Goal: Task Accomplishment & Management: Use online tool/utility

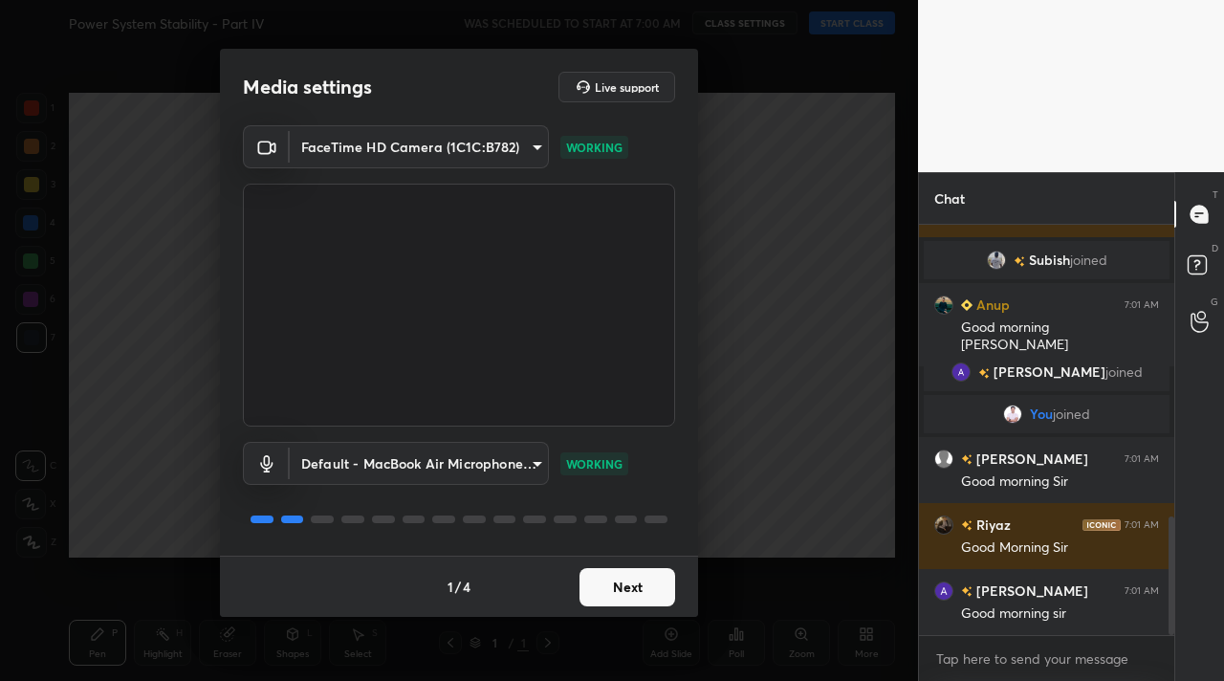
scroll to position [1073, 0]
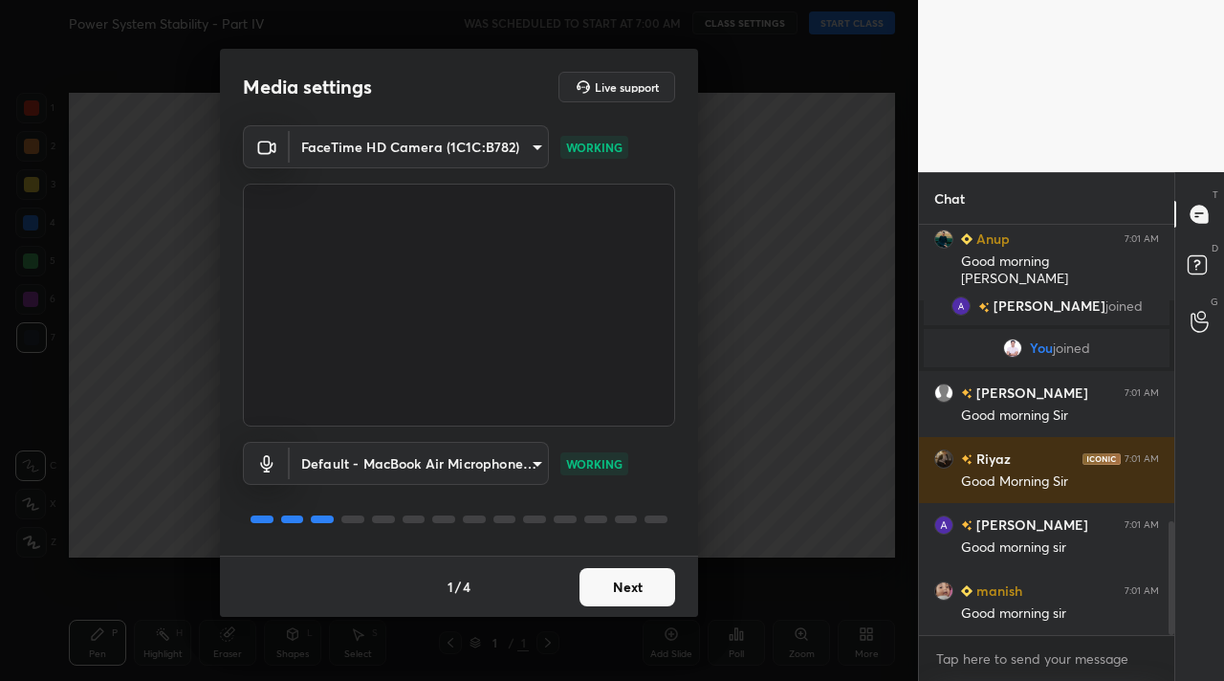
click at [615, 575] on button "Next" at bounding box center [627, 587] width 96 height 38
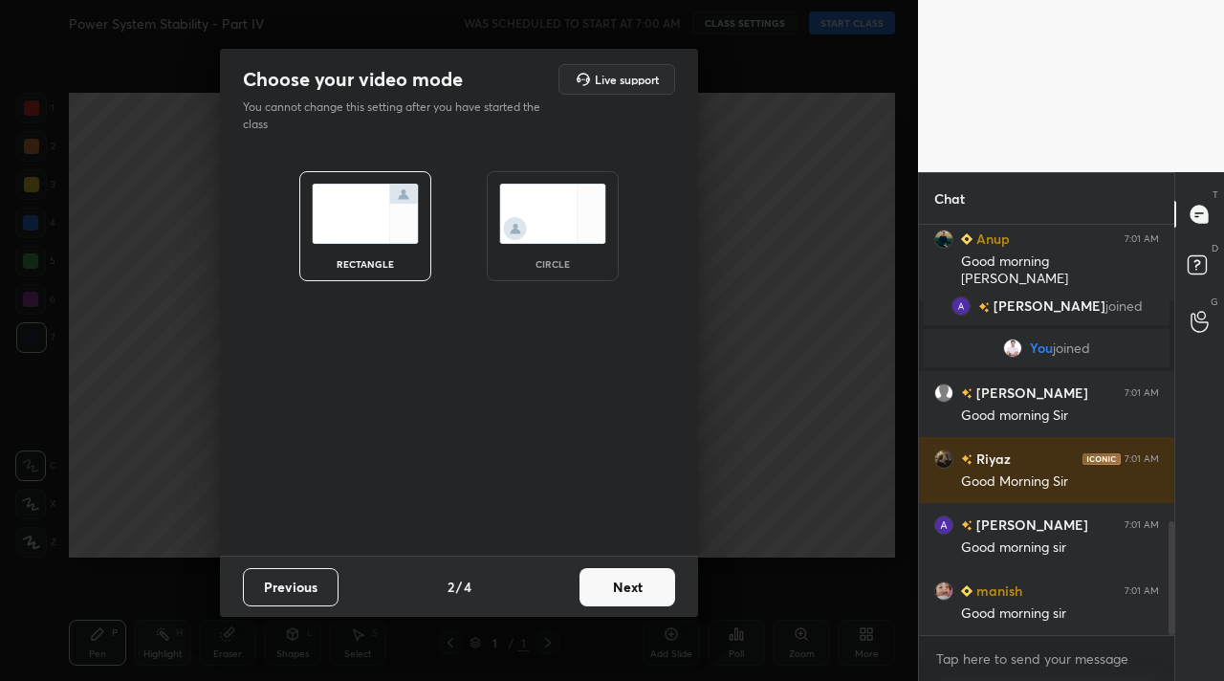
click at [615, 575] on button "Next" at bounding box center [627, 587] width 96 height 38
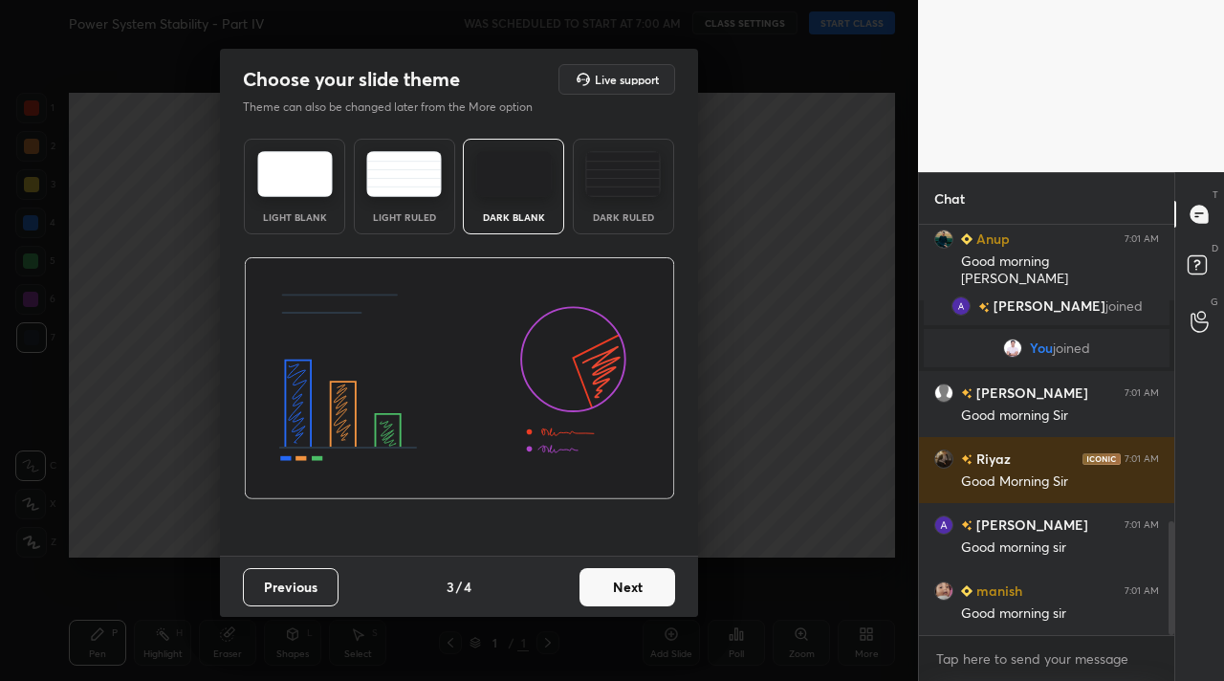
click at [615, 575] on button "Next" at bounding box center [627, 587] width 96 height 38
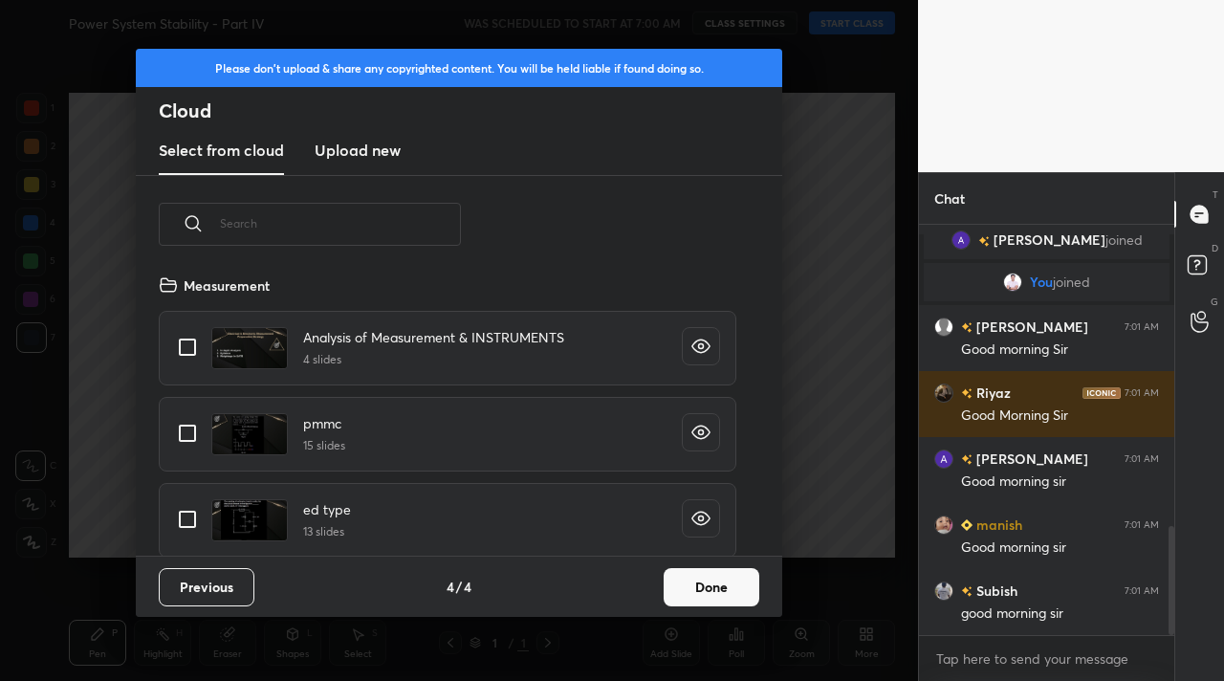
scroll to position [282, 614]
click at [697, 587] on button "Done" at bounding box center [711, 587] width 96 height 38
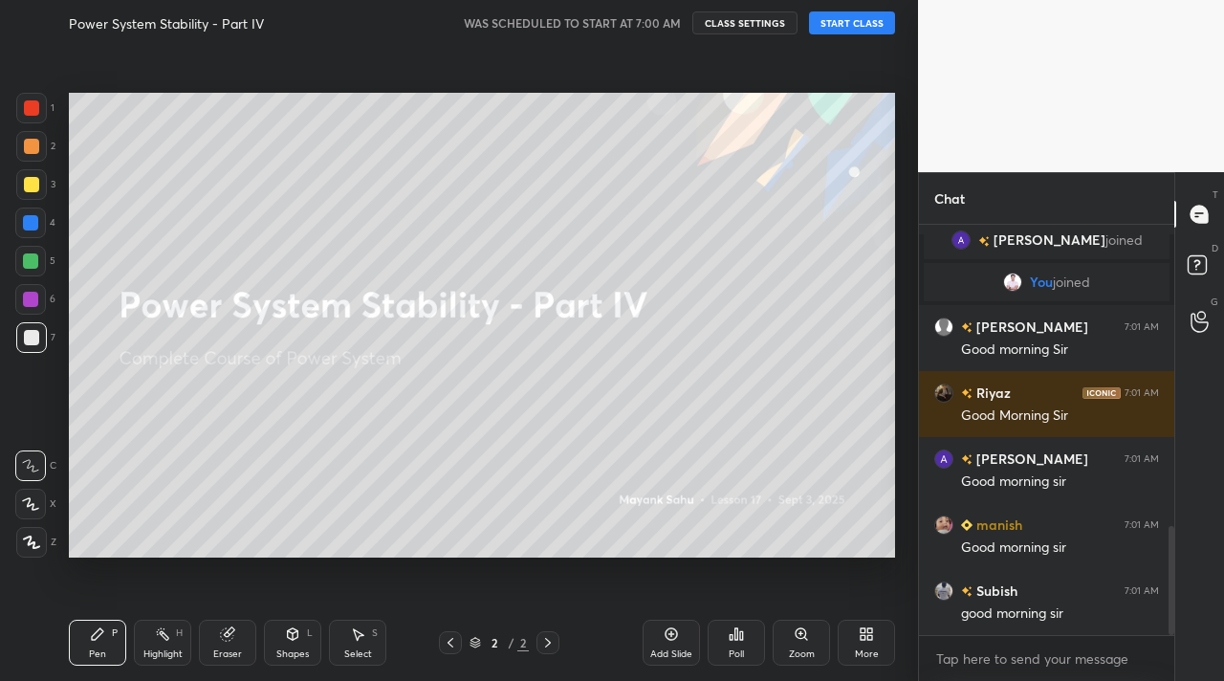
click at [857, 30] on button "START CLASS" at bounding box center [852, 22] width 86 height 23
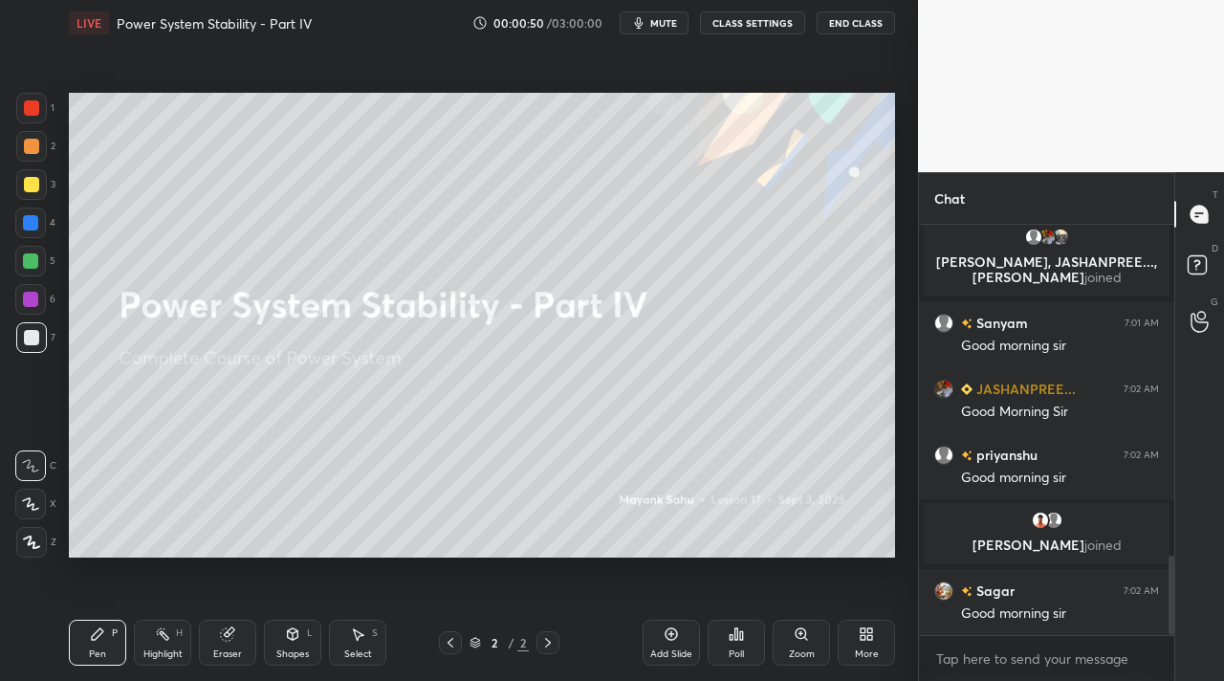
scroll to position [1710, 0]
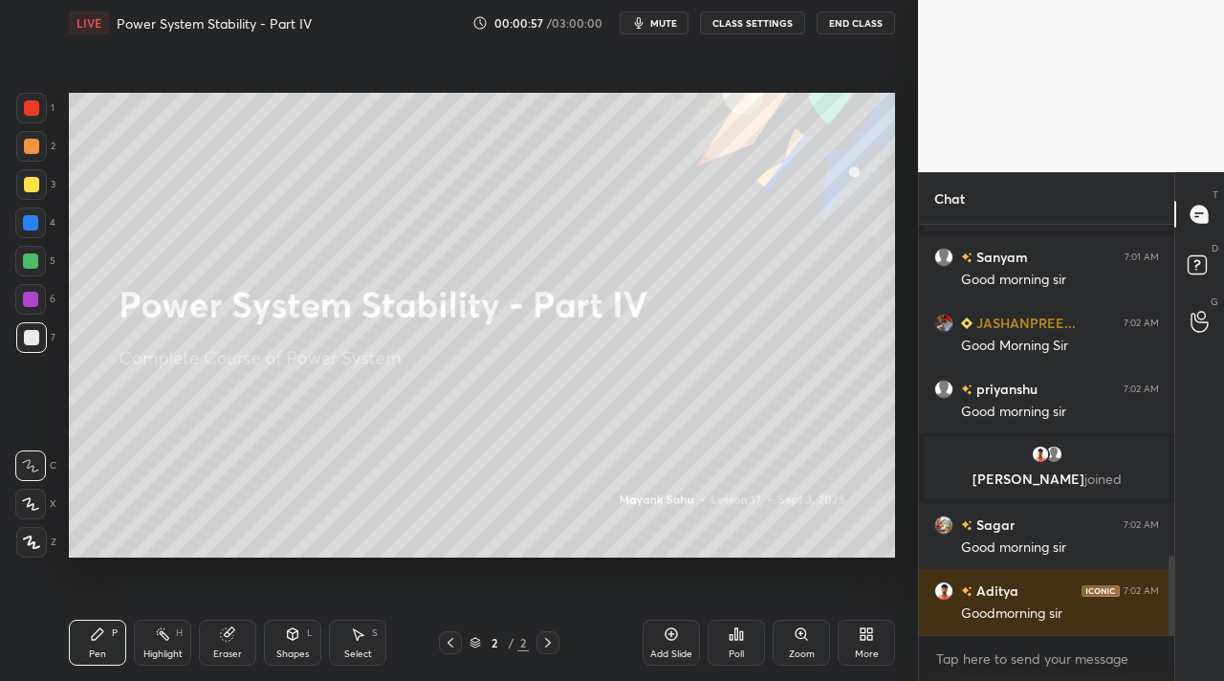
click at [92, 653] on div "Pen" at bounding box center [97, 654] width 17 height 10
drag, startPoint x: 33, startPoint y: 547, endPoint x: 54, endPoint y: 474, distance: 75.6
click at [33, 547] on icon at bounding box center [31, 541] width 15 height 11
drag, startPoint x: 30, startPoint y: 152, endPoint x: 66, endPoint y: 158, distance: 36.8
click at [30, 152] on div at bounding box center [31, 146] width 15 height 15
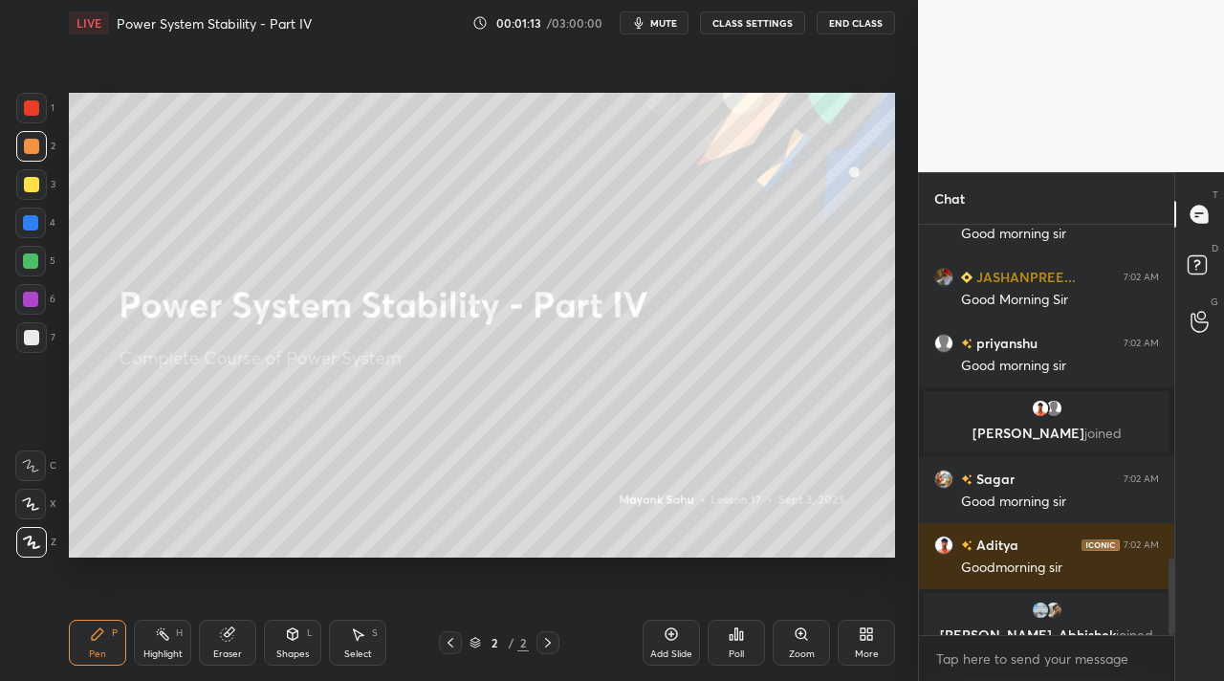
scroll to position [1780, 0]
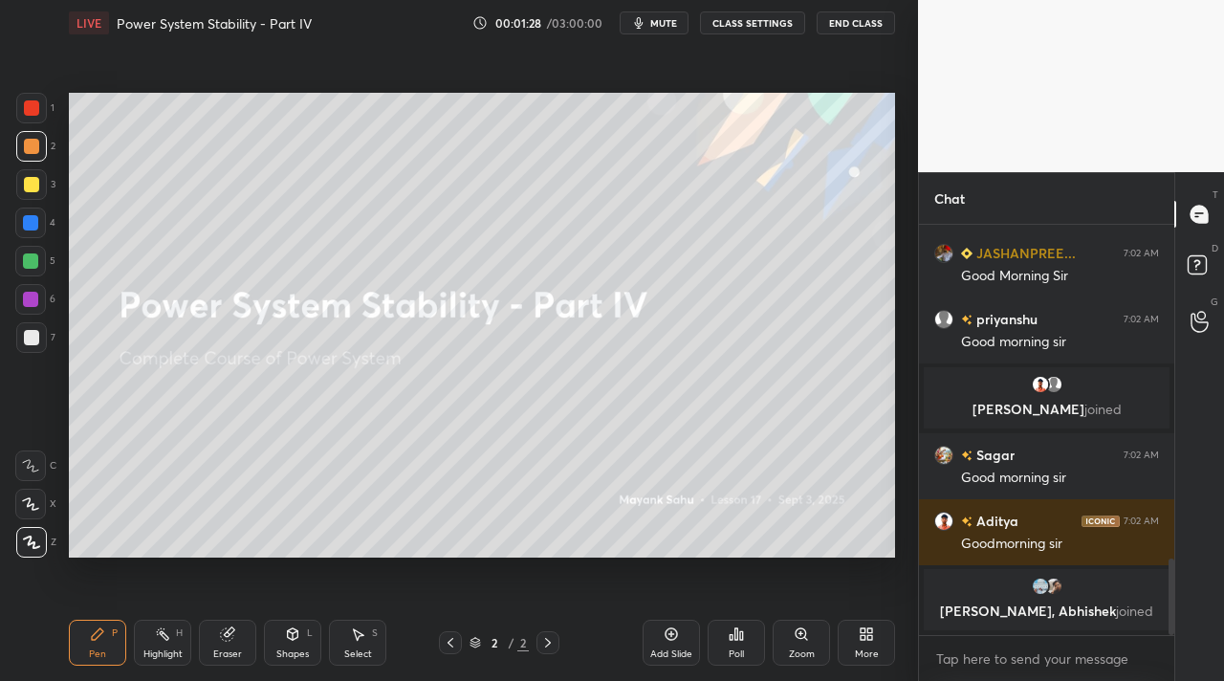
drag, startPoint x: 151, startPoint y: 646, endPoint x: 175, endPoint y: 609, distance: 44.3
click at [151, 646] on div "Highlight H" at bounding box center [162, 642] width 57 height 46
click at [98, 644] on div "Pen P" at bounding box center [97, 642] width 57 height 46
click at [901, 261] on div "Setting up your live class Poll for secs No correct answer Start poll" at bounding box center [481, 325] width 841 height 558
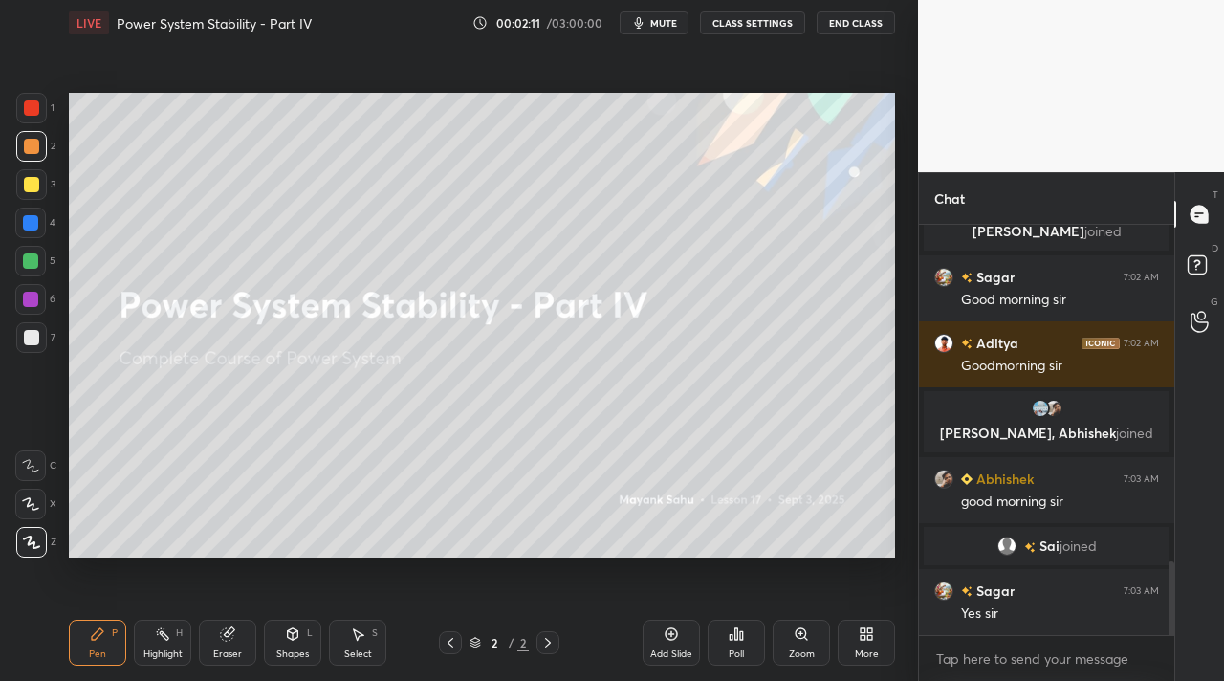
scroll to position [1909, 0]
drag, startPoint x: 158, startPoint y: 645, endPoint x: 168, endPoint y: 625, distance: 22.7
click at [163, 640] on div "Highlight H" at bounding box center [162, 642] width 57 height 46
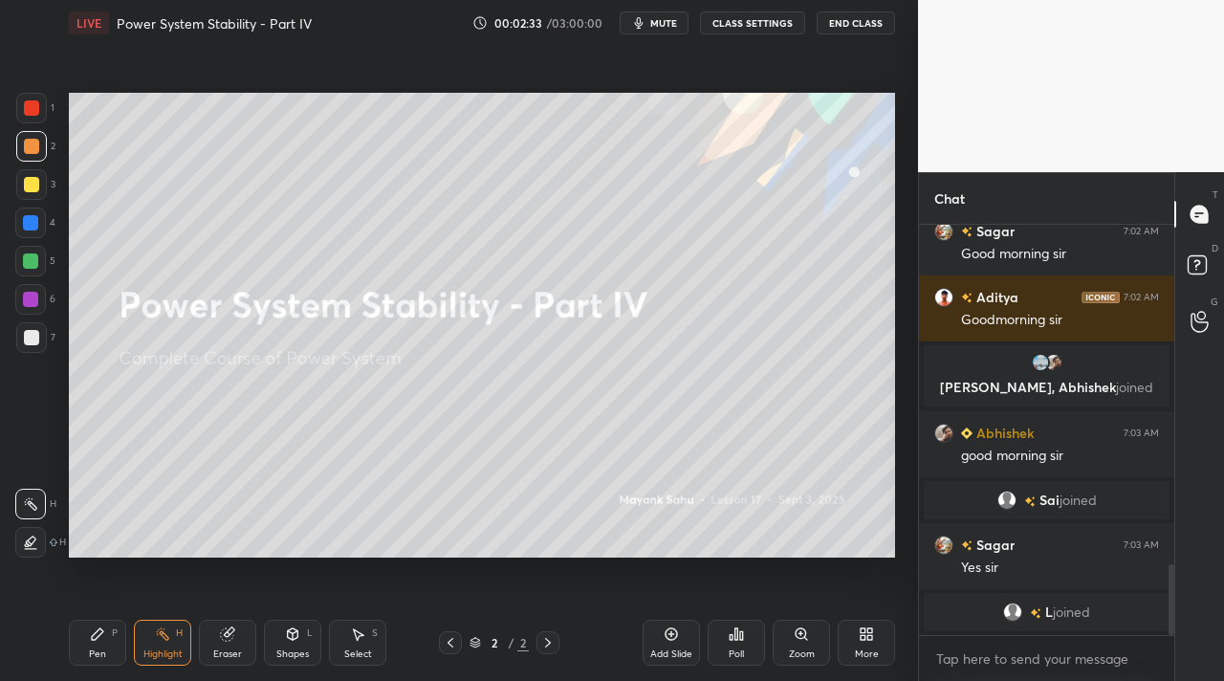
click at [366, 640] on div "Select S" at bounding box center [357, 642] width 57 height 46
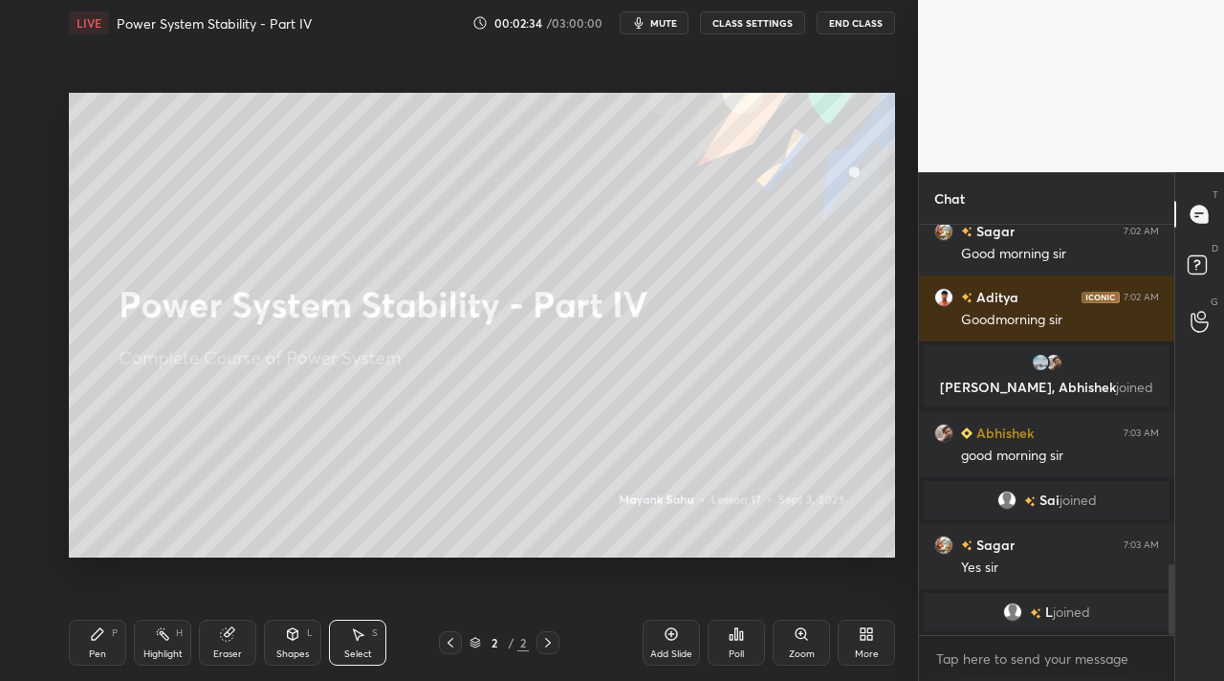
scroll to position [1979, 0]
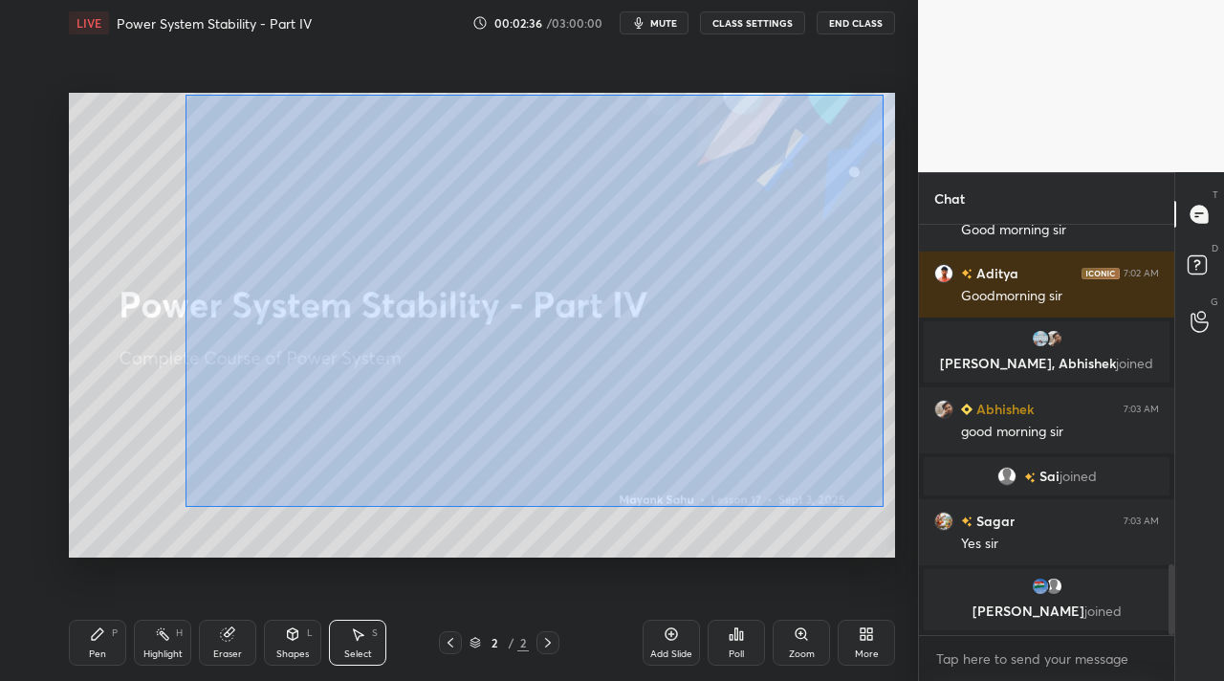
drag, startPoint x: 185, startPoint y: 94, endPoint x: 874, endPoint y: 503, distance: 801.5
click at [881, 507] on div "0 ° Undo Copy Duplicate Duplicate to new slide Delete" at bounding box center [482, 325] width 826 height 465
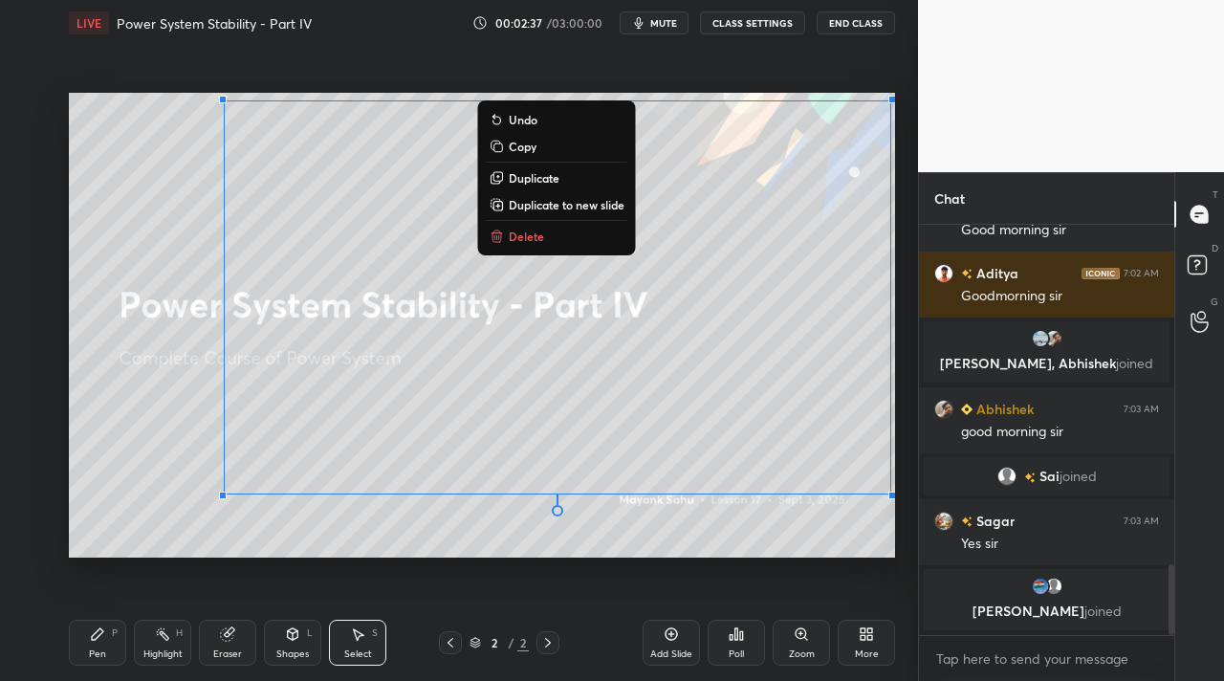
click at [558, 244] on button "Delete" at bounding box center [557, 236] width 142 height 23
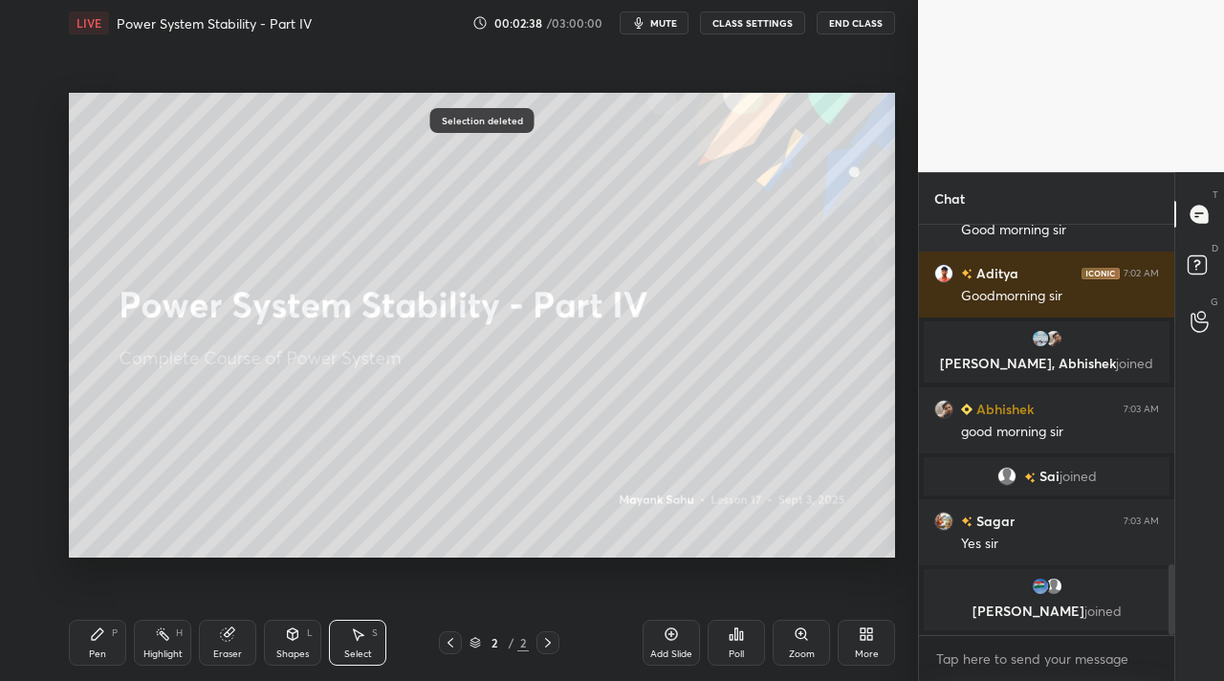
click at [678, 649] on div "Add Slide" at bounding box center [671, 654] width 42 height 10
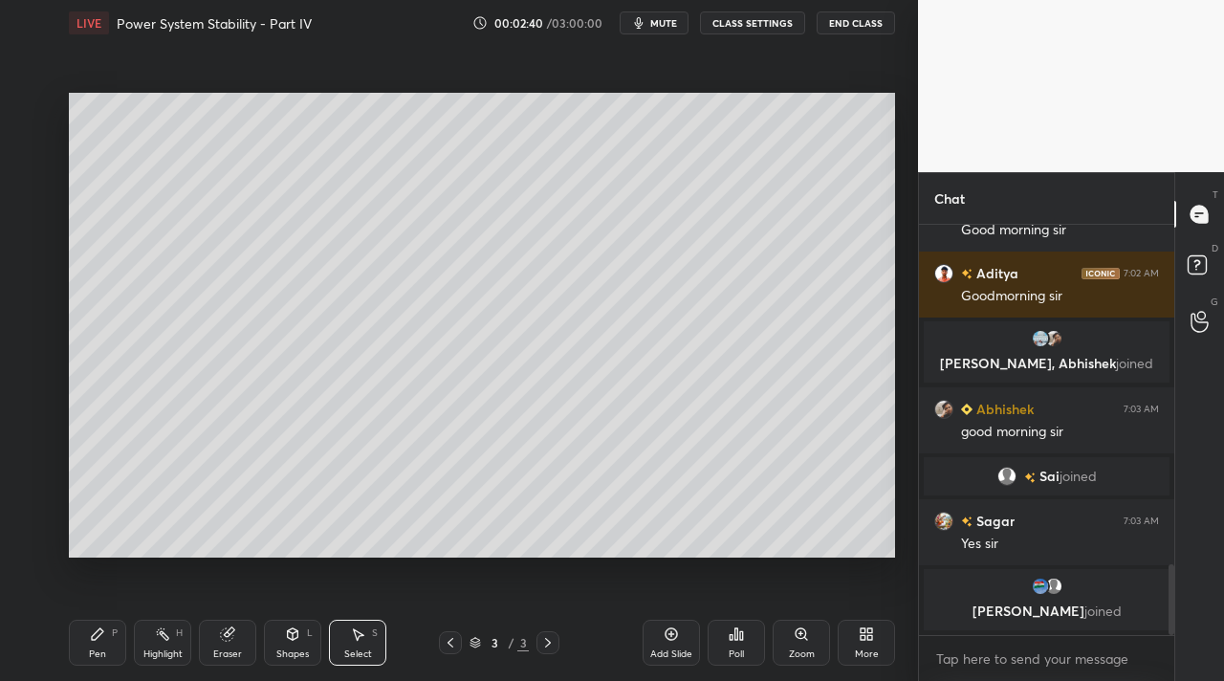
click at [276, 649] on div "Shapes" at bounding box center [292, 654] width 33 height 10
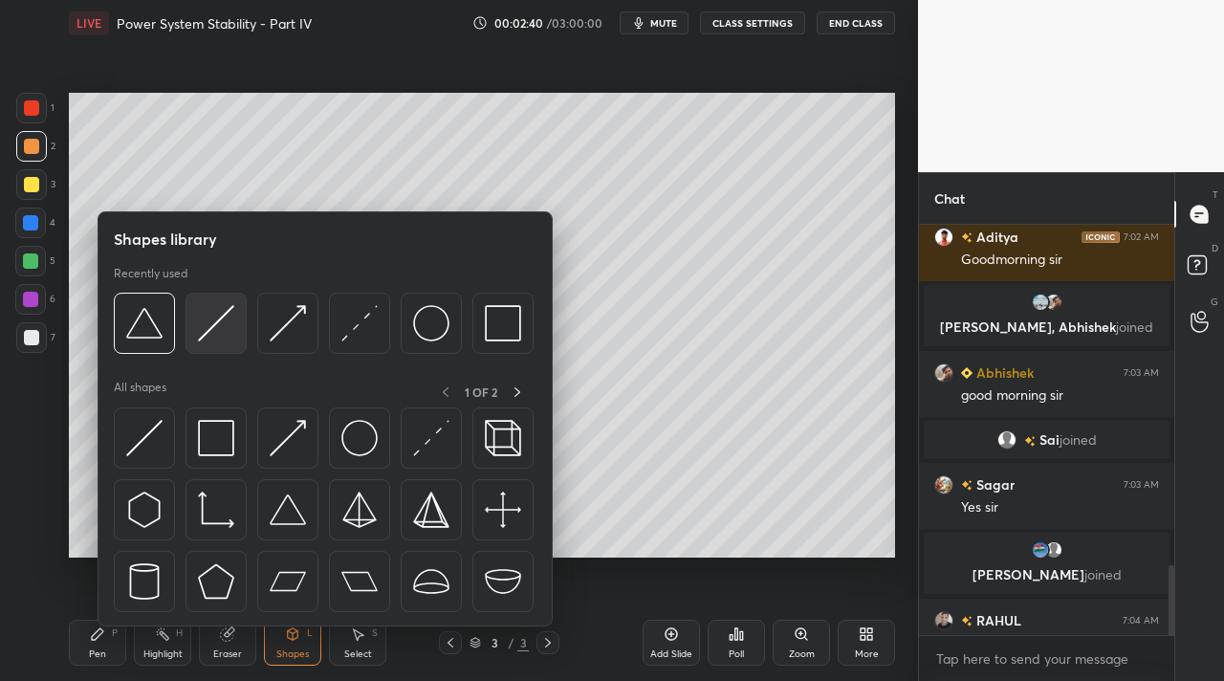
scroll to position [2008, 0]
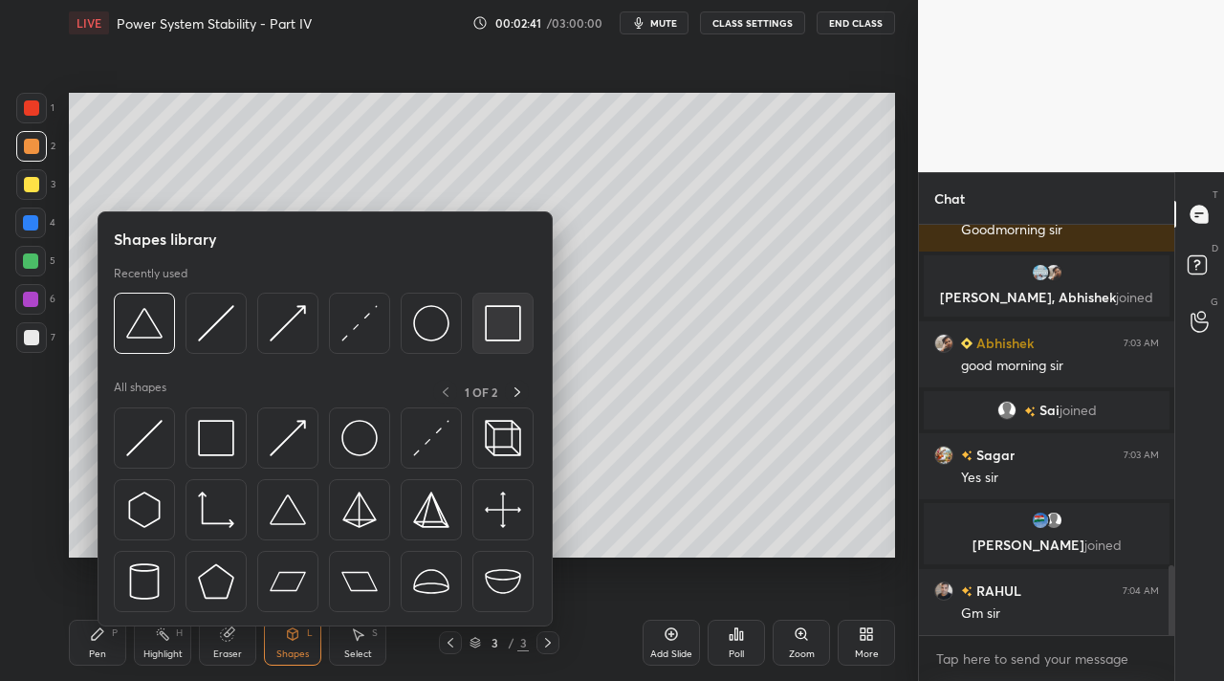
click at [520, 335] on img at bounding box center [503, 323] width 36 height 36
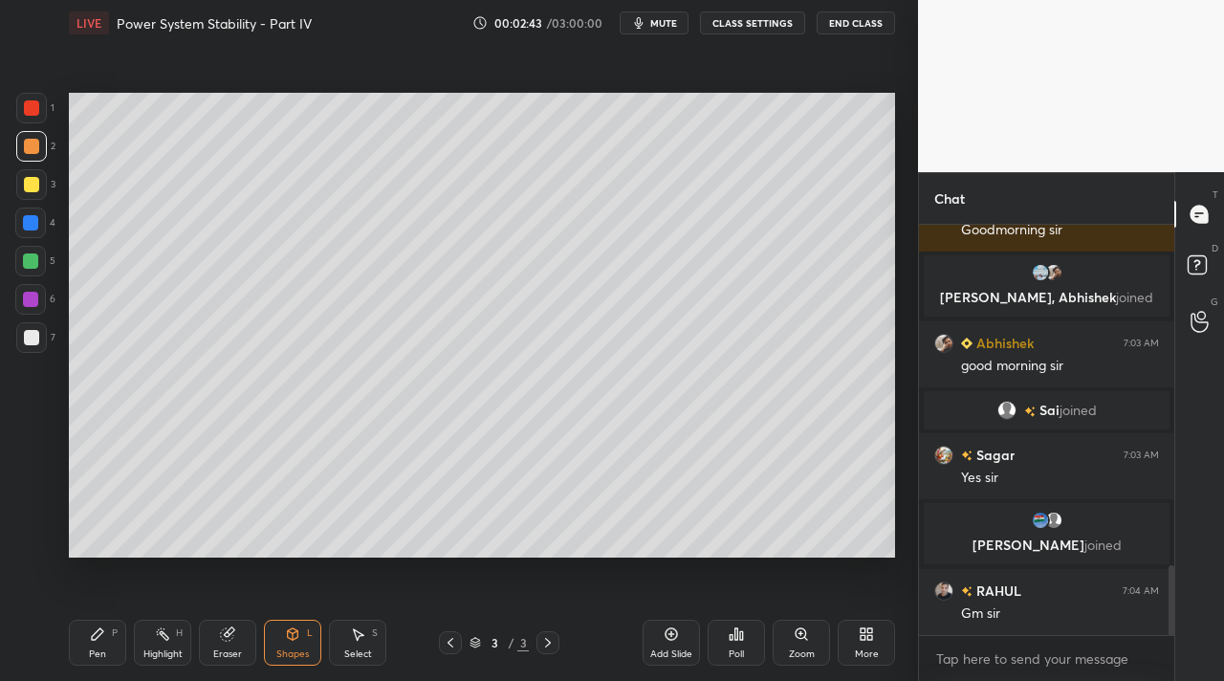
click at [31, 147] on div at bounding box center [31, 146] width 15 height 15
drag, startPoint x: 101, startPoint y: 649, endPoint x: 105, endPoint y: 639, distance: 11.2
click at [101, 649] on div "Pen" at bounding box center [97, 654] width 17 height 10
drag, startPoint x: 28, startPoint y: 189, endPoint x: 65, endPoint y: 172, distance: 41.1
click at [28, 189] on div at bounding box center [31, 184] width 15 height 15
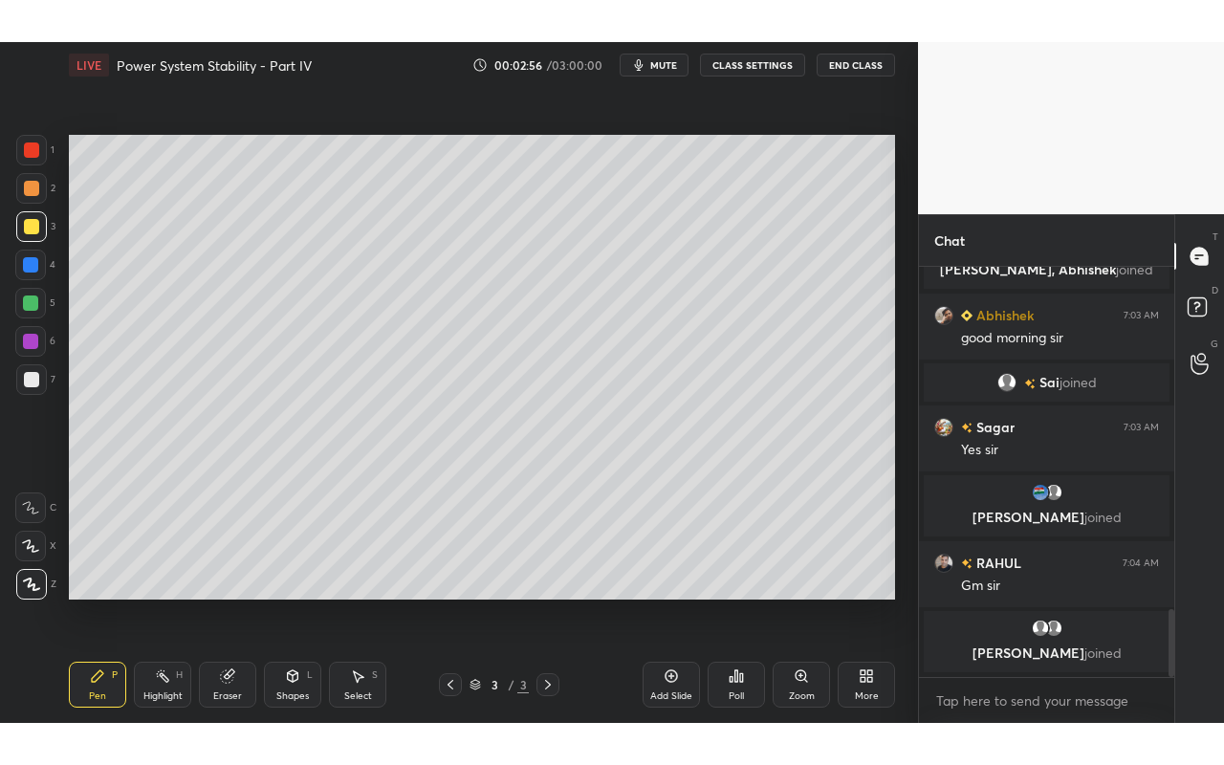
scroll to position [2146, 0]
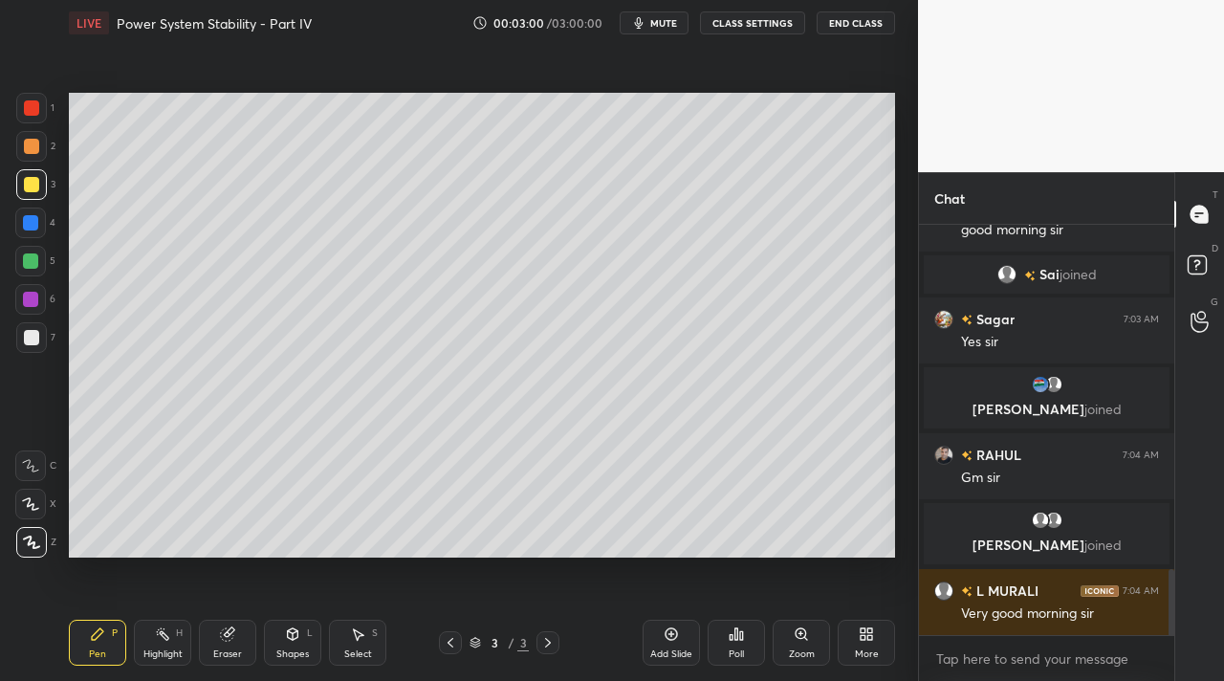
click at [871, 644] on div "More" at bounding box center [865, 642] width 57 height 46
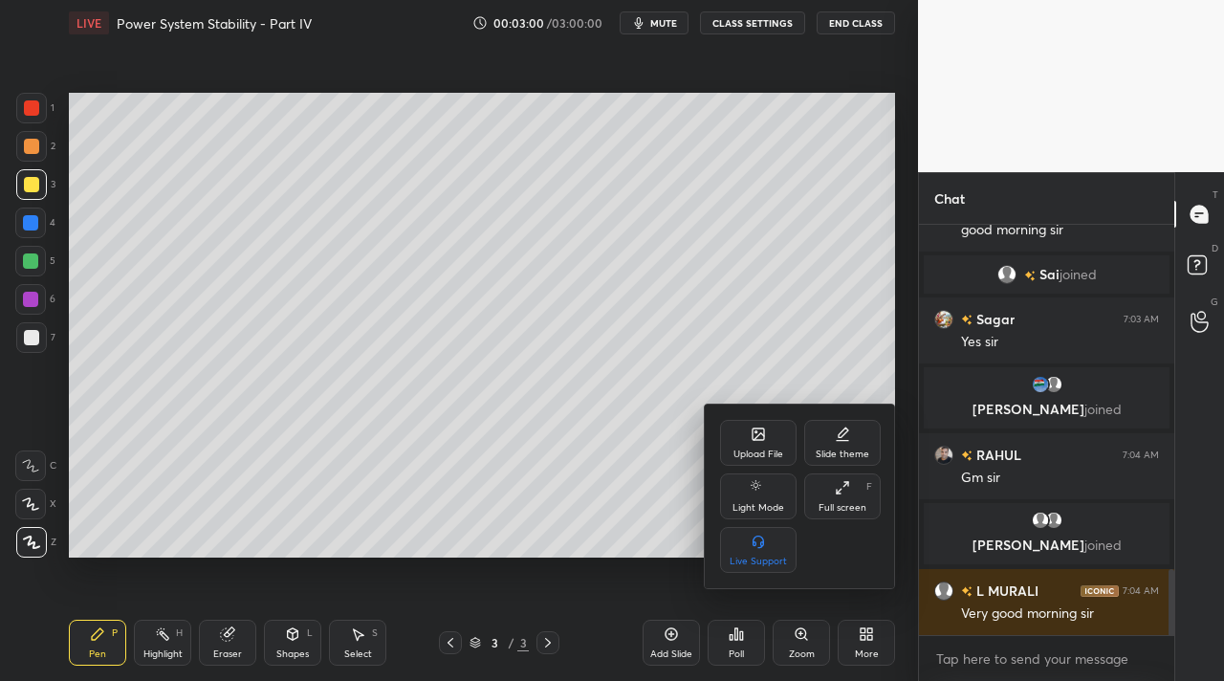
click at [850, 504] on div "Full screen" at bounding box center [842, 508] width 48 height 10
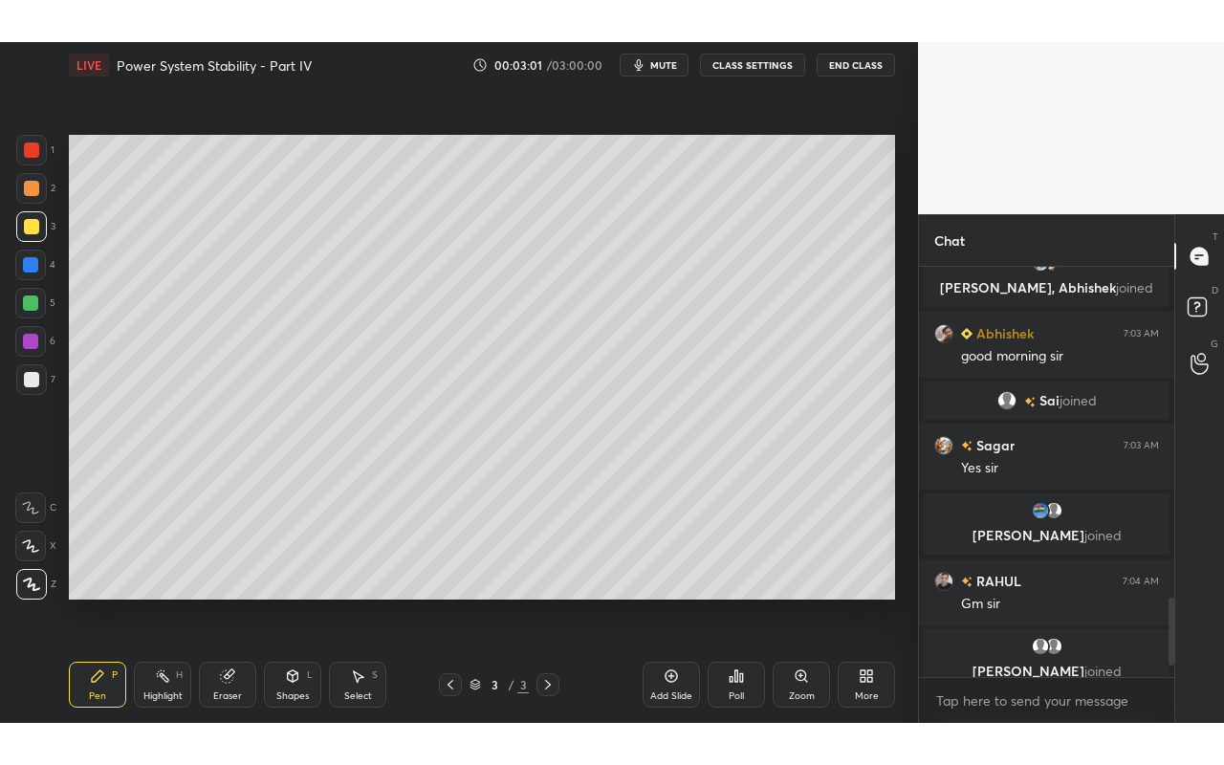
scroll to position [2062, 0]
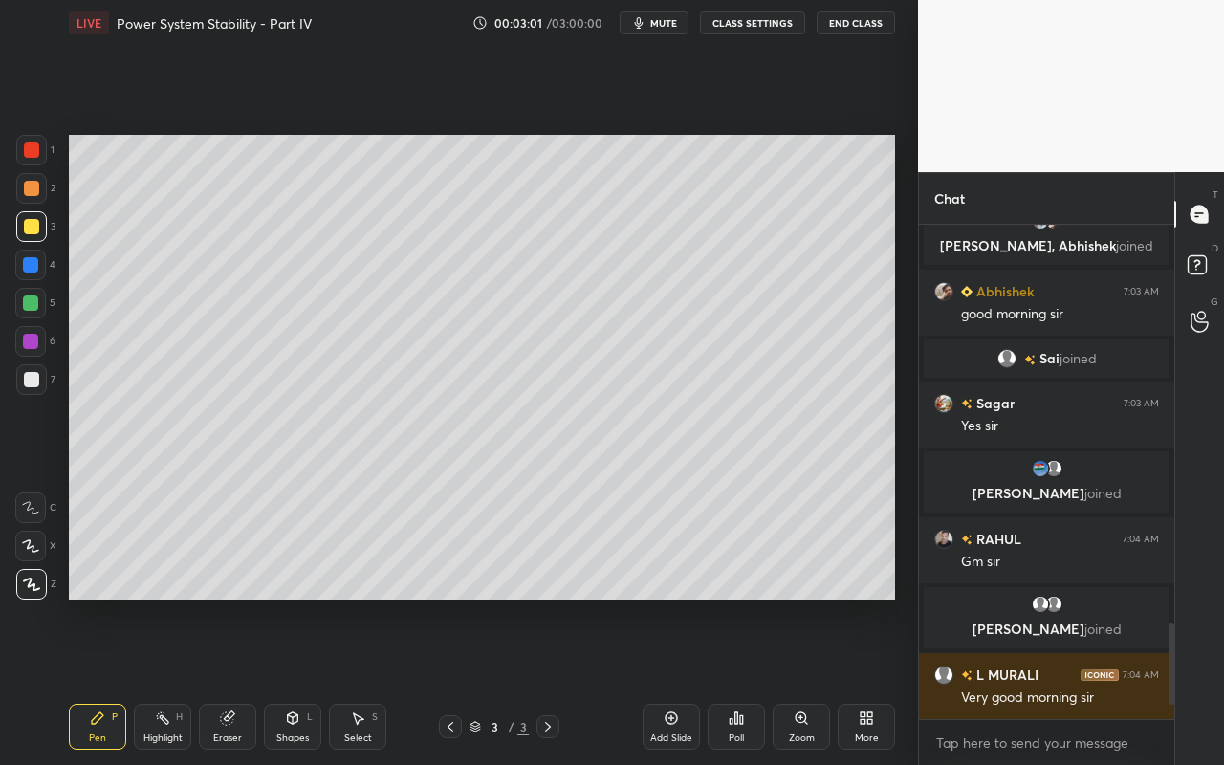
click at [285, 680] on div "Shapes L" at bounding box center [292, 727] width 57 height 46
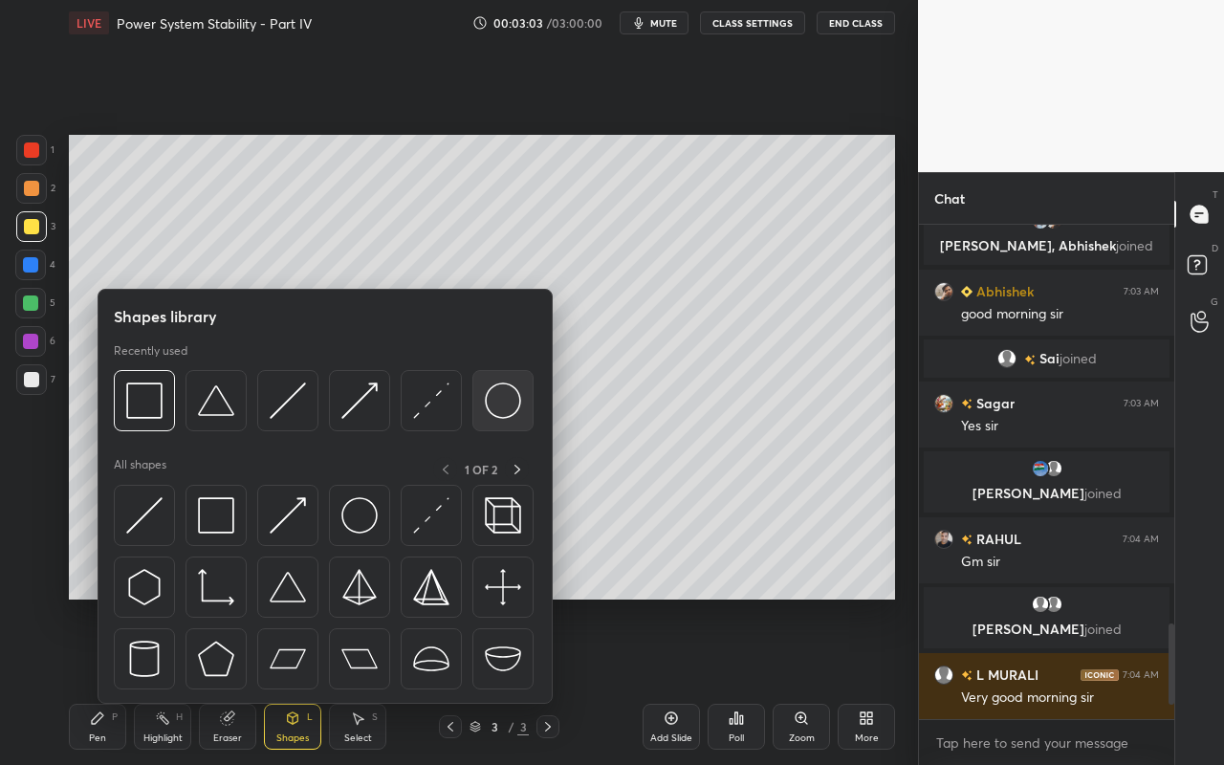
click at [514, 416] on img at bounding box center [503, 400] width 36 height 36
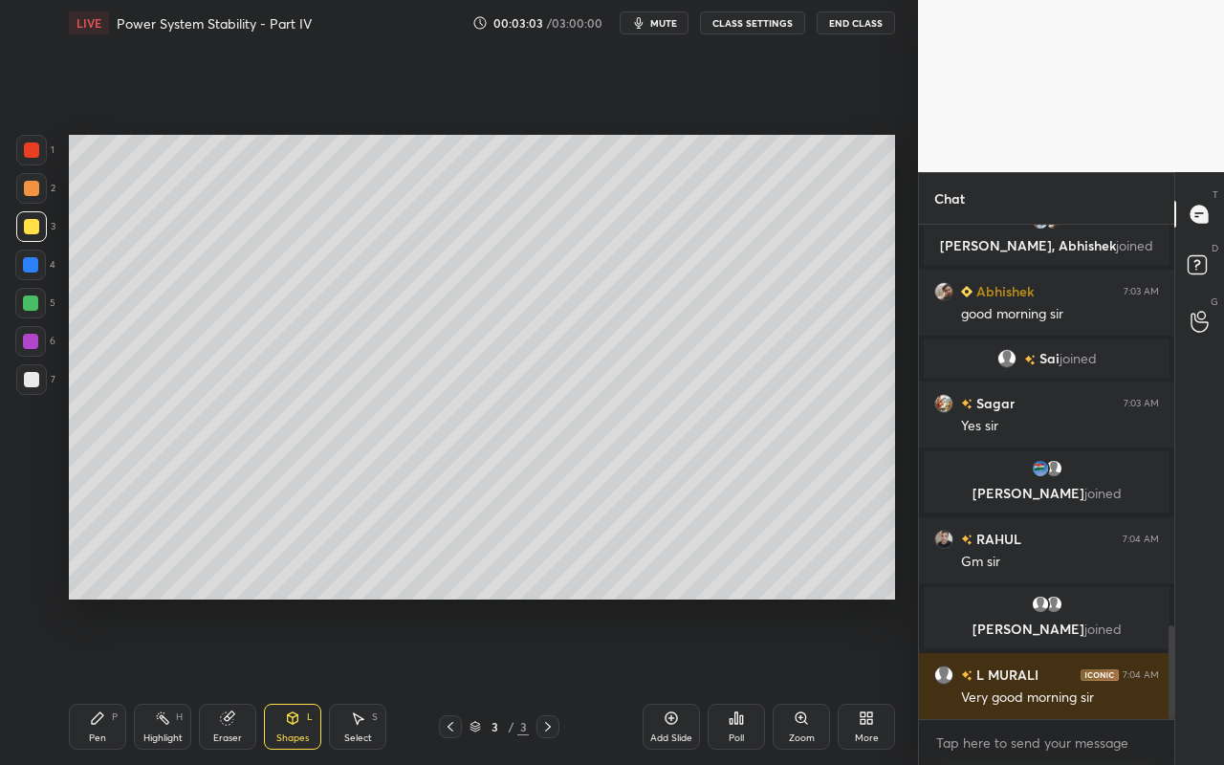
scroll to position [2108, 0]
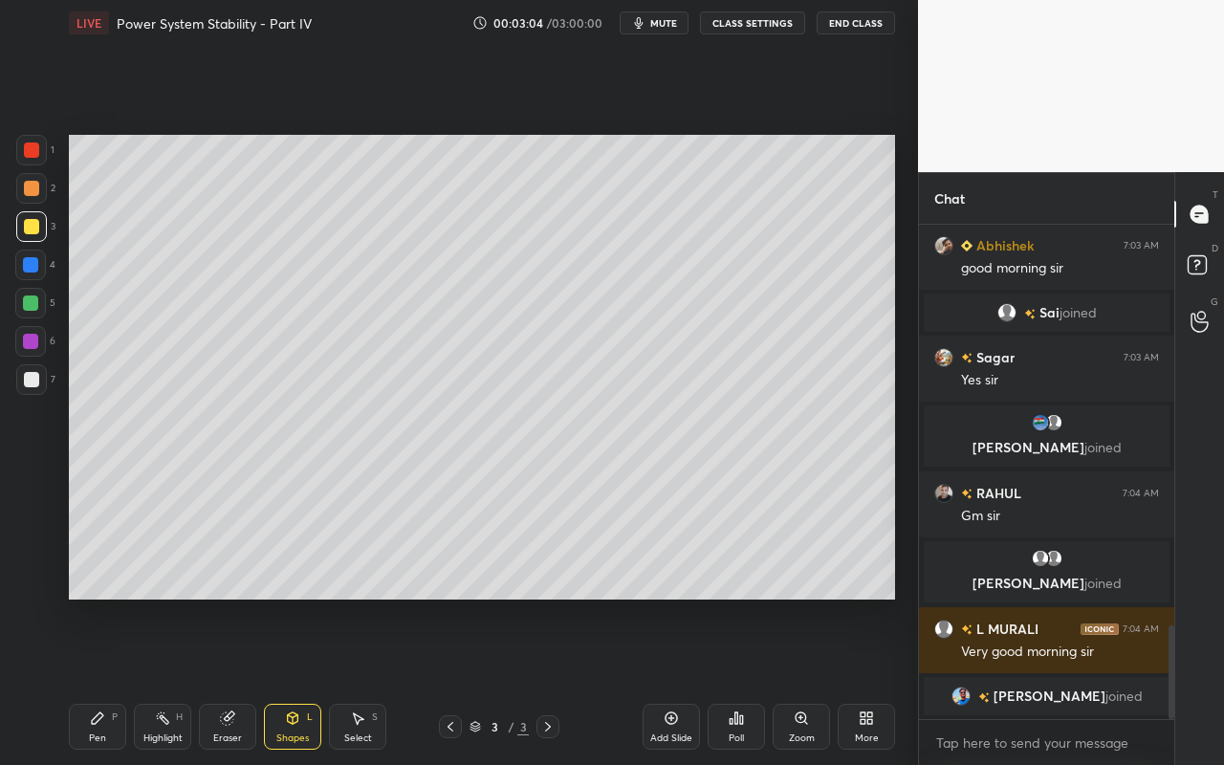
click at [35, 224] on div at bounding box center [31, 226] width 15 height 15
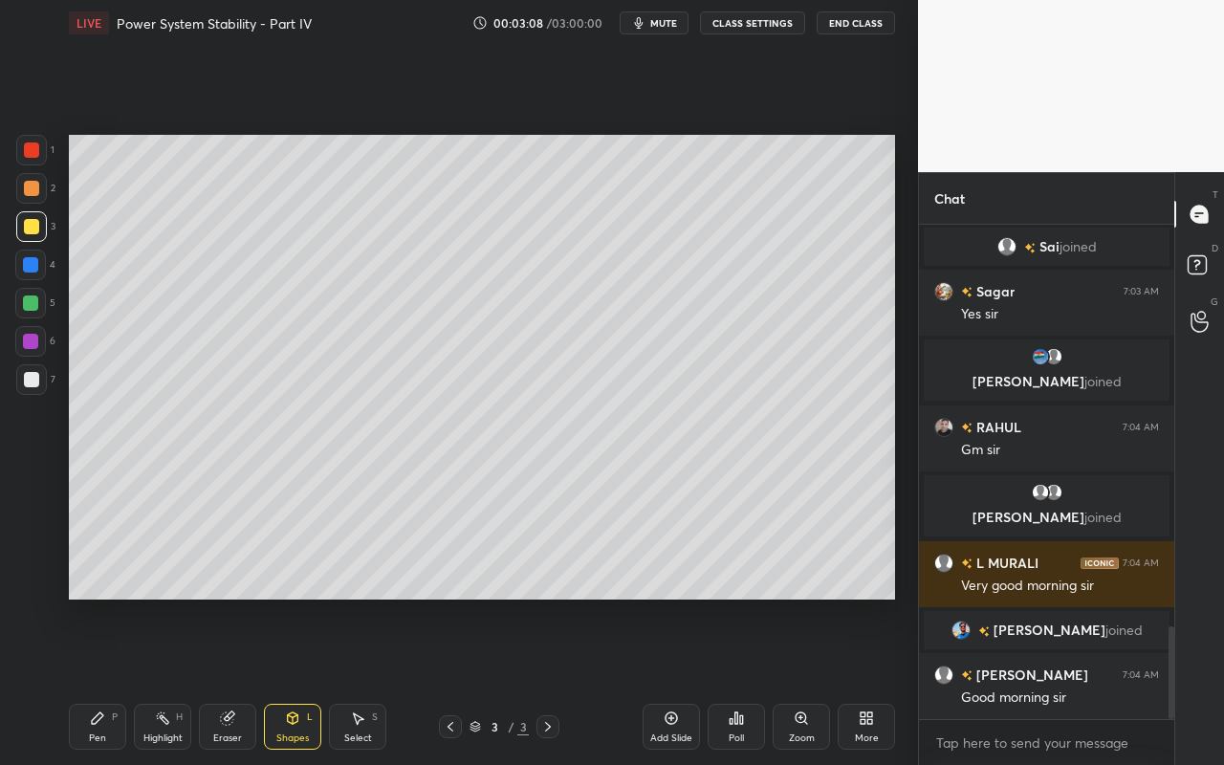
drag, startPoint x: 359, startPoint y: 731, endPoint x: 365, endPoint y: 705, distance: 27.4
click at [359, 680] on div "Select S" at bounding box center [357, 727] width 57 height 46
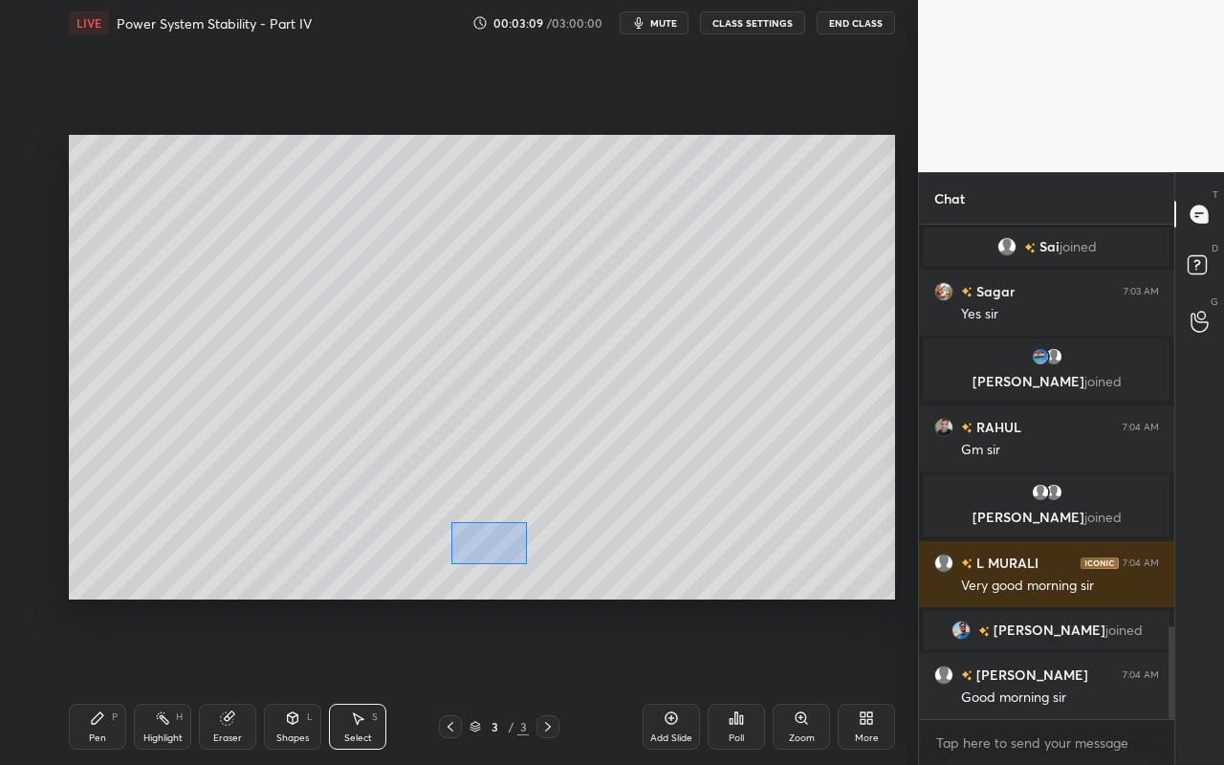
drag, startPoint x: 451, startPoint y: 522, endPoint x: 531, endPoint y: 567, distance: 91.2
click at [532, 567] on div "0 ° Undo Copy Duplicate Duplicate to new slide Delete" at bounding box center [482, 367] width 826 height 465
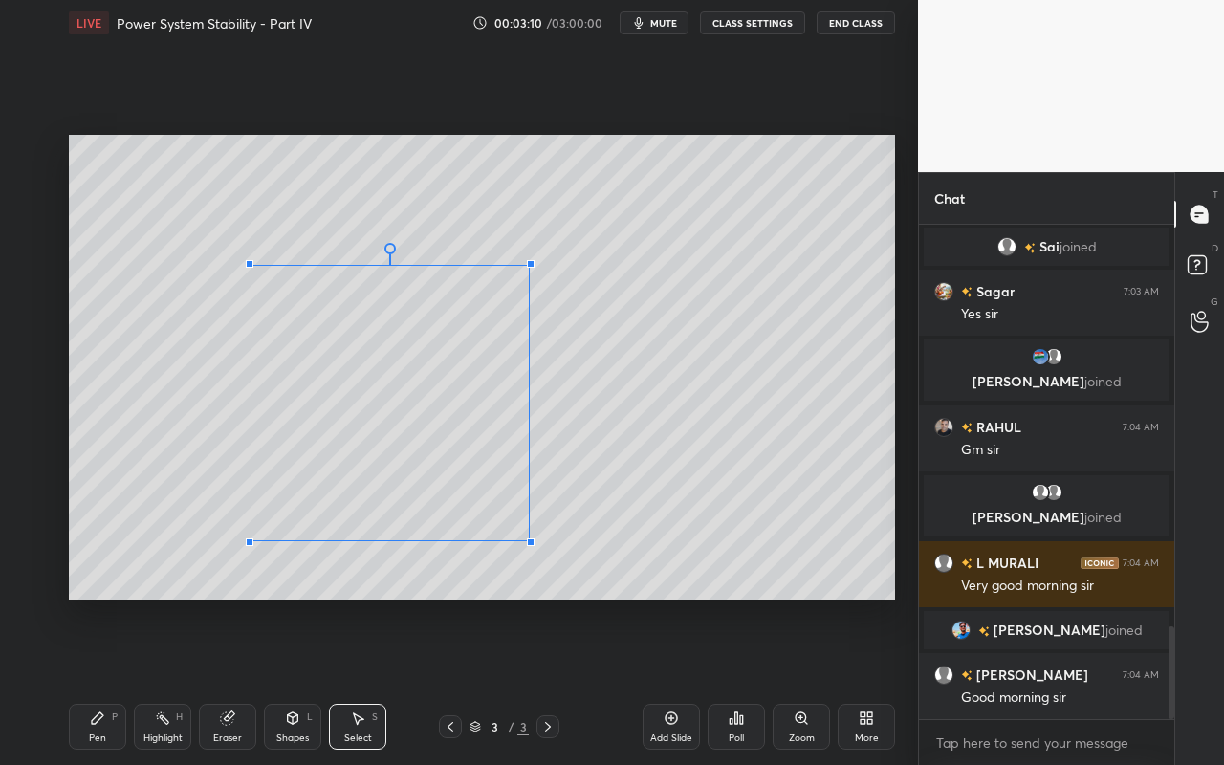
drag, startPoint x: 529, startPoint y: 553, endPoint x: 526, endPoint y: 541, distance: 11.8
click at [527, 540] on div at bounding box center [531, 542] width 8 height 8
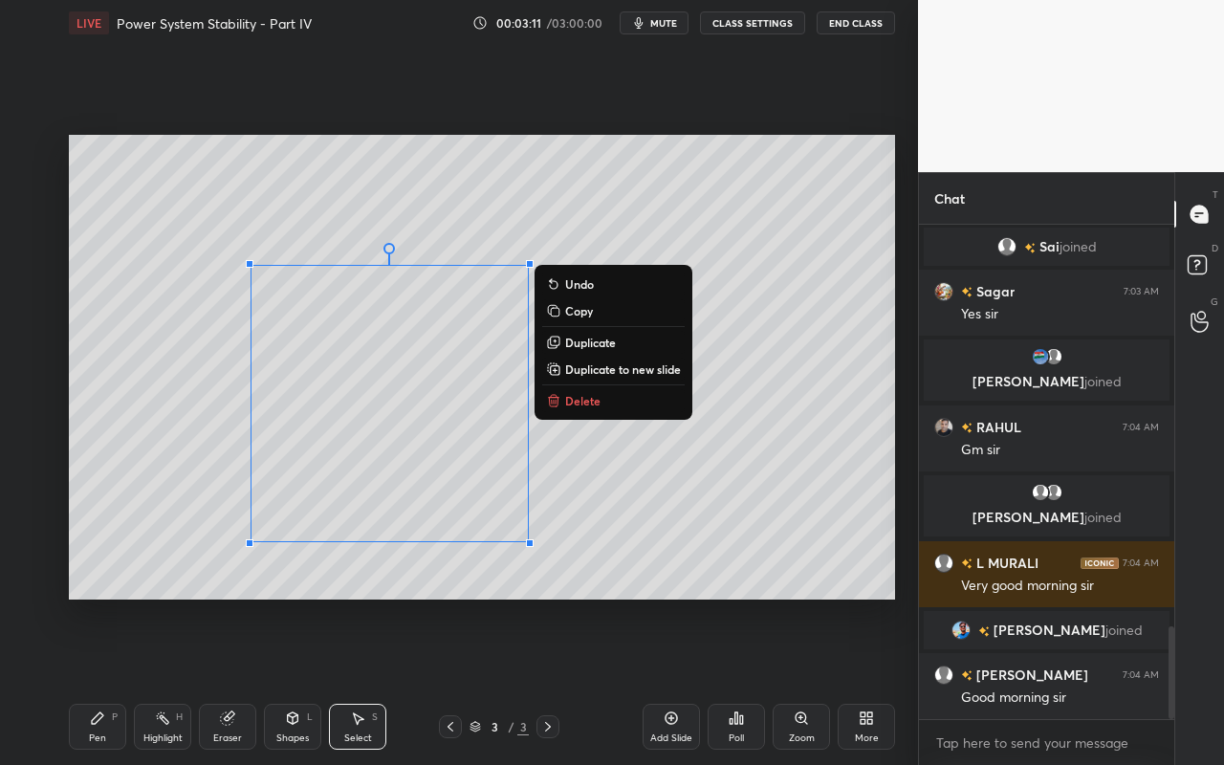
click at [586, 345] on p "Duplicate" at bounding box center [590, 342] width 51 height 15
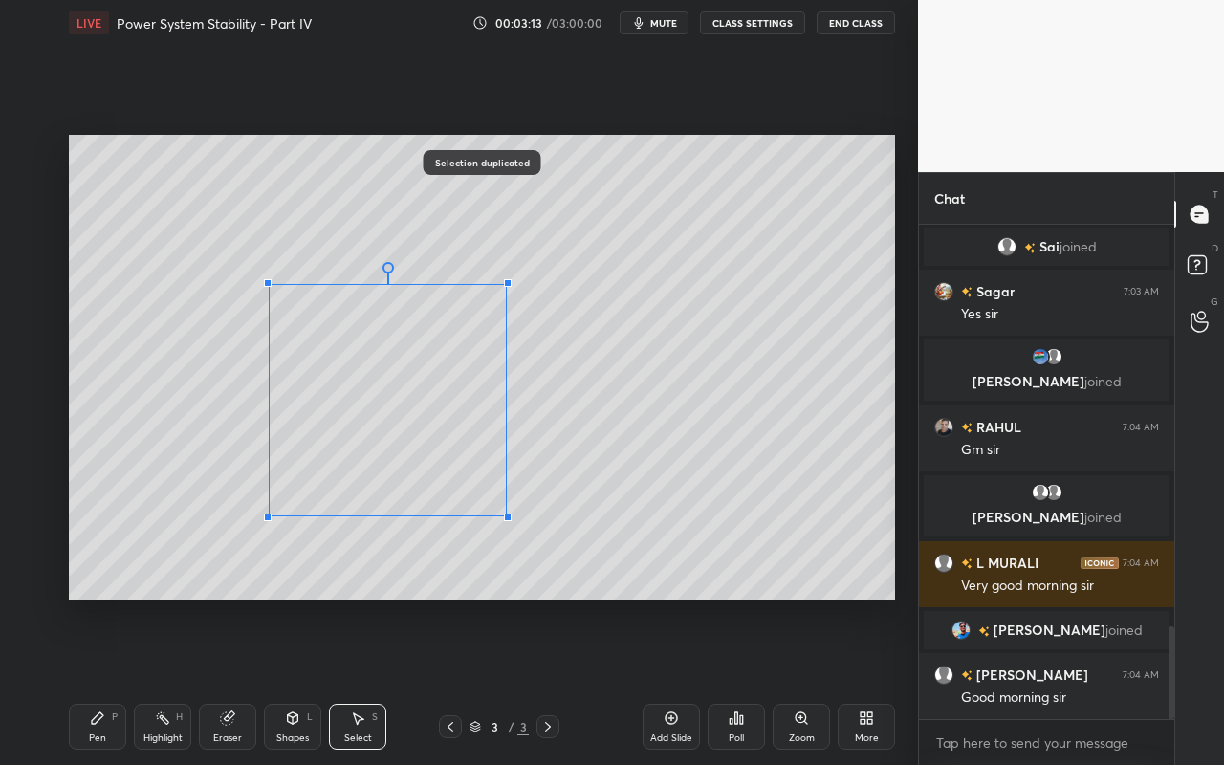
drag, startPoint x: 548, startPoint y: 556, endPoint x: 505, endPoint y: 516, distance: 58.8
click at [505, 516] on div at bounding box center [508, 517] width 8 height 8
click at [491, 483] on div "0 ° Undo Copy Duplicate Duplicate to new slide Delete" at bounding box center [482, 367] width 826 height 465
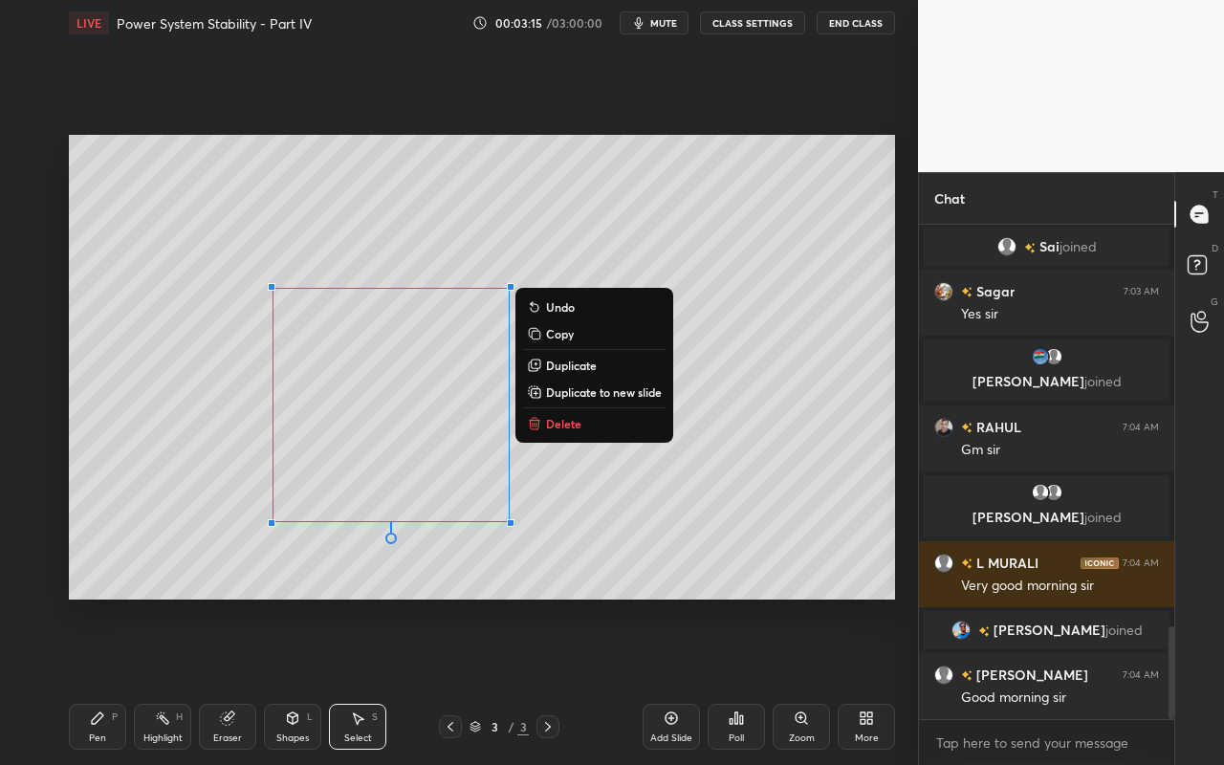
drag, startPoint x: 788, startPoint y: 446, endPoint x: 764, endPoint y: 447, distance: 23.9
click at [788, 444] on div "0 ° Undo Copy Duplicate Duplicate to new slide Delete" at bounding box center [482, 367] width 826 height 465
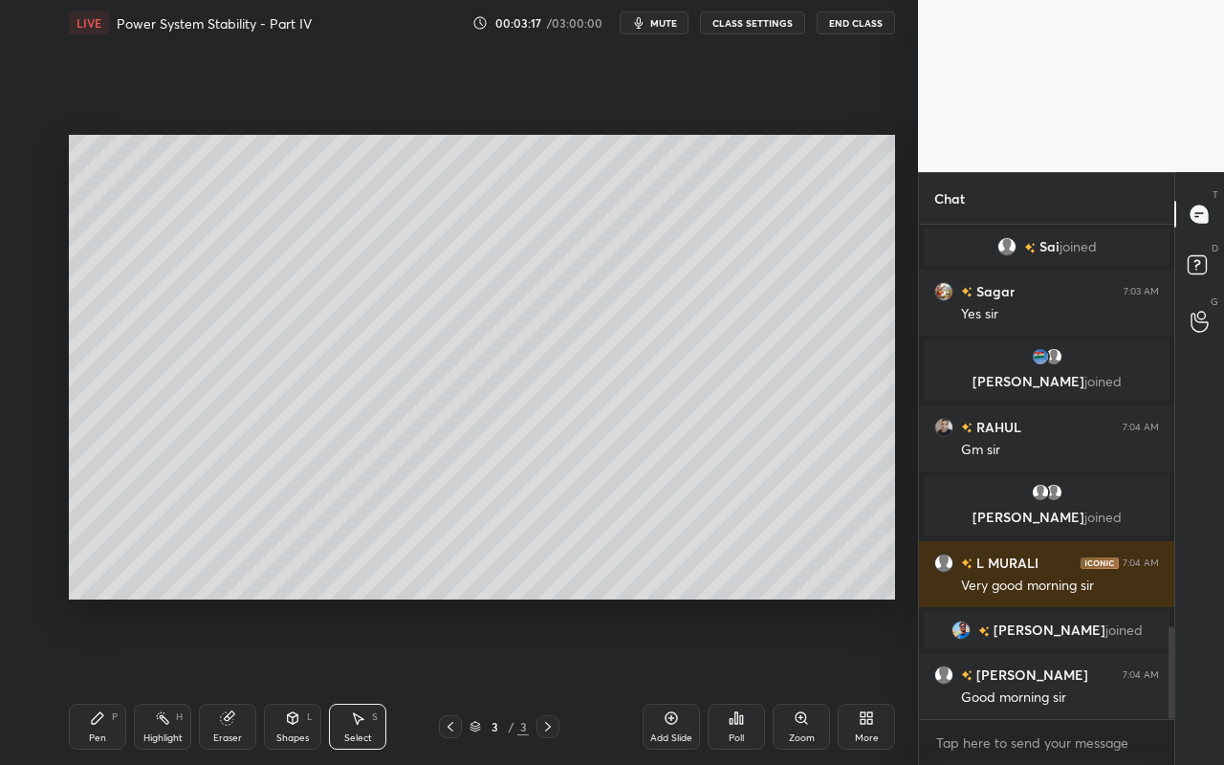
drag, startPoint x: 289, startPoint y: 731, endPoint x: 295, endPoint y: 723, distance: 10.9
click at [292, 680] on div "Shapes L" at bounding box center [292, 727] width 57 height 46
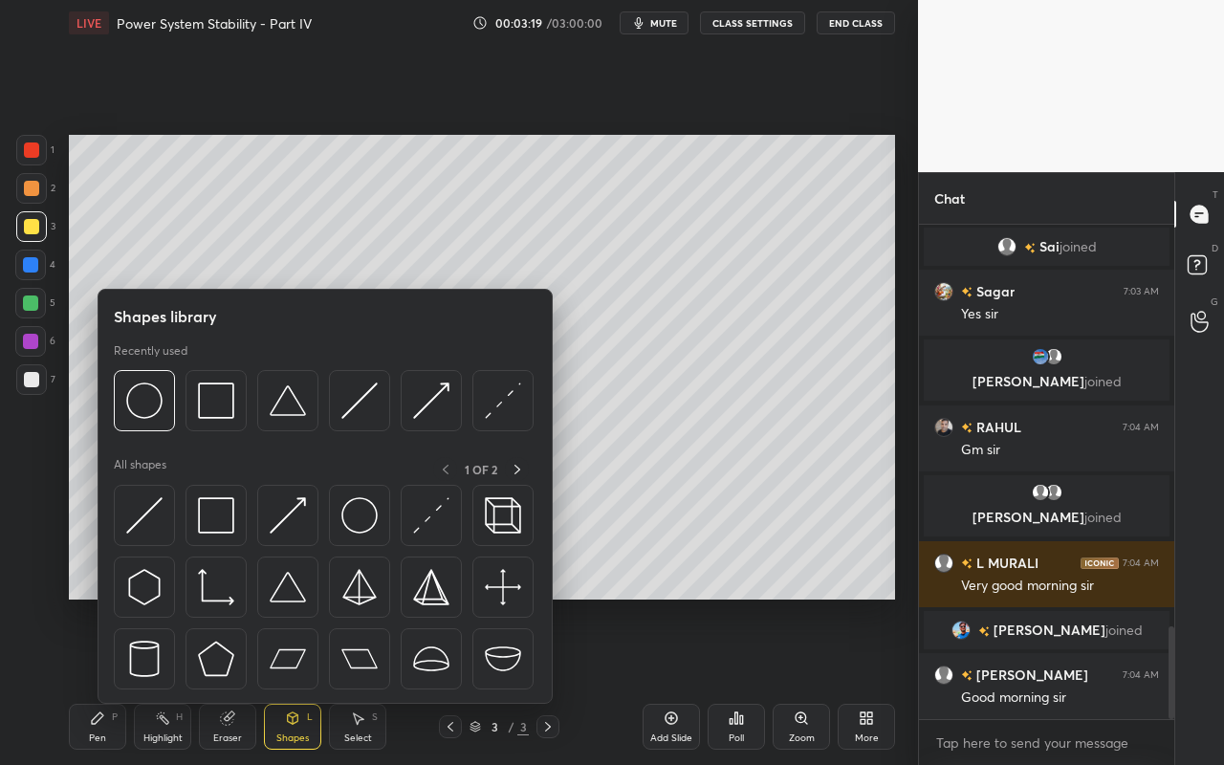
click at [304, 680] on div "Shapes" at bounding box center [292, 738] width 33 height 10
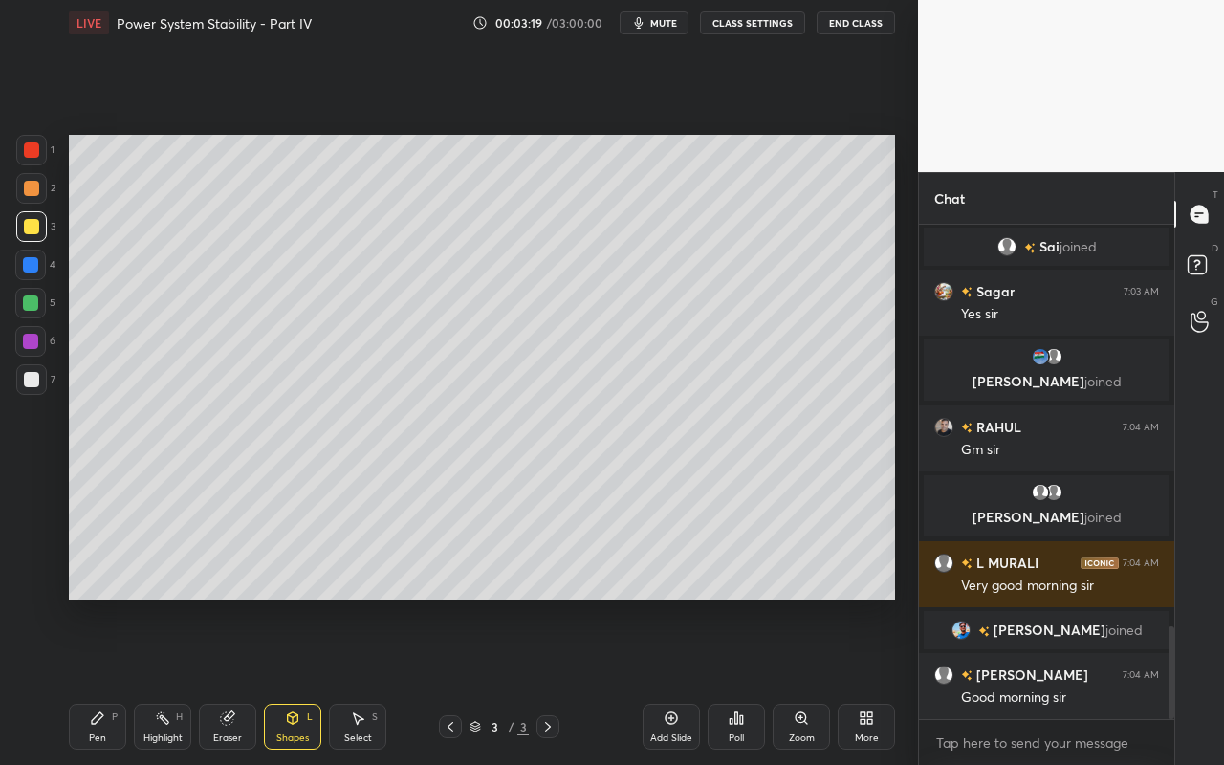
click at [282, 680] on div "Shapes" at bounding box center [292, 738] width 33 height 10
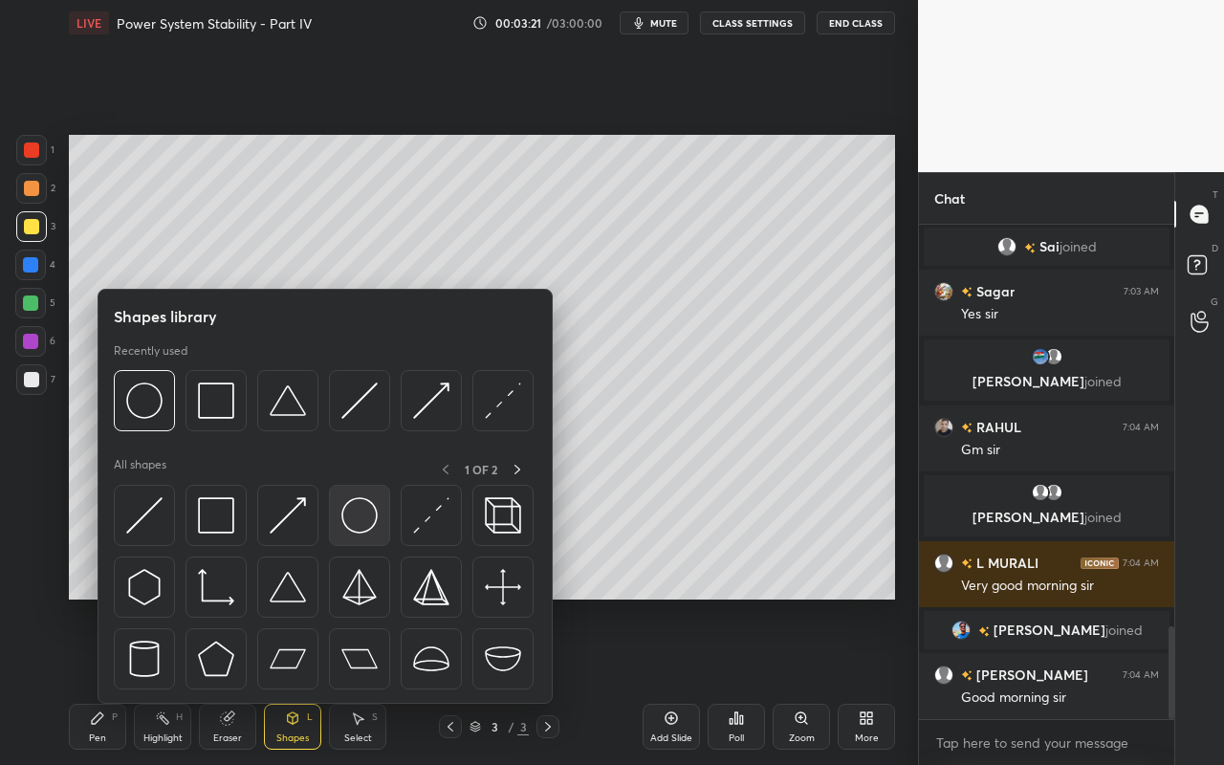
click at [371, 529] on img at bounding box center [359, 515] width 36 height 36
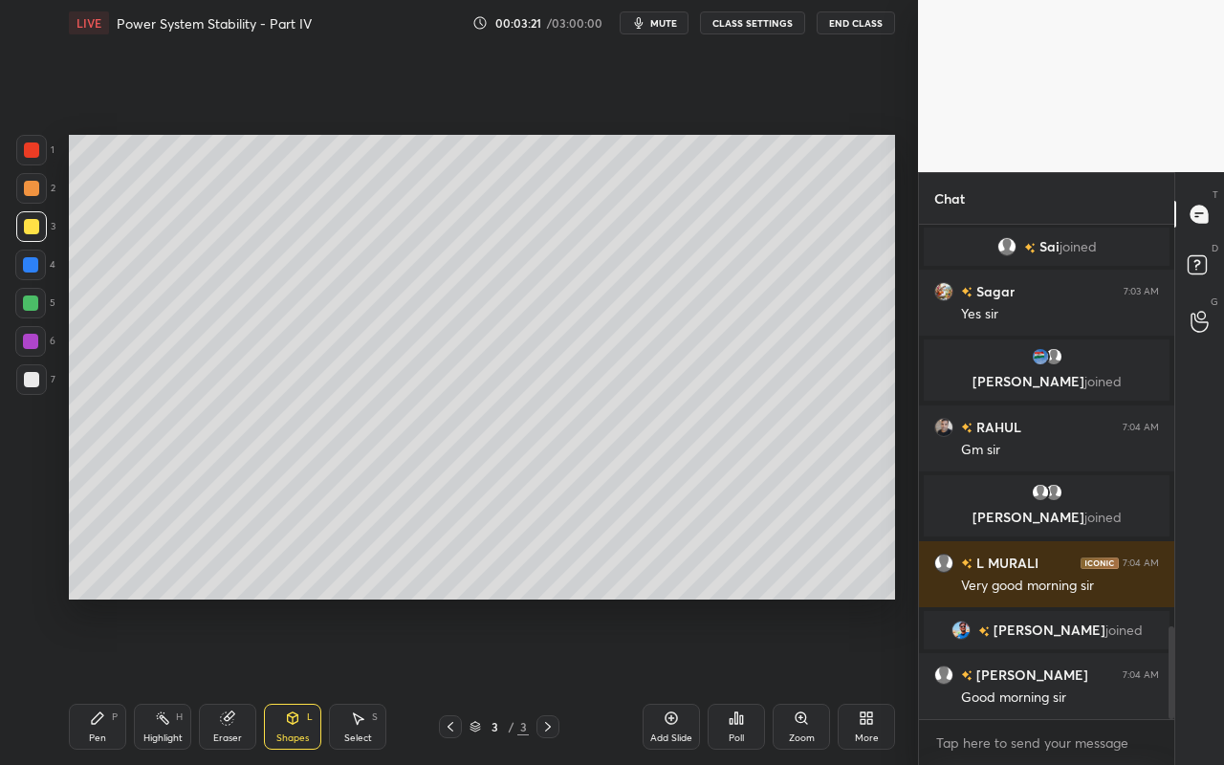
click at [33, 304] on div at bounding box center [30, 302] width 15 height 15
drag, startPoint x: 287, startPoint y: 738, endPoint x: 293, endPoint y: 712, distance: 26.7
click at [287, 680] on div "Shapes" at bounding box center [292, 738] width 33 height 10
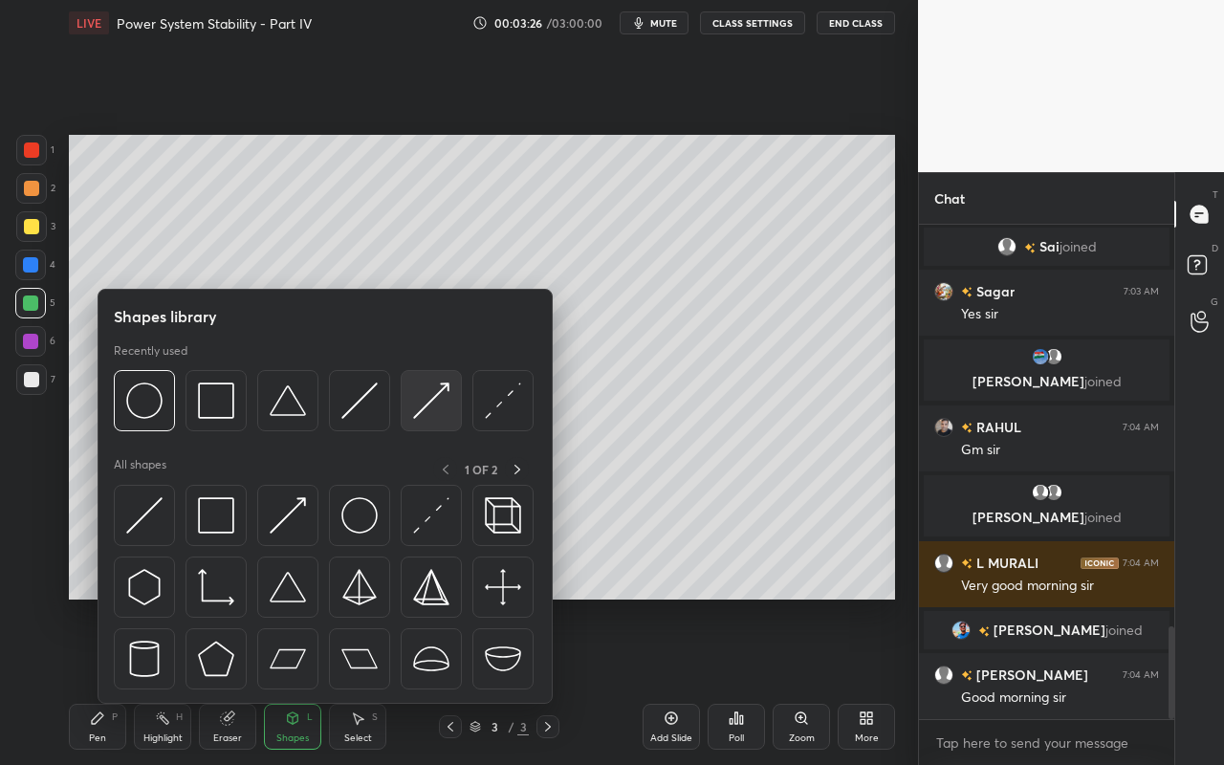
click at [439, 412] on img at bounding box center [431, 400] width 36 height 36
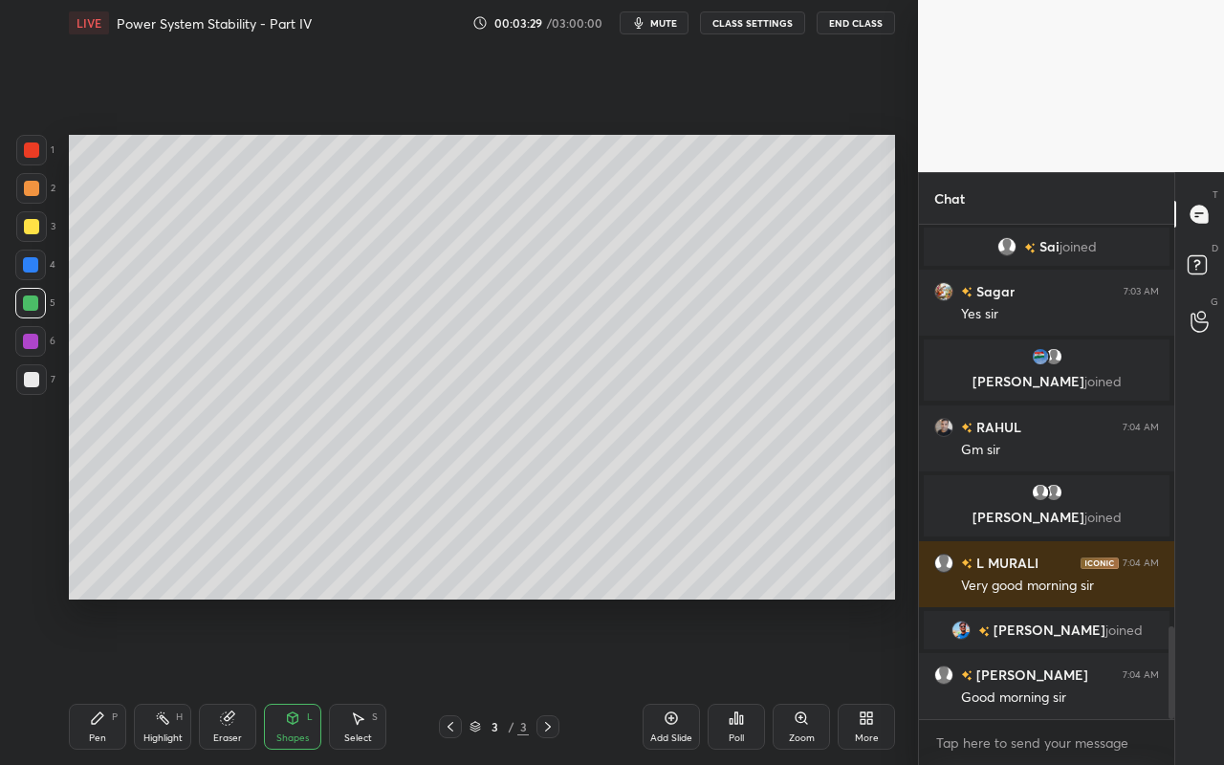
scroll to position [2183, 0]
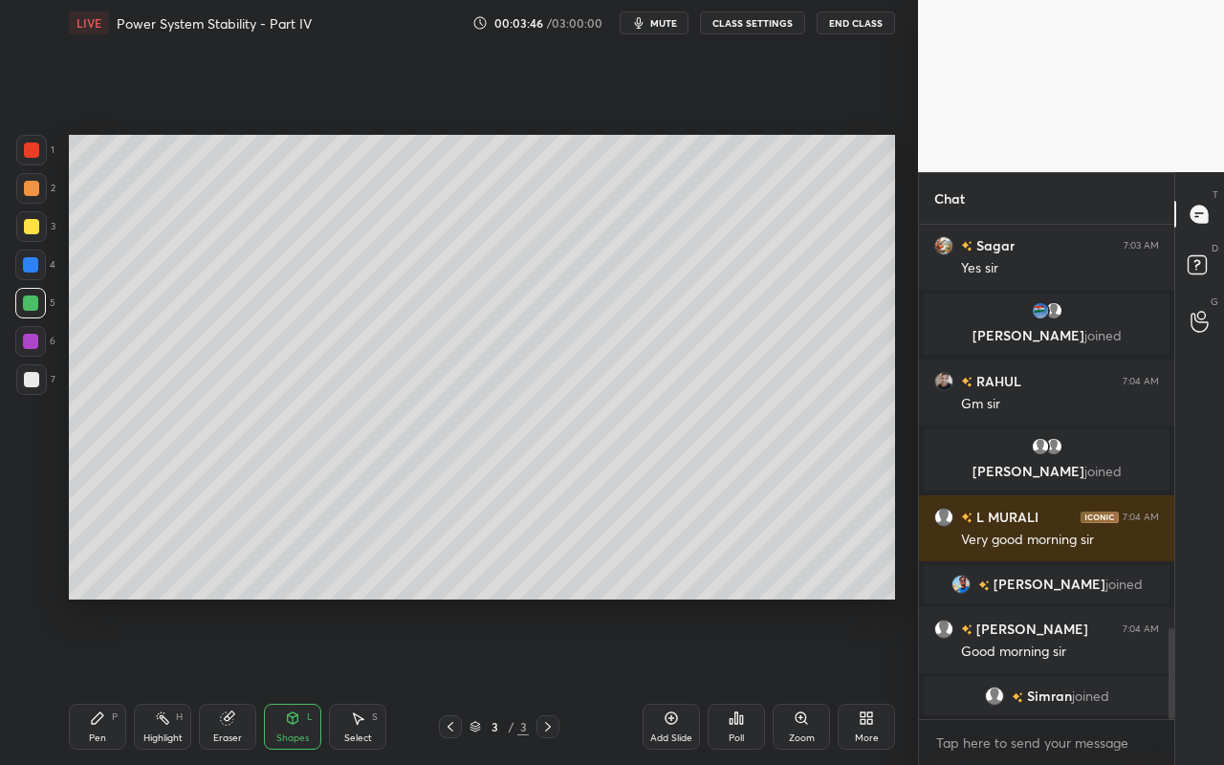
click at [107, 680] on div "Pen P" at bounding box center [97, 727] width 57 height 46
click at [182, 680] on div "Highlight H" at bounding box center [162, 727] width 57 height 46
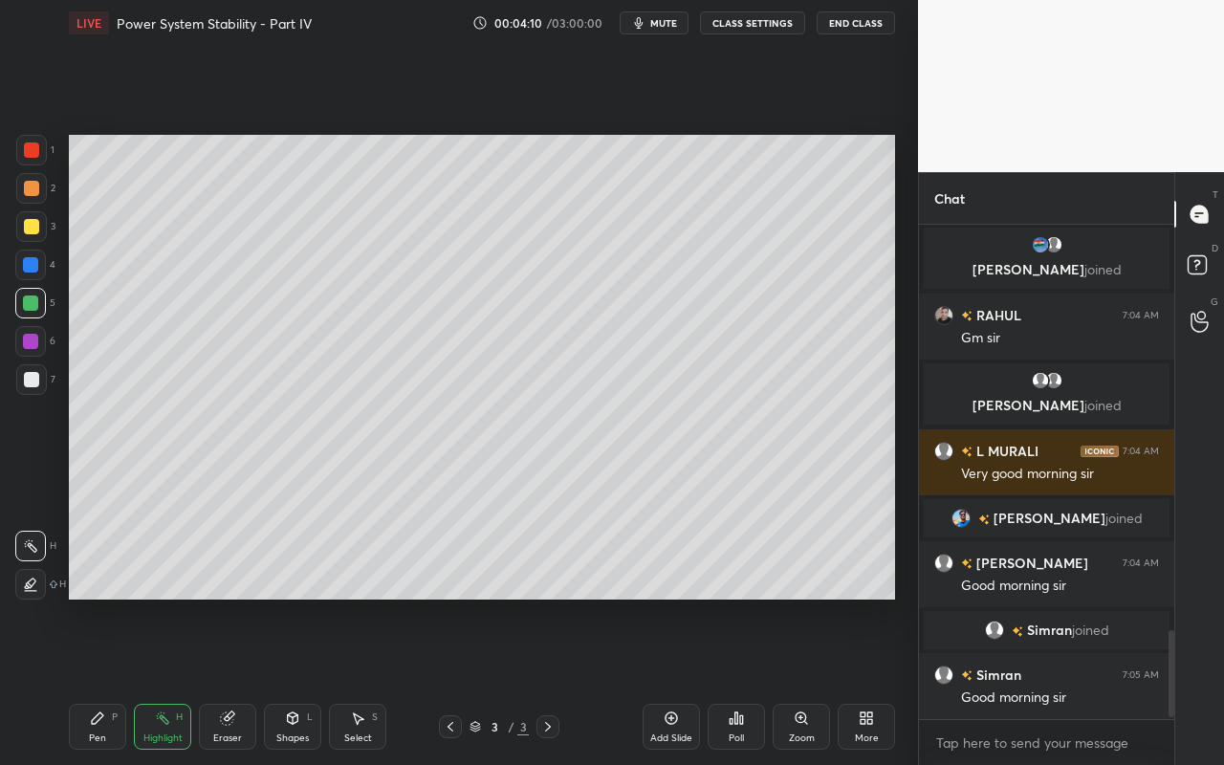
drag, startPoint x: 241, startPoint y: 728, endPoint x: 252, endPoint y: 710, distance: 21.5
click at [241, 680] on div "Eraser" at bounding box center [227, 727] width 57 height 46
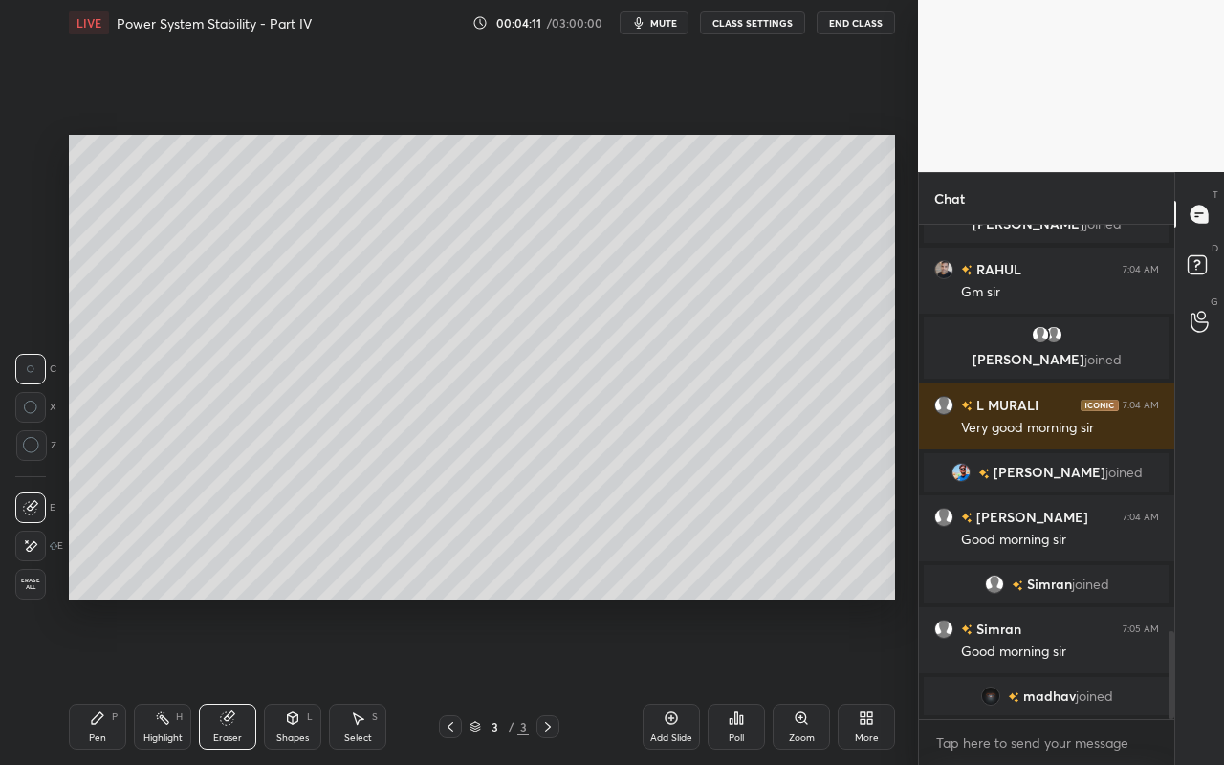
click at [171, 680] on div "Highlight H" at bounding box center [162, 727] width 57 height 46
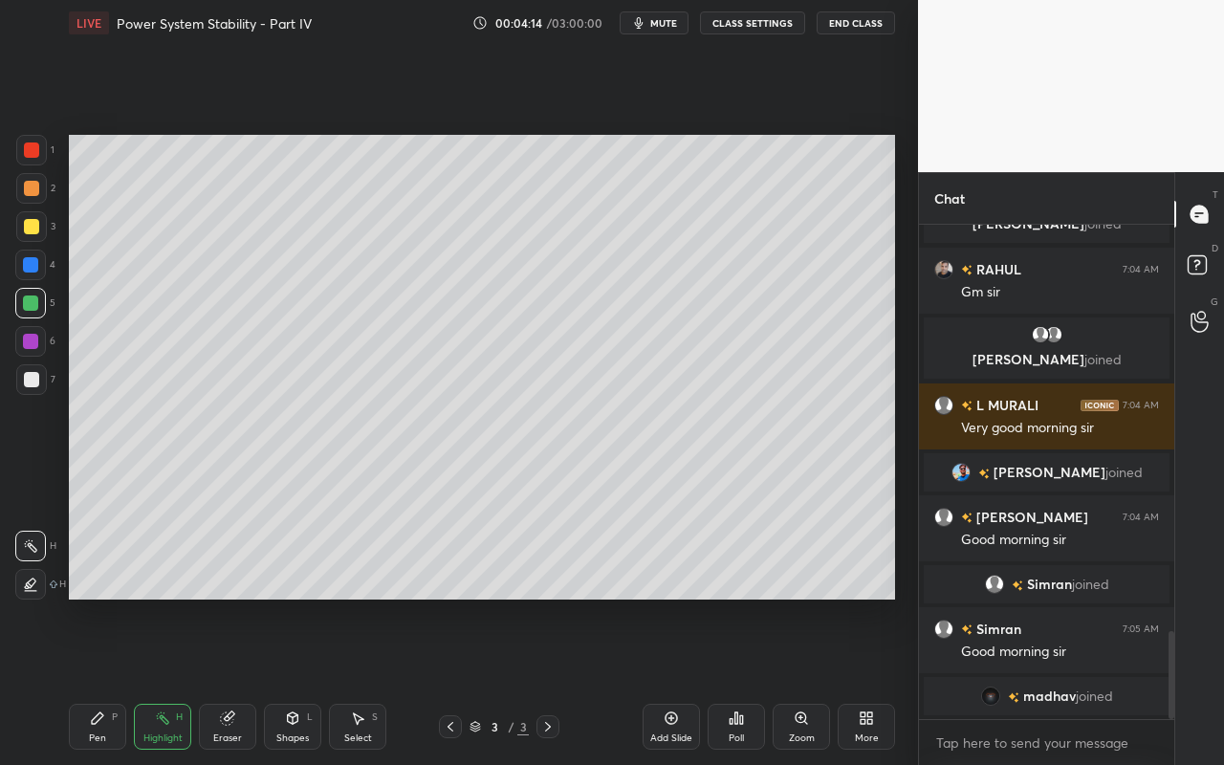
scroll to position [2319, 0]
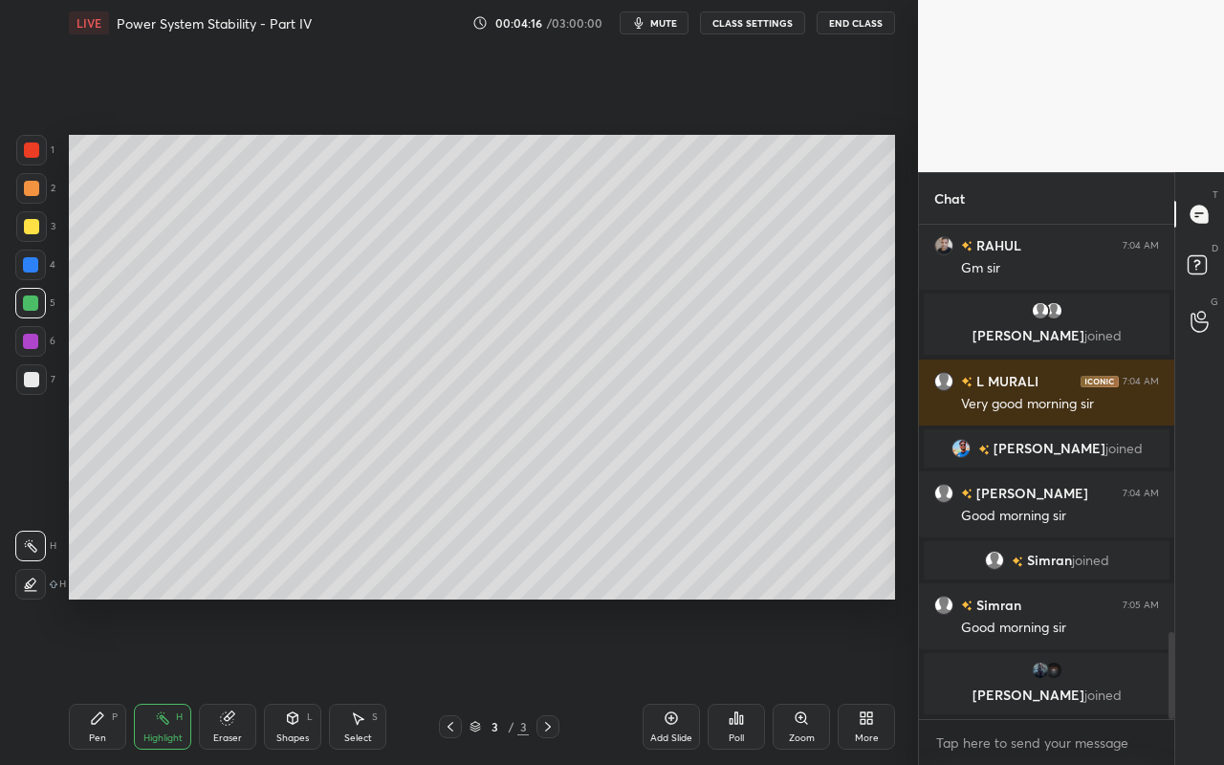
click at [307, 680] on div "Shapes L" at bounding box center [292, 727] width 57 height 46
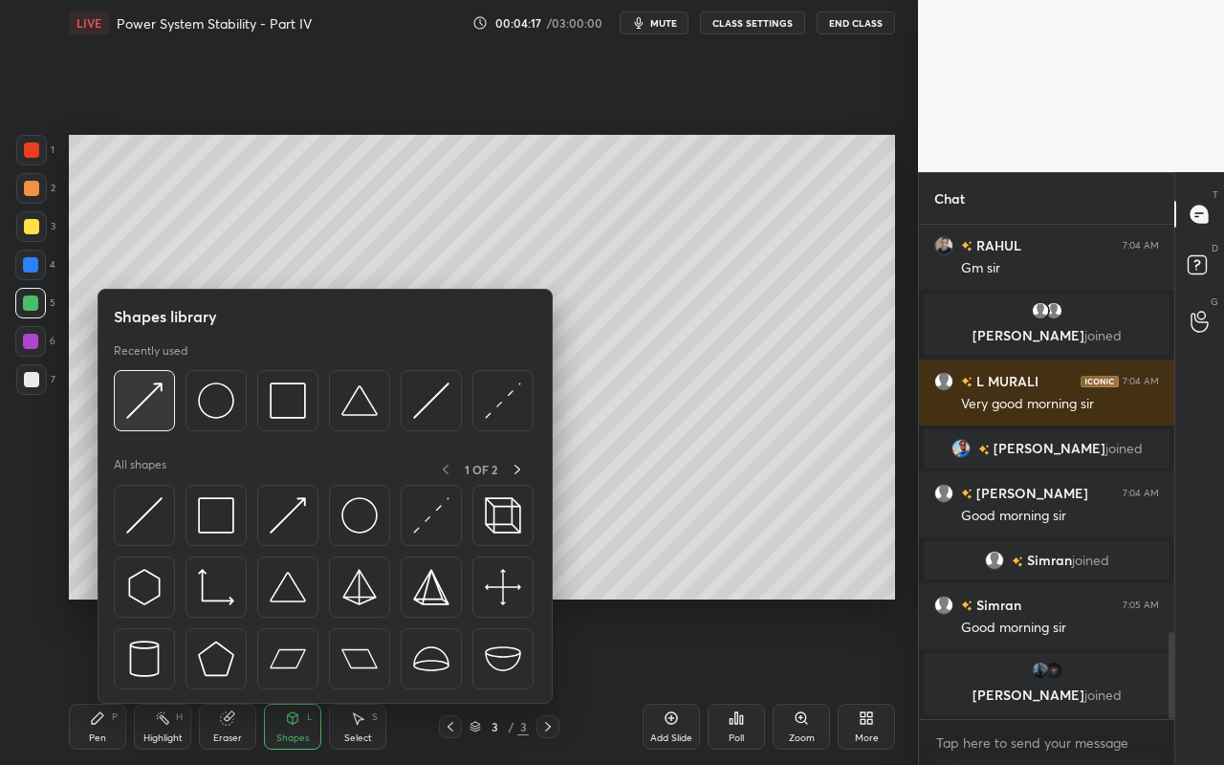
click at [149, 409] on img at bounding box center [144, 400] width 36 height 36
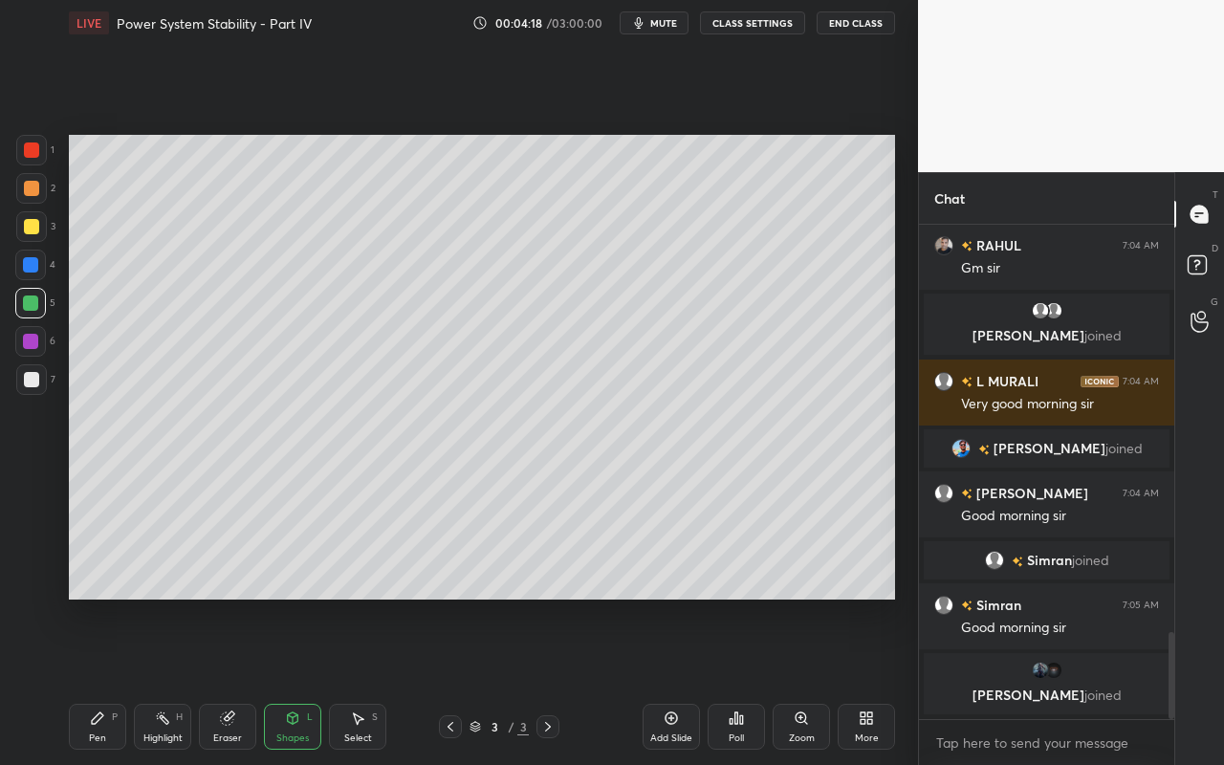
click at [38, 195] on div at bounding box center [31, 188] width 31 height 31
click at [98, 680] on div "Pen P" at bounding box center [97, 727] width 57 height 46
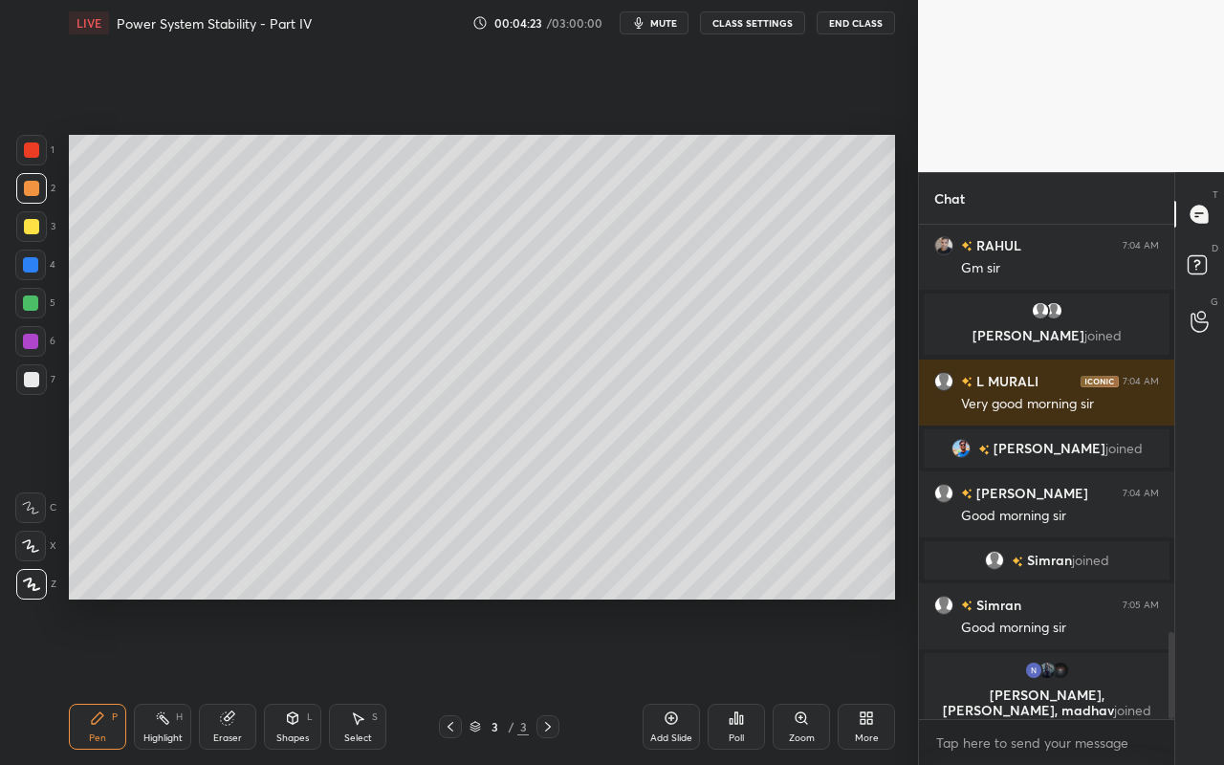
scroll to position [2351, 0]
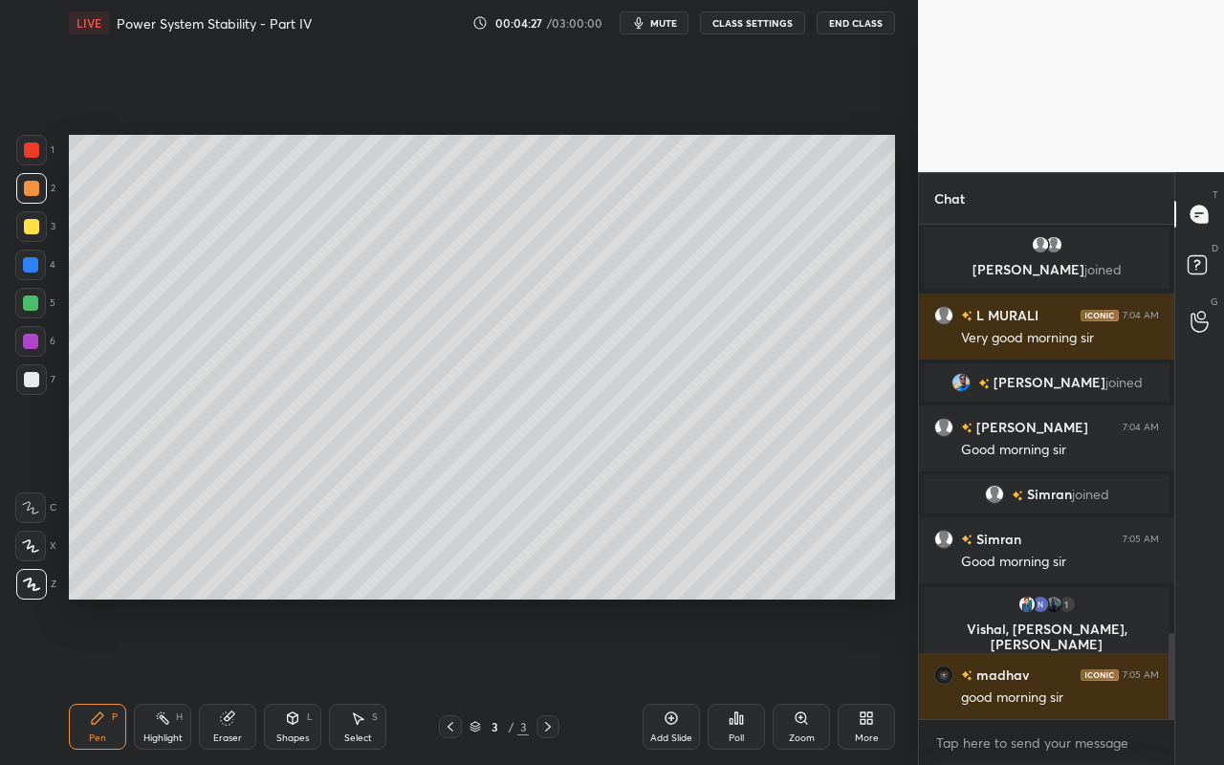
click at [166, 680] on div "Highlight" at bounding box center [162, 738] width 39 height 10
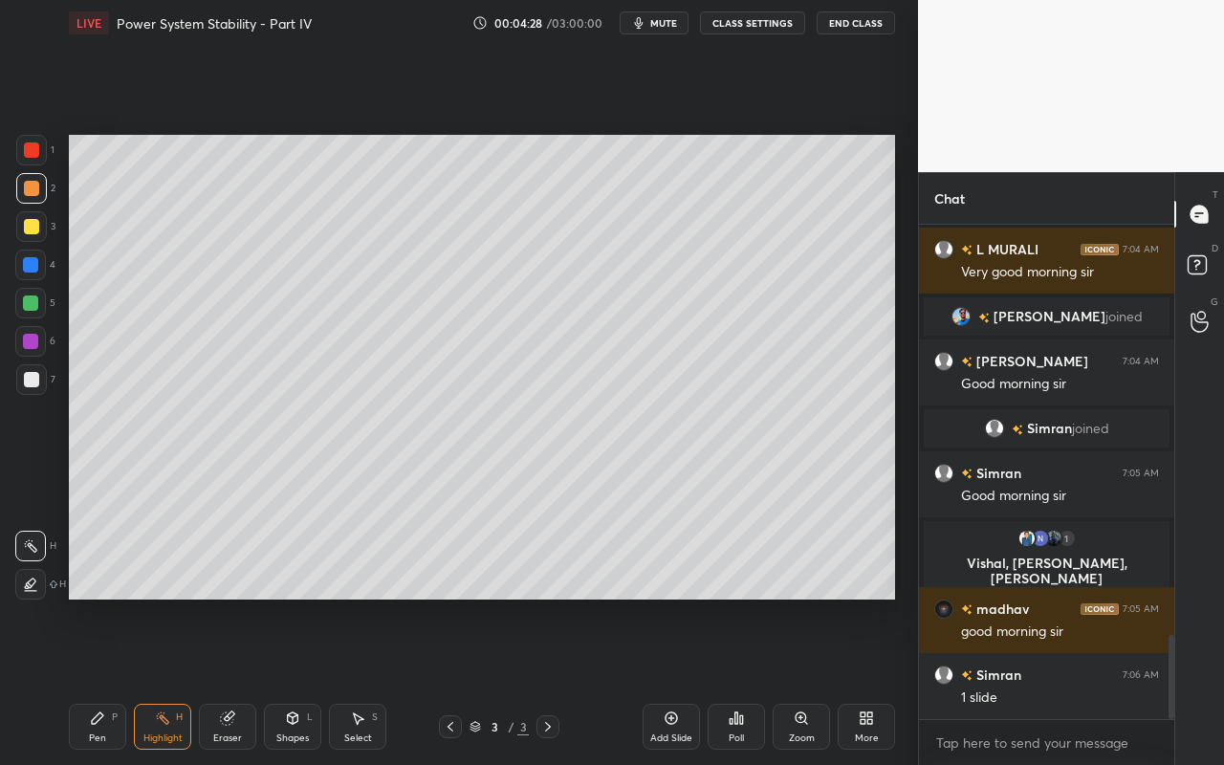
drag, startPoint x: 103, startPoint y: 732, endPoint x: 126, endPoint y: 663, distance: 72.6
click at [103, 680] on div "Pen" at bounding box center [97, 738] width 17 height 10
click at [102, 680] on div "Pen P" at bounding box center [97, 727] width 57 height 46
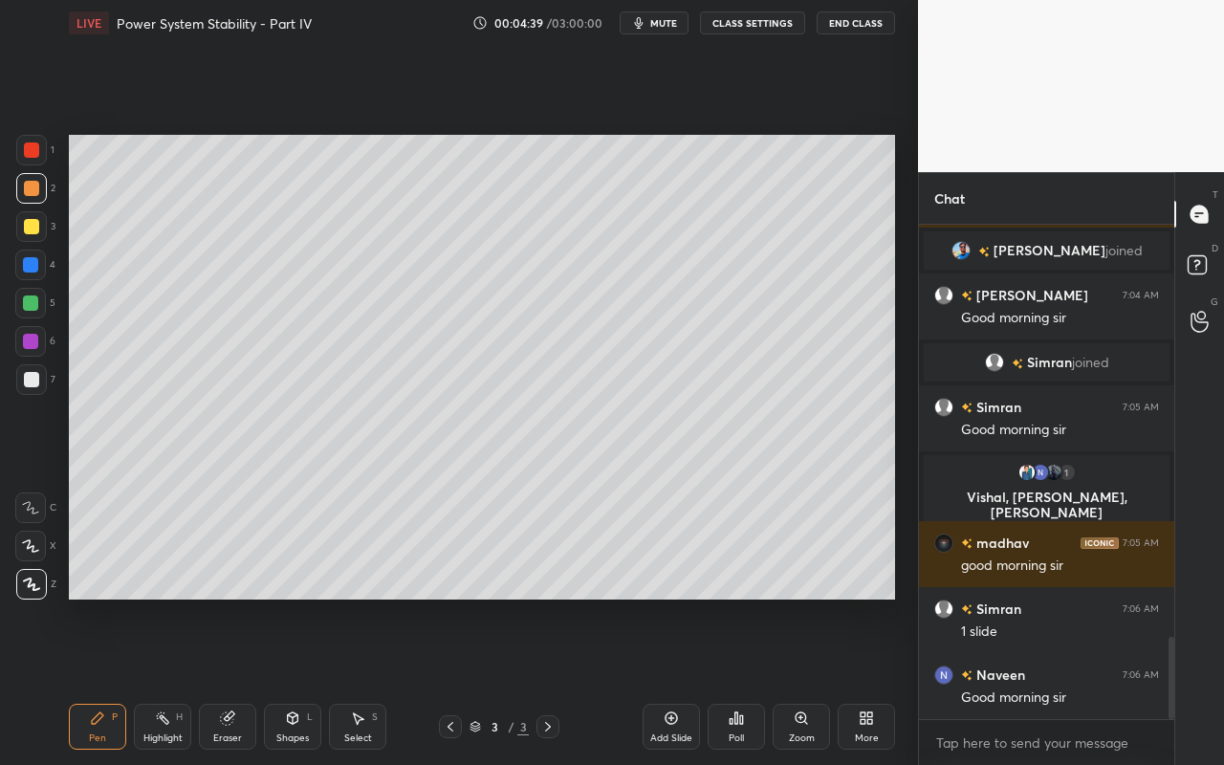
click at [294, 680] on div "Shapes L" at bounding box center [292, 727] width 57 height 46
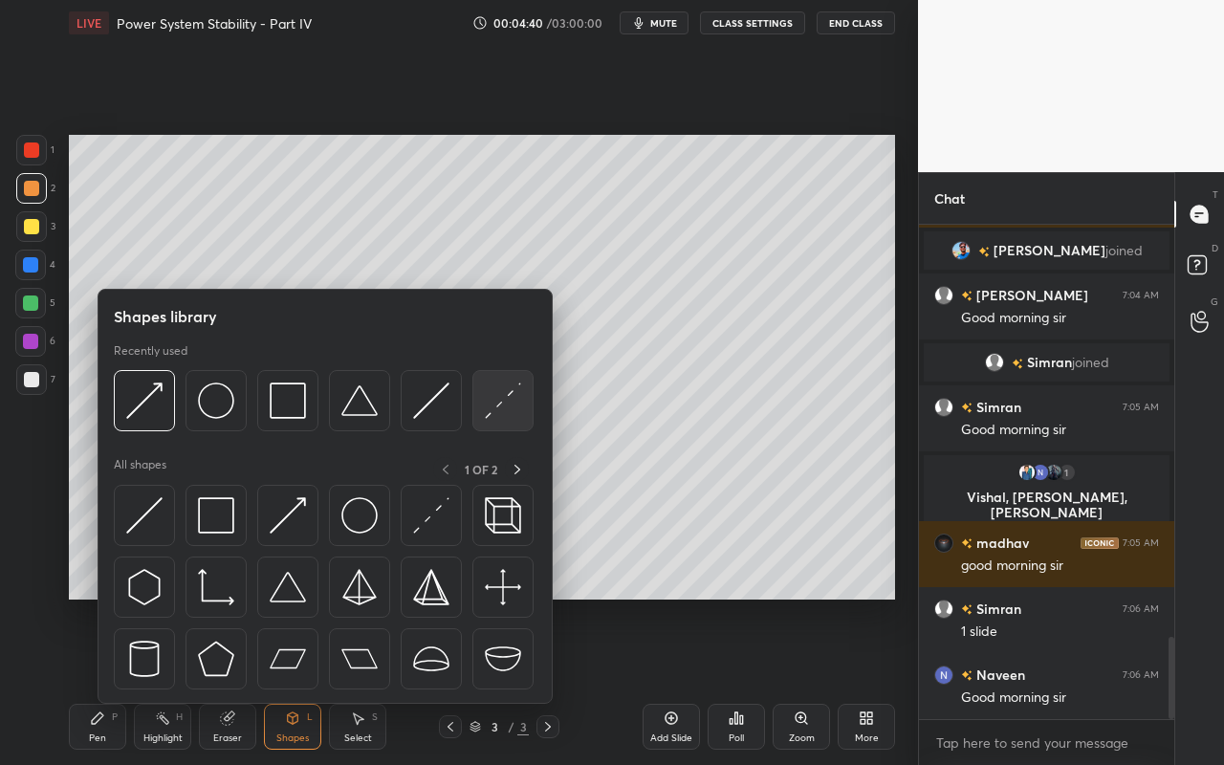
click at [510, 416] on img at bounding box center [503, 400] width 36 height 36
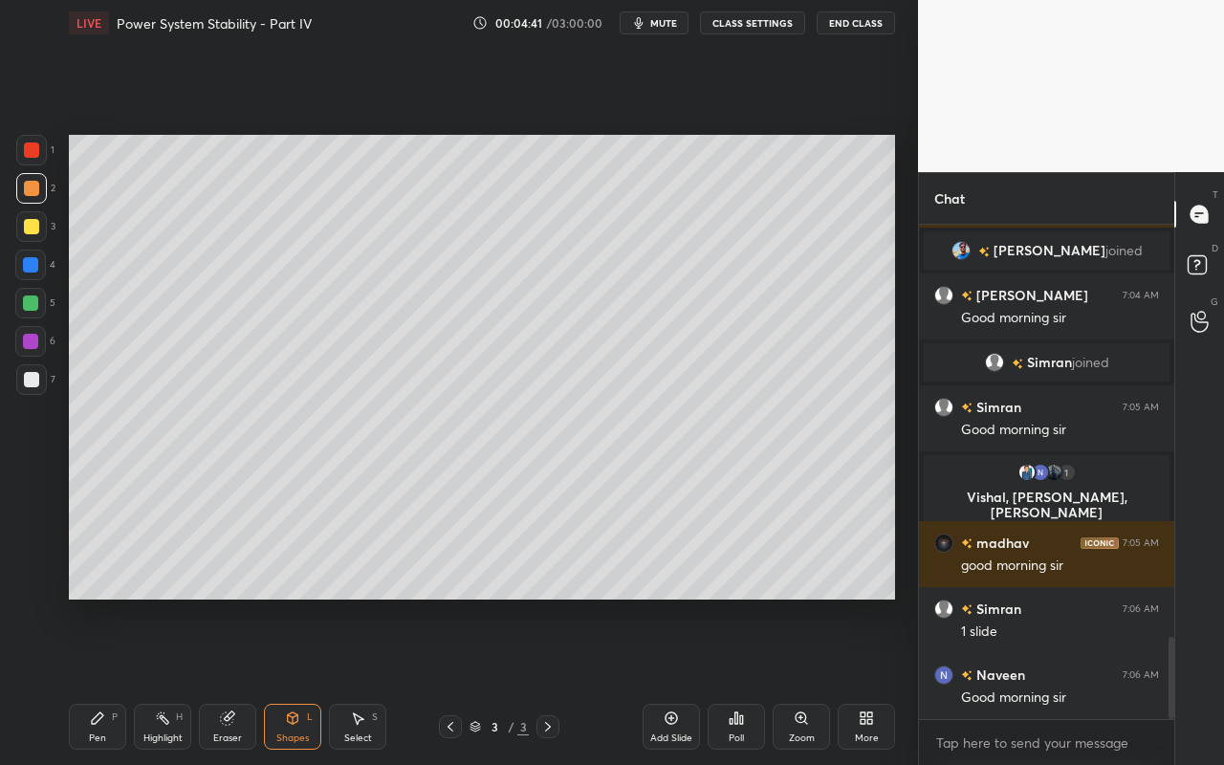
drag, startPoint x: 36, startPoint y: 346, endPoint x: 63, endPoint y: 342, distance: 27.0
click at [36, 346] on div at bounding box center [30, 341] width 15 height 15
drag, startPoint x: 296, startPoint y: 730, endPoint x: 301, endPoint y: 711, distance: 19.7
click at [296, 680] on div "Shapes L" at bounding box center [292, 727] width 57 height 46
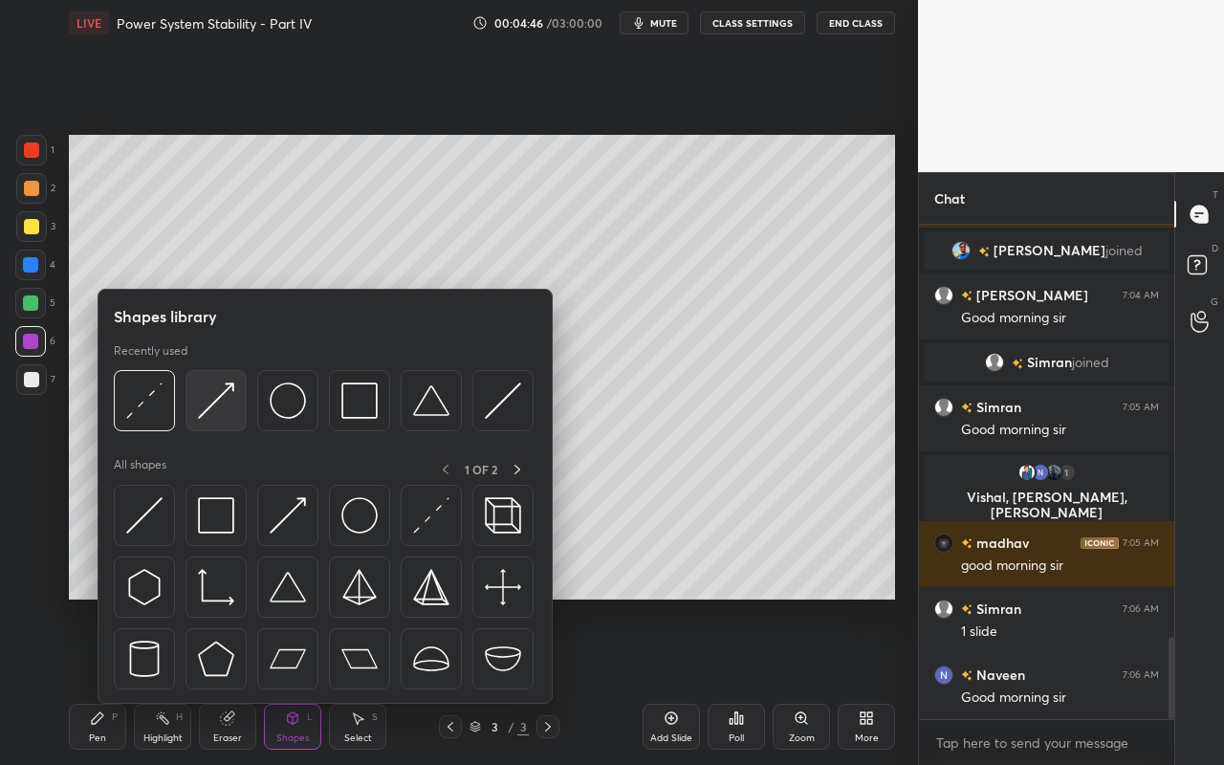
click at [227, 406] on img at bounding box center [216, 400] width 36 height 36
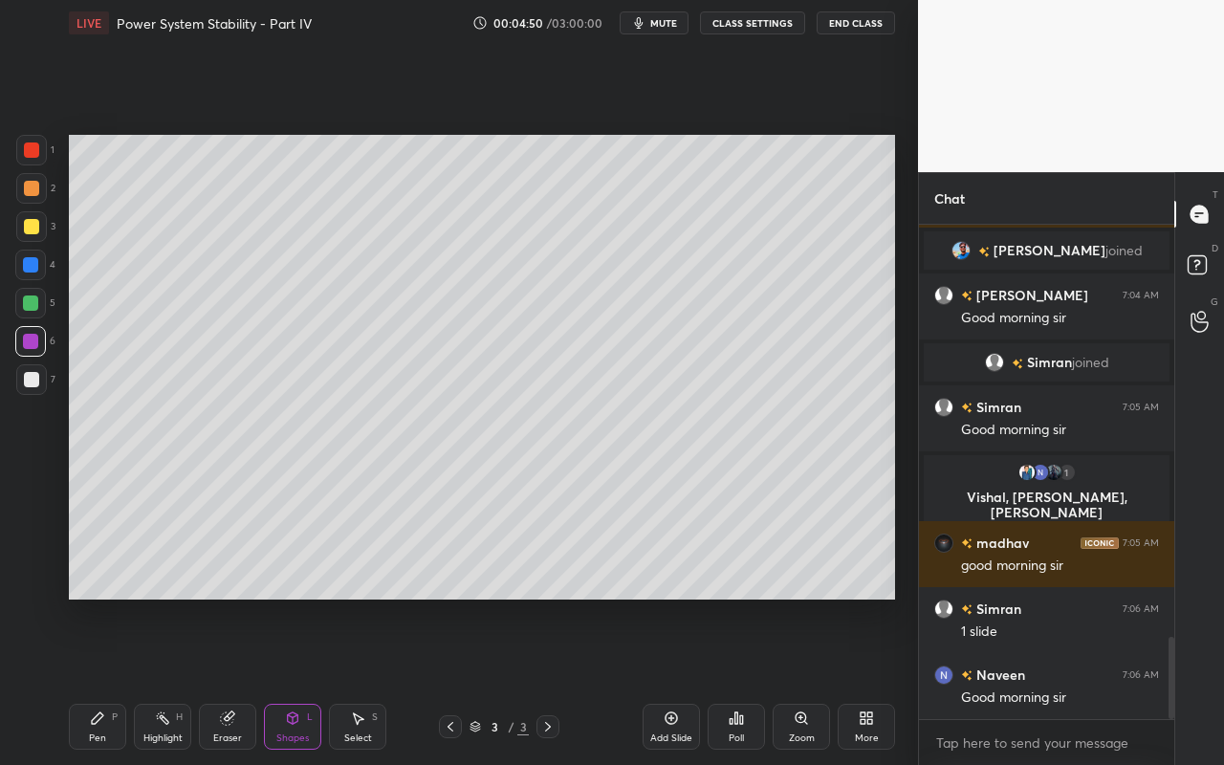
click at [101, 680] on div "Pen P" at bounding box center [97, 727] width 57 height 46
drag, startPoint x: 172, startPoint y: 727, endPoint x: 194, endPoint y: 641, distance: 87.9
click at [175, 680] on div "Highlight H" at bounding box center [162, 727] width 57 height 46
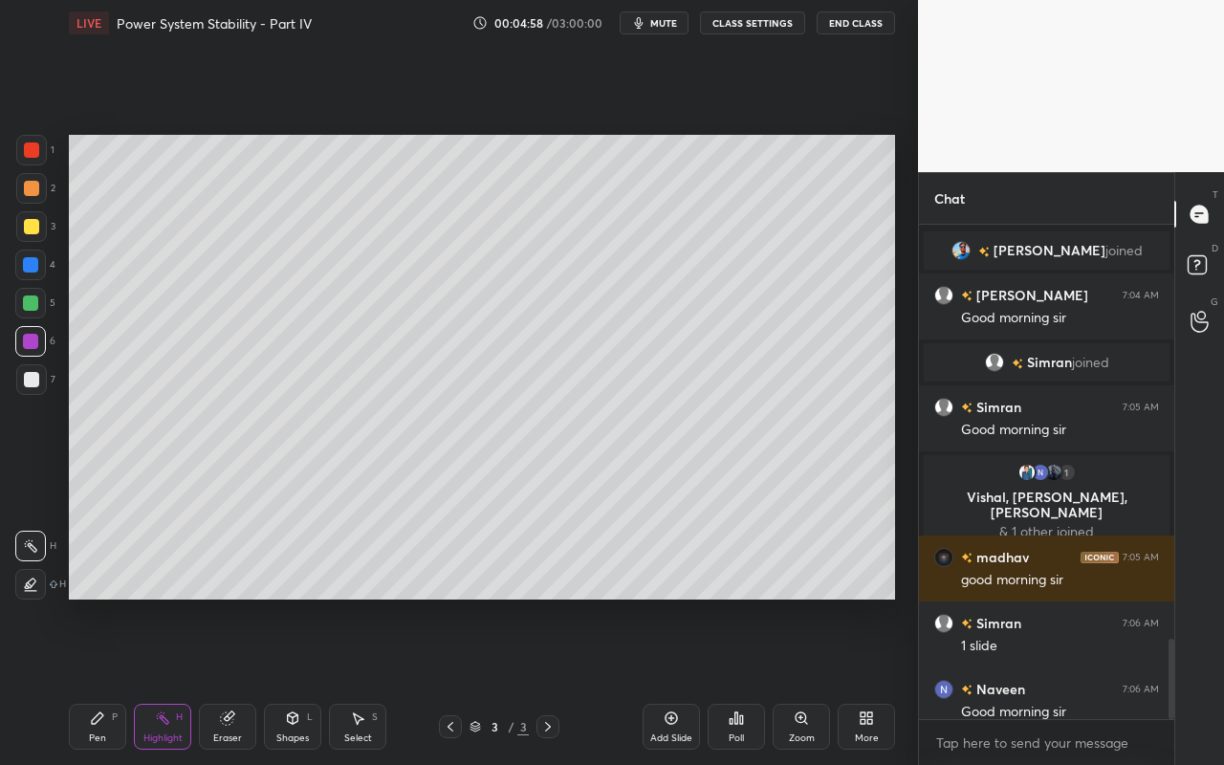
scroll to position [2543, 0]
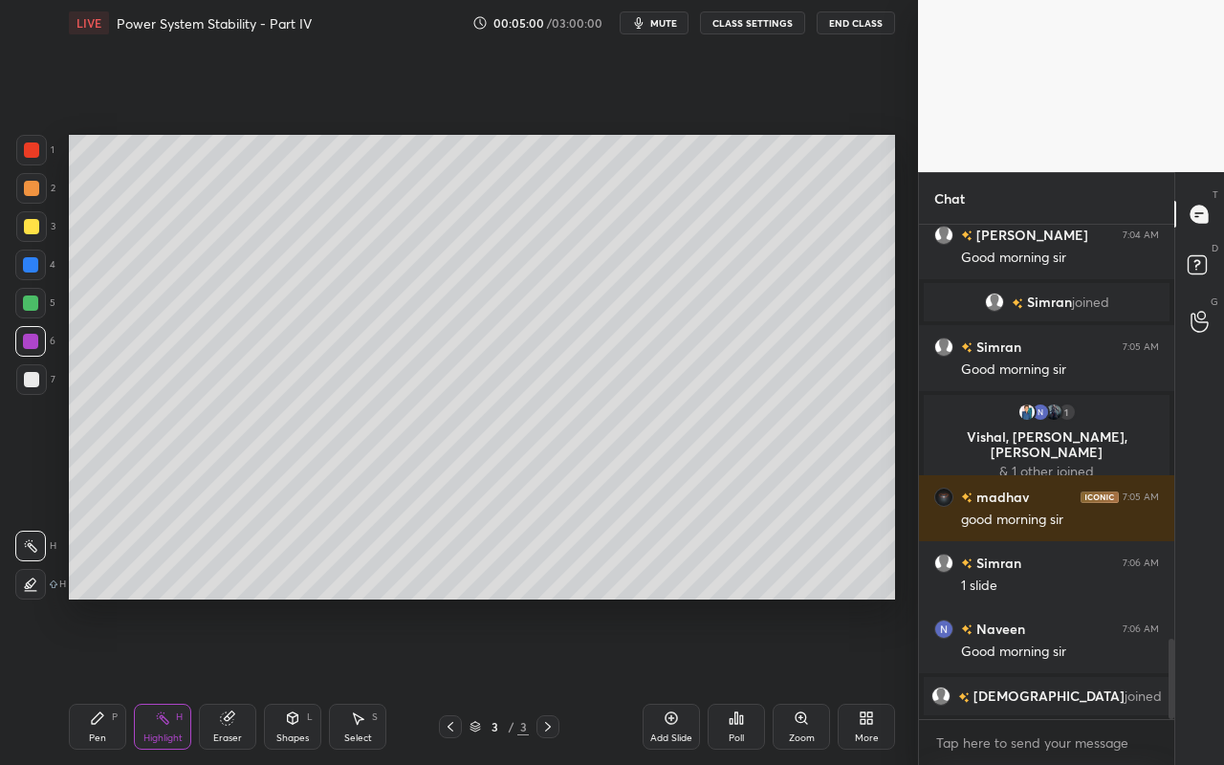
click at [105, 680] on div "Pen P" at bounding box center [97, 727] width 57 height 46
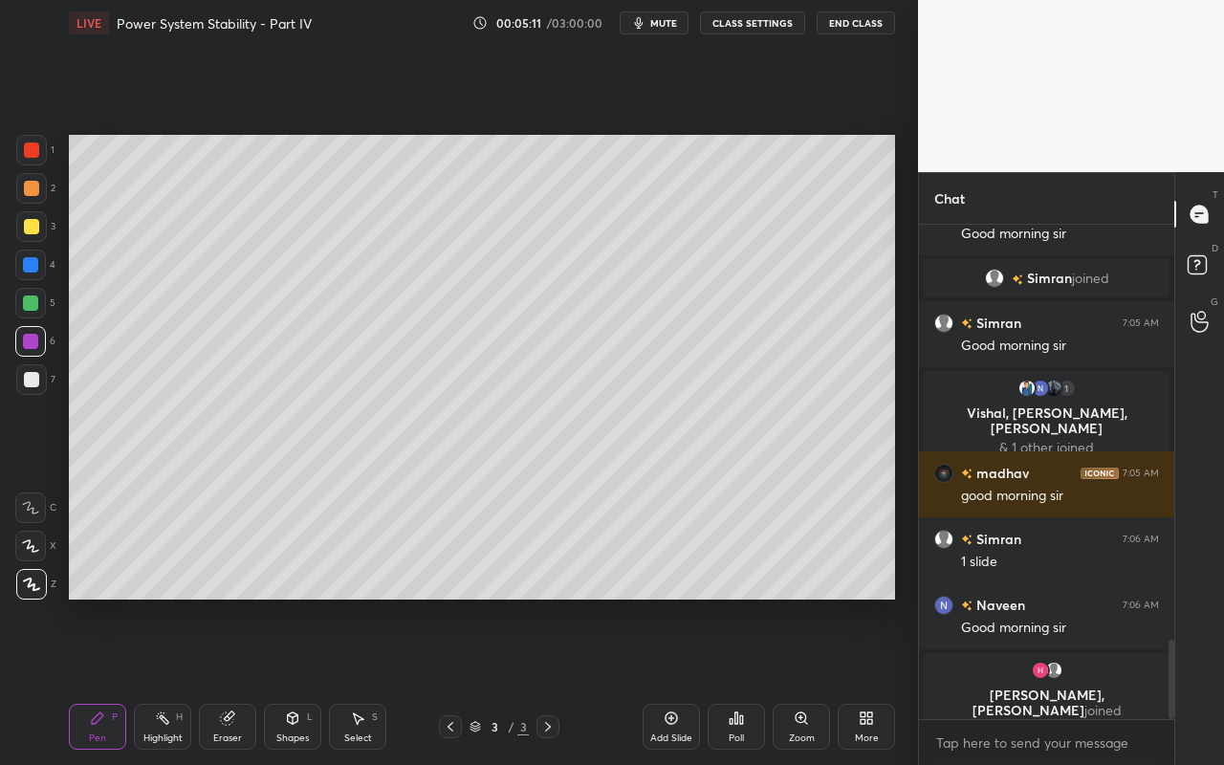
click at [108, 680] on div "Pen P" at bounding box center [97, 727] width 57 height 46
drag, startPoint x: 32, startPoint y: 303, endPoint x: 54, endPoint y: 316, distance: 25.7
click at [32, 303] on div at bounding box center [30, 302] width 15 height 15
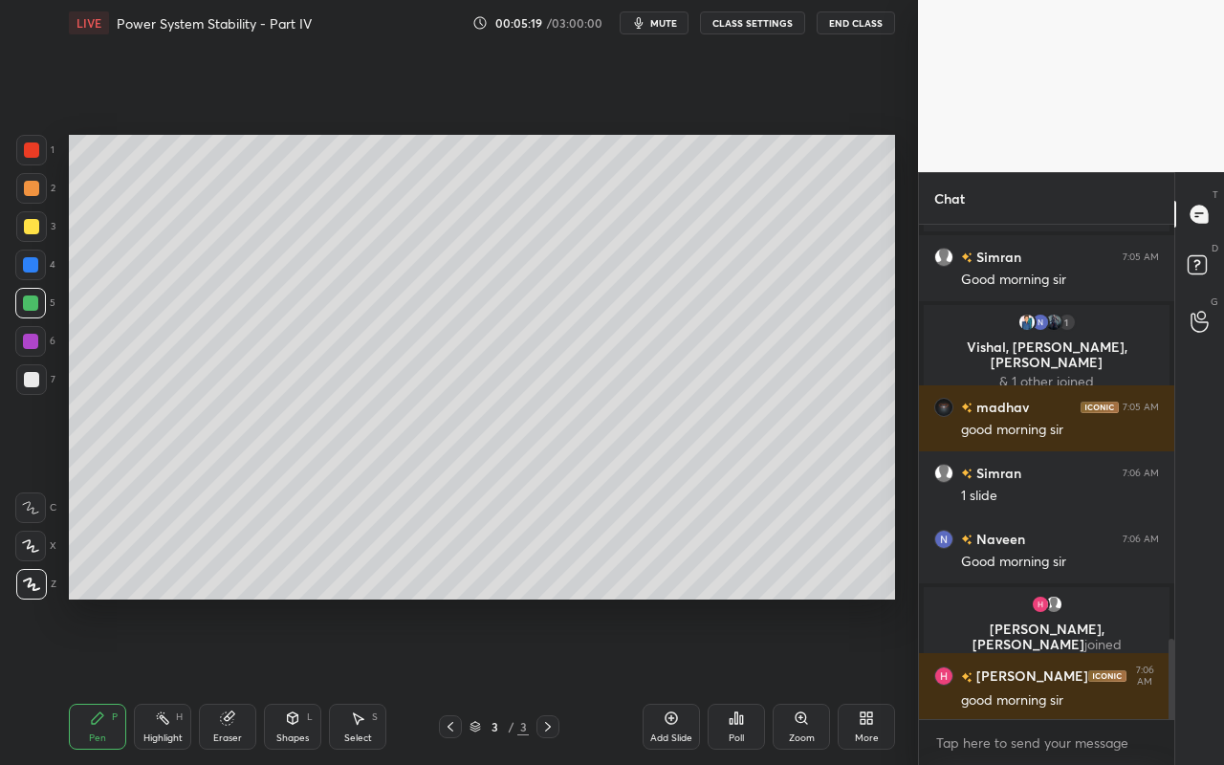
click at [151, 680] on div "Highlight H" at bounding box center [162, 727] width 57 height 46
click at [111, 680] on div "Pen P" at bounding box center [97, 727] width 57 height 46
drag, startPoint x: 33, startPoint y: 193, endPoint x: 68, endPoint y: 194, distance: 35.4
click at [33, 193] on div at bounding box center [31, 188] width 15 height 15
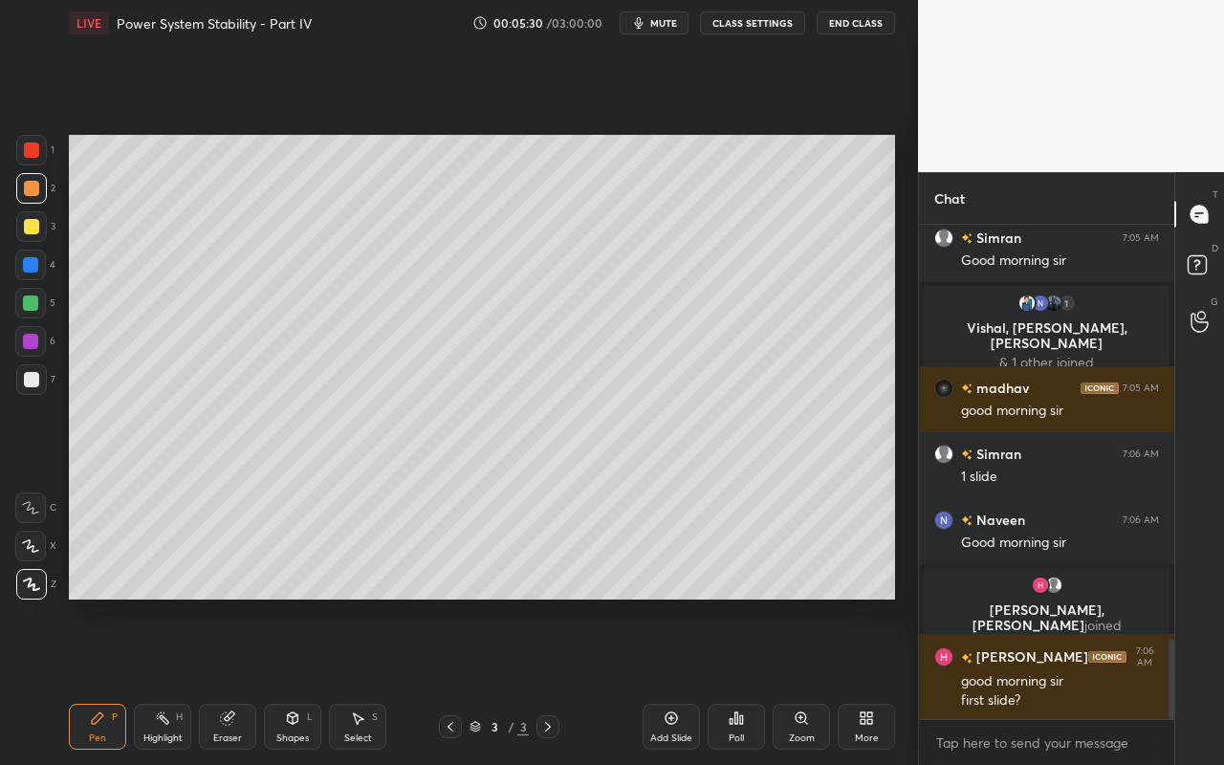
click at [177, 680] on div "Highlight H" at bounding box center [162, 727] width 57 height 46
drag, startPoint x: 98, startPoint y: 740, endPoint x: 124, endPoint y: 662, distance: 81.9
click at [98, 680] on div "Pen" at bounding box center [97, 738] width 17 height 10
click at [108, 680] on div "Pen P" at bounding box center [97, 727] width 57 height 46
click at [37, 242] on div "3" at bounding box center [35, 230] width 39 height 38
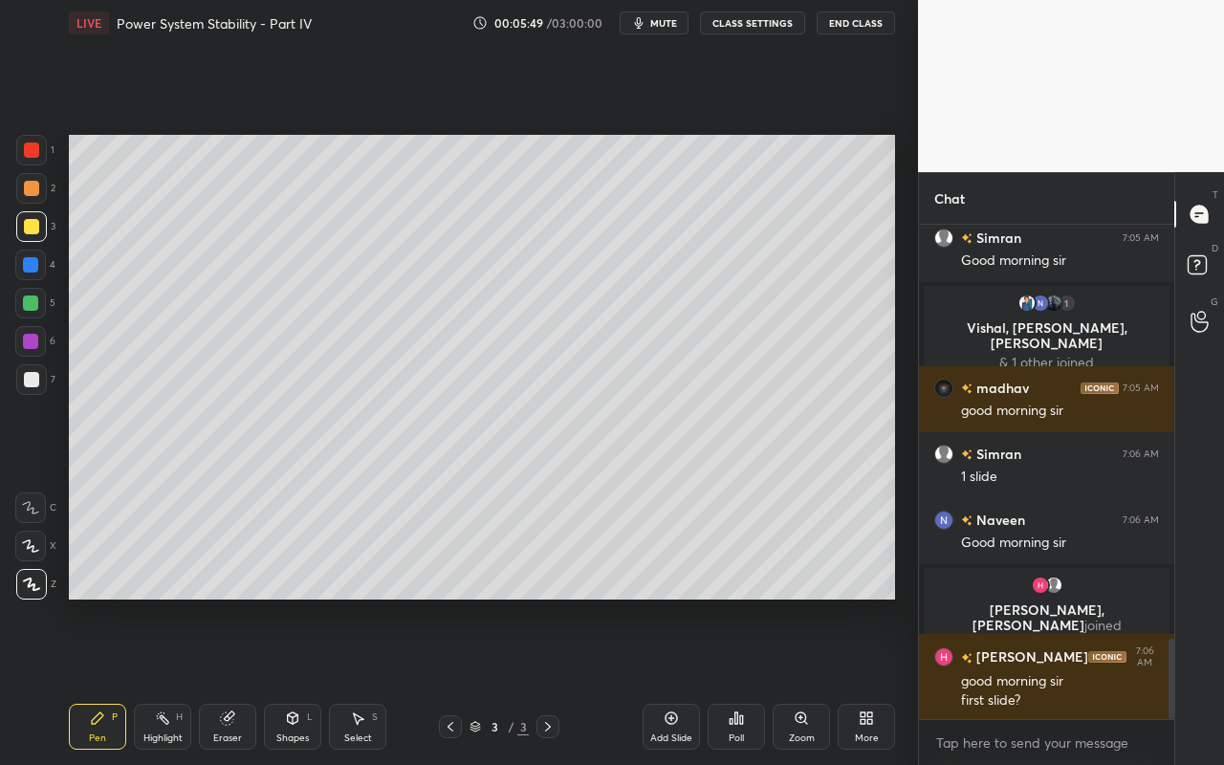
click at [26, 304] on div at bounding box center [30, 302] width 15 height 15
click at [33, 141] on div at bounding box center [31, 150] width 31 height 31
click at [100, 680] on div "Pen" at bounding box center [97, 738] width 17 height 10
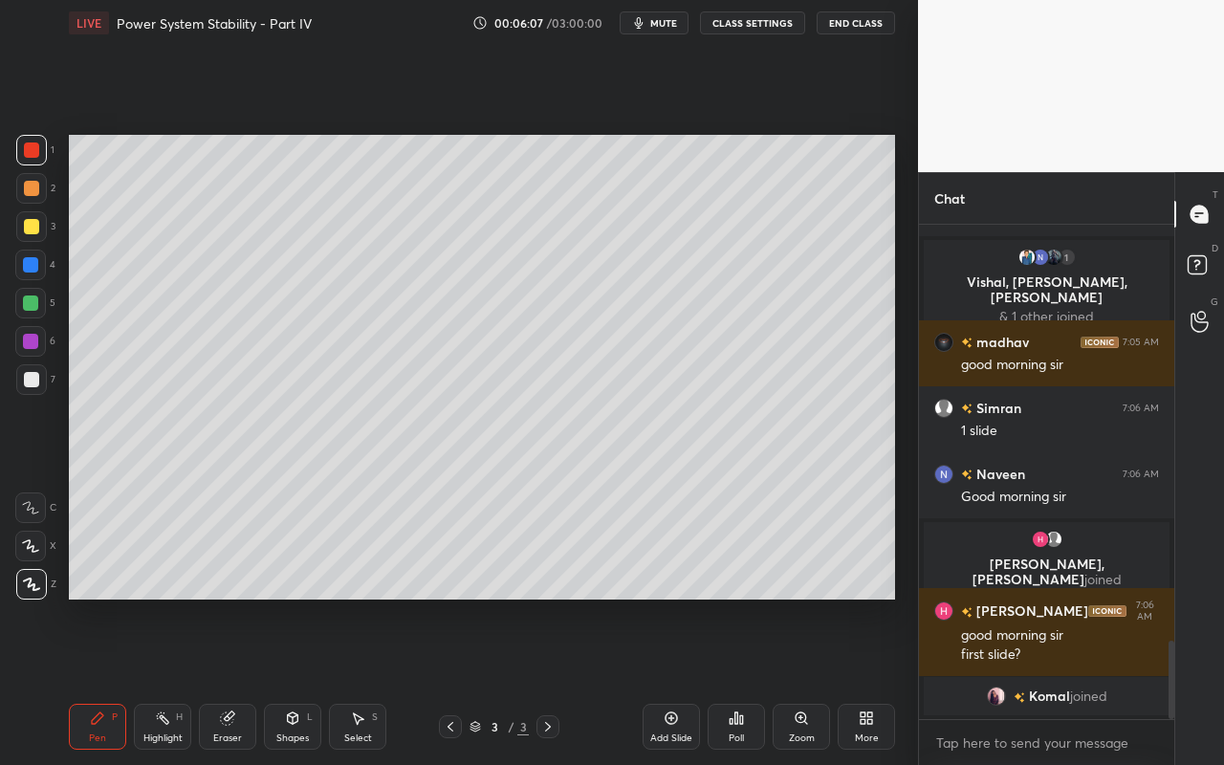
scroll to position [2630, 0]
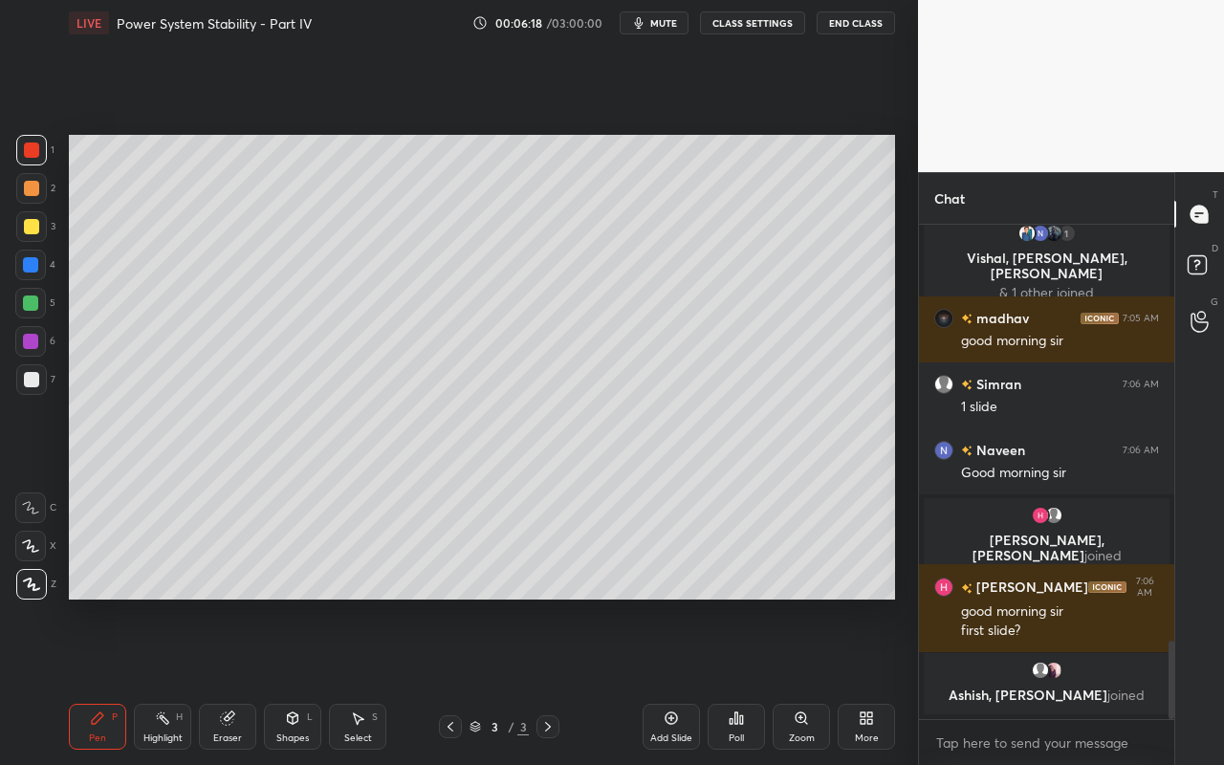
drag, startPoint x: 181, startPoint y: 729, endPoint x: 181, endPoint y: 664, distance: 65.0
click at [181, 680] on div "Highlight H" at bounding box center [162, 727] width 57 height 46
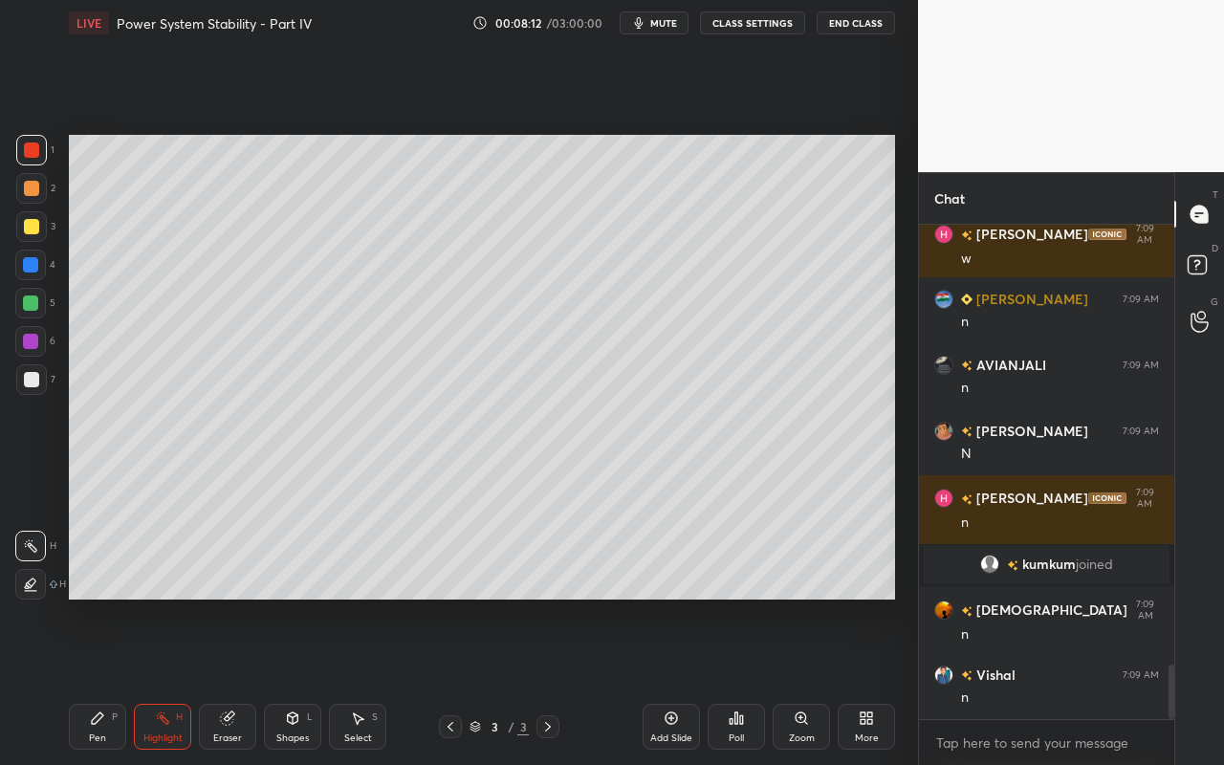
scroll to position [4018, 0]
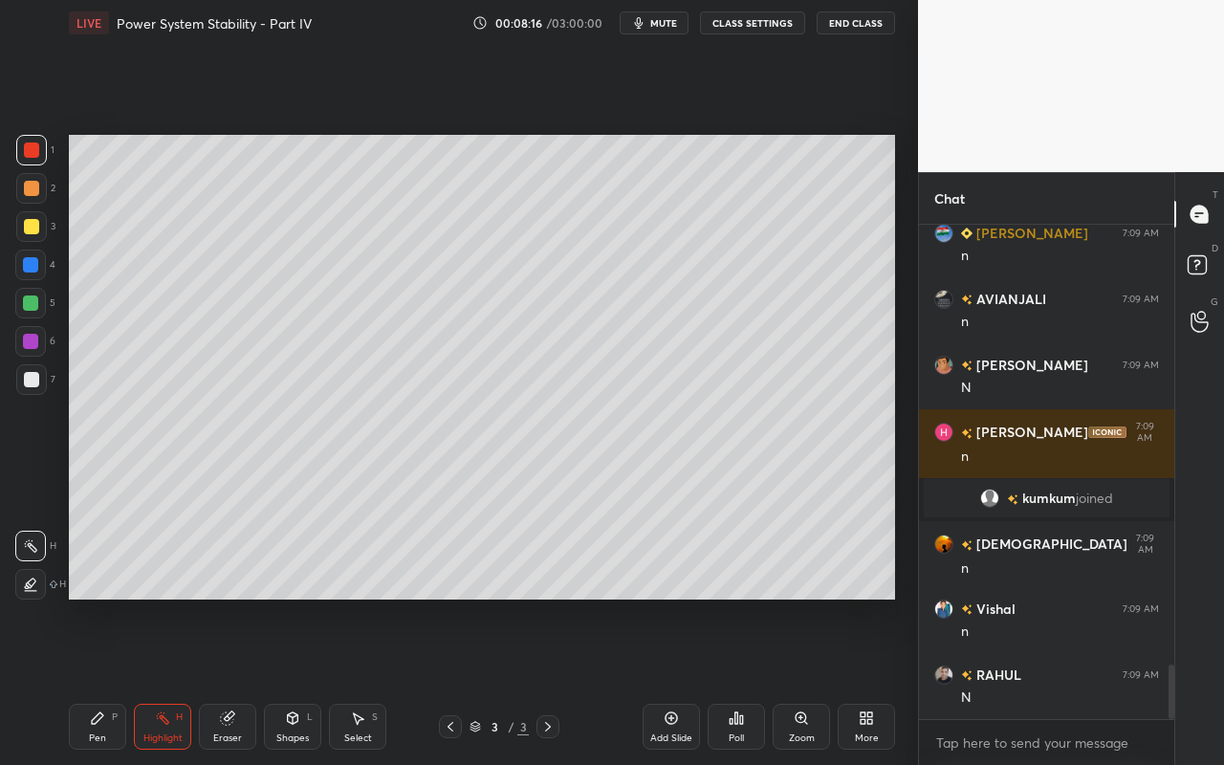
click at [368, 680] on div "Select S" at bounding box center [357, 727] width 57 height 46
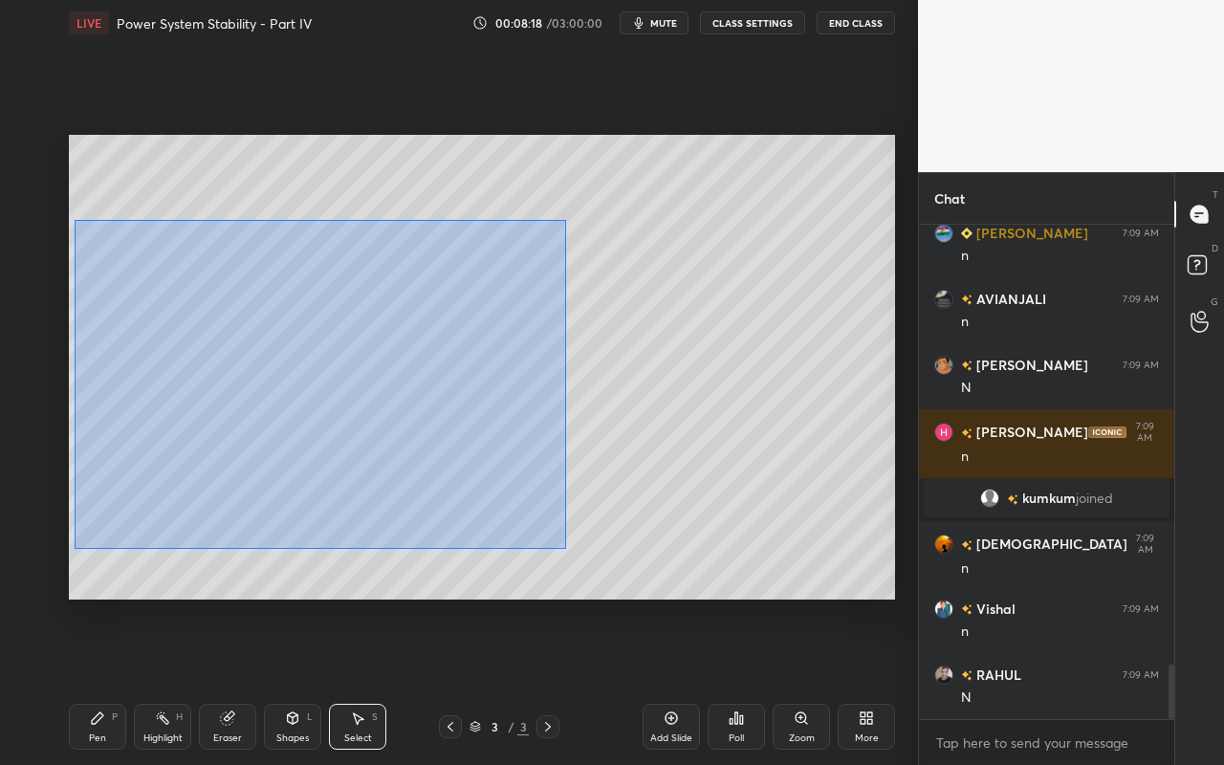
drag, startPoint x: 74, startPoint y: 219, endPoint x: 573, endPoint y: 544, distance: 595.5
click at [568, 548] on div "0 ° Undo Copy Duplicate Duplicate to new slide Delete" at bounding box center [482, 367] width 826 height 465
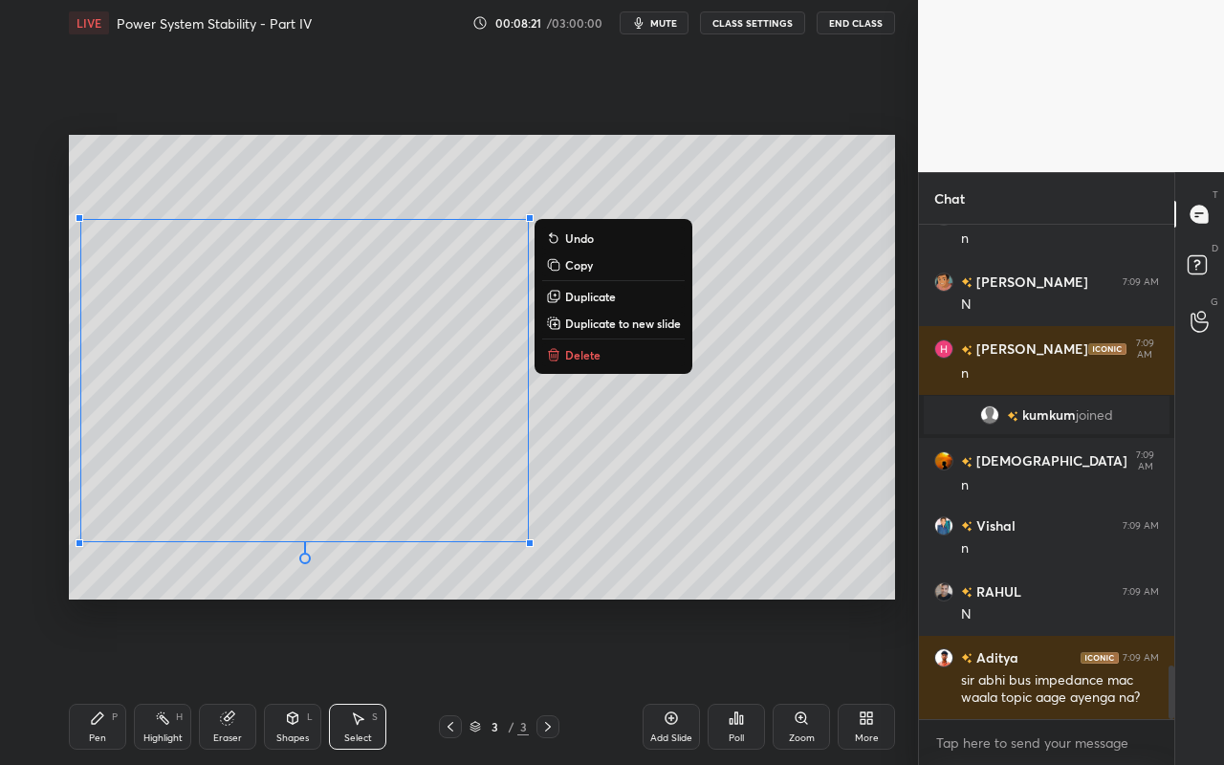
scroll to position [4147, 0]
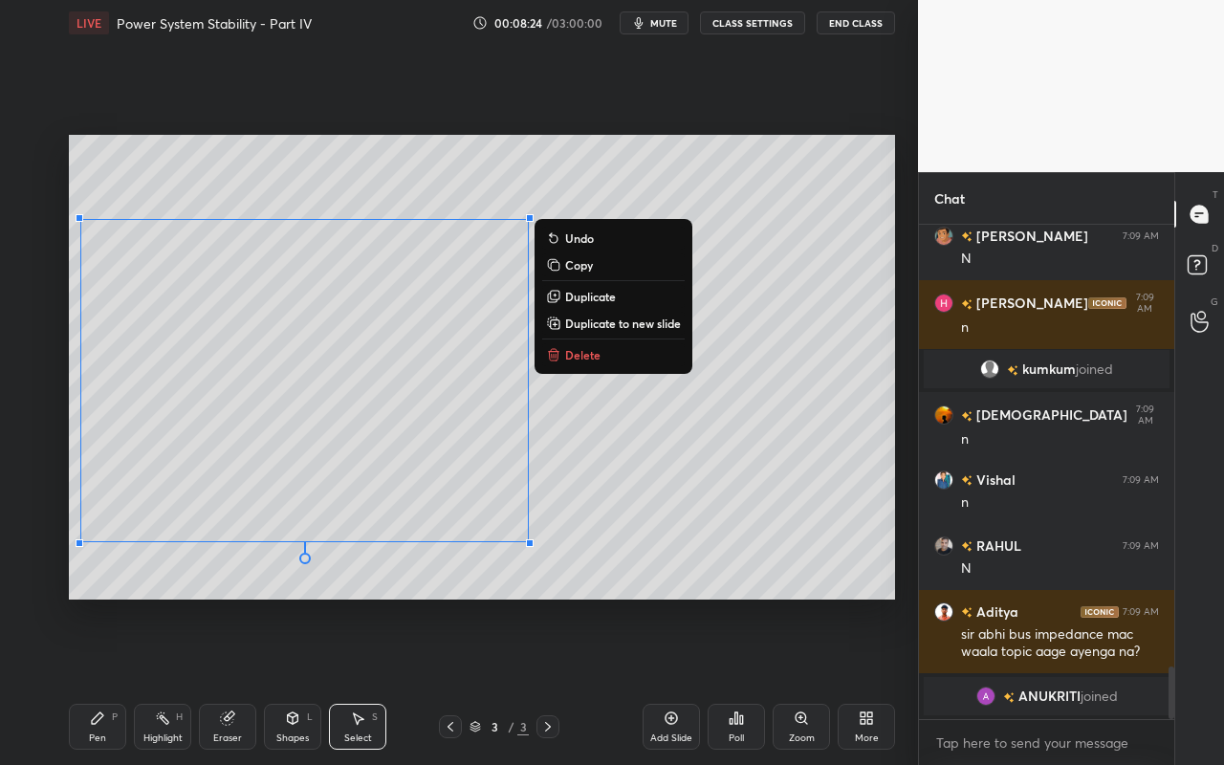
click at [620, 323] on p "Duplicate to new slide" at bounding box center [623, 322] width 116 height 15
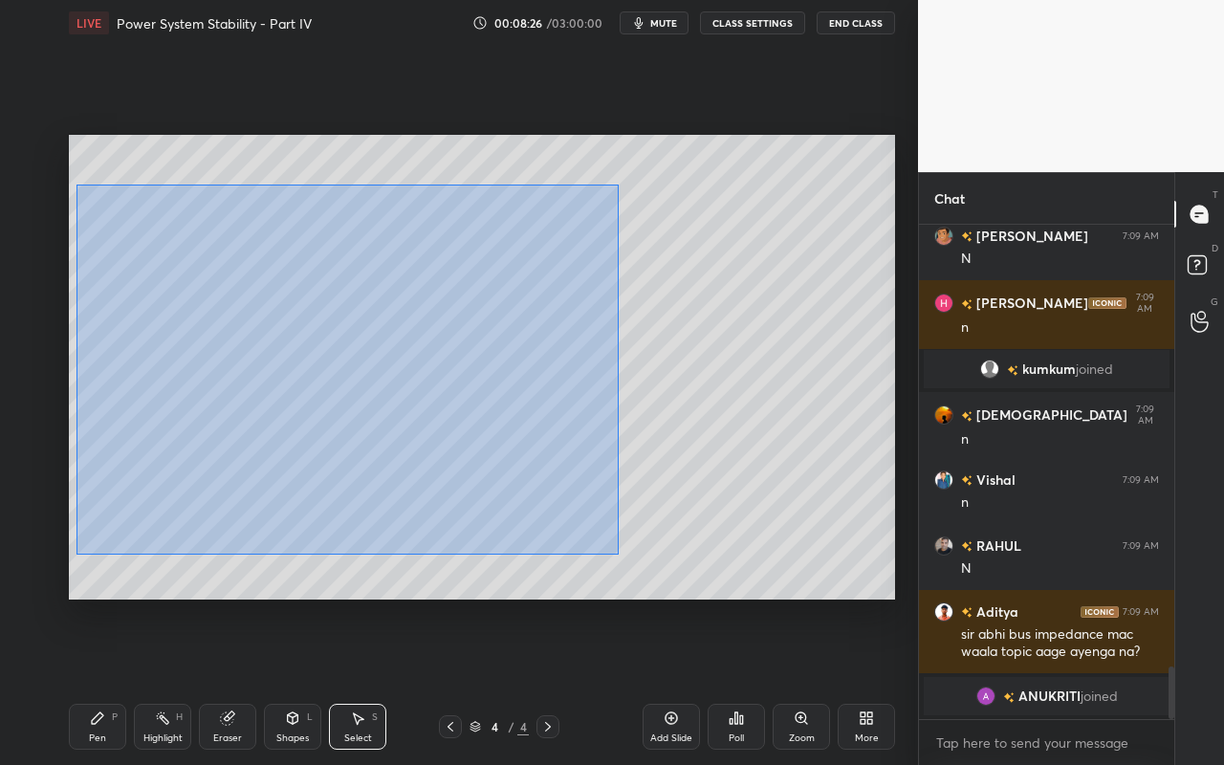
drag, startPoint x: 81, startPoint y: 203, endPoint x: 617, endPoint y: 536, distance: 630.8
click at [619, 542] on div "0 ° Undo Copy Duplicate Duplicate to new slide Delete" at bounding box center [482, 367] width 826 height 465
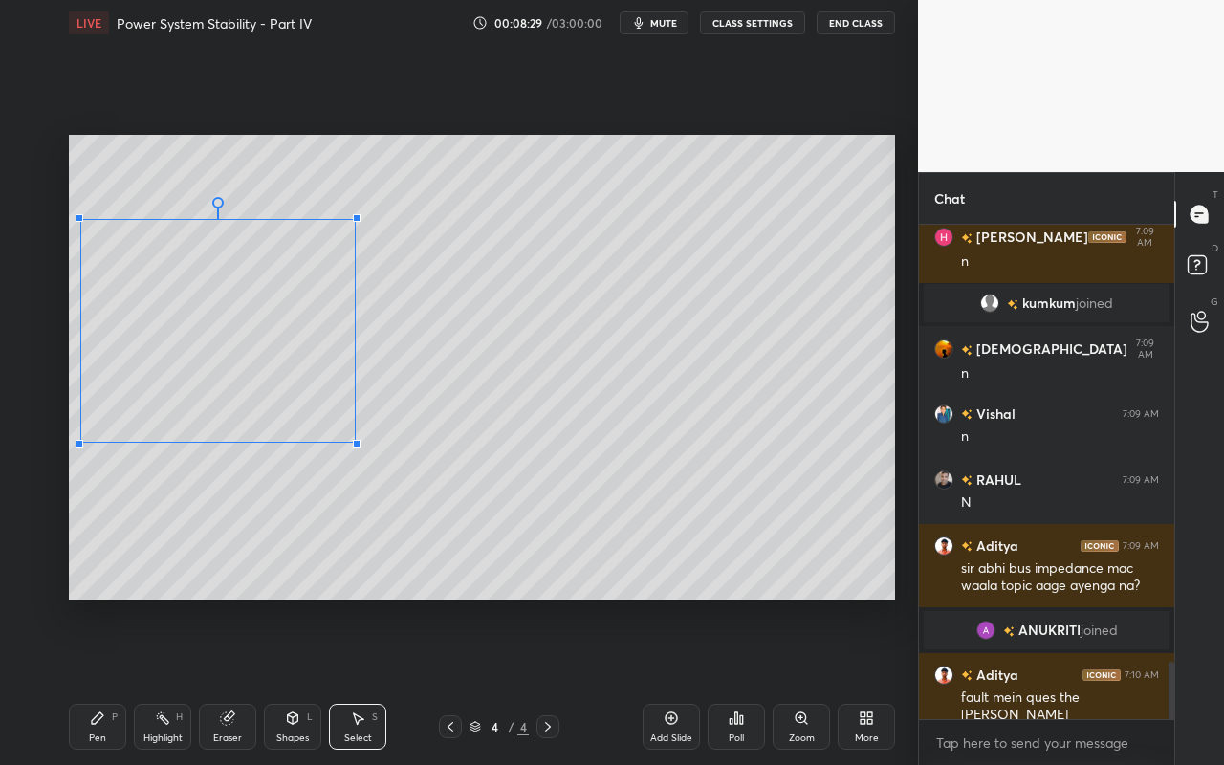
scroll to position [3764, 0]
drag, startPoint x: 532, startPoint y: 542, endPoint x: 356, endPoint y: 439, distance: 204.8
click at [357, 441] on div at bounding box center [357, 444] width 8 height 8
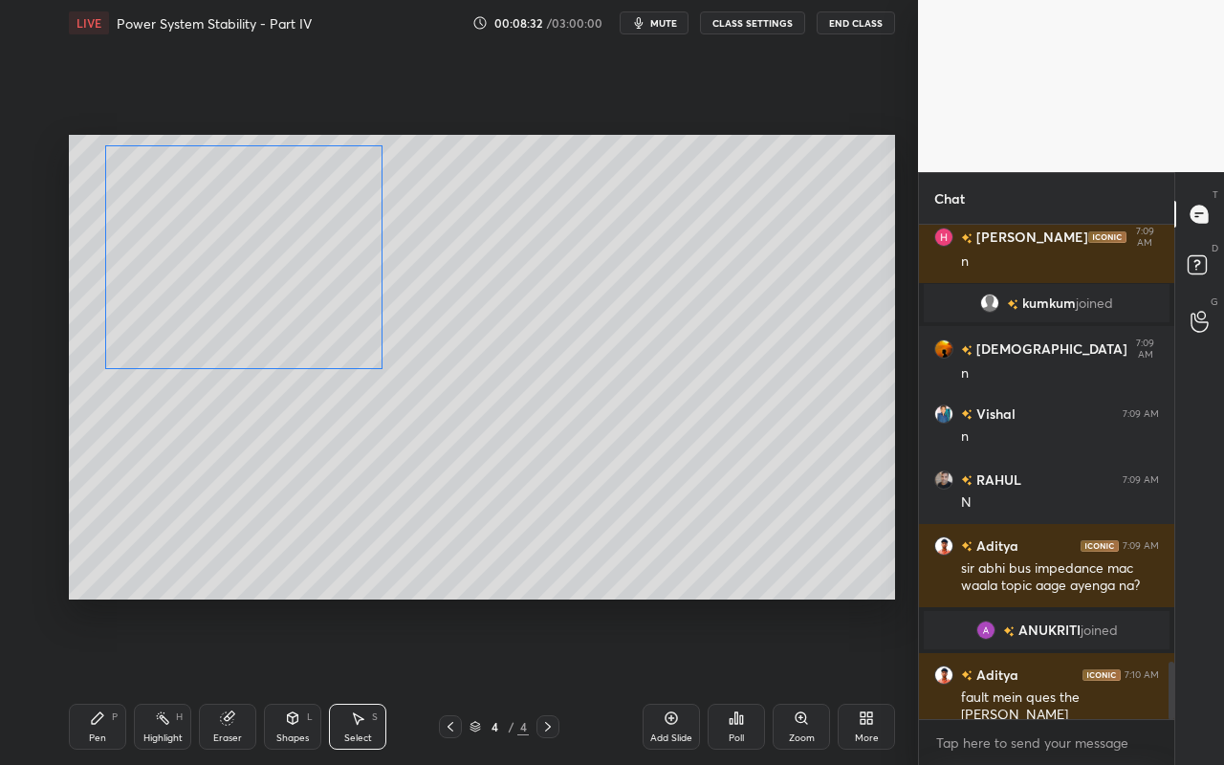
drag, startPoint x: 329, startPoint y: 395, endPoint x: 349, endPoint y: 323, distance: 74.5
click at [350, 323] on div "0 ° Undo Copy Duplicate Duplicate to new slide Delete" at bounding box center [482, 367] width 826 height 465
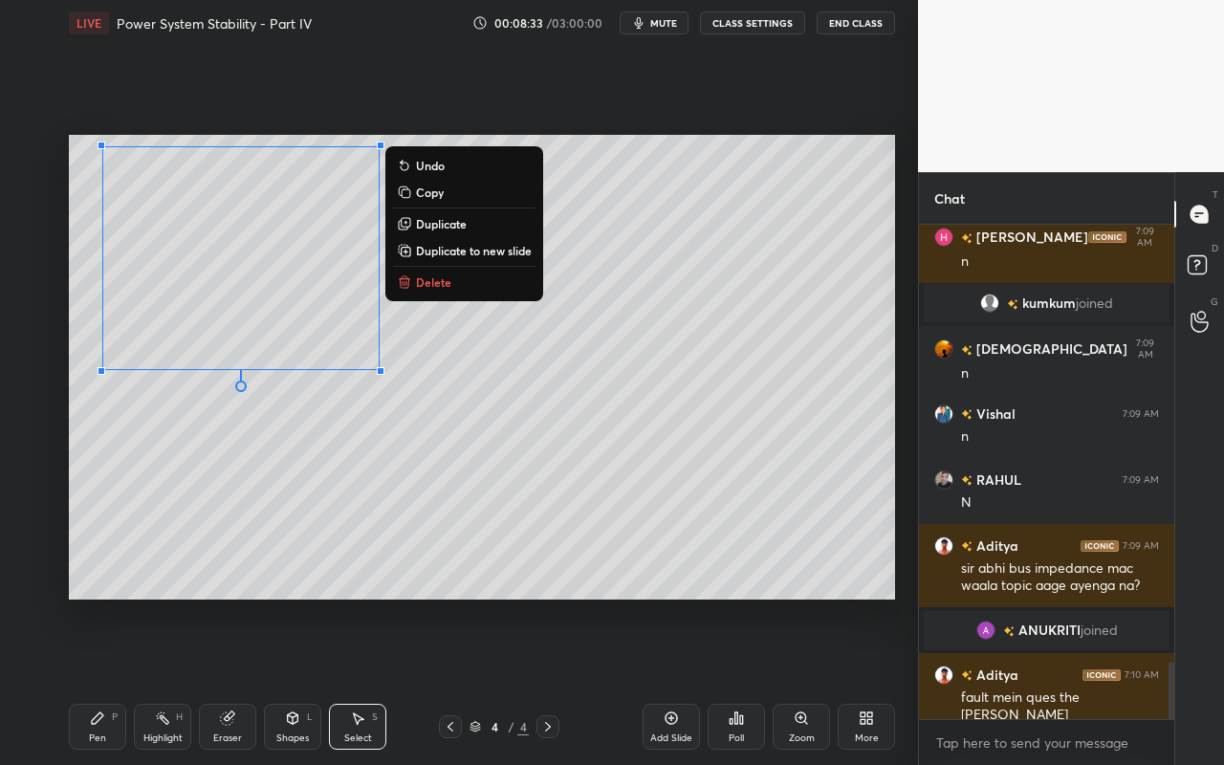
click at [641, 475] on div "0 ° Undo Copy Duplicate Duplicate to new slide Delete" at bounding box center [482, 367] width 826 height 465
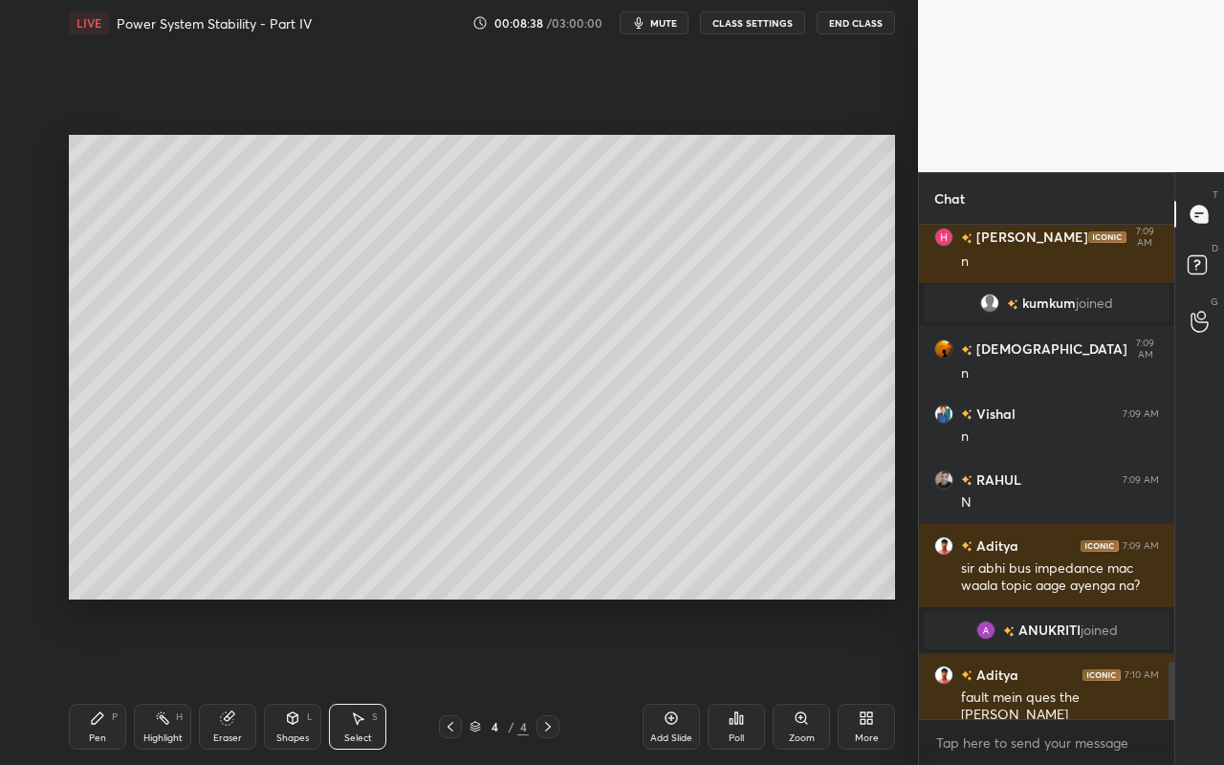
drag, startPoint x: 164, startPoint y: 723, endPoint x: 216, endPoint y: 670, distance: 73.7
click at [163, 680] on icon at bounding box center [162, 717] width 15 height 15
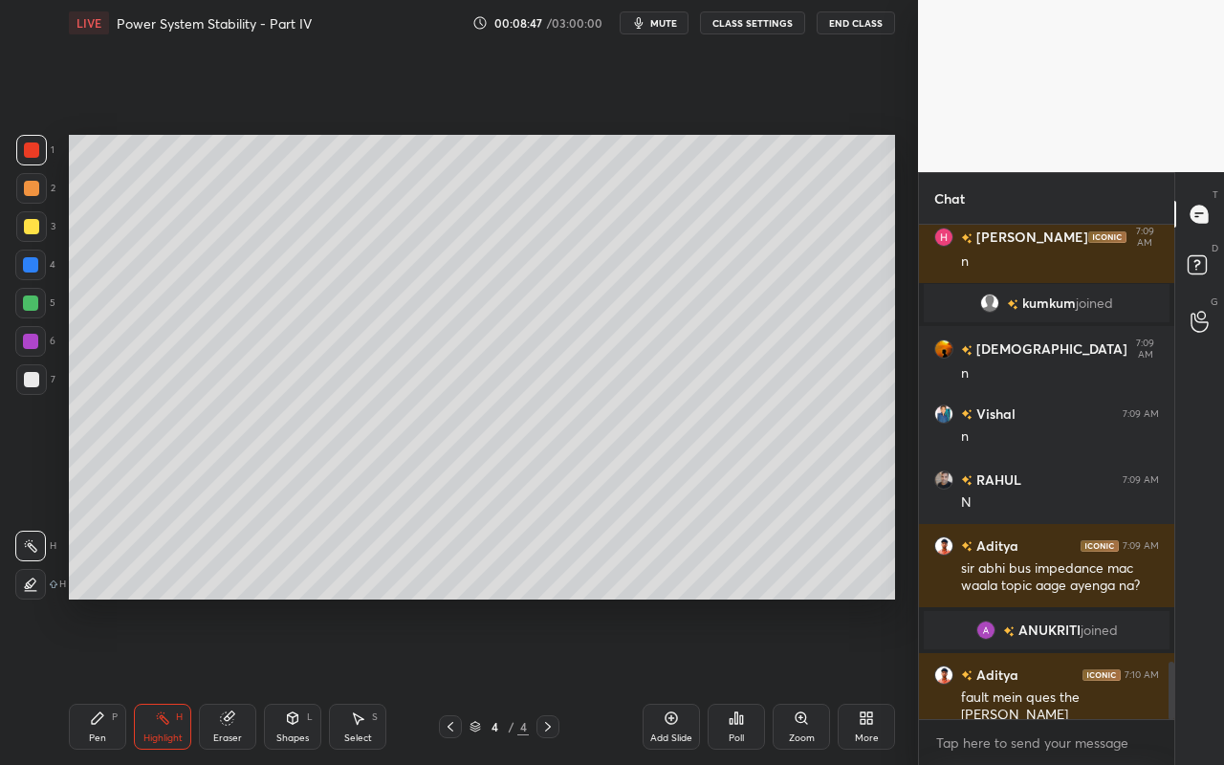
click at [174, 680] on div "Highlight H" at bounding box center [162, 727] width 57 height 46
click at [312, 680] on div "Shapes L" at bounding box center [292, 727] width 57 height 46
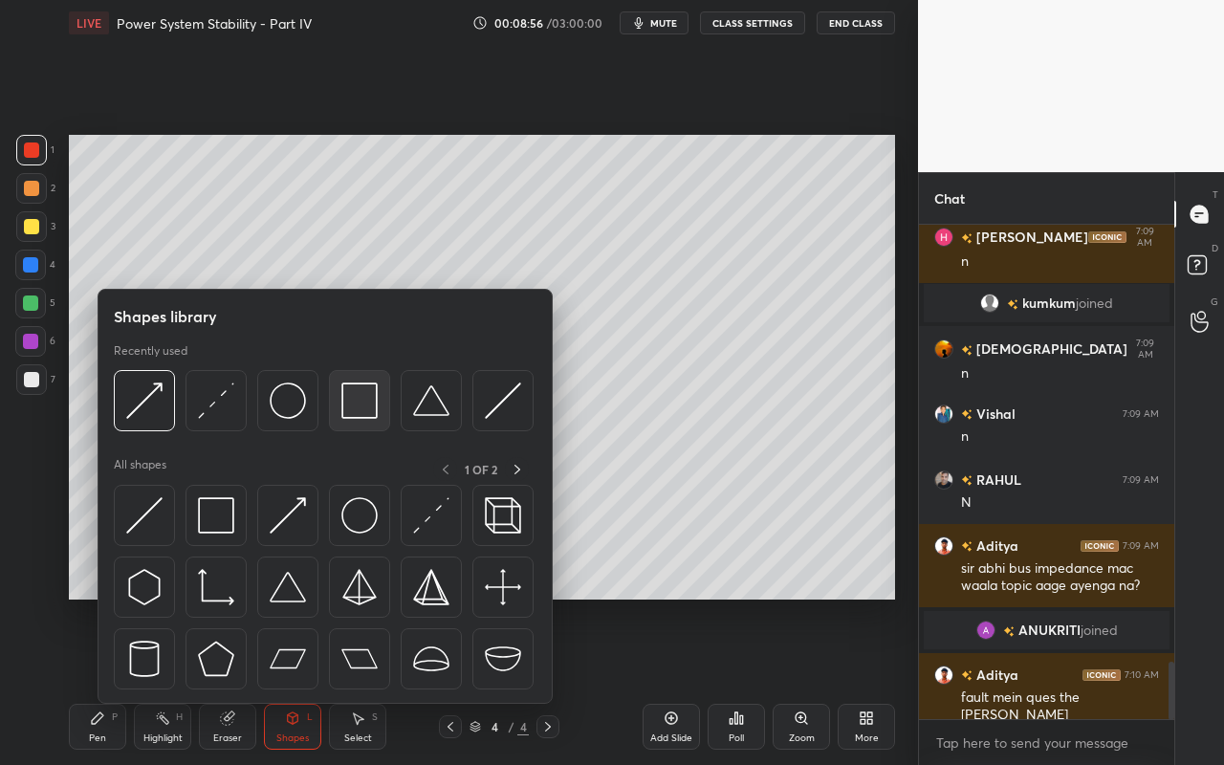
click at [381, 401] on div at bounding box center [359, 400] width 61 height 61
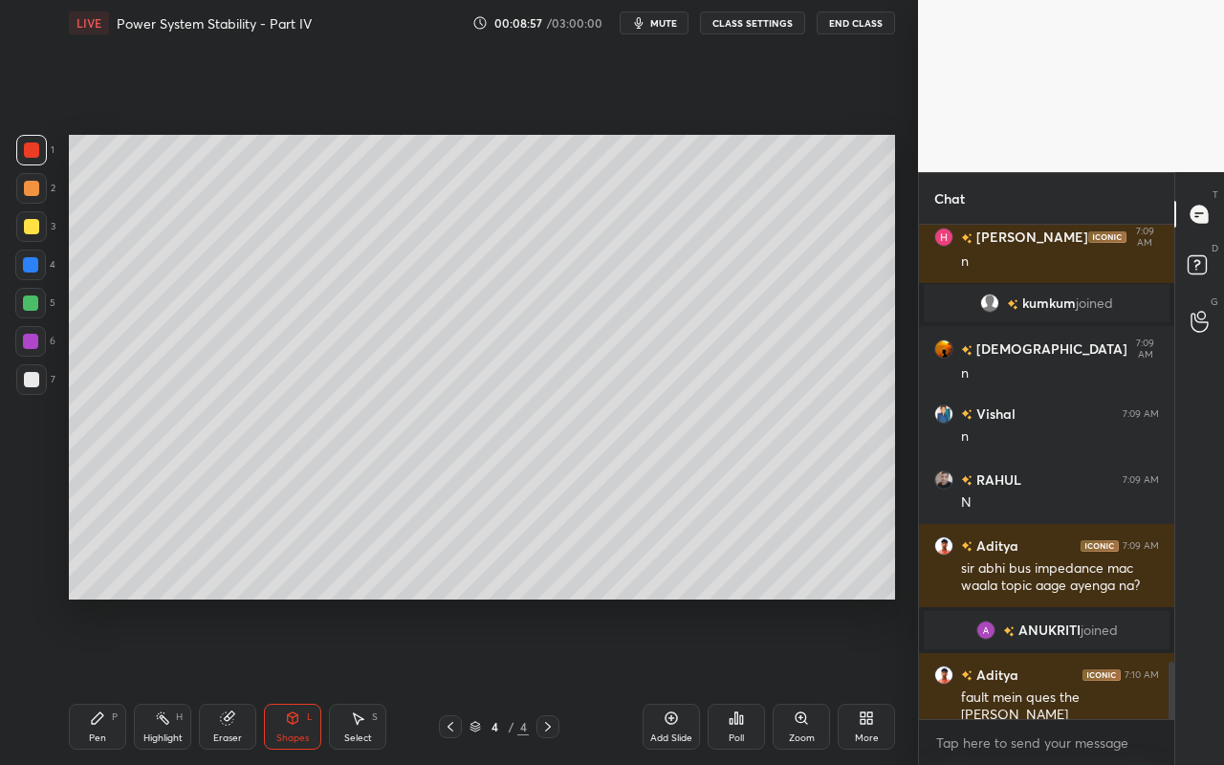
drag, startPoint x: 33, startPoint y: 307, endPoint x: 59, endPoint y: 325, distance: 32.3
click at [36, 310] on div at bounding box center [30, 303] width 31 height 31
click at [291, 680] on div "Shapes L" at bounding box center [292, 727] width 57 height 46
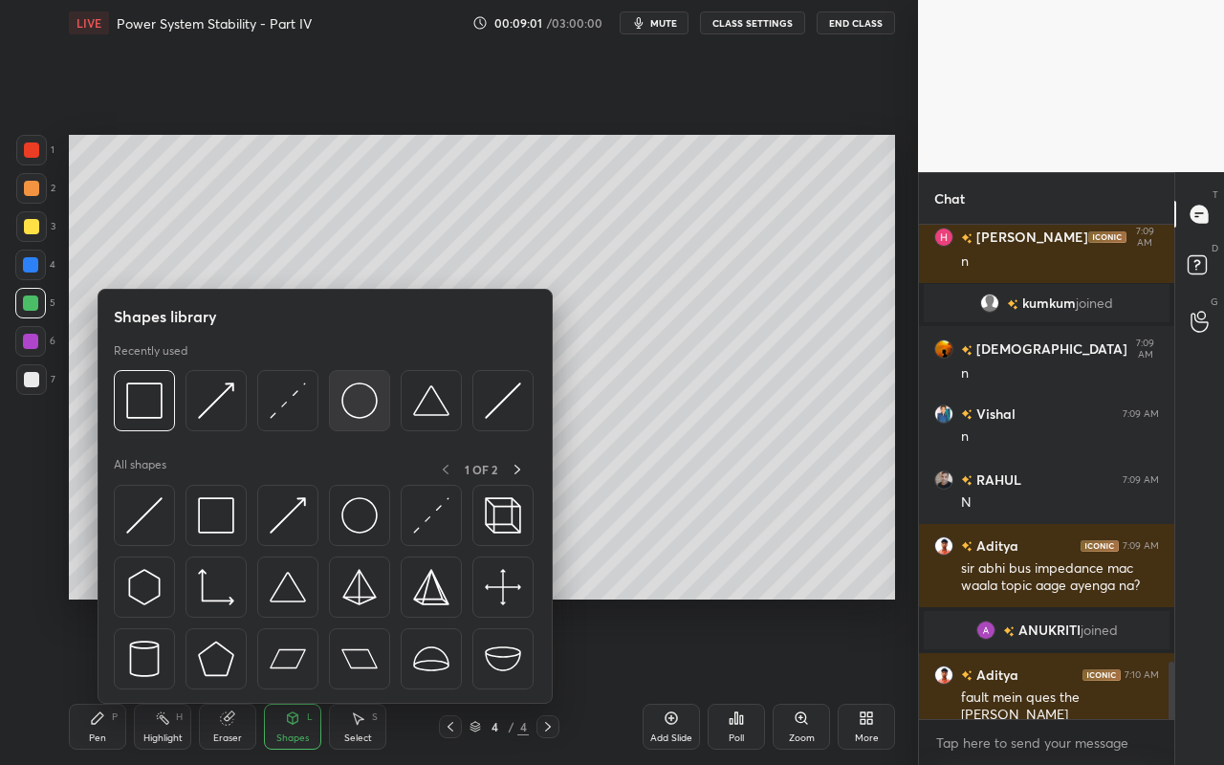
click at [360, 402] on img at bounding box center [359, 400] width 36 height 36
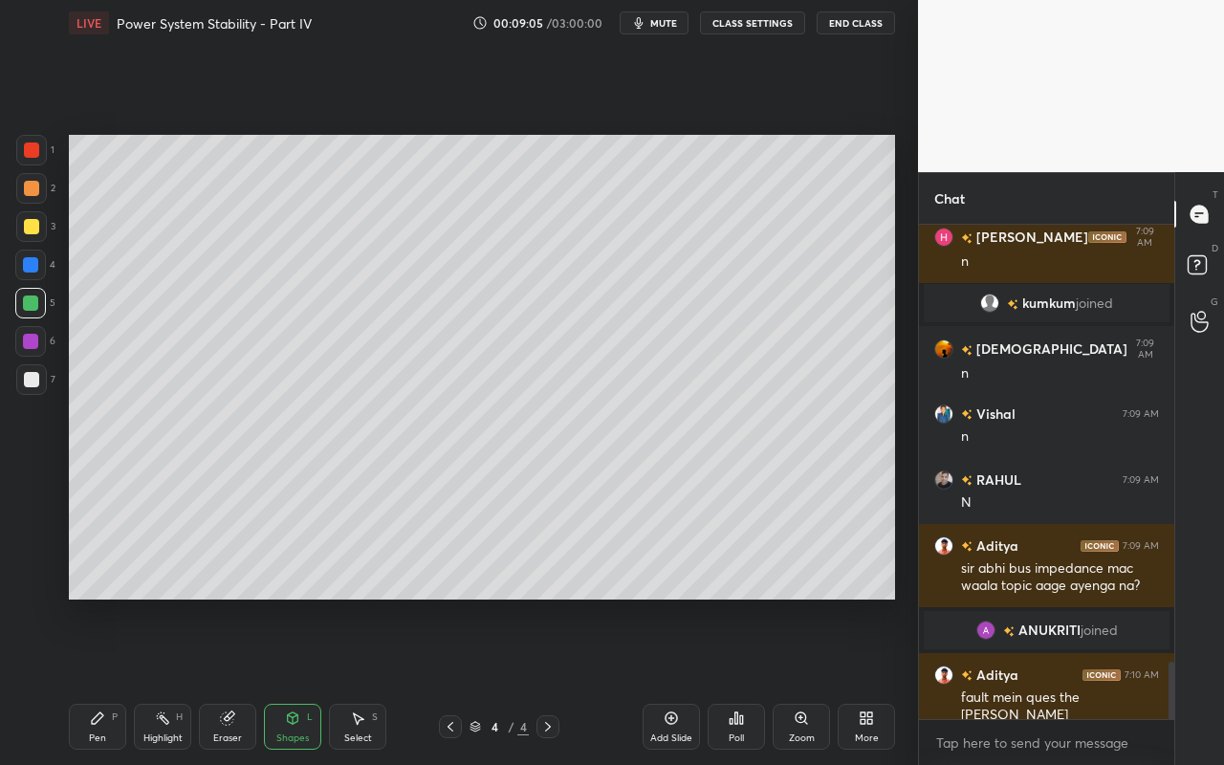
drag, startPoint x: 100, startPoint y: 732, endPoint x: 136, endPoint y: 690, distance: 55.0
click at [100, 680] on div "Pen" at bounding box center [97, 738] width 17 height 10
drag, startPoint x: 163, startPoint y: 729, endPoint x: 190, endPoint y: 630, distance: 103.2
click at [162, 680] on div "Highlight H" at bounding box center [162, 727] width 57 height 46
click at [305, 680] on div "Shapes L" at bounding box center [292, 727] width 57 height 46
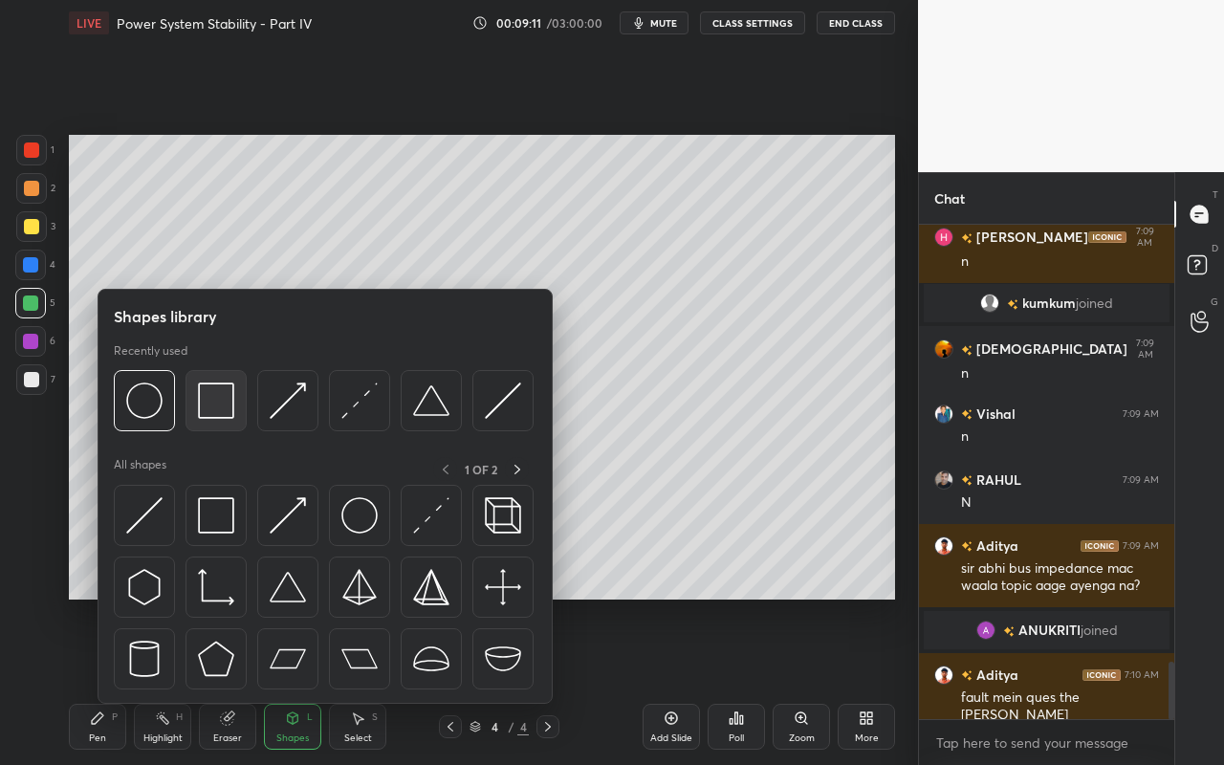
click at [217, 413] on img at bounding box center [216, 400] width 36 height 36
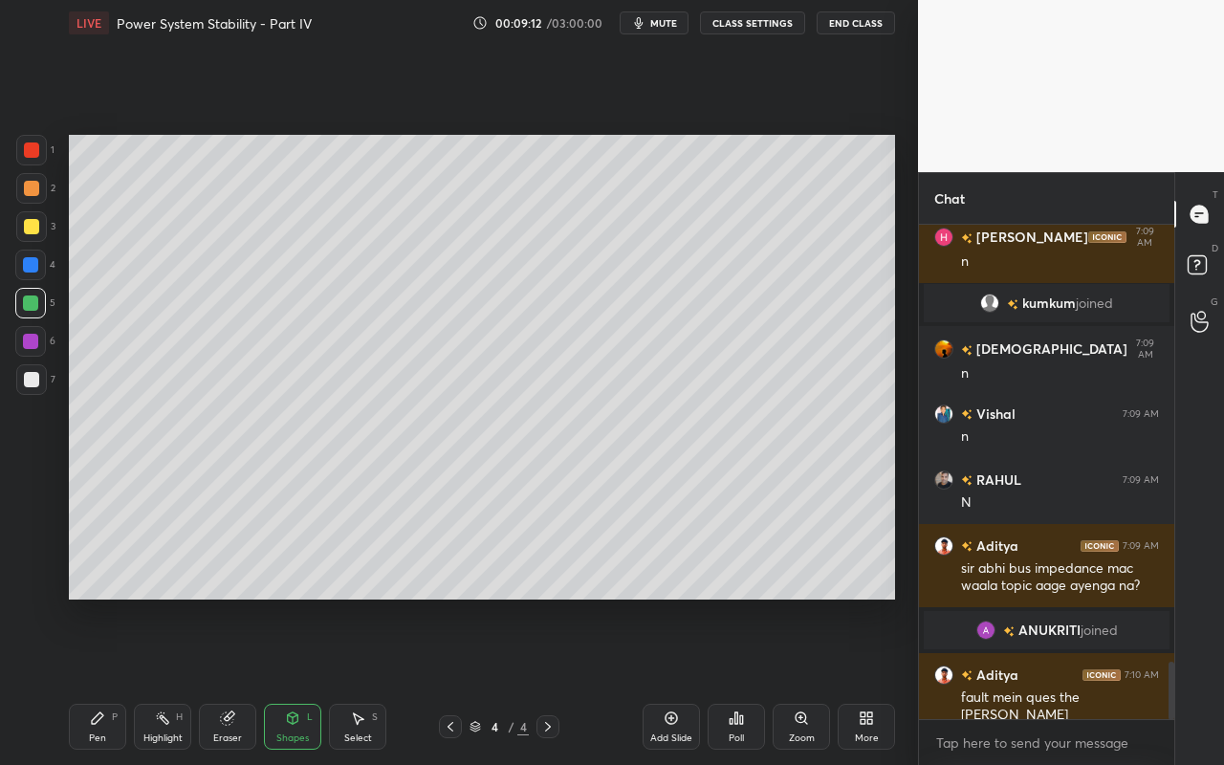
drag, startPoint x: 27, startPoint y: 342, endPoint x: 42, endPoint y: 356, distance: 20.3
click at [30, 344] on div at bounding box center [30, 341] width 15 height 15
click at [297, 680] on div "Shapes" at bounding box center [292, 738] width 33 height 10
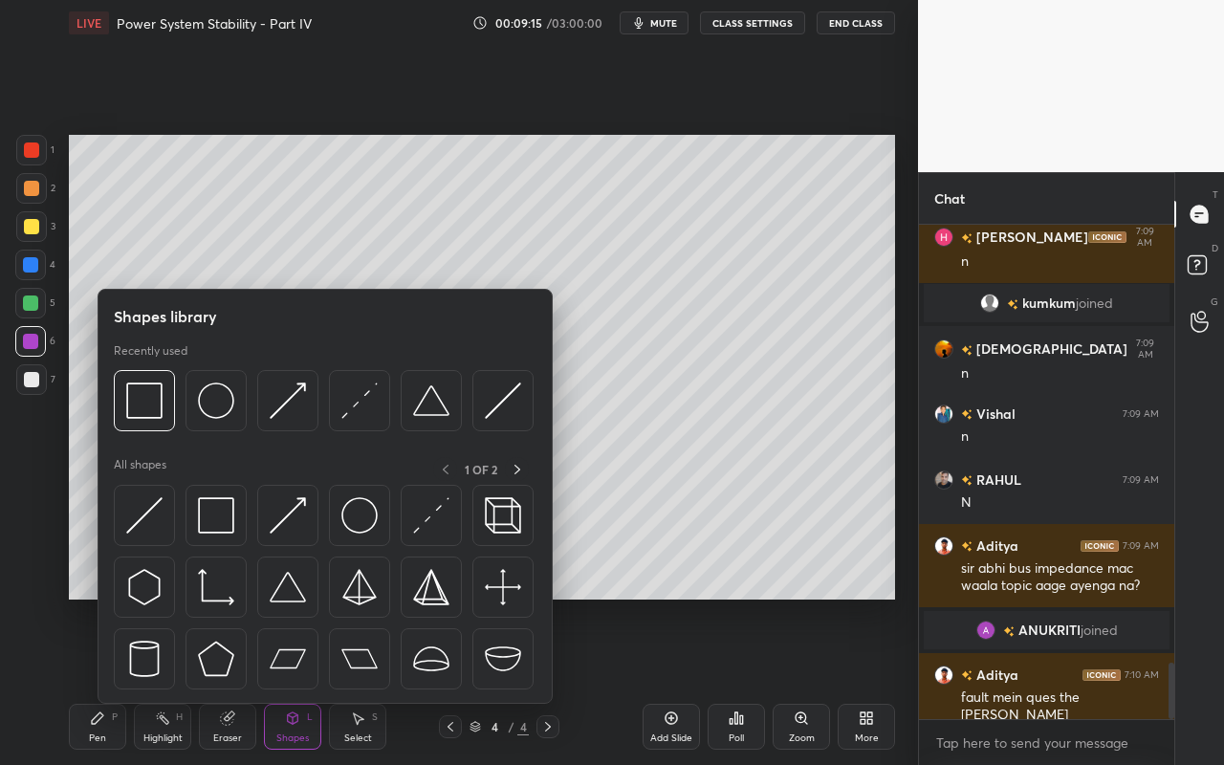
scroll to position [3810, 0]
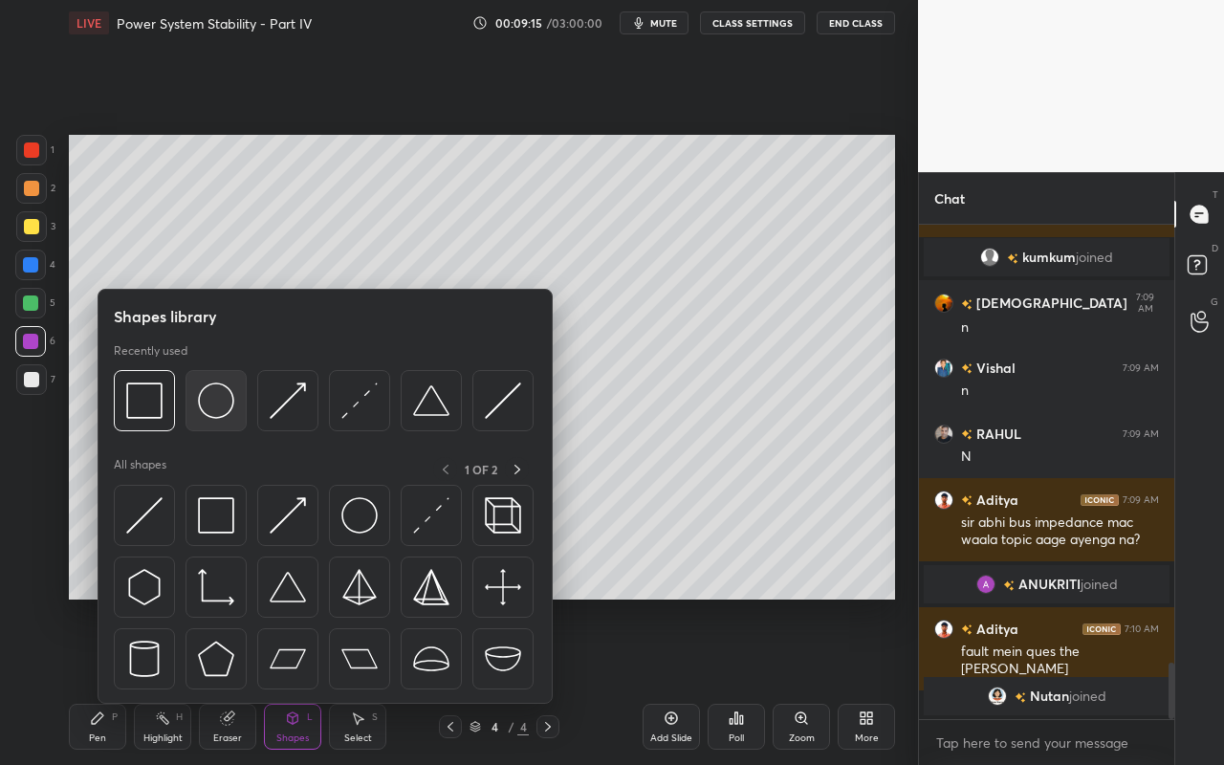
click at [227, 402] on img at bounding box center [216, 400] width 36 height 36
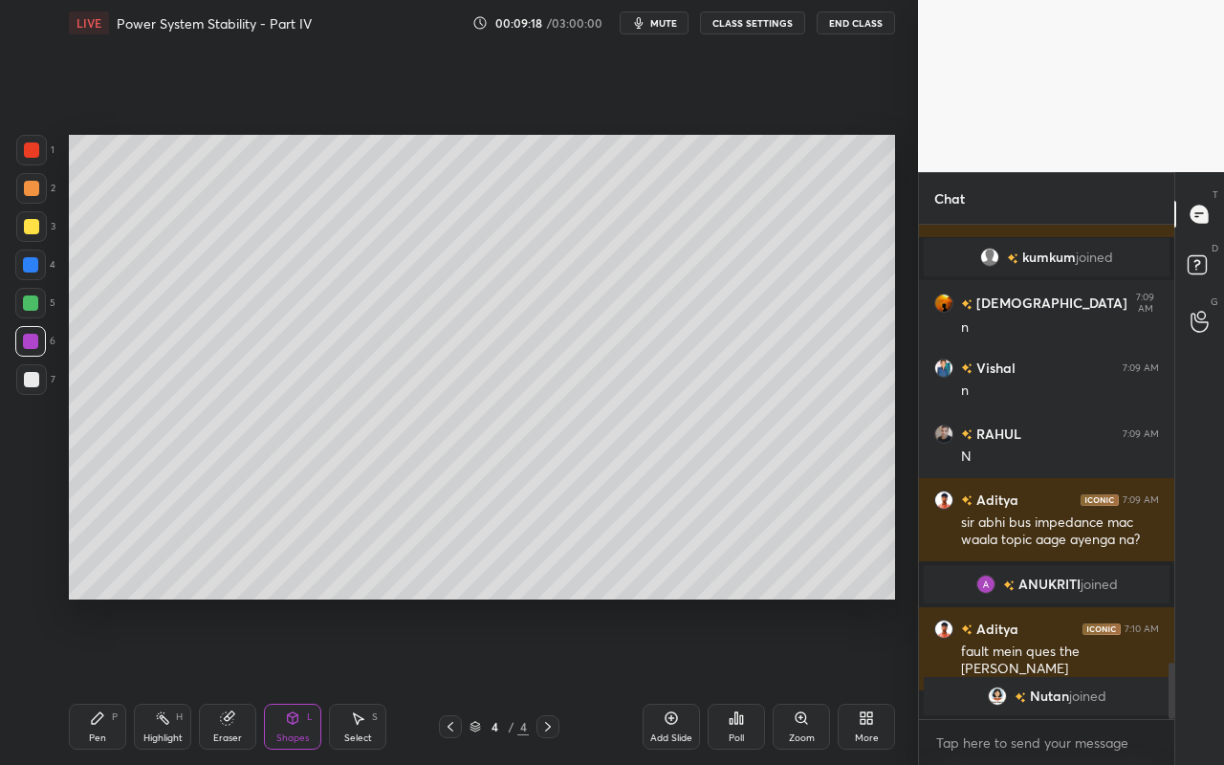
click at [91, 680] on div "Pen P" at bounding box center [97, 727] width 57 height 46
click at [157, 680] on div "Highlight H" at bounding box center [162, 727] width 57 height 46
click at [294, 680] on div "Shapes" at bounding box center [292, 738] width 33 height 10
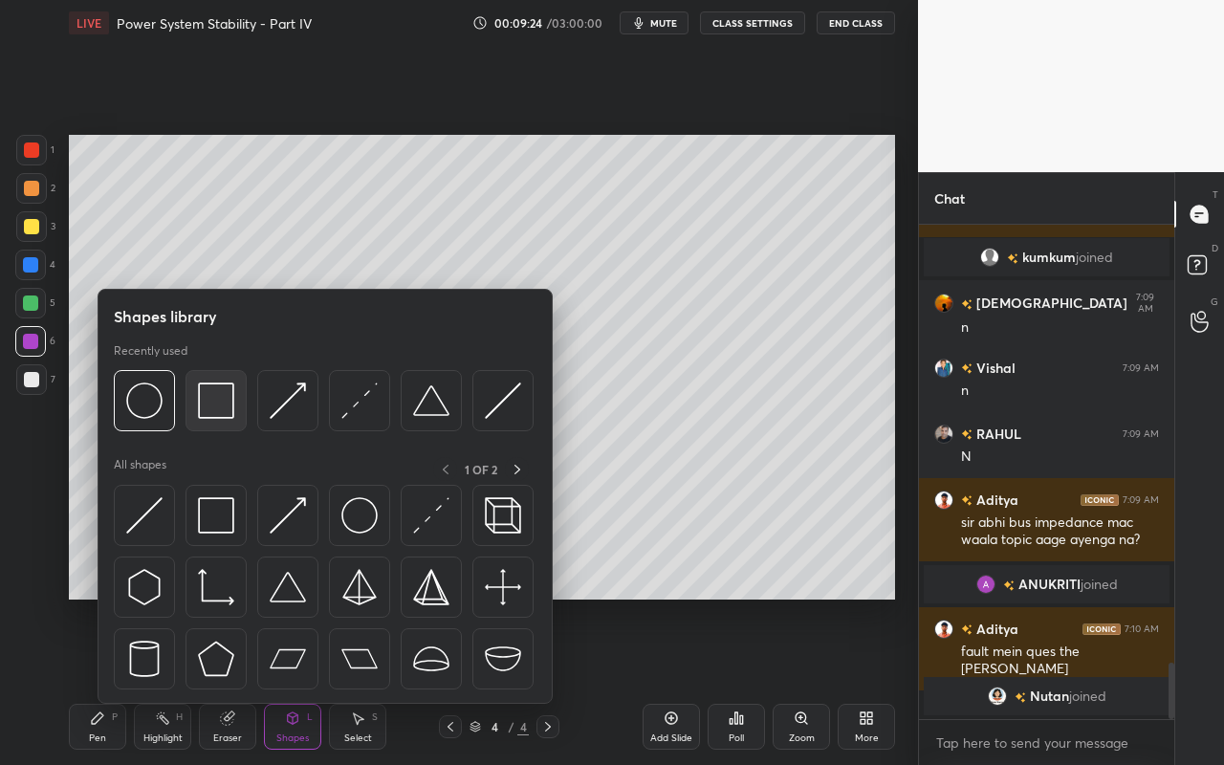
click at [225, 416] on img at bounding box center [216, 400] width 36 height 36
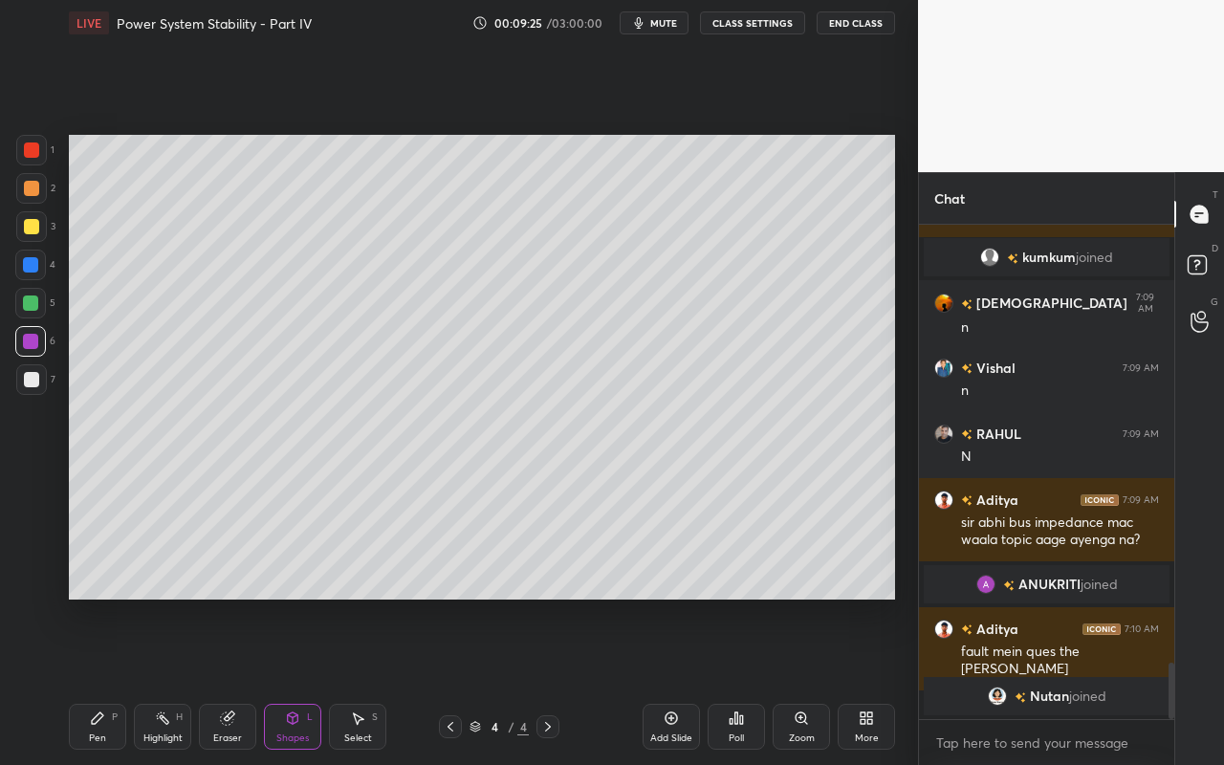
drag, startPoint x: 28, startPoint y: 193, endPoint x: 33, endPoint y: 202, distance: 9.8
click at [28, 194] on div at bounding box center [31, 188] width 15 height 15
click at [294, 680] on div "Shapes" at bounding box center [292, 738] width 33 height 10
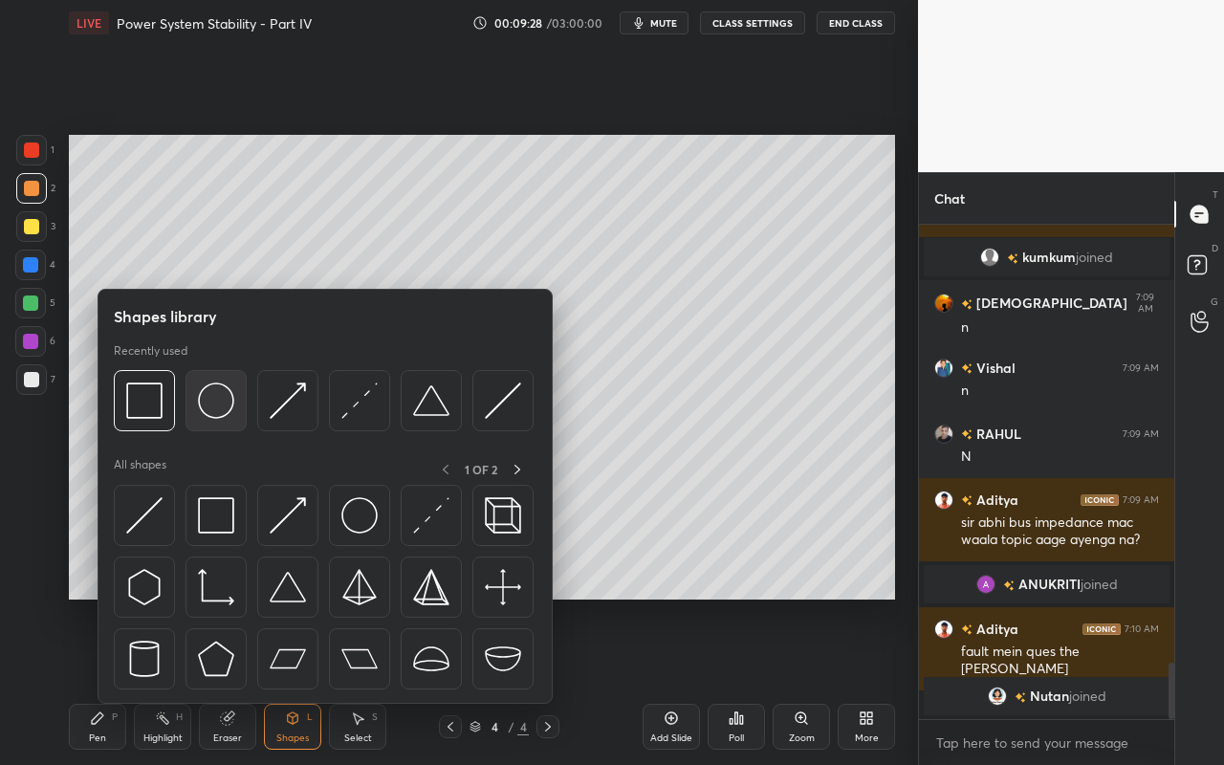
click at [227, 402] on img at bounding box center [216, 400] width 36 height 36
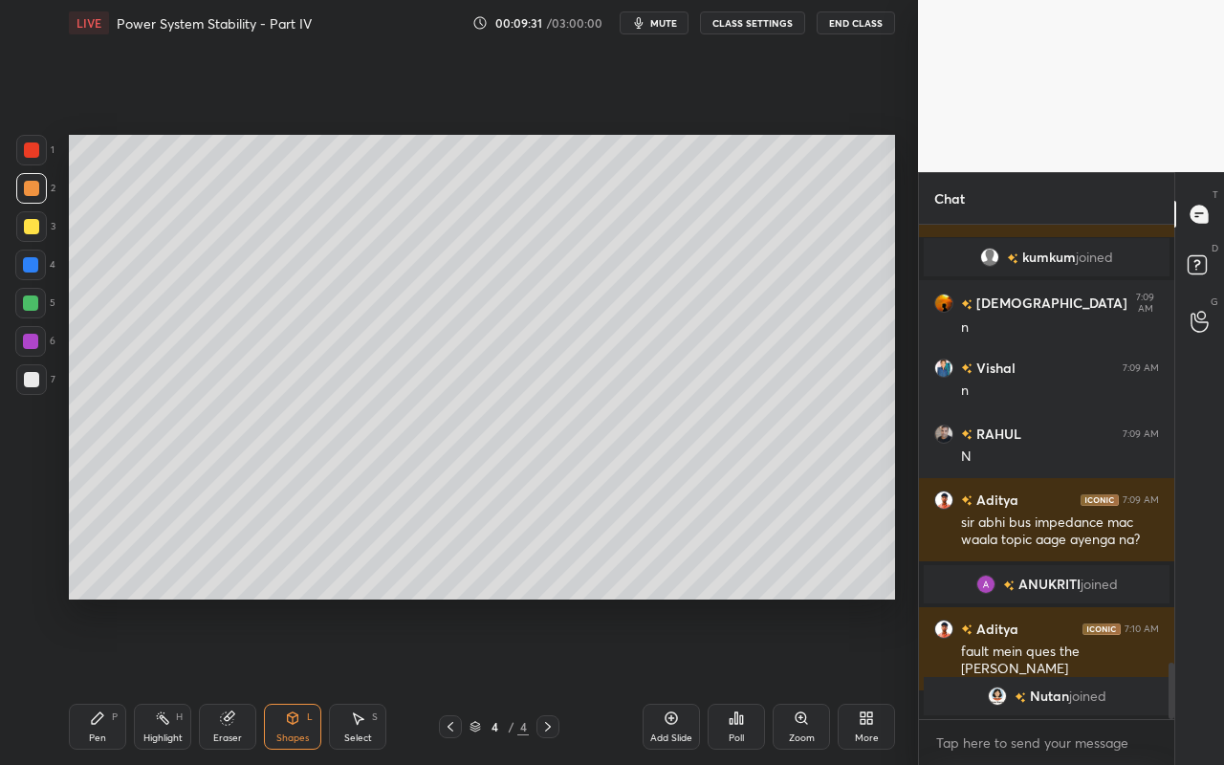
drag, startPoint x: 94, startPoint y: 730, endPoint x: 115, endPoint y: 659, distance: 74.7
click at [94, 680] on div "Pen P" at bounding box center [97, 727] width 57 height 46
click at [304, 680] on div "Shapes L" at bounding box center [292, 727] width 57 height 46
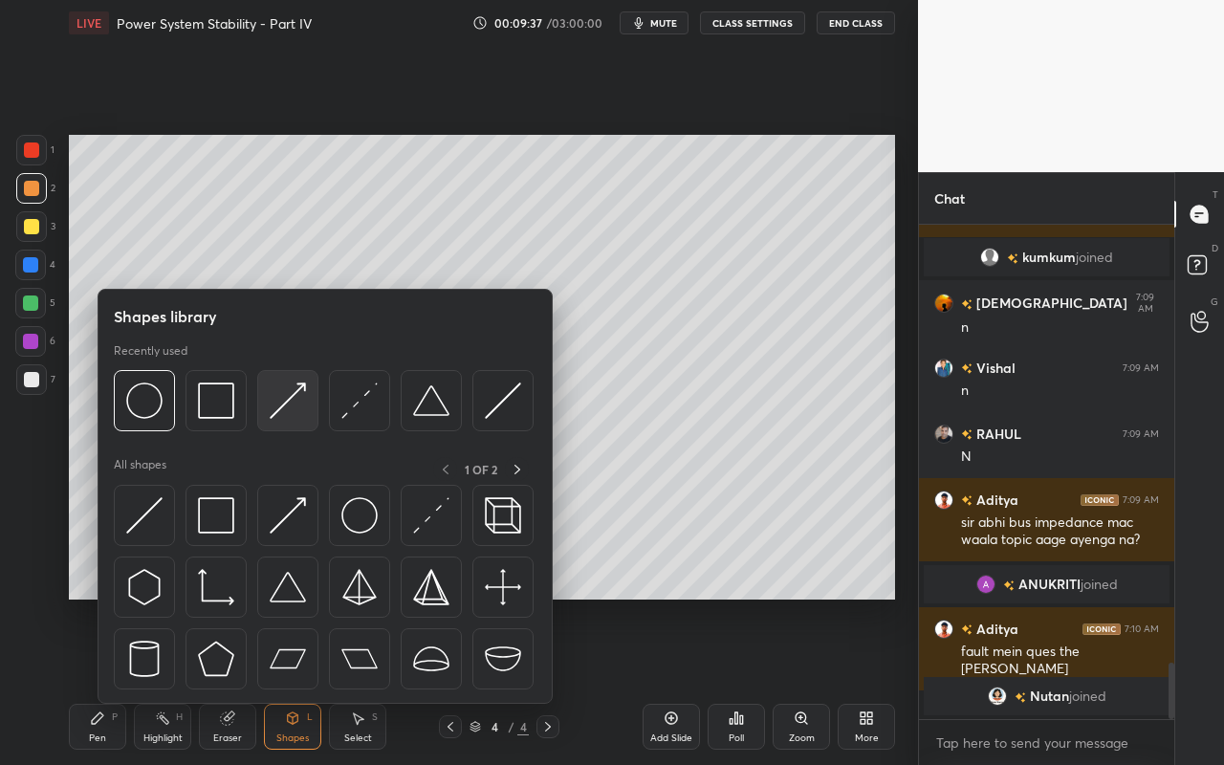
click at [293, 407] on img at bounding box center [288, 400] width 36 height 36
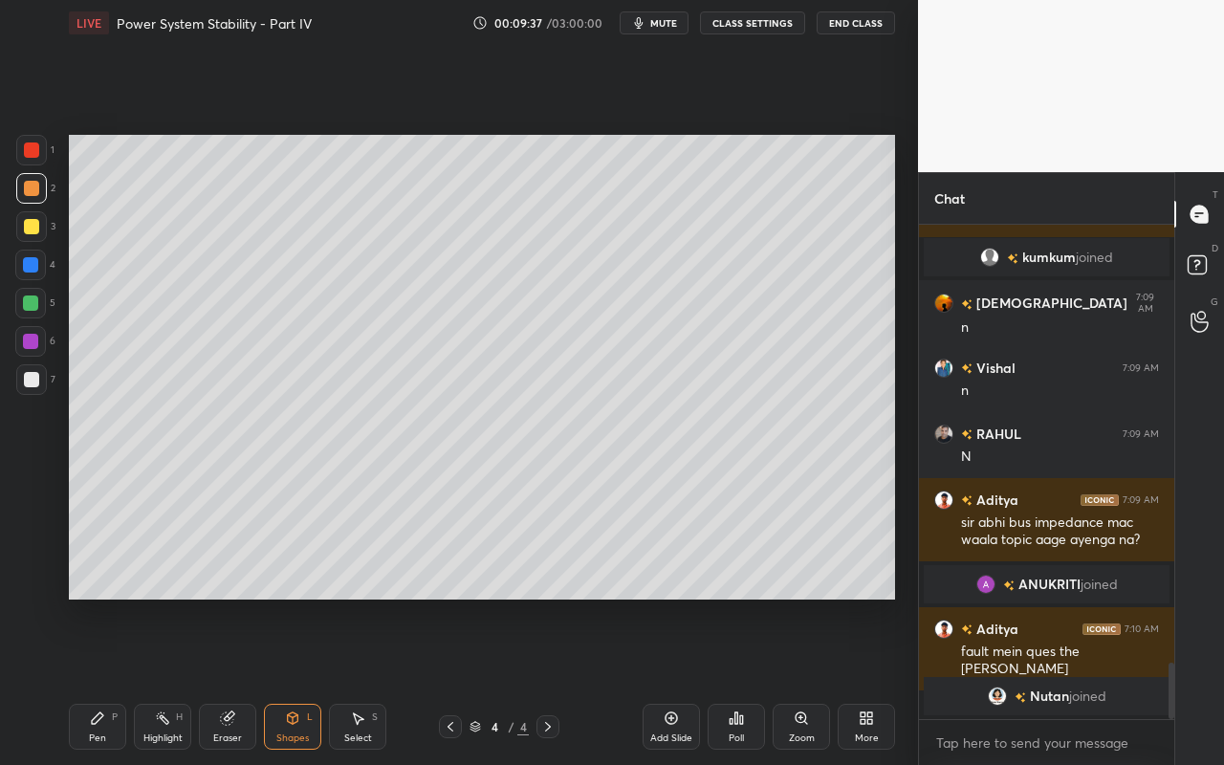
click at [21, 387] on div at bounding box center [31, 379] width 31 height 31
click at [103, 680] on div "Pen" at bounding box center [97, 738] width 17 height 10
click at [352, 680] on icon at bounding box center [357, 717] width 15 height 15
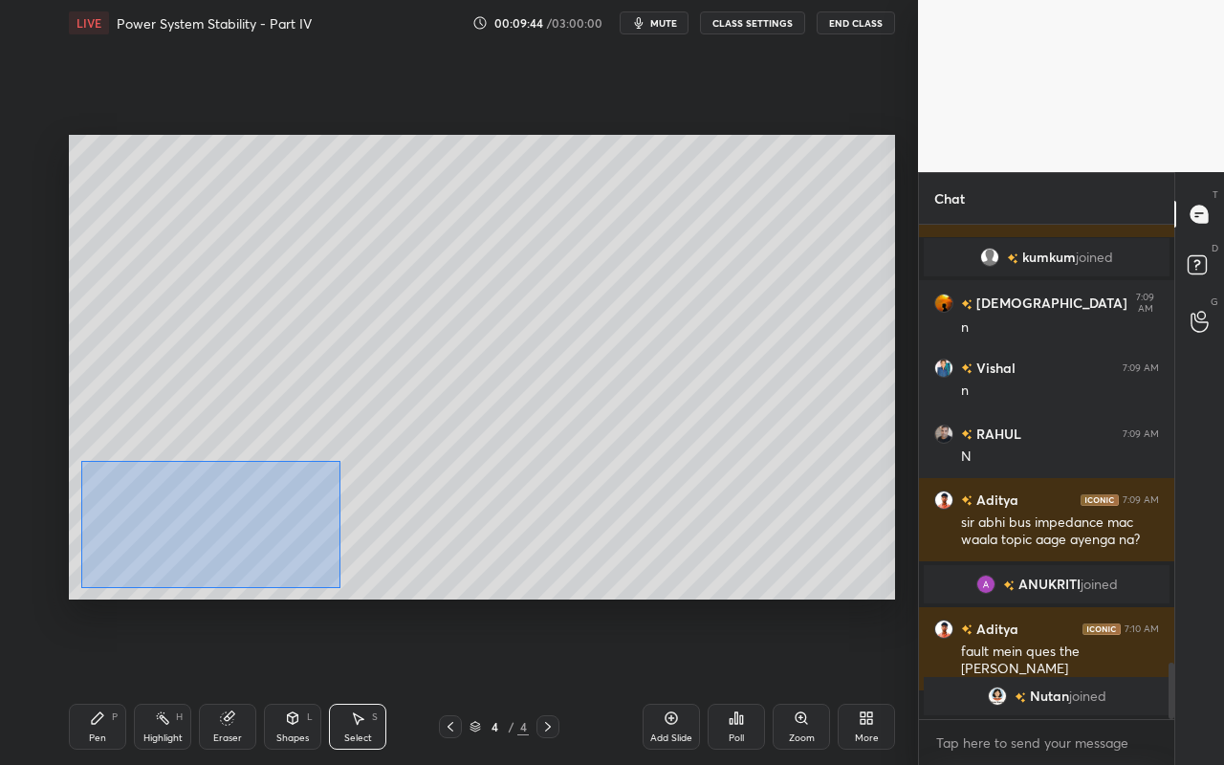
drag, startPoint x: 80, startPoint y: 460, endPoint x: 375, endPoint y: 580, distance: 318.1
click at [375, 580] on div "0 ° Undo Copy Duplicate Duplicate to new slide Delete" at bounding box center [482, 367] width 826 height 465
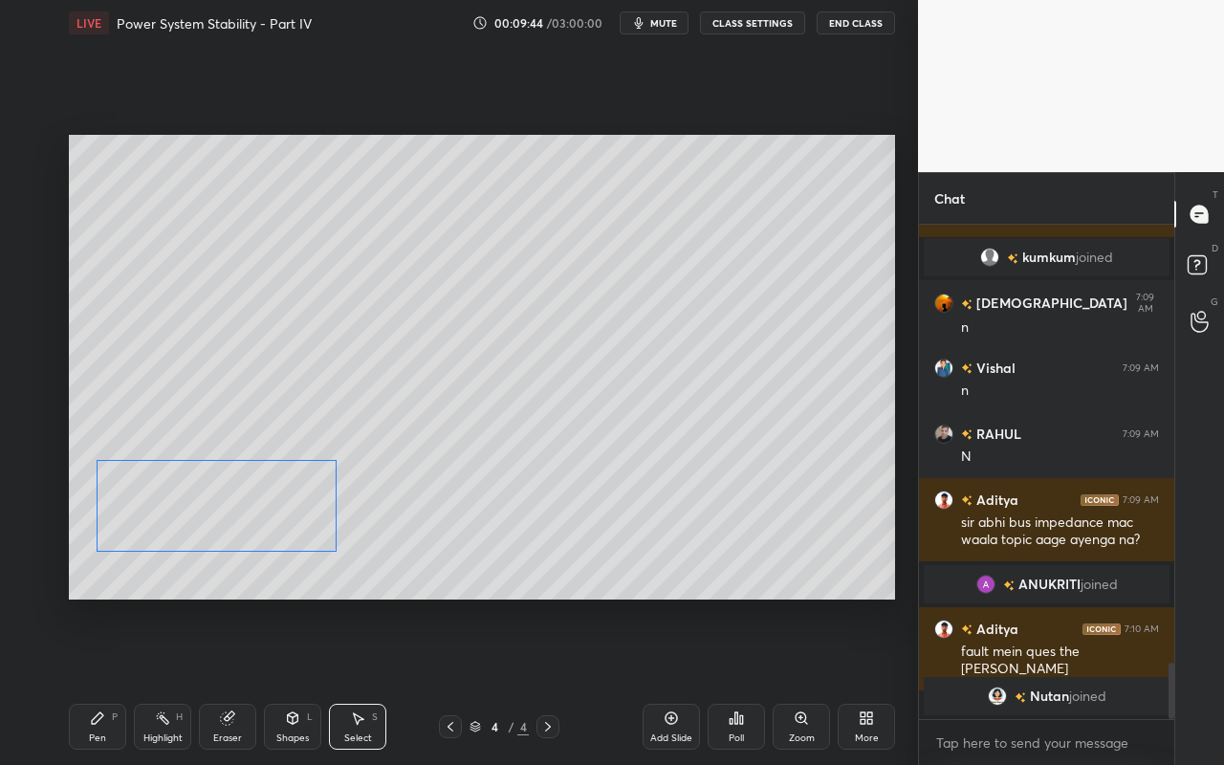
drag, startPoint x: 312, startPoint y: 553, endPoint x: 307, endPoint y: 600, distance: 48.0
click at [310, 535] on div "0 ° Undo Copy Duplicate Duplicate to new slide Delete" at bounding box center [482, 367] width 826 height 465
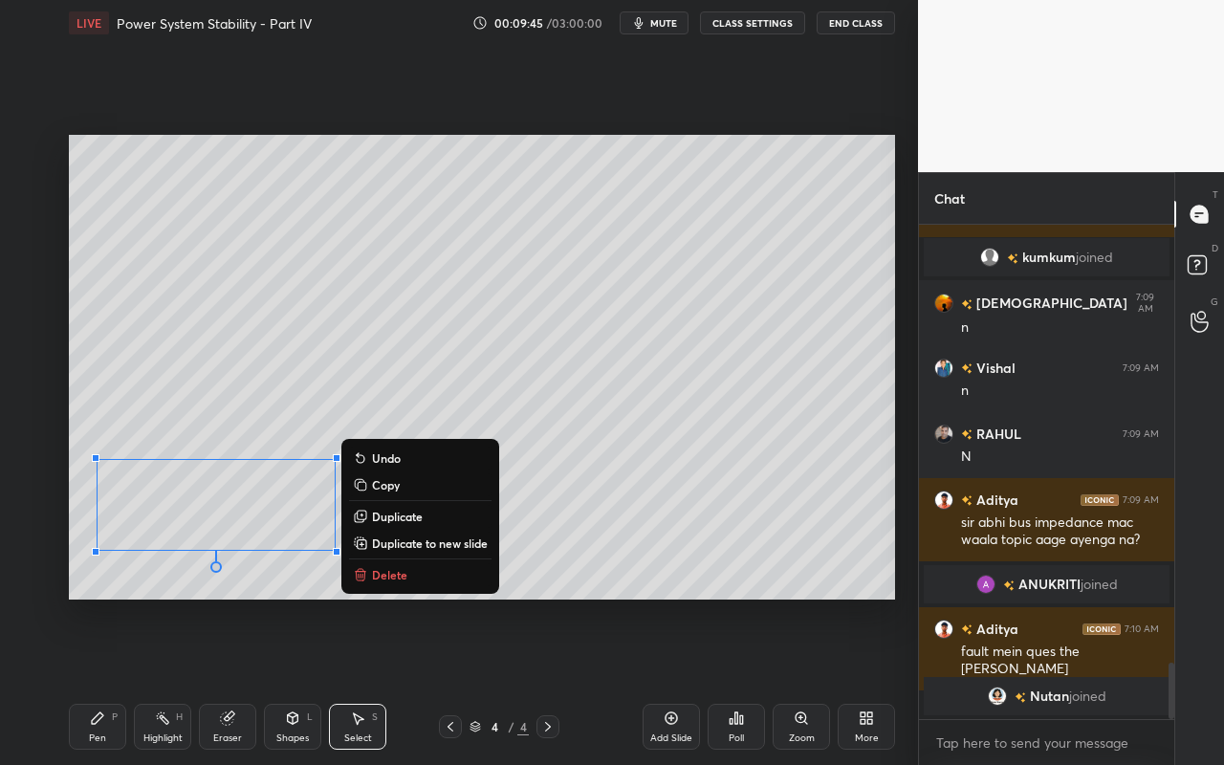
click at [317, 609] on div "0 ° Undo Copy Duplicate Duplicate to new slide Delete Setting up your live clas…" at bounding box center [481, 367] width 841 height 642
click at [105, 680] on div "Pen" at bounding box center [97, 738] width 17 height 10
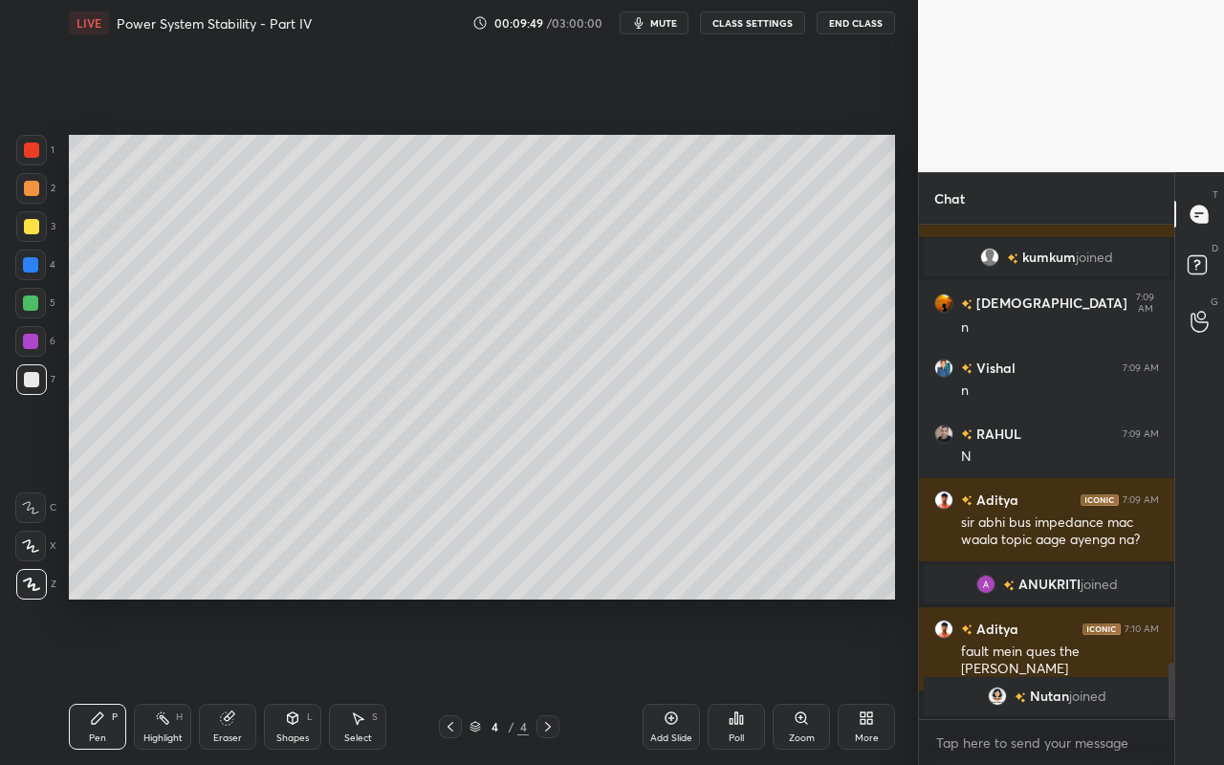
drag, startPoint x: 165, startPoint y: 734, endPoint x: 163, endPoint y: 678, distance: 56.4
click at [165, 680] on div "Highlight H" at bounding box center [162, 727] width 57 height 46
click at [91, 680] on div "Pen" at bounding box center [97, 738] width 17 height 10
click at [160, 680] on icon at bounding box center [162, 717] width 15 height 15
click at [165, 680] on div "Highlight" at bounding box center [162, 738] width 39 height 10
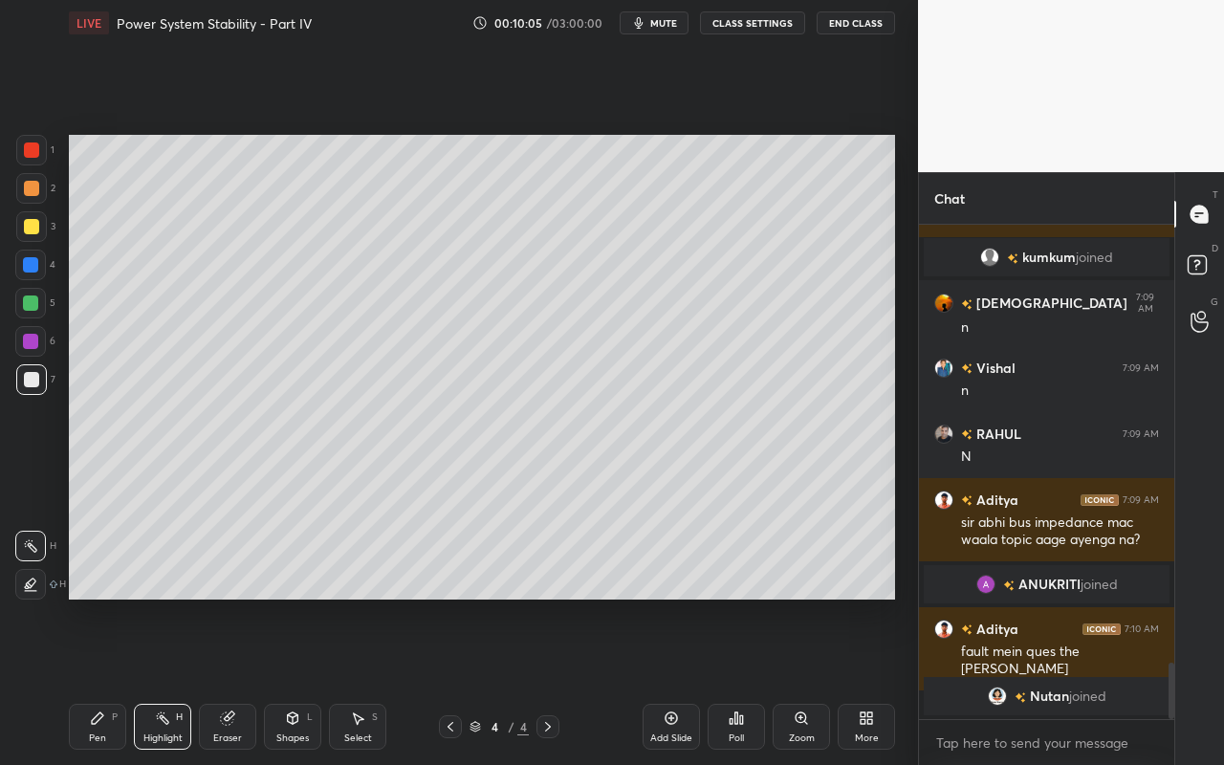
click at [298, 680] on div "Shapes" at bounding box center [292, 738] width 33 height 10
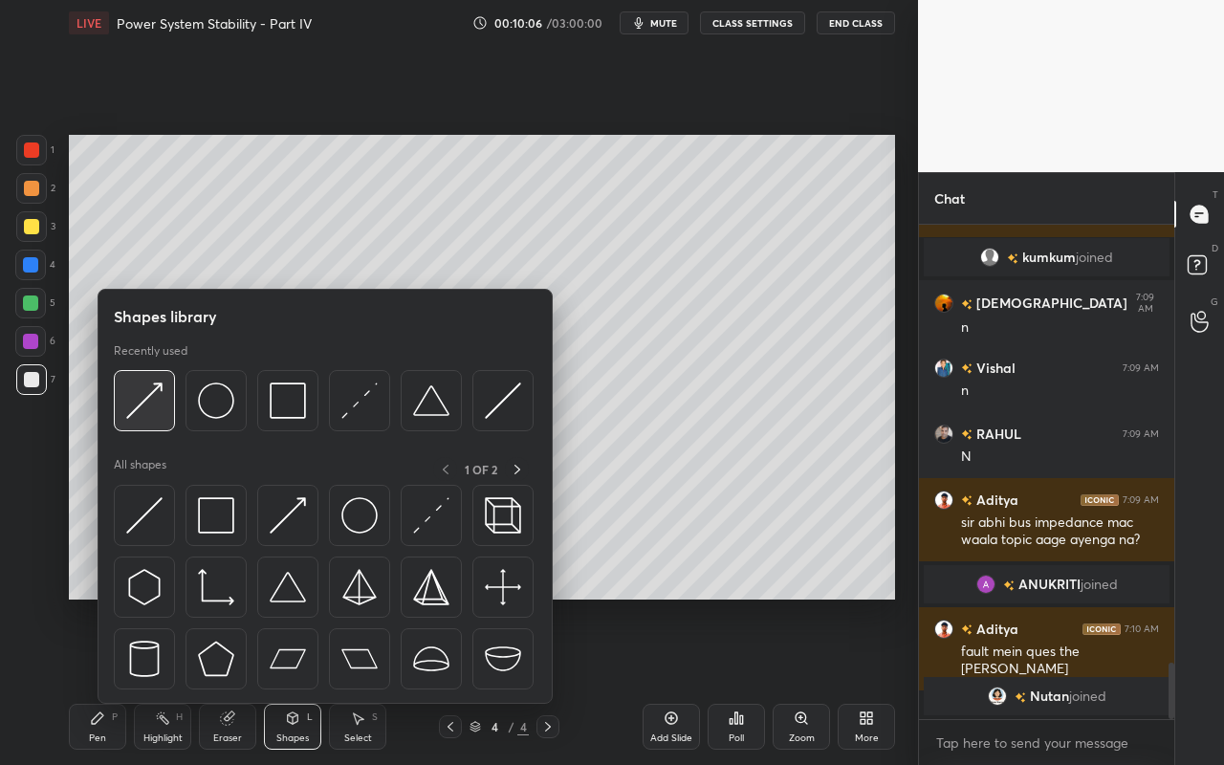
click at [156, 420] on div at bounding box center [144, 400] width 61 height 61
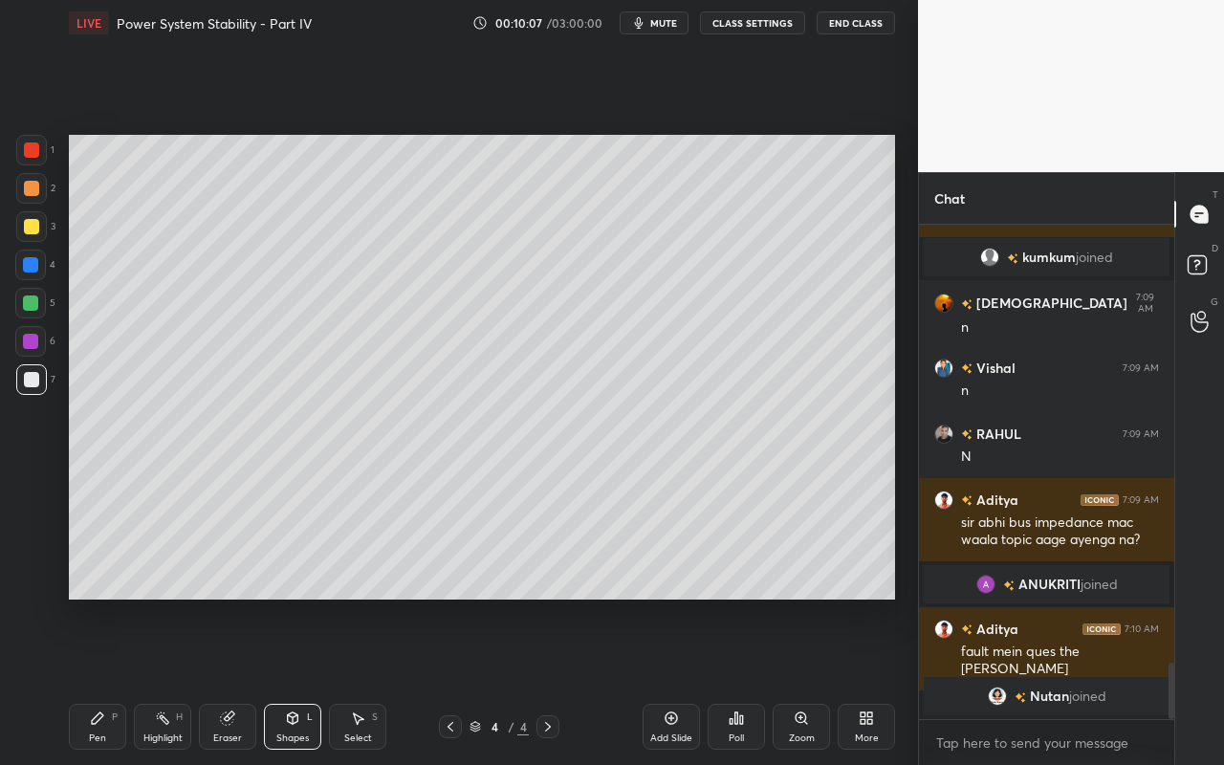
click at [33, 150] on div at bounding box center [31, 149] width 15 height 15
drag, startPoint x: 99, startPoint y: 726, endPoint x: 182, endPoint y: 619, distance: 135.0
click at [99, 680] on div "Pen P" at bounding box center [97, 727] width 57 height 46
click at [168, 680] on div "Highlight H" at bounding box center [162, 727] width 57 height 46
click at [106, 680] on div "Pen P" at bounding box center [97, 727] width 57 height 46
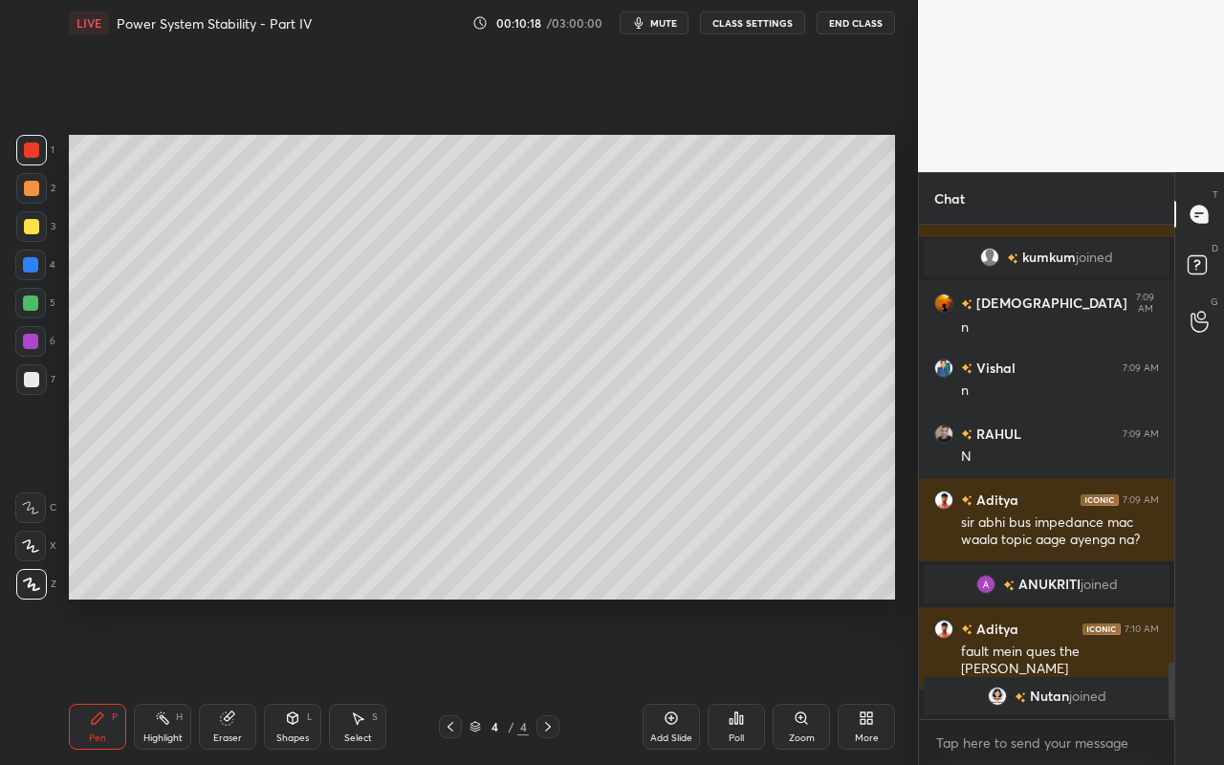
click at [33, 229] on div at bounding box center [31, 226] width 15 height 15
drag, startPoint x: 164, startPoint y: 735, endPoint x: 196, endPoint y: 693, distance: 52.6
click at [167, 680] on div "Highlight H" at bounding box center [162, 727] width 57 height 46
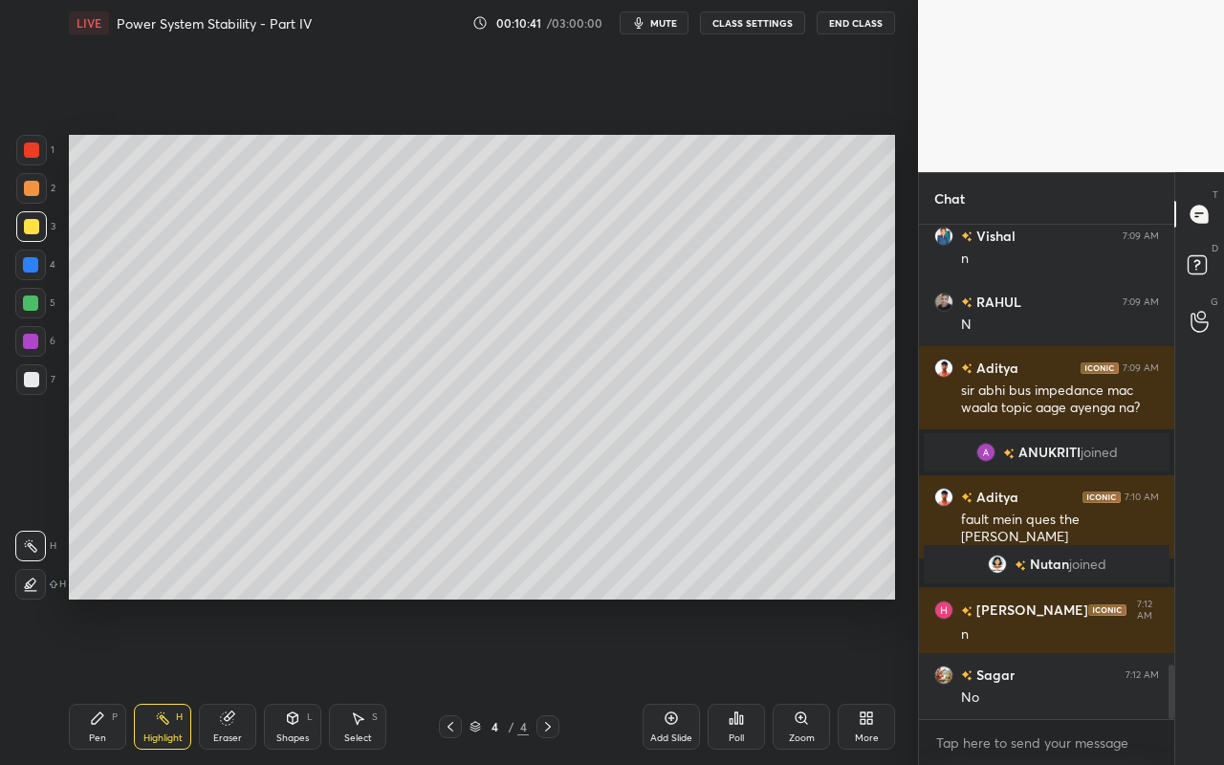
scroll to position [3971, 0]
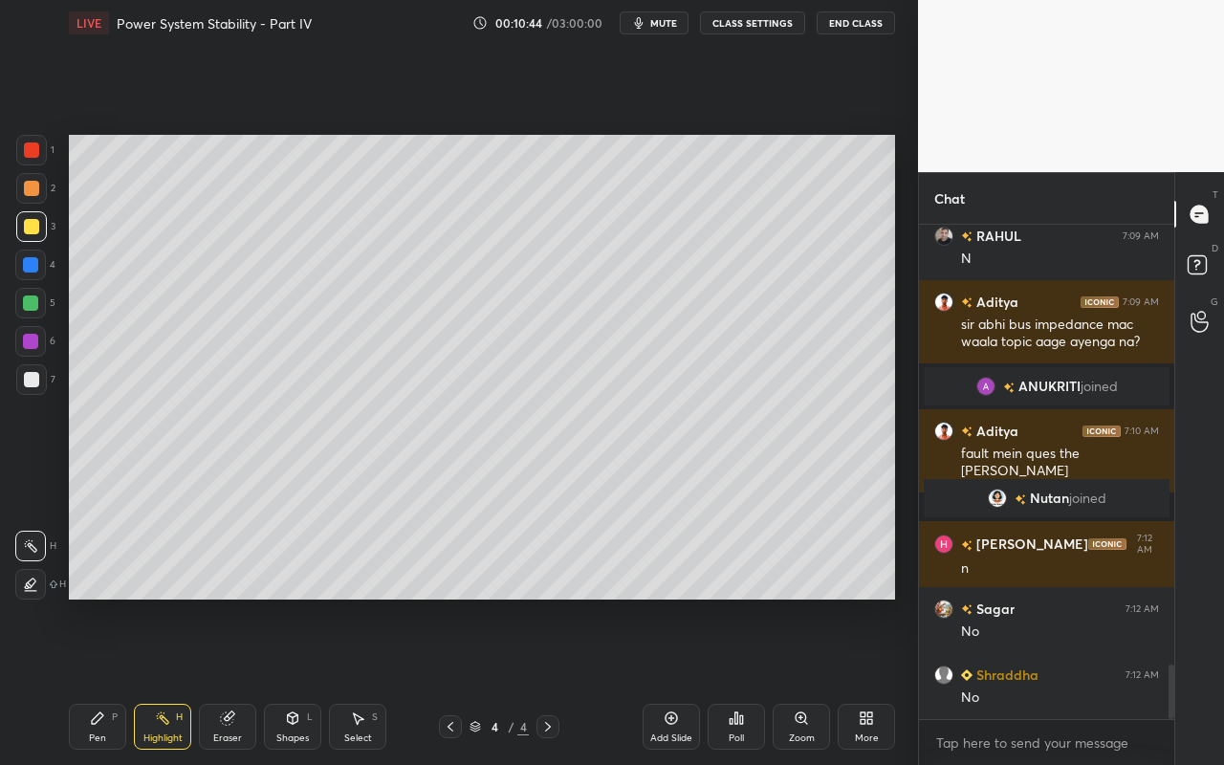
drag, startPoint x: 90, startPoint y: 734, endPoint x: 100, endPoint y: 725, distance: 14.2
click at [97, 680] on div "Pen P" at bounding box center [97, 727] width 57 height 46
click at [364, 680] on div "Select" at bounding box center [358, 738] width 28 height 10
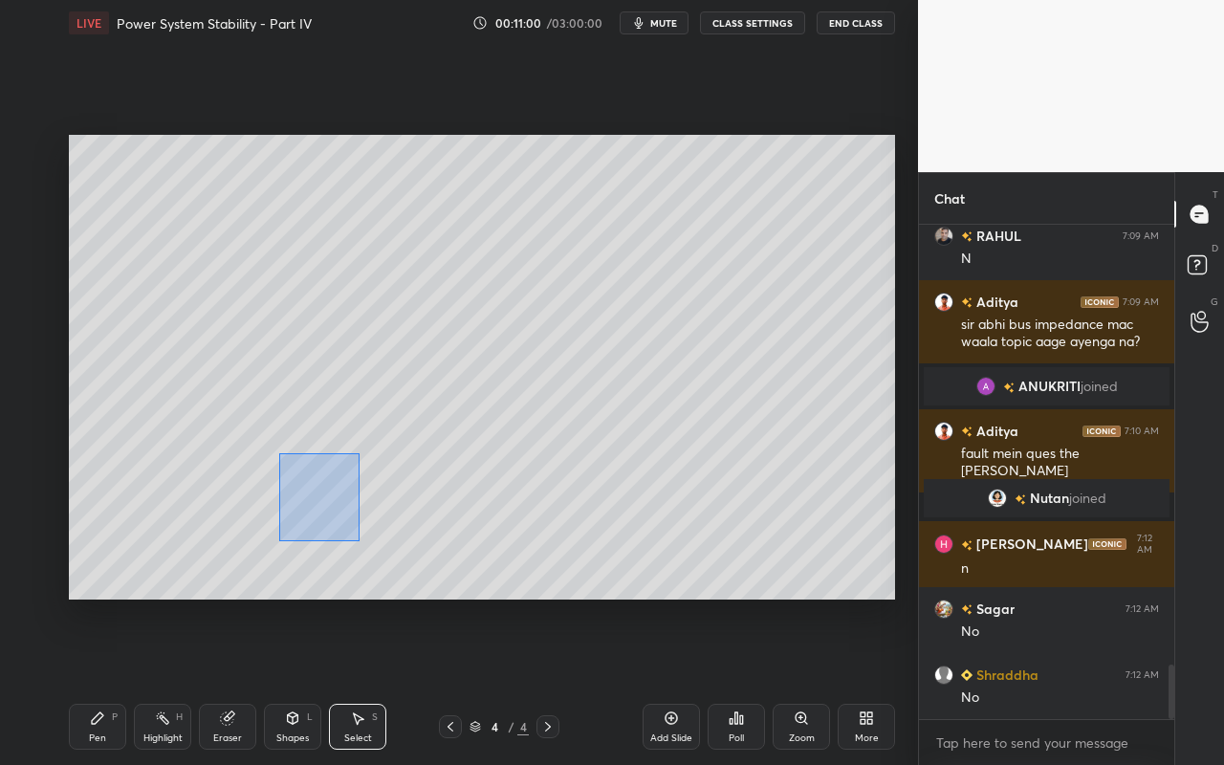
drag, startPoint x: 288, startPoint y: 480, endPoint x: 358, endPoint y: 542, distance: 94.2
click at [360, 539] on div "0 ° Undo Copy Duplicate Duplicate to new slide Delete" at bounding box center [482, 367] width 826 height 465
drag, startPoint x: 314, startPoint y: 513, endPoint x: 344, endPoint y: 513, distance: 30.6
click at [356, 511] on div "0 ° Undo Copy Duplicate Duplicate to new slide Delete" at bounding box center [482, 367] width 826 height 465
drag, startPoint x: 351, startPoint y: 498, endPoint x: 315, endPoint y: 494, distance: 36.5
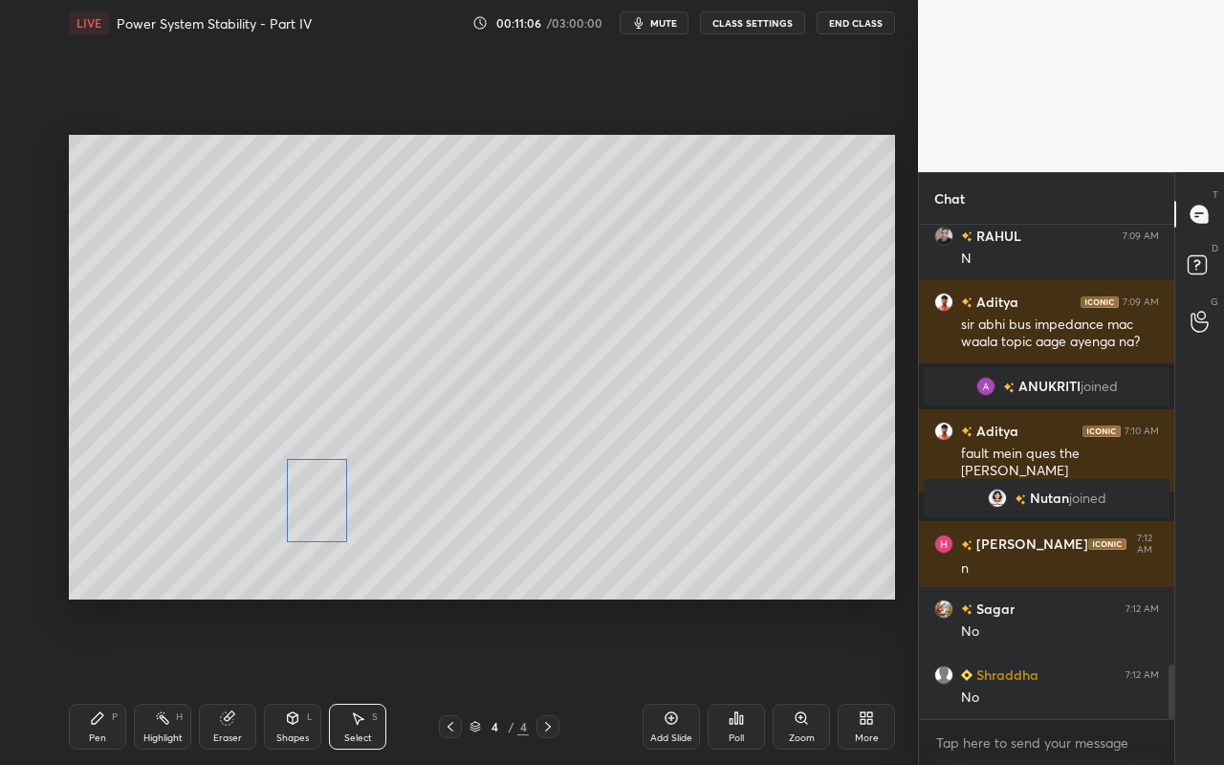
click at [315, 494] on div "0 ° Undo Copy Duplicate Duplicate to new slide Delete" at bounding box center [482, 367] width 826 height 465
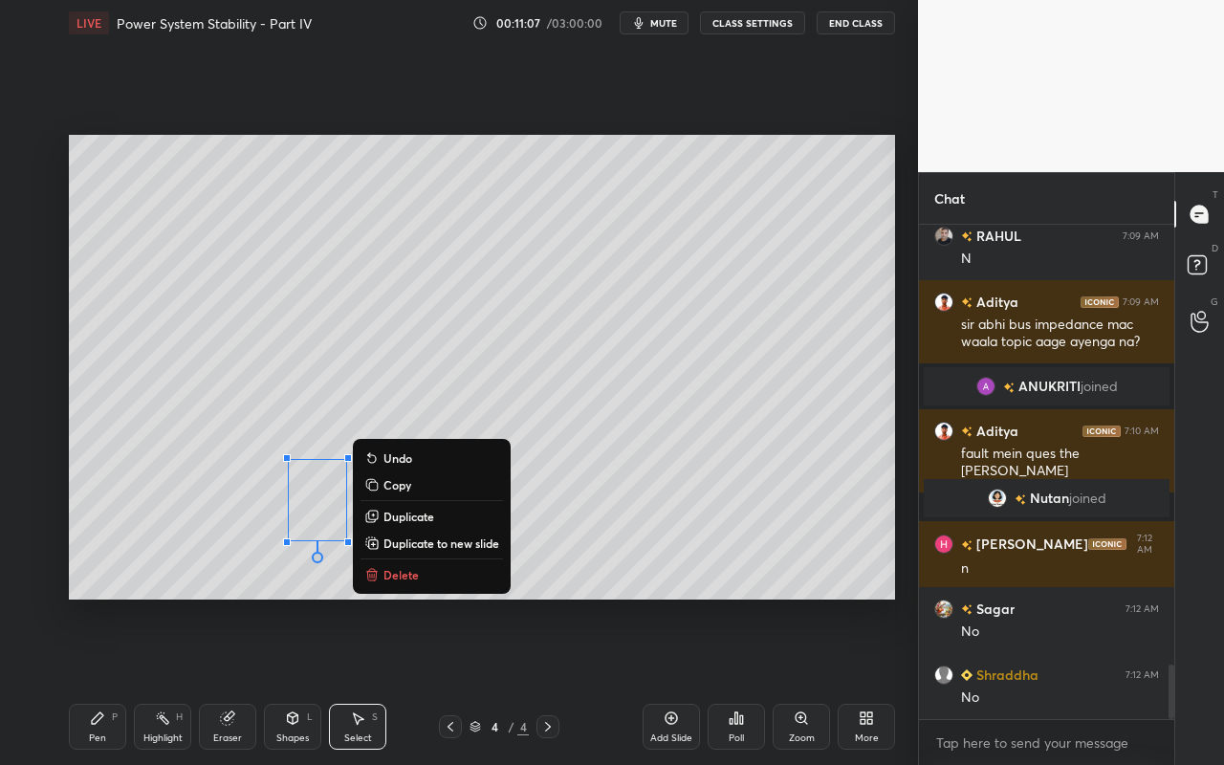
click at [647, 457] on div "0 ° Undo Copy Duplicate Duplicate to new slide Delete" at bounding box center [482, 367] width 826 height 465
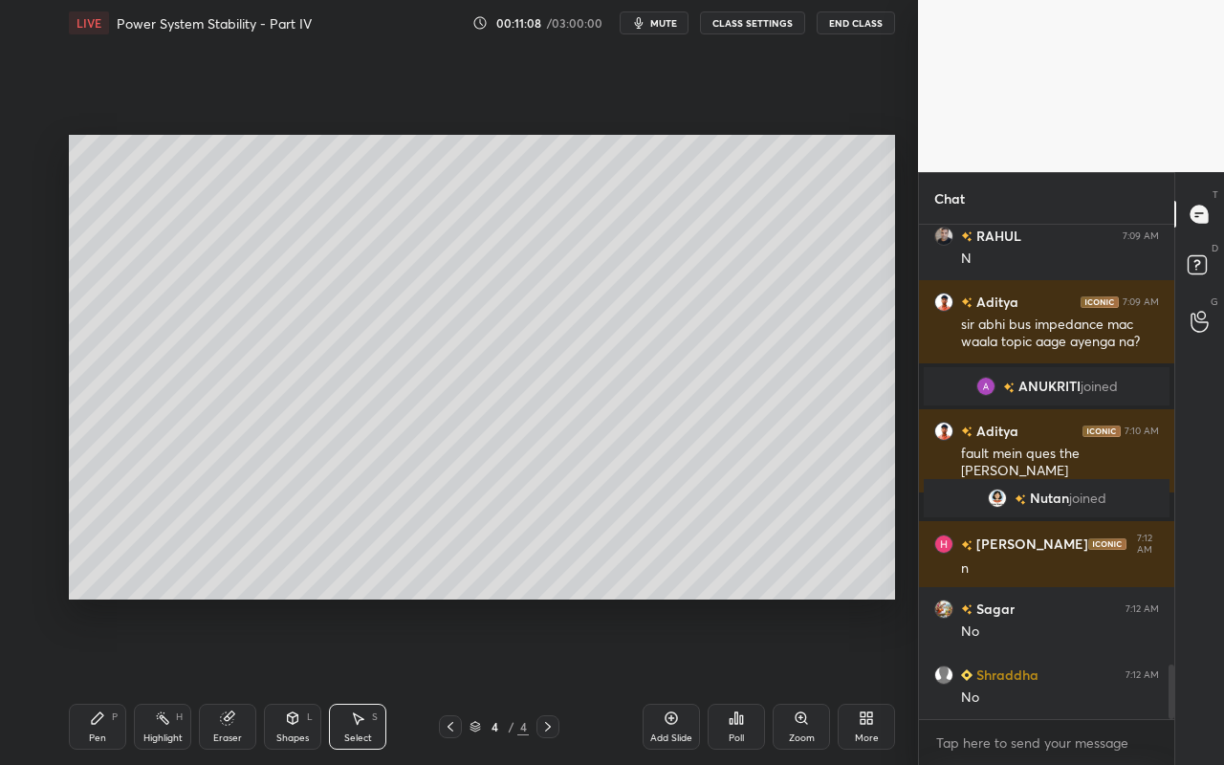
click at [87, 680] on div "Pen P" at bounding box center [97, 727] width 57 height 46
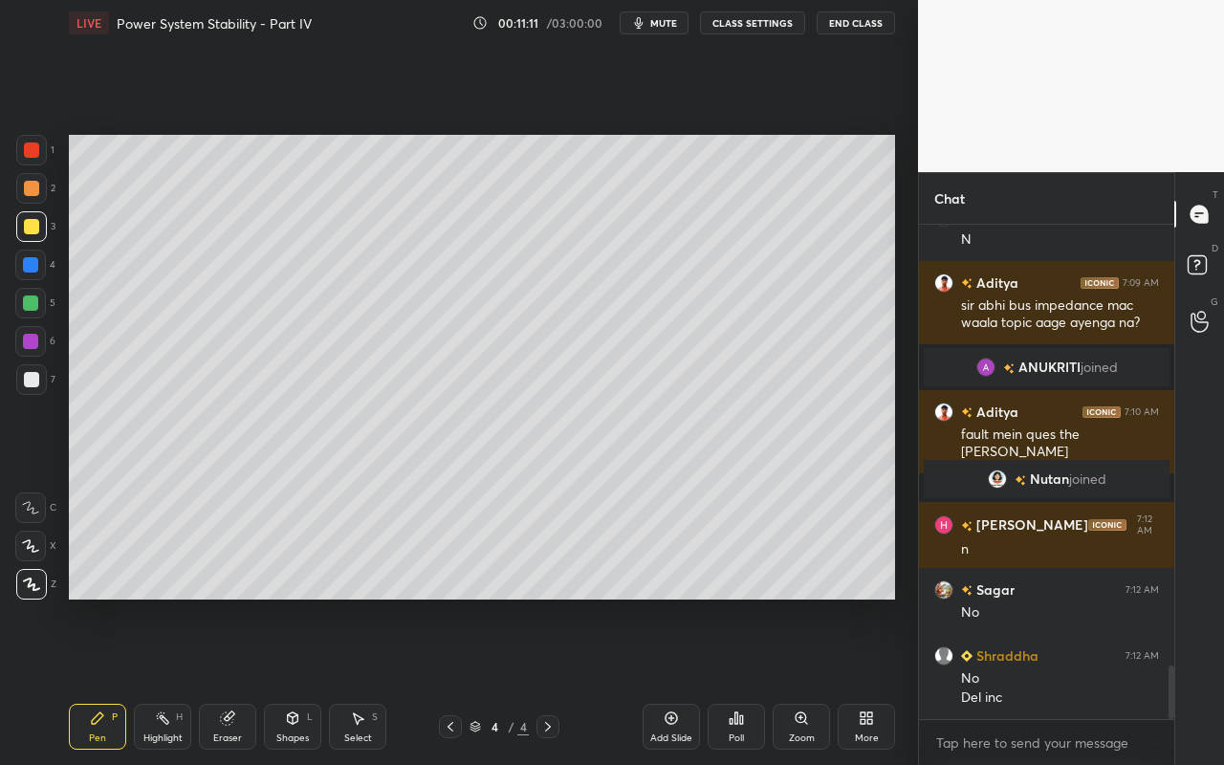
scroll to position [4056, 0]
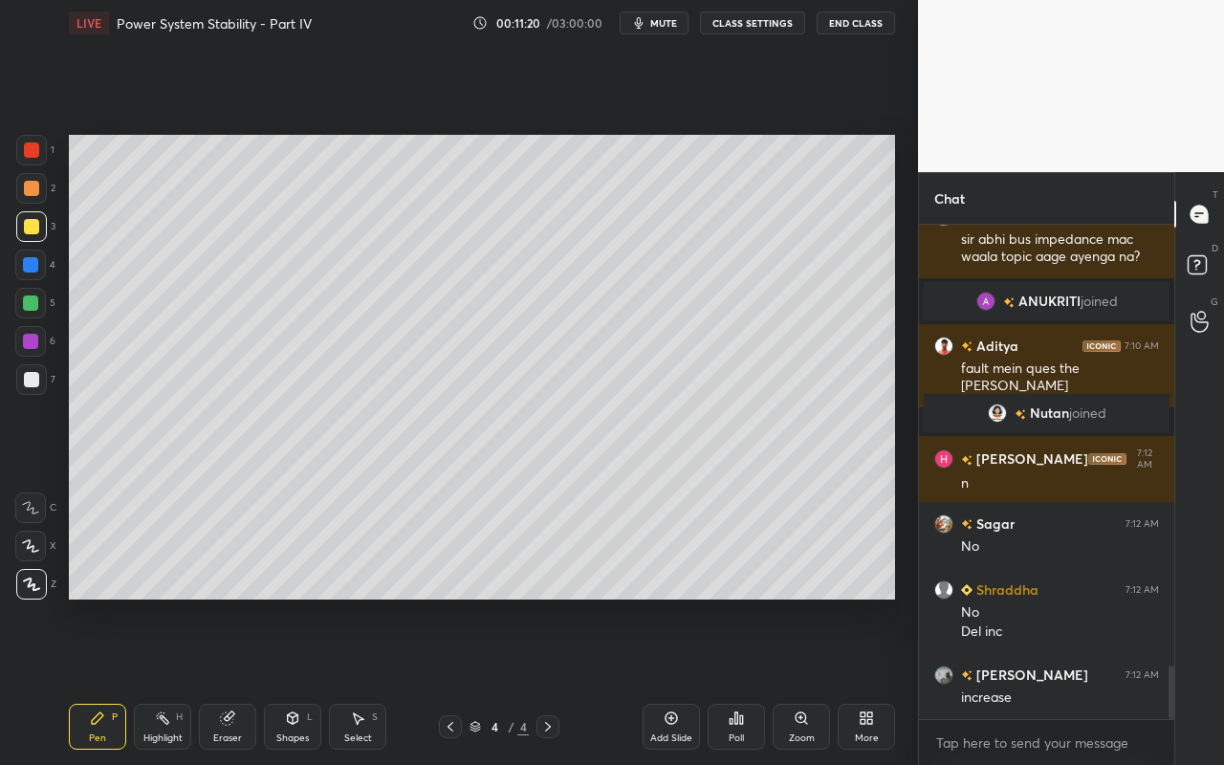
click at [358, 680] on icon at bounding box center [357, 717] width 15 height 15
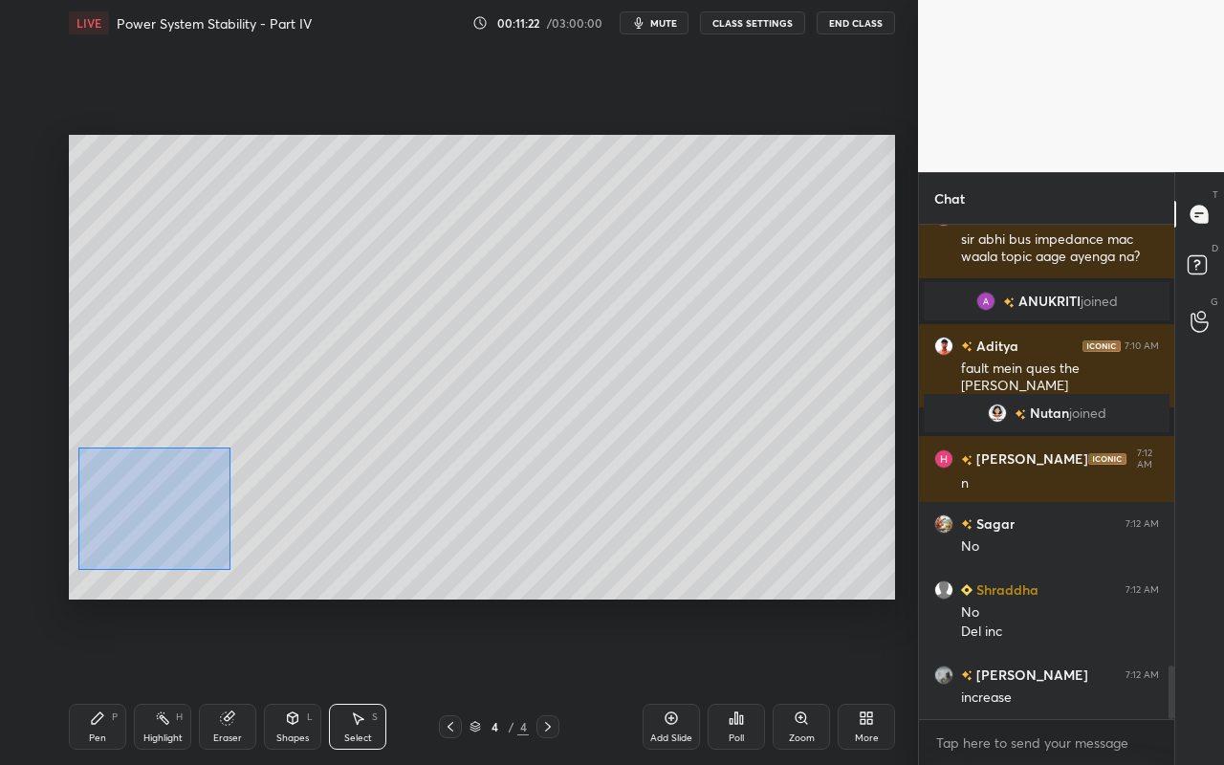
drag, startPoint x: 77, startPoint y: 446, endPoint x: 230, endPoint y: 573, distance: 198.3
click at [229, 573] on div "0 ° Undo Copy Duplicate Duplicate to new slide Delete" at bounding box center [482, 367] width 826 height 465
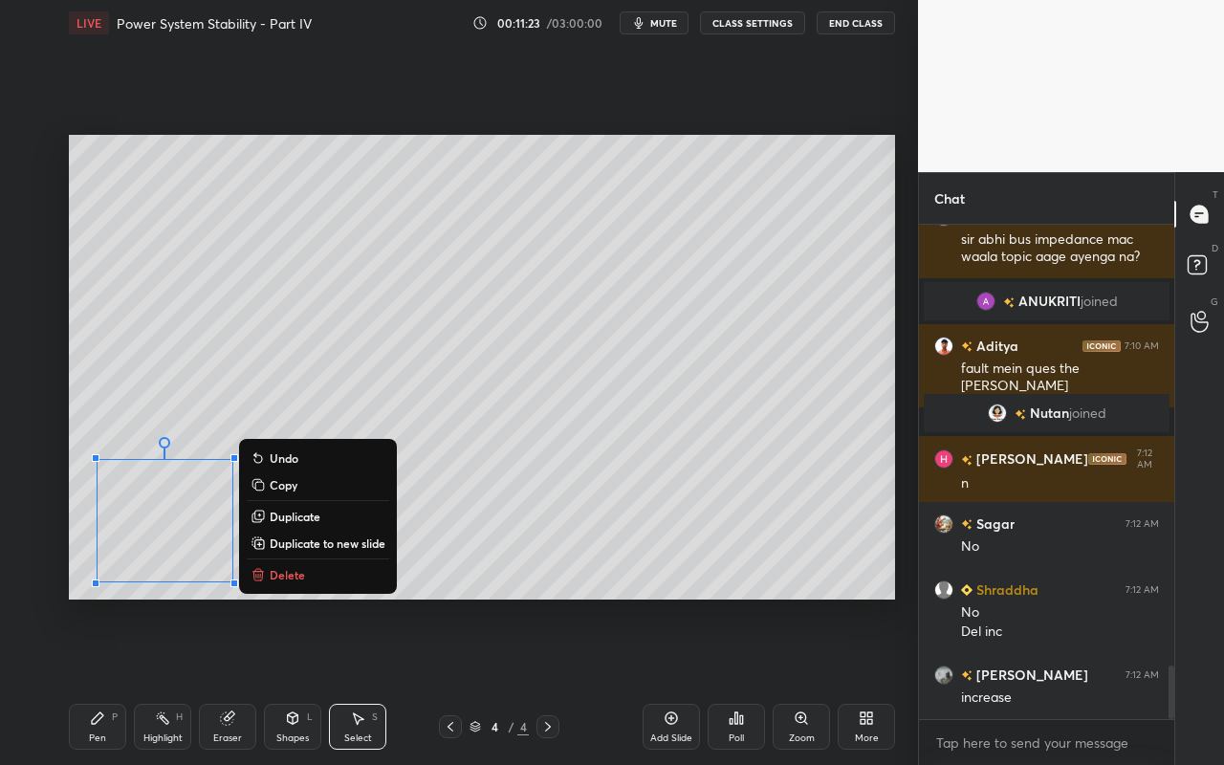
click at [522, 467] on div "0 ° Undo Copy Duplicate Duplicate to new slide Delete" at bounding box center [482, 367] width 826 height 465
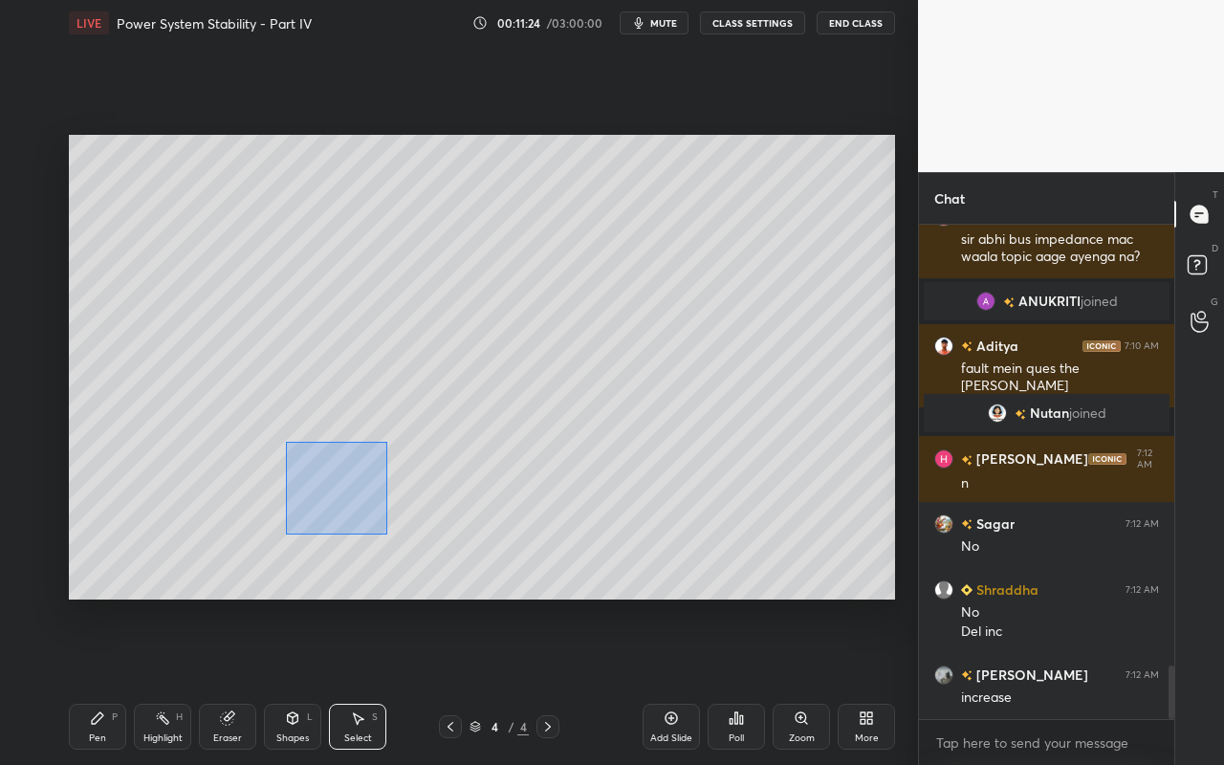
drag, startPoint x: 315, startPoint y: 479, endPoint x: 380, endPoint y: 537, distance: 87.3
click at [385, 533] on div "0 ° Undo Copy Duplicate Duplicate to new slide Delete" at bounding box center [482, 367] width 826 height 465
drag, startPoint x: 339, startPoint y: 523, endPoint x: 330, endPoint y: 520, distance: 10.0
click at [330, 519] on div "0 ° Undo Copy Duplicate Duplicate to new slide Delete" at bounding box center [482, 367] width 826 height 465
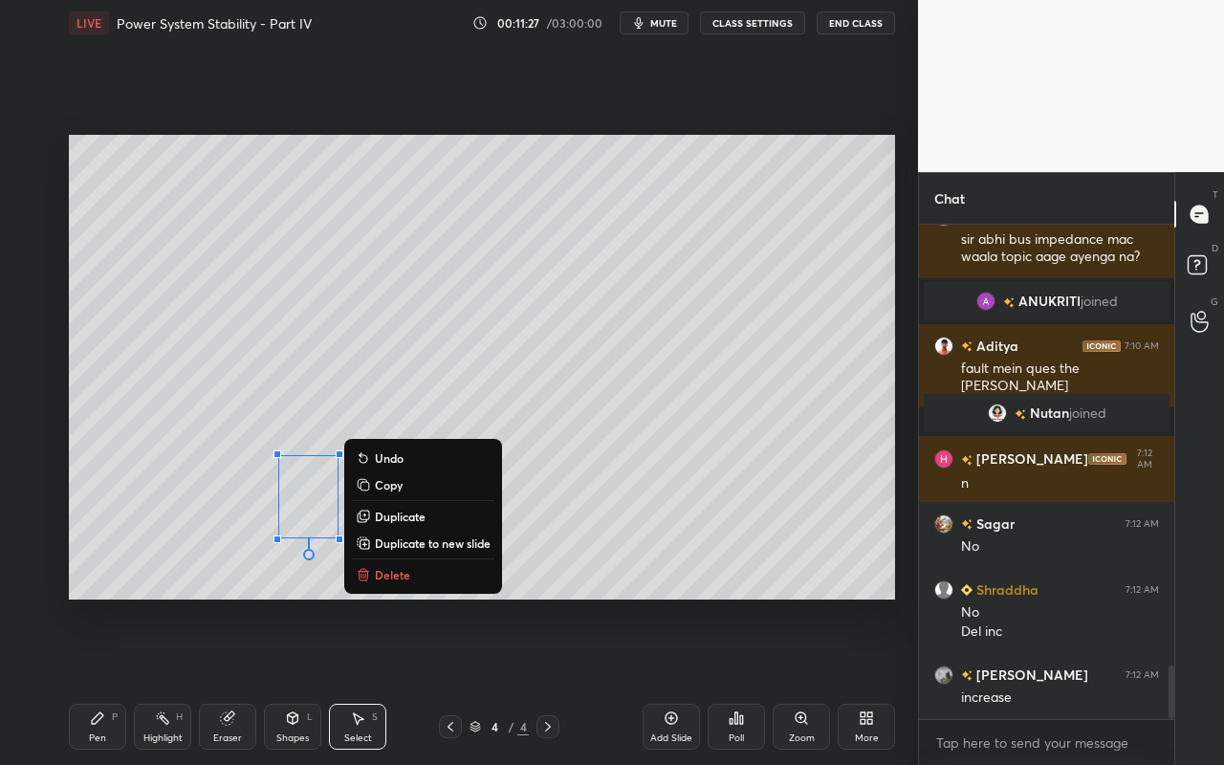
click at [767, 446] on div "0 ° Undo Copy Duplicate Duplicate to new slide Delete" at bounding box center [482, 367] width 826 height 465
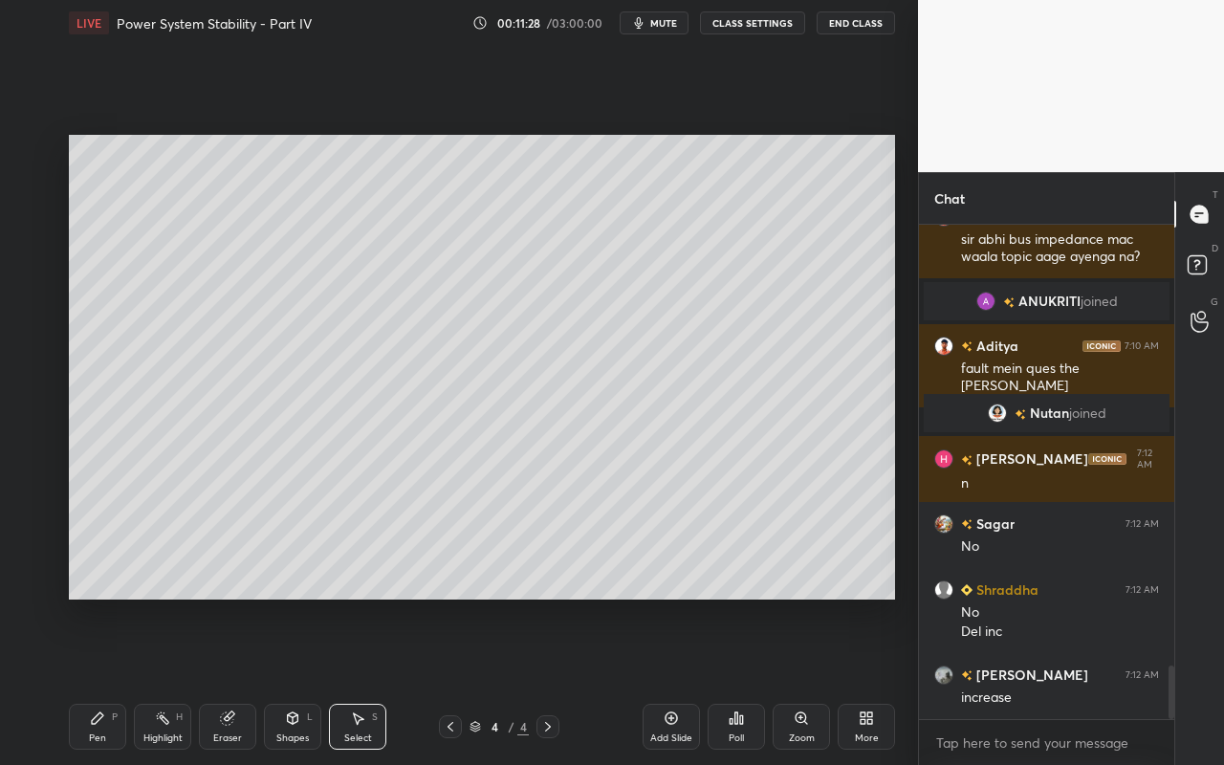
click at [96, 680] on div "Pen" at bounding box center [97, 738] width 17 height 10
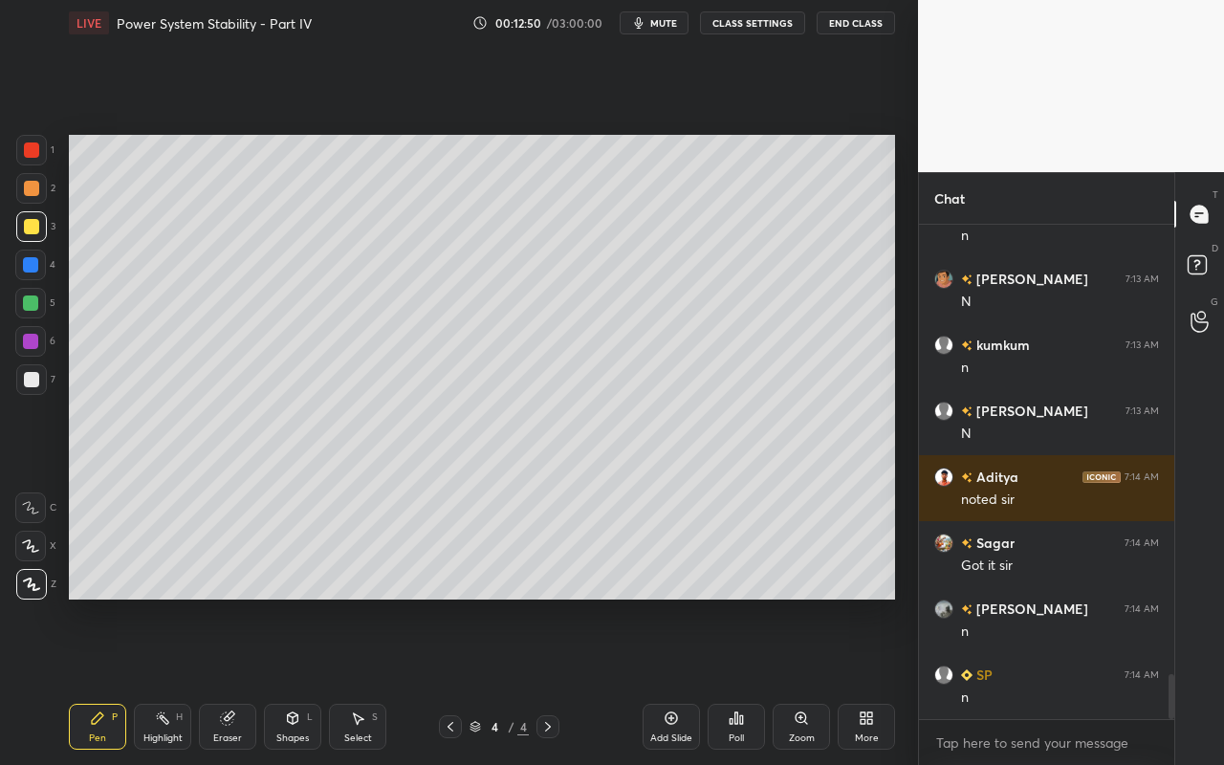
scroll to position [4975, 0]
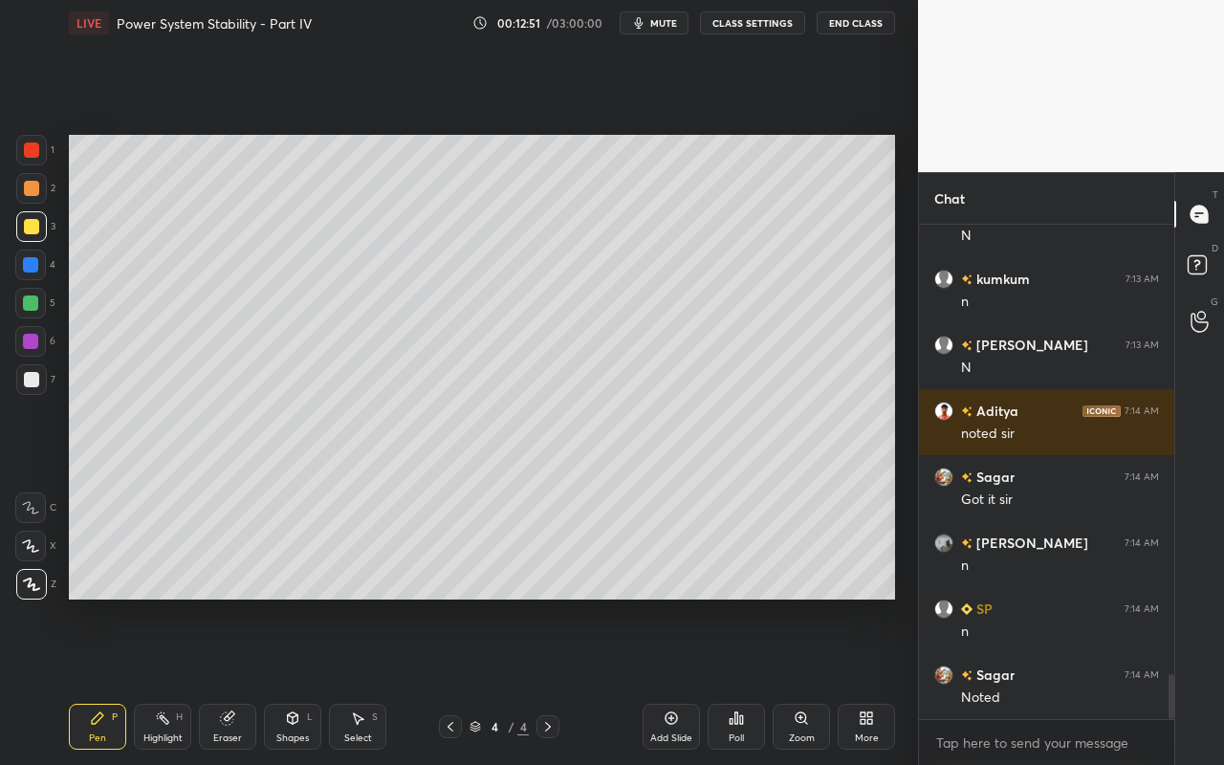
click at [360, 680] on div "Select" at bounding box center [358, 738] width 28 height 10
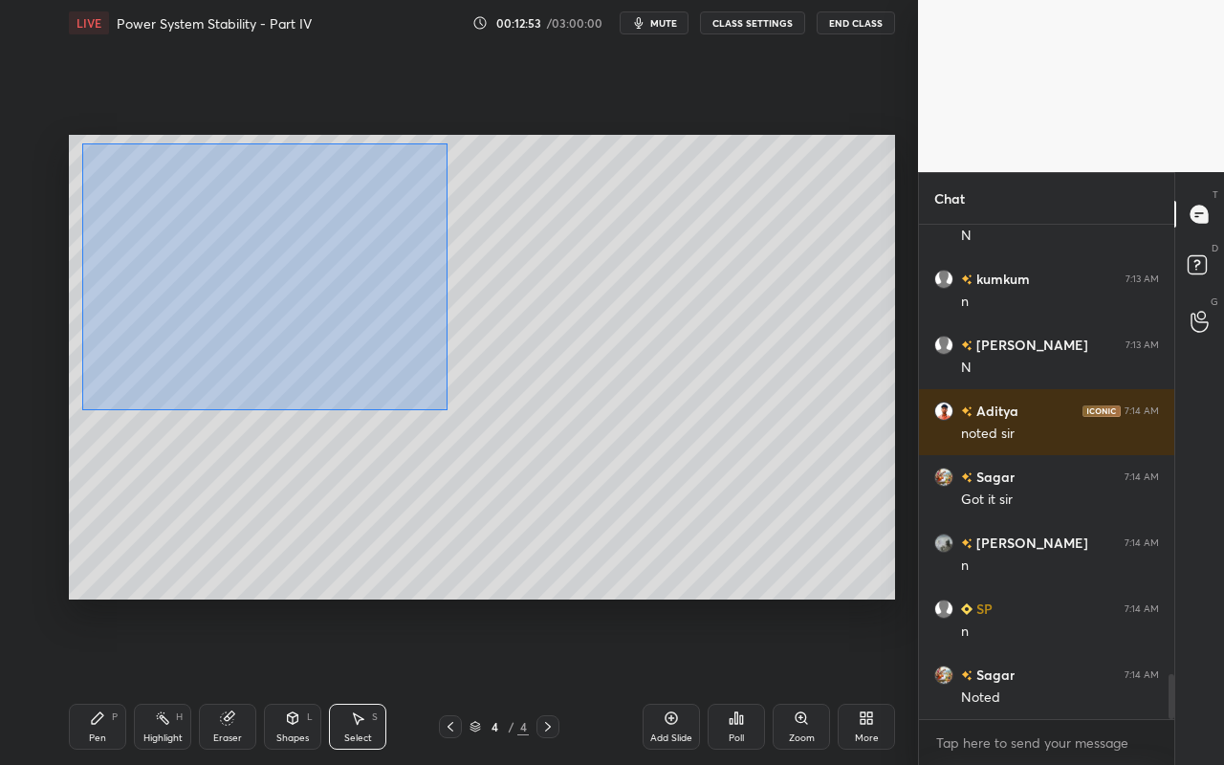
drag, startPoint x: 82, startPoint y: 142, endPoint x: 445, endPoint y: 401, distance: 444.8
click at [445, 404] on div "0 ° Undo Copy Duplicate Duplicate to new slide Delete" at bounding box center [482, 367] width 826 height 465
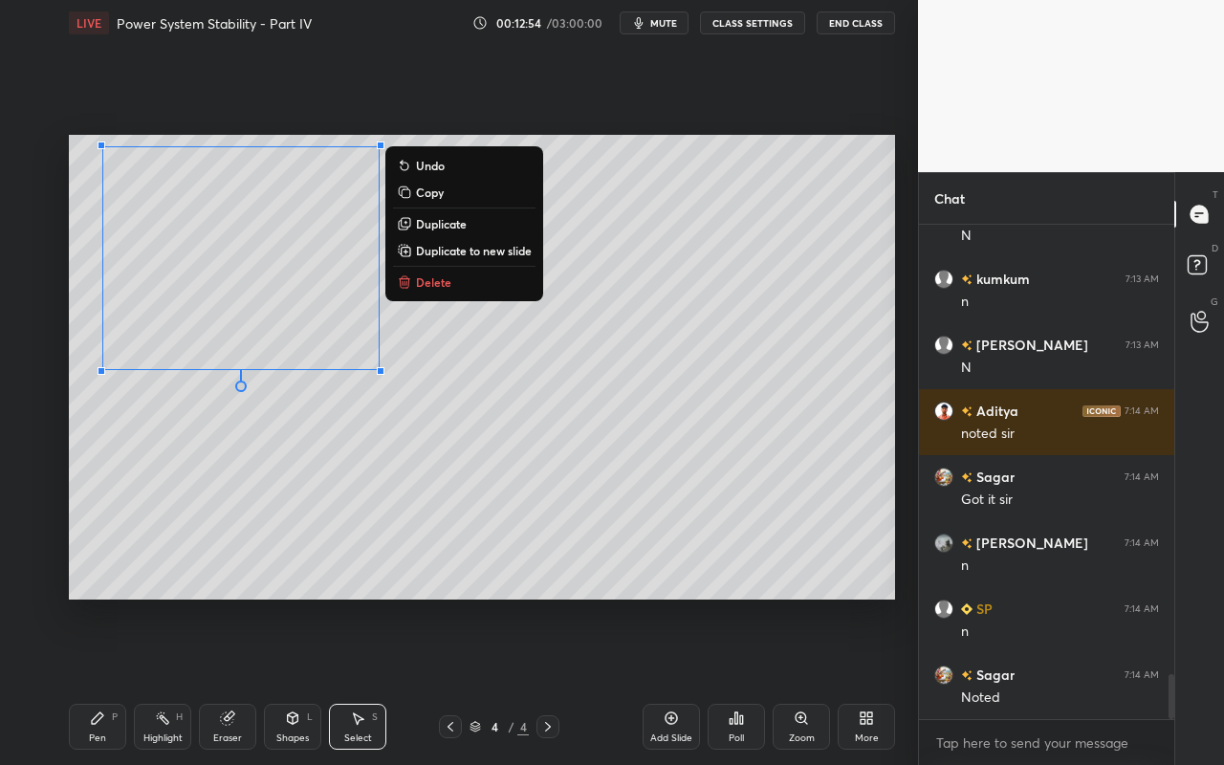
drag, startPoint x: 492, startPoint y: 254, endPoint x: 494, endPoint y: 267, distance: 12.6
click at [492, 254] on p "Duplicate to new slide" at bounding box center [474, 250] width 116 height 15
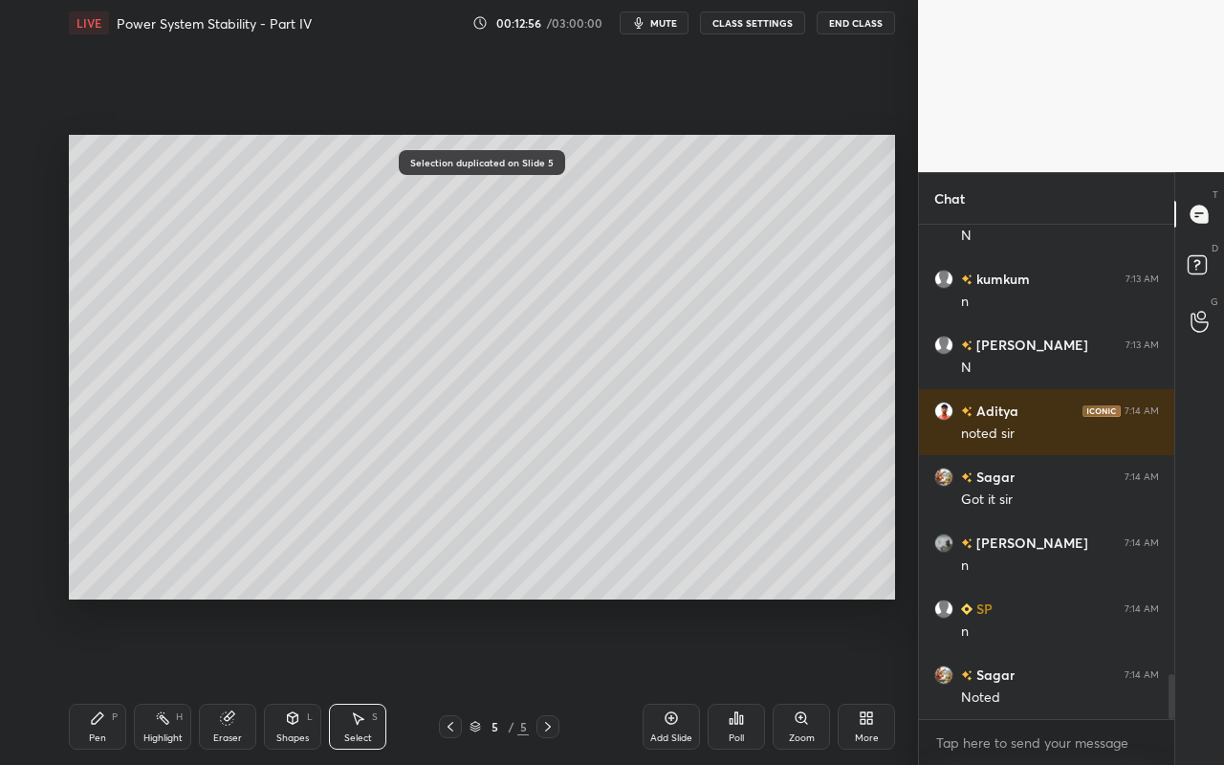
click at [159, 680] on icon at bounding box center [162, 717] width 15 height 15
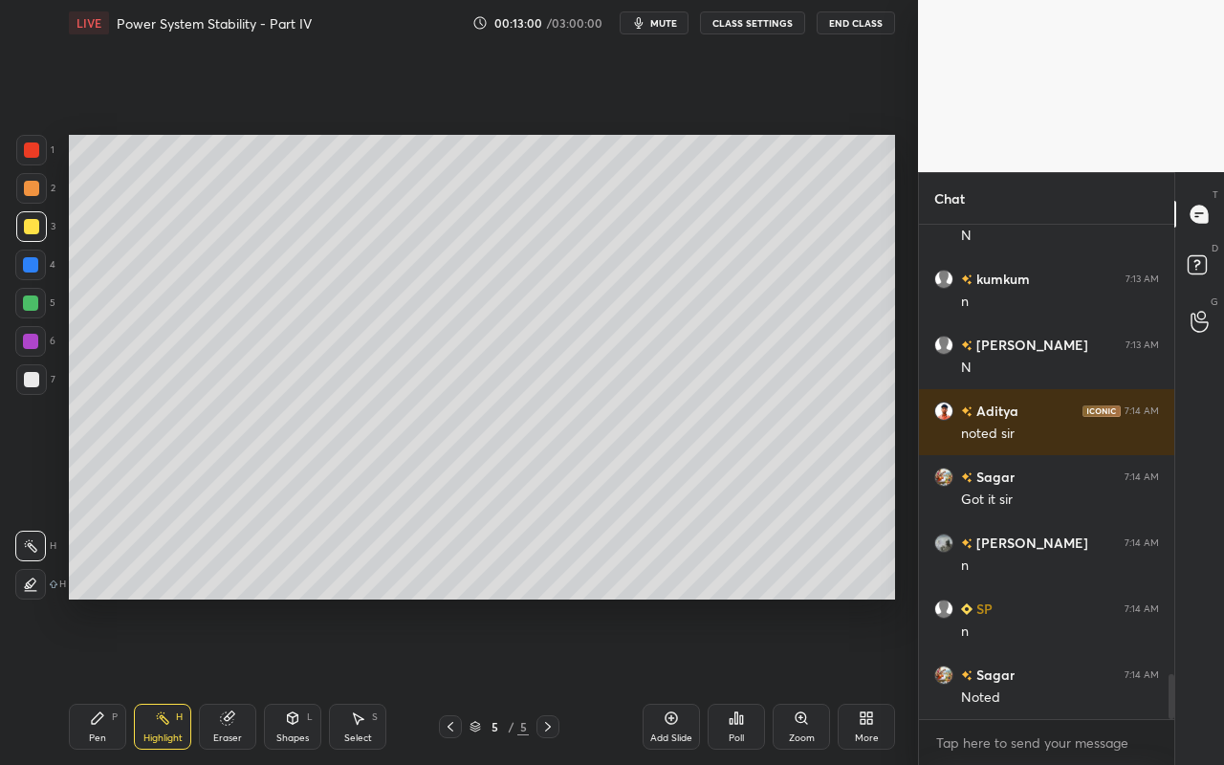
drag, startPoint x: 285, startPoint y: 727, endPoint x: 289, endPoint y: 709, distance: 17.6
click at [288, 680] on div "Shapes L" at bounding box center [292, 727] width 57 height 46
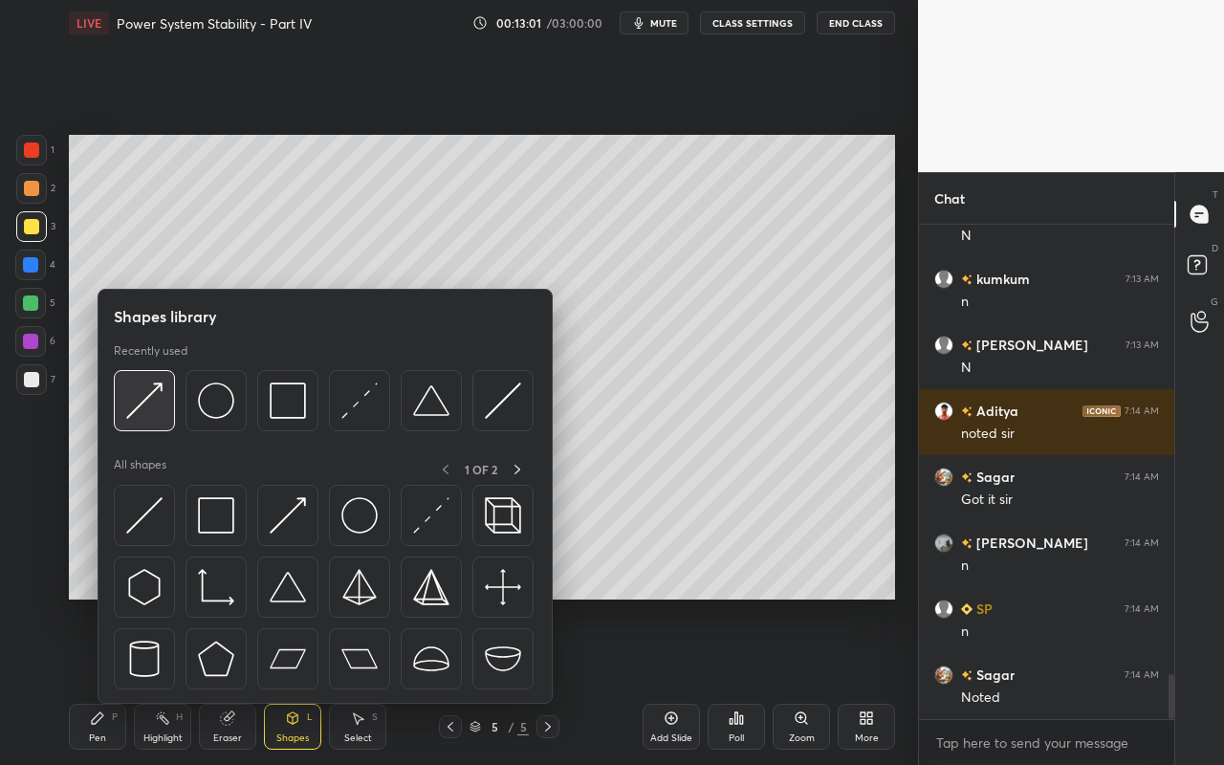
click at [153, 409] on img at bounding box center [144, 400] width 36 height 36
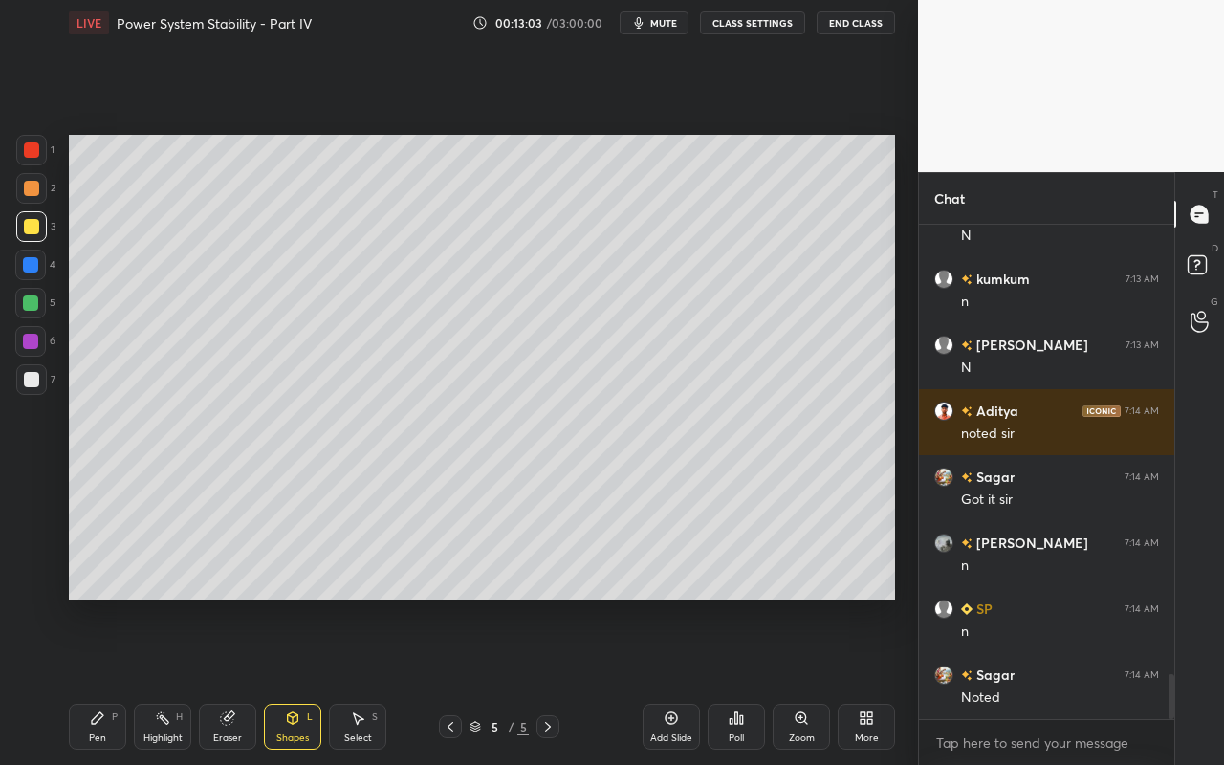
click at [35, 225] on div at bounding box center [31, 226] width 15 height 15
drag, startPoint x: 28, startPoint y: 342, endPoint x: 61, endPoint y: 338, distance: 33.7
click at [30, 342] on div at bounding box center [30, 341] width 15 height 15
click at [33, 264] on div at bounding box center [30, 264] width 15 height 15
click at [174, 680] on div "Highlight" at bounding box center [162, 738] width 39 height 10
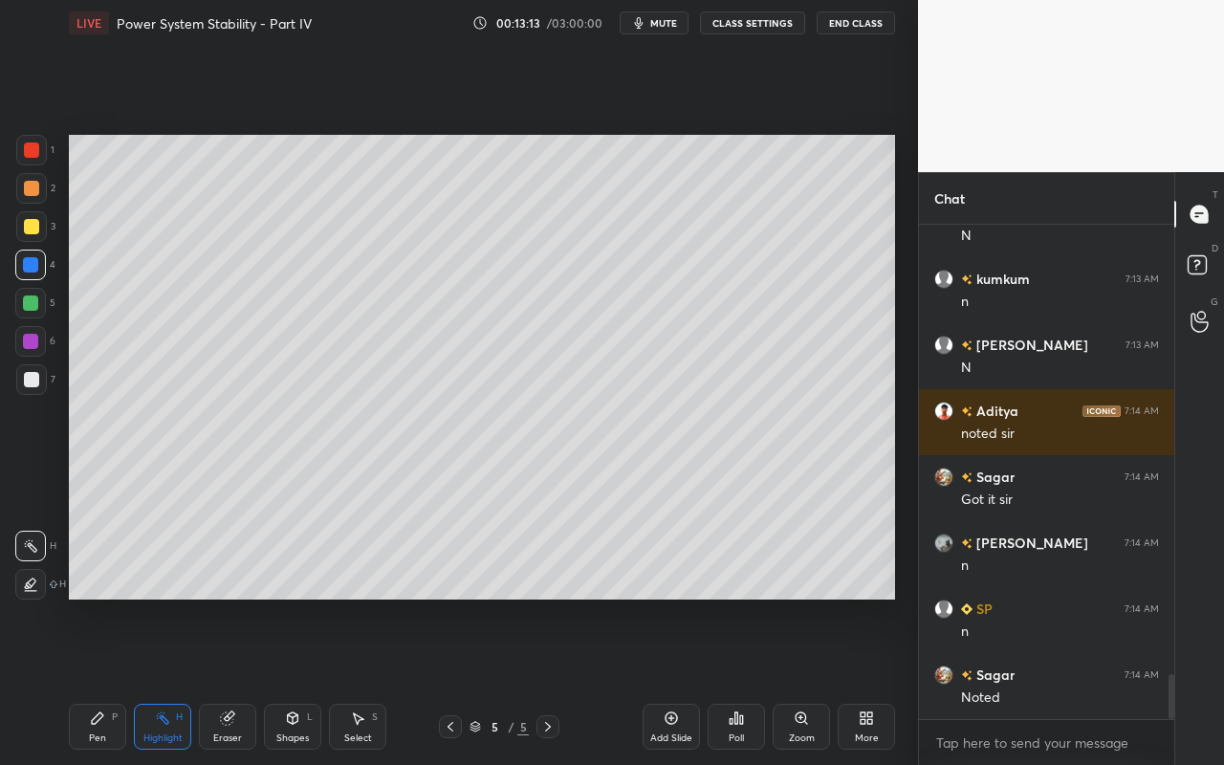
click at [98, 680] on div "Pen" at bounding box center [97, 738] width 17 height 10
drag, startPoint x: 159, startPoint y: 726, endPoint x: 164, endPoint y: 684, distance: 41.5
click at [159, 680] on div "Highlight H" at bounding box center [162, 727] width 57 height 46
click at [105, 680] on div "Pen P" at bounding box center [97, 727] width 57 height 46
click at [82, 680] on div "Pen P" at bounding box center [97, 727] width 57 height 46
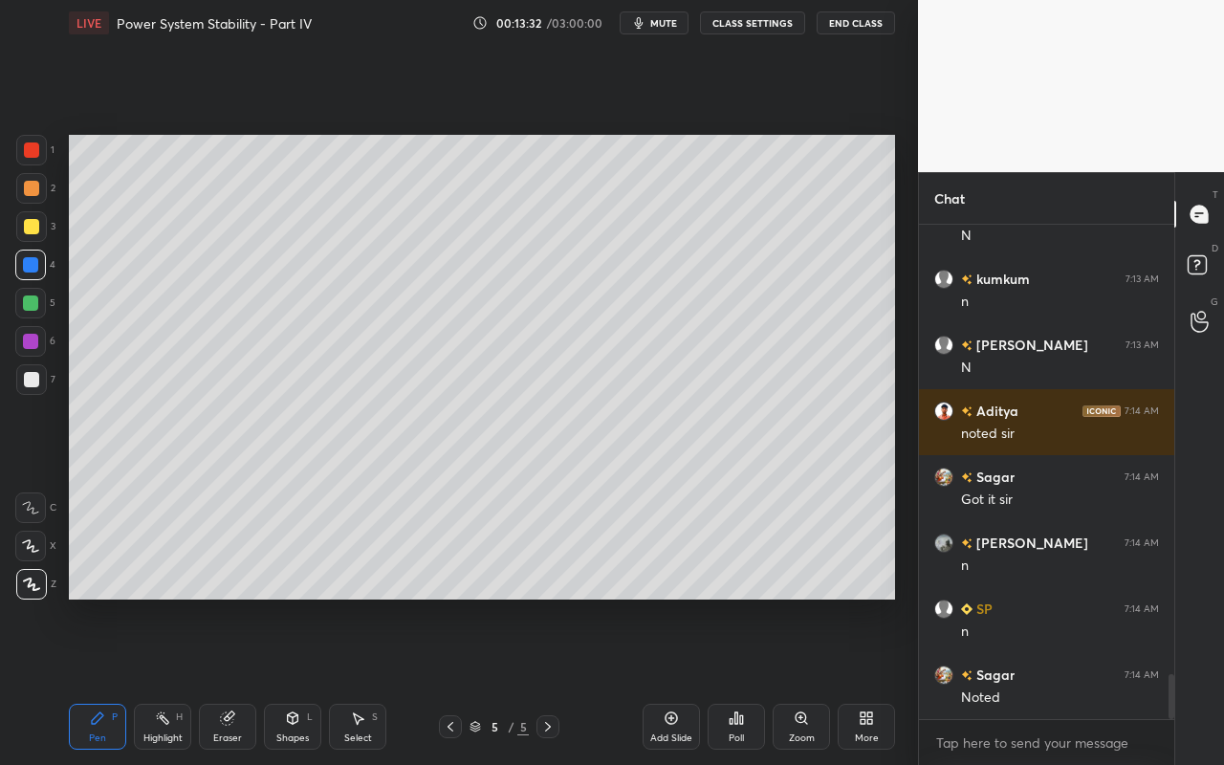
drag, startPoint x: 31, startPoint y: 308, endPoint x: 57, endPoint y: 293, distance: 30.4
click at [34, 305] on div at bounding box center [30, 302] width 15 height 15
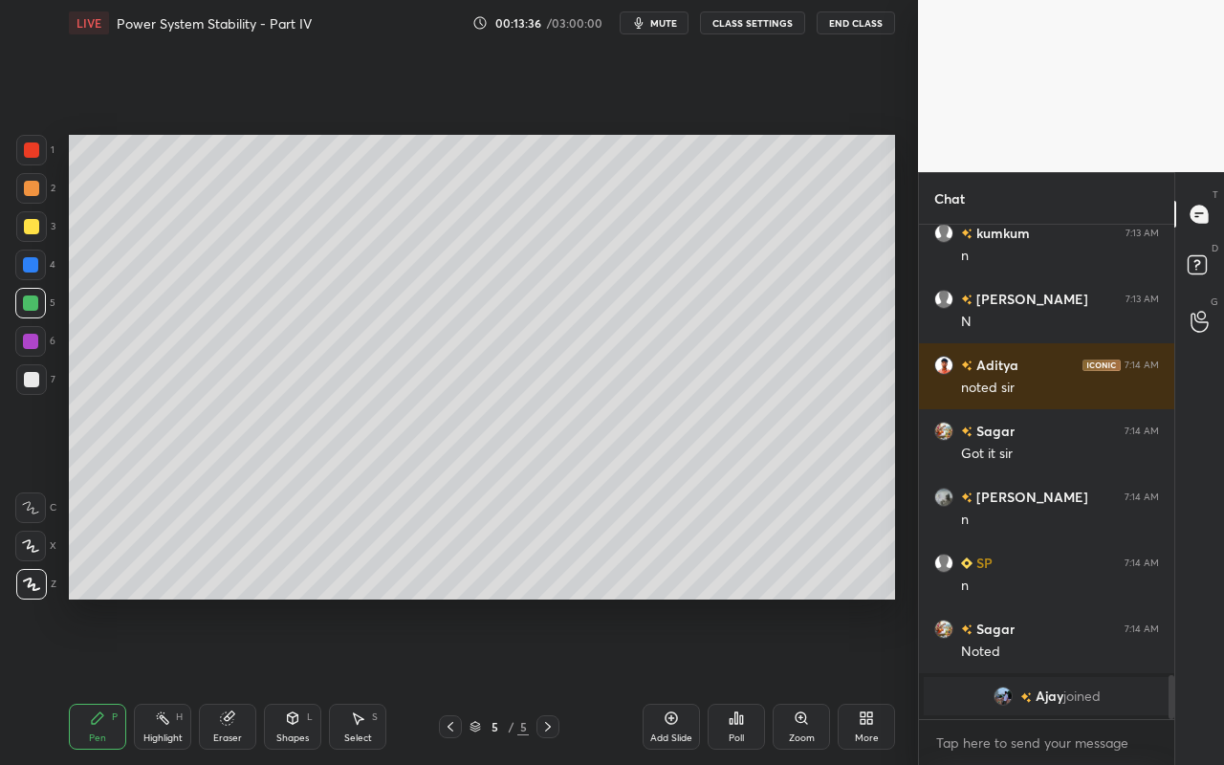
click at [148, 680] on div "Highlight H" at bounding box center [162, 727] width 57 height 46
click at [91, 680] on icon at bounding box center [97, 717] width 15 height 15
click at [29, 231] on div at bounding box center [31, 226] width 15 height 15
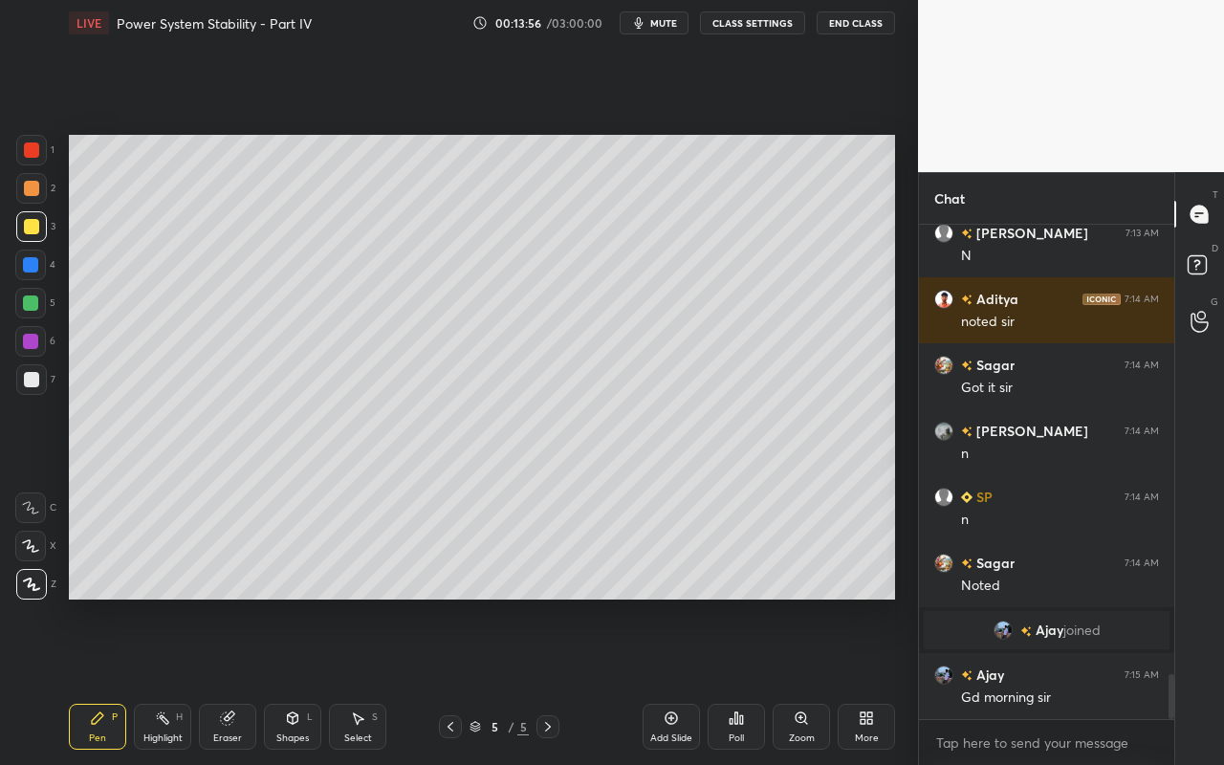
scroll to position [4893, 0]
click at [152, 680] on div "Highlight H" at bounding box center [162, 727] width 57 height 46
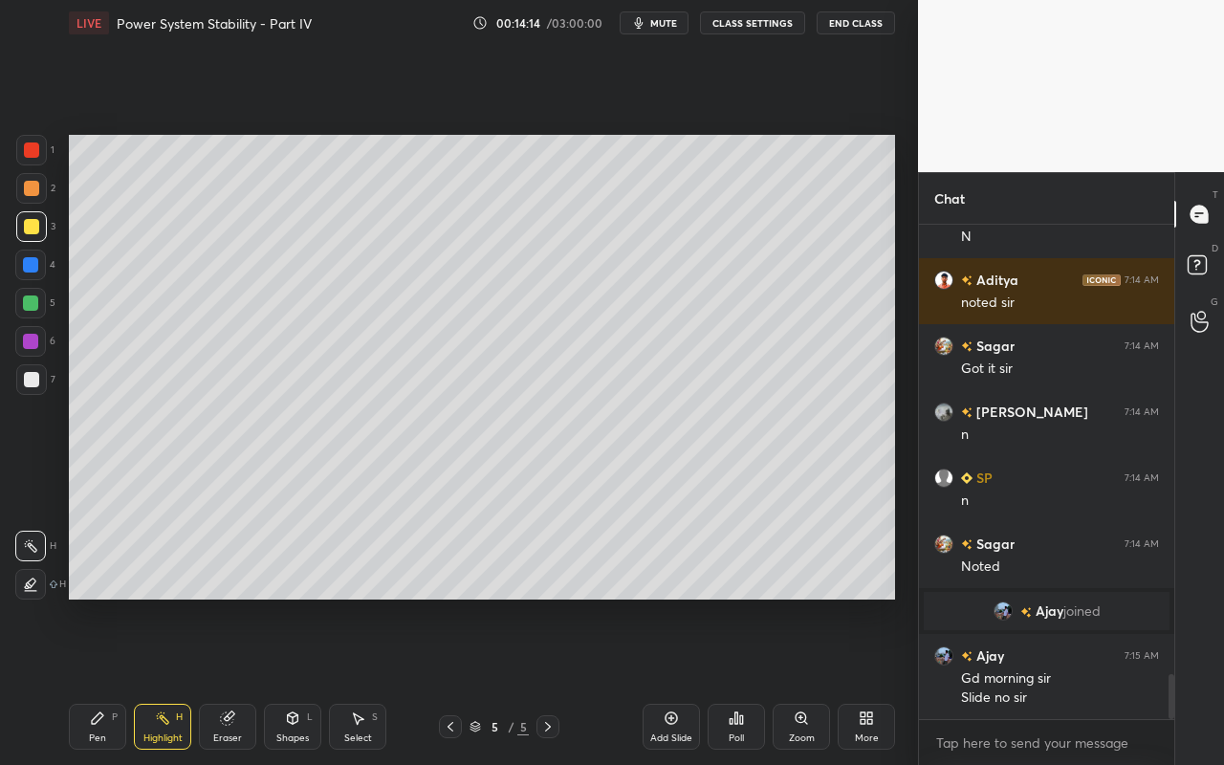
drag, startPoint x: 79, startPoint y: 729, endPoint x: 109, endPoint y: 611, distance: 122.2
click at [79, 680] on div "Pen P" at bounding box center [97, 727] width 57 height 46
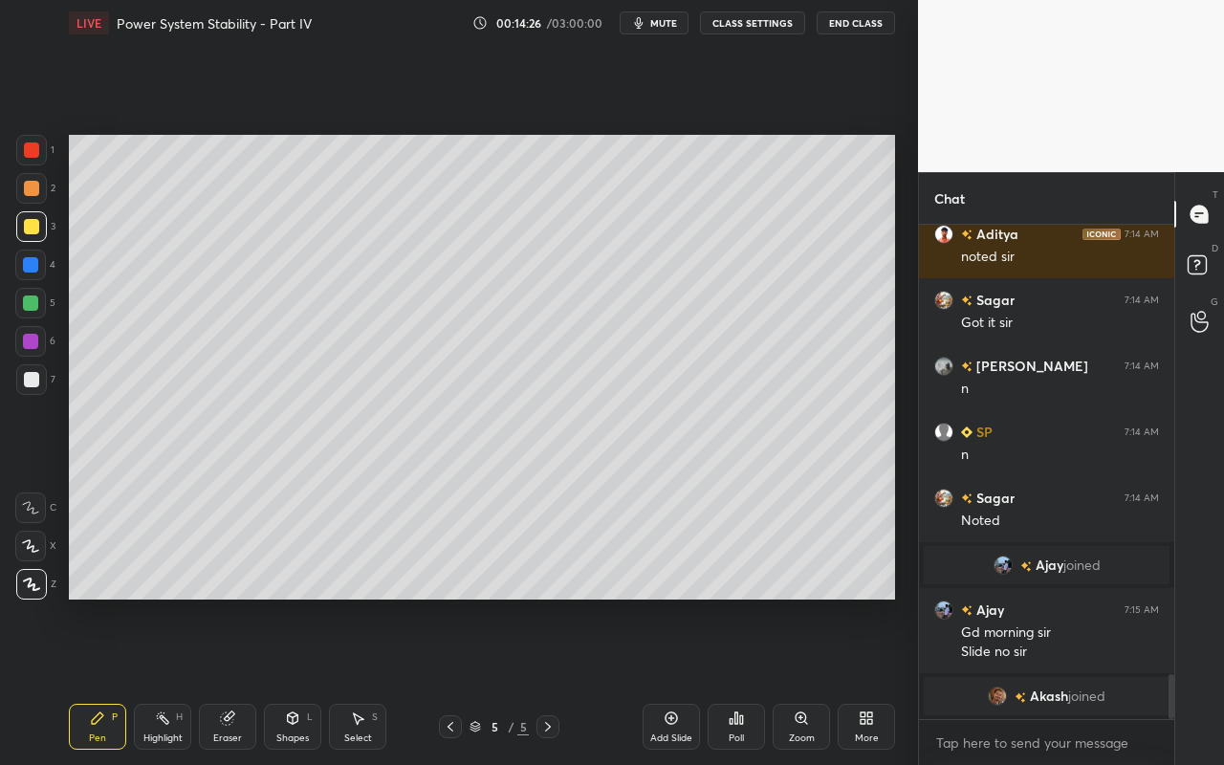
click at [161, 680] on icon at bounding box center [162, 717] width 15 height 15
click at [166, 680] on div "Highlight H" at bounding box center [162, 727] width 57 height 46
drag, startPoint x: 102, startPoint y: 741, endPoint x: 194, endPoint y: 650, distance: 129.1
click at [102, 680] on div "Pen" at bounding box center [97, 738] width 17 height 10
drag, startPoint x: 297, startPoint y: 730, endPoint x: 305, endPoint y: 706, distance: 25.1
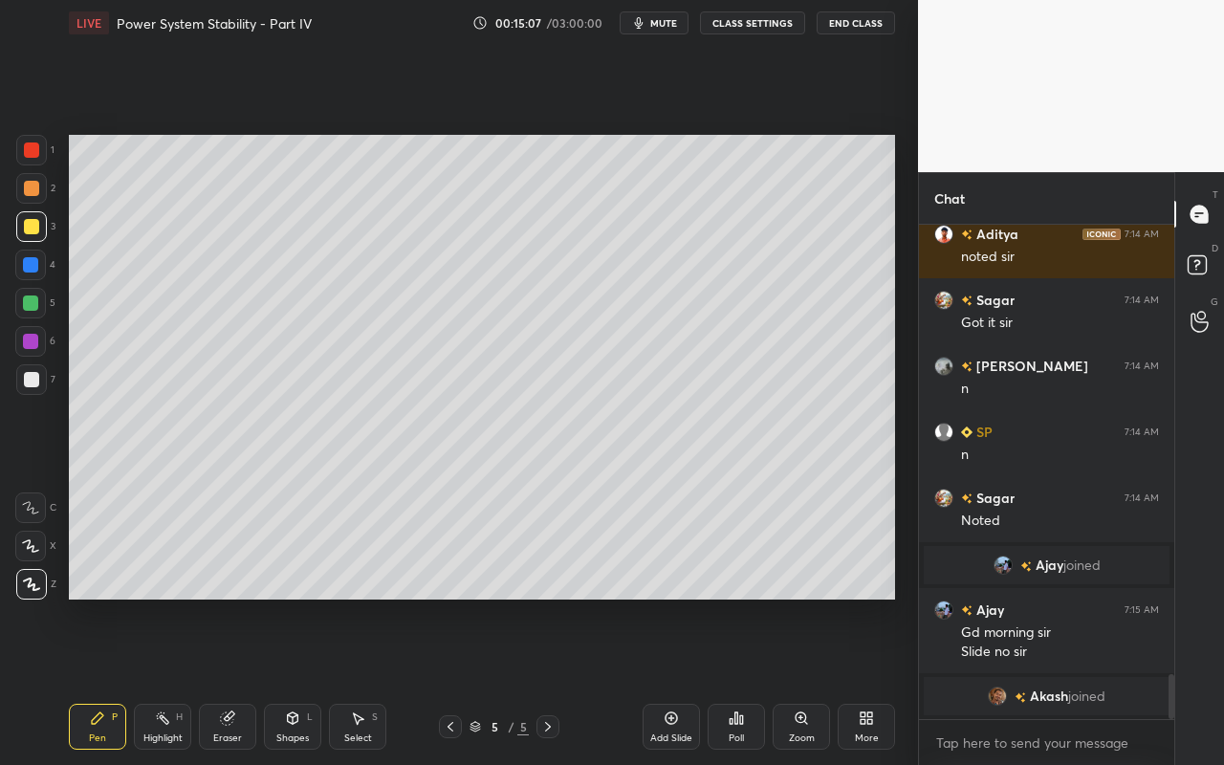
click at [297, 680] on div "Shapes" at bounding box center [292, 738] width 33 height 10
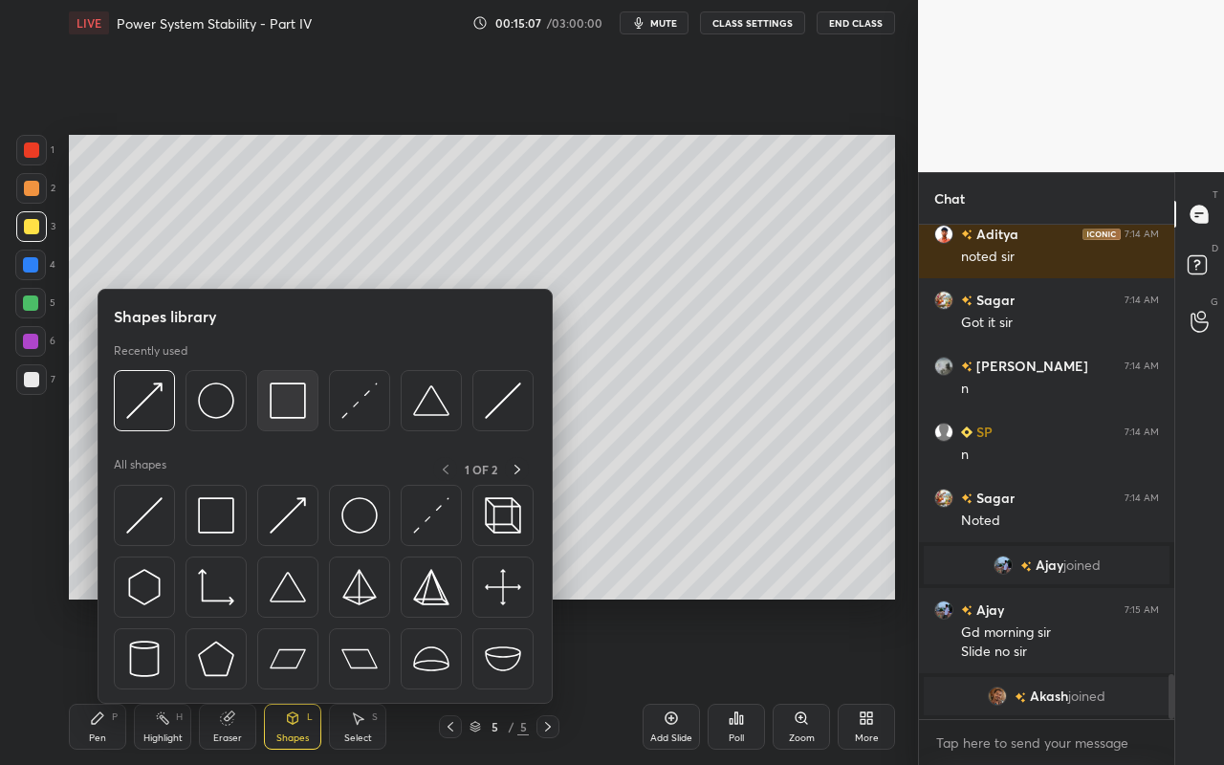
click at [298, 407] on img at bounding box center [288, 400] width 36 height 36
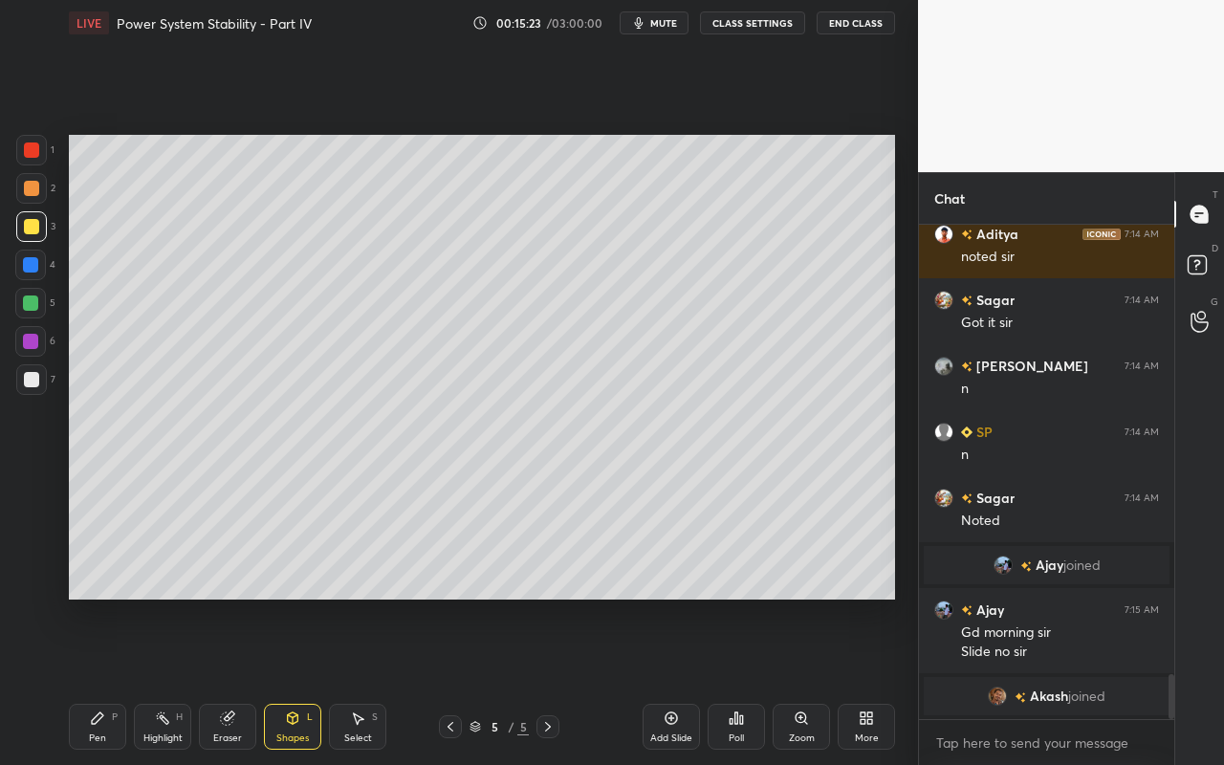
scroll to position [4987, 0]
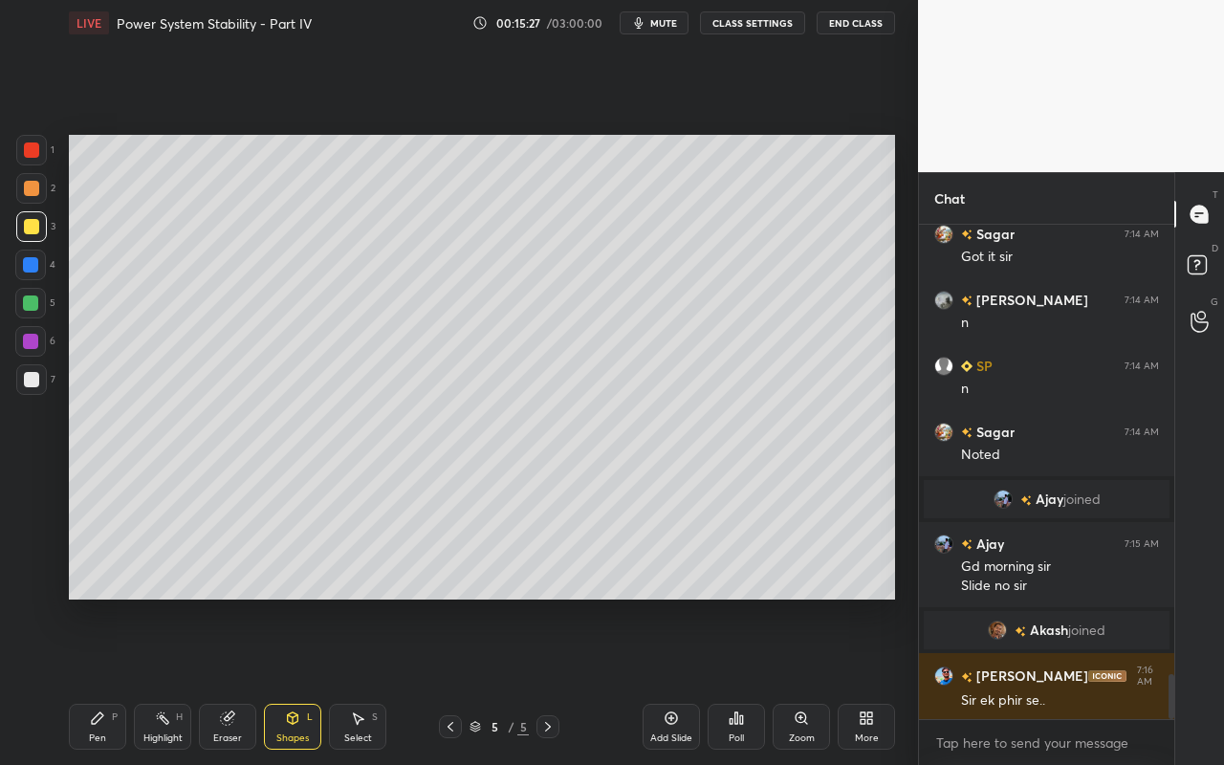
drag, startPoint x: 157, startPoint y: 753, endPoint x: 161, endPoint y: 732, distance: 21.4
click at [157, 680] on div "Pen P Highlight H Eraser Shapes L Select S 5 / 5 Add Slide Poll Zoom More" at bounding box center [482, 726] width 826 height 76
click at [165, 680] on div "Highlight" at bounding box center [162, 738] width 39 height 10
drag, startPoint x: 229, startPoint y: 726, endPoint x: 339, endPoint y: 606, distance: 162.4
click at [231, 680] on div "Eraser" at bounding box center [227, 727] width 57 height 46
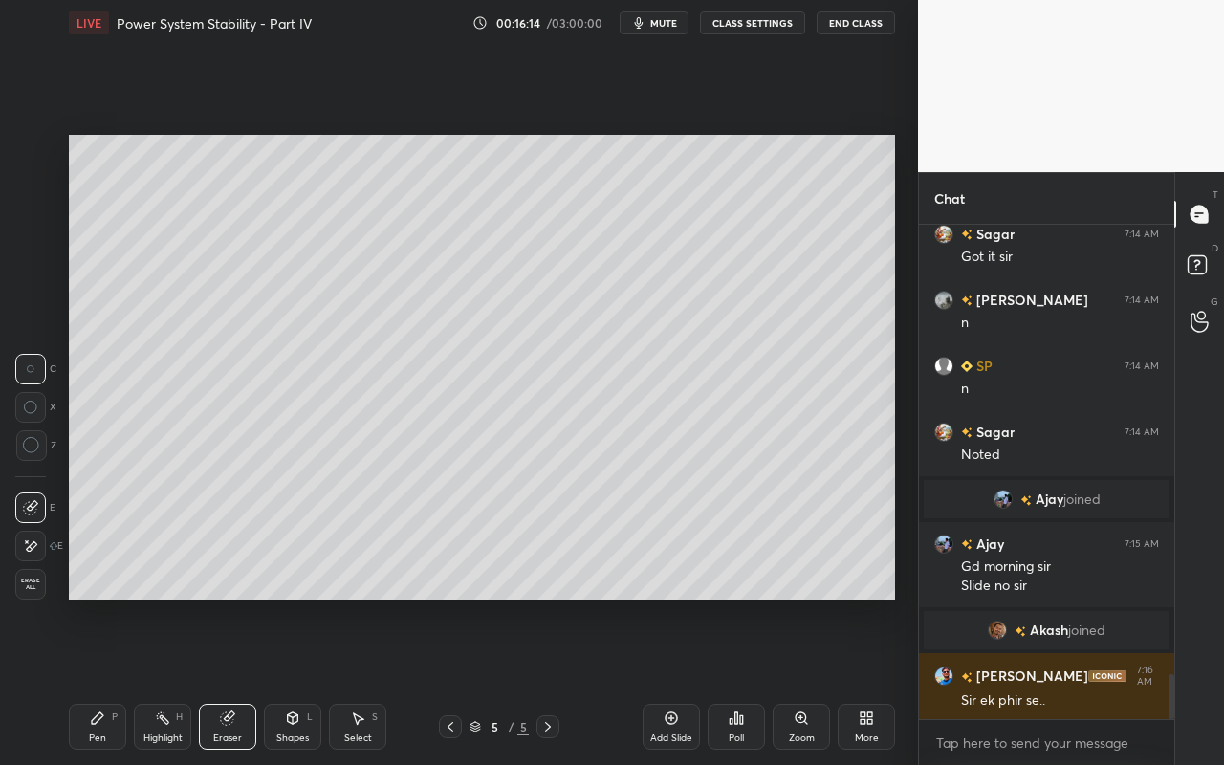
drag, startPoint x: 106, startPoint y: 715, endPoint x: 134, endPoint y: 691, distance: 36.6
click at [108, 680] on div "Pen P" at bounding box center [97, 727] width 57 height 46
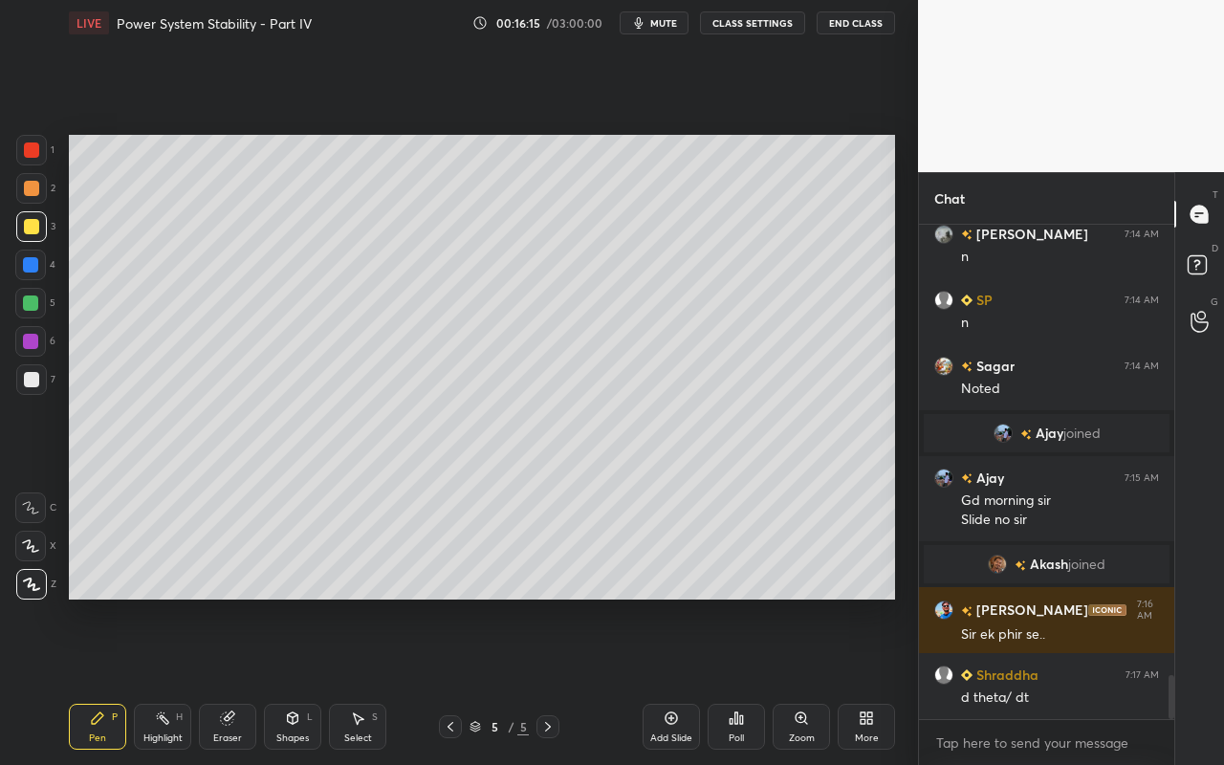
scroll to position [5119, 0]
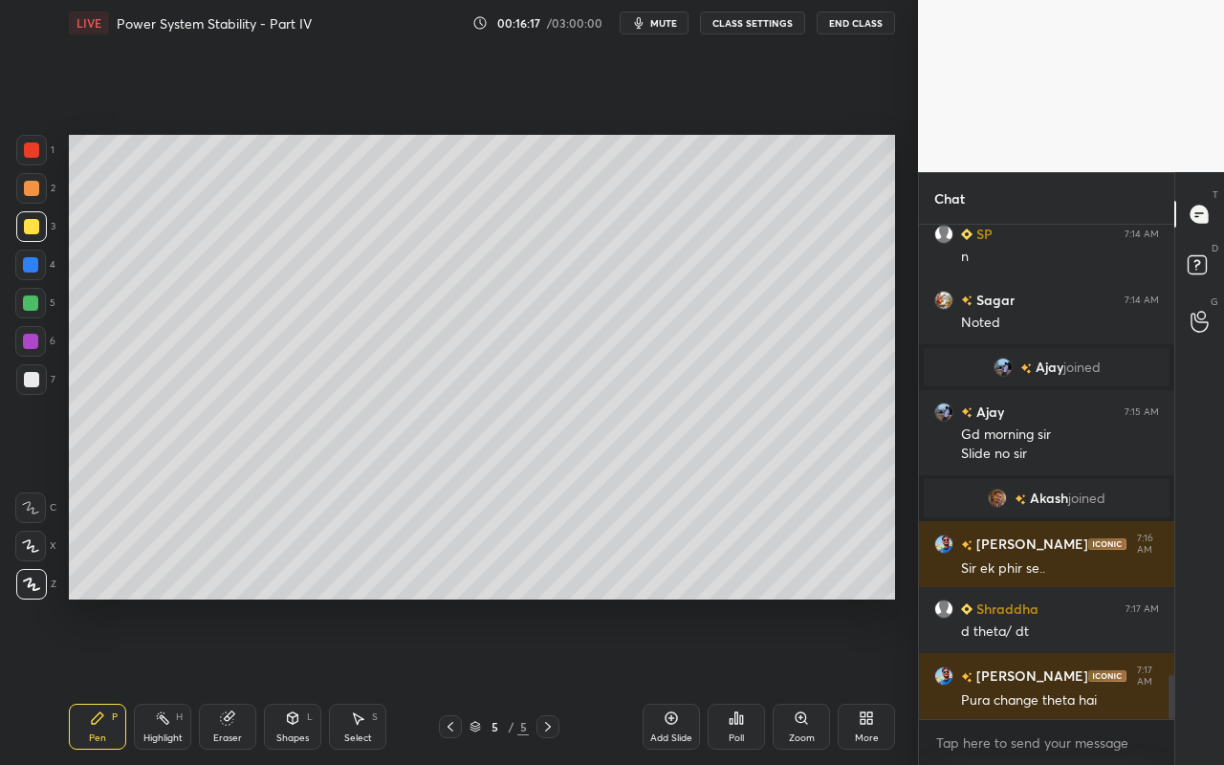
drag, startPoint x: 163, startPoint y: 736, endPoint x: 271, endPoint y: 617, distance: 160.4
click at [170, 680] on div "Highlight" at bounding box center [162, 738] width 39 height 10
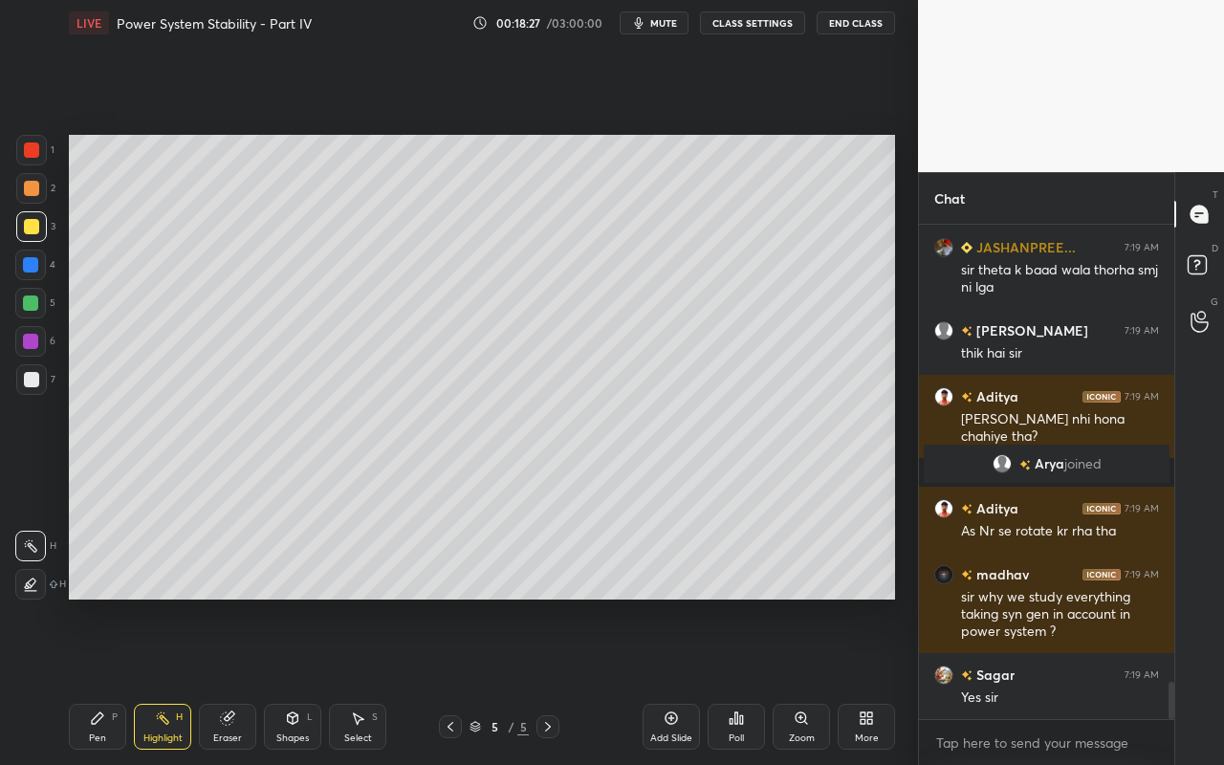
scroll to position [6102, 0]
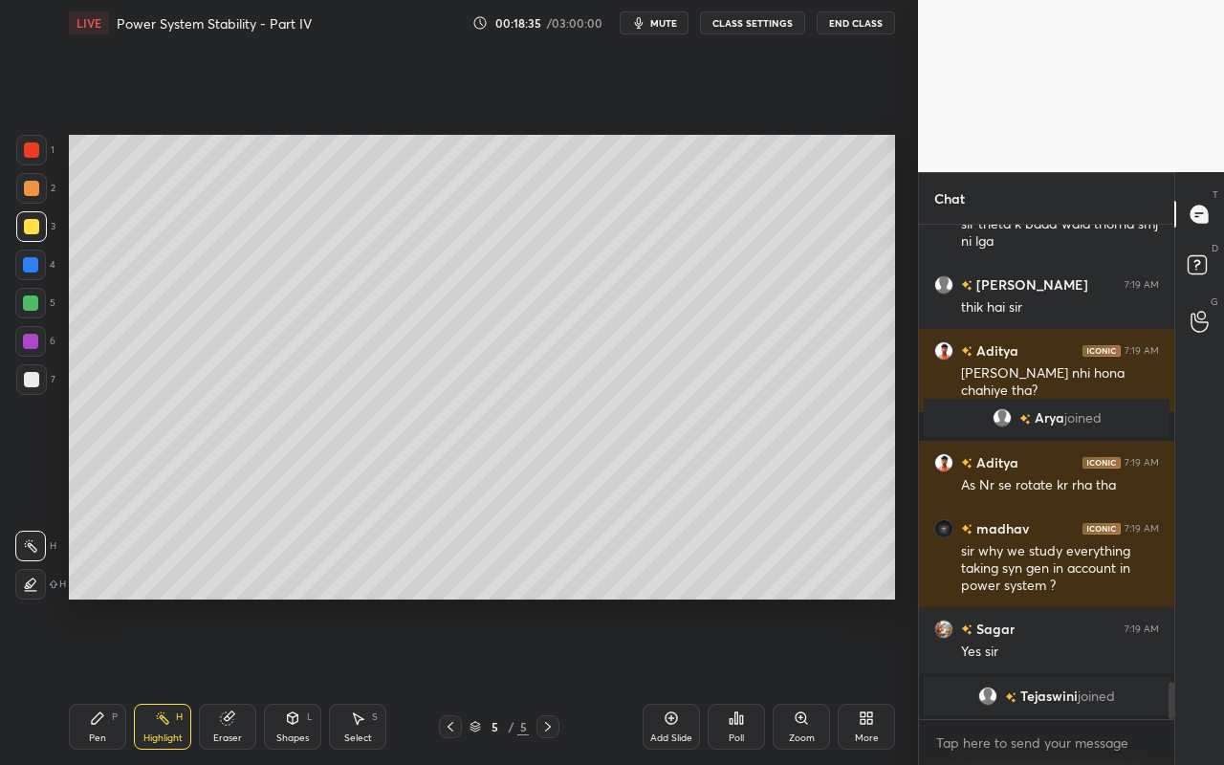
drag, startPoint x: 155, startPoint y: 732, endPoint x: 252, endPoint y: 626, distance: 144.1
click at [158, 680] on div "Highlight H" at bounding box center [162, 727] width 57 height 46
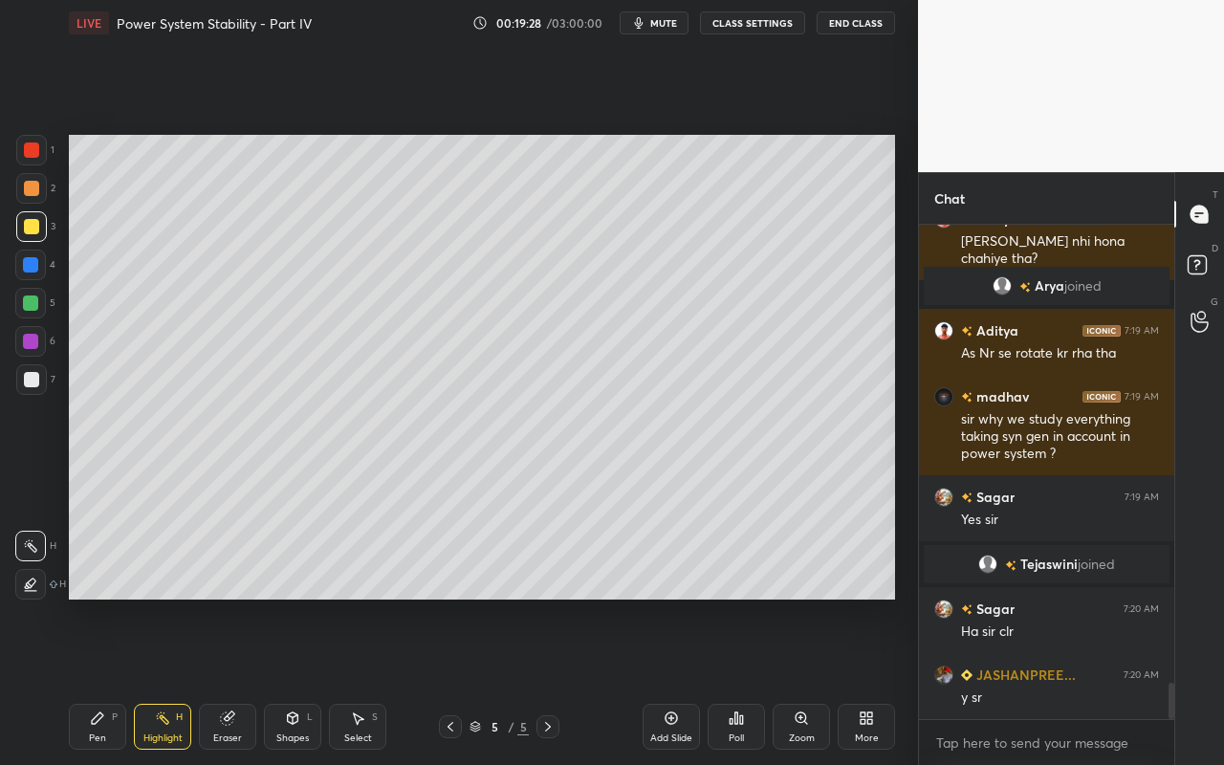
scroll to position [6230, 0]
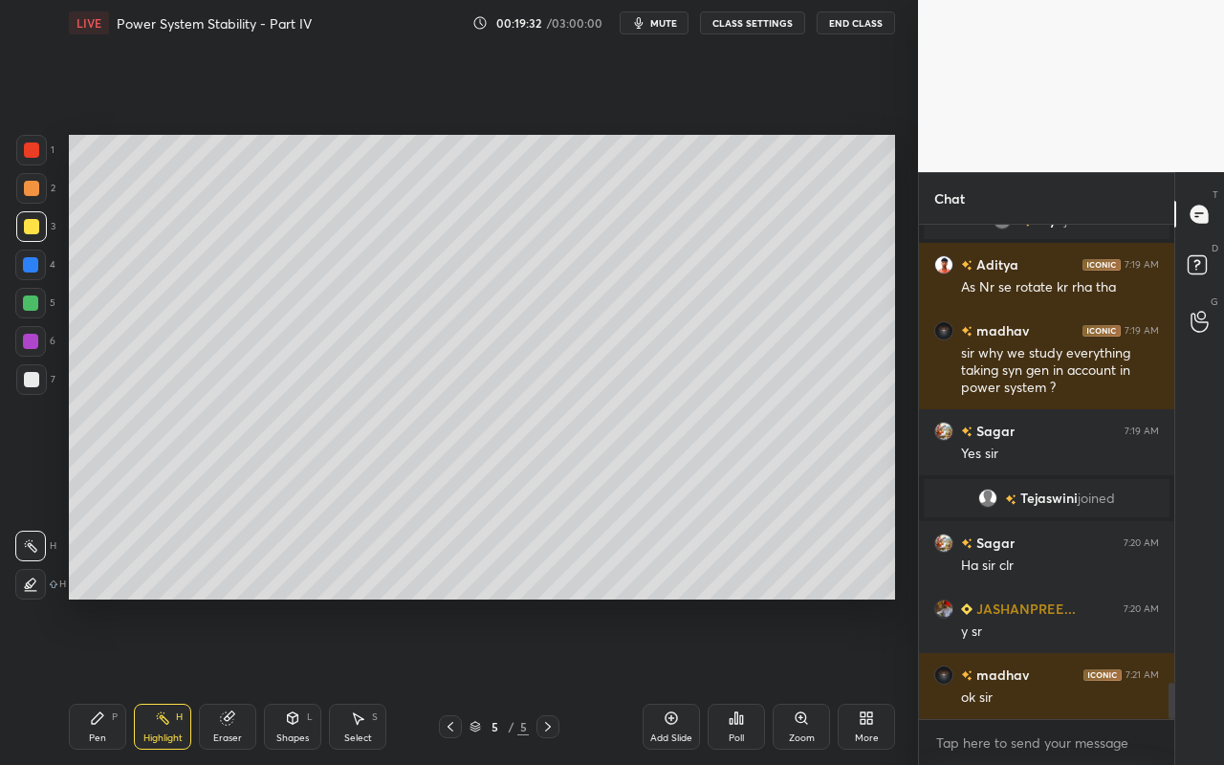
click at [360, 680] on icon at bounding box center [357, 717] width 15 height 15
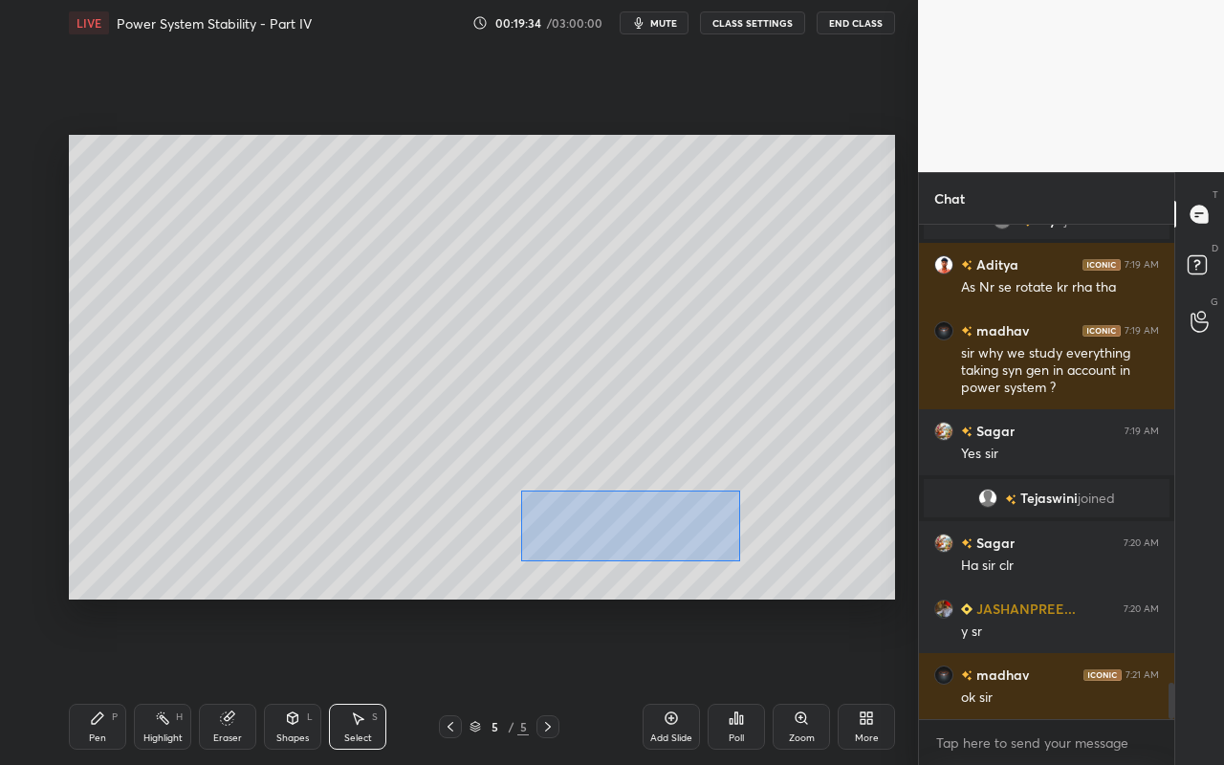
drag, startPoint x: 520, startPoint y: 490, endPoint x: 742, endPoint y: 560, distance: 232.5
click at [741, 560] on div "0 ° Undo Copy Duplicate Duplicate to new slide Delete" at bounding box center [482, 367] width 826 height 465
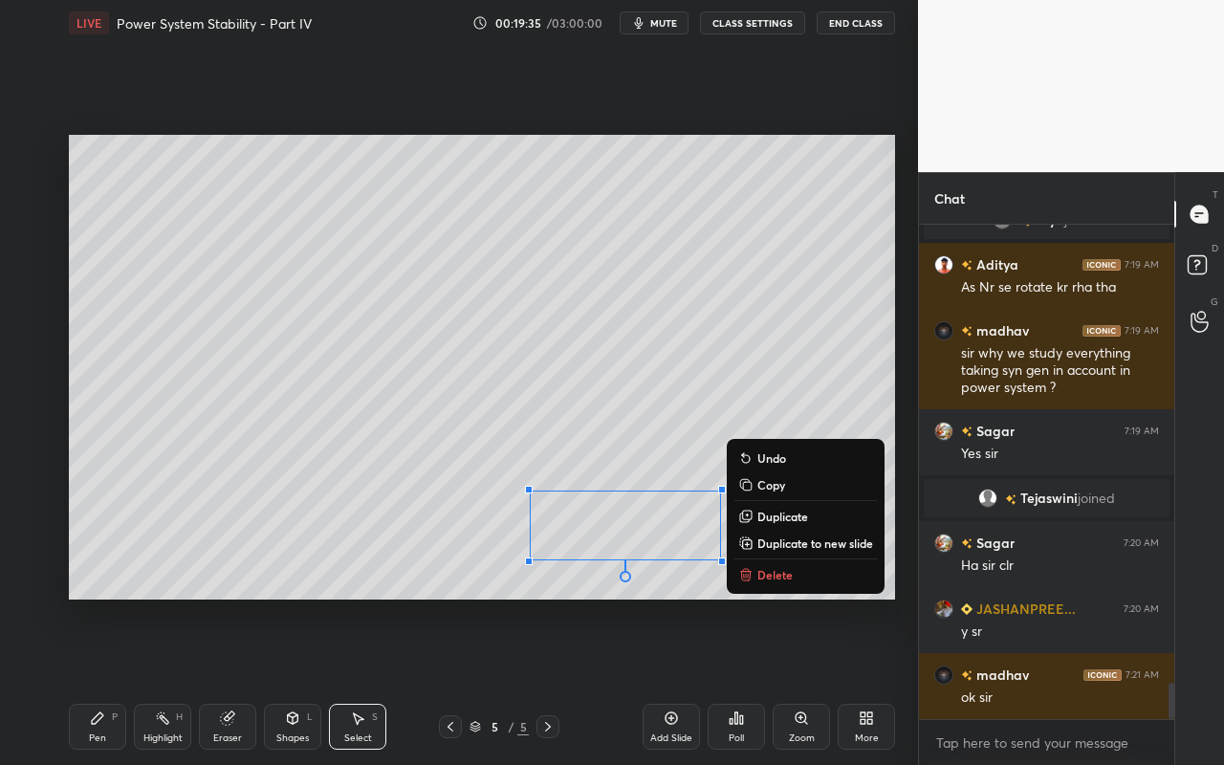
click at [803, 544] on p "Duplicate to new slide" at bounding box center [815, 542] width 116 height 15
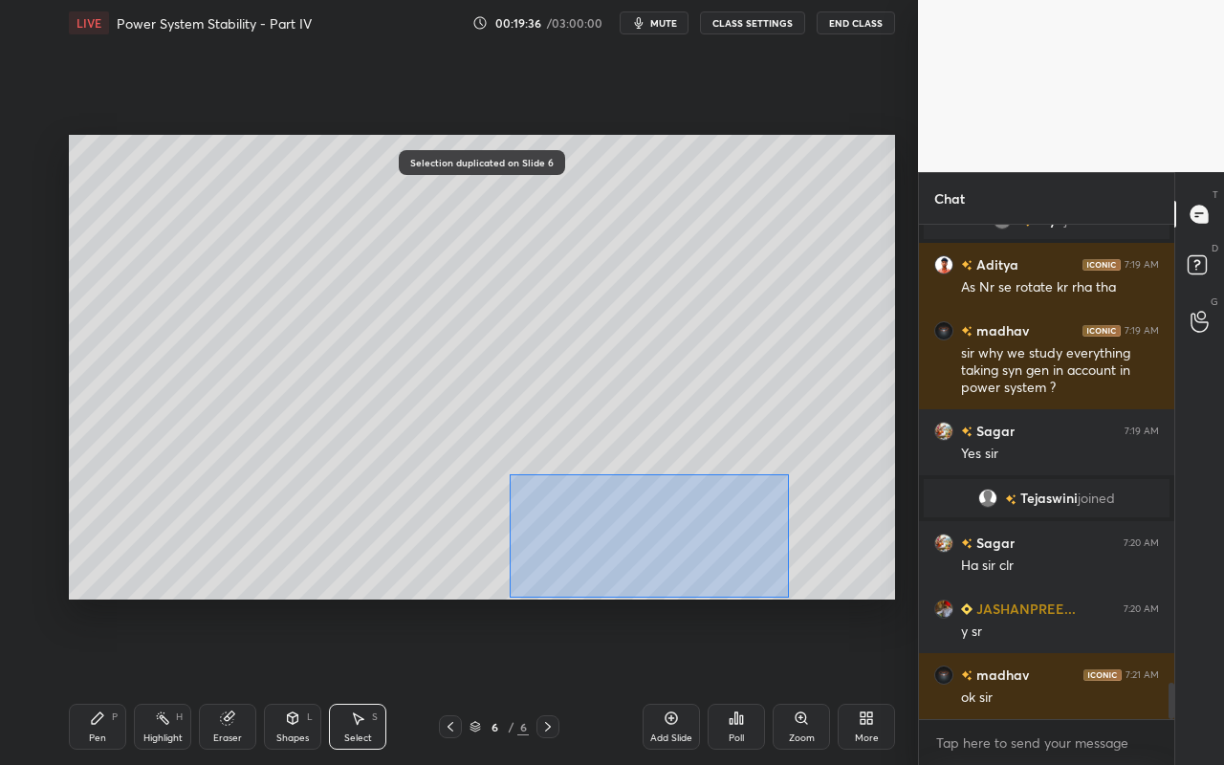
drag, startPoint x: 514, startPoint y: 482, endPoint x: 691, endPoint y: 548, distance: 188.8
click at [784, 591] on div "0 ° Undo Copy Duplicate Duplicate to new slide Delete" at bounding box center [482, 367] width 826 height 465
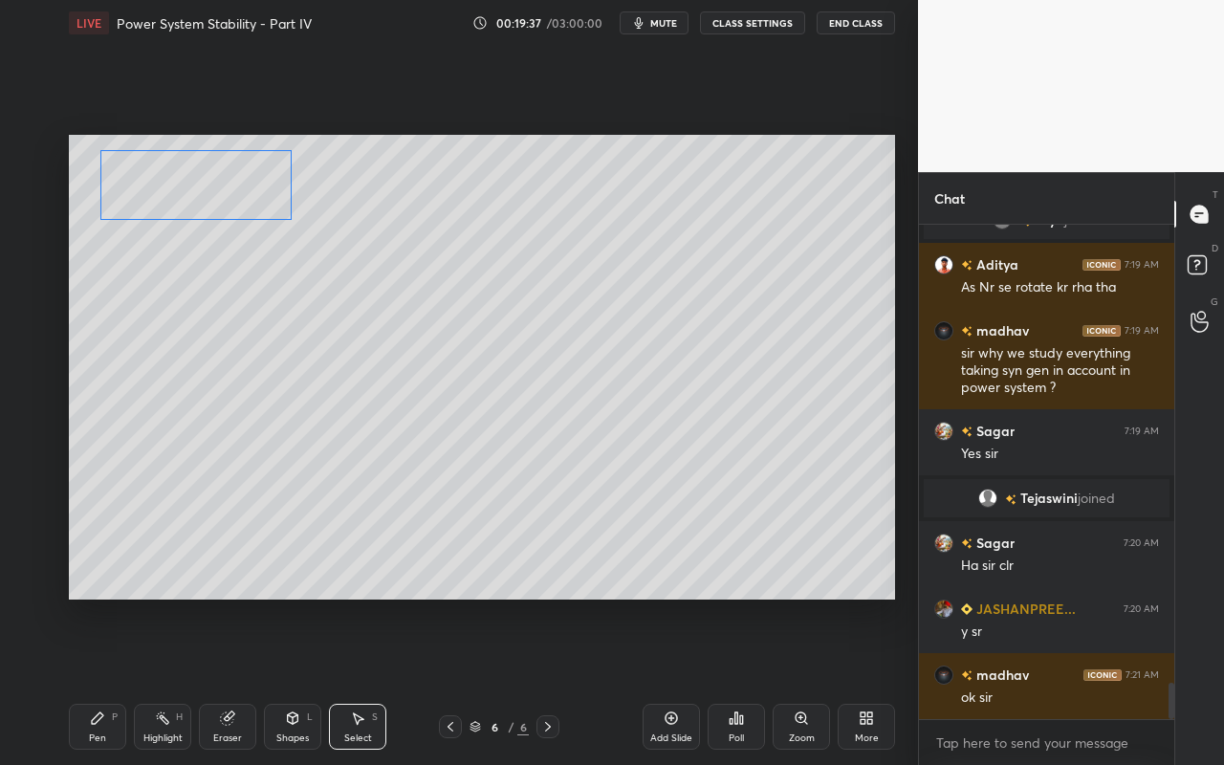
scroll to position [6296, 0]
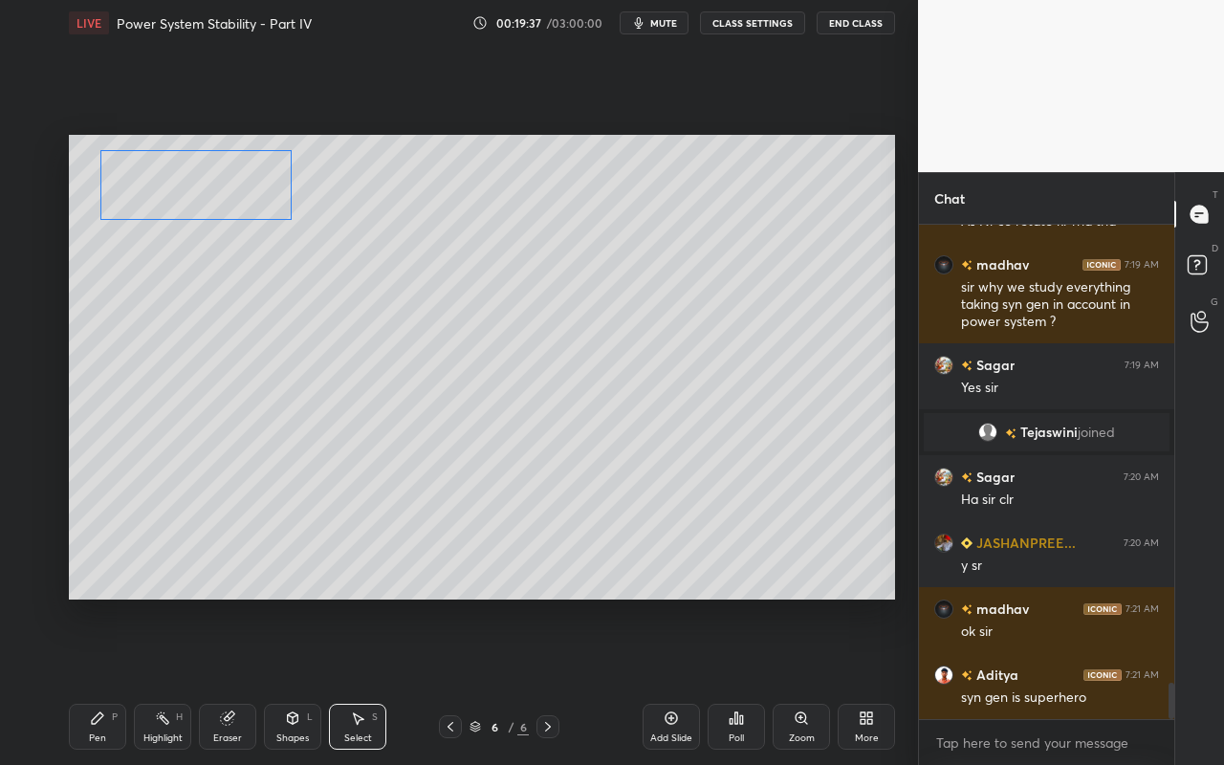
drag, startPoint x: 654, startPoint y: 534, endPoint x: 243, endPoint y: 190, distance: 536.1
click at [243, 188] on div "0 ° Undo Copy Duplicate Duplicate to new slide Delete" at bounding box center [482, 367] width 826 height 465
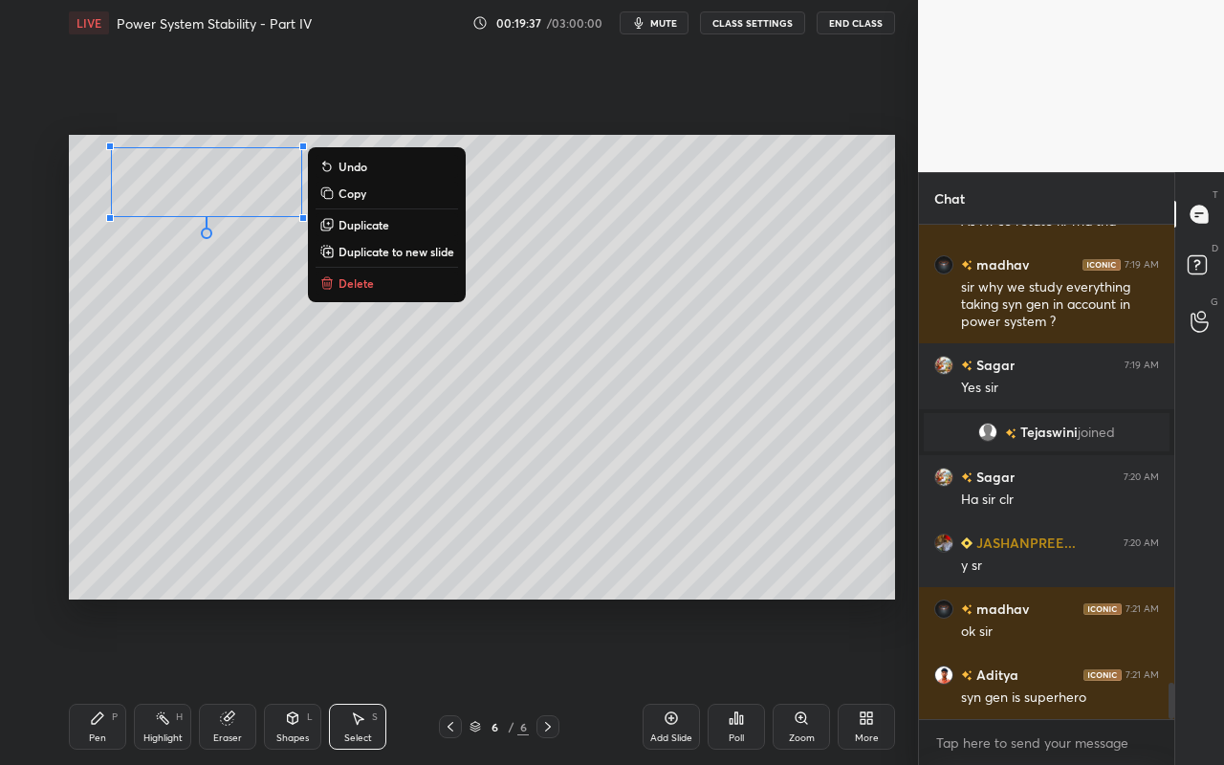
click at [268, 369] on div "0 ° Undo Copy Duplicate Duplicate to new slide Delete" at bounding box center [482, 367] width 826 height 465
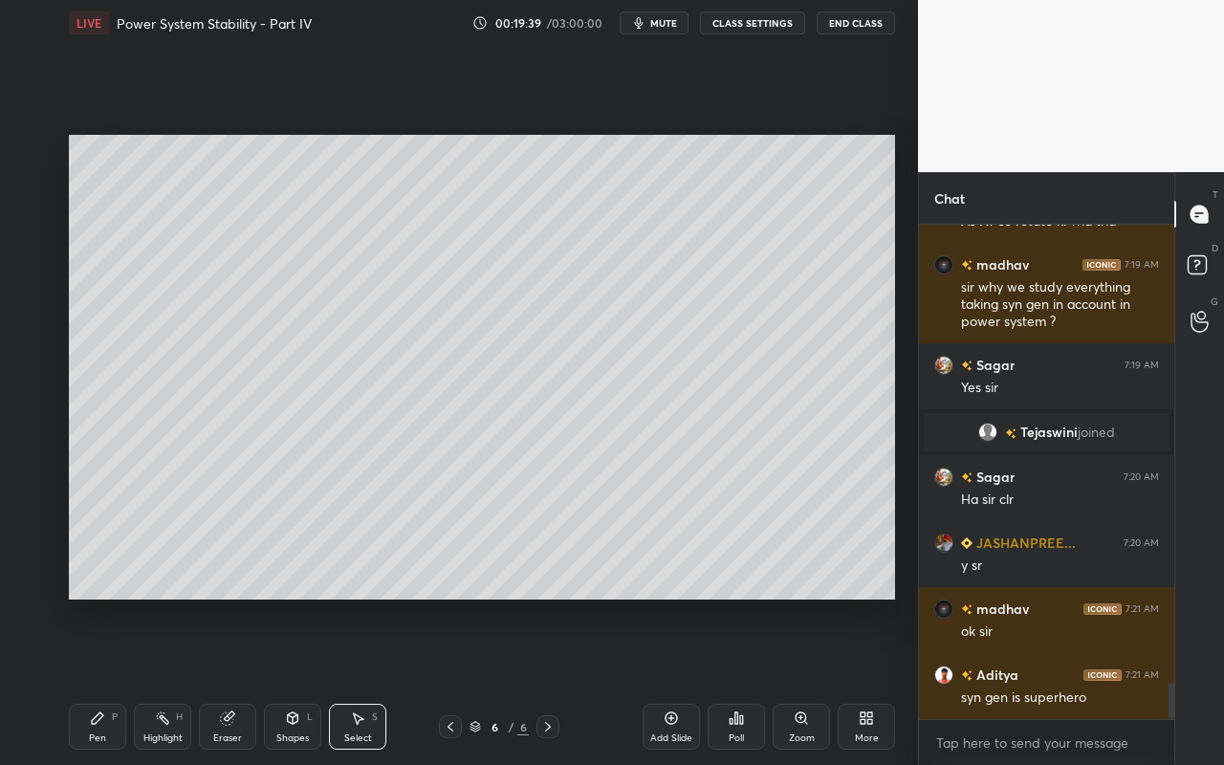
drag, startPoint x: 167, startPoint y: 733, endPoint x: 222, endPoint y: 627, distance: 119.3
click at [167, 680] on div "Highlight" at bounding box center [162, 738] width 39 height 10
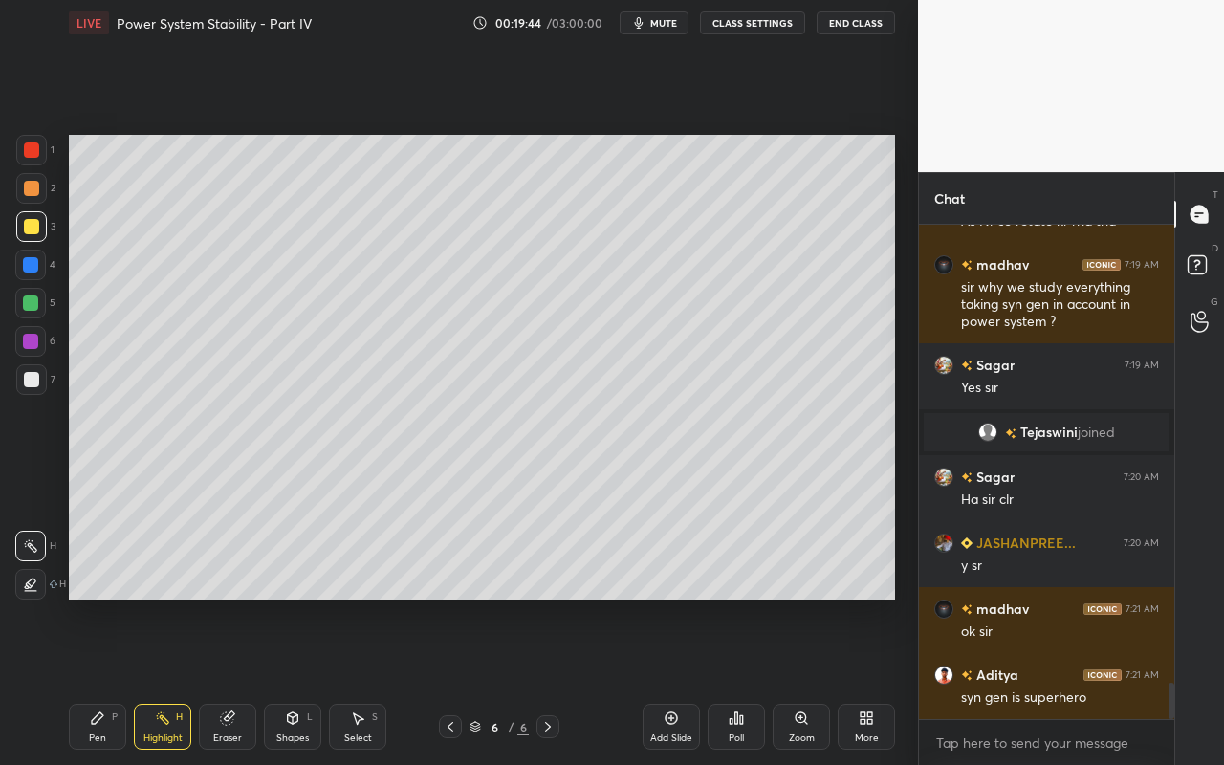
click at [98, 680] on div "Pen P" at bounding box center [97, 727] width 57 height 46
click at [305, 680] on div "Shapes L" at bounding box center [292, 727] width 57 height 46
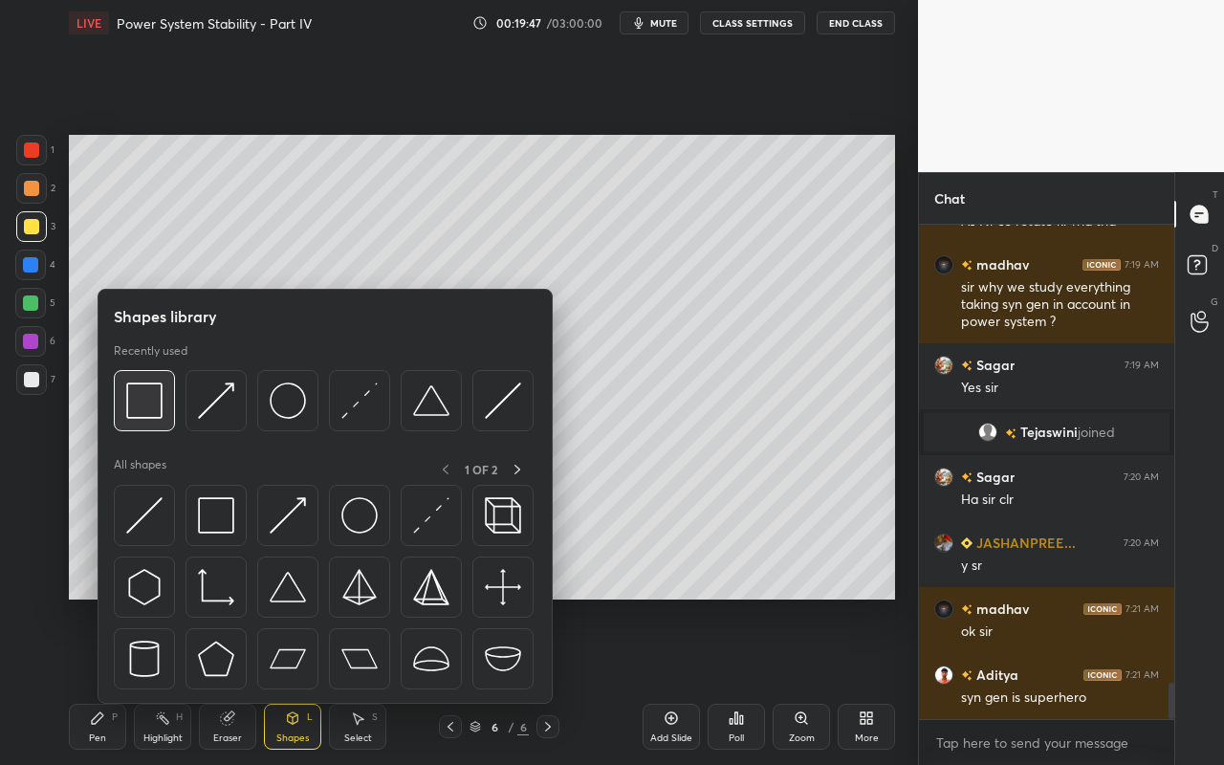
click at [162, 410] on img at bounding box center [144, 400] width 36 height 36
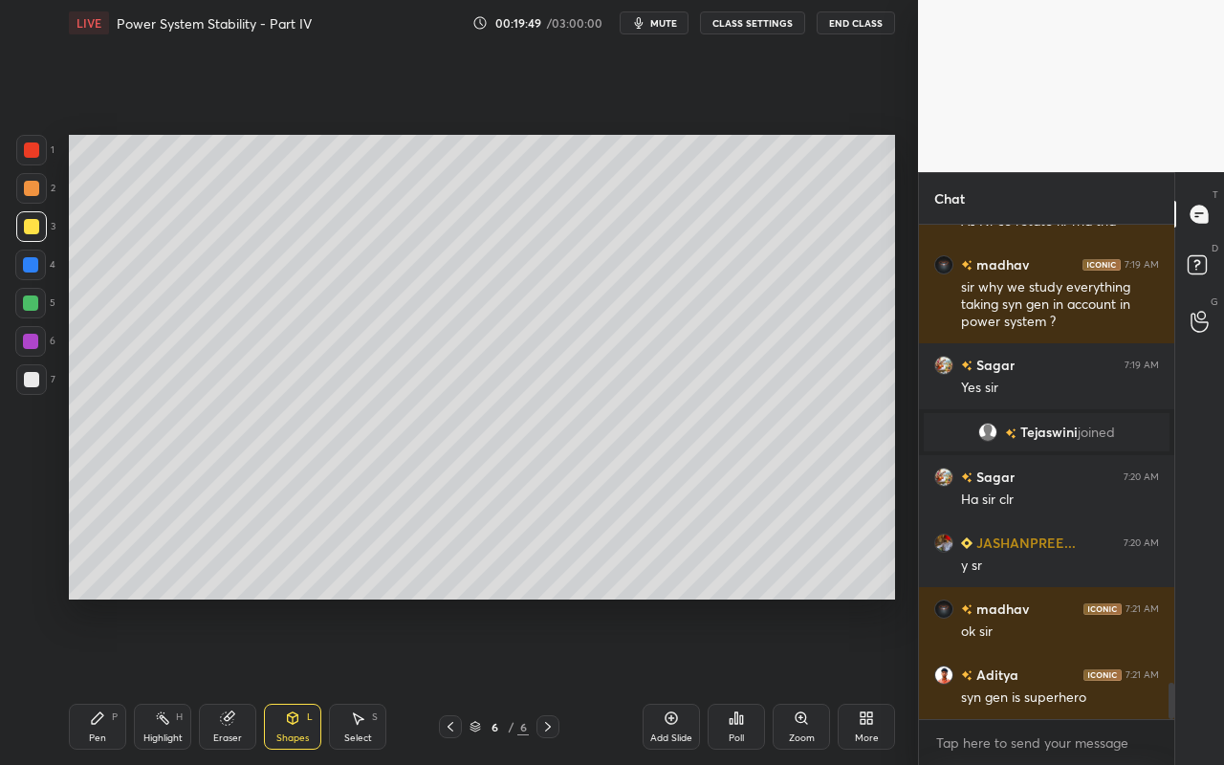
click at [104, 680] on div "Pen P" at bounding box center [97, 727] width 57 height 46
drag, startPoint x: 38, startPoint y: 185, endPoint x: 60, endPoint y: 207, distance: 31.1
click at [38, 185] on div at bounding box center [31, 188] width 31 height 31
click at [167, 680] on div "Highlight H" at bounding box center [162, 727] width 57 height 46
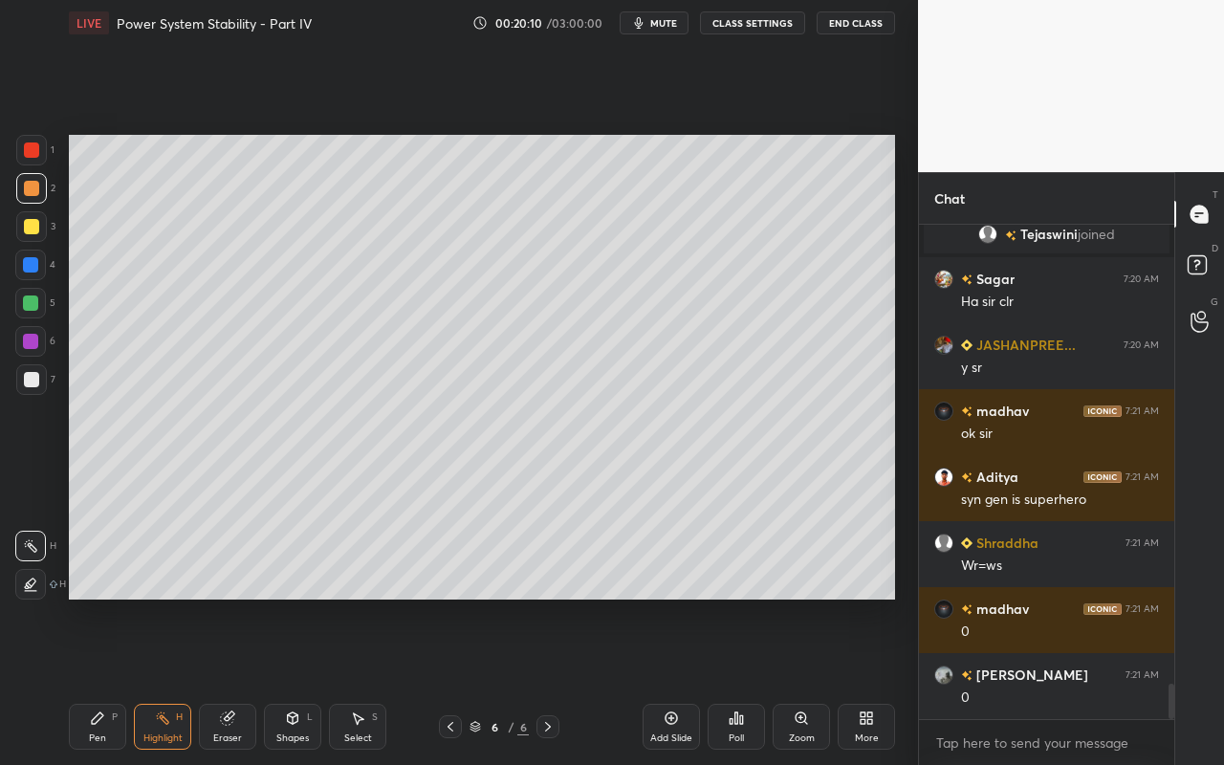
scroll to position [6626, 0]
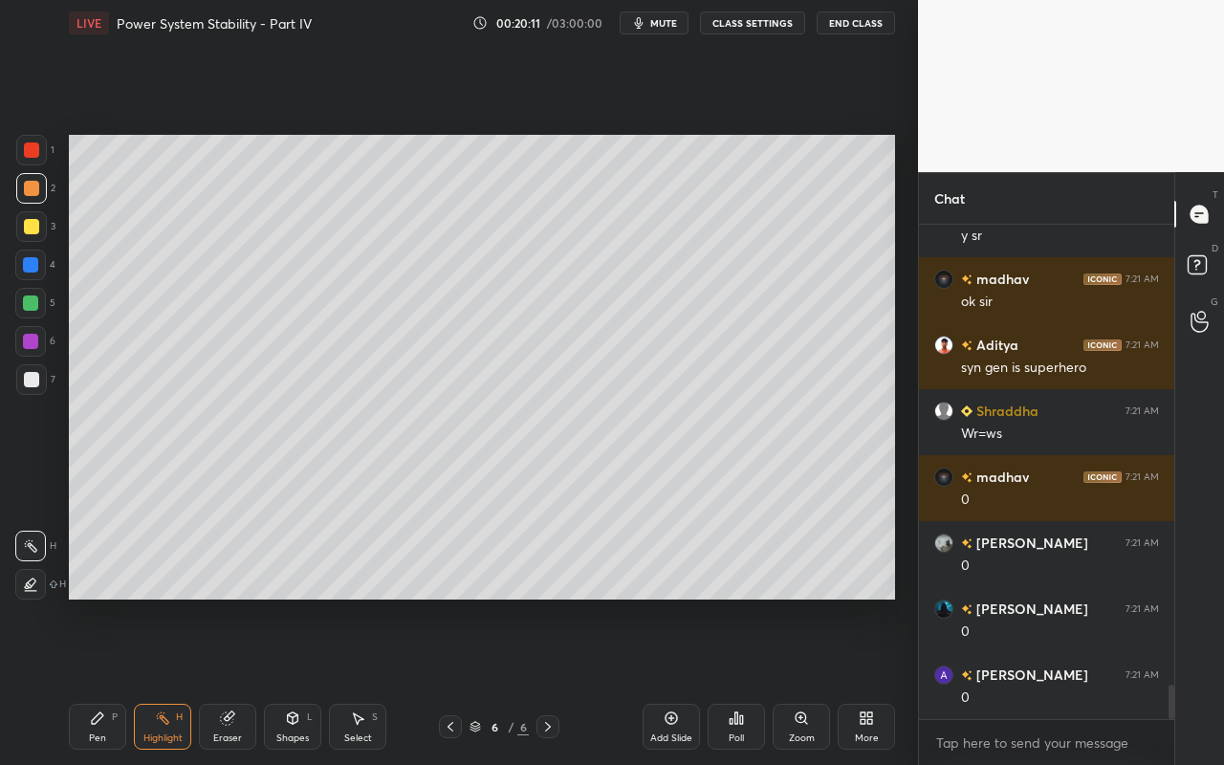
drag, startPoint x: 103, startPoint y: 720, endPoint x: 153, endPoint y: 640, distance: 94.4
click at [107, 680] on div "Pen P" at bounding box center [97, 727] width 57 height 46
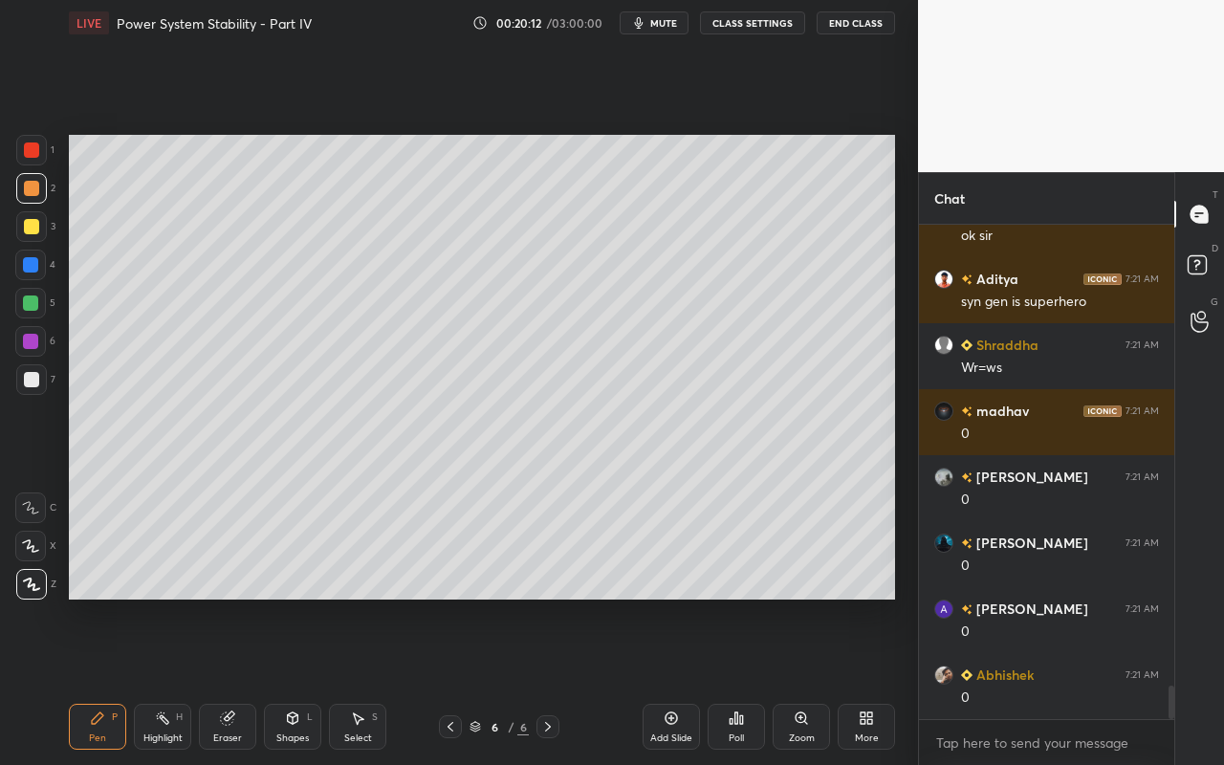
scroll to position [6758, 0]
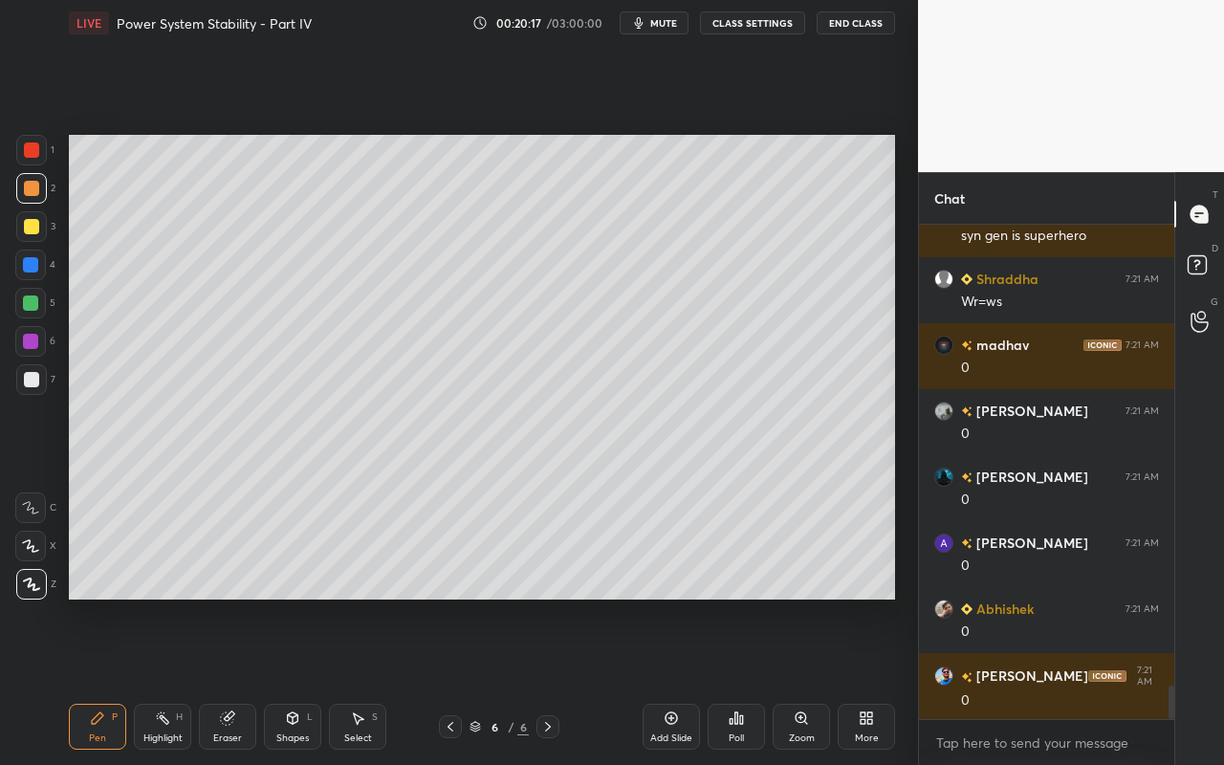
drag, startPoint x: 31, startPoint y: 221, endPoint x: 39, endPoint y: 242, distance: 22.7
click at [31, 221] on div at bounding box center [31, 226] width 15 height 15
drag, startPoint x: 33, startPoint y: 185, endPoint x: 38, endPoint y: 196, distance: 11.6
click at [34, 186] on div at bounding box center [31, 188] width 15 height 15
drag, startPoint x: 158, startPoint y: 727, endPoint x: 215, endPoint y: 621, distance: 119.8
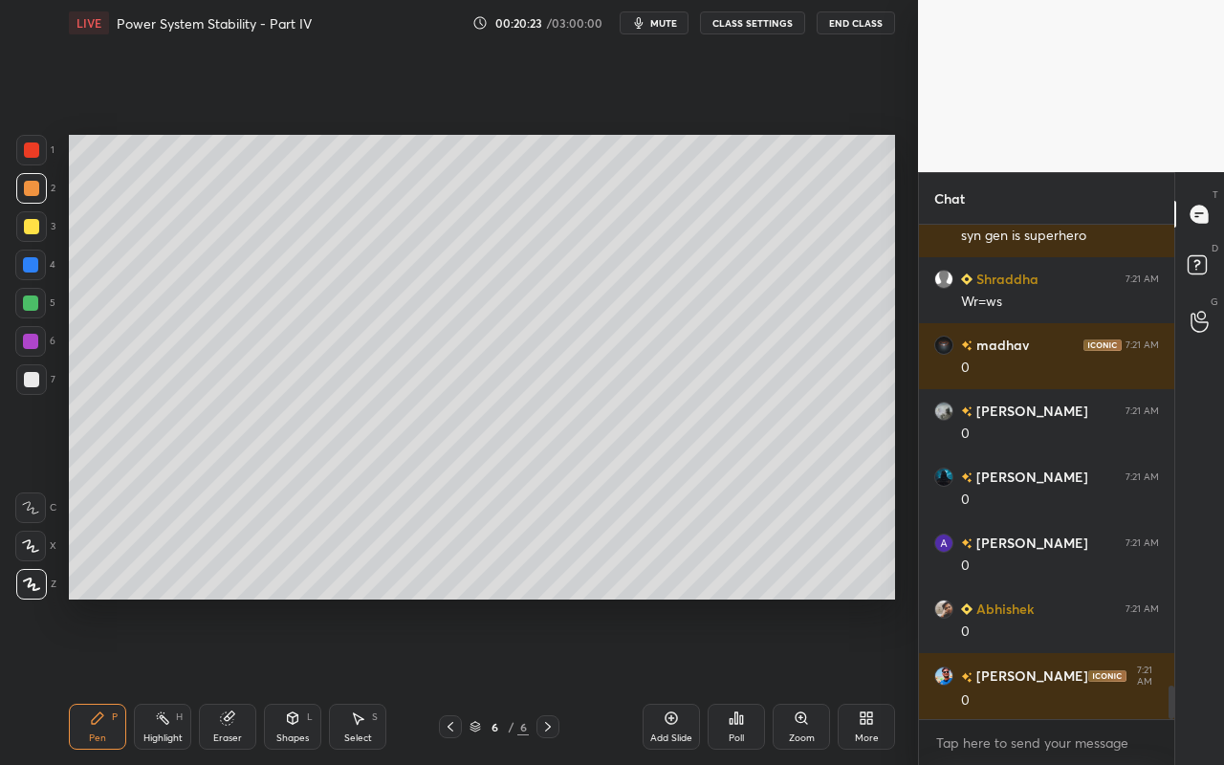
click at [158, 680] on div "Highlight H" at bounding box center [162, 727] width 57 height 46
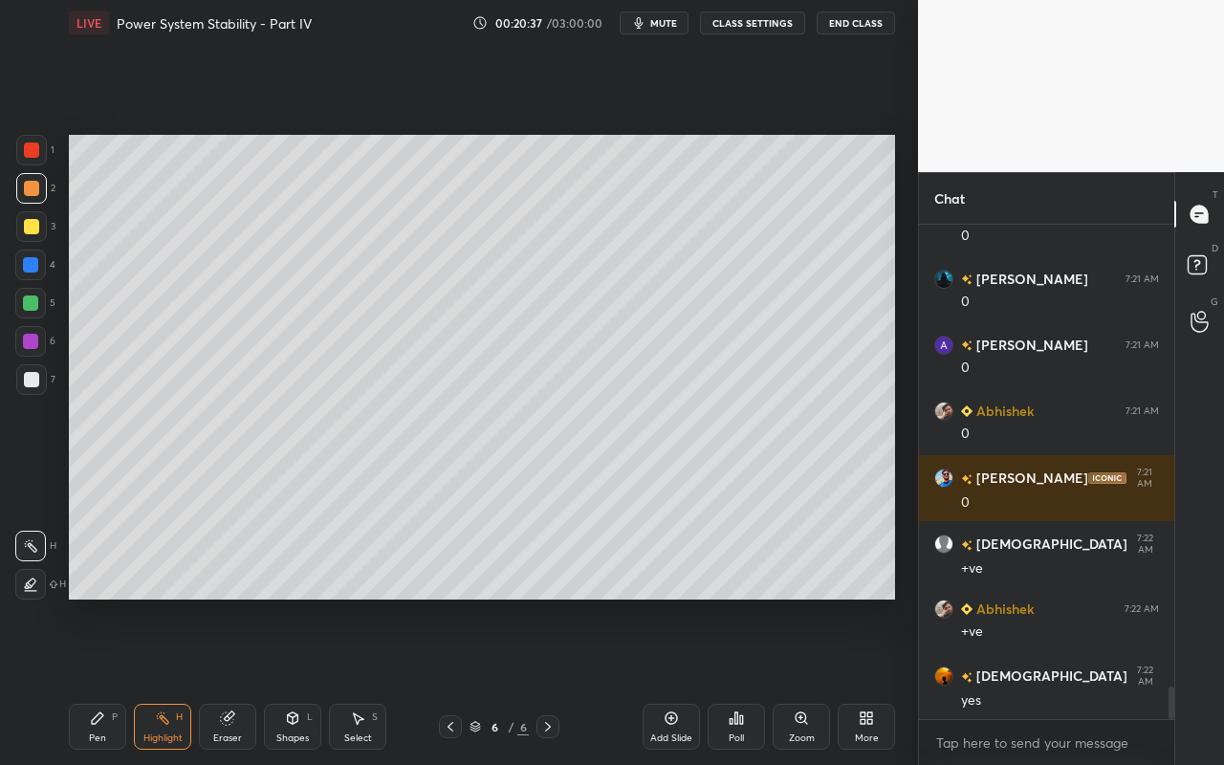
scroll to position [7022, 0]
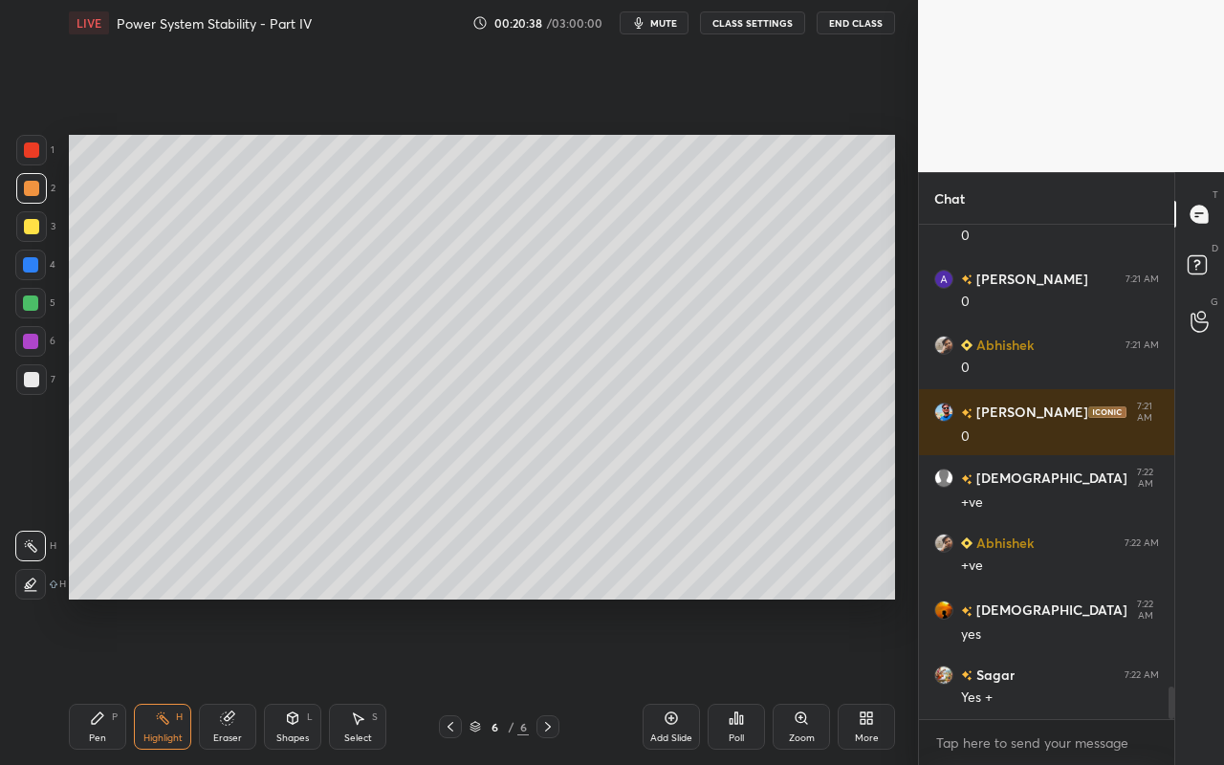
click at [103, 680] on div "Pen P" at bounding box center [97, 727] width 57 height 46
click at [155, 680] on div "Highlight H" at bounding box center [162, 727] width 57 height 46
click at [104, 680] on div "Pen P" at bounding box center [97, 727] width 57 height 46
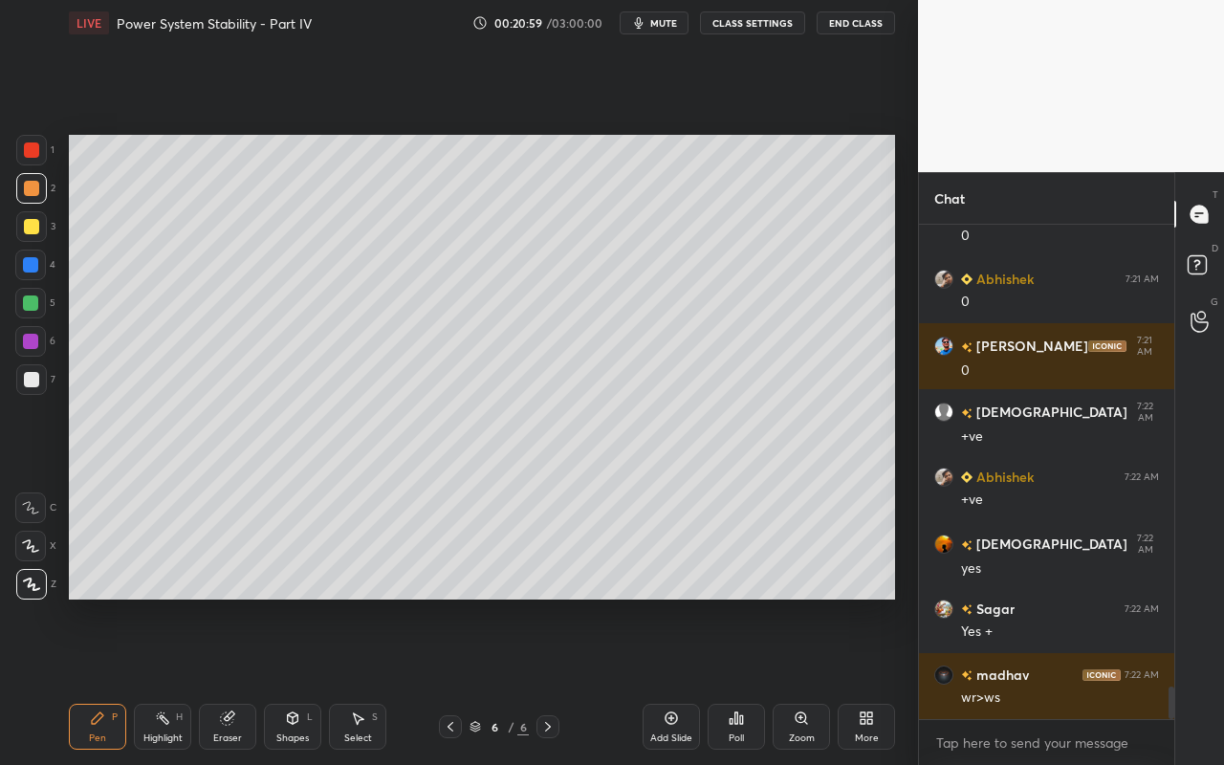
click at [165, 680] on icon at bounding box center [162, 717] width 15 height 15
drag, startPoint x: 95, startPoint y: 750, endPoint x: 112, endPoint y: 725, distance: 31.0
click at [98, 680] on div "Pen P Highlight H Eraser Shapes L Select S 6 / 6 Add Slide Poll Zoom More" at bounding box center [482, 726] width 826 height 76
drag, startPoint x: 127, startPoint y: 730, endPoint x: 131, endPoint y: 717, distance: 13.9
click at [127, 680] on div "Pen P Highlight H Eraser Shapes L Select S" at bounding box center [212, 727] width 287 height 46
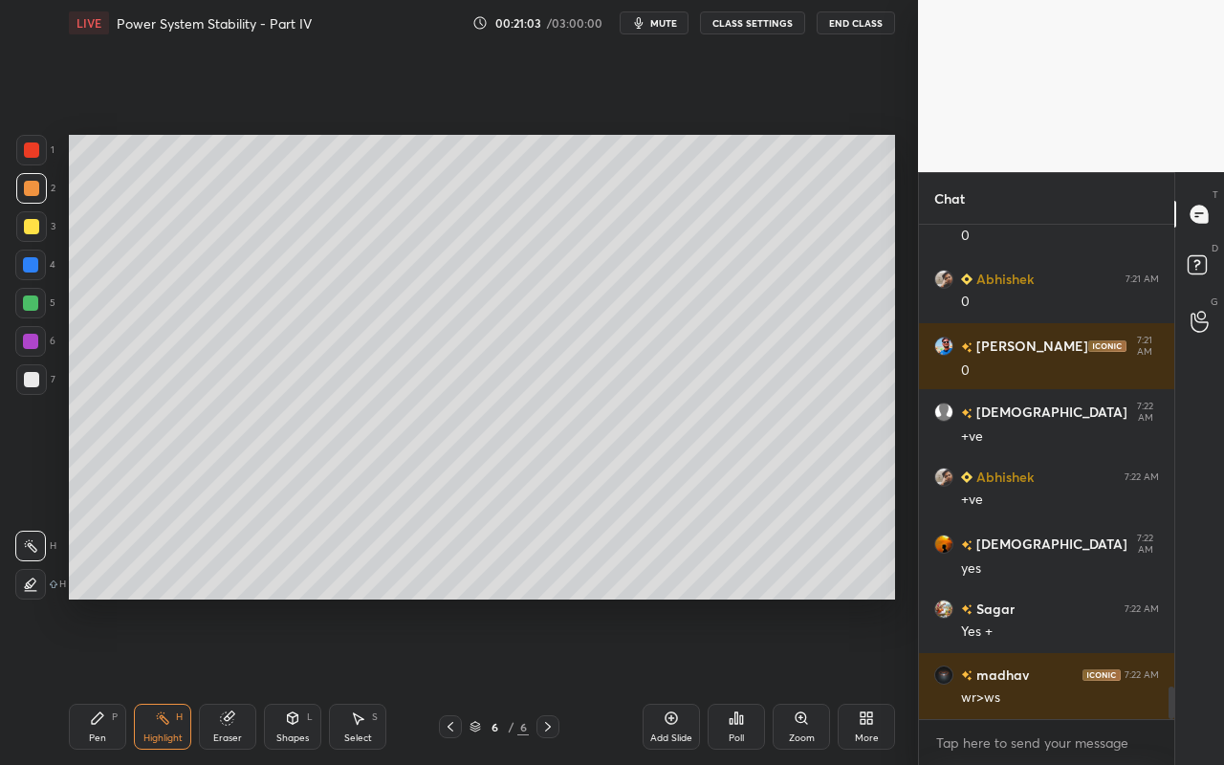
click at [86, 680] on div "Pen P" at bounding box center [97, 727] width 57 height 46
click at [160, 680] on icon at bounding box center [162, 717] width 15 height 15
click at [93, 680] on div "Pen" at bounding box center [97, 738] width 17 height 10
click at [303, 680] on div "Shapes L" at bounding box center [292, 727] width 57 height 46
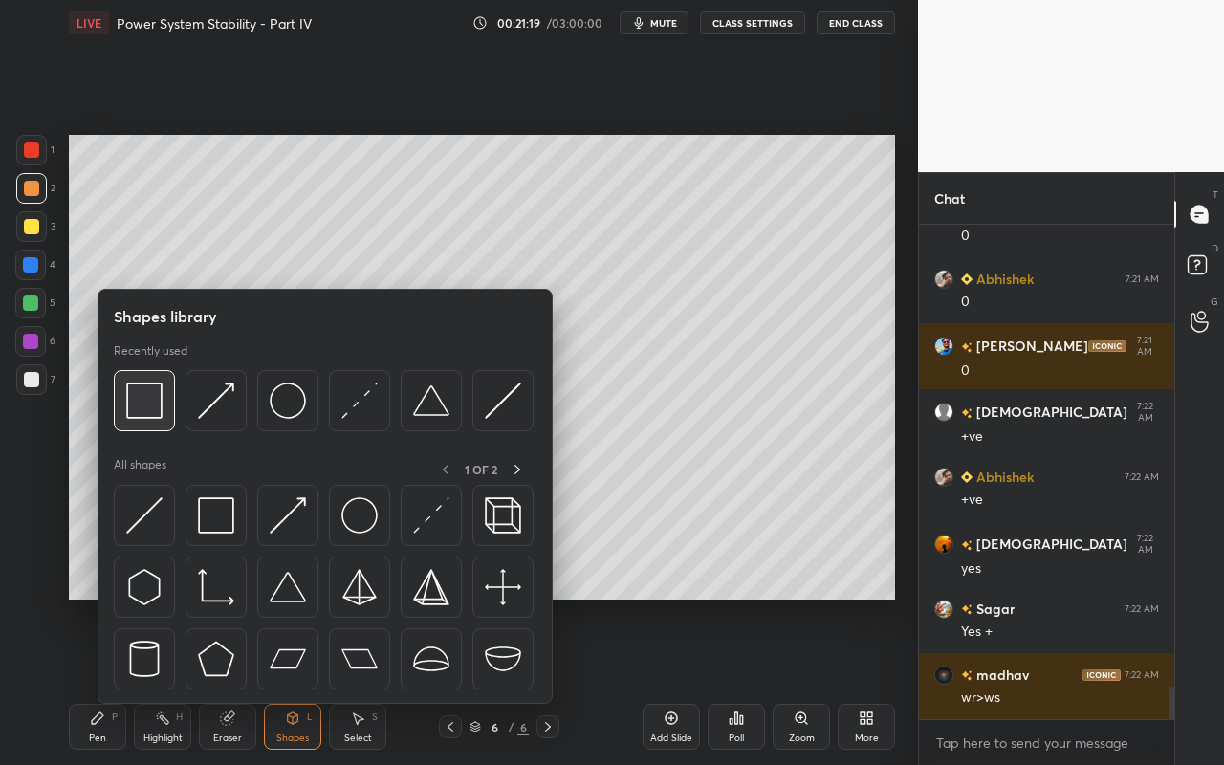
click at [161, 421] on div at bounding box center [144, 400] width 61 height 61
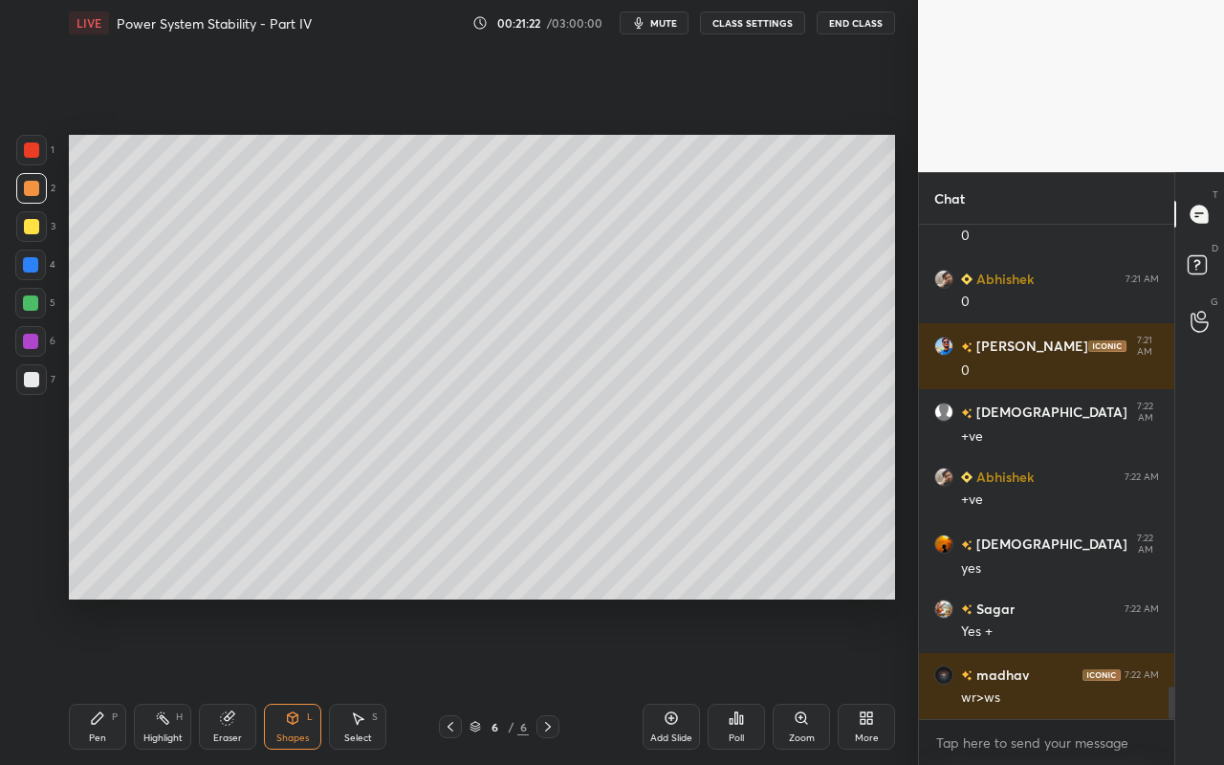
click at [35, 384] on div at bounding box center [31, 379] width 31 height 31
drag, startPoint x: 372, startPoint y: 735, endPoint x: 418, endPoint y: 623, distance: 120.9
click at [373, 680] on div "Select S" at bounding box center [357, 727] width 57 height 46
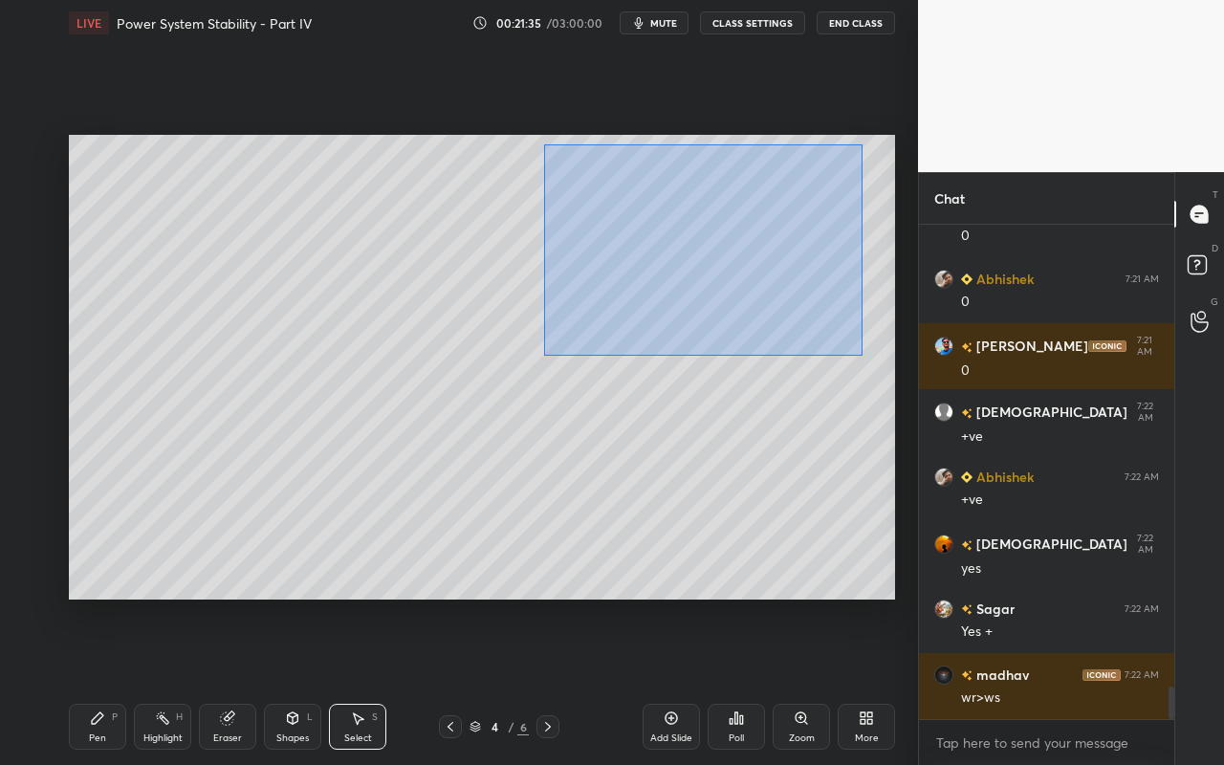
drag, startPoint x: 543, startPoint y: 144, endPoint x: 872, endPoint y: 358, distance: 391.9
click at [872, 359] on div "0 ° Undo Copy Duplicate Duplicate to new slide Delete" at bounding box center [482, 367] width 826 height 465
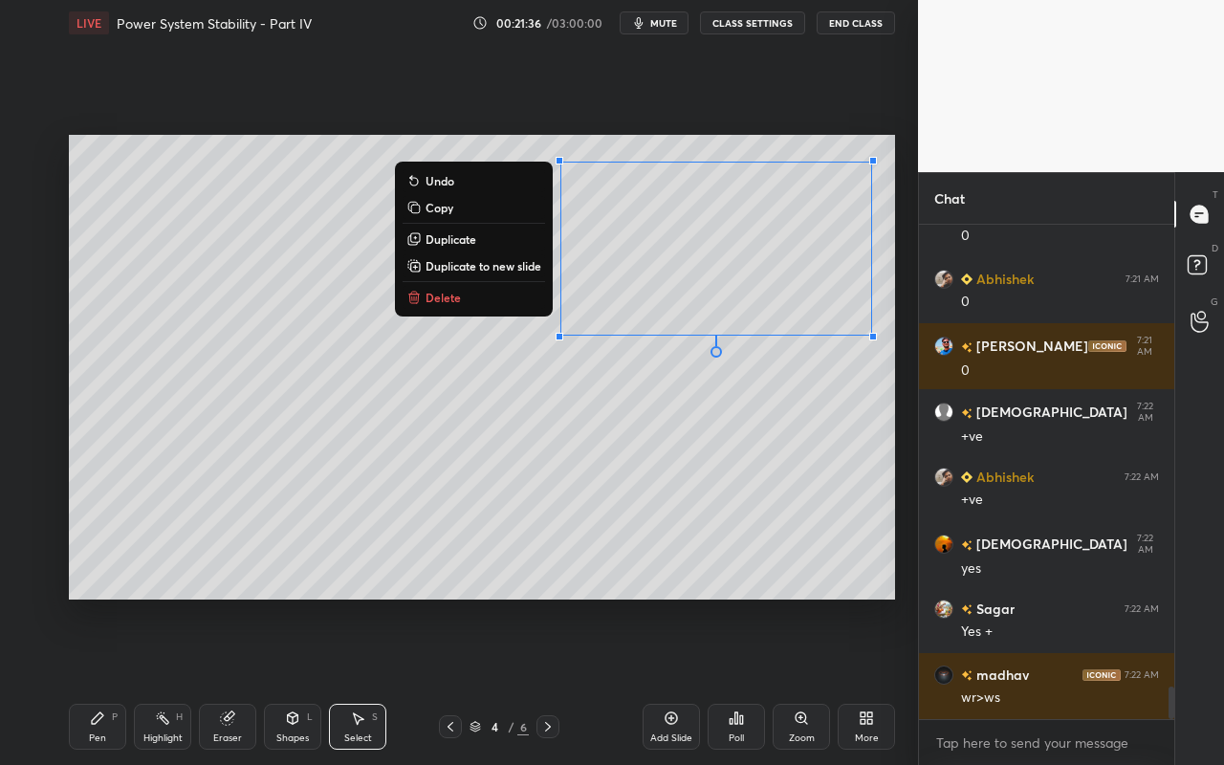
click at [447, 214] on p "Copy" at bounding box center [439, 207] width 28 height 15
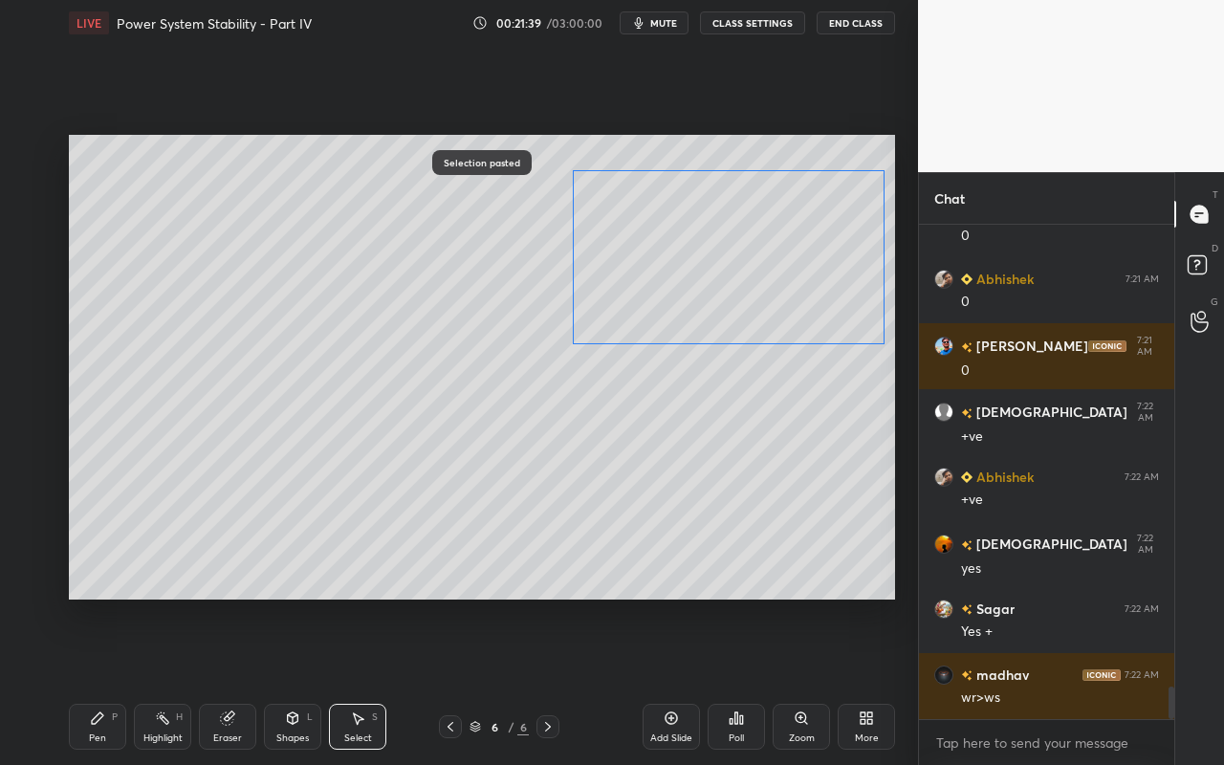
drag, startPoint x: 810, startPoint y: 303, endPoint x: 798, endPoint y: 293, distance: 15.6
click at [806, 297] on div "0 ° Undo Copy Paste here Duplicate Duplicate to new slide Delete" at bounding box center [482, 367] width 826 height 465
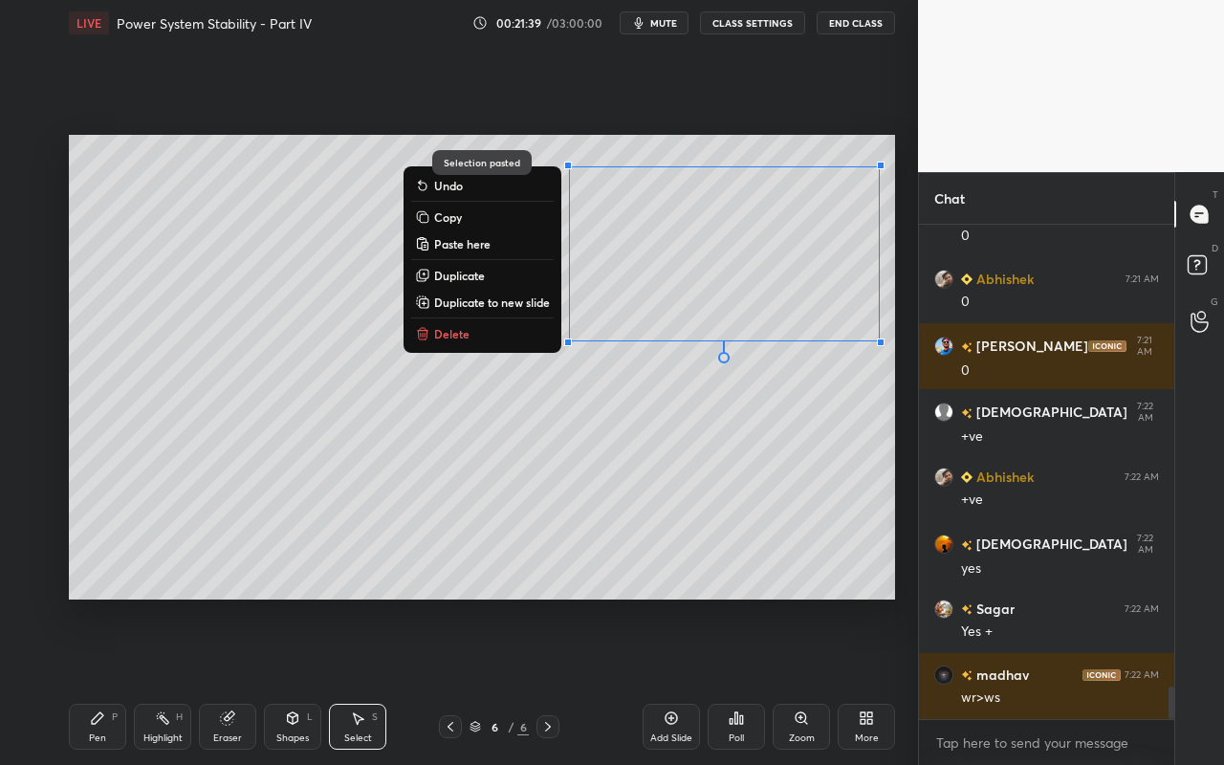
click at [748, 456] on div "0 ° Undo Copy Paste here Duplicate Duplicate to new slide Delete" at bounding box center [482, 367] width 826 height 465
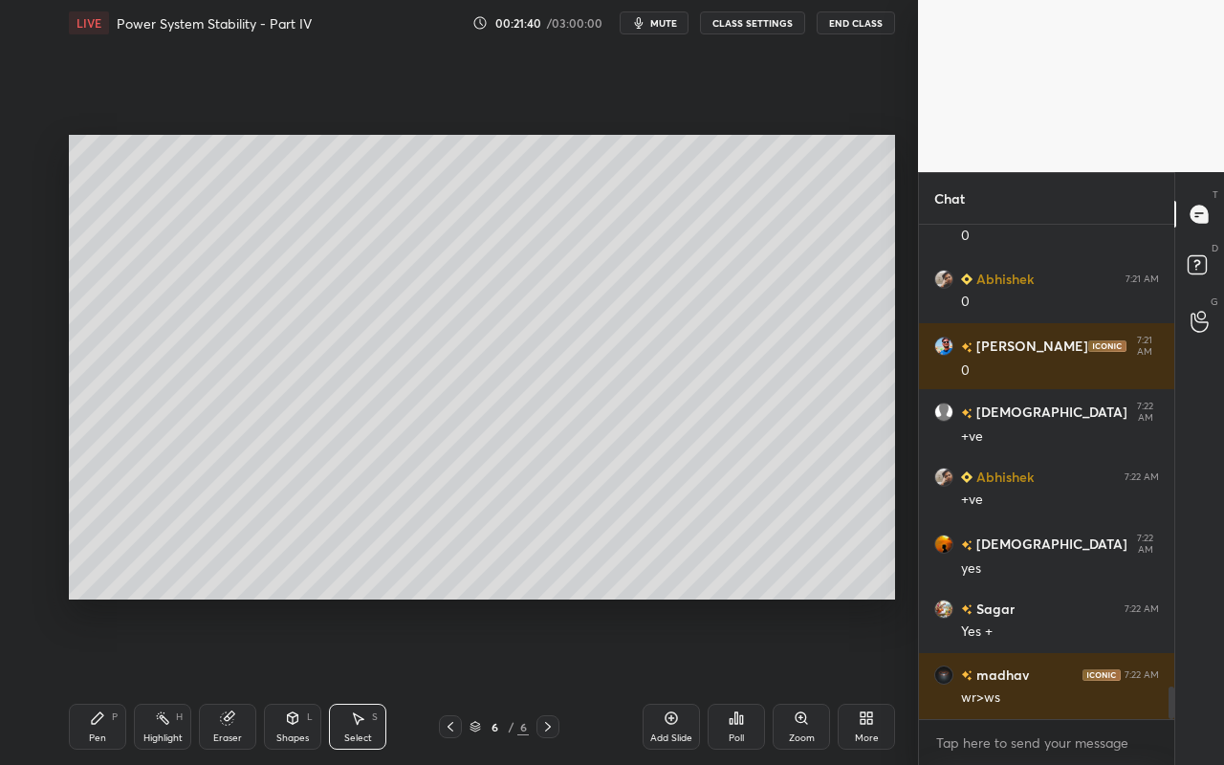
click at [293, 680] on div "Shapes L" at bounding box center [292, 727] width 57 height 46
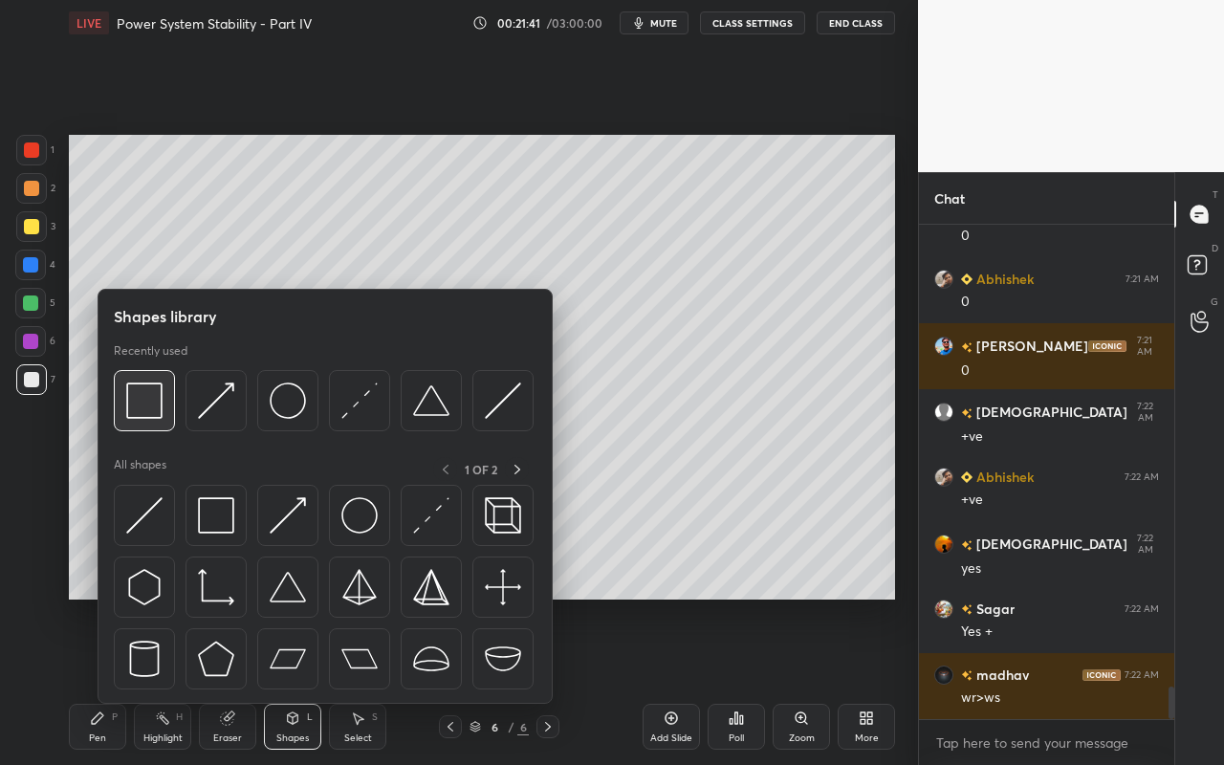
click at [154, 416] on img at bounding box center [144, 400] width 36 height 36
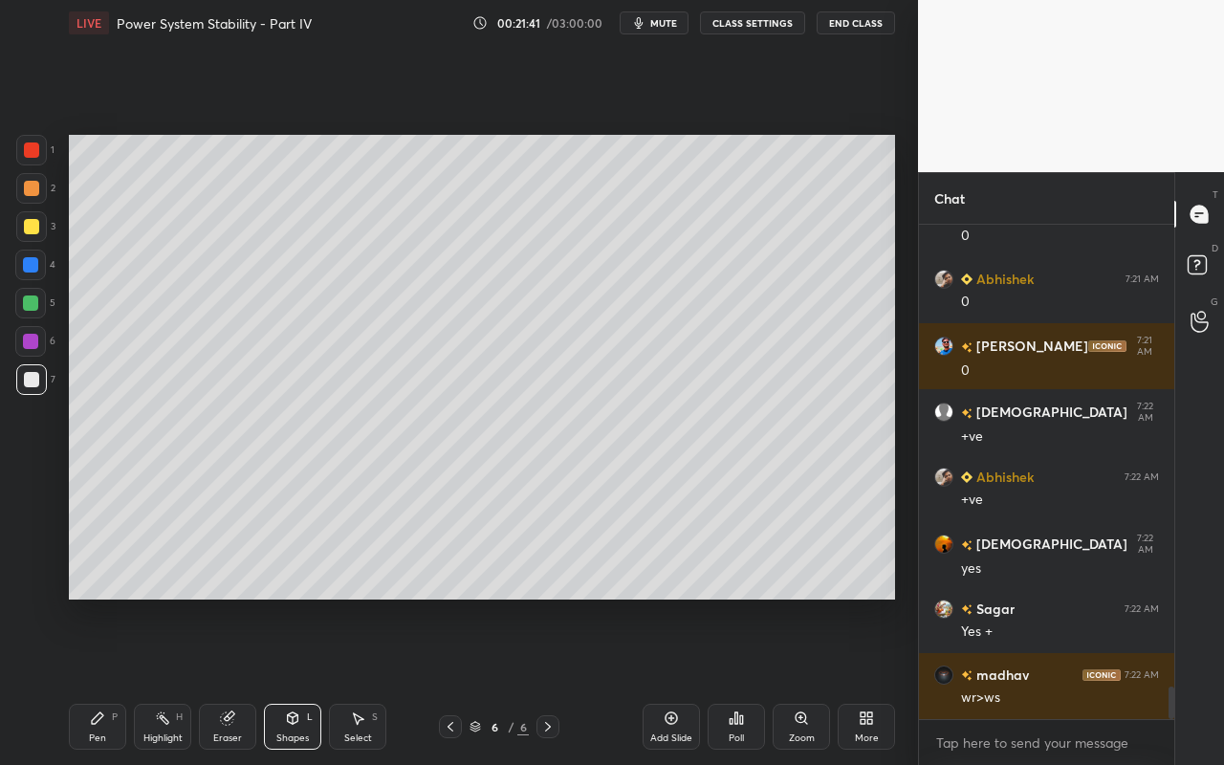
drag, startPoint x: 42, startPoint y: 380, endPoint x: 55, endPoint y: 365, distance: 20.3
click at [45, 380] on div at bounding box center [31, 379] width 31 height 31
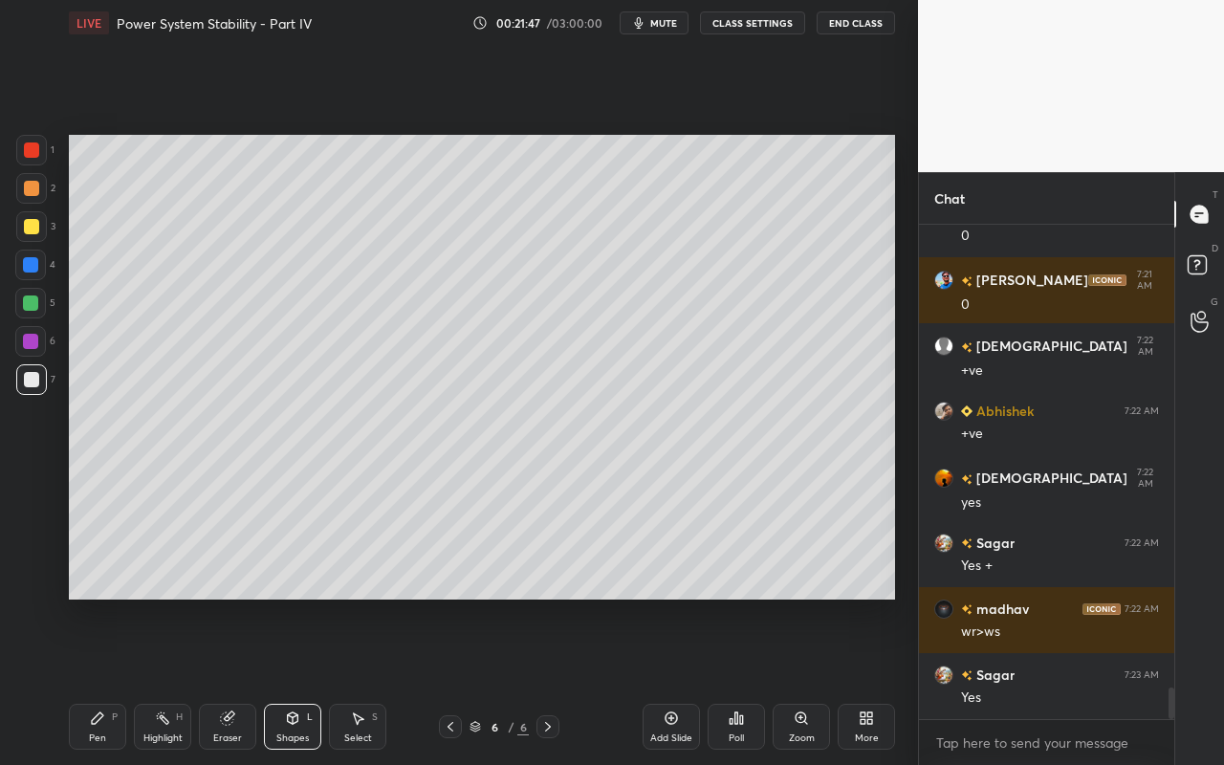
drag, startPoint x: 168, startPoint y: 725, endPoint x: 178, endPoint y: 681, distance: 45.0
click at [168, 680] on icon at bounding box center [162, 717] width 15 height 15
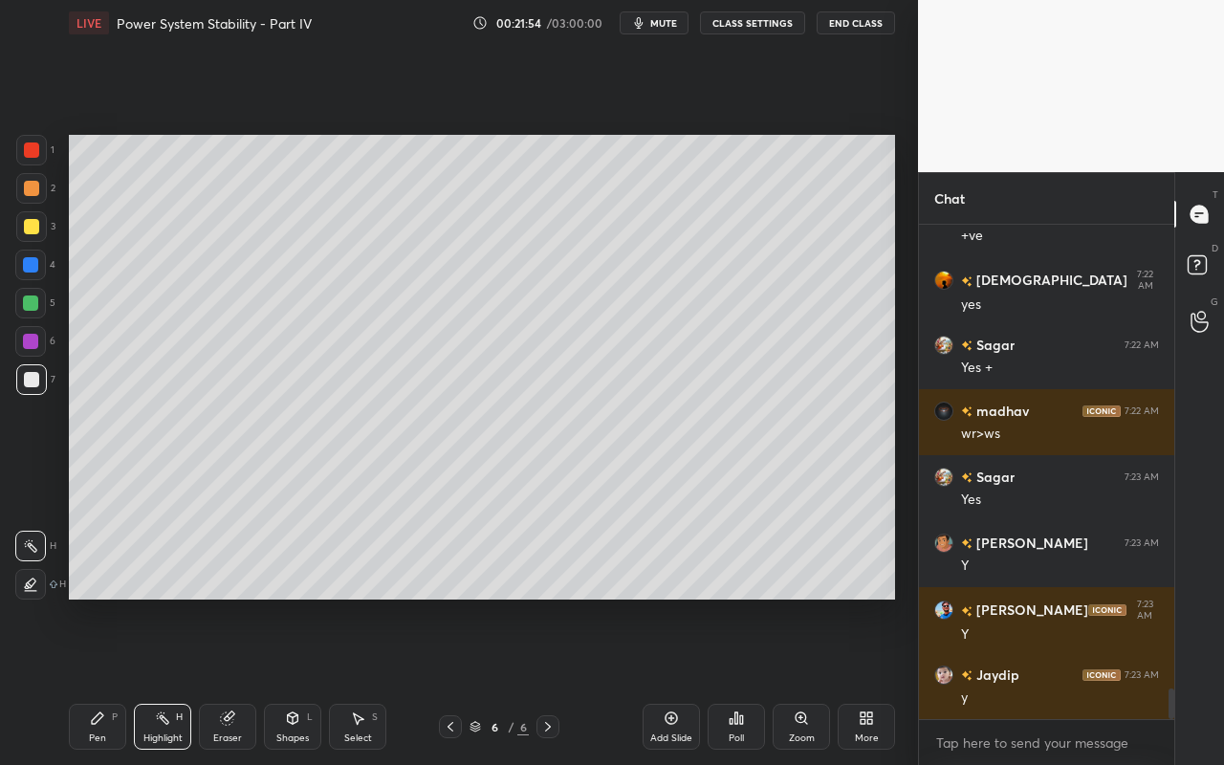
scroll to position [7417, 0]
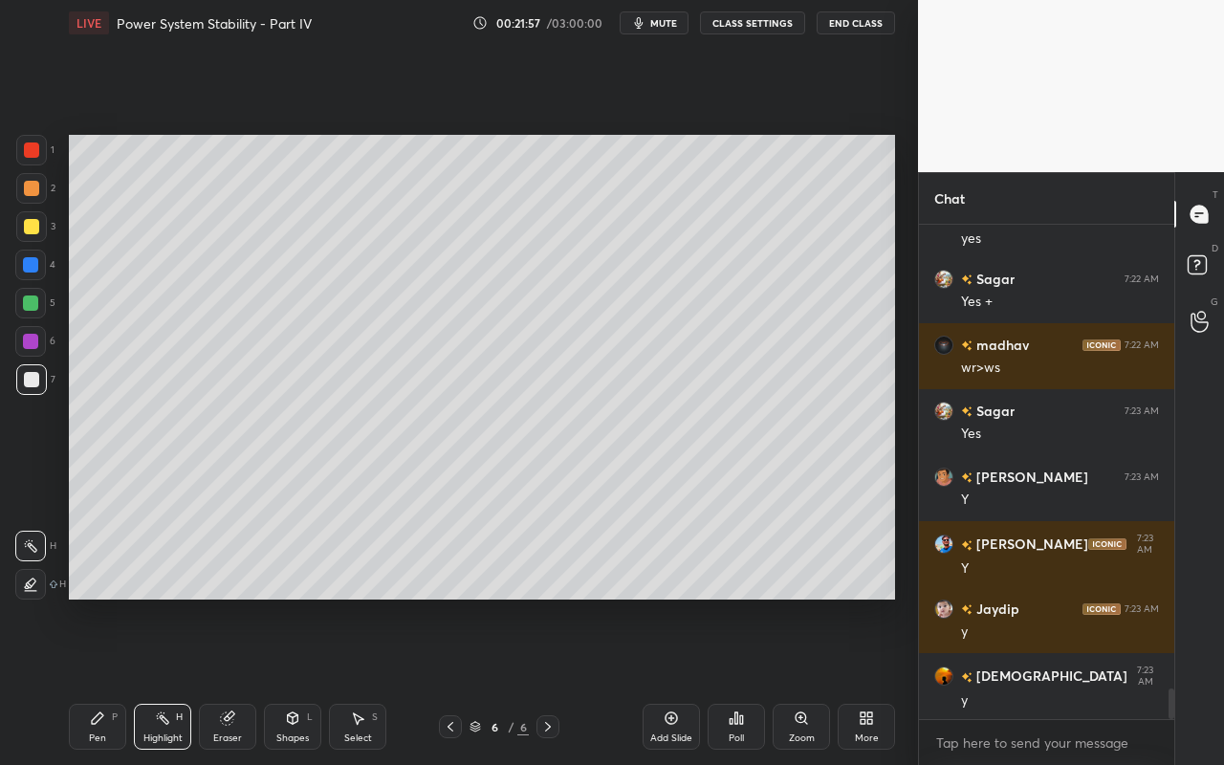
click at [900, 219] on div "Setting up your live class Poll for secs No correct answer Start poll" at bounding box center [481, 367] width 841 height 642
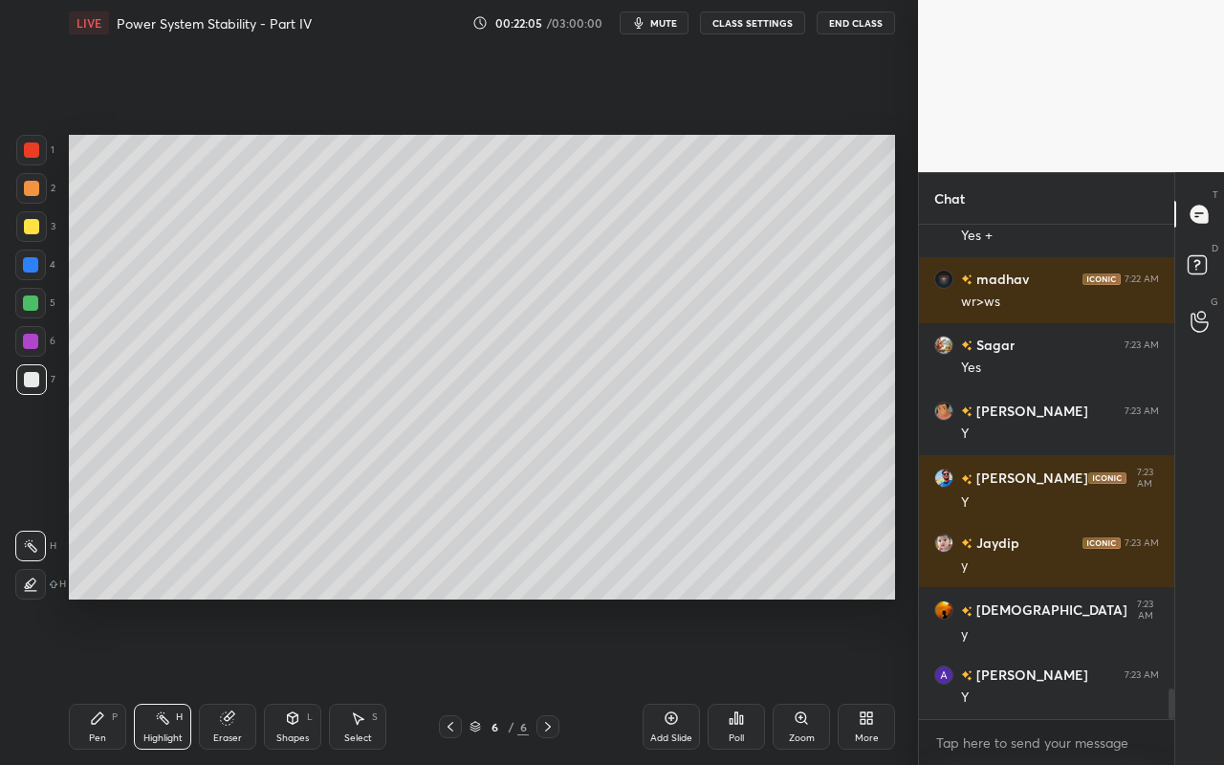
scroll to position [7549, 0]
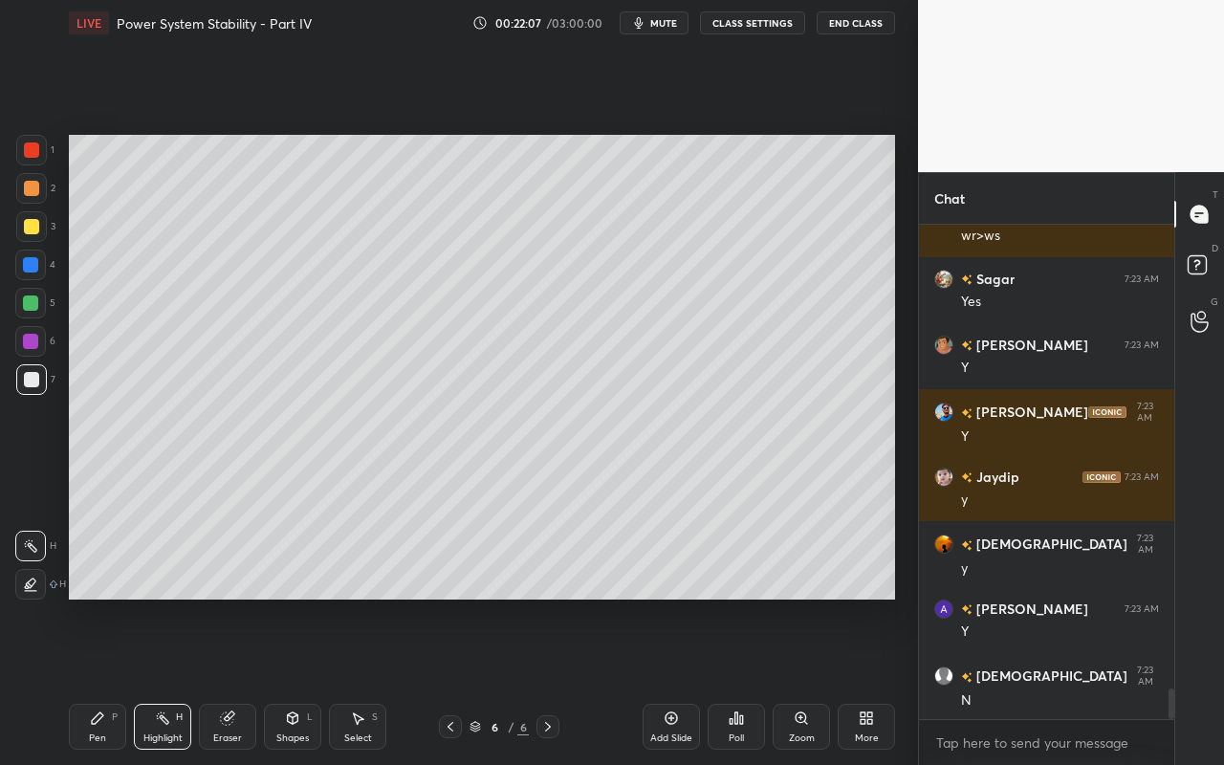
drag, startPoint x: 102, startPoint y: 725, endPoint x: 168, endPoint y: 670, distance: 85.6
click at [102, 680] on icon at bounding box center [97, 717] width 15 height 15
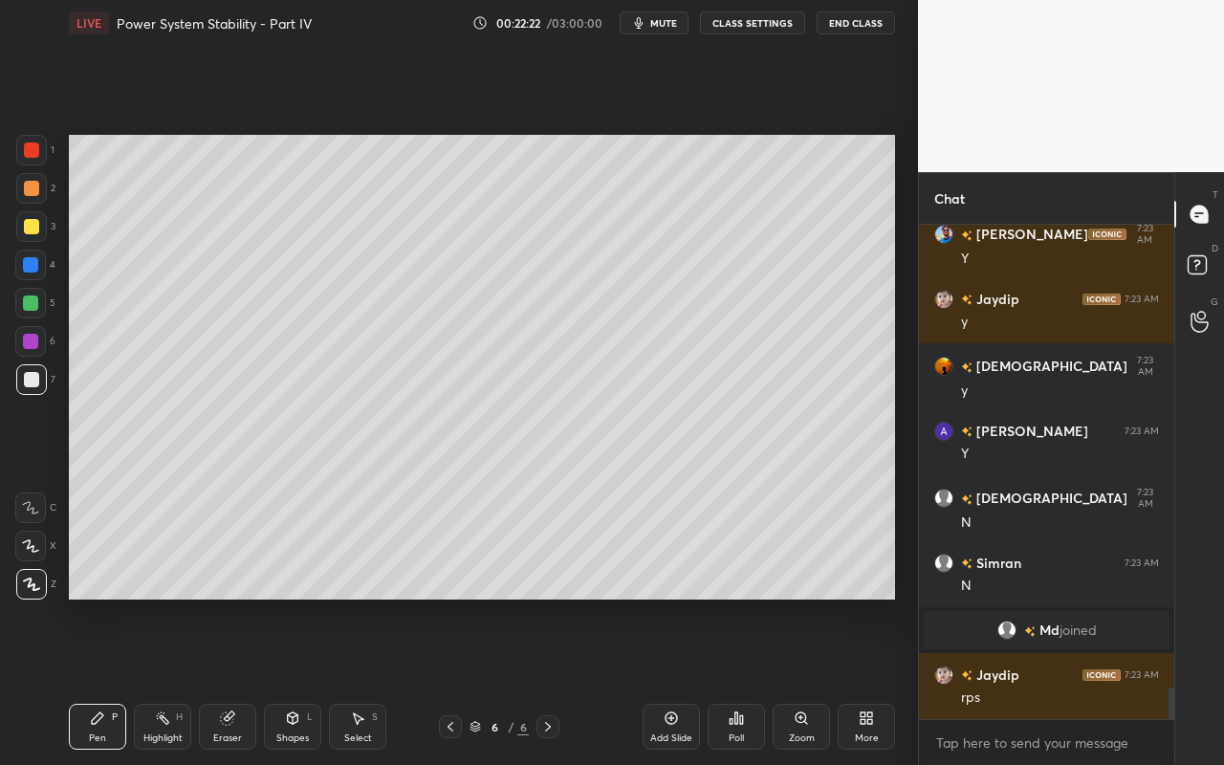
scroll to position [7228, 0]
click at [176, 680] on div "Highlight H" at bounding box center [162, 727] width 57 height 46
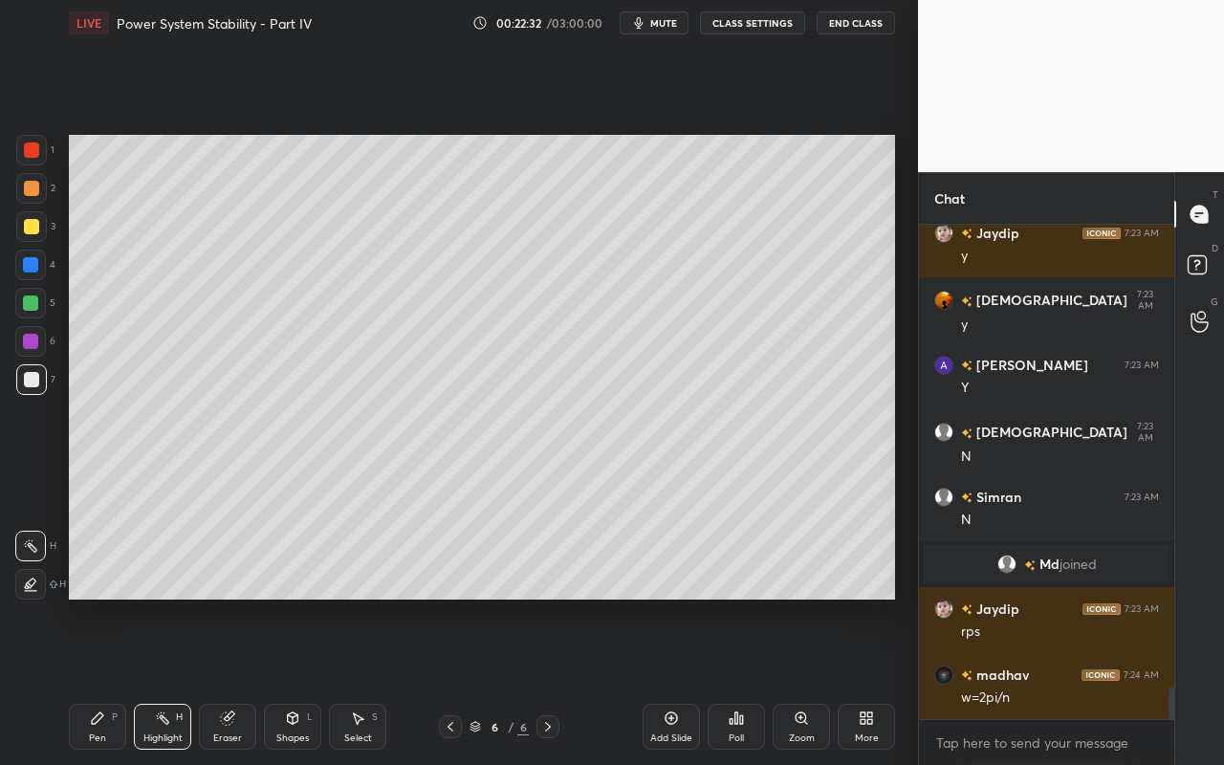
scroll to position [7360, 0]
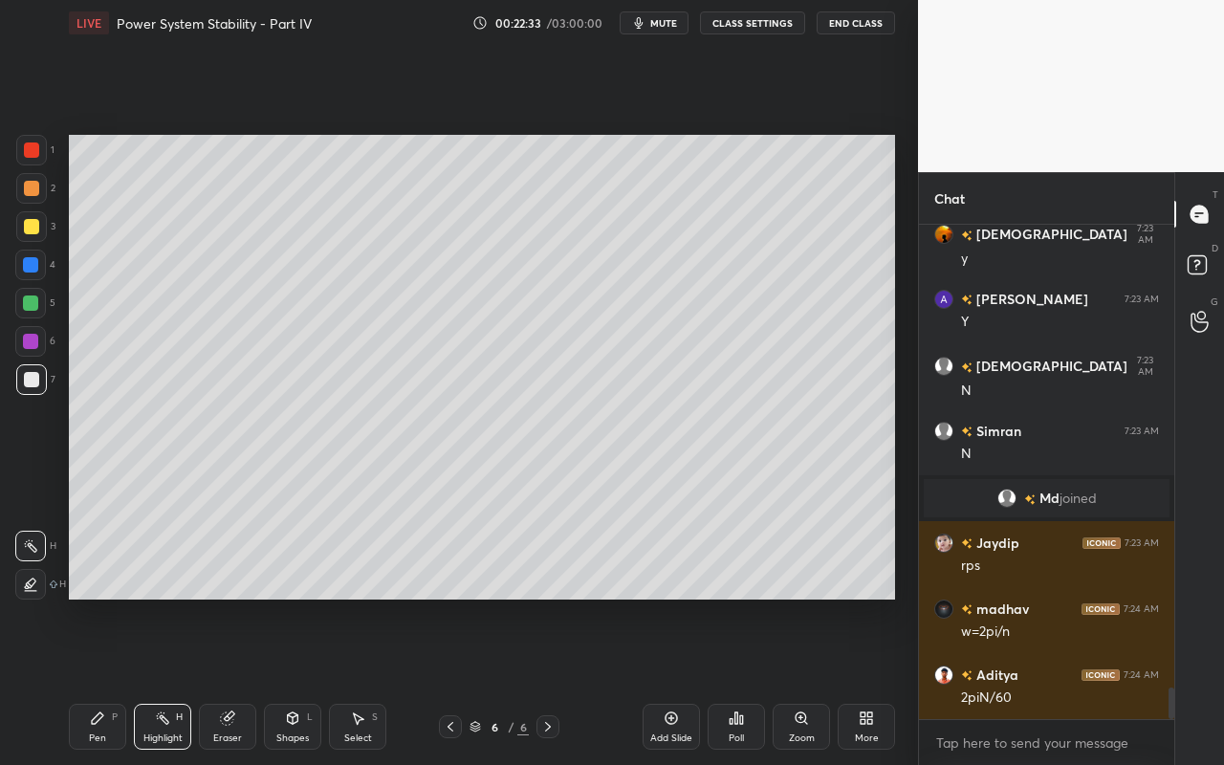
click at [95, 680] on div "Pen" at bounding box center [97, 738] width 17 height 10
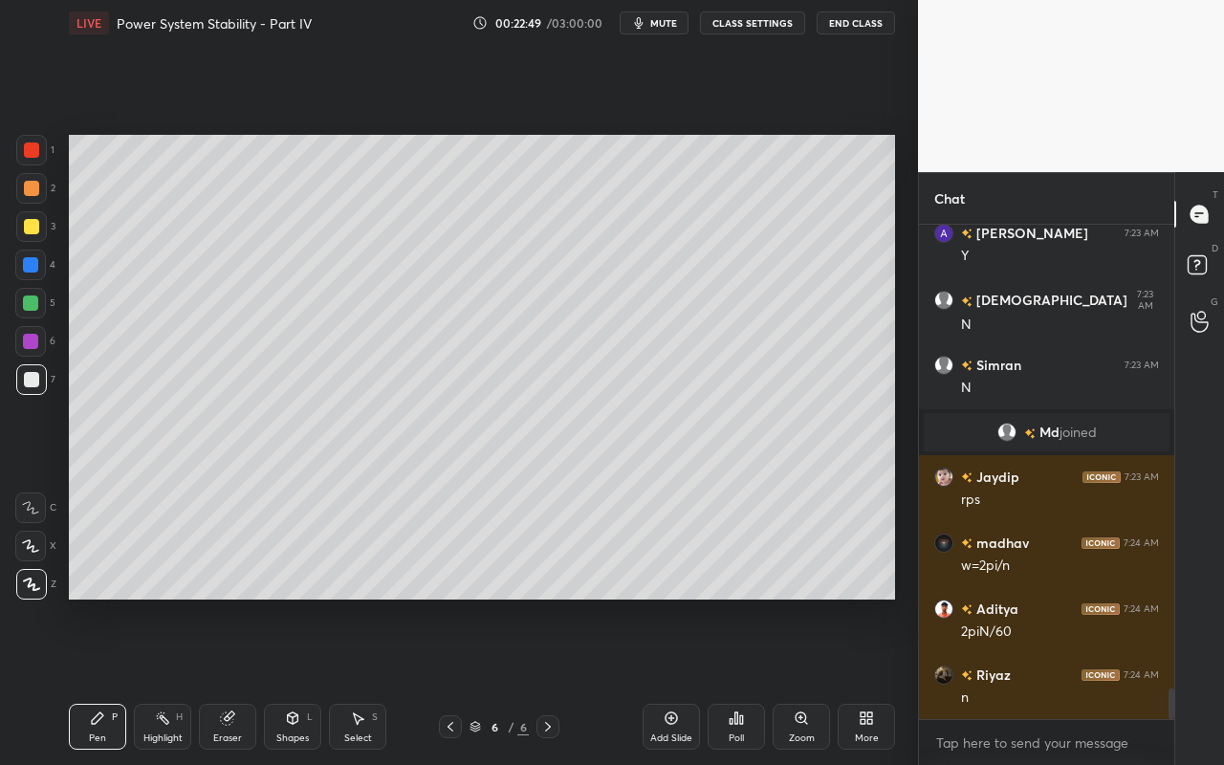
click at [289, 680] on div "Shapes" at bounding box center [292, 738] width 33 height 10
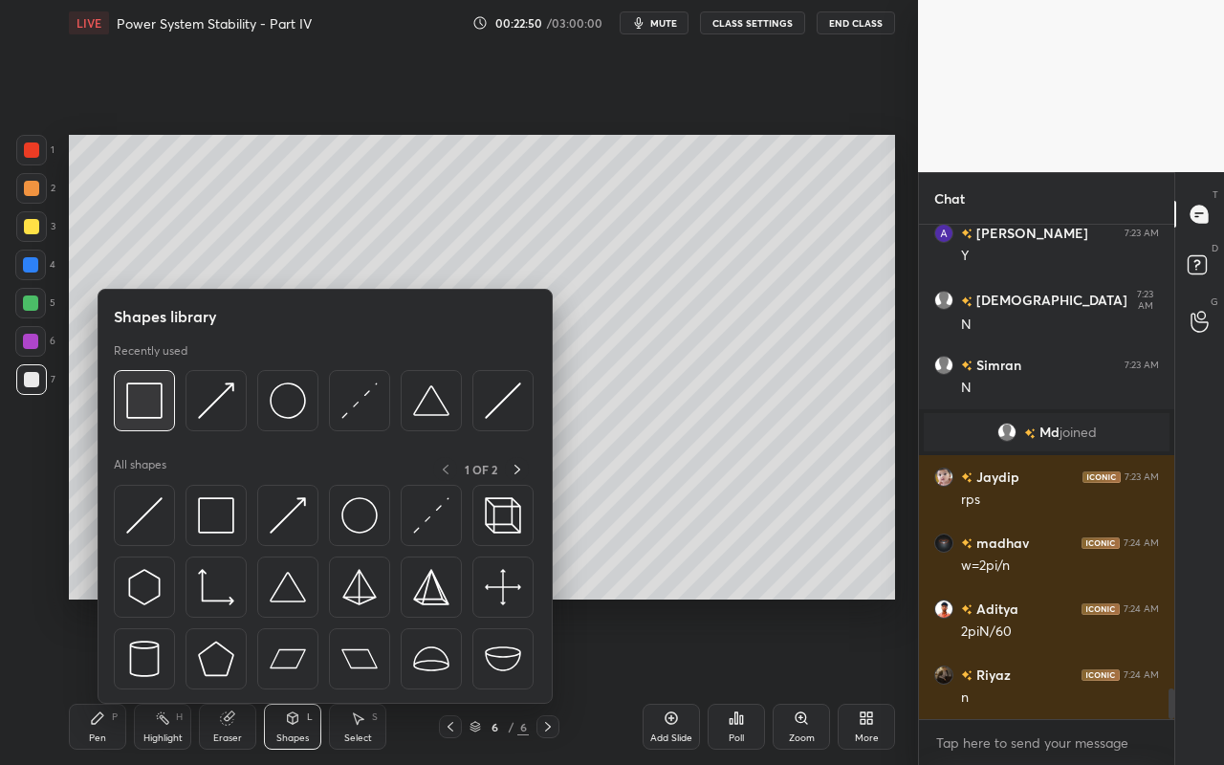
click at [159, 399] on img at bounding box center [144, 400] width 36 height 36
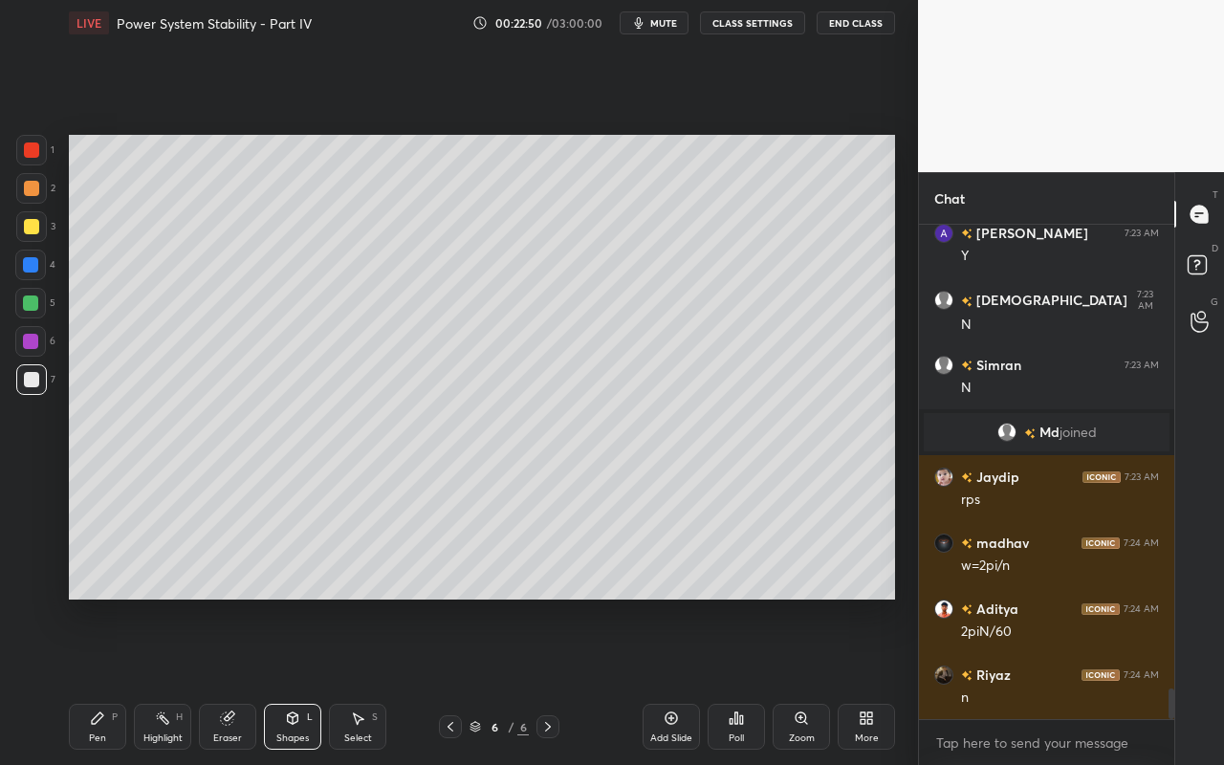
drag, startPoint x: 35, startPoint y: 145, endPoint x: 65, endPoint y: 161, distance: 33.3
click at [36, 144] on div at bounding box center [31, 150] width 31 height 31
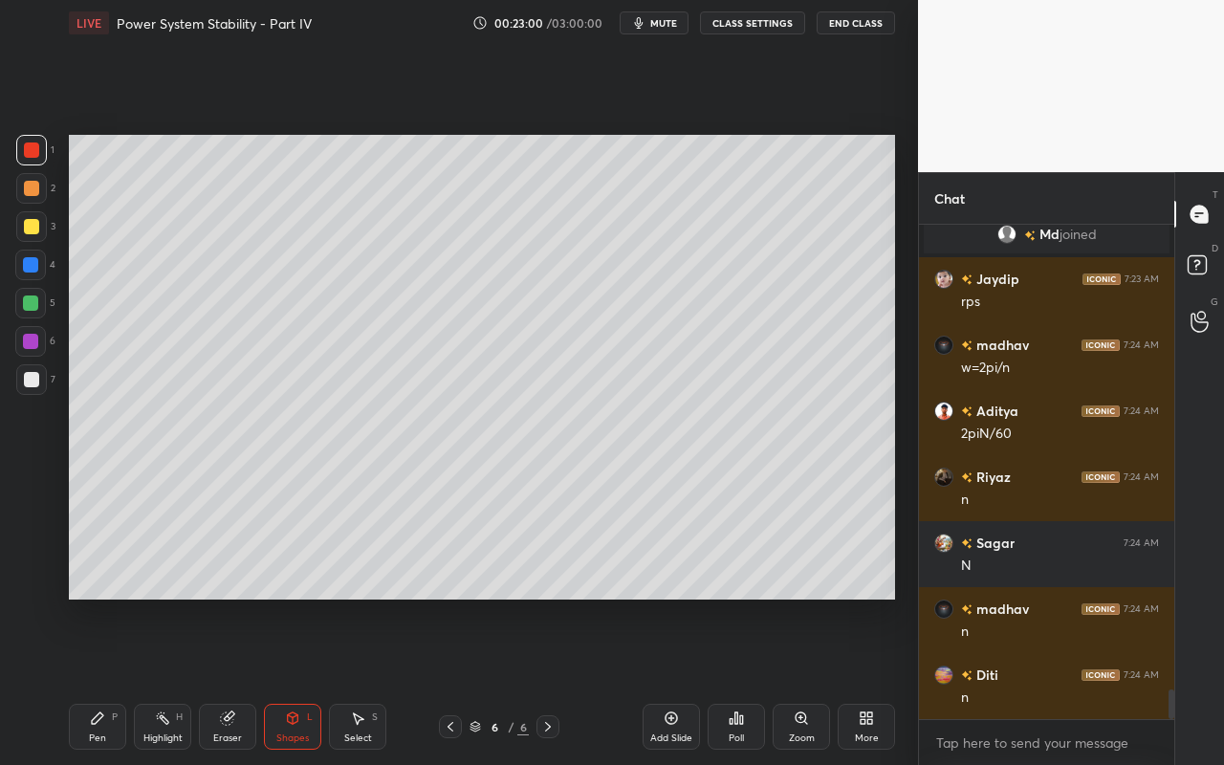
scroll to position [7690, 0]
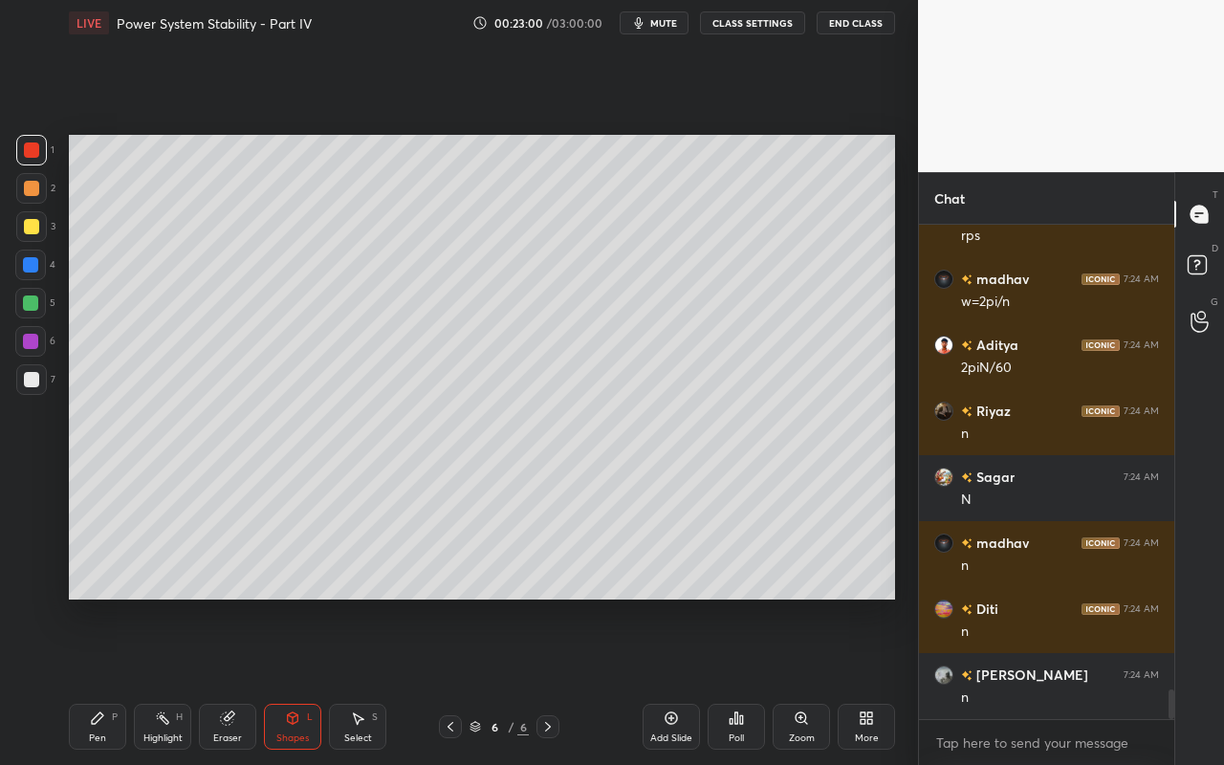
drag, startPoint x: 296, startPoint y: 733, endPoint x: 287, endPoint y: 709, distance: 25.7
click at [296, 680] on div "Shapes" at bounding box center [292, 738] width 33 height 10
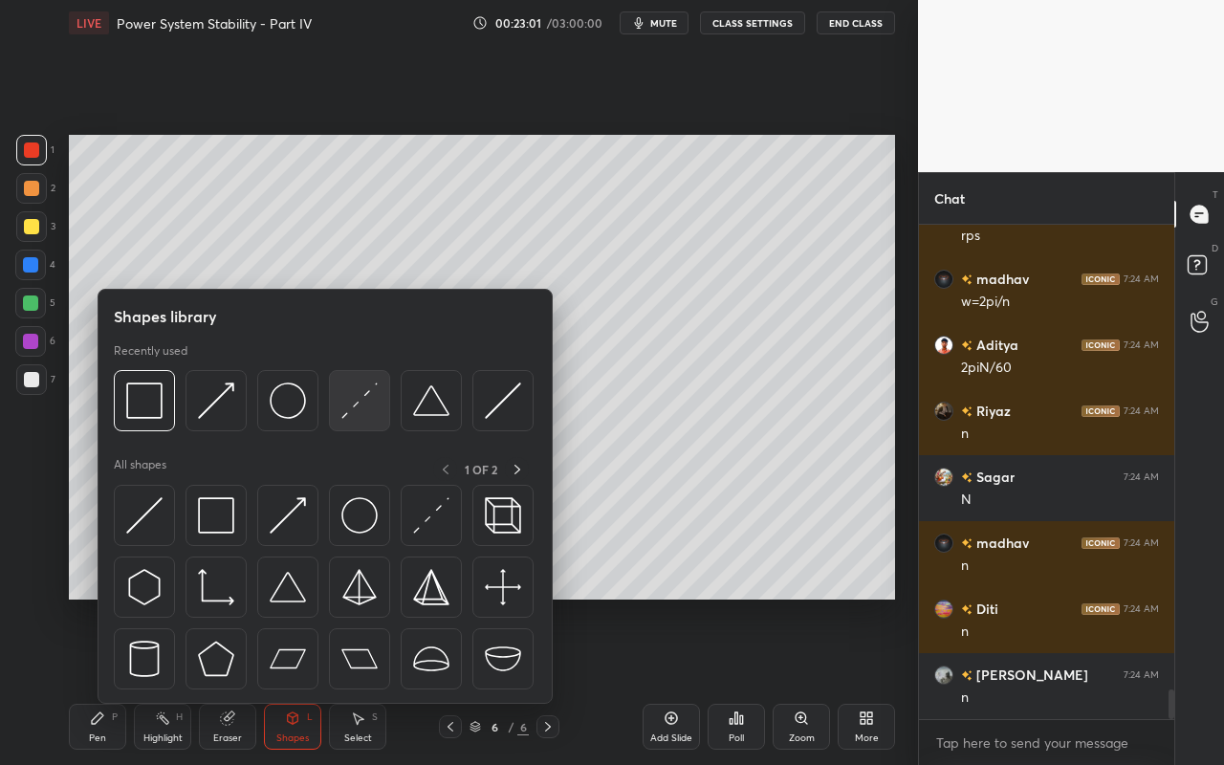
click at [363, 409] on img at bounding box center [359, 400] width 36 height 36
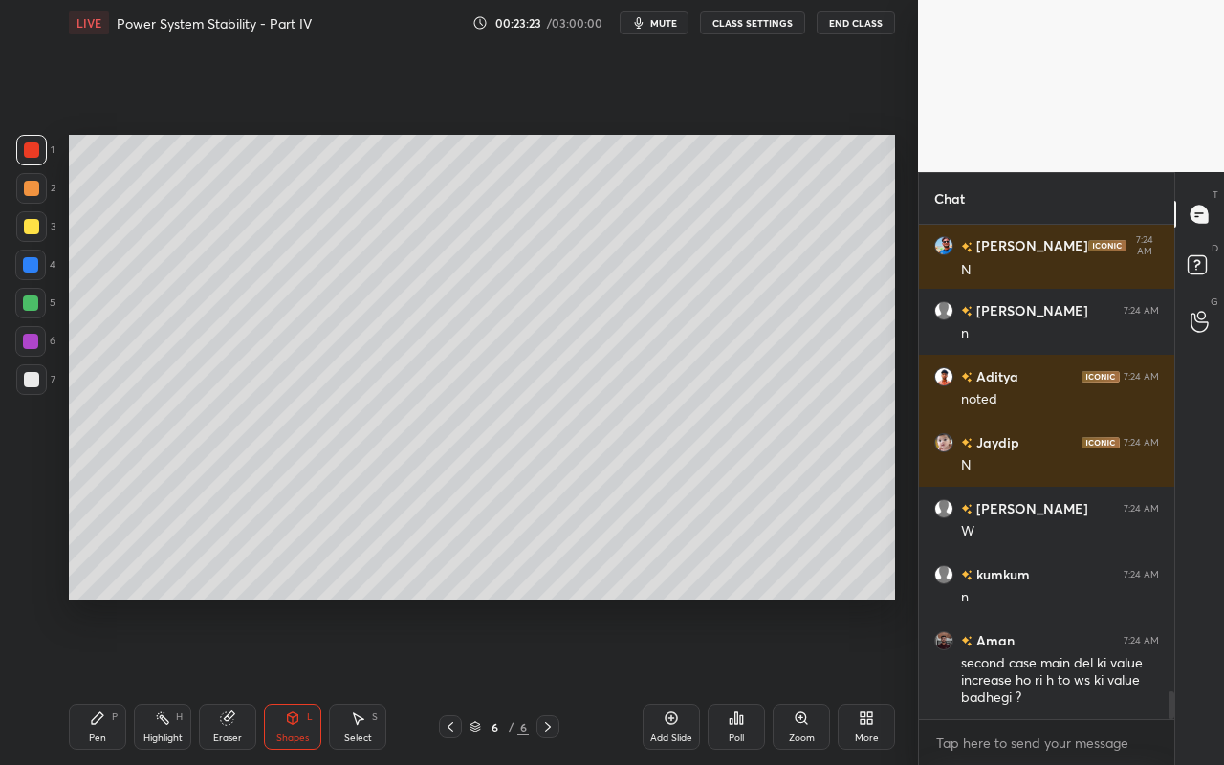
scroll to position [8384, 0]
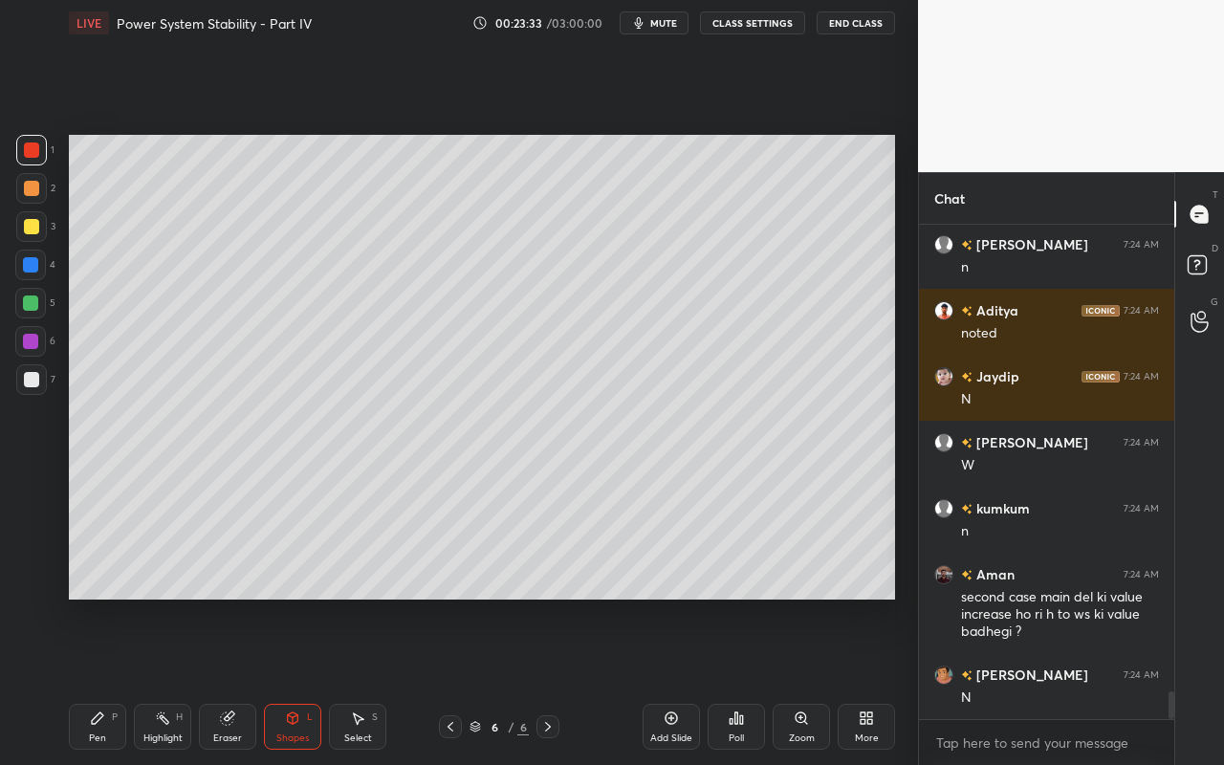
click at [99, 680] on div "Pen P" at bounding box center [97, 727] width 57 height 46
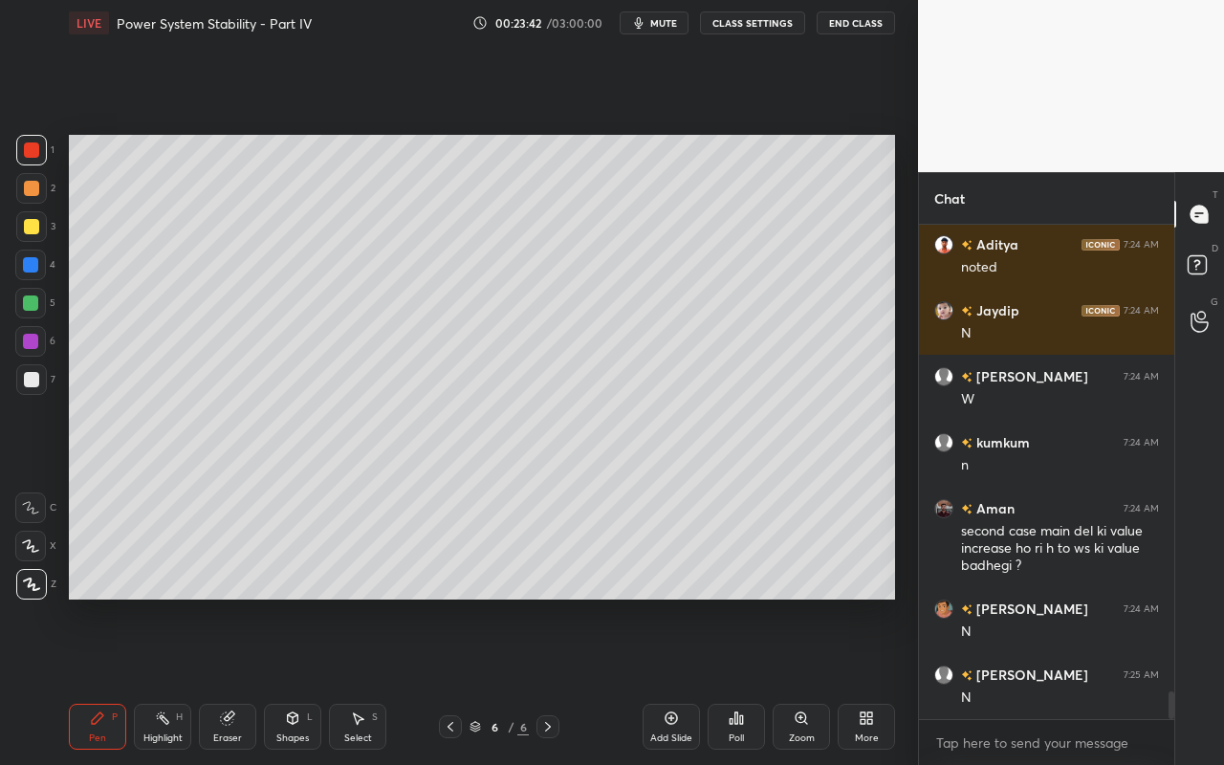
drag, startPoint x: 164, startPoint y: 729, endPoint x: 207, endPoint y: 624, distance: 113.6
click at [169, 680] on div "Highlight H" at bounding box center [162, 727] width 57 height 46
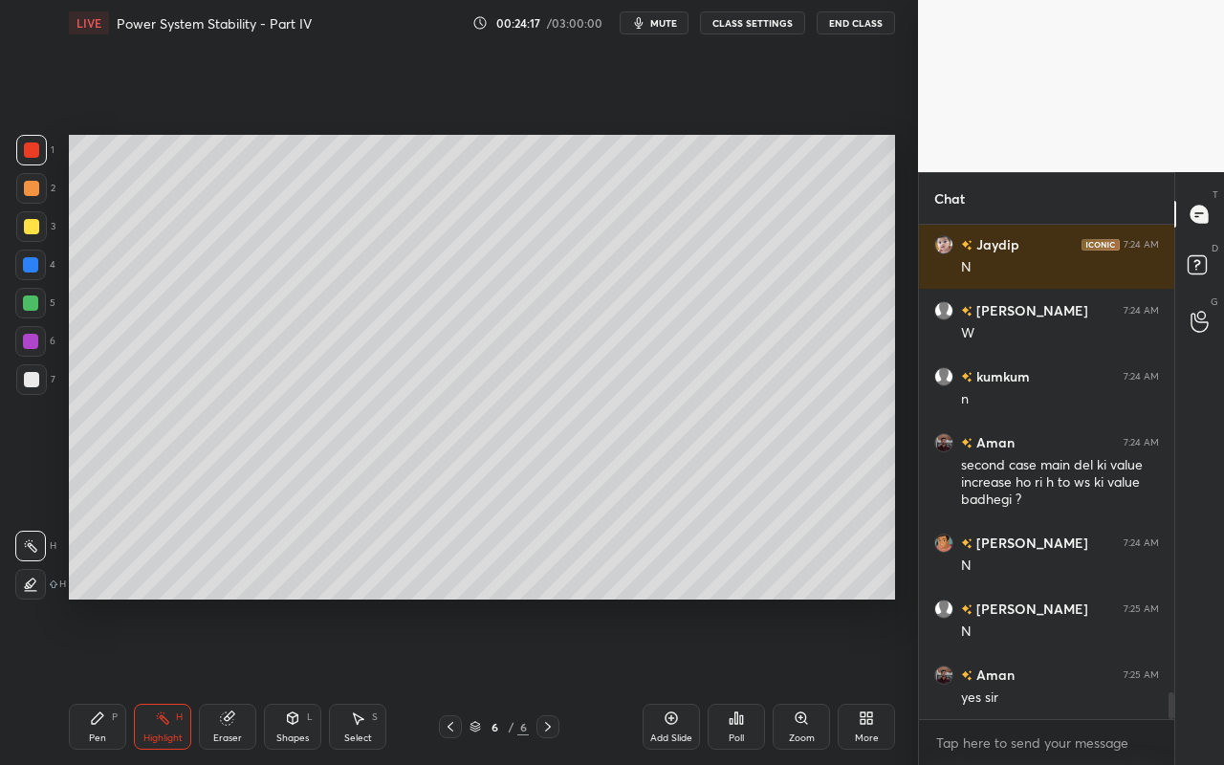
click at [366, 680] on div "Select" at bounding box center [358, 738] width 28 height 10
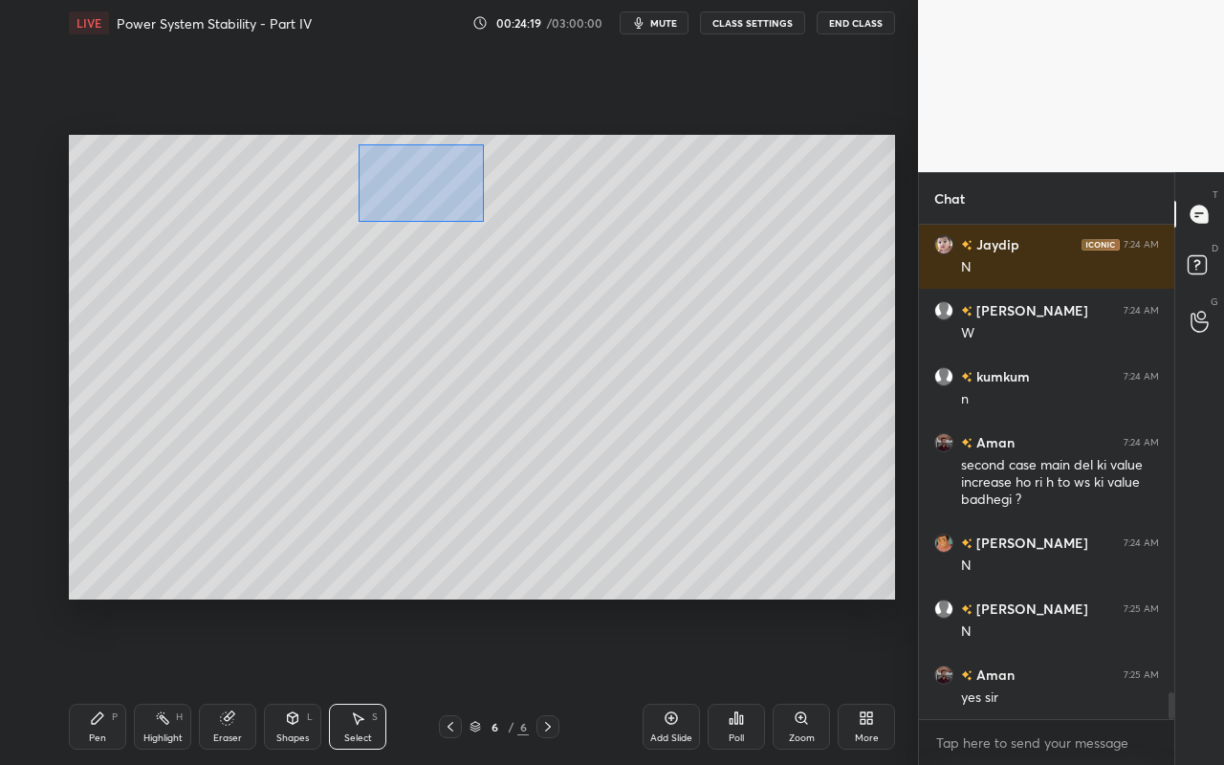
drag, startPoint x: 358, startPoint y: 144, endPoint x: 484, endPoint y: 220, distance: 147.1
click at [483, 220] on div "0 ° Undo Copy Paste here Duplicate Duplicate to new slide Delete" at bounding box center [482, 367] width 826 height 465
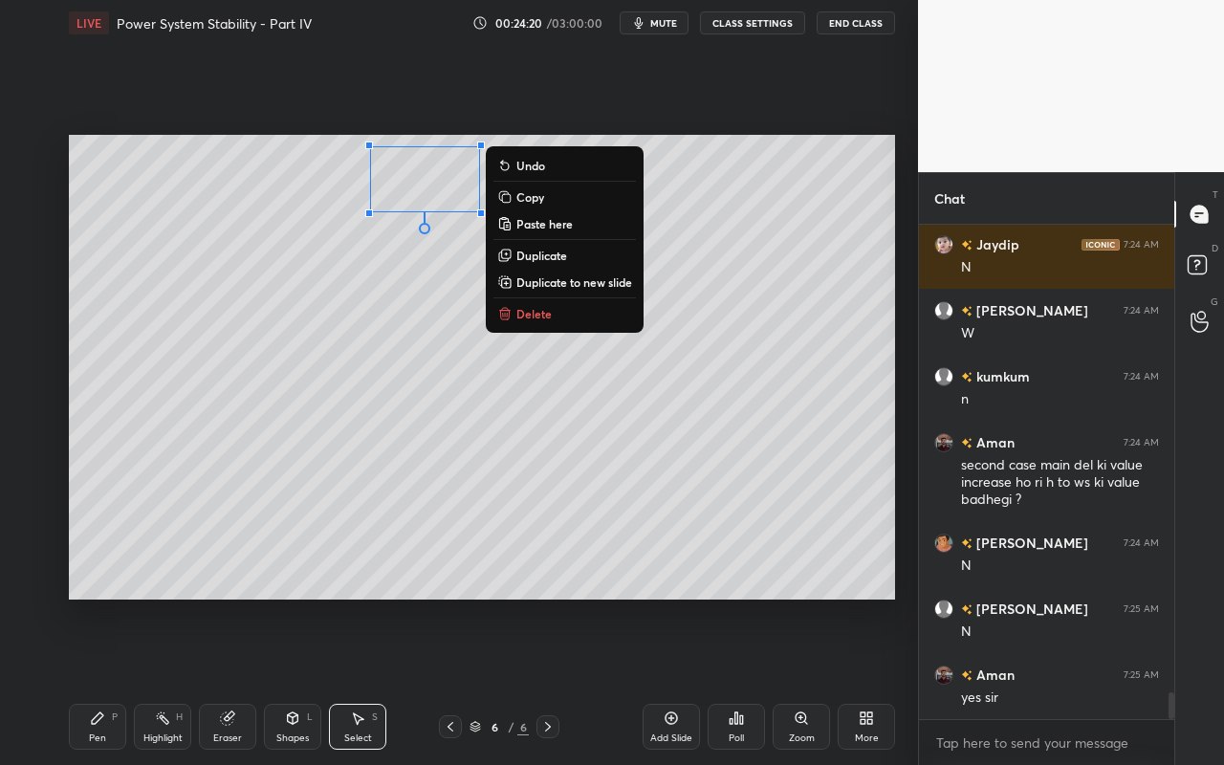
click at [526, 309] on p "Delete" at bounding box center [533, 313] width 35 height 15
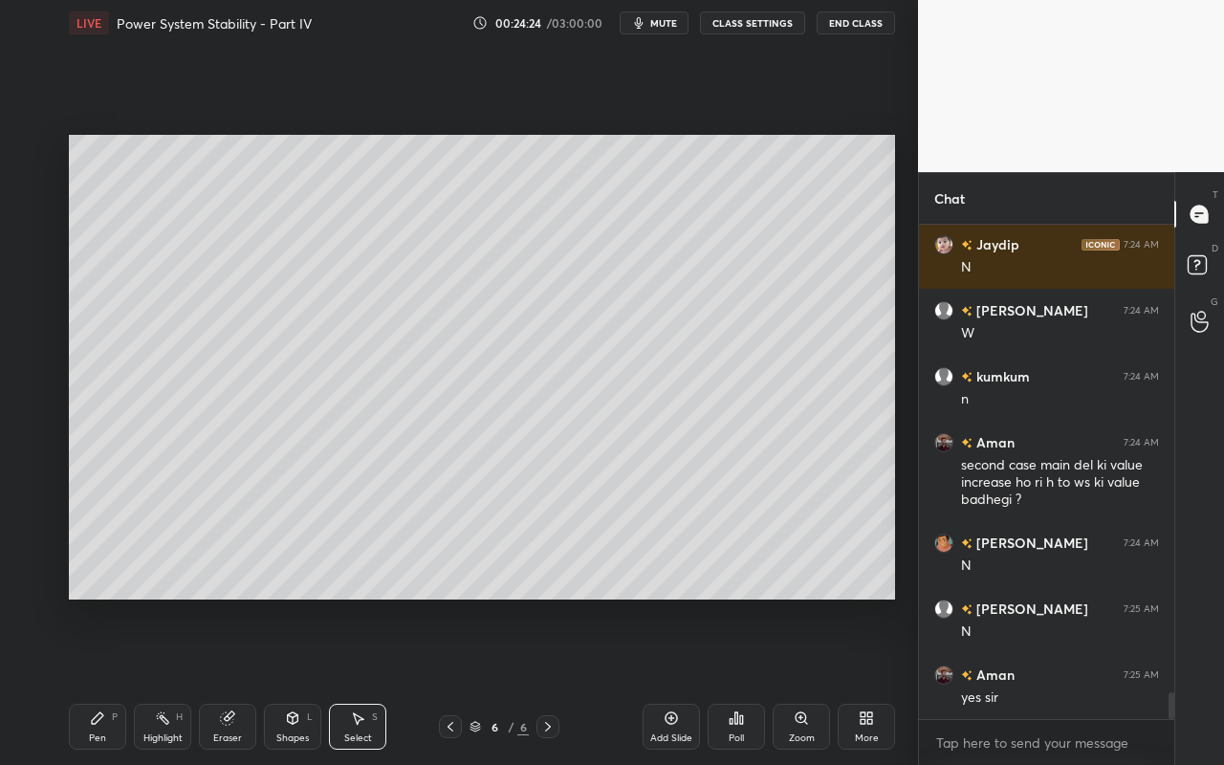
drag, startPoint x: 371, startPoint y: 727, endPoint x: 368, endPoint y: 692, distance: 35.5
click at [372, 680] on div "Select S" at bounding box center [357, 727] width 57 height 46
drag, startPoint x: 83, startPoint y: 134, endPoint x: 366, endPoint y: 144, distance: 283.2
click at [373, 196] on div "0 ° Undo Copy Paste here Duplicate Duplicate to new slide Delete" at bounding box center [482, 367] width 826 height 465
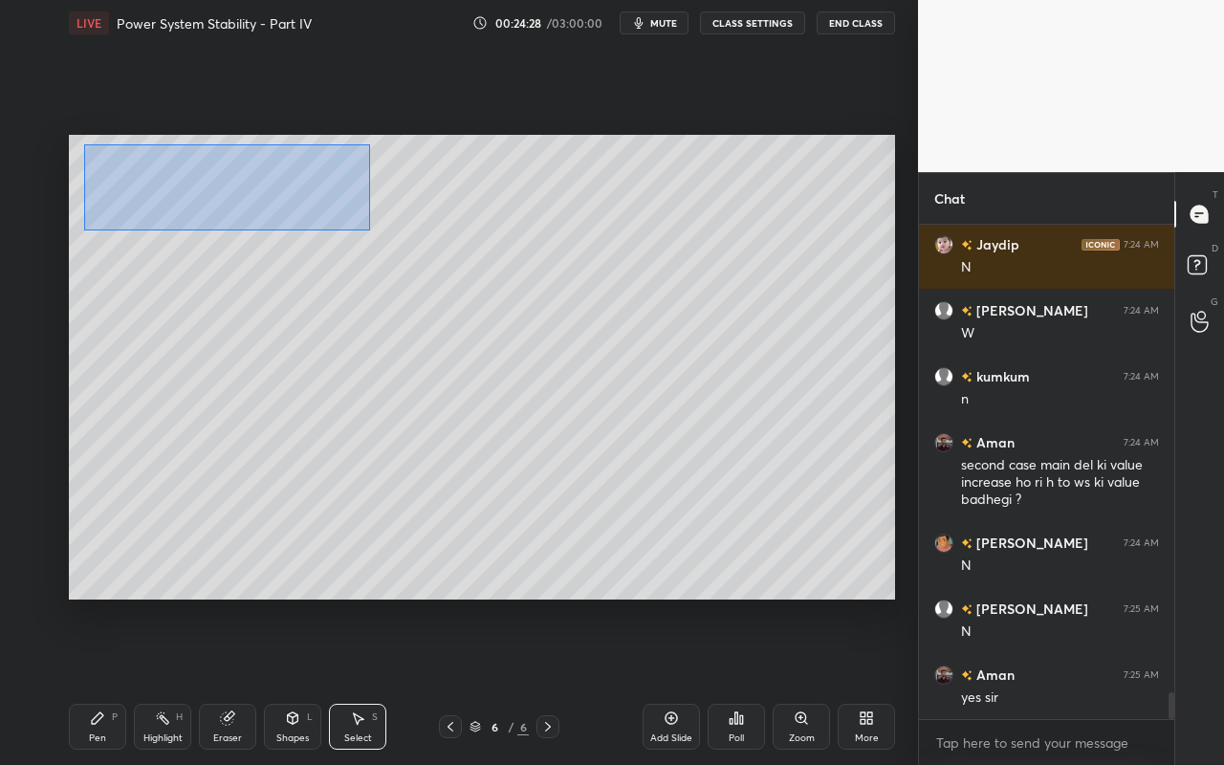
drag, startPoint x: 367, startPoint y: 145, endPoint x: 89, endPoint y: 228, distance: 290.4
click at [86, 229] on div "0 ° Undo Copy Paste here Duplicate Duplicate to new slide Delete" at bounding box center [482, 367] width 826 height 465
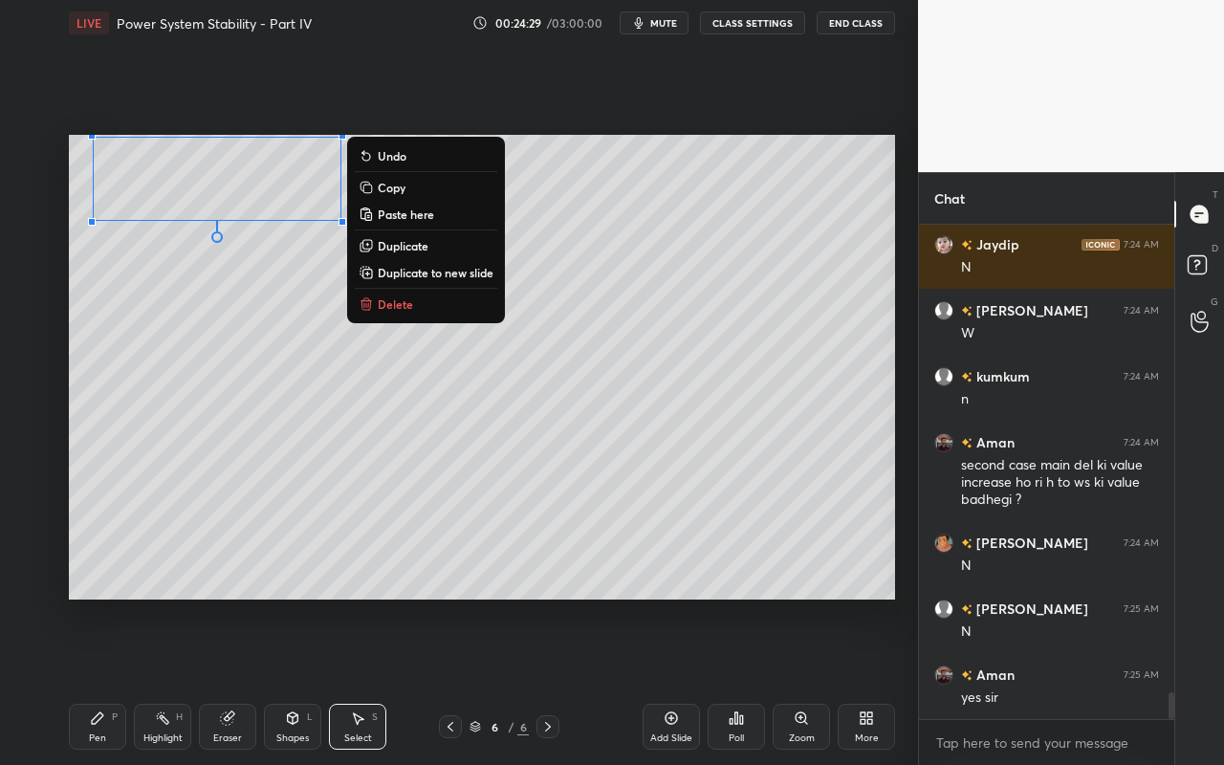
click at [399, 274] on p "Duplicate to new slide" at bounding box center [436, 272] width 116 height 15
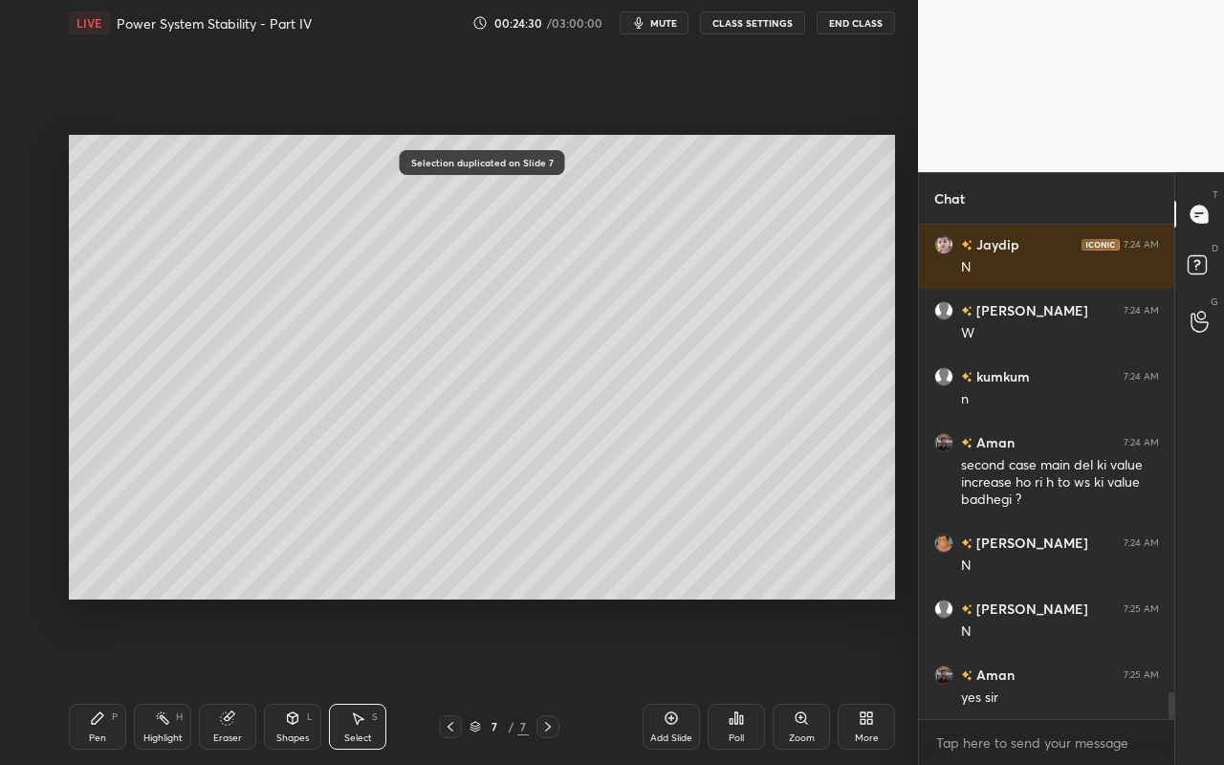
click at [315, 680] on div "Shapes L" at bounding box center [292, 727] width 57 height 46
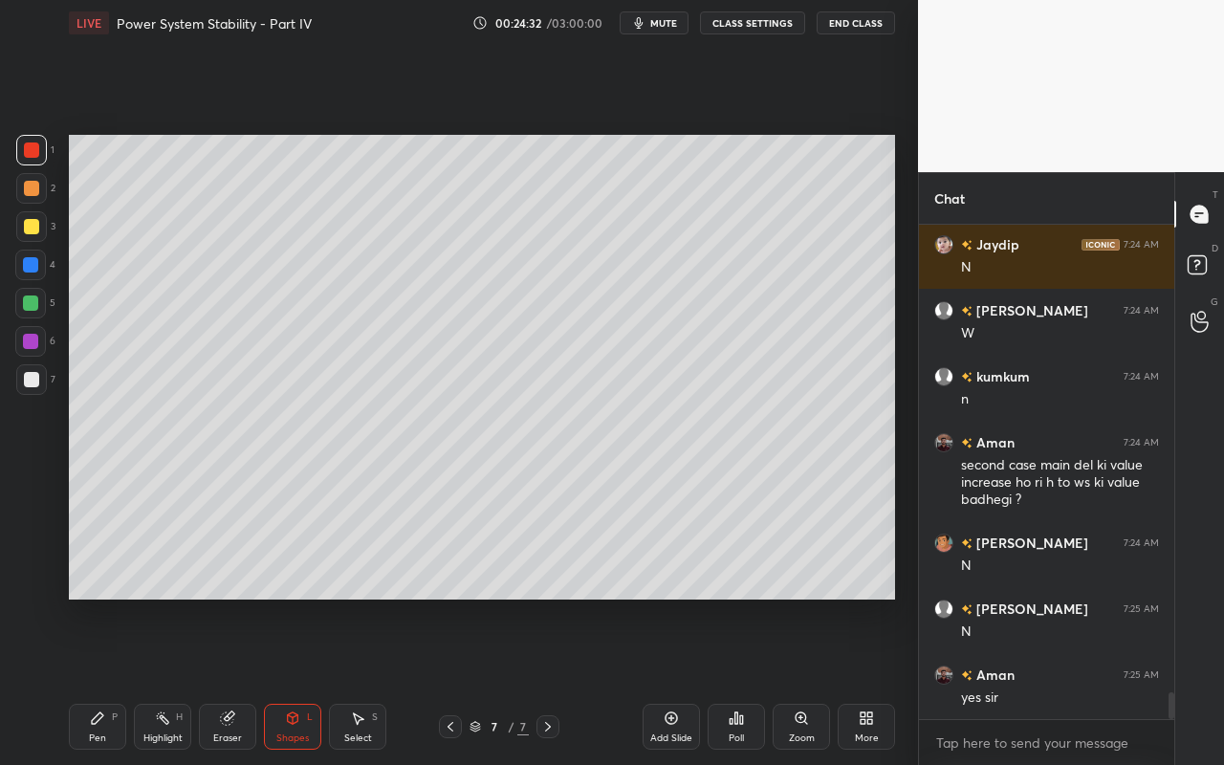
drag, startPoint x: 162, startPoint y: 739, endPoint x: 213, endPoint y: 611, distance: 138.1
click at [166, 680] on div "Highlight" at bounding box center [162, 738] width 39 height 10
drag, startPoint x: 304, startPoint y: 734, endPoint x: 313, endPoint y: 714, distance: 21.8
click at [305, 680] on div "Shapes" at bounding box center [292, 738] width 33 height 10
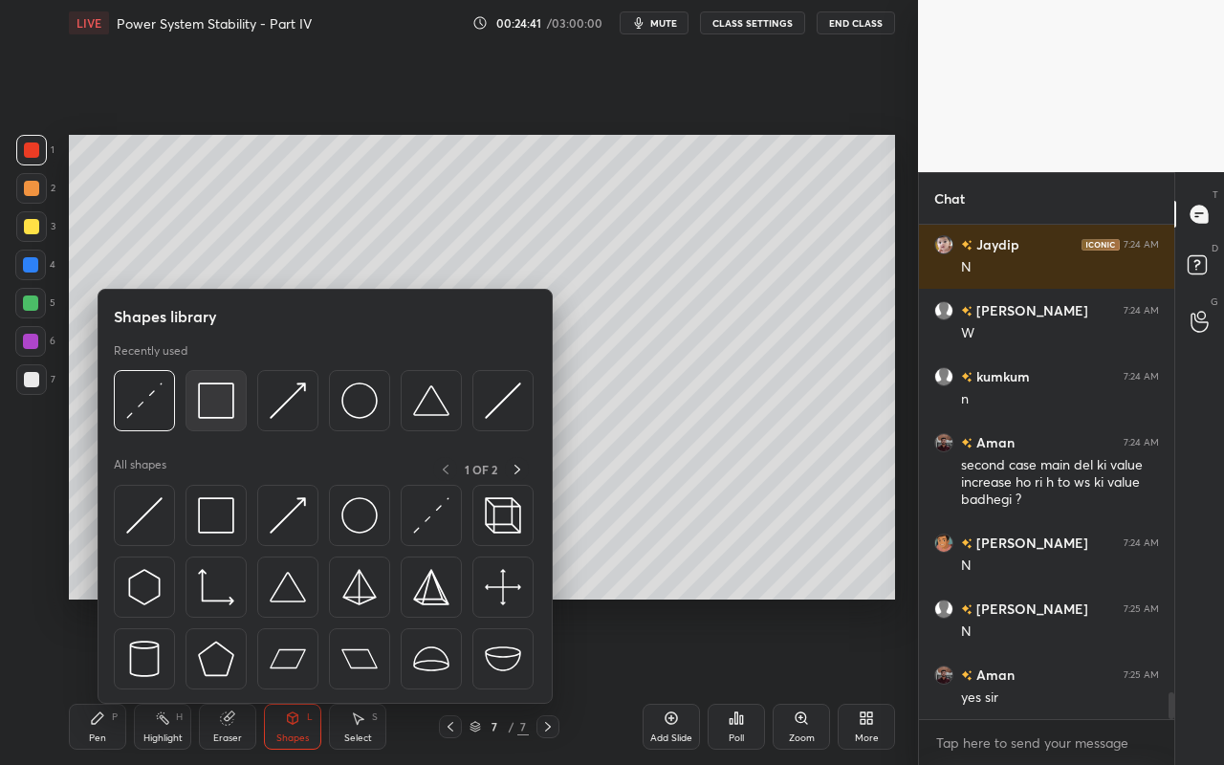
click at [229, 406] on img at bounding box center [216, 400] width 36 height 36
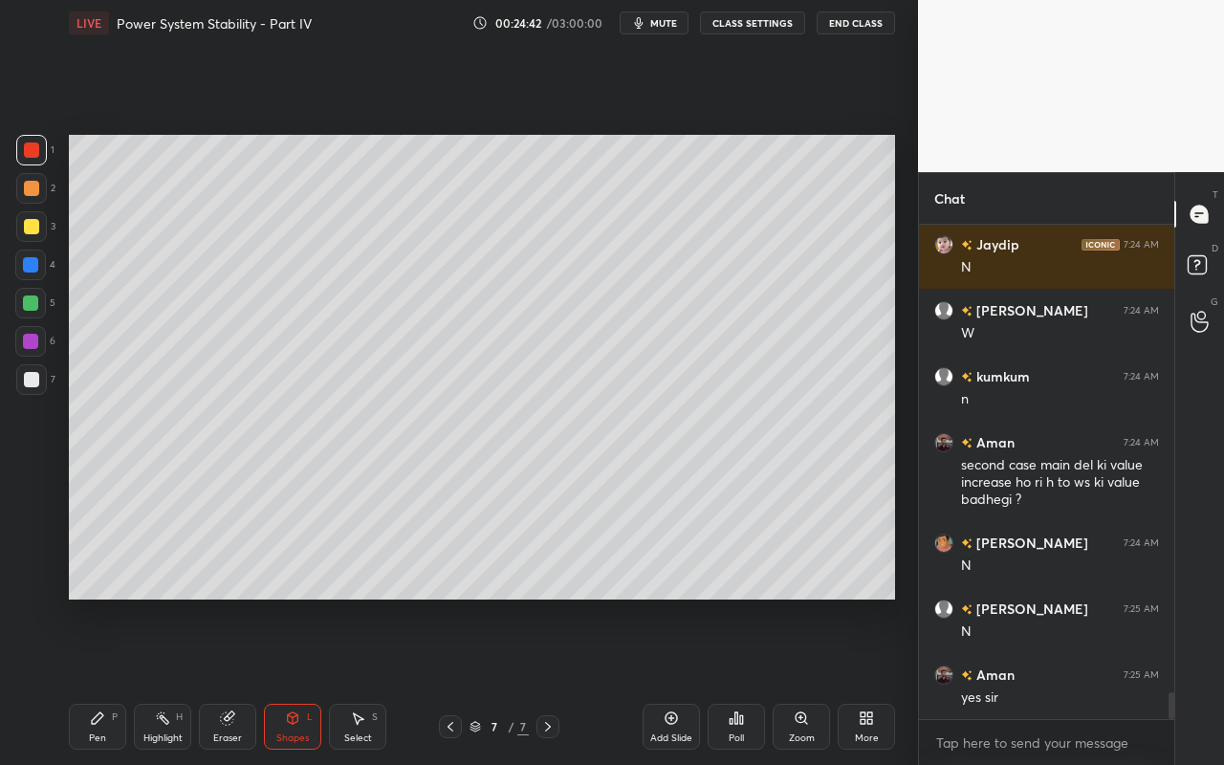
click at [32, 269] on div at bounding box center [30, 264] width 15 height 15
click at [98, 680] on div "Pen" at bounding box center [97, 738] width 17 height 10
drag, startPoint x: 32, startPoint y: 236, endPoint x: 62, endPoint y: 228, distance: 31.5
click at [33, 235] on div at bounding box center [31, 226] width 31 height 31
drag, startPoint x: 366, startPoint y: 734, endPoint x: 397, endPoint y: 673, distance: 68.4
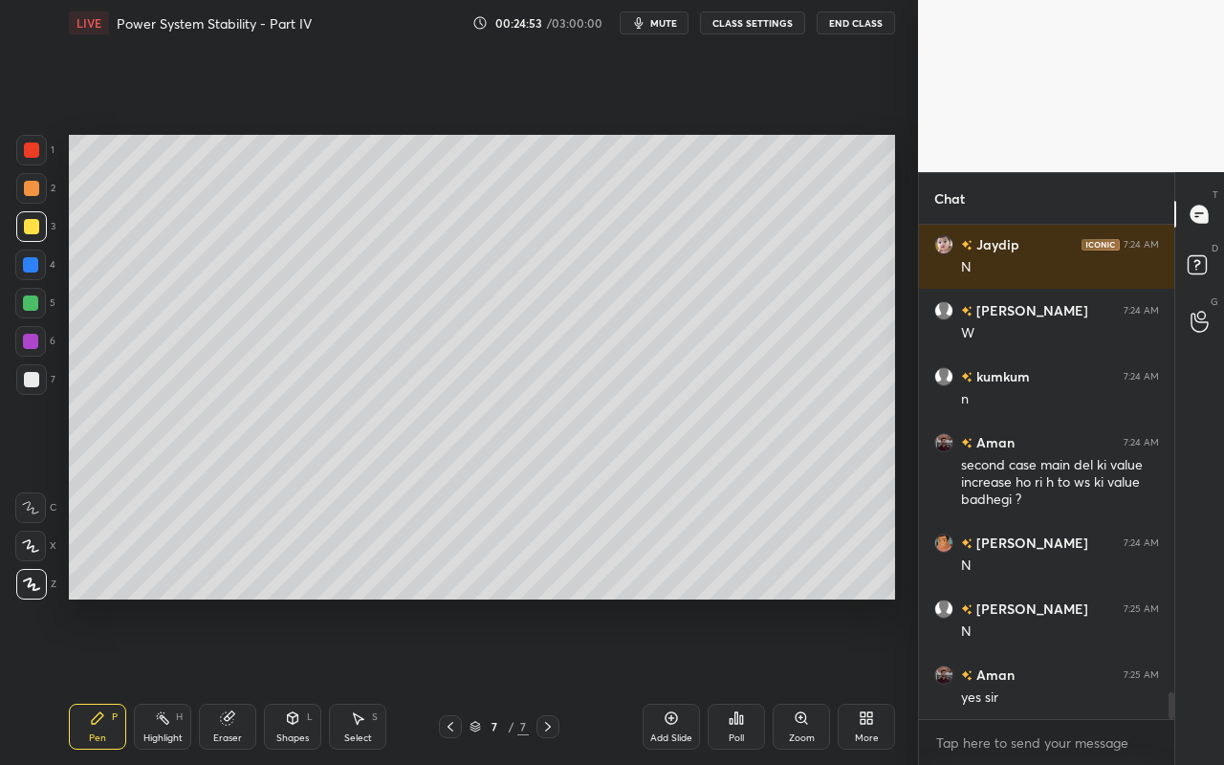
click at [366, 680] on div "Select" at bounding box center [358, 738] width 28 height 10
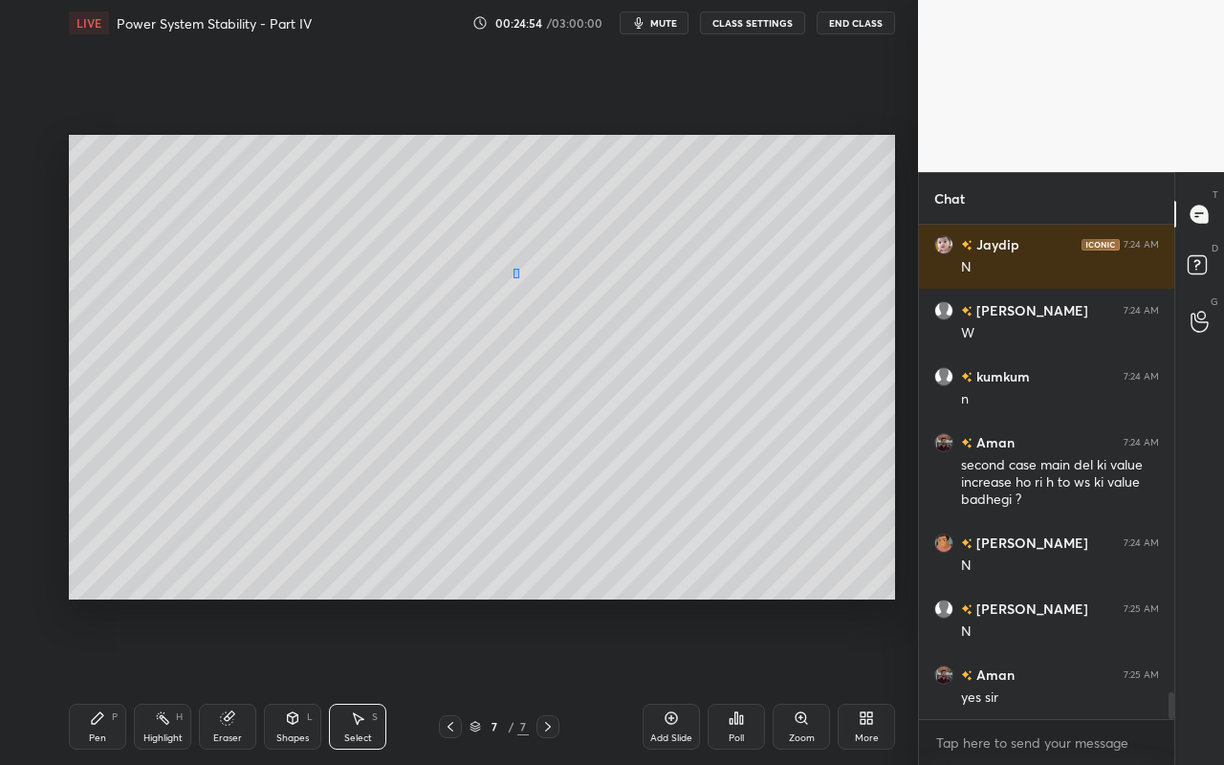
drag, startPoint x: 519, startPoint y: 278, endPoint x: 576, endPoint y: 308, distance: 64.6
click at [582, 318] on div "0 ° Undo Copy Paste here Duplicate Duplicate to new slide Delete" at bounding box center [482, 367] width 826 height 465
drag, startPoint x: 556, startPoint y: 297, endPoint x: 444, endPoint y: 291, distance: 113.0
click at [444, 291] on div "0 ° Undo Copy Paste here Duplicate Duplicate to new slide Delete" at bounding box center [482, 367] width 826 height 465
drag, startPoint x: 553, startPoint y: 287, endPoint x: 544, endPoint y: 309, distance: 23.6
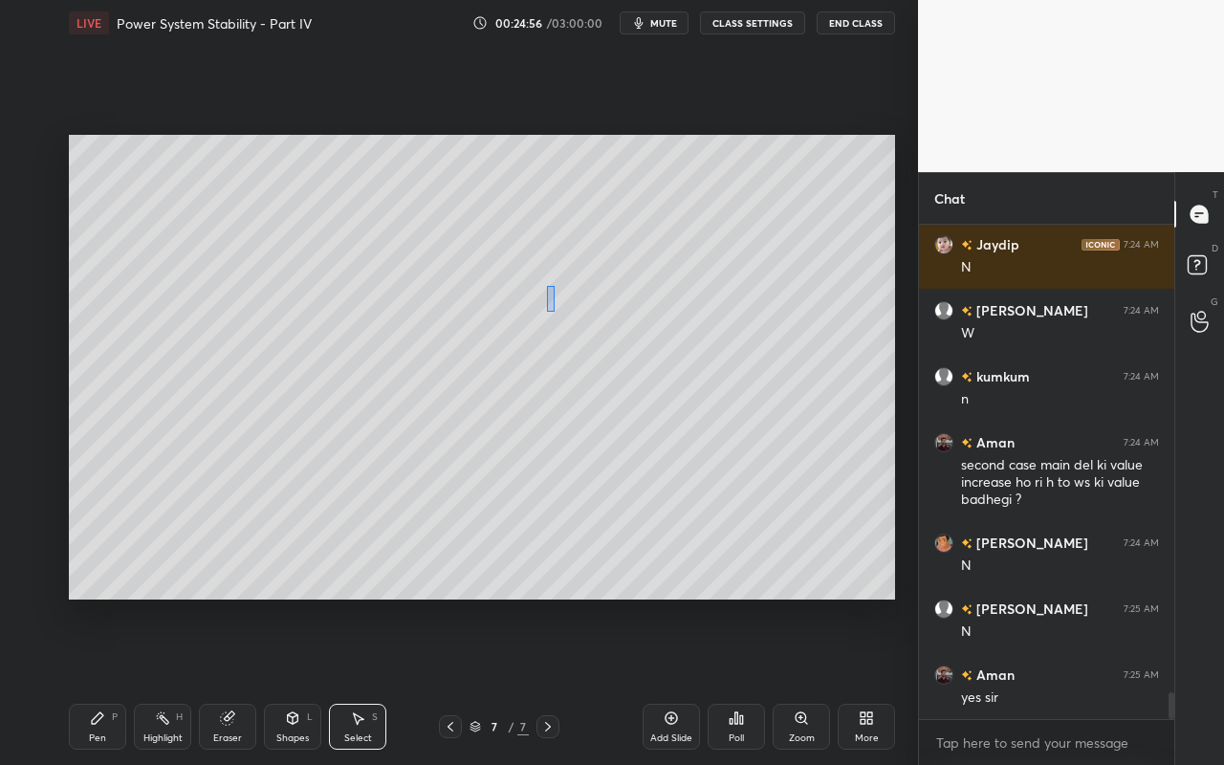
click at [546, 310] on div "0 ° Undo Copy Paste here Duplicate Duplicate to new slide Delete" at bounding box center [482, 367] width 826 height 465
click at [530, 293] on div "0 ° Undo Copy Paste here Duplicate Duplicate to new slide Delete" at bounding box center [482, 367] width 826 height 465
drag, startPoint x: 558, startPoint y: 302, endPoint x: 433, endPoint y: 300, distance: 125.2
click at [437, 298] on div at bounding box center [440, 300] width 8 height 8
drag, startPoint x: 339, startPoint y: 380, endPoint x: 323, endPoint y: 409, distance: 33.8
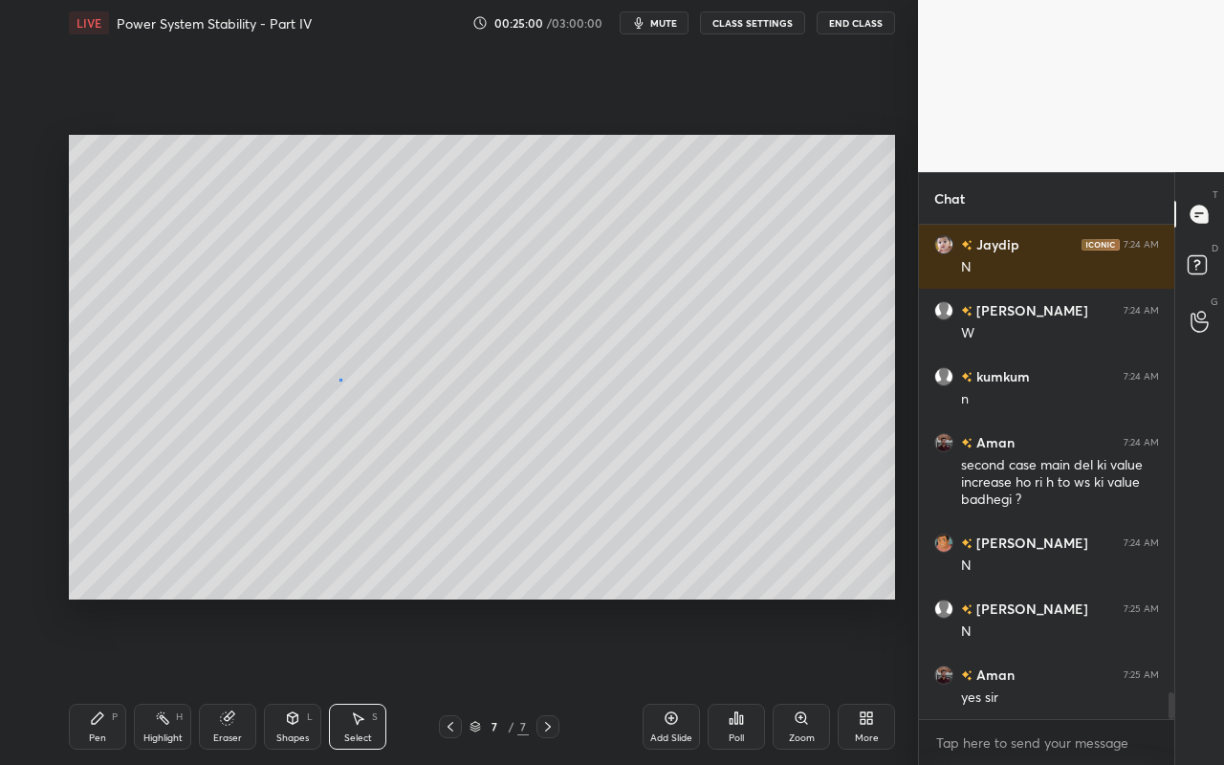
click at [339, 380] on div "0 ° Undo Copy Paste here Duplicate Duplicate to new slide Delete" at bounding box center [482, 367] width 826 height 465
click at [91, 680] on div "Pen" at bounding box center [97, 738] width 17 height 10
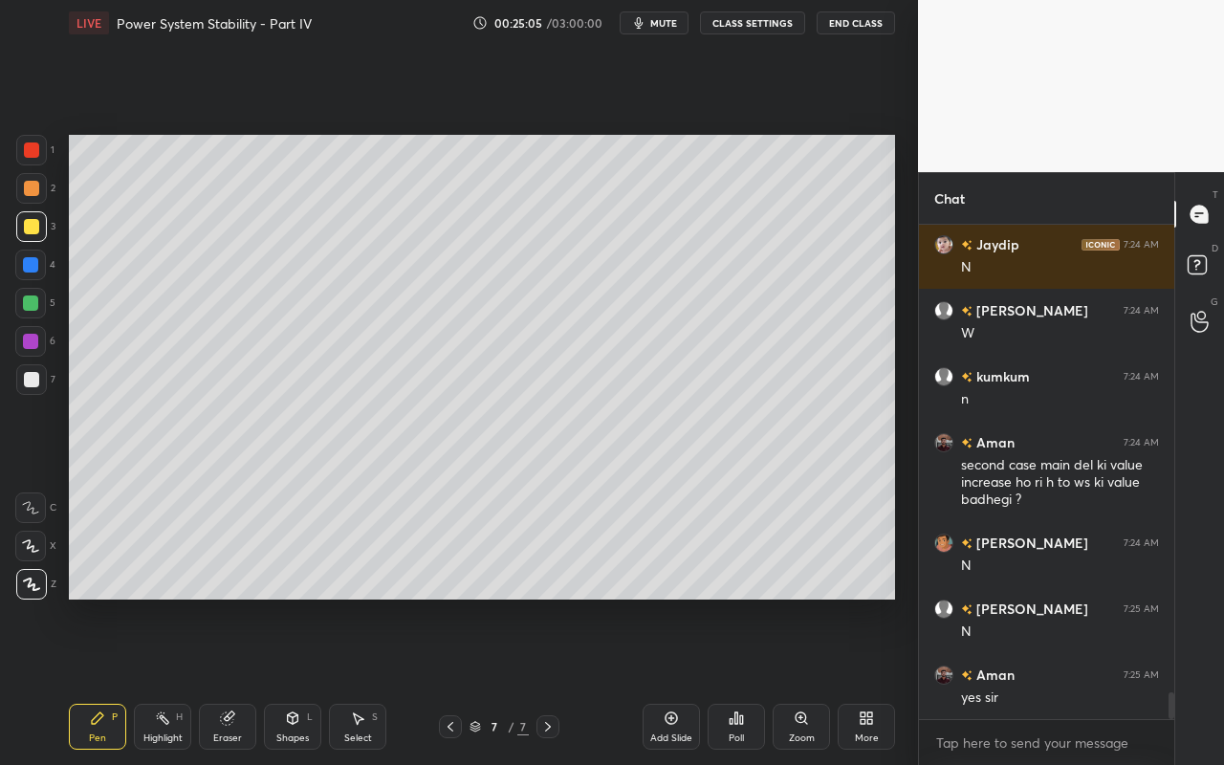
scroll to position [8582, 0]
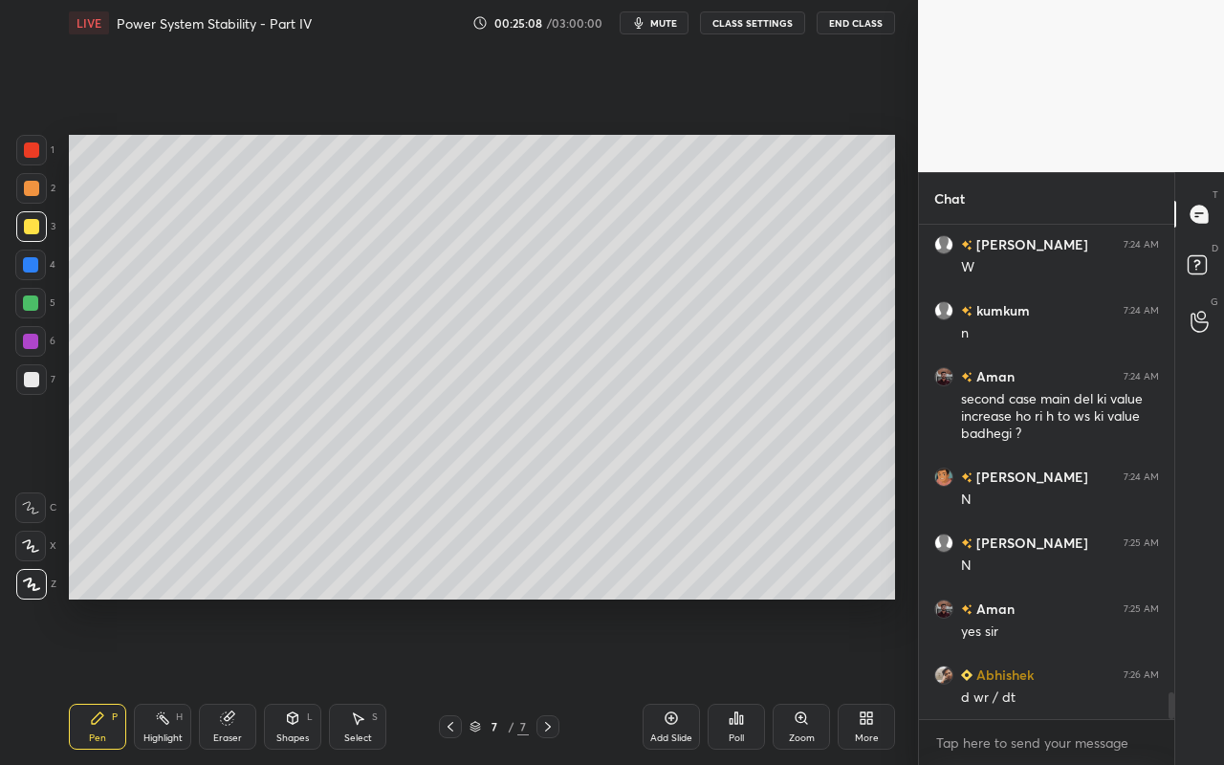
drag, startPoint x: 164, startPoint y: 722, endPoint x: 177, endPoint y: 631, distance: 91.7
click at [166, 680] on icon at bounding box center [162, 717] width 15 height 15
click at [92, 680] on div "Pen" at bounding box center [97, 738] width 17 height 10
drag, startPoint x: 155, startPoint y: 731, endPoint x: 169, endPoint y: 719, distance: 19.0
click at [162, 680] on div "Highlight H" at bounding box center [162, 727] width 57 height 46
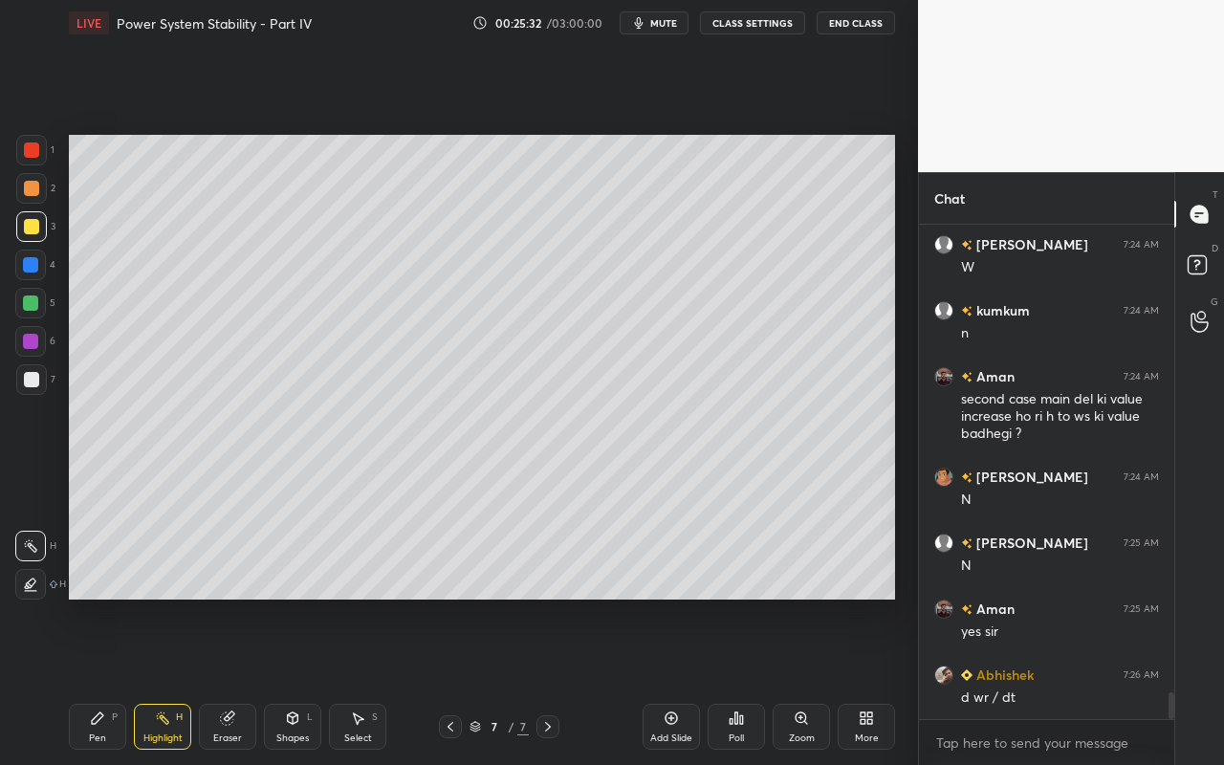
click at [105, 680] on div "Pen P" at bounding box center [97, 727] width 57 height 46
click at [144, 680] on div "Highlight" at bounding box center [162, 738] width 39 height 10
drag, startPoint x: 95, startPoint y: 725, endPoint x: 119, endPoint y: 662, distance: 67.5
click at [95, 680] on icon at bounding box center [97, 717] width 15 height 15
drag, startPoint x: 33, startPoint y: 367, endPoint x: 62, endPoint y: 357, distance: 30.5
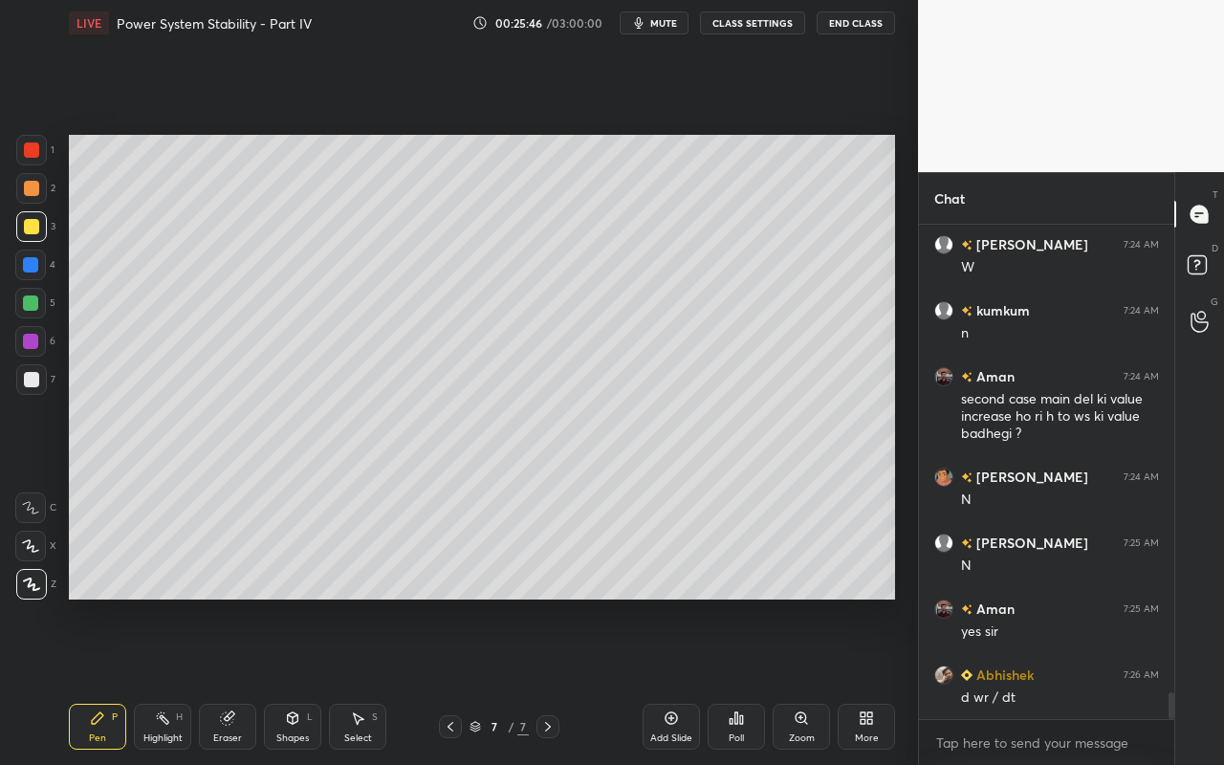
click at [33, 367] on div at bounding box center [31, 379] width 31 height 31
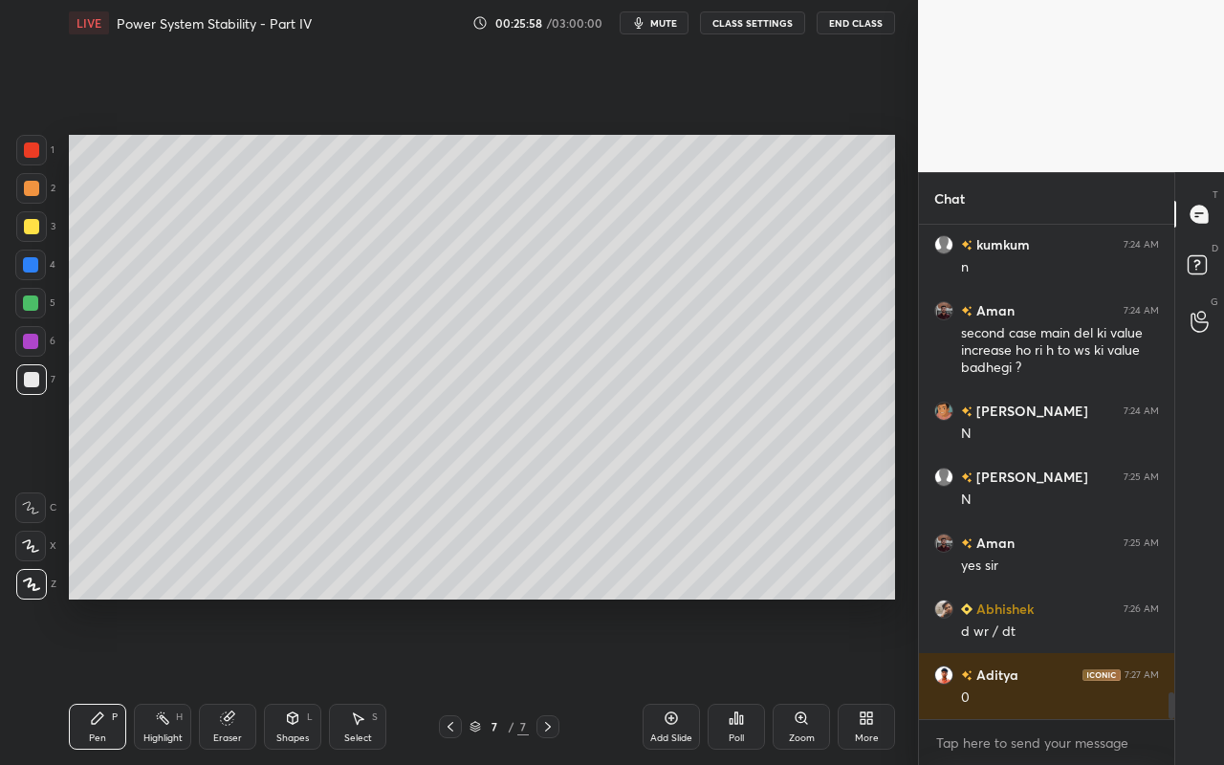
click at [165, 680] on div "Highlight H" at bounding box center [162, 727] width 57 height 46
drag, startPoint x: 176, startPoint y: 738, endPoint x: 204, endPoint y: 692, distance: 53.6
click at [176, 680] on div "Highlight" at bounding box center [162, 738] width 39 height 10
drag, startPoint x: 82, startPoint y: 737, endPoint x: 141, endPoint y: 655, distance: 100.8
click at [87, 680] on div "Pen P" at bounding box center [97, 727] width 57 height 46
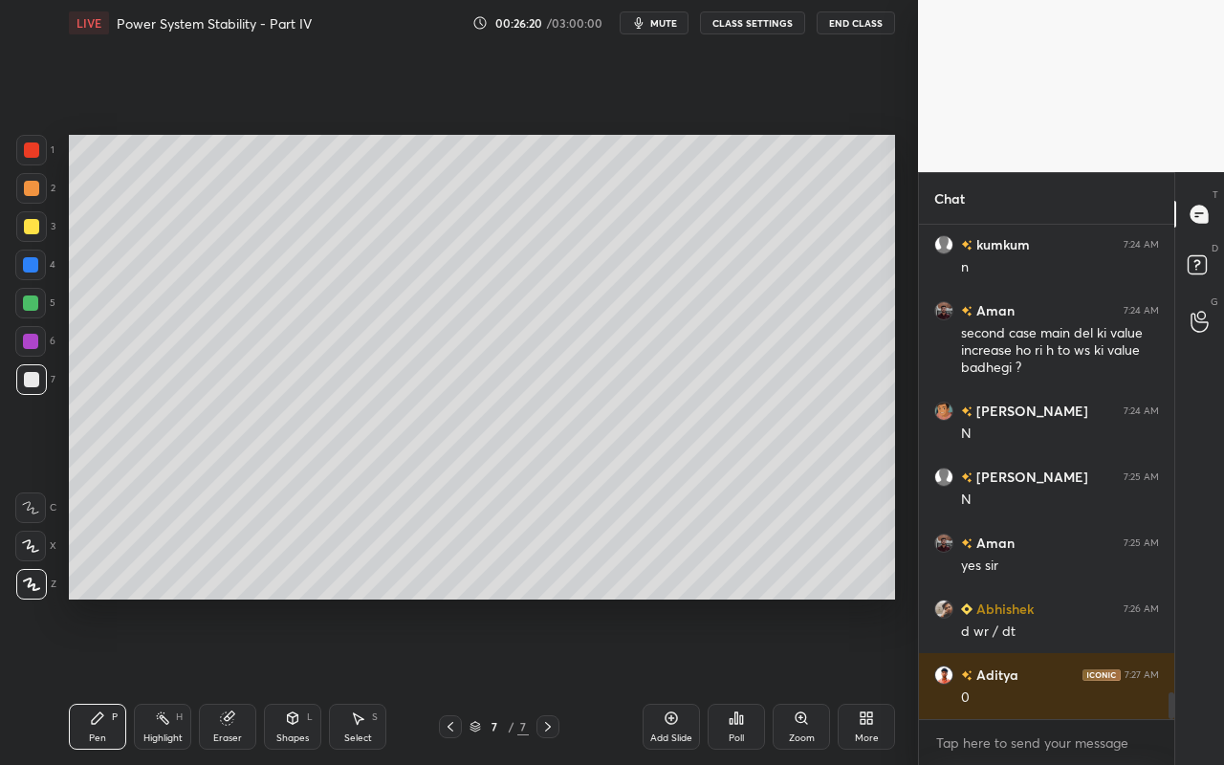
click at [301, 680] on div "Shapes" at bounding box center [292, 738] width 33 height 10
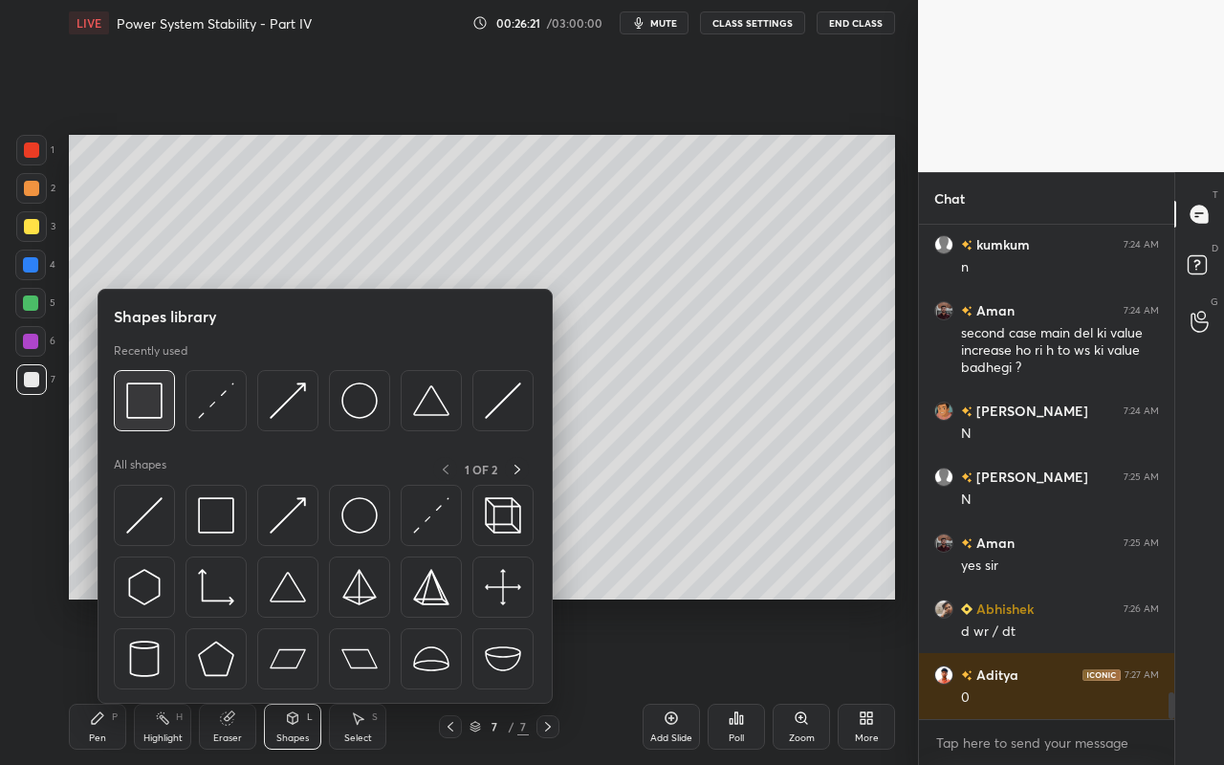
click at [158, 421] on div at bounding box center [144, 400] width 61 height 61
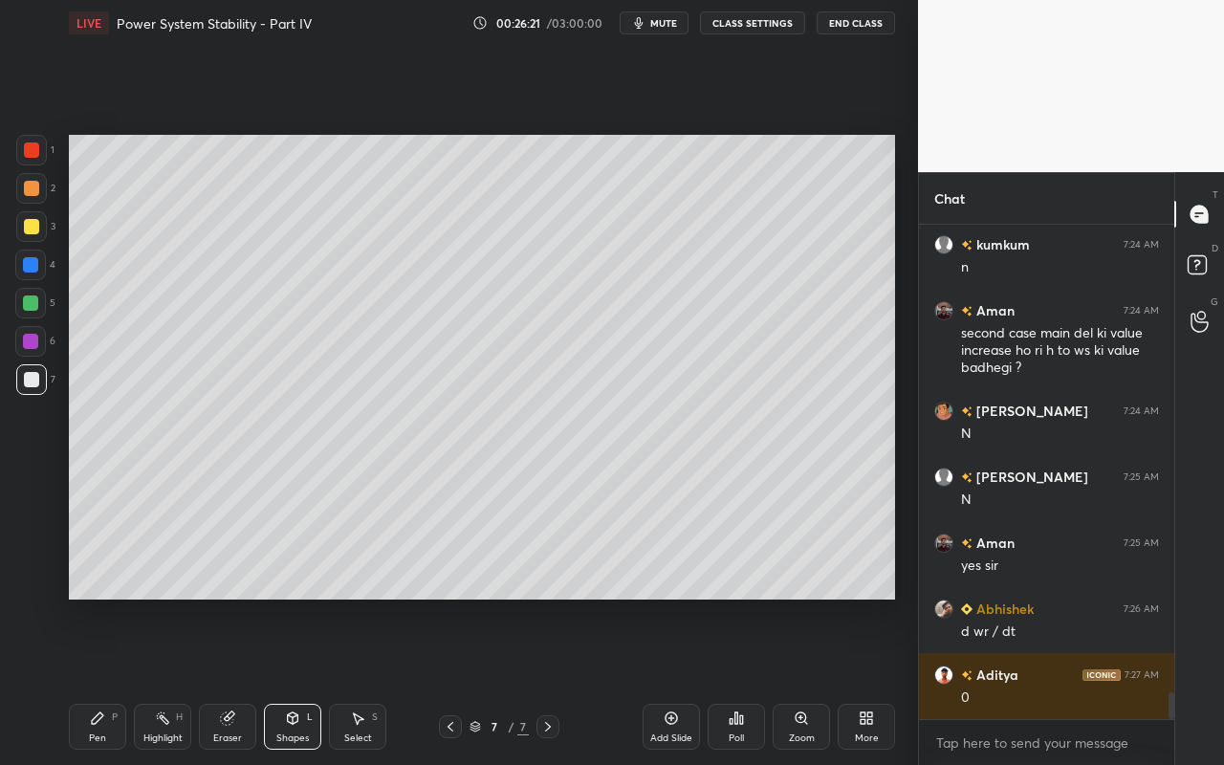
click at [30, 182] on div at bounding box center [31, 188] width 15 height 15
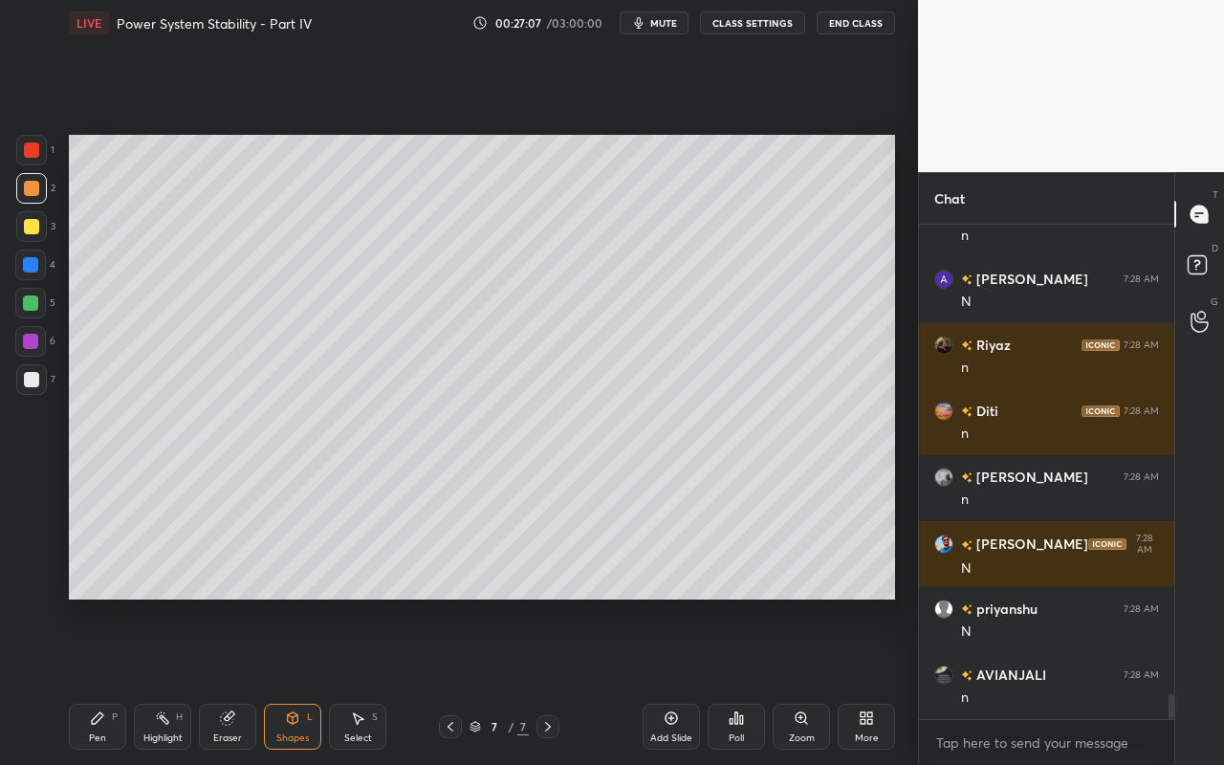
scroll to position [9241, 0]
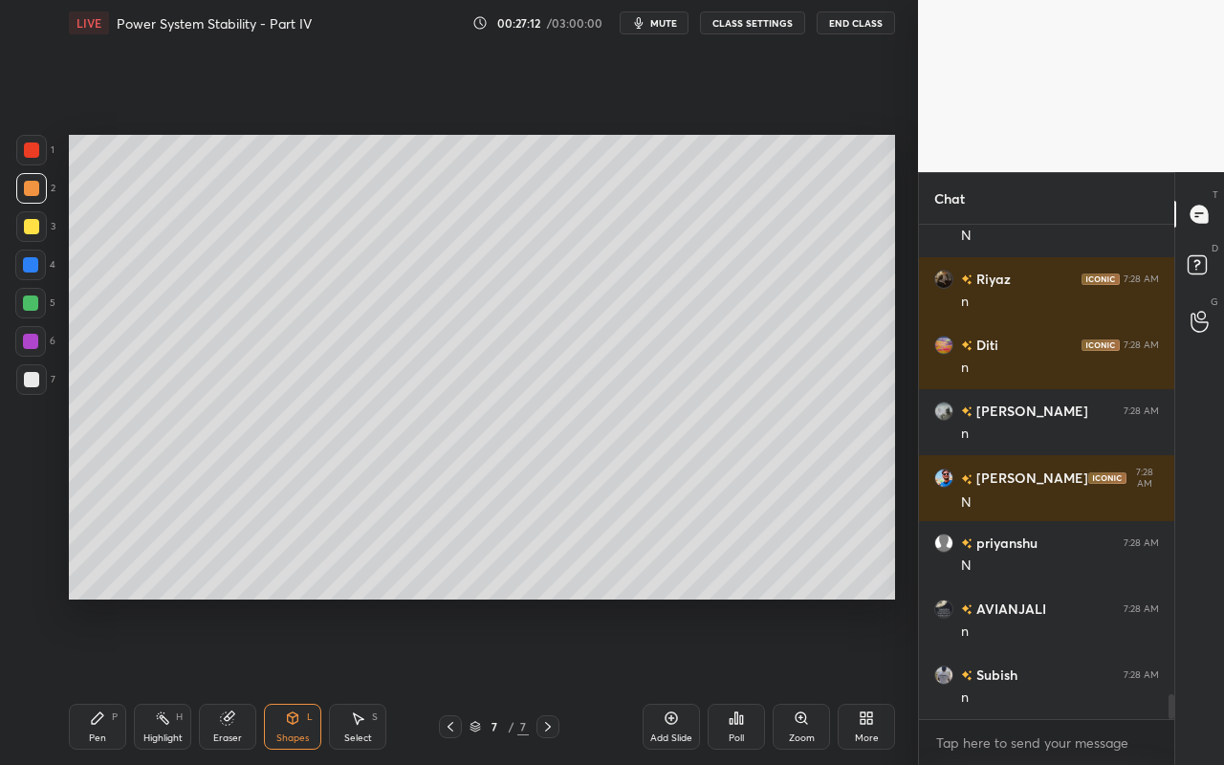
click at [675, 680] on div "Add Slide" at bounding box center [670, 727] width 57 height 46
click at [297, 680] on div "Shapes" at bounding box center [292, 738] width 33 height 10
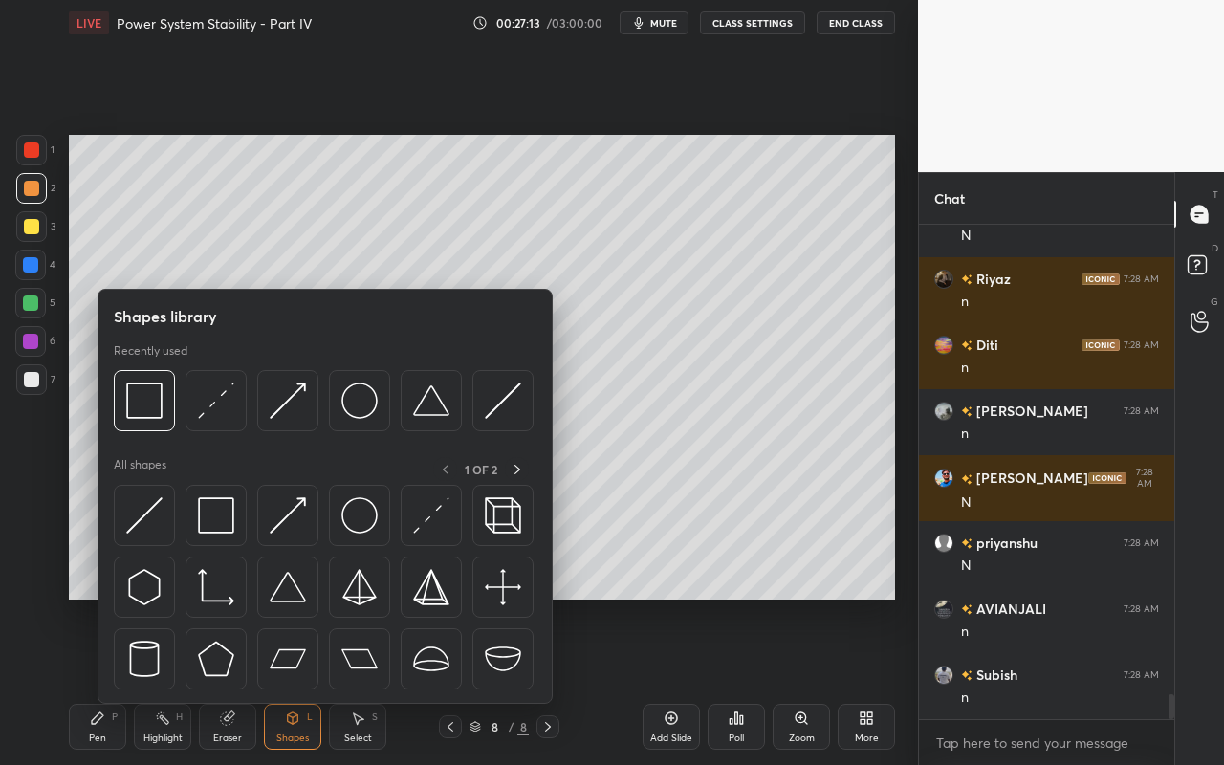
scroll to position [9307, 0]
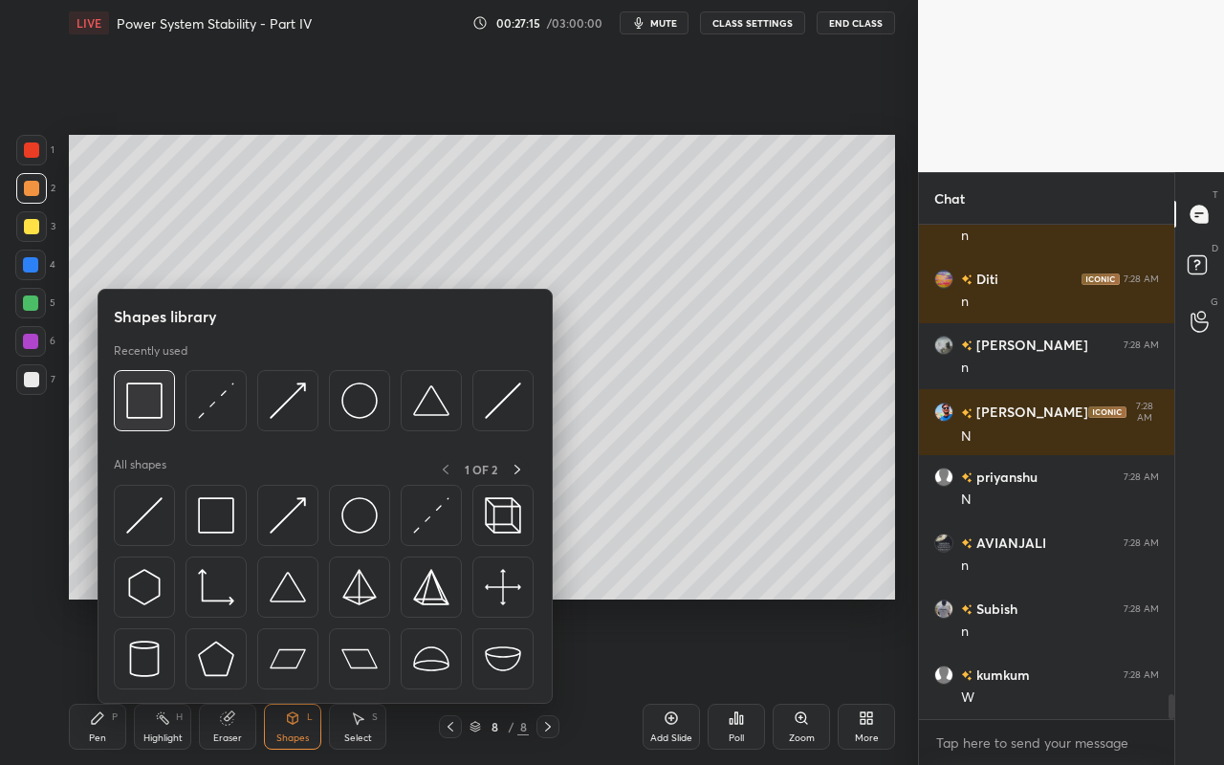
drag, startPoint x: 159, startPoint y: 417, endPoint x: 248, endPoint y: 391, distance: 92.6
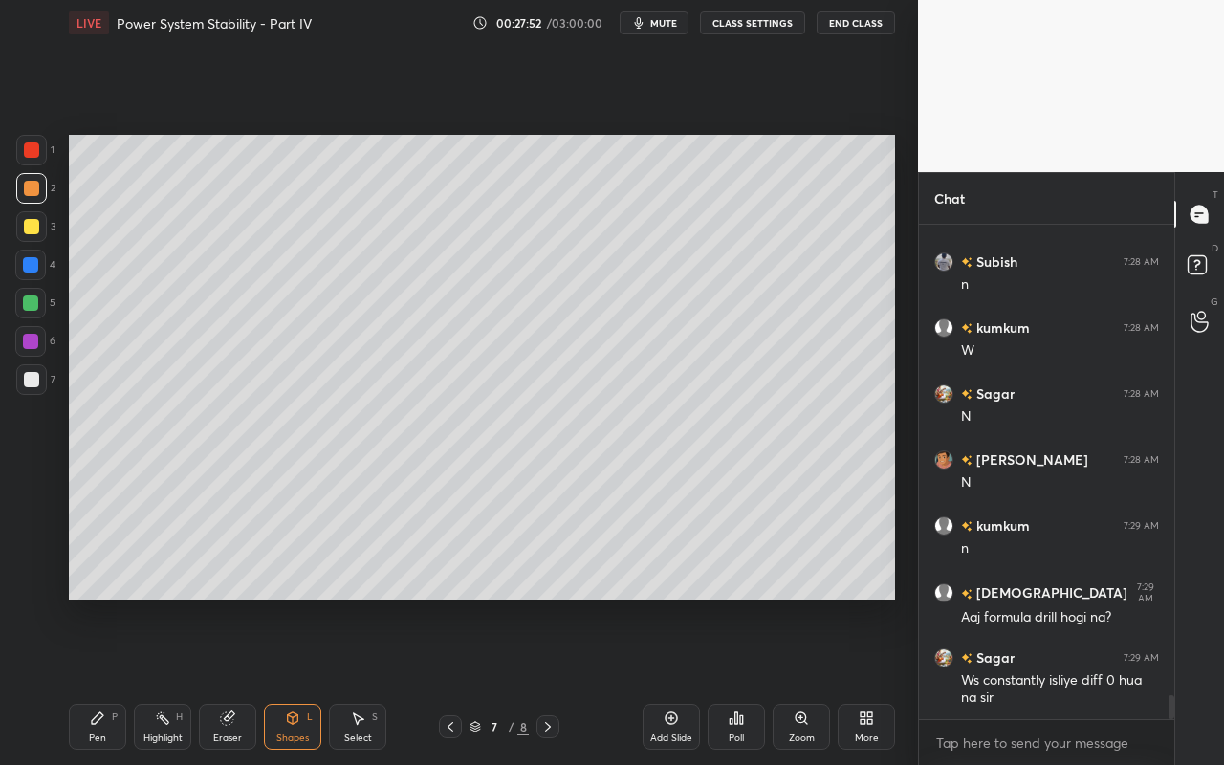
scroll to position [9720, 0]
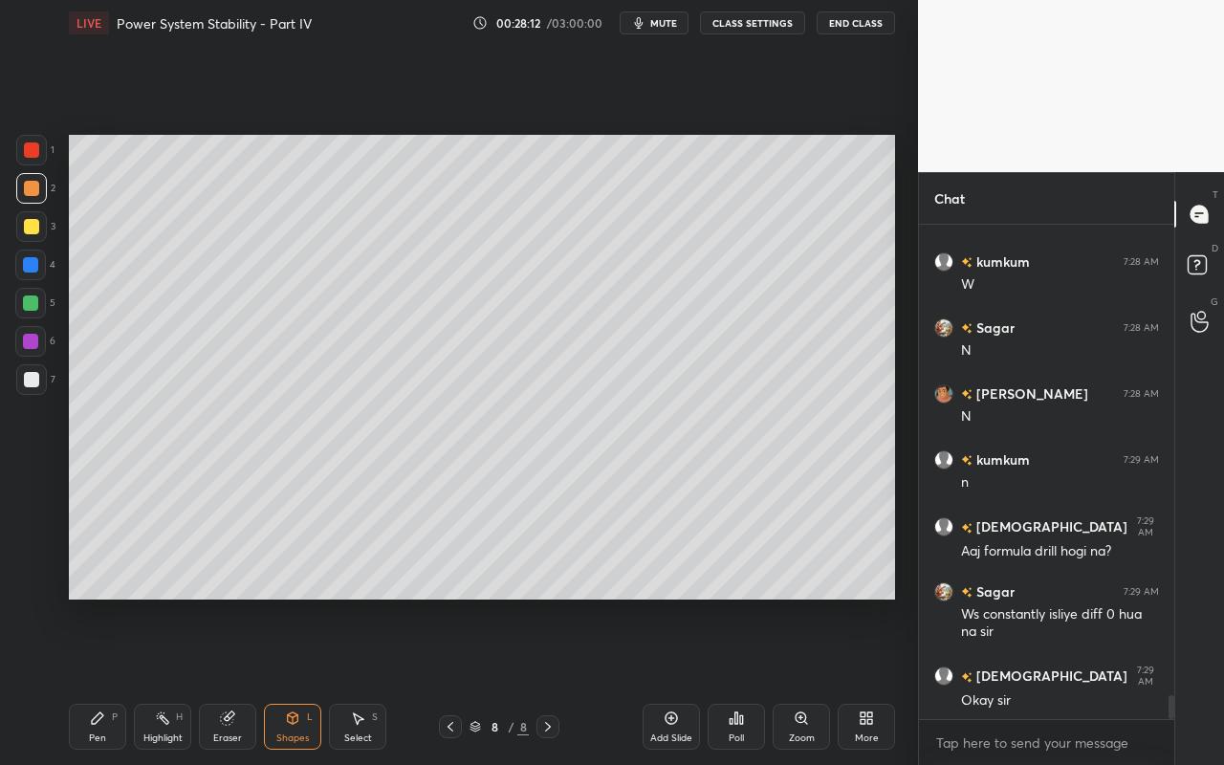
drag, startPoint x: 284, startPoint y: 731, endPoint x: 304, endPoint y: 709, distance: 29.8
click at [284, 680] on div "Shapes" at bounding box center [292, 738] width 33 height 10
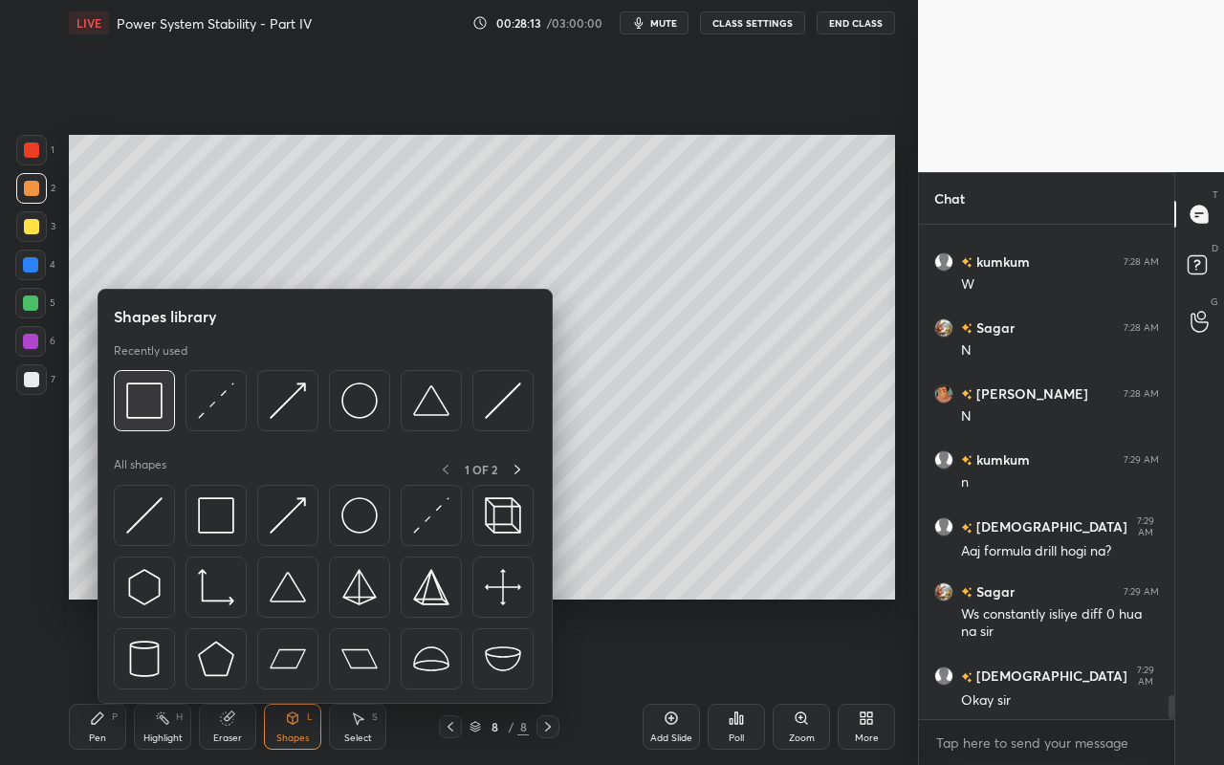
click at [141, 406] on img at bounding box center [144, 400] width 36 height 36
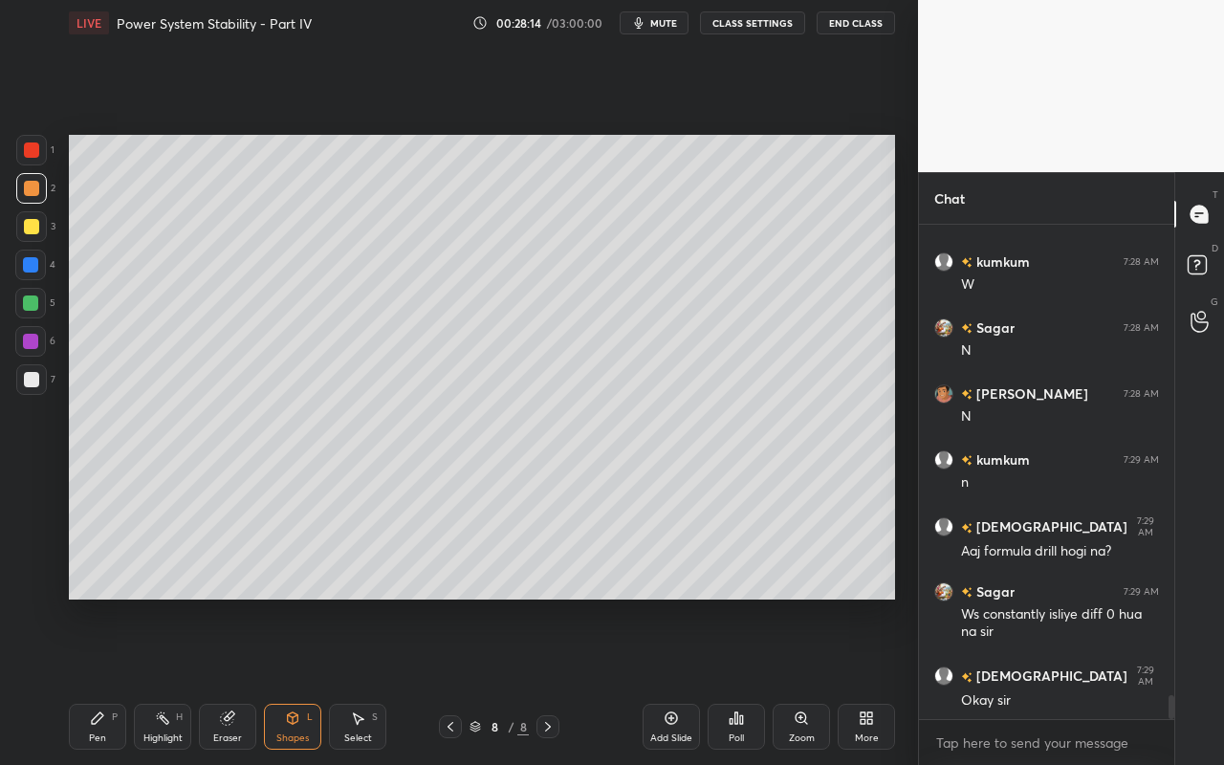
drag, startPoint x: 36, startPoint y: 271, endPoint x: 65, endPoint y: 246, distance: 38.6
click at [36, 271] on div at bounding box center [30, 265] width 31 height 31
click at [372, 680] on div "Select S" at bounding box center [357, 727] width 57 height 46
drag, startPoint x: 412, startPoint y: 195, endPoint x: 430, endPoint y: 206, distance: 21.5
click at [434, 212] on div "0 ° Undo Copy Paste here Duplicate Duplicate to new slide Delete" at bounding box center [482, 367] width 826 height 465
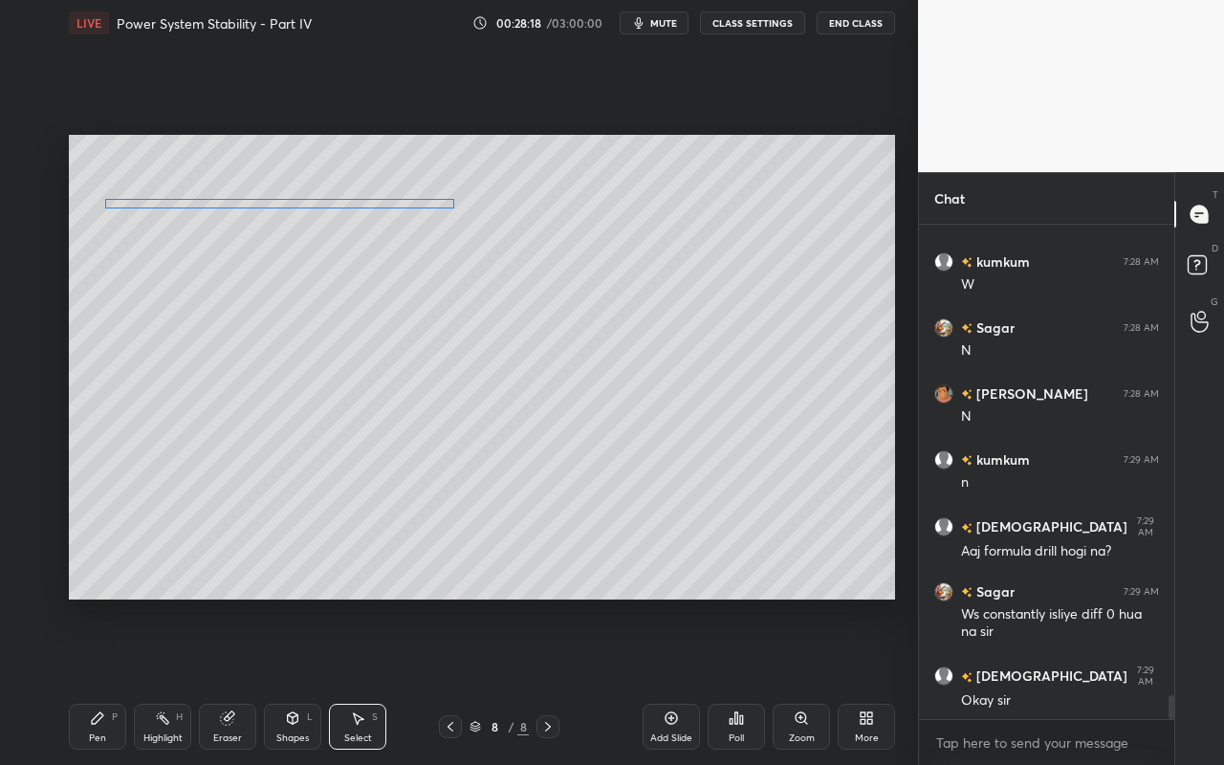
drag, startPoint x: 430, startPoint y: 185, endPoint x: 430, endPoint y: 202, distance: 16.3
click at [432, 202] on div "0 ° Undo Copy Paste here Duplicate Duplicate to new slide Delete" at bounding box center [482, 367] width 826 height 465
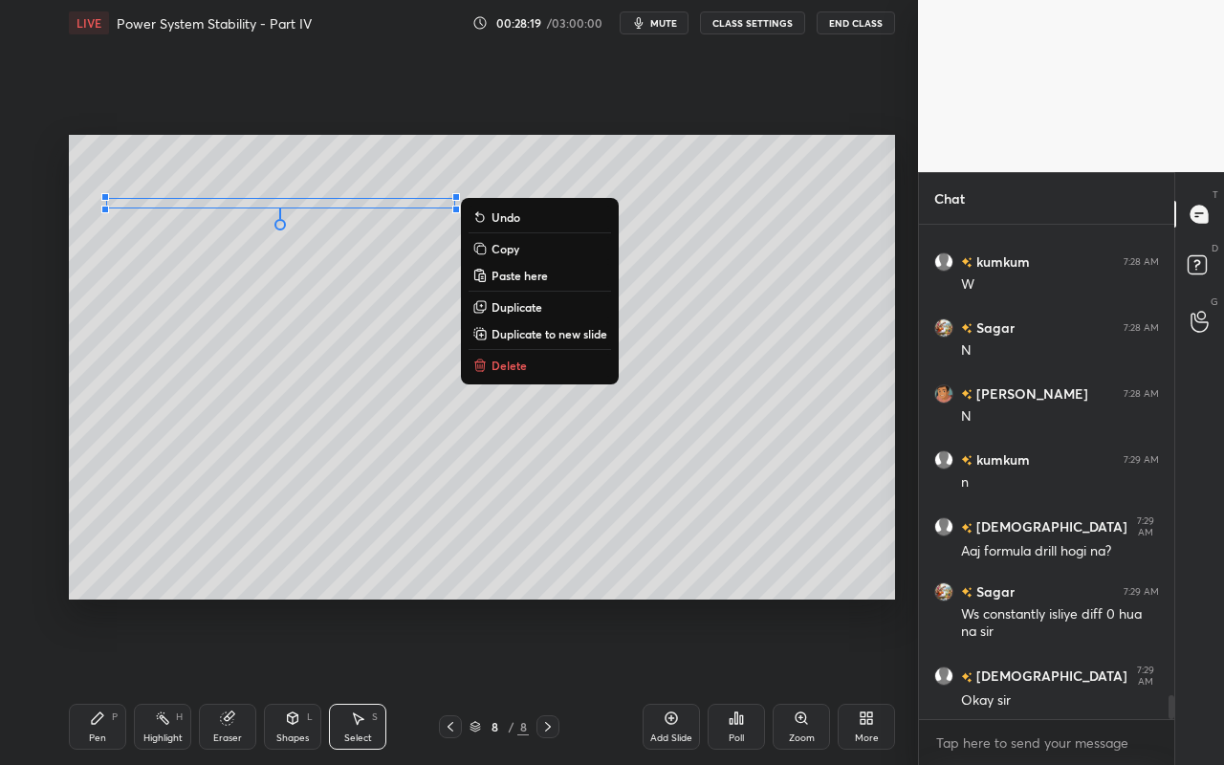
drag, startPoint x: 92, startPoint y: 727, endPoint x: 127, endPoint y: 618, distance: 115.5
click at [92, 680] on div "Pen P" at bounding box center [97, 727] width 57 height 46
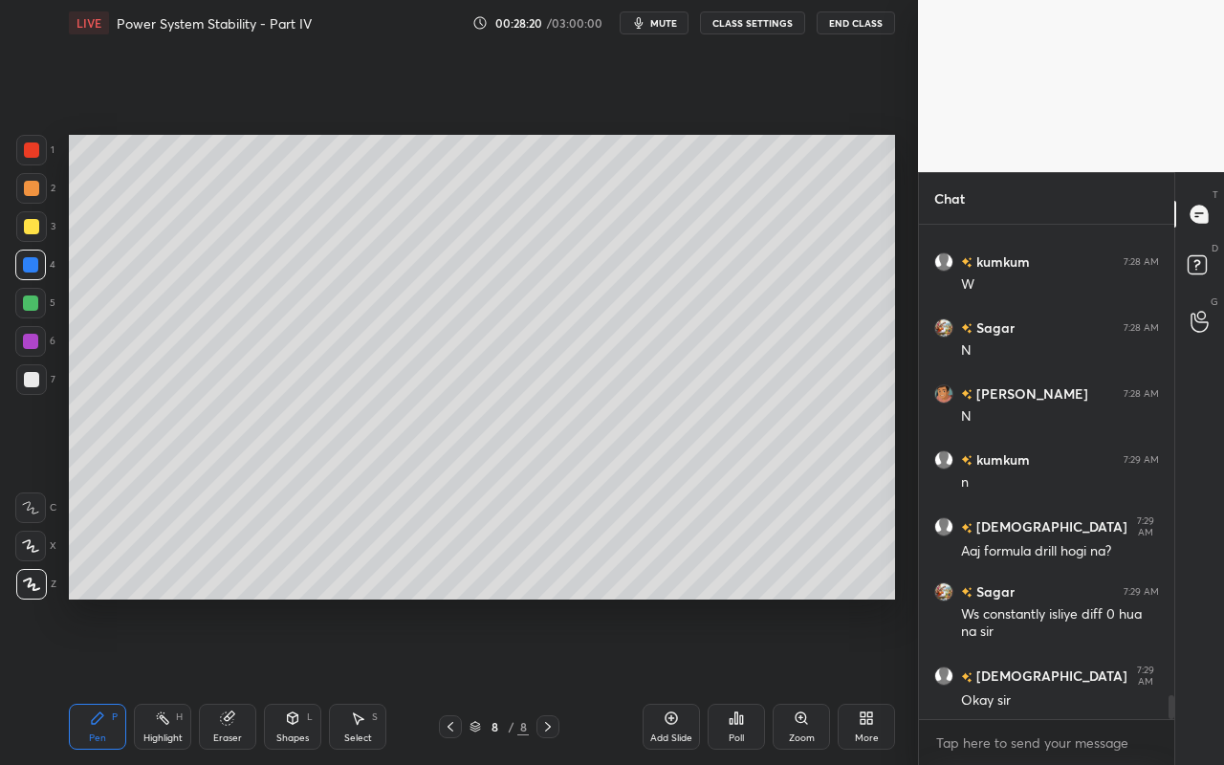
click at [29, 230] on div at bounding box center [31, 226] width 15 height 15
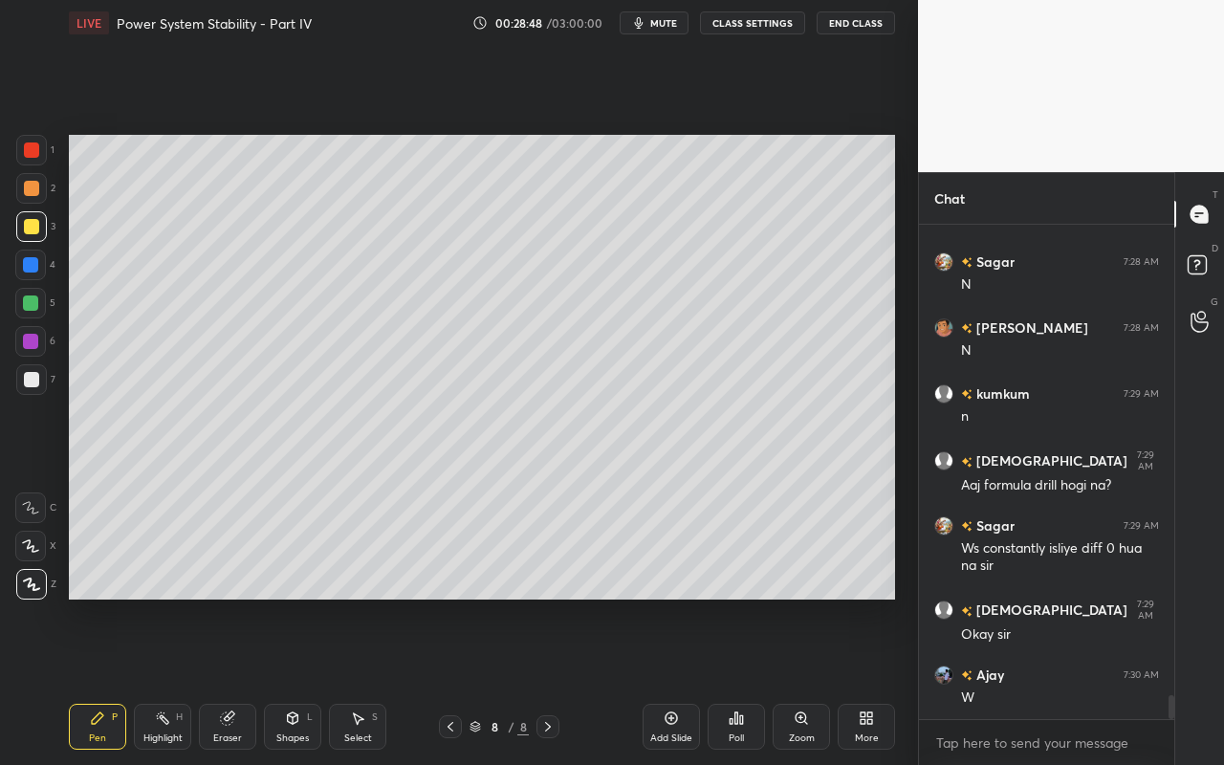
click at [91, 680] on div "Pen P" at bounding box center [97, 727] width 57 height 46
drag, startPoint x: 86, startPoint y: 729, endPoint x: 93, endPoint y: 714, distance: 16.7
click at [88, 680] on div "Pen P" at bounding box center [97, 727] width 57 height 46
click at [294, 680] on div "Shapes L" at bounding box center [292, 727] width 57 height 46
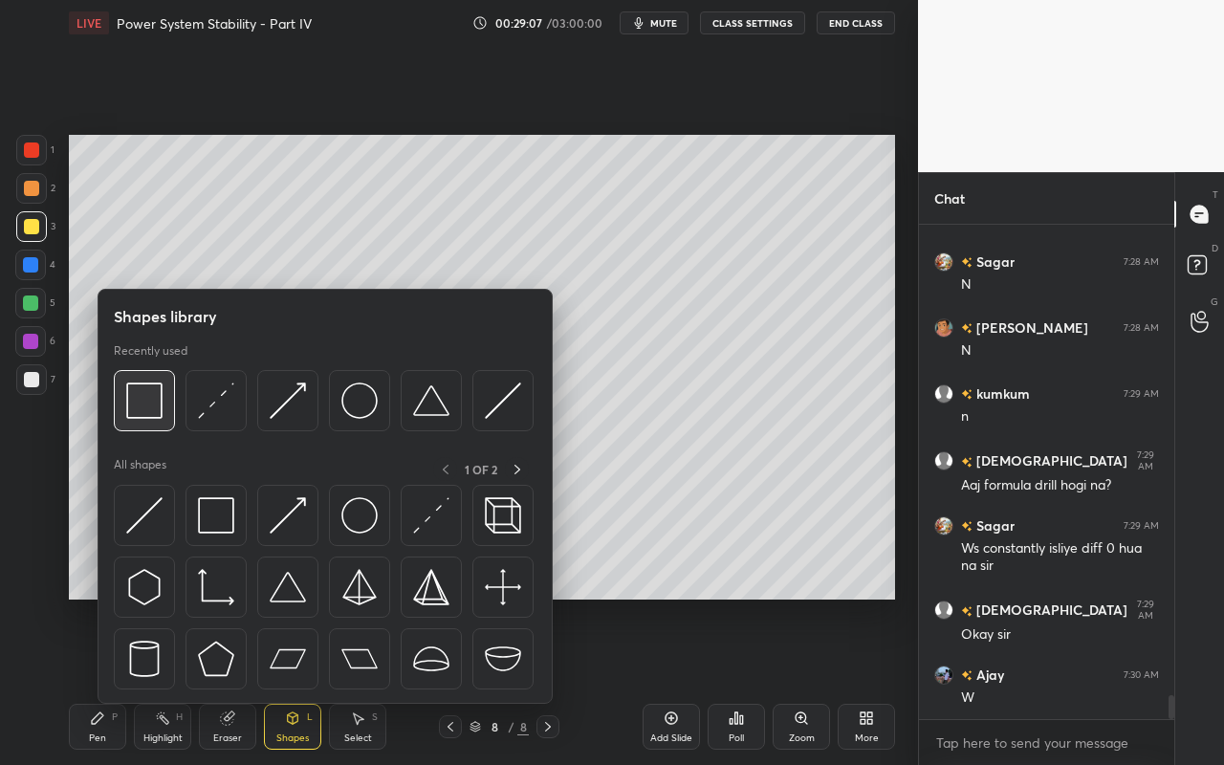
click at [156, 430] on div at bounding box center [144, 400] width 61 height 61
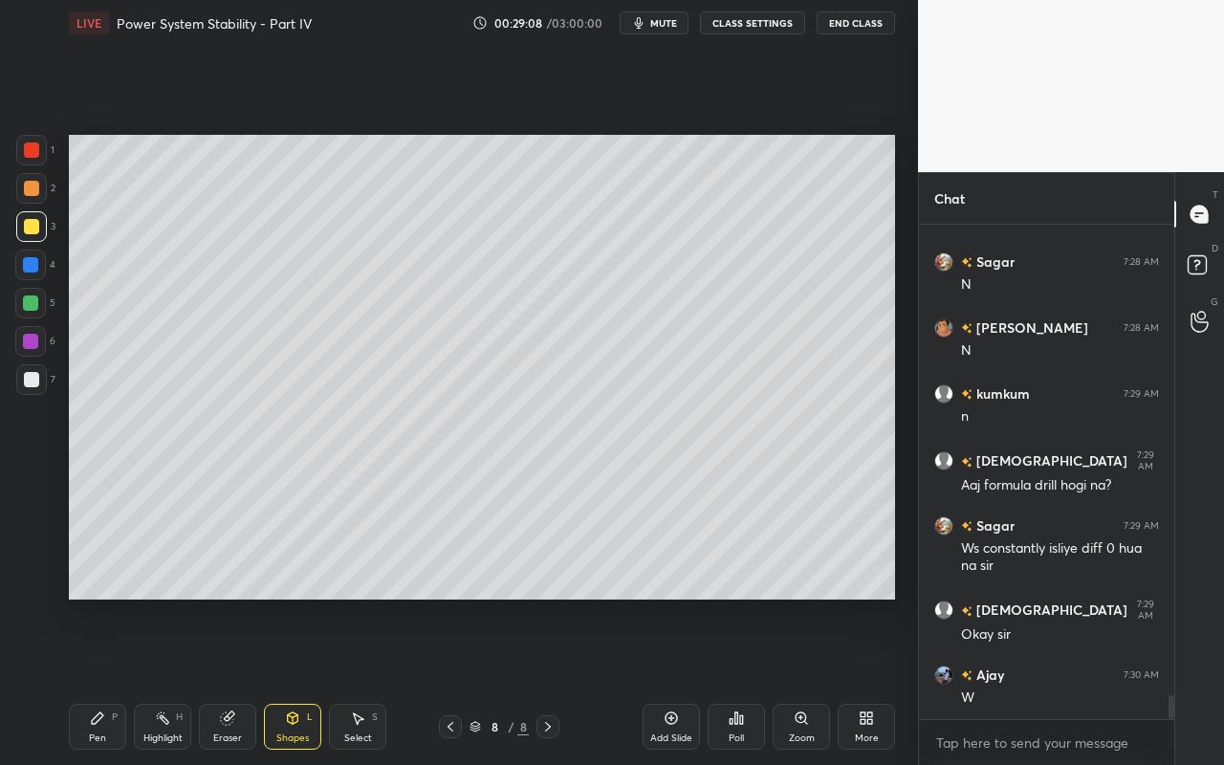
click at [34, 299] on div at bounding box center [30, 302] width 15 height 15
click at [286, 680] on div "Shapes L" at bounding box center [292, 727] width 57 height 46
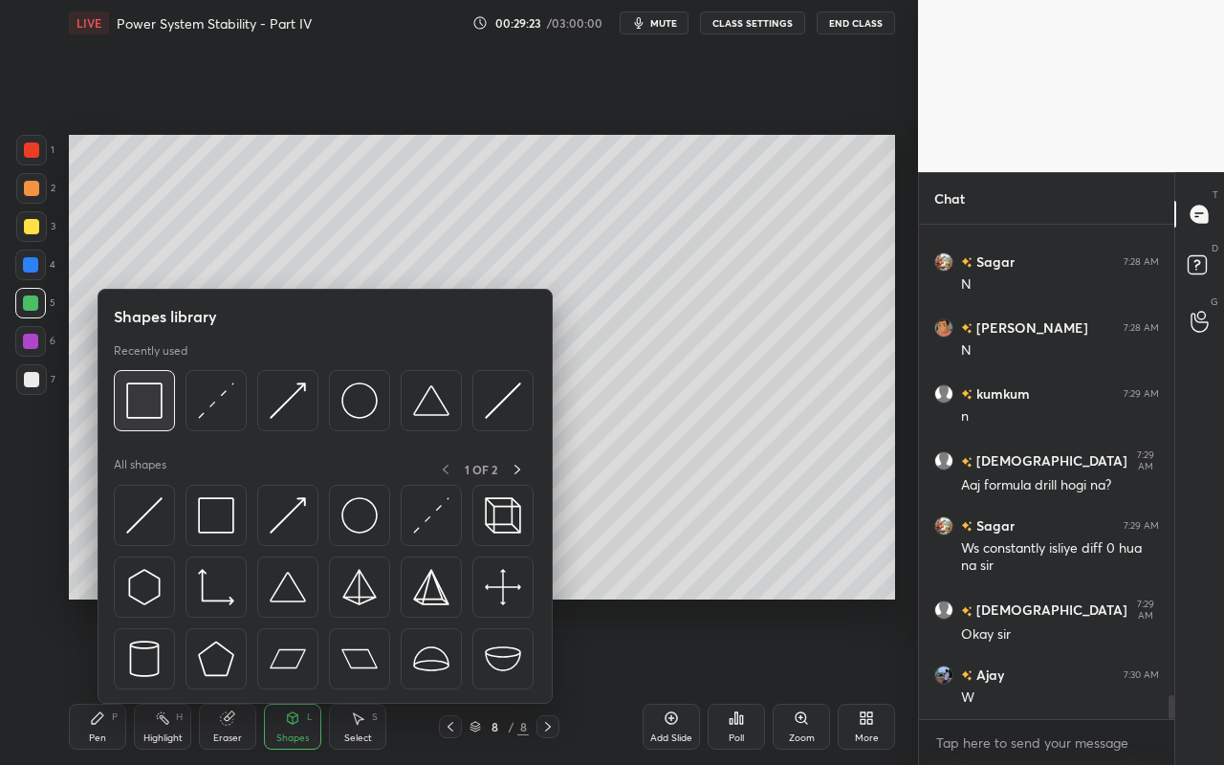
click at [142, 412] on img at bounding box center [144, 400] width 36 height 36
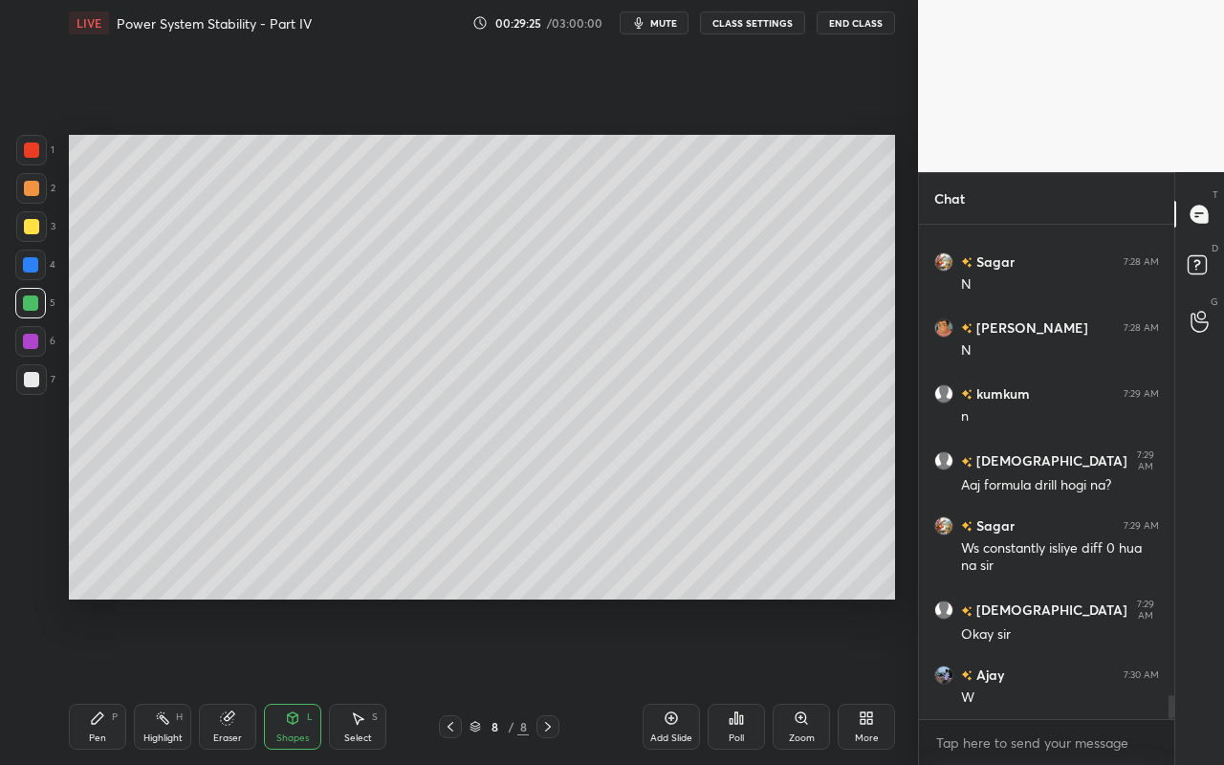
drag, startPoint x: 33, startPoint y: 229, endPoint x: 60, endPoint y: 224, distance: 27.4
click at [33, 229] on div at bounding box center [31, 226] width 15 height 15
click at [104, 680] on icon at bounding box center [97, 717] width 15 height 15
drag, startPoint x: 36, startPoint y: 184, endPoint x: 54, endPoint y: 181, distance: 17.4
click at [36, 184] on div at bounding box center [31, 188] width 15 height 15
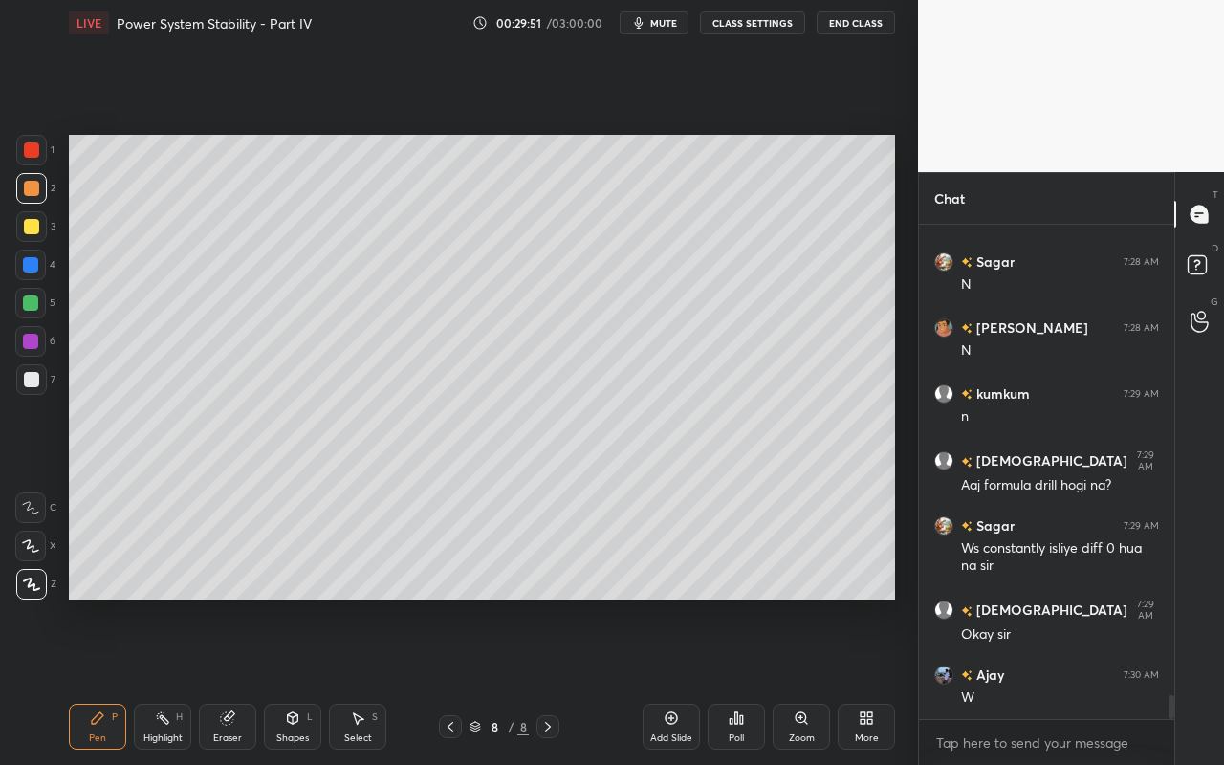
click at [29, 231] on div at bounding box center [31, 226] width 15 height 15
drag, startPoint x: 165, startPoint y: 727, endPoint x: 260, endPoint y: 612, distance: 148.7
click at [168, 680] on div "Highlight H" at bounding box center [162, 727] width 57 height 46
click at [79, 680] on div "Pen P" at bounding box center [97, 727] width 57 height 46
click at [289, 680] on div "Shapes L" at bounding box center [292, 727] width 57 height 46
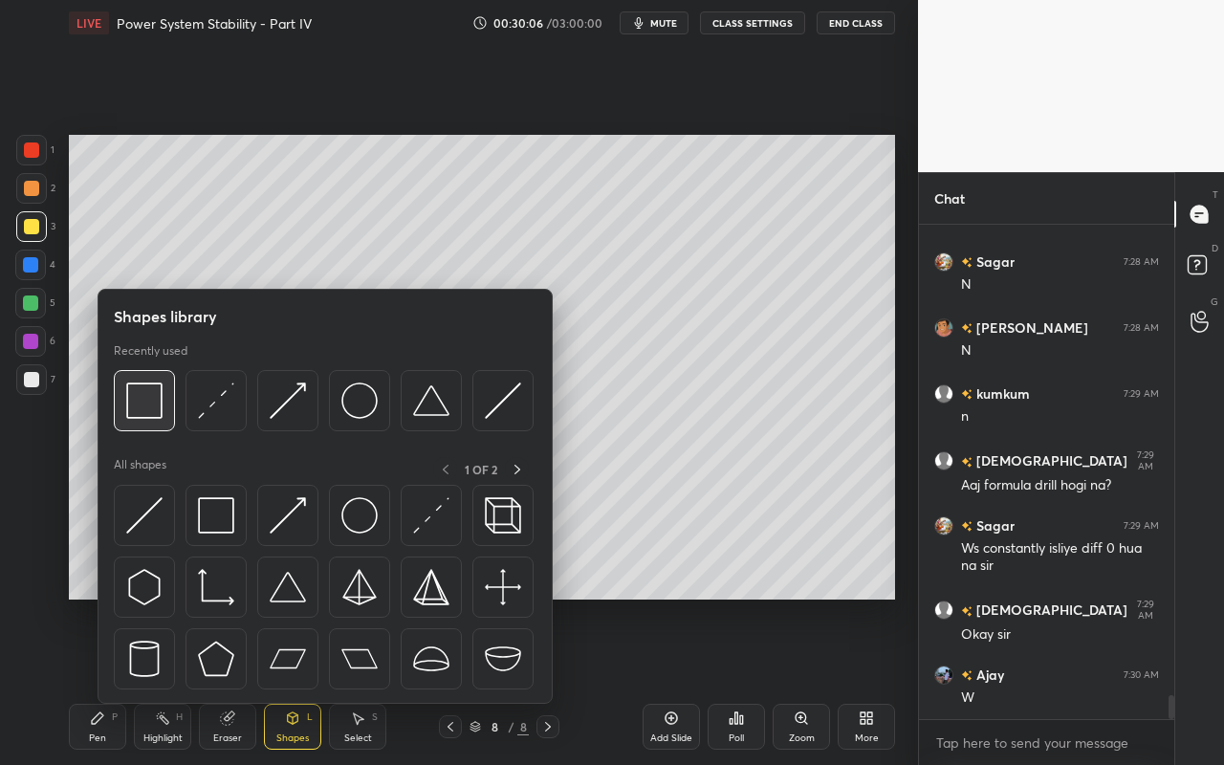
click at [154, 415] on img at bounding box center [144, 400] width 36 height 36
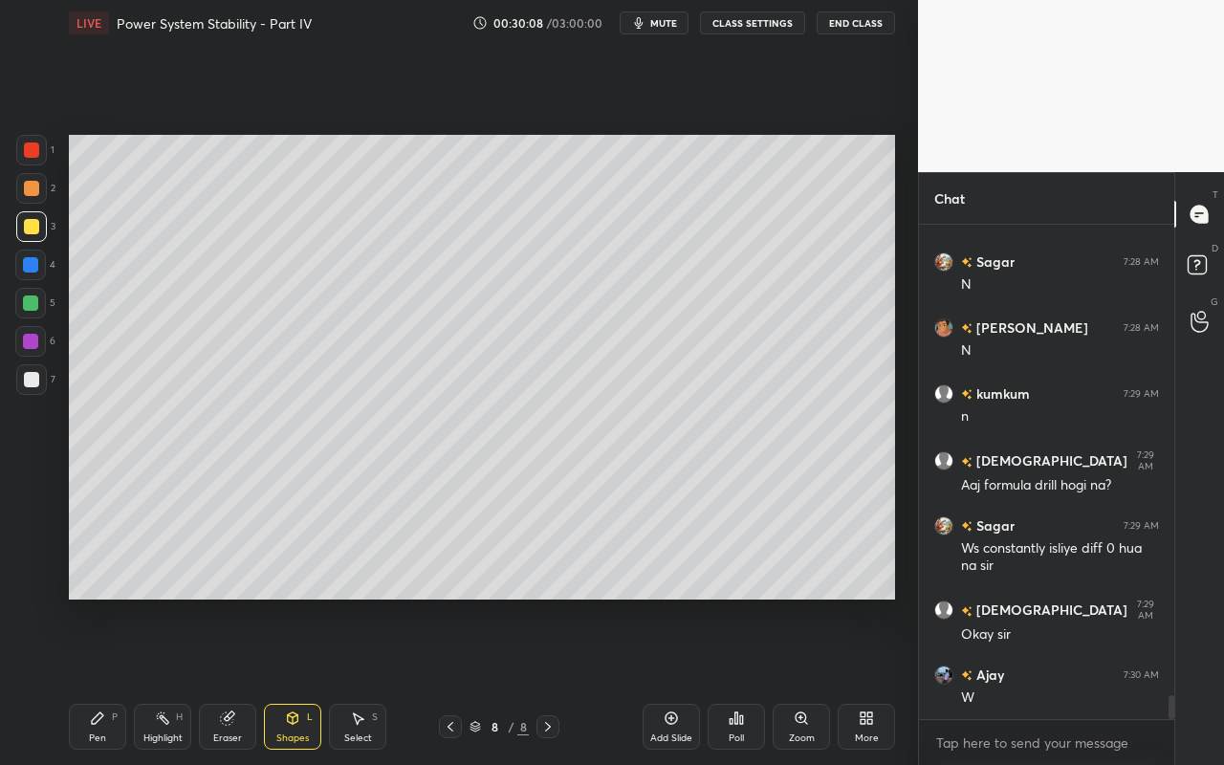
click at [95, 680] on div "Pen" at bounding box center [97, 738] width 17 height 10
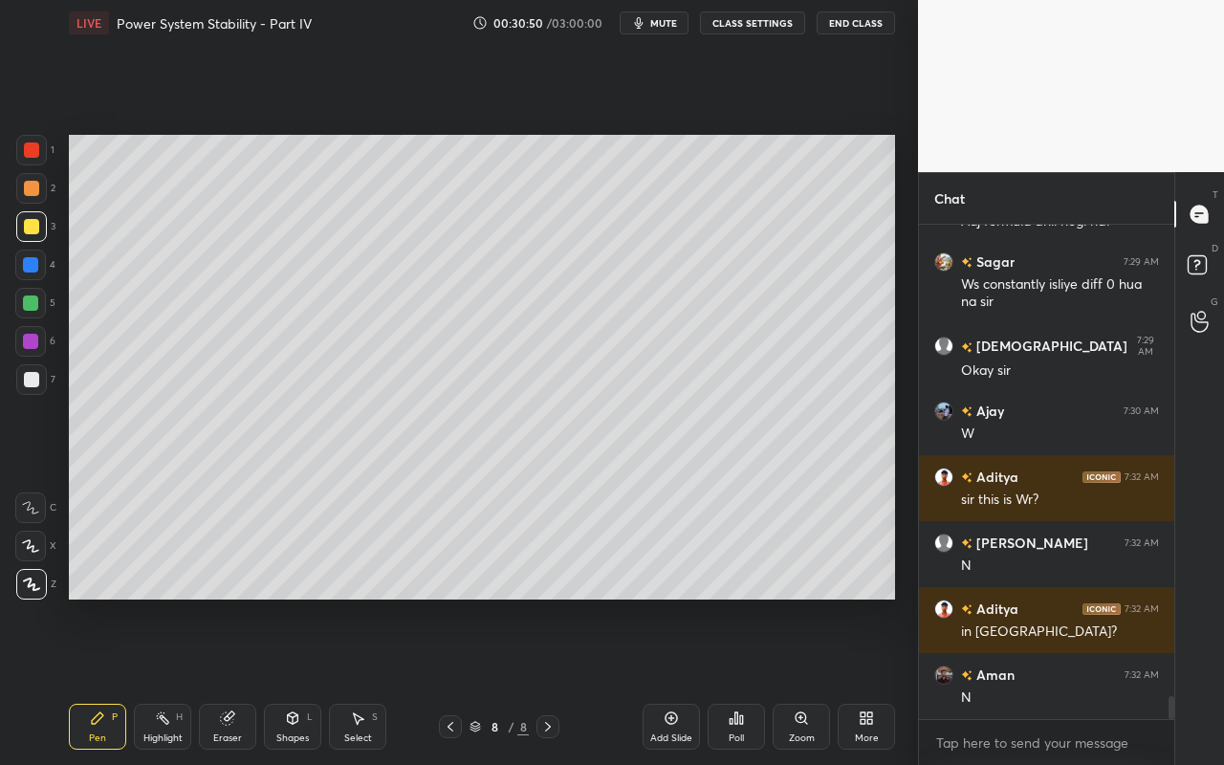
scroll to position [10116, 0]
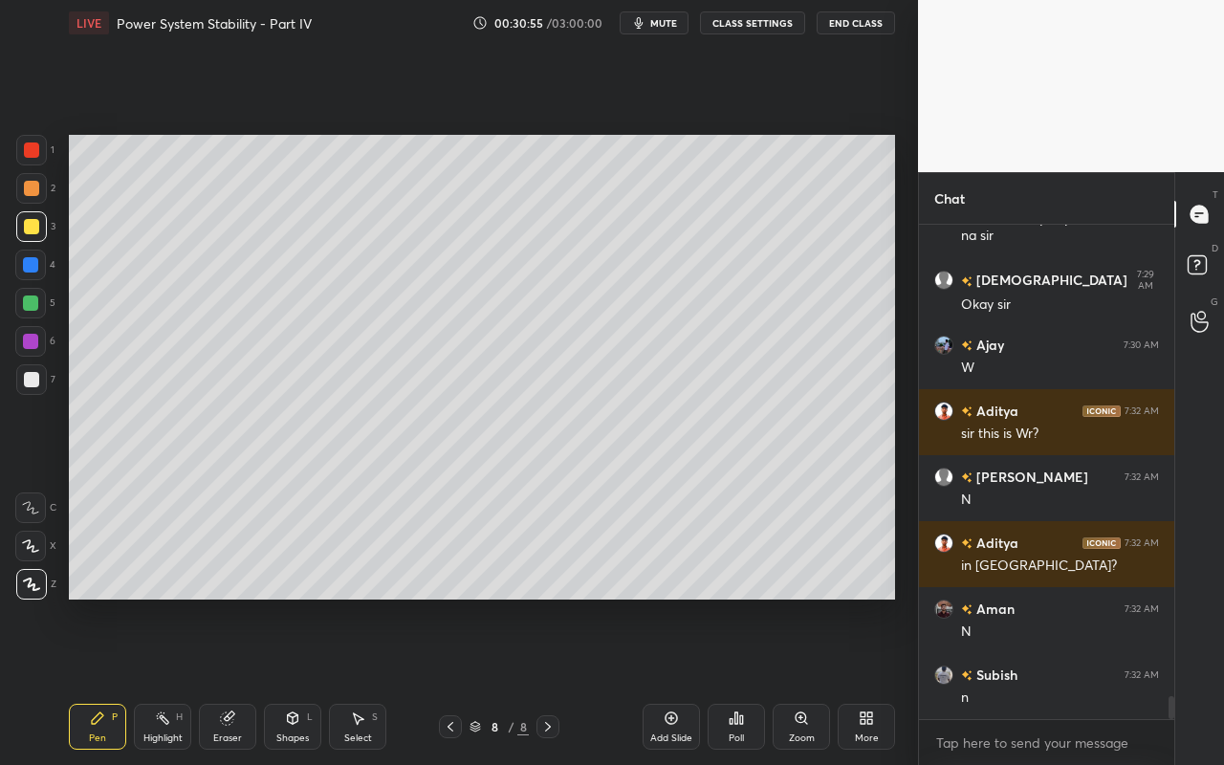
click at [167, 680] on div "Highlight H" at bounding box center [162, 727] width 57 height 46
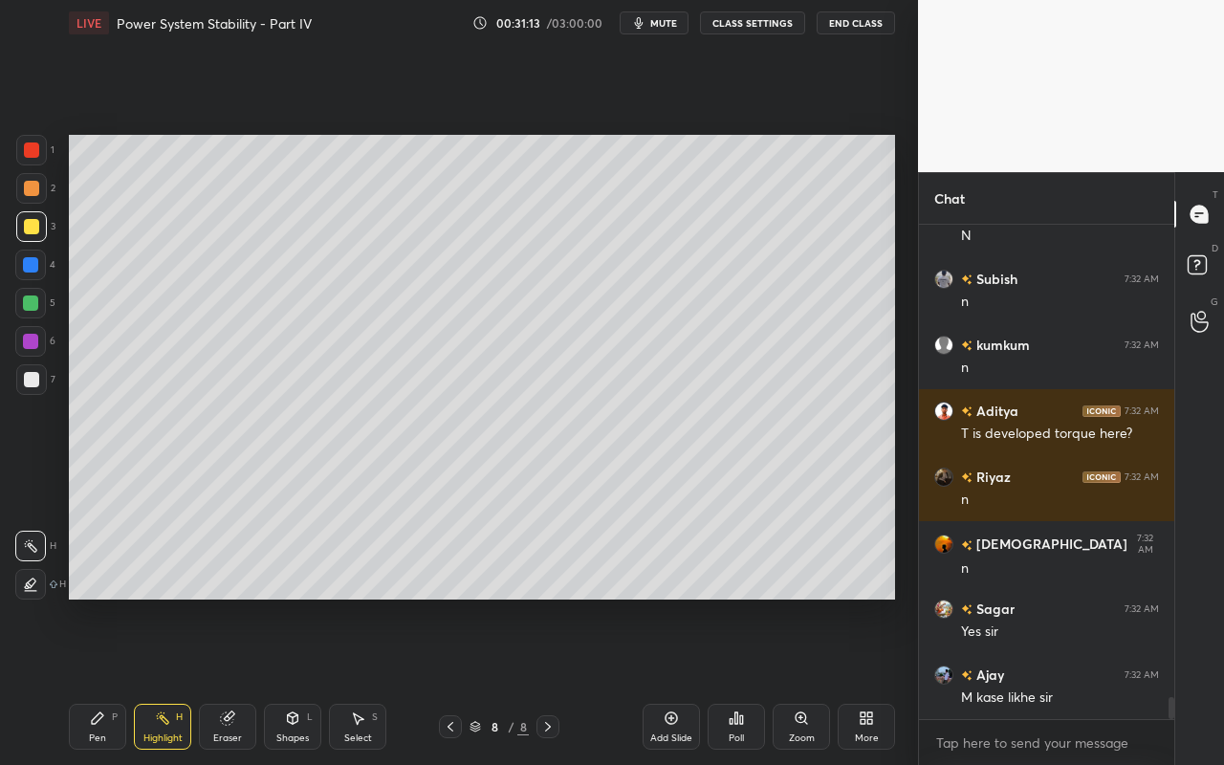
scroll to position [10578, 0]
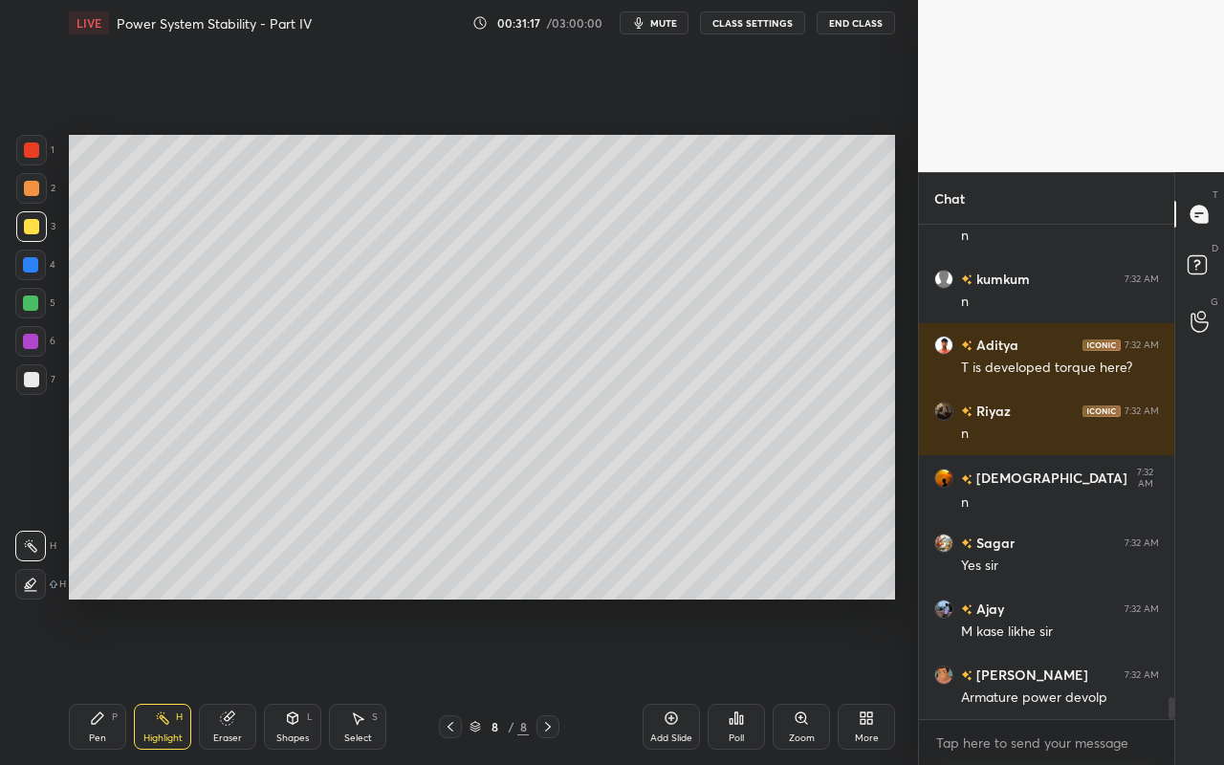
drag, startPoint x: 159, startPoint y: 731, endPoint x: 192, endPoint y: 693, distance: 50.8
click at [164, 680] on div "Highlight" at bounding box center [162, 738] width 39 height 10
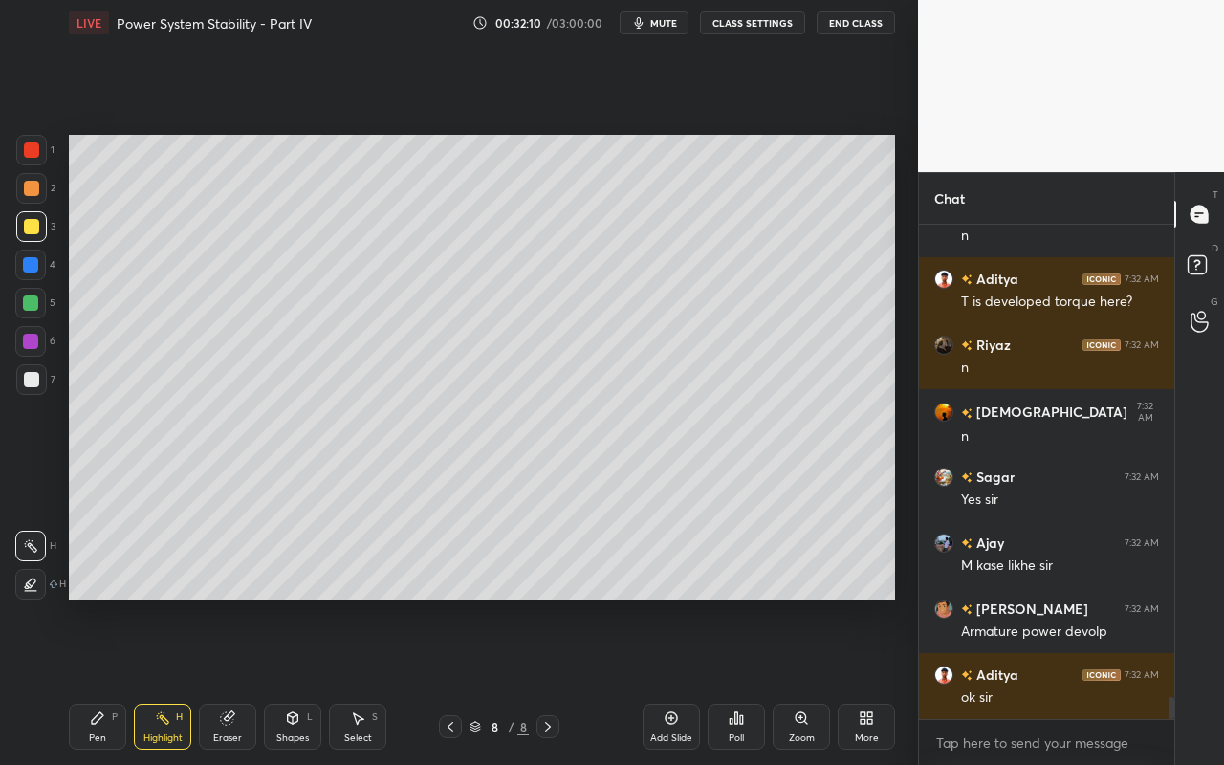
click at [148, 680] on div "Pen P Highlight H Eraser Shapes L Select S 8 / 8 Add Slide Poll Zoom More" at bounding box center [482, 726] width 826 height 76
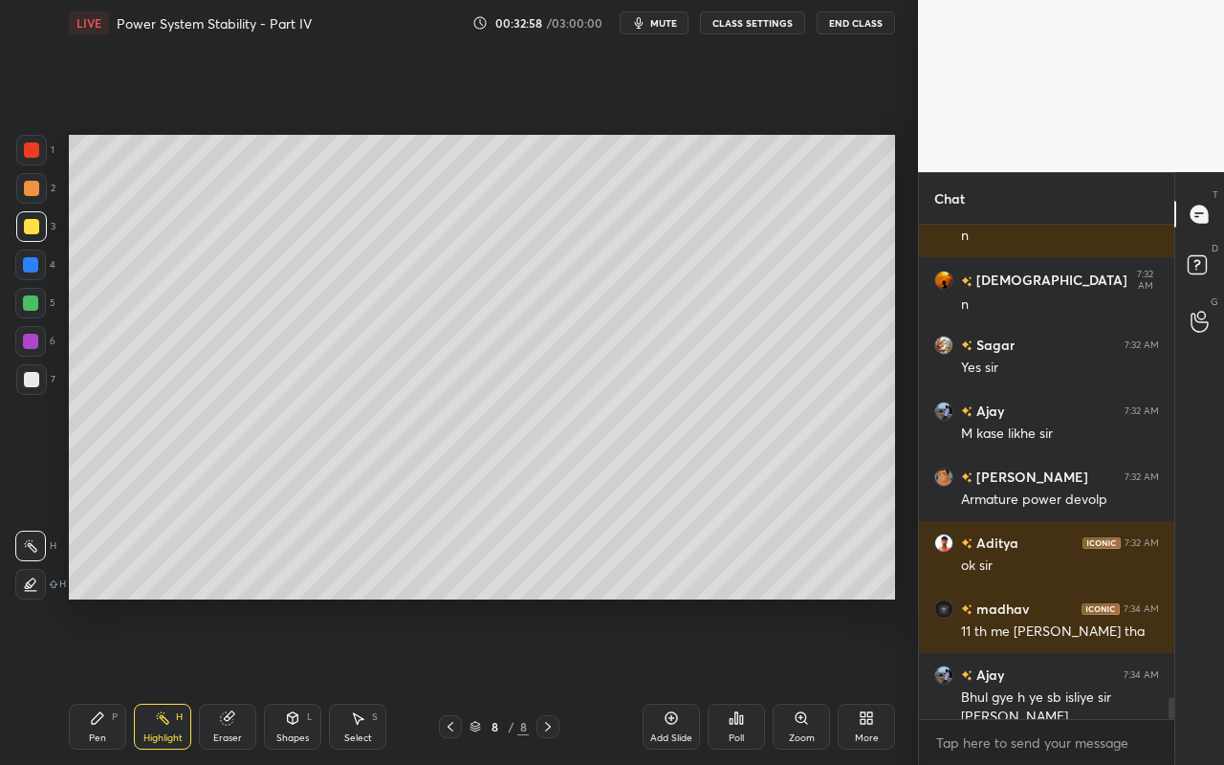
scroll to position [10795, 0]
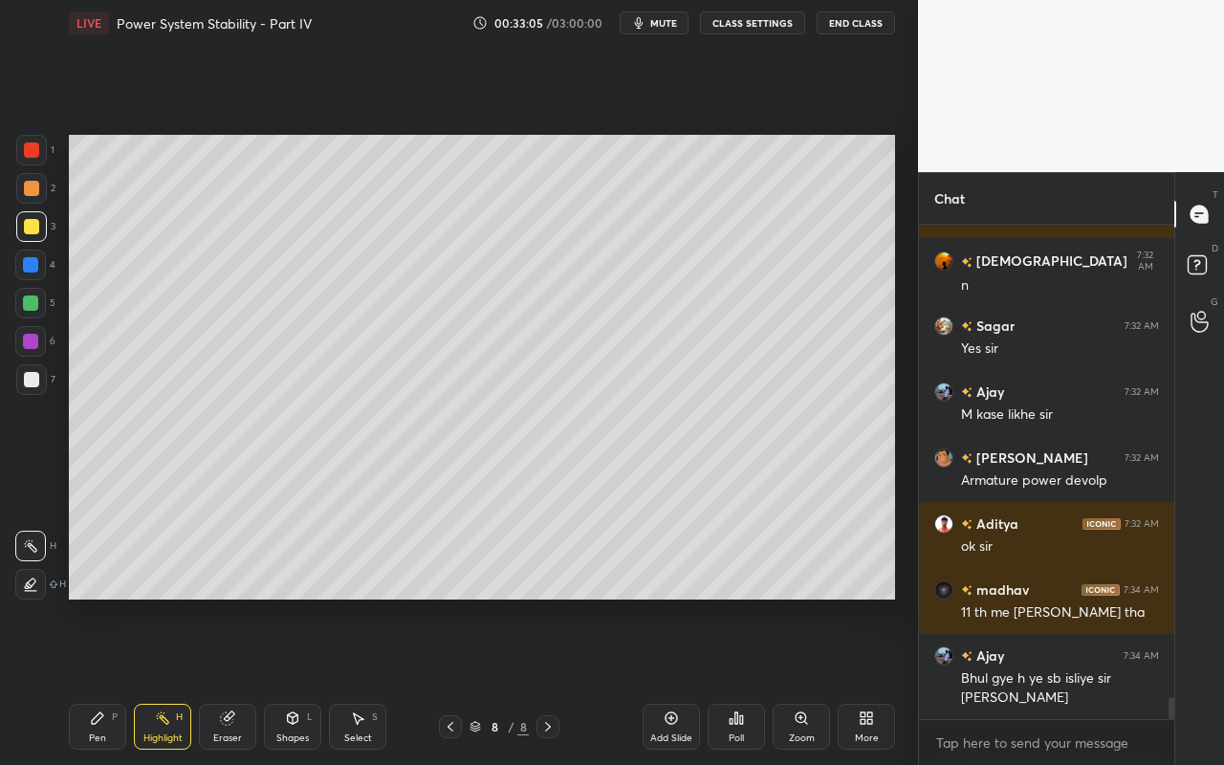
click at [297, 680] on div "Shapes L" at bounding box center [292, 727] width 57 height 46
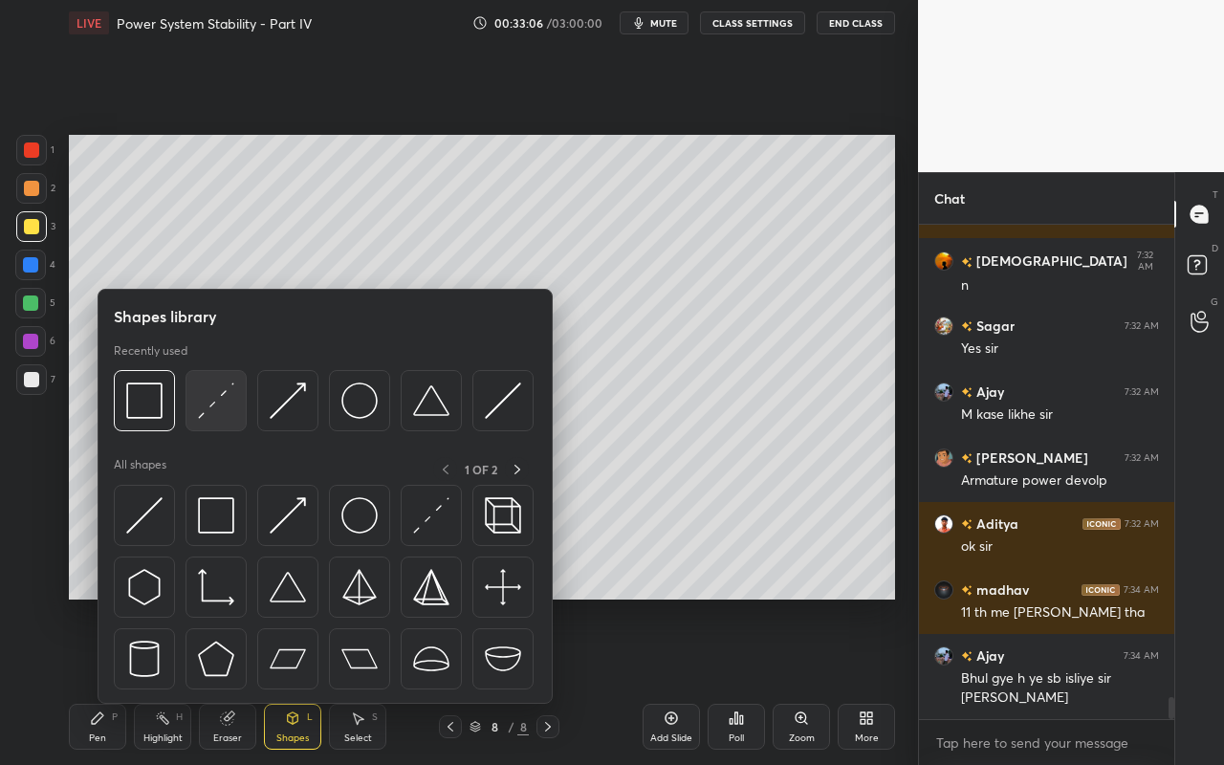
click at [225, 416] on img at bounding box center [216, 400] width 36 height 36
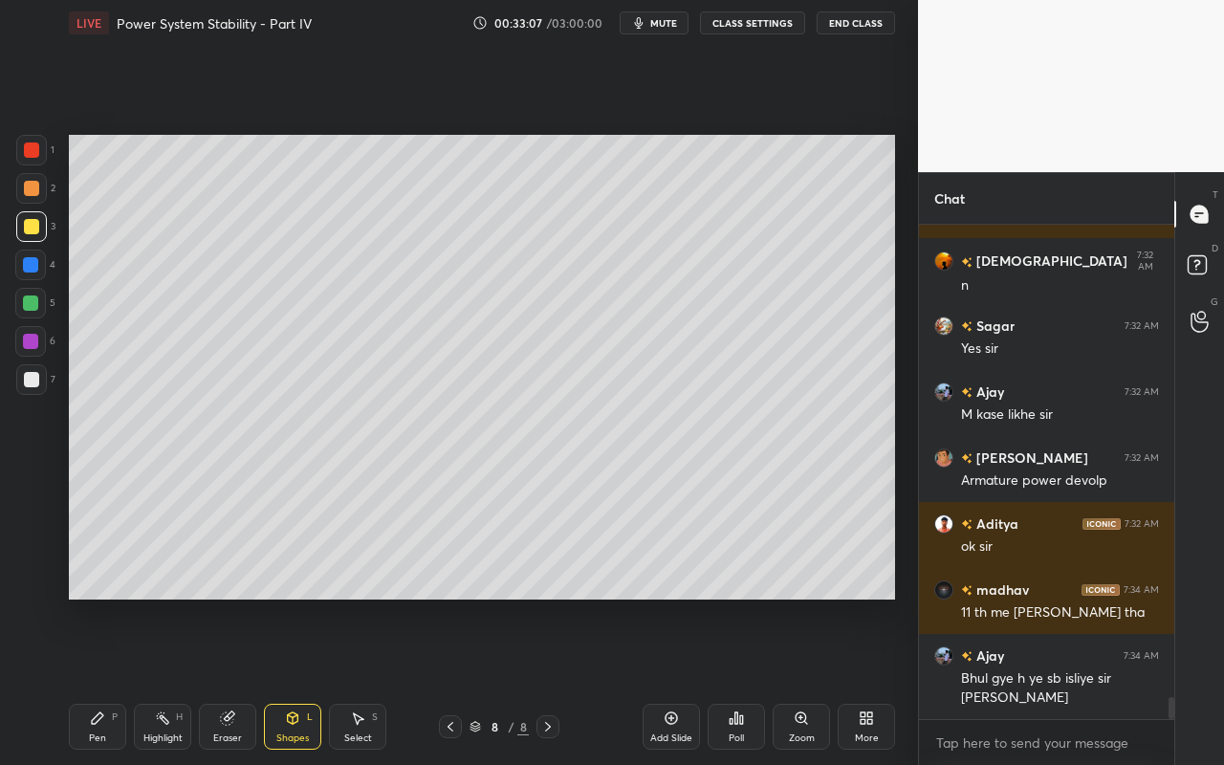
click at [33, 379] on div at bounding box center [31, 379] width 15 height 15
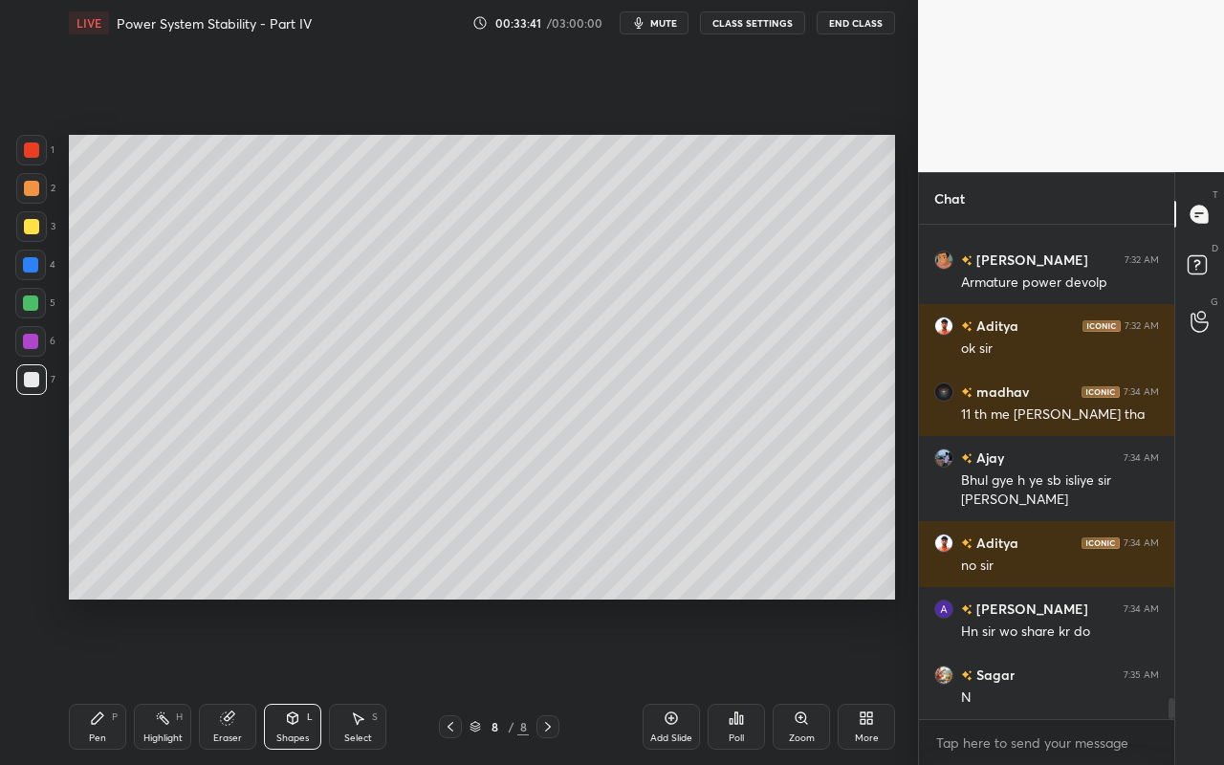
scroll to position [11059, 0]
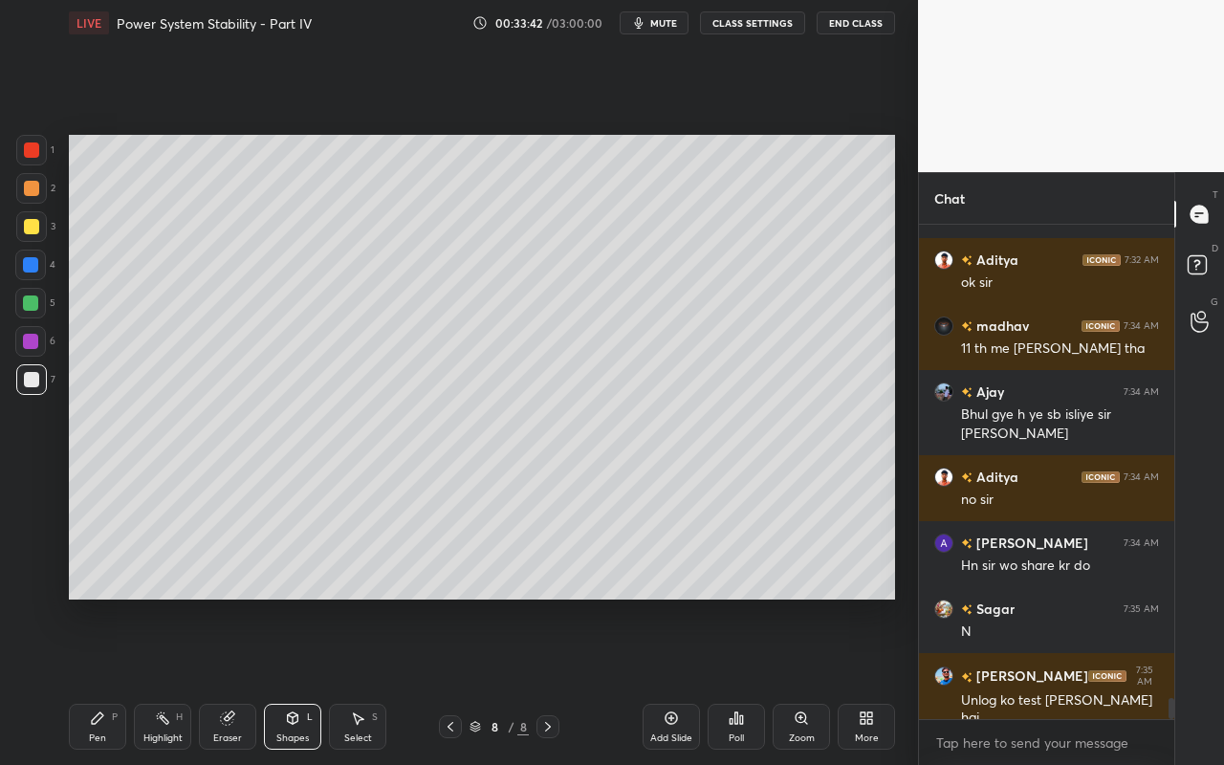
click at [667, 680] on icon at bounding box center [670, 717] width 15 height 15
drag, startPoint x: 288, startPoint y: 737, endPoint x: 293, endPoint y: 715, distance: 22.7
click at [288, 680] on div "Shapes" at bounding box center [292, 738] width 33 height 10
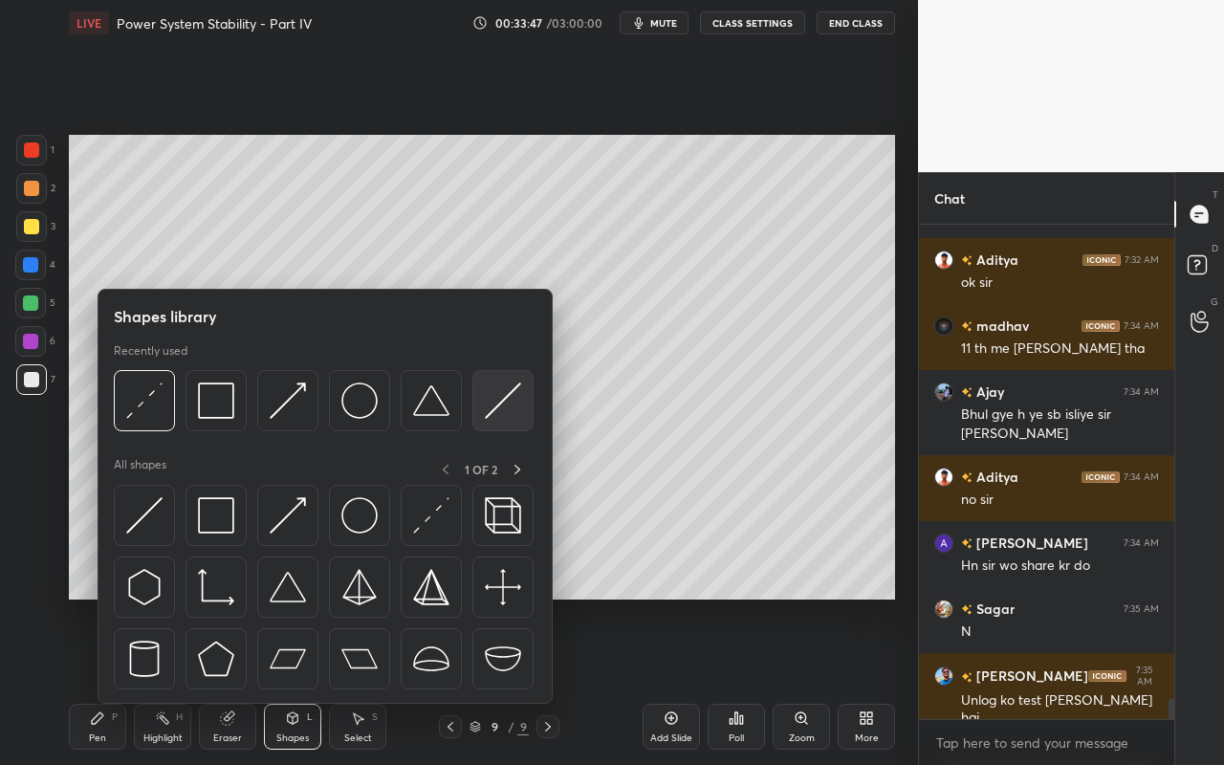
click at [492, 403] on img at bounding box center [503, 400] width 36 height 36
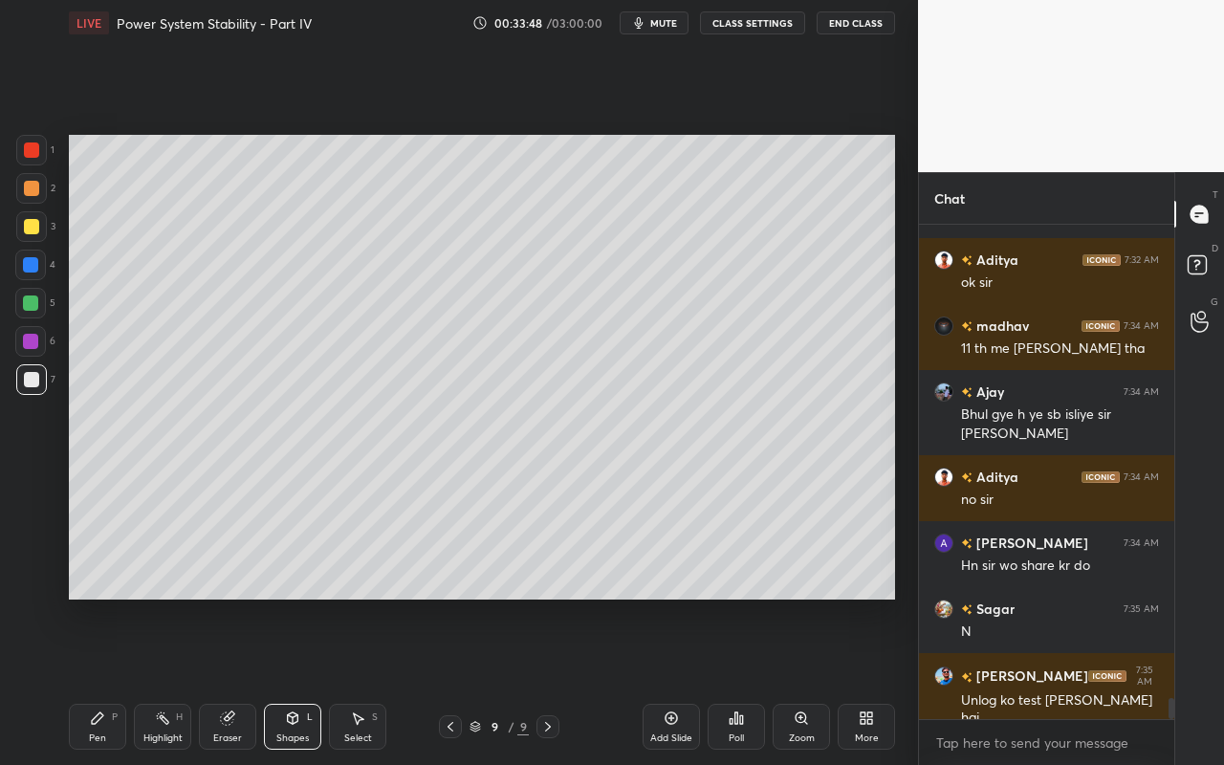
click at [32, 189] on div at bounding box center [31, 188] width 15 height 15
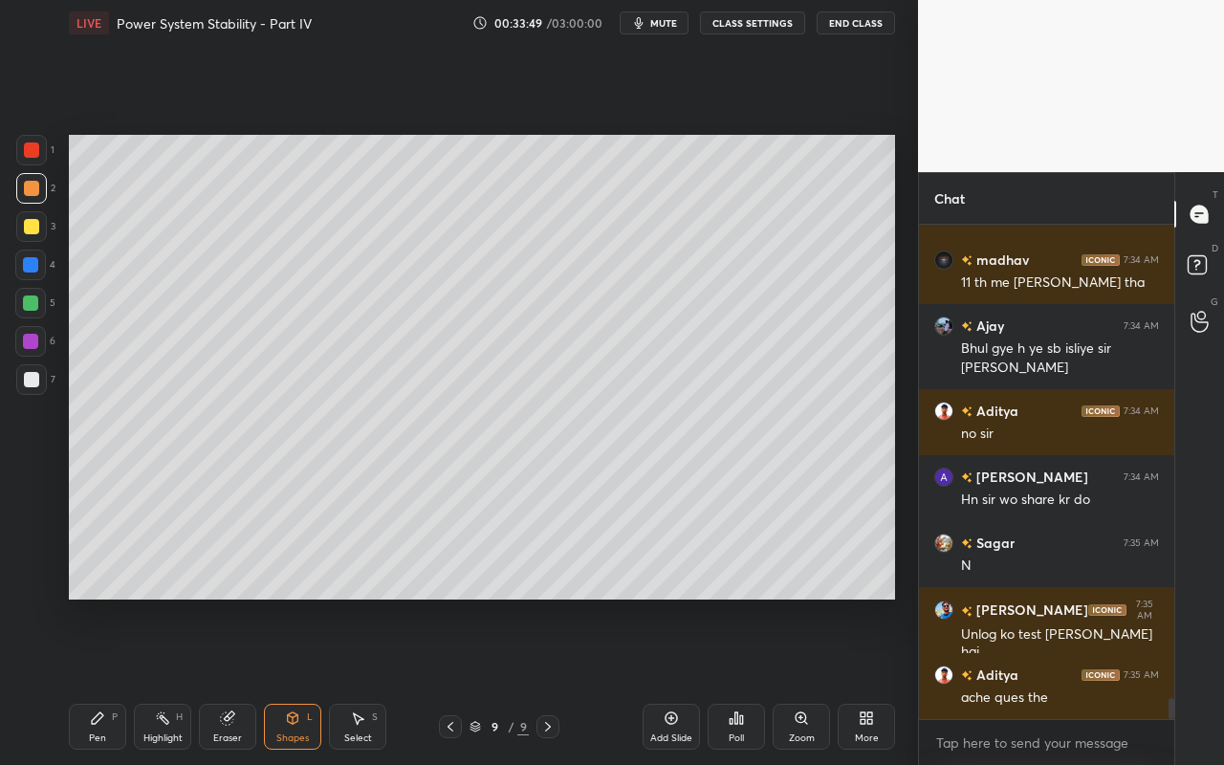
click at [306, 680] on div "Shapes" at bounding box center [292, 738] width 33 height 10
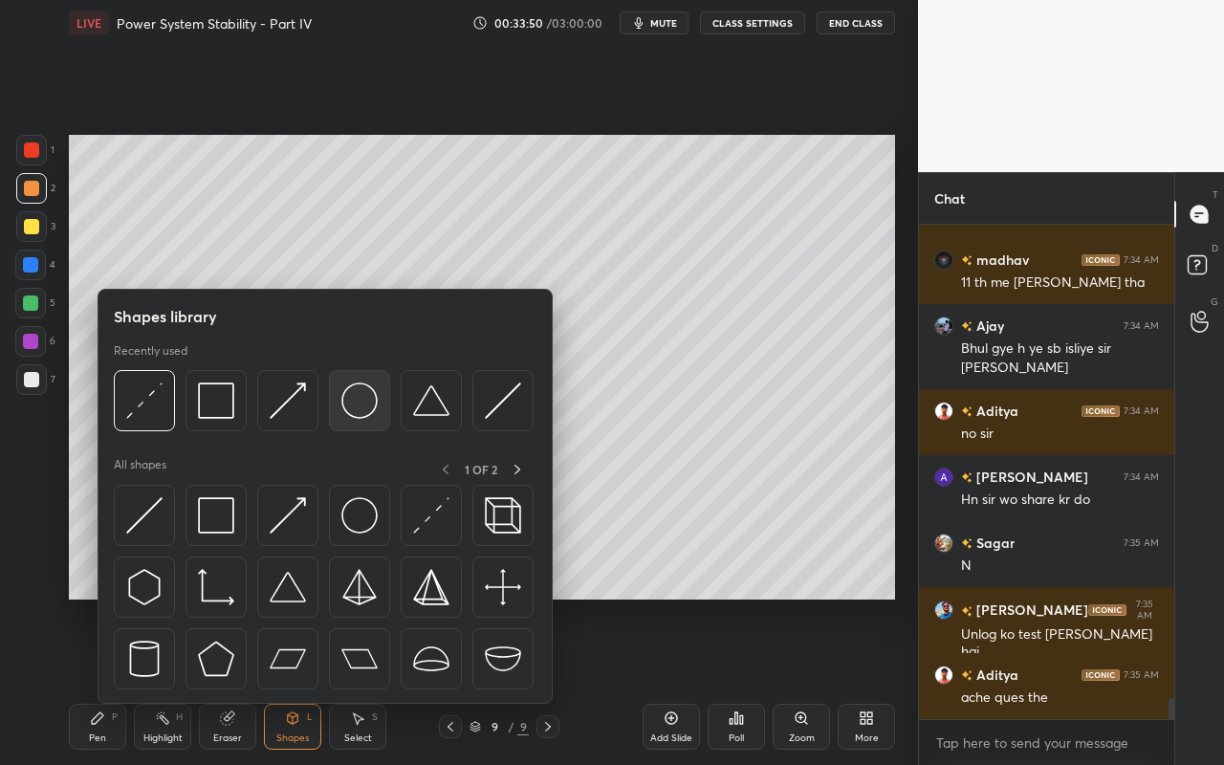
click at [365, 405] on img at bounding box center [359, 400] width 36 height 36
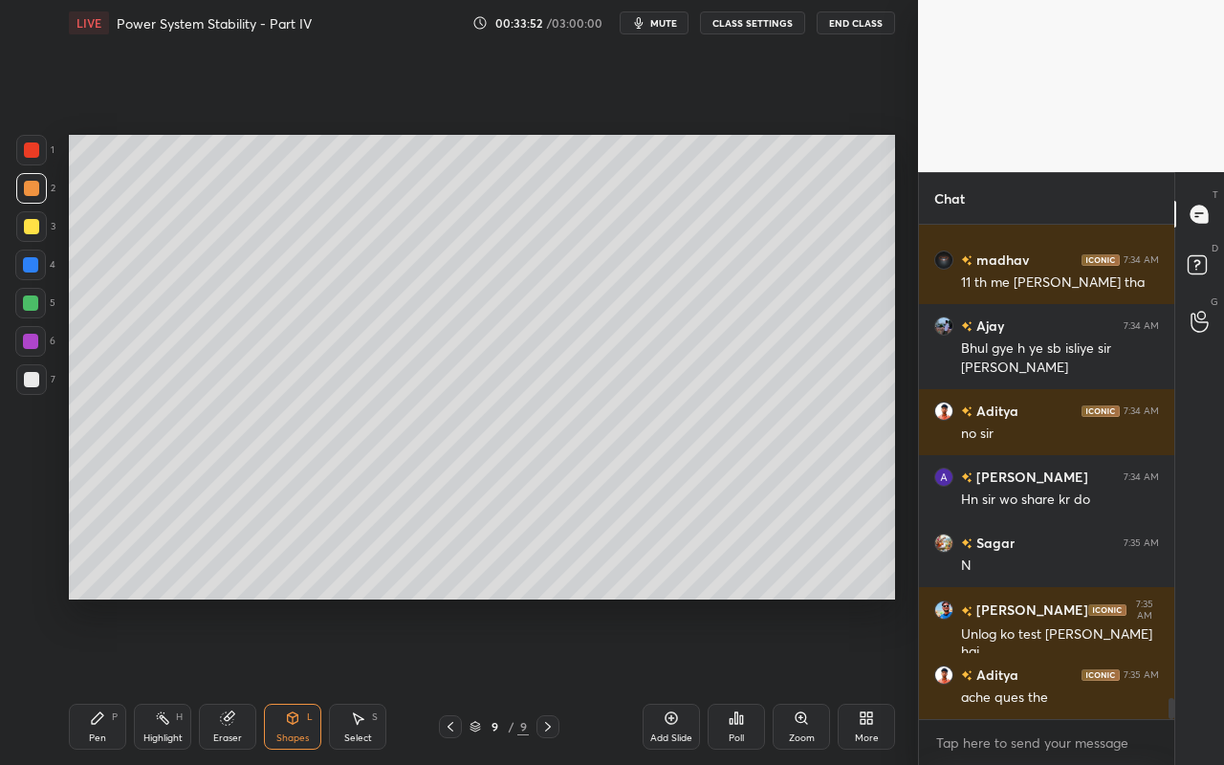
scroll to position [11144, 0]
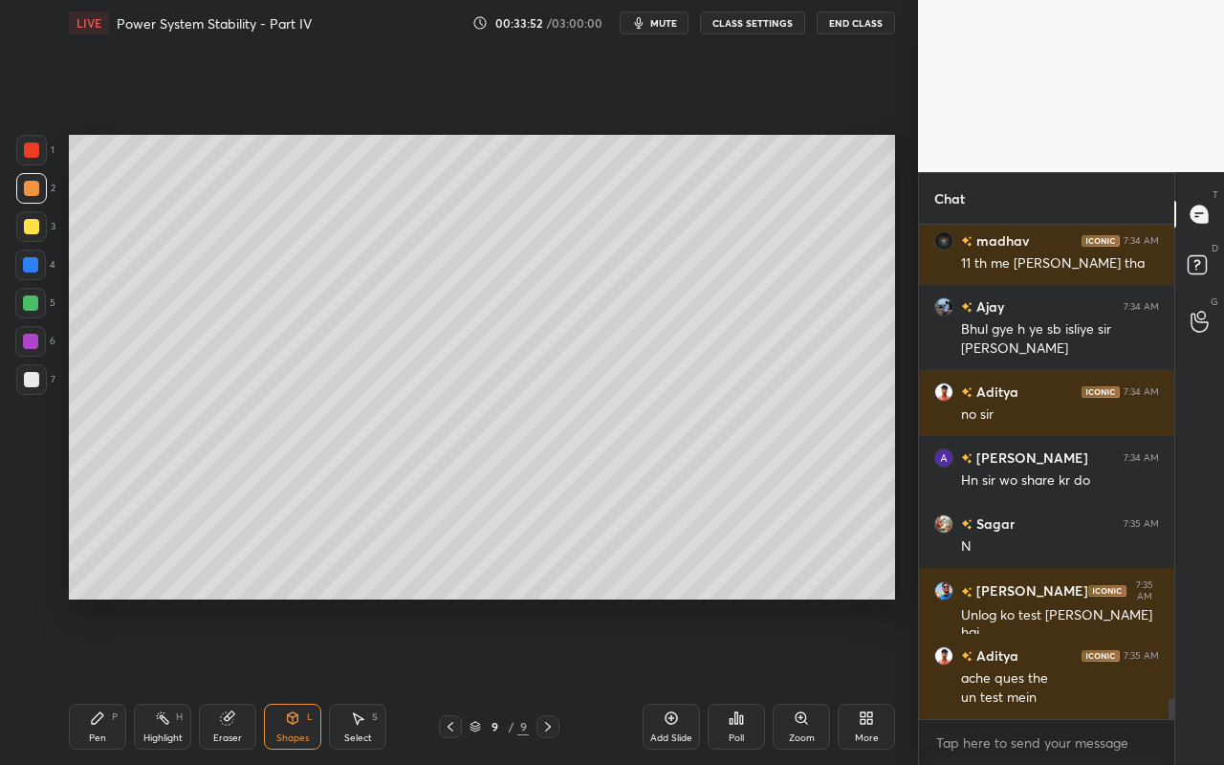
click at [322, 680] on div "Pen P Highlight H Eraser Shapes L Select S" at bounding box center [212, 727] width 287 height 46
click at [282, 680] on div "Shapes" at bounding box center [292, 738] width 33 height 10
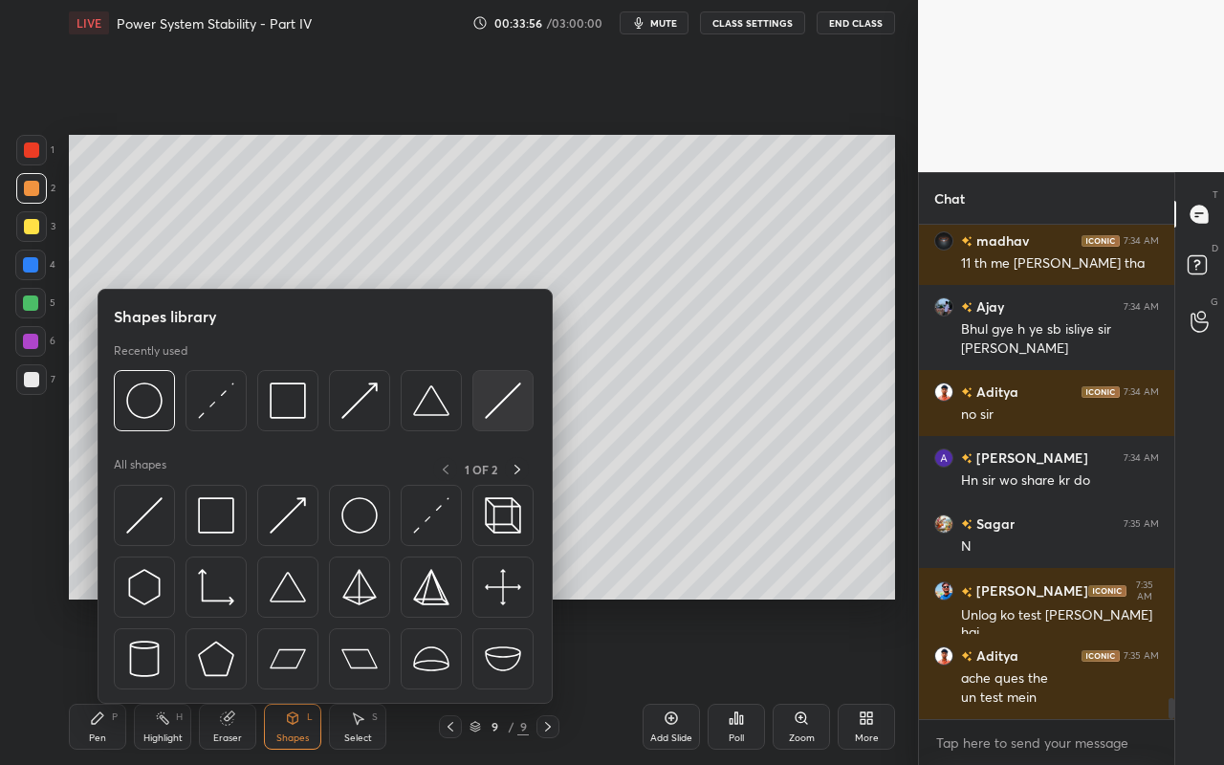
scroll to position [11210, 0]
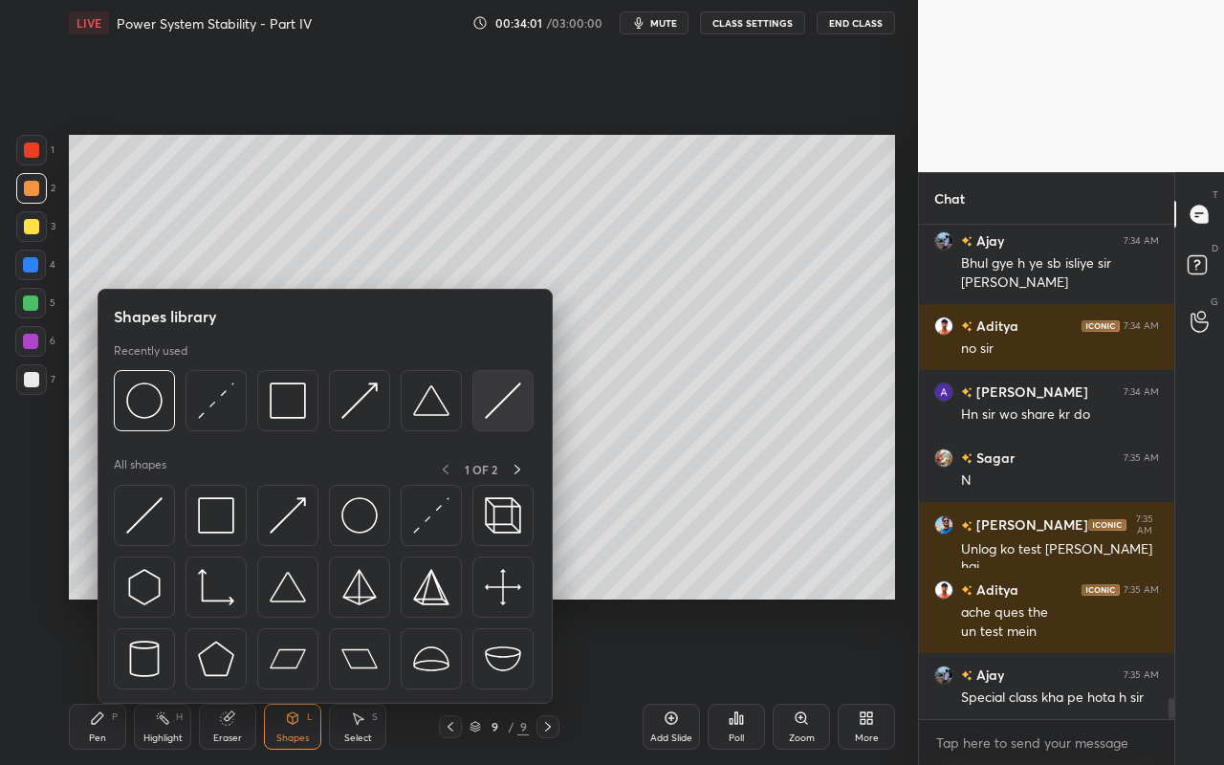
click at [522, 414] on div at bounding box center [502, 400] width 61 height 61
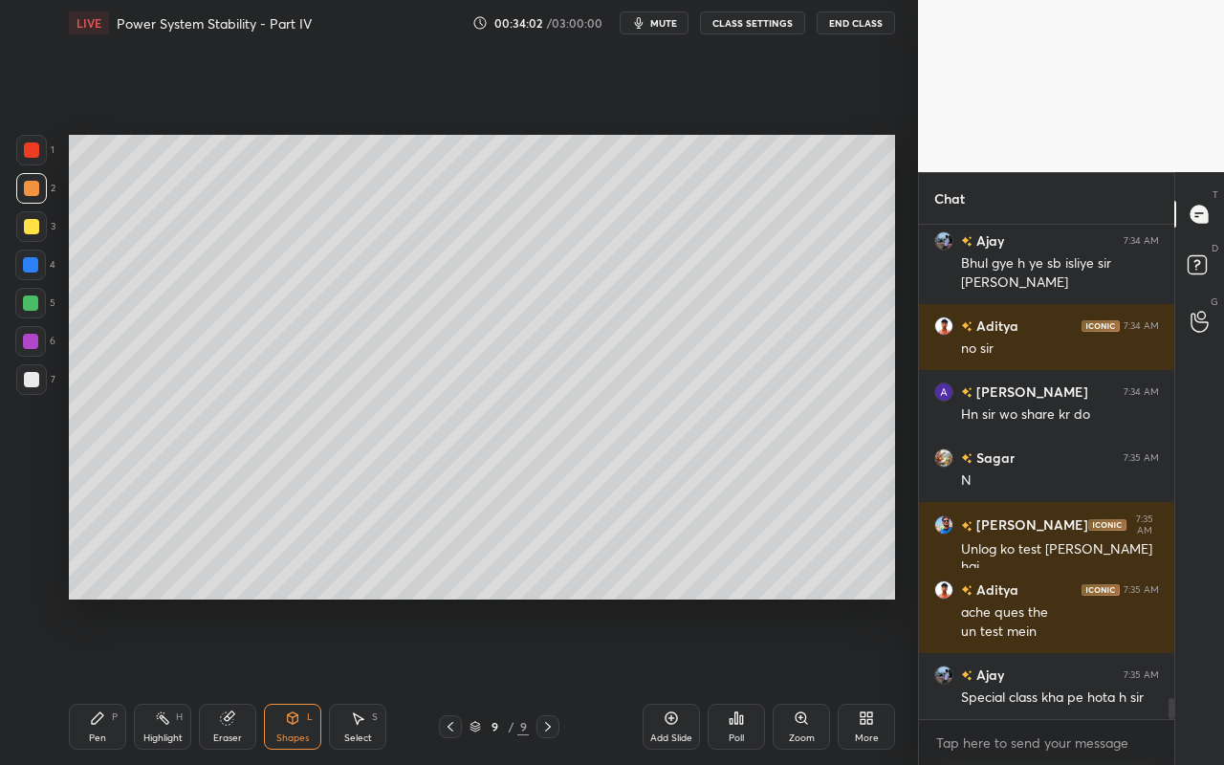
scroll to position [11229, 0]
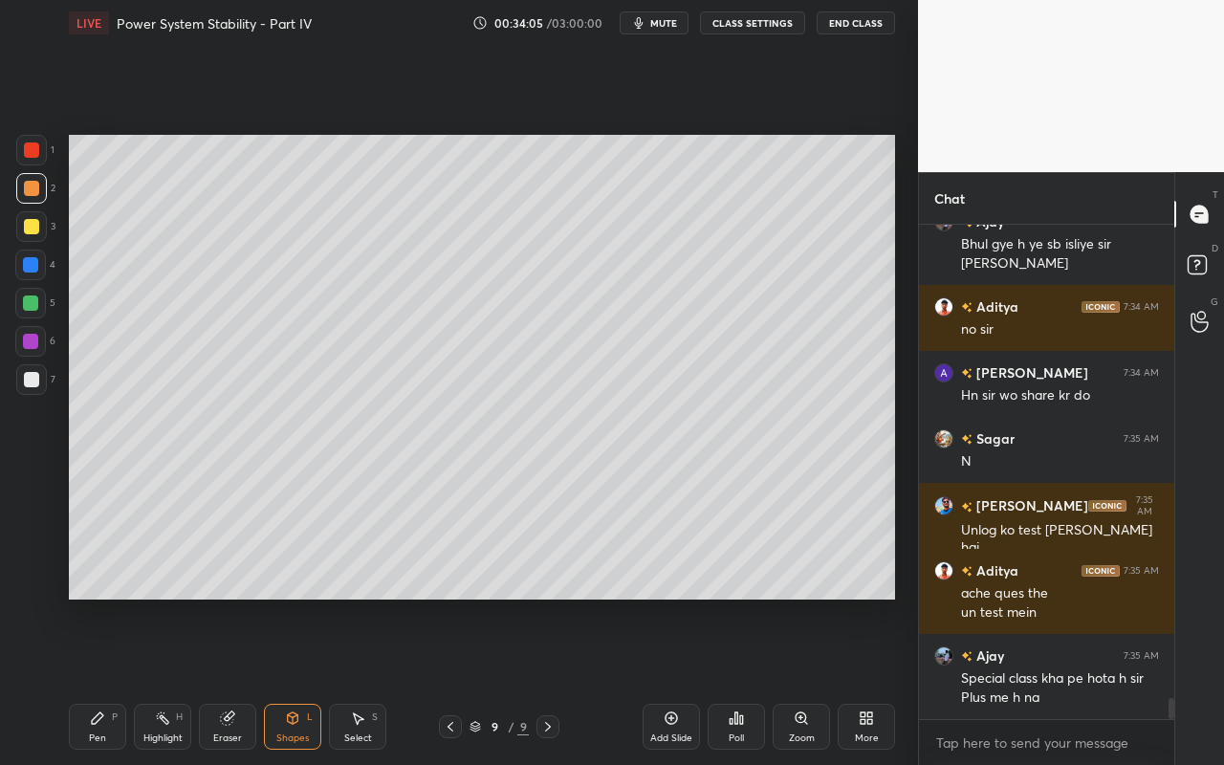
drag, startPoint x: 291, startPoint y: 718, endPoint x: 297, endPoint y: 705, distance: 14.1
click at [291, 680] on icon at bounding box center [293, 717] width 11 height 11
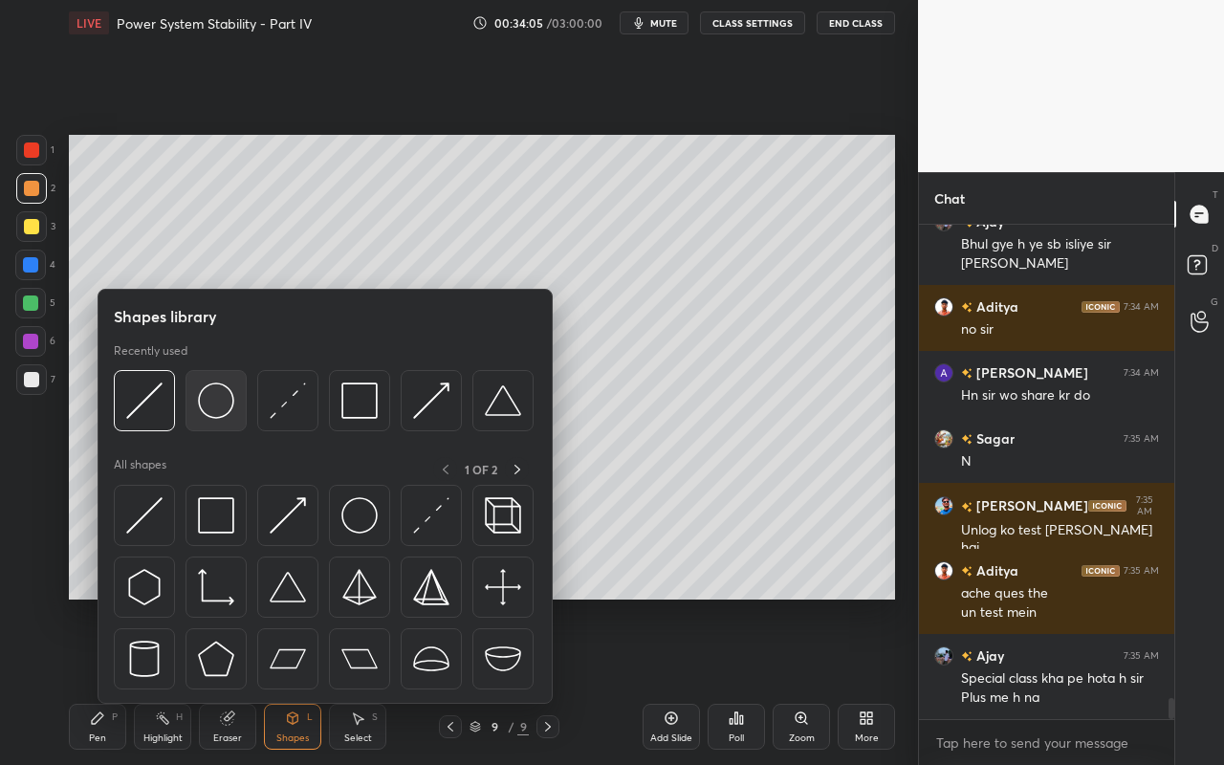
scroll to position [11295, 0]
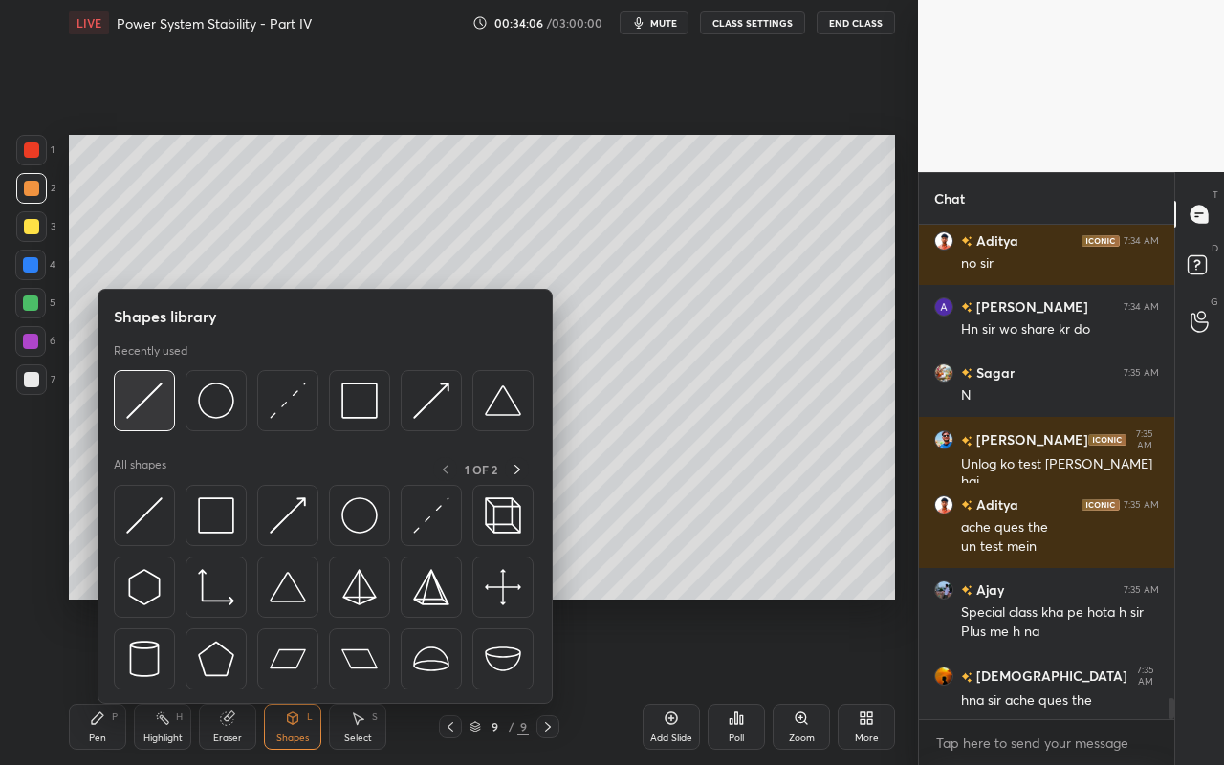
click at [152, 408] on img at bounding box center [144, 400] width 36 height 36
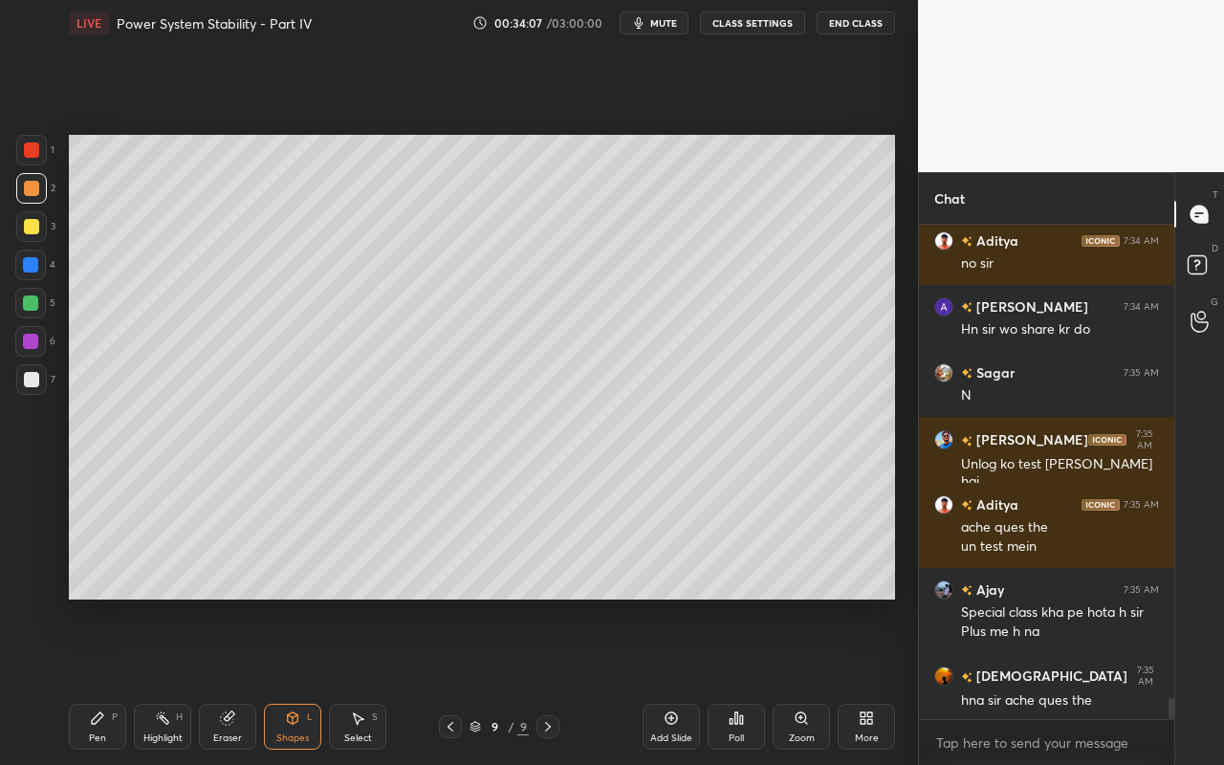
click at [36, 380] on div at bounding box center [31, 379] width 15 height 15
click at [110, 680] on div "Pen P" at bounding box center [97, 727] width 57 height 46
click at [27, 186] on div at bounding box center [31, 188] width 15 height 15
click at [299, 680] on icon at bounding box center [292, 717] width 15 height 15
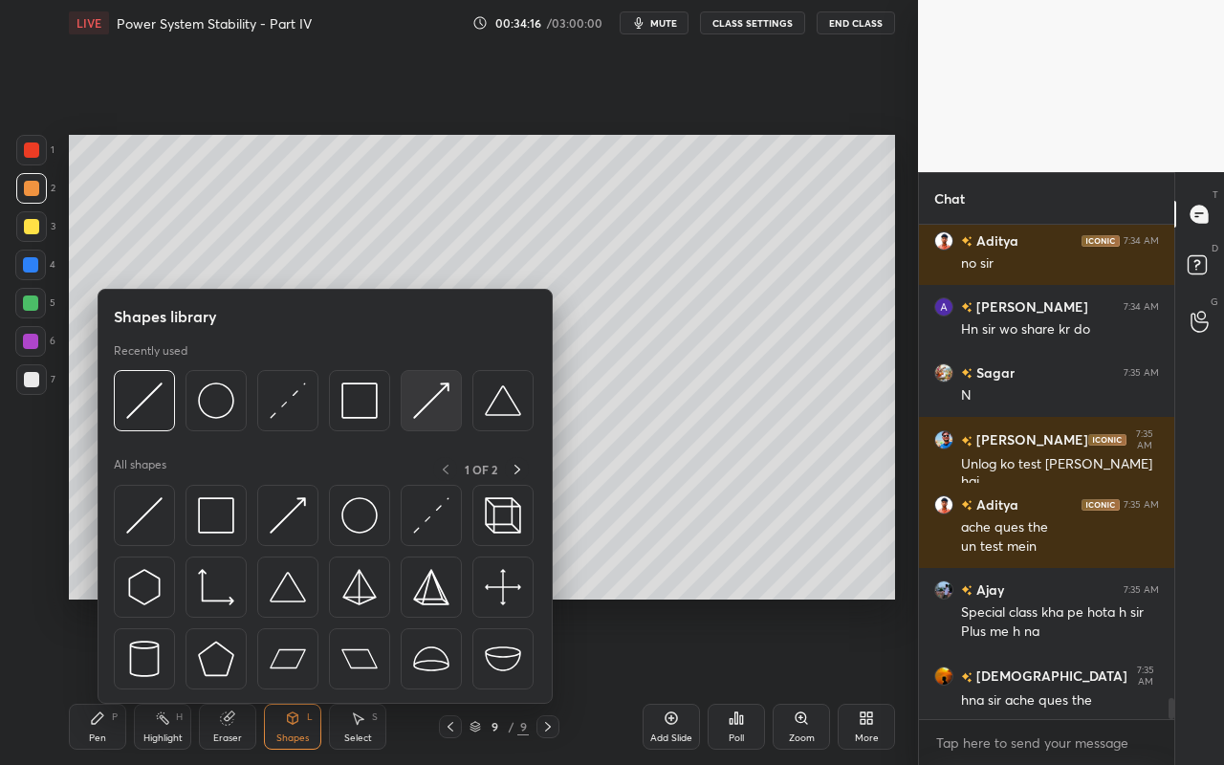
click at [454, 409] on div at bounding box center [431, 400] width 61 height 61
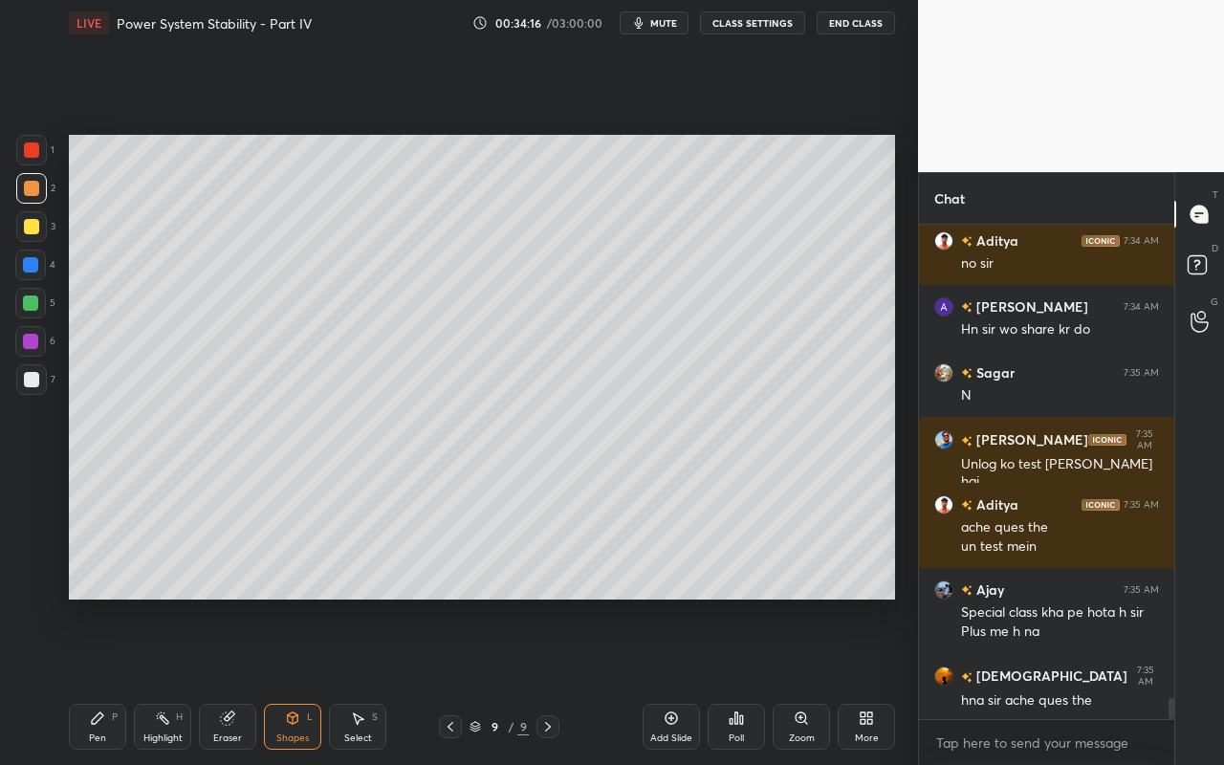
scroll to position [11378, 0]
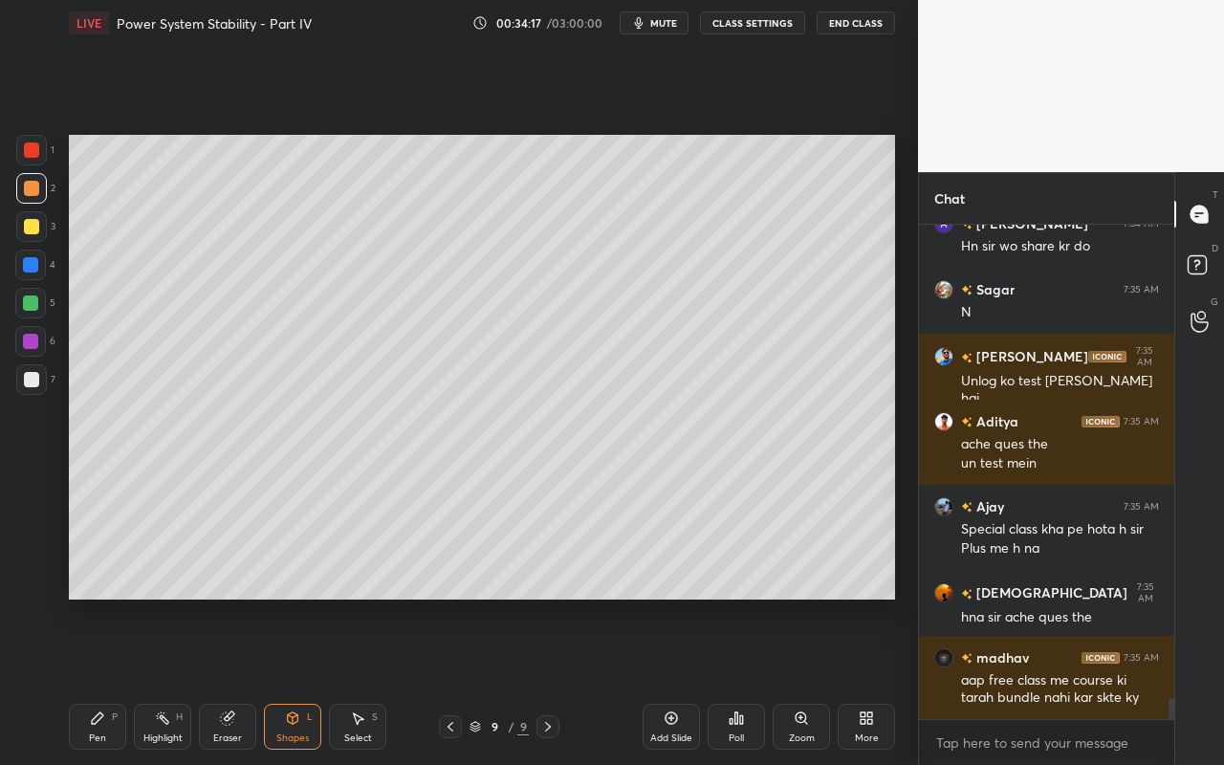
click at [35, 190] on div at bounding box center [31, 188] width 15 height 15
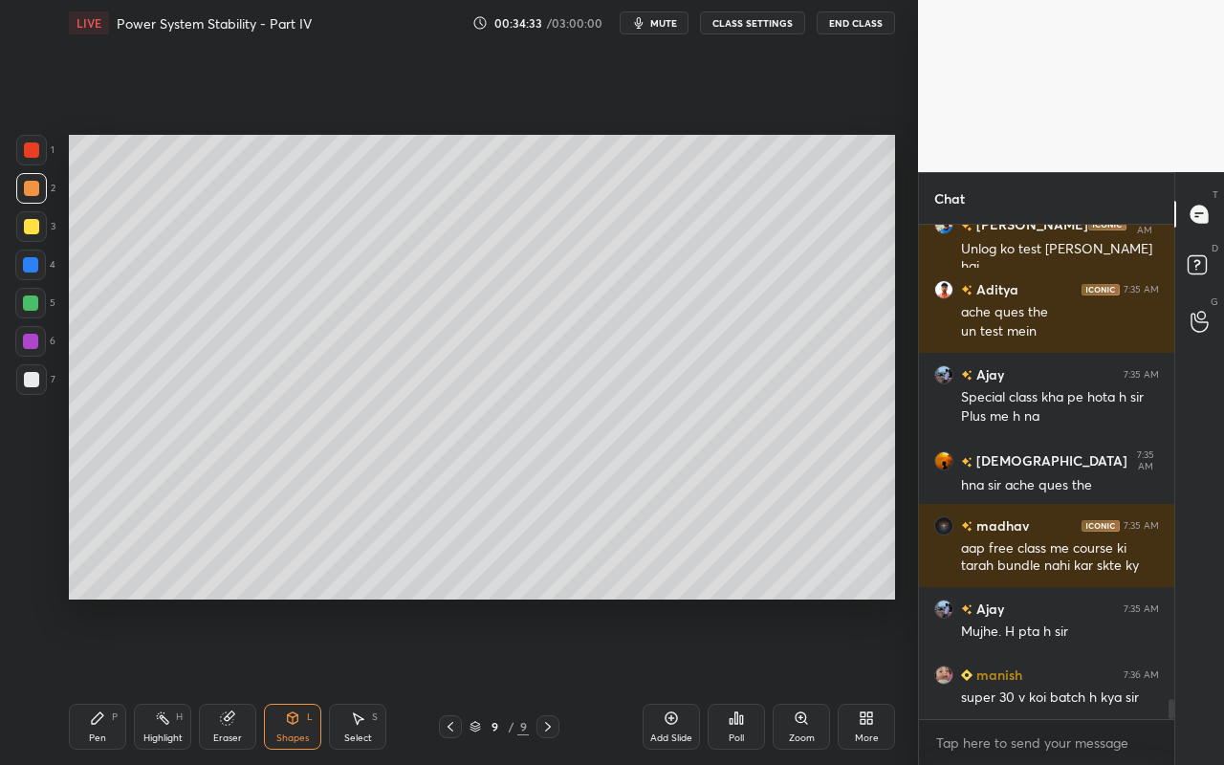
scroll to position [11576, 0]
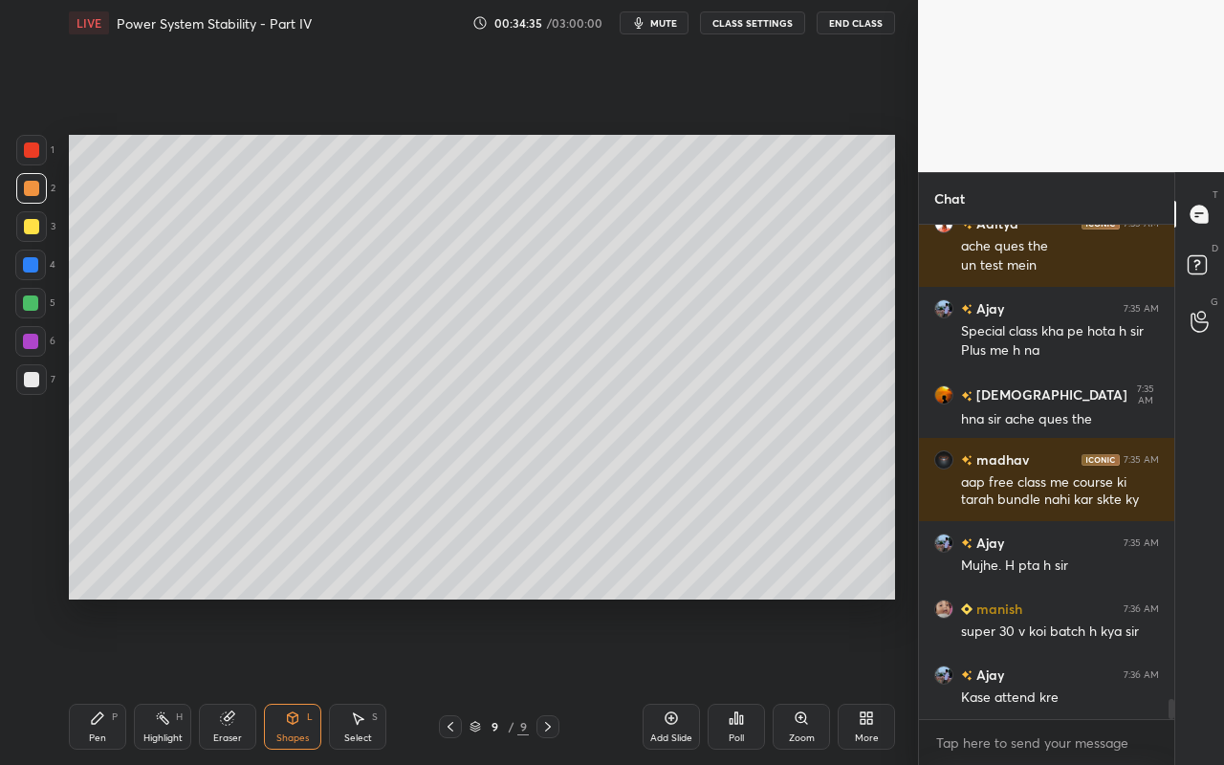
click at [88, 680] on div "Pen P" at bounding box center [97, 727] width 57 height 46
click at [37, 226] on div at bounding box center [31, 226] width 15 height 15
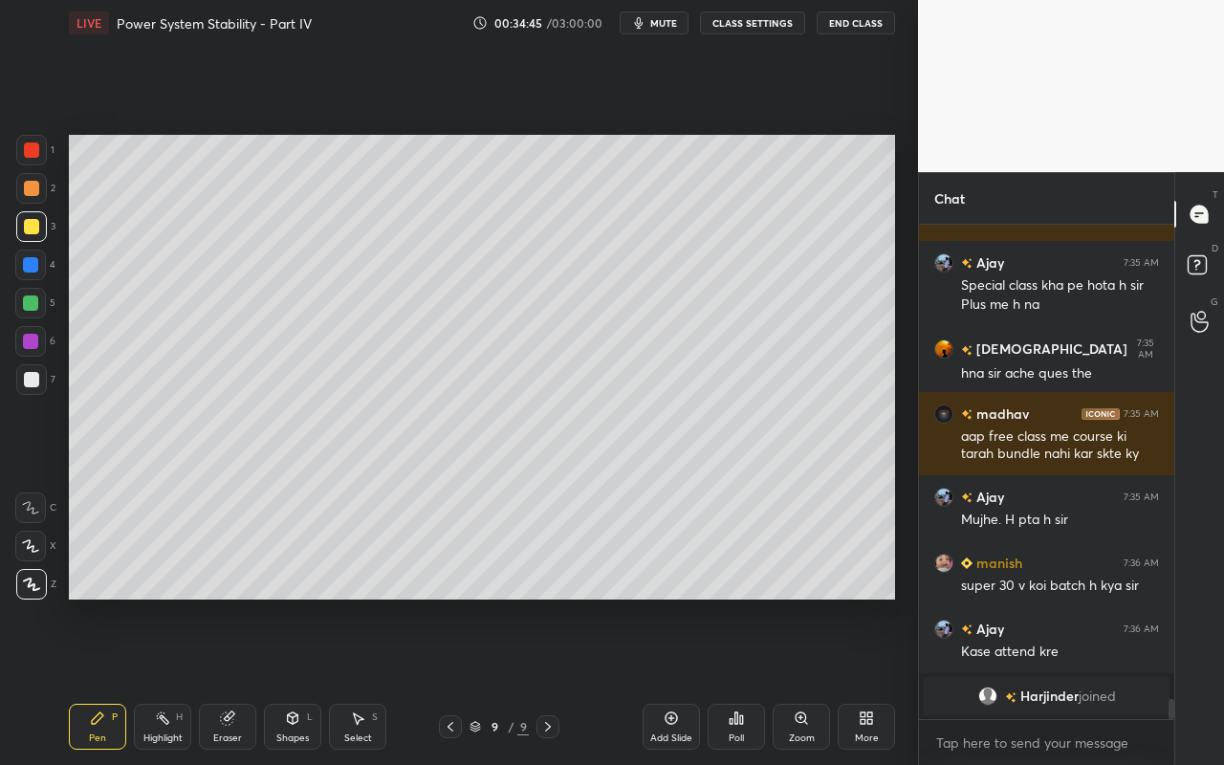
click at [172, 680] on div "Highlight H" at bounding box center [162, 727] width 57 height 46
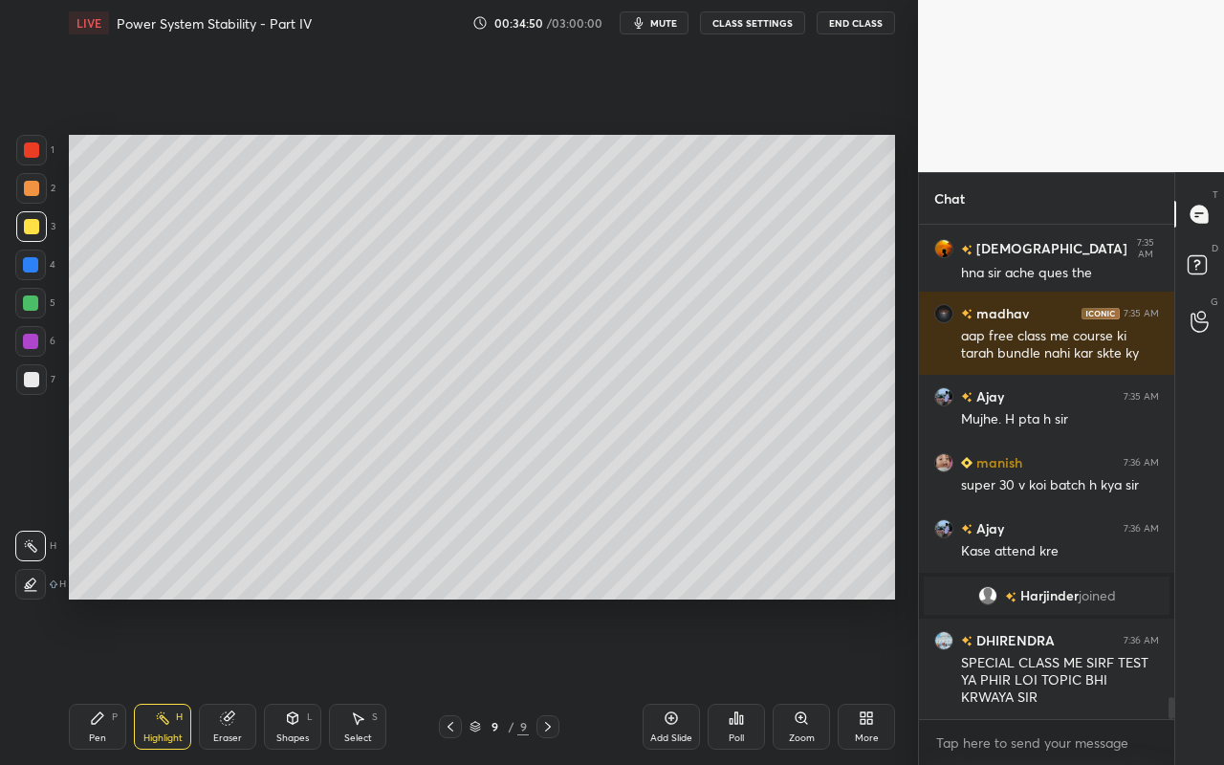
drag, startPoint x: 94, startPoint y: 736, endPoint x: 99, endPoint y: 722, distance: 15.4
click at [96, 680] on div "Pen" at bounding box center [97, 738] width 17 height 10
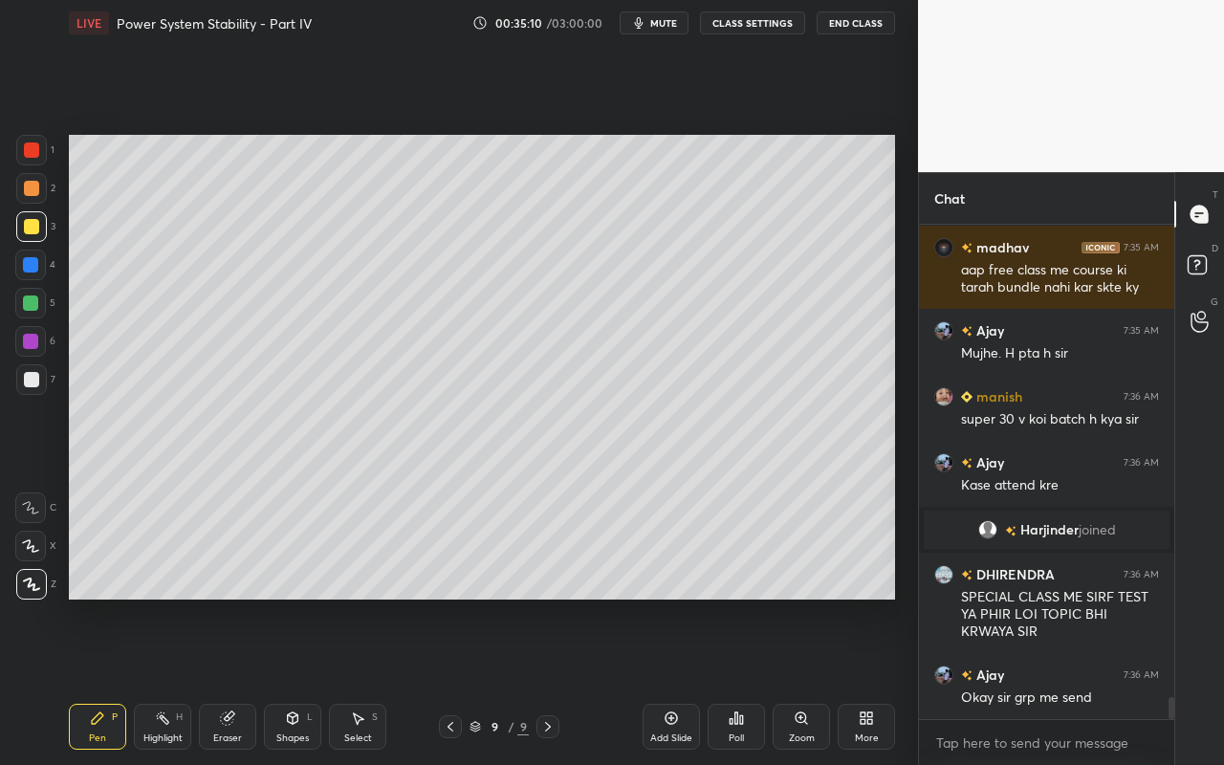
click at [90, 680] on div "Pen" at bounding box center [97, 738] width 17 height 10
click at [277, 680] on div "Shapes L" at bounding box center [292, 727] width 57 height 46
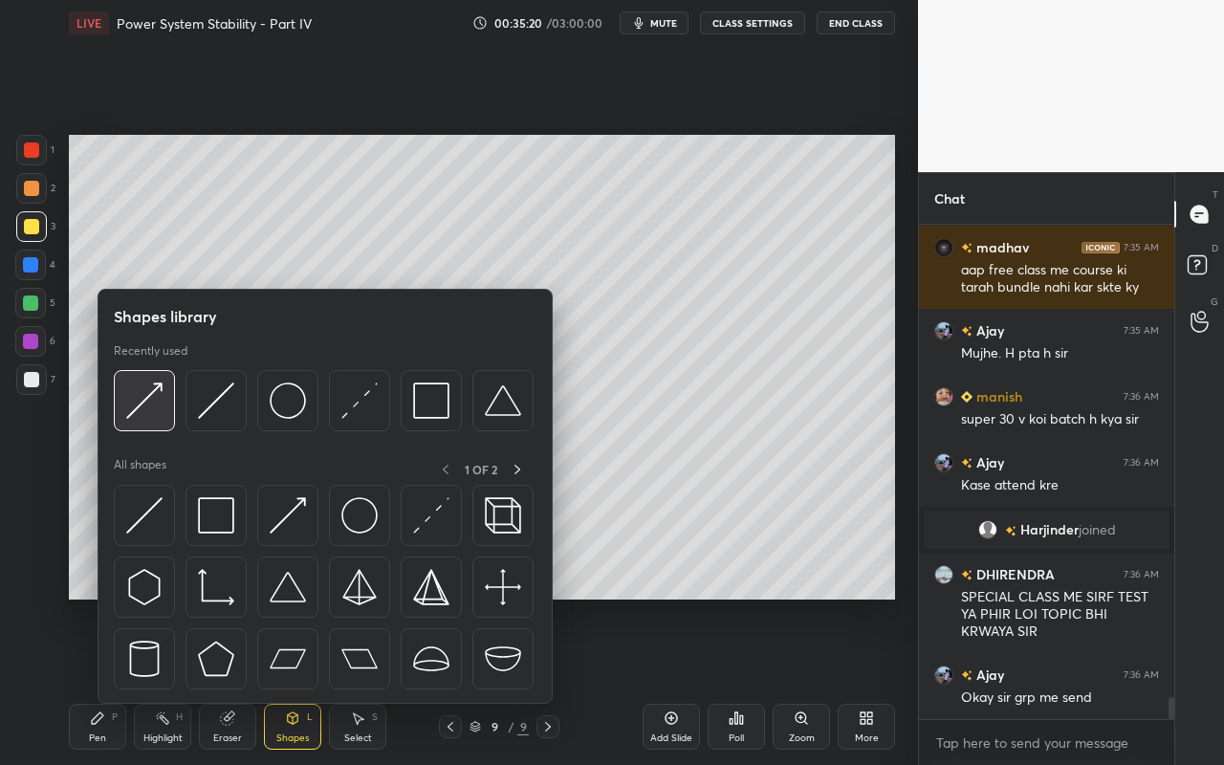
click at [162, 415] on img at bounding box center [144, 400] width 36 height 36
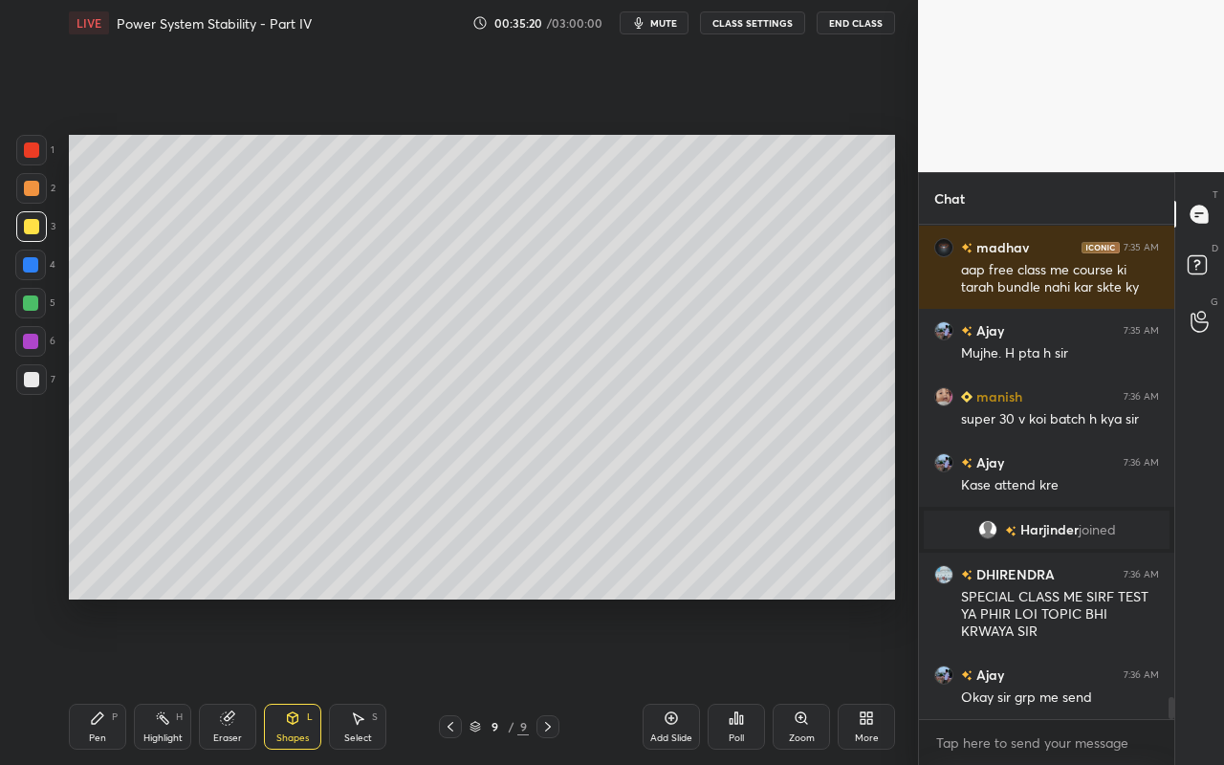
click at [49, 298] on div "5" at bounding box center [35, 303] width 40 height 31
click at [108, 680] on div "Pen P" at bounding box center [97, 727] width 57 height 46
drag, startPoint x: 109, startPoint y: 725, endPoint x: 118, endPoint y: 713, distance: 14.3
click at [113, 680] on div "Pen P" at bounding box center [97, 727] width 57 height 46
drag, startPoint x: 37, startPoint y: 220, endPoint x: 53, endPoint y: 213, distance: 16.7
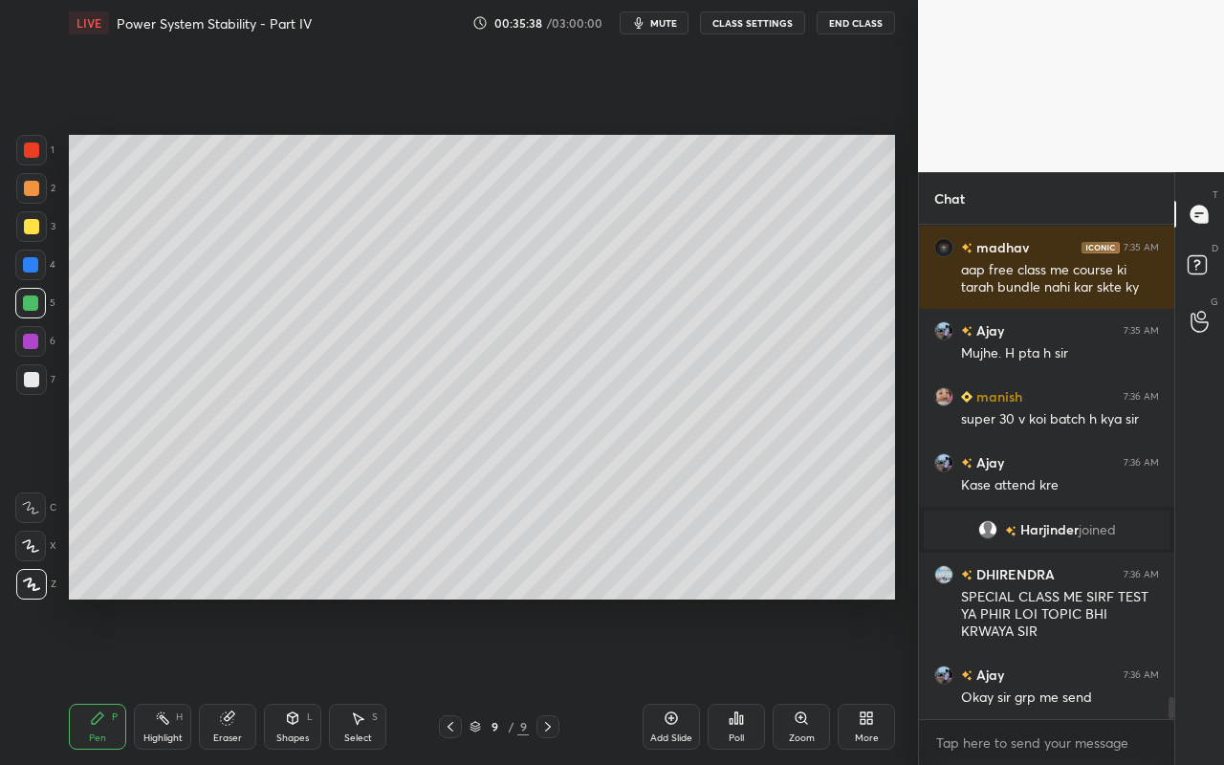
click at [38, 224] on div at bounding box center [31, 226] width 31 height 31
click at [178, 680] on div "Highlight H" at bounding box center [162, 727] width 57 height 46
click at [299, 680] on div "Shapes" at bounding box center [292, 738] width 33 height 10
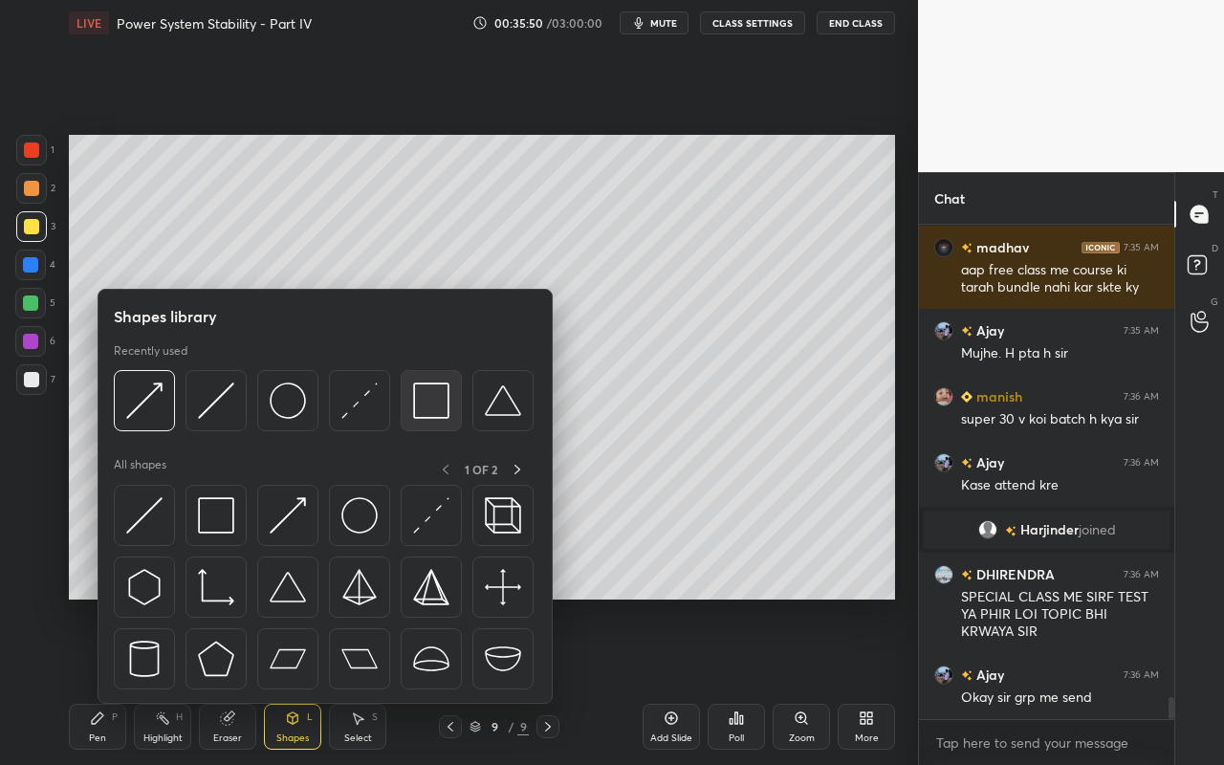
click at [445, 419] on div at bounding box center [431, 400] width 61 height 61
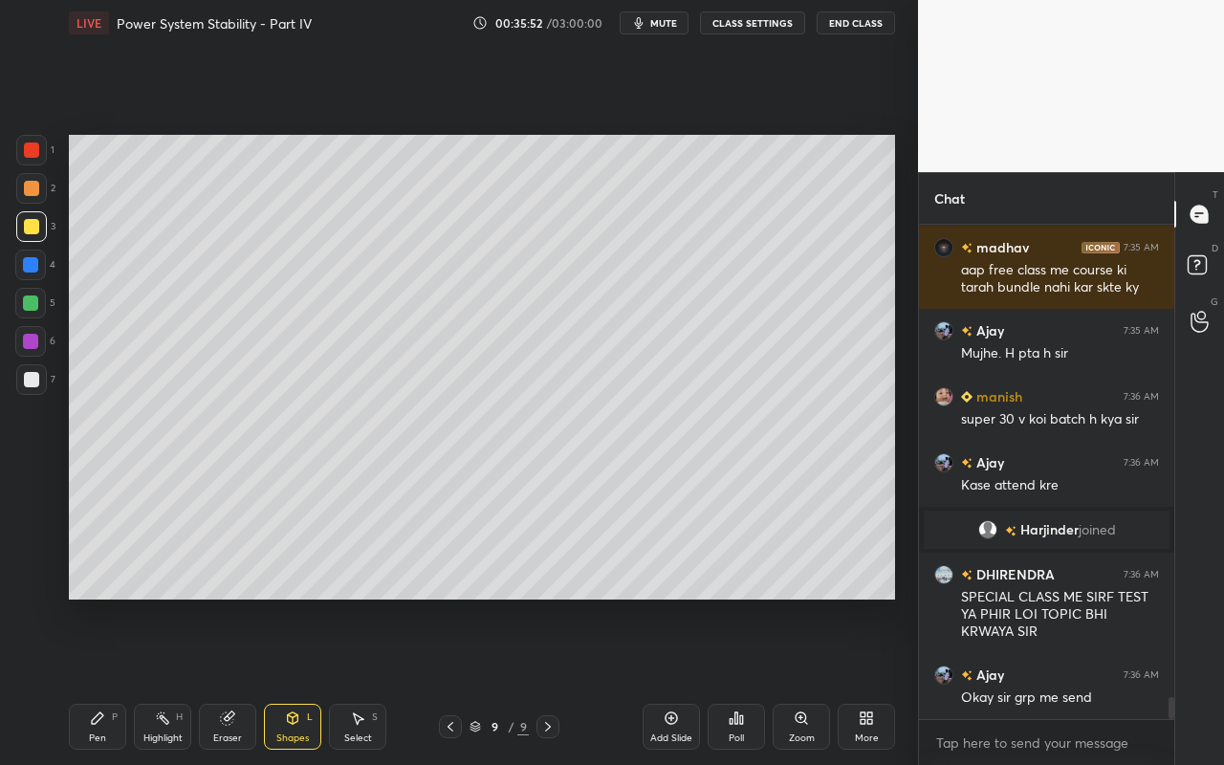
scroll to position [10623, 0]
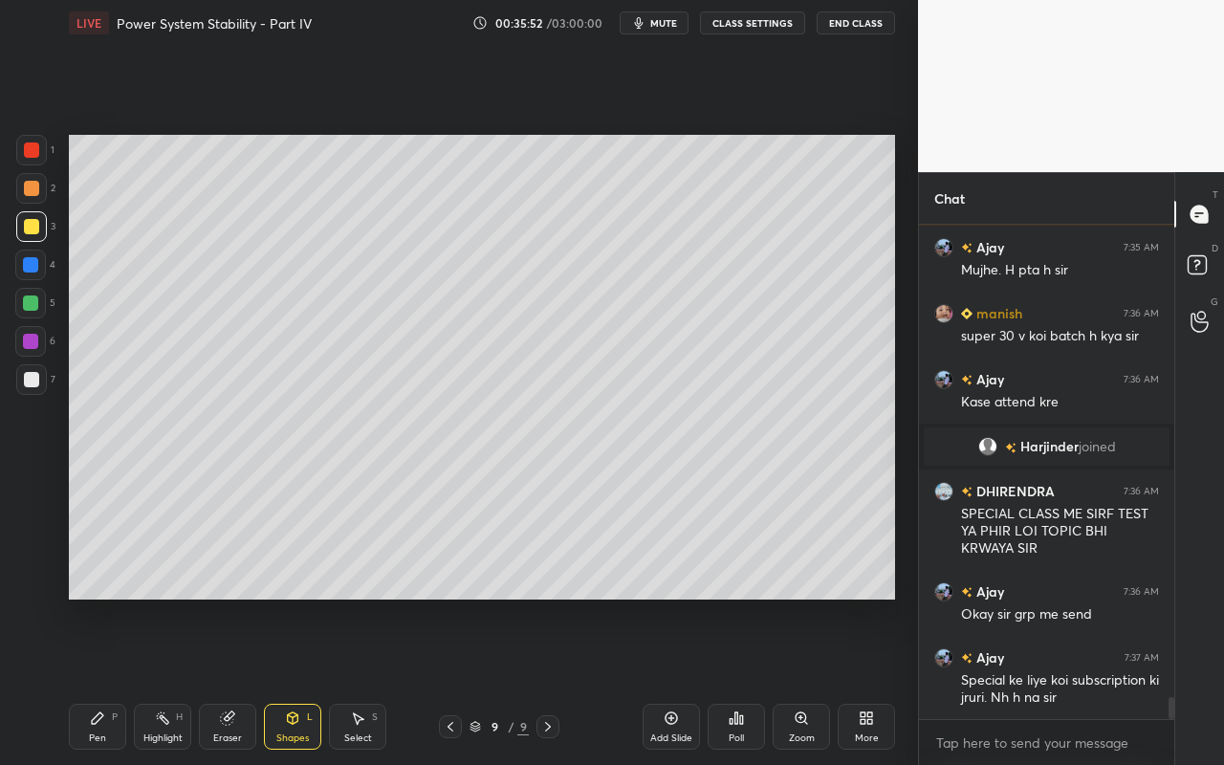
click at [166, 680] on div "Highlight" at bounding box center [162, 738] width 39 height 10
click at [99, 680] on div "Pen" at bounding box center [97, 738] width 17 height 10
drag, startPoint x: 40, startPoint y: 232, endPoint x: 55, endPoint y: 242, distance: 18.0
click at [40, 232] on div at bounding box center [31, 226] width 31 height 31
click at [30, 380] on div at bounding box center [31, 379] width 15 height 15
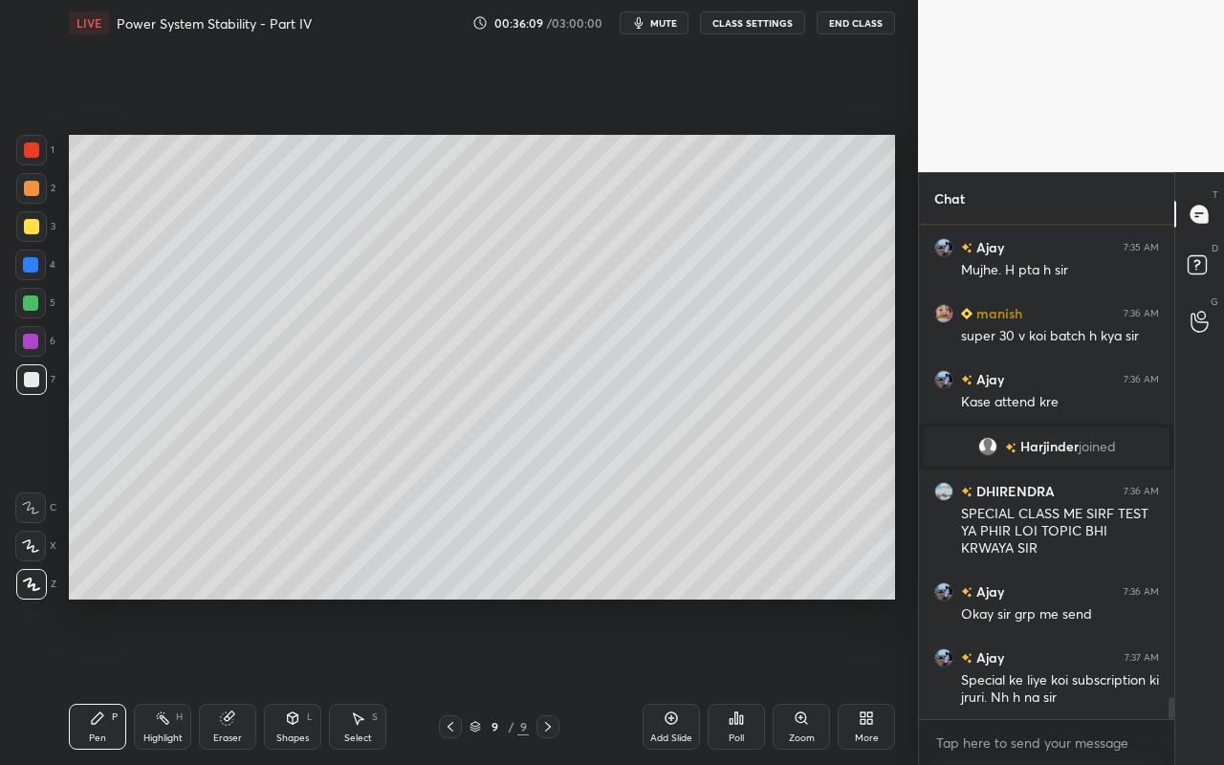
click at [167, 680] on div "Highlight H" at bounding box center [162, 727] width 57 height 46
click at [103, 680] on div "Pen P" at bounding box center [97, 727] width 57 height 46
click at [77, 680] on div "Pen P" at bounding box center [97, 727] width 57 height 46
click at [173, 680] on div "Highlight H" at bounding box center [162, 727] width 57 height 46
drag, startPoint x: 295, startPoint y: 746, endPoint x: 299, endPoint y: 707, distance: 38.4
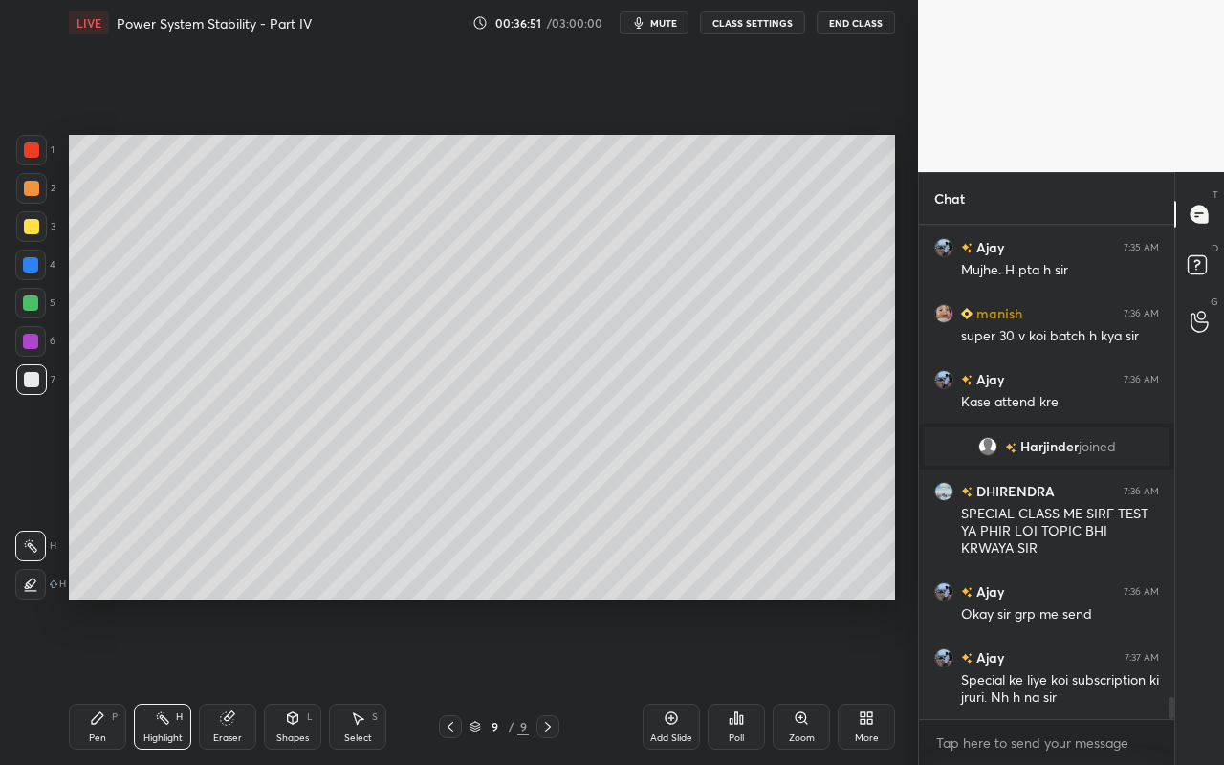
click at [295, 680] on div "Shapes L" at bounding box center [292, 727] width 57 height 46
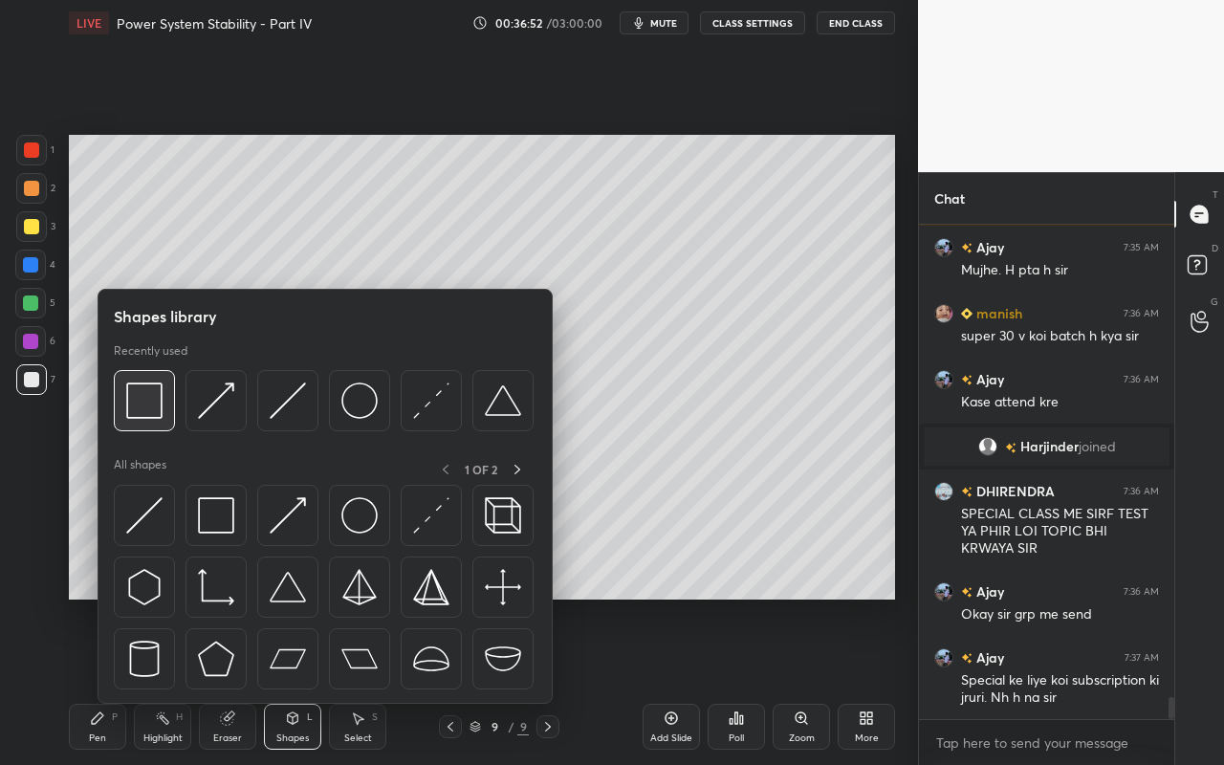
click at [148, 405] on img at bounding box center [144, 400] width 36 height 36
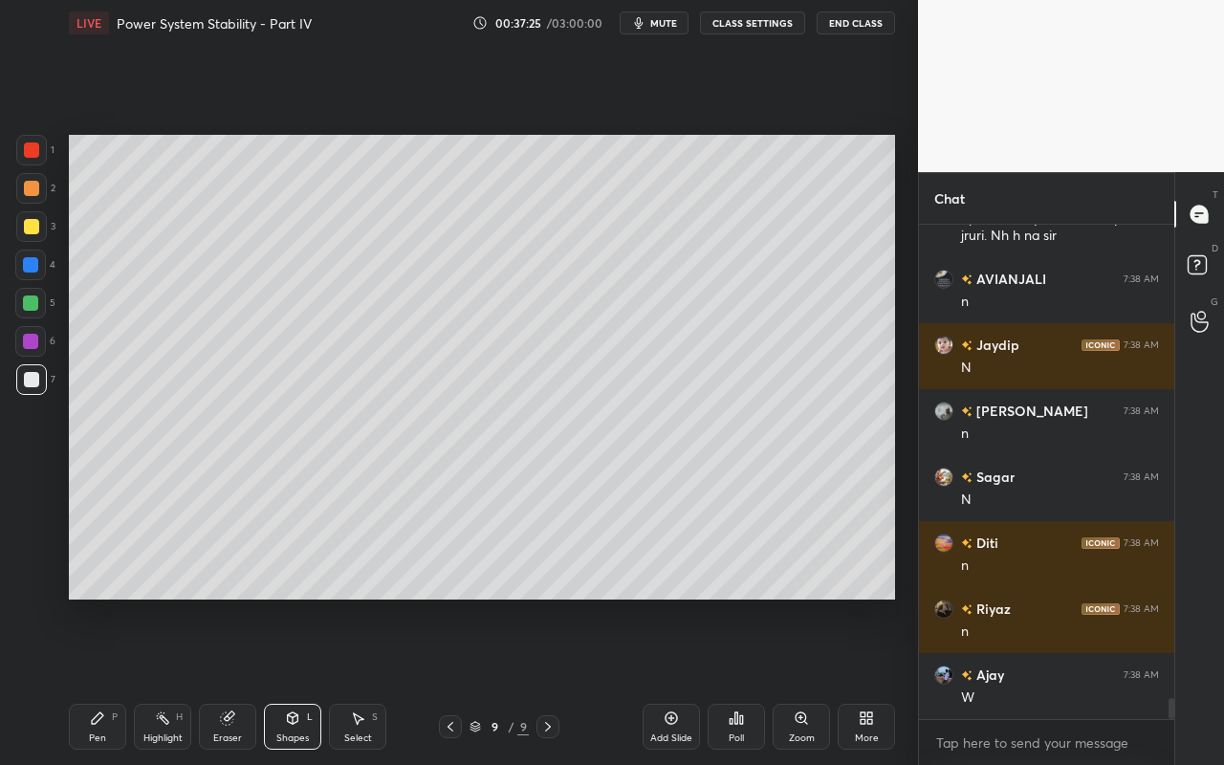
scroll to position [11150, 0]
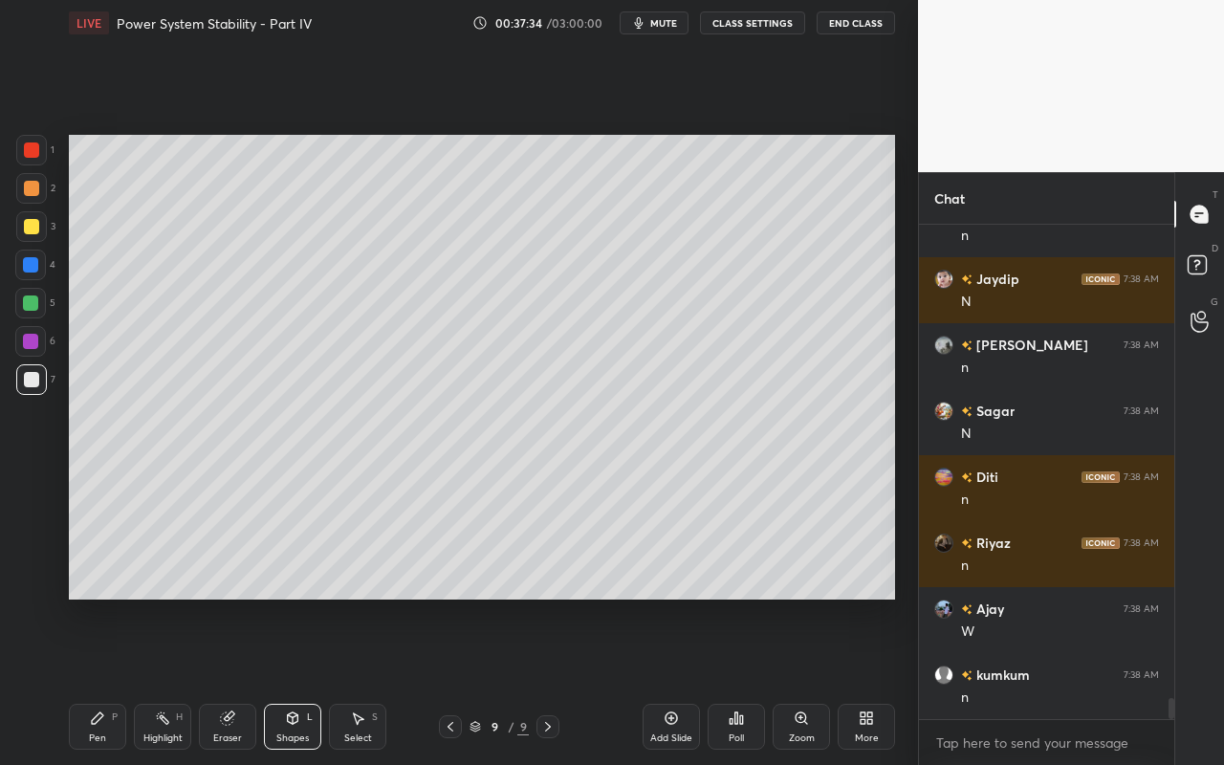
drag, startPoint x: 107, startPoint y: 740, endPoint x: 149, endPoint y: 691, distance: 64.4
click at [107, 680] on div "Pen P" at bounding box center [97, 727] width 57 height 46
click at [33, 305] on div at bounding box center [30, 302] width 15 height 15
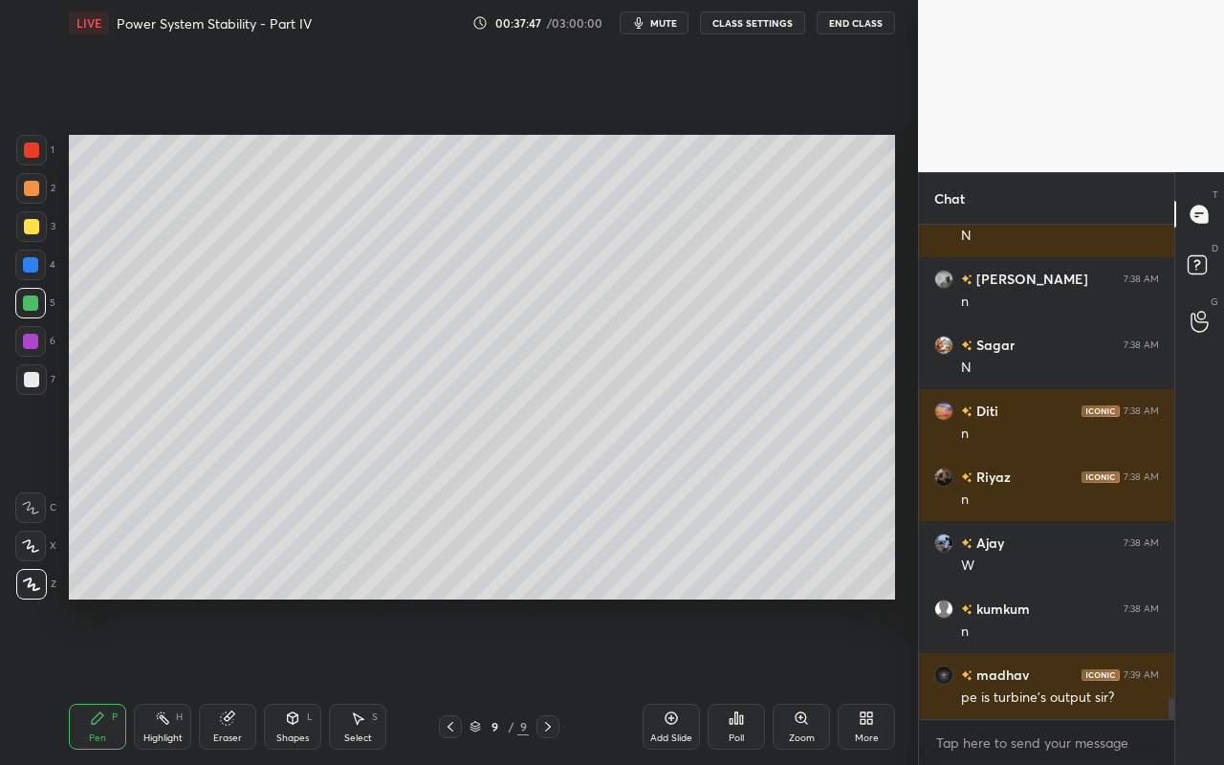
scroll to position [11282, 0]
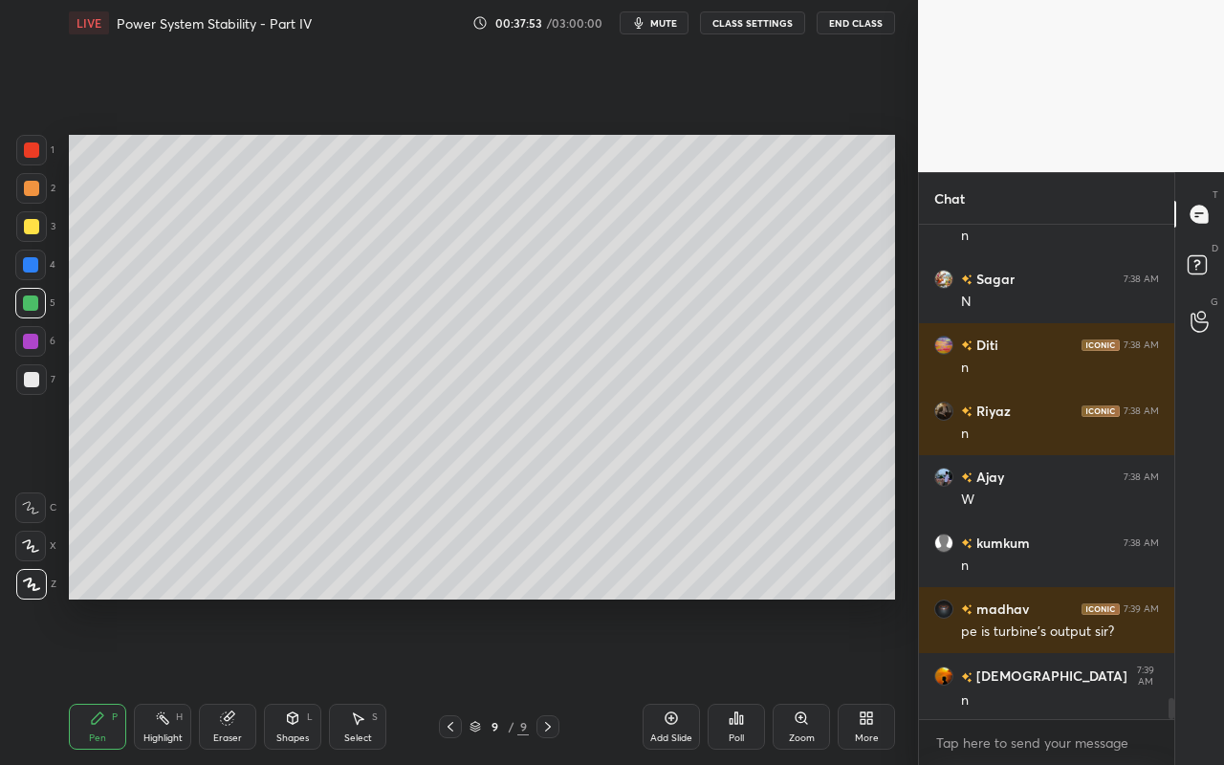
drag, startPoint x: 169, startPoint y: 726, endPoint x: 187, endPoint y: 665, distance: 62.9
click at [169, 680] on div "Highlight H" at bounding box center [162, 727] width 57 height 46
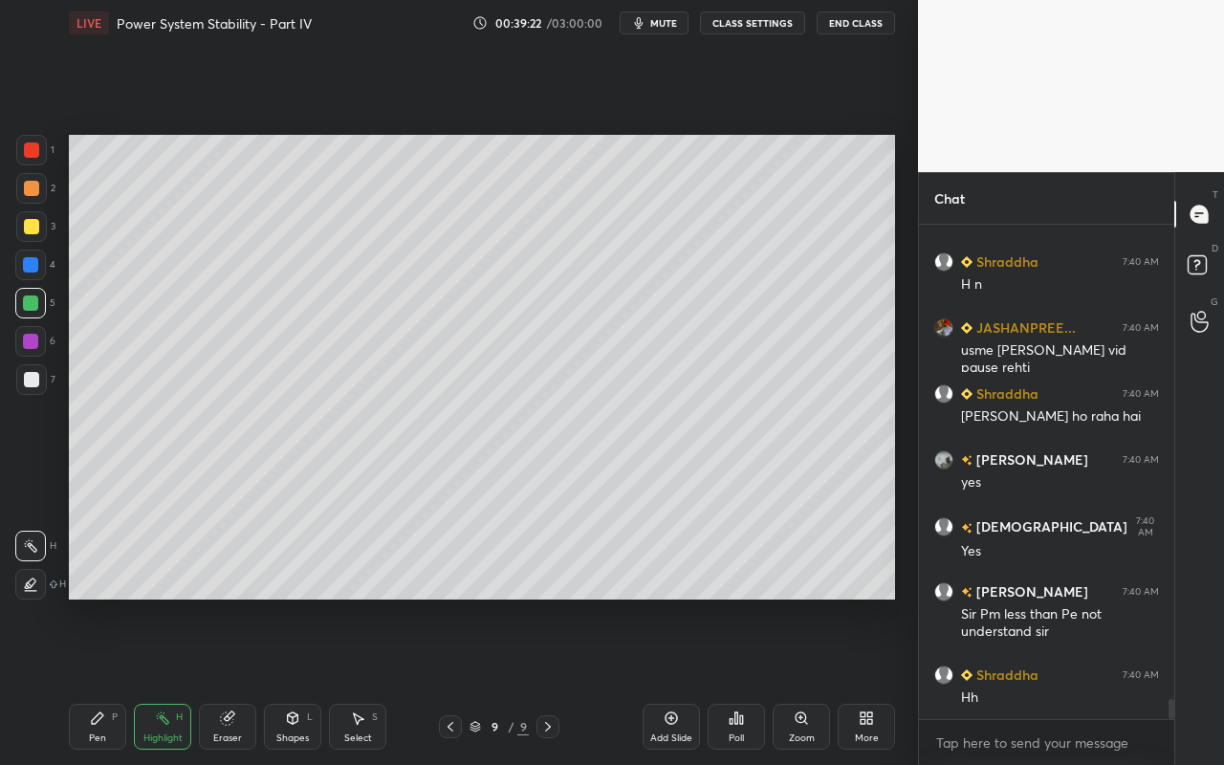
scroll to position [11947, 0]
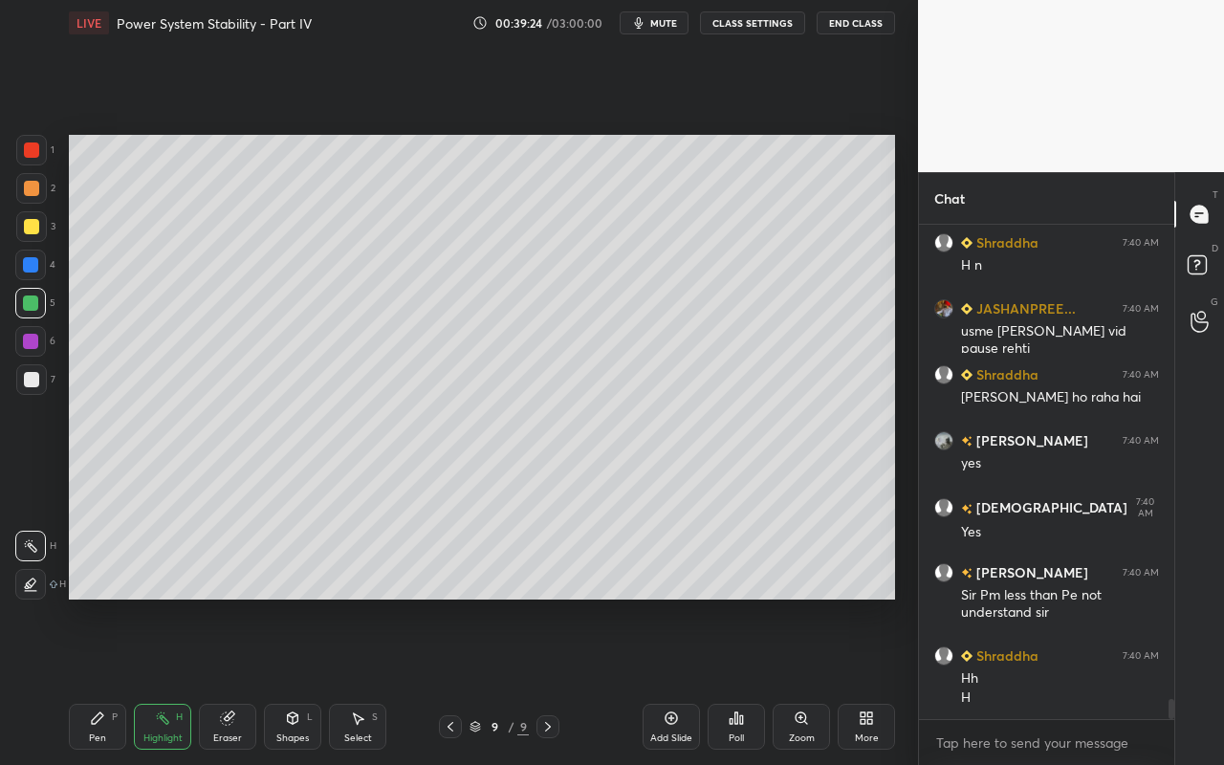
click at [168, 680] on div "Highlight" at bounding box center [162, 738] width 39 height 10
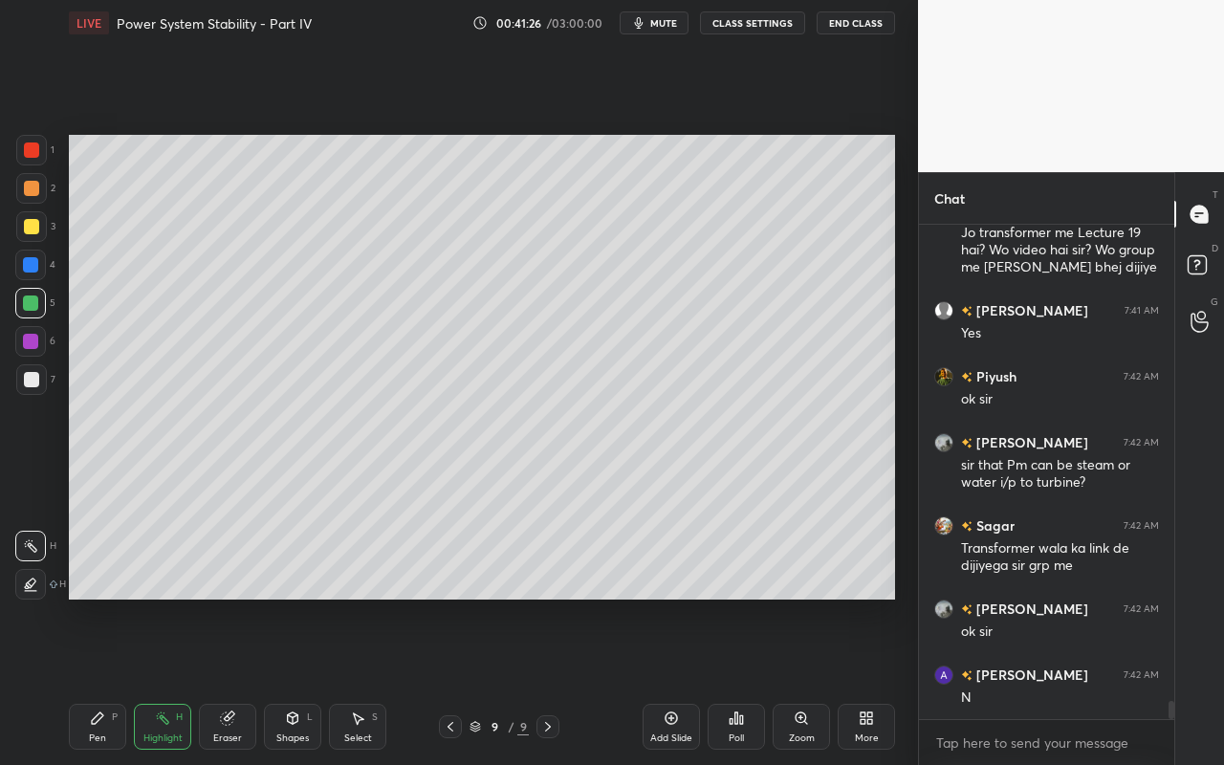
scroll to position [12827, 0]
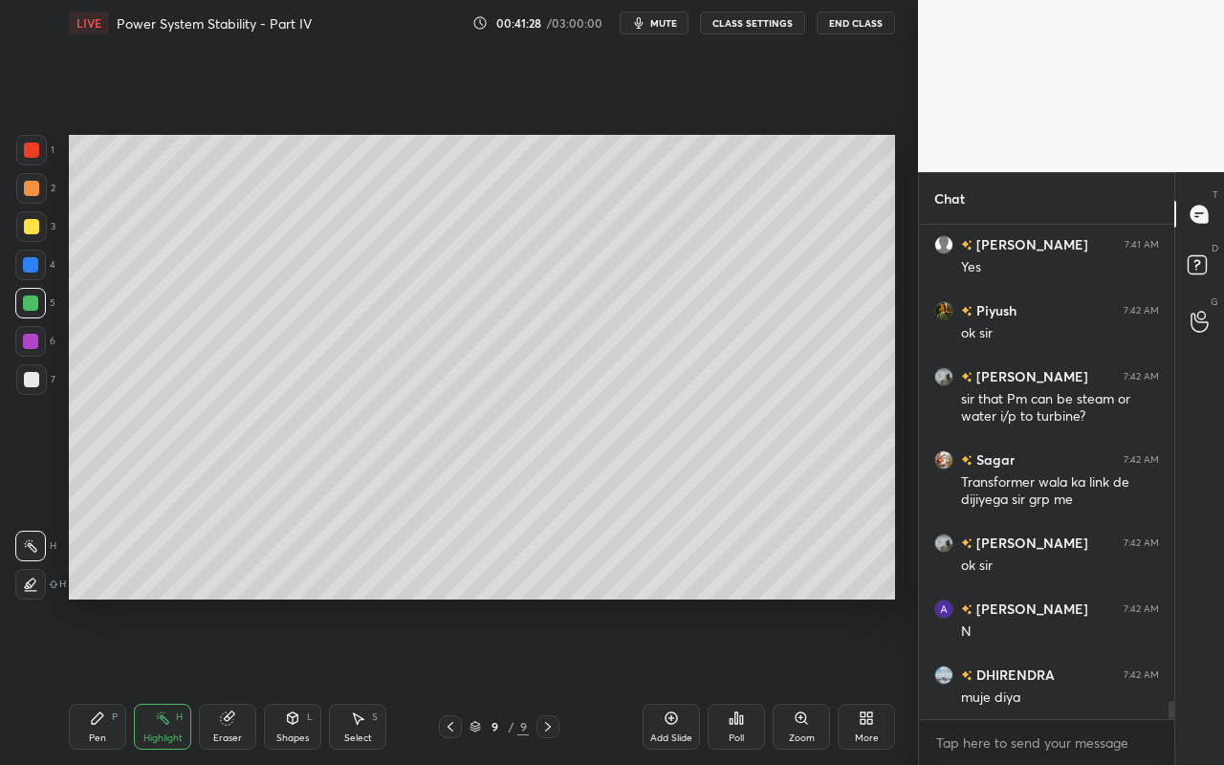
click at [671, 680] on div "Add Slide" at bounding box center [671, 738] width 42 height 10
drag, startPoint x: 309, startPoint y: 727, endPoint x: 317, endPoint y: 709, distance: 20.1
click at [309, 680] on div "Shapes L" at bounding box center [292, 727] width 57 height 46
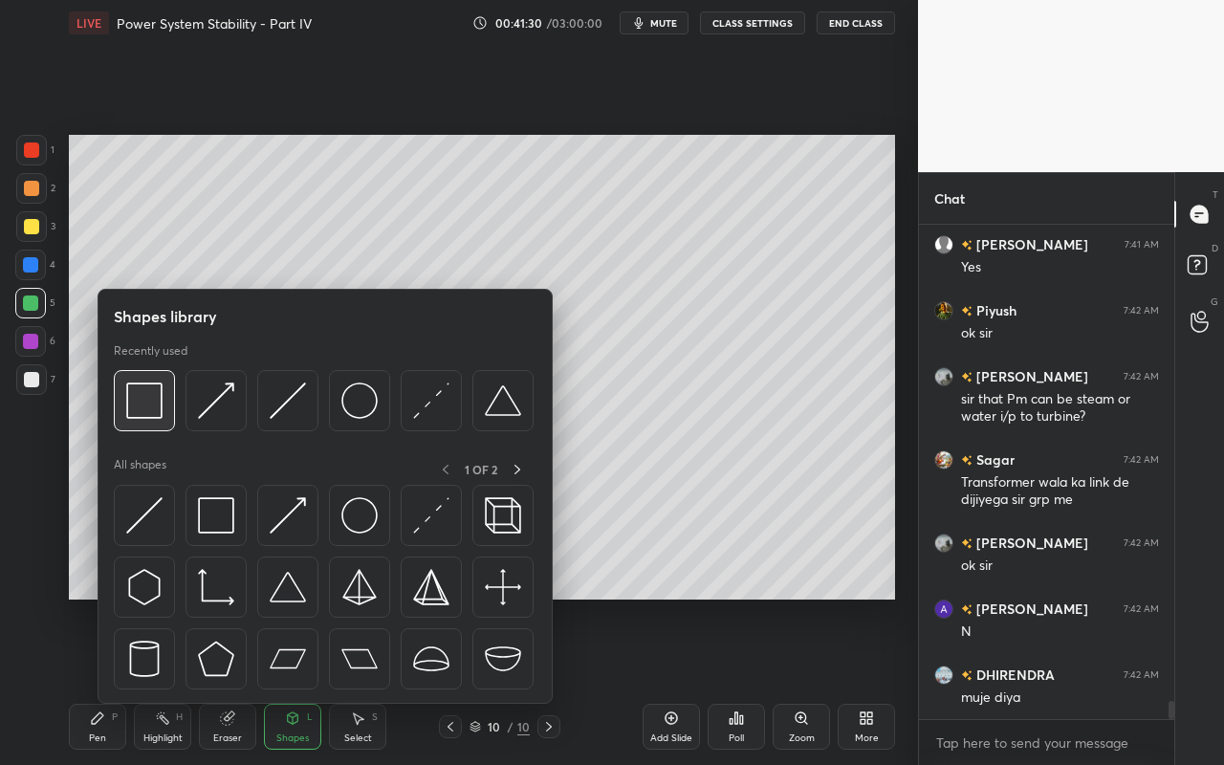
click at [156, 414] on img at bounding box center [144, 400] width 36 height 36
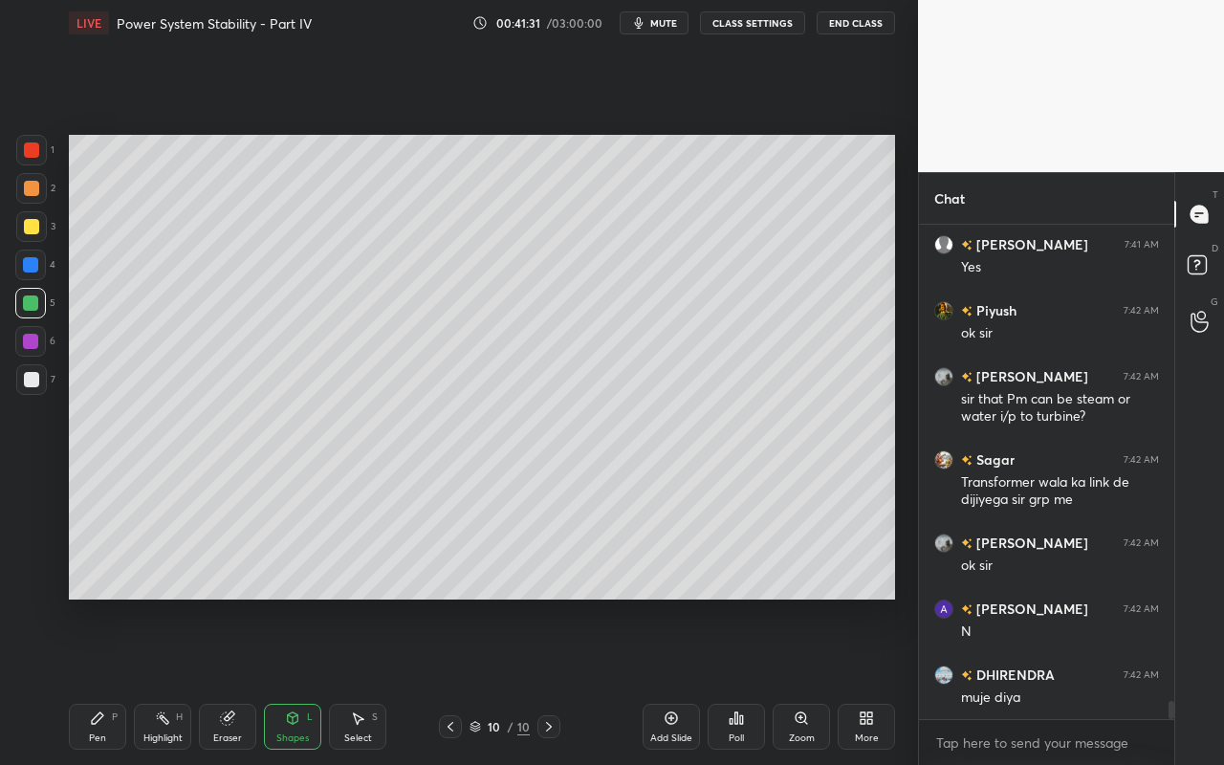
drag, startPoint x: 41, startPoint y: 198, endPoint x: 65, endPoint y: 193, distance: 24.4
click at [41, 197] on div at bounding box center [31, 188] width 31 height 31
click at [97, 680] on div "Pen" at bounding box center [97, 738] width 17 height 10
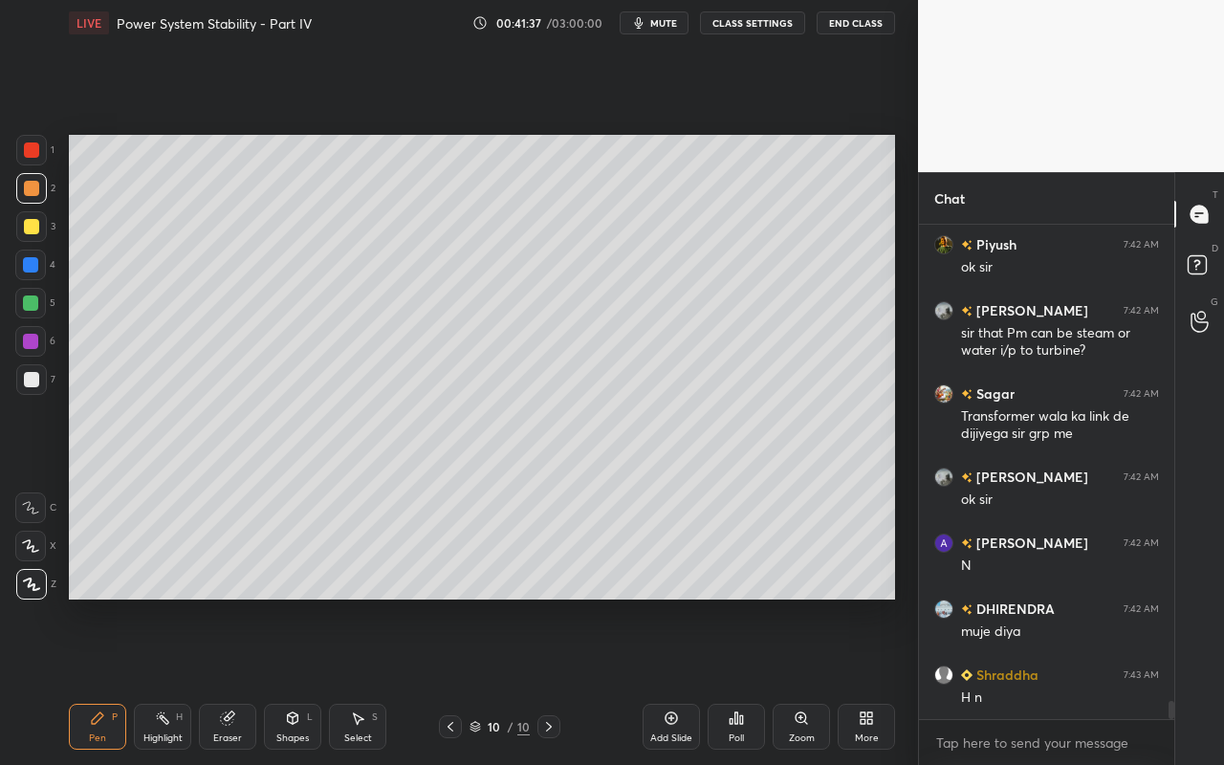
click at [33, 225] on div at bounding box center [31, 226] width 15 height 15
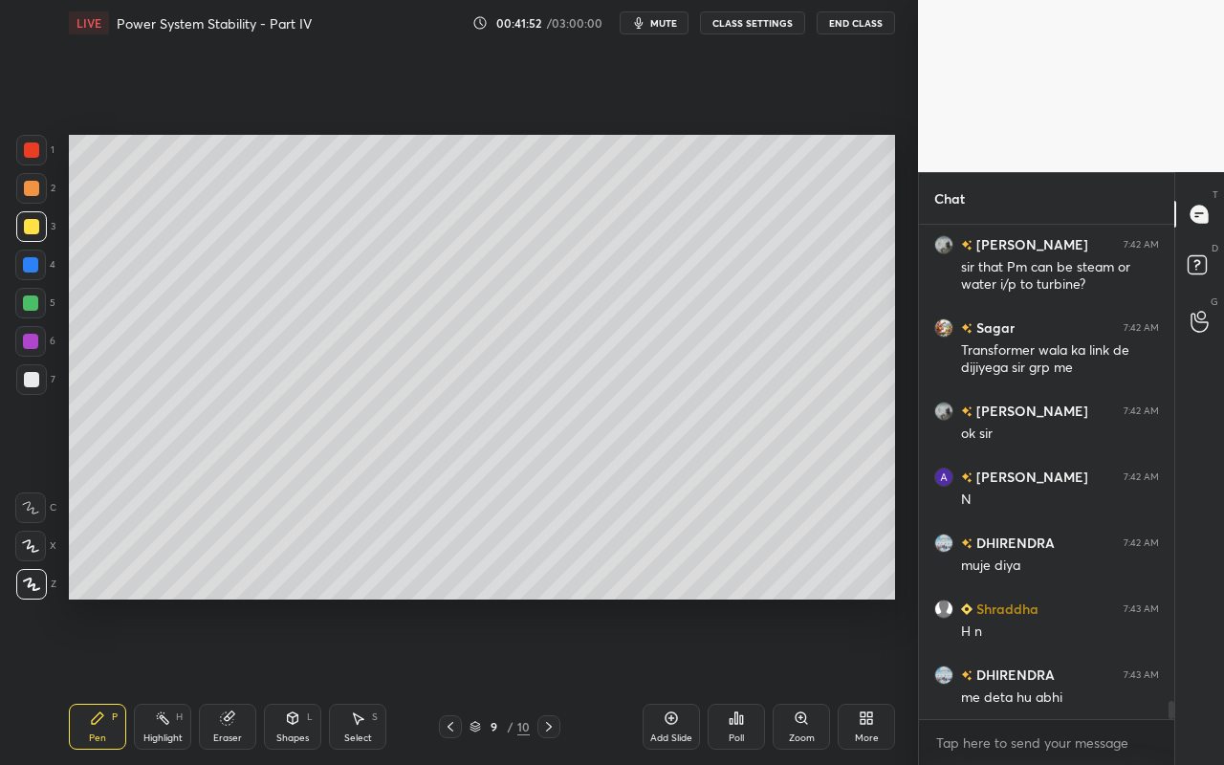
drag, startPoint x: 166, startPoint y: 719, endPoint x: 306, endPoint y: 604, distance: 180.7
click at [175, 680] on div "Highlight H" at bounding box center [162, 727] width 57 height 46
drag, startPoint x: 87, startPoint y: 736, endPoint x: 97, endPoint y: 717, distance: 21.4
click at [90, 680] on div "Pen P" at bounding box center [97, 727] width 57 height 46
click at [169, 680] on div "Highlight H" at bounding box center [162, 727] width 57 height 46
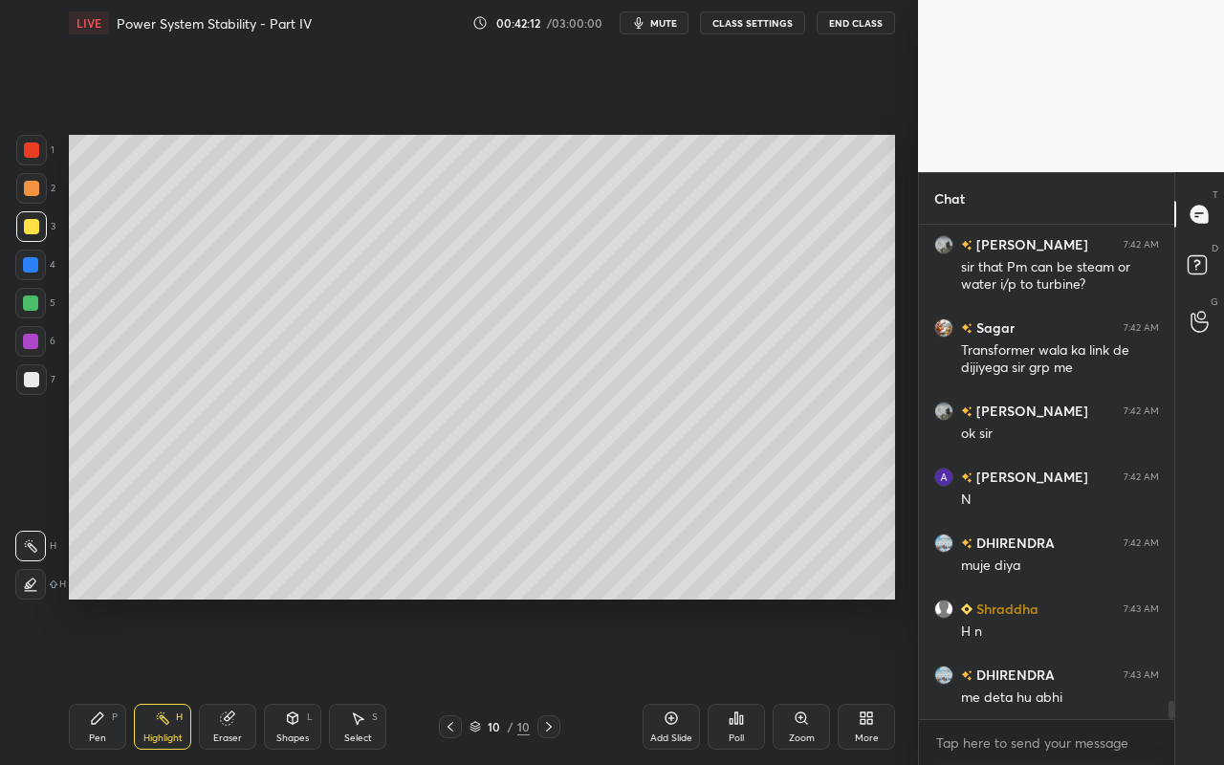
click at [175, 680] on div "Highlight H" at bounding box center [162, 727] width 57 height 46
click at [106, 680] on div "Pen P" at bounding box center [97, 727] width 57 height 46
drag, startPoint x: 170, startPoint y: 732, endPoint x: 198, endPoint y: 701, distance: 42.0
click at [177, 680] on div "Highlight" at bounding box center [162, 738] width 39 height 10
drag, startPoint x: 93, startPoint y: 739, endPoint x: 118, endPoint y: 682, distance: 62.5
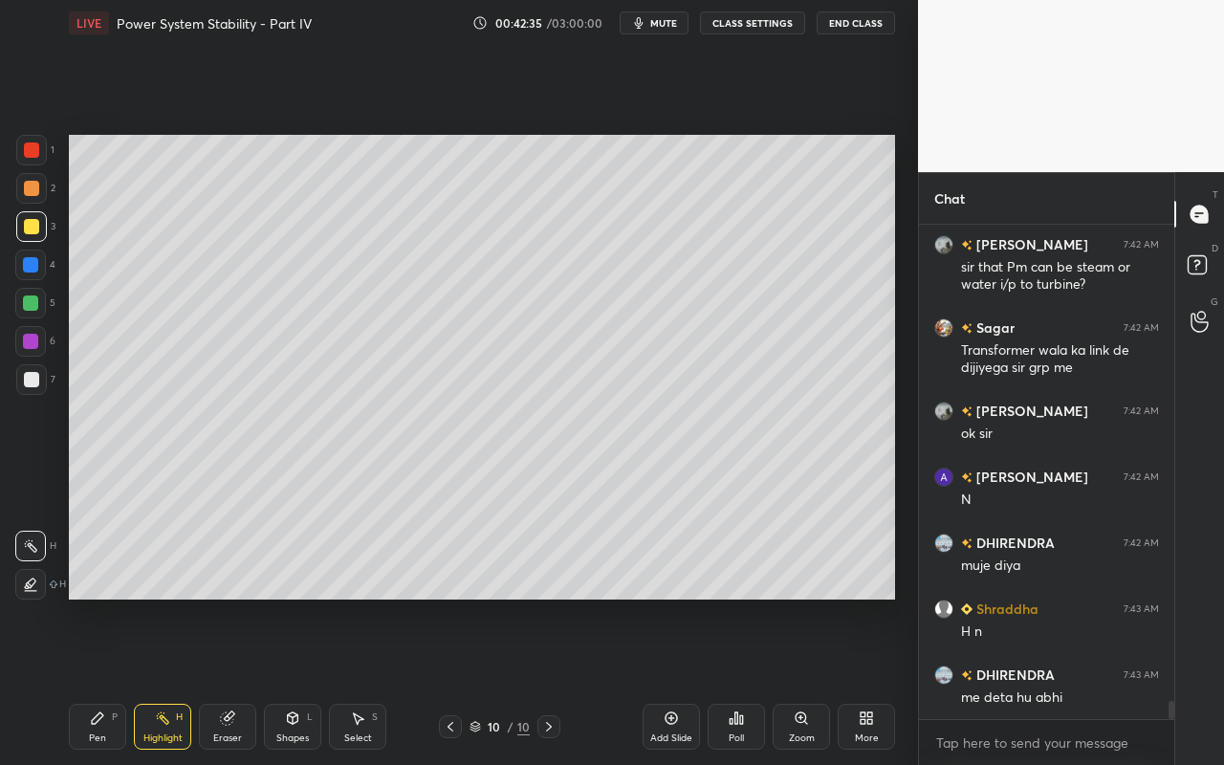
click at [95, 680] on div "Pen" at bounding box center [97, 738] width 17 height 10
click at [285, 680] on div "Shapes" at bounding box center [292, 738] width 33 height 10
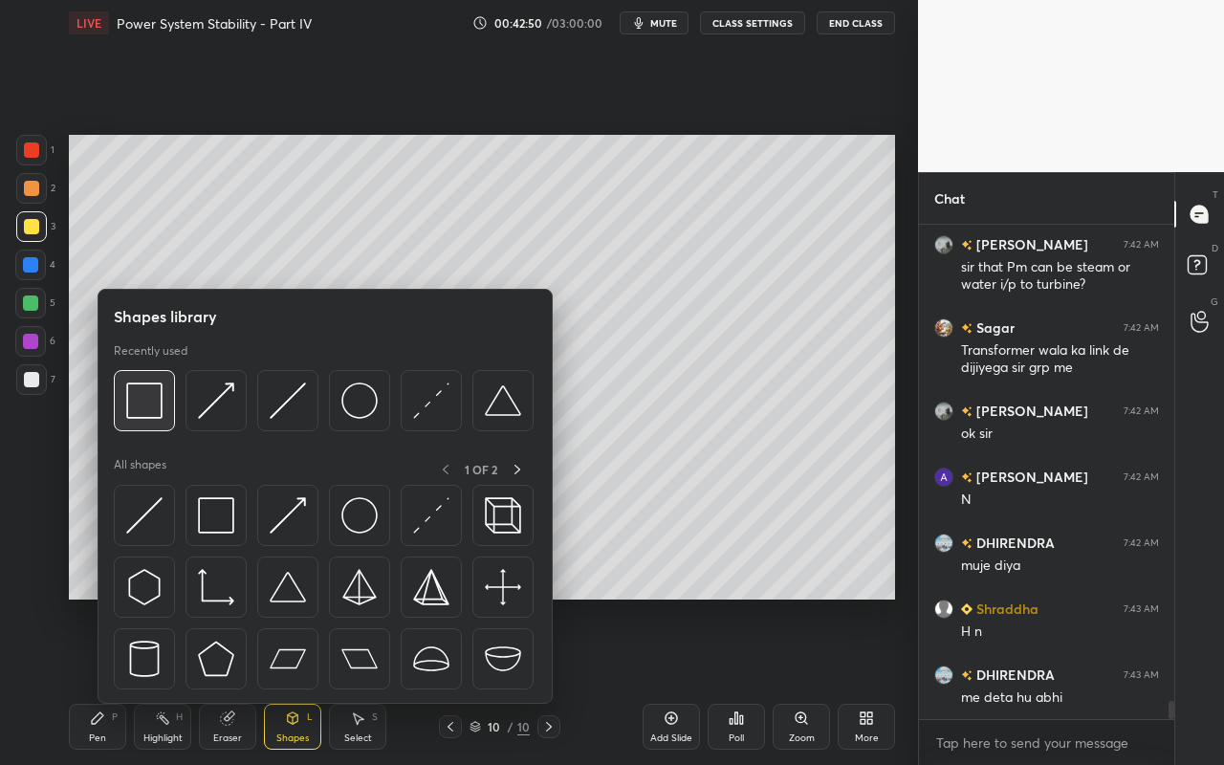
click at [157, 420] on div at bounding box center [144, 400] width 61 height 61
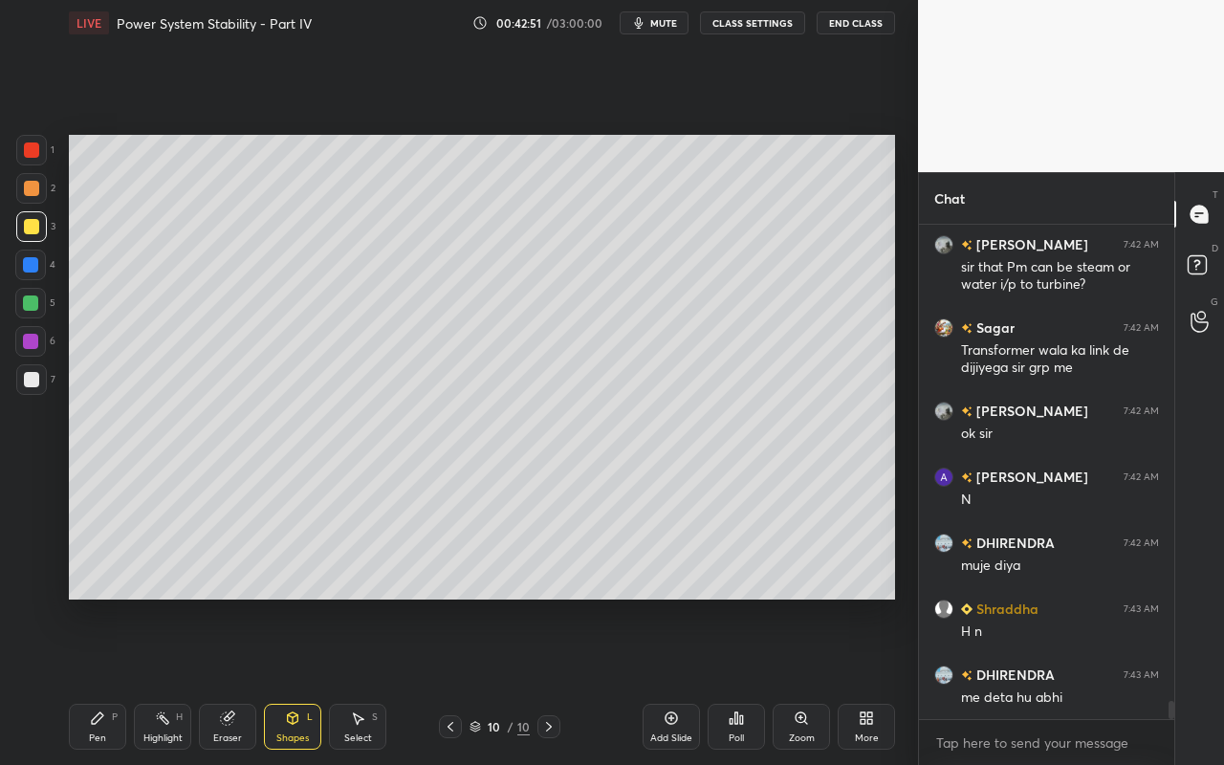
click at [37, 305] on div at bounding box center [30, 302] width 15 height 15
drag, startPoint x: 98, startPoint y: 731, endPoint x: 216, endPoint y: 609, distance: 170.4
click at [101, 680] on div "Pen P" at bounding box center [97, 727] width 57 height 46
click at [89, 680] on div "Pen P" at bounding box center [97, 727] width 57 height 46
drag, startPoint x: 33, startPoint y: 232, endPoint x: 54, endPoint y: 253, distance: 29.1
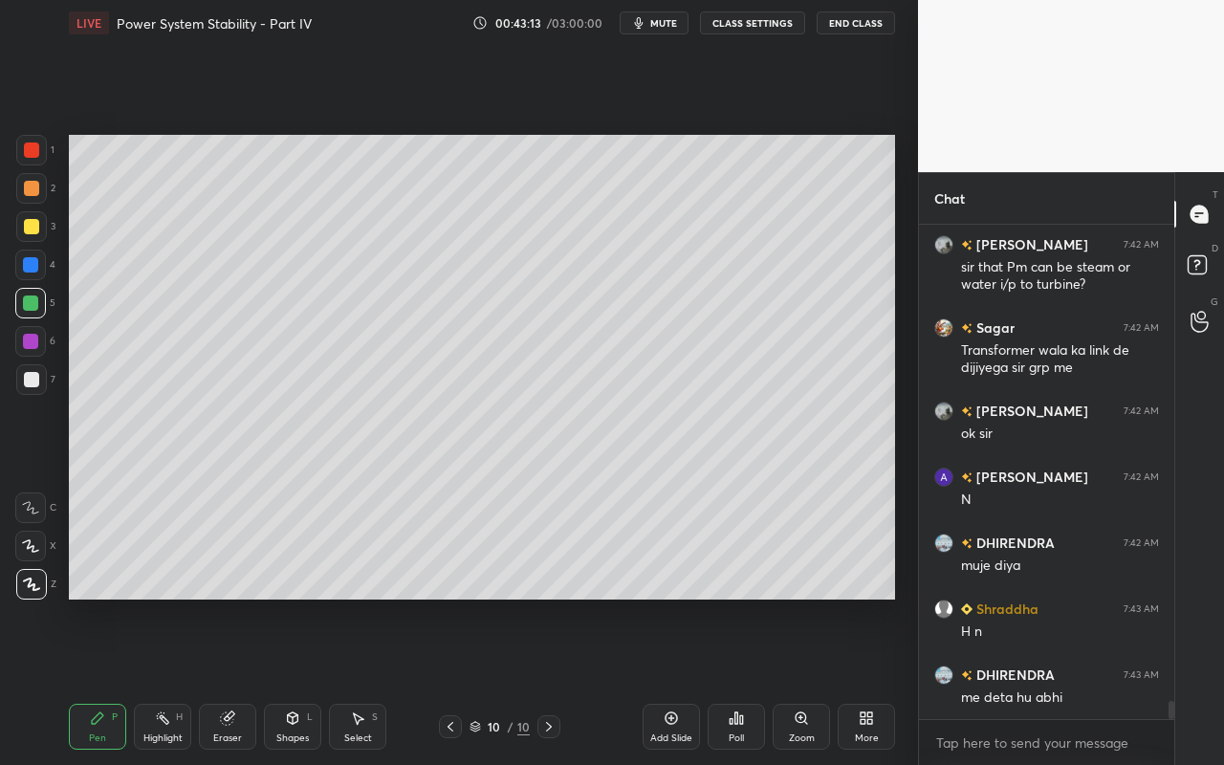
click at [33, 232] on div at bounding box center [31, 226] width 15 height 15
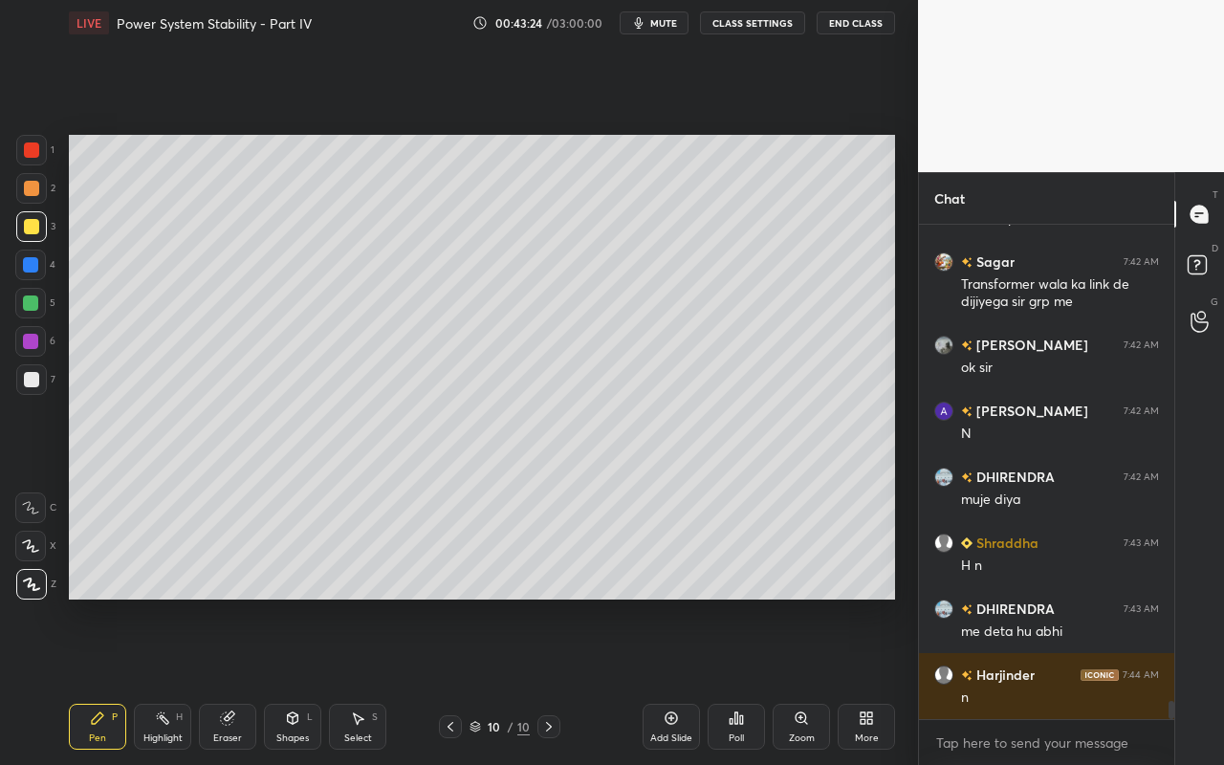
scroll to position [13091, 0]
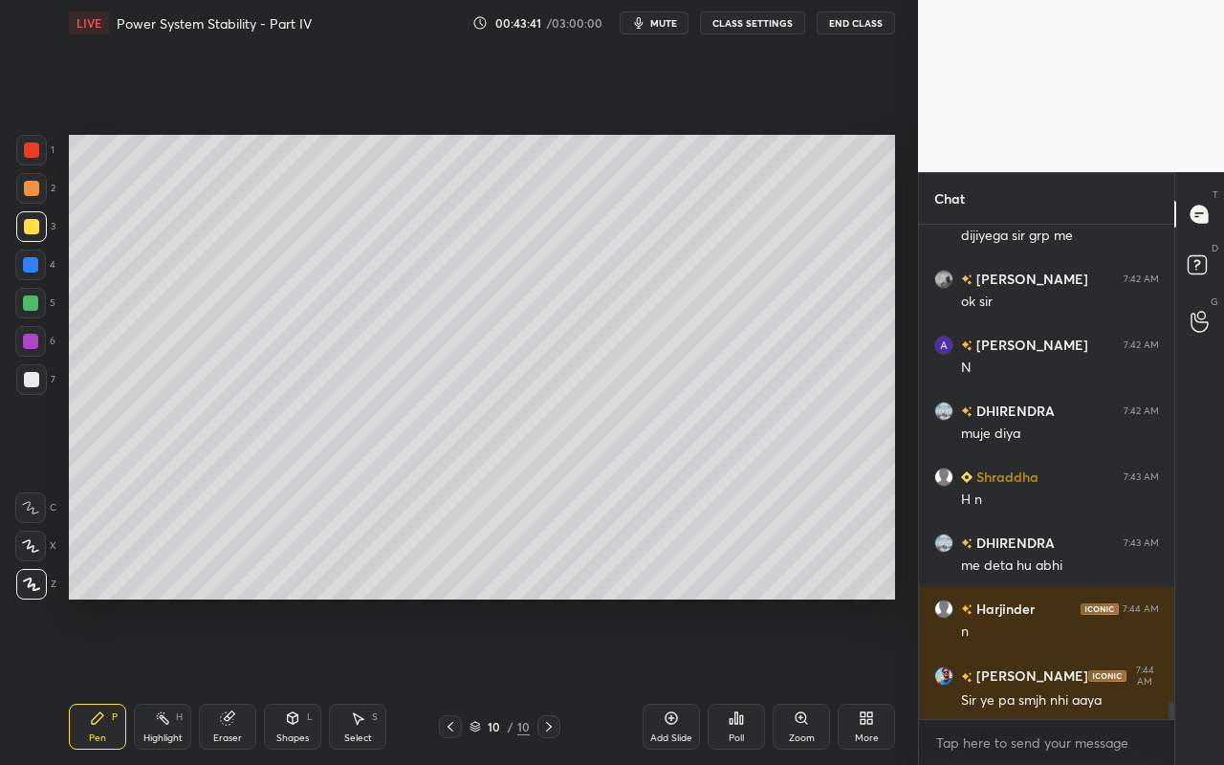
click at [170, 680] on div "Highlight H" at bounding box center [162, 727] width 57 height 46
drag, startPoint x: 347, startPoint y: 727, endPoint x: 377, endPoint y: 648, distance: 83.8
click at [352, 680] on div "Select S" at bounding box center [357, 727] width 57 height 46
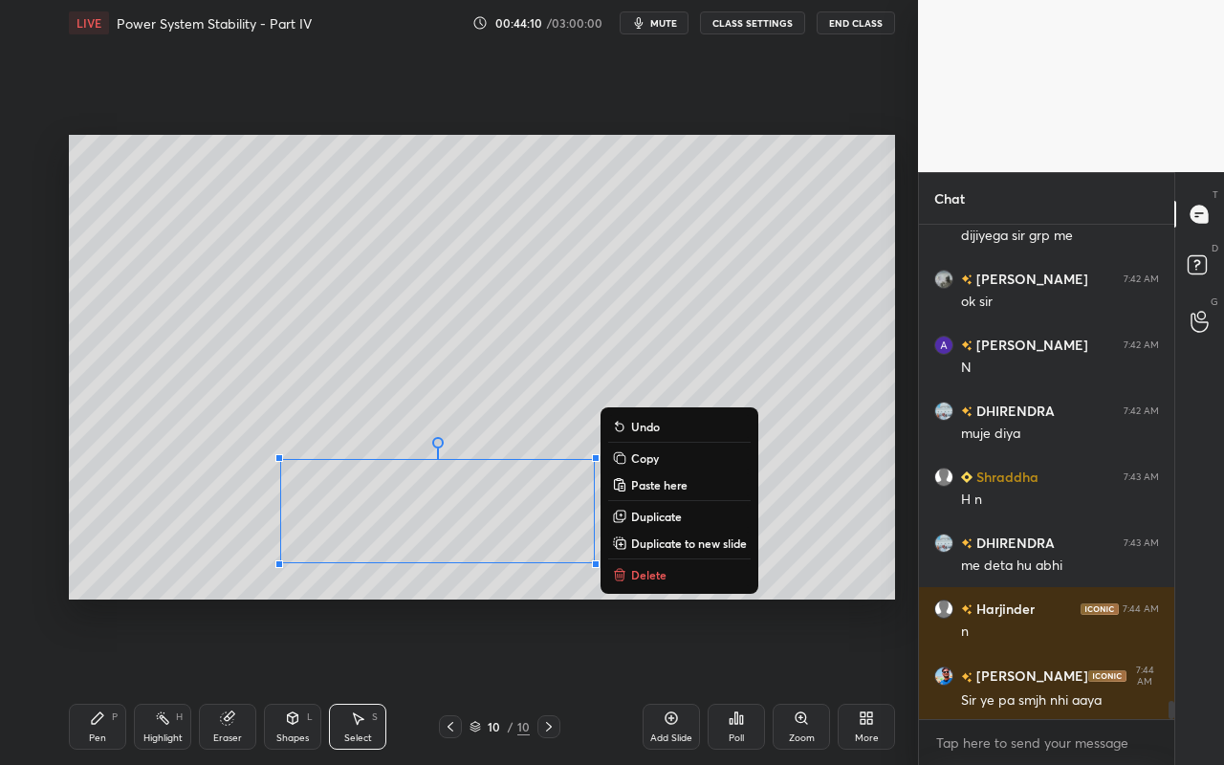
drag, startPoint x: 228, startPoint y: 457, endPoint x: 828, endPoint y: 619, distance: 621.0
click at [829, 628] on div "0 ° Undo Copy Paste here Duplicate Duplicate to new slide Delete Setting up you…" at bounding box center [481, 367] width 841 height 642
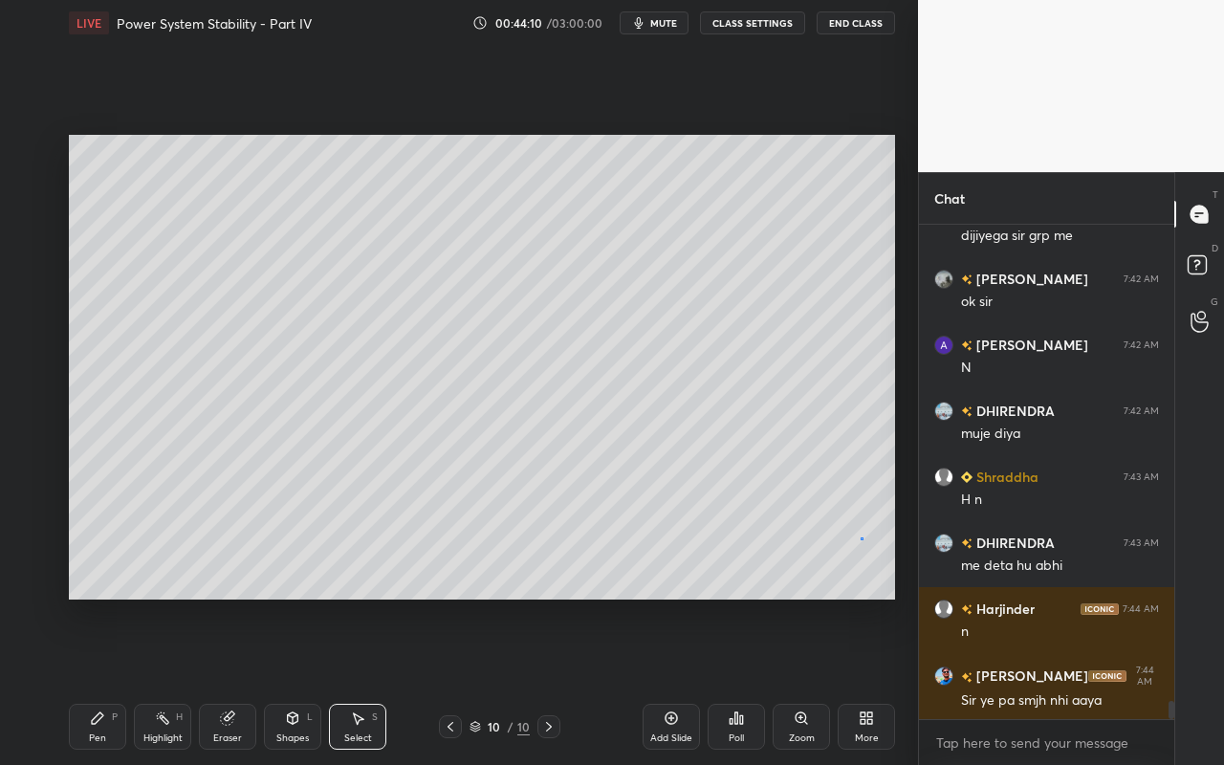
drag, startPoint x: 860, startPoint y: 538, endPoint x: 802, endPoint y: 546, distance: 58.8
click at [857, 537] on div "0 ° Undo Copy Paste here Duplicate Duplicate to new slide Delete" at bounding box center [482, 367] width 826 height 465
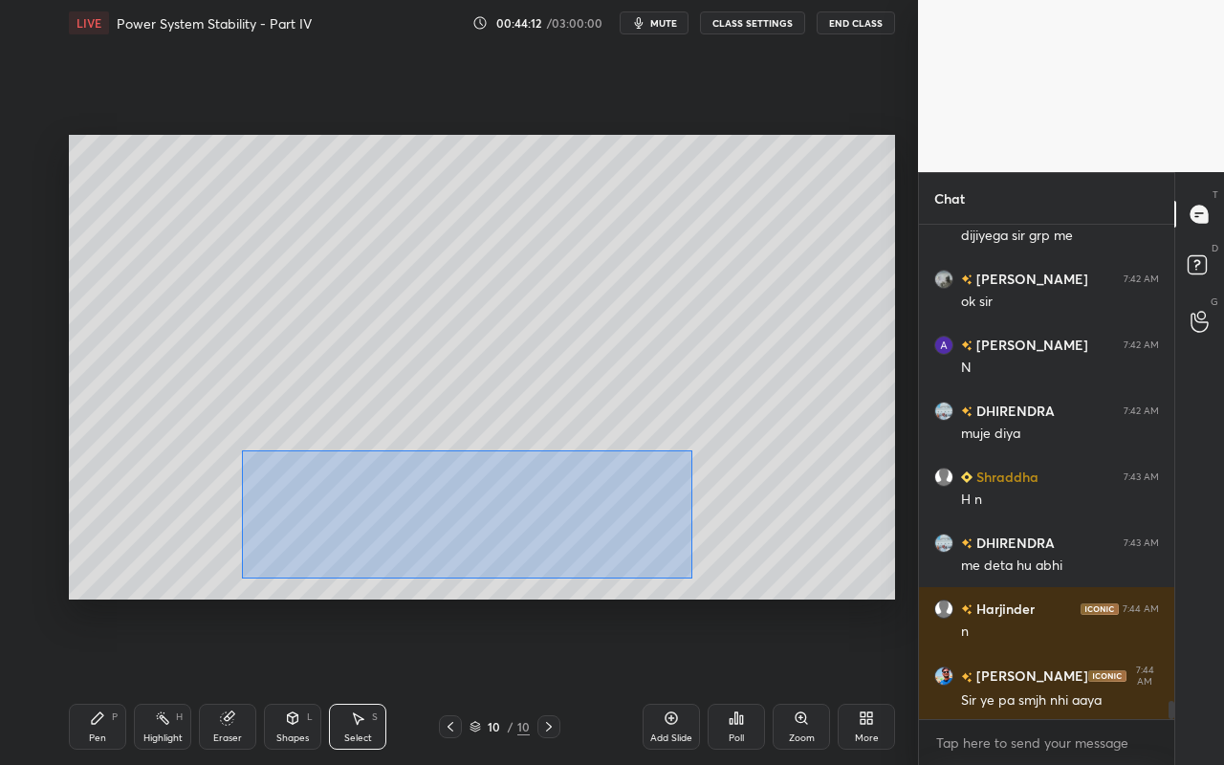
drag, startPoint x: 241, startPoint y: 449, endPoint x: 688, endPoint y: 570, distance: 463.3
click at [693, 575] on div "0 ° Undo Copy Paste here Duplicate Duplicate to new slide Delete" at bounding box center [482, 367] width 826 height 465
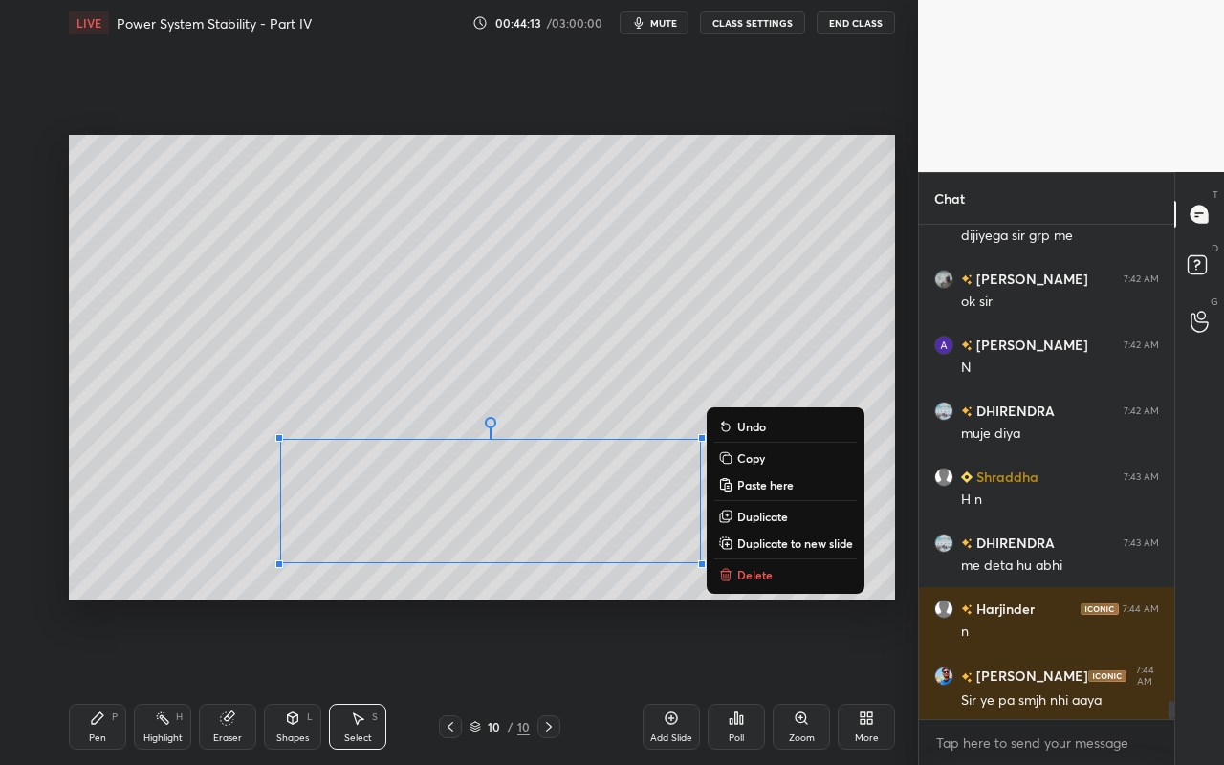
click at [737, 569] on p "Delete" at bounding box center [754, 574] width 35 height 15
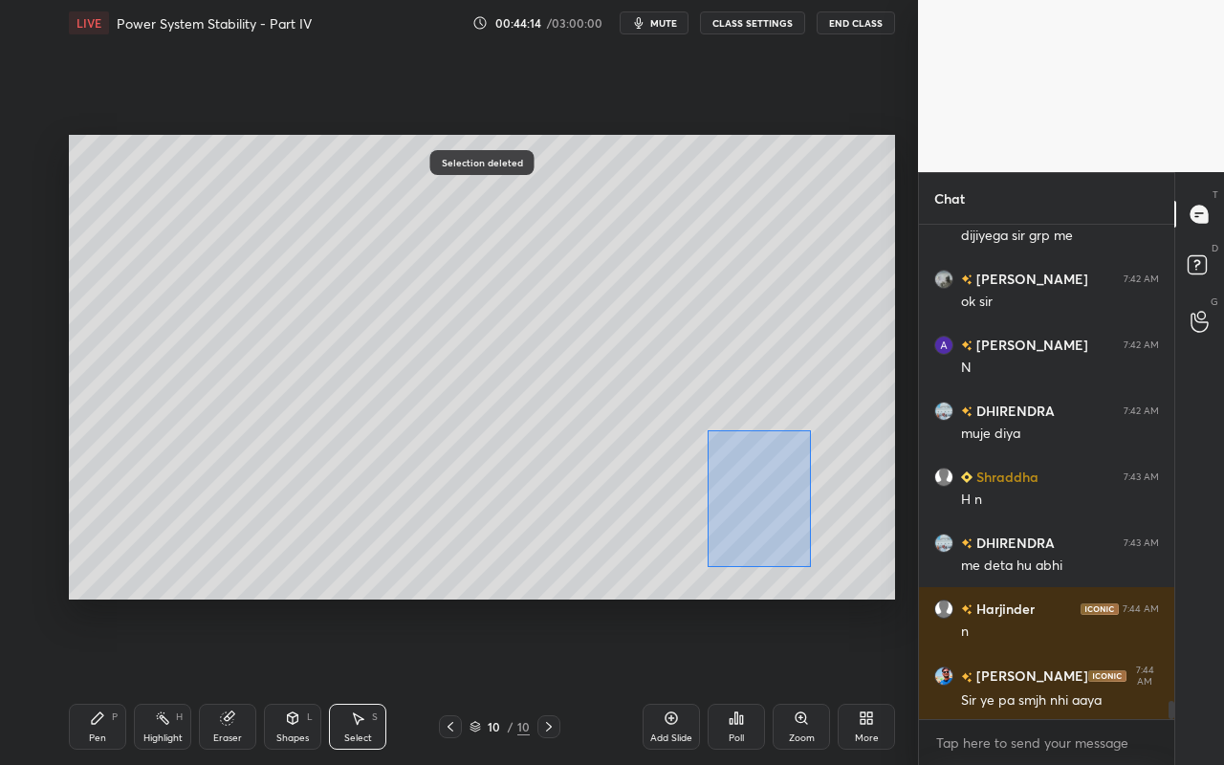
drag, startPoint x: 707, startPoint y: 430, endPoint x: 789, endPoint y: 570, distance: 161.5
click at [811, 566] on div "0 ° Undo Copy Paste here Duplicate Duplicate to new slide Delete" at bounding box center [482, 367] width 826 height 465
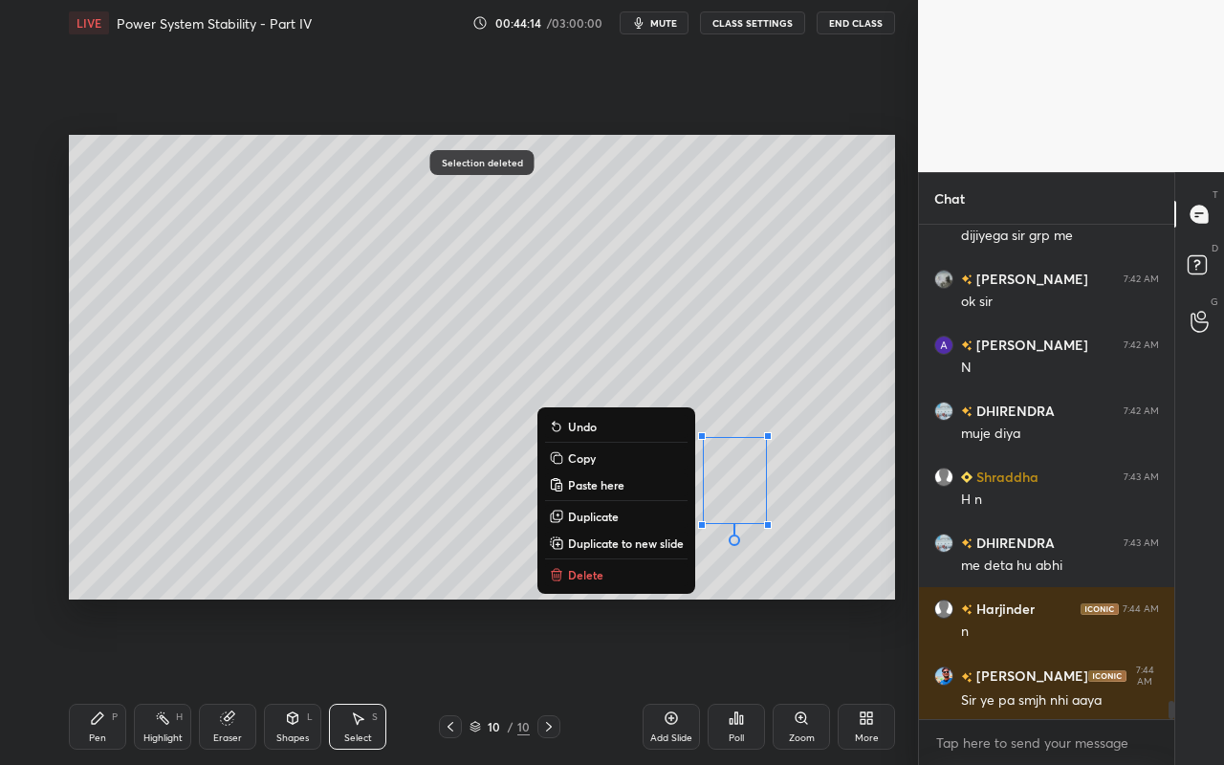
drag, startPoint x: 613, startPoint y: 573, endPoint x: 600, endPoint y: 585, distance: 17.6
click at [610, 575] on button "Delete" at bounding box center [616, 574] width 142 height 23
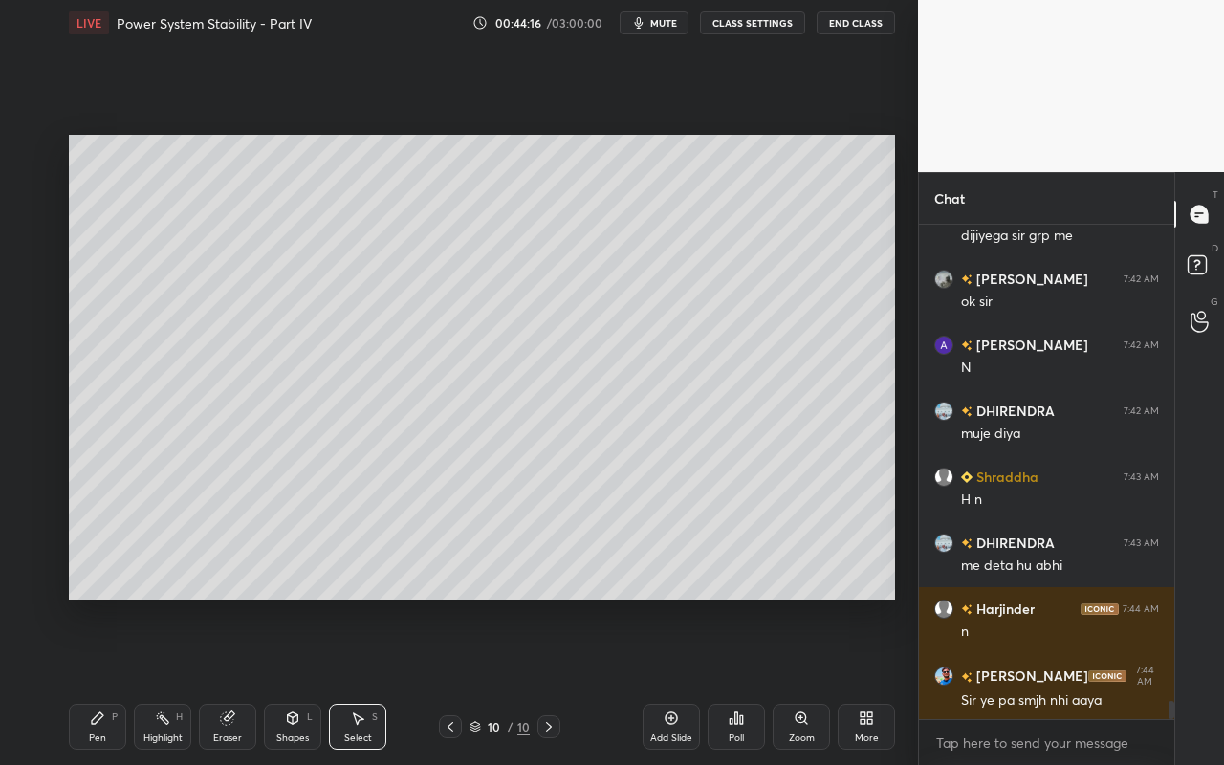
click at [78, 680] on div "Pen P" at bounding box center [97, 727] width 57 height 46
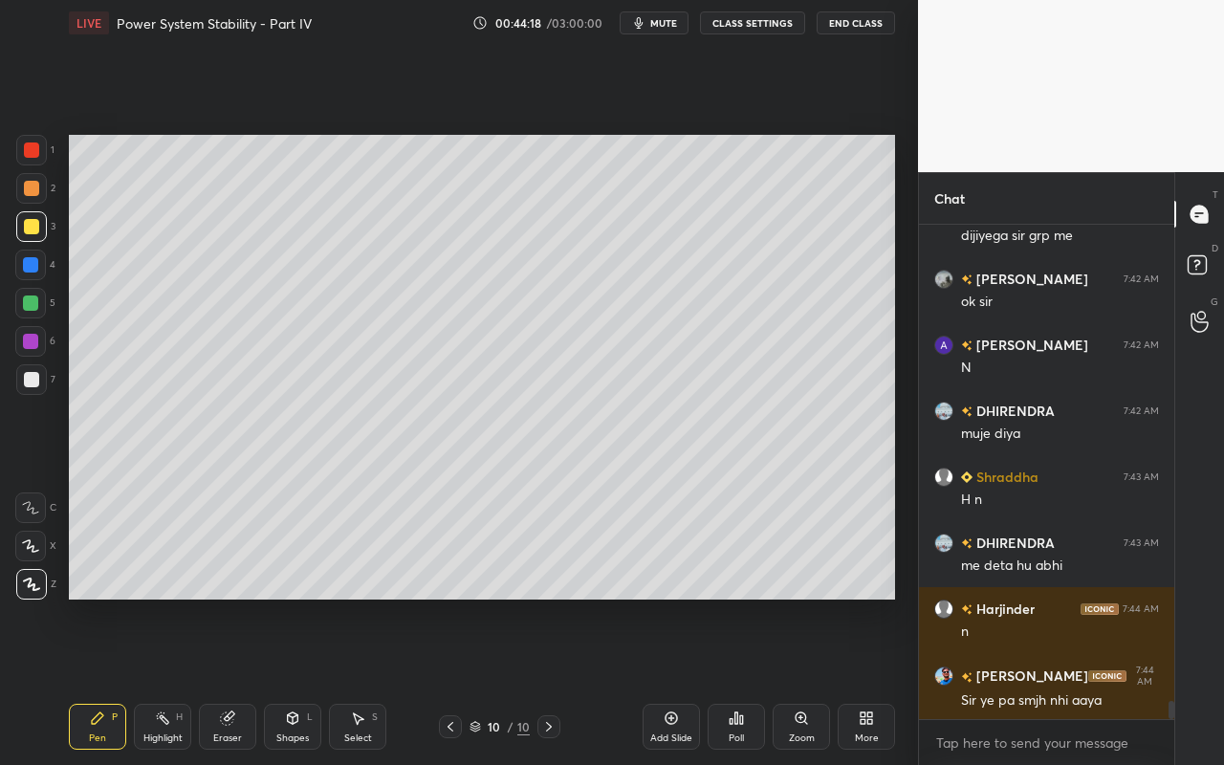
scroll to position [13157, 0]
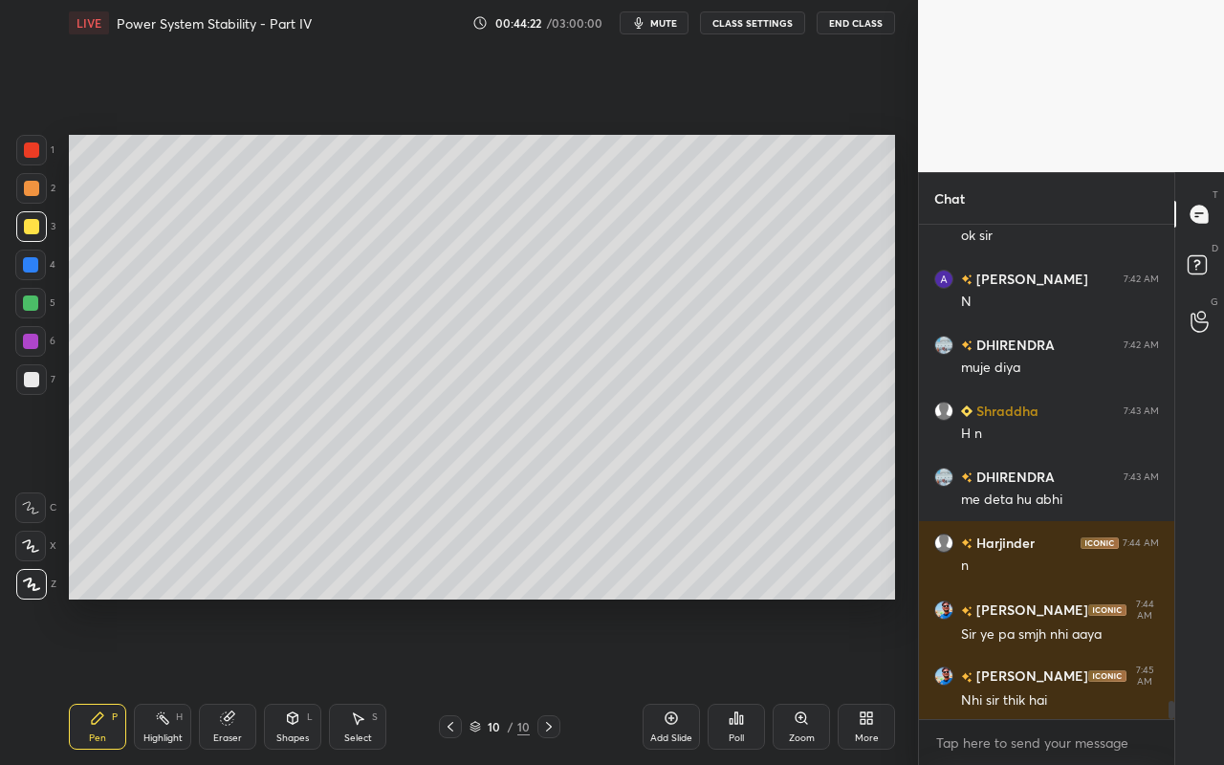
click at [109, 680] on div "Pen P" at bounding box center [97, 727] width 57 height 46
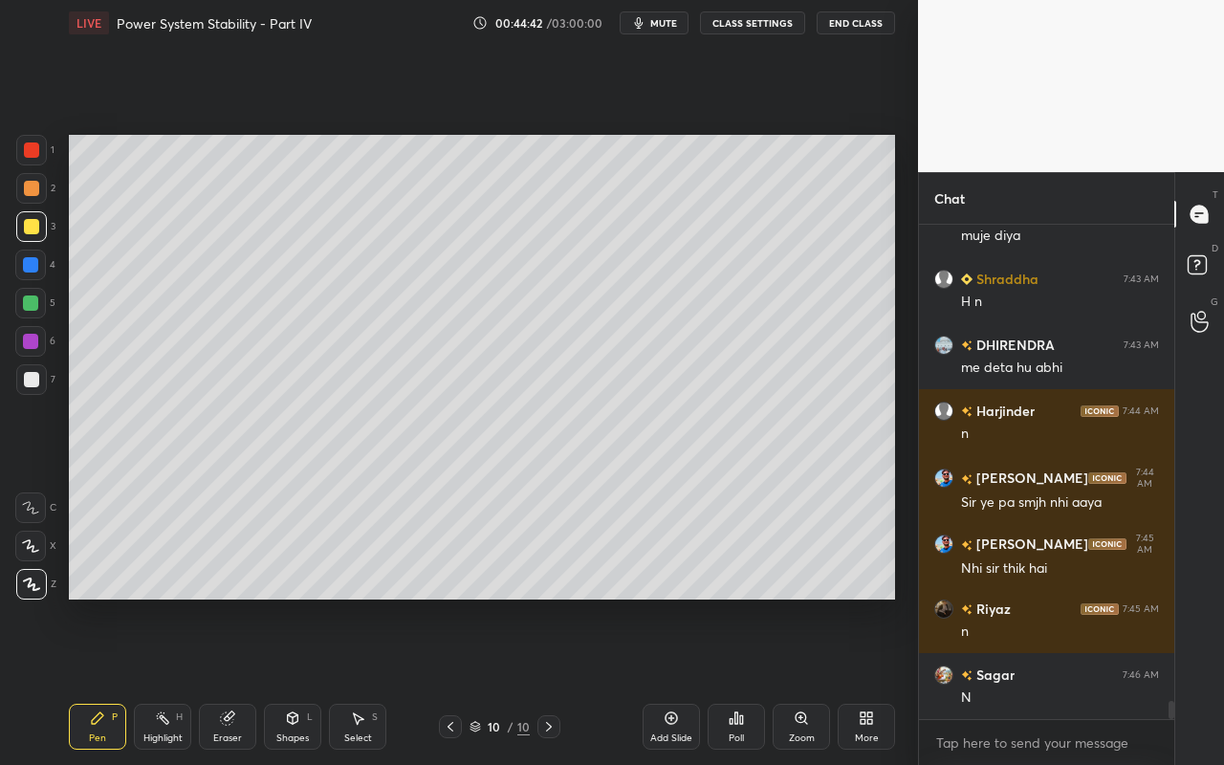
scroll to position [13355, 0]
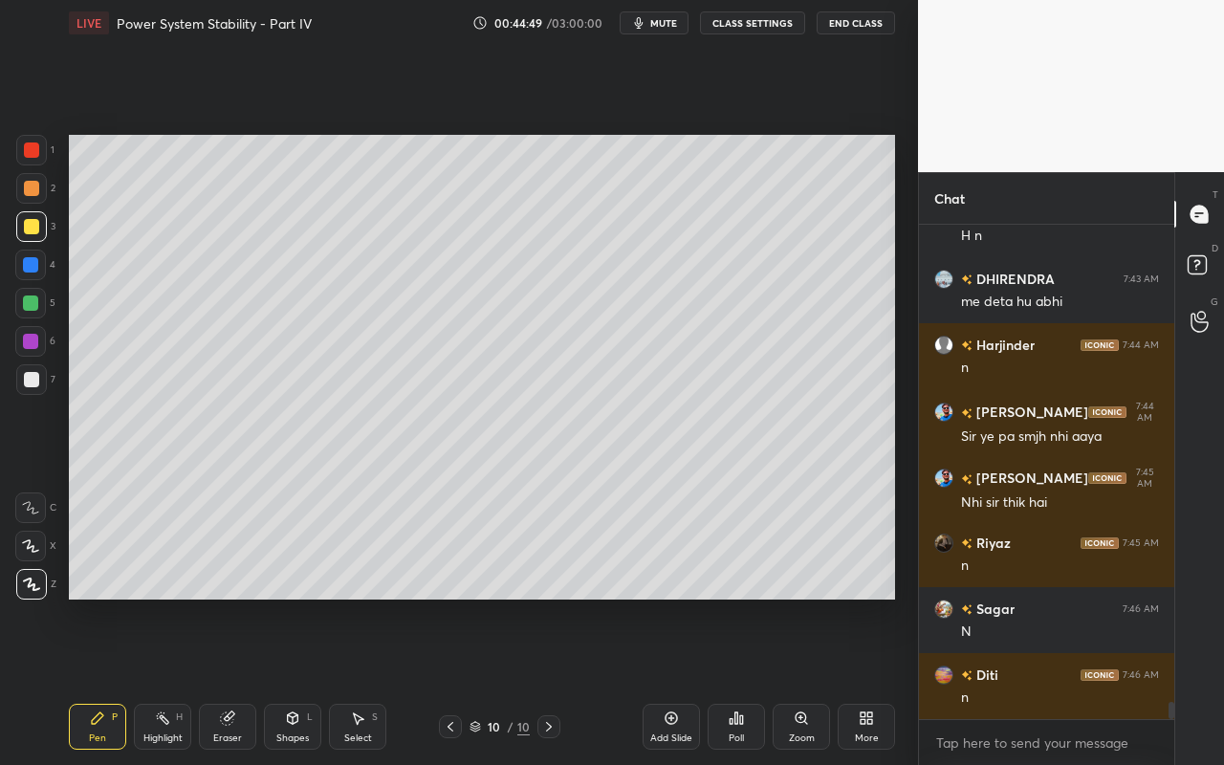
drag, startPoint x: 162, startPoint y: 723, endPoint x: 210, endPoint y: 635, distance: 100.6
click at [158, 680] on div "Highlight H" at bounding box center [162, 727] width 57 height 46
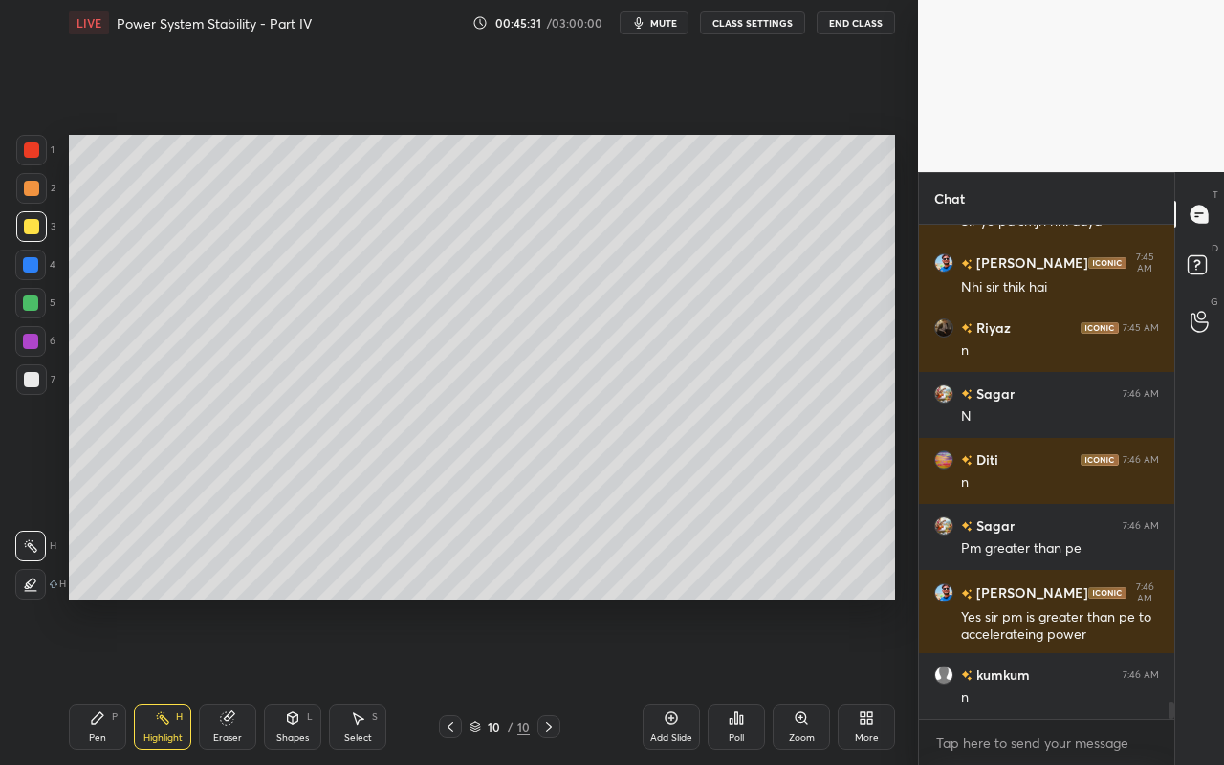
scroll to position [13636, 0]
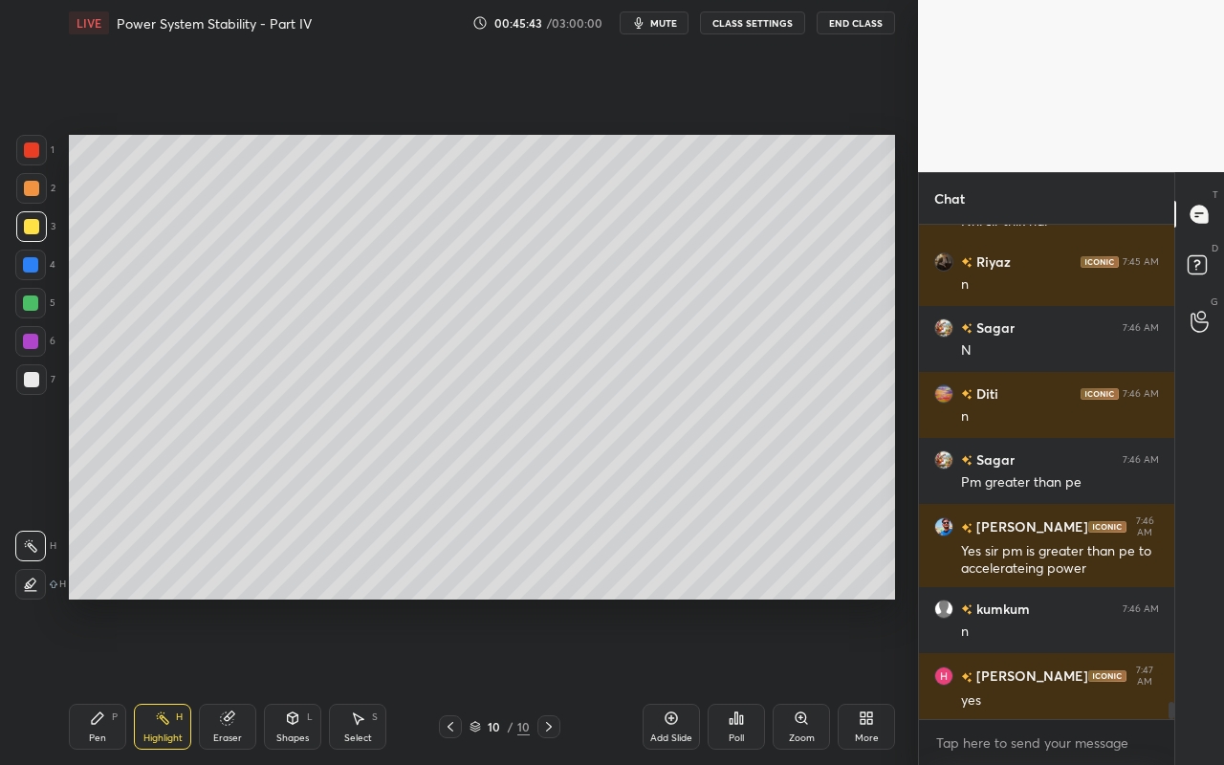
click at [678, 680] on icon at bounding box center [670, 717] width 15 height 15
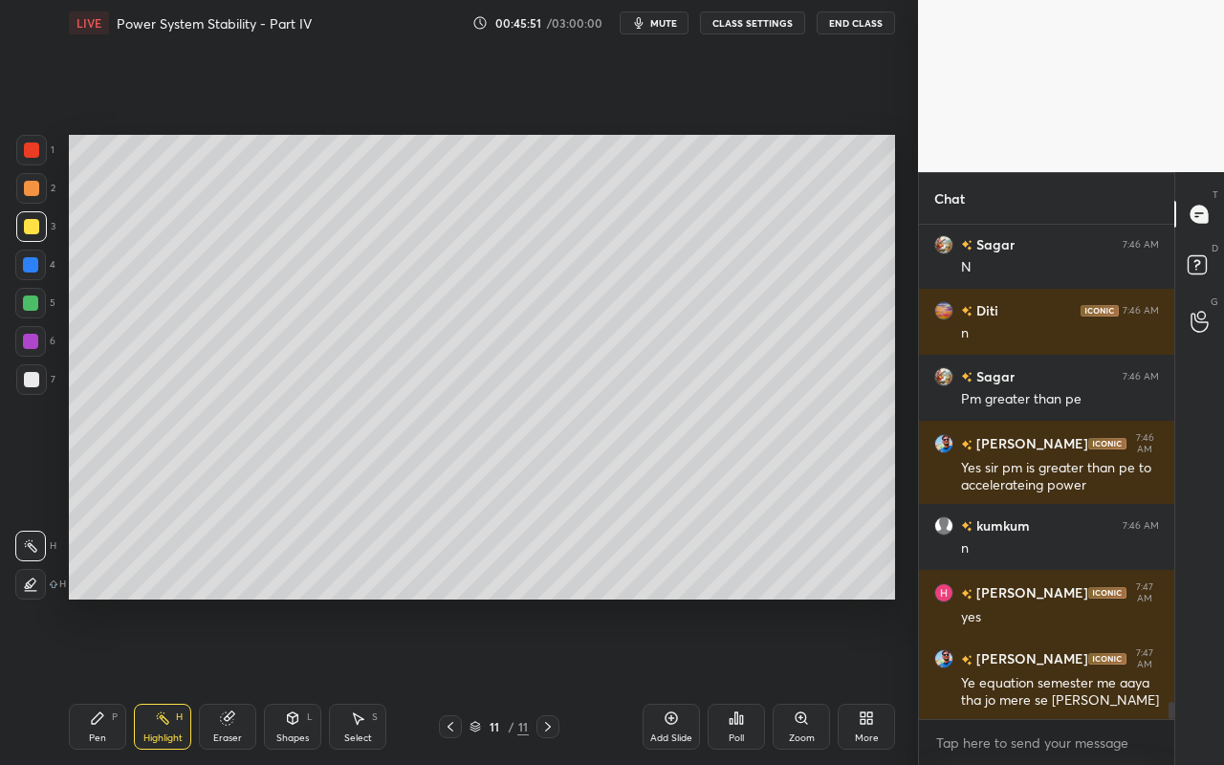
click at [301, 680] on div "Shapes L" at bounding box center [292, 727] width 57 height 46
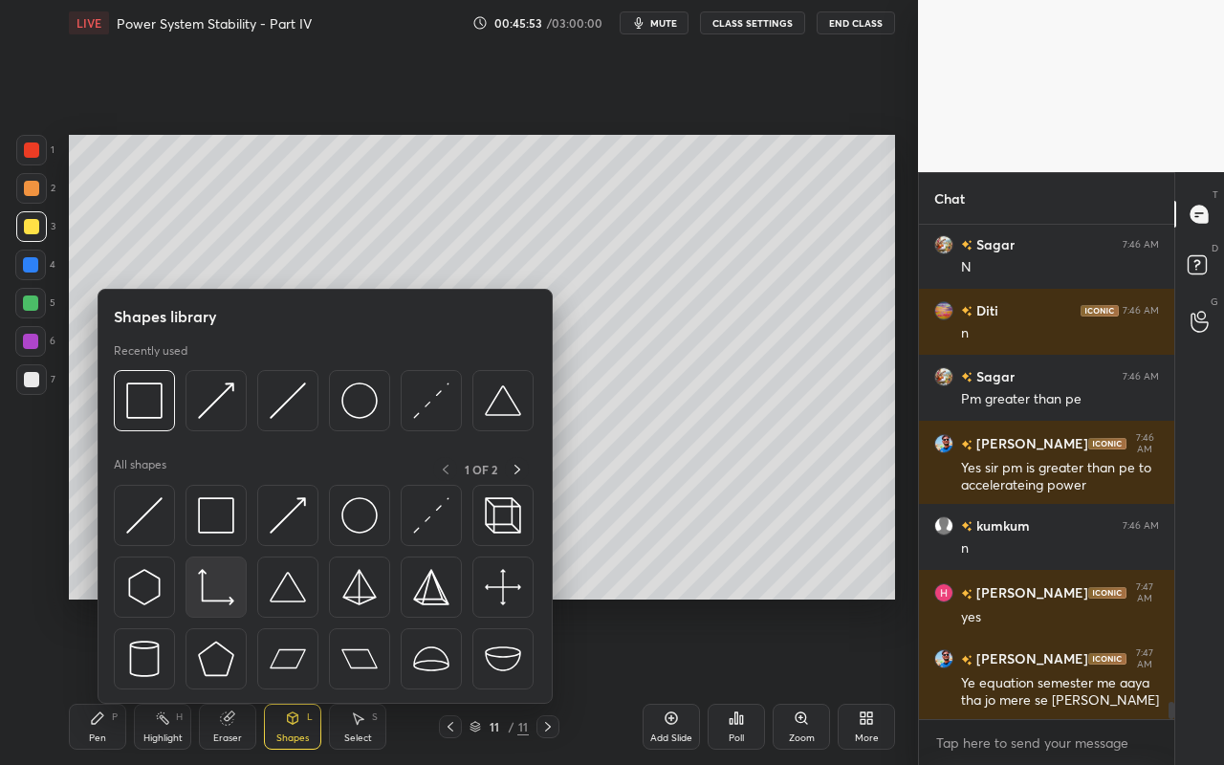
click at [209, 602] on img at bounding box center [216, 587] width 36 height 36
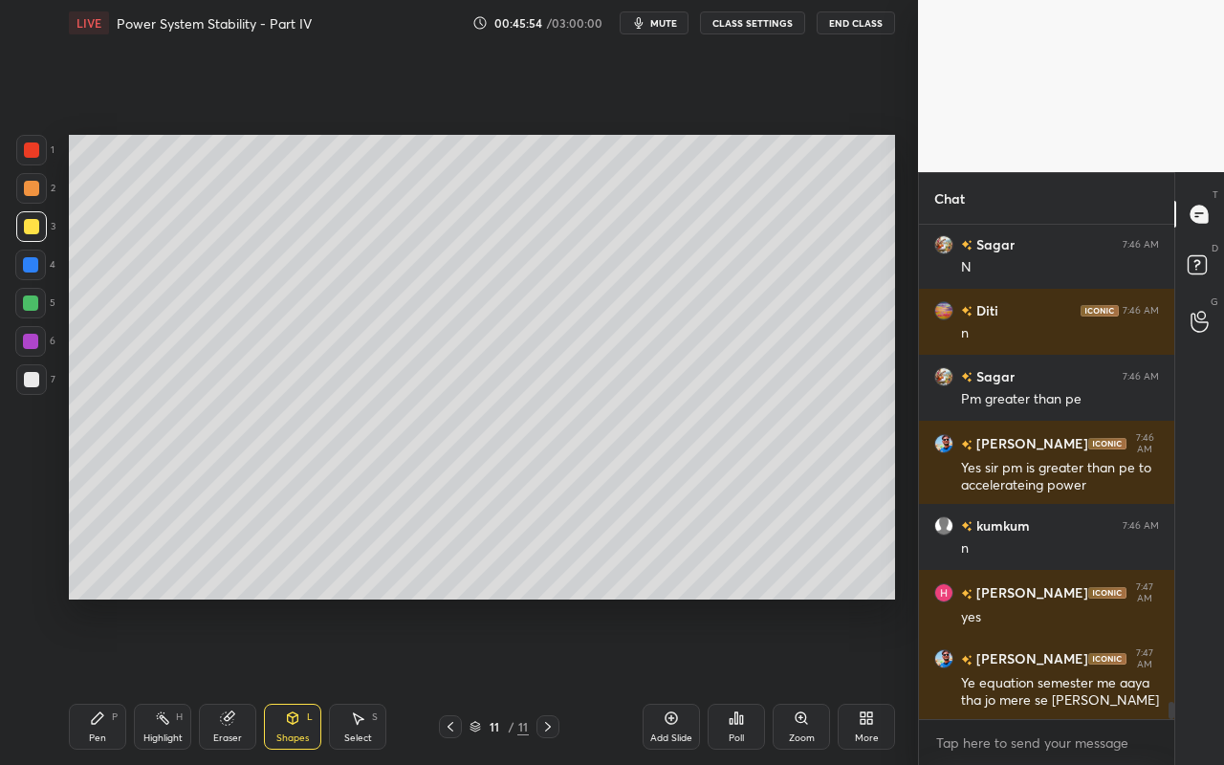
click at [33, 383] on div at bounding box center [31, 379] width 15 height 15
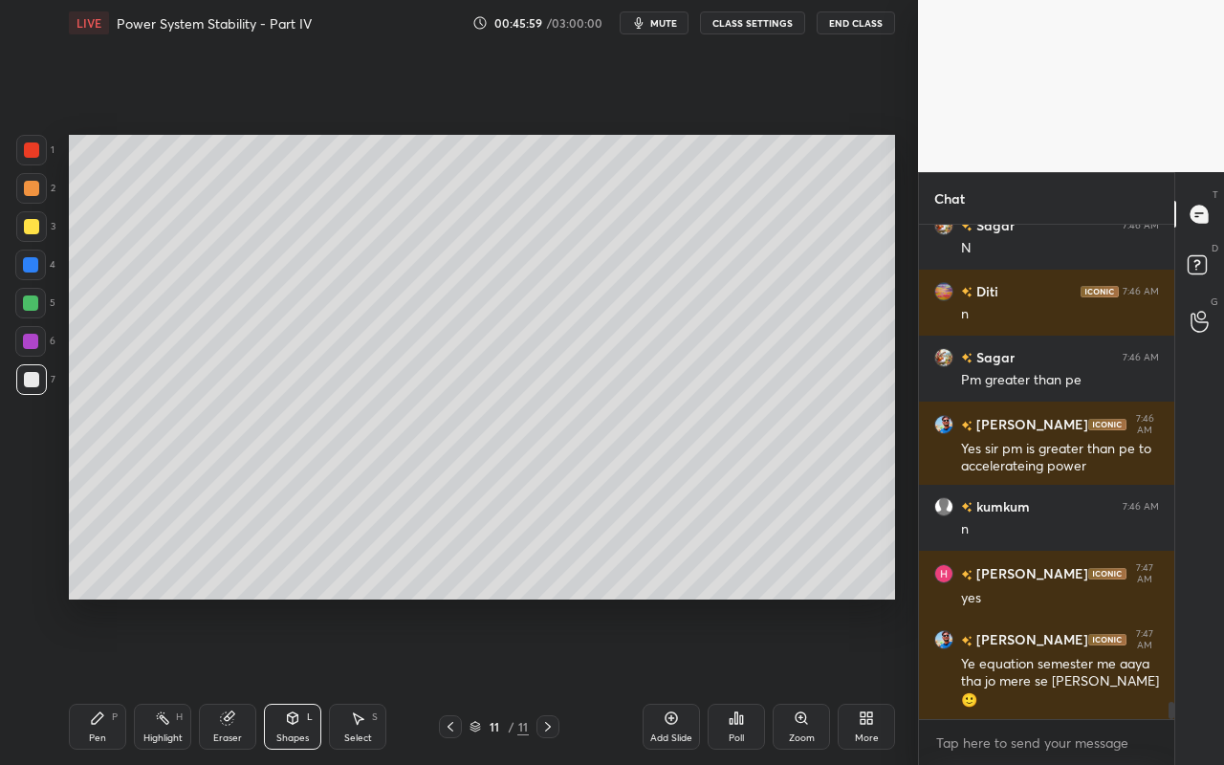
drag, startPoint x: 380, startPoint y: 721, endPoint x: 376, endPoint y: 634, distance: 87.1
click at [380, 680] on div "Select S" at bounding box center [357, 727] width 57 height 46
drag, startPoint x: 350, startPoint y: 386, endPoint x: 410, endPoint y: 470, distance: 103.5
click at [419, 483] on div "0 ° Undo Copy Paste here Duplicate Duplicate to new slide Delete" at bounding box center [482, 367] width 826 height 465
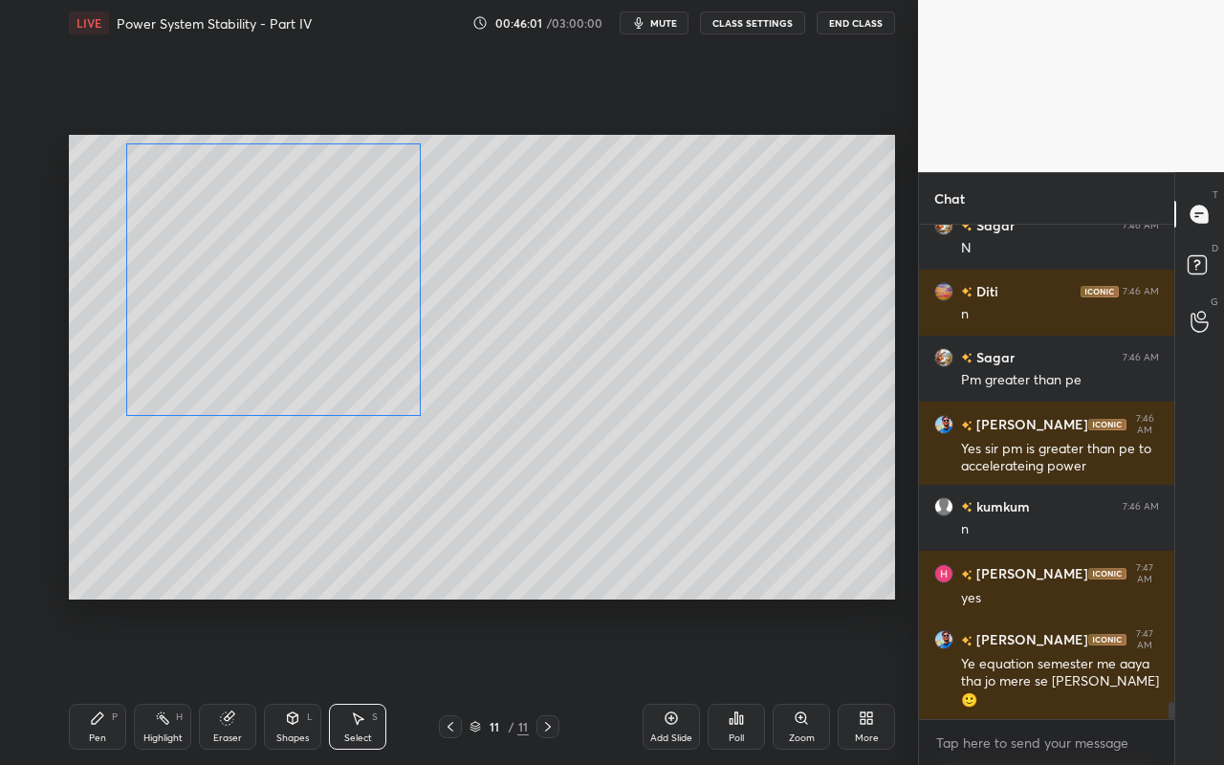
drag, startPoint x: 377, startPoint y: 420, endPoint x: 372, endPoint y: 404, distance: 16.0
click at [369, 404] on div "0 ° Undo Copy Paste here Duplicate Duplicate to new slide Delete" at bounding box center [482, 367] width 826 height 465
drag, startPoint x: 418, startPoint y: 415, endPoint x: 380, endPoint y: 383, distance: 49.6
click at [380, 385] on div at bounding box center [380, 385] width 8 height 8
drag, startPoint x: 353, startPoint y: 364, endPoint x: 363, endPoint y: 377, distance: 16.3
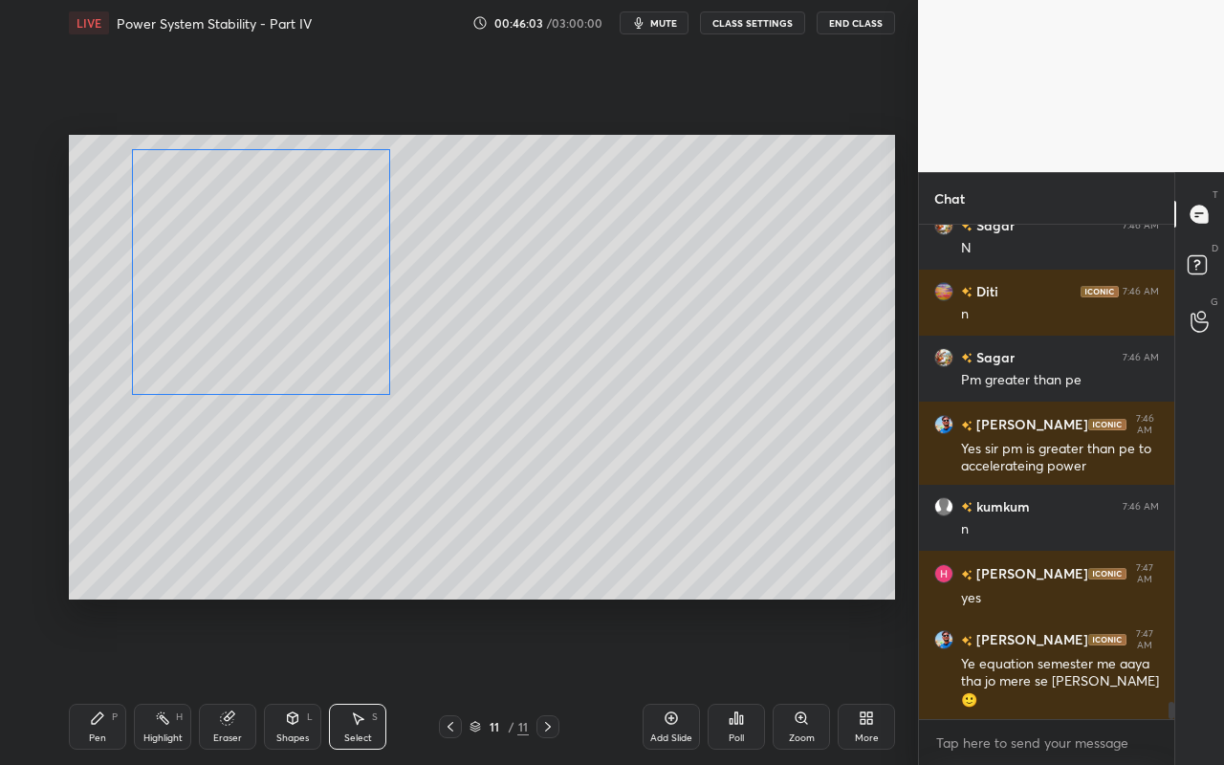
click at [363, 376] on div "0 ° Undo Copy Paste here Duplicate Duplicate to new slide Delete" at bounding box center [482, 367] width 826 height 465
click at [385, 486] on div "0 ° Undo Copy Paste here Duplicate Duplicate to new slide Delete" at bounding box center [482, 367] width 826 height 465
click at [281, 680] on div "Shapes L" at bounding box center [292, 727] width 57 height 46
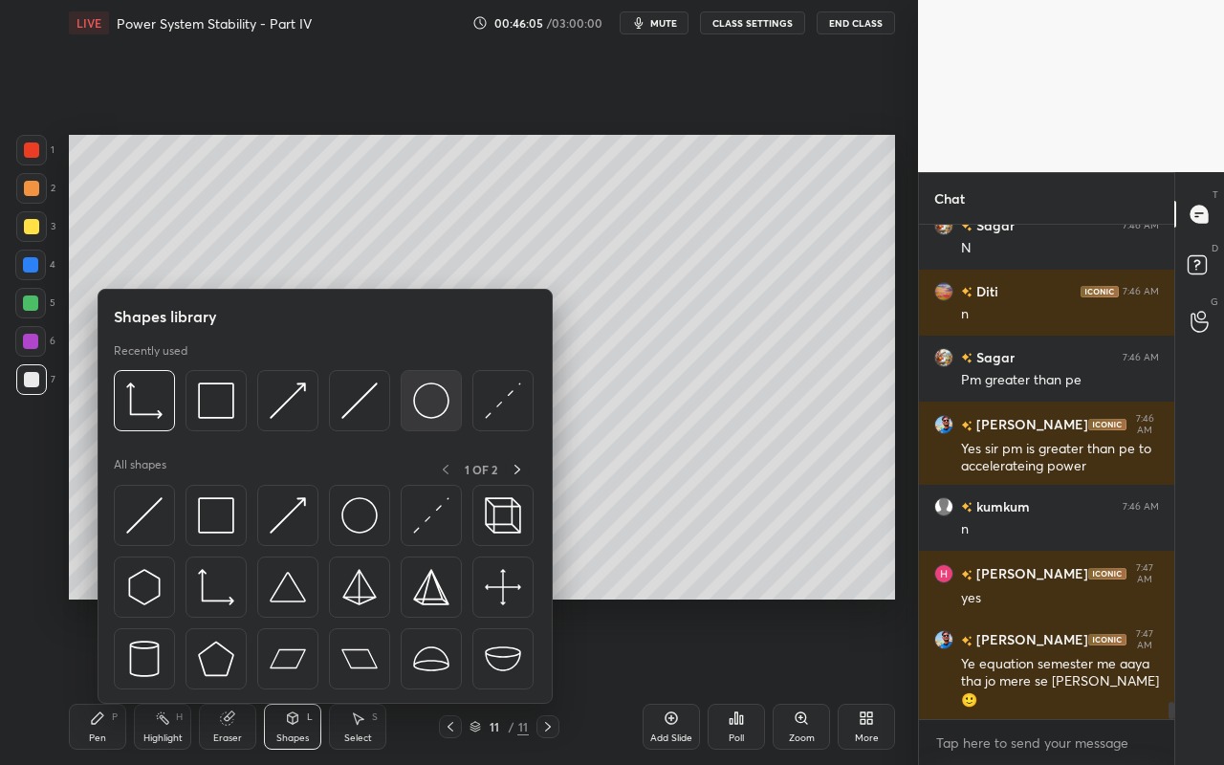
click at [430, 408] on img at bounding box center [431, 400] width 36 height 36
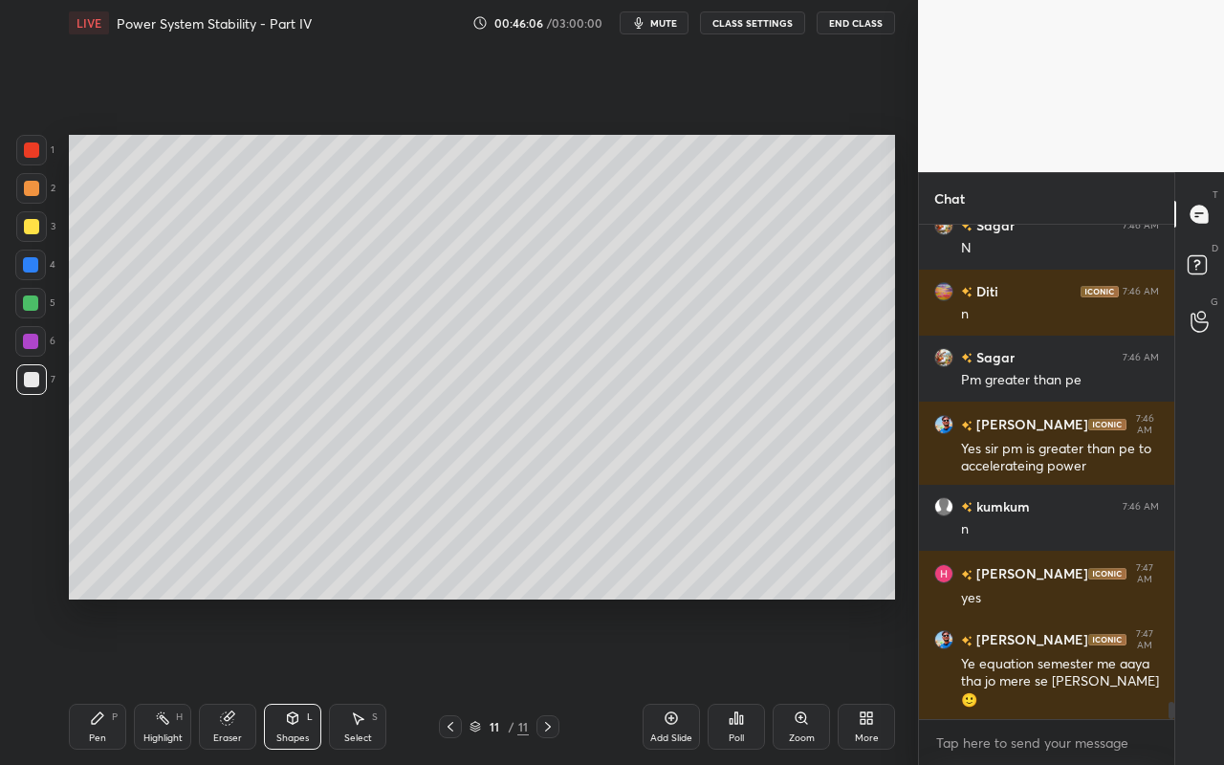
click at [34, 232] on div at bounding box center [31, 226] width 15 height 15
click at [375, 680] on div "S" at bounding box center [375, 717] width 6 height 10
drag, startPoint x: 309, startPoint y: 483, endPoint x: 375, endPoint y: 532, distance: 82.6
click at [375, 532] on div "0 ° Undo Copy Paste here Duplicate Duplicate to new slide Delete" at bounding box center [482, 367] width 826 height 465
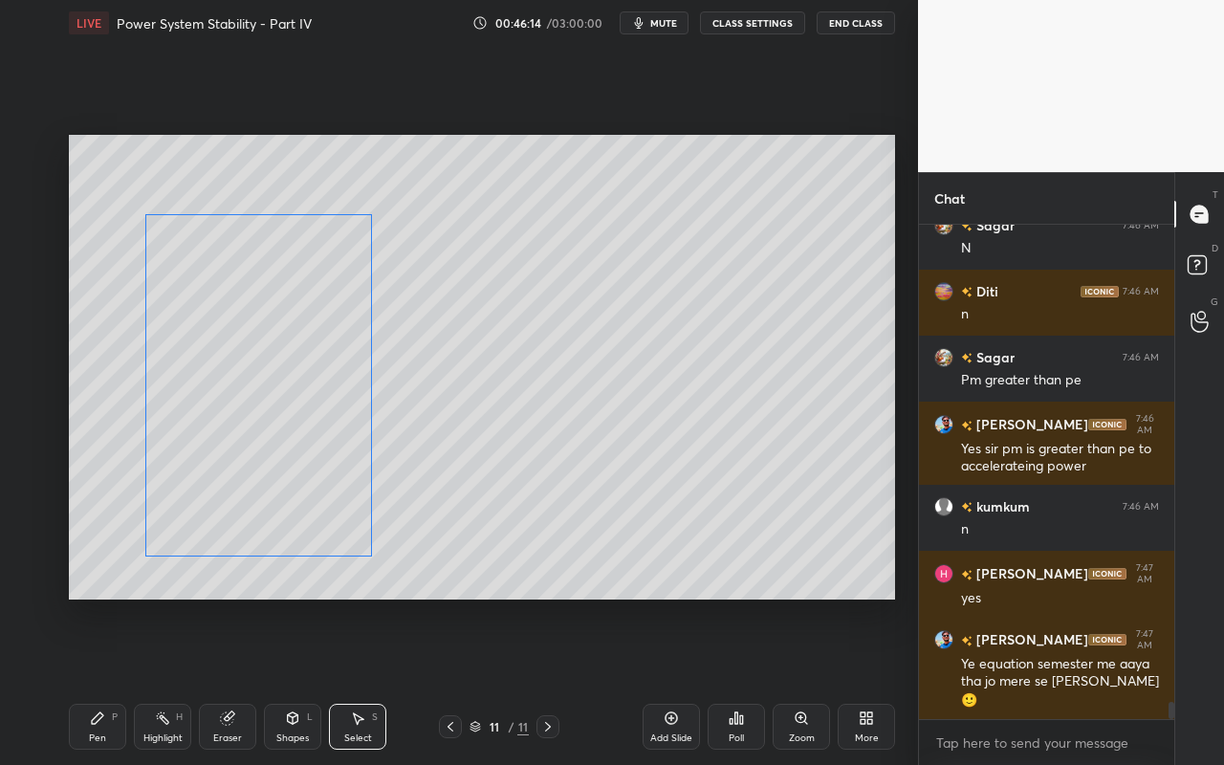
drag, startPoint x: 343, startPoint y: 490, endPoint x: 340, endPoint y: 503, distance: 12.8
click at [340, 503] on div "0 ° Undo Copy Paste here Duplicate Duplicate to new slide Delete" at bounding box center [482, 367] width 826 height 465
click at [475, 506] on div "0 ° Undo Copy Paste here Duplicate Duplicate to new slide Delete" at bounding box center [482, 367] width 826 height 465
click at [220, 680] on div "Eraser" at bounding box center [227, 738] width 29 height 10
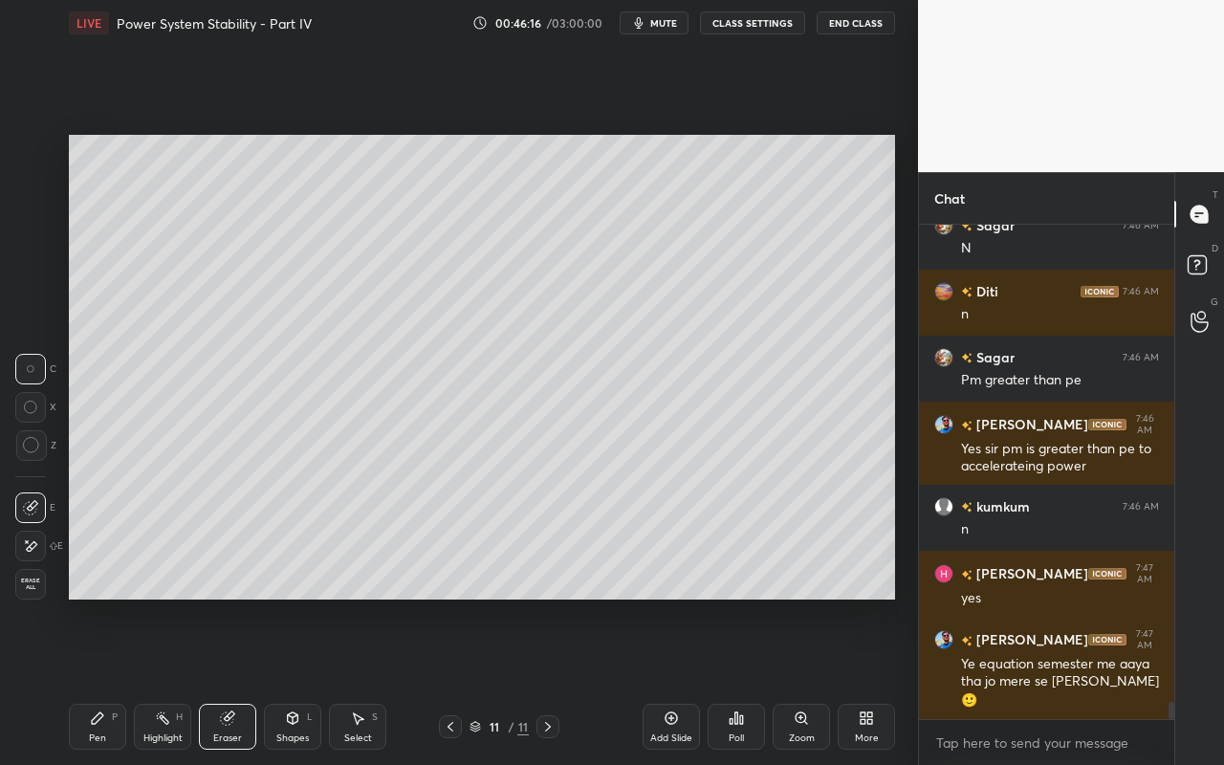
click at [33, 458] on div at bounding box center [31, 445] width 31 height 31
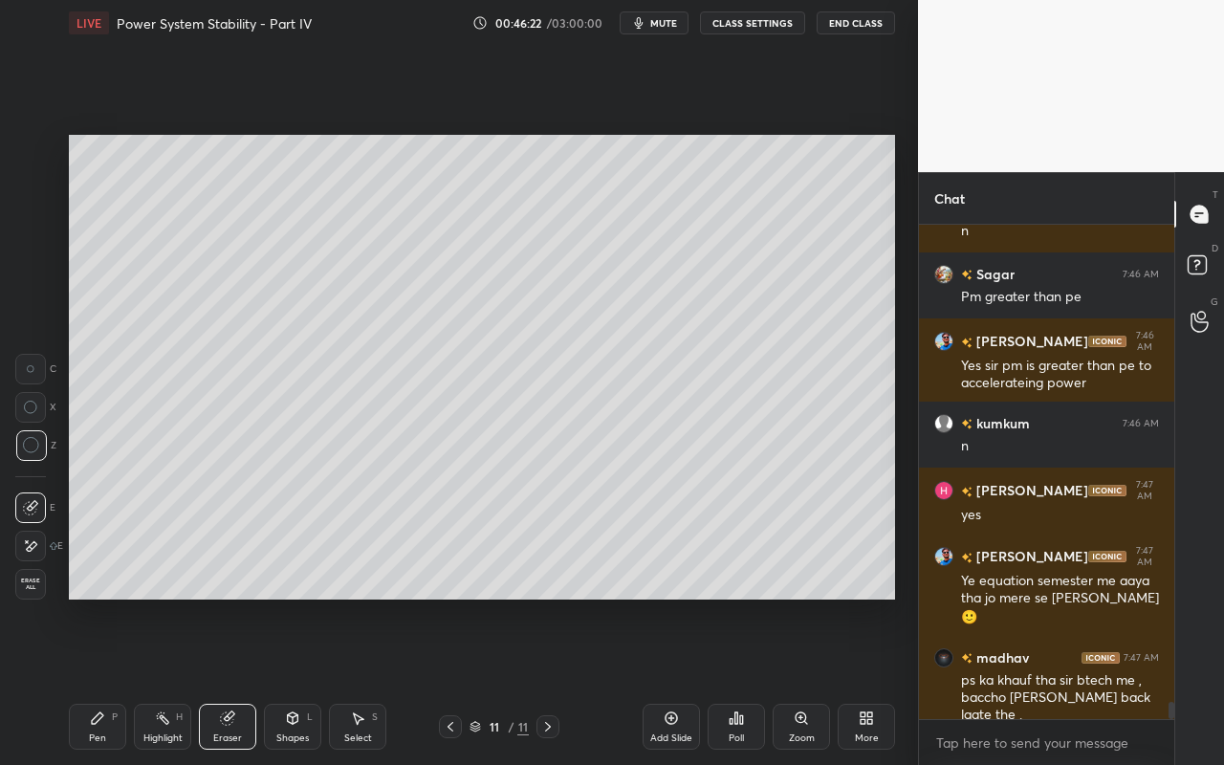
click at [96, 680] on div "Pen" at bounding box center [97, 738] width 17 height 10
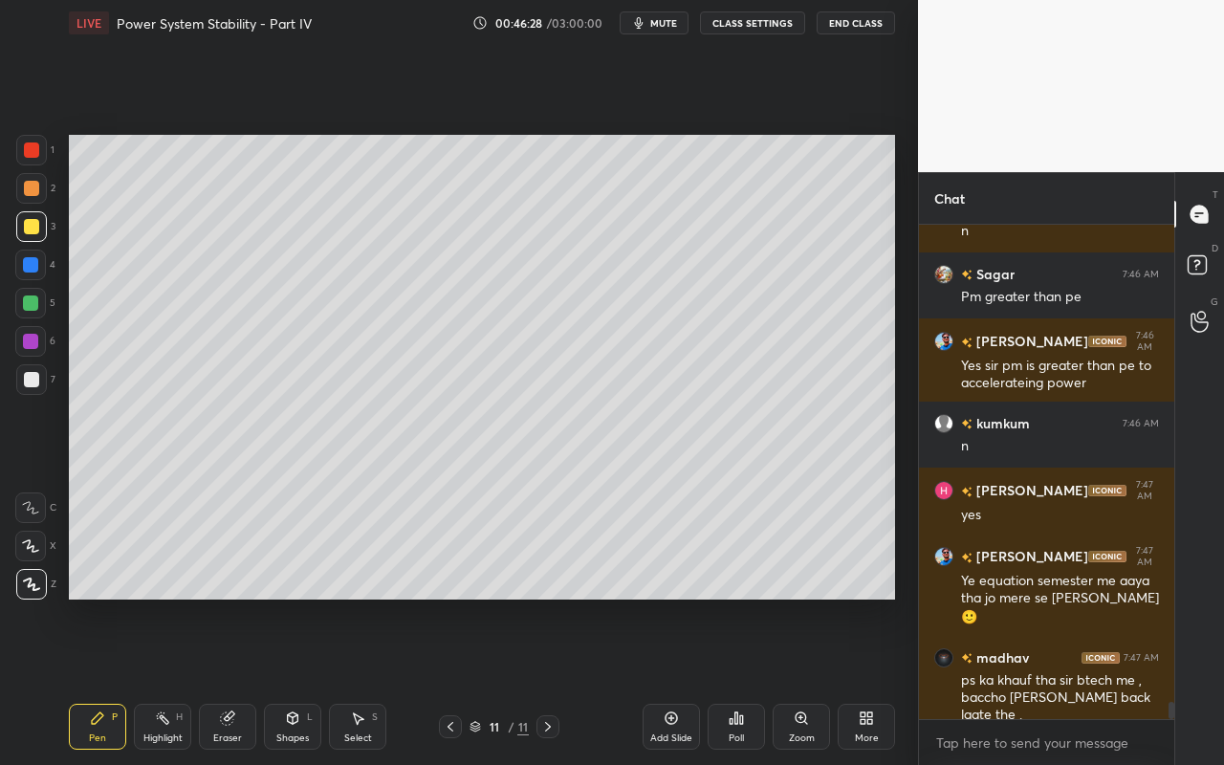
click at [295, 680] on icon at bounding box center [293, 716] width 11 height 3
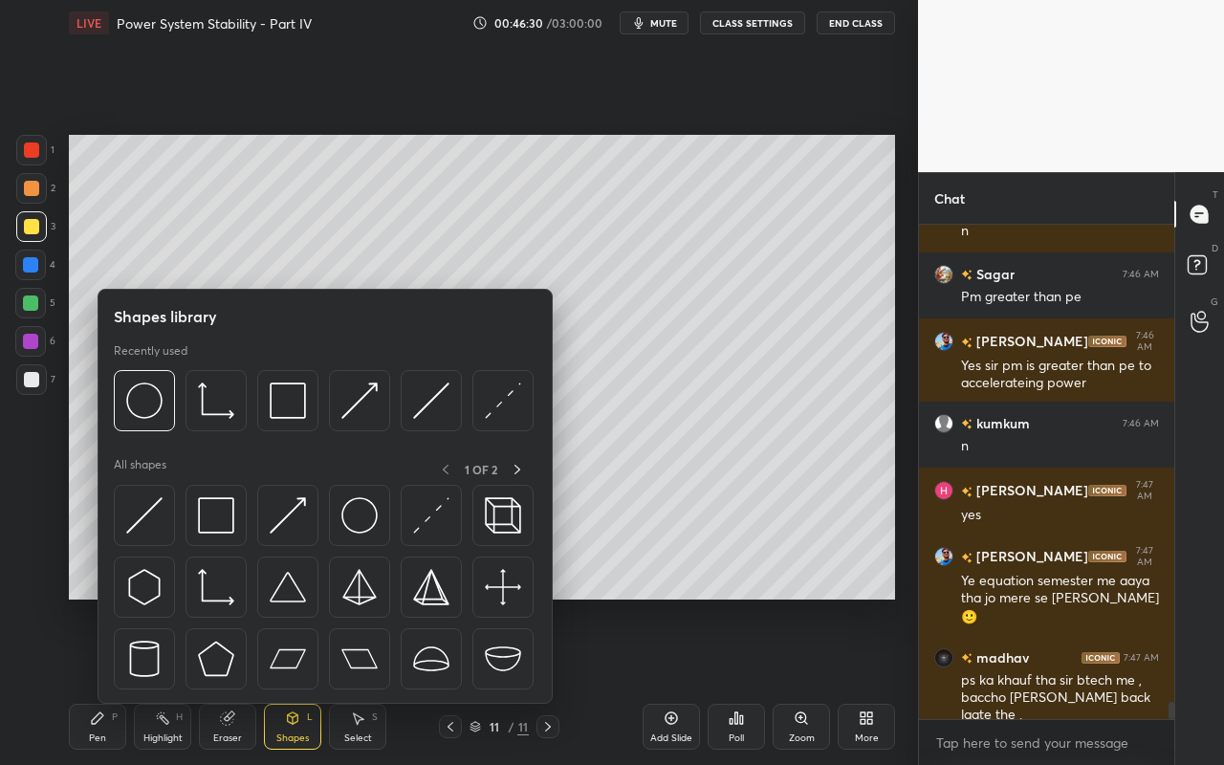
click at [108, 680] on div "Pen P" at bounding box center [97, 727] width 57 height 46
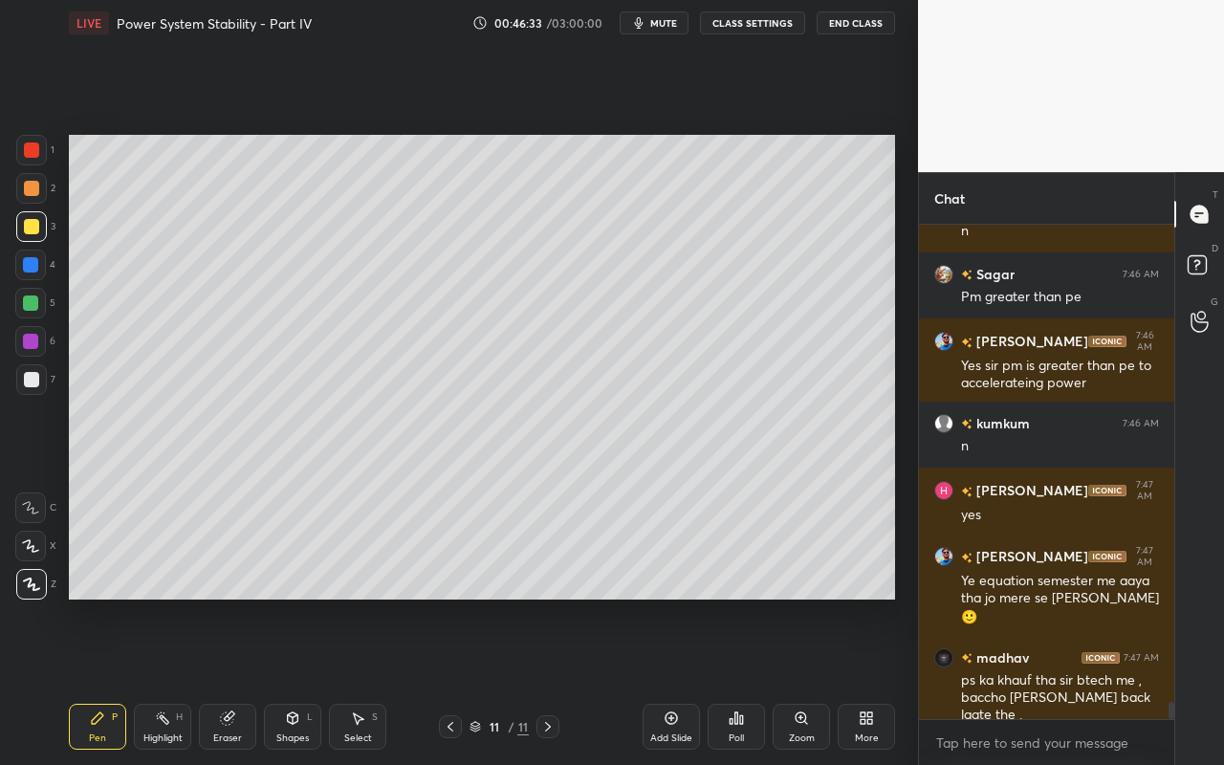
drag, startPoint x: 163, startPoint y: 723, endPoint x: 171, endPoint y: 692, distance: 31.5
click at [163, 680] on icon at bounding box center [162, 717] width 15 height 15
click at [97, 680] on div "Pen" at bounding box center [97, 738] width 17 height 10
click at [182, 680] on div "Highlight H" at bounding box center [162, 727] width 57 height 46
click at [300, 680] on div "Shapes L" at bounding box center [292, 727] width 57 height 46
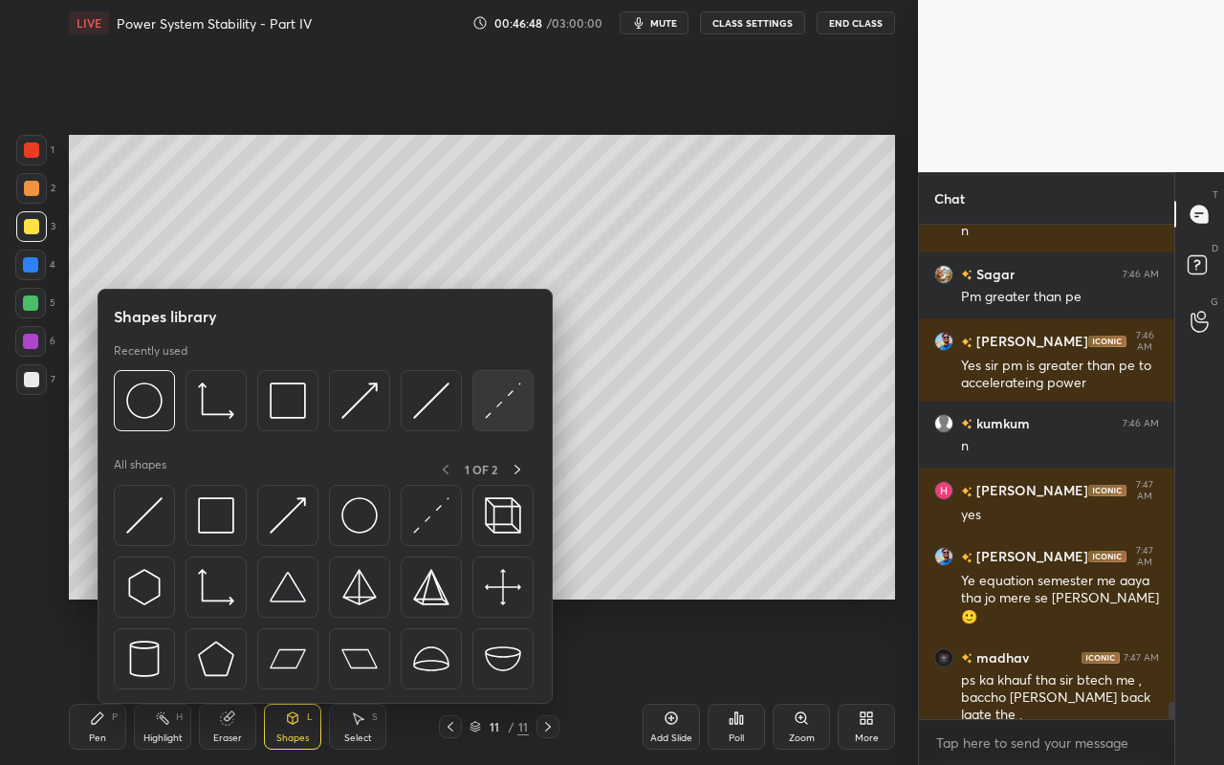
click at [491, 409] on img at bounding box center [503, 400] width 36 height 36
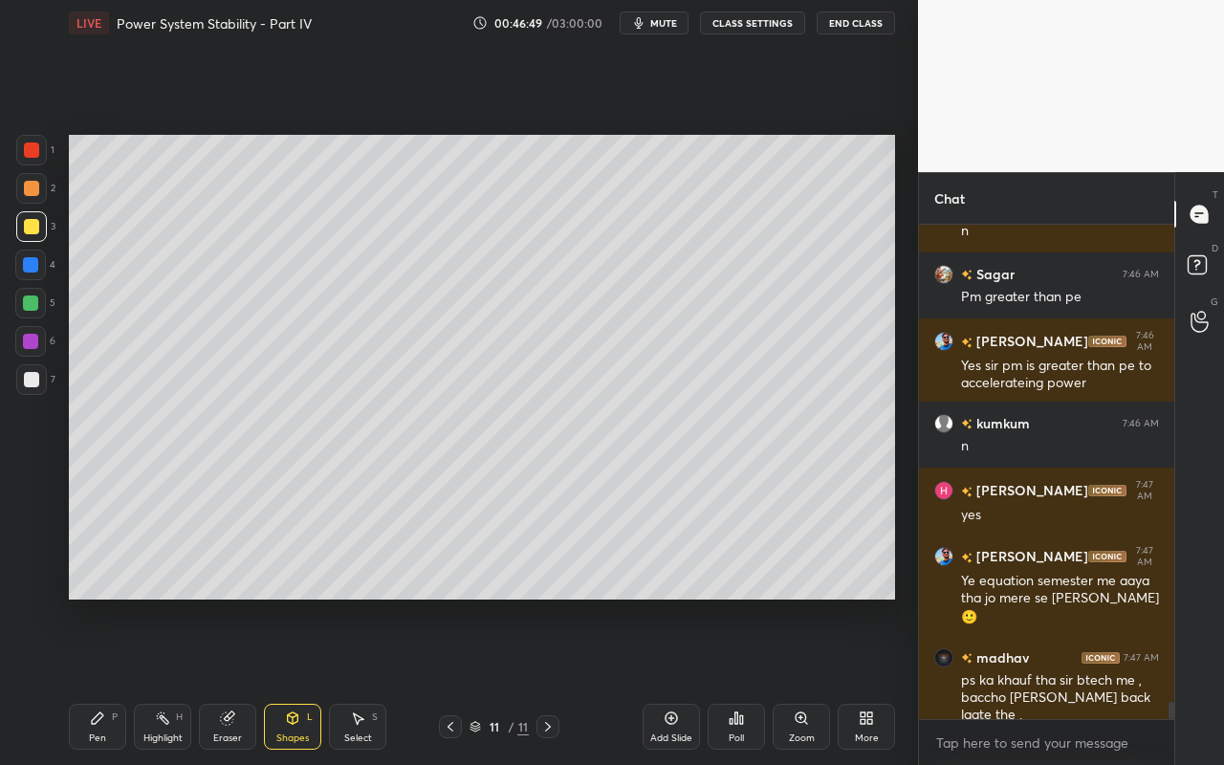
click at [39, 380] on div at bounding box center [31, 379] width 31 height 31
drag, startPoint x: 95, startPoint y: 737, endPoint x: 89, endPoint y: 661, distance: 76.7
click at [95, 680] on div "Pen" at bounding box center [97, 738] width 17 height 10
click at [170, 680] on div "Highlight" at bounding box center [162, 738] width 39 height 10
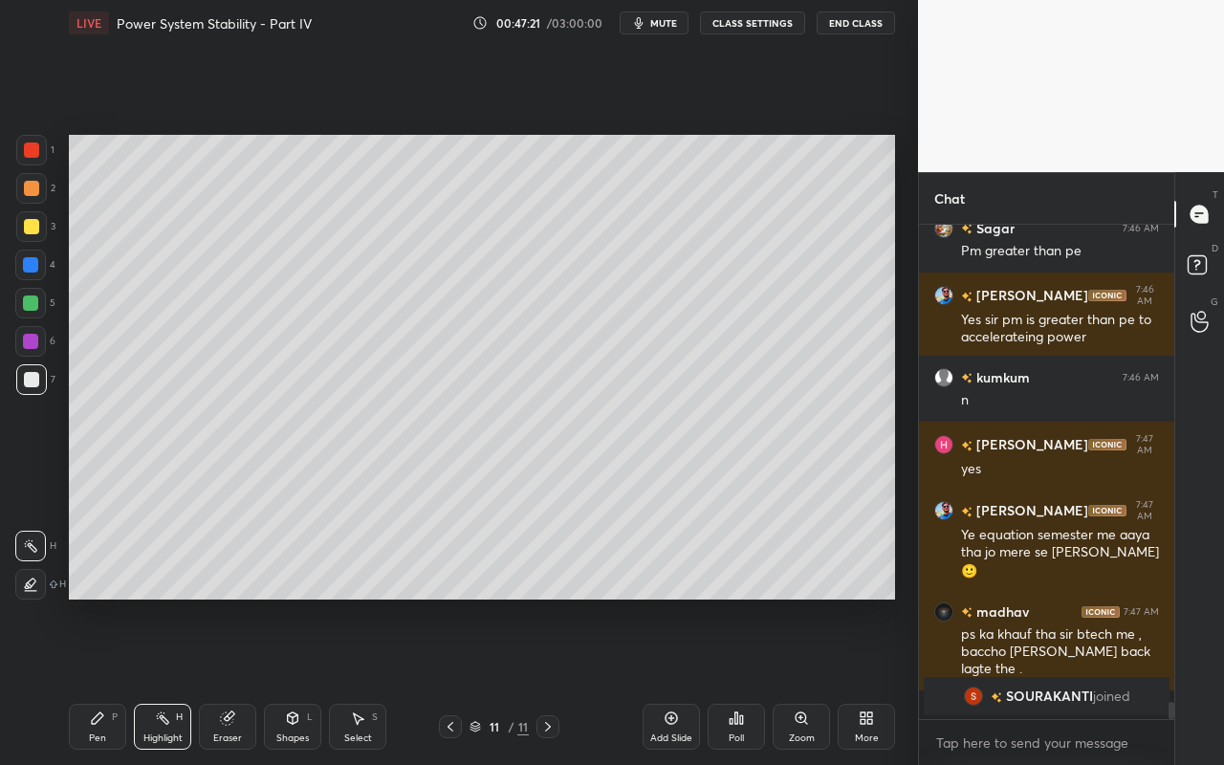
drag, startPoint x: 164, startPoint y: 729, endPoint x: 187, endPoint y: 637, distance: 95.5
click at [168, 680] on div "Highlight H" at bounding box center [162, 727] width 57 height 46
drag, startPoint x: 289, startPoint y: 742, endPoint x: 303, endPoint y: 705, distance: 39.9
click at [289, 680] on div "Shapes" at bounding box center [292, 738] width 33 height 10
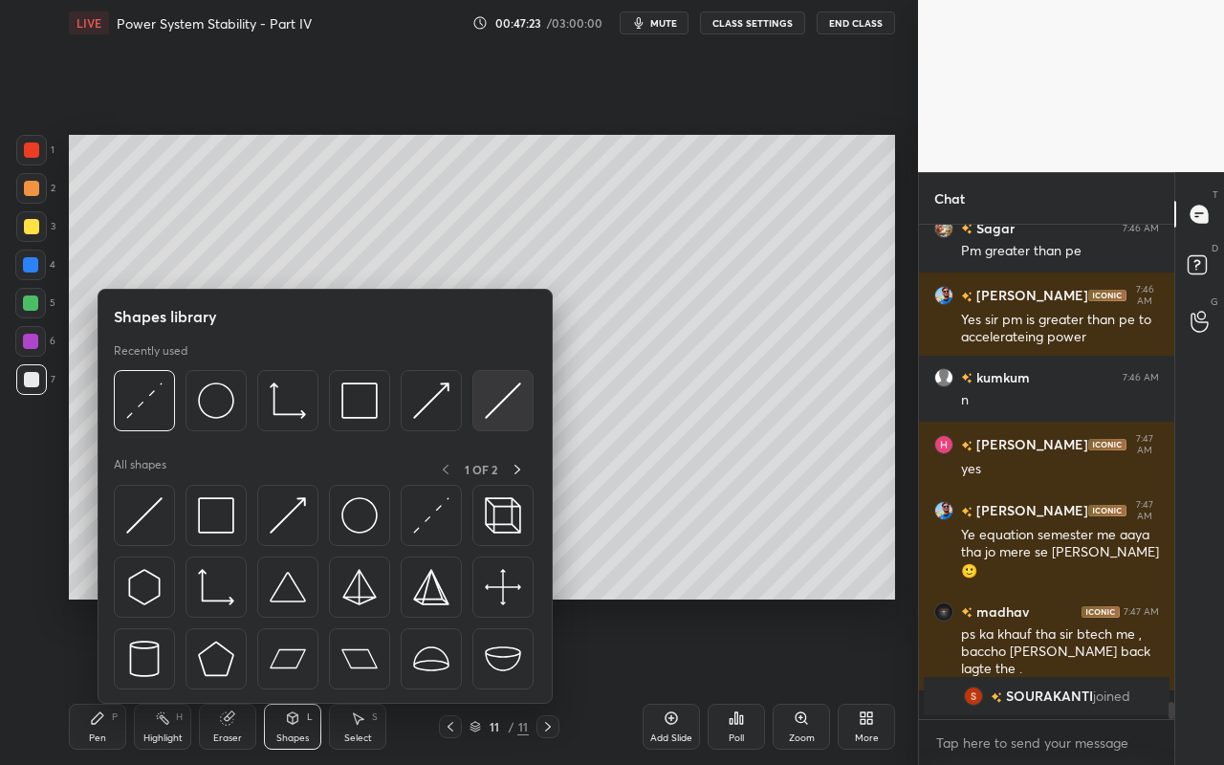
click at [506, 405] on img at bounding box center [503, 400] width 36 height 36
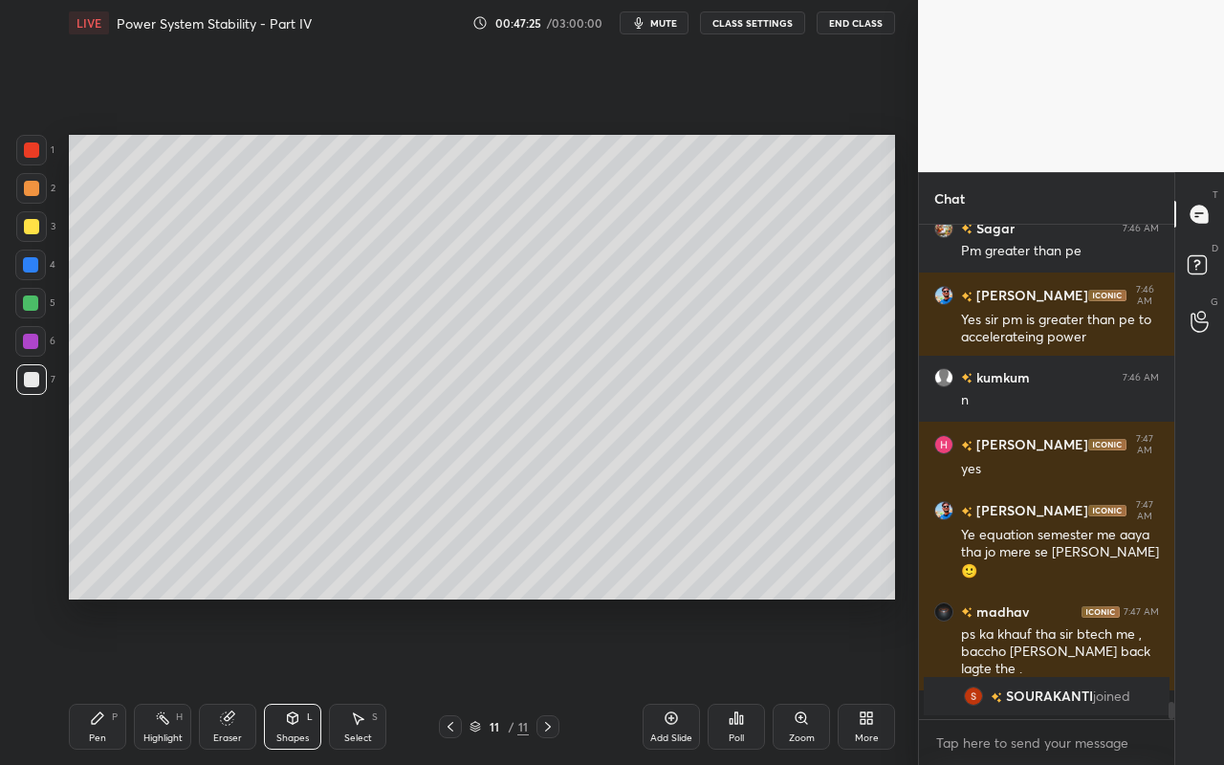
drag, startPoint x: 30, startPoint y: 302, endPoint x: 53, endPoint y: 295, distance: 23.9
click at [30, 302] on div at bounding box center [30, 302] width 15 height 15
click at [112, 680] on div "Pen P" at bounding box center [97, 727] width 57 height 46
click at [90, 680] on div "Pen" at bounding box center [97, 738] width 17 height 10
click at [102, 680] on div "Pen" at bounding box center [97, 738] width 17 height 10
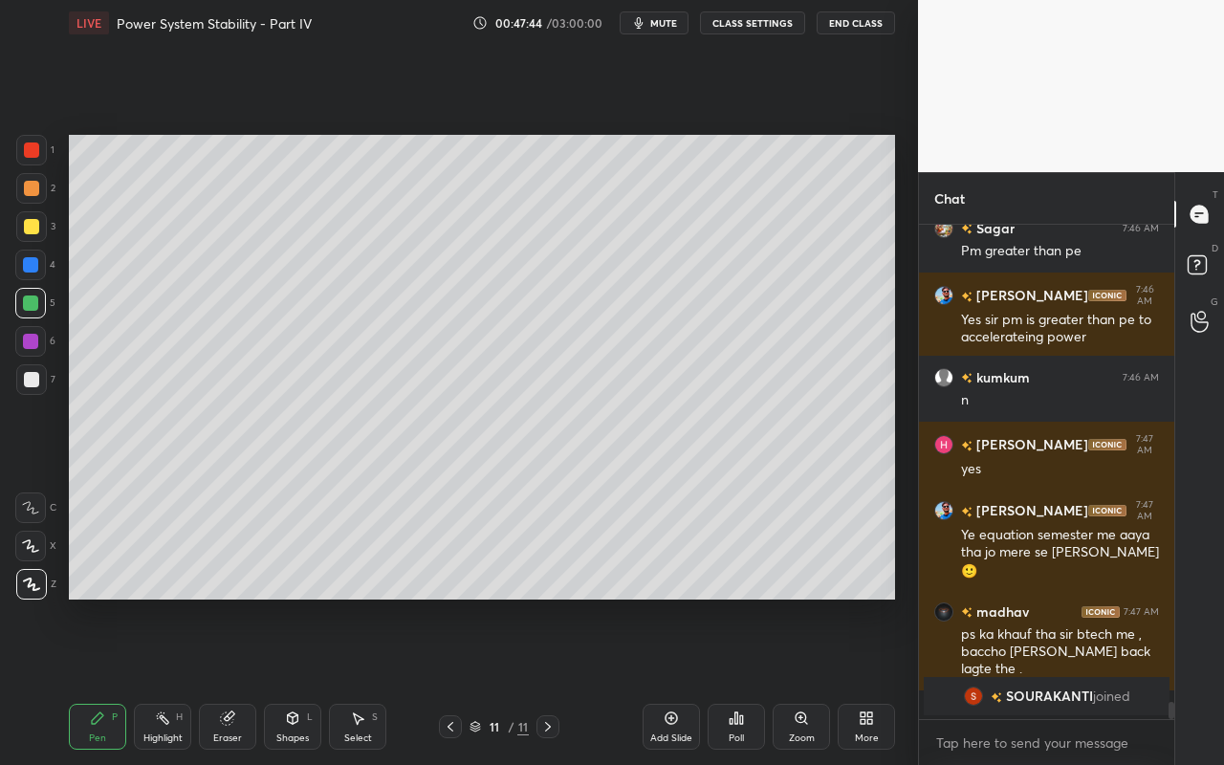
click at [34, 232] on div at bounding box center [31, 226] width 15 height 15
drag, startPoint x: 283, startPoint y: 738, endPoint x: 284, endPoint y: 705, distance: 32.5
click at [283, 680] on div "Shapes" at bounding box center [292, 738] width 33 height 10
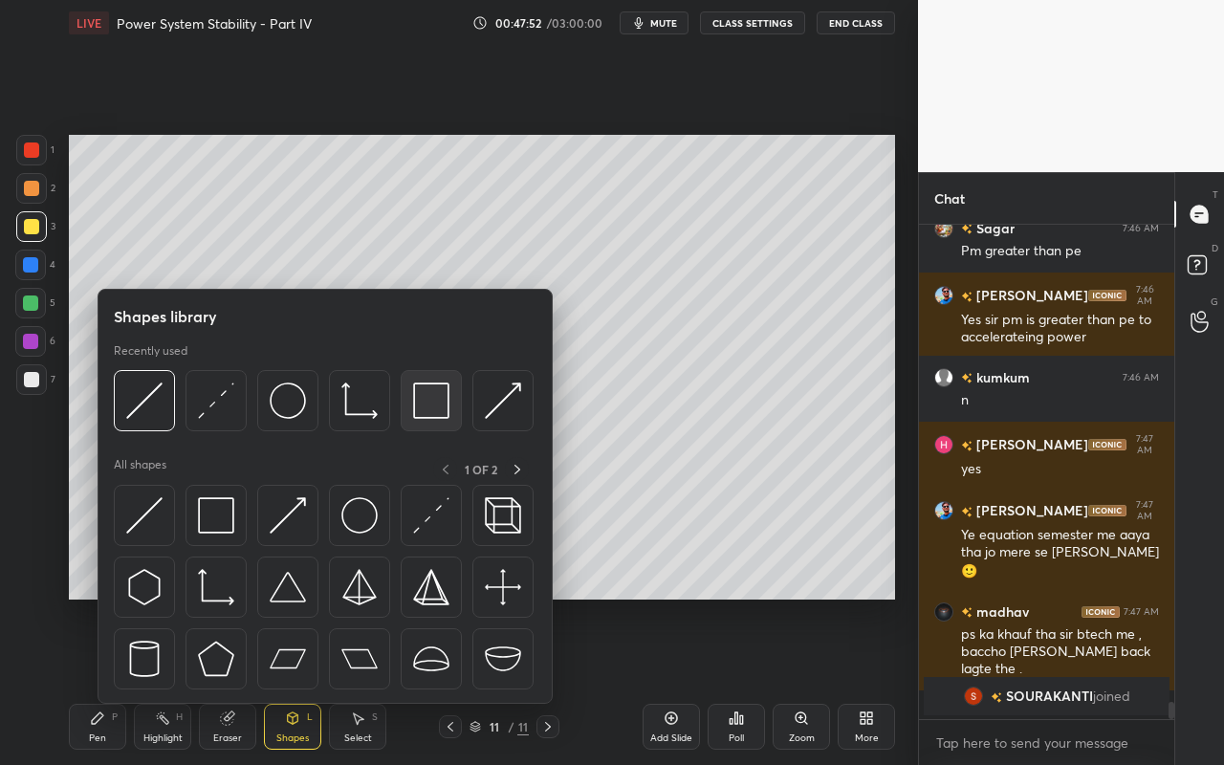
click at [445, 414] on img at bounding box center [431, 400] width 36 height 36
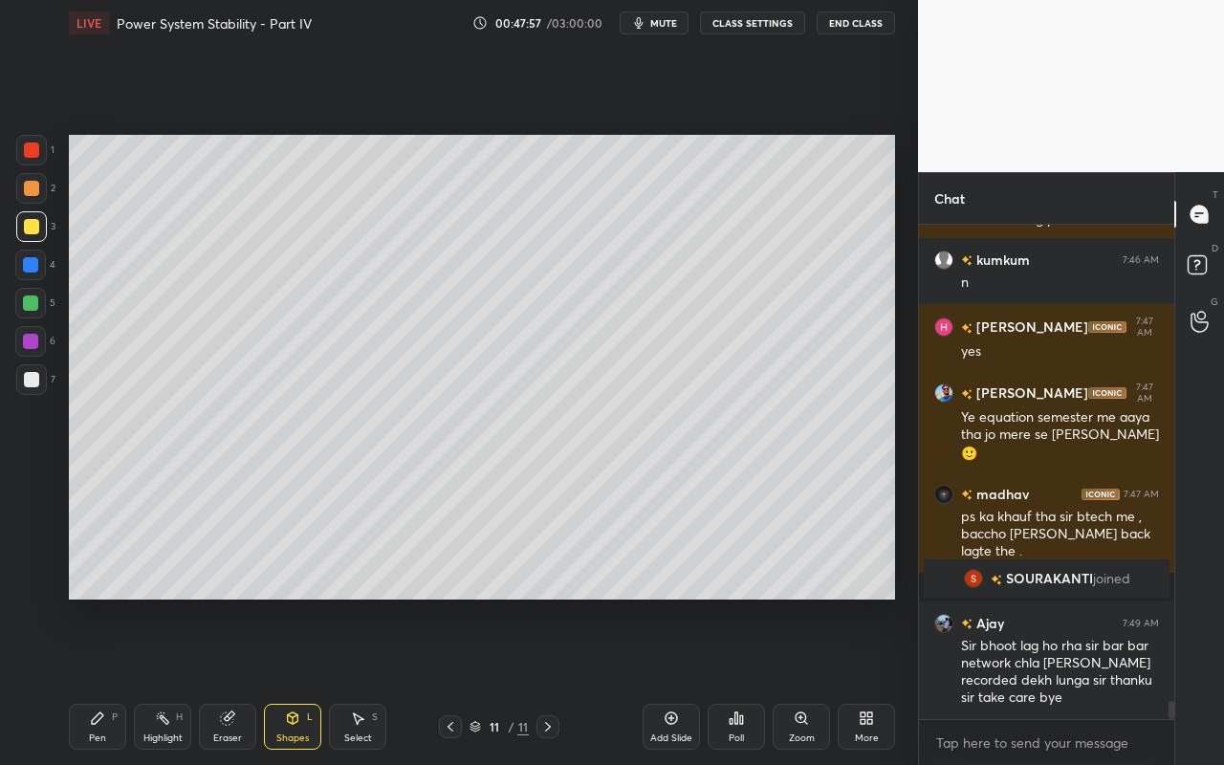
scroll to position [12763, 0]
drag, startPoint x: 310, startPoint y: 742, endPoint x: 311, endPoint y: 714, distance: 27.7
click at [310, 680] on div "Shapes L" at bounding box center [292, 727] width 57 height 46
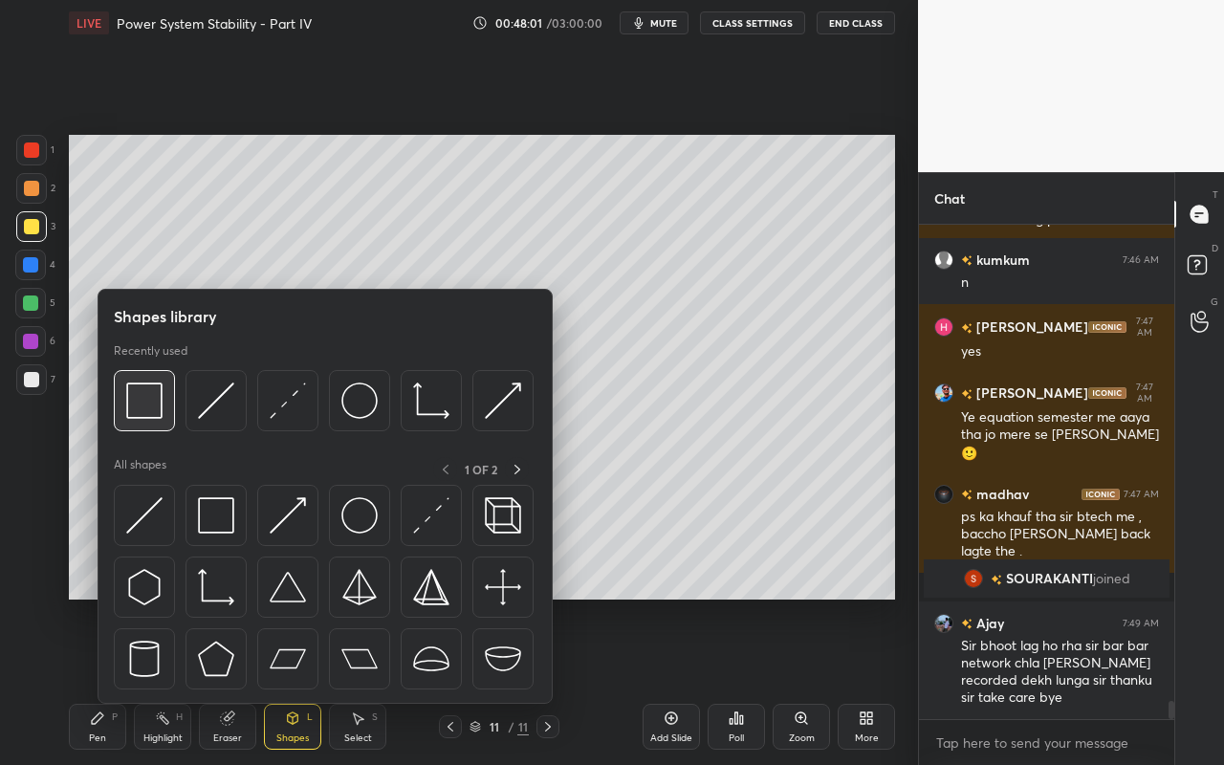
click at [159, 414] on img at bounding box center [144, 400] width 36 height 36
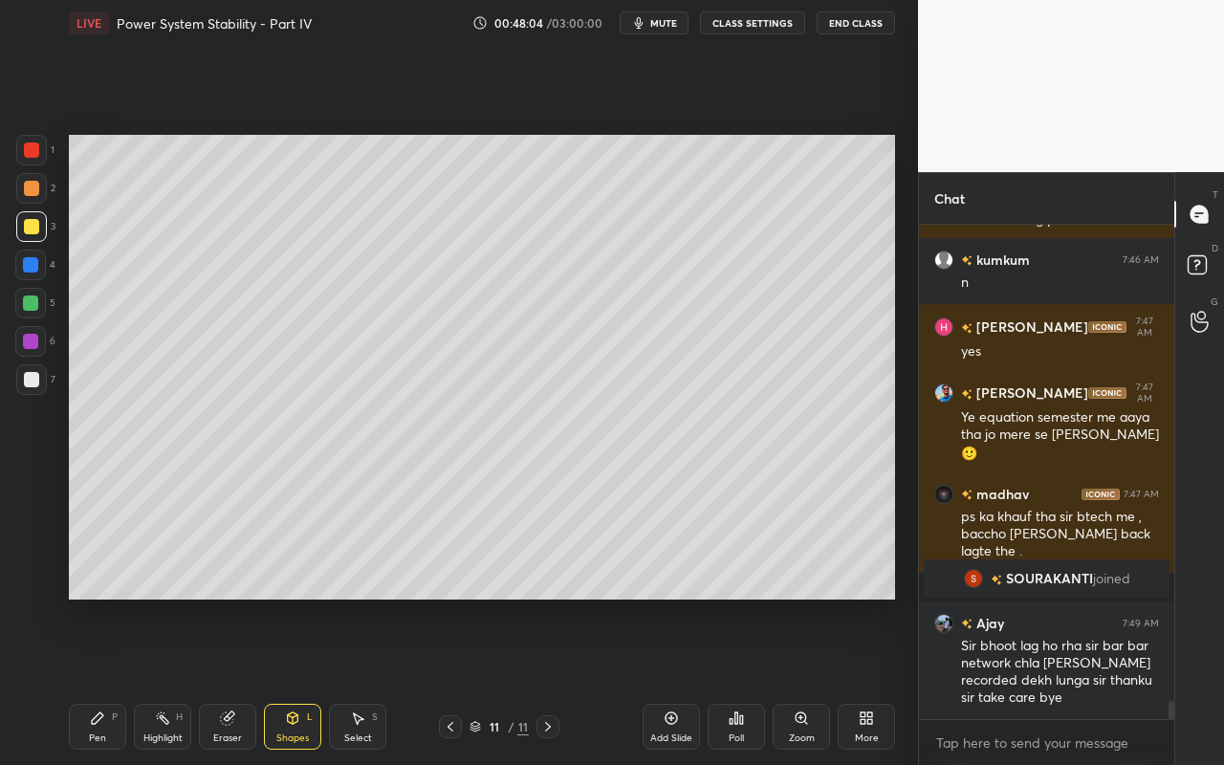
click at [94, 680] on div "Pen P" at bounding box center [97, 727] width 57 height 46
click at [289, 680] on div "Shapes L" at bounding box center [292, 727] width 57 height 46
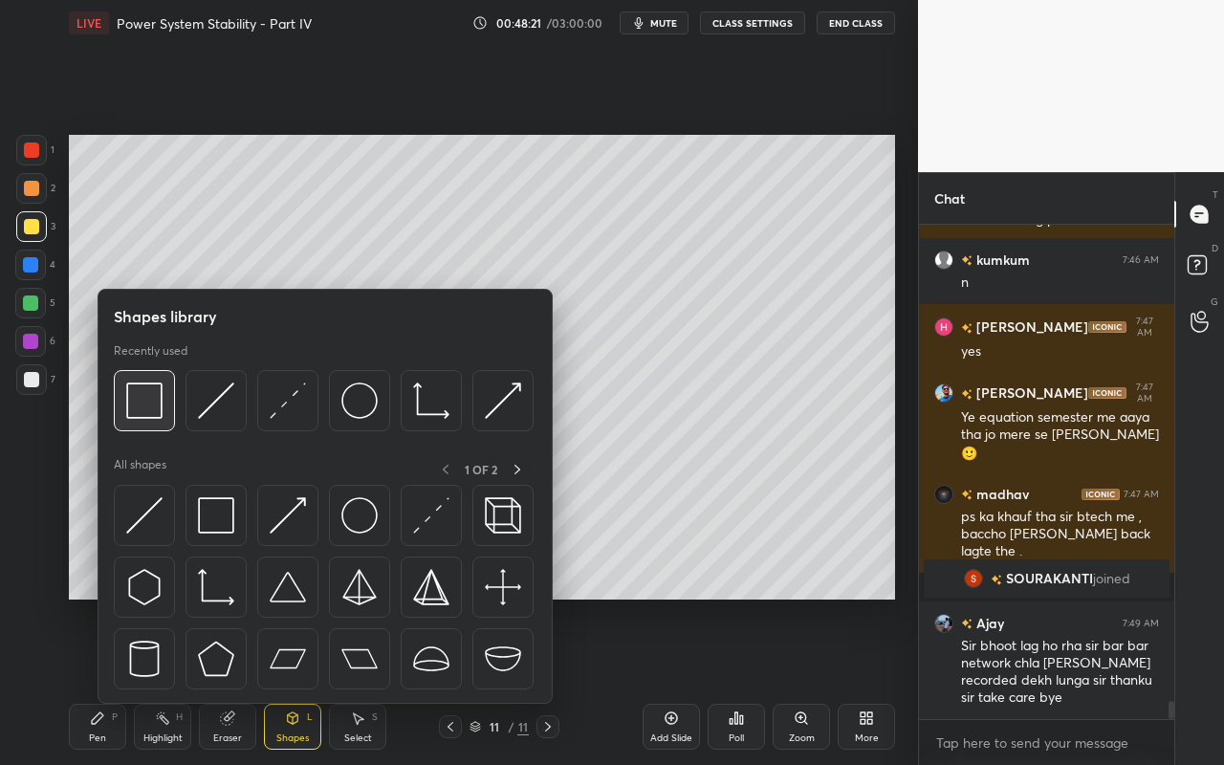
click at [144, 406] on img at bounding box center [144, 400] width 36 height 36
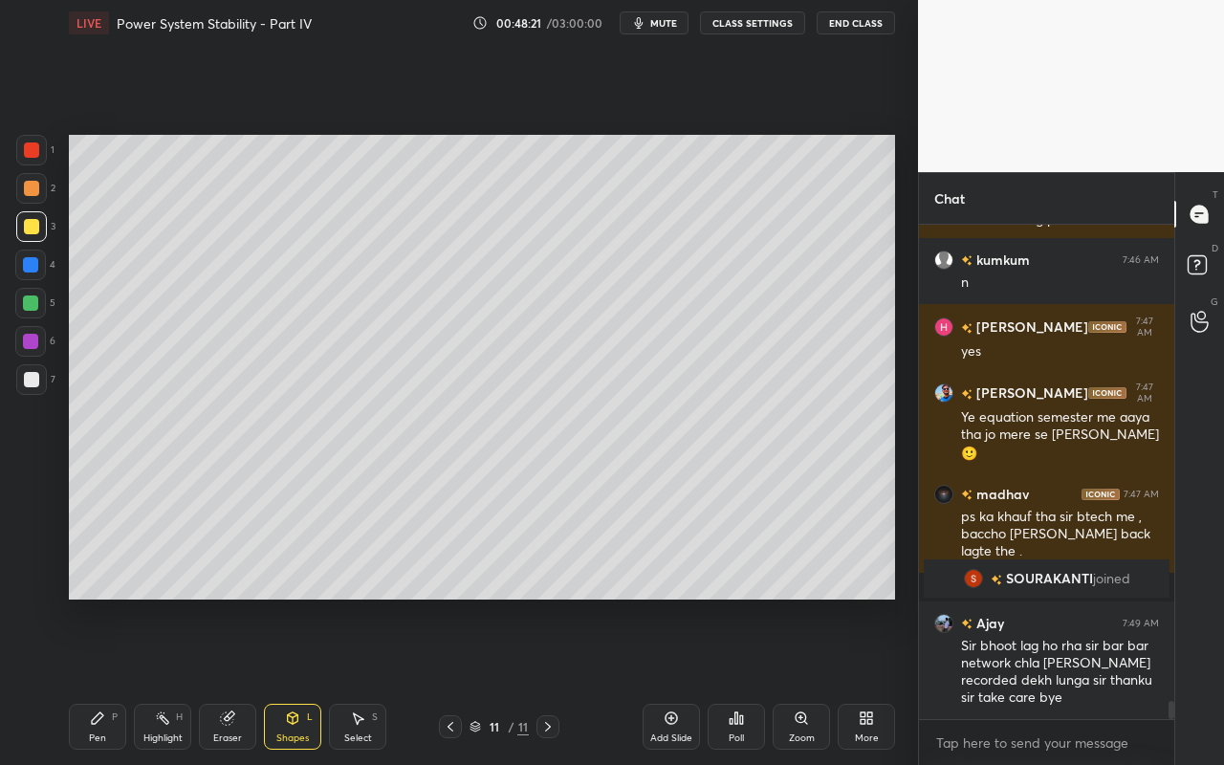
click at [101, 680] on div "Pen P" at bounding box center [97, 727] width 57 height 46
click at [30, 222] on div at bounding box center [31, 226] width 15 height 15
drag, startPoint x: 305, startPoint y: 727, endPoint x: 304, endPoint y: 708, distance: 19.1
click at [305, 680] on div "Shapes L" at bounding box center [292, 727] width 57 height 46
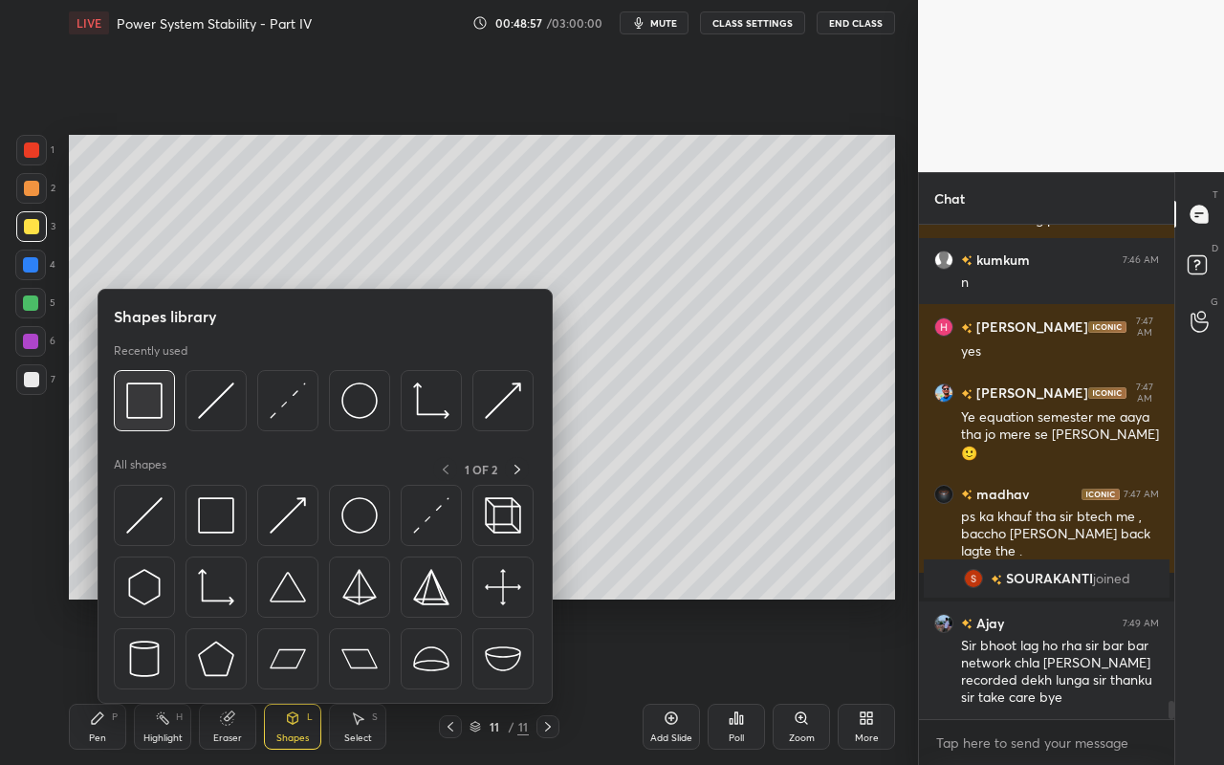
click at [159, 420] on div at bounding box center [144, 400] width 61 height 61
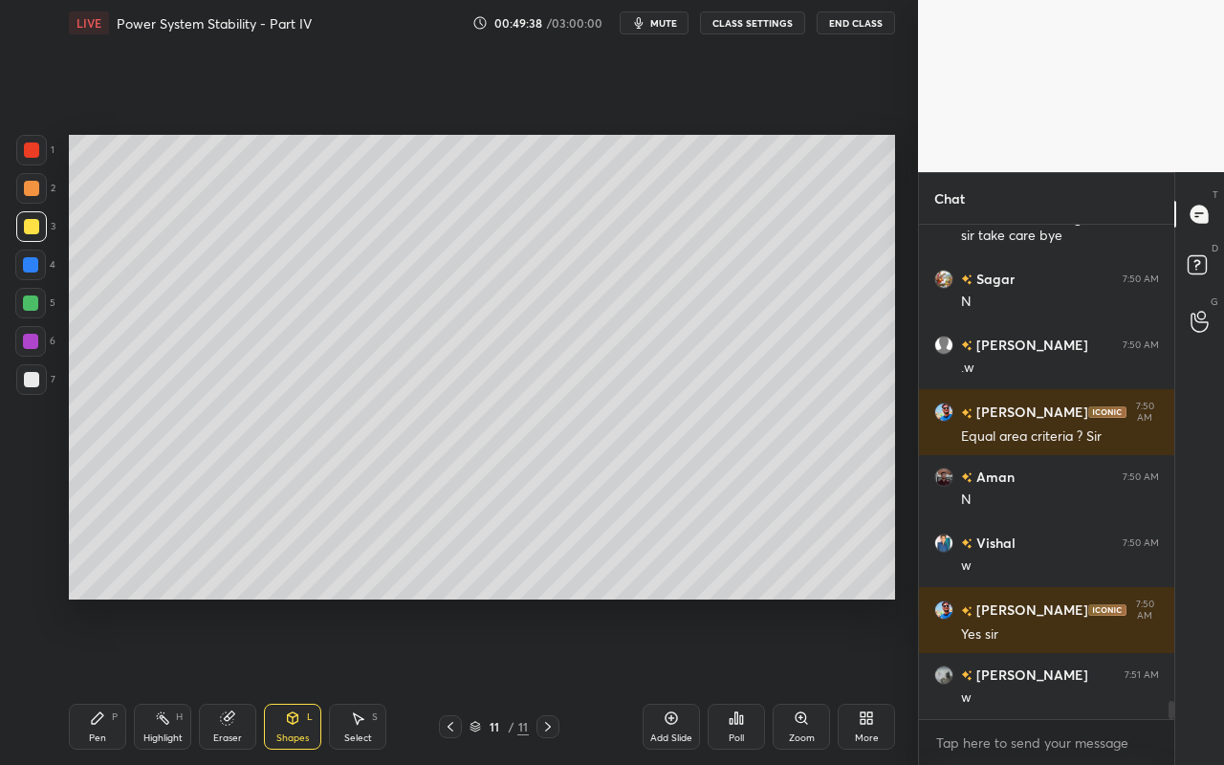
scroll to position [13291, 0]
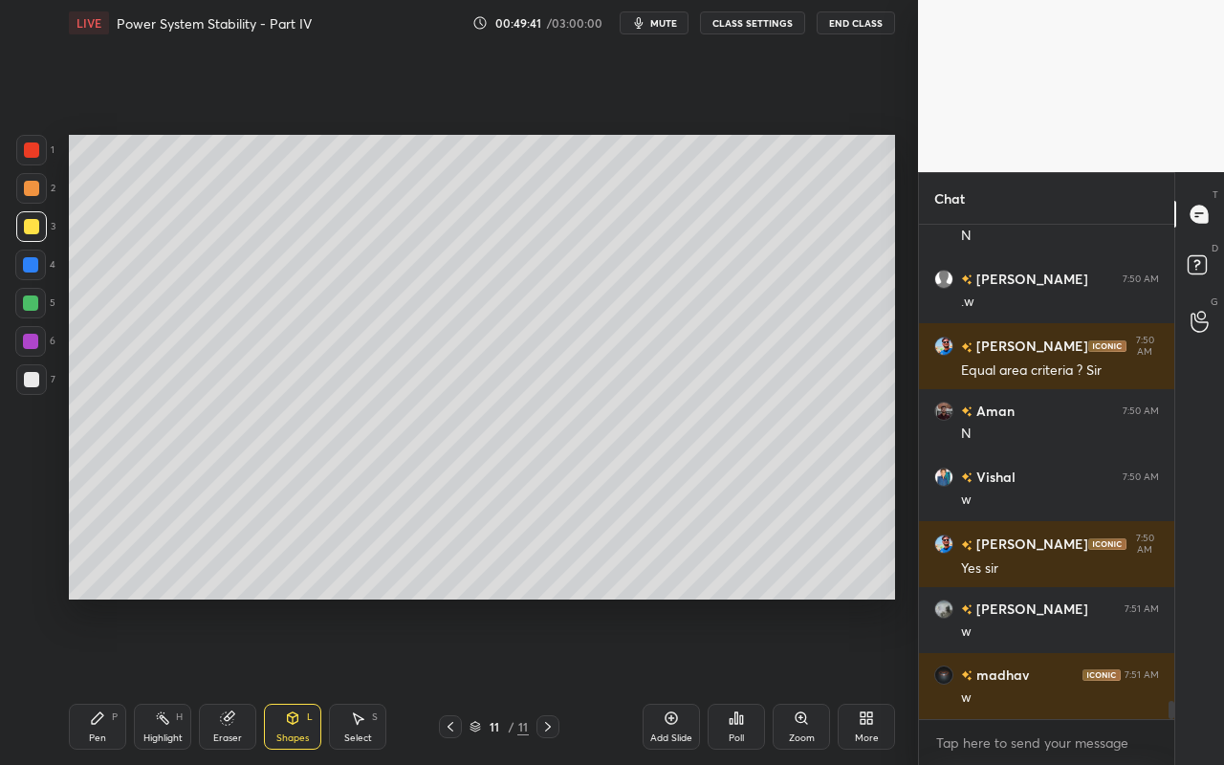
click at [159, 680] on div "Highlight H" at bounding box center [162, 727] width 57 height 46
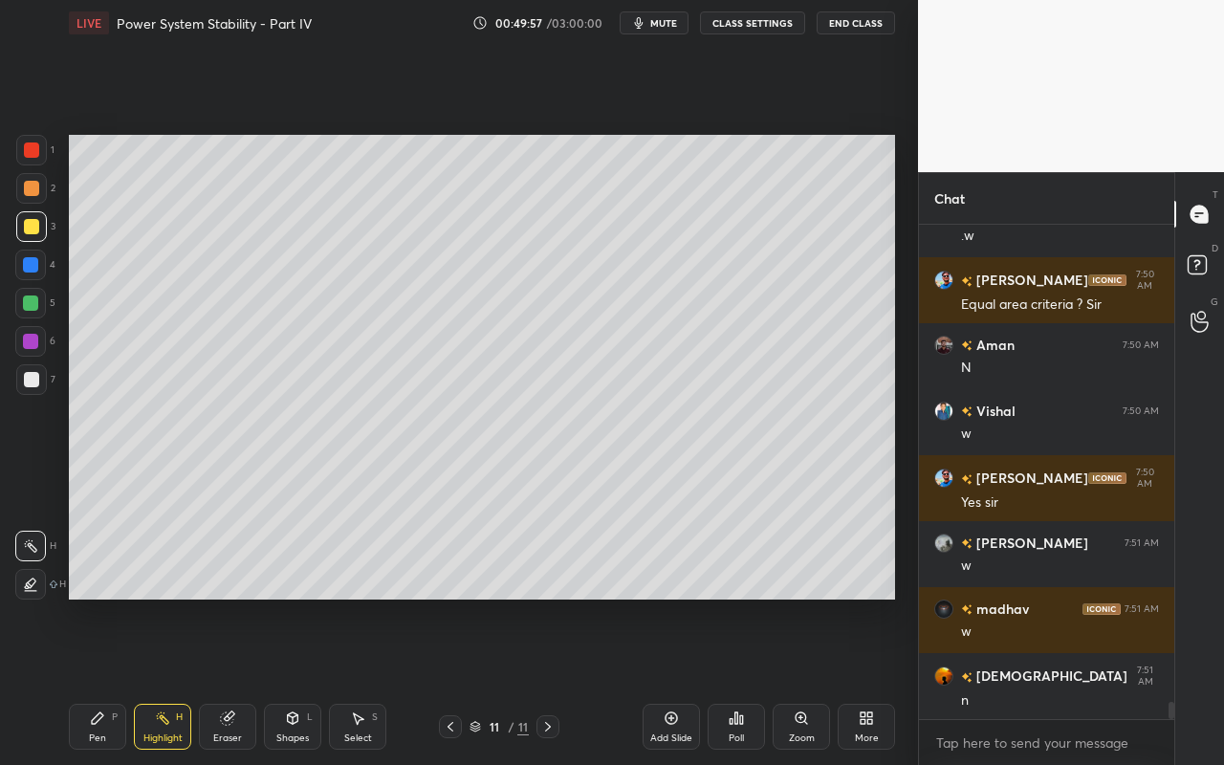
drag, startPoint x: 110, startPoint y: 726, endPoint x: 124, endPoint y: 670, distance: 57.3
click at [110, 680] on div "Pen P" at bounding box center [97, 727] width 57 height 46
click at [169, 680] on div "Pen P Highlight H Eraser Shapes L Select S 11 / 11 Add Slide Poll Zoom More" at bounding box center [482, 726] width 826 height 76
drag, startPoint x: 162, startPoint y: 725, endPoint x: 191, endPoint y: 675, distance: 57.9
click at [162, 680] on icon at bounding box center [162, 717] width 15 height 15
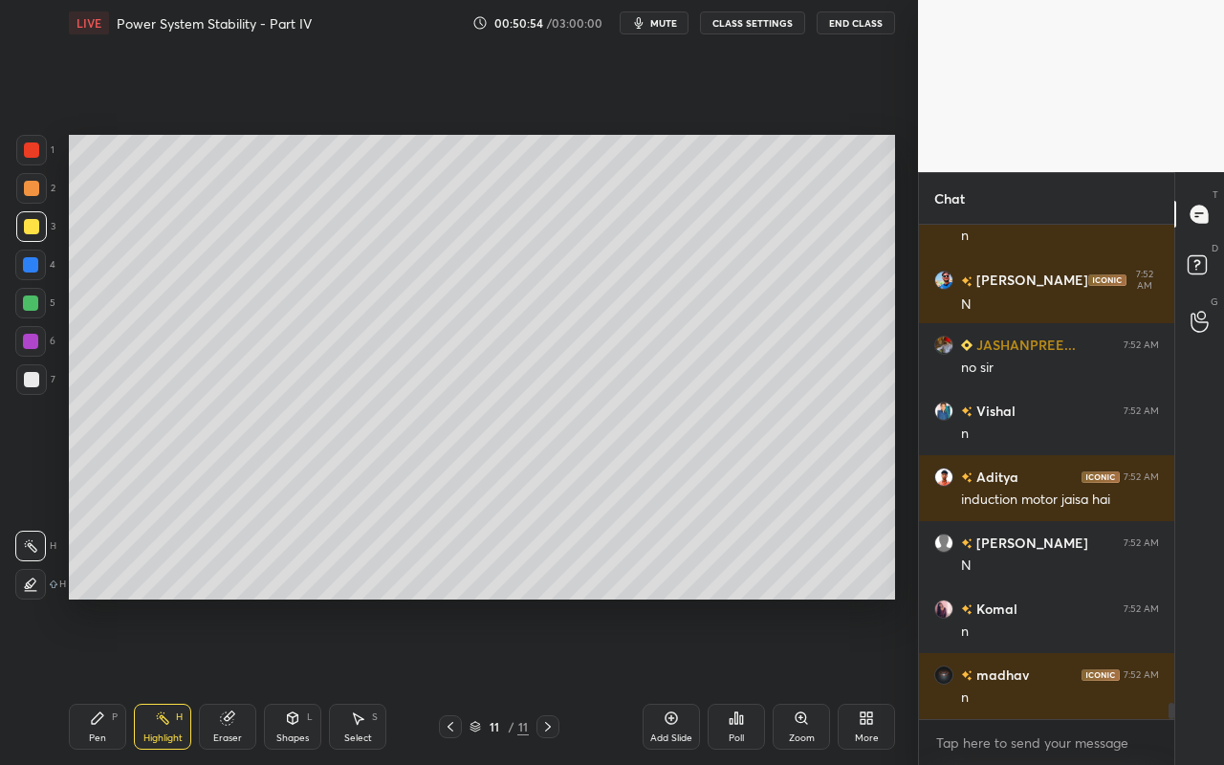
scroll to position [14346, 0]
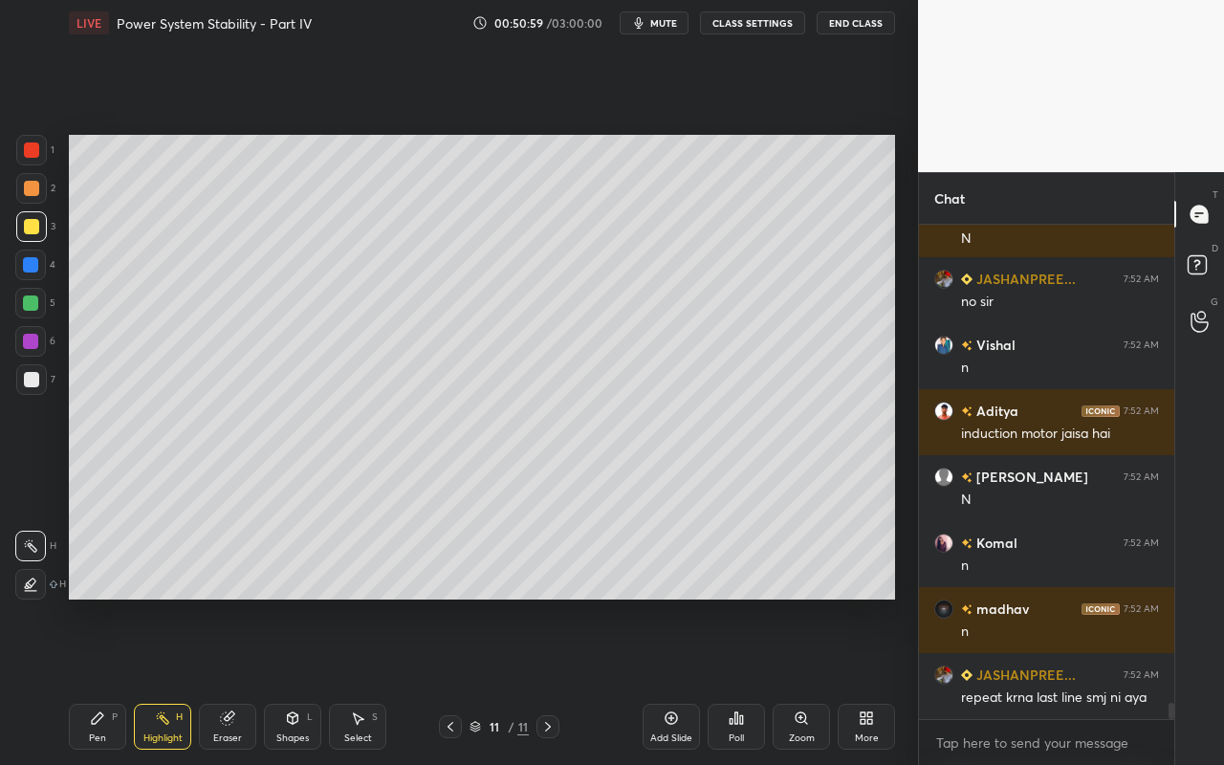
drag, startPoint x: 168, startPoint y: 729, endPoint x: 206, endPoint y: 673, distance: 67.6
click at [173, 680] on div "Highlight H" at bounding box center [162, 727] width 57 height 46
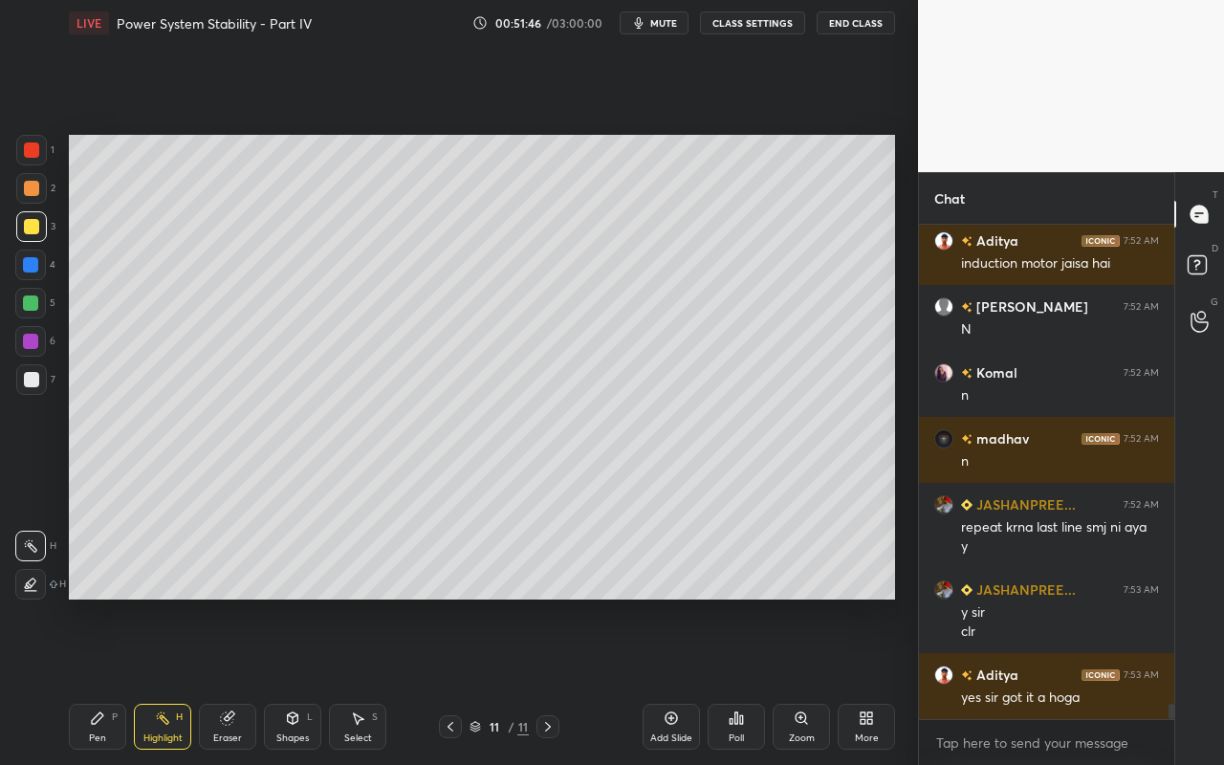
scroll to position [15117, 0]
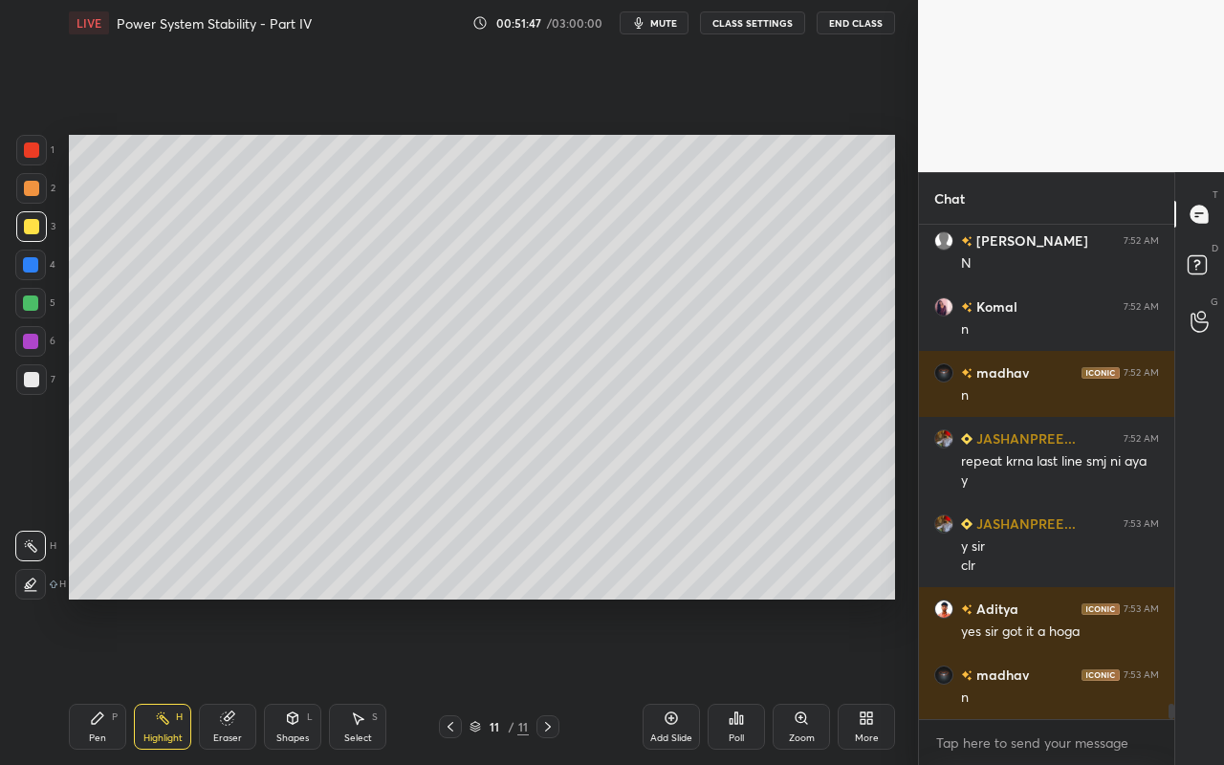
click at [370, 680] on div "Select S" at bounding box center [357, 727] width 57 height 46
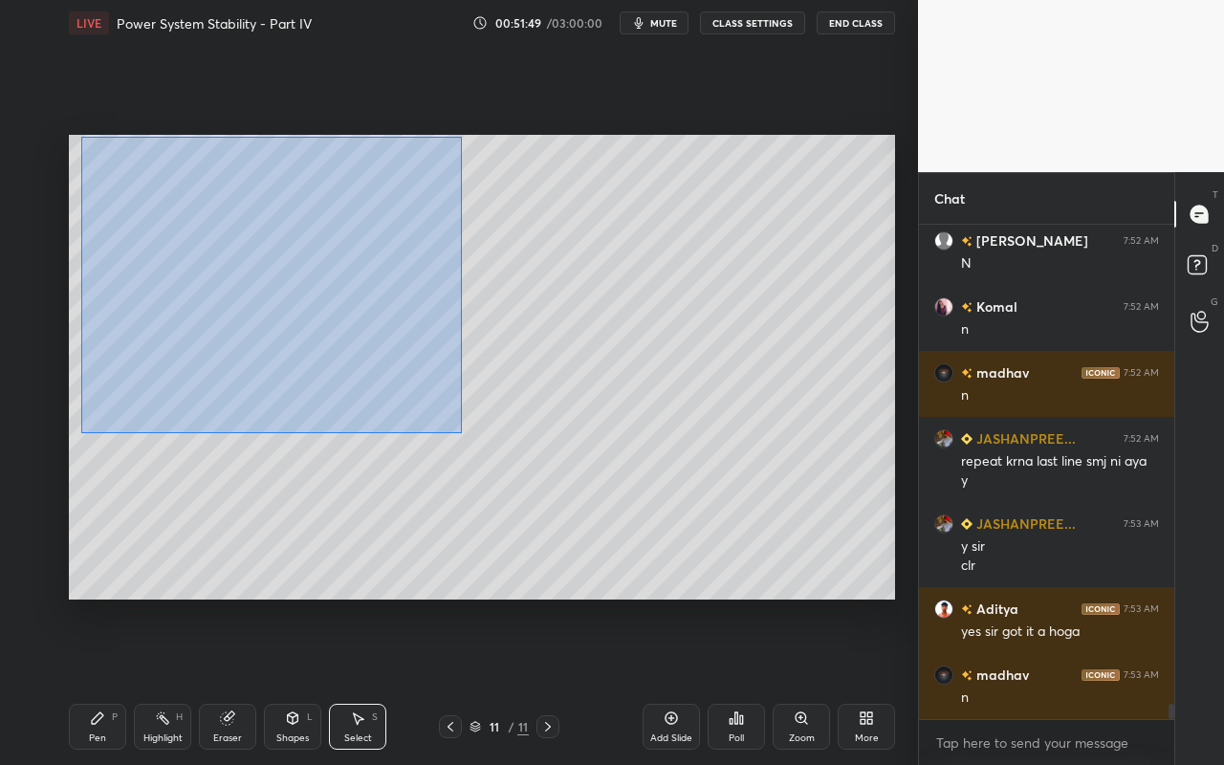
drag, startPoint x: 81, startPoint y: 137, endPoint x: 460, endPoint y: 431, distance: 479.6
click at [461, 434] on div "0 ° Undo Copy Paste here Duplicate Duplicate to new slide Delete" at bounding box center [482, 367] width 826 height 465
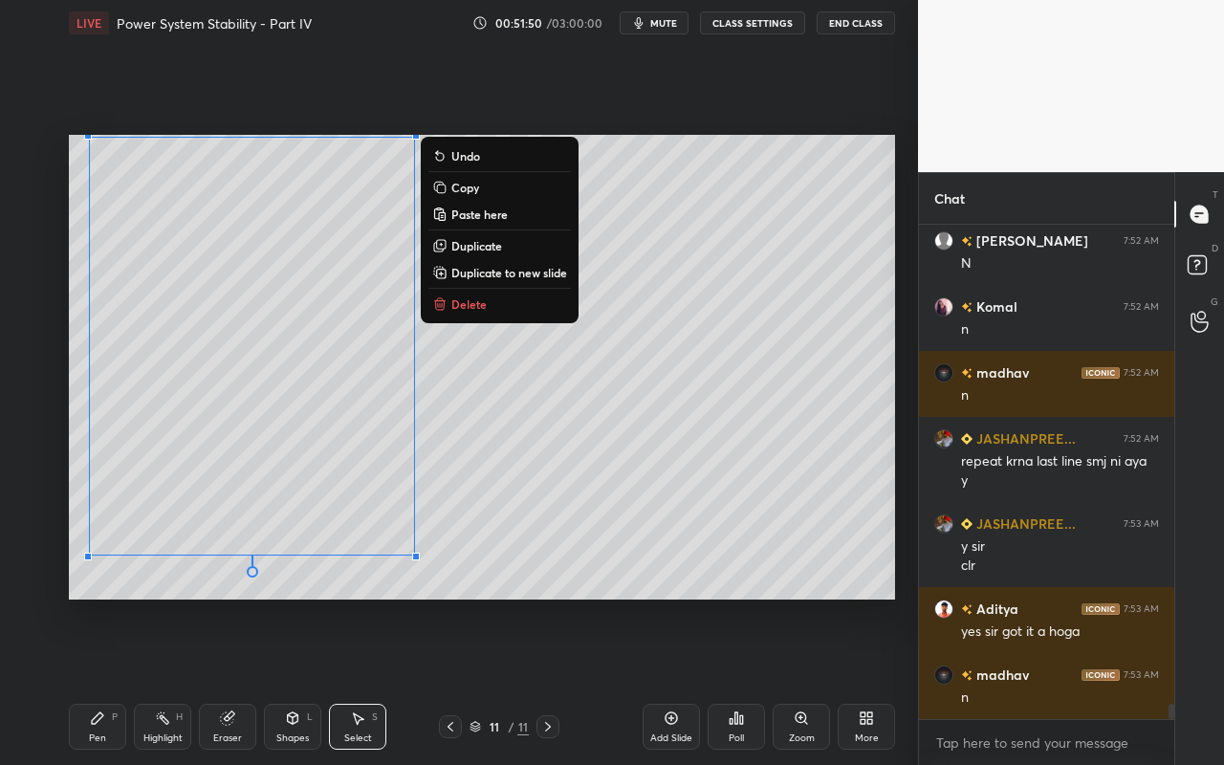
drag, startPoint x: 490, startPoint y: 273, endPoint x: 505, endPoint y: 294, distance: 25.5
click at [490, 273] on p "Duplicate to new slide" at bounding box center [509, 272] width 116 height 15
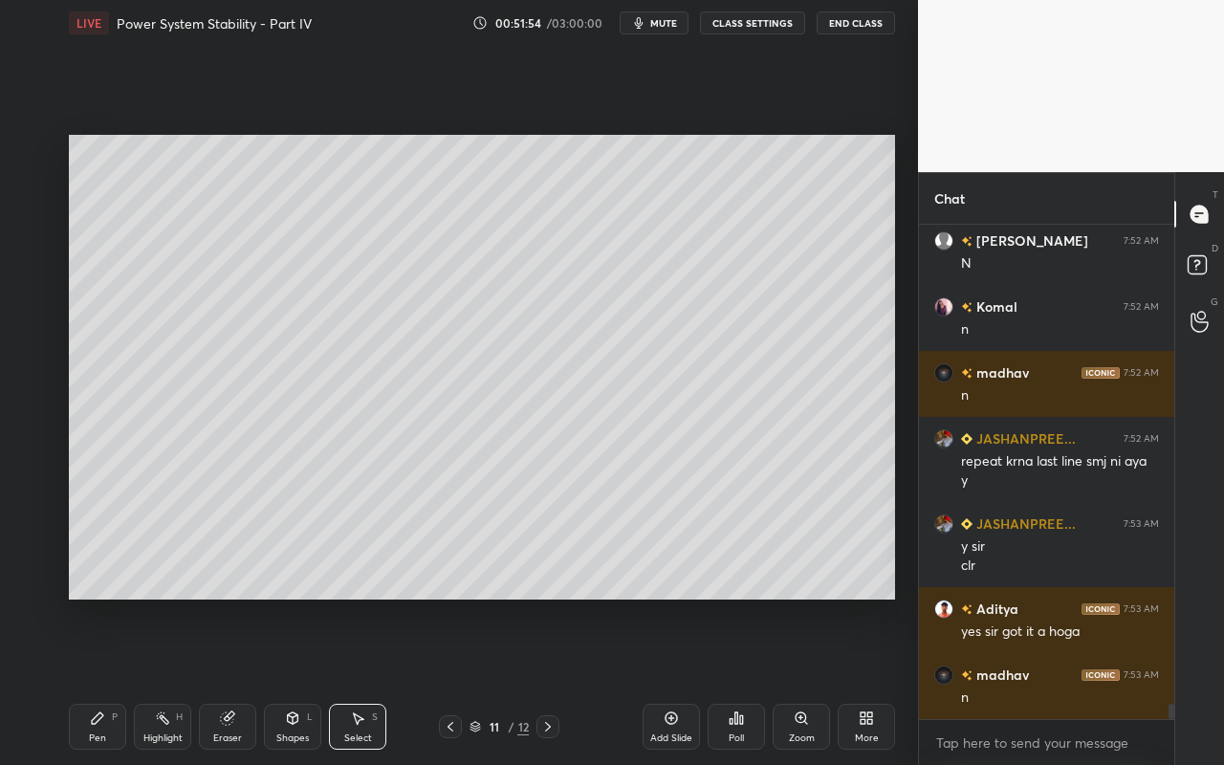
drag, startPoint x: 374, startPoint y: 735, endPoint x: 447, endPoint y: 609, distance: 146.1
click at [374, 680] on div "Select S" at bounding box center [357, 727] width 57 height 46
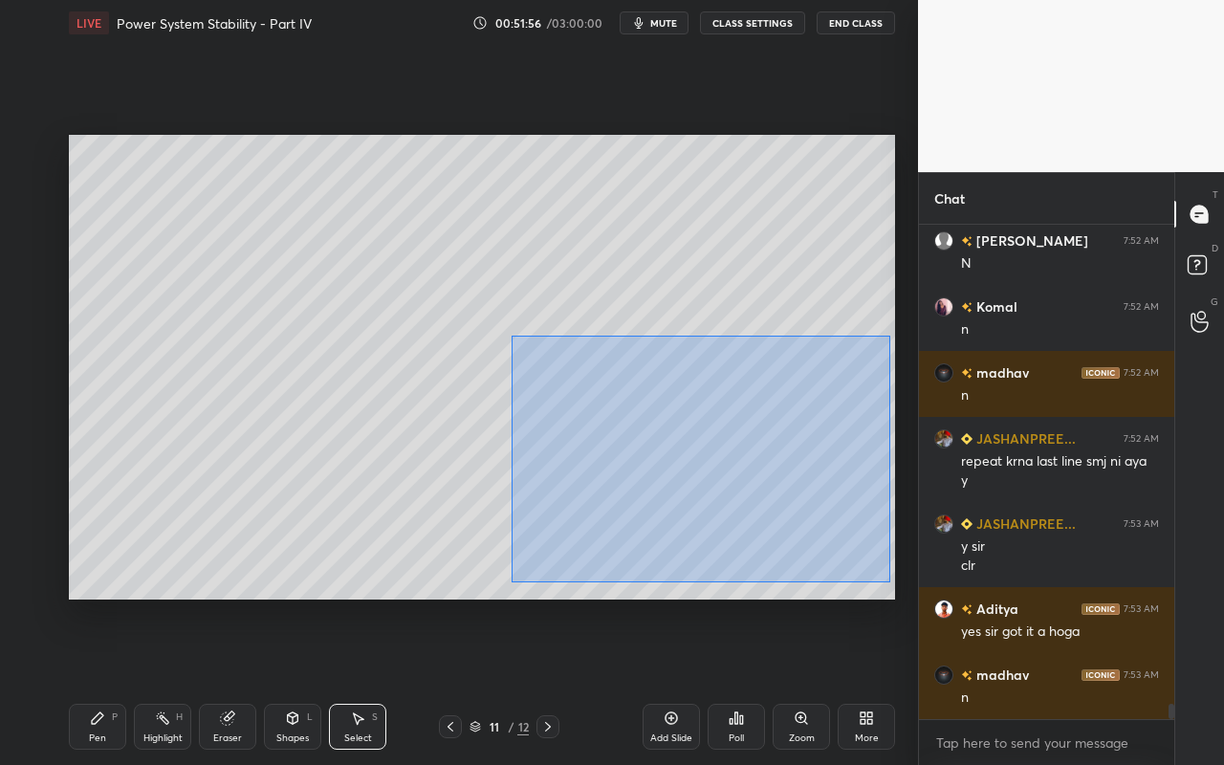
drag, startPoint x: 510, startPoint y: 335, endPoint x: 878, endPoint y: 570, distance: 436.0
click at [887, 580] on div "0 ° Undo Copy Paste here Duplicate Duplicate to new slide Delete" at bounding box center [482, 367] width 826 height 465
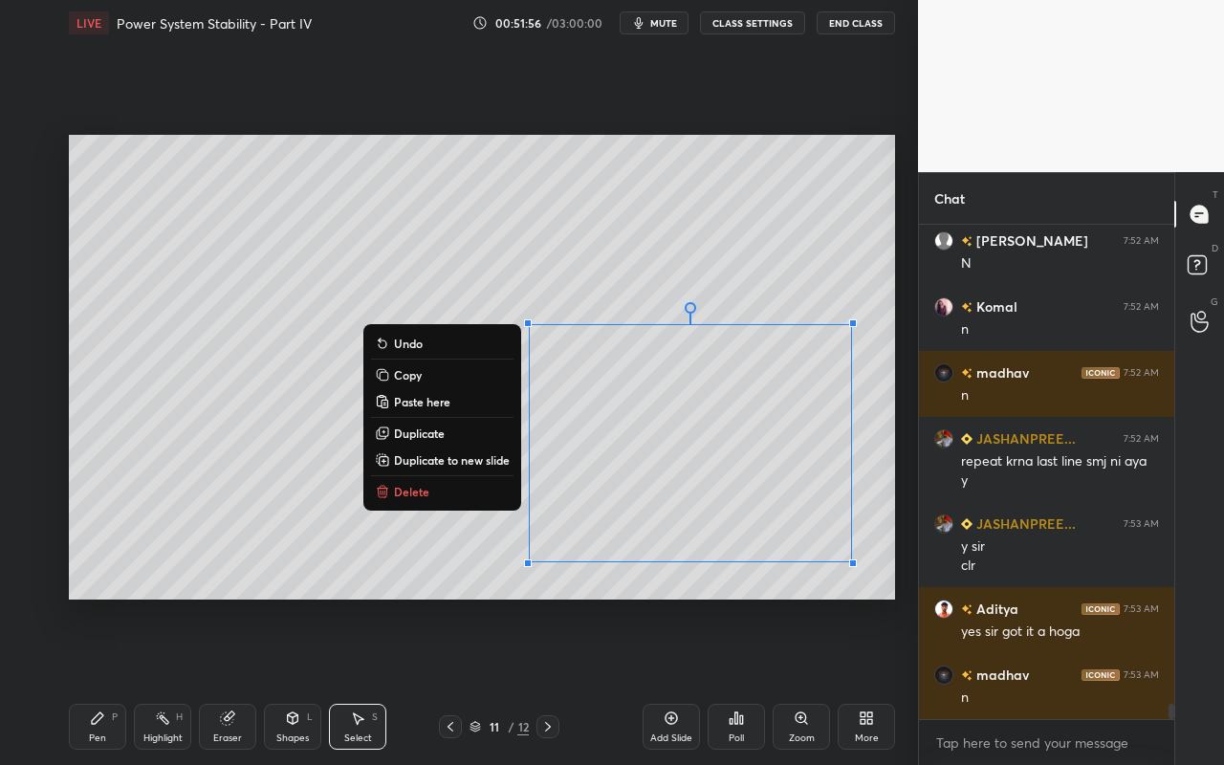
click at [460, 377] on button "Copy" at bounding box center [442, 374] width 142 height 23
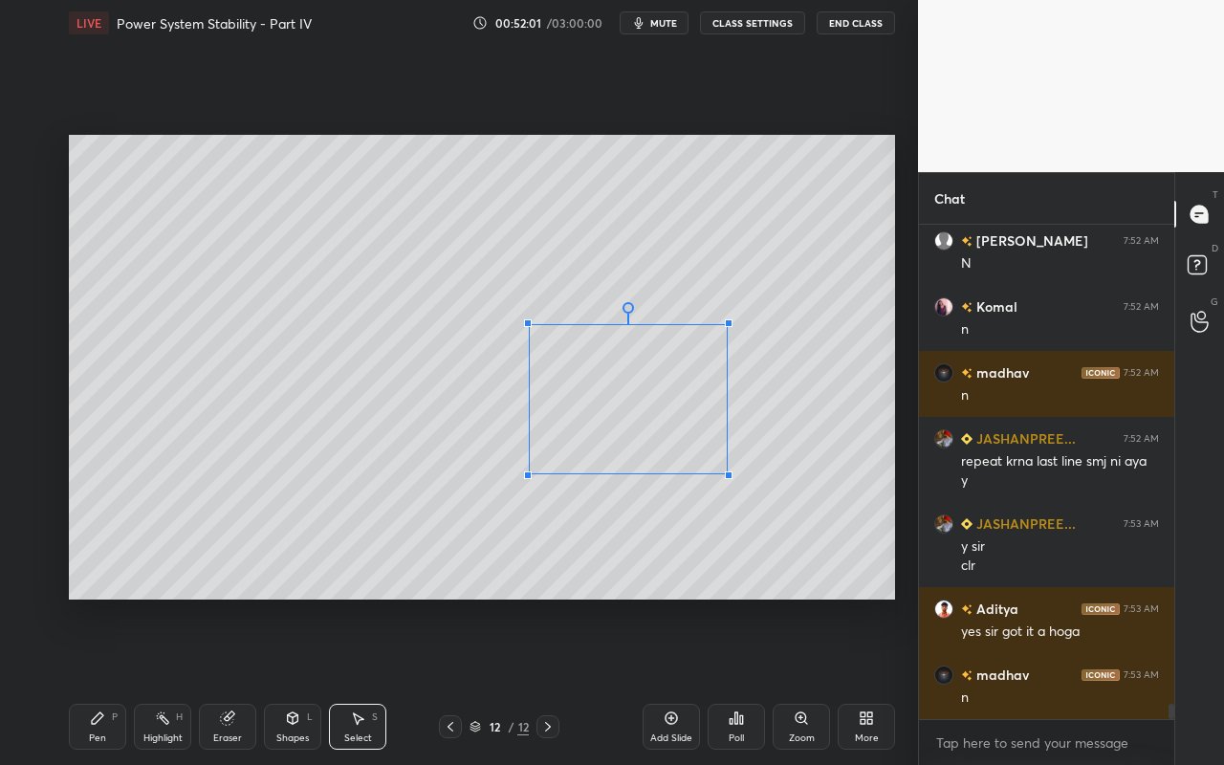
drag, startPoint x: 856, startPoint y: 565, endPoint x: 687, endPoint y: 459, distance: 198.9
click at [726, 474] on div at bounding box center [729, 475] width 8 height 8
drag, startPoint x: 592, startPoint y: 452, endPoint x: 224, endPoint y: 528, distance: 375.7
click at [223, 529] on div "0 ° Undo Copy Paste here Duplicate Duplicate to new slide Delete" at bounding box center [482, 367] width 826 height 465
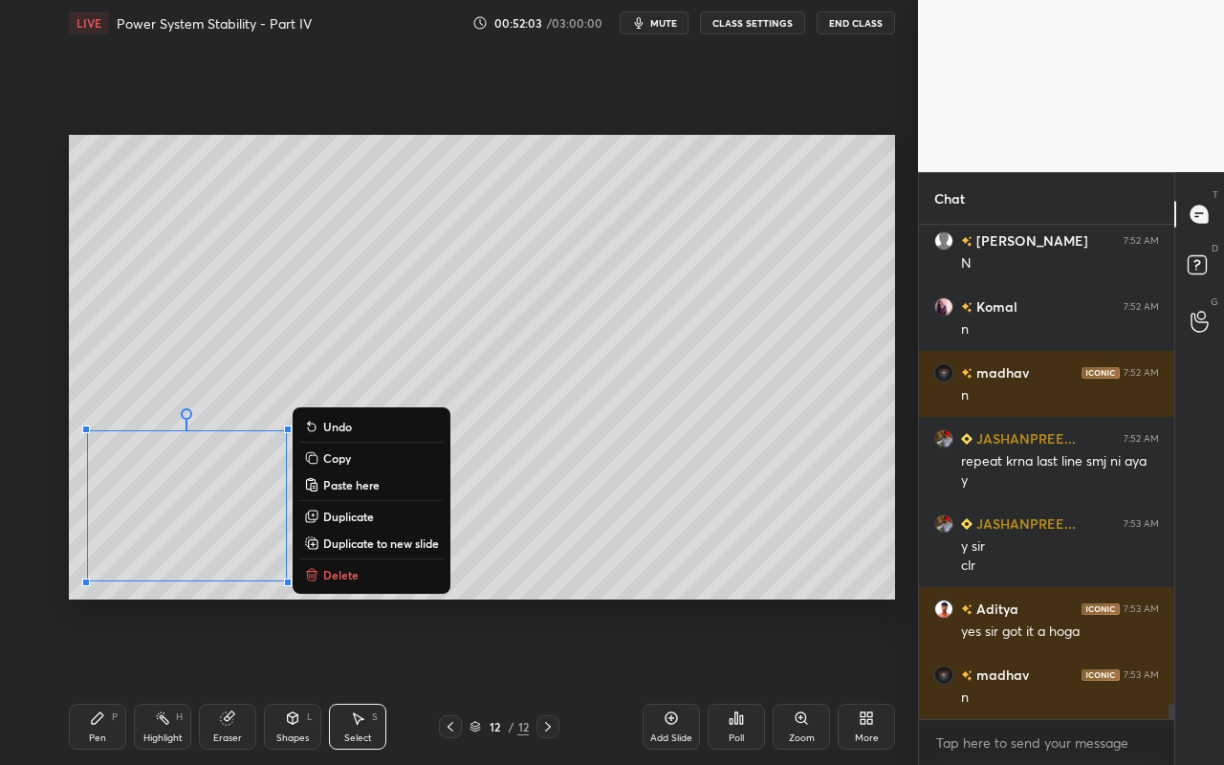
click at [765, 410] on div "0 ° Undo Copy Paste here Duplicate Duplicate to new slide Delete" at bounding box center [482, 367] width 826 height 465
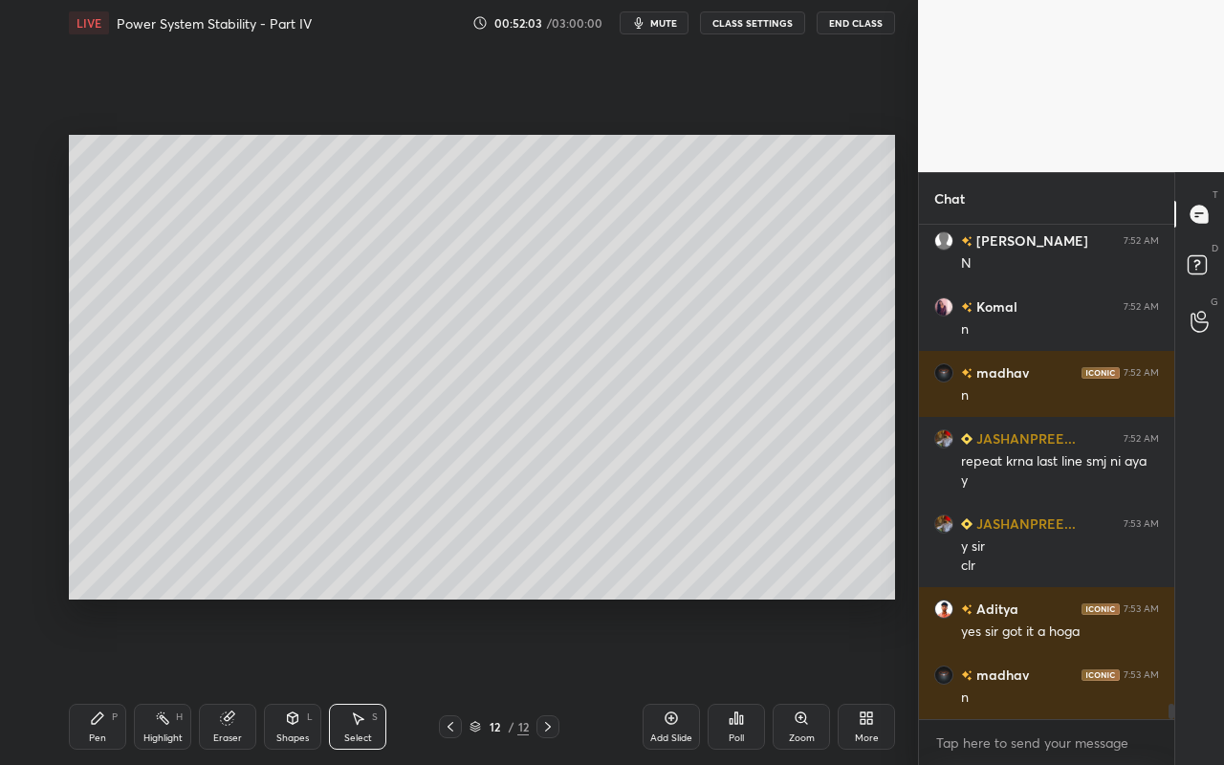
click at [86, 680] on div "Pen P" at bounding box center [97, 727] width 57 height 46
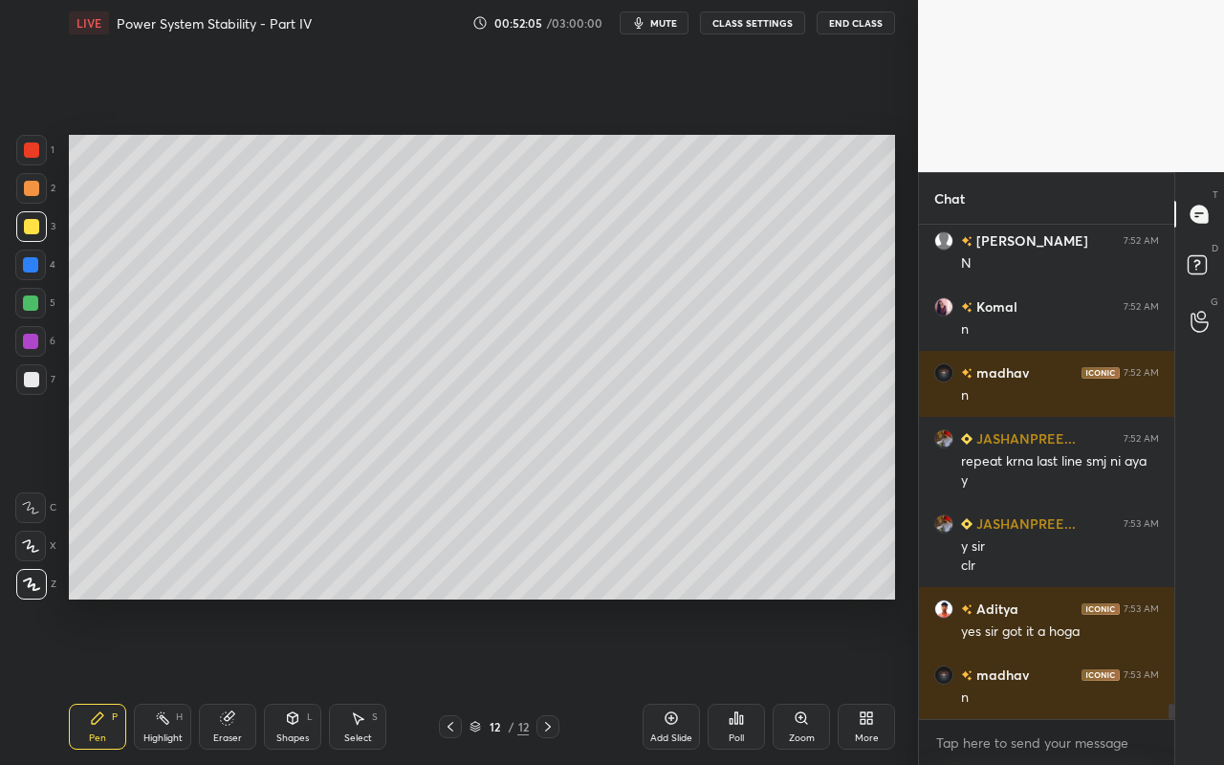
click at [31, 377] on div at bounding box center [31, 379] width 15 height 15
click at [183, 680] on div "Highlight H" at bounding box center [162, 727] width 57 height 46
click at [101, 680] on div "Pen" at bounding box center [97, 738] width 17 height 10
click at [311, 680] on div "Shapes L" at bounding box center [292, 727] width 57 height 46
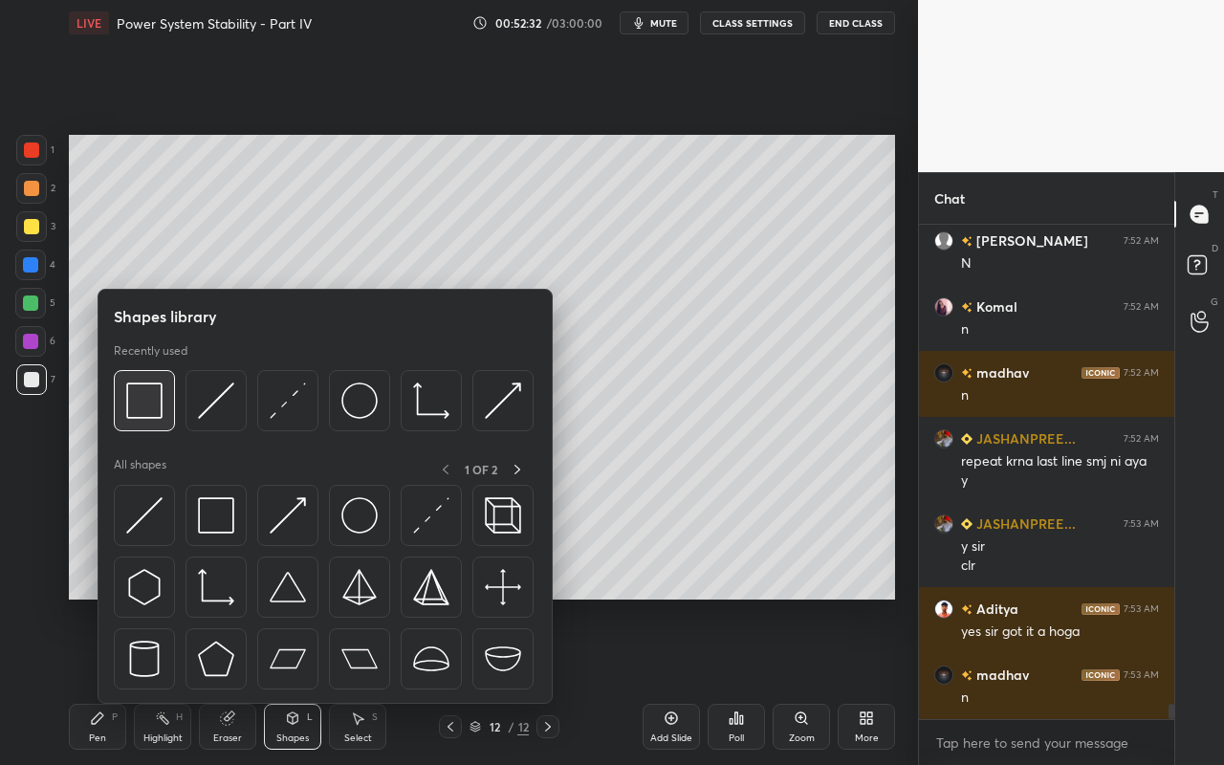
click at [147, 420] on div at bounding box center [144, 400] width 61 height 61
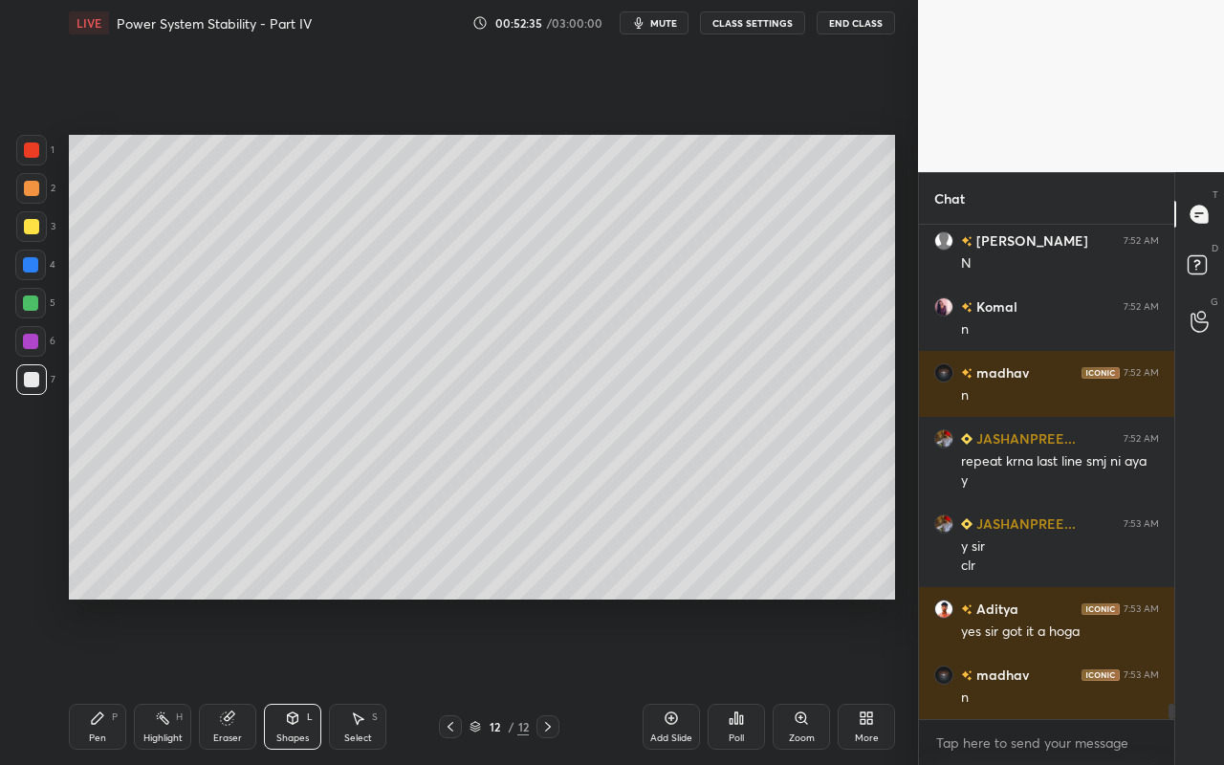
click at [105, 680] on div "Pen" at bounding box center [97, 738] width 17 height 10
click at [95, 680] on div "Pen P" at bounding box center [97, 727] width 57 height 46
drag, startPoint x: 36, startPoint y: 233, endPoint x: 68, endPoint y: 240, distance: 32.2
click at [36, 233] on div at bounding box center [31, 226] width 15 height 15
click at [163, 680] on div "Highlight" at bounding box center [162, 738] width 39 height 10
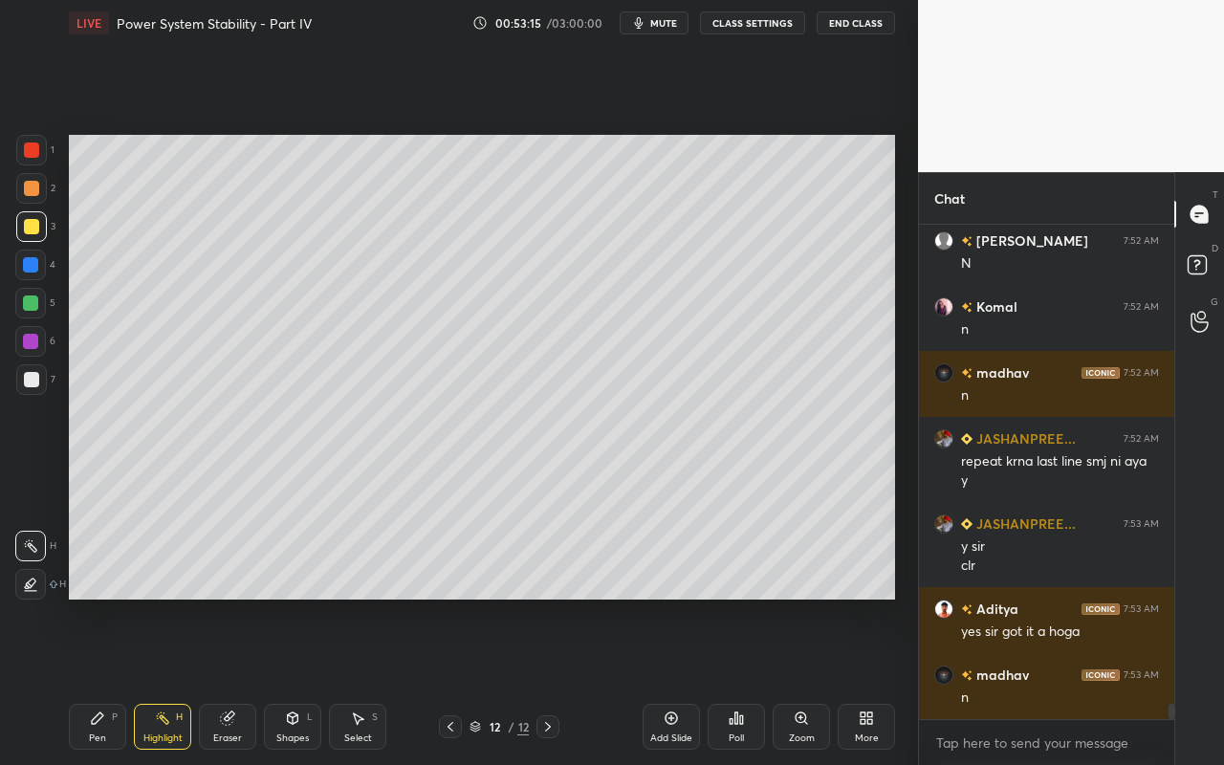
click at [88, 680] on div "Pen P" at bounding box center [97, 727] width 57 height 46
click at [167, 680] on div "Highlight H" at bounding box center [162, 727] width 57 height 46
click at [98, 680] on div "Pen P" at bounding box center [97, 727] width 57 height 46
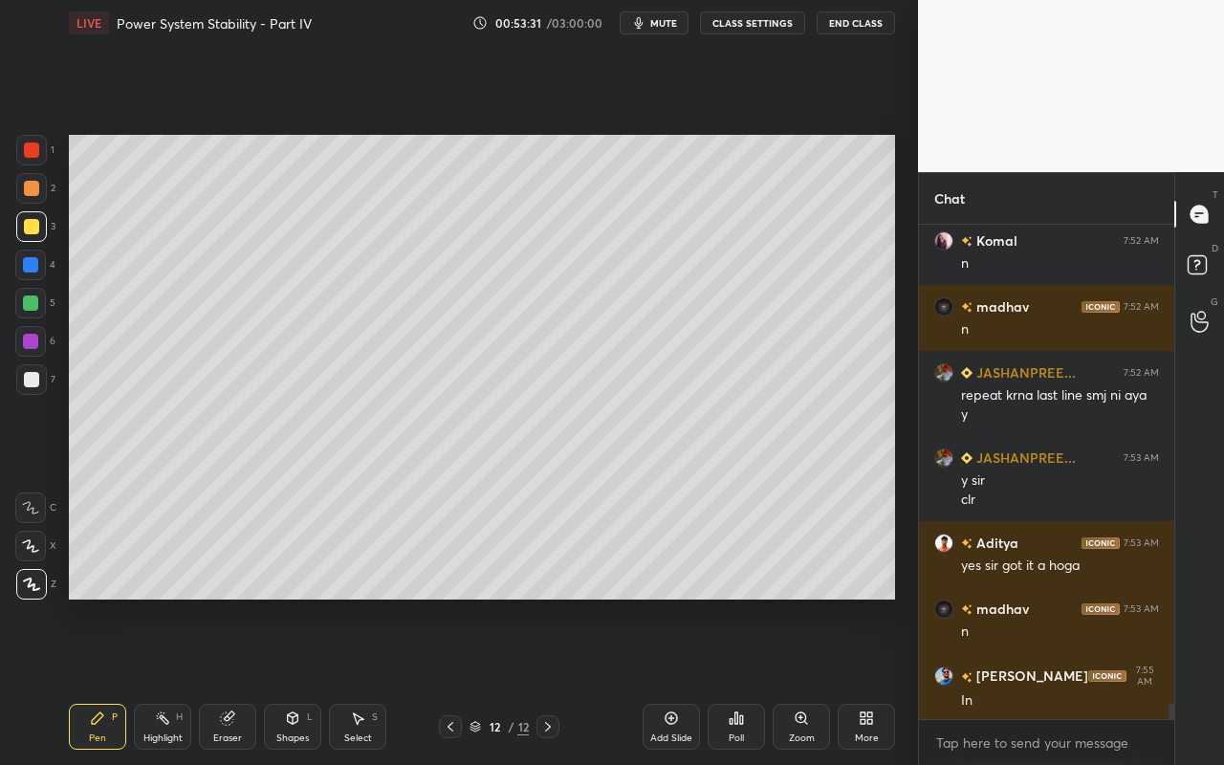
drag, startPoint x: 156, startPoint y: 725, endPoint x: 181, endPoint y: 682, distance: 49.7
click at [156, 680] on icon at bounding box center [162, 717] width 15 height 15
click at [289, 680] on div "Shapes" at bounding box center [292, 738] width 33 height 10
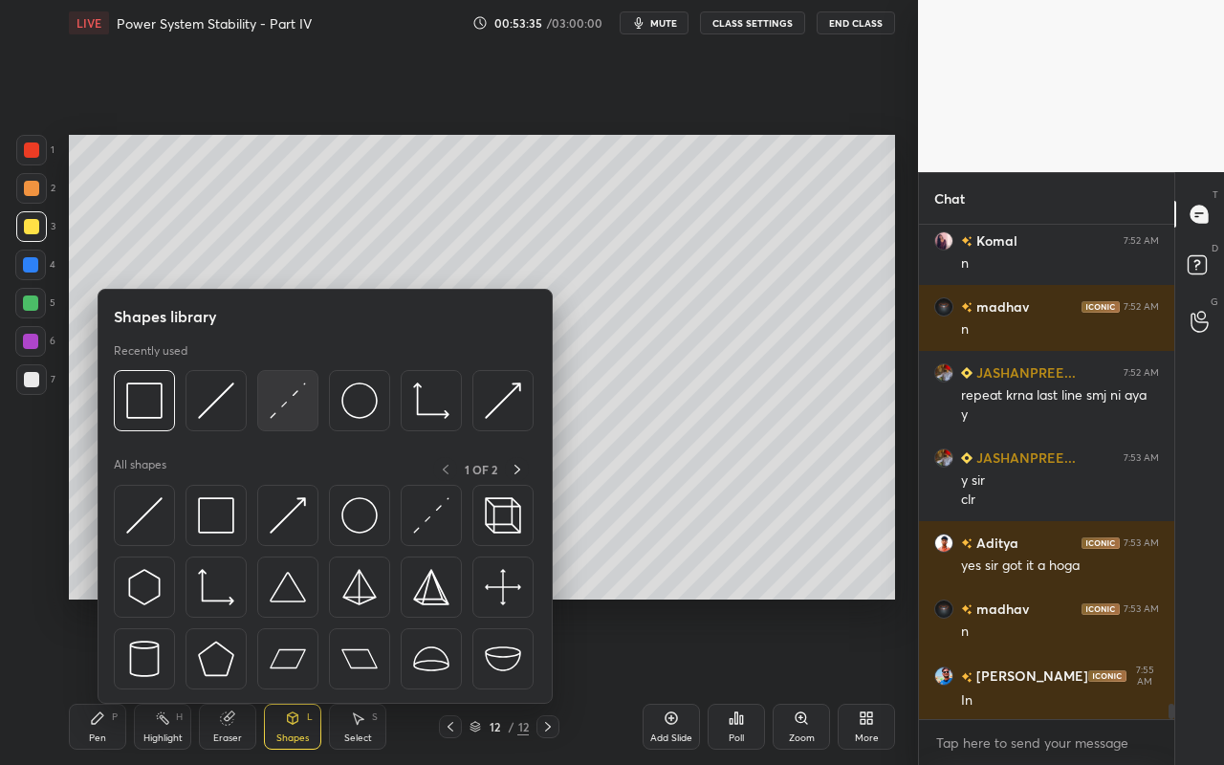
click at [296, 415] on img at bounding box center [288, 400] width 36 height 36
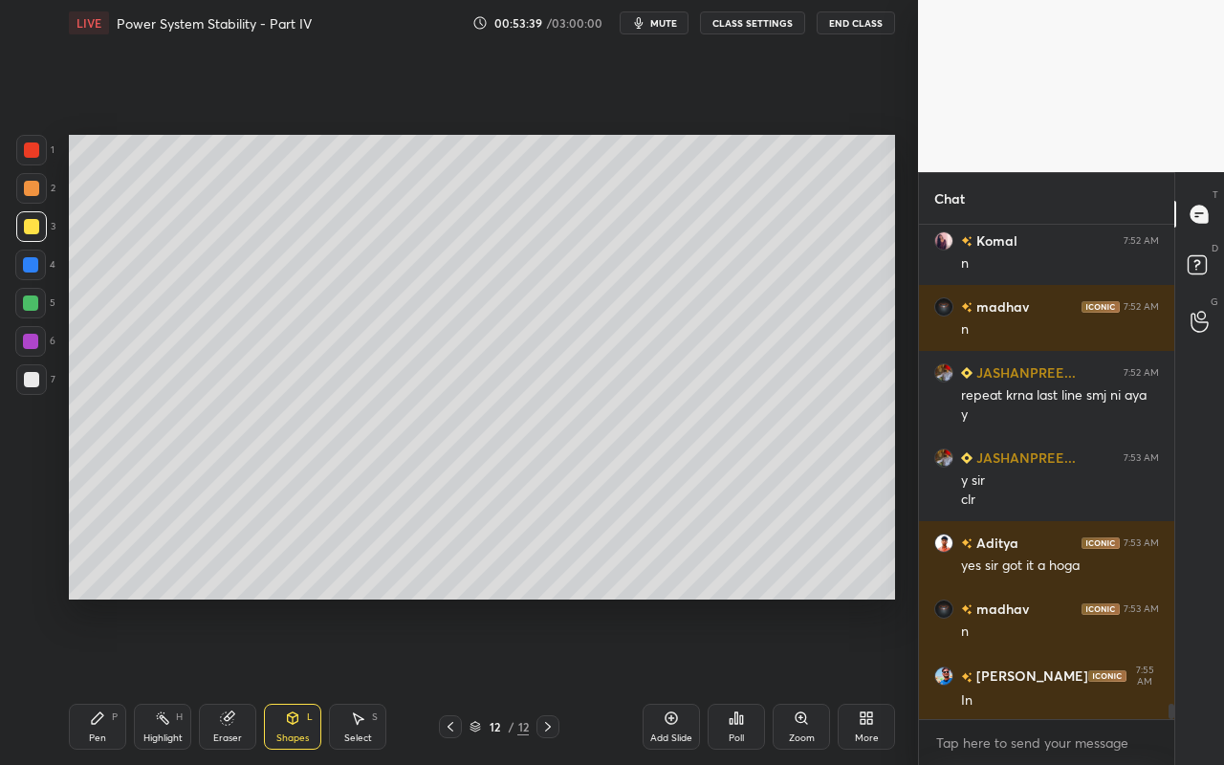
drag, startPoint x: 92, startPoint y: 723, endPoint x: 121, endPoint y: 623, distance: 103.7
click at [94, 680] on icon at bounding box center [97, 717] width 11 height 11
click at [168, 680] on div "Highlight" at bounding box center [162, 738] width 39 height 10
click at [100, 680] on div "Pen" at bounding box center [97, 738] width 17 height 10
click at [171, 680] on div "Highlight H" at bounding box center [162, 727] width 57 height 46
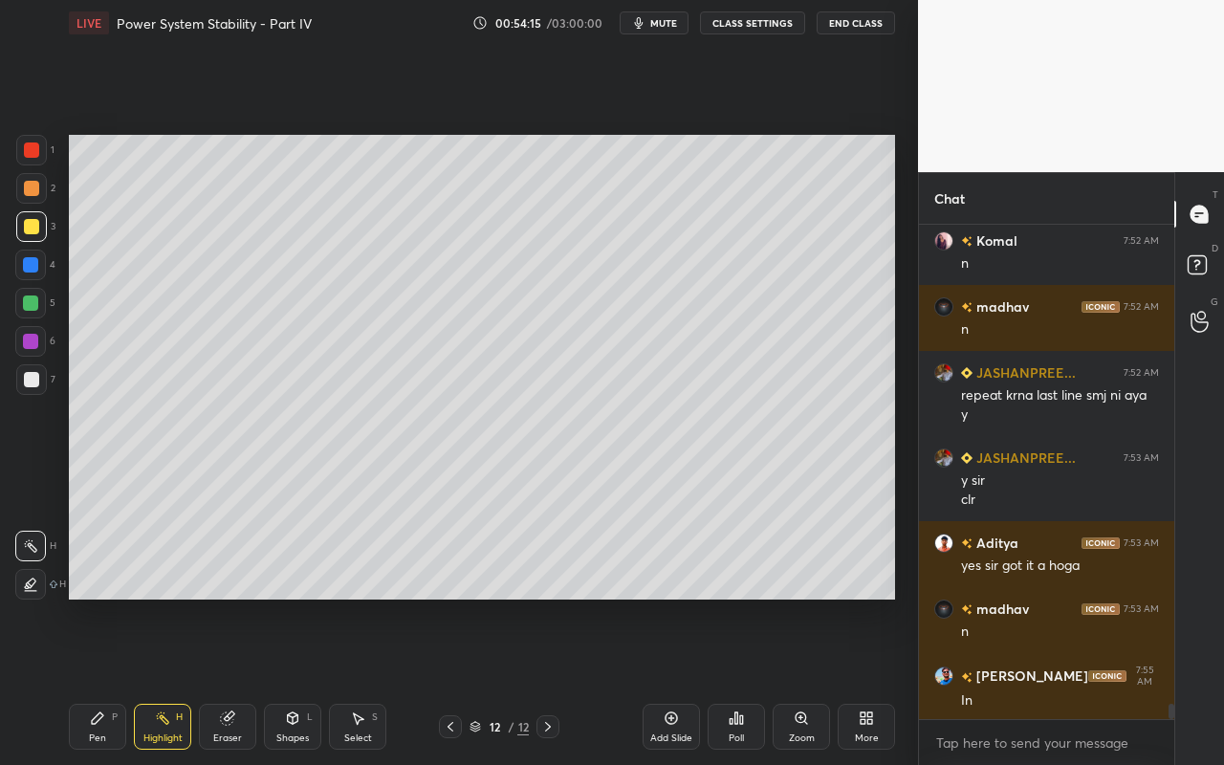
drag, startPoint x: 76, startPoint y: 739, endPoint x: 85, endPoint y: 731, distance: 12.2
click at [83, 680] on div "Pen P" at bounding box center [97, 727] width 57 height 46
drag, startPoint x: 151, startPoint y: 739, endPoint x: 225, endPoint y: 681, distance: 93.9
click at [154, 680] on div "Highlight" at bounding box center [162, 738] width 39 height 10
drag, startPoint x: 110, startPoint y: 736, endPoint x: 175, endPoint y: 674, distance: 89.9
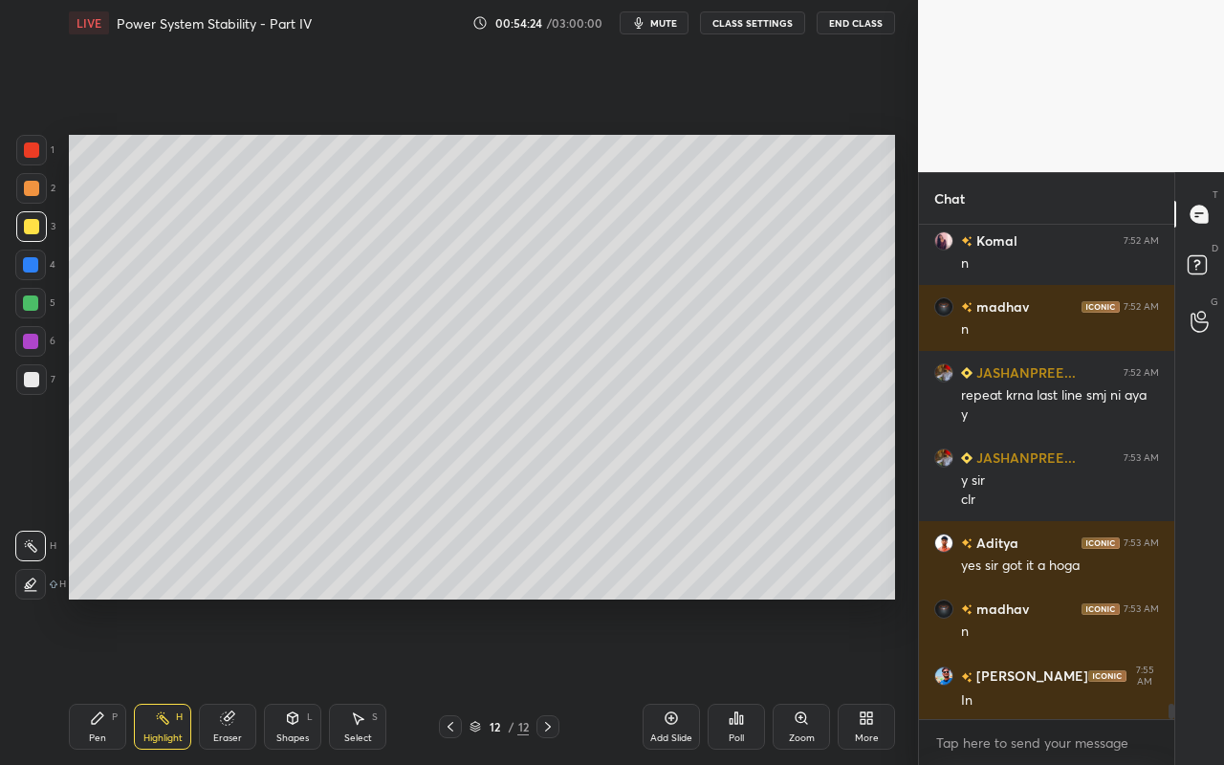
click at [110, 680] on div "Pen P" at bounding box center [97, 727] width 57 height 46
drag, startPoint x: 159, startPoint y: 733, endPoint x: 294, endPoint y: 616, distance: 179.6
click at [167, 680] on div "Highlight" at bounding box center [162, 738] width 39 height 10
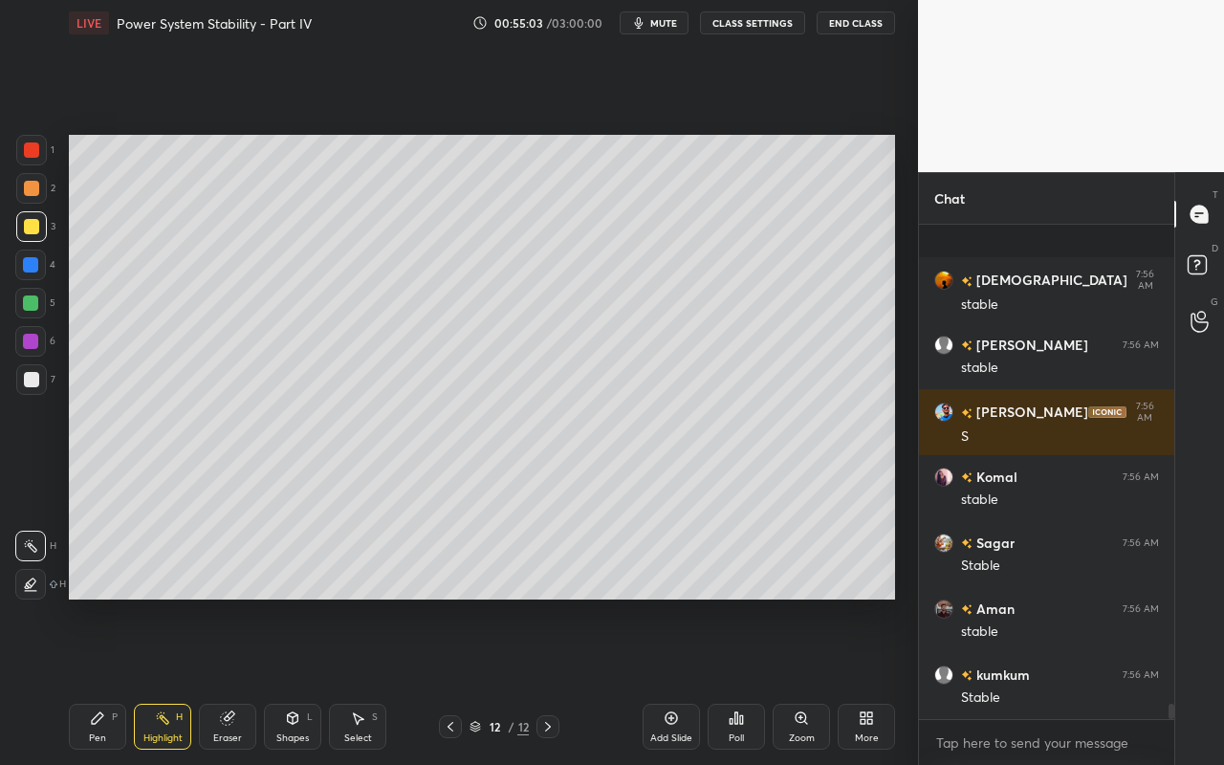
scroll to position [15974, 0]
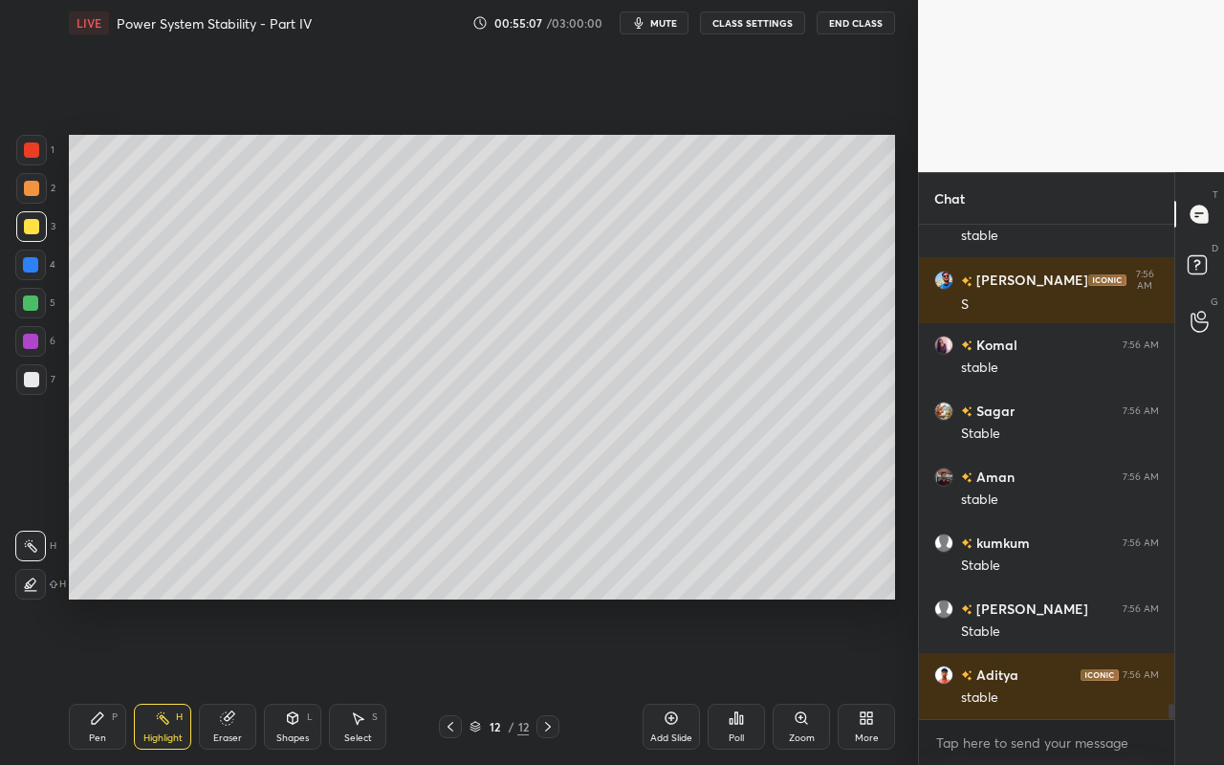
drag, startPoint x: 95, startPoint y: 738, endPoint x: 141, endPoint y: 654, distance: 96.3
click at [95, 680] on div "Pen" at bounding box center [97, 738] width 17 height 10
drag, startPoint x: 25, startPoint y: 304, endPoint x: 41, endPoint y: 303, distance: 16.3
click at [29, 306] on div at bounding box center [30, 302] width 15 height 15
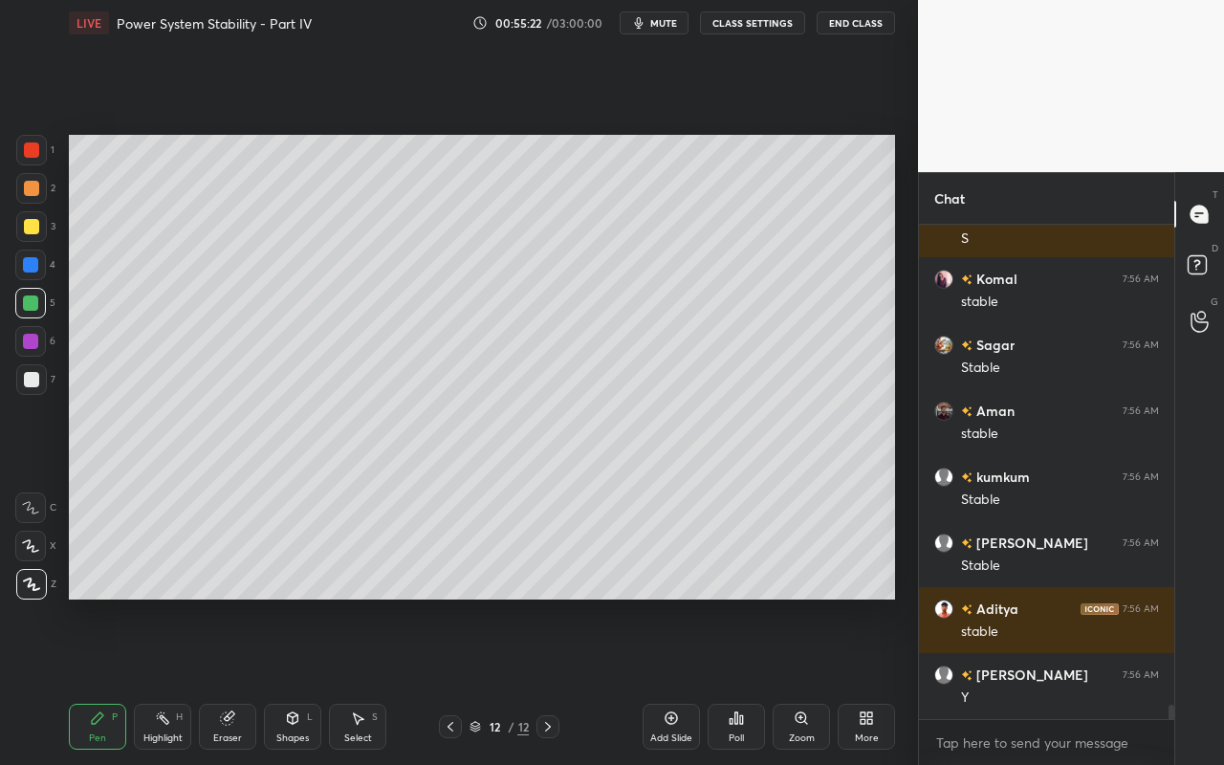
drag, startPoint x: 150, startPoint y: 723, endPoint x: 269, endPoint y: 619, distance: 157.2
click at [157, 680] on div "Highlight H" at bounding box center [162, 727] width 57 height 46
click at [158, 680] on div "Highlight H" at bounding box center [162, 727] width 57 height 46
drag, startPoint x: 101, startPoint y: 728, endPoint x: 278, endPoint y: 615, distance: 210.3
click at [103, 680] on div "Pen P" at bounding box center [97, 727] width 57 height 46
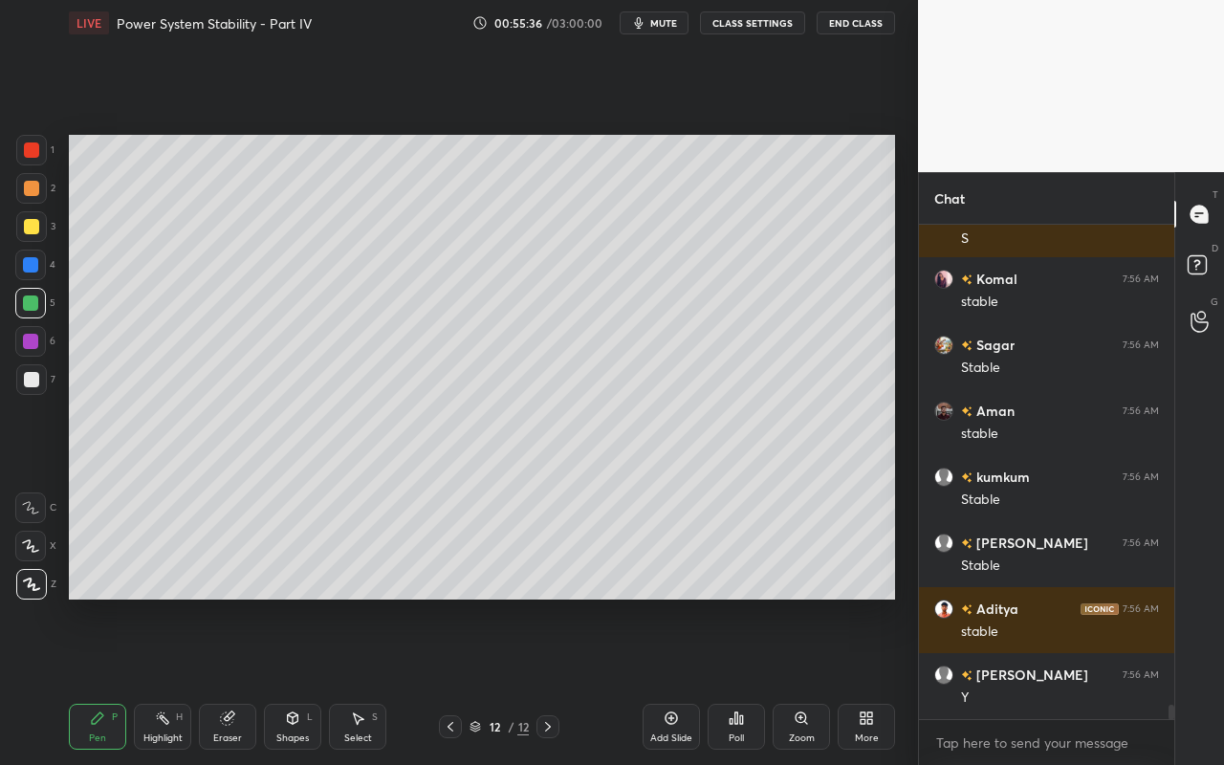
drag, startPoint x: 150, startPoint y: 730, endPoint x: 231, endPoint y: 612, distance: 143.7
click at [158, 680] on div "Highlight" at bounding box center [162, 738] width 39 height 10
drag, startPoint x: 83, startPoint y: 720, endPoint x: 162, endPoint y: 611, distance: 134.2
click at [83, 680] on div "Pen P" at bounding box center [97, 727] width 57 height 46
click at [157, 680] on div "Highlight" at bounding box center [162, 738] width 39 height 10
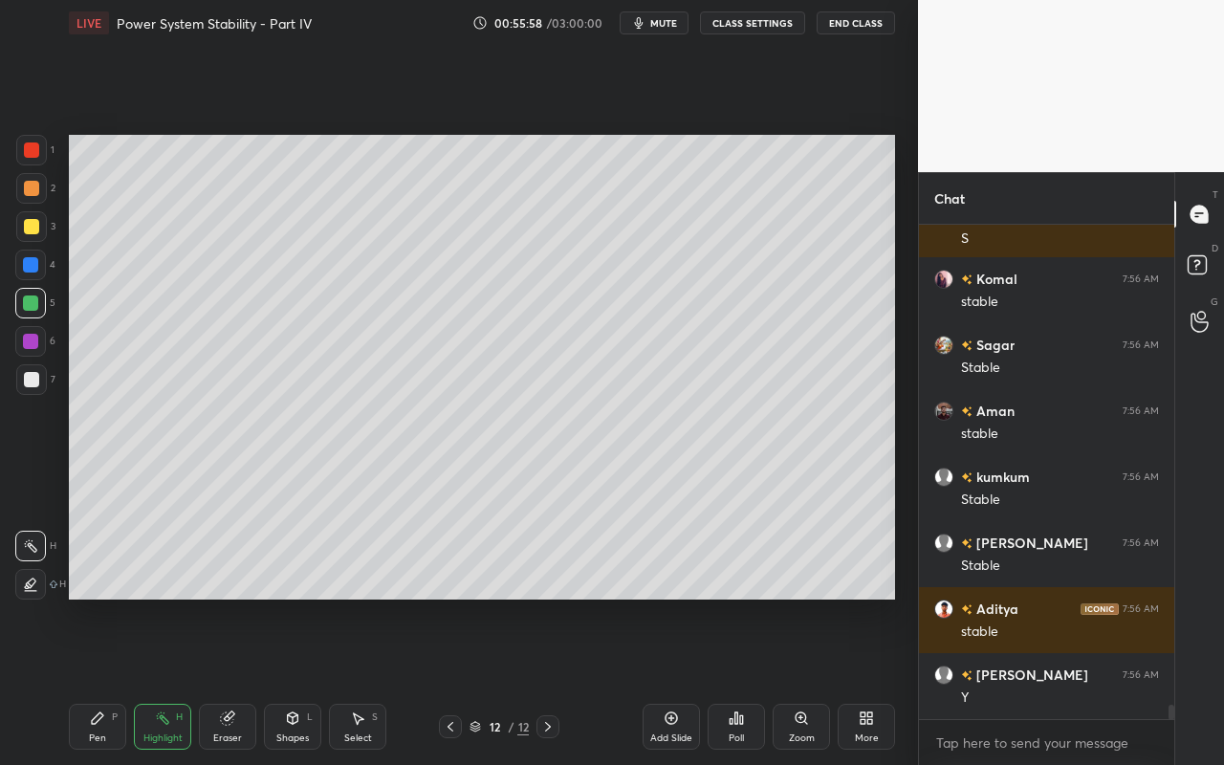
click at [93, 680] on div "Pen P" at bounding box center [97, 727] width 57 height 46
drag, startPoint x: 161, startPoint y: 734, endPoint x: 192, endPoint y: 610, distance: 128.2
click at [163, 680] on div "Highlight" at bounding box center [162, 738] width 39 height 10
click at [107, 680] on div "Pen P" at bounding box center [97, 727] width 57 height 46
drag, startPoint x: 157, startPoint y: 737, endPoint x: 305, endPoint y: 658, distance: 168.1
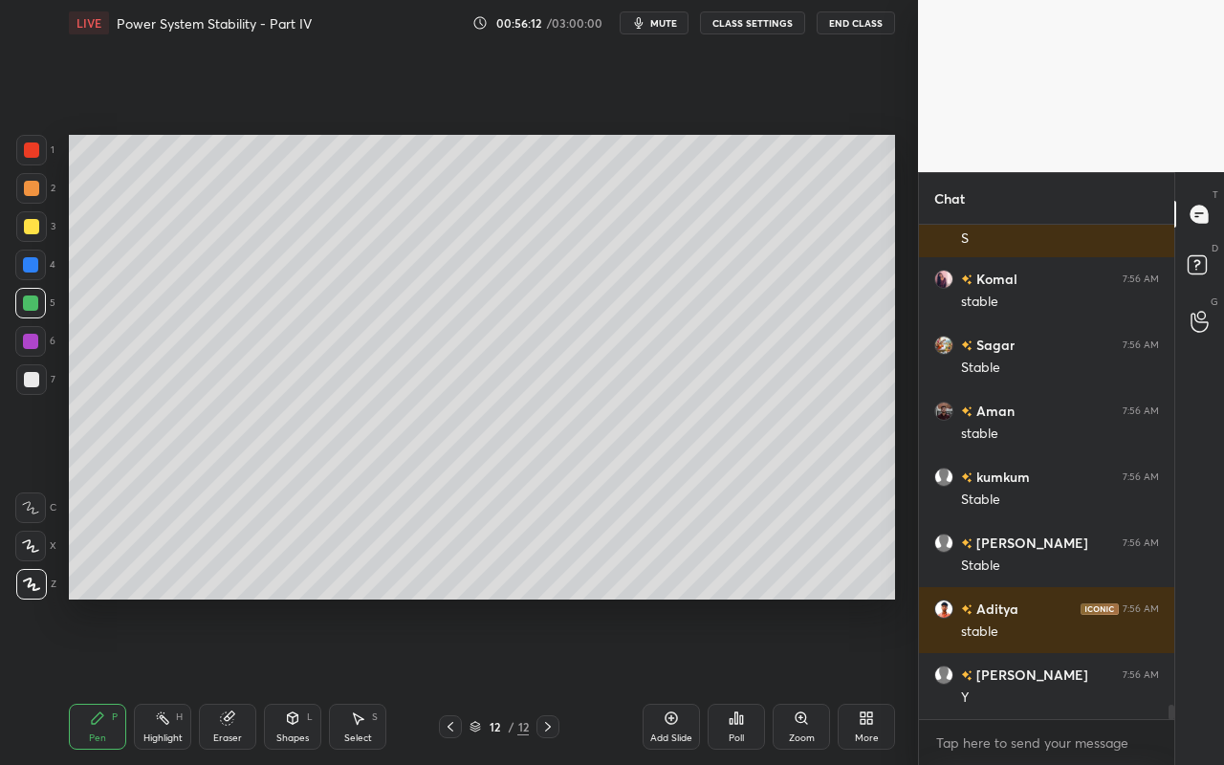
click at [162, 680] on div "Highlight" at bounding box center [162, 738] width 39 height 10
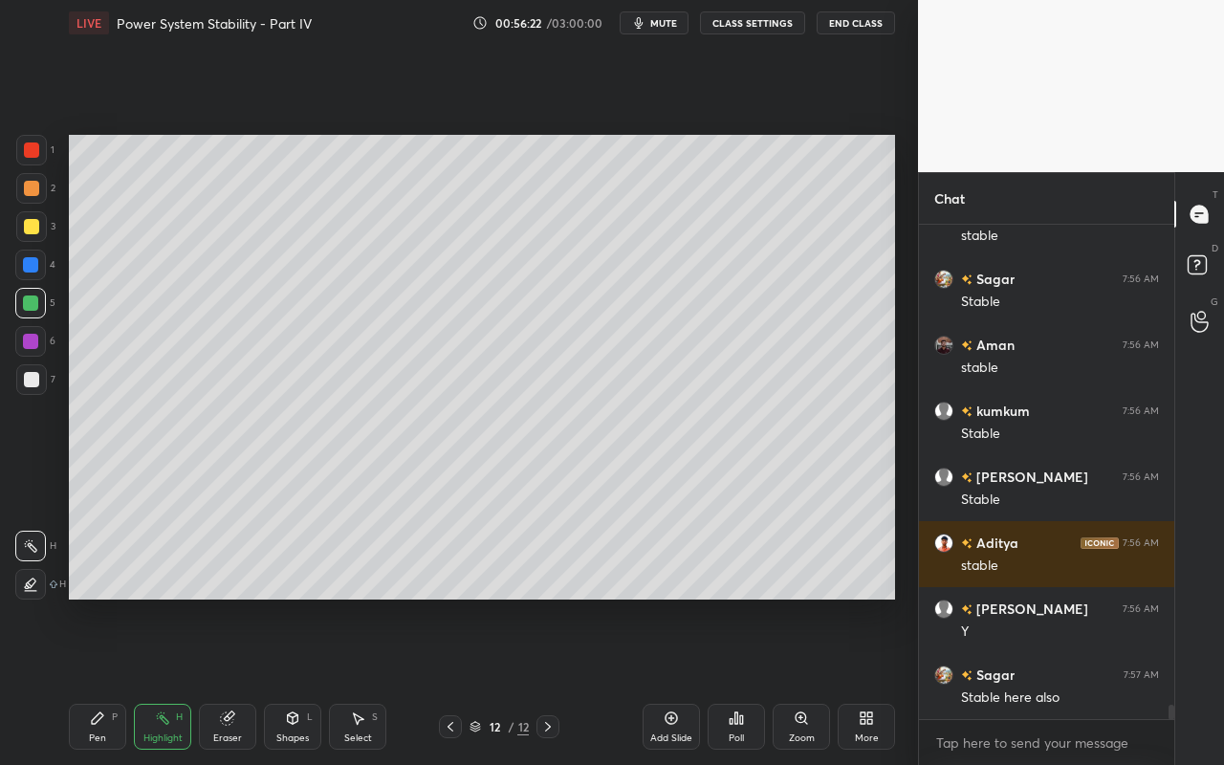
click at [99, 680] on div "Pen P" at bounding box center [97, 727] width 57 height 46
click at [358, 680] on icon at bounding box center [357, 717] width 15 height 15
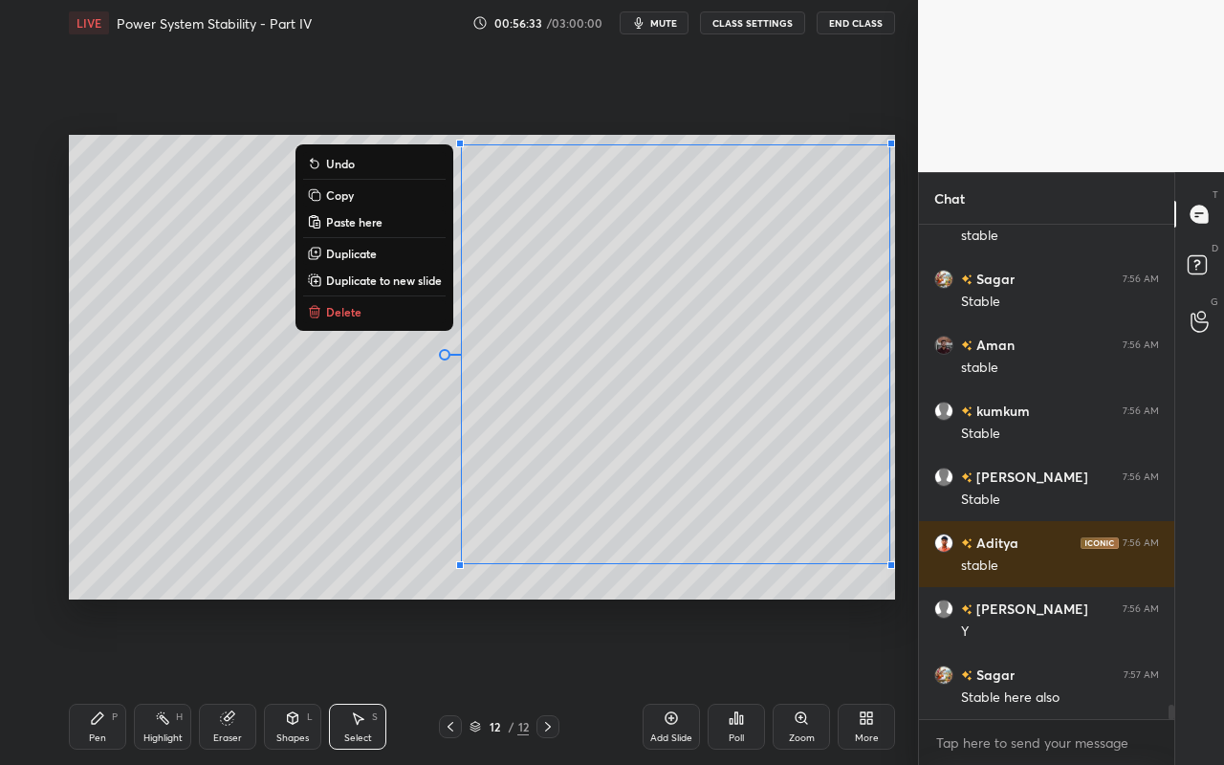
drag, startPoint x: 445, startPoint y: 141, endPoint x: 900, endPoint y: 563, distance: 619.6
click at [900, 565] on div "0 ° Undo Copy Paste here Duplicate Duplicate to new slide Delete Setting up you…" at bounding box center [481, 367] width 841 height 642
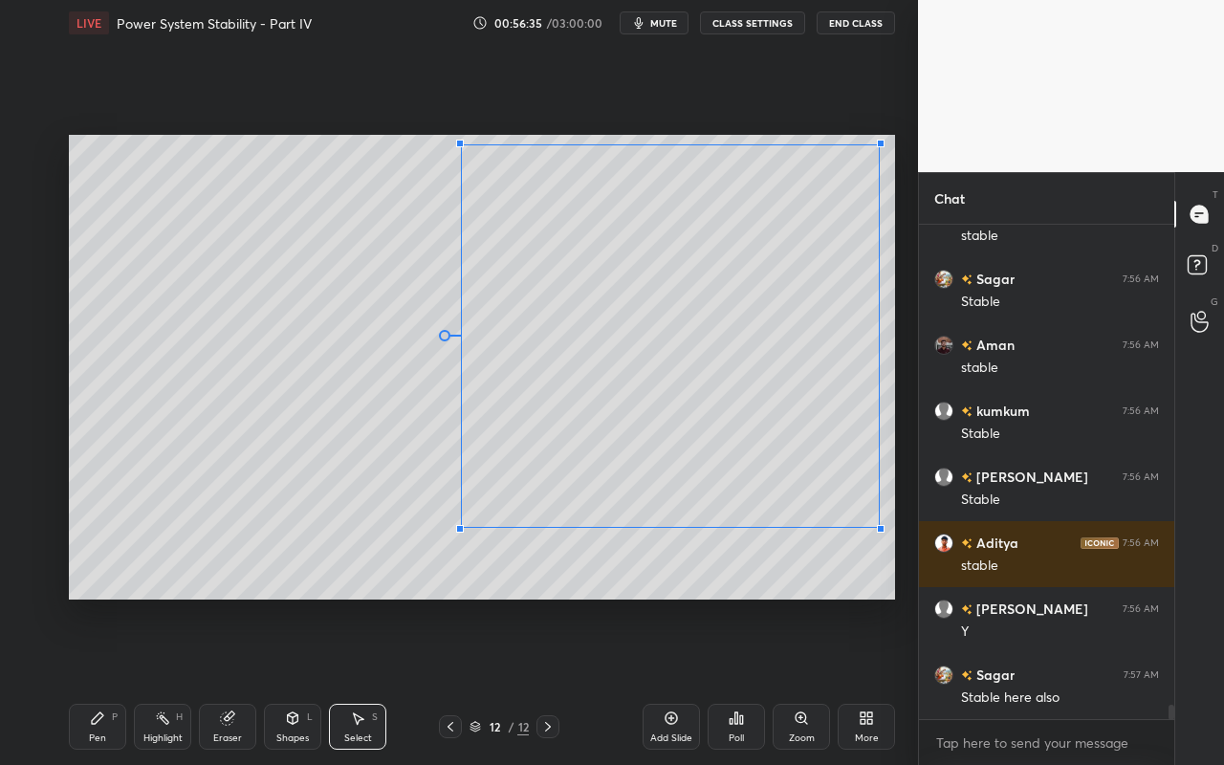
drag, startPoint x: 890, startPoint y: 560, endPoint x: 875, endPoint y: 525, distance: 38.5
click at [880, 525] on div at bounding box center [881, 529] width 8 height 8
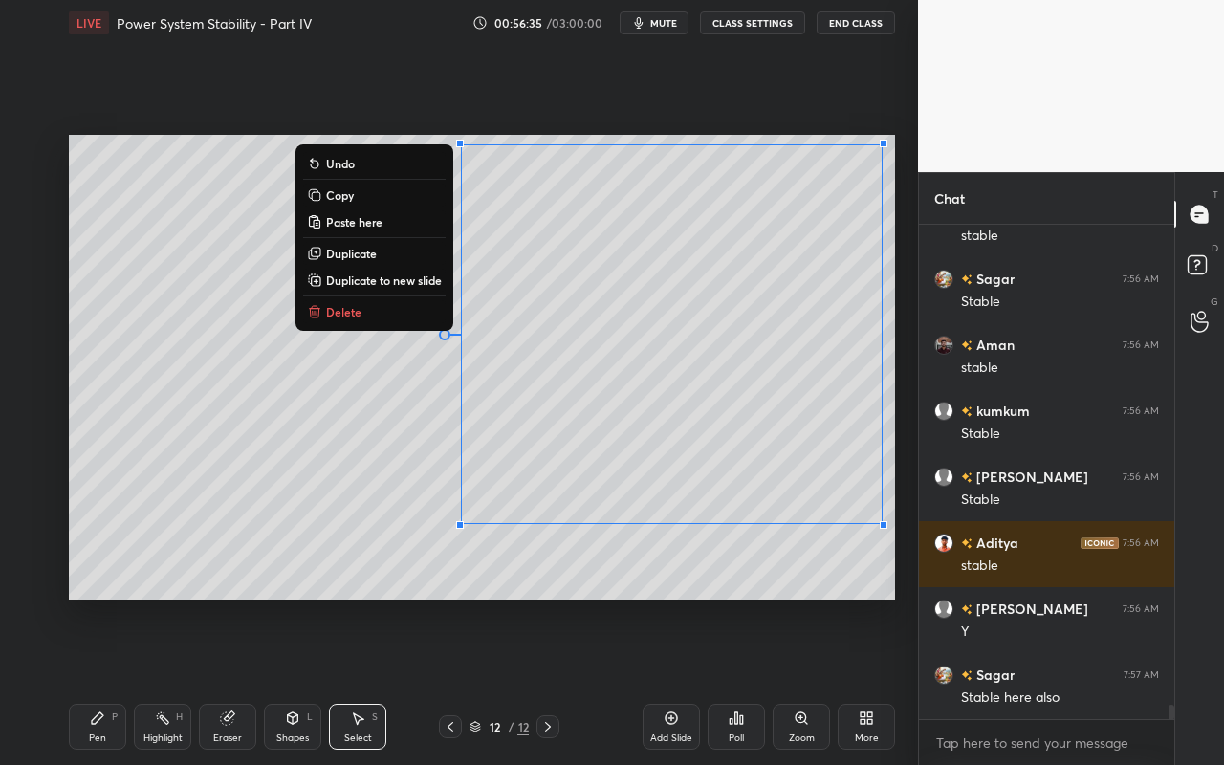
click at [766, 557] on div "0 ° Undo Copy Paste here Duplicate Duplicate to new slide Delete" at bounding box center [482, 367] width 826 height 465
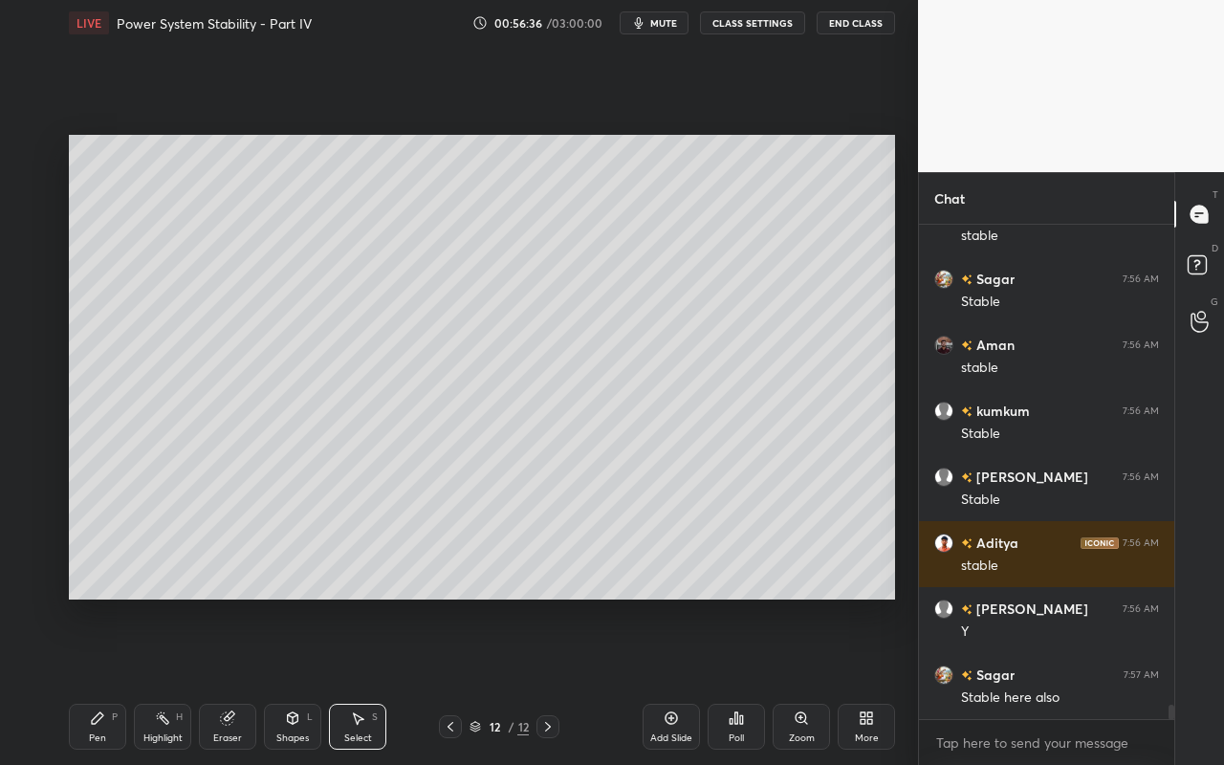
click at [83, 680] on div "Pen P" at bounding box center [97, 727] width 57 height 46
drag, startPoint x: 34, startPoint y: 188, endPoint x: 68, endPoint y: 209, distance: 39.5
click at [36, 191] on div at bounding box center [31, 188] width 15 height 15
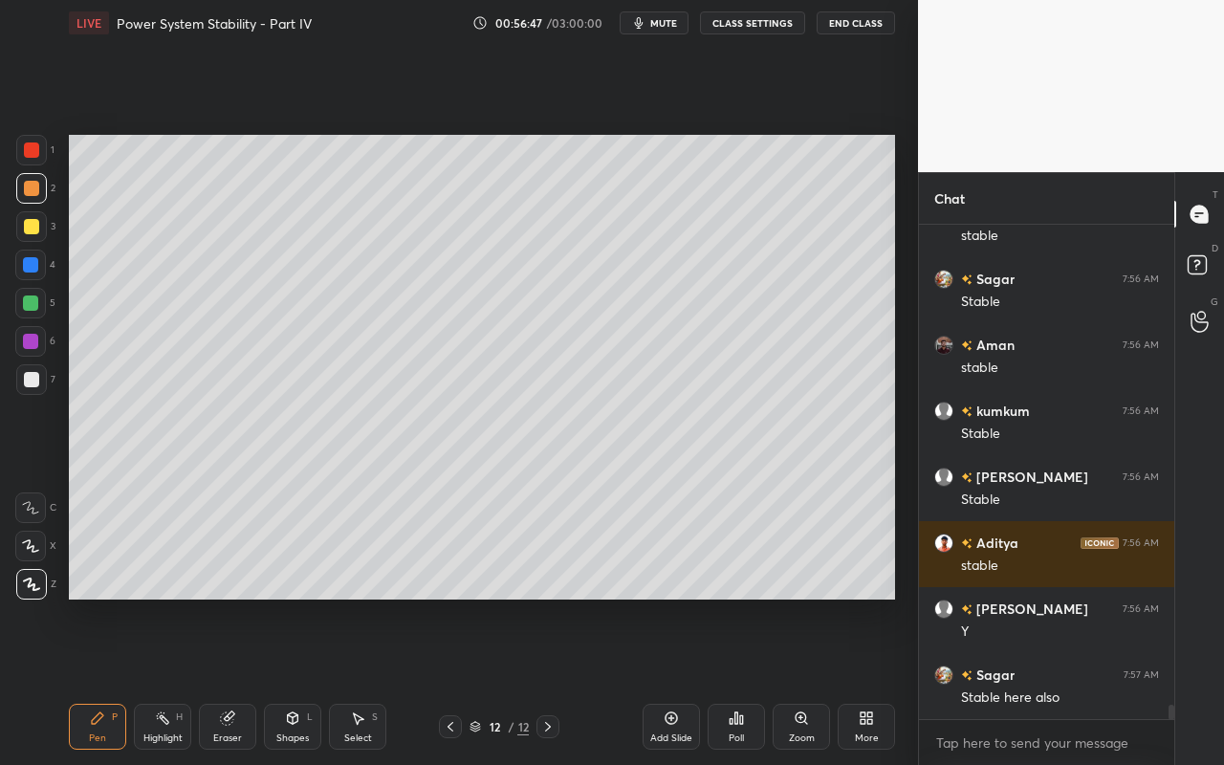
click at [299, 680] on div "Shapes L" at bounding box center [292, 727] width 57 height 46
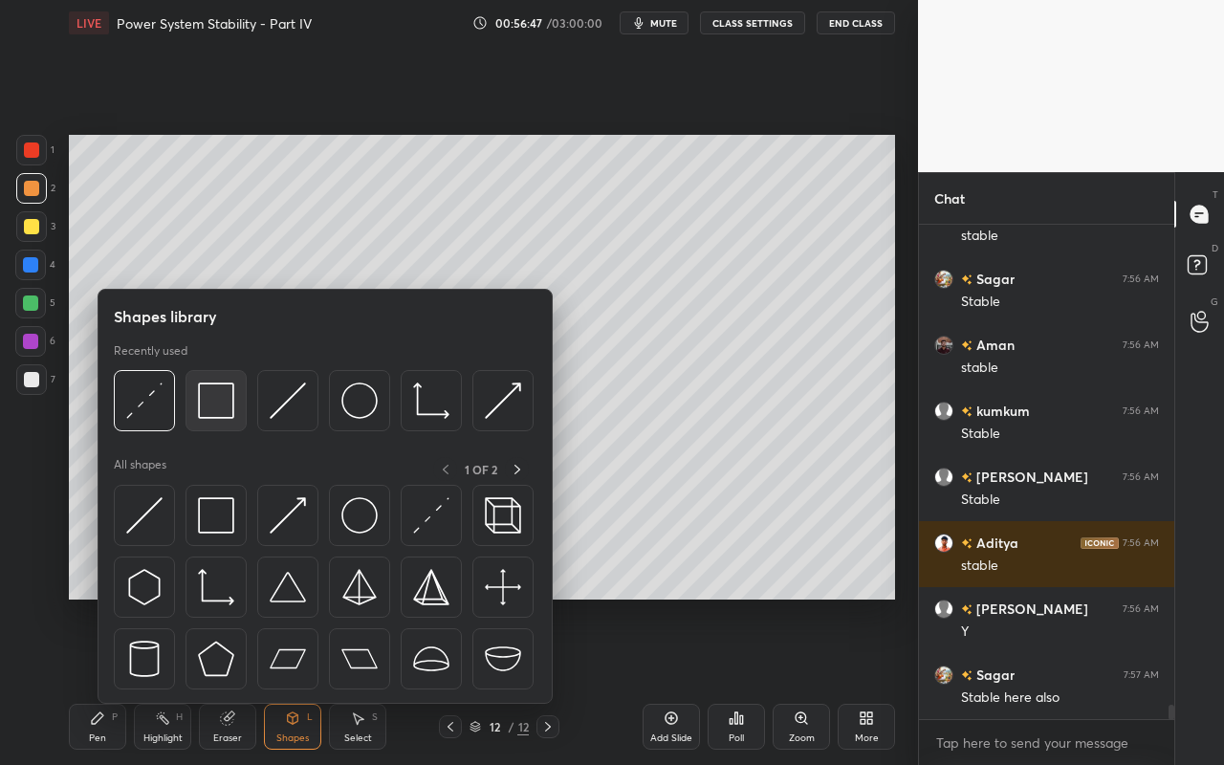
click at [236, 410] on div at bounding box center [215, 400] width 61 height 61
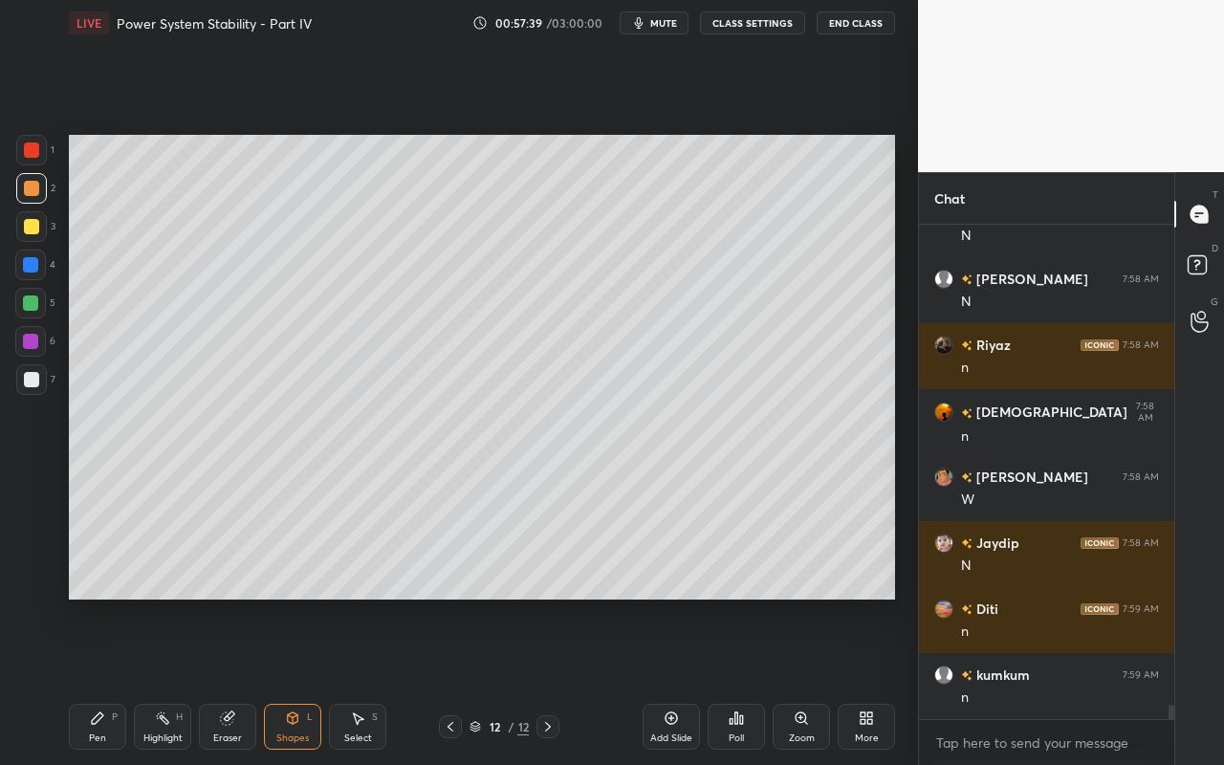
scroll to position [16866, 0]
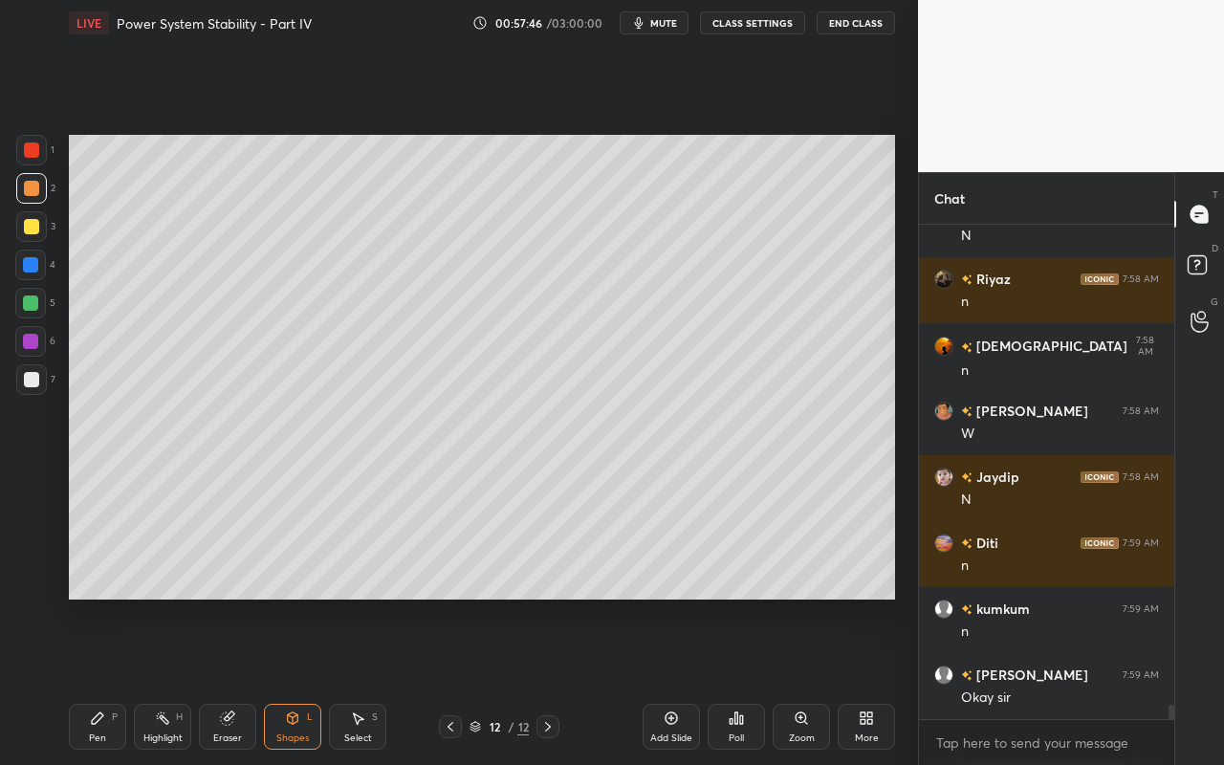
drag, startPoint x: 157, startPoint y: 744, endPoint x: 175, endPoint y: 724, distance: 27.1
click at [154, 680] on div "Highlight H" at bounding box center [162, 727] width 57 height 46
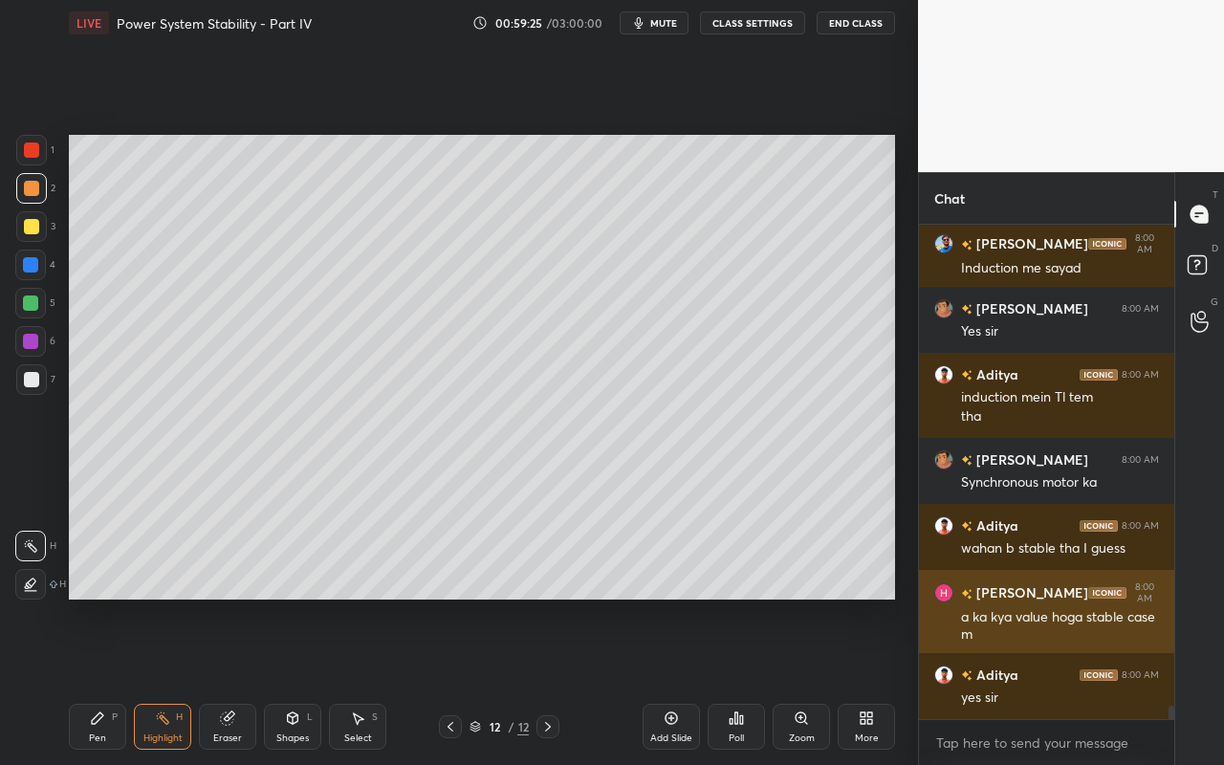
scroll to position [17864, 0]
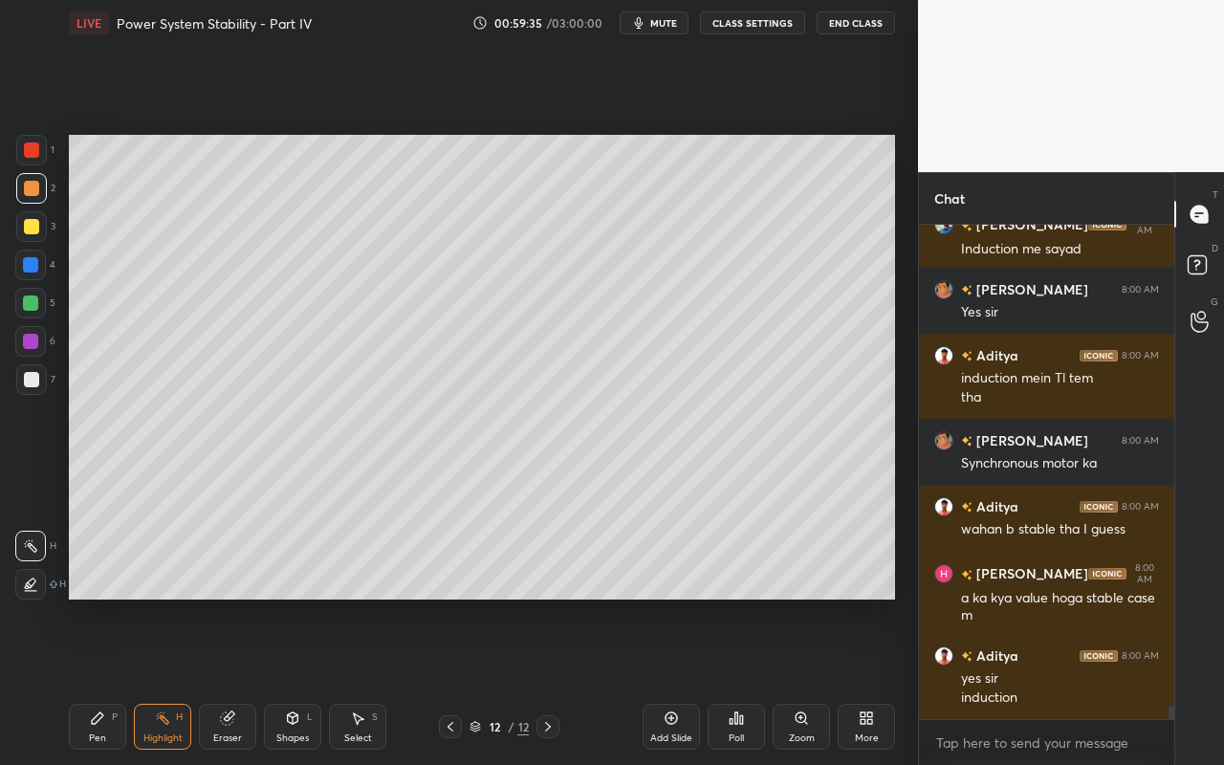
click at [167, 680] on div "Highlight H" at bounding box center [162, 727] width 57 height 46
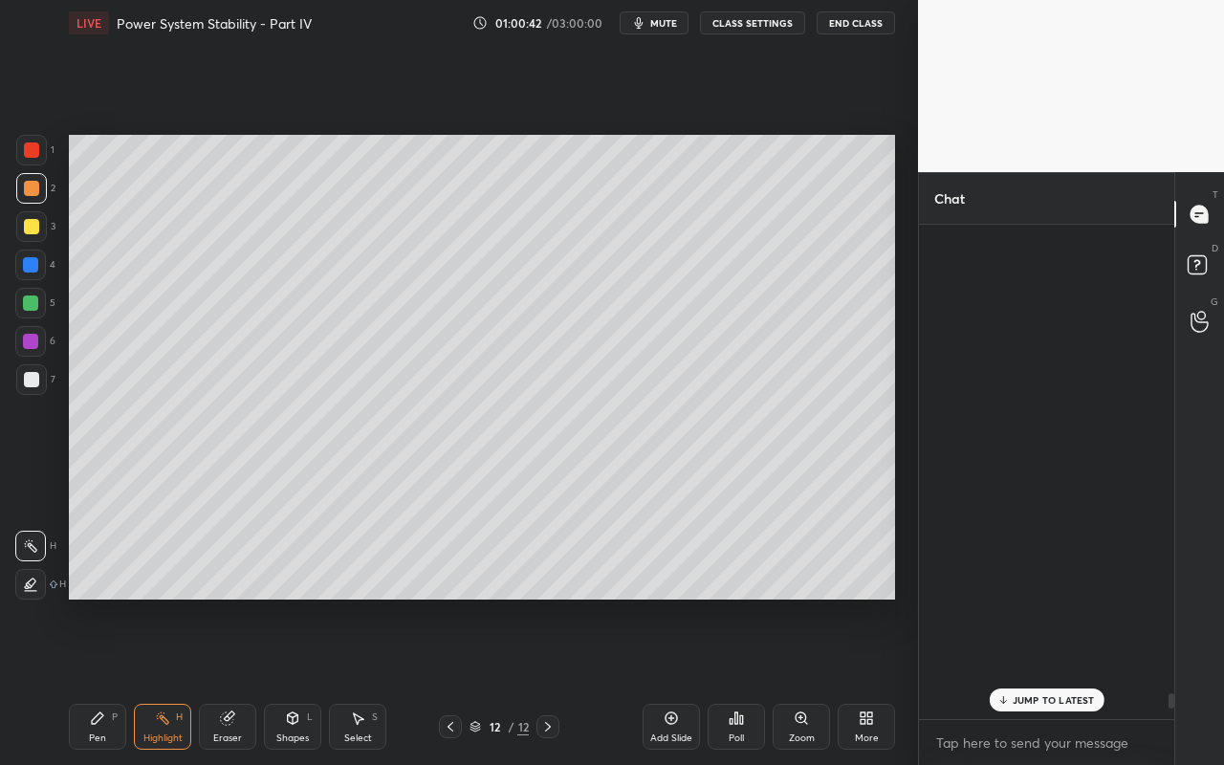
scroll to position [18495, 0]
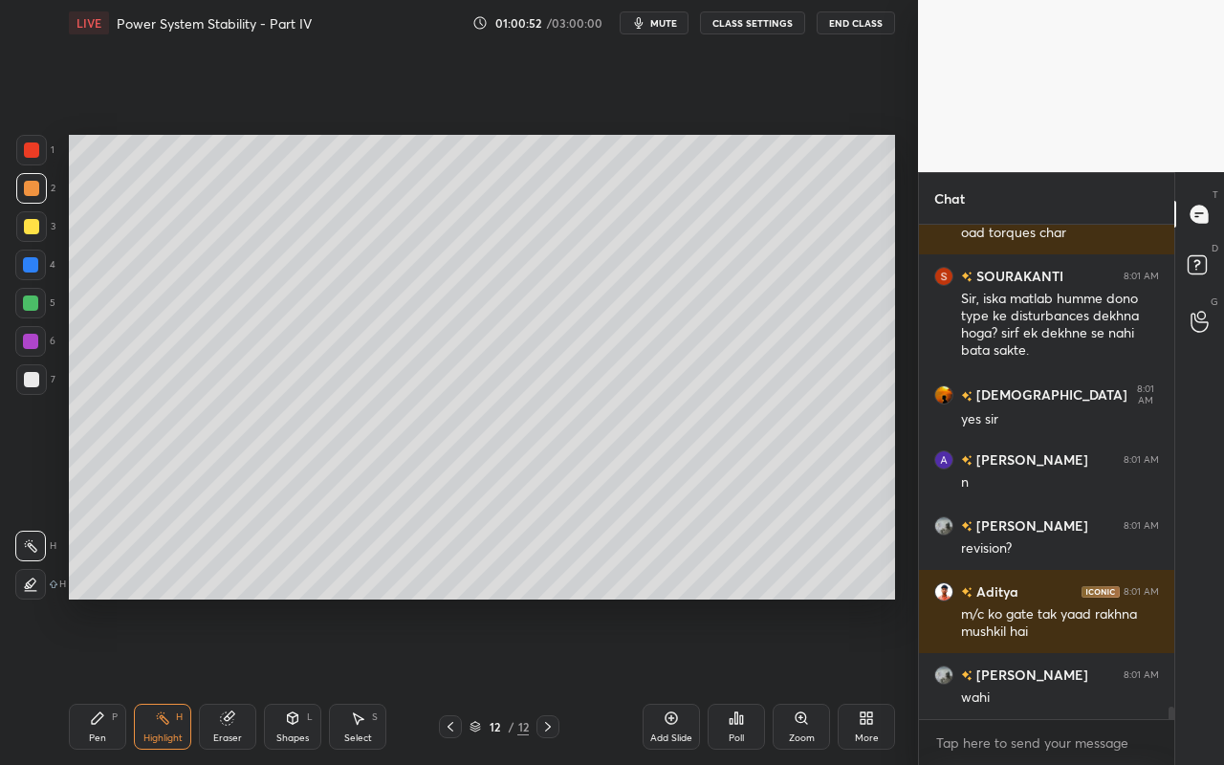
drag, startPoint x: 350, startPoint y: 735, endPoint x: 381, endPoint y: 705, distance: 43.3
click at [354, 680] on div "Select" at bounding box center [358, 738] width 28 height 10
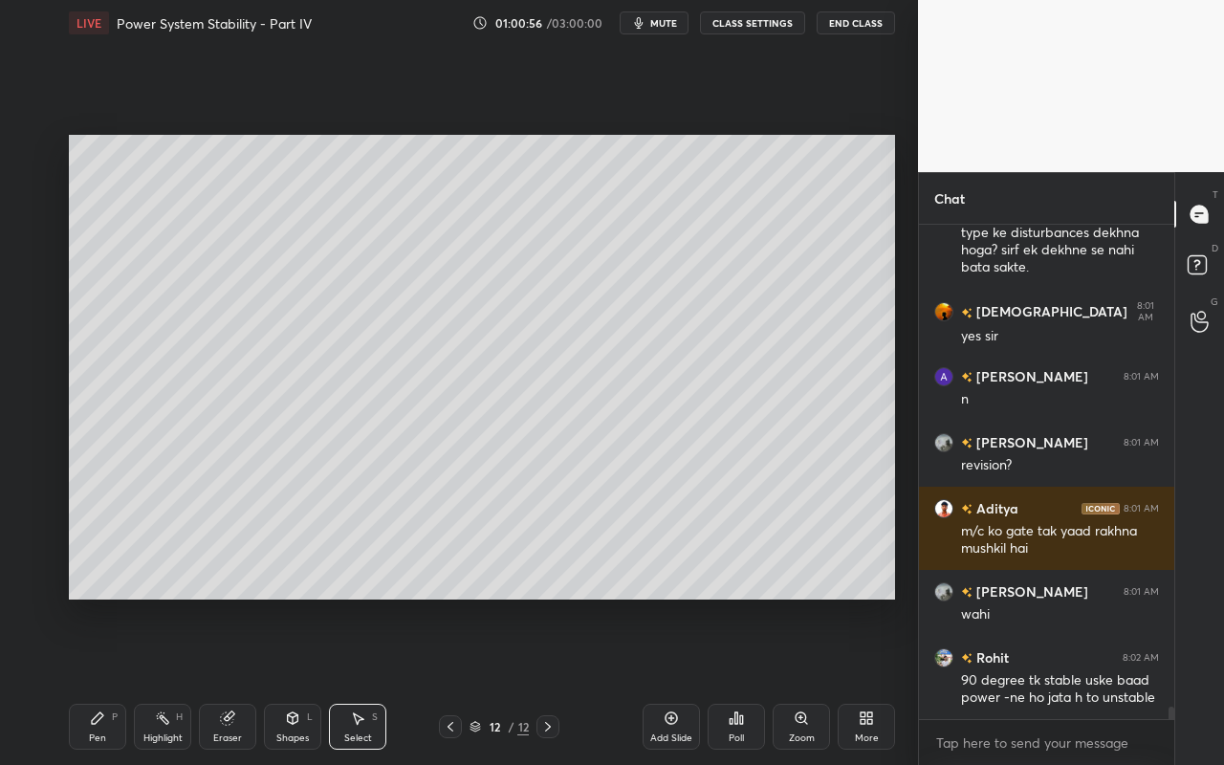
scroll to position [18661, 0]
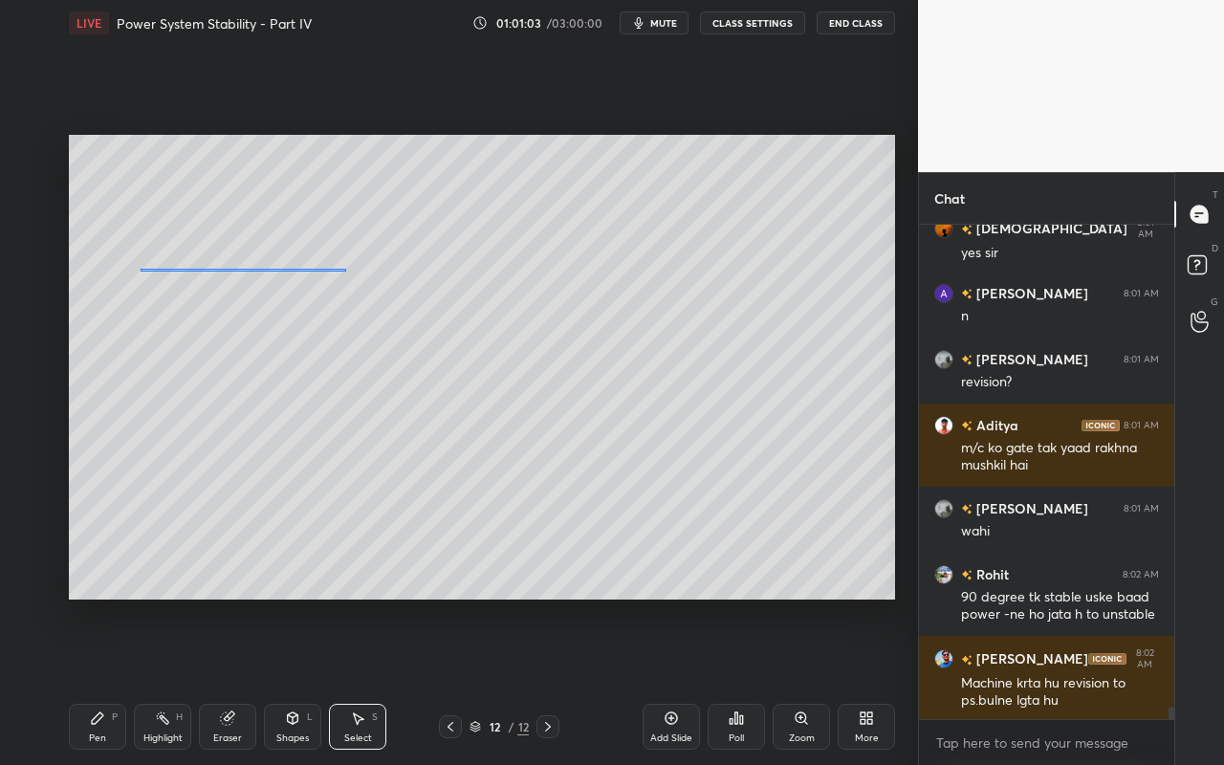
drag, startPoint x: 140, startPoint y: 269, endPoint x: 347, endPoint y: 271, distance: 207.5
click at [346, 271] on div "0 ° Undo Copy Paste here Duplicate Duplicate to new slide Delete" at bounding box center [482, 367] width 826 height 465
drag, startPoint x: 429, startPoint y: 146, endPoint x: 396, endPoint y: 194, distance: 58.3
click at [426, 146] on div "0 ° Undo Copy Paste here Duplicate Duplicate to new slide Delete" at bounding box center [482, 367] width 826 height 465
drag, startPoint x: 163, startPoint y: 726, endPoint x: 198, endPoint y: 644, distance: 88.2
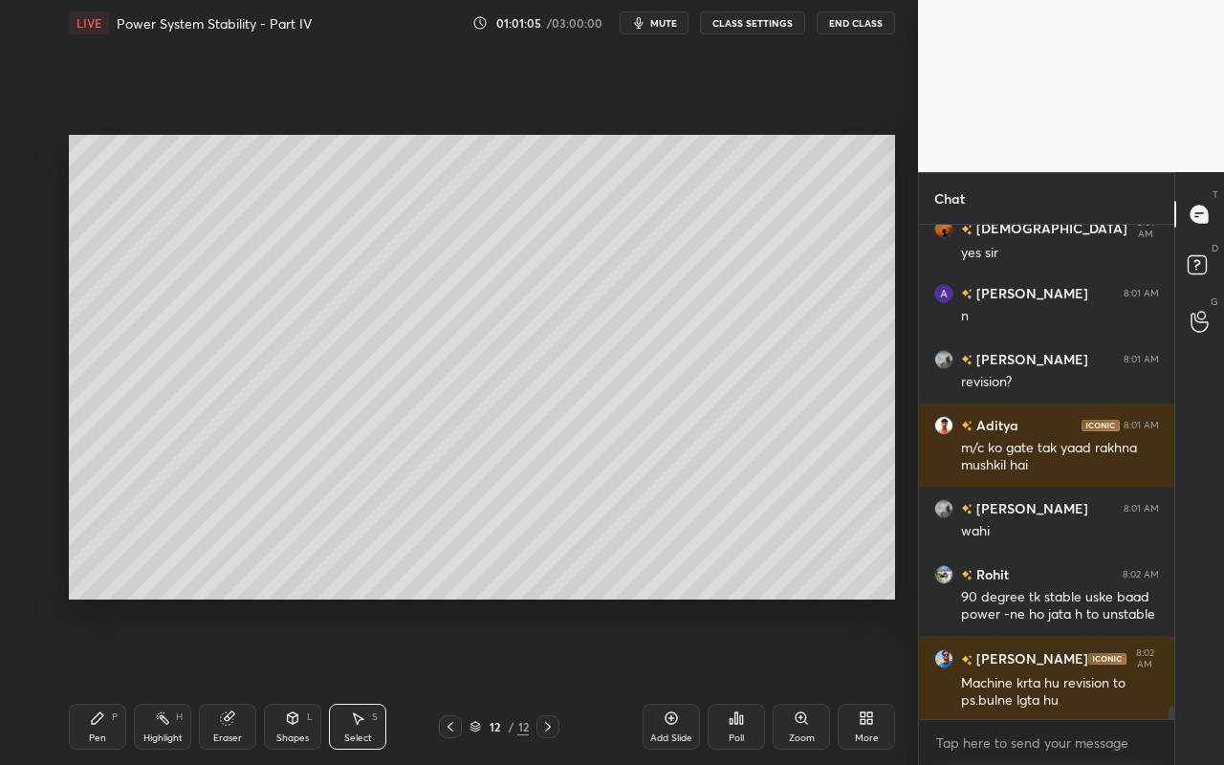
click at [165, 680] on div "Highlight H" at bounding box center [162, 727] width 57 height 46
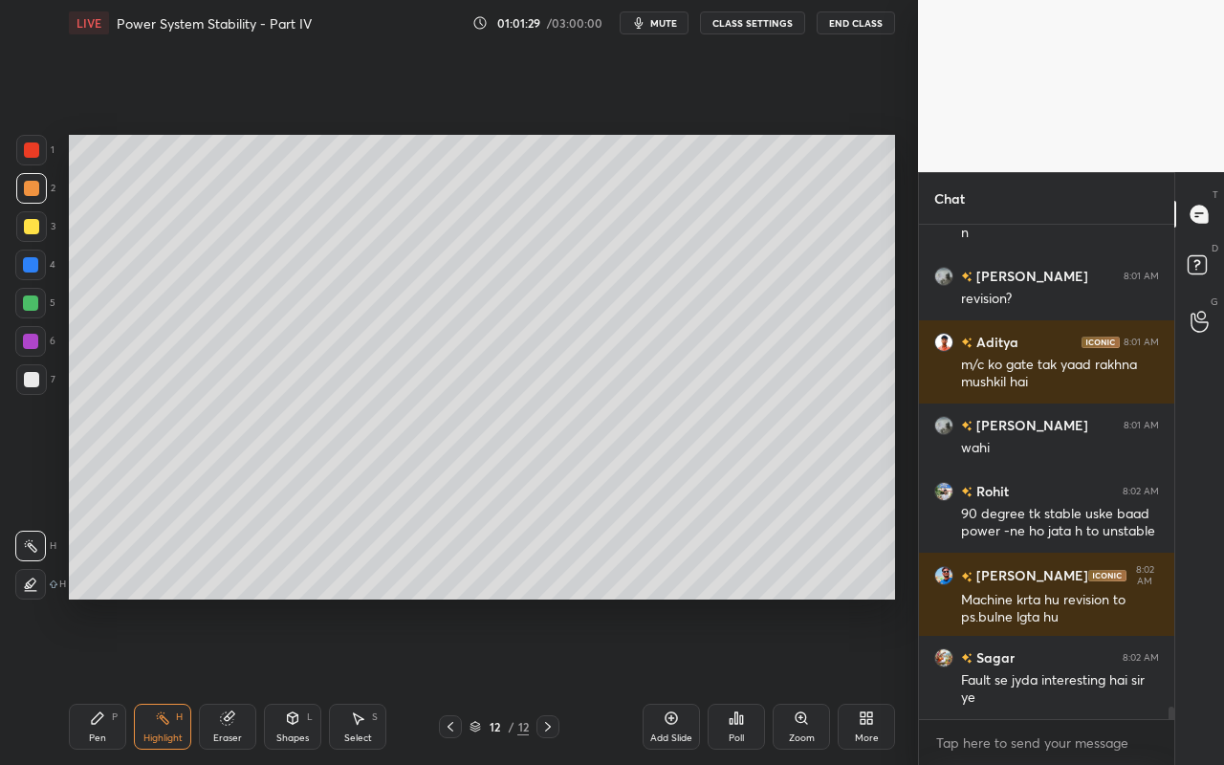
scroll to position [18810, 0]
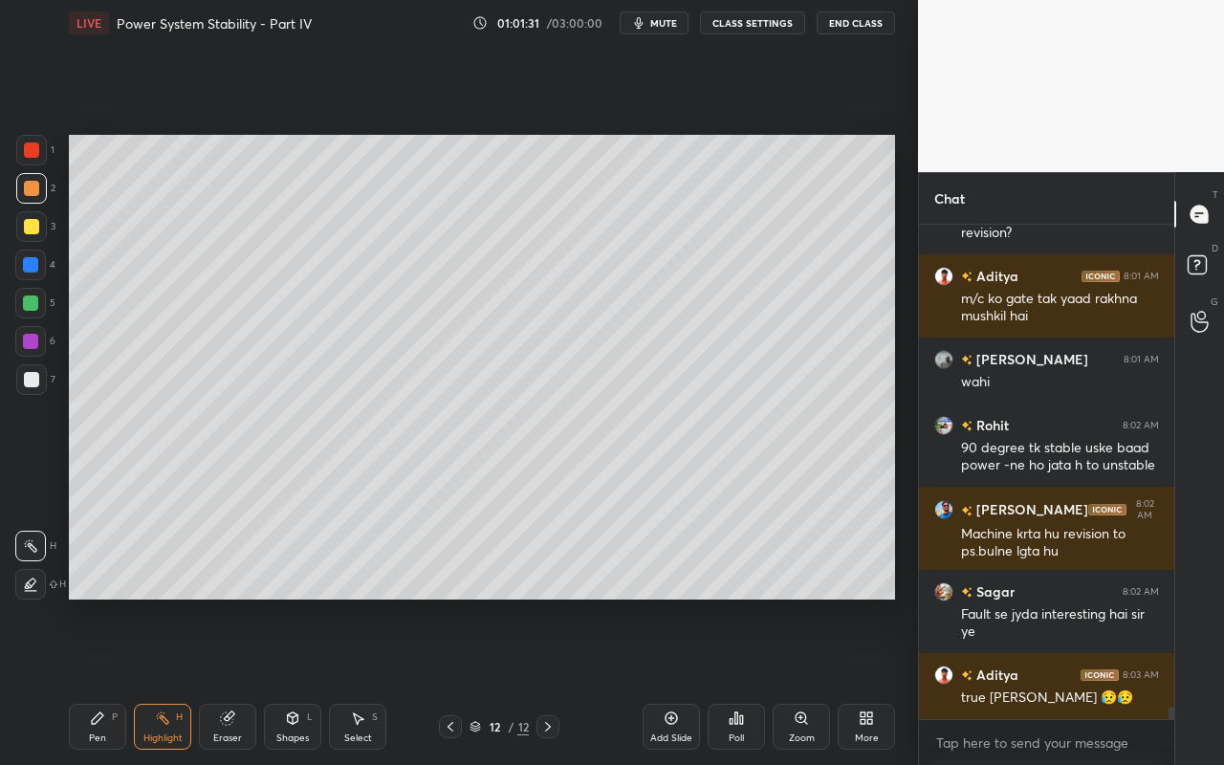
click at [379, 680] on div "Select S" at bounding box center [357, 727] width 57 height 46
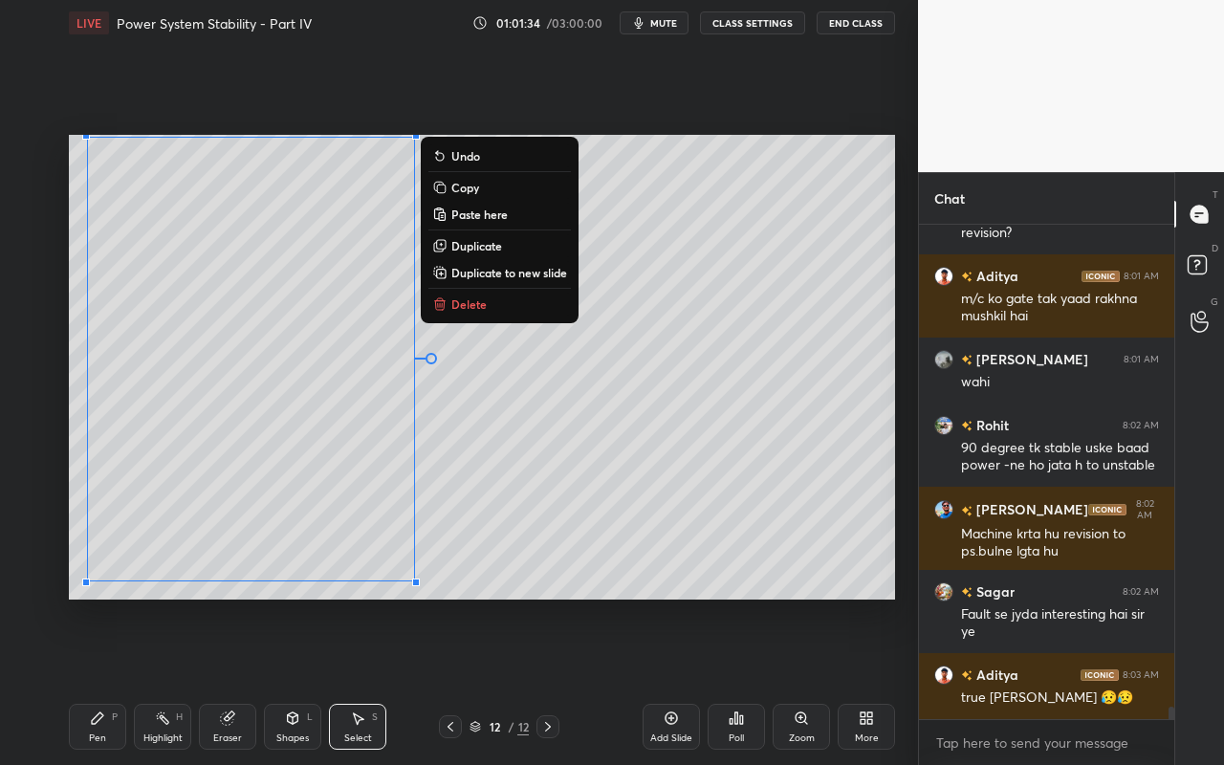
drag, startPoint x: 69, startPoint y: 141, endPoint x: 454, endPoint y: 547, distance: 559.2
click at [435, 597] on div "0 ° Undo Copy Paste here Duplicate Duplicate to new slide Delete" at bounding box center [482, 367] width 826 height 465
drag, startPoint x: 496, startPoint y: 268, endPoint x: 487, endPoint y: 273, distance: 11.1
click at [496, 268] on p "Duplicate to new slide" at bounding box center [509, 272] width 116 height 15
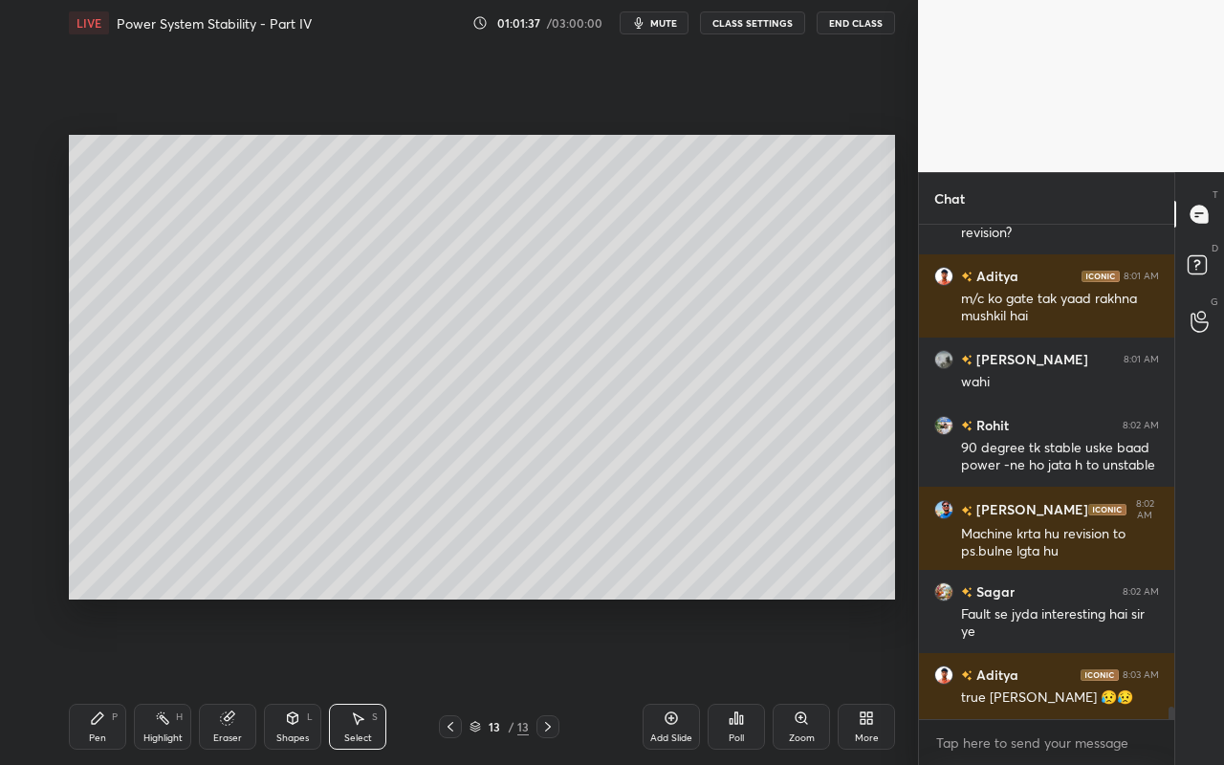
click at [100, 680] on div "Pen P" at bounding box center [97, 727] width 57 height 46
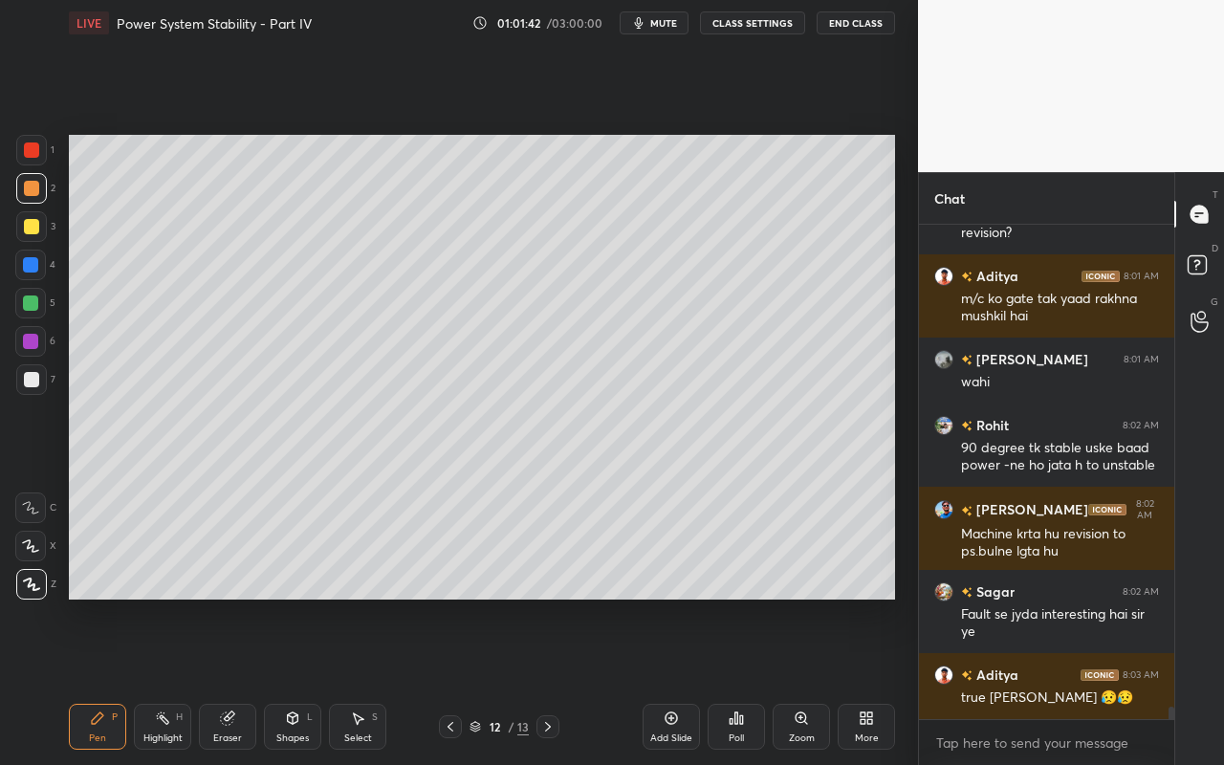
click at [357, 680] on div "Select S" at bounding box center [357, 727] width 57 height 46
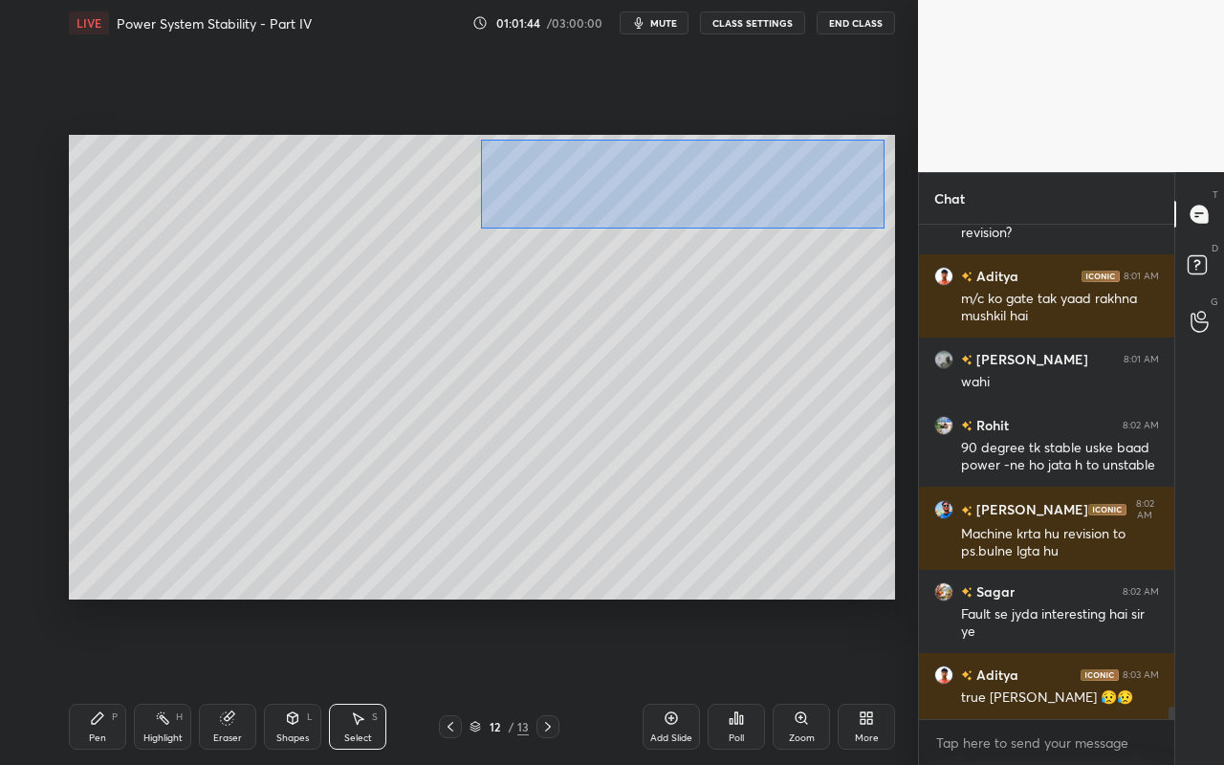
drag, startPoint x: 480, startPoint y: 139, endPoint x: 885, endPoint y: 225, distance: 414.4
click at [886, 228] on div "0 ° Undo Copy Paste here Duplicate Duplicate to new slide Delete" at bounding box center [482, 367] width 826 height 465
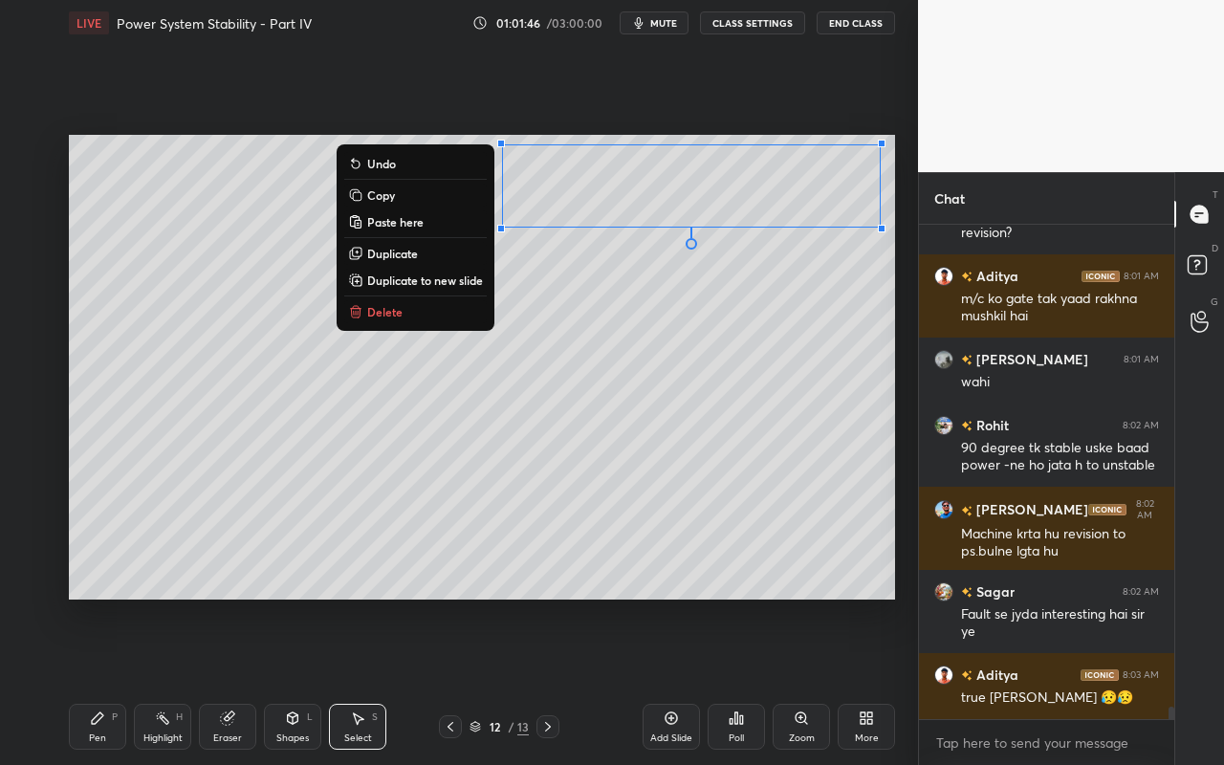
click at [399, 201] on button "Copy" at bounding box center [415, 195] width 142 height 23
drag, startPoint x: 856, startPoint y: 484, endPoint x: 829, endPoint y: 484, distance: 26.8
click at [854, 481] on div "0 ° Undo Copy Paste here Duplicate Duplicate to new slide Delete" at bounding box center [482, 367] width 826 height 465
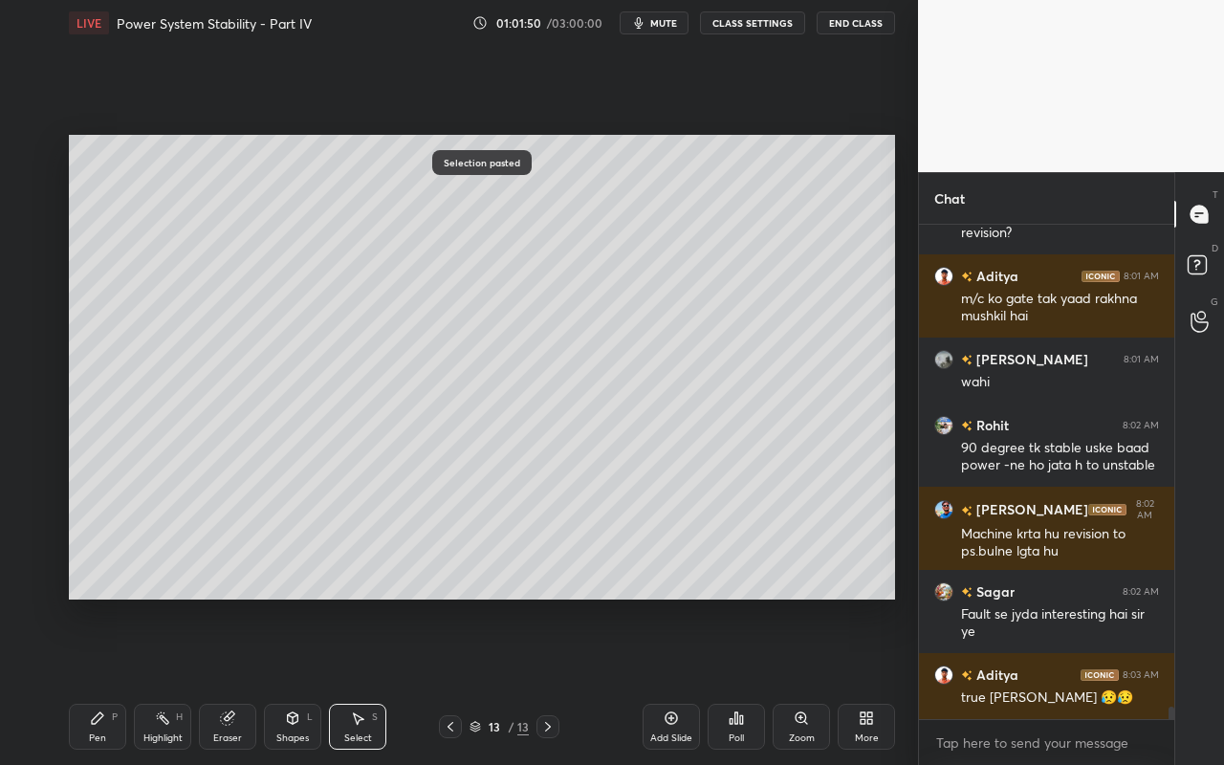
drag, startPoint x: 230, startPoint y: 725, endPoint x: 306, endPoint y: 629, distance: 121.8
click at [230, 680] on icon at bounding box center [227, 717] width 15 height 15
drag, startPoint x: 95, startPoint y: 720, endPoint x: 158, endPoint y: 674, distance: 78.0
click at [95, 680] on icon at bounding box center [97, 717] width 11 height 11
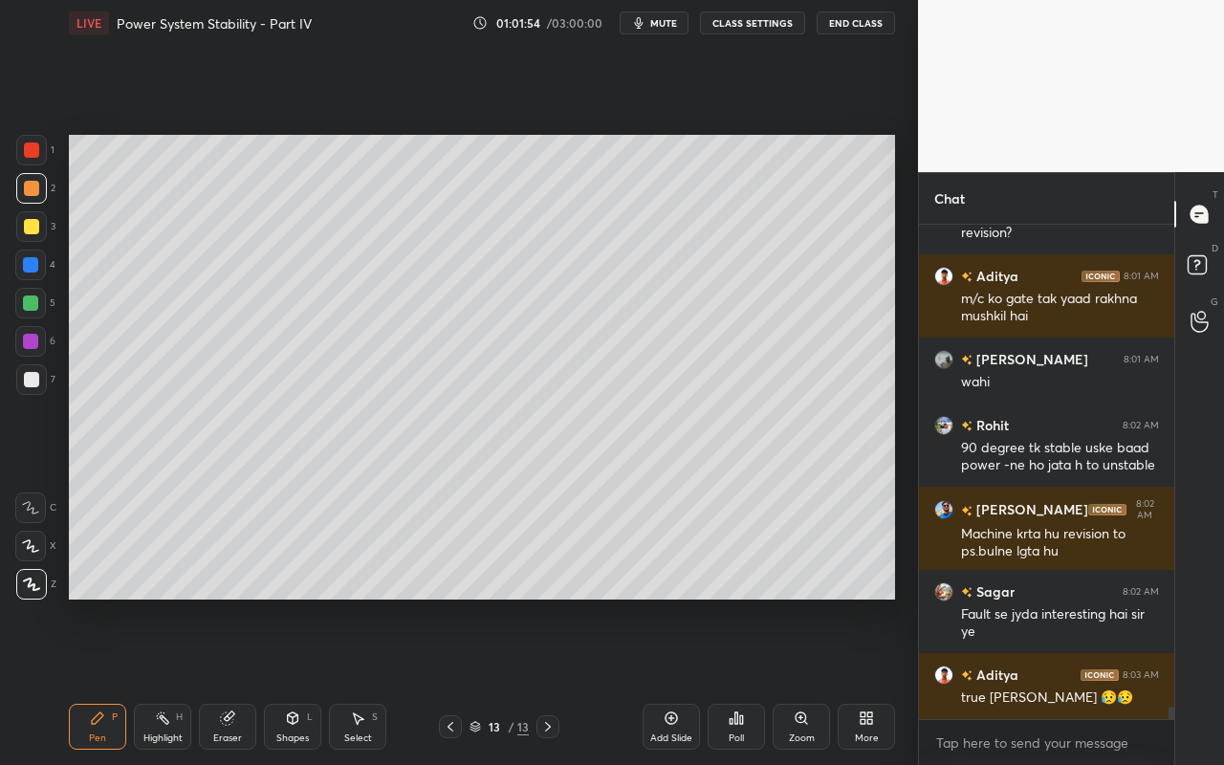
click at [148, 680] on div "Highlight H" at bounding box center [162, 727] width 57 height 46
drag, startPoint x: 102, startPoint y: 730, endPoint x: 124, endPoint y: 649, distance: 84.2
click at [101, 680] on div "Pen P" at bounding box center [97, 727] width 57 height 46
drag, startPoint x: 35, startPoint y: 229, endPoint x: 55, endPoint y: 226, distance: 20.4
click at [35, 229] on div at bounding box center [31, 226] width 15 height 15
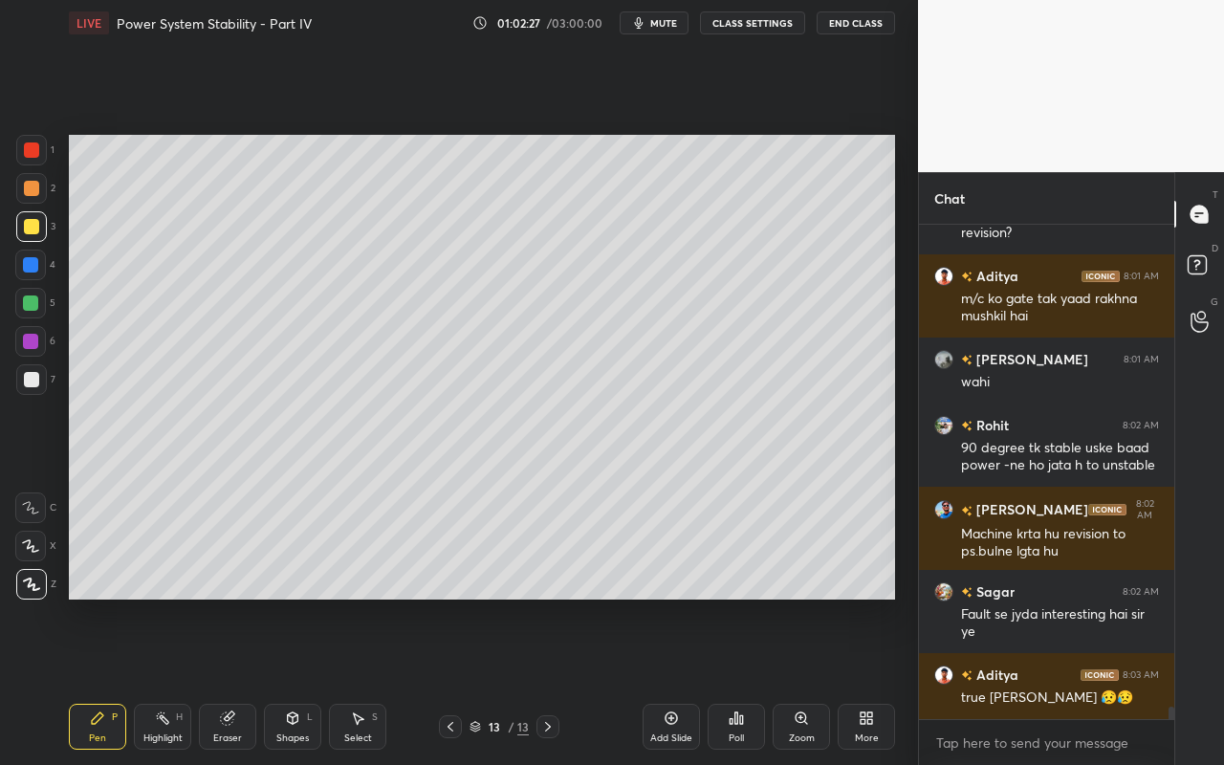
drag, startPoint x: 169, startPoint y: 741, endPoint x: 302, endPoint y: 618, distance: 181.3
click at [174, 680] on div "Highlight" at bounding box center [162, 738] width 39 height 10
drag, startPoint x: 89, startPoint y: 729, endPoint x: 184, endPoint y: 608, distance: 153.9
click at [97, 680] on div "Pen P" at bounding box center [97, 727] width 57 height 46
drag, startPoint x: 308, startPoint y: 722, endPoint x: 307, endPoint y: 704, distance: 18.2
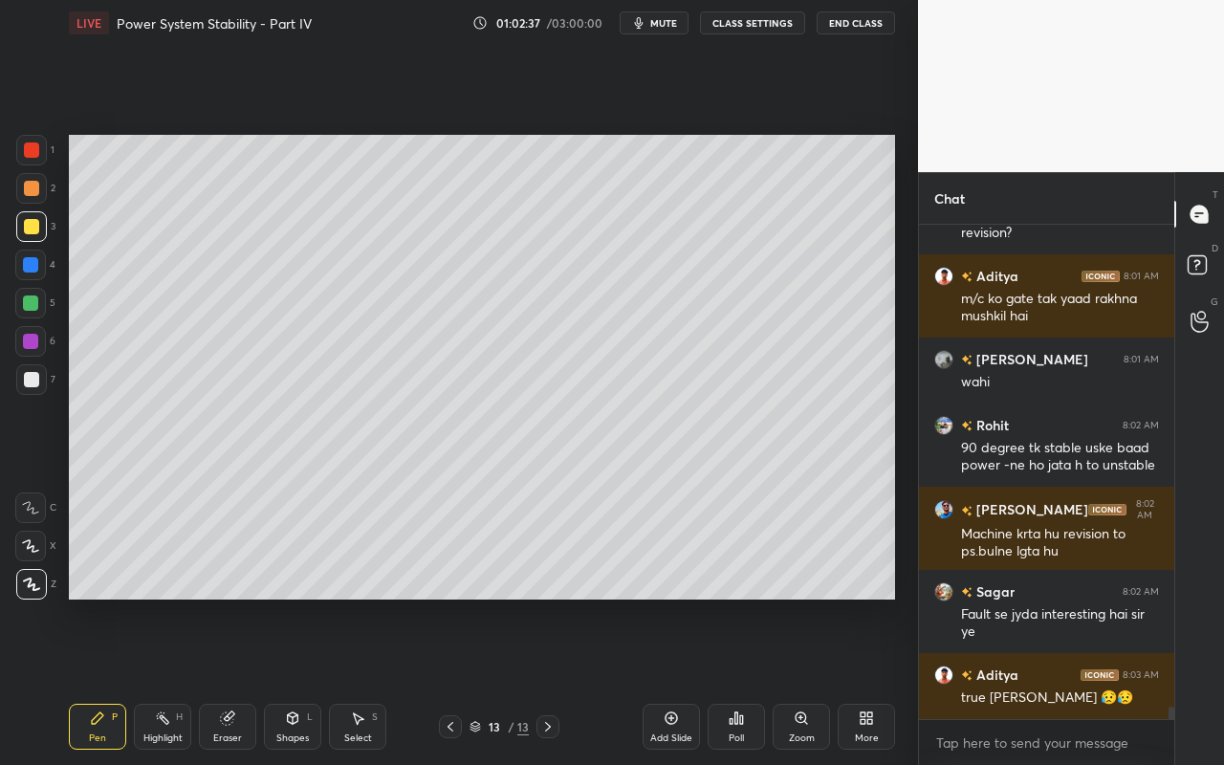
click at [308, 680] on div "L" at bounding box center [310, 717] width 6 height 10
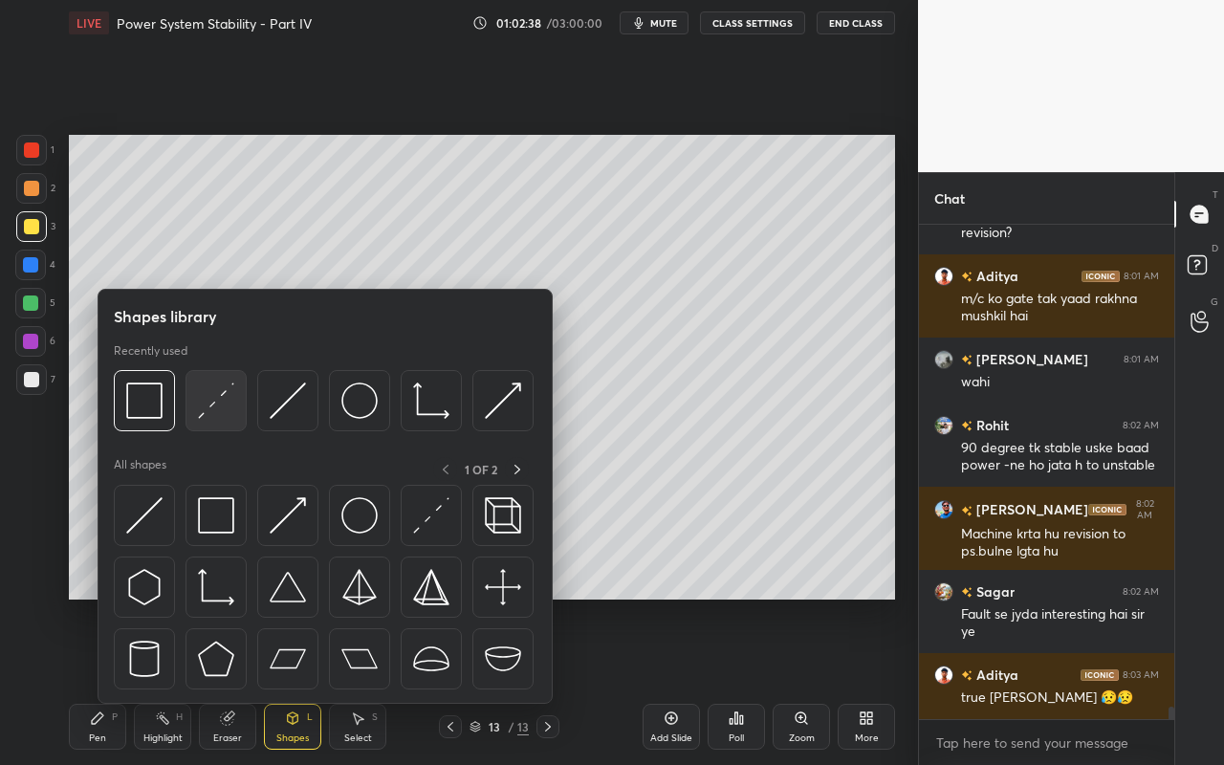
click at [225, 421] on div at bounding box center [215, 400] width 61 height 61
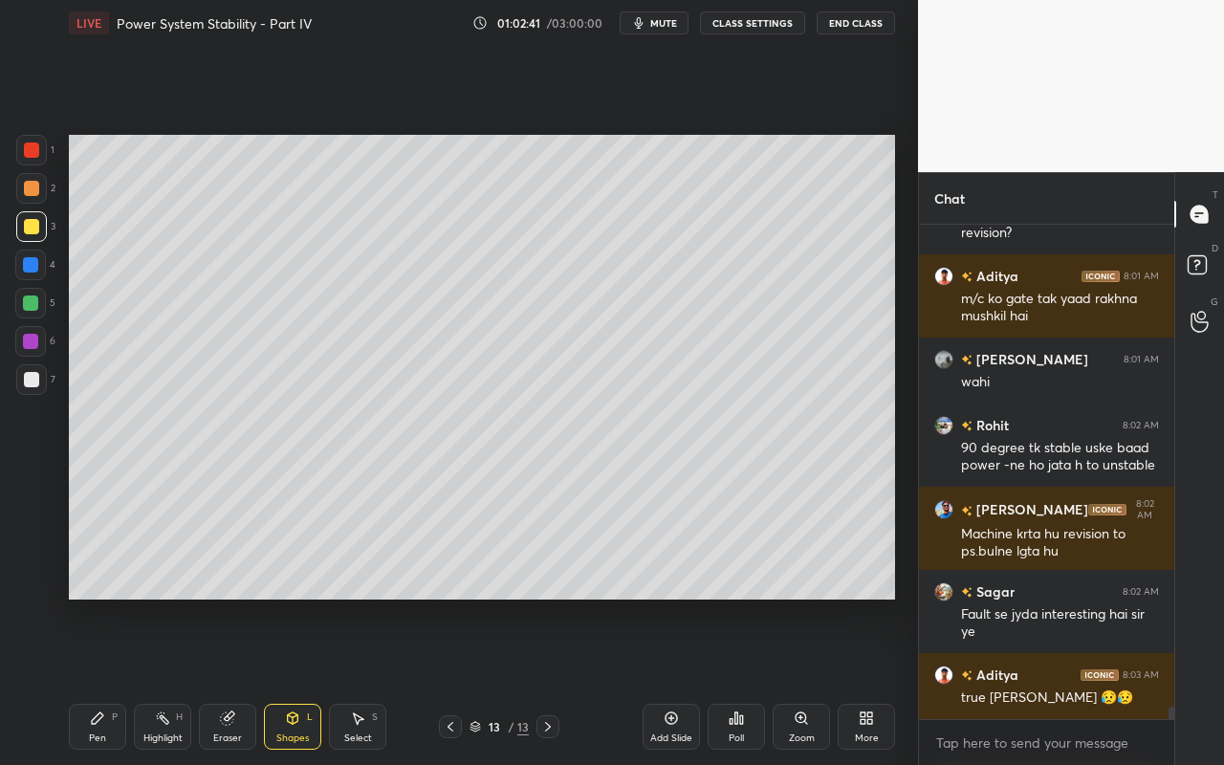
drag, startPoint x: 95, startPoint y: 736, endPoint x: 136, endPoint y: 669, distance: 78.5
click at [98, 680] on div "Pen" at bounding box center [97, 738] width 17 height 10
click at [145, 680] on div "Highlight" at bounding box center [162, 738] width 39 height 10
click at [95, 680] on div "Pen P Highlight H Eraser Shapes L Select S 13 / 13 Add Slide Poll Zoom More" at bounding box center [482, 726] width 826 height 76
drag, startPoint x: 96, startPoint y: 731, endPoint x: 113, endPoint y: 696, distance: 39.3
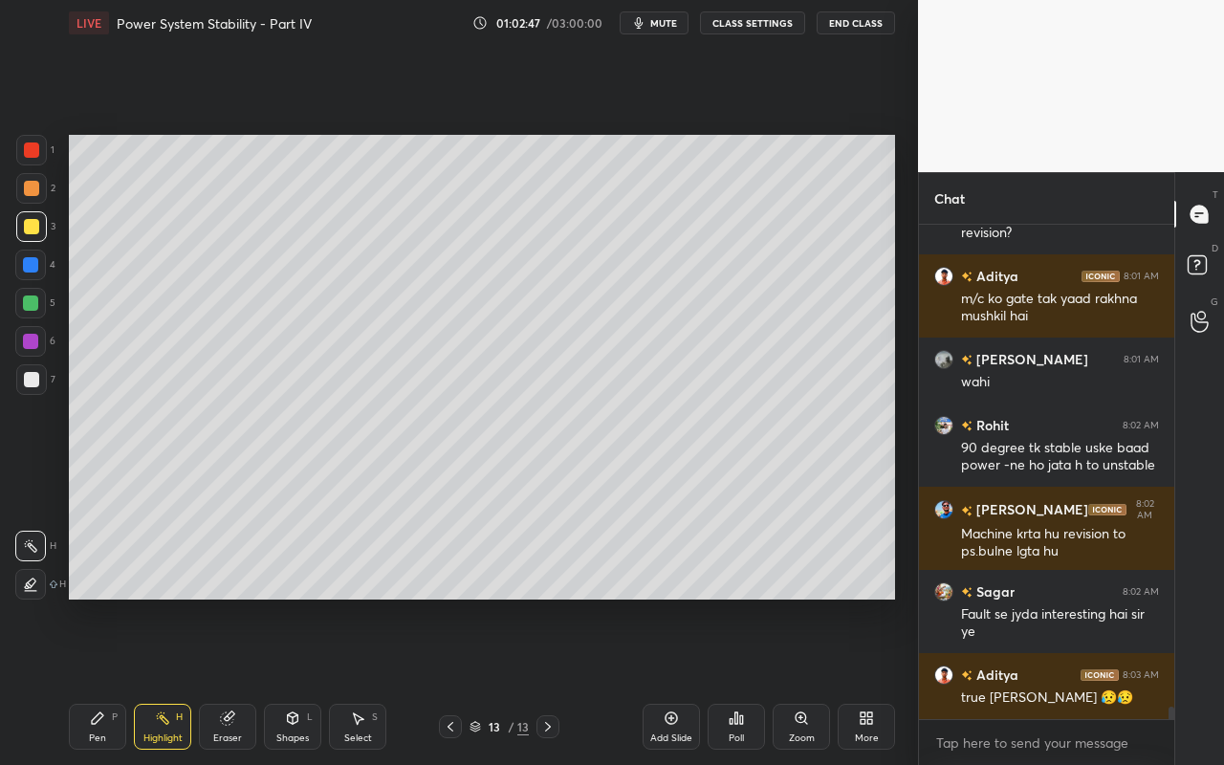
click at [96, 680] on div "Pen" at bounding box center [97, 738] width 17 height 10
click at [157, 680] on div "Pen P Highlight H Eraser Shapes L Select S 13 / 13 Add Slide Poll Zoom More" at bounding box center [482, 726] width 826 height 76
drag, startPoint x: 163, startPoint y: 713, endPoint x: 190, endPoint y: 636, distance: 81.9
click at [163, 680] on icon at bounding box center [162, 717] width 15 height 15
click at [104, 680] on icon at bounding box center [97, 717] width 15 height 15
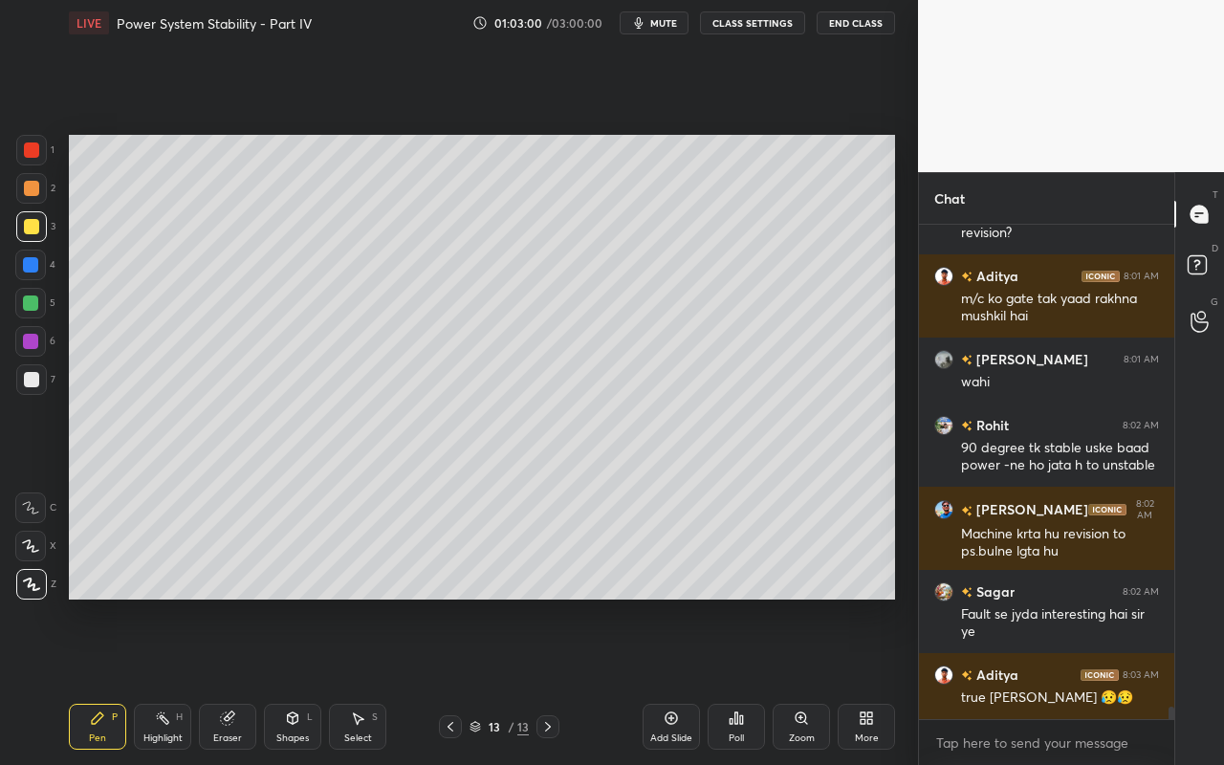
click at [159, 680] on div "Highlight" at bounding box center [162, 738] width 39 height 10
drag, startPoint x: 97, startPoint y: 736, endPoint x: 129, endPoint y: 705, distance: 44.6
click at [97, 680] on div "Pen" at bounding box center [97, 738] width 17 height 10
click at [180, 680] on div "Highlight H" at bounding box center [162, 727] width 57 height 46
click at [106, 680] on div "Pen P" at bounding box center [97, 727] width 57 height 46
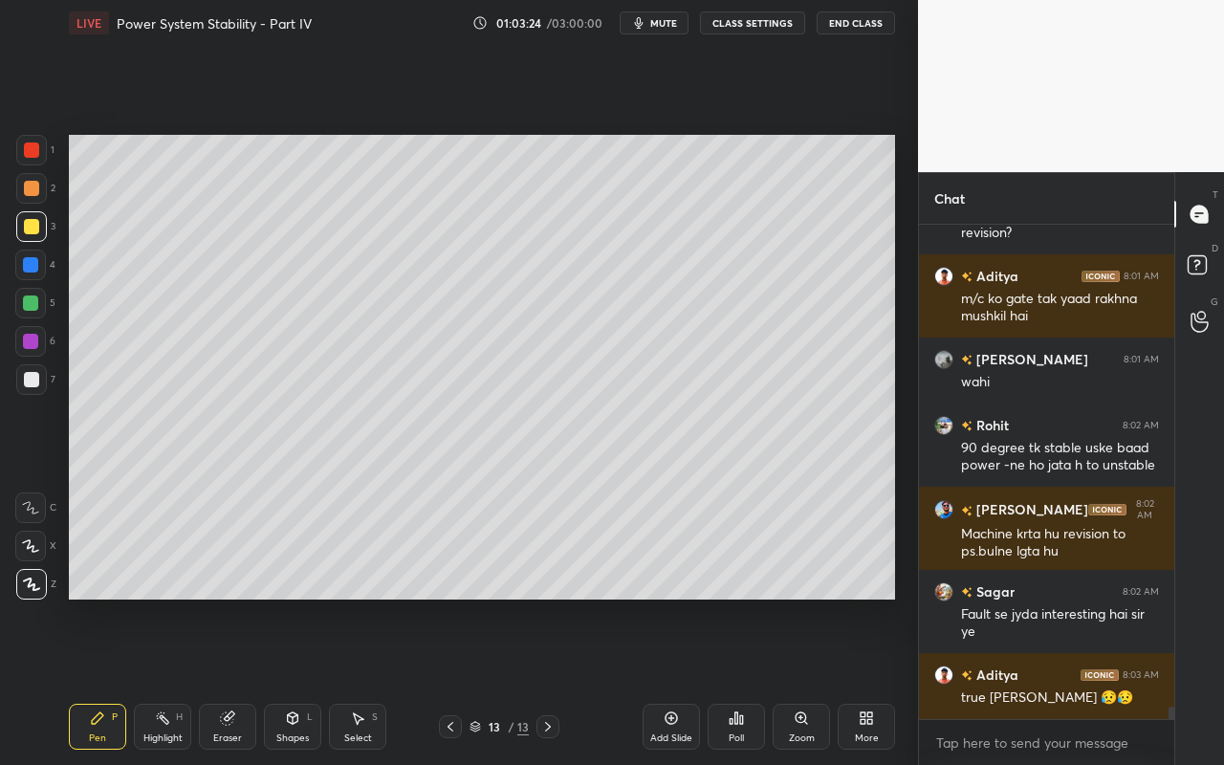
drag, startPoint x: 163, startPoint y: 728, endPoint x: 240, endPoint y: 651, distance: 108.8
click at [170, 680] on div "Highlight H" at bounding box center [162, 727] width 57 height 46
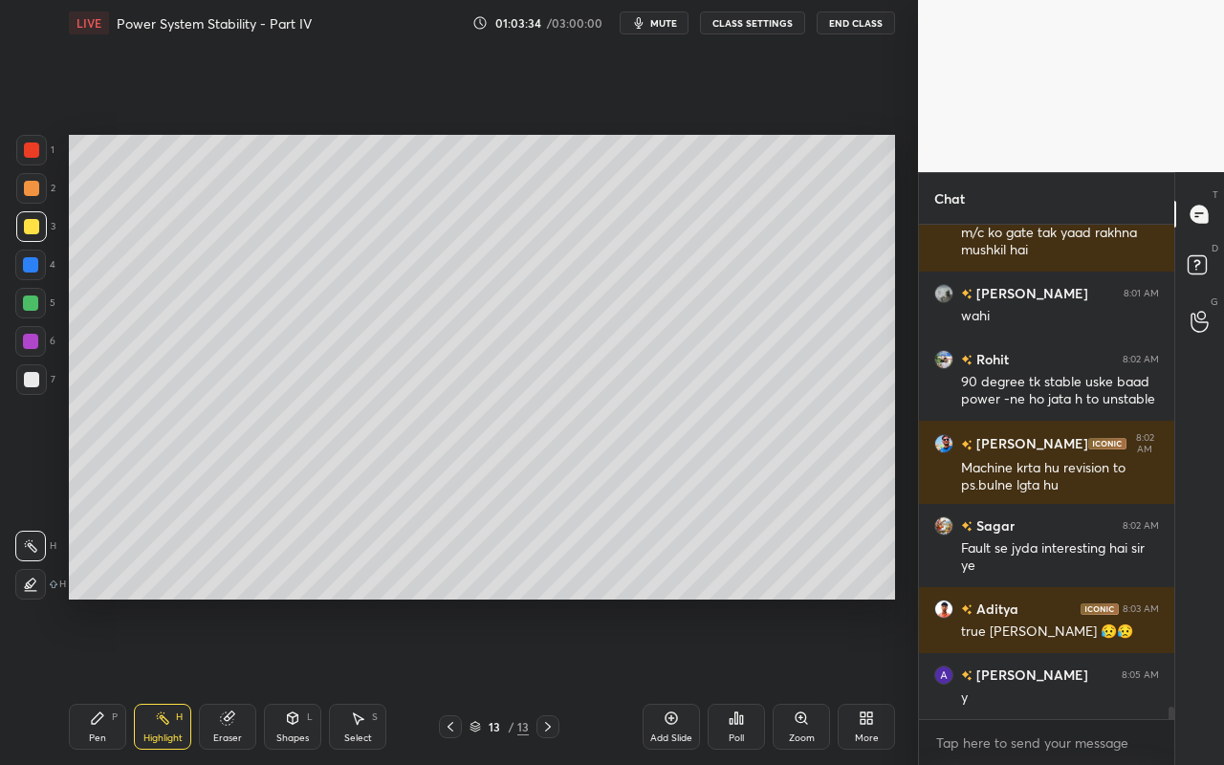
click at [107, 680] on div "Pen P" at bounding box center [97, 727] width 57 height 46
click at [99, 680] on div "Pen P" at bounding box center [97, 727] width 57 height 46
drag, startPoint x: 151, startPoint y: 734, endPoint x: 225, endPoint y: 608, distance: 146.1
click at [157, 680] on div "Highlight" at bounding box center [162, 738] width 39 height 10
click at [108, 680] on div "Pen P" at bounding box center [97, 727] width 57 height 46
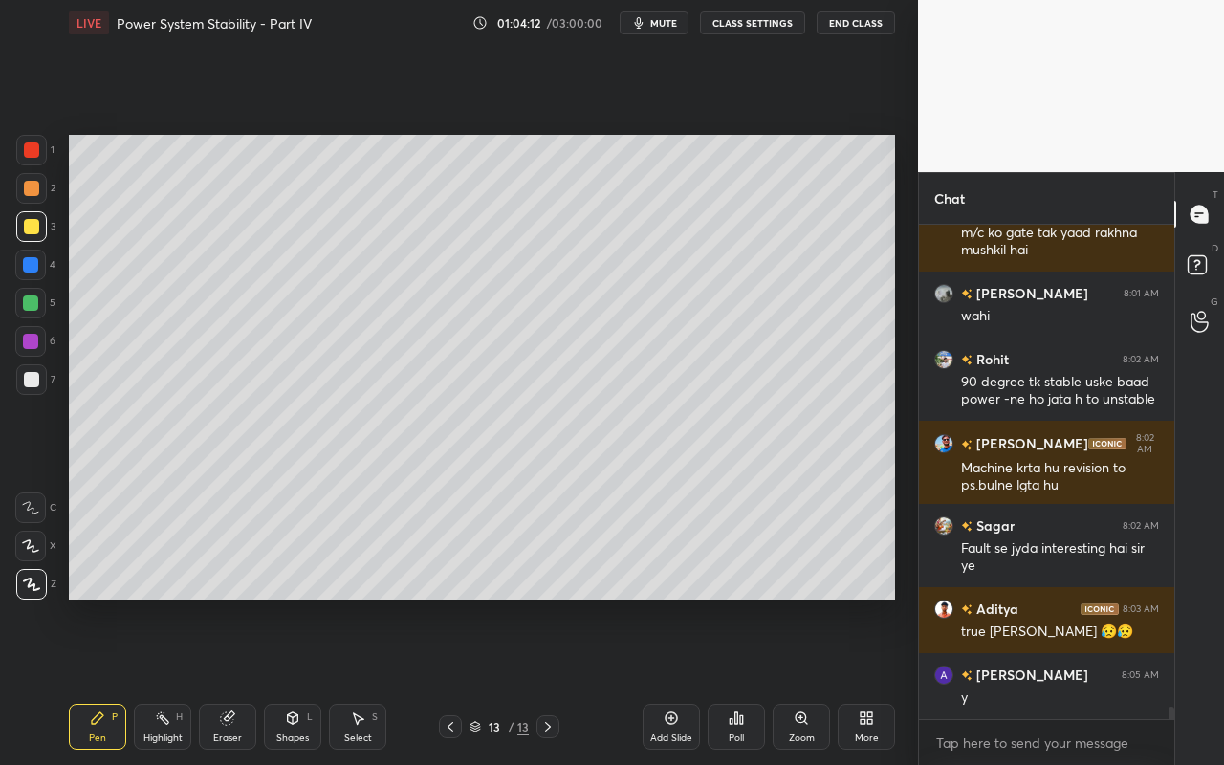
click at [32, 291] on div at bounding box center [30, 303] width 31 height 31
click at [168, 680] on div "Highlight H" at bounding box center [162, 727] width 57 height 46
click at [109, 680] on div "Pen P" at bounding box center [97, 727] width 57 height 46
drag, startPoint x: 163, startPoint y: 727, endPoint x: 197, endPoint y: 606, distance: 126.2
click at [164, 680] on div "Highlight H" at bounding box center [162, 727] width 57 height 46
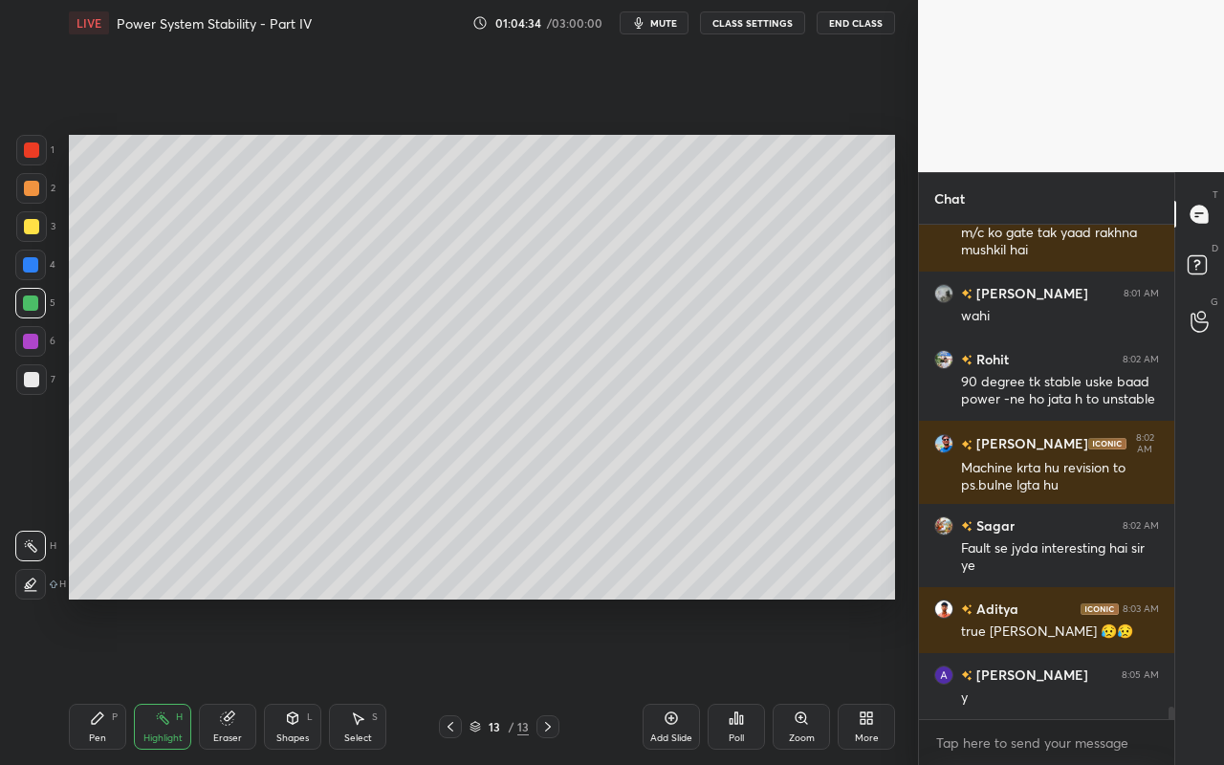
drag, startPoint x: 91, startPoint y: 724, endPoint x: 181, endPoint y: 654, distance: 113.8
click at [98, 680] on icon at bounding box center [97, 717] width 15 height 15
drag, startPoint x: 159, startPoint y: 730, endPoint x: 207, endPoint y: 609, distance: 130.8
click at [162, 680] on div "Highlight H" at bounding box center [162, 727] width 57 height 46
drag, startPoint x: 106, startPoint y: 730, endPoint x: 115, endPoint y: 721, distance: 12.9
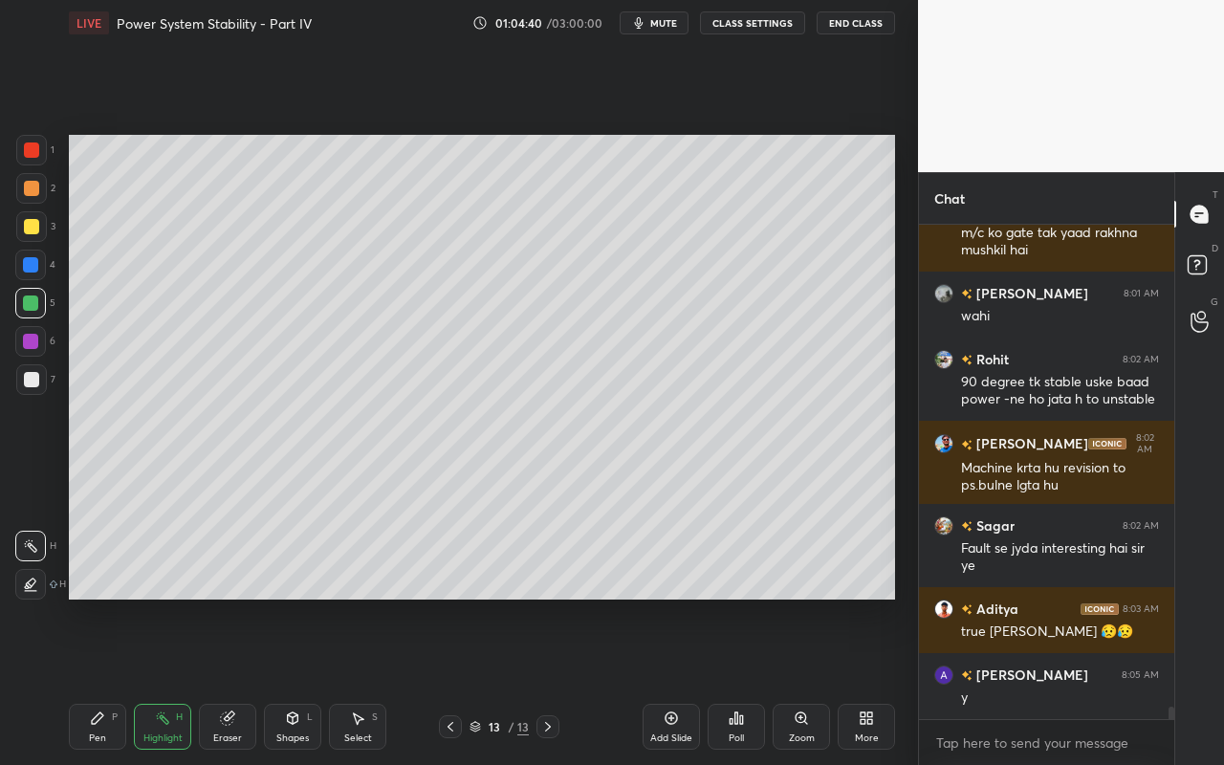
click at [110, 680] on div "Pen P" at bounding box center [97, 727] width 57 height 46
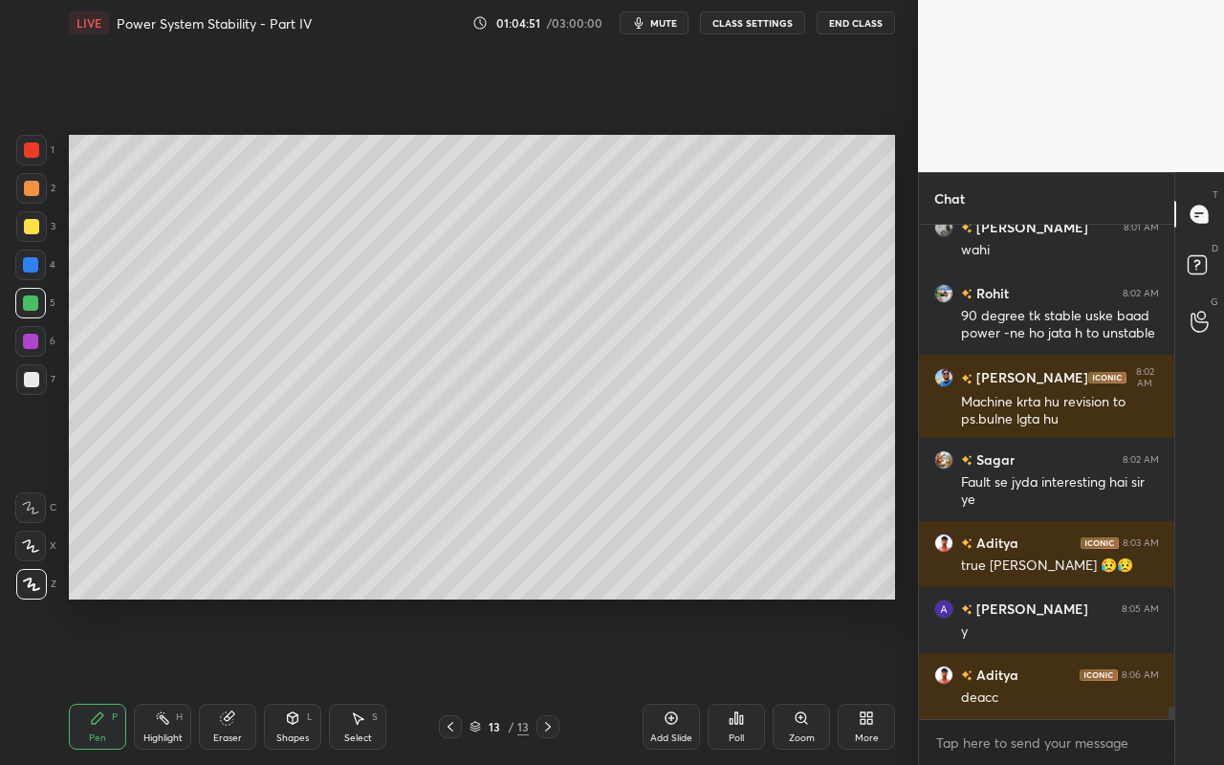
drag, startPoint x: 161, startPoint y: 734, endPoint x: 164, endPoint y: 706, distance: 28.0
click at [162, 680] on div "Highlight" at bounding box center [162, 738] width 39 height 10
drag, startPoint x: 79, startPoint y: 727, endPoint x: 133, endPoint y: 683, distance: 69.9
click at [91, 680] on div "Pen P" at bounding box center [97, 727] width 57 height 46
drag, startPoint x: 158, startPoint y: 731, endPoint x: 192, endPoint y: 667, distance: 72.7
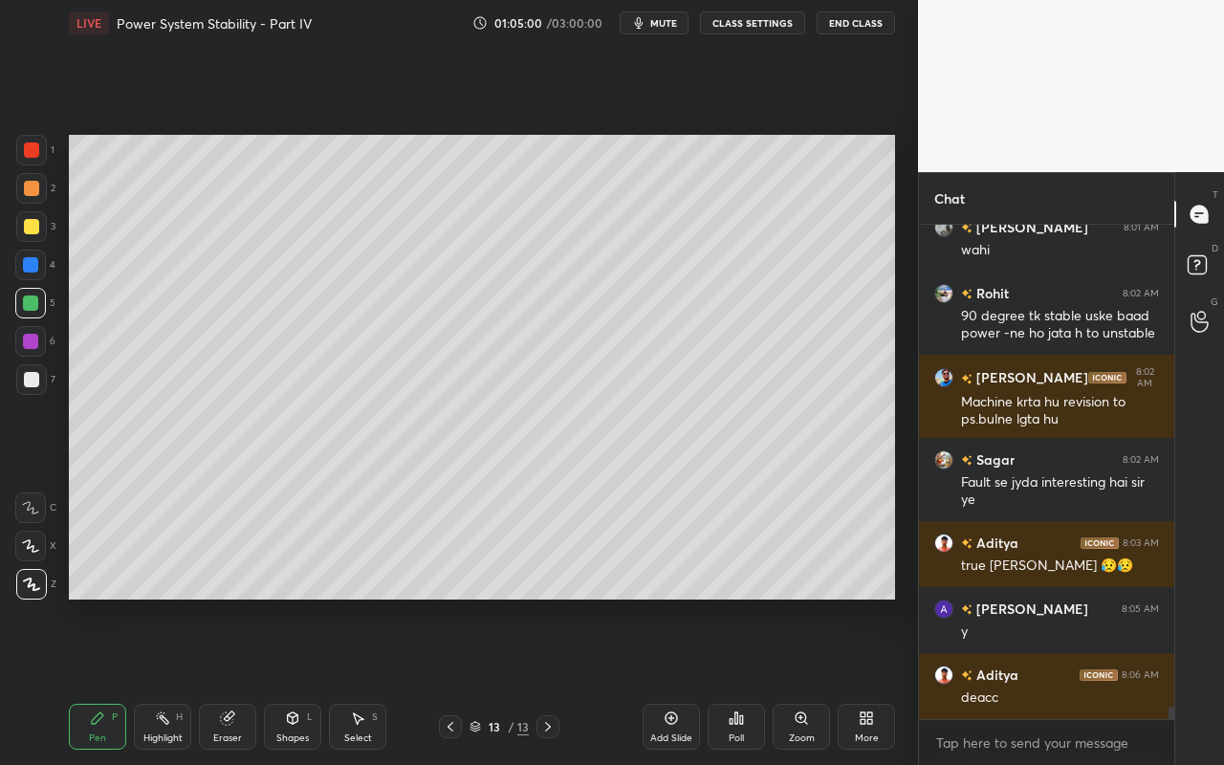
click at [163, 680] on div "Highlight H" at bounding box center [162, 727] width 57 height 46
drag, startPoint x: 69, startPoint y: 716, endPoint x: 96, endPoint y: 716, distance: 26.8
click at [72, 680] on div "Pen P" at bounding box center [97, 727] width 57 height 46
click at [165, 680] on div "Highlight" at bounding box center [162, 738] width 39 height 10
drag, startPoint x: 80, startPoint y: 726, endPoint x: 343, endPoint y: 600, distance: 291.2
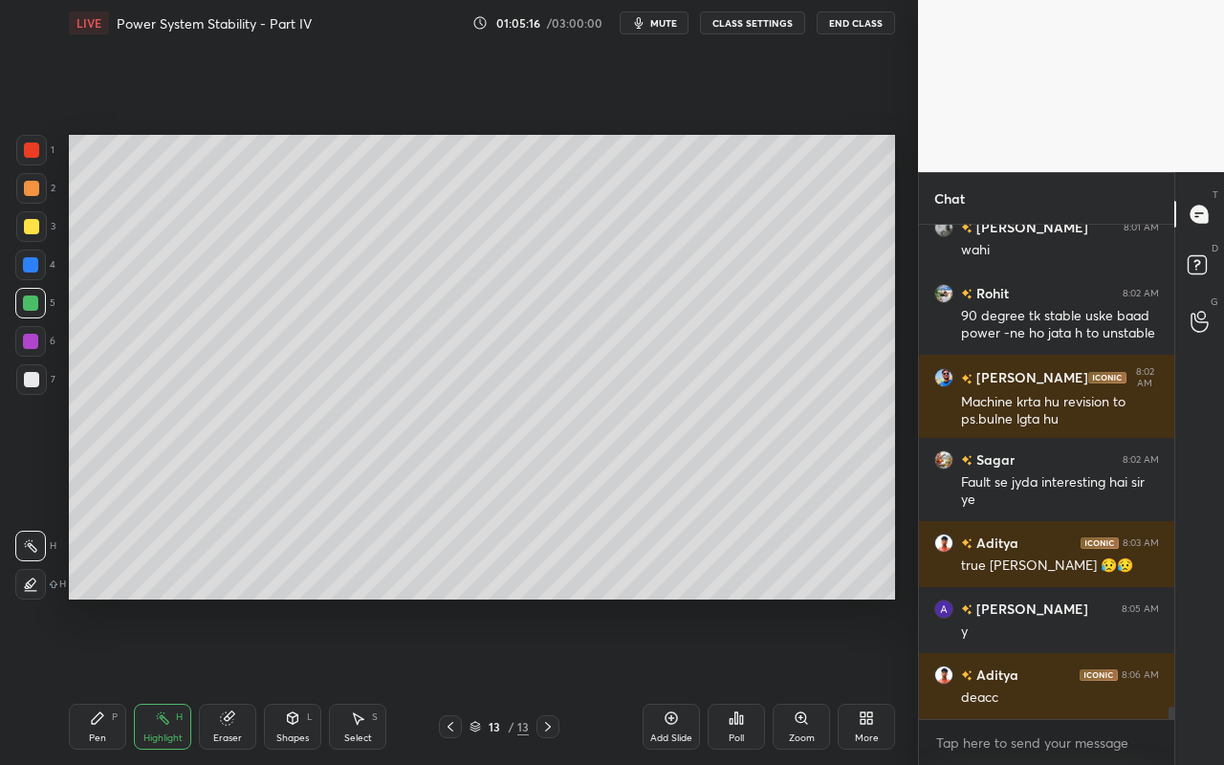
click at [90, 680] on div "Pen P" at bounding box center [97, 727] width 57 height 46
click at [144, 680] on div "Highlight H" at bounding box center [162, 727] width 57 height 46
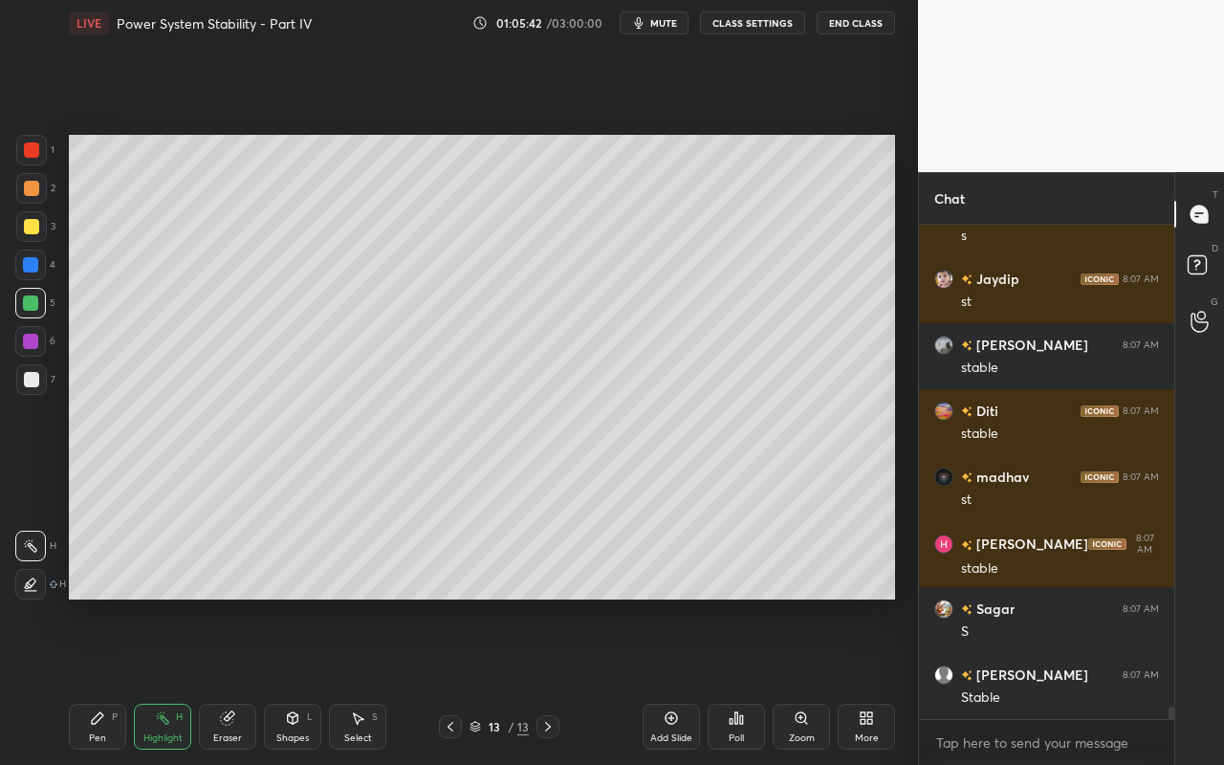
scroll to position [19668, 0]
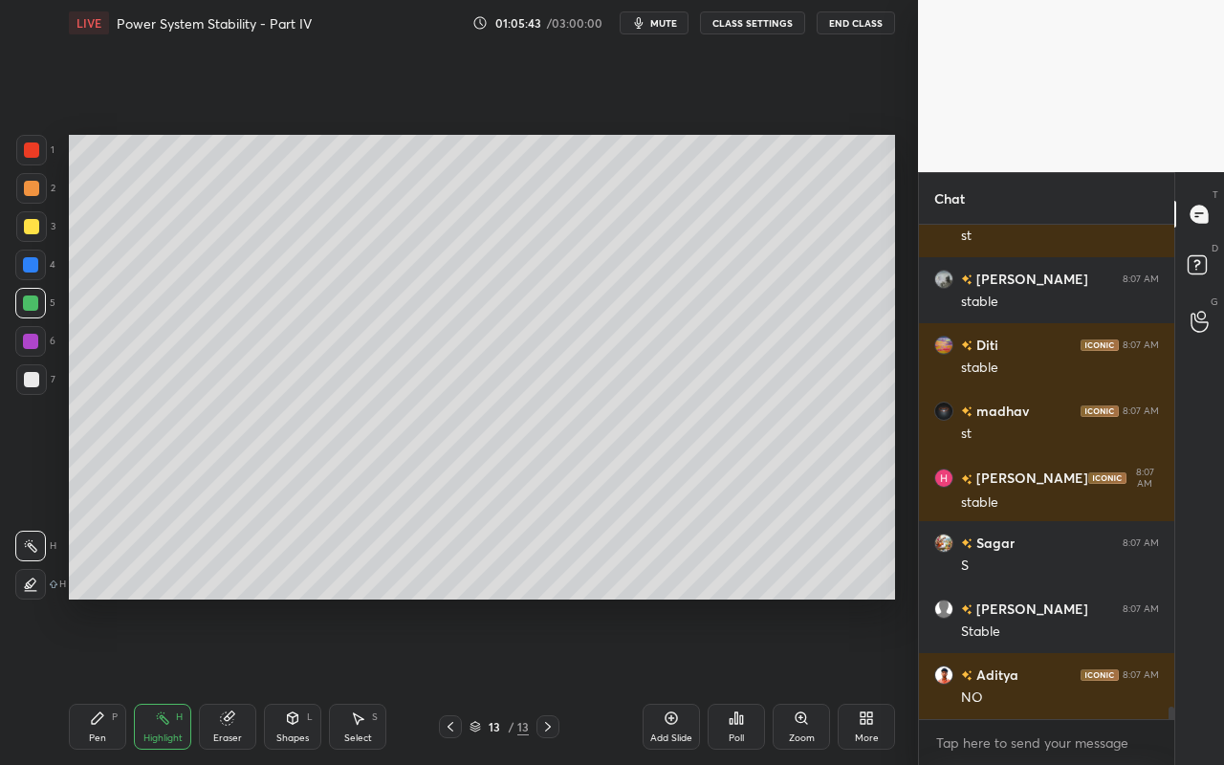
click at [164, 680] on div "Highlight" at bounding box center [162, 738] width 39 height 10
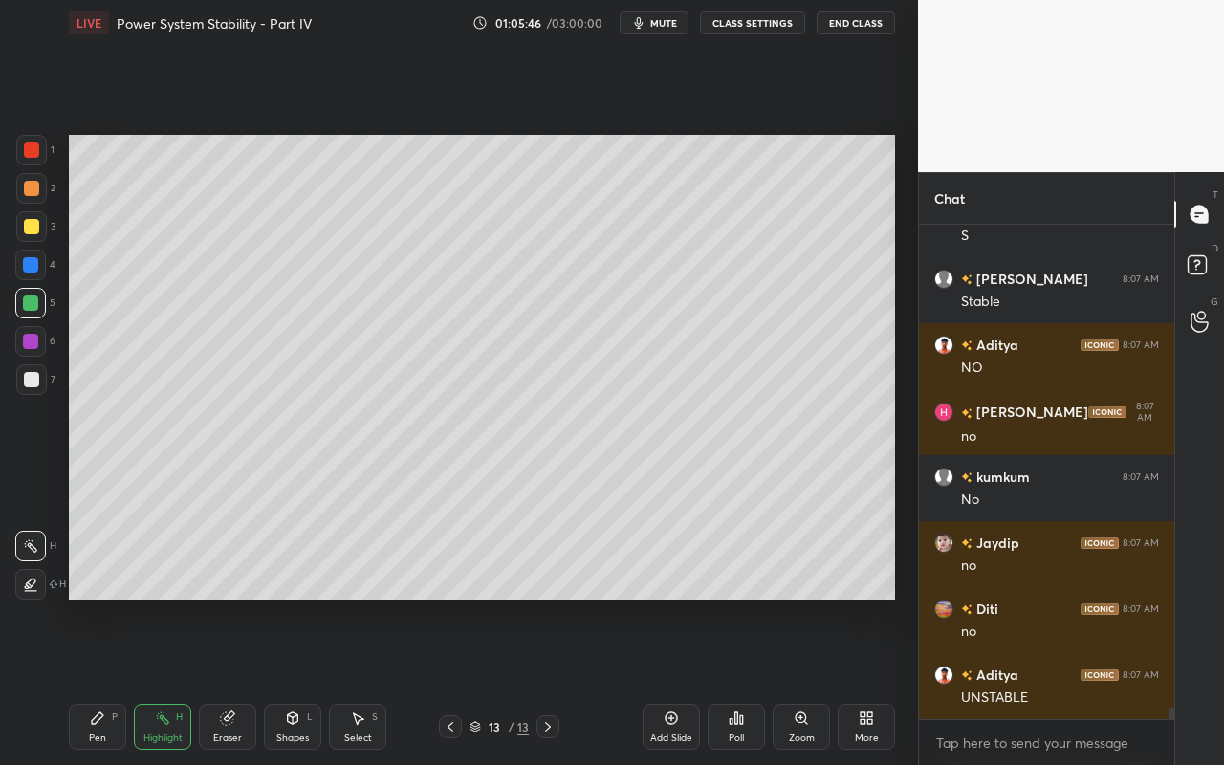
scroll to position [20064, 0]
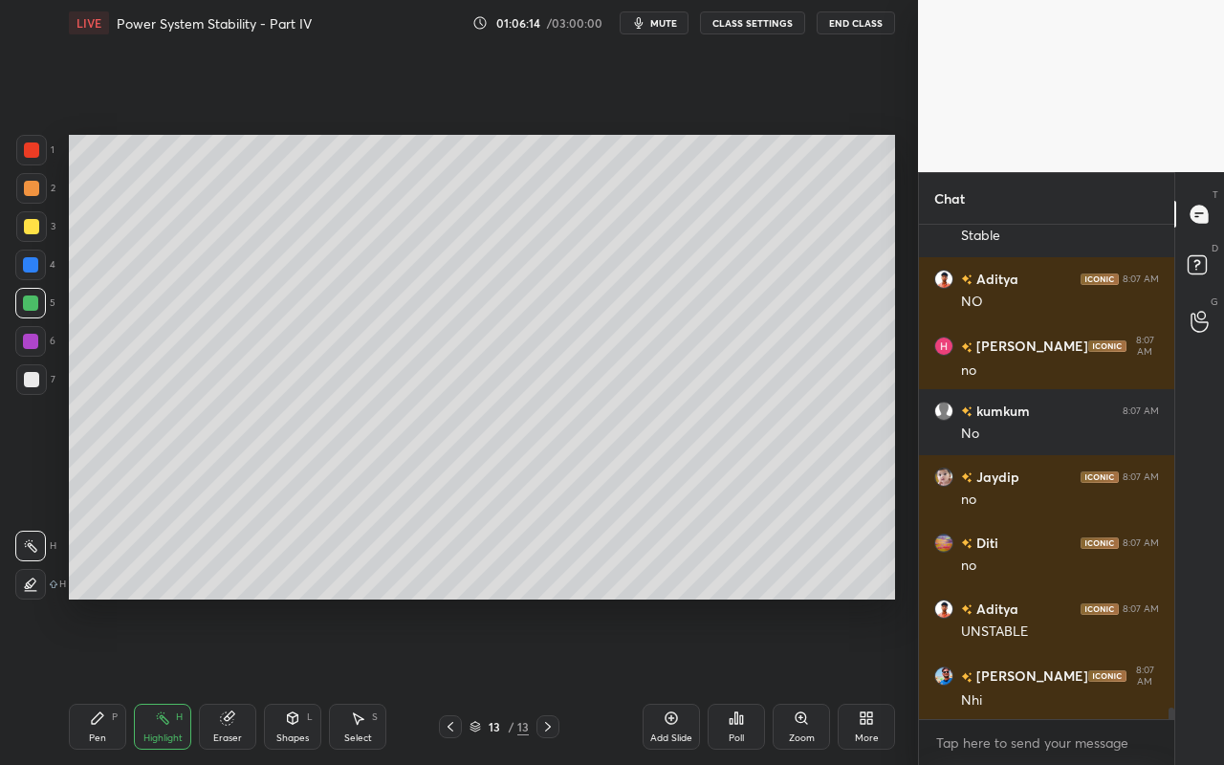
drag, startPoint x: 100, startPoint y: 731, endPoint x: 122, endPoint y: 710, distance: 30.4
click at [100, 680] on div "Pen" at bounding box center [97, 738] width 17 height 10
drag, startPoint x: 358, startPoint y: 730, endPoint x: 360, endPoint y: 717, distance: 13.5
click at [356, 680] on div "Select" at bounding box center [358, 738] width 28 height 10
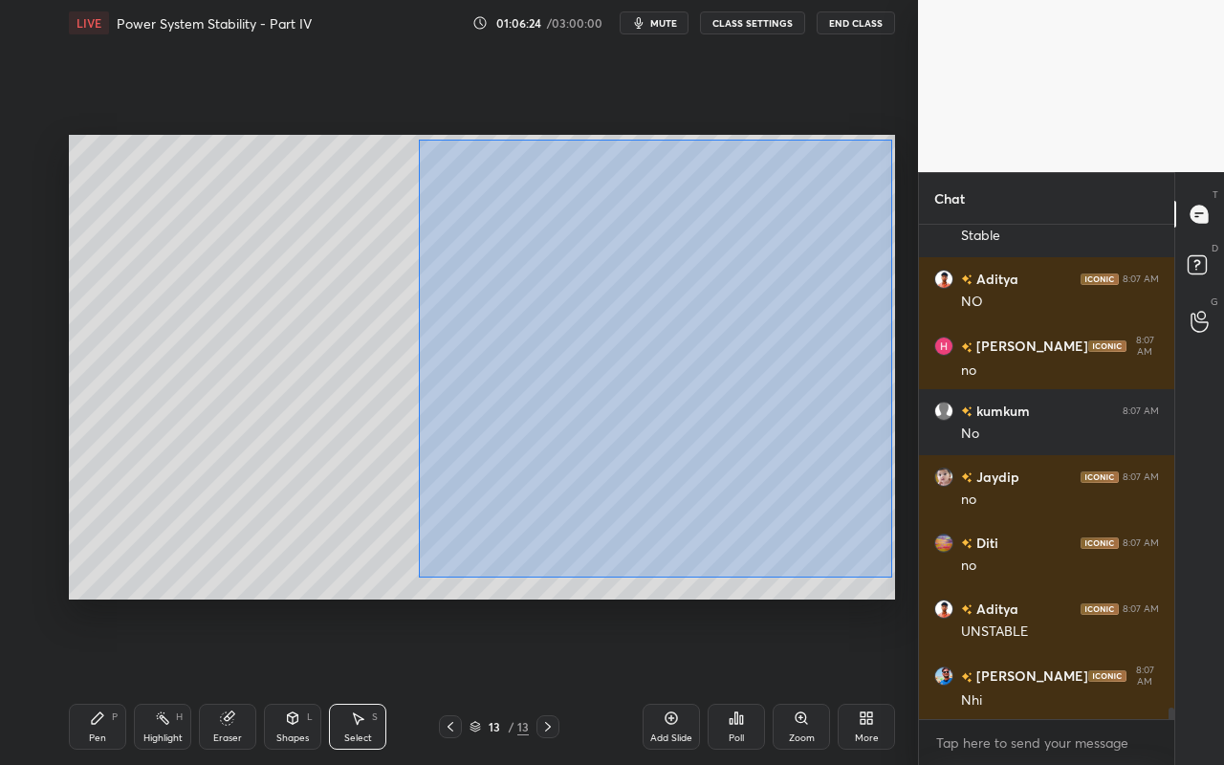
drag, startPoint x: 419, startPoint y: 140, endPoint x: 890, endPoint y: 576, distance: 642.6
click at [891, 577] on div "0 ° Undo Copy Paste here Duplicate Duplicate to new slide Delete" at bounding box center [482, 367] width 826 height 465
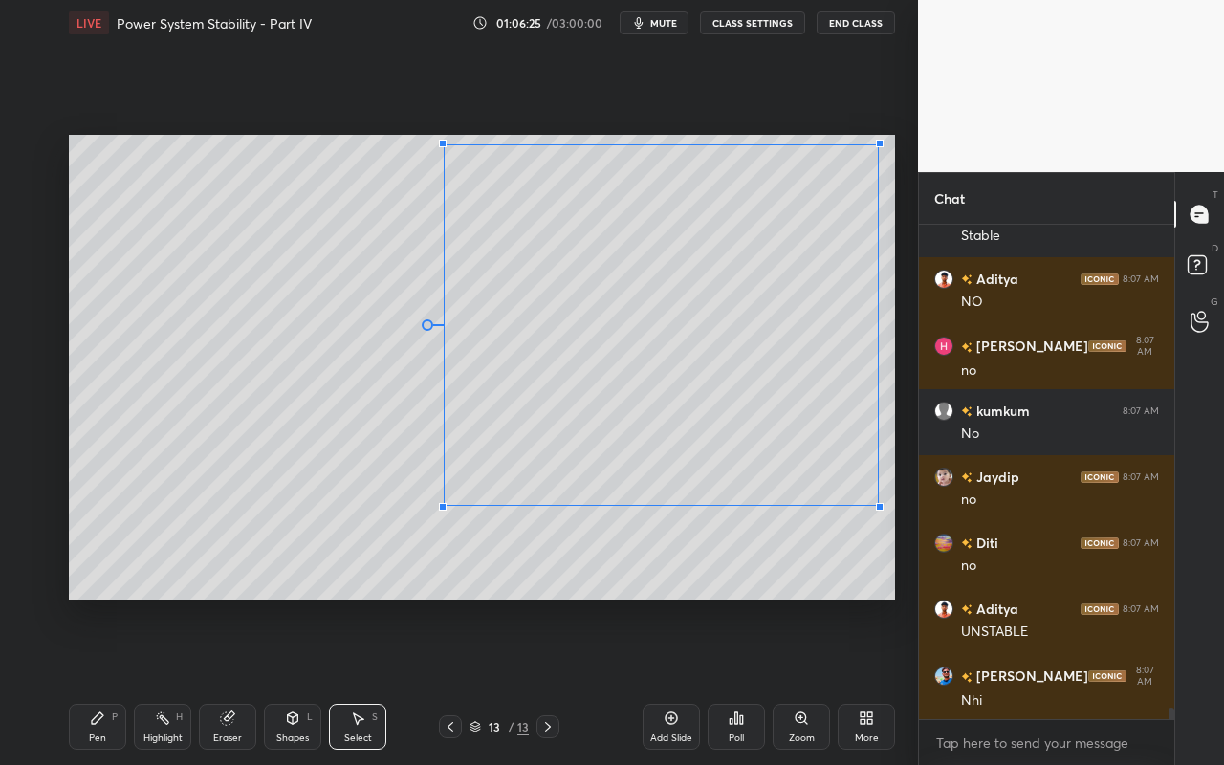
drag, startPoint x: 881, startPoint y: 575, endPoint x: 862, endPoint y: 516, distance: 62.3
click at [877, 509] on div at bounding box center [880, 507] width 8 height 8
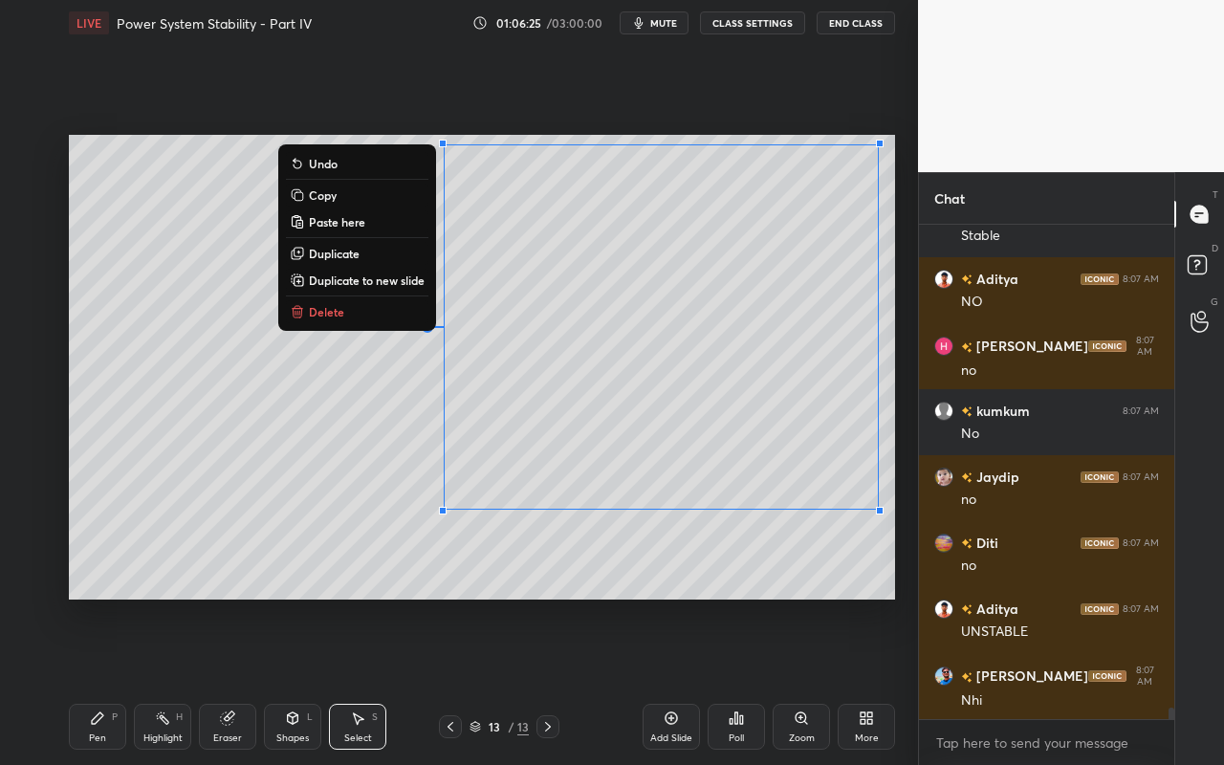
click at [725, 572] on div "0 ° Undo Copy Paste here Duplicate Duplicate to new slide Delete" at bounding box center [482, 367] width 826 height 465
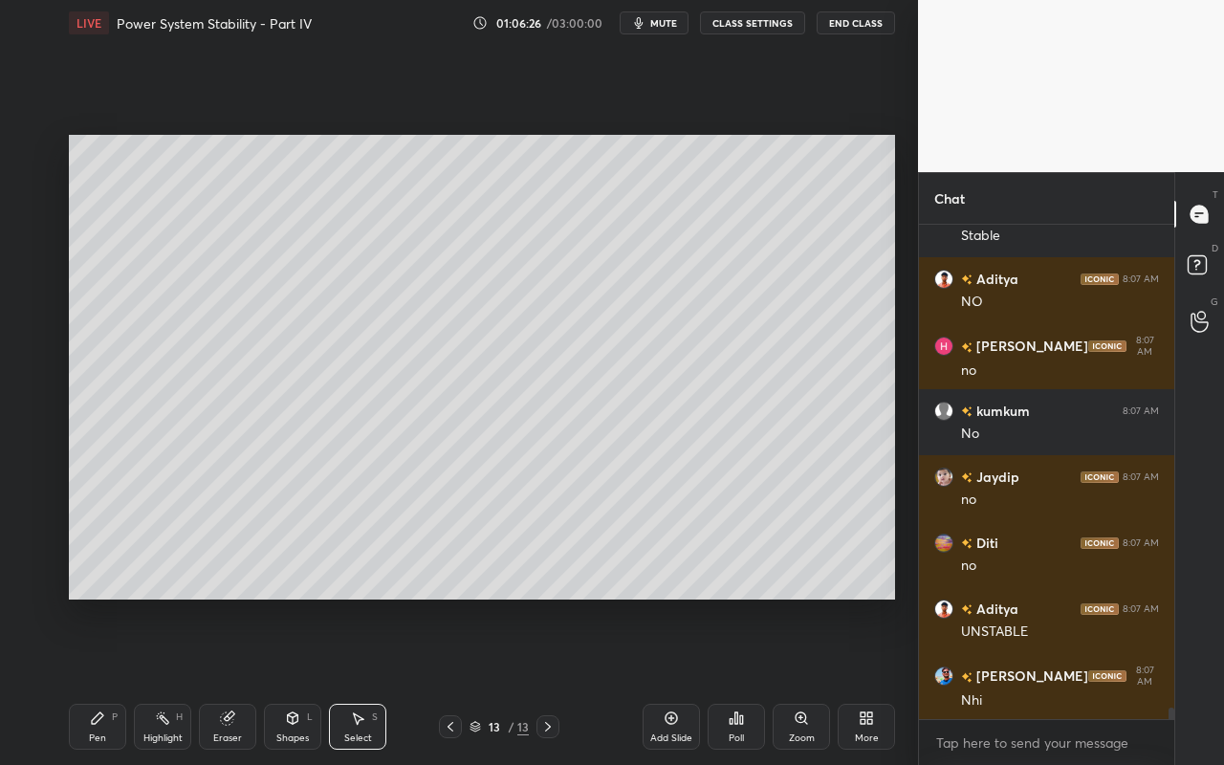
drag, startPoint x: 108, startPoint y: 729, endPoint x: 135, endPoint y: 632, distance: 101.1
click at [108, 680] on div "Pen P" at bounding box center [97, 727] width 57 height 46
drag, startPoint x: 24, startPoint y: 187, endPoint x: 34, endPoint y: 198, distance: 14.9
click at [26, 187] on div at bounding box center [31, 188] width 15 height 15
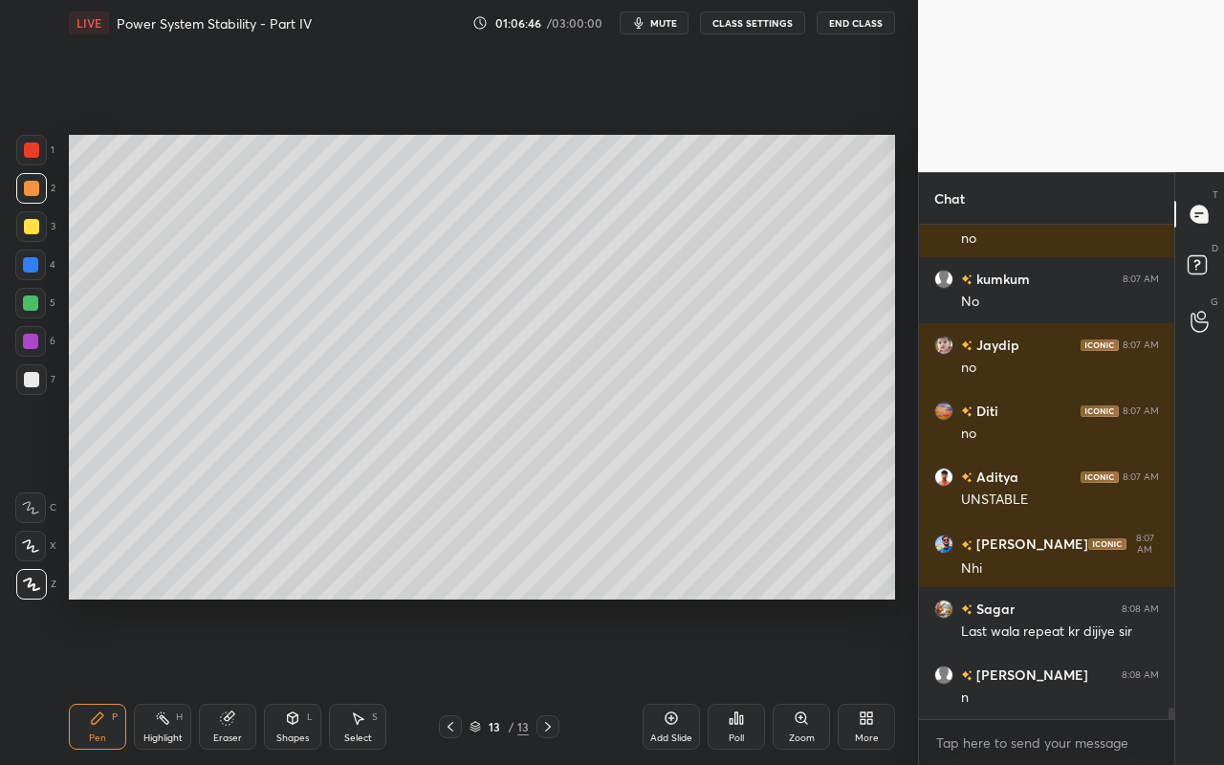
scroll to position [20279, 0]
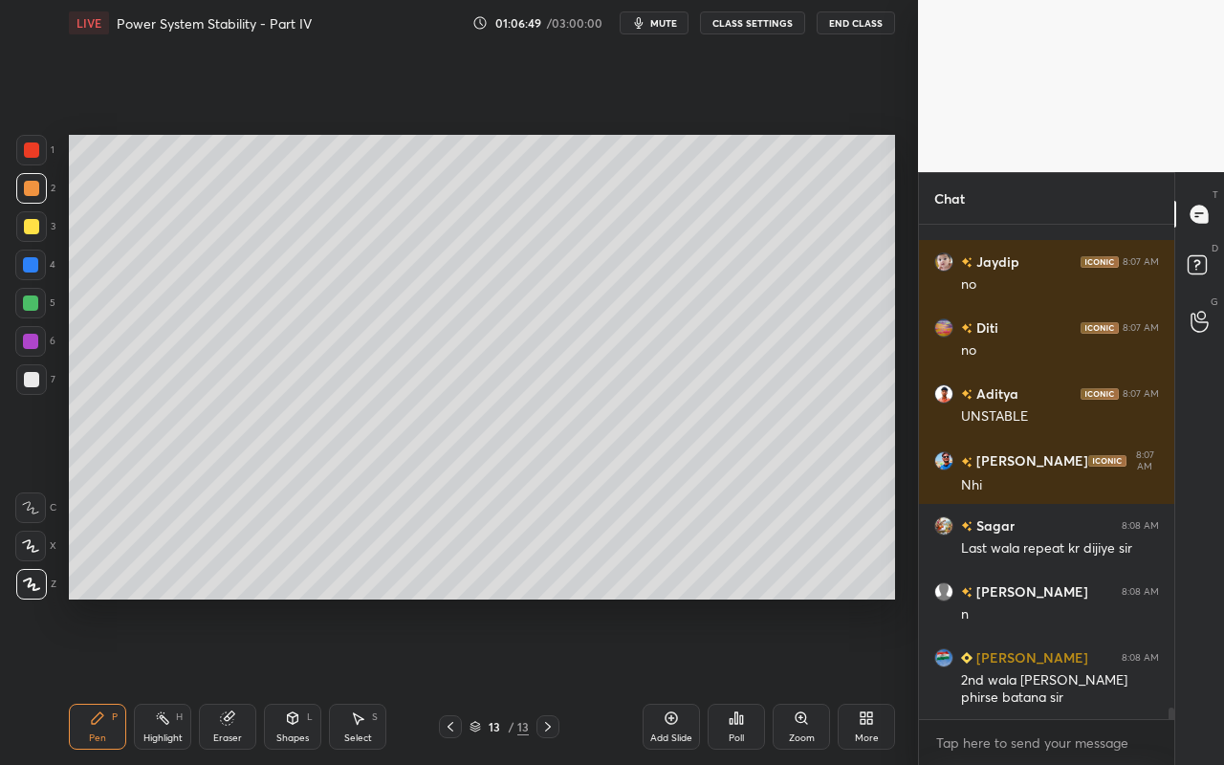
click at [172, 680] on div "Highlight" at bounding box center [162, 738] width 39 height 10
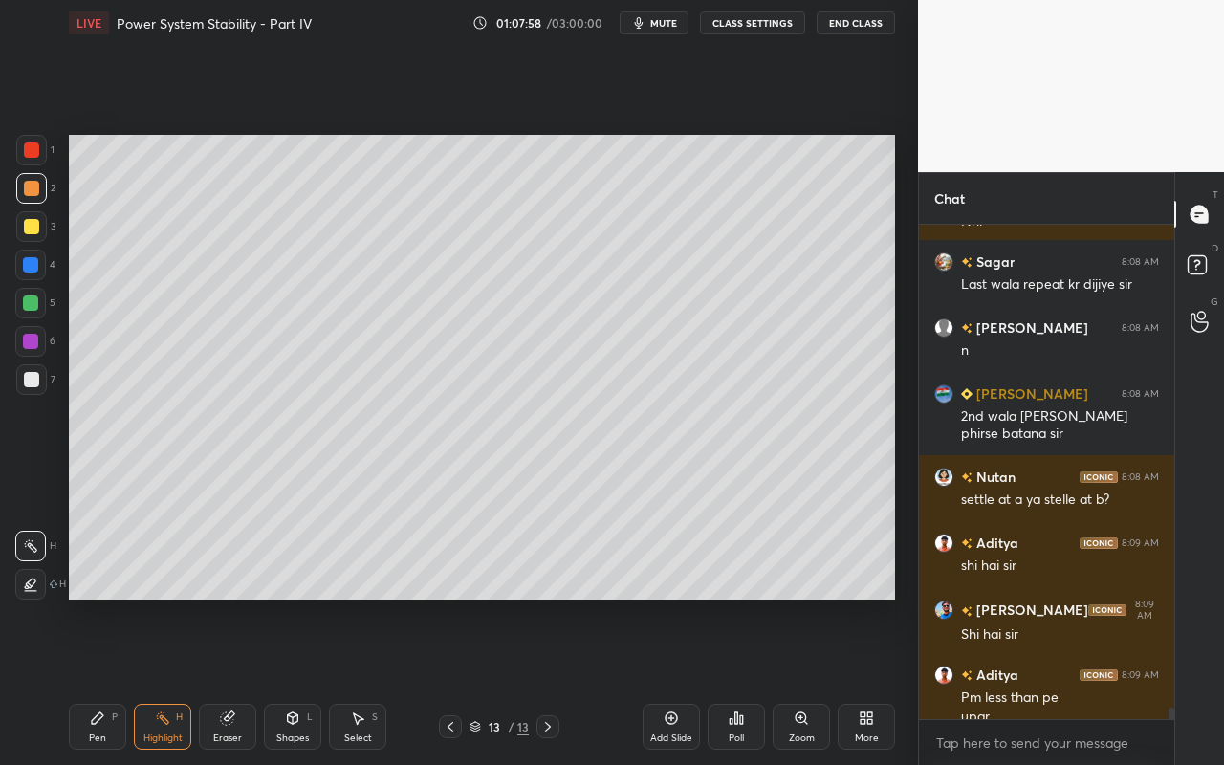
scroll to position [20562, 0]
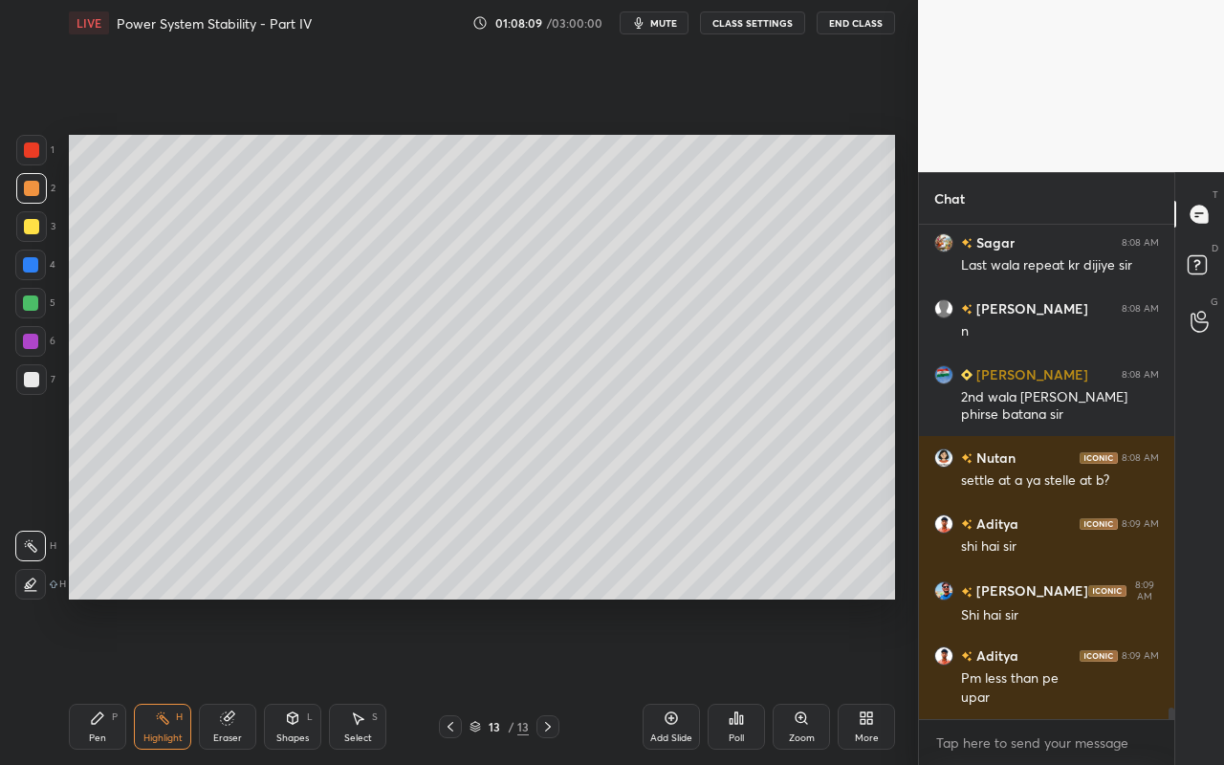
click at [99, 680] on div "Pen" at bounding box center [97, 738] width 17 height 10
drag, startPoint x: 164, startPoint y: 729, endPoint x: 296, endPoint y: 622, distance: 169.9
click at [172, 680] on div "Highlight H" at bounding box center [162, 727] width 57 height 46
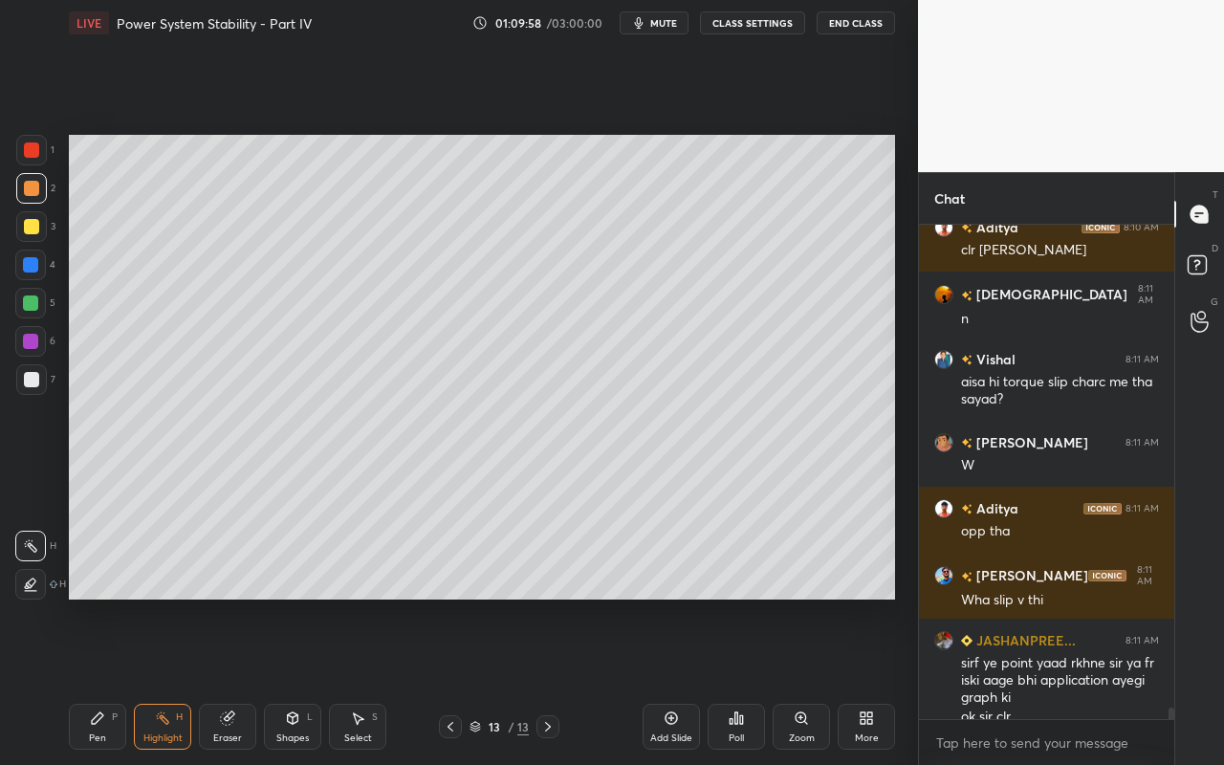
scroll to position [21458, 0]
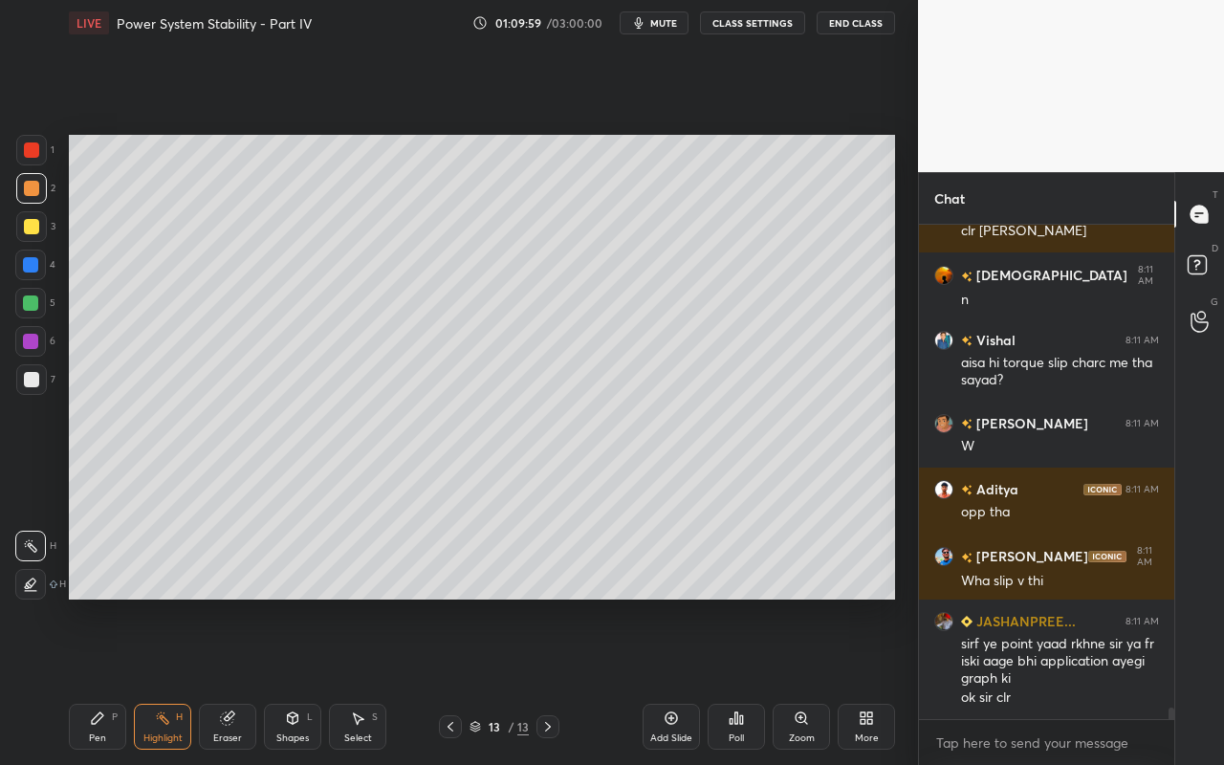
drag, startPoint x: 166, startPoint y: 733, endPoint x: 171, endPoint y: 705, distance: 29.1
click at [166, 680] on div "Highlight" at bounding box center [162, 738] width 39 height 10
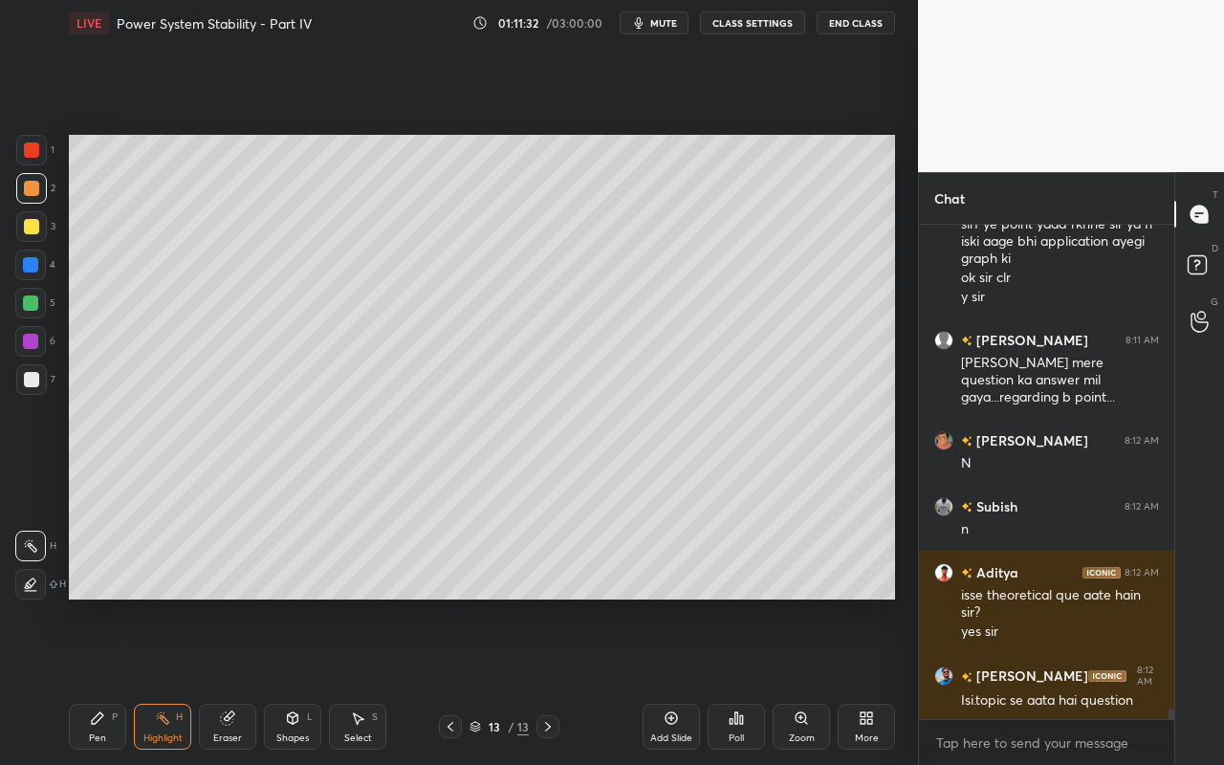
scroll to position [21944, 0]
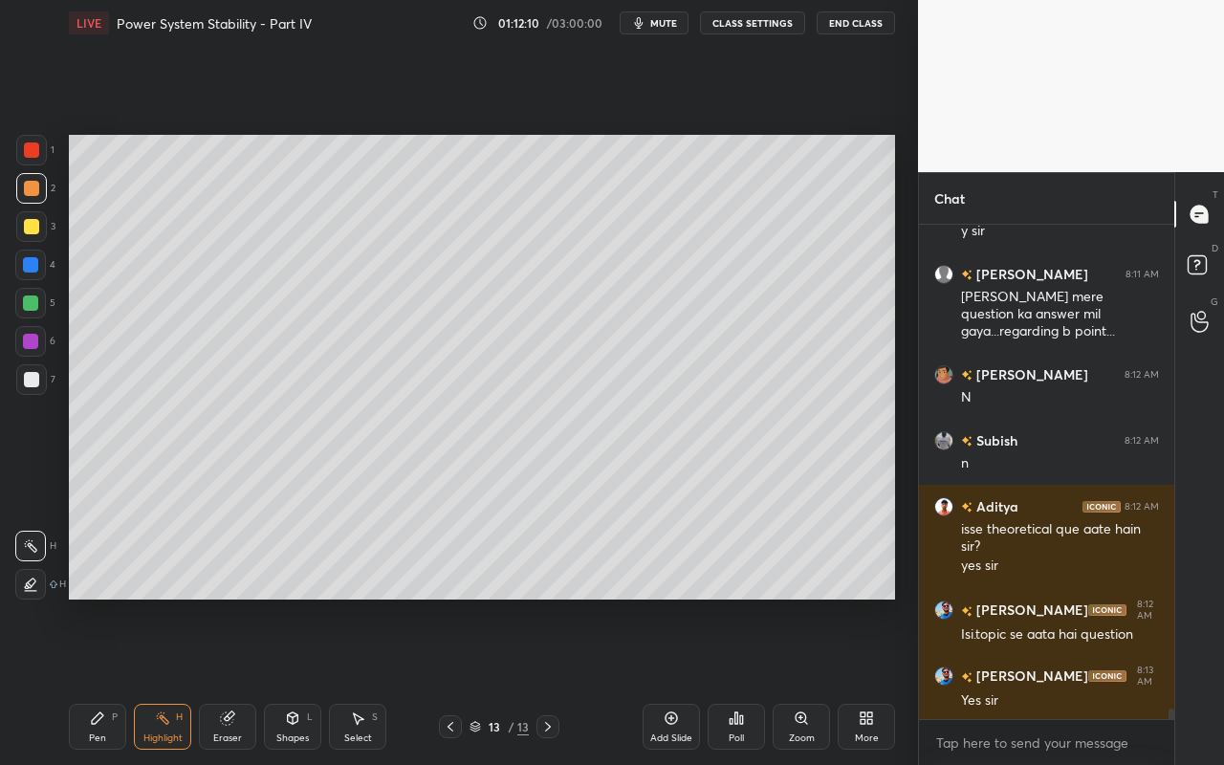
click at [665, 680] on div "Add Slide" at bounding box center [670, 727] width 57 height 46
drag, startPoint x: 363, startPoint y: 733, endPoint x: 385, endPoint y: 698, distance: 41.6
click at [365, 680] on div "Select" at bounding box center [358, 738] width 28 height 10
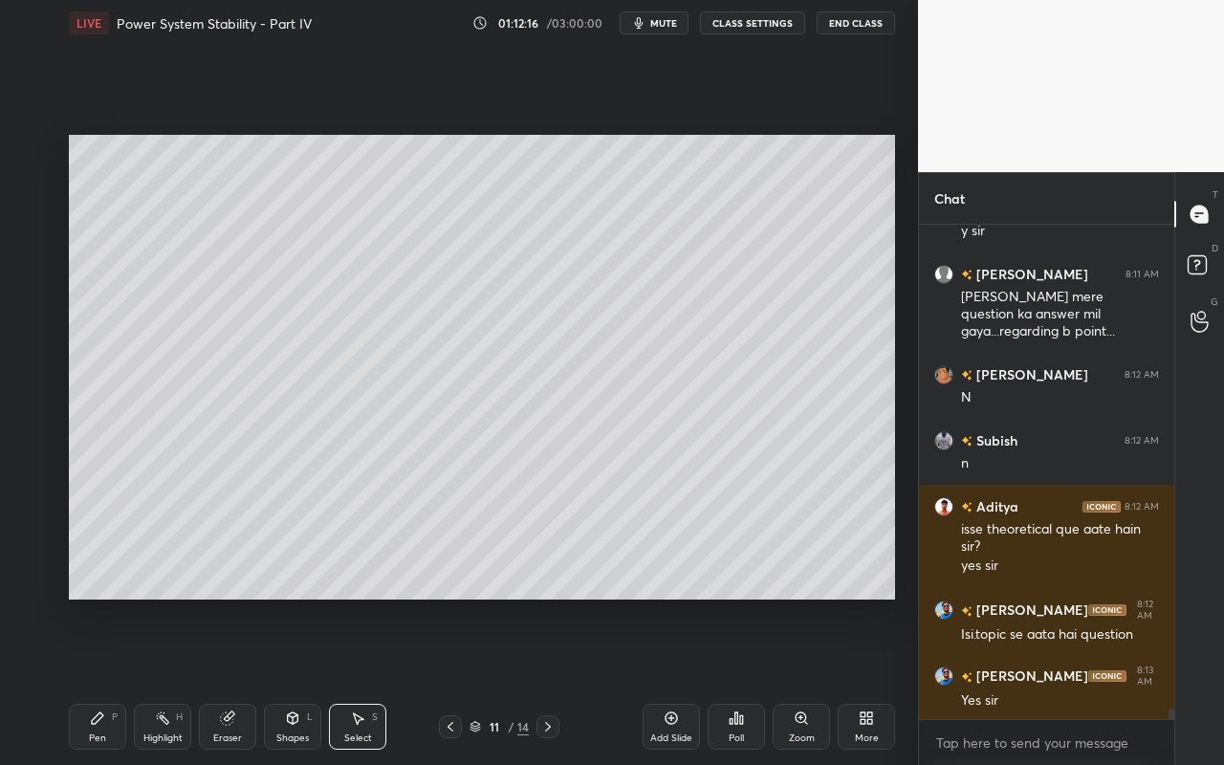
drag, startPoint x: 67, startPoint y: 139, endPoint x: 346, endPoint y: 402, distance: 383.4
click at [346, 402] on div "0 ° Undo Copy Paste here Duplicate Duplicate to new slide Delete Setting up you…" at bounding box center [481, 367] width 841 height 642
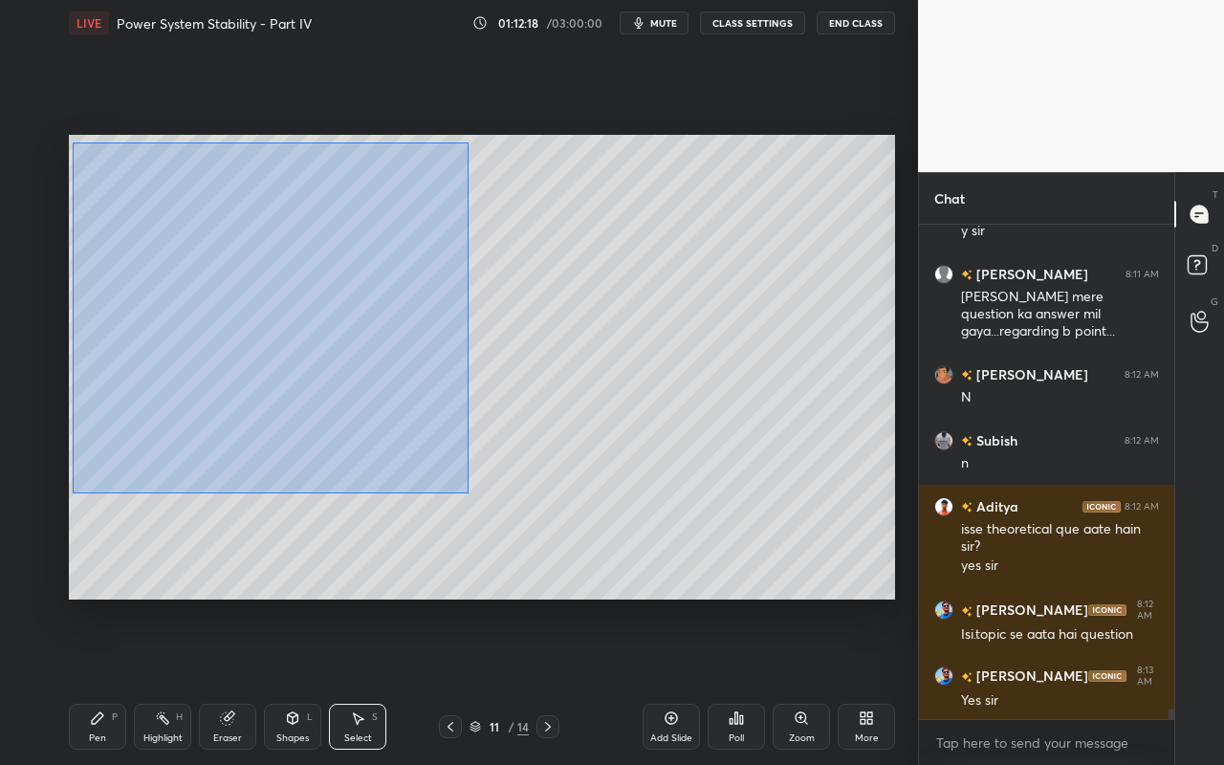
drag, startPoint x: 82, startPoint y: 161, endPoint x: 468, endPoint y: 484, distance: 503.5
click at [468, 492] on div "0 ° Undo Copy Paste here Duplicate Duplicate to new slide Delete" at bounding box center [482, 367] width 826 height 465
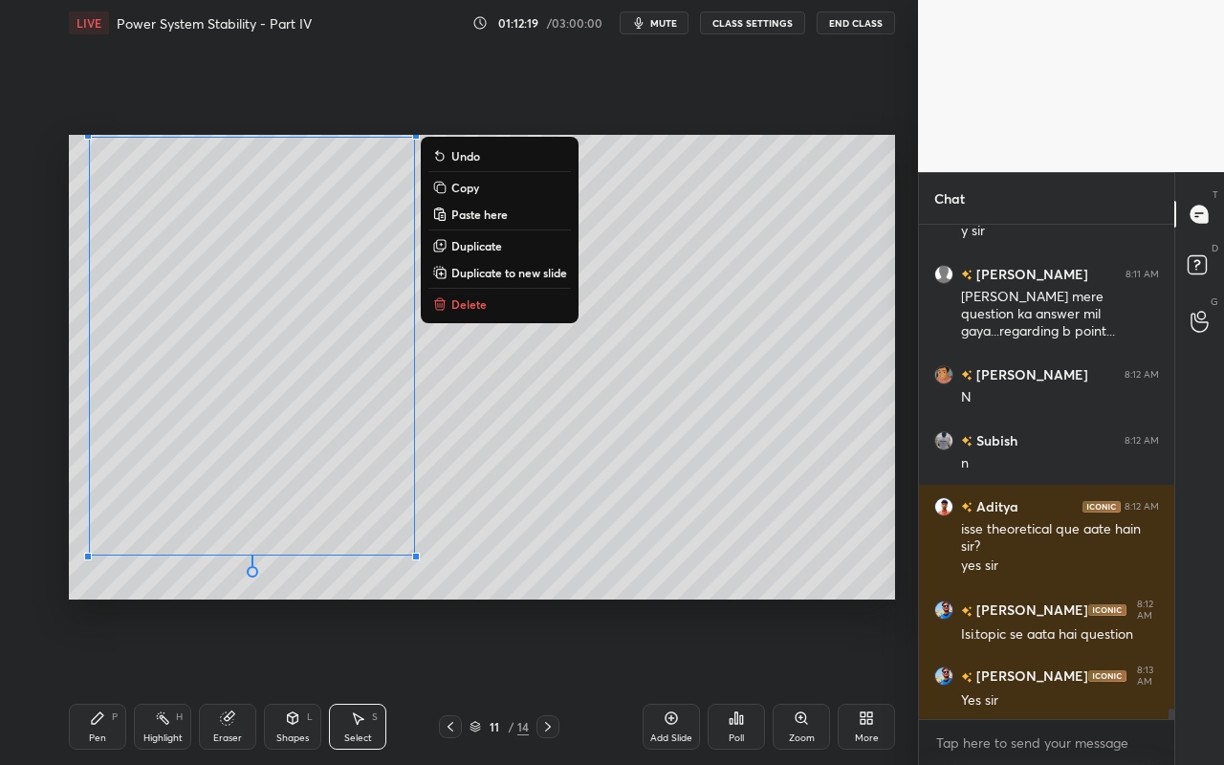
click at [475, 192] on p "Copy" at bounding box center [465, 187] width 28 height 15
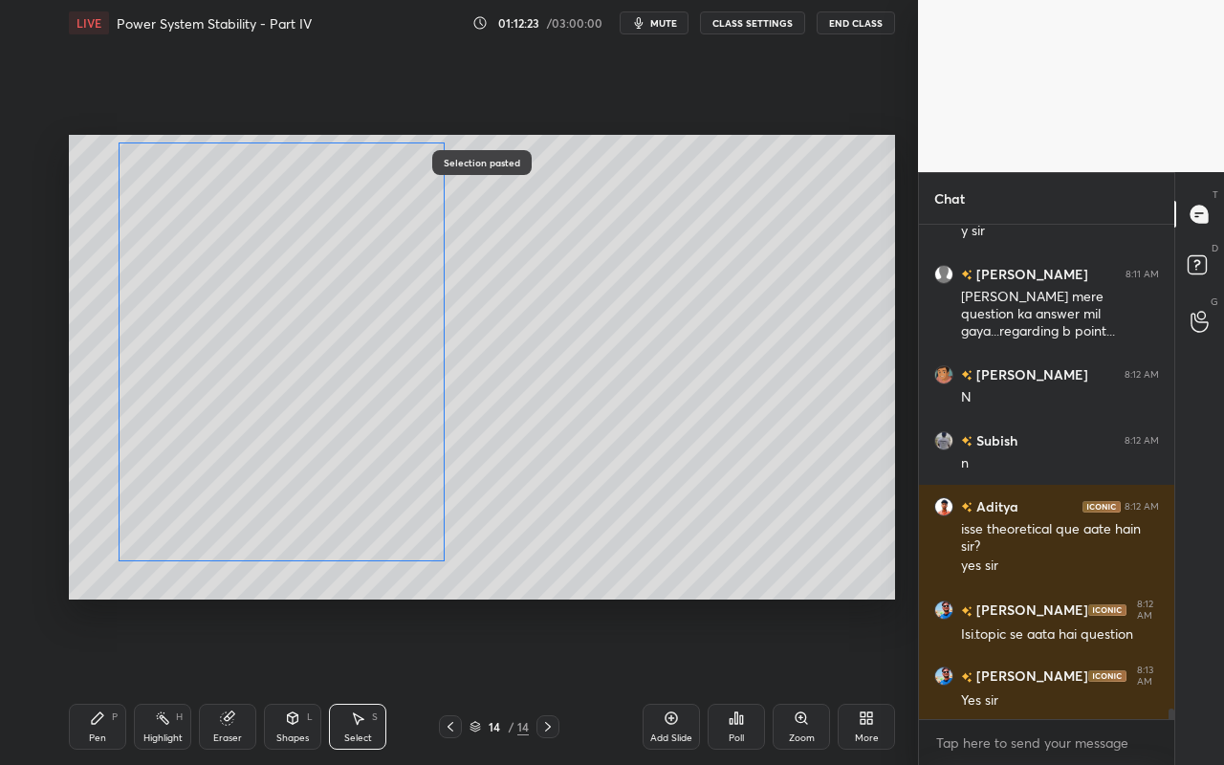
drag, startPoint x: 315, startPoint y: 411, endPoint x: 342, endPoint y: 418, distance: 27.6
click at [343, 417] on div "0 ° Undo Copy Paste here Duplicate Duplicate to new slide Delete" at bounding box center [482, 367] width 826 height 465
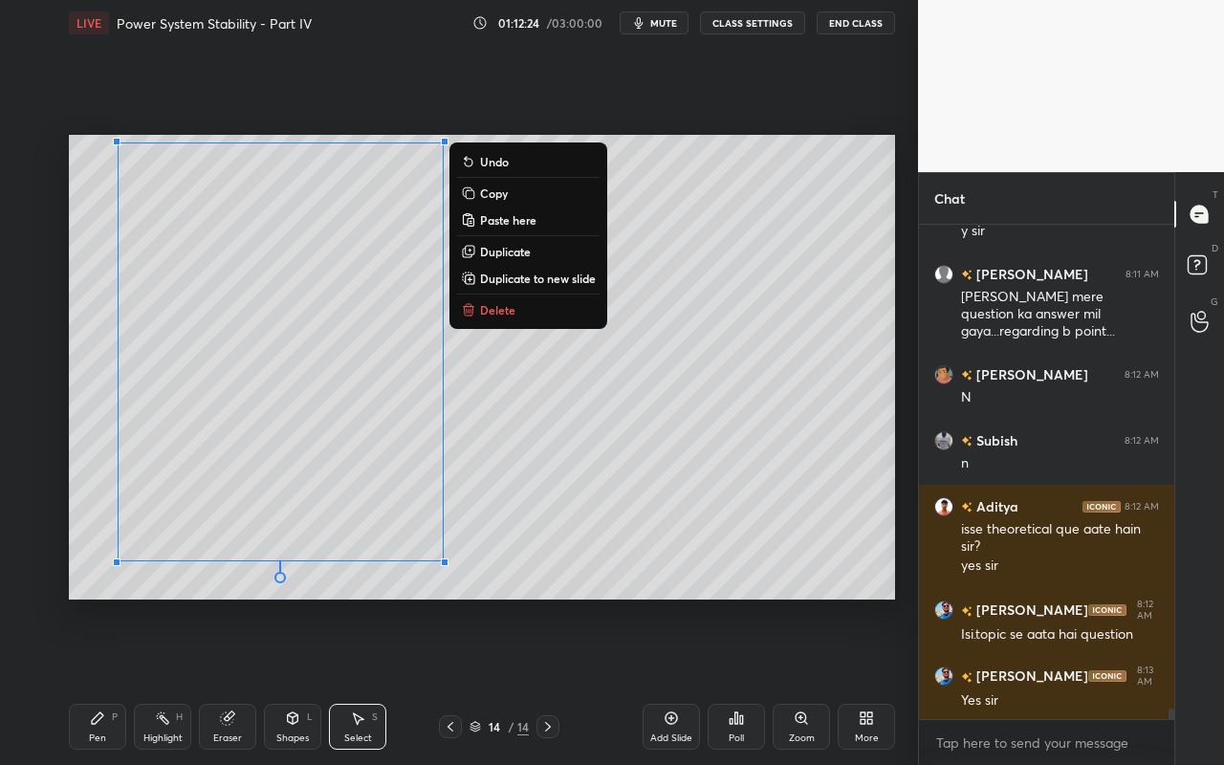
click at [864, 436] on div "0 ° Undo Copy Paste here Duplicate Duplicate to new slide Delete" at bounding box center [482, 367] width 826 height 465
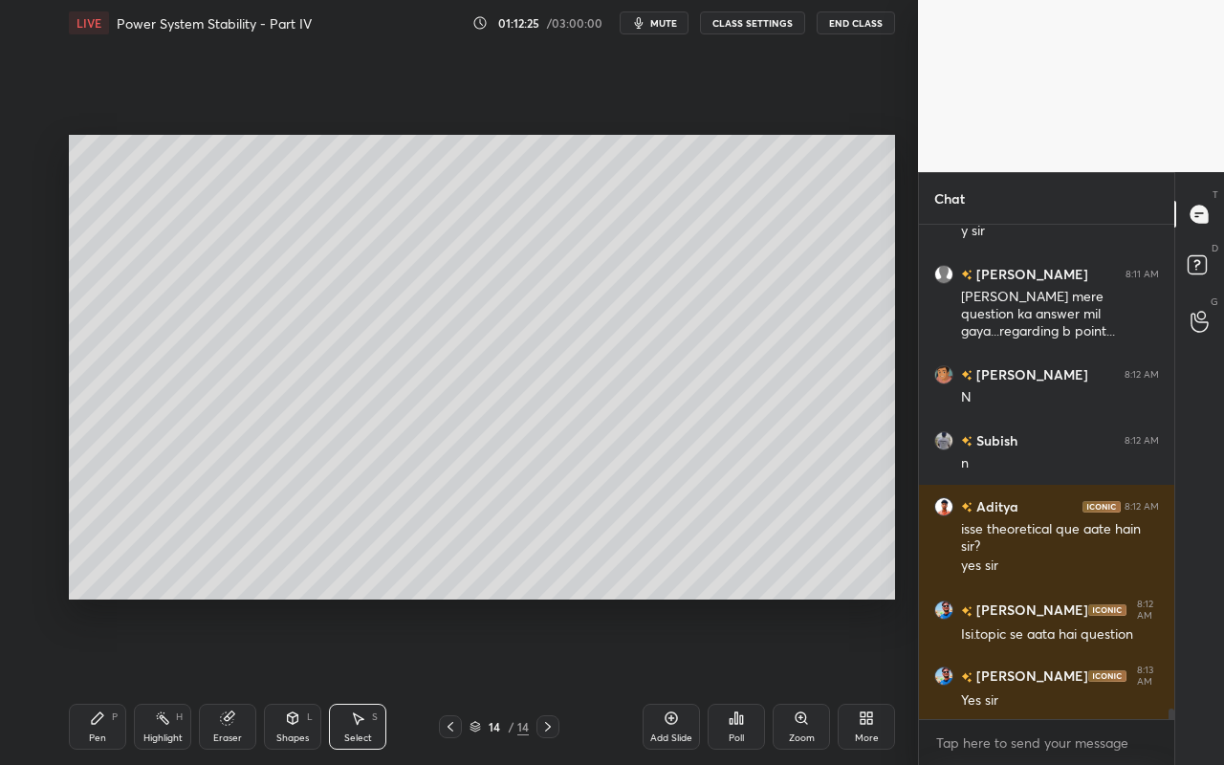
click at [237, 680] on div "Eraser" at bounding box center [227, 727] width 57 height 46
drag, startPoint x: 36, startPoint y: 547, endPoint x: 54, endPoint y: 523, distance: 30.0
click at [36, 547] on icon at bounding box center [30, 546] width 15 height 16
click at [44, 507] on div at bounding box center [30, 507] width 31 height 31
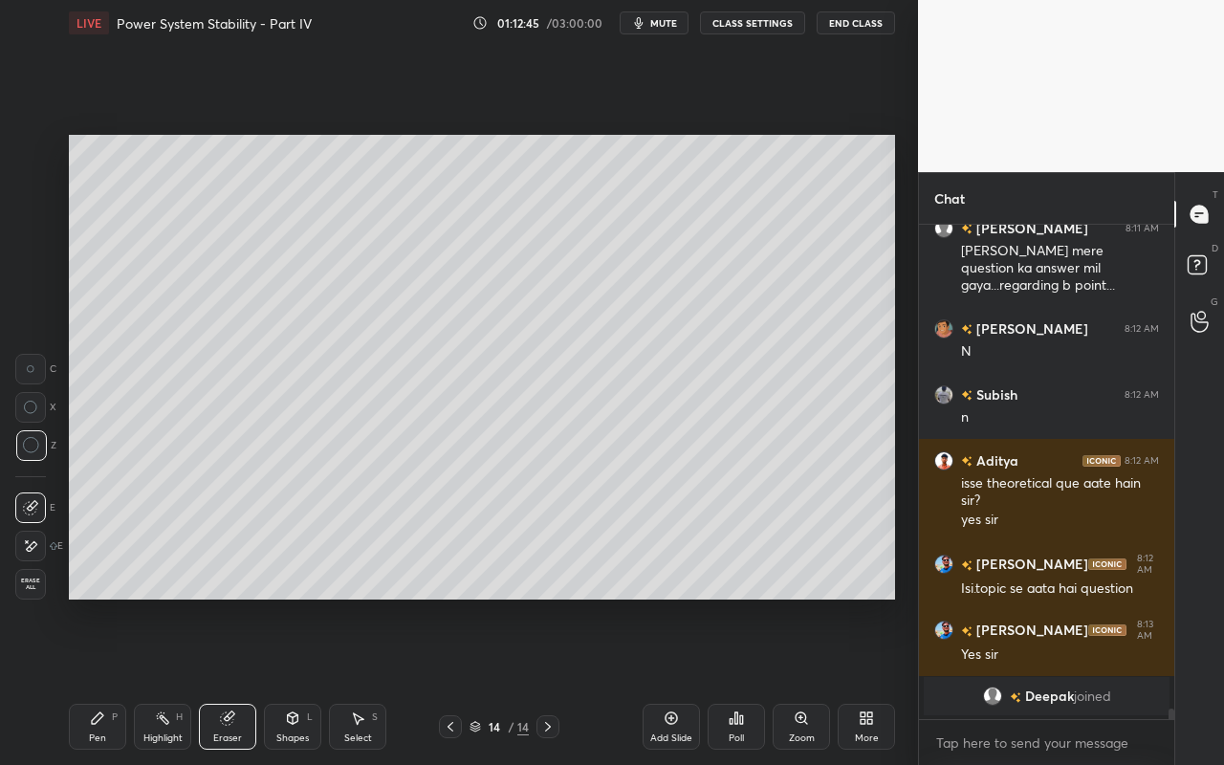
click at [163, 680] on icon at bounding box center [162, 717] width 15 height 15
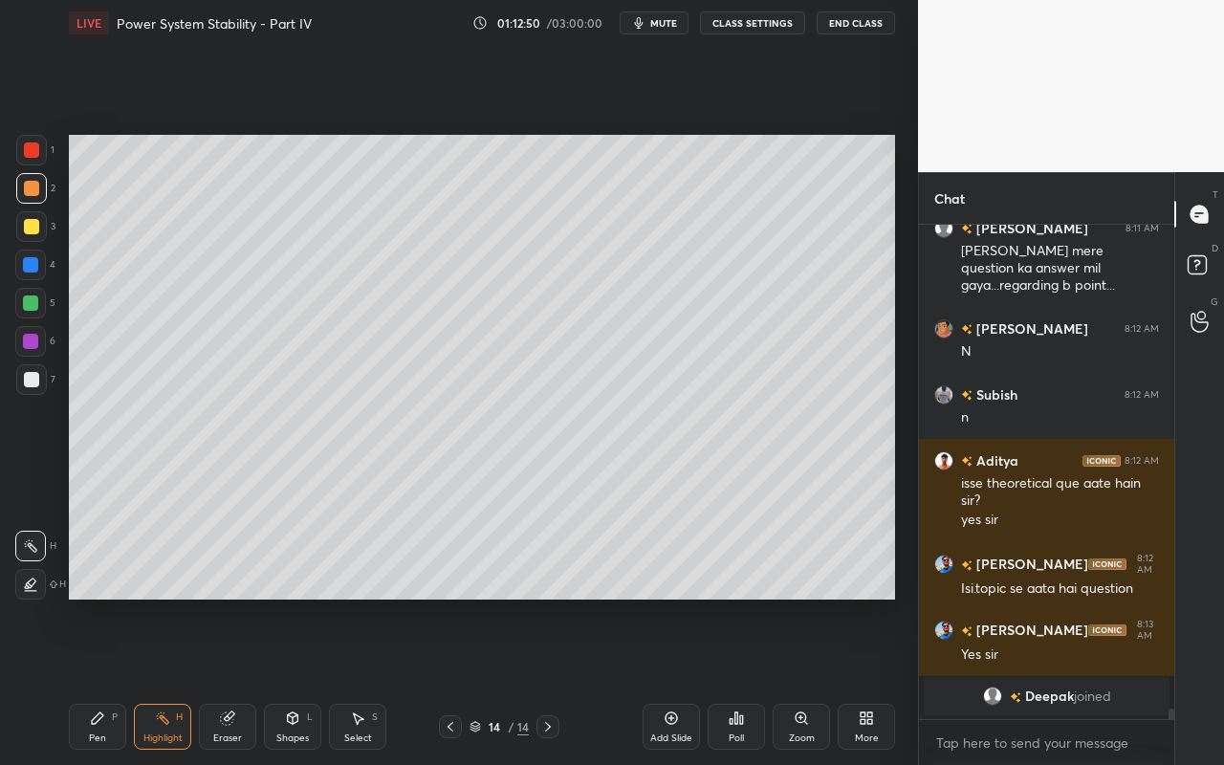
click at [76, 680] on div "Pen P" at bounding box center [97, 727] width 57 height 46
click at [145, 680] on div "Highlight H" at bounding box center [162, 727] width 57 height 46
click at [37, 582] on icon at bounding box center [30, 583] width 15 height 15
click at [32, 190] on div at bounding box center [31, 188] width 15 height 15
click at [91, 680] on div "Pen P" at bounding box center [97, 727] width 57 height 46
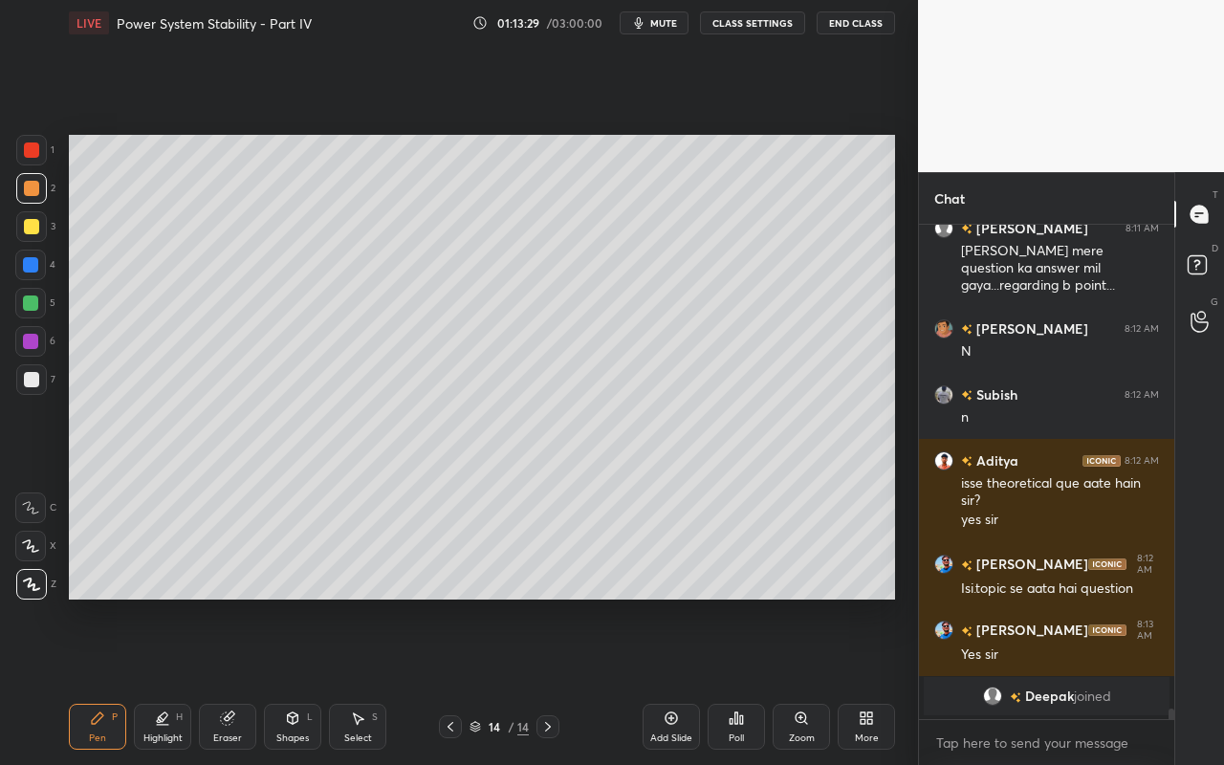
drag, startPoint x: 291, startPoint y: 731, endPoint x: 292, endPoint y: 712, distance: 19.1
click at [291, 680] on div "Shapes L" at bounding box center [292, 727] width 57 height 46
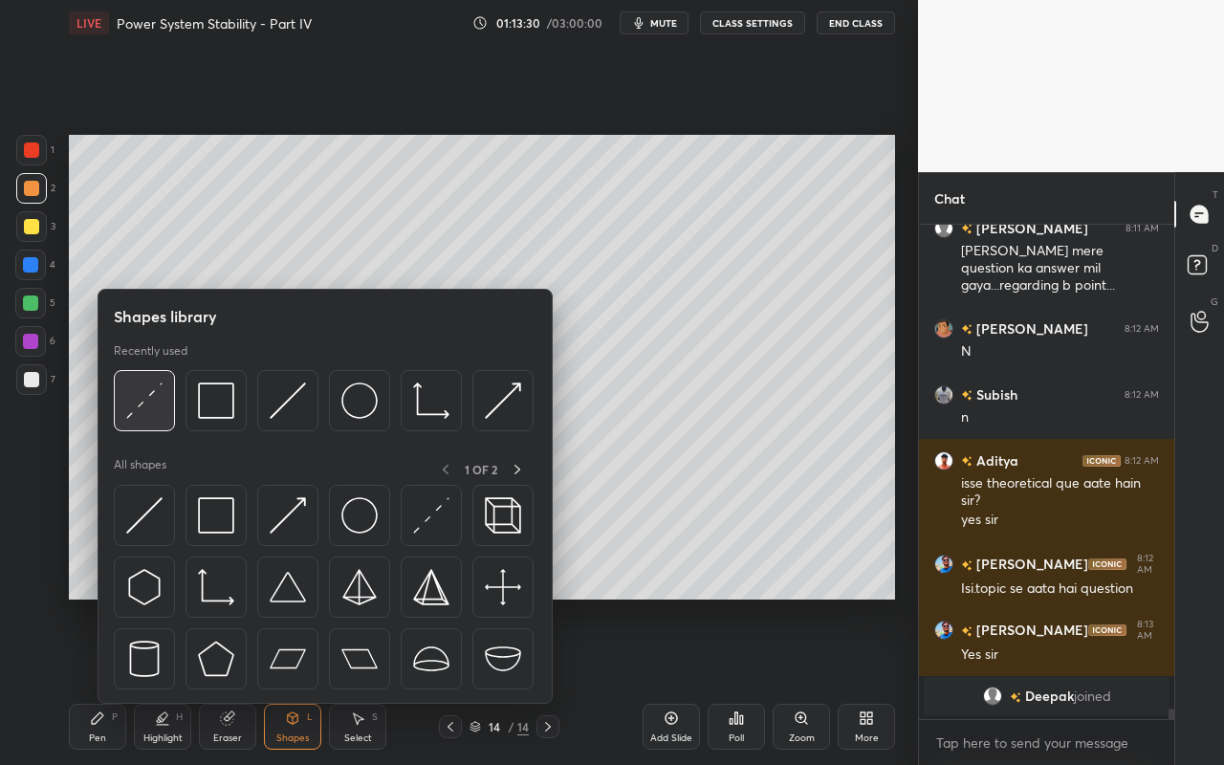
click at [158, 427] on div at bounding box center [144, 400] width 61 height 61
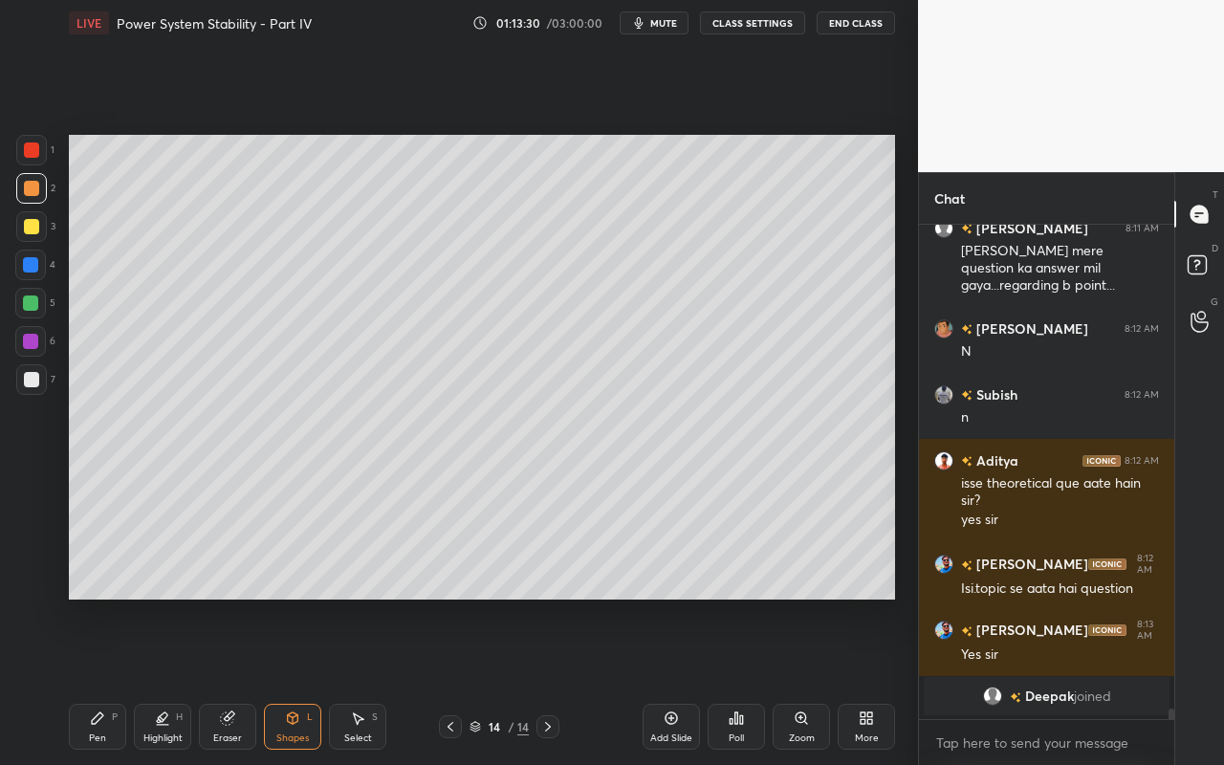
drag, startPoint x: 36, startPoint y: 388, endPoint x: 61, endPoint y: 391, distance: 25.0
click at [36, 388] on div at bounding box center [31, 379] width 31 height 31
click at [168, 680] on div "Highlight" at bounding box center [162, 738] width 39 height 10
click at [32, 581] on icon at bounding box center [30, 583] width 15 height 15
click at [31, 304] on div at bounding box center [30, 302] width 15 height 15
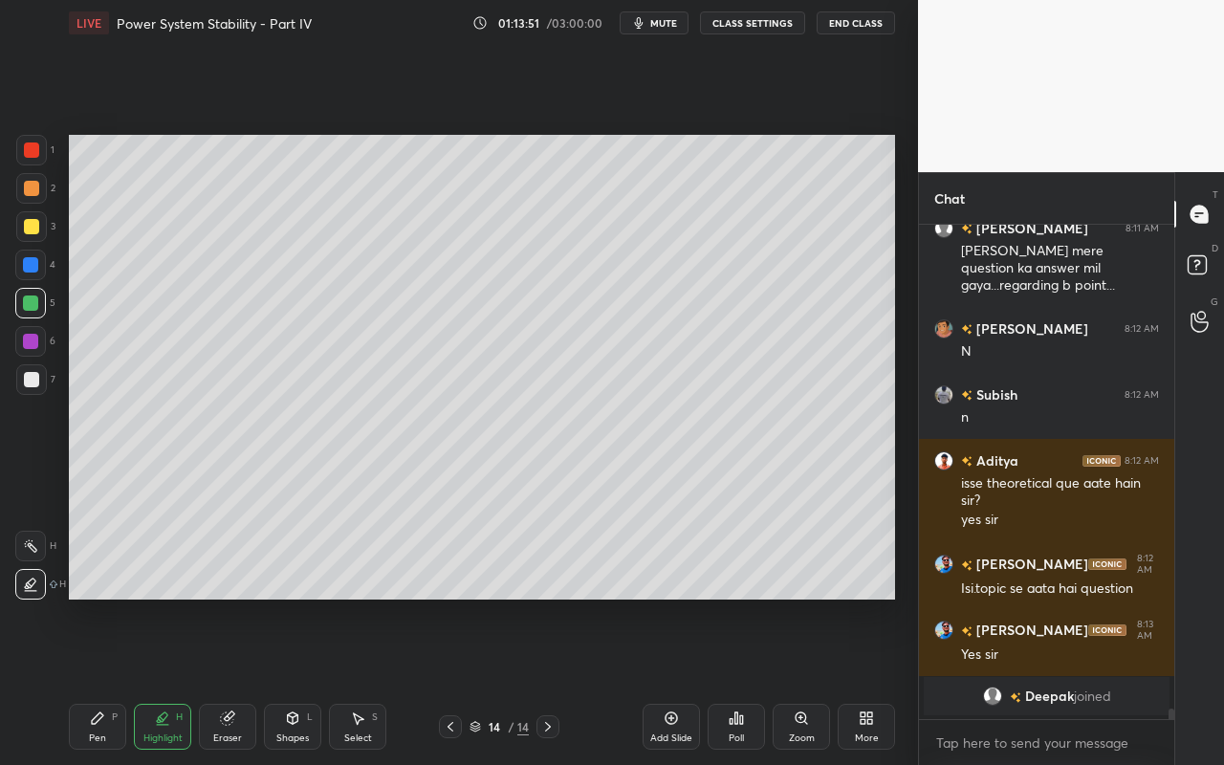
drag, startPoint x: 93, startPoint y: 732, endPoint x: 100, endPoint y: 714, distance: 19.7
click at [97, 680] on div "Pen P" at bounding box center [97, 727] width 57 height 46
click at [154, 680] on div "Highlight" at bounding box center [162, 738] width 39 height 10
click at [34, 549] on div at bounding box center [30, 546] width 31 height 31
drag, startPoint x: 94, startPoint y: 734, endPoint x: 137, endPoint y: 655, distance: 90.3
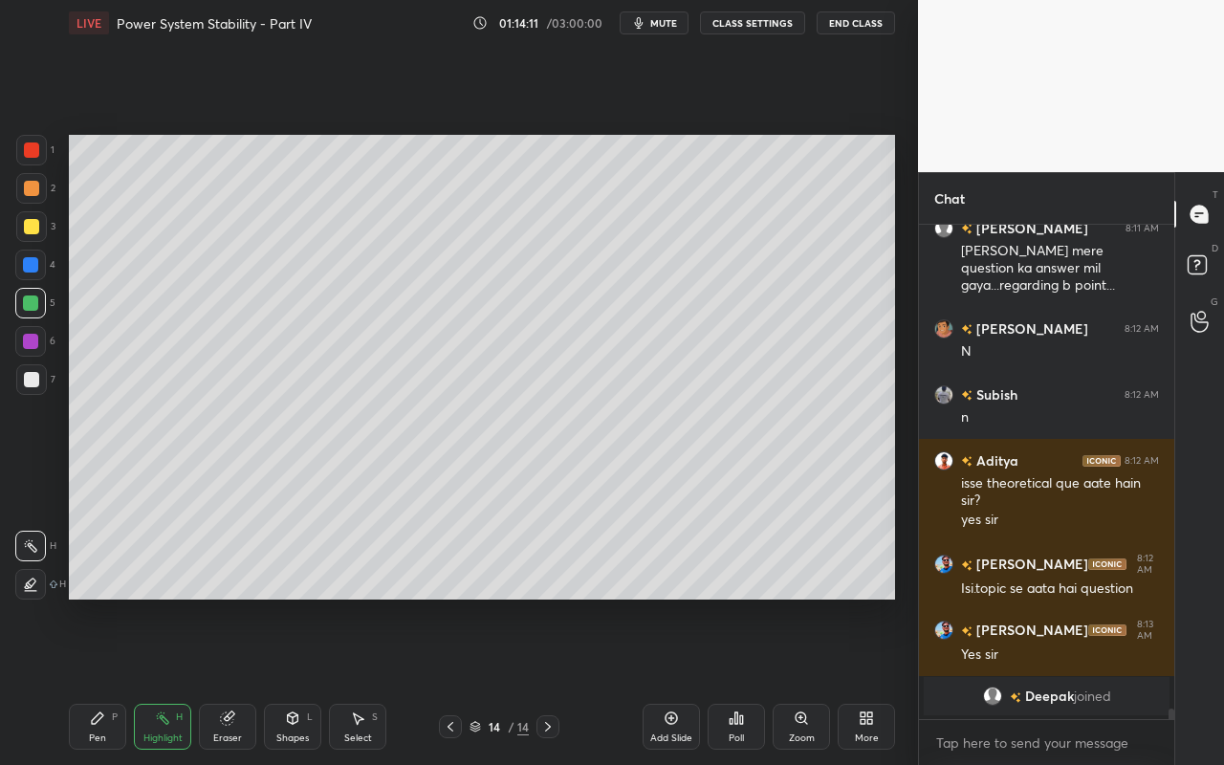
click at [98, 680] on div "Pen" at bounding box center [97, 738] width 17 height 10
click at [34, 195] on div at bounding box center [31, 188] width 15 height 15
click at [158, 680] on div "Highlight H" at bounding box center [162, 727] width 57 height 46
click at [88, 680] on div "Pen P" at bounding box center [97, 727] width 57 height 46
drag, startPoint x: 31, startPoint y: 300, endPoint x: 57, endPoint y: 319, distance: 32.9
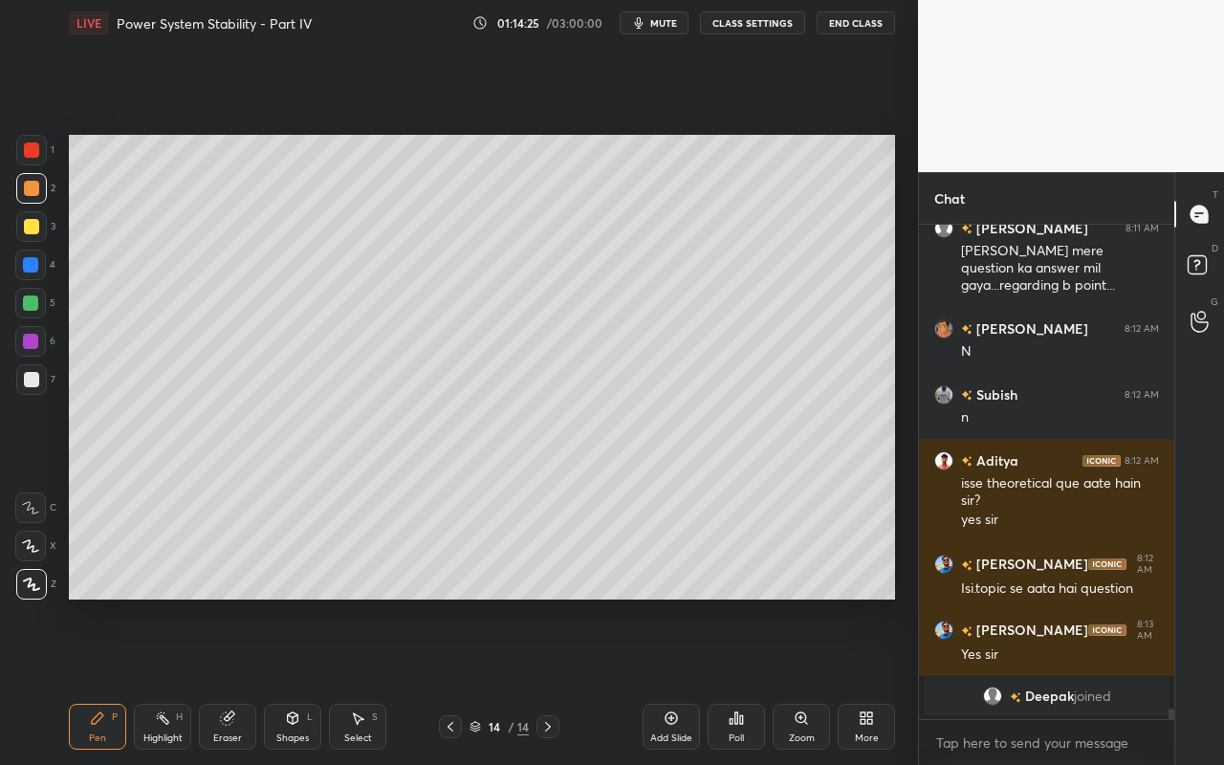
click at [33, 303] on div at bounding box center [30, 302] width 15 height 15
click at [166, 680] on icon at bounding box center [162, 717] width 15 height 15
click at [162, 680] on icon at bounding box center [162, 717] width 15 height 15
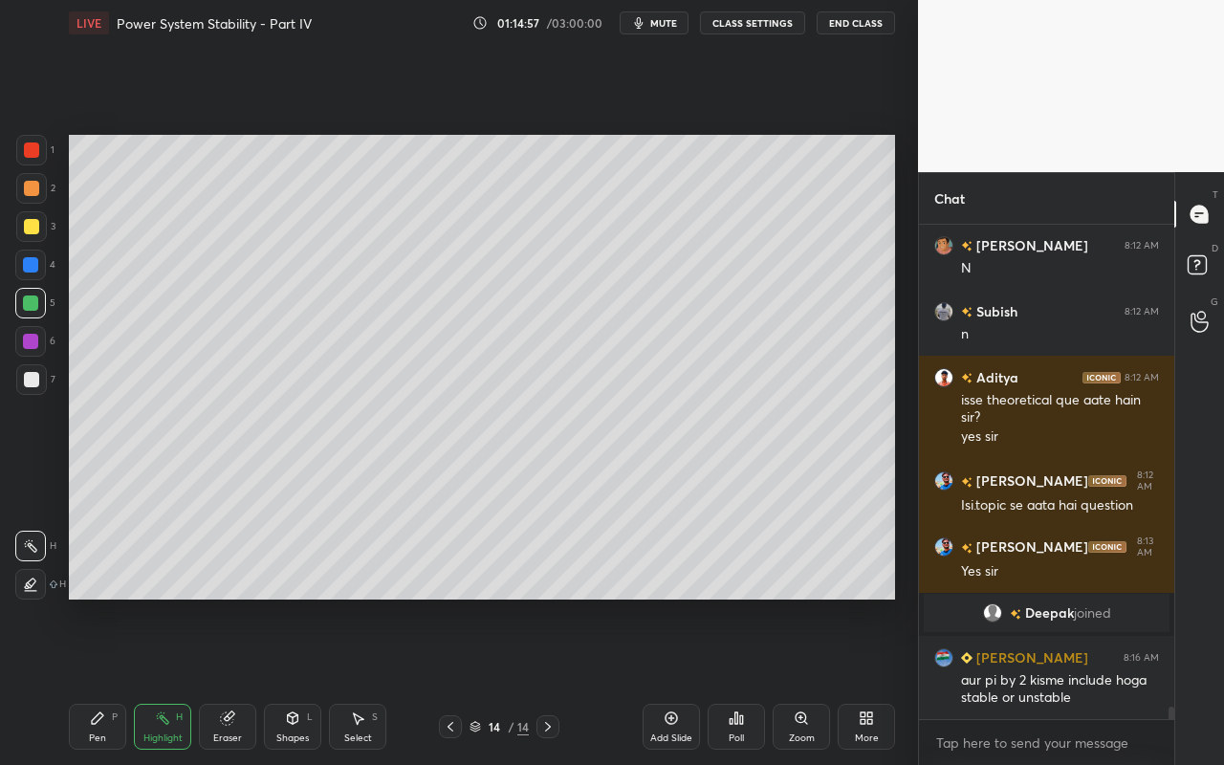
scroll to position [18911, 0]
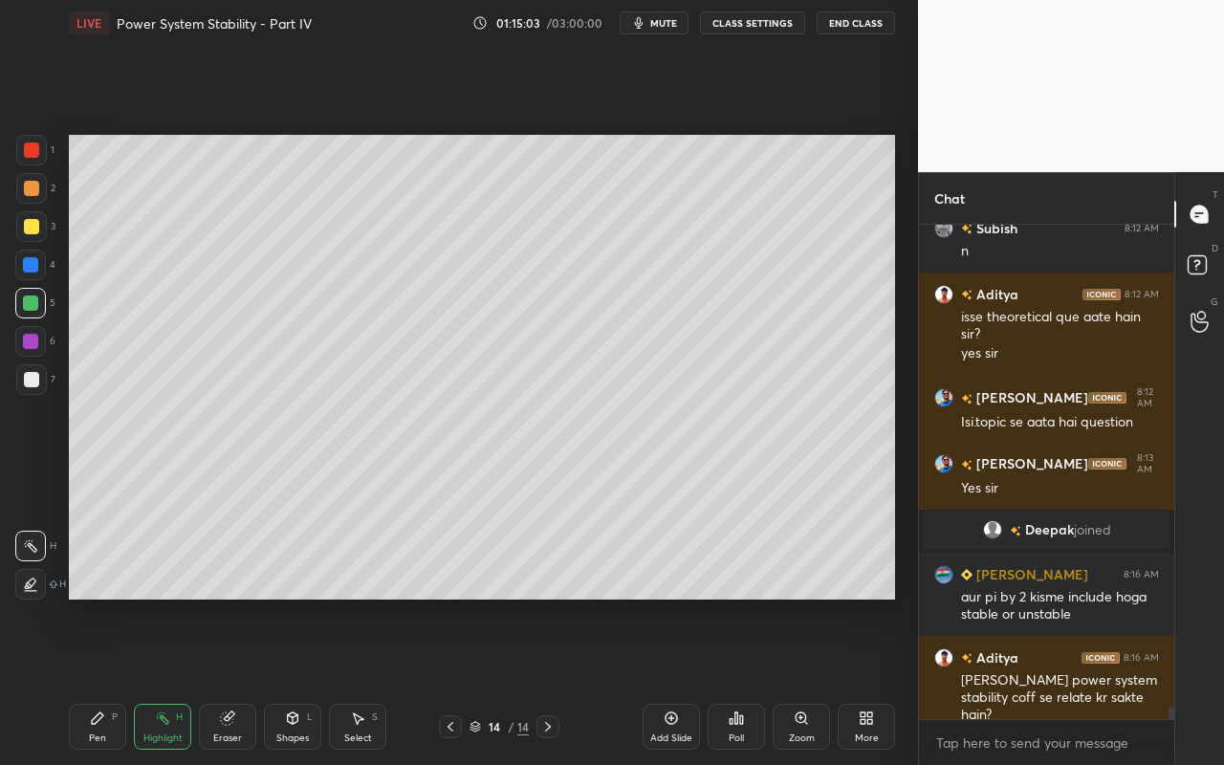
click at [164, 680] on div "Highlight H" at bounding box center [162, 727] width 57 height 46
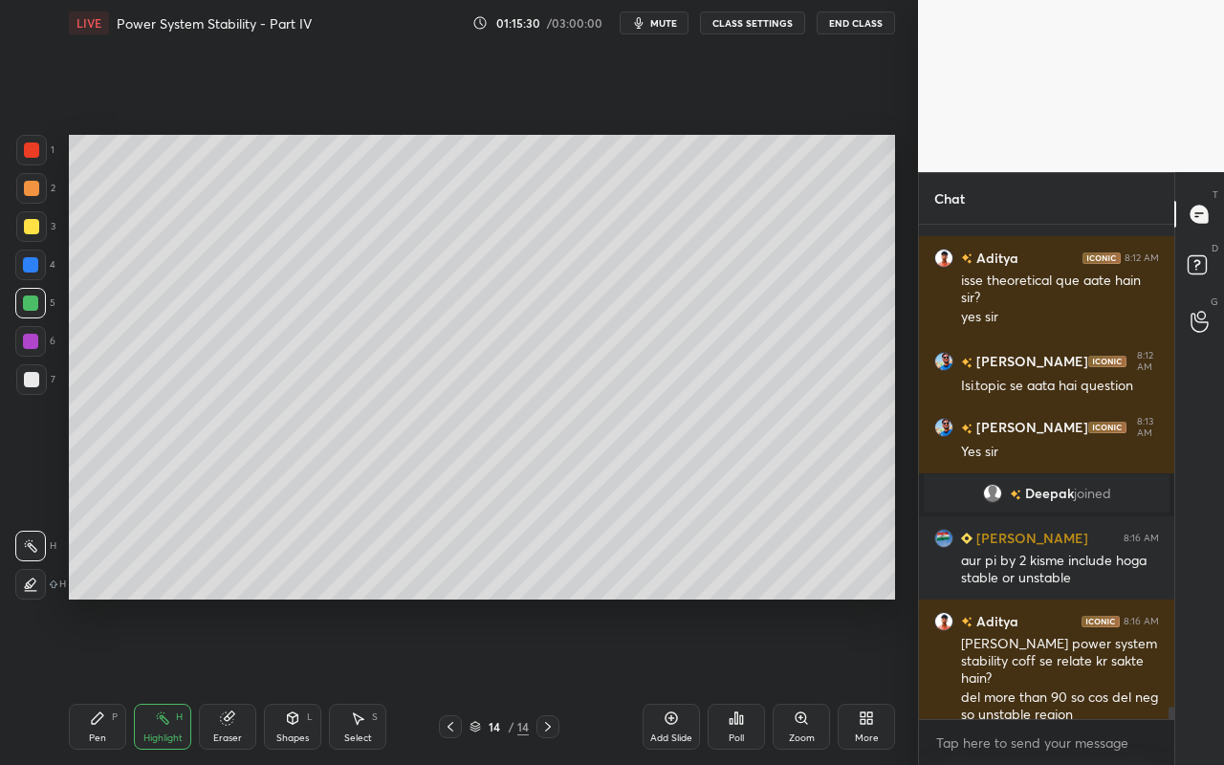
scroll to position [19013, 0]
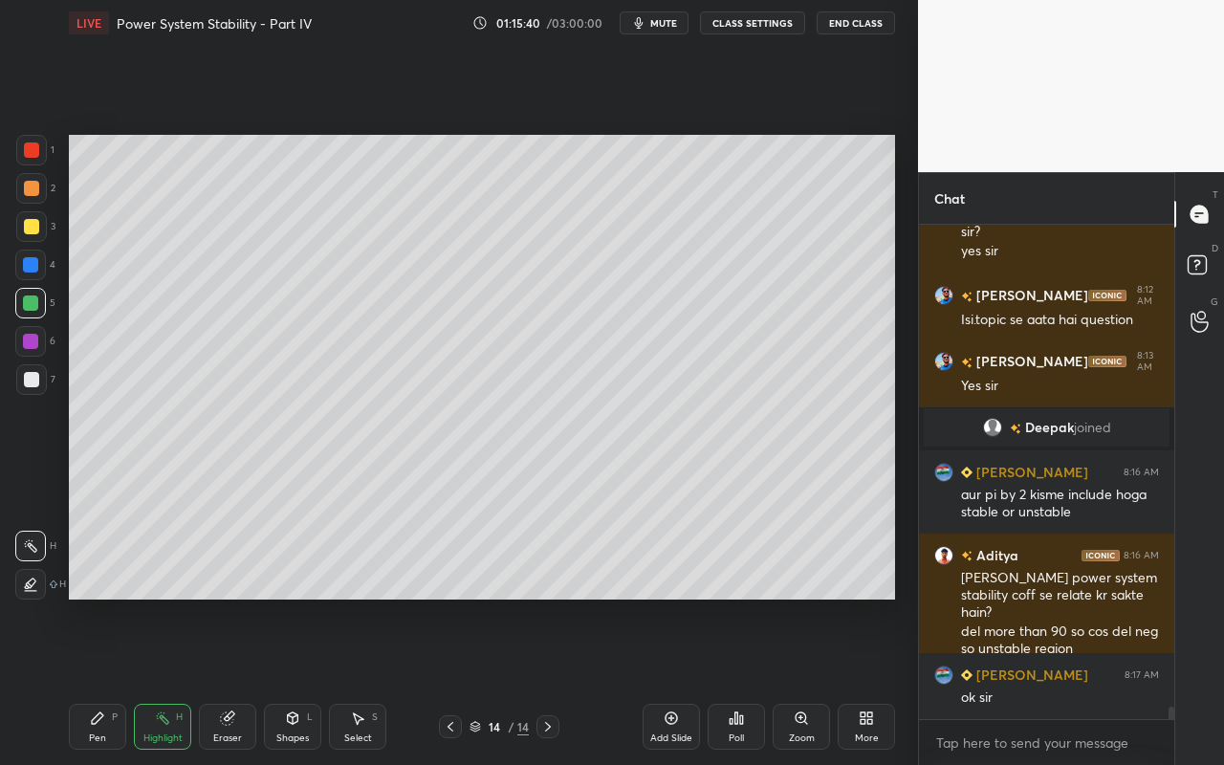
drag, startPoint x: 86, startPoint y: 745, endPoint x: 112, endPoint y: 728, distance: 30.5
click at [86, 680] on div "Pen P" at bounding box center [97, 727] width 57 height 46
drag, startPoint x: 85, startPoint y: 720, endPoint x: 96, endPoint y: 709, distance: 14.9
click at [85, 680] on div "Pen P" at bounding box center [97, 727] width 57 height 46
drag, startPoint x: 155, startPoint y: 720, endPoint x: 165, endPoint y: 705, distance: 17.8
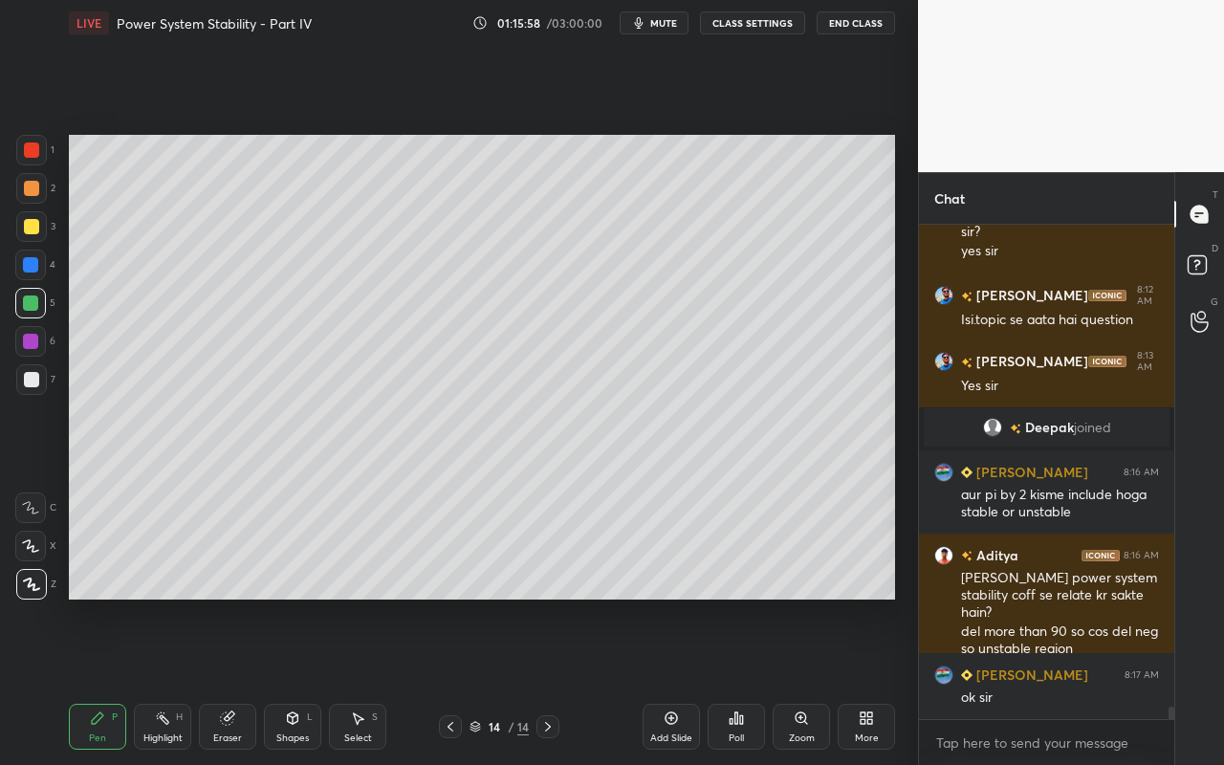
click at [155, 680] on icon at bounding box center [162, 717] width 15 height 15
click at [157, 680] on div "Highlight" at bounding box center [162, 738] width 39 height 10
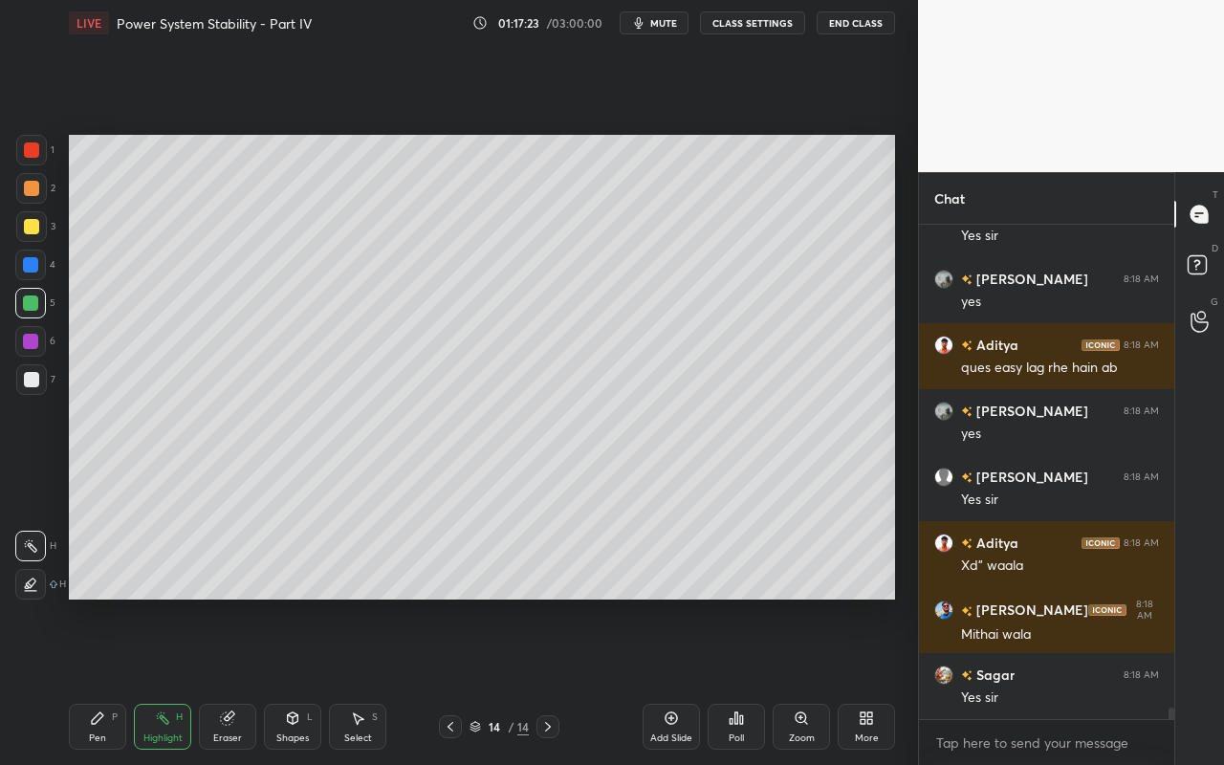
scroll to position [20398, 0]
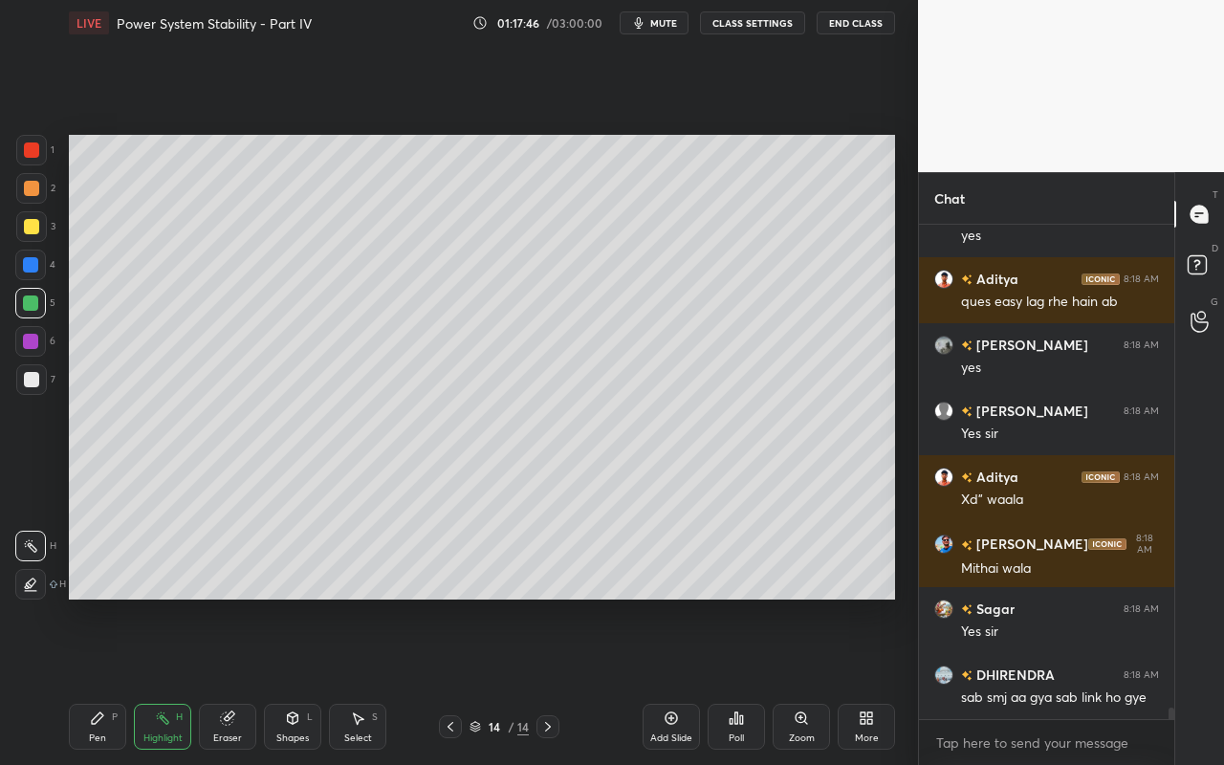
drag, startPoint x: 663, startPoint y: 725, endPoint x: 684, endPoint y: 720, distance: 21.6
click at [663, 680] on icon at bounding box center [670, 717] width 15 height 15
click at [291, 680] on div "Shapes L" at bounding box center [292, 727] width 57 height 46
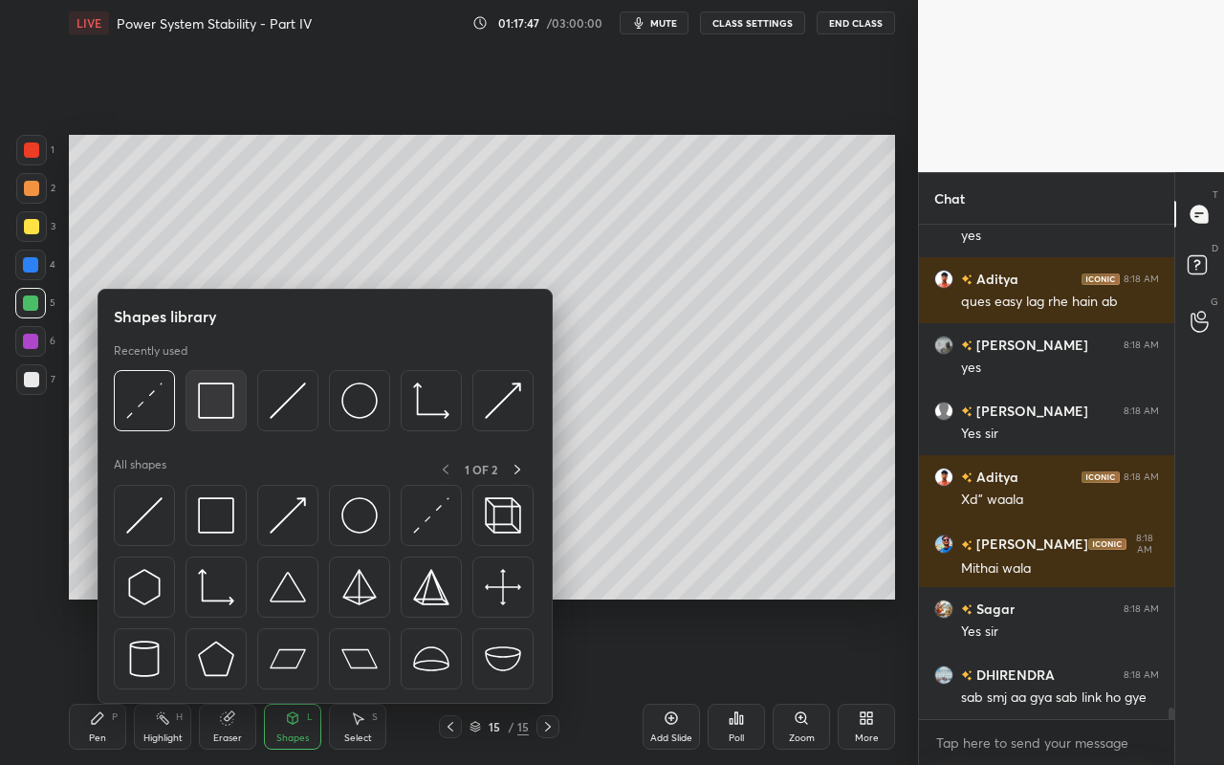
click at [228, 410] on img at bounding box center [216, 400] width 36 height 36
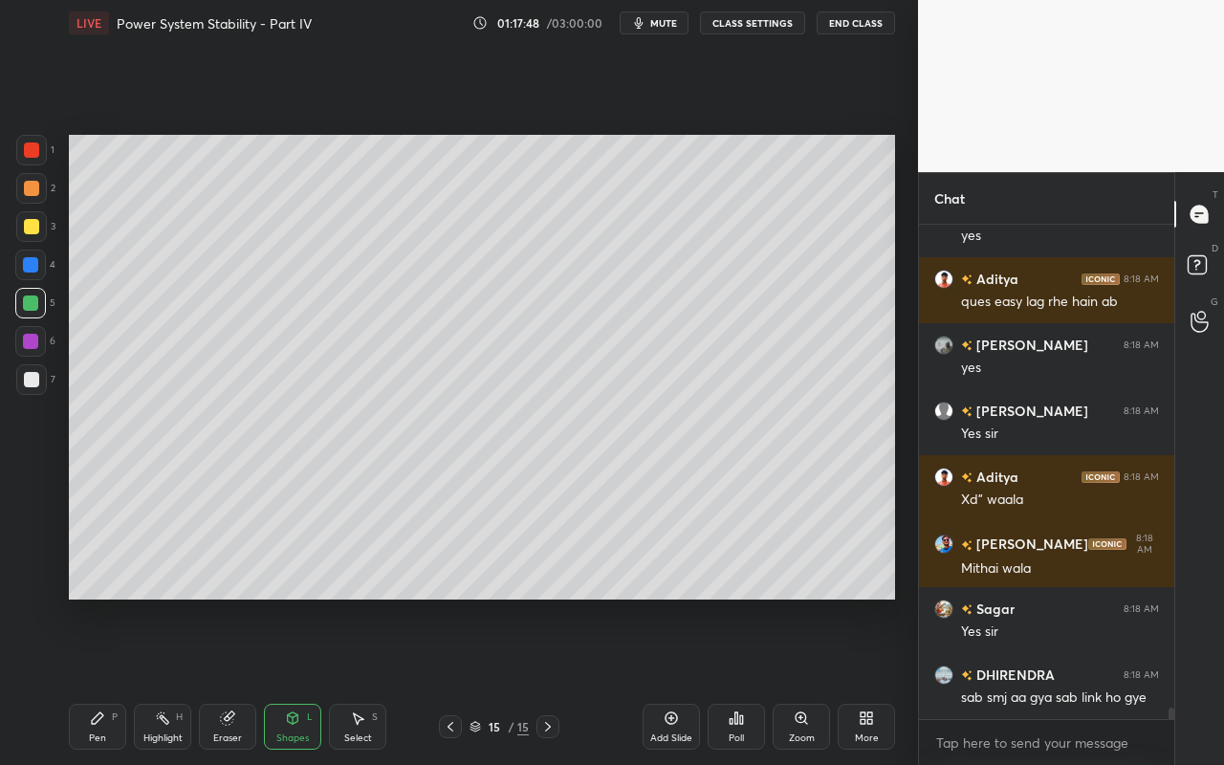
drag, startPoint x: 30, startPoint y: 267, endPoint x: 55, endPoint y: 251, distance: 30.0
click at [30, 267] on div at bounding box center [30, 264] width 15 height 15
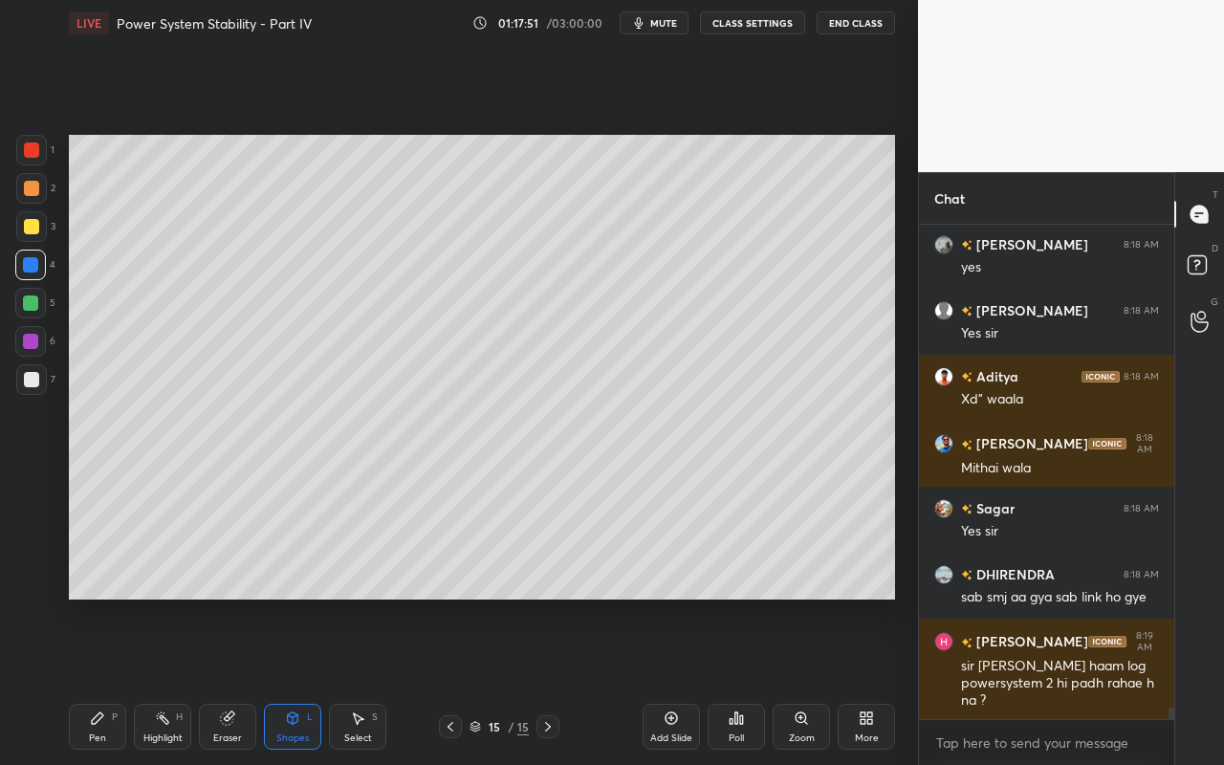
scroll to position [20599, 0]
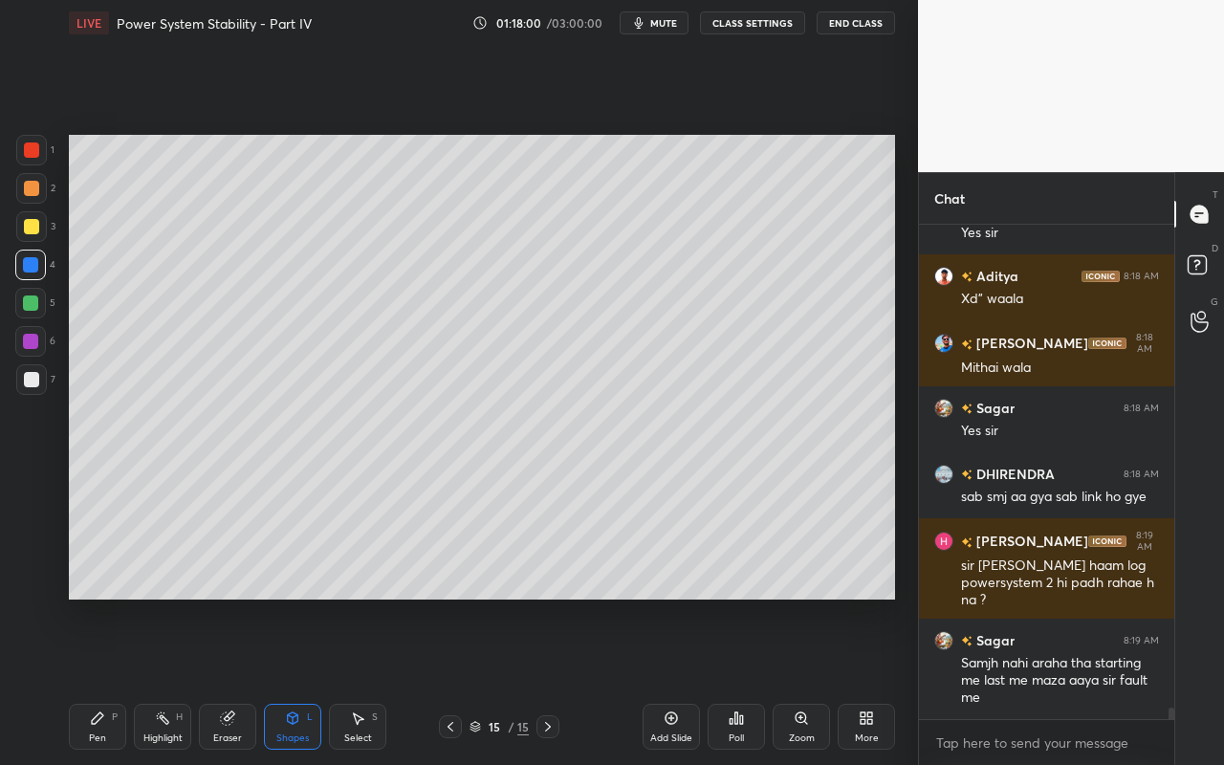
click at [96, 680] on icon at bounding box center [97, 717] width 15 height 15
click at [34, 222] on div at bounding box center [31, 226] width 15 height 15
click at [305, 680] on div "Shapes" at bounding box center [292, 738] width 33 height 10
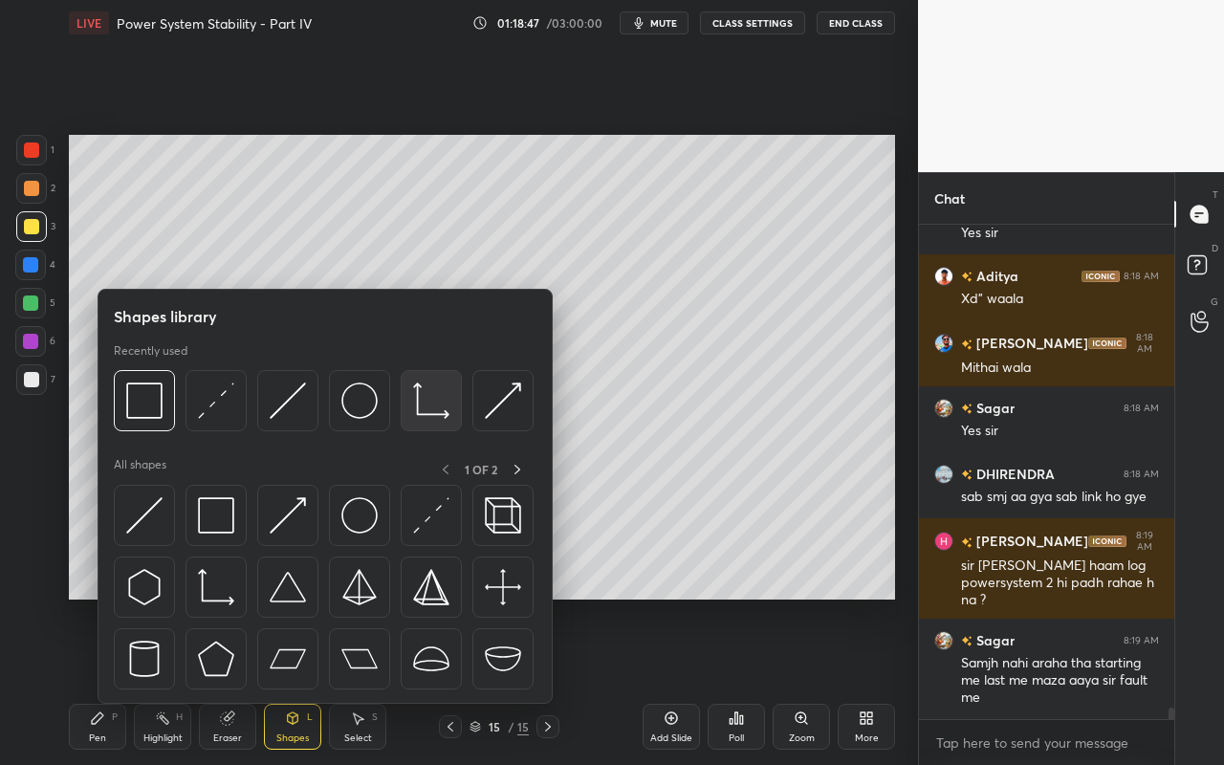
click at [431, 406] on img at bounding box center [431, 400] width 36 height 36
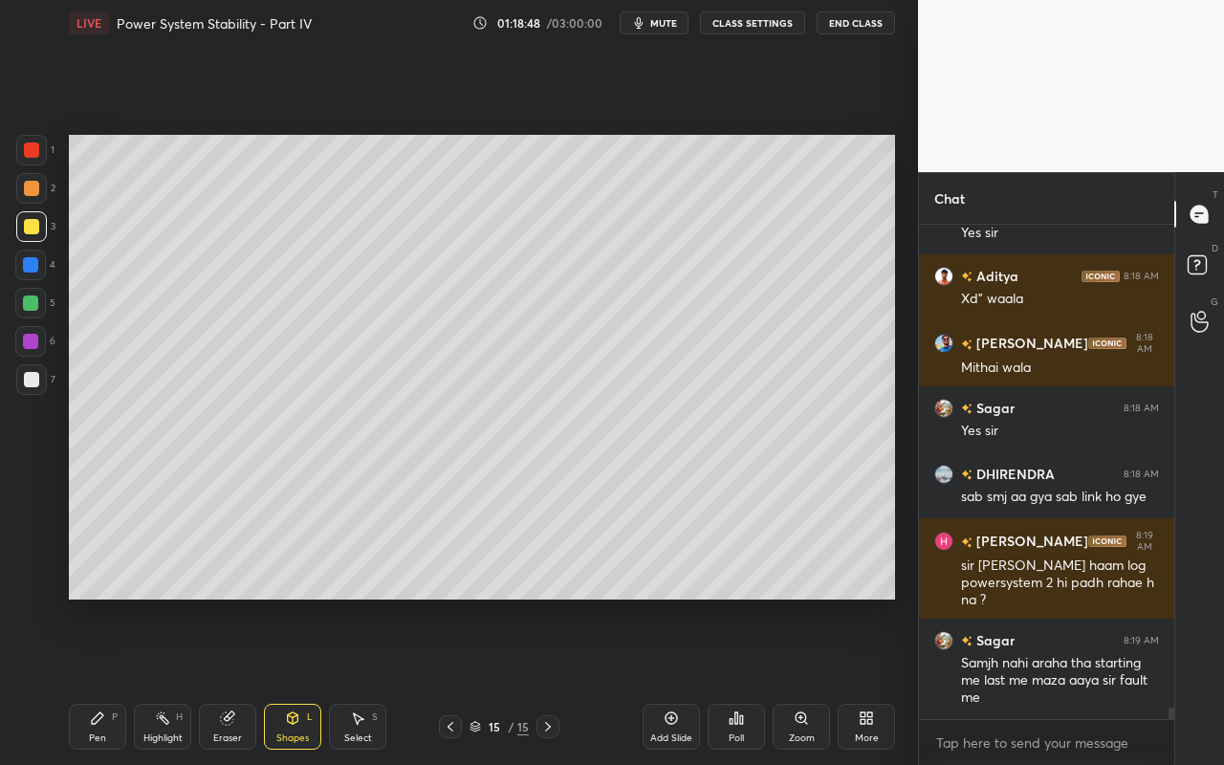
drag, startPoint x: 35, startPoint y: 377, endPoint x: 59, endPoint y: 359, distance: 29.4
click at [35, 377] on div at bounding box center [31, 379] width 15 height 15
drag, startPoint x: 301, startPoint y: 737, endPoint x: 312, endPoint y: 712, distance: 27.0
click at [301, 680] on div "Shapes" at bounding box center [292, 738] width 33 height 10
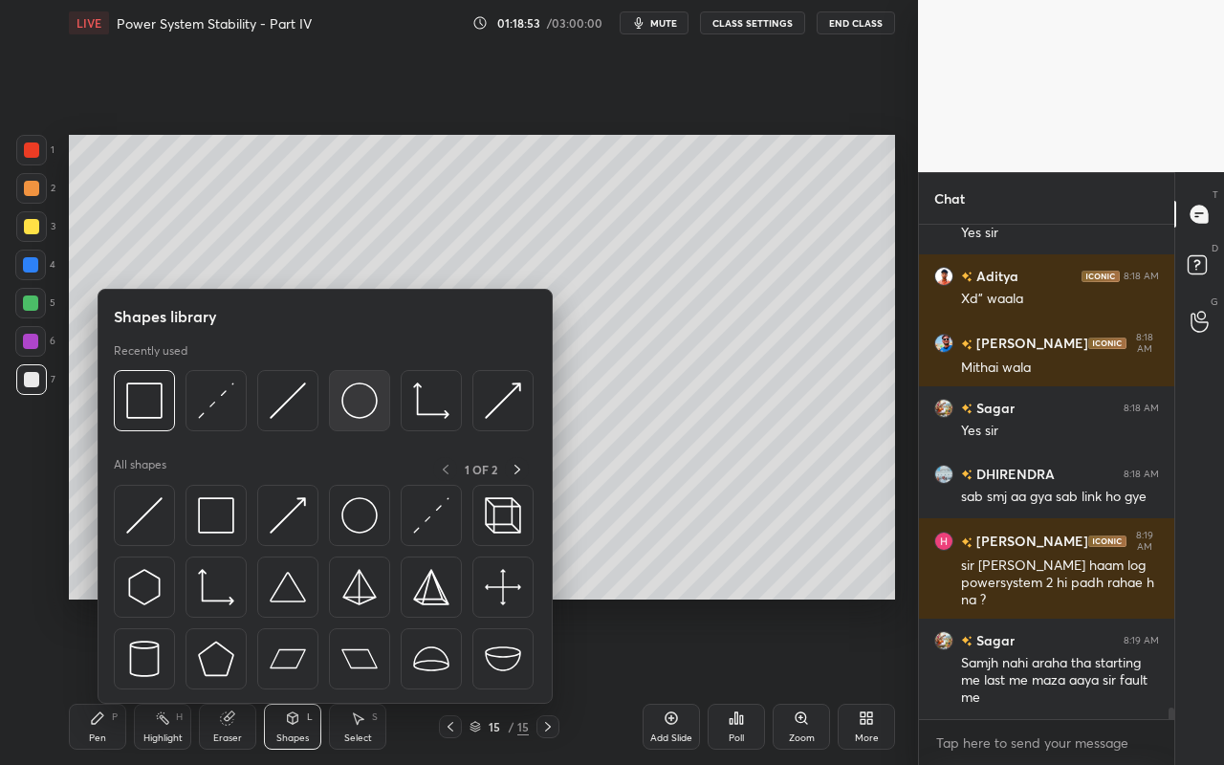
click at [369, 422] on div at bounding box center [359, 400] width 61 height 61
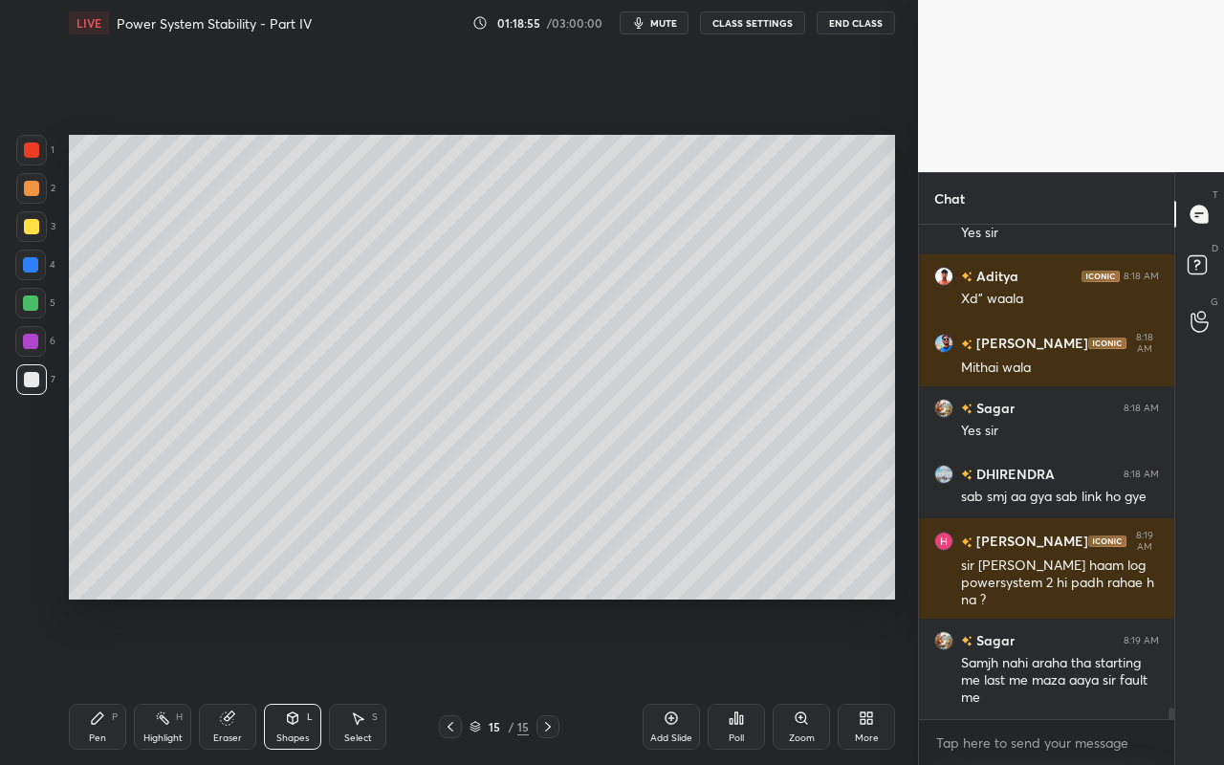
drag, startPoint x: 33, startPoint y: 233, endPoint x: 64, endPoint y: 252, distance: 36.9
click at [33, 233] on div at bounding box center [31, 226] width 15 height 15
click at [354, 680] on div "Select S" at bounding box center [357, 727] width 57 height 46
drag, startPoint x: 345, startPoint y: 562, endPoint x: 354, endPoint y: 567, distance: 9.8
click at [363, 573] on div "0 ° Undo Copy Paste here Duplicate Duplicate to new slide Delete" at bounding box center [482, 367] width 826 height 465
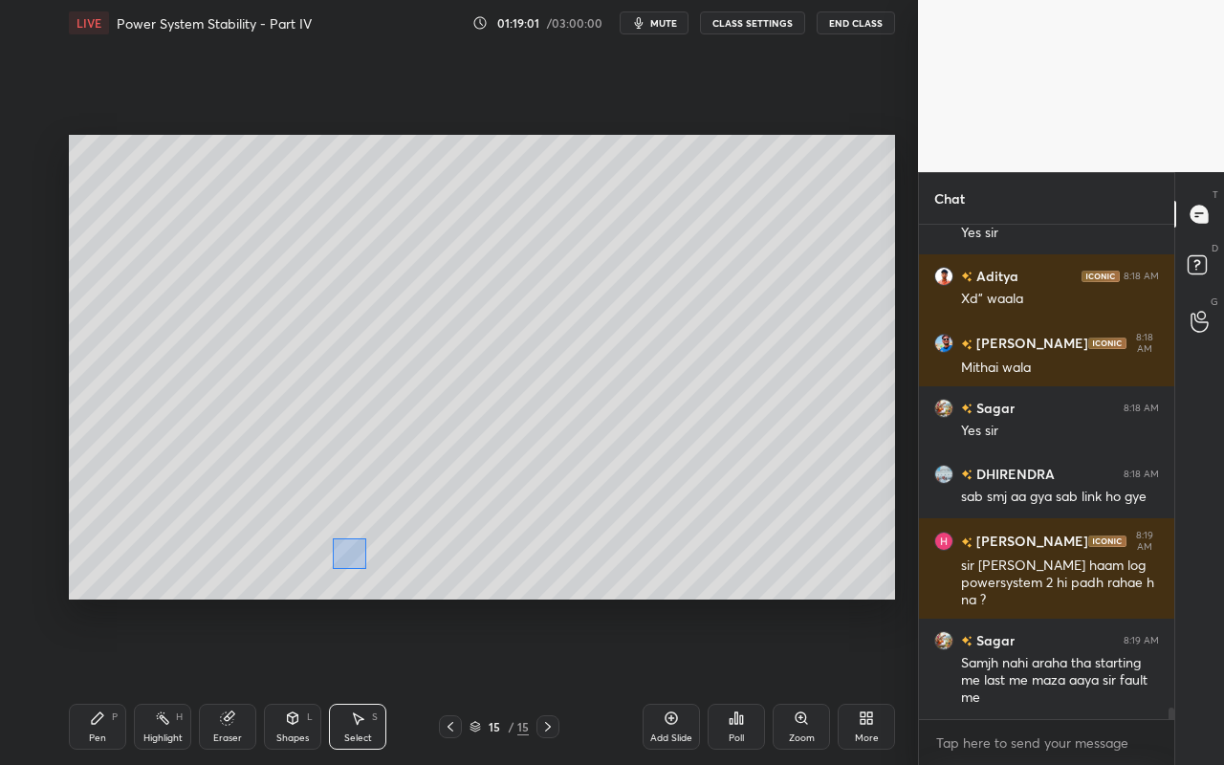
drag, startPoint x: 350, startPoint y: 558, endPoint x: 366, endPoint y: 570, distance: 19.9
click at [372, 576] on div "0 ° Undo Copy Paste here Duplicate Duplicate to new slide Delete" at bounding box center [482, 367] width 826 height 465
click at [430, 530] on div "0 ° Undo Copy Paste here Duplicate Duplicate to new slide Delete" at bounding box center [482, 367] width 826 height 465
click at [405, 563] on div "0 ° Undo Copy Paste here Duplicate Duplicate to new slide Delete" at bounding box center [482, 367] width 826 height 465
drag, startPoint x: 402, startPoint y: 497, endPoint x: 412, endPoint y: 512, distance: 18.6
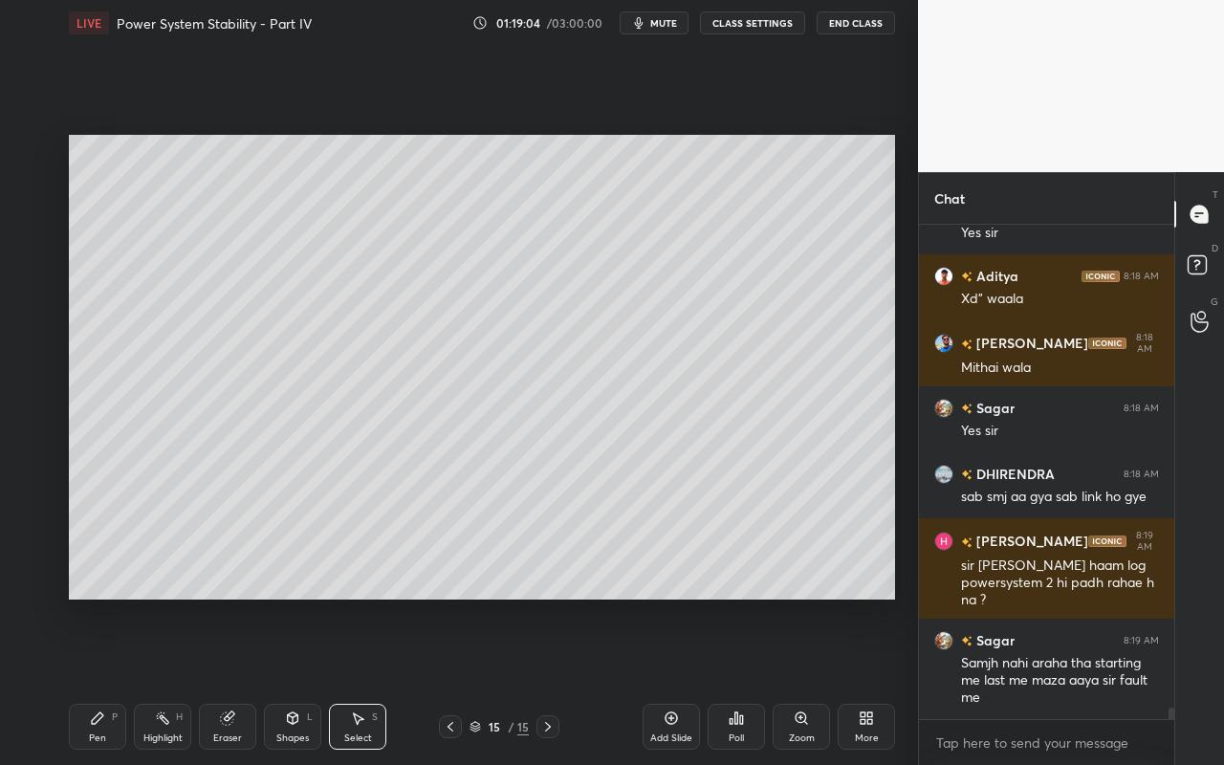
click at [413, 515] on div "0 ° Undo Copy Paste here Duplicate Duplicate to new slide Delete" at bounding box center [482, 367] width 826 height 465
drag, startPoint x: 379, startPoint y: 490, endPoint x: 463, endPoint y: 478, distance: 85.0
click at [463, 474] on div at bounding box center [465, 475] width 8 height 8
click at [396, 559] on div "0 ° Undo Copy Paste here Duplicate Duplicate to new slide Delete" at bounding box center [482, 367] width 826 height 465
drag, startPoint x: 278, startPoint y: 728, endPoint x: 281, endPoint y: 705, distance: 24.1
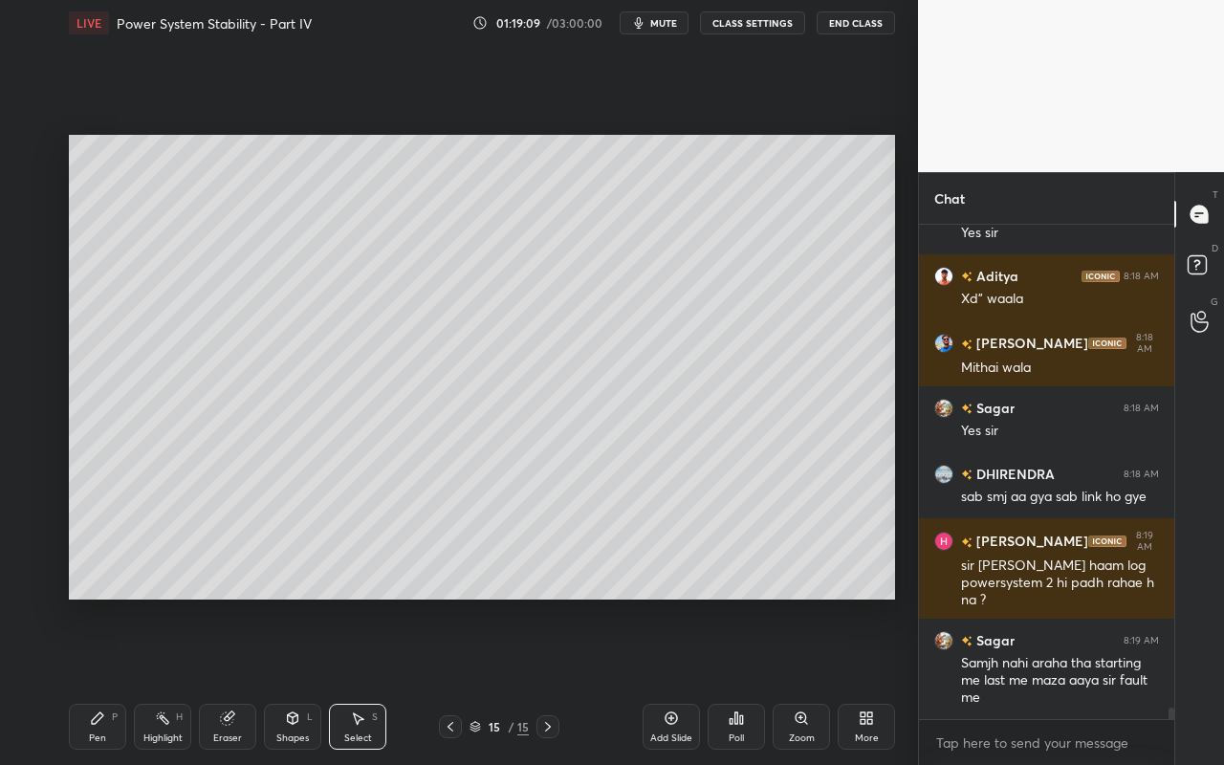
click at [278, 680] on div "Shapes L" at bounding box center [292, 727] width 57 height 46
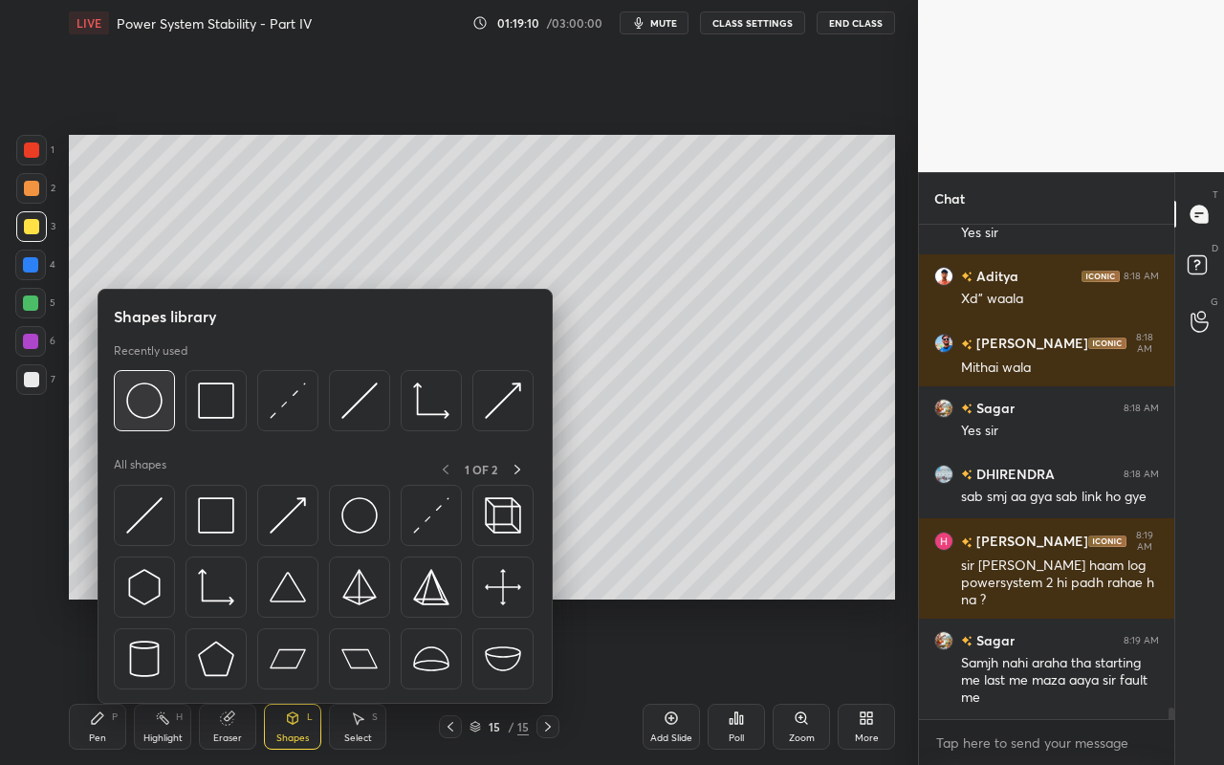
click at [146, 414] on img at bounding box center [144, 400] width 36 height 36
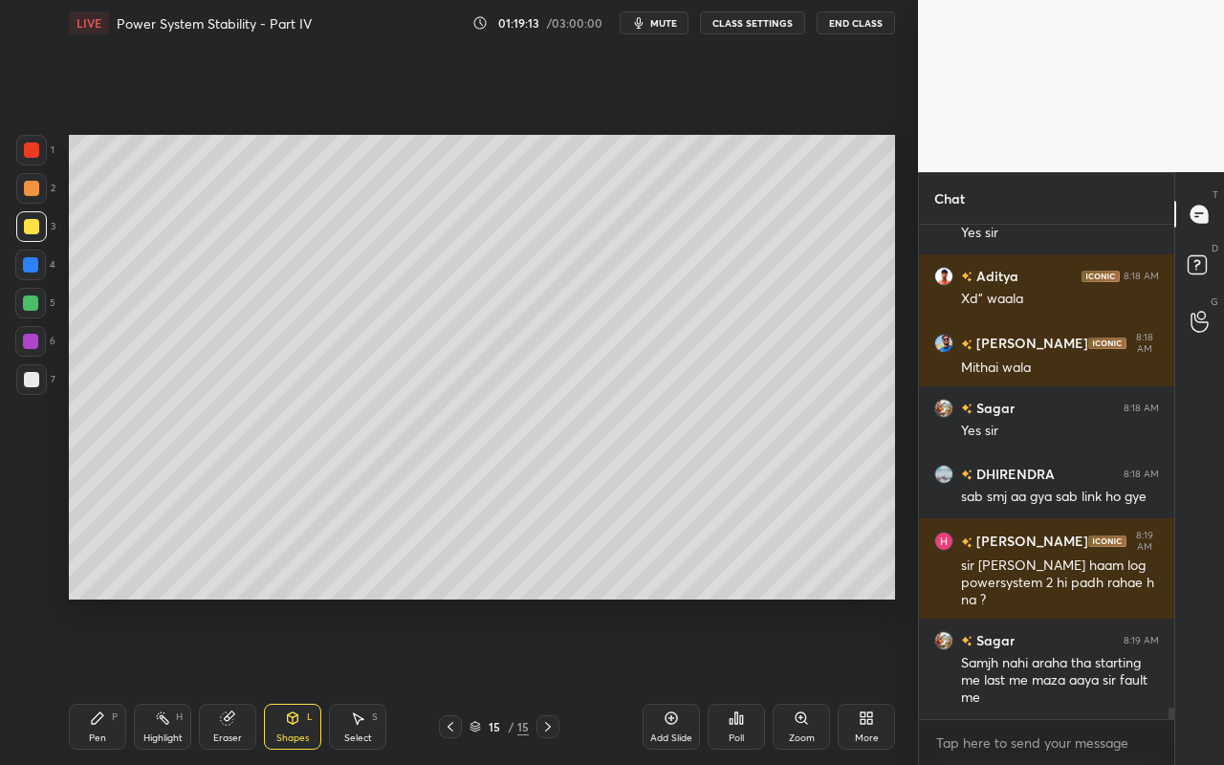
click at [431, 616] on div "Setting up your live class Poll for secs No correct answer Start poll" at bounding box center [481, 367] width 841 height 642
click at [359, 680] on div "Select S" at bounding box center [357, 727] width 57 height 46
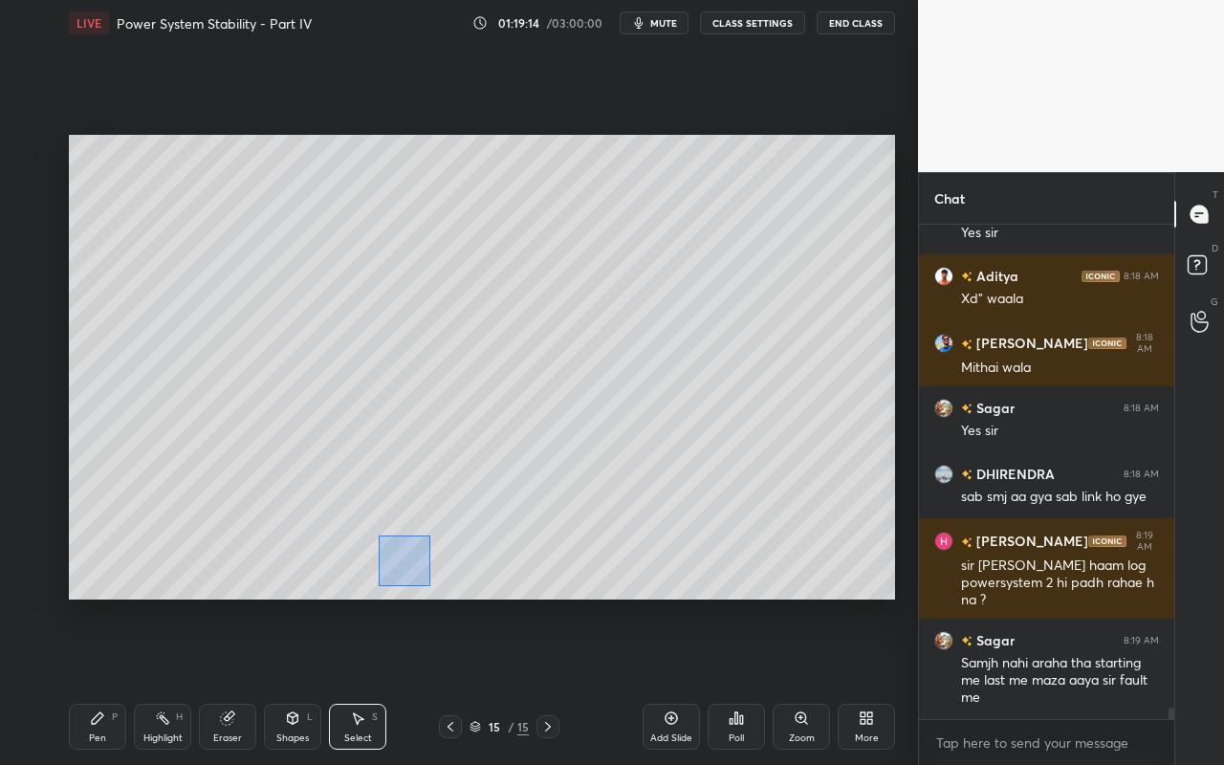
drag, startPoint x: 411, startPoint y: 570, endPoint x: 424, endPoint y: 587, distance: 21.8
click at [426, 587] on div "0 ° Undo Copy Paste here Duplicate Duplicate to new slide Delete" at bounding box center [482, 367] width 826 height 465
drag, startPoint x: 372, startPoint y: 276, endPoint x: 423, endPoint y: 348, distance: 87.8
click at [438, 348] on div "0 ° Undo Copy Paste here Duplicate Duplicate to new slide Delete" at bounding box center [482, 367] width 826 height 465
drag, startPoint x: 383, startPoint y: 339, endPoint x: 368, endPoint y: 361, distance: 26.8
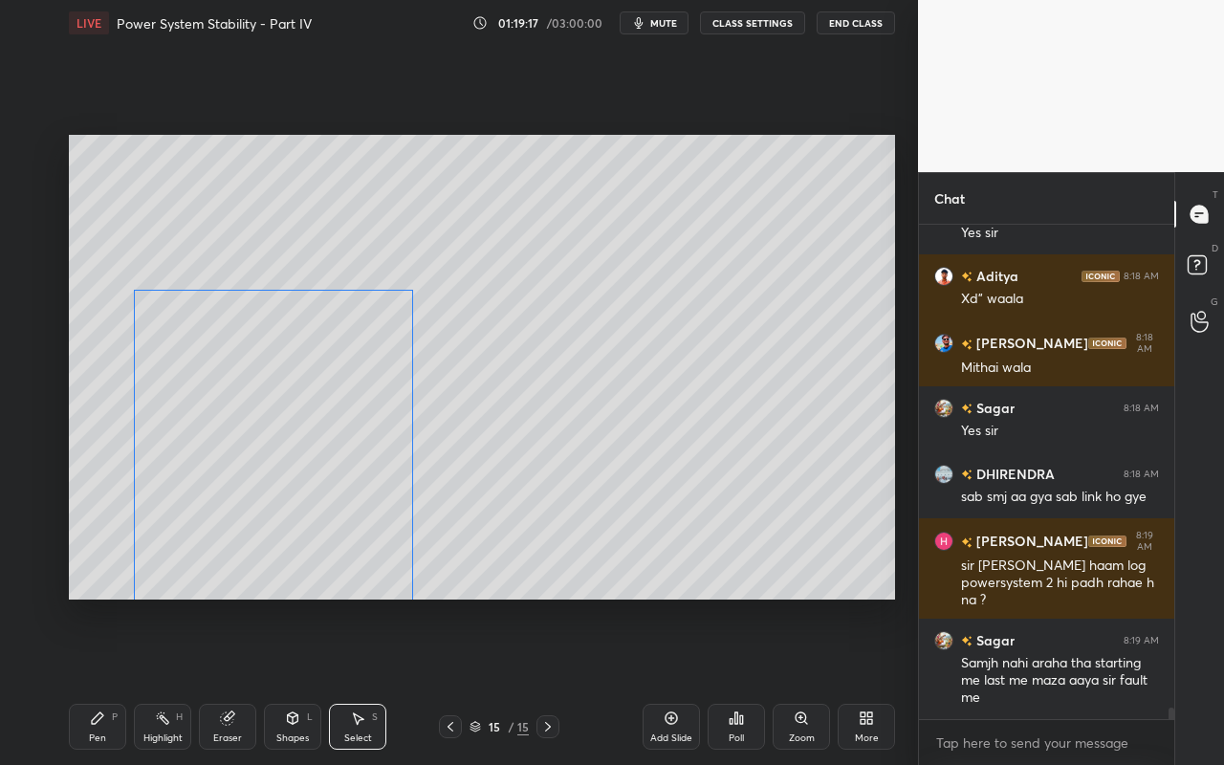
click at [368, 361] on div "0 ° Undo Copy Paste here Duplicate Duplicate to new slide Delete" at bounding box center [482, 367] width 826 height 465
drag, startPoint x: 419, startPoint y: 293, endPoint x: 428, endPoint y: 293, distance: 9.6
click at [426, 293] on div at bounding box center [429, 291] width 8 height 8
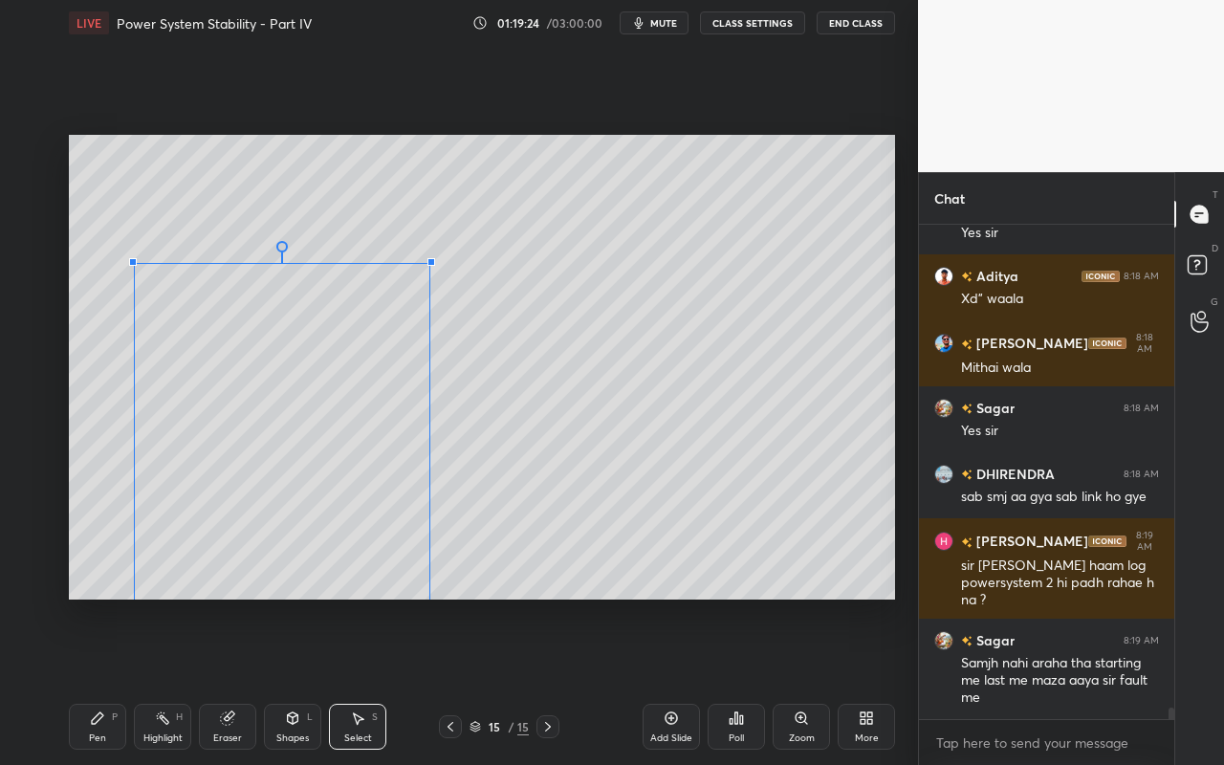
drag, startPoint x: 428, startPoint y: 292, endPoint x: 427, endPoint y: 269, distance: 23.0
click at [428, 264] on div at bounding box center [431, 262] width 8 height 8
click at [383, 382] on div "0 ° Undo Copy Paste here Duplicate Duplicate to new slide Delete" at bounding box center [482, 367] width 826 height 465
drag, startPoint x: 675, startPoint y: 356, endPoint x: 628, endPoint y: 351, distance: 47.1
click at [675, 356] on div "0 ° Undo Copy Paste here Duplicate Duplicate to new slide Delete" at bounding box center [482, 367] width 826 height 465
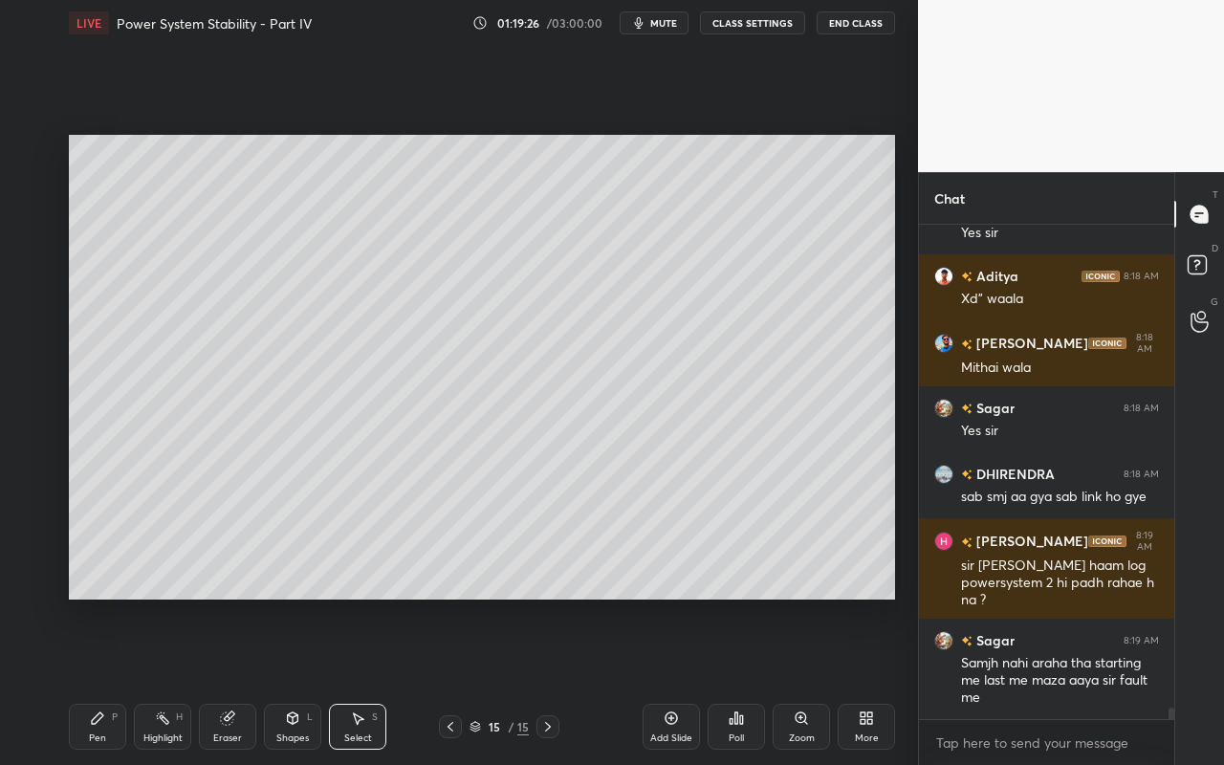
click at [228, 680] on div "Eraser" at bounding box center [227, 738] width 29 height 10
drag, startPoint x: 40, startPoint y: 445, endPoint x: 66, endPoint y: 459, distance: 29.1
click at [39, 449] on div at bounding box center [31, 445] width 31 height 31
drag, startPoint x: 97, startPoint y: 729, endPoint x: 157, endPoint y: 628, distance: 117.9
click at [100, 680] on div "Pen P" at bounding box center [97, 727] width 57 height 46
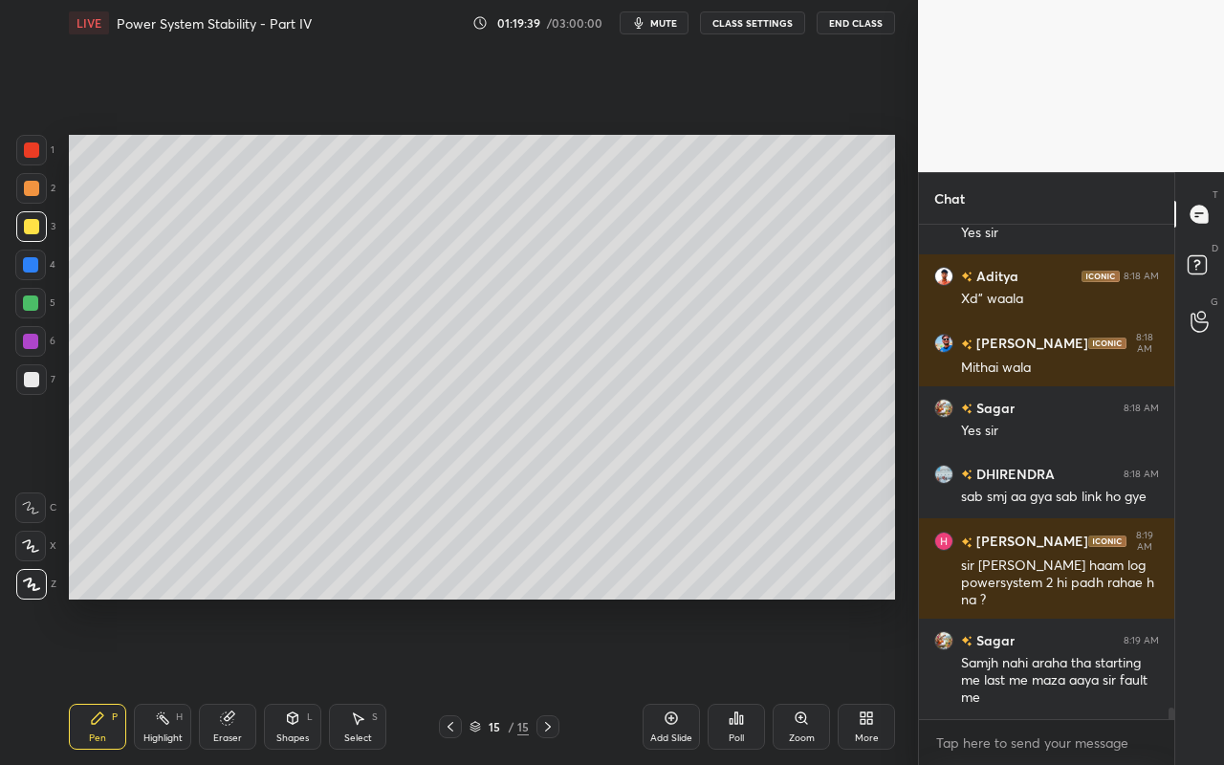
scroll to position [20665, 0]
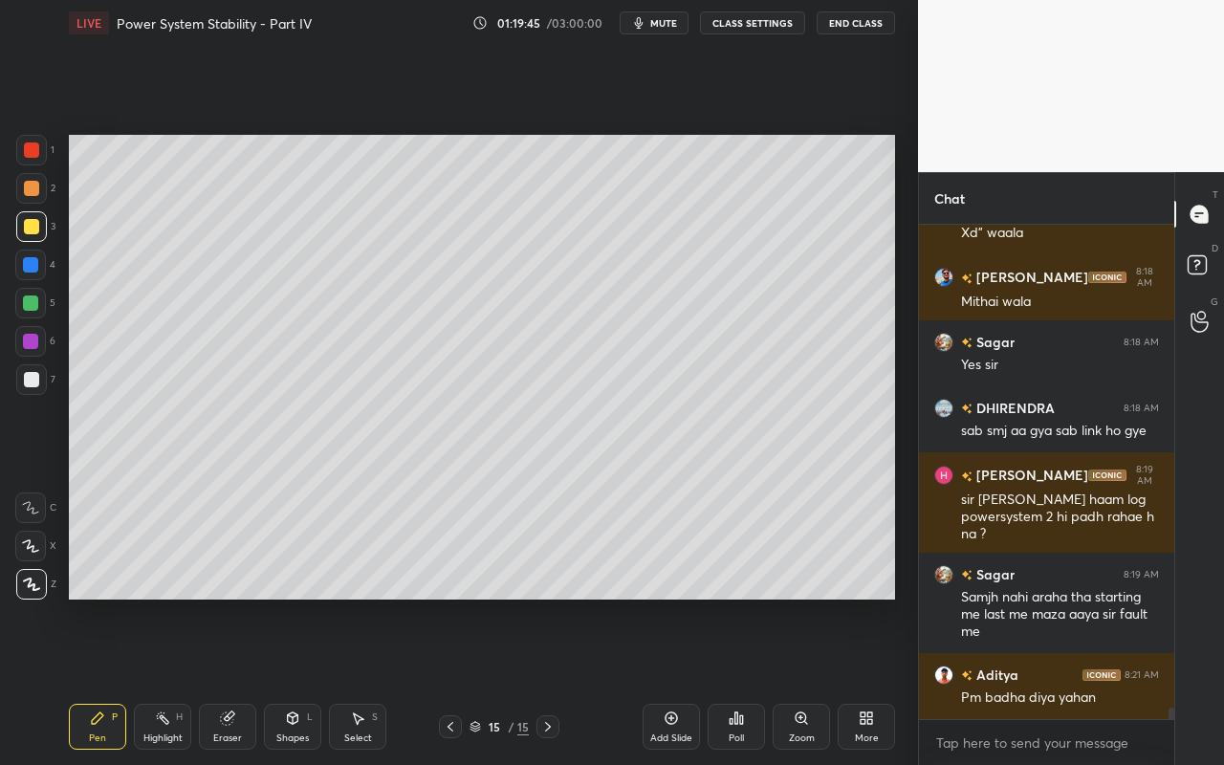
drag, startPoint x: 288, startPoint y: 724, endPoint x: 296, endPoint y: 706, distance: 19.2
click at [288, 680] on icon at bounding box center [292, 717] width 15 height 15
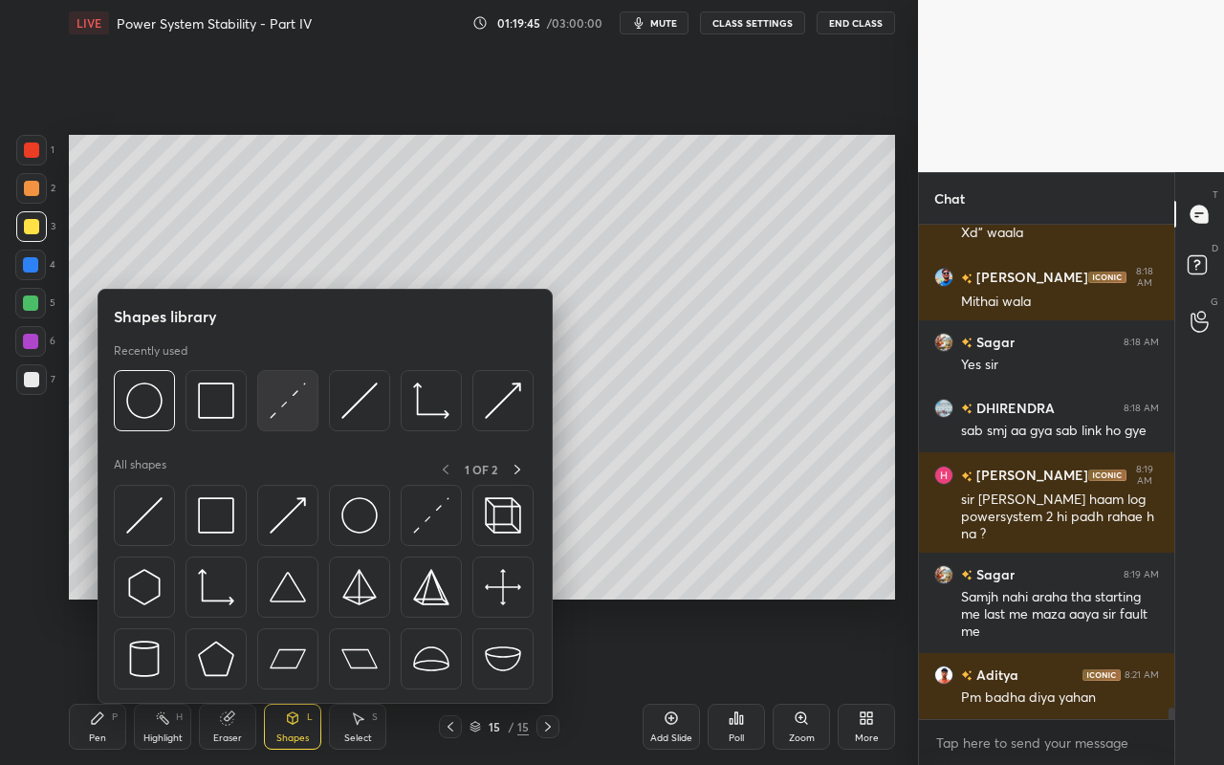
click at [302, 409] on img at bounding box center [288, 400] width 36 height 36
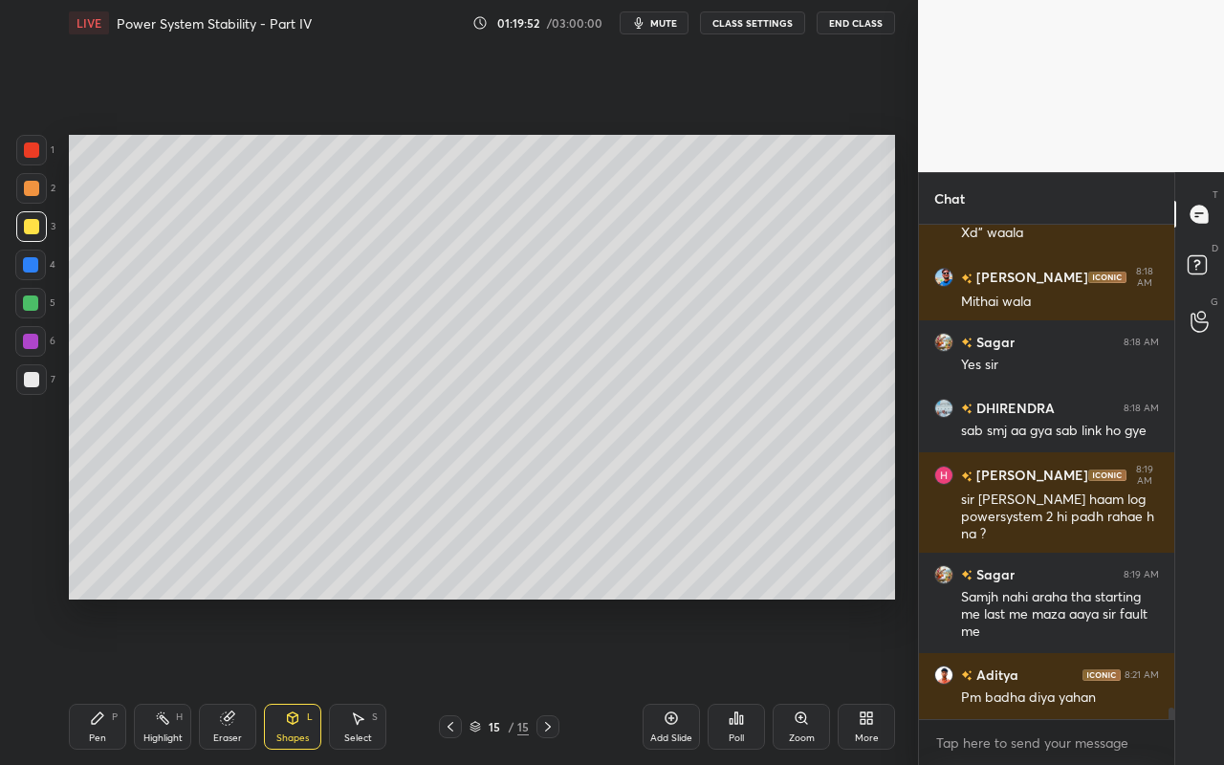
click at [96, 680] on icon at bounding box center [97, 717] width 11 height 11
click at [356, 680] on icon at bounding box center [359, 718] width 11 height 11
click at [179, 284] on div "0 ° Undo Copy Paste here Duplicate Duplicate to new slide Delete" at bounding box center [482, 367] width 826 height 465
click at [643, 393] on div "0 ° Undo Copy Paste here Duplicate Duplicate to new slide Delete" at bounding box center [482, 367] width 826 height 465
click at [308, 680] on div "Shapes L" at bounding box center [292, 727] width 57 height 46
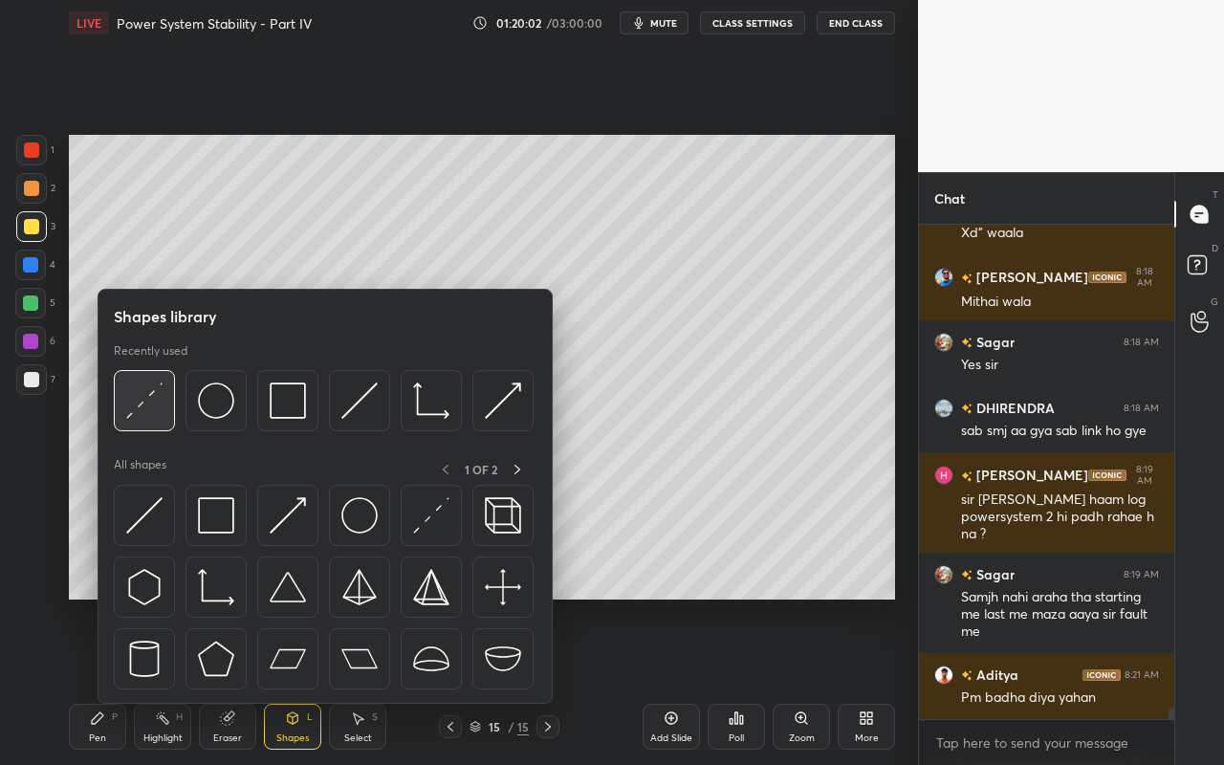
click at [148, 409] on img at bounding box center [144, 400] width 36 height 36
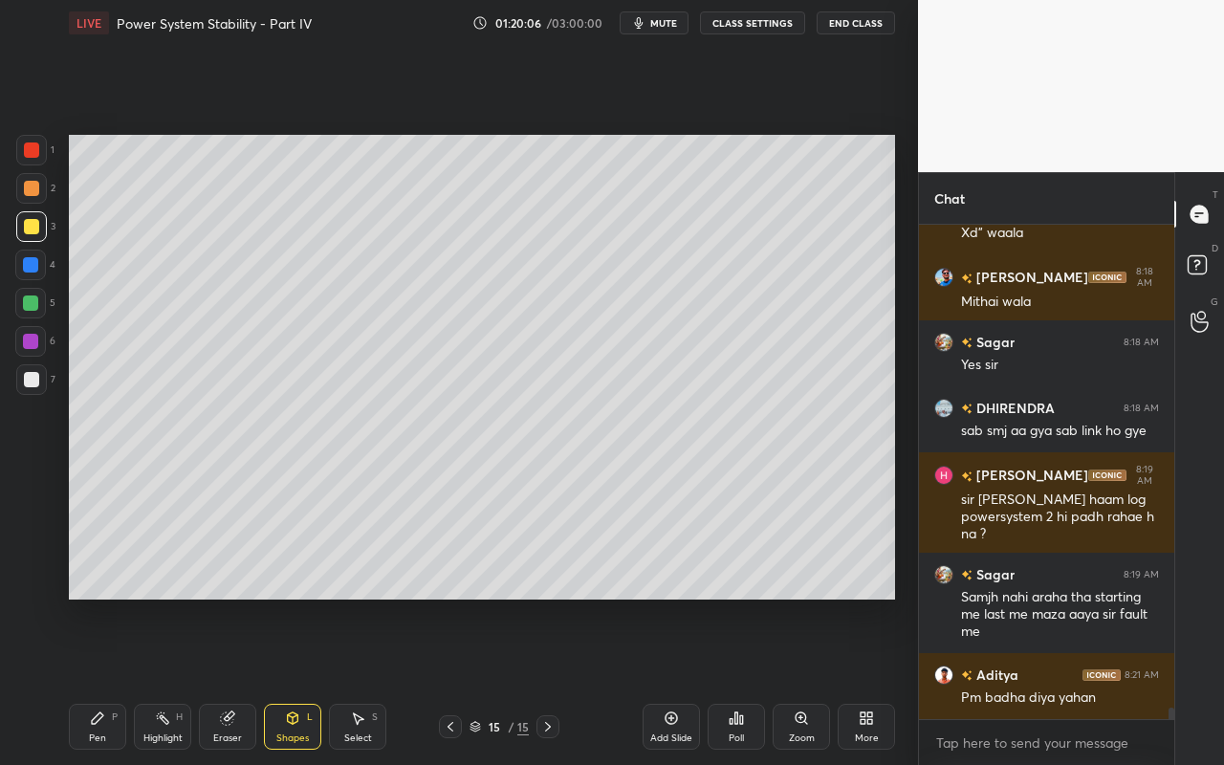
drag, startPoint x: 98, startPoint y: 705, endPoint x: 109, endPoint y: 687, distance: 20.7
click at [98, 680] on div "Pen P" at bounding box center [97, 727] width 57 height 46
click at [299, 680] on div "Shapes L" at bounding box center [292, 727] width 57 height 46
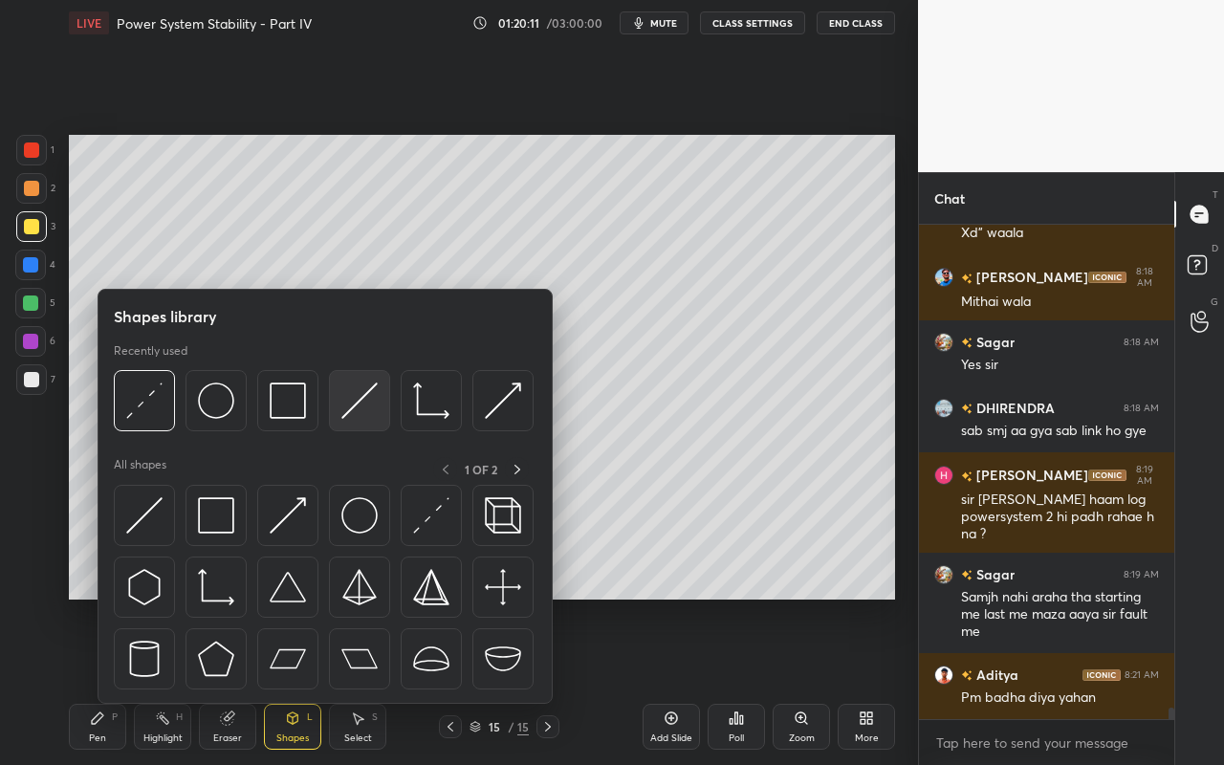
click at [367, 413] on img at bounding box center [359, 400] width 36 height 36
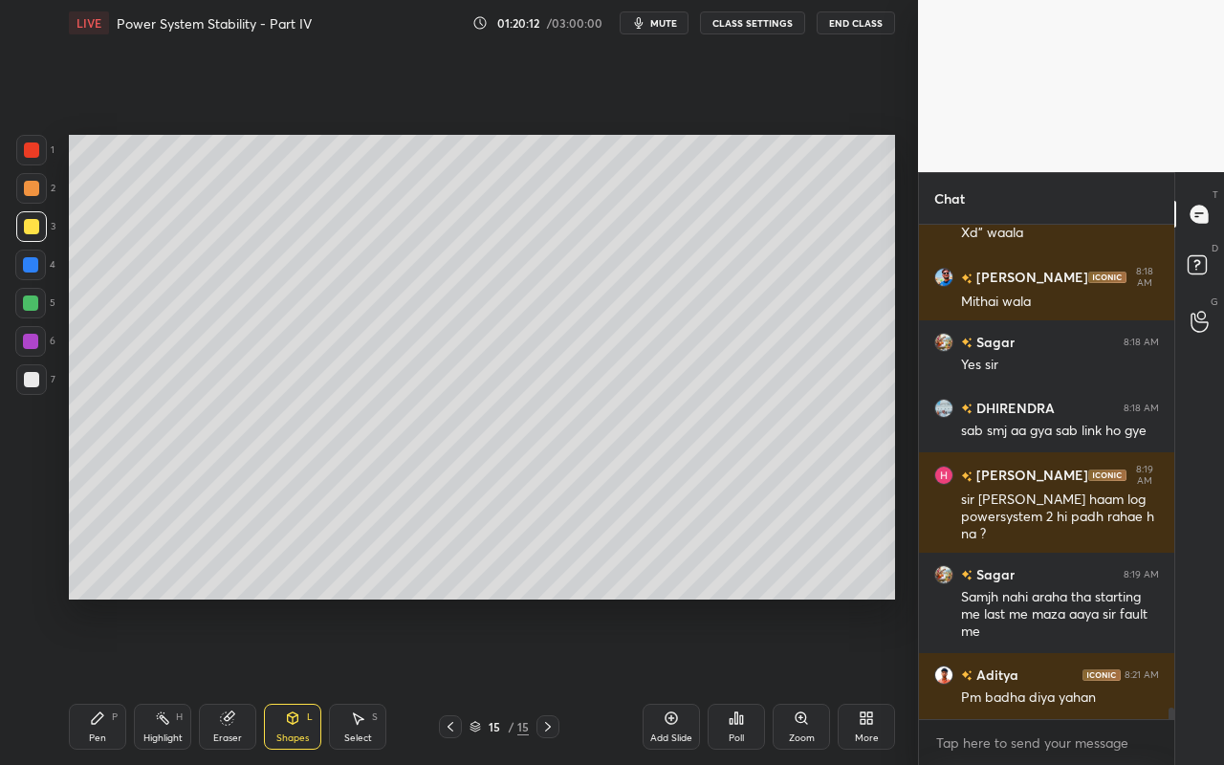
click at [30, 304] on div at bounding box center [30, 302] width 15 height 15
click at [90, 680] on div "Pen P" at bounding box center [97, 727] width 57 height 46
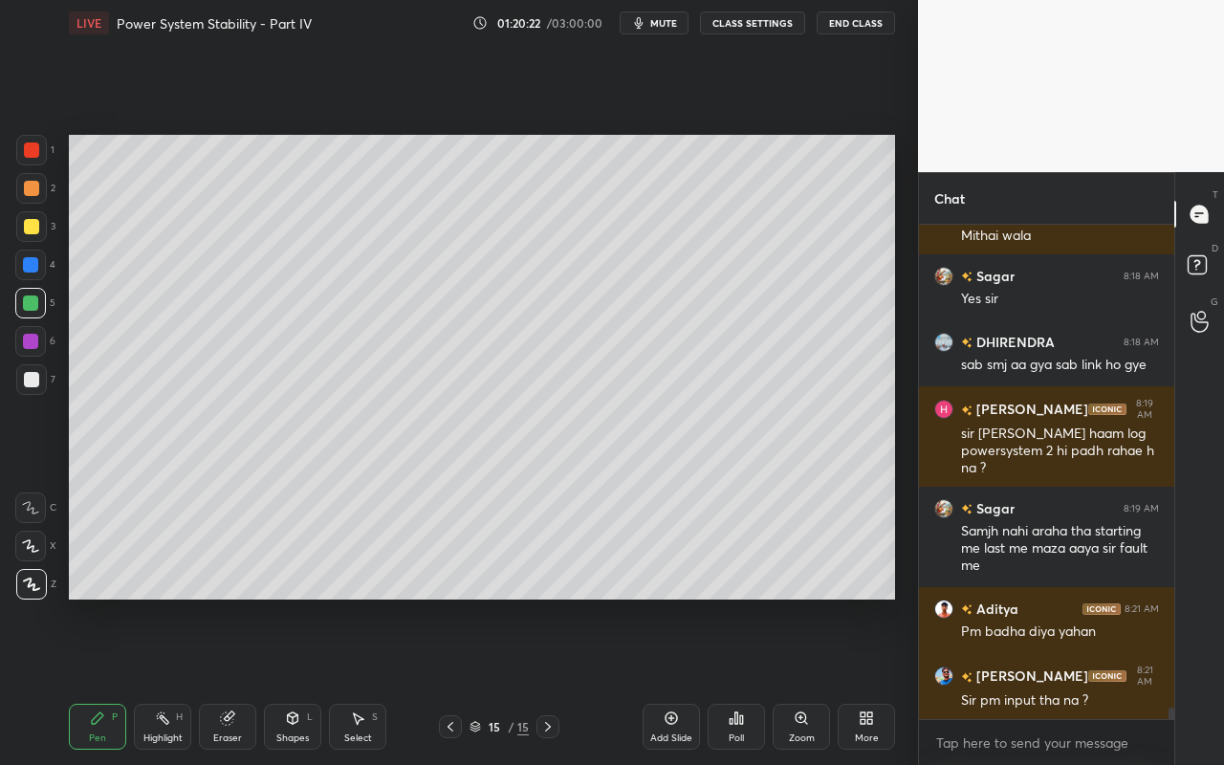
click at [161, 680] on div "Highlight H" at bounding box center [162, 727] width 57 height 46
click at [99, 680] on div "Pen" at bounding box center [97, 738] width 17 height 10
drag, startPoint x: 38, startPoint y: 226, endPoint x: 60, endPoint y: 220, distance: 22.7
click at [43, 226] on div at bounding box center [31, 226] width 31 height 31
drag, startPoint x: 148, startPoint y: 723, endPoint x: 154, endPoint y: 714, distance: 10.3
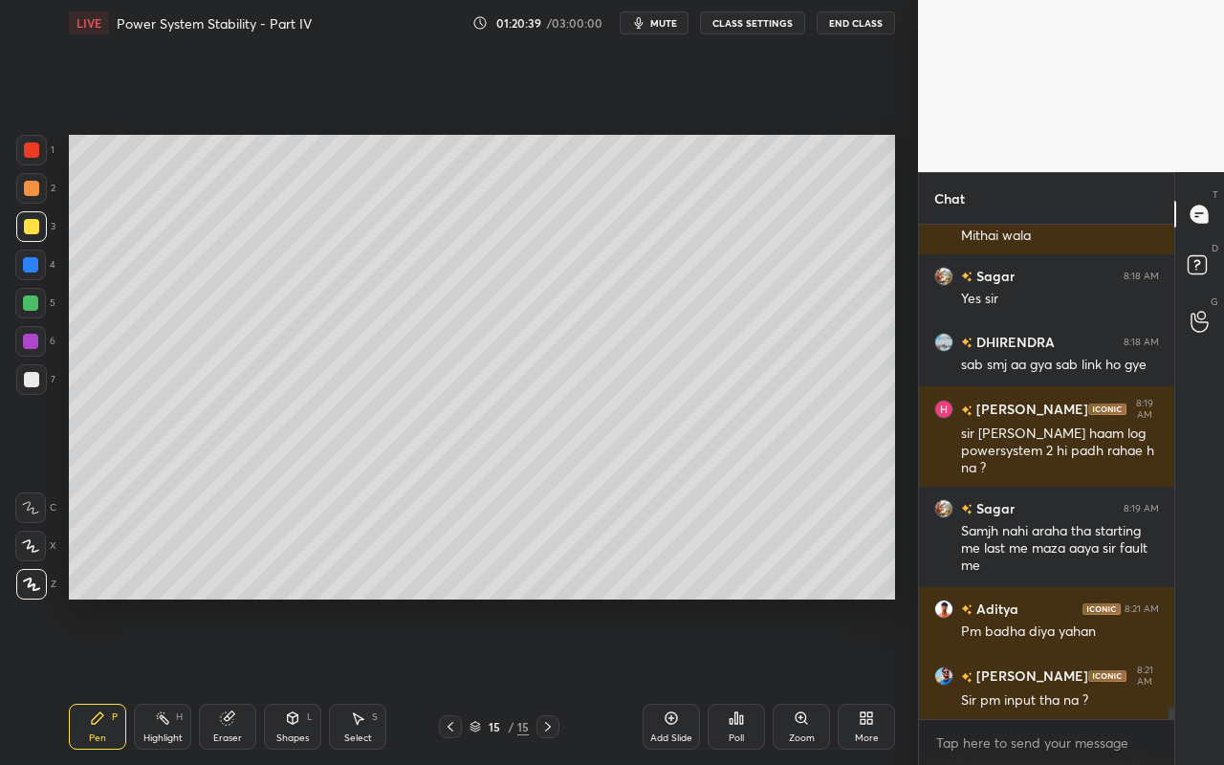
click at [151, 680] on div "Highlight H" at bounding box center [162, 727] width 57 height 46
click at [298, 680] on div "Shapes L" at bounding box center [292, 727] width 57 height 46
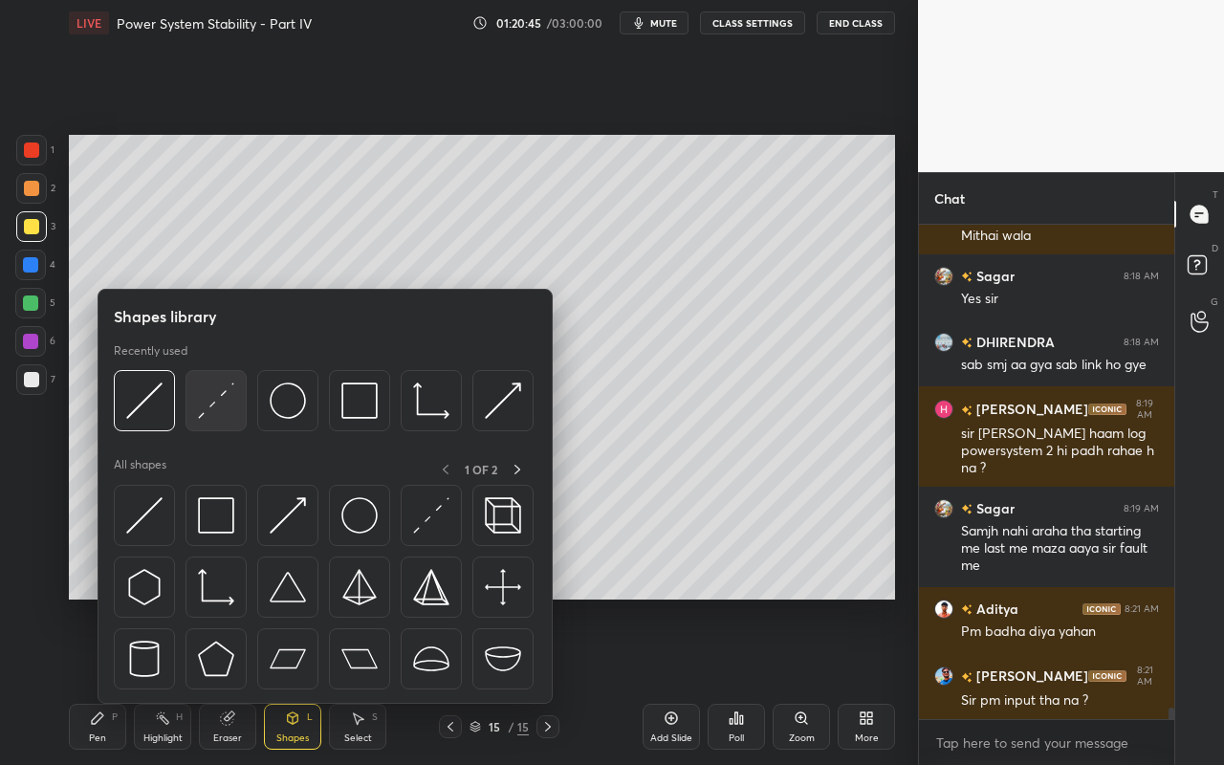
click at [218, 418] on img at bounding box center [216, 400] width 36 height 36
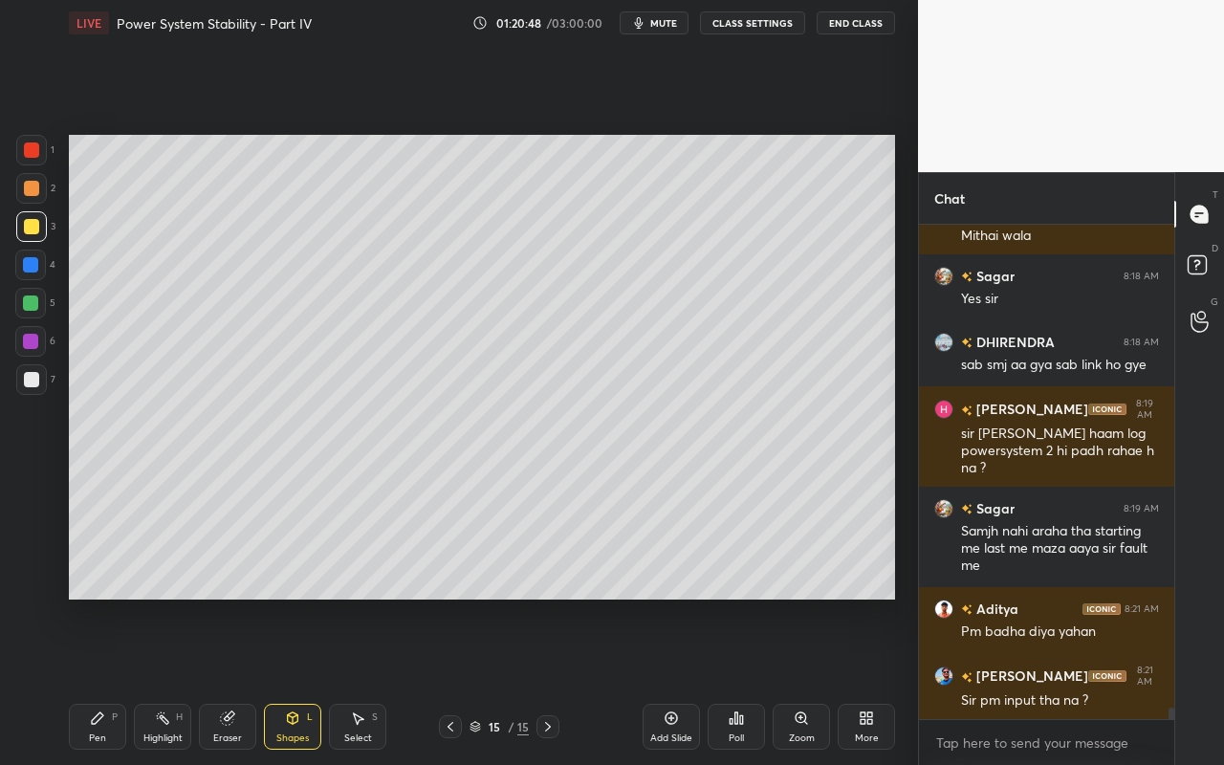
drag, startPoint x: 91, startPoint y: 732, endPoint x: 95, endPoint y: 720, distance: 13.0
click at [91, 680] on div "Pen" at bounding box center [97, 738] width 17 height 10
click at [35, 301] on div at bounding box center [30, 302] width 15 height 15
click at [166, 680] on div "Highlight" at bounding box center [162, 738] width 39 height 10
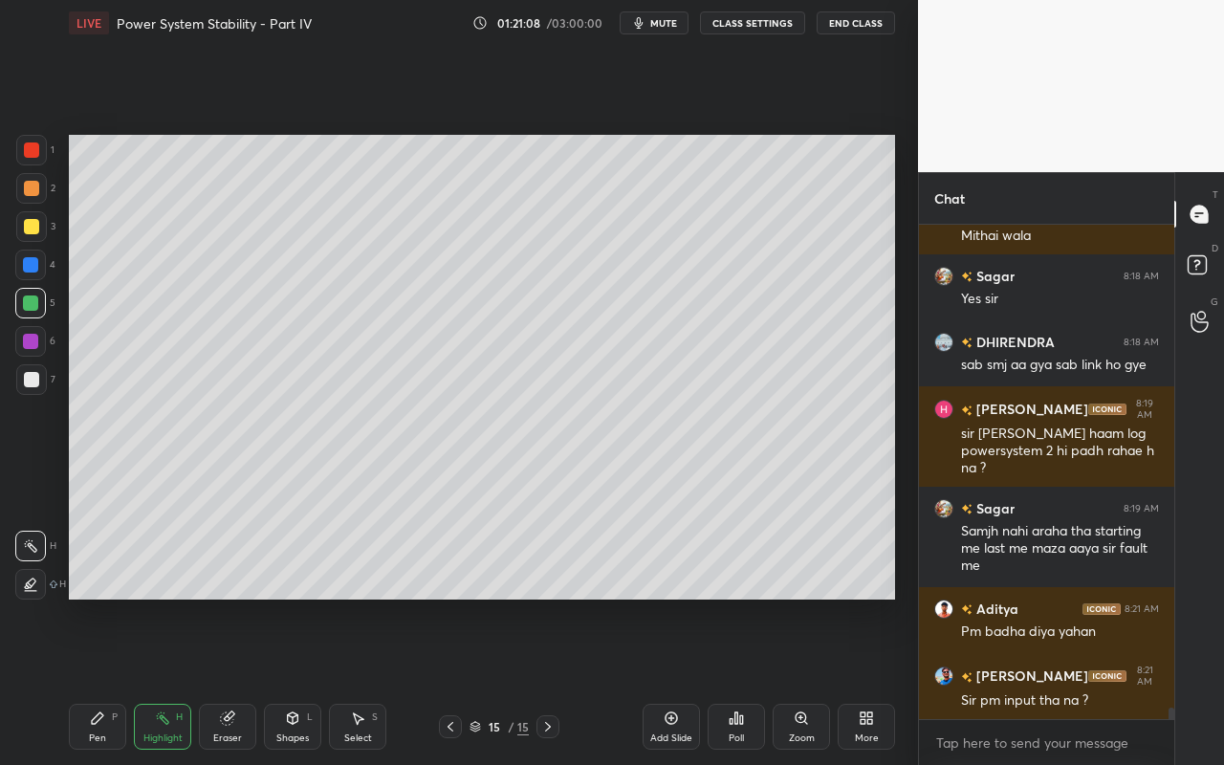
click at [99, 680] on div "Pen" at bounding box center [97, 738] width 17 height 10
click at [160, 680] on div "Highlight H" at bounding box center [162, 727] width 57 height 46
click at [89, 680] on div "Pen P" at bounding box center [97, 727] width 57 height 46
click at [155, 680] on icon at bounding box center [162, 717] width 15 height 15
click at [275, 680] on div "Shapes L" at bounding box center [292, 727] width 57 height 46
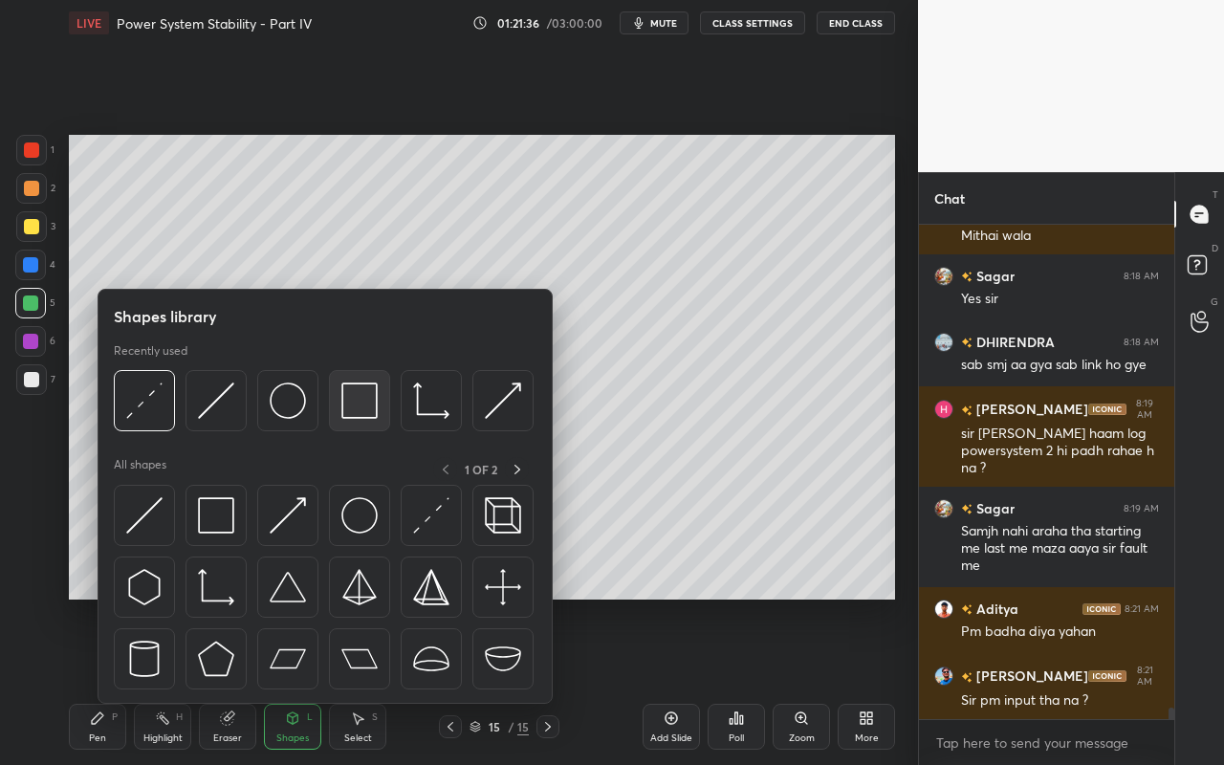
click at [372, 416] on img at bounding box center [359, 400] width 36 height 36
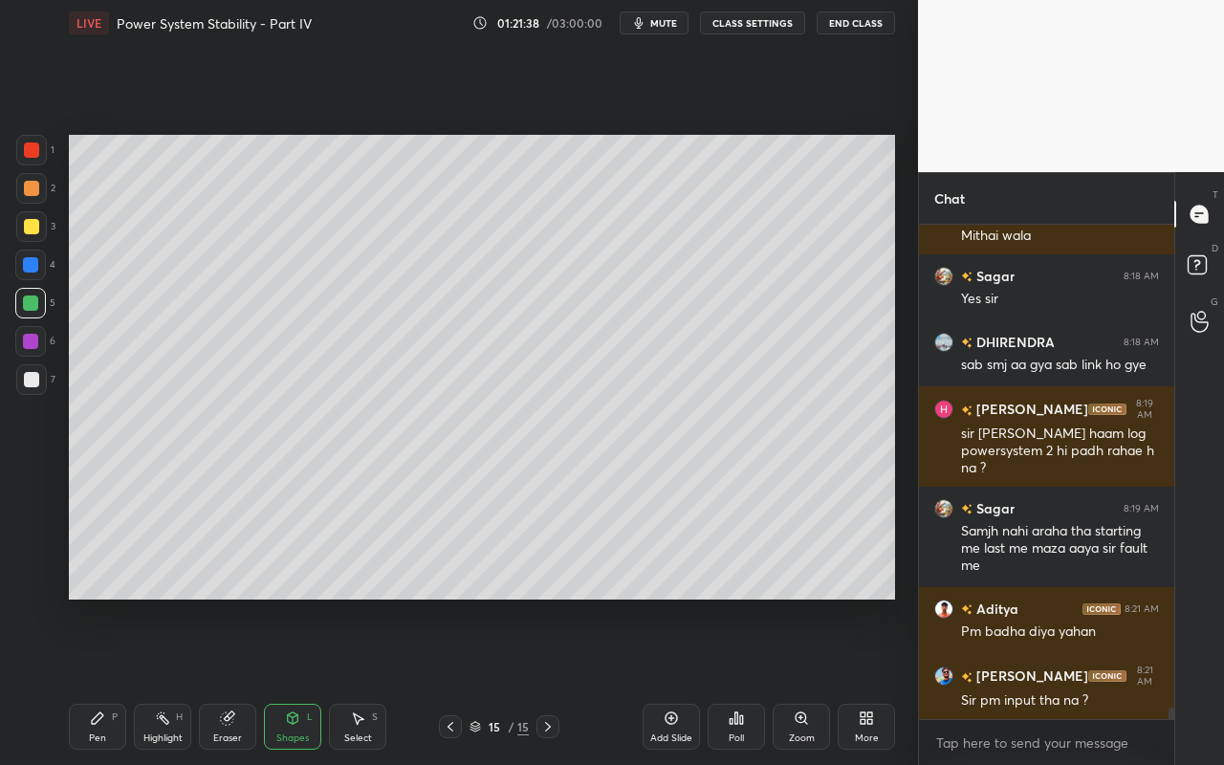
click at [92, 680] on div "Pen P" at bounding box center [97, 727] width 57 height 46
click at [302, 680] on div "Shapes" at bounding box center [292, 738] width 33 height 10
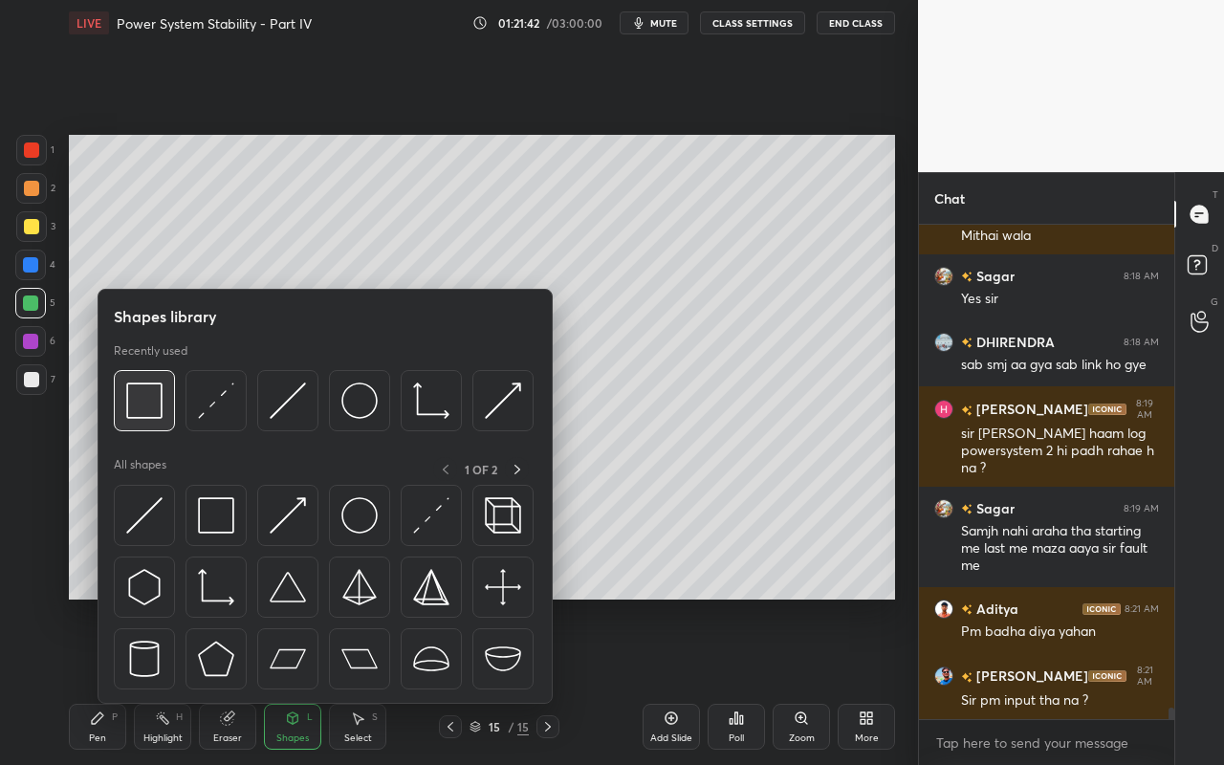
click at [148, 419] on div at bounding box center [144, 400] width 61 height 61
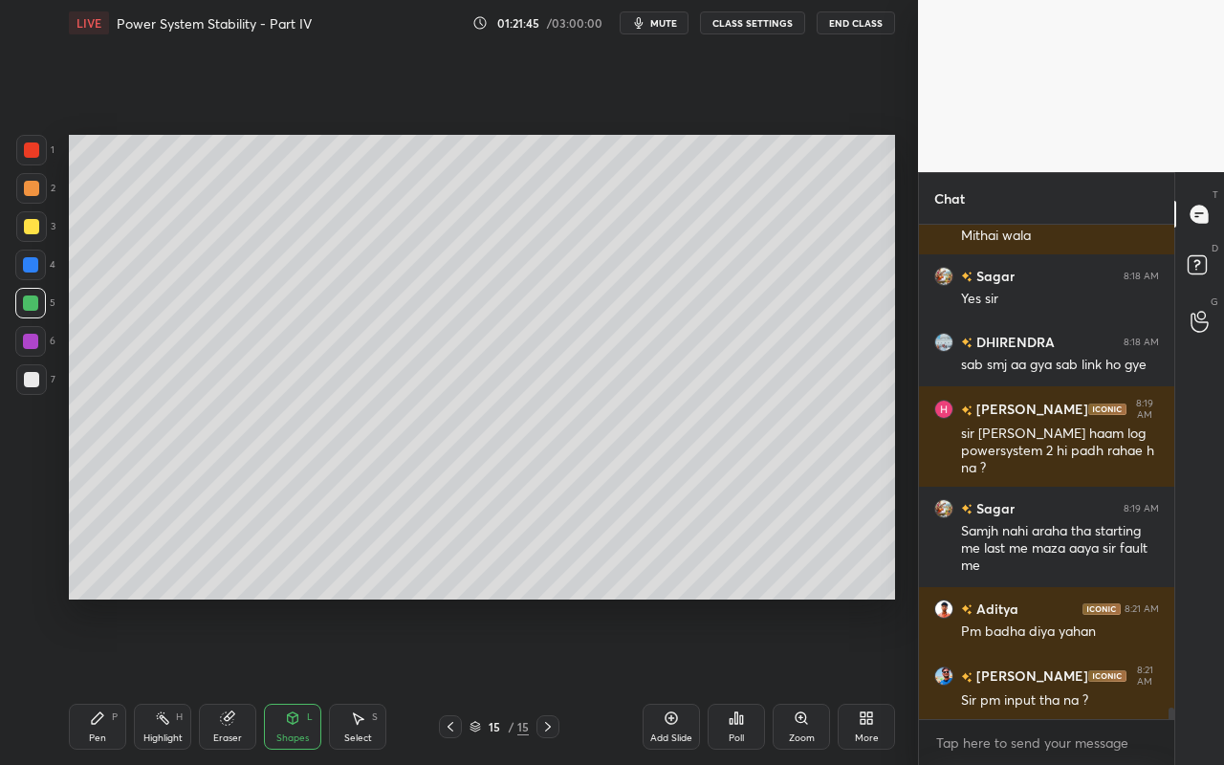
click at [100, 680] on div "Pen P" at bounding box center [97, 727] width 57 height 46
drag, startPoint x: 301, startPoint y: 735, endPoint x: 304, endPoint y: 724, distance: 11.8
click at [301, 680] on div "Shapes" at bounding box center [292, 738] width 33 height 10
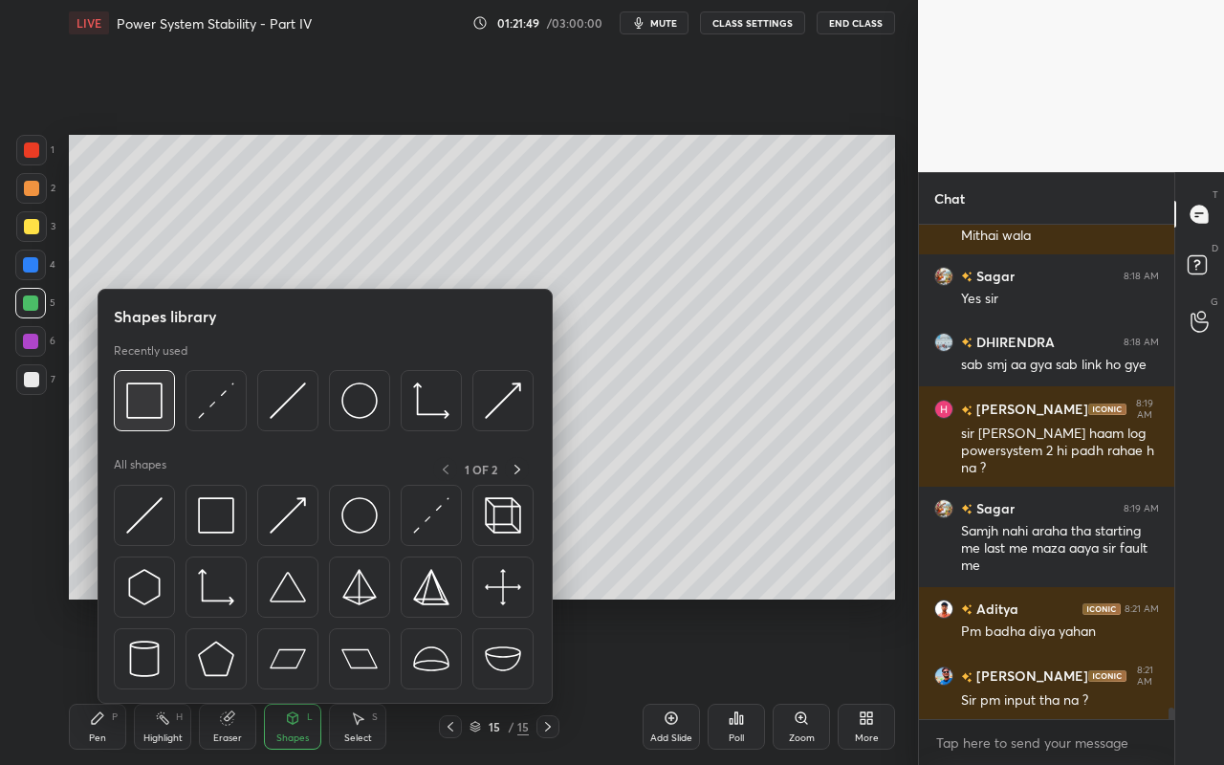
click at [152, 415] on img at bounding box center [144, 400] width 36 height 36
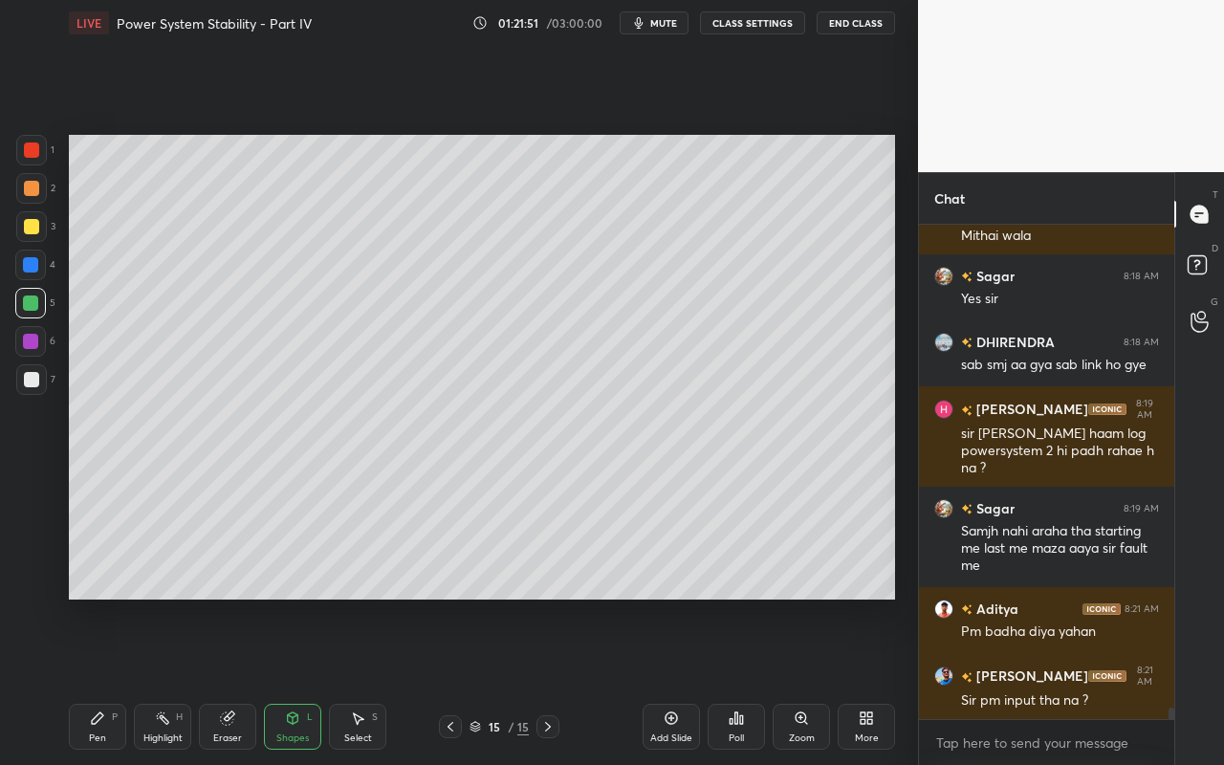
click at [163, 680] on icon at bounding box center [162, 717] width 15 height 15
drag, startPoint x: 114, startPoint y: 732, endPoint x: 199, endPoint y: 642, distance: 123.7
click at [118, 680] on div "Pen P" at bounding box center [97, 727] width 57 height 46
click at [132, 680] on div "Pen P Highlight H Eraser Shapes L Select S" at bounding box center [212, 727] width 287 height 46
drag, startPoint x: 107, startPoint y: 722, endPoint x: 144, endPoint y: 725, distance: 37.4
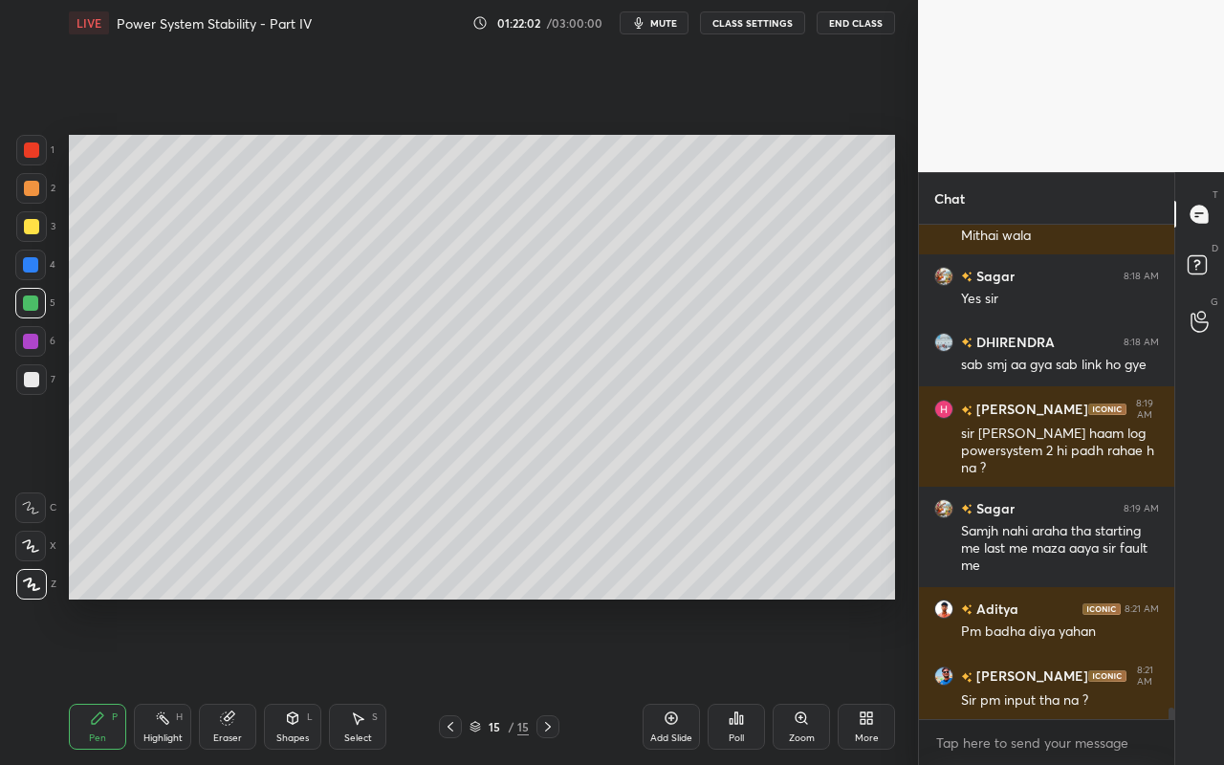
click at [115, 680] on div "Pen P" at bounding box center [97, 727] width 57 height 46
drag, startPoint x: 107, startPoint y: 728, endPoint x: 135, endPoint y: 721, distance: 28.8
click at [108, 680] on div "Pen P" at bounding box center [97, 727] width 57 height 46
click at [35, 388] on div at bounding box center [31, 379] width 31 height 31
click at [296, 680] on div "Shapes L" at bounding box center [292, 727] width 57 height 46
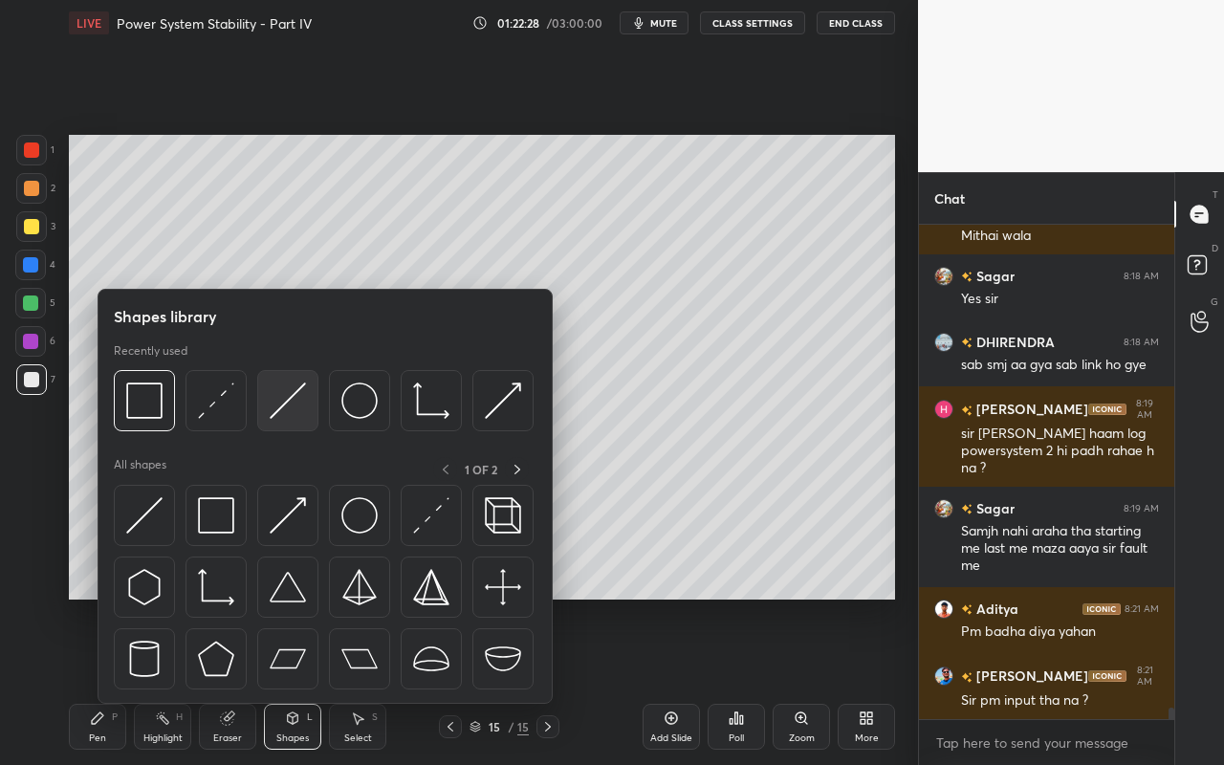
click at [313, 412] on div at bounding box center [287, 400] width 61 height 61
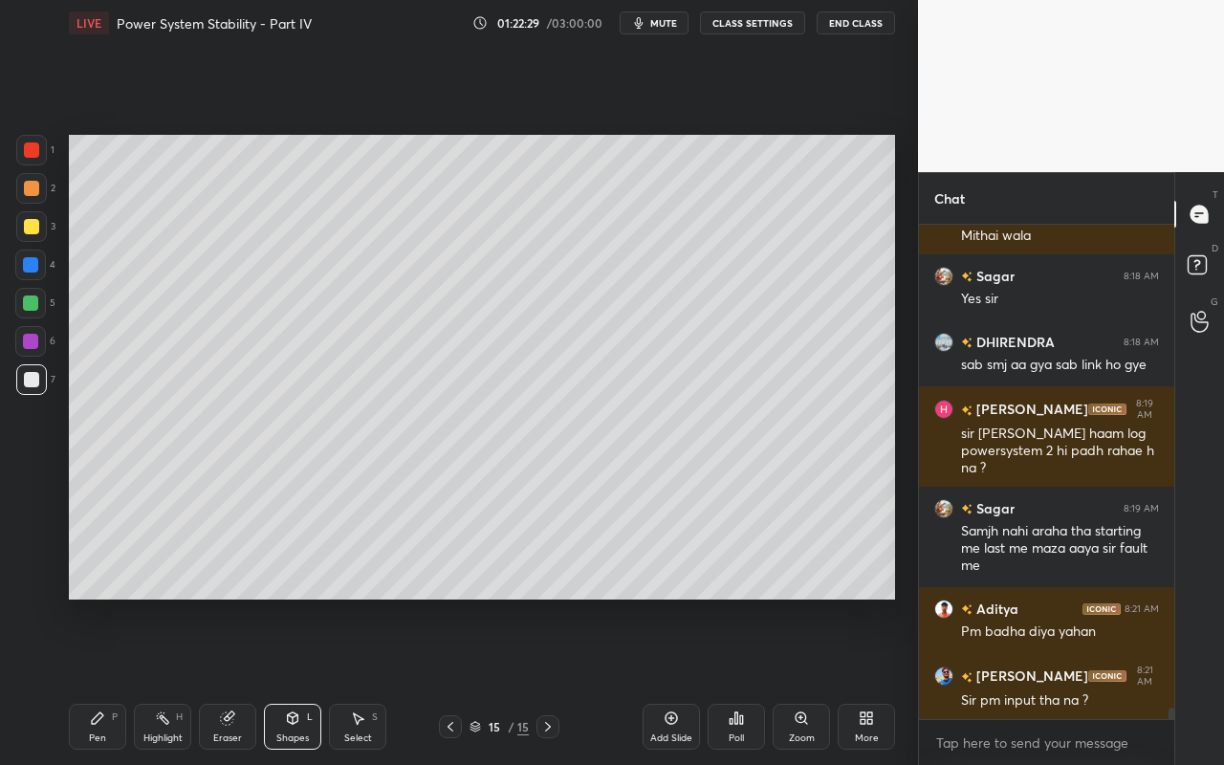
click at [41, 194] on div at bounding box center [31, 188] width 31 height 31
drag, startPoint x: 156, startPoint y: 734, endPoint x: 166, endPoint y: 721, distance: 17.0
click at [166, 680] on div "Highlight H" at bounding box center [162, 727] width 57 height 46
drag, startPoint x: 75, startPoint y: 723, endPoint x: 78, endPoint y: 712, distance: 11.2
click at [78, 680] on div "Pen P" at bounding box center [97, 727] width 57 height 46
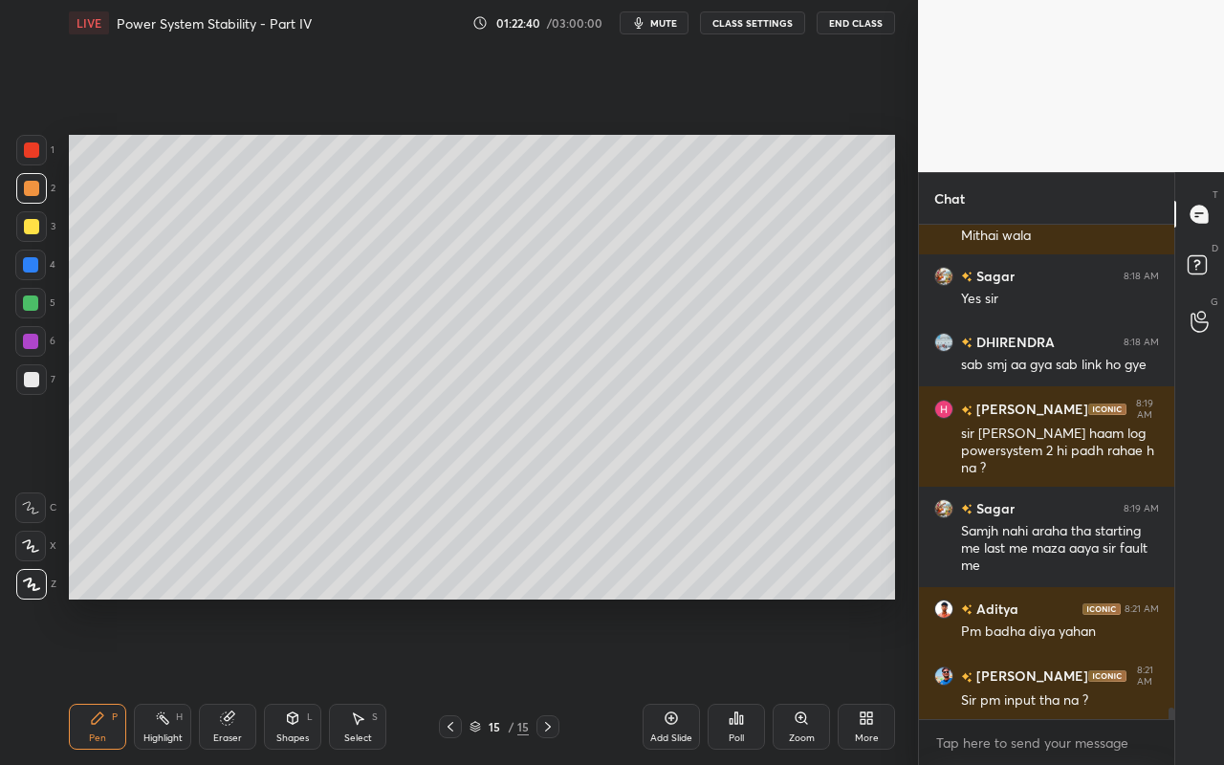
drag, startPoint x: 347, startPoint y: 730, endPoint x: 358, endPoint y: 662, distance: 69.6
click at [349, 680] on div "Select S" at bounding box center [357, 727] width 57 height 46
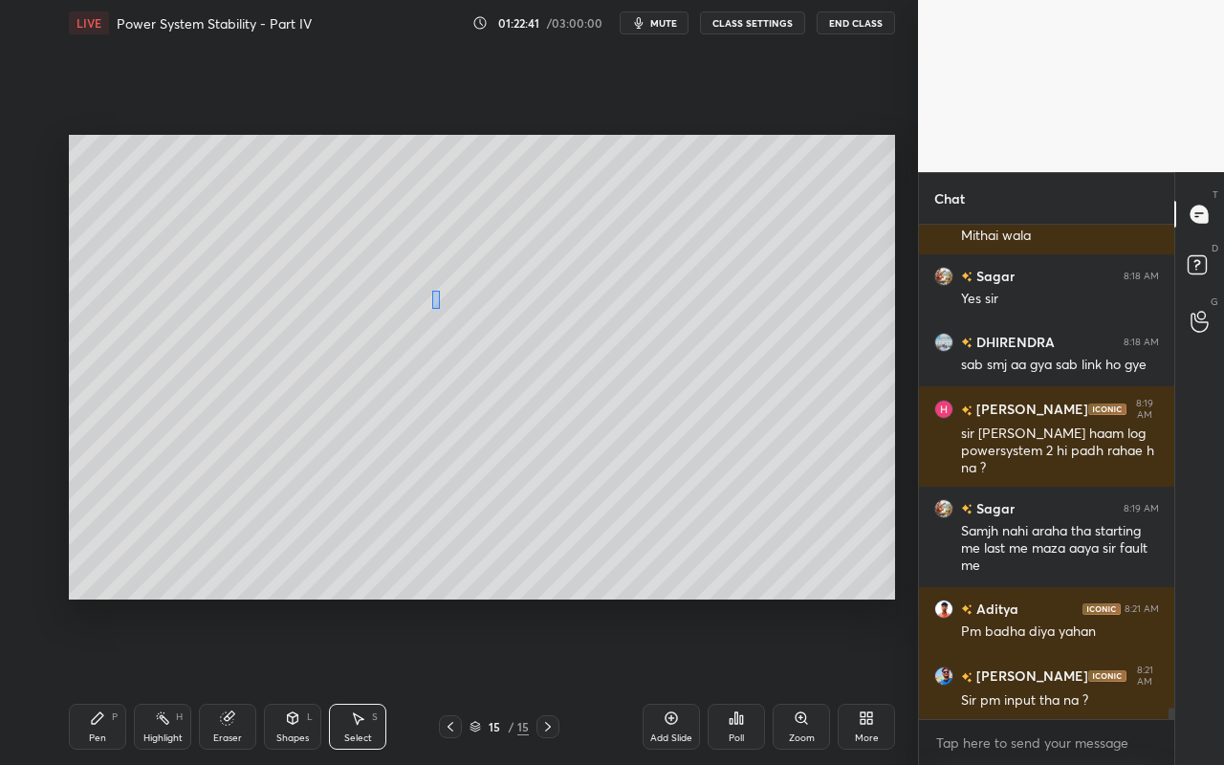
click at [445, 315] on div "0 ° Undo Copy Paste here Duplicate Duplicate to new slide Delete" at bounding box center [482, 367] width 826 height 465
drag, startPoint x: 465, startPoint y: 296, endPoint x: 453, endPoint y: 303, distance: 13.3
click at [462, 302] on div "0 °" at bounding box center [299, 303] width 331 height 3
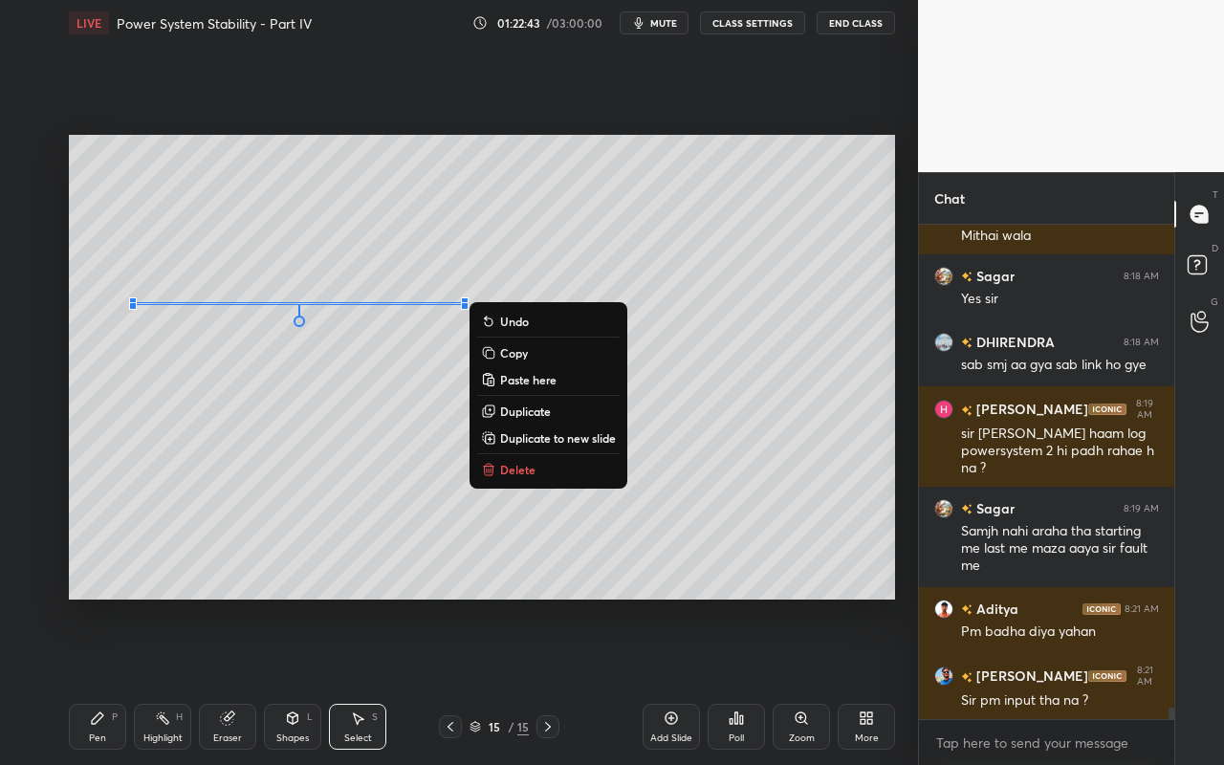
click at [435, 253] on div "0 ° Undo Copy Paste here Duplicate Duplicate to new slide Delete" at bounding box center [482, 367] width 826 height 465
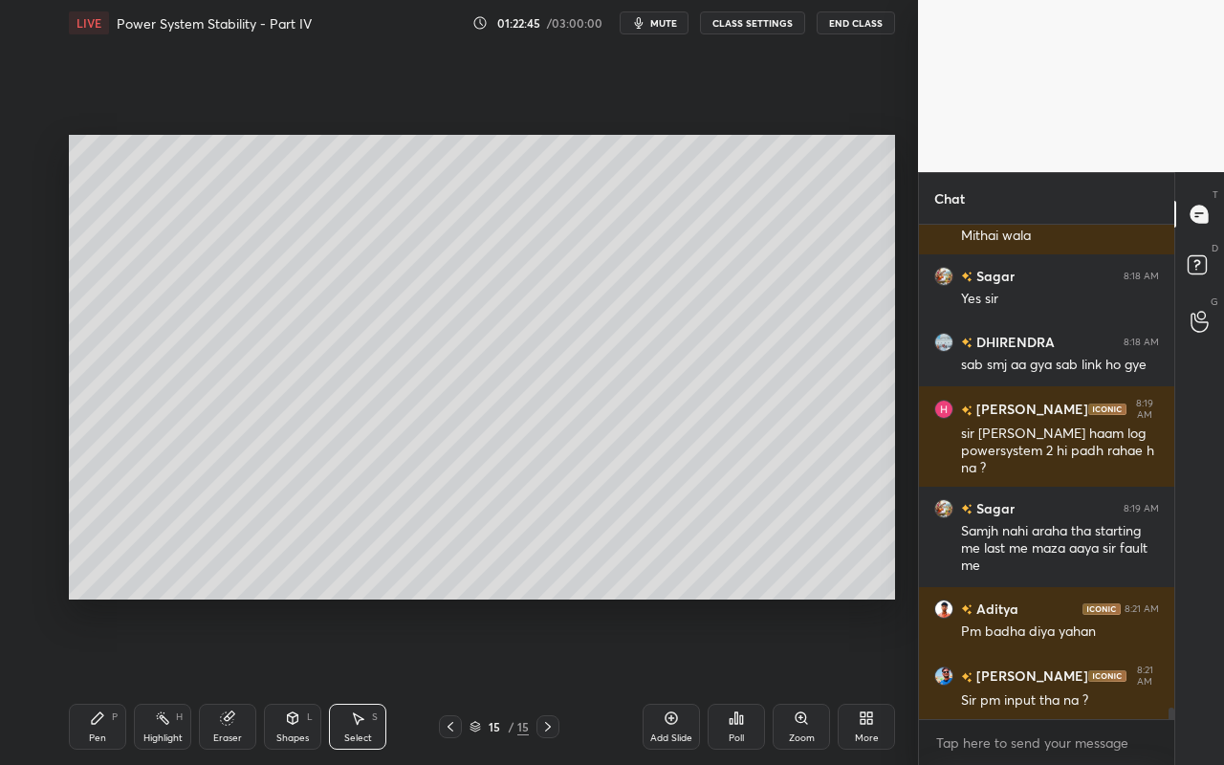
click at [365, 680] on div "Select" at bounding box center [358, 738] width 28 height 10
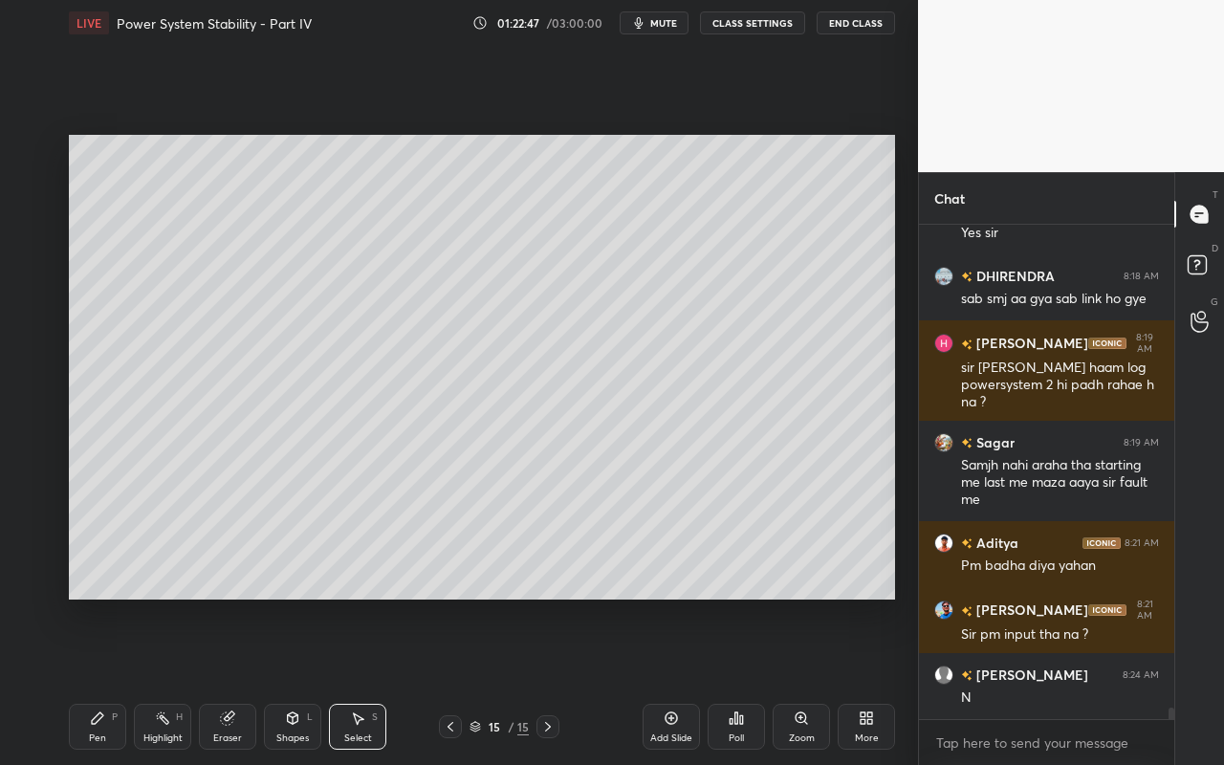
drag, startPoint x: 75, startPoint y: 232, endPoint x: 364, endPoint y: 457, distance: 366.6
click at [385, 503] on div "0 ° Undo Copy Paste here Duplicate Duplicate to new slide Delete Setting up you…" at bounding box center [481, 367] width 841 height 642
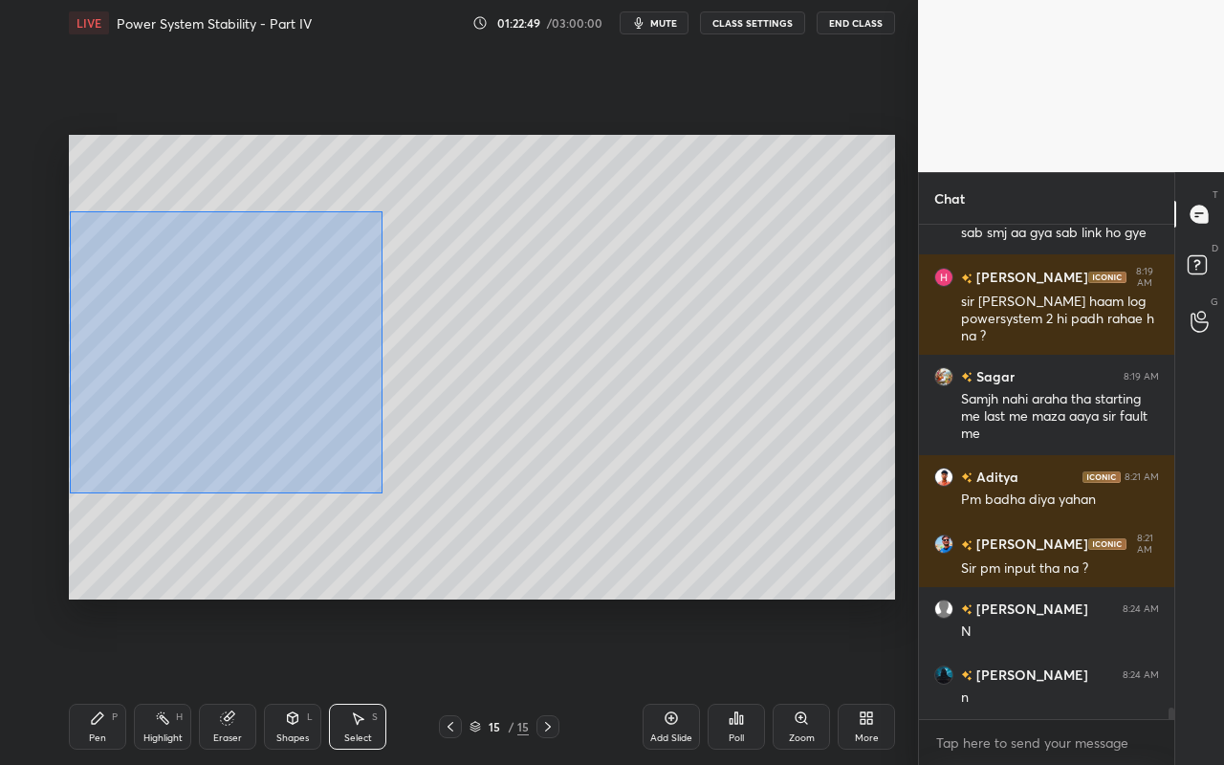
scroll to position [20995, 0]
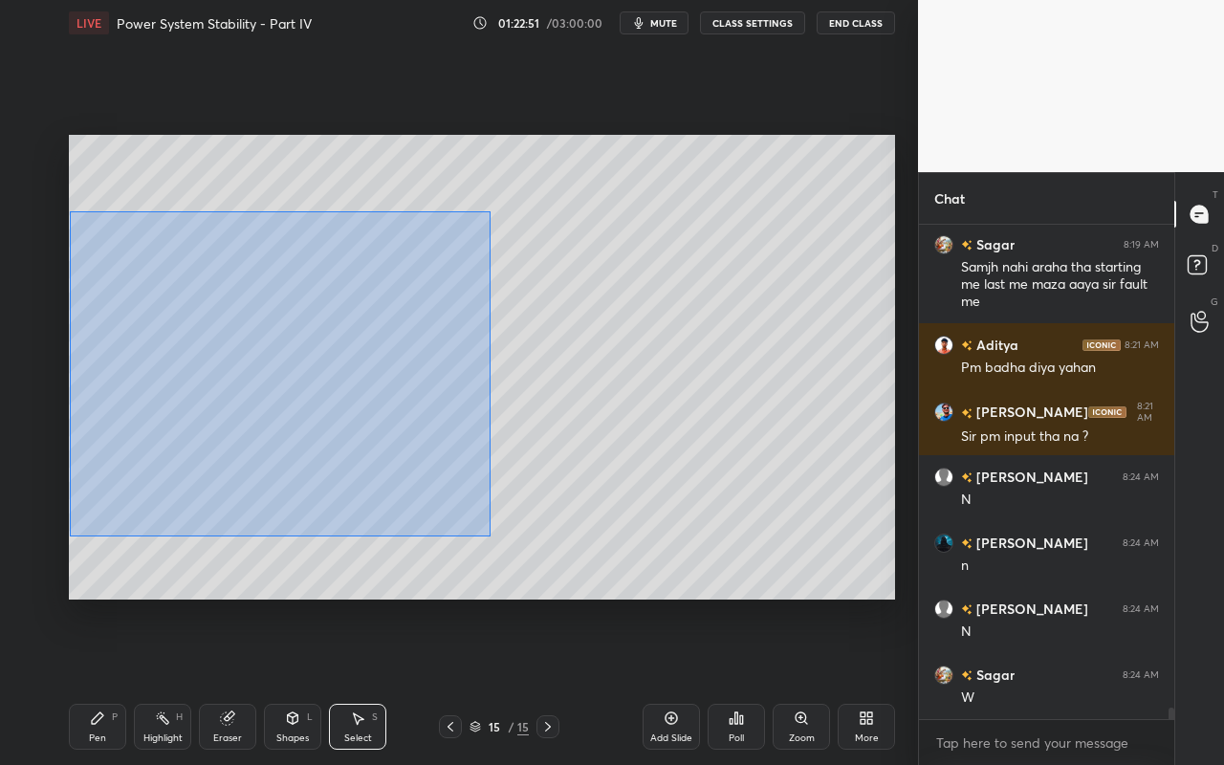
drag, startPoint x: 68, startPoint y: 209, endPoint x: 499, endPoint y: 528, distance: 535.9
click at [489, 536] on div "0 ° Undo Copy Paste here Duplicate Duplicate to new slide Delete" at bounding box center [482, 367] width 826 height 465
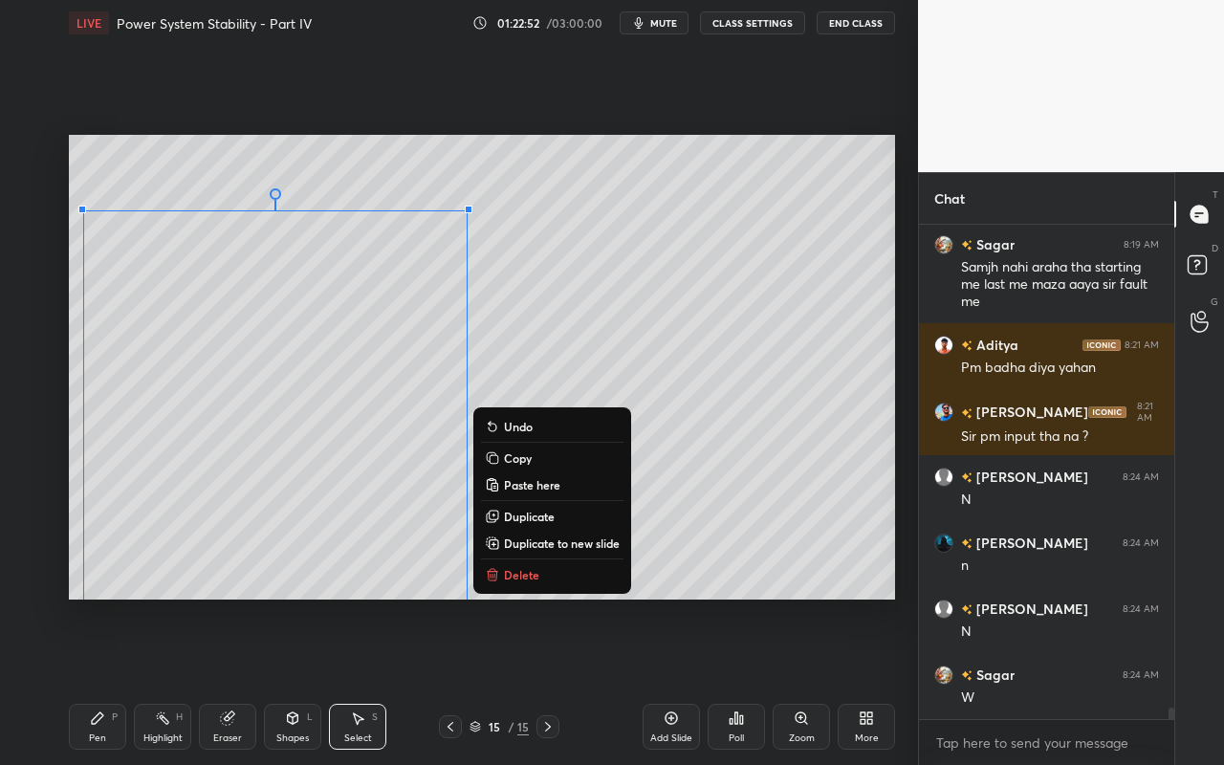
click at [532, 543] on p "Duplicate to new slide" at bounding box center [562, 542] width 116 height 15
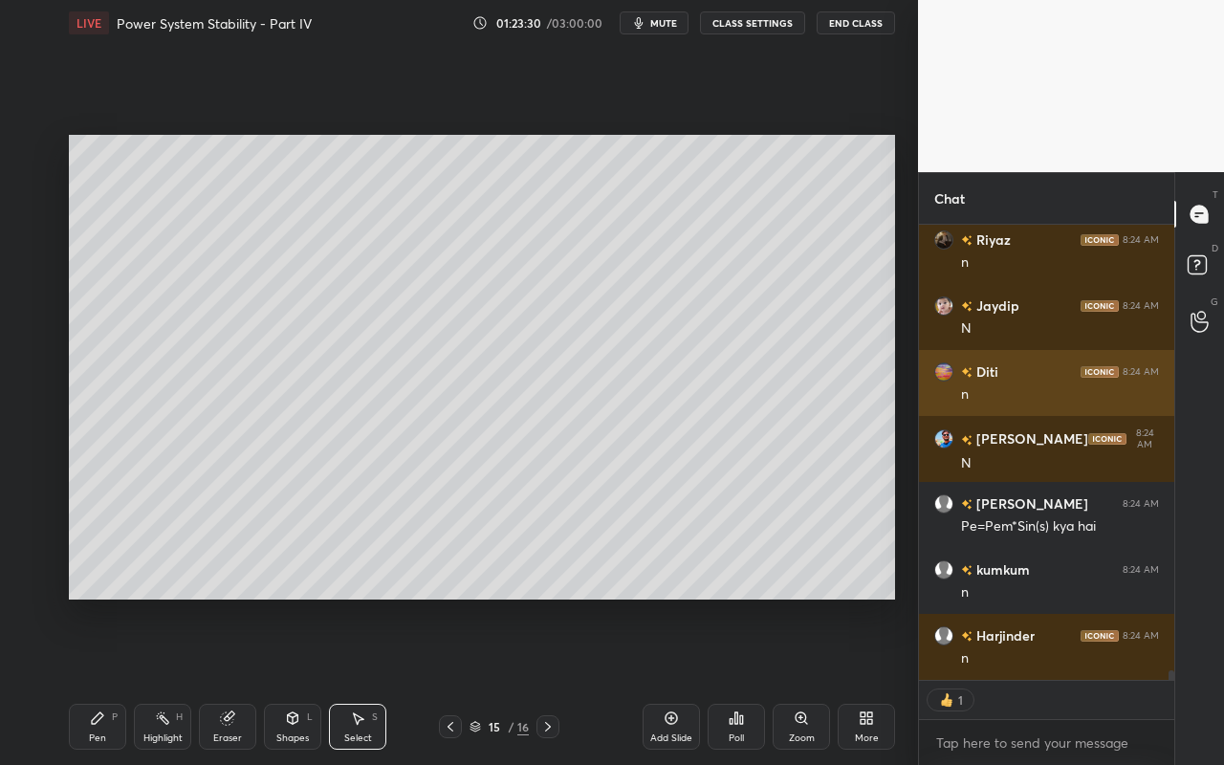
scroll to position [21760, 0]
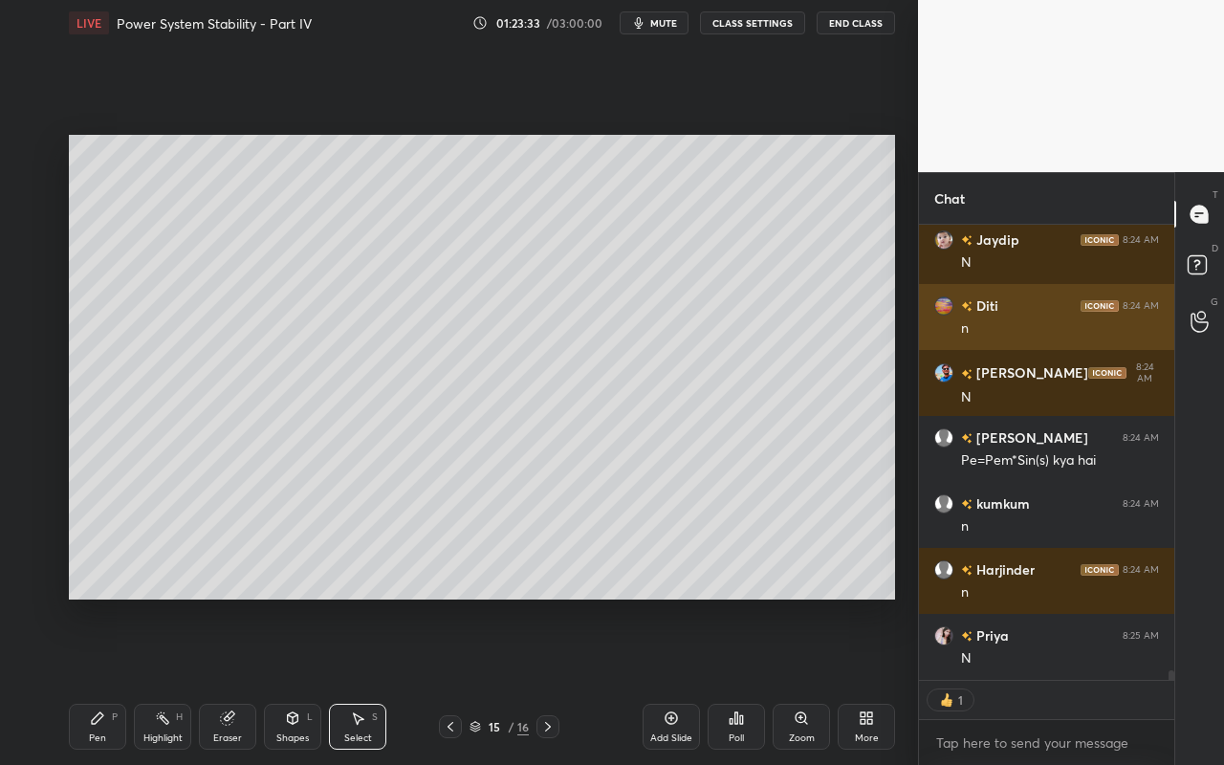
type textarea "x"
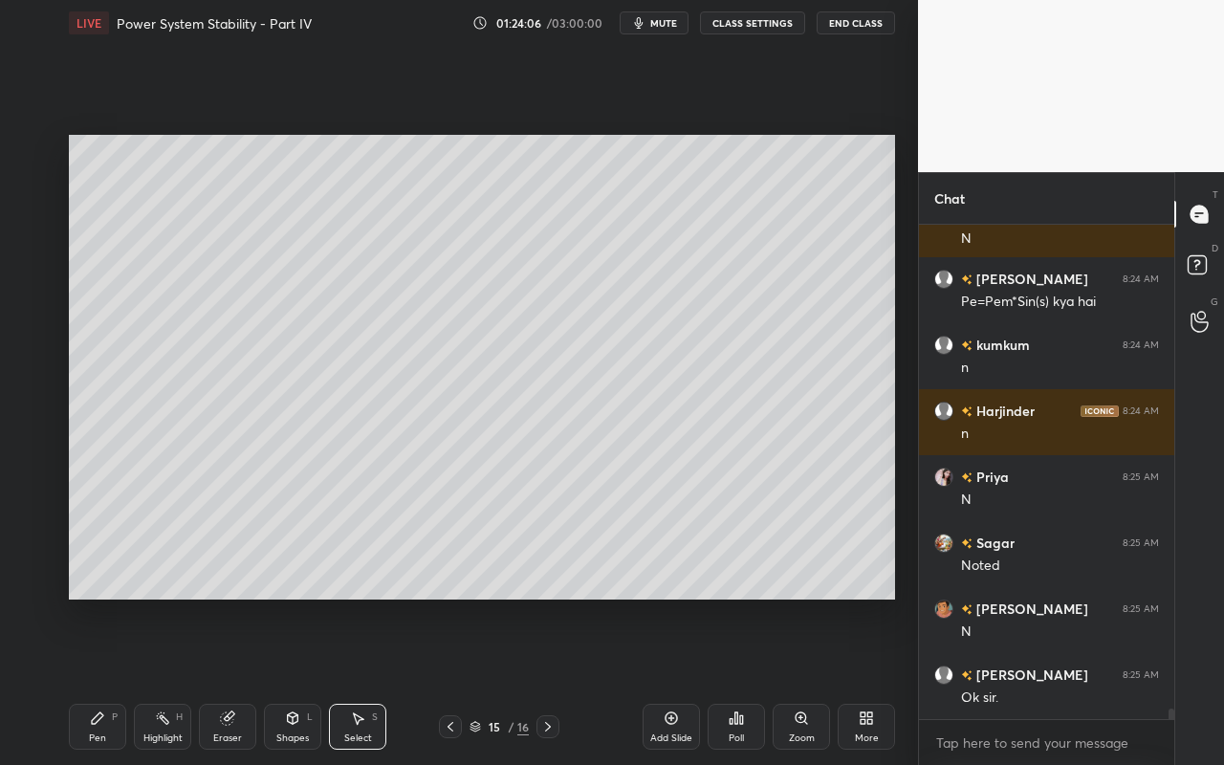
scroll to position [21984, 0]
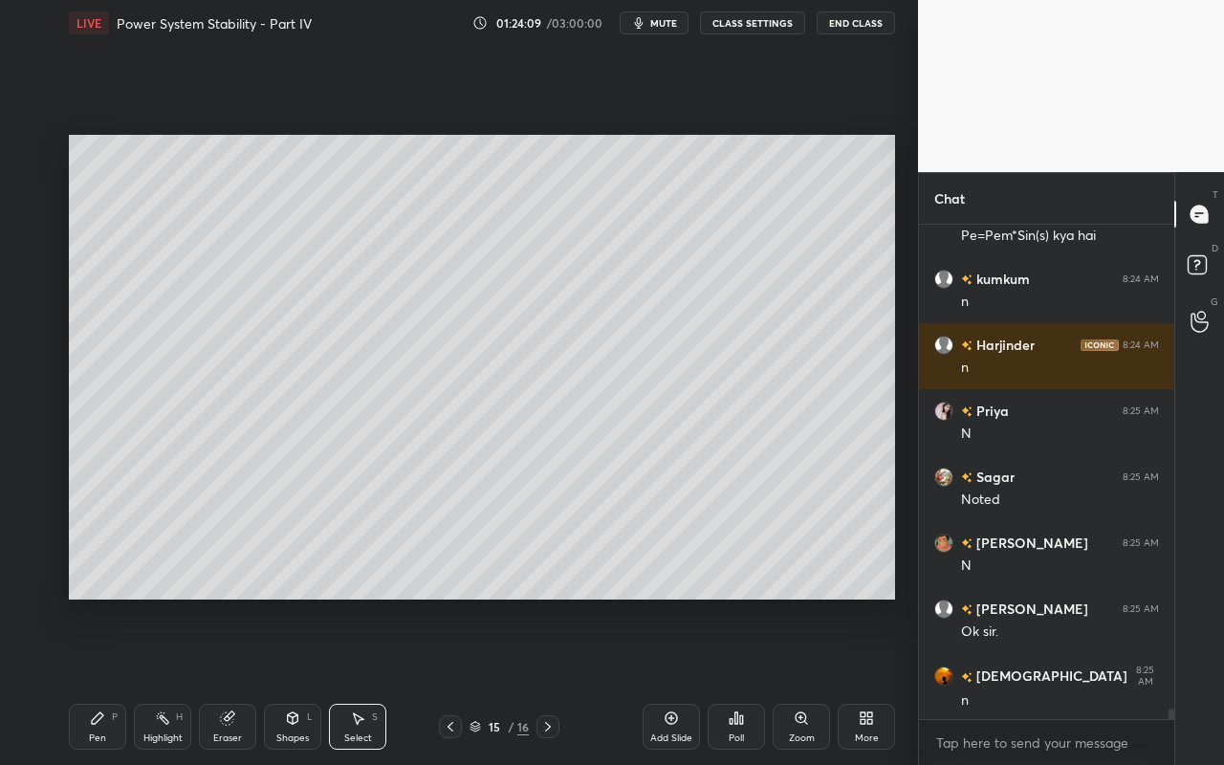
drag, startPoint x: 362, startPoint y: 727, endPoint x: 378, endPoint y: 684, distance: 44.8
click at [362, 680] on div "Select S" at bounding box center [357, 727] width 57 height 46
drag, startPoint x: 359, startPoint y: 742, endPoint x: 370, endPoint y: 713, distance: 30.5
click at [361, 680] on div "Select S" at bounding box center [357, 727] width 57 height 46
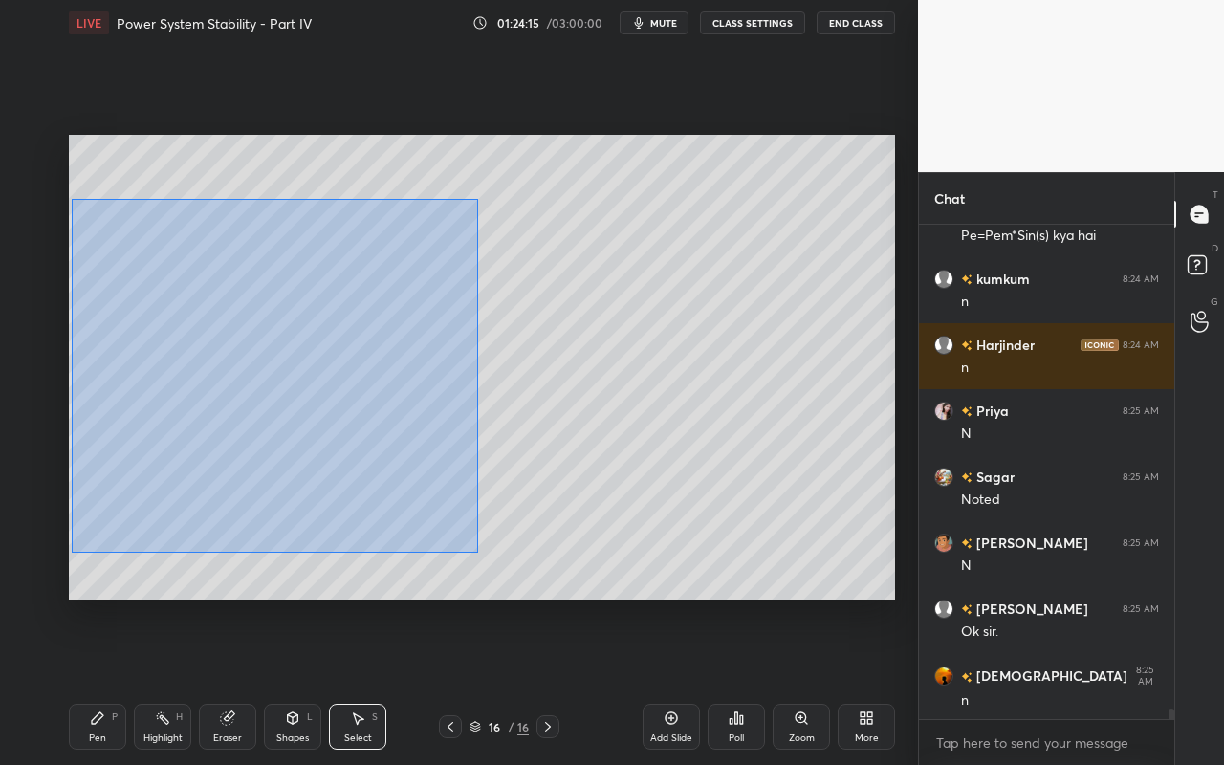
drag, startPoint x: 76, startPoint y: 250, endPoint x: 496, endPoint y: 530, distance: 504.0
click at [509, 544] on div "0 ° Undo Copy Paste here Duplicate Duplicate to new slide Delete" at bounding box center [482, 367] width 826 height 465
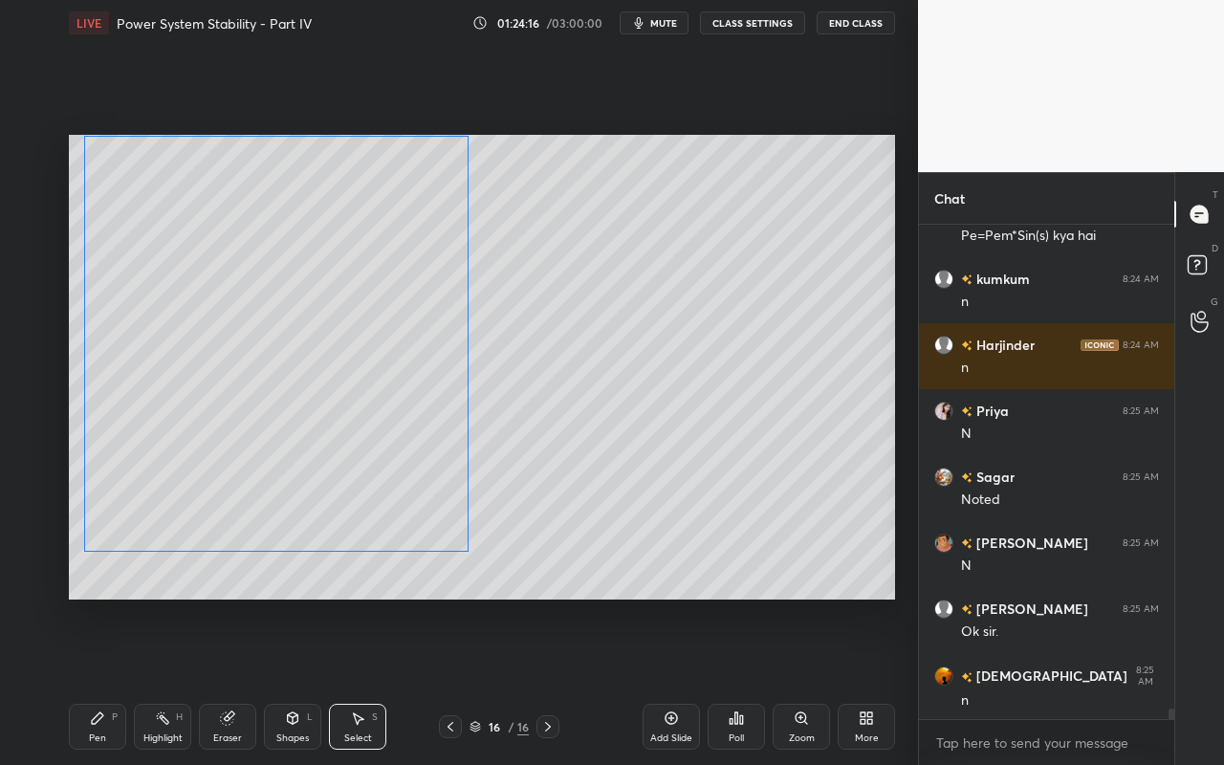
drag, startPoint x: 404, startPoint y: 457, endPoint x: 406, endPoint y: 389, distance: 67.9
click at [406, 389] on div "0 ° Undo Copy Paste here Duplicate Duplicate to new slide Delete" at bounding box center [482, 367] width 826 height 465
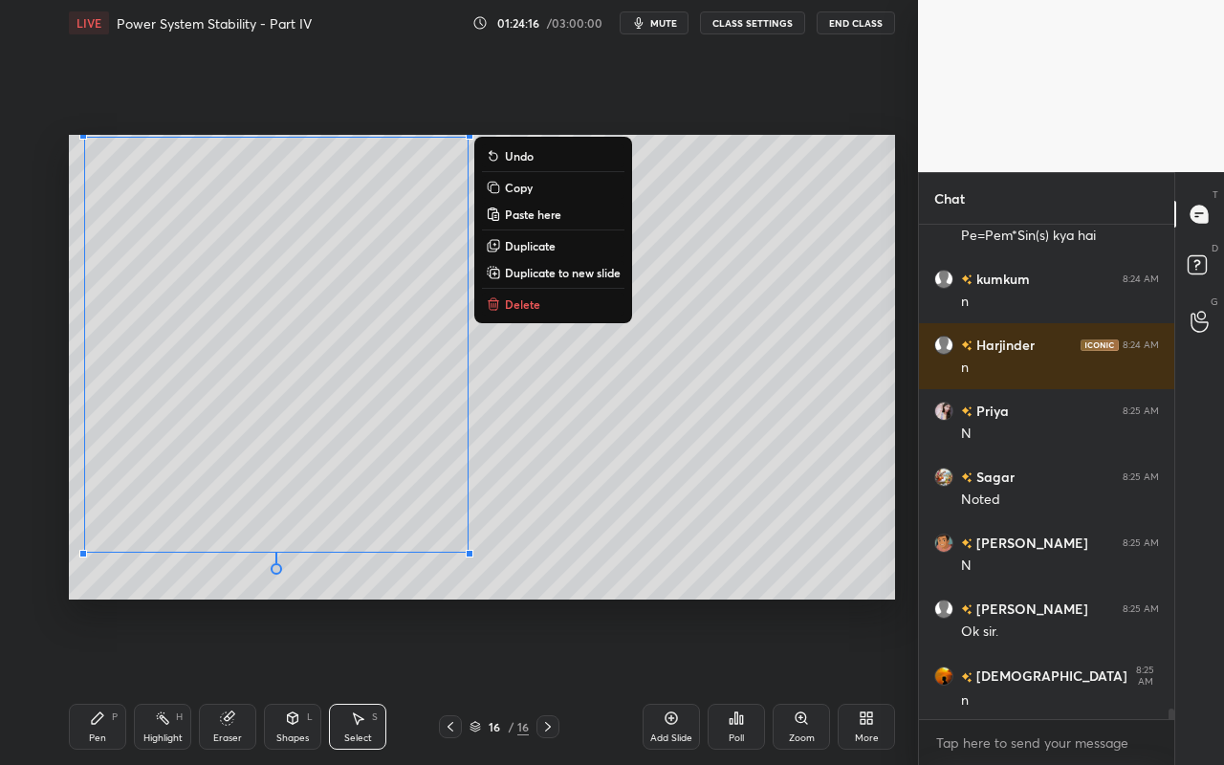
click at [792, 476] on div "0 ° Undo Copy Paste here Duplicate Duplicate to new slide Delete" at bounding box center [482, 367] width 826 height 465
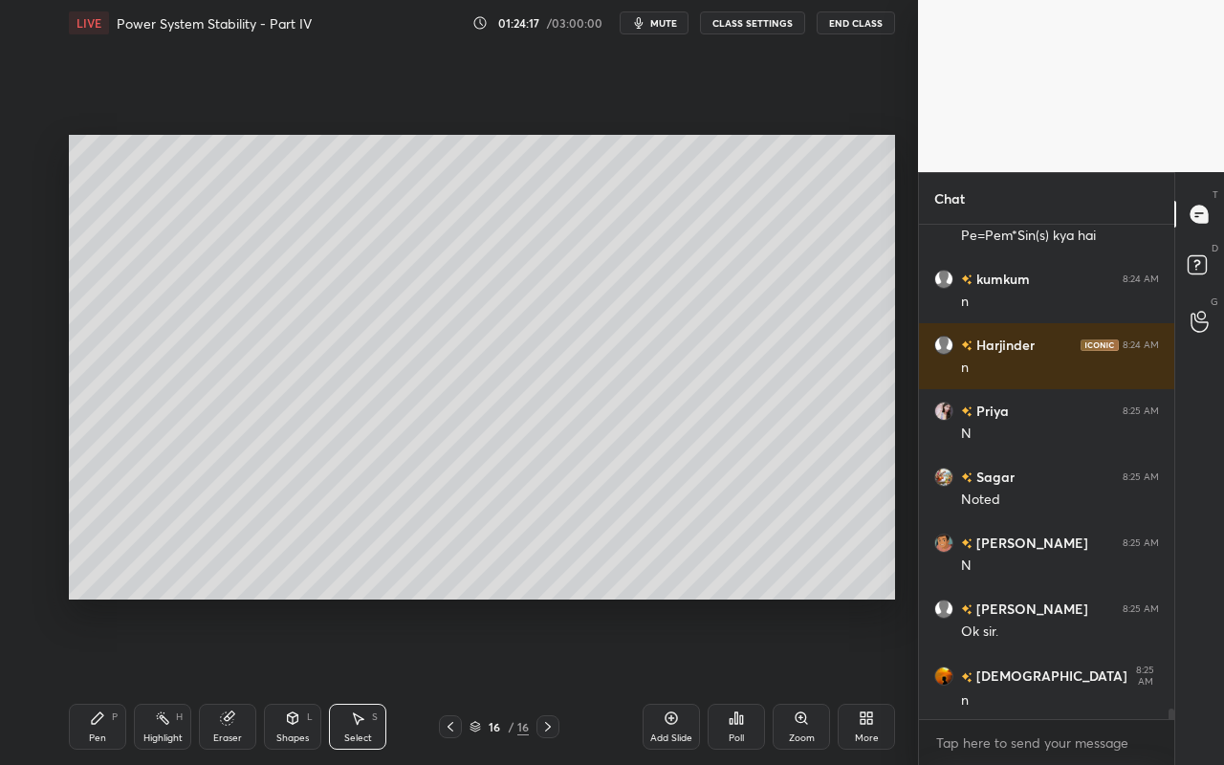
drag, startPoint x: 236, startPoint y: 729, endPoint x: 237, endPoint y: 708, distance: 21.1
click at [236, 680] on div "Eraser" at bounding box center [227, 727] width 57 height 46
click at [359, 680] on div "Select" at bounding box center [358, 738] width 28 height 10
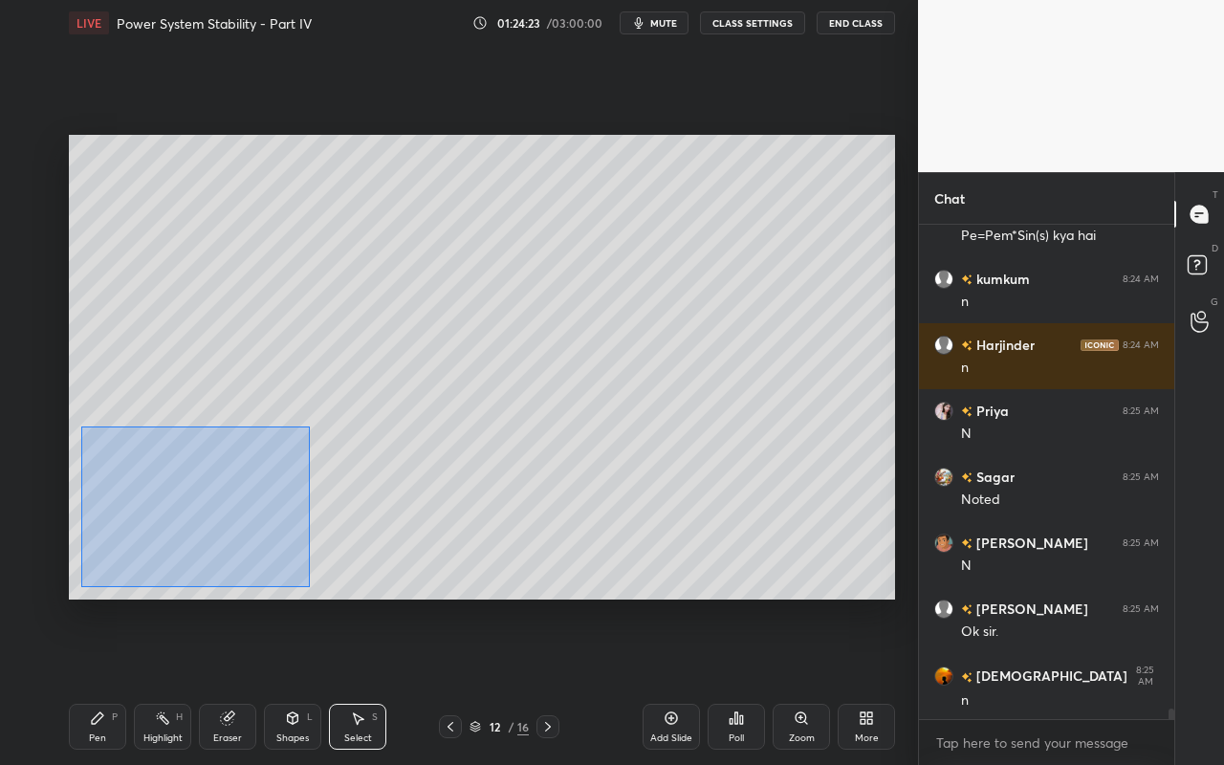
drag, startPoint x: 80, startPoint y: 425, endPoint x: 317, endPoint y: 545, distance: 265.5
click at [310, 584] on div "0 ° Undo Copy Paste here Duplicate Duplicate to new slide Delete" at bounding box center [482, 367] width 826 height 465
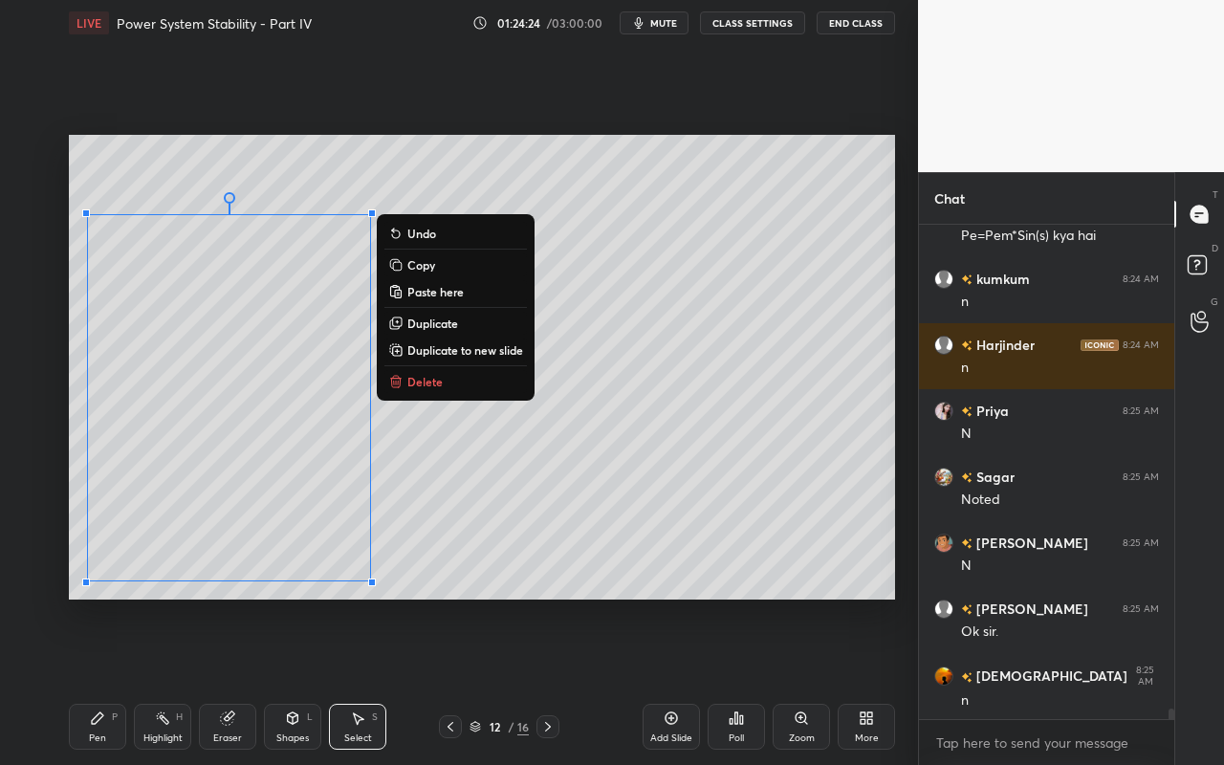
drag, startPoint x: 432, startPoint y: 267, endPoint x: 438, endPoint y: 251, distance: 16.3
click at [432, 267] on p "Copy" at bounding box center [421, 264] width 28 height 15
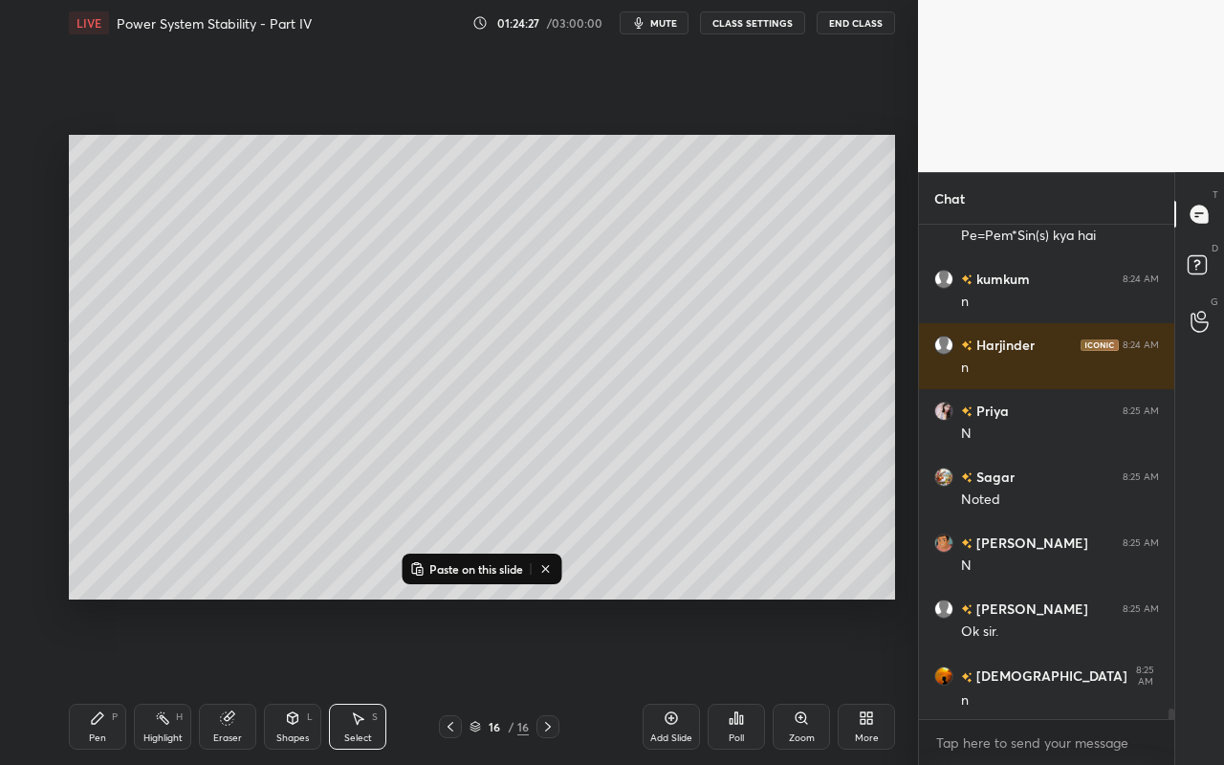
scroll to position [22030, 0]
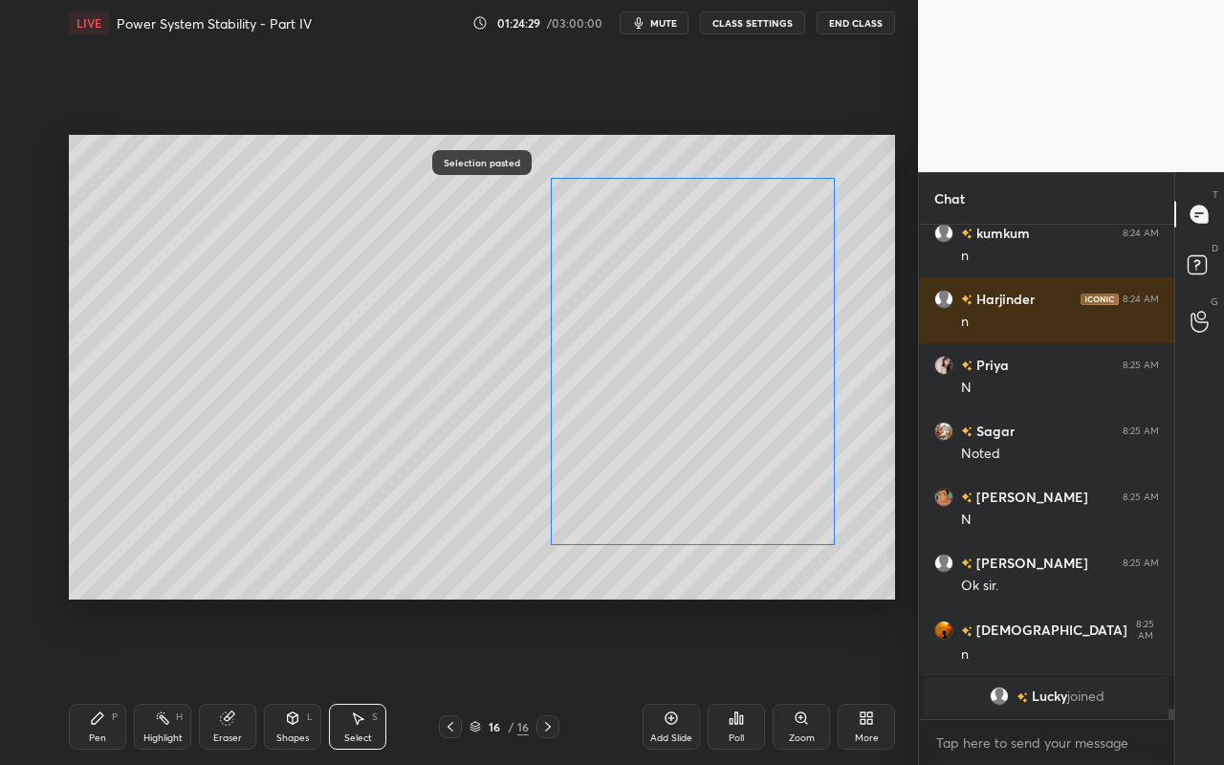
drag, startPoint x: 334, startPoint y: 512, endPoint x: 784, endPoint y: 483, distance: 451.2
click at [796, 479] on div "0 ° Undo Copy Paste here Duplicate Duplicate to new slide Delete" at bounding box center [482, 367] width 826 height 465
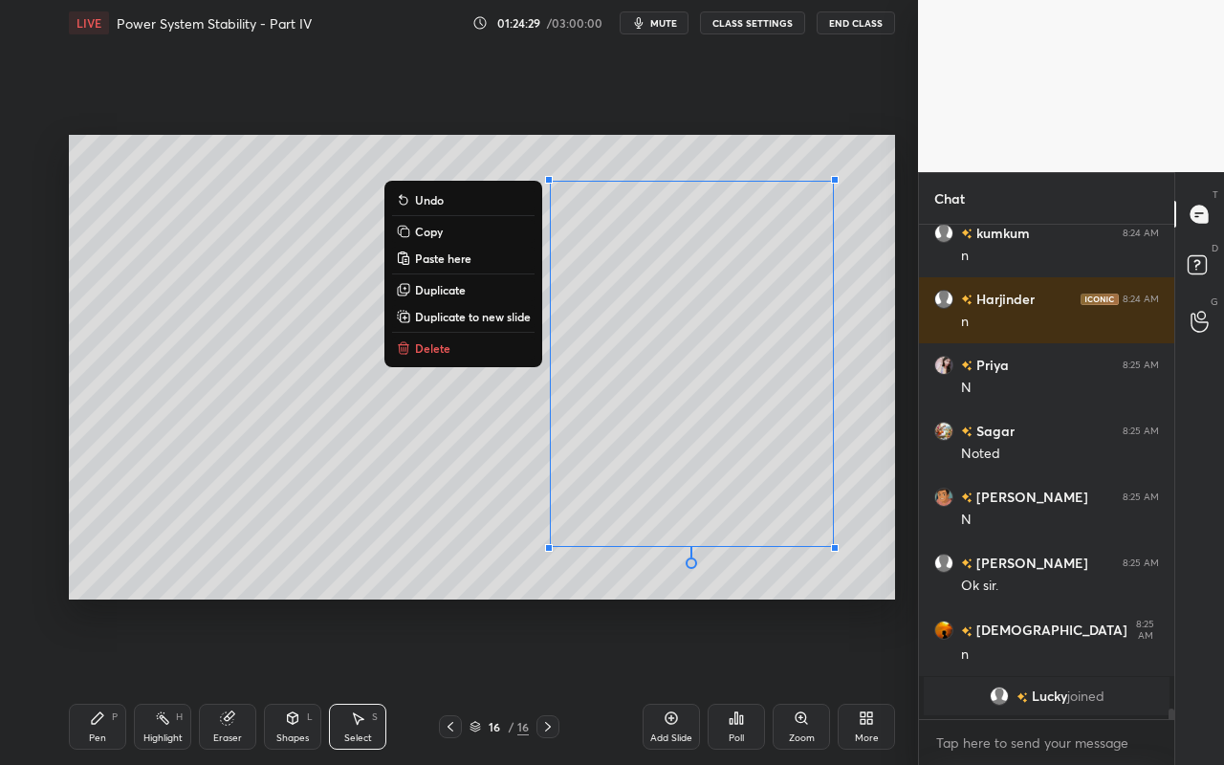
click at [348, 511] on div "0 ° Undo Copy Paste here Duplicate Duplicate to new slide Delete" at bounding box center [482, 367] width 826 height 465
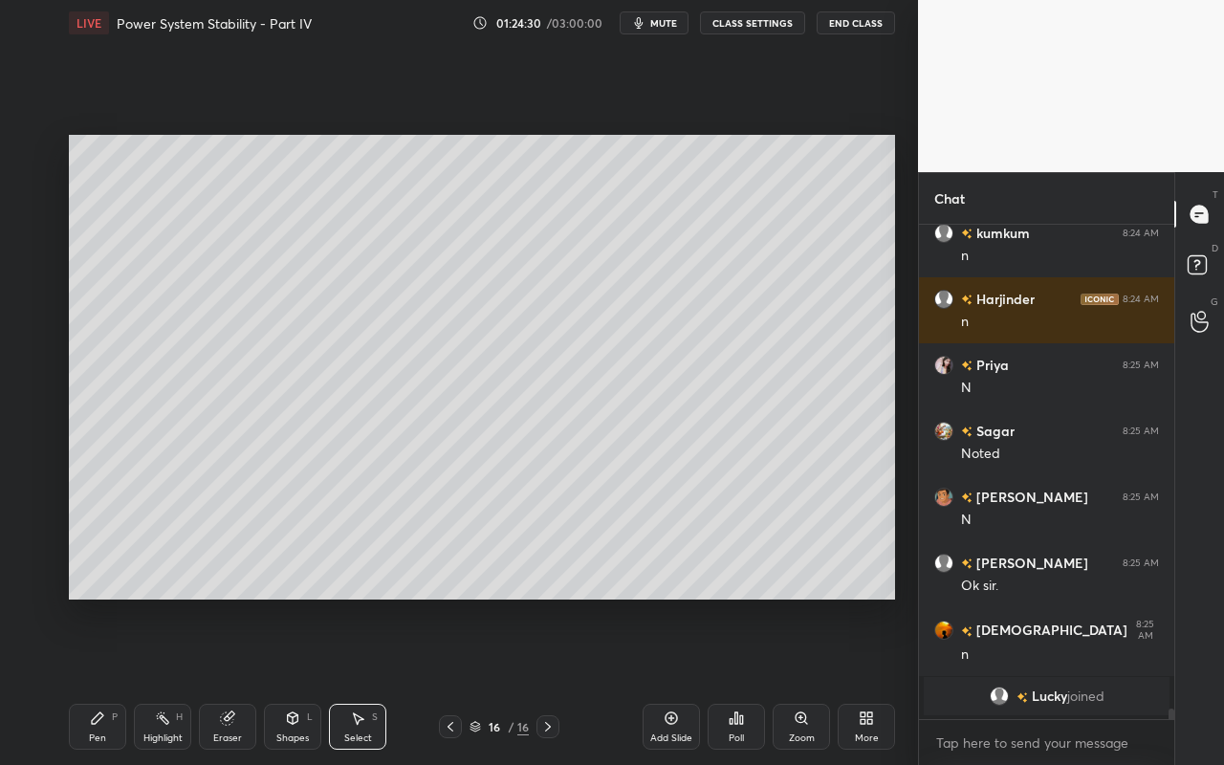
click at [231, 680] on div "Eraser" at bounding box center [227, 727] width 57 height 46
click at [36, 549] on icon at bounding box center [30, 546] width 15 height 16
drag, startPoint x: 356, startPoint y: 734, endPoint x: 388, endPoint y: 694, distance: 51.7
click at [356, 680] on div "Select" at bounding box center [358, 738] width 28 height 10
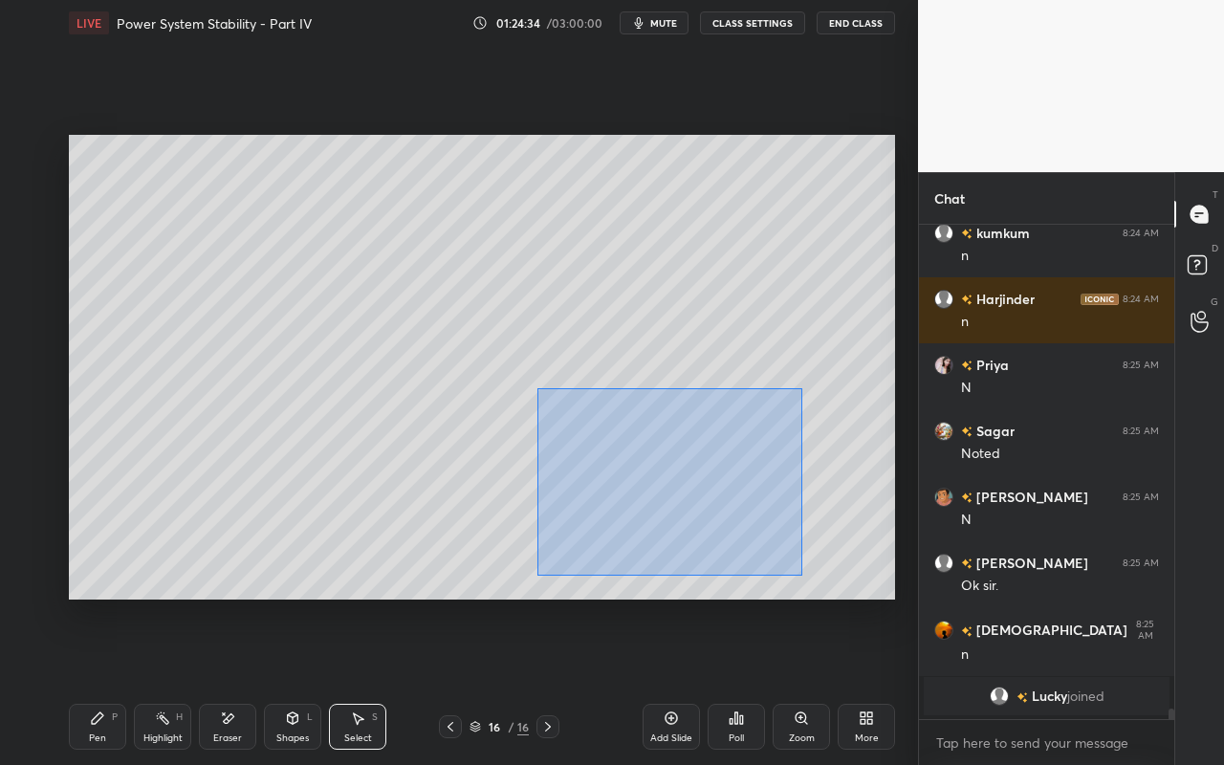
drag, startPoint x: 536, startPoint y: 387, endPoint x: 789, endPoint y: 565, distance: 308.7
click at [796, 572] on div "0 ° Undo Copy Paste here Duplicate Duplicate to new slide Delete" at bounding box center [482, 367] width 826 height 465
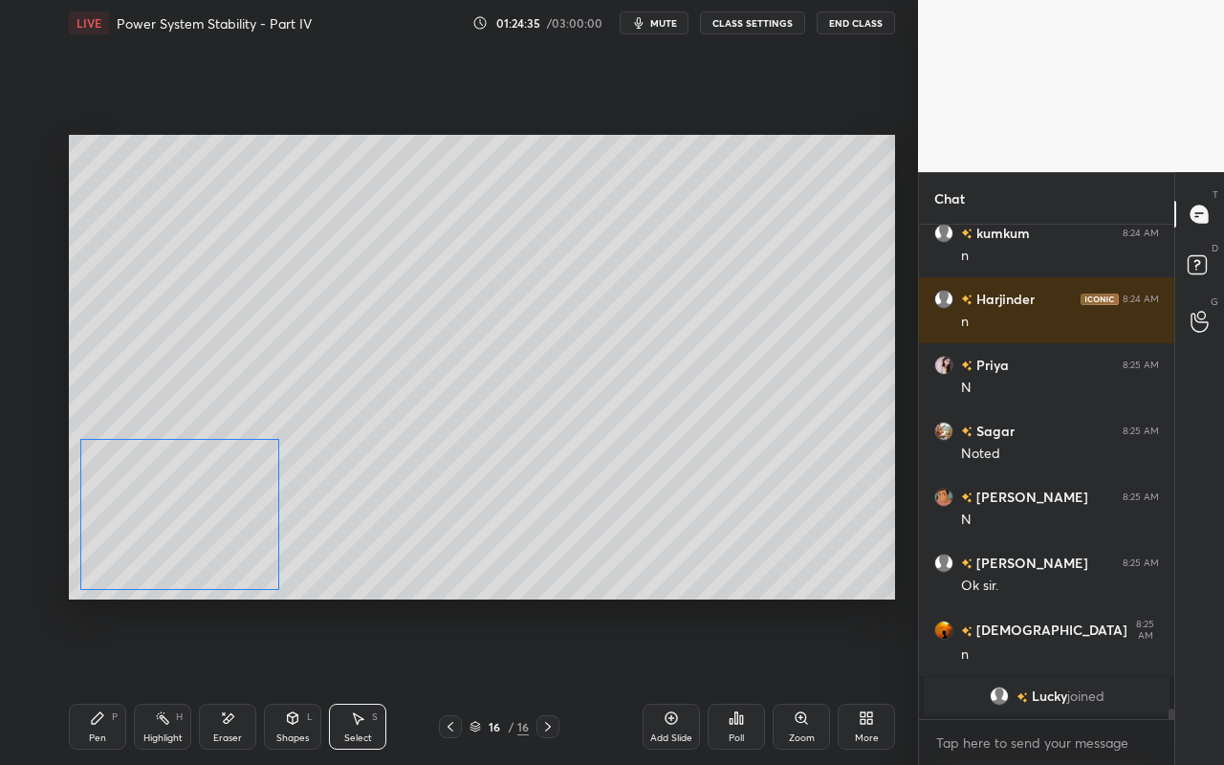
drag, startPoint x: 626, startPoint y: 528, endPoint x: 312, endPoint y: 545, distance: 315.0
click at [236, 551] on div "0 ° Undo Copy Paste here Duplicate Duplicate to new slide Delete" at bounding box center [482, 367] width 826 height 465
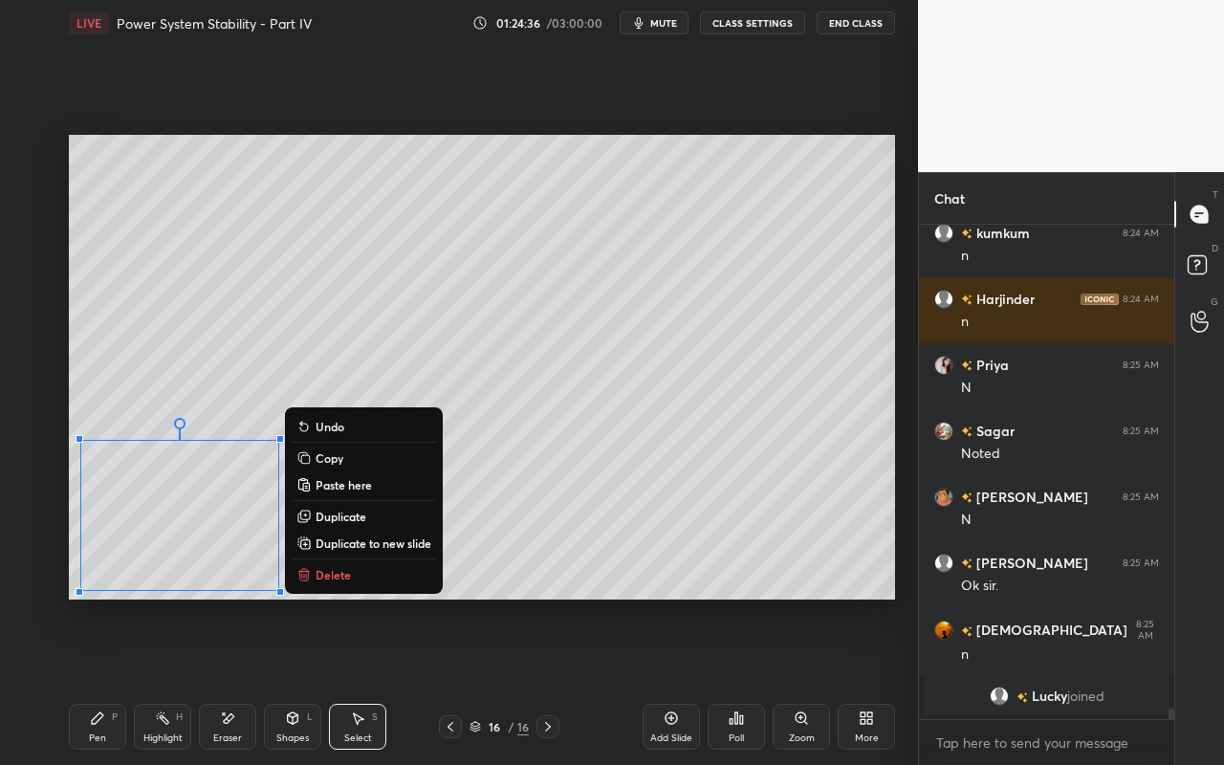
click at [717, 523] on div "0 ° Undo Copy Paste here Duplicate Duplicate to new slide Delete" at bounding box center [482, 367] width 826 height 465
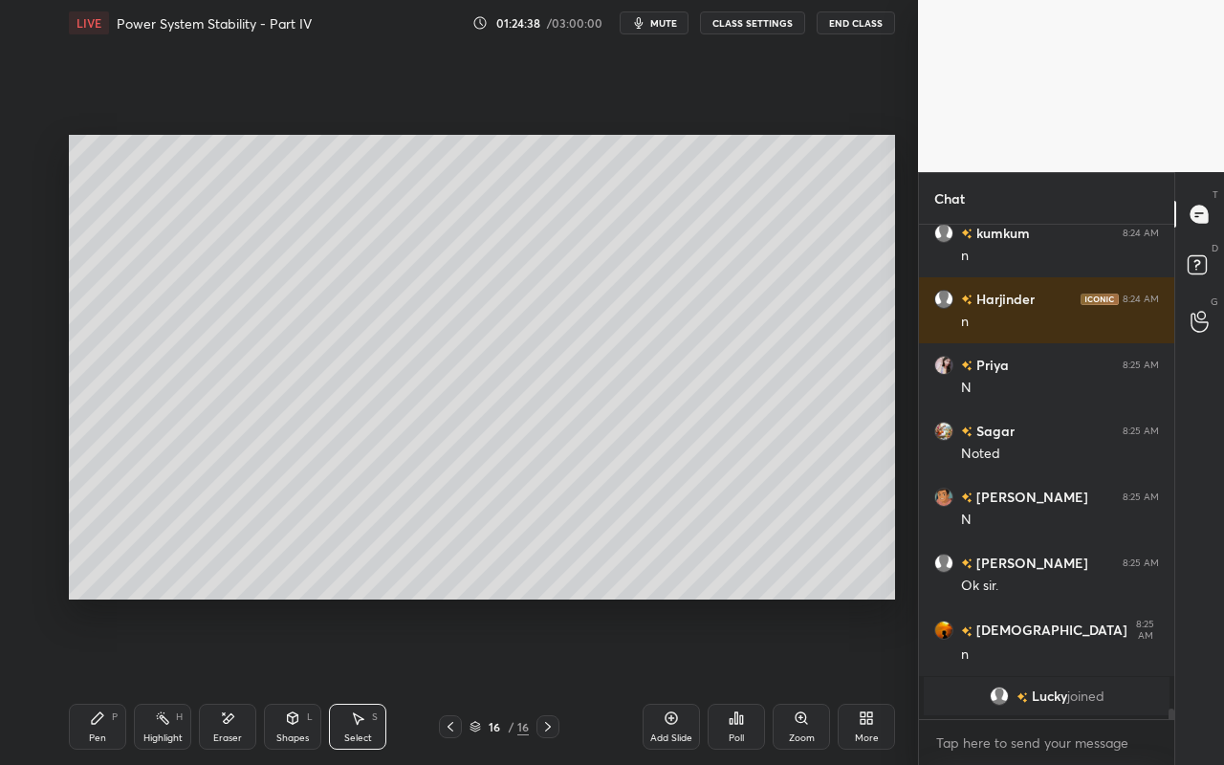
drag, startPoint x: 100, startPoint y: 736, endPoint x: 151, endPoint y: 667, distance: 85.5
click at [100, 680] on div "Pen" at bounding box center [97, 738] width 17 height 10
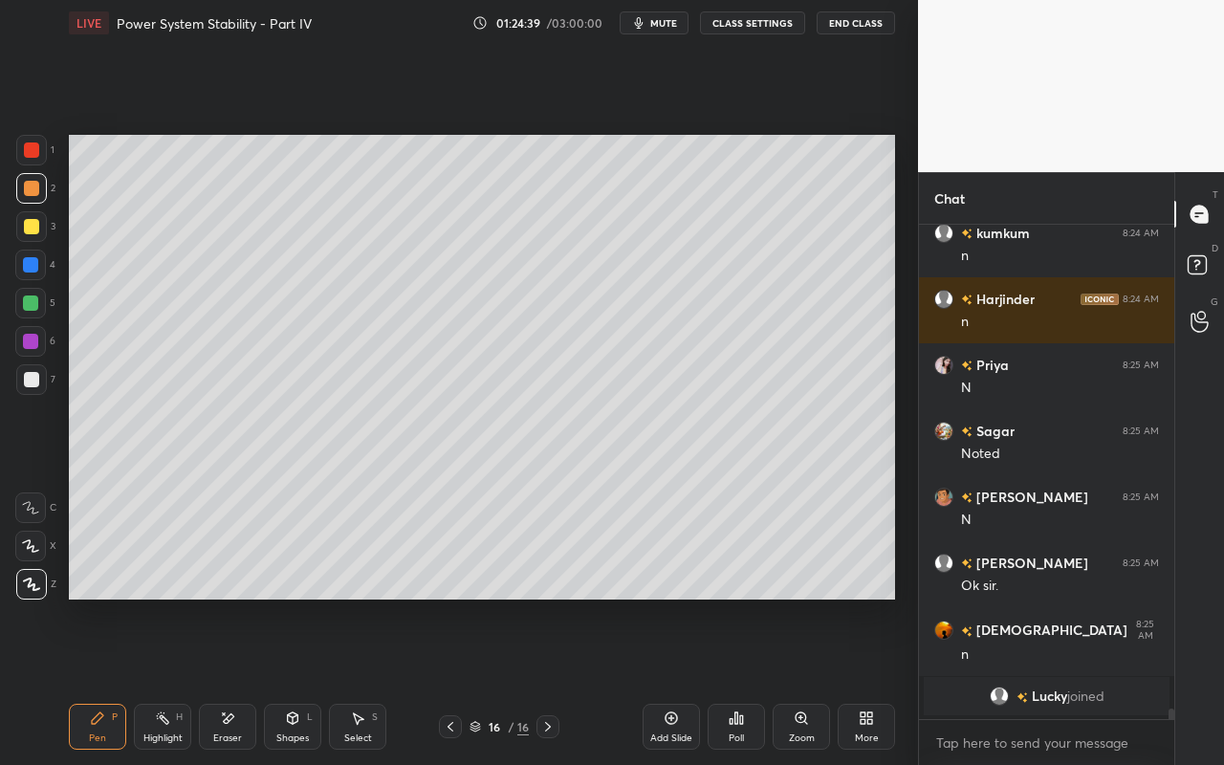
click at [29, 389] on div at bounding box center [31, 379] width 31 height 31
click at [896, 186] on div "Setting up your live class Poll for secs No correct answer Start poll" at bounding box center [481, 367] width 841 height 642
drag, startPoint x: 157, startPoint y: 726, endPoint x: 196, endPoint y: 643, distance: 91.1
click at [157, 680] on div "Highlight H" at bounding box center [162, 727] width 57 height 46
click at [98, 680] on icon at bounding box center [97, 717] width 15 height 15
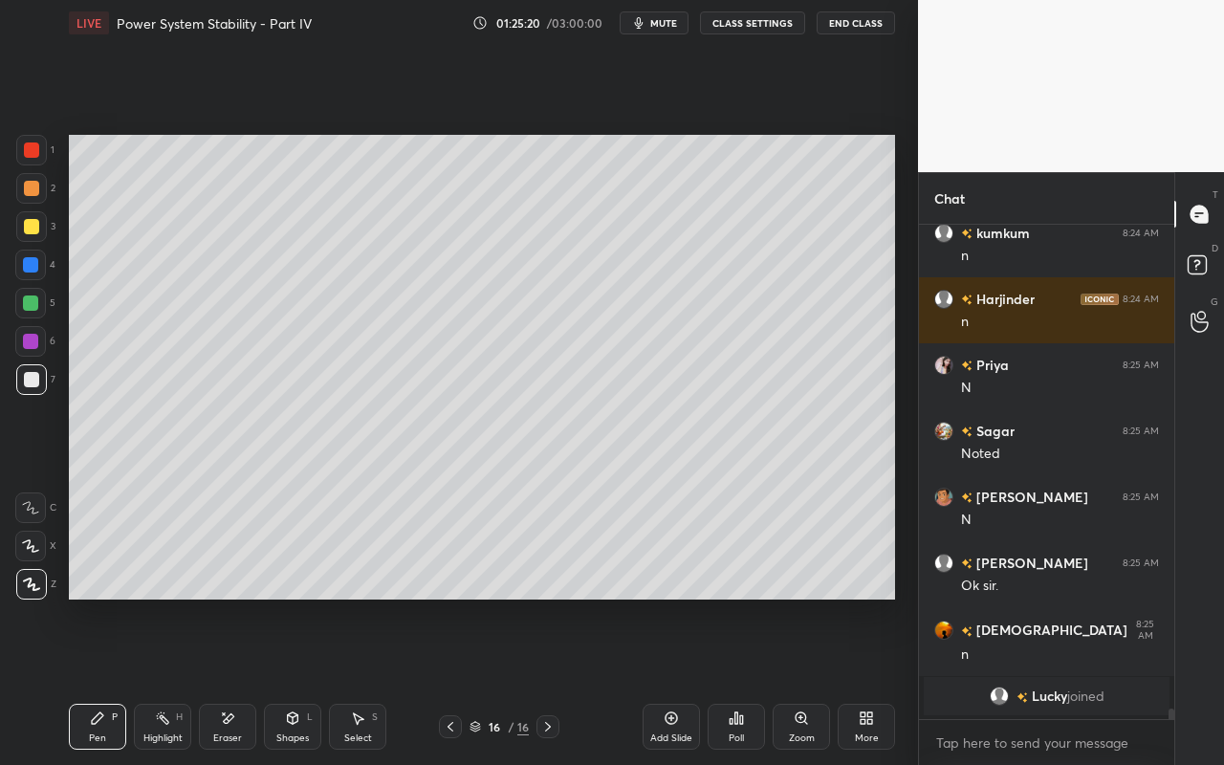
click at [34, 189] on div at bounding box center [31, 188] width 15 height 15
click at [170, 680] on div "Highlight H" at bounding box center [162, 727] width 57 height 46
click at [85, 680] on div "Pen P" at bounding box center [97, 727] width 57 height 46
drag, startPoint x: 162, startPoint y: 737, endPoint x: 192, endPoint y: 706, distance: 43.3
click at [167, 680] on div "Highlight" at bounding box center [162, 738] width 39 height 10
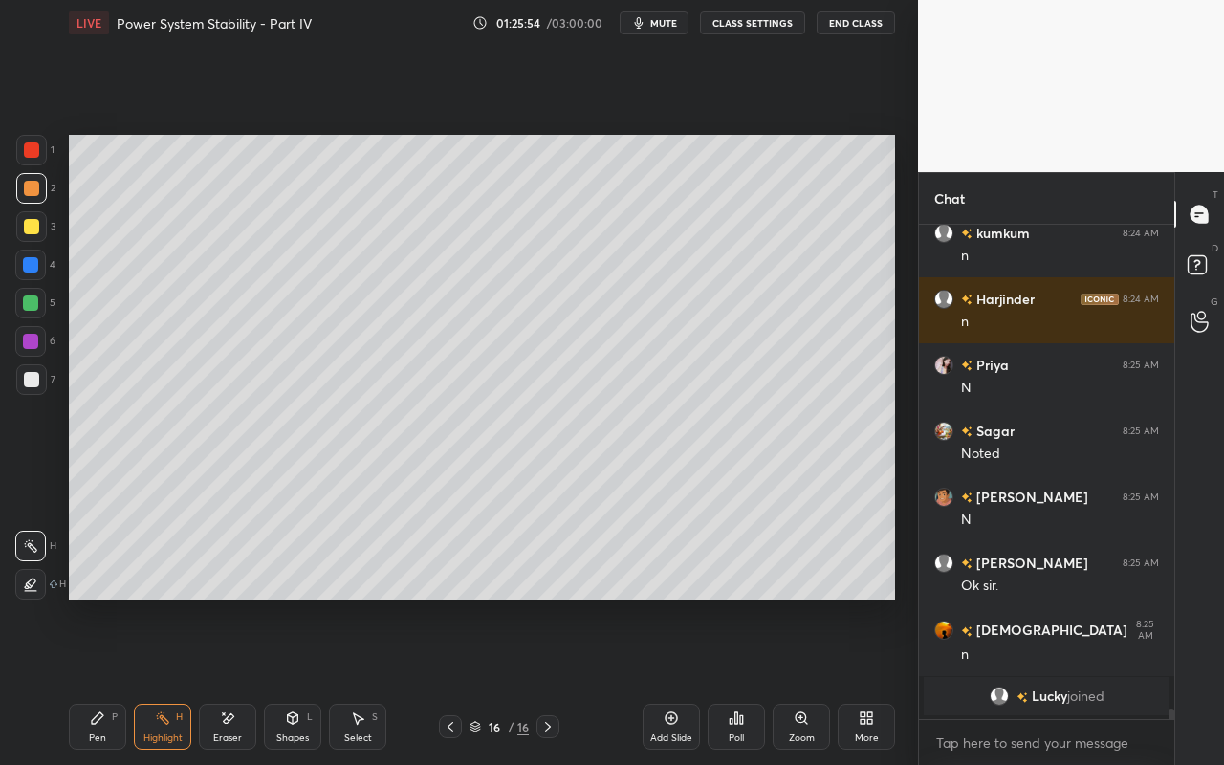
click at [95, 680] on div "Pen" at bounding box center [97, 738] width 17 height 10
click at [98, 680] on div "Pen" at bounding box center [97, 738] width 17 height 10
click at [154, 680] on div "Highlight H" at bounding box center [162, 727] width 57 height 46
drag, startPoint x: 100, startPoint y: 727, endPoint x: 136, endPoint y: 686, distance: 54.2
click at [103, 680] on div "Pen P" at bounding box center [97, 727] width 57 height 46
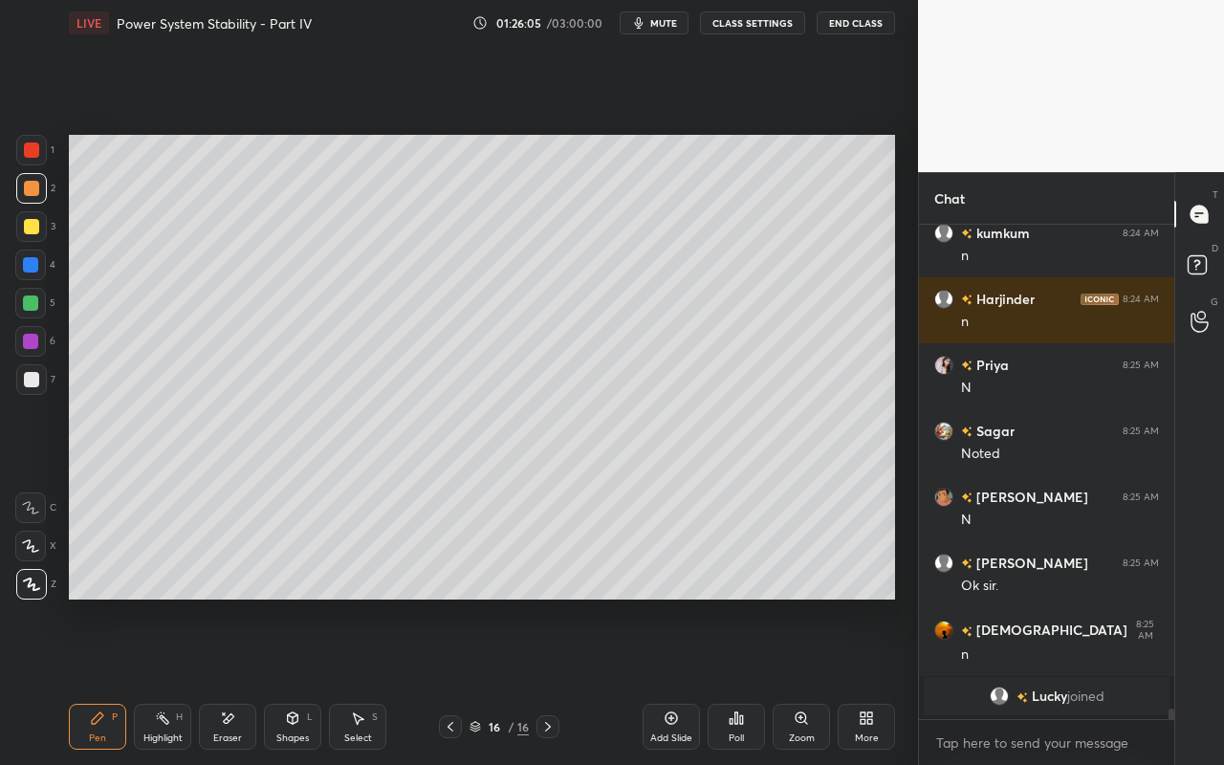
click at [893, 250] on div "Setting up your live class Poll for secs No correct answer Start poll" at bounding box center [481, 367] width 841 height 642
drag, startPoint x: 94, startPoint y: 722, endPoint x: 202, endPoint y: 602, distance: 161.1
click at [103, 680] on icon at bounding box center [97, 717] width 15 height 15
click at [163, 680] on div "Highlight" at bounding box center [162, 738] width 39 height 10
click at [113, 680] on div "Pen P" at bounding box center [97, 727] width 57 height 46
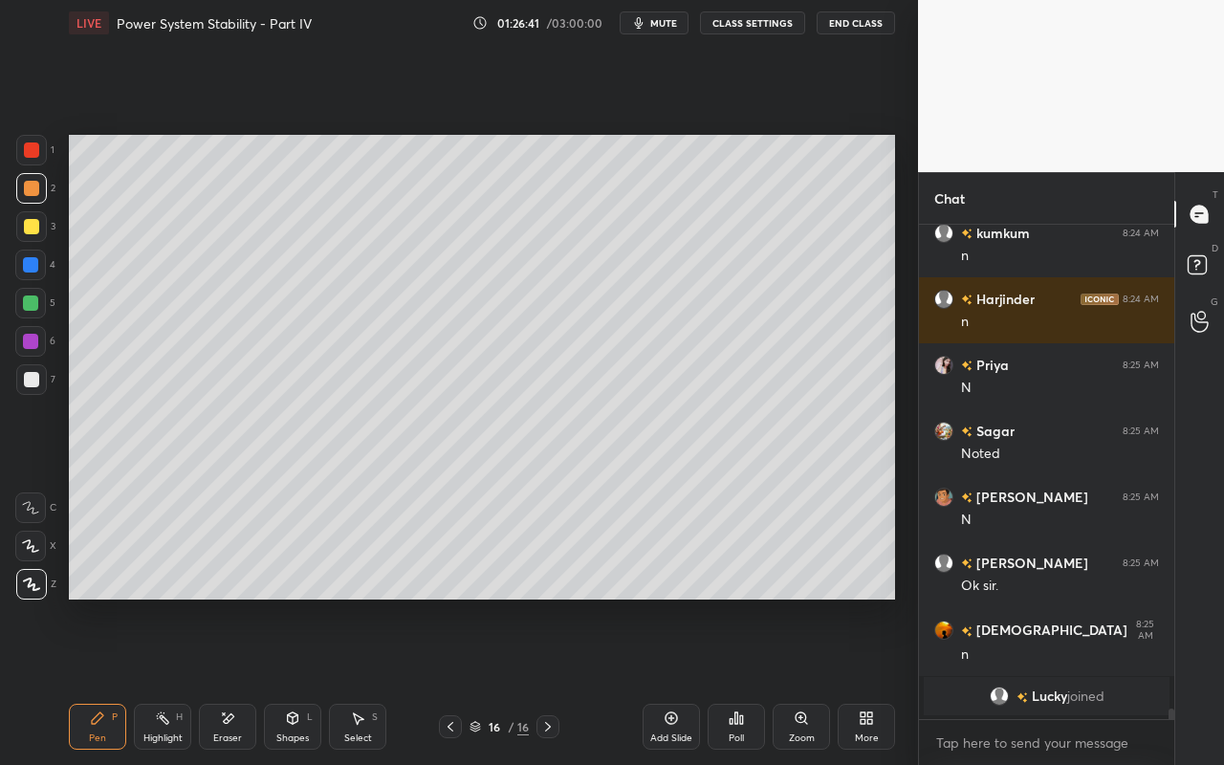
click at [300, 680] on div "Shapes L" at bounding box center [292, 727] width 57 height 46
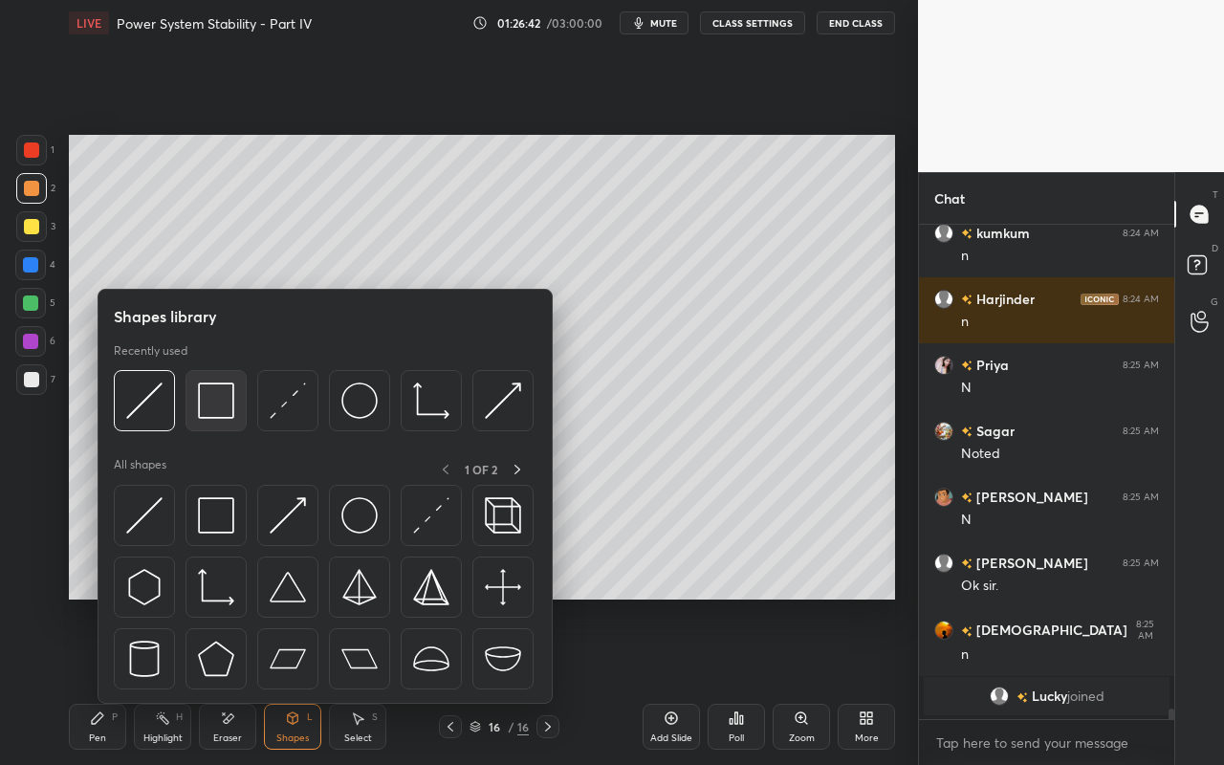
click at [228, 416] on img at bounding box center [216, 400] width 36 height 36
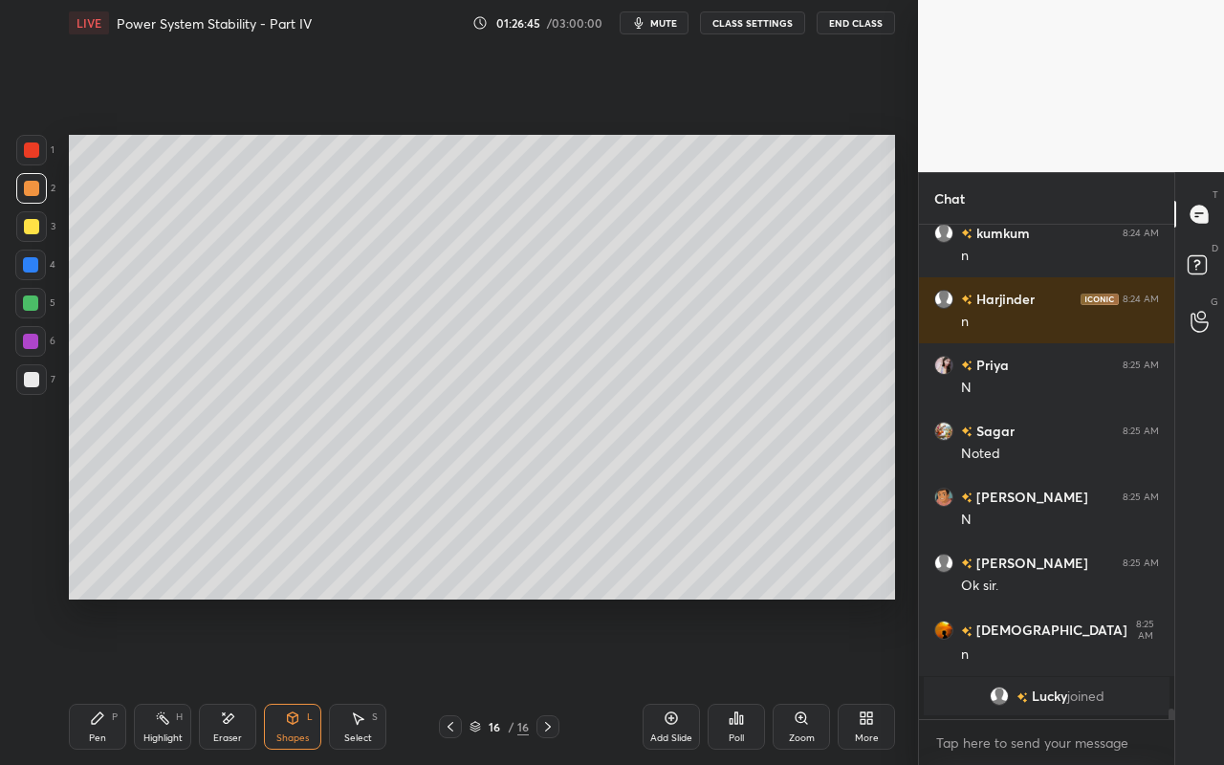
click at [108, 680] on div "Pen P" at bounding box center [97, 727] width 57 height 46
drag, startPoint x: 168, startPoint y: 730, endPoint x: 228, endPoint y: 619, distance: 125.7
click at [171, 680] on div "Highlight H" at bounding box center [162, 727] width 57 height 46
click at [97, 680] on div "Pen" at bounding box center [97, 738] width 17 height 10
click at [295, 680] on div "Shapes L" at bounding box center [292, 727] width 57 height 46
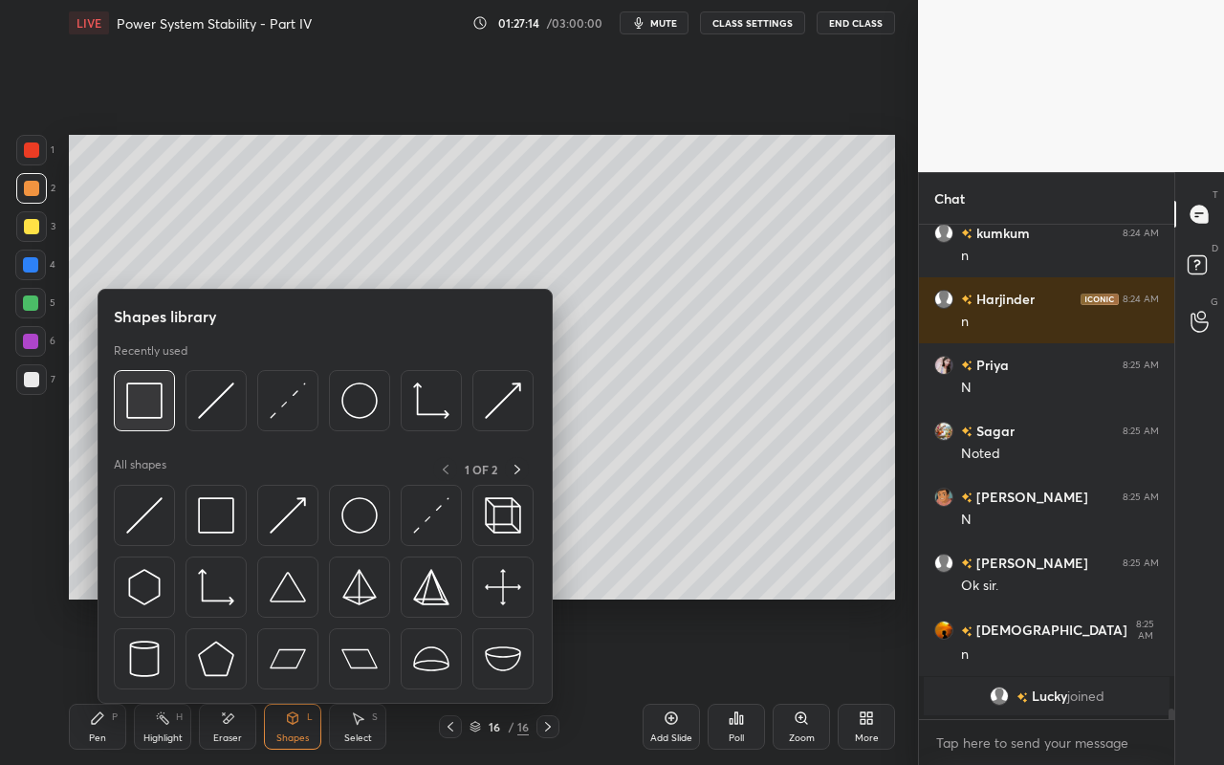
click at [159, 411] on img at bounding box center [144, 400] width 36 height 36
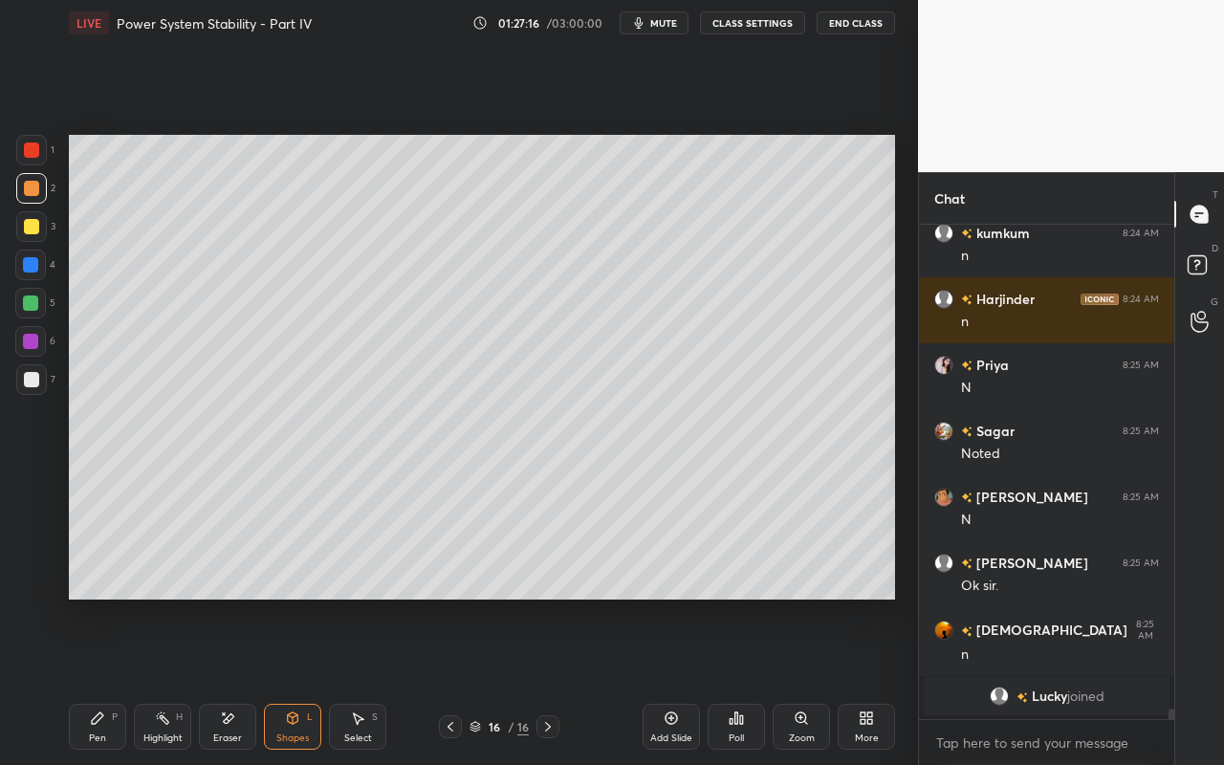
click at [163, 680] on div "Highlight H" at bounding box center [162, 727] width 57 height 46
drag, startPoint x: 101, startPoint y: 711, endPoint x: 111, endPoint y: 693, distance: 20.5
click at [101, 680] on icon at bounding box center [97, 717] width 15 height 15
click at [171, 680] on div "Highlight H" at bounding box center [162, 727] width 57 height 46
click at [97, 680] on div "Pen P" at bounding box center [97, 727] width 57 height 46
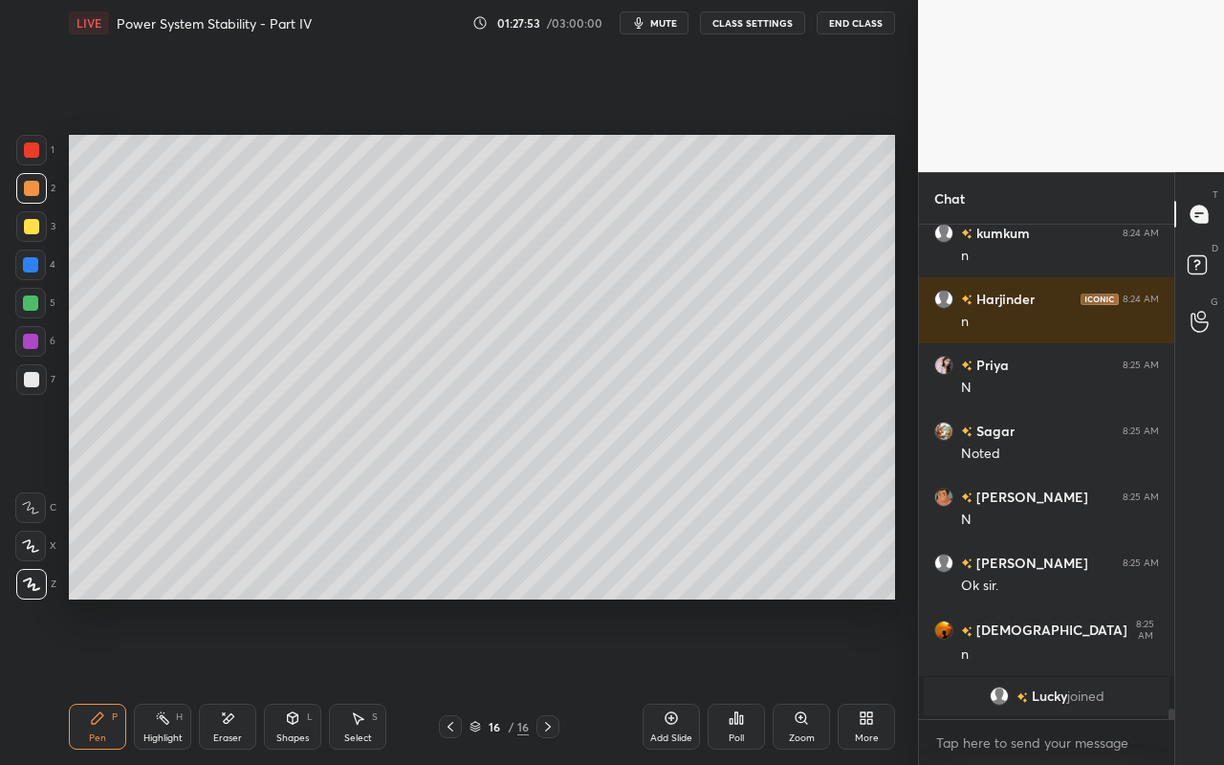
drag, startPoint x: 166, startPoint y: 727, endPoint x: 185, endPoint y: 663, distance: 66.6
click at [170, 680] on div "Highlight H" at bounding box center [162, 727] width 57 height 46
click at [107, 680] on div "Pen P" at bounding box center [97, 727] width 57 height 46
click at [161, 680] on div "Highlight H" at bounding box center [162, 727] width 57 height 46
click at [98, 680] on div "Pen" at bounding box center [97, 738] width 17 height 10
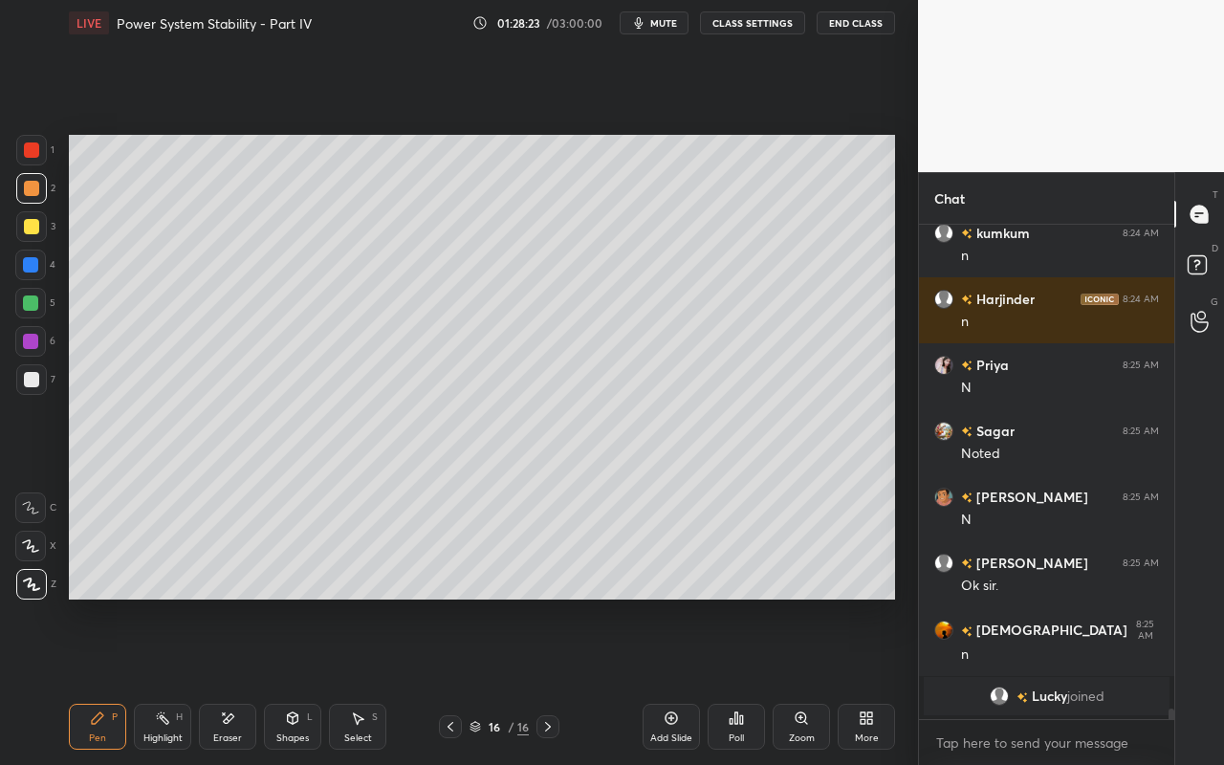
drag, startPoint x: 161, startPoint y: 737, endPoint x: 177, endPoint y: 701, distance: 39.8
click at [161, 680] on div "Highlight" at bounding box center [162, 738] width 39 height 10
click at [178, 680] on div "Highlight" at bounding box center [162, 738] width 39 height 10
click at [98, 680] on div "Pen P" at bounding box center [97, 727] width 57 height 46
click at [303, 680] on div "Shapes L" at bounding box center [292, 727] width 57 height 46
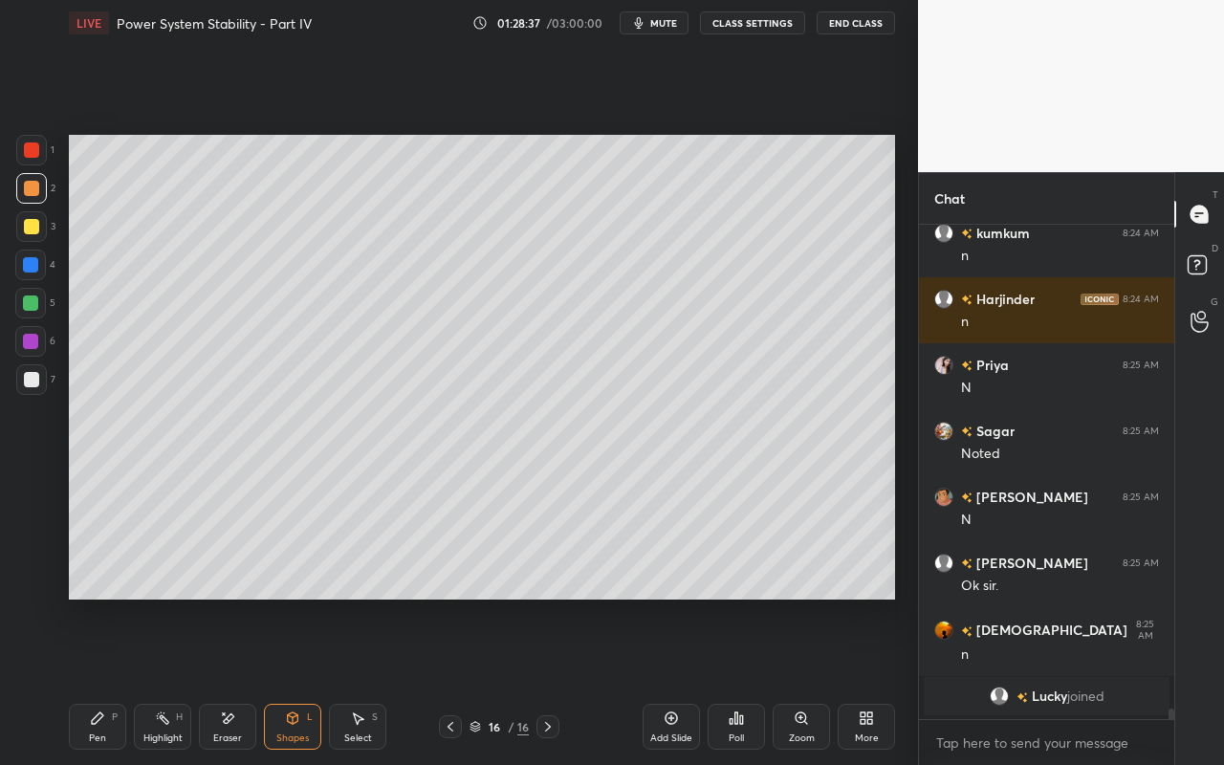
drag, startPoint x: 165, startPoint y: 735, endPoint x: 176, endPoint y: 707, distance: 29.7
click at [167, 680] on div "Highlight" at bounding box center [162, 738] width 39 height 10
drag, startPoint x: 91, startPoint y: 729, endPoint x: 147, endPoint y: 673, distance: 79.8
click at [96, 680] on div "Pen P" at bounding box center [97, 727] width 57 height 46
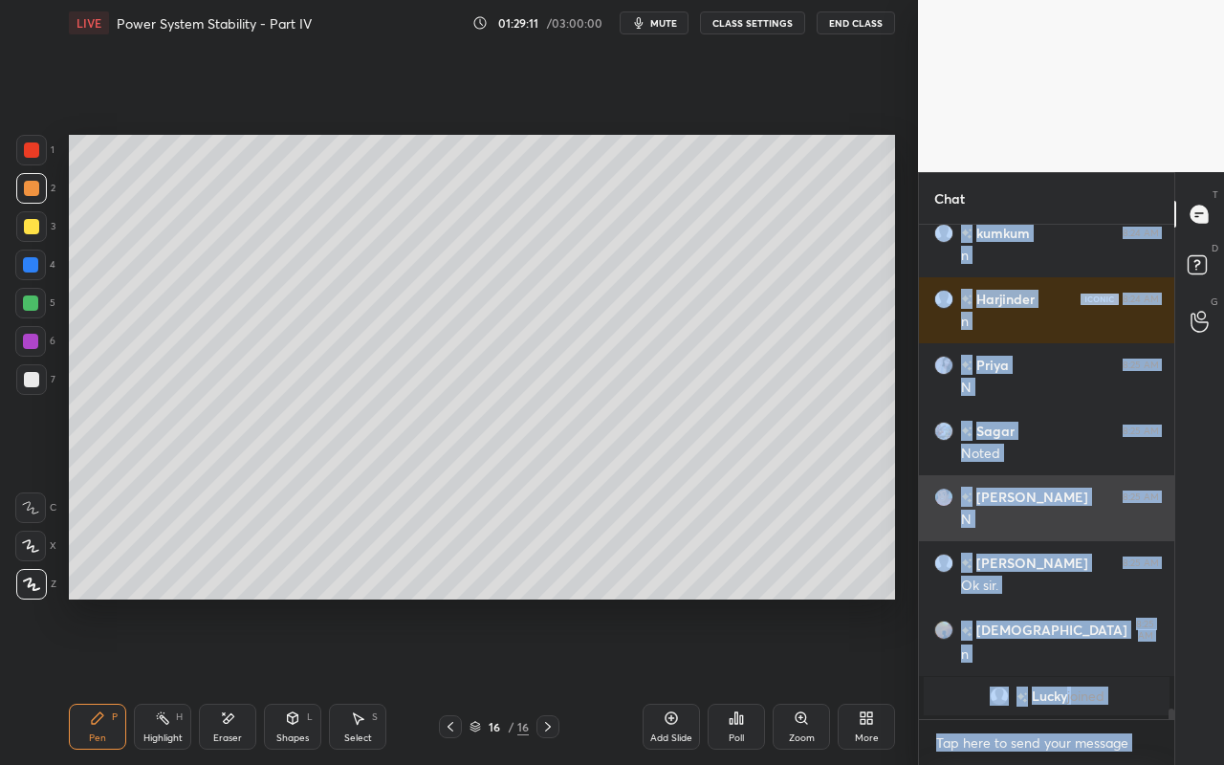
click at [1002, 497] on h6 "[PERSON_NAME]" at bounding box center [1030, 497] width 116 height 20
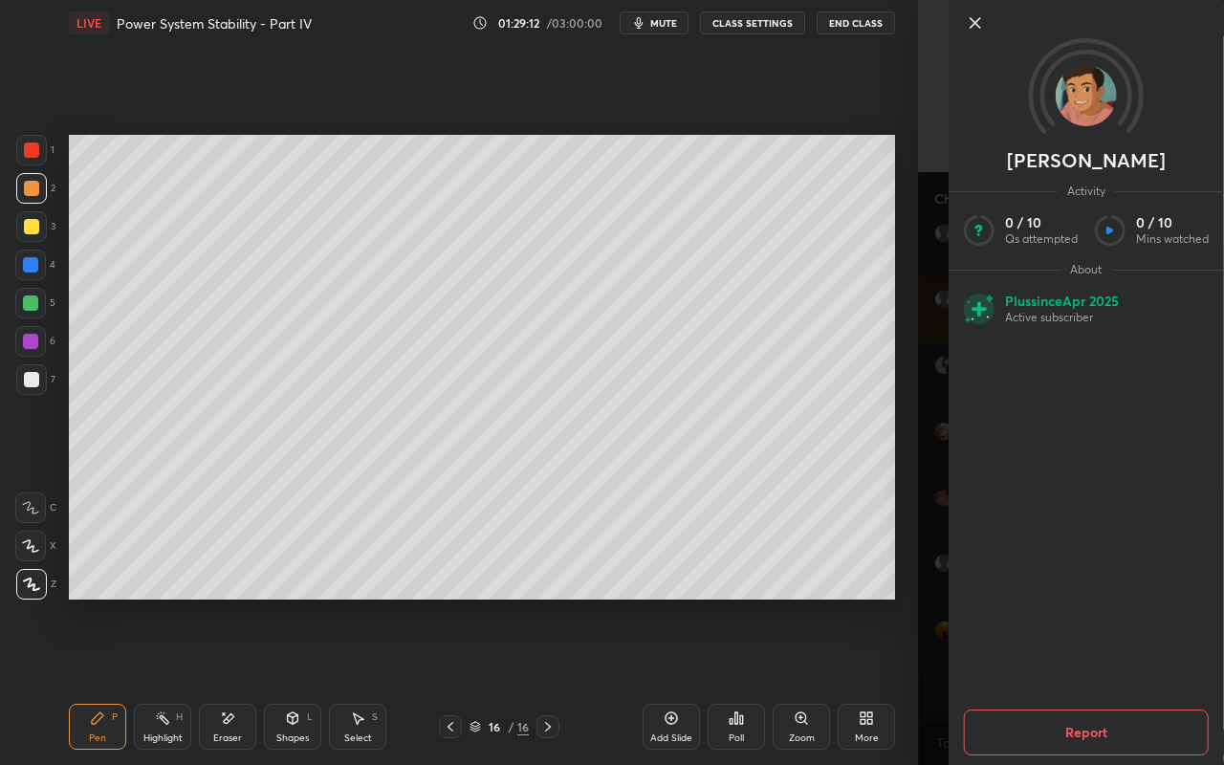
click at [970, 24] on icon at bounding box center [975, 22] width 23 height 23
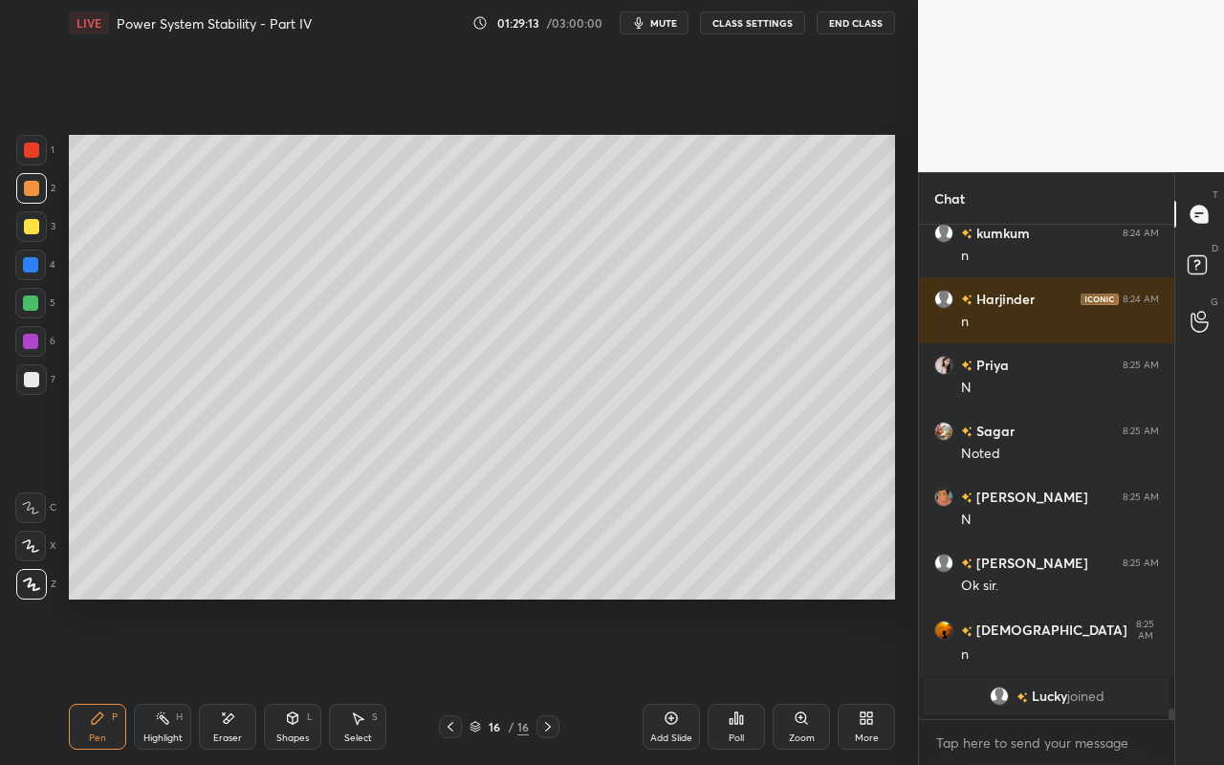
drag, startPoint x: 154, startPoint y: 740, endPoint x: 164, endPoint y: 714, distance: 27.9
click at [154, 680] on div "Highlight" at bounding box center [162, 738] width 39 height 10
click at [99, 680] on div "Pen" at bounding box center [97, 738] width 17 height 10
click at [306, 680] on div "Shapes" at bounding box center [292, 738] width 33 height 10
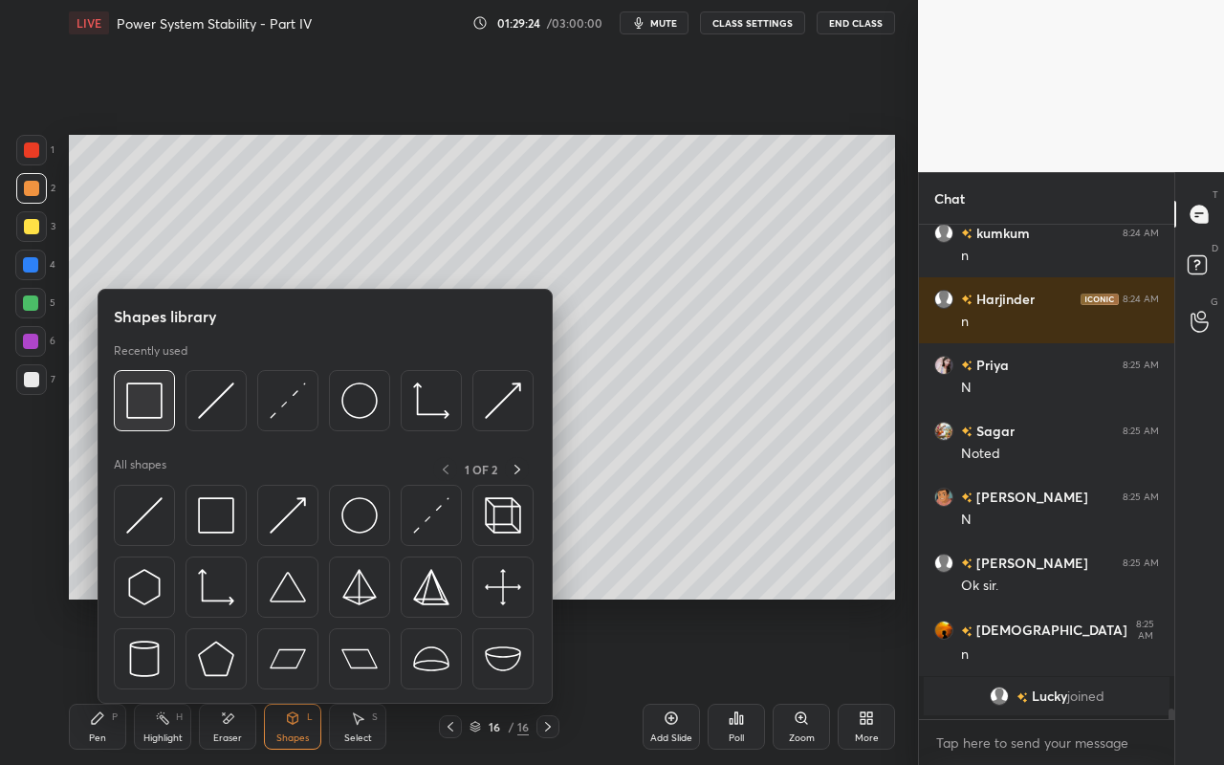
click at [159, 414] on img at bounding box center [144, 400] width 36 height 36
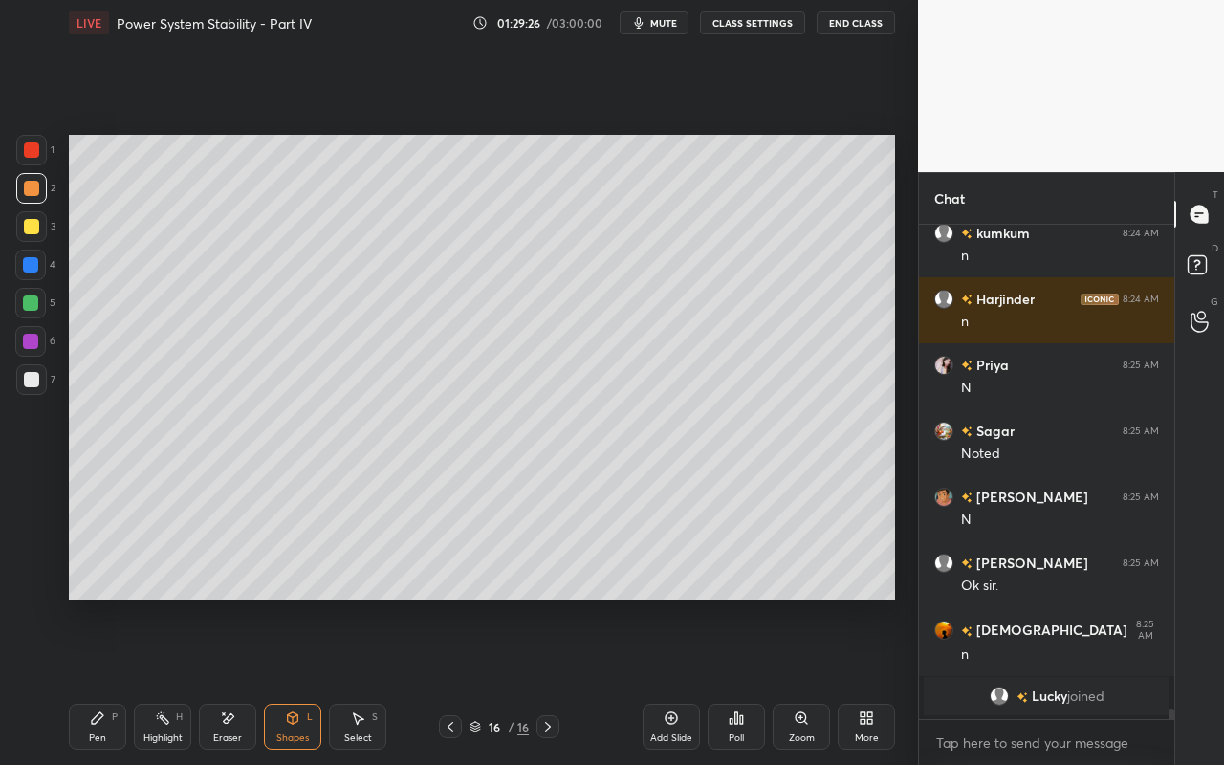
click at [163, 680] on div "Highlight" at bounding box center [162, 738] width 39 height 10
click at [104, 680] on div "Pen P" at bounding box center [97, 727] width 57 height 46
drag, startPoint x: 155, startPoint y: 727, endPoint x: 192, endPoint y: 607, distance: 126.1
click at [161, 680] on div "Highlight H" at bounding box center [162, 727] width 57 height 46
click at [103, 680] on div "Pen P" at bounding box center [97, 727] width 57 height 46
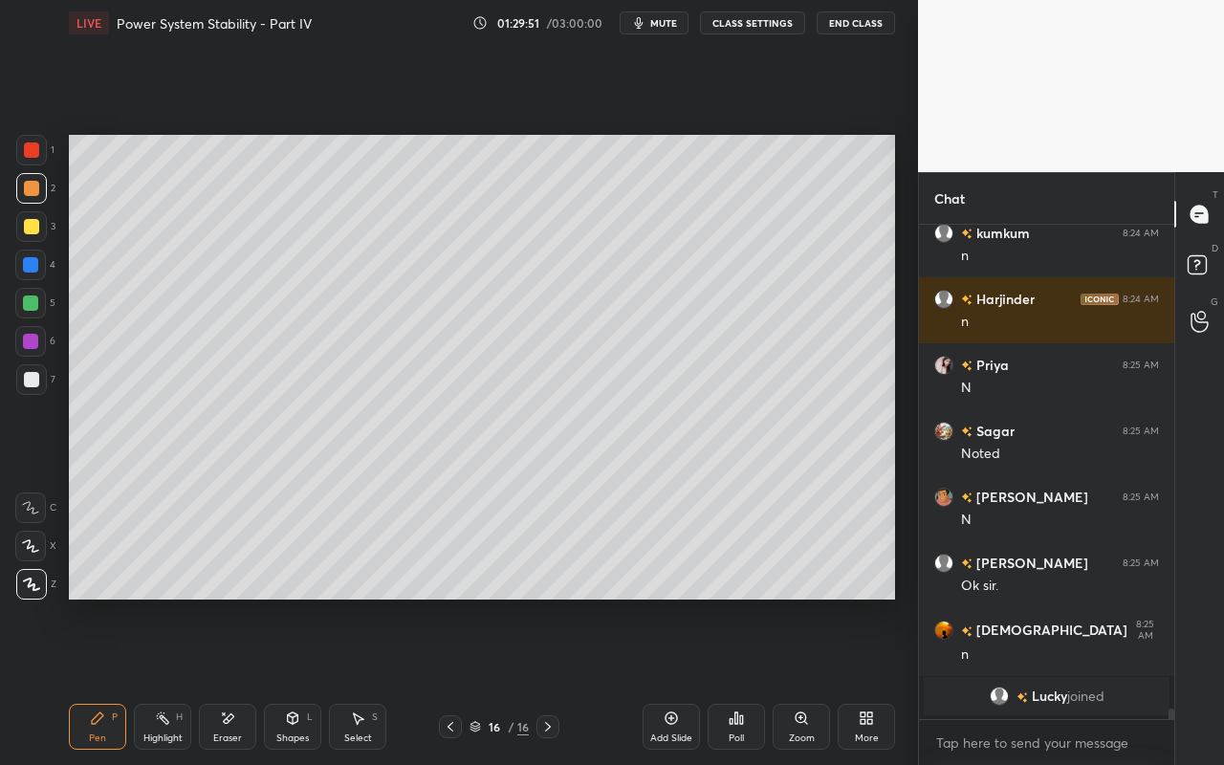
drag, startPoint x: 163, startPoint y: 722, endPoint x: 217, endPoint y: 618, distance: 117.6
click at [169, 680] on icon at bounding box center [162, 717] width 15 height 15
click at [100, 680] on div "Pen" at bounding box center [97, 738] width 17 height 10
click at [171, 680] on div "Highlight H" at bounding box center [162, 727] width 57 height 46
drag, startPoint x: 103, startPoint y: 734, endPoint x: 140, endPoint y: 692, distance: 55.6
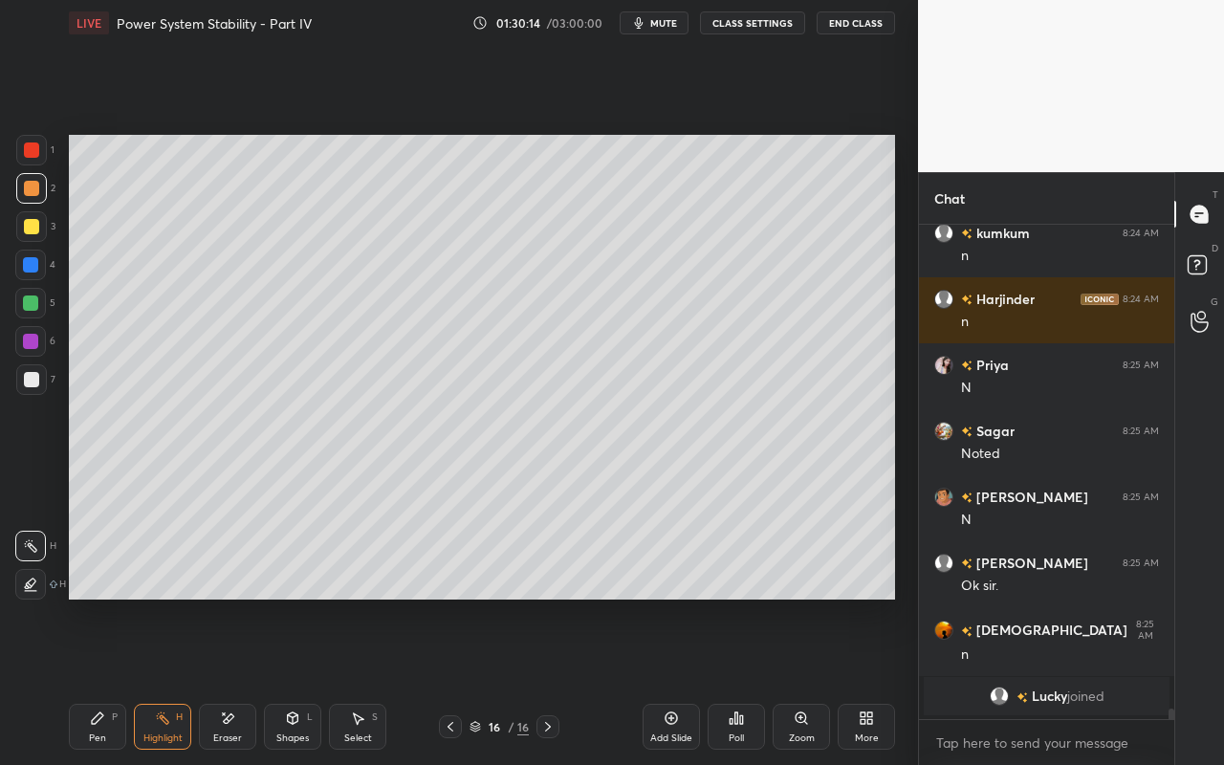
click at [107, 680] on div "Pen P" at bounding box center [97, 727] width 57 height 46
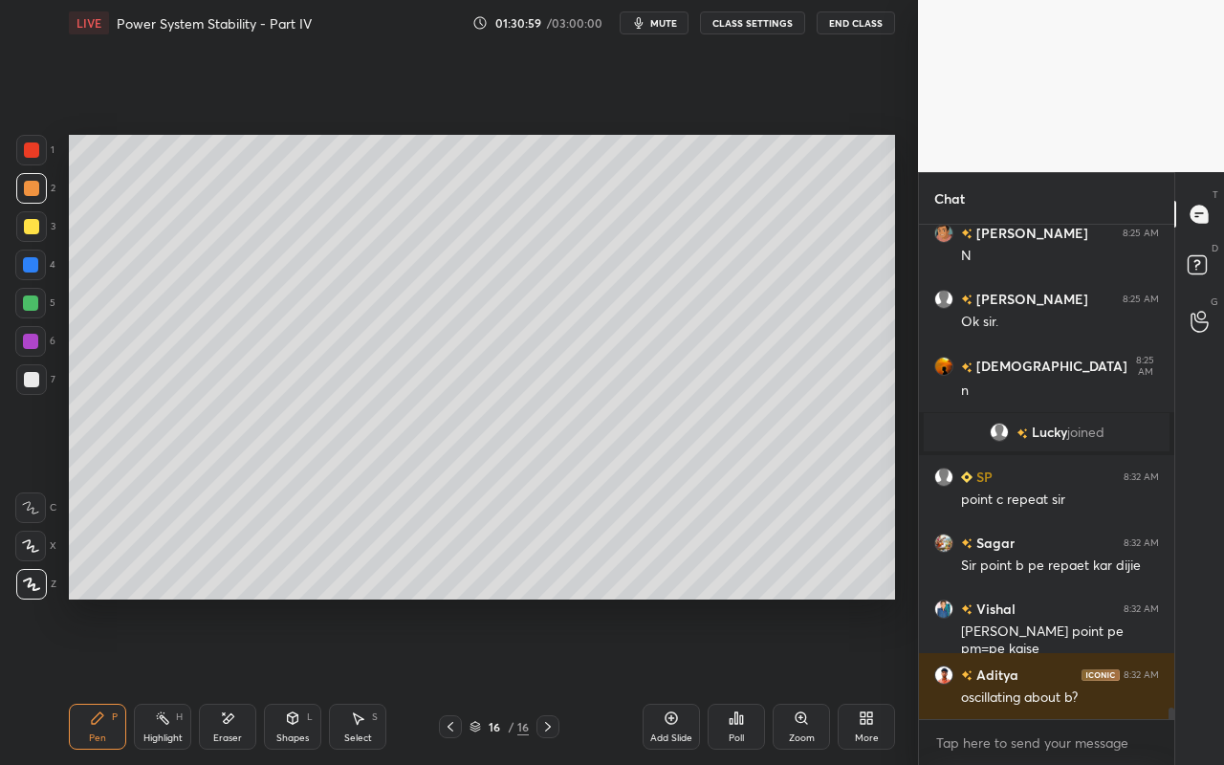
scroll to position [21227, 0]
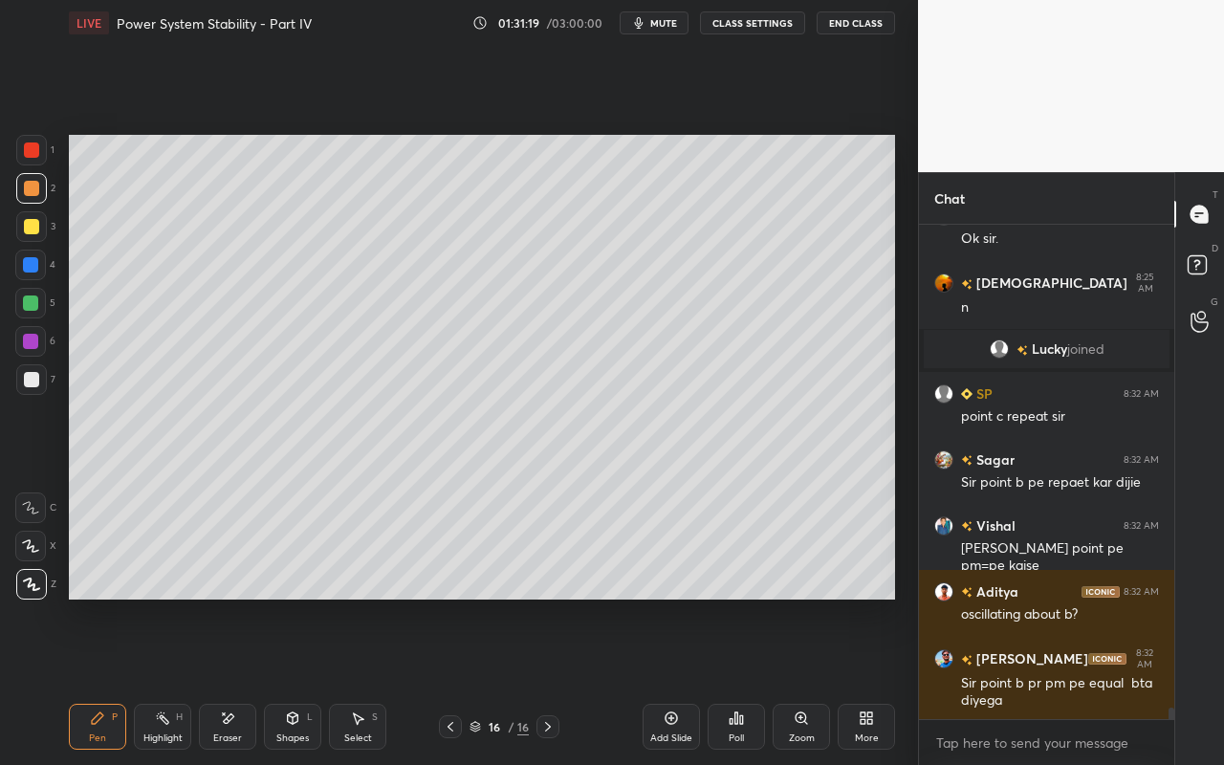
click at [747, 680] on div "Poll" at bounding box center [735, 727] width 57 height 46
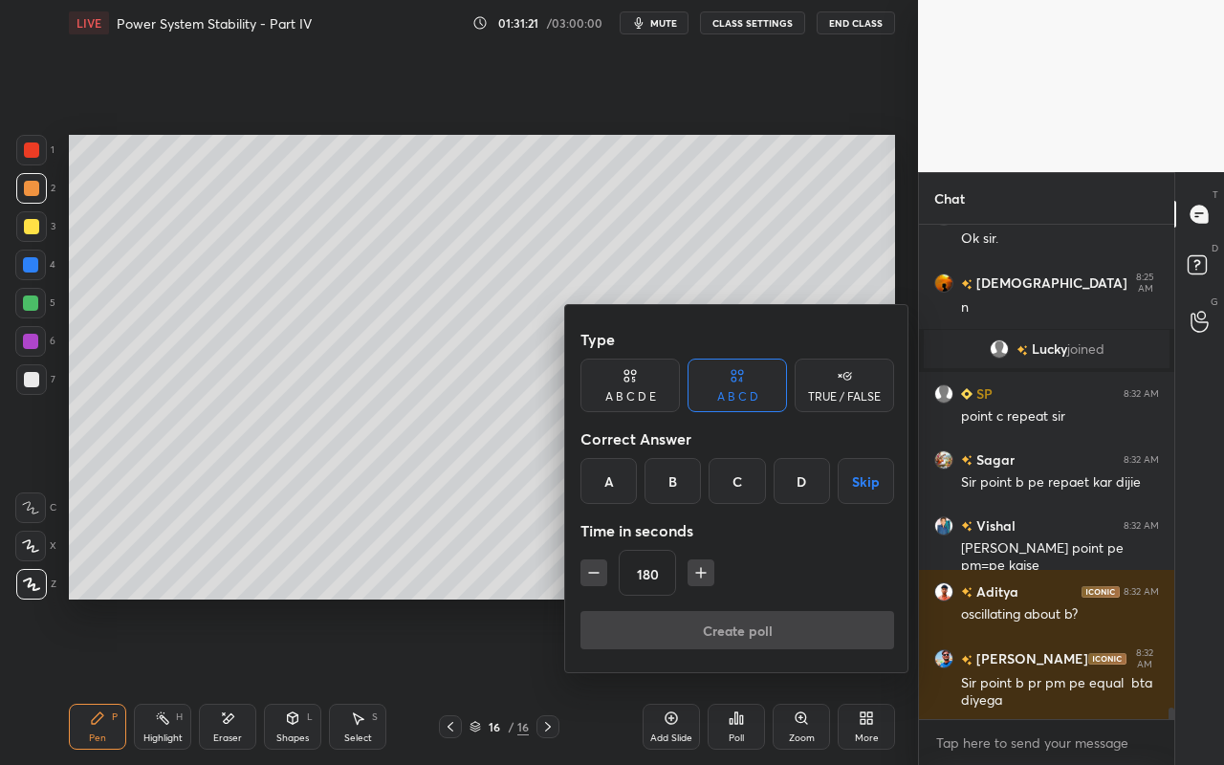
click at [589, 471] on div "A" at bounding box center [608, 481] width 56 height 46
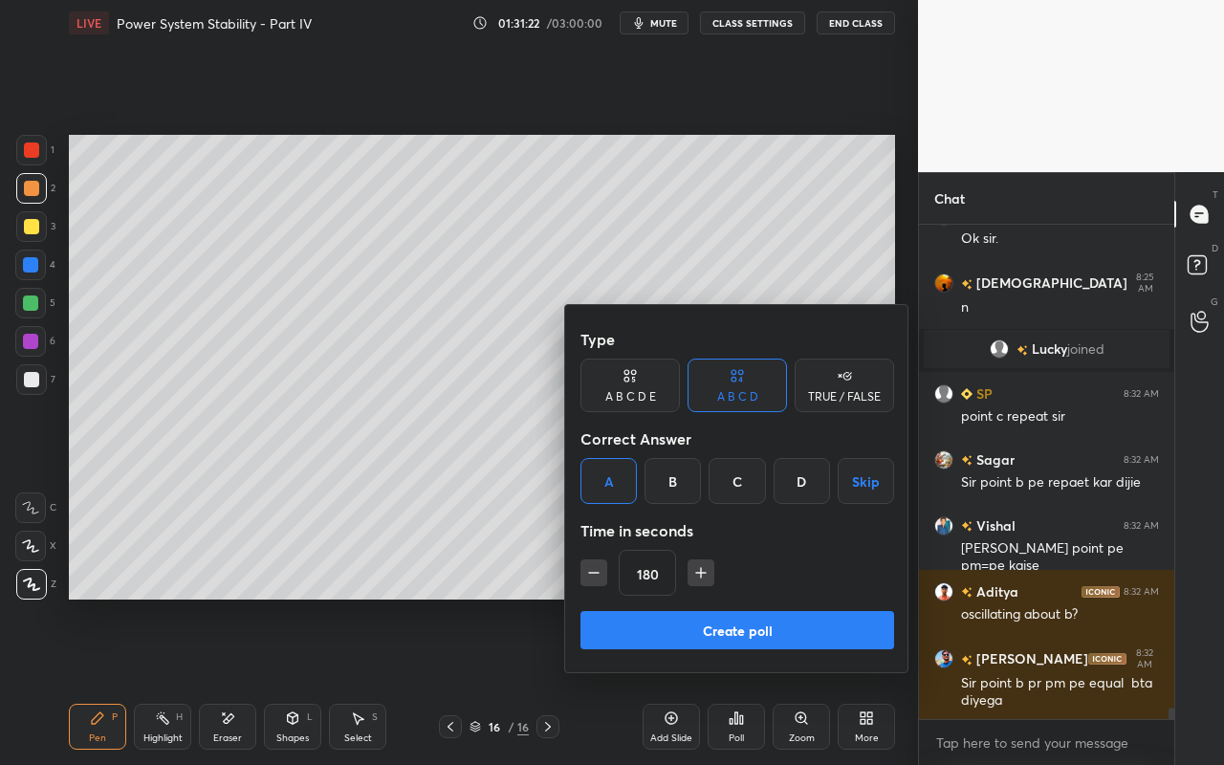
click at [697, 575] on icon "button" at bounding box center [700, 572] width 19 height 19
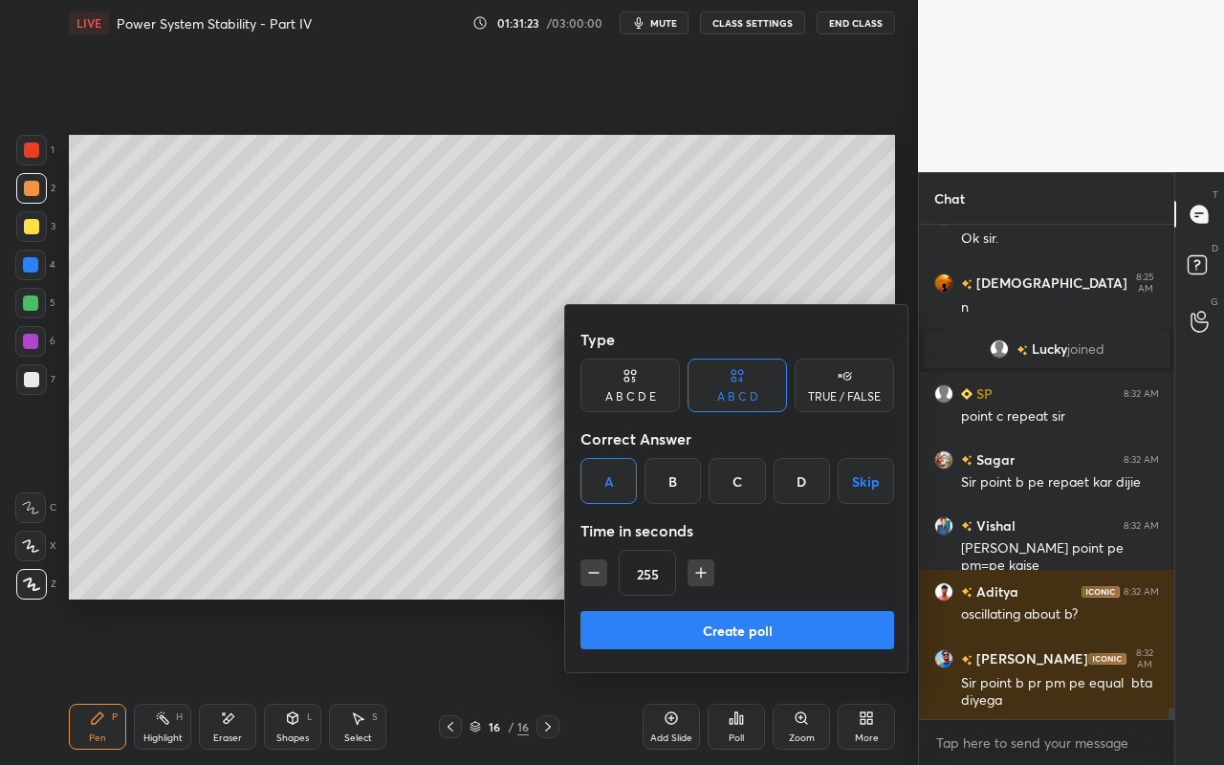
click at [697, 575] on icon "button" at bounding box center [700, 572] width 19 height 19
type input "300"
click at [686, 630] on button "Create poll" at bounding box center [737, 630] width 314 height 38
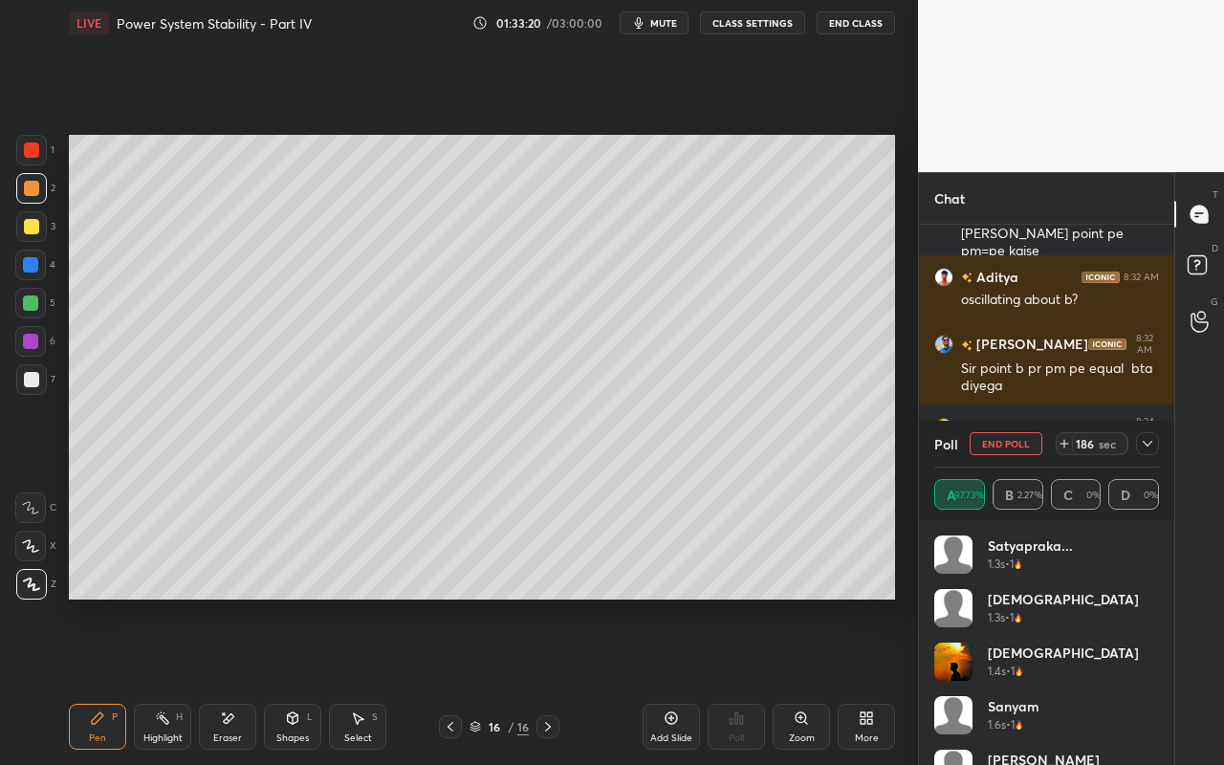
scroll to position [7, 7]
click at [1147, 445] on icon at bounding box center [1147, 443] width 15 height 15
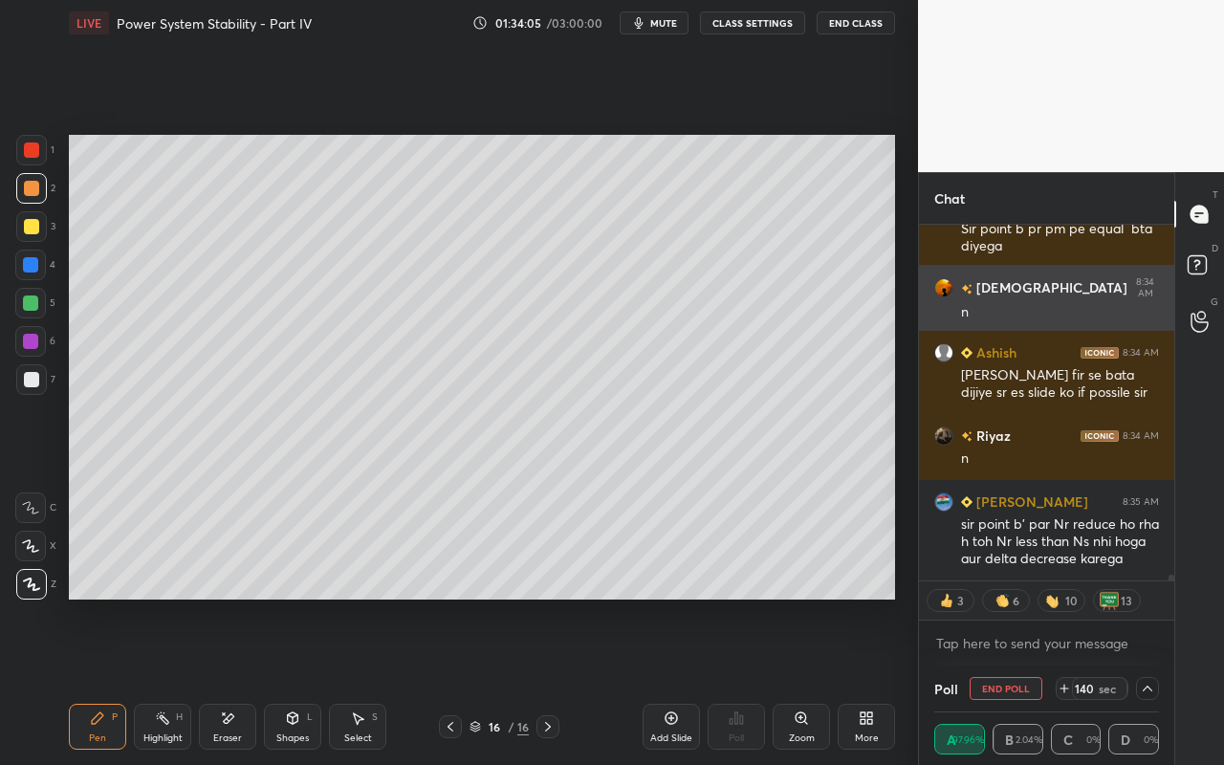
scroll to position [21747, 0]
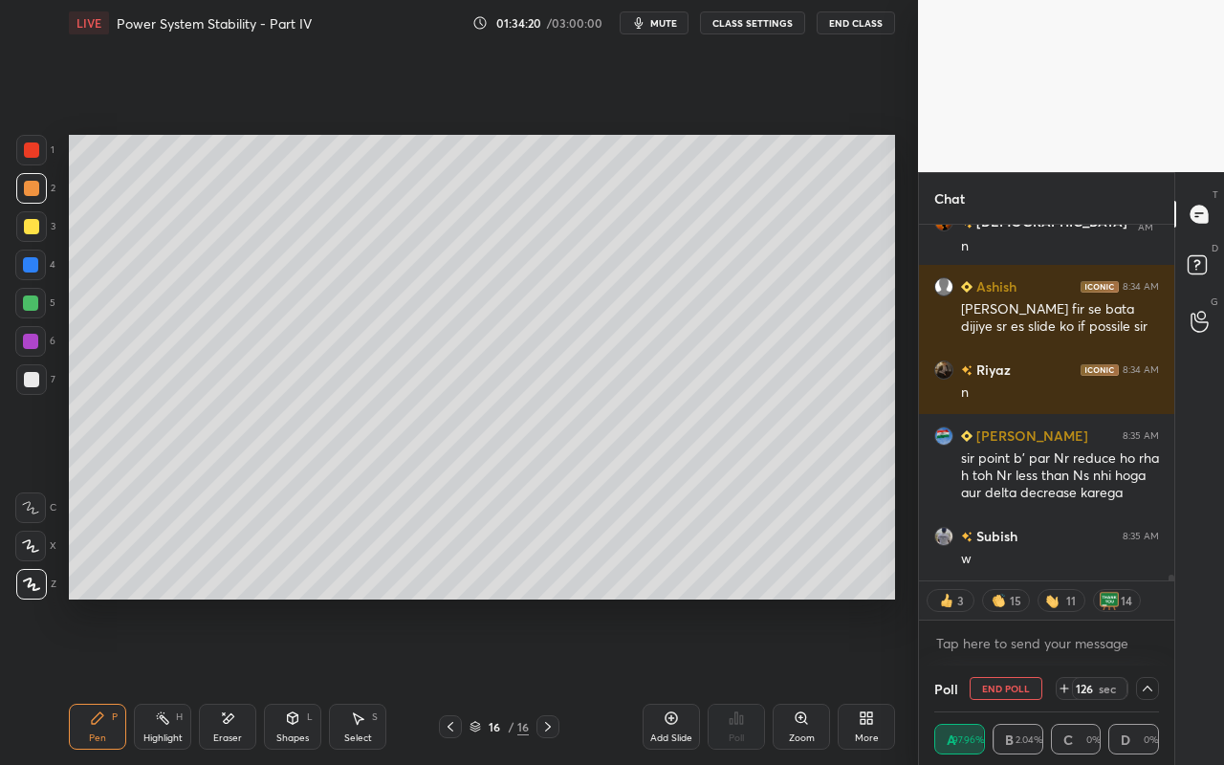
click at [1144, 680] on icon at bounding box center [1147, 688] width 10 height 6
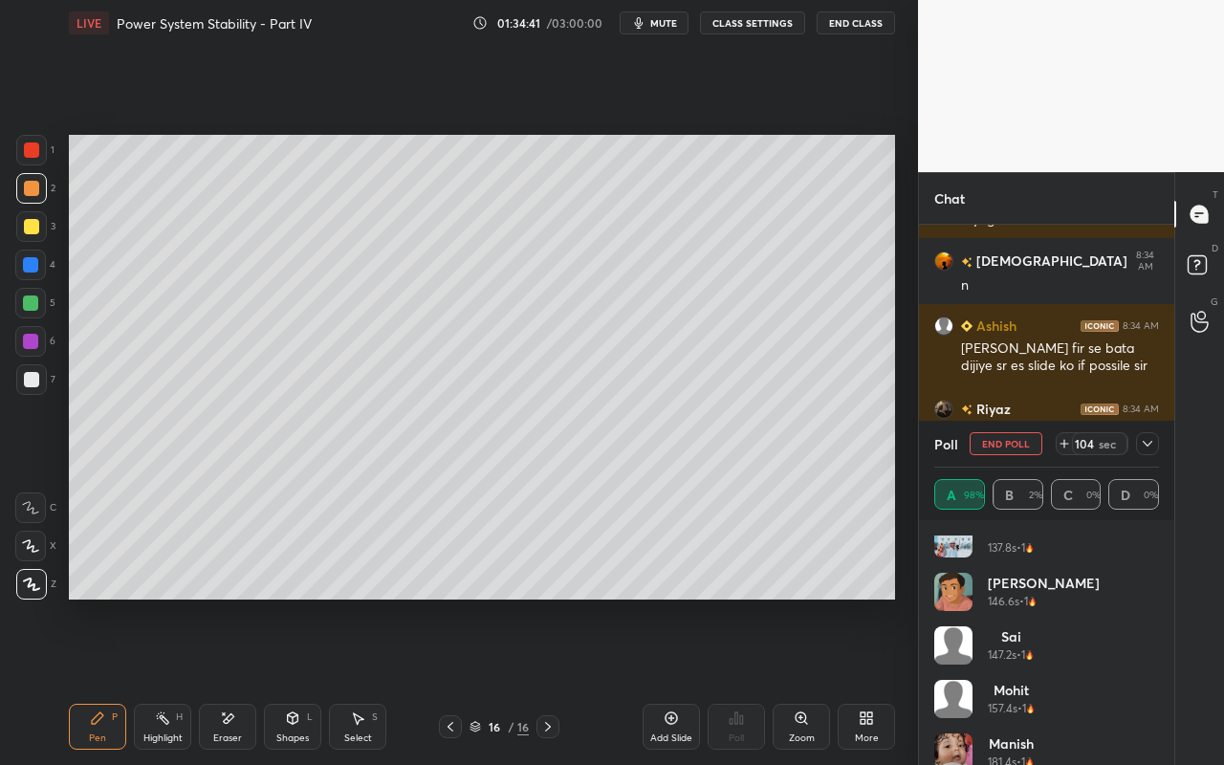
scroll to position [2394, 0]
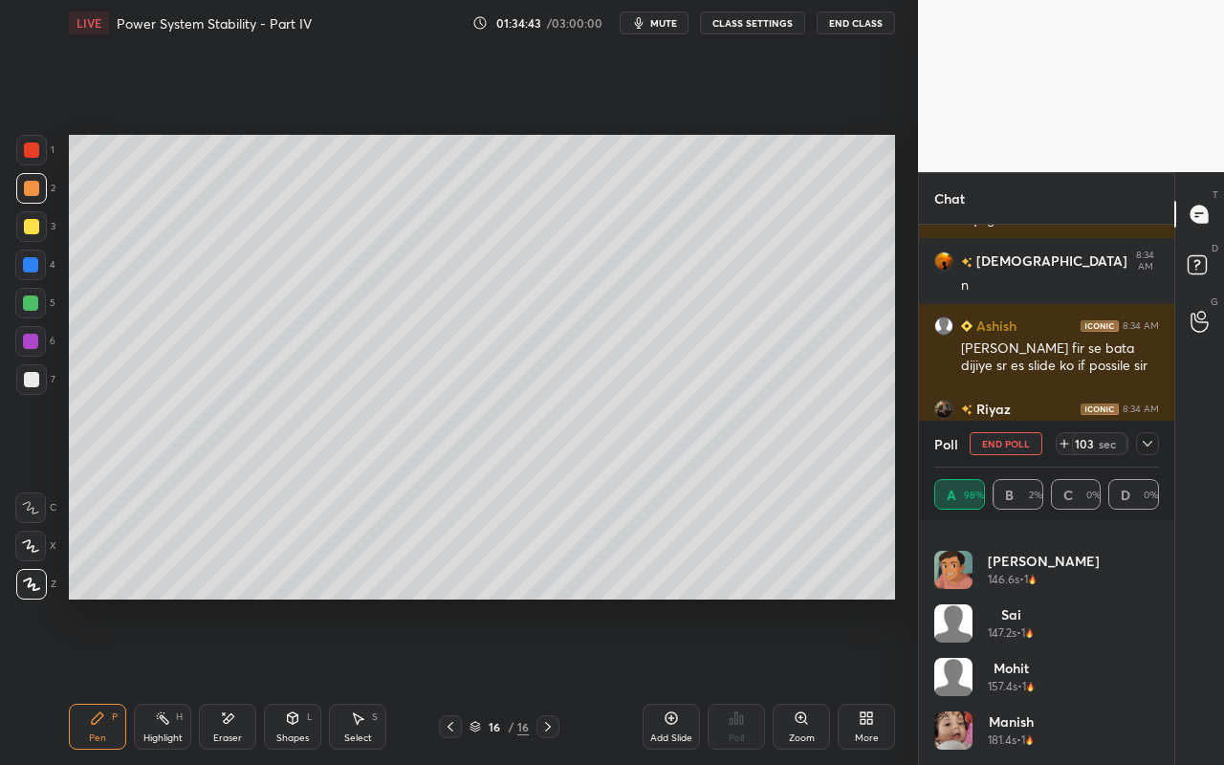
click at [1143, 438] on icon at bounding box center [1147, 443] width 15 height 15
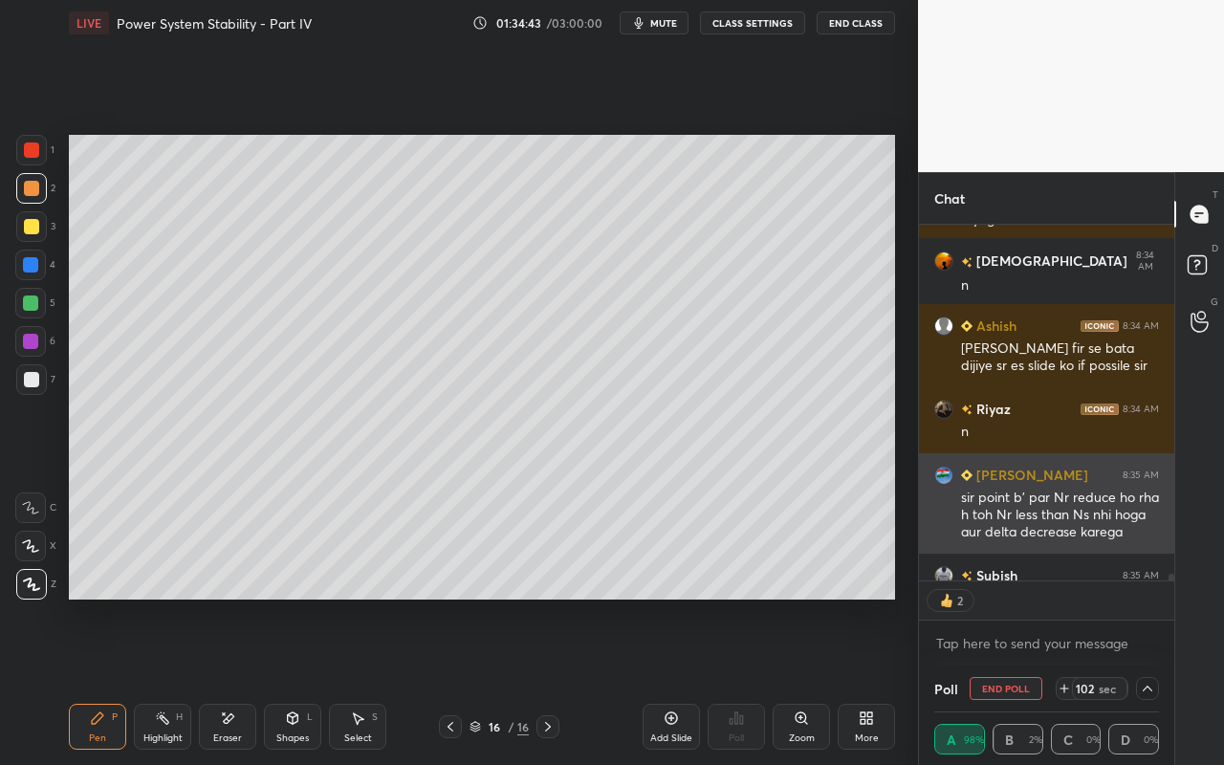
scroll to position [7, 7]
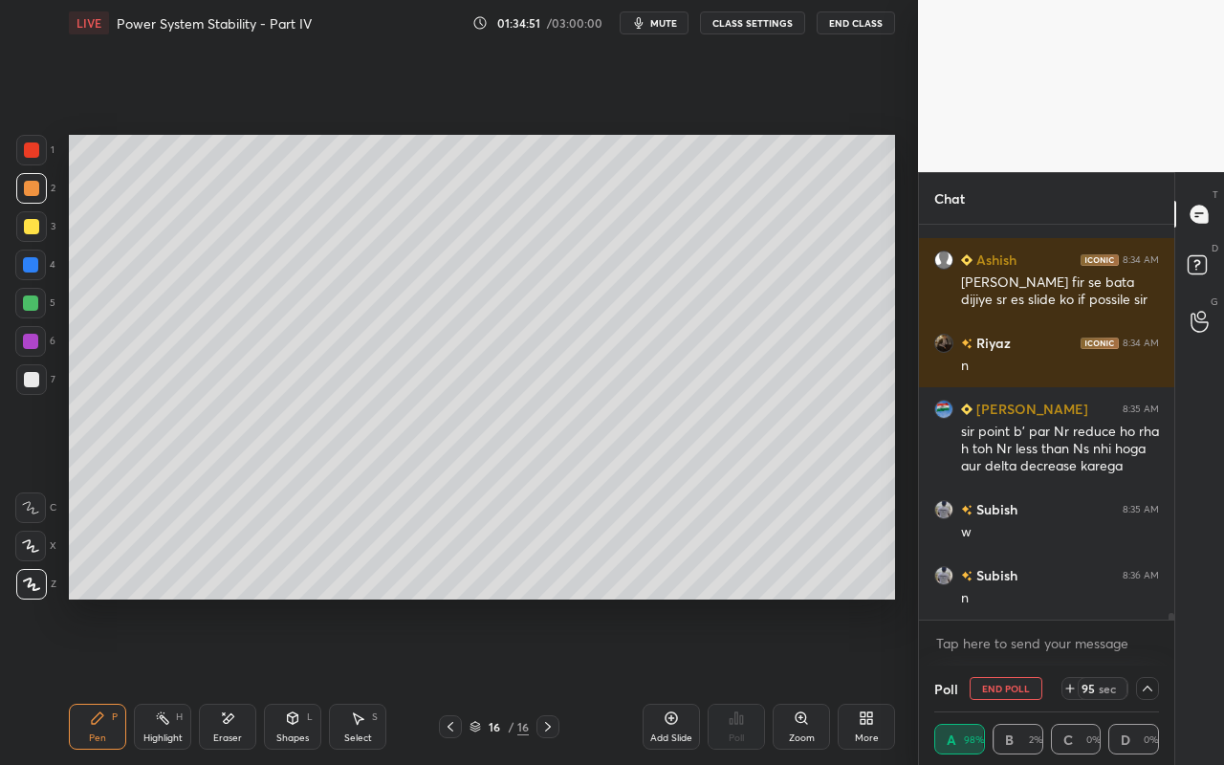
drag, startPoint x: 175, startPoint y: 745, endPoint x: 234, endPoint y: 707, distance: 70.0
click at [177, 680] on div "Highlight H" at bounding box center [162, 727] width 57 height 46
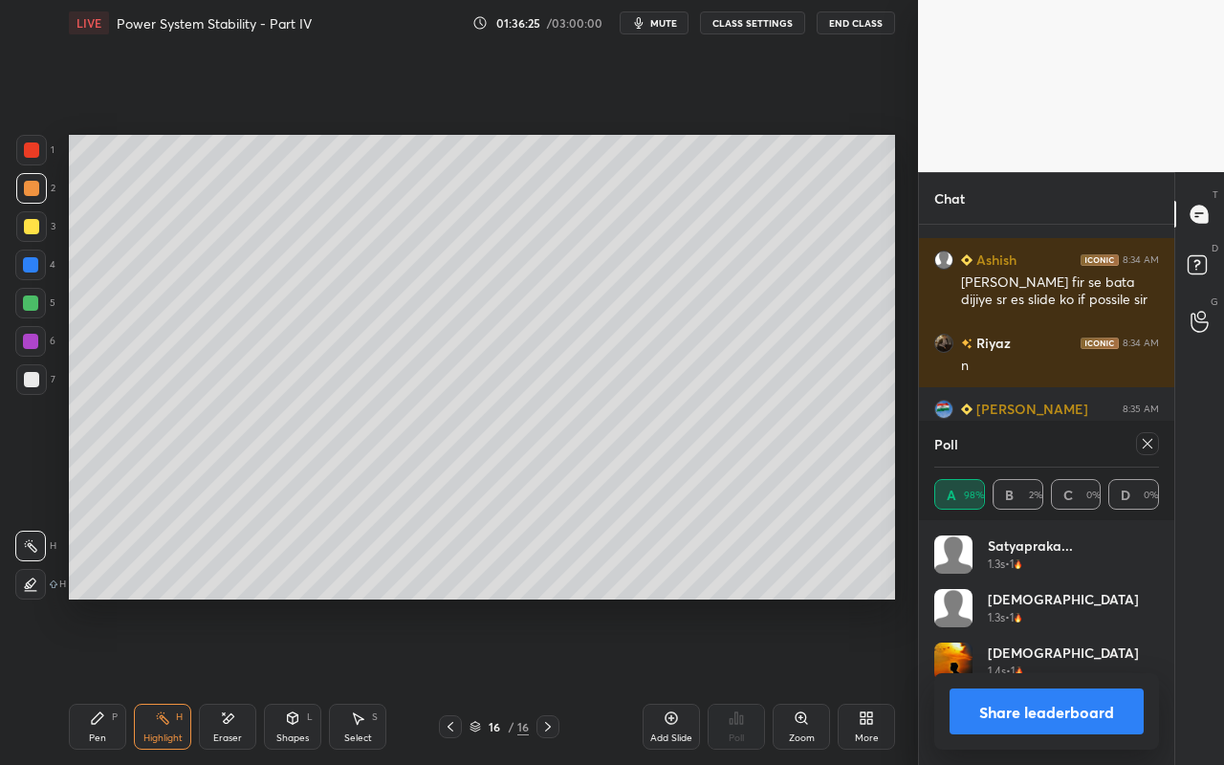
scroll to position [224, 219]
drag, startPoint x: 1151, startPoint y: 434, endPoint x: 1136, endPoint y: 444, distance: 18.0
click at [1151, 434] on div at bounding box center [1147, 443] width 23 height 23
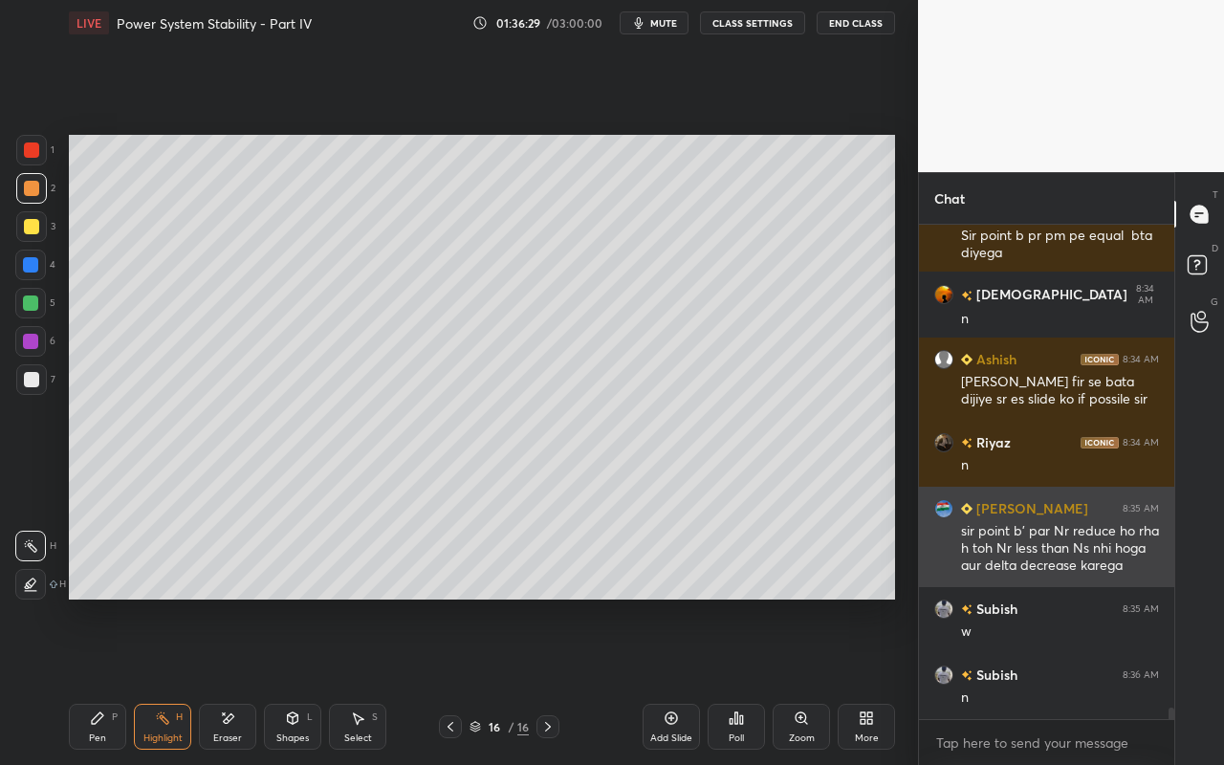
scroll to position [488, 250]
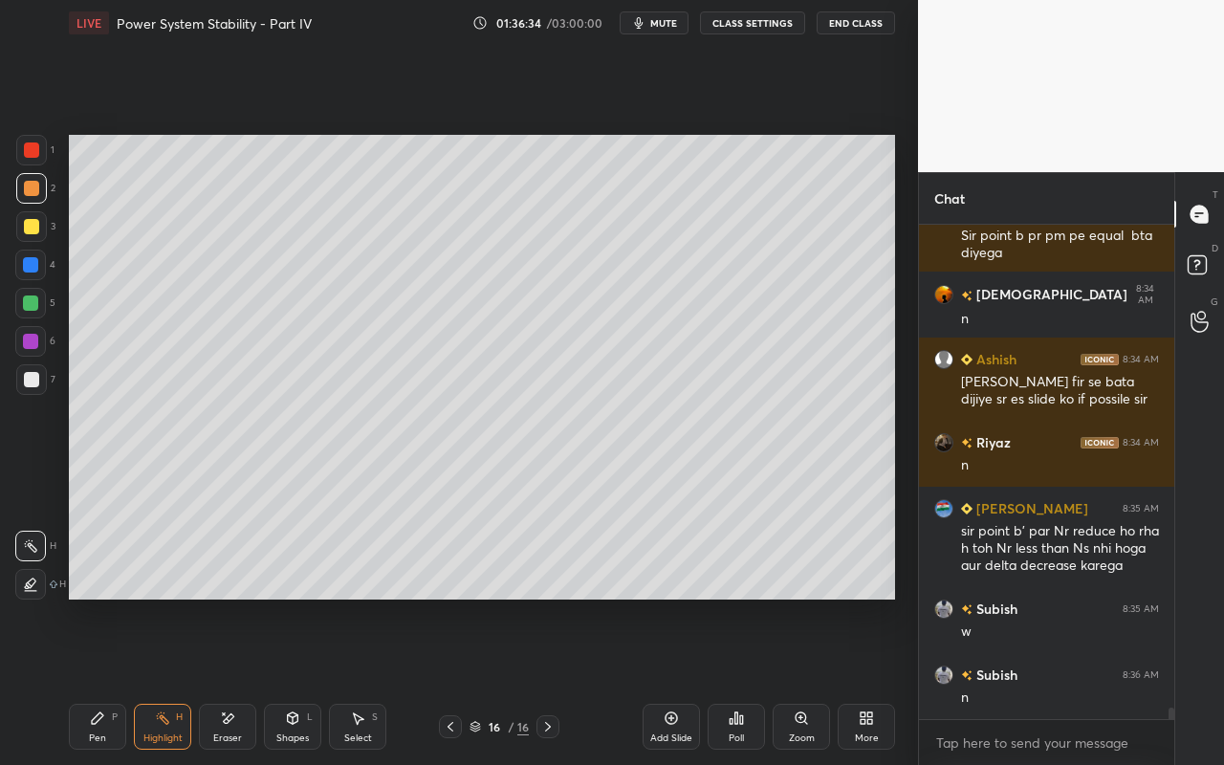
drag, startPoint x: 237, startPoint y: 727, endPoint x: 237, endPoint y: 717, distance: 10.5
click at [237, 680] on div "Eraser" at bounding box center [227, 727] width 57 height 46
click at [165, 680] on div "Highlight H" at bounding box center [162, 727] width 57 height 46
drag, startPoint x: 33, startPoint y: 148, endPoint x: 65, endPoint y: 182, distance: 46.6
click at [36, 152] on div at bounding box center [31, 149] width 15 height 15
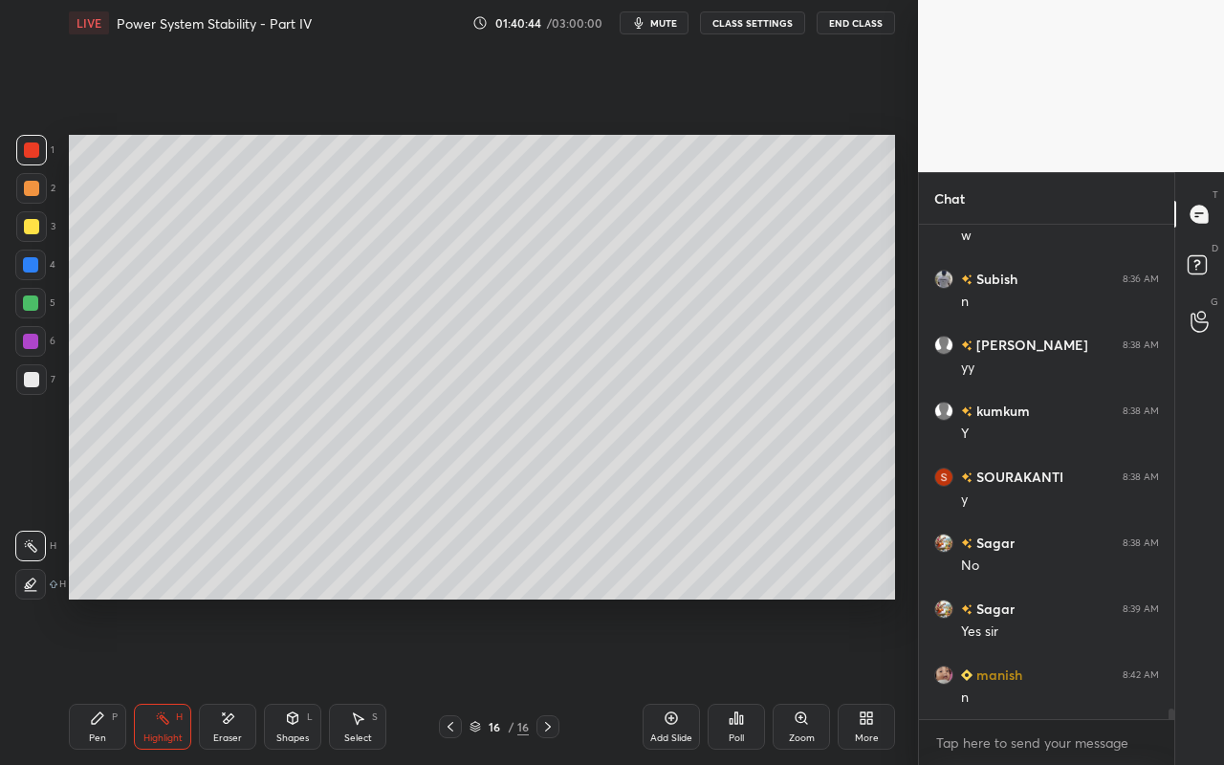
scroll to position [22136, 0]
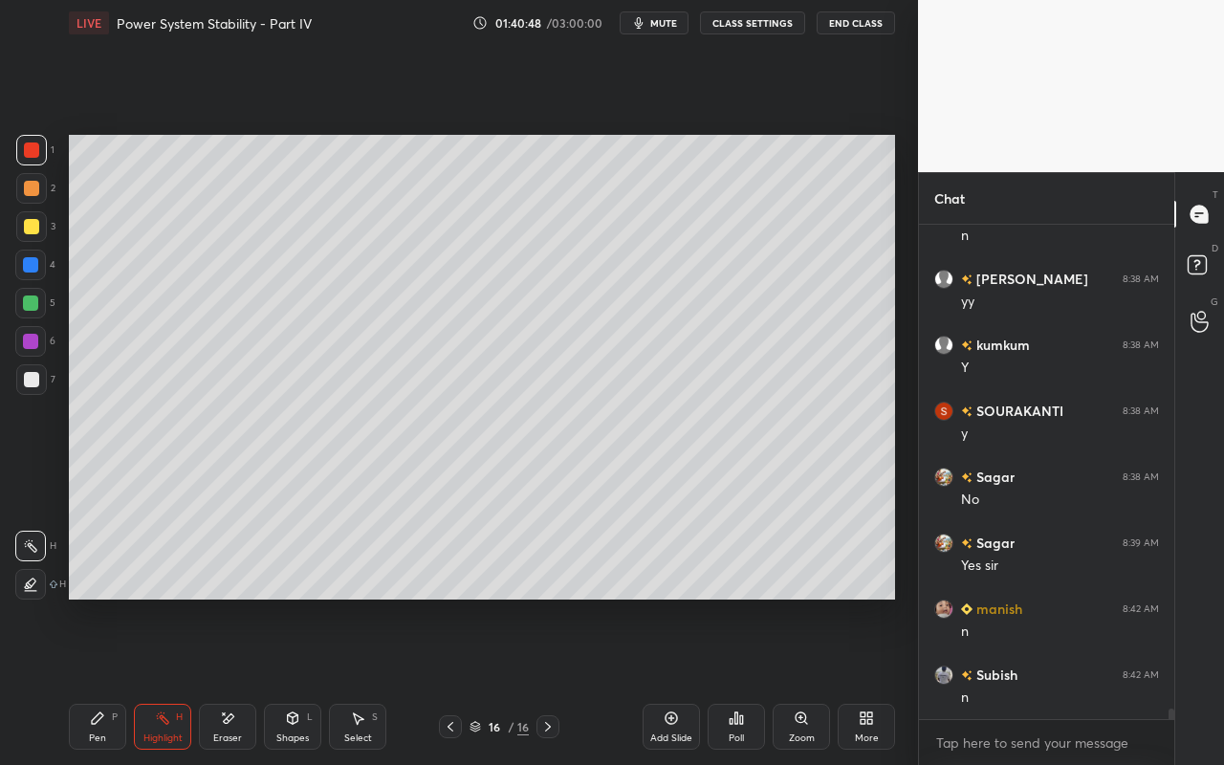
click at [373, 680] on div "Select S" at bounding box center [357, 727] width 57 height 46
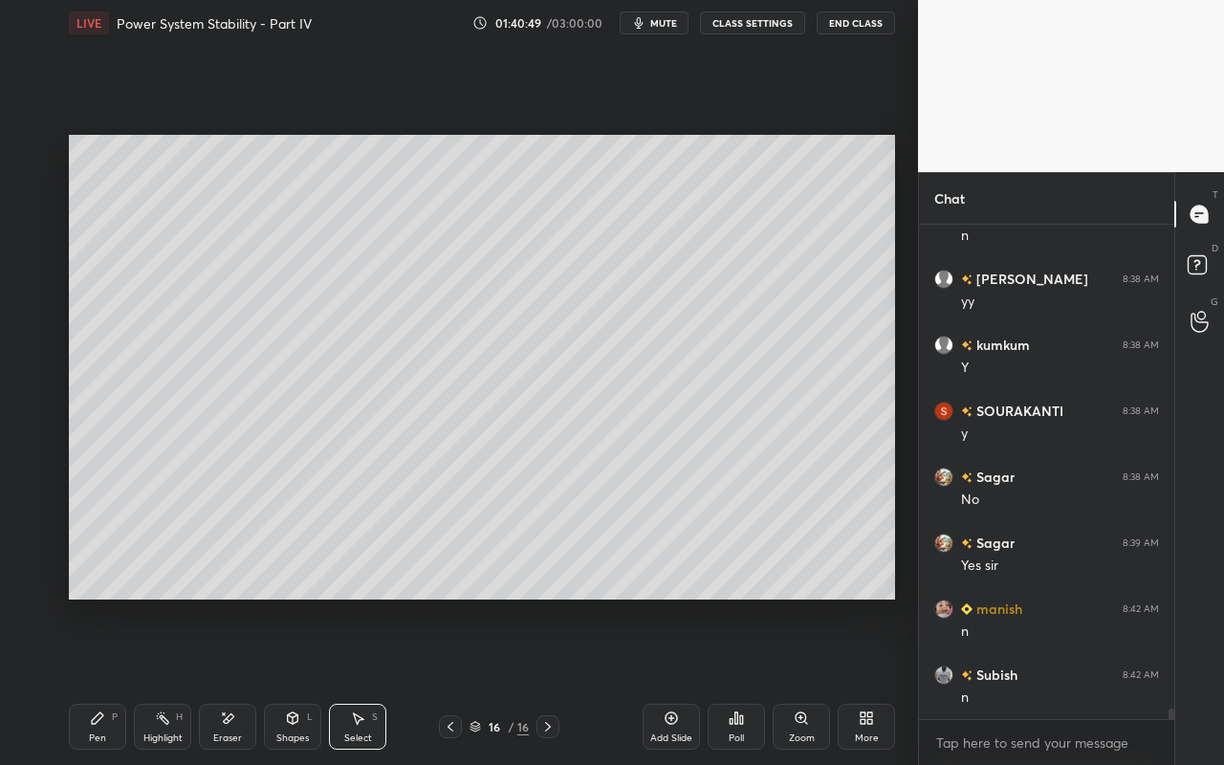
scroll to position [22202, 0]
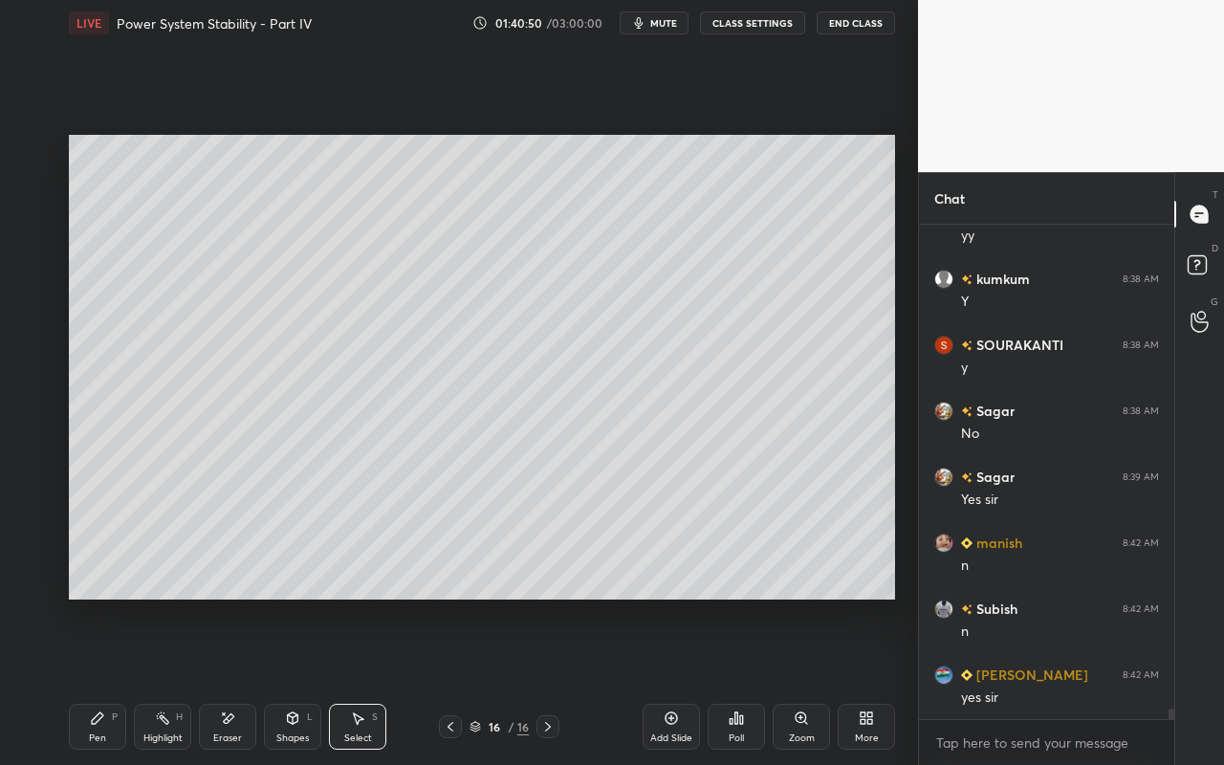
drag, startPoint x: 56, startPoint y: 138, endPoint x: 218, endPoint y: 407, distance: 314.3
click at [218, 407] on div "1 2 3 4 5 6 7 C X Z E E Erase all H H LIVE Power System Stability - Part IV 01:…" at bounding box center [451, 382] width 902 height 765
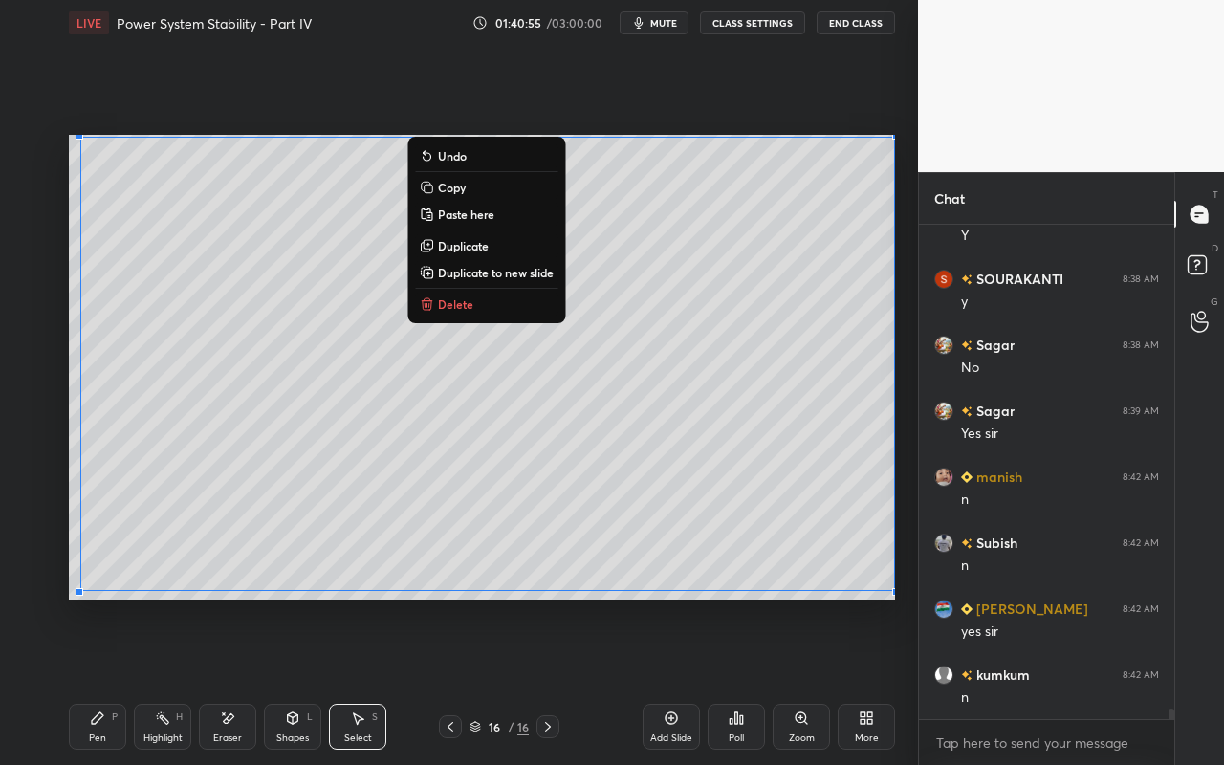
drag, startPoint x: 74, startPoint y: 136, endPoint x: 895, endPoint y: 586, distance: 936.5
click at [897, 597] on div "0 ° Undo Copy Paste here Duplicate Duplicate to new slide Delete Setting up you…" at bounding box center [481, 367] width 841 height 642
click at [527, 272] on p "Duplicate to new slide" at bounding box center [496, 272] width 116 height 15
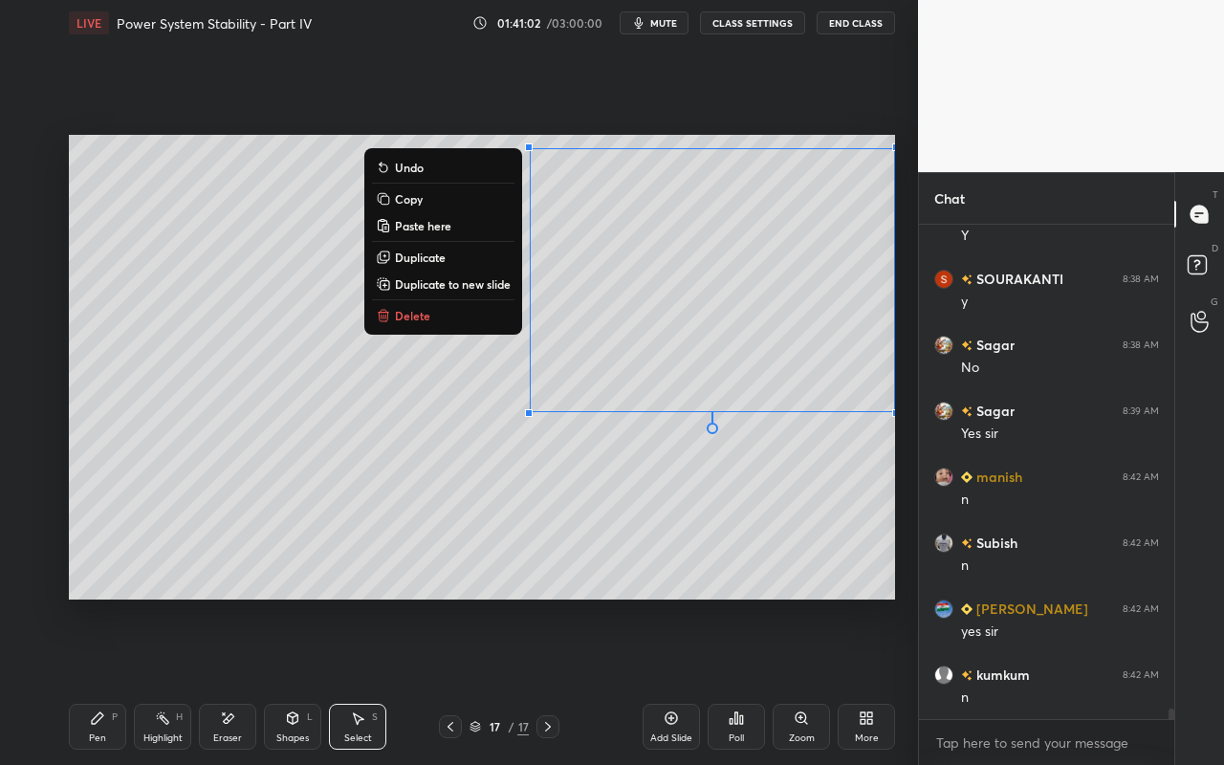
drag, startPoint x: 512, startPoint y: 137, endPoint x: 896, endPoint y: 403, distance: 467.0
click at [896, 405] on div "0 ° Undo Copy Paste here Duplicate Duplicate to new slide Delete Setting up you…" at bounding box center [481, 367] width 841 height 642
click at [480, 315] on button "Delete" at bounding box center [443, 315] width 142 height 23
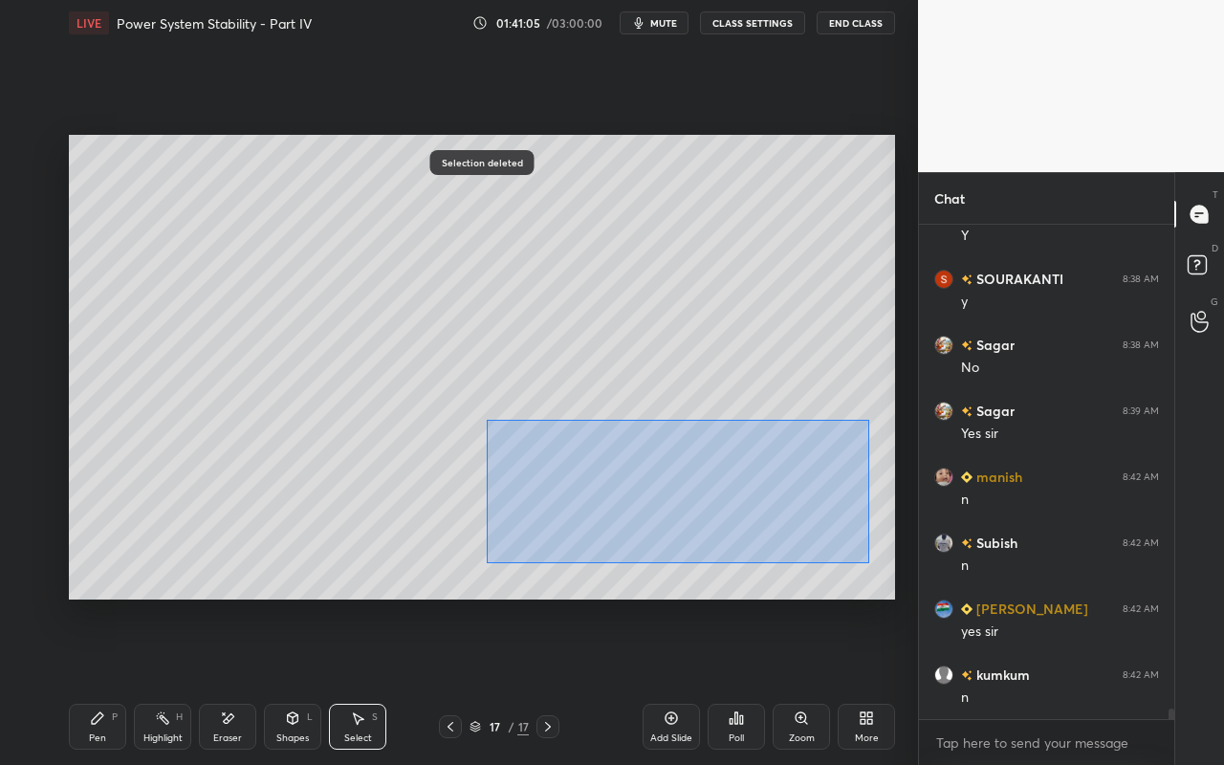
drag, startPoint x: 482, startPoint y: 418, endPoint x: 855, endPoint y: 554, distance: 397.1
click at [866, 562] on div "0 ° Undo Copy Paste here Duplicate Duplicate to new slide Delete" at bounding box center [482, 367] width 826 height 465
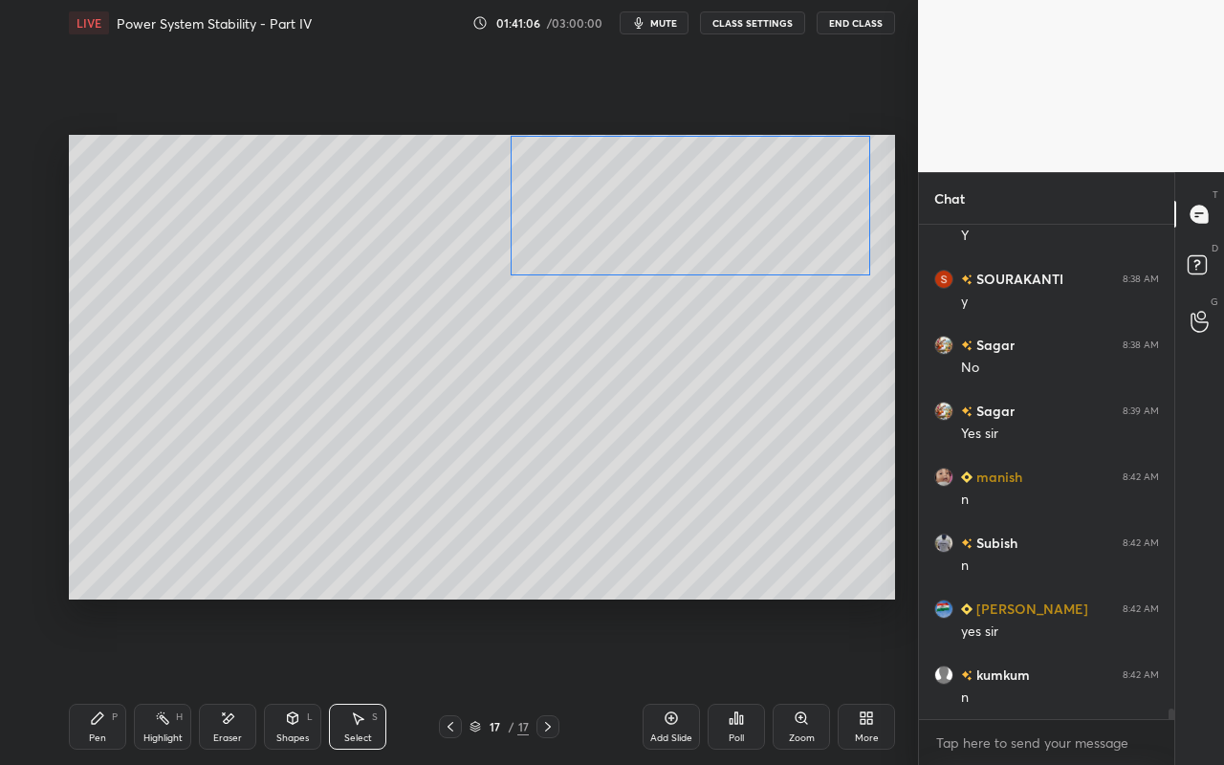
drag, startPoint x: 734, startPoint y: 421, endPoint x: 739, endPoint y: 221, distance: 199.9
click at [740, 219] on div "0 ° Undo Copy Paste here Duplicate Duplicate to new slide Delete" at bounding box center [482, 367] width 826 height 465
click at [749, 374] on div "0 ° Undo Copy Paste here Duplicate Duplicate to new slide Delete" at bounding box center [482, 367] width 826 height 465
click at [151, 680] on div "Highlight" at bounding box center [162, 738] width 39 height 10
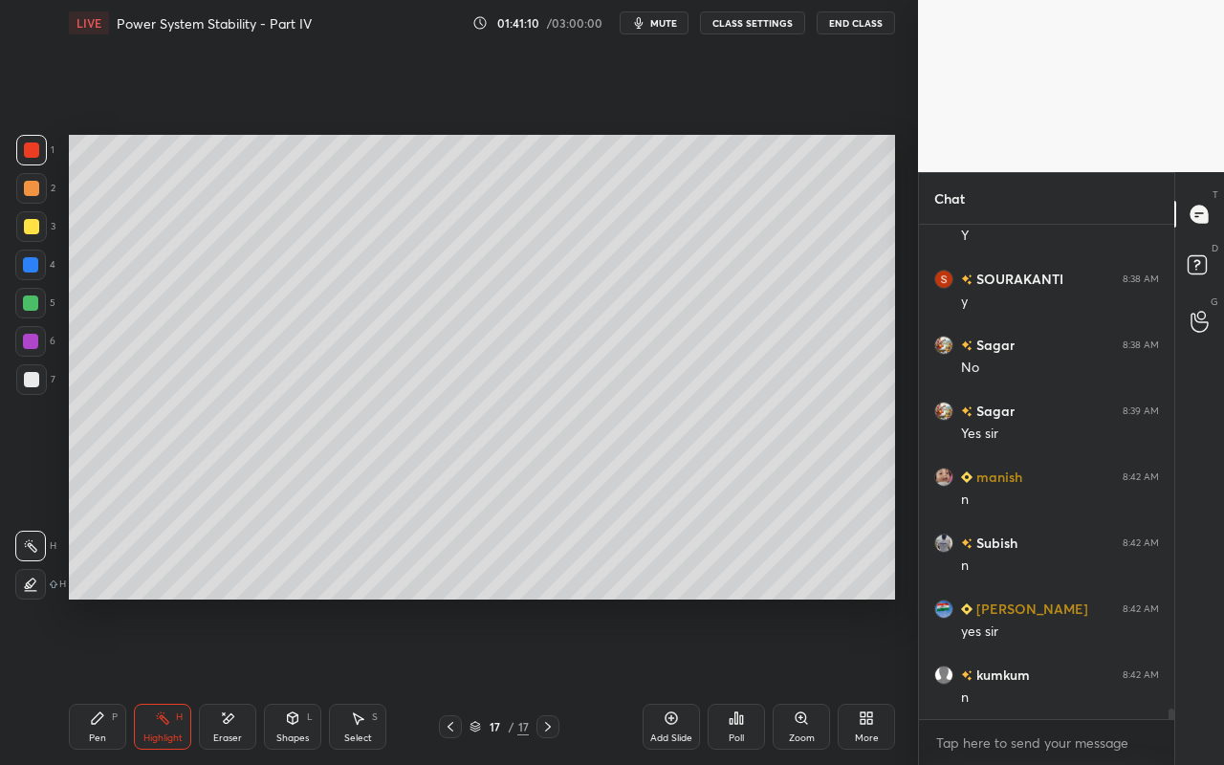
drag, startPoint x: 71, startPoint y: 732, endPoint x: 134, endPoint y: 663, distance: 93.4
click at [77, 680] on div "Pen P" at bounding box center [97, 727] width 57 height 46
drag, startPoint x: 28, startPoint y: 188, endPoint x: 66, endPoint y: 188, distance: 38.2
click at [28, 188] on div at bounding box center [31, 188] width 15 height 15
click at [33, 304] on div at bounding box center [30, 302] width 15 height 15
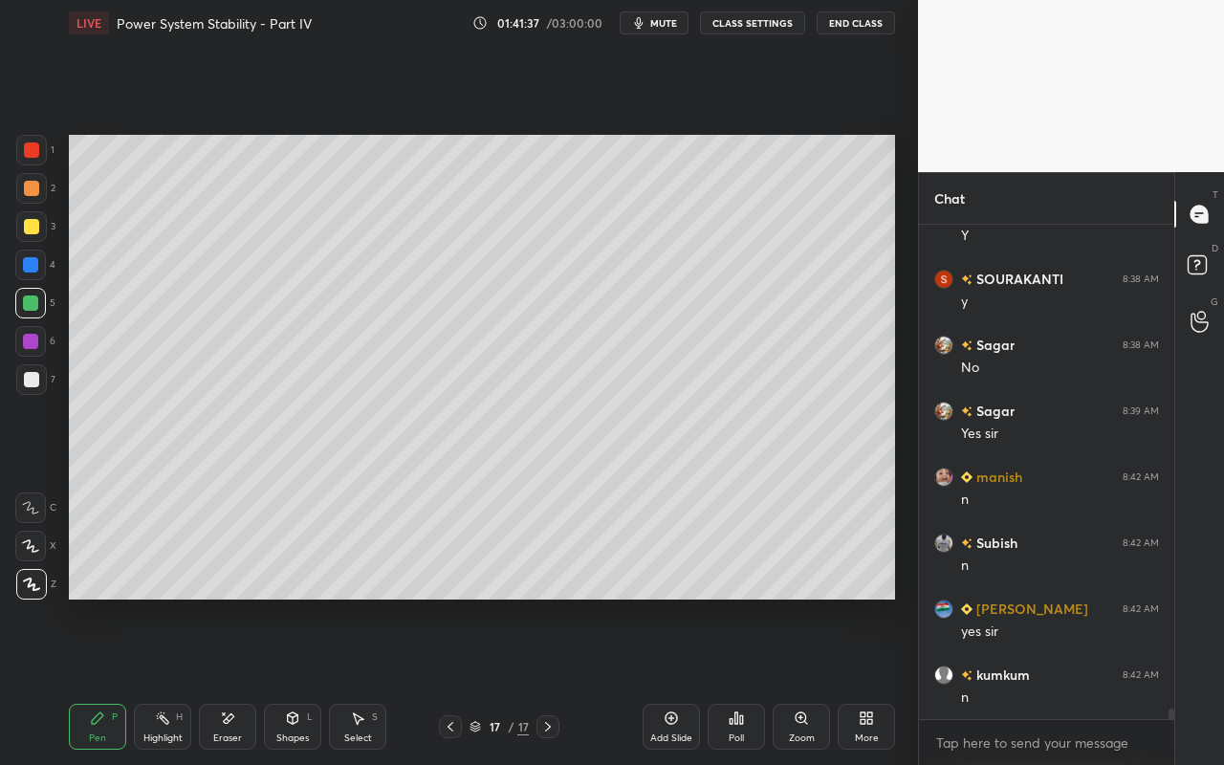
click at [166, 680] on div "Highlight" at bounding box center [162, 738] width 39 height 10
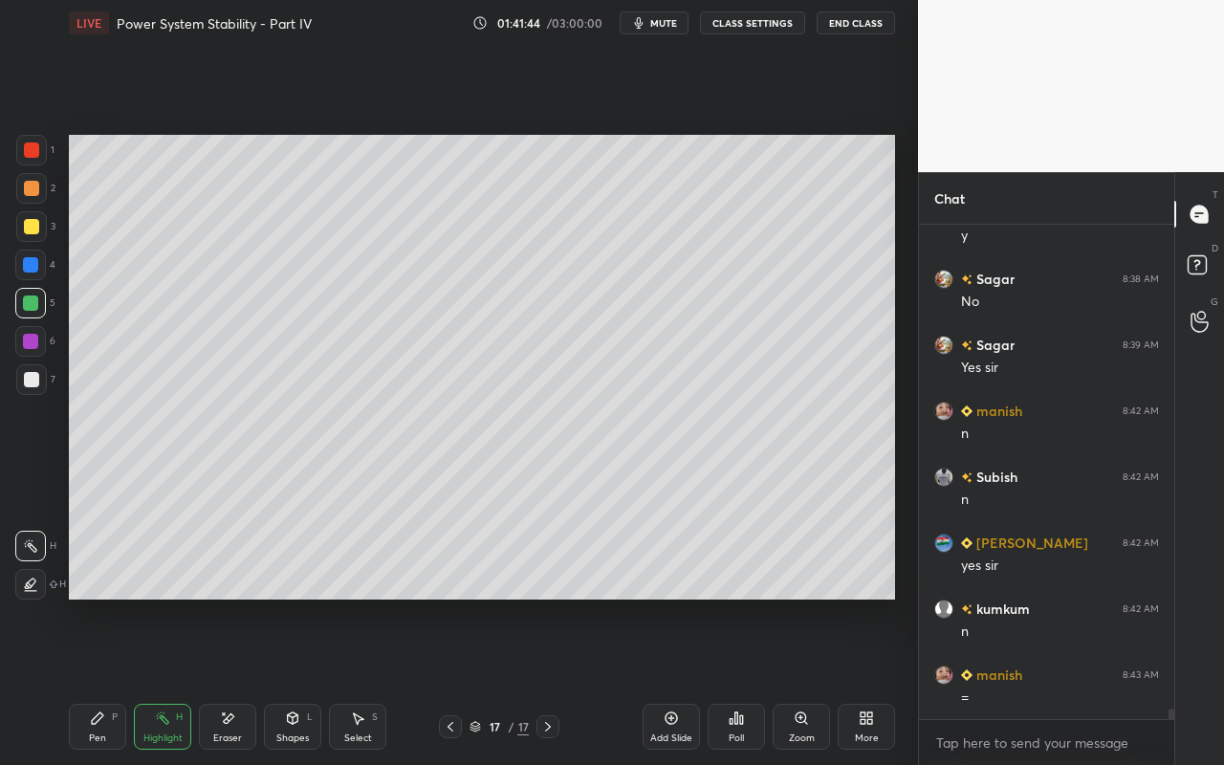
click at [93, 680] on div "Pen P" at bounding box center [97, 727] width 57 height 46
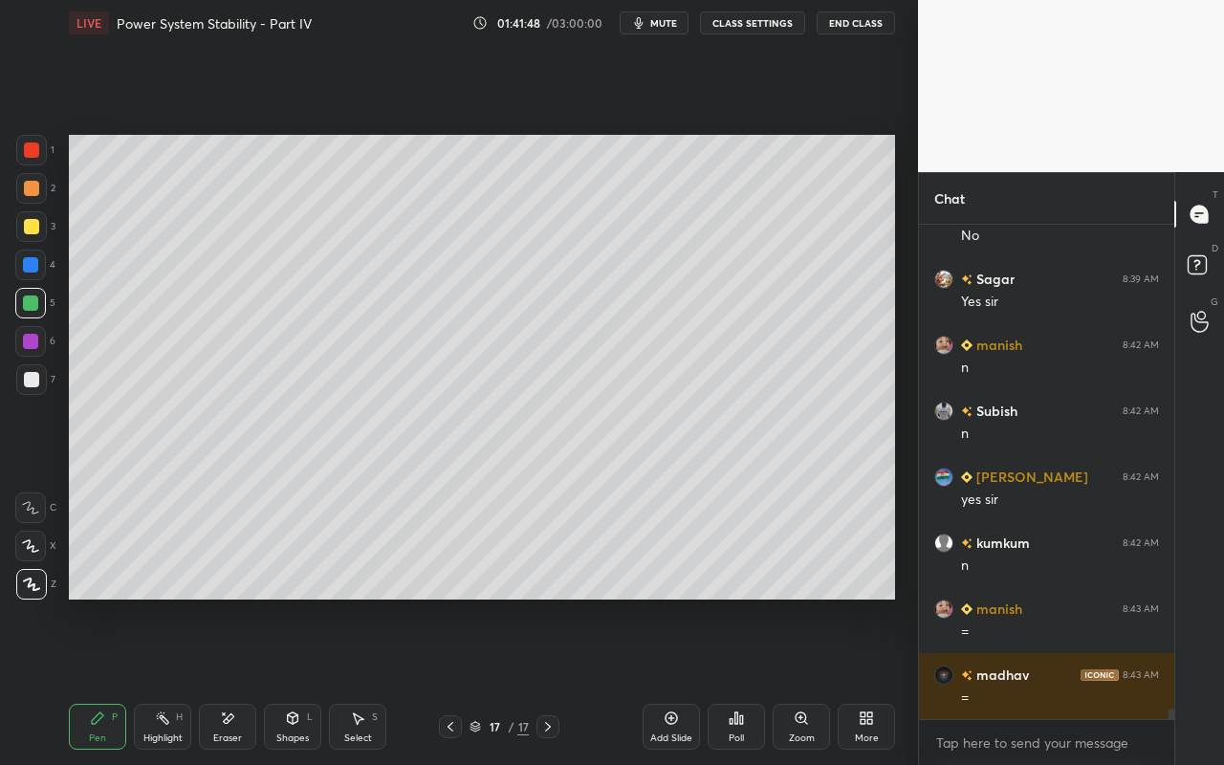
drag, startPoint x: 165, startPoint y: 730, endPoint x: 181, endPoint y: 618, distance: 113.8
click at [165, 680] on div "Highlight H" at bounding box center [162, 727] width 57 height 46
click at [114, 680] on div "Pen P" at bounding box center [97, 727] width 57 height 46
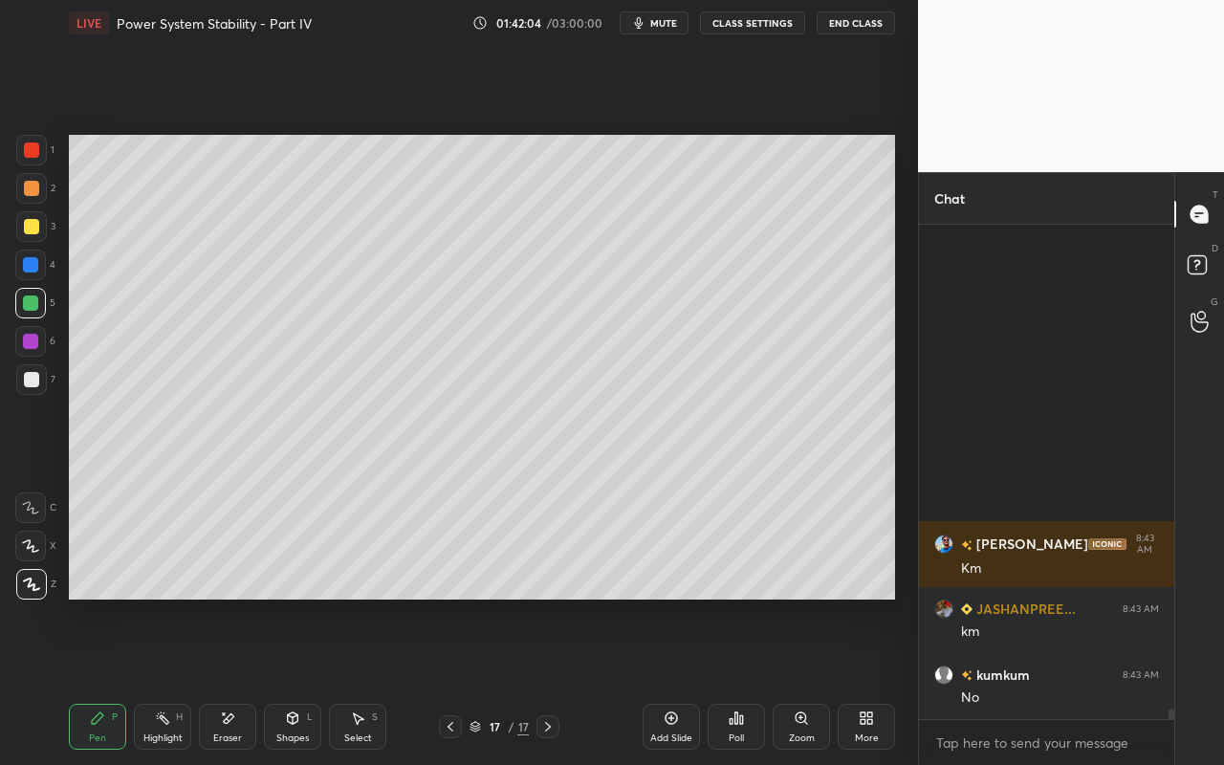
scroll to position [22994, 0]
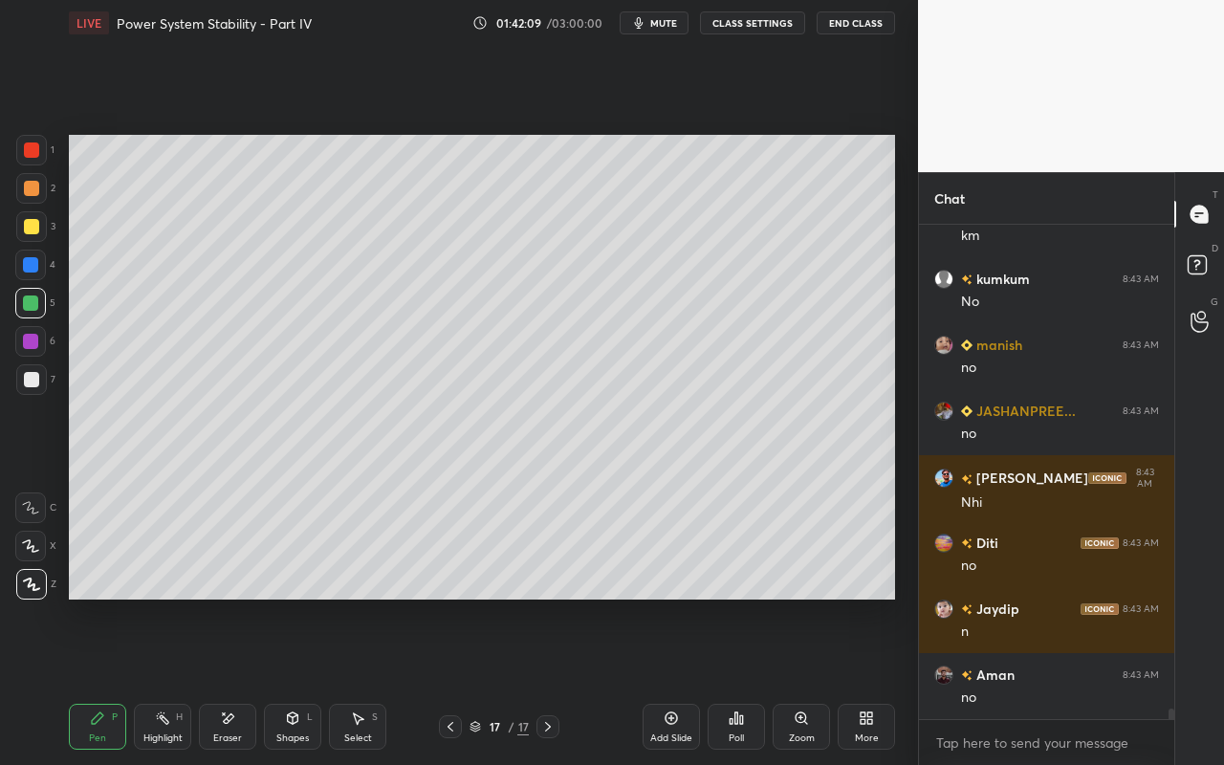
click at [105, 680] on div "Pen P" at bounding box center [97, 727] width 57 height 46
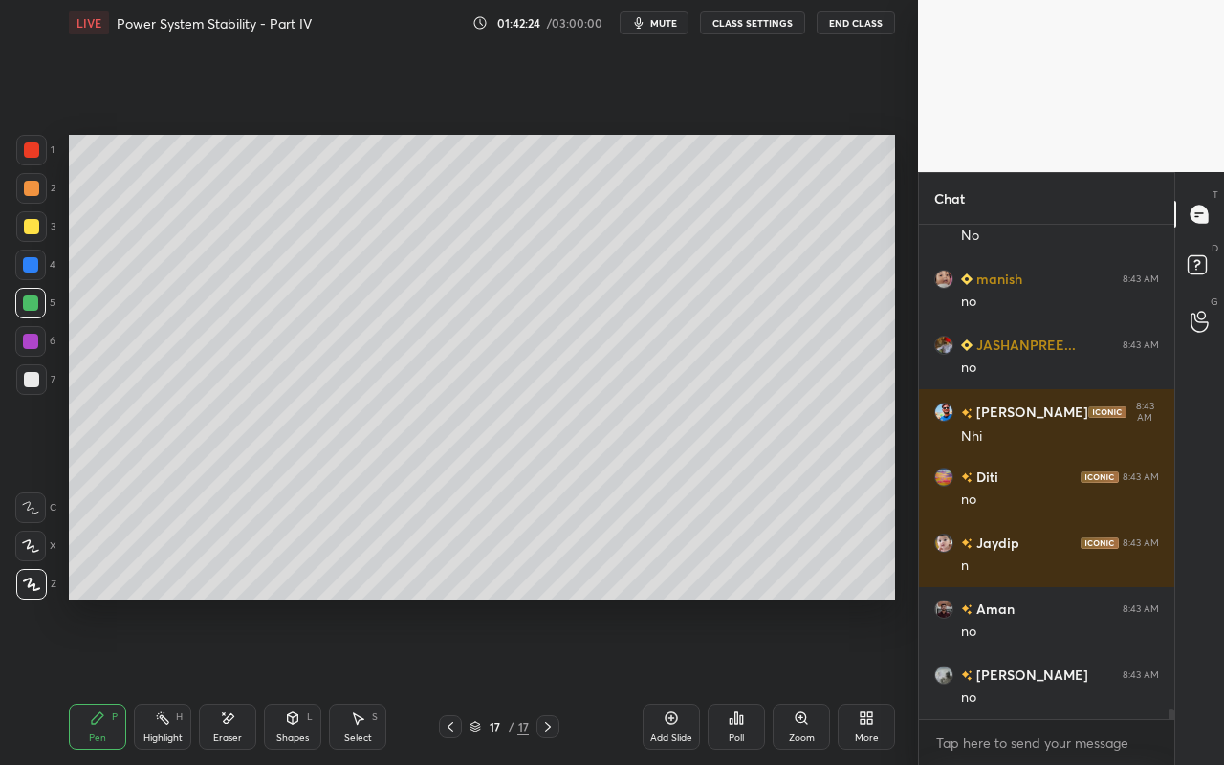
drag, startPoint x: 185, startPoint y: 723, endPoint x: 163, endPoint y: 611, distance: 114.0
click at [185, 680] on div "Highlight H" at bounding box center [162, 727] width 57 height 46
click at [79, 680] on div "Pen P Highlight H Eraser Shapes L Select S 17 / 17 Add Slide Poll Zoom More" at bounding box center [482, 726] width 826 height 76
drag, startPoint x: 104, startPoint y: 728, endPoint x: 302, endPoint y: 603, distance: 234.2
click at [104, 680] on div "Pen P" at bounding box center [97, 727] width 57 height 46
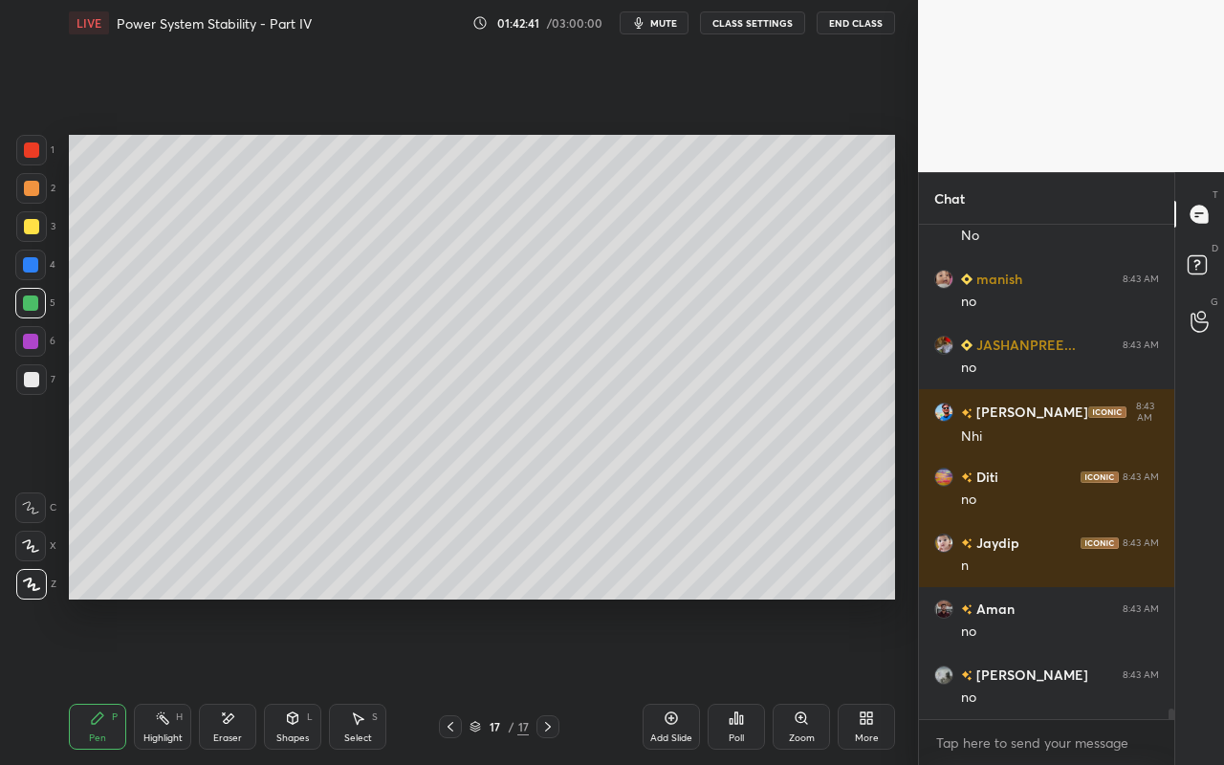
drag, startPoint x: 231, startPoint y: 731, endPoint x: 406, endPoint y: 607, distance: 214.6
click at [242, 680] on div "Eraser" at bounding box center [227, 727] width 57 height 46
click at [98, 680] on div "Pen P" at bounding box center [97, 727] width 57 height 46
drag, startPoint x: 168, startPoint y: 736, endPoint x: 169, endPoint y: 726, distance: 10.6
click at [170, 680] on div "Highlight" at bounding box center [162, 738] width 39 height 10
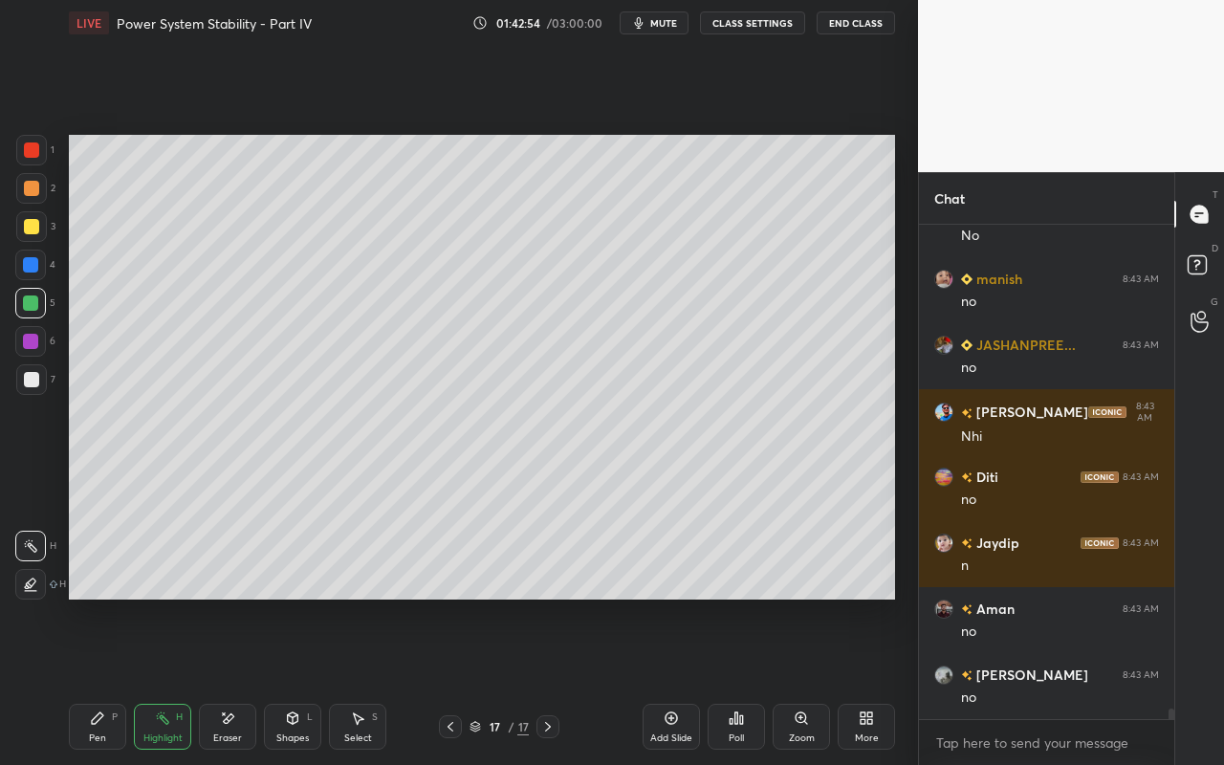
click at [95, 680] on div "Pen P" at bounding box center [97, 727] width 57 height 46
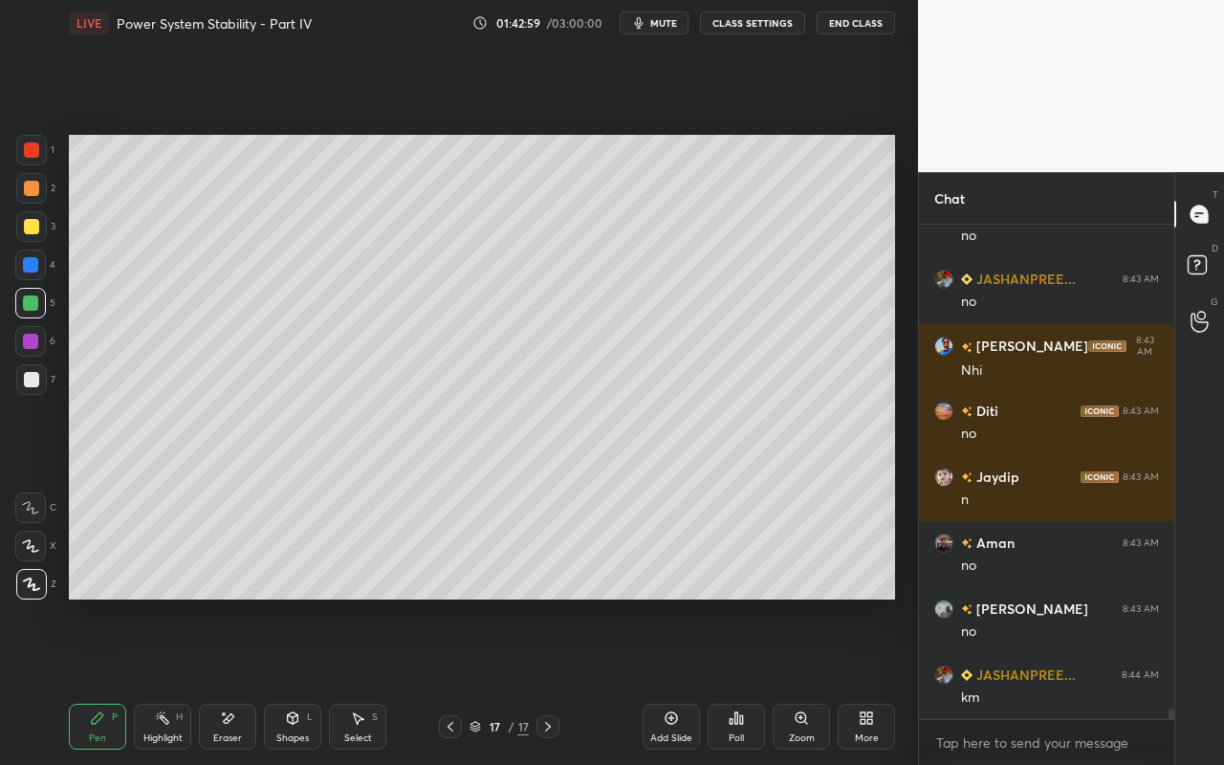
click at [163, 680] on icon at bounding box center [162, 717] width 15 height 15
click at [104, 680] on div "Pen P" at bounding box center [97, 727] width 57 height 46
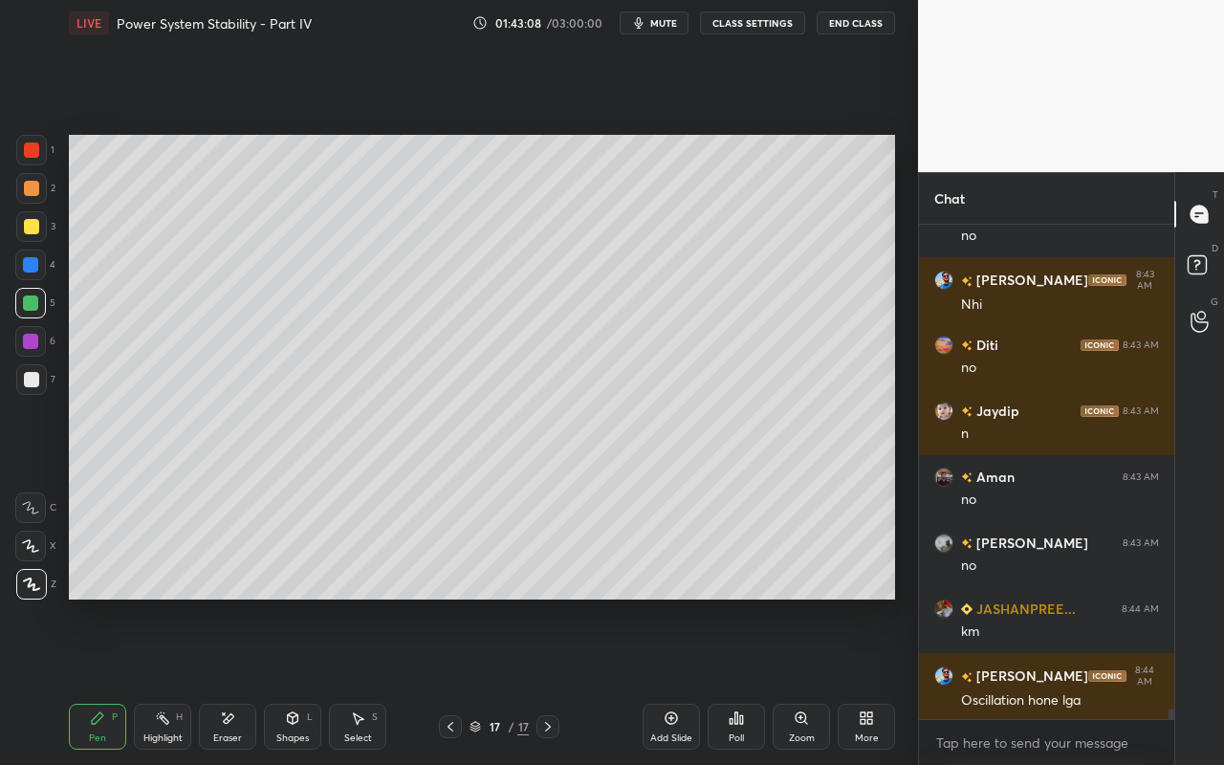
drag, startPoint x: 162, startPoint y: 745, endPoint x: 172, endPoint y: 694, distance: 51.7
click at [162, 680] on div "Highlight H" at bounding box center [162, 727] width 57 height 46
click at [93, 680] on icon at bounding box center [97, 717] width 15 height 15
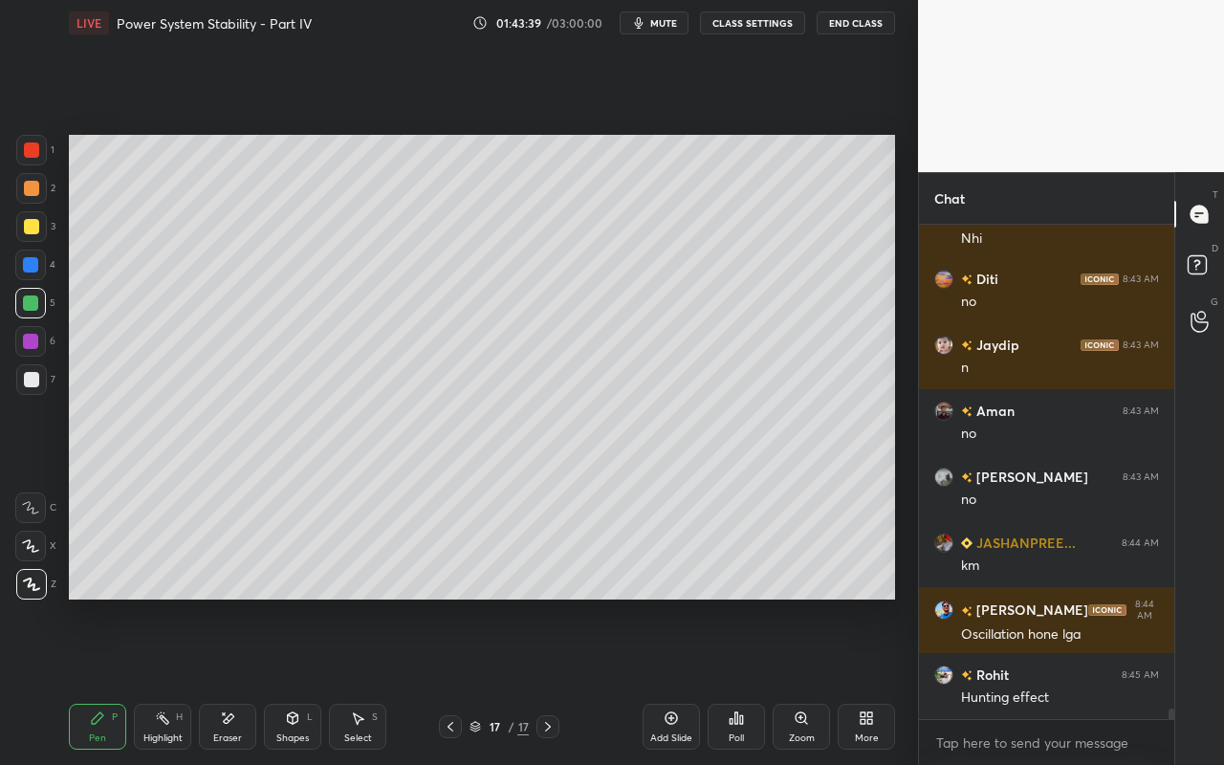
click at [27, 376] on div at bounding box center [31, 379] width 15 height 15
click at [308, 680] on div "Shapes L" at bounding box center [292, 727] width 57 height 46
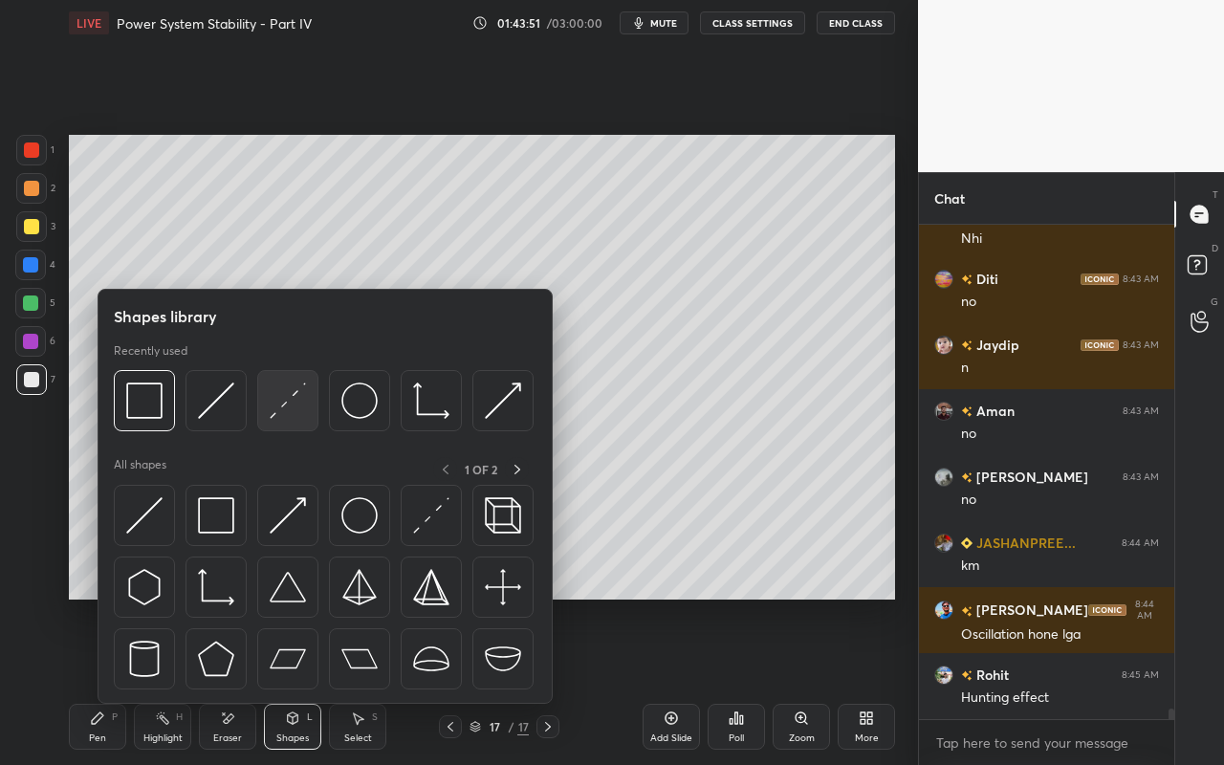
click at [294, 411] on img at bounding box center [288, 400] width 36 height 36
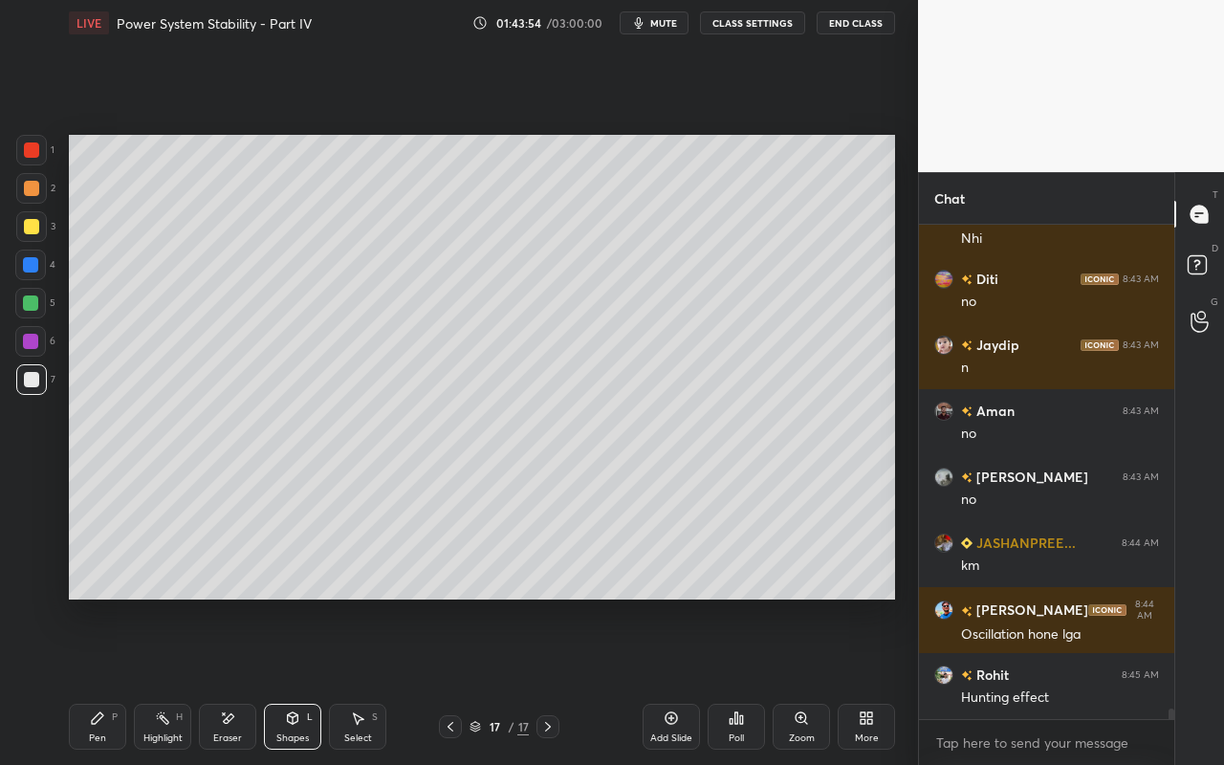
drag, startPoint x: 87, startPoint y: 729, endPoint x: 93, endPoint y: 712, distance: 18.1
click at [87, 680] on div "Pen P" at bounding box center [97, 727] width 57 height 46
drag, startPoint x: 92, startPoint y: 731, endPoint x: 97, endPoint y: 718, distance: 14.2
click at [93, 680] on div "Pen P" at bounding box center [97, 727] width 57 height 46
drag, startPoint x: 172, startPoint y: 728, endPoint x: 190, endPoint y: 624, distance: 105.8
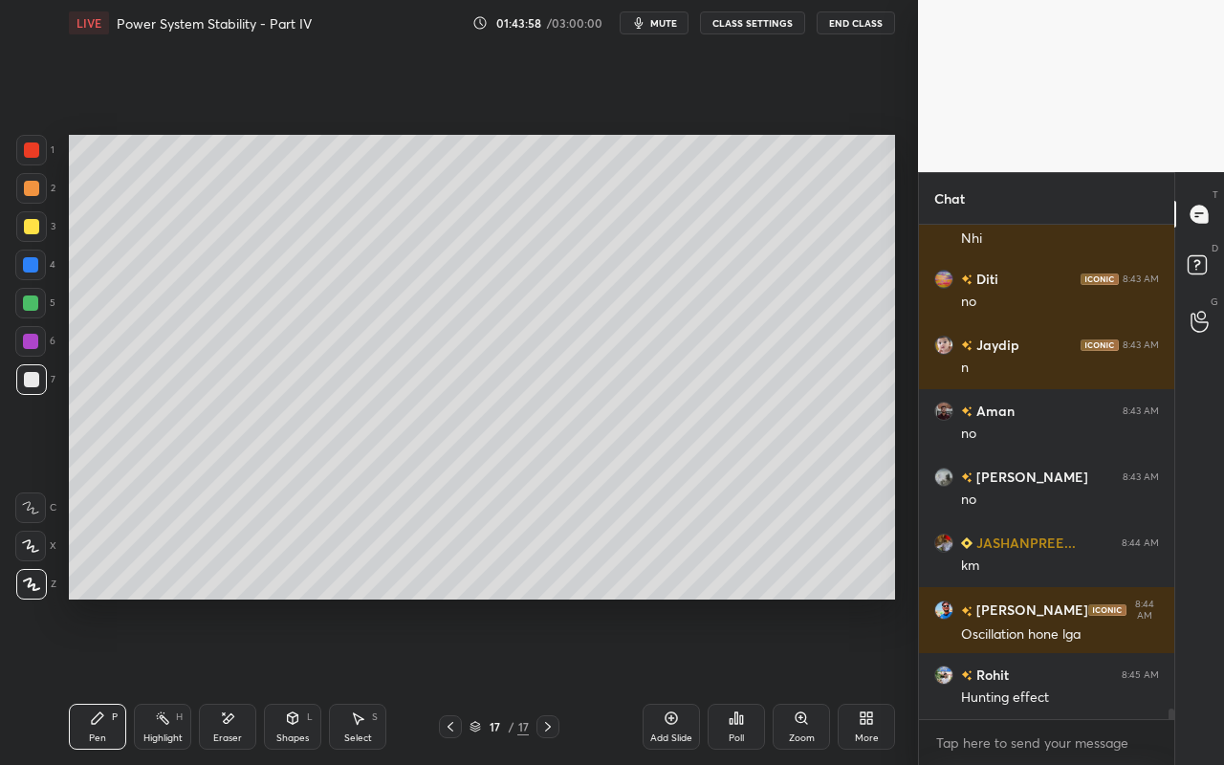
click at [172, 680] on div "Highlight H" at bounding box center [162, 727] width 57 height 46
click at [77, 680] on div "Pen P" at bounding box center [97, 727] width 57 height 46
click at [303, 680] on div "Shapes" at bounding box center [292, 738] width 33 height 10
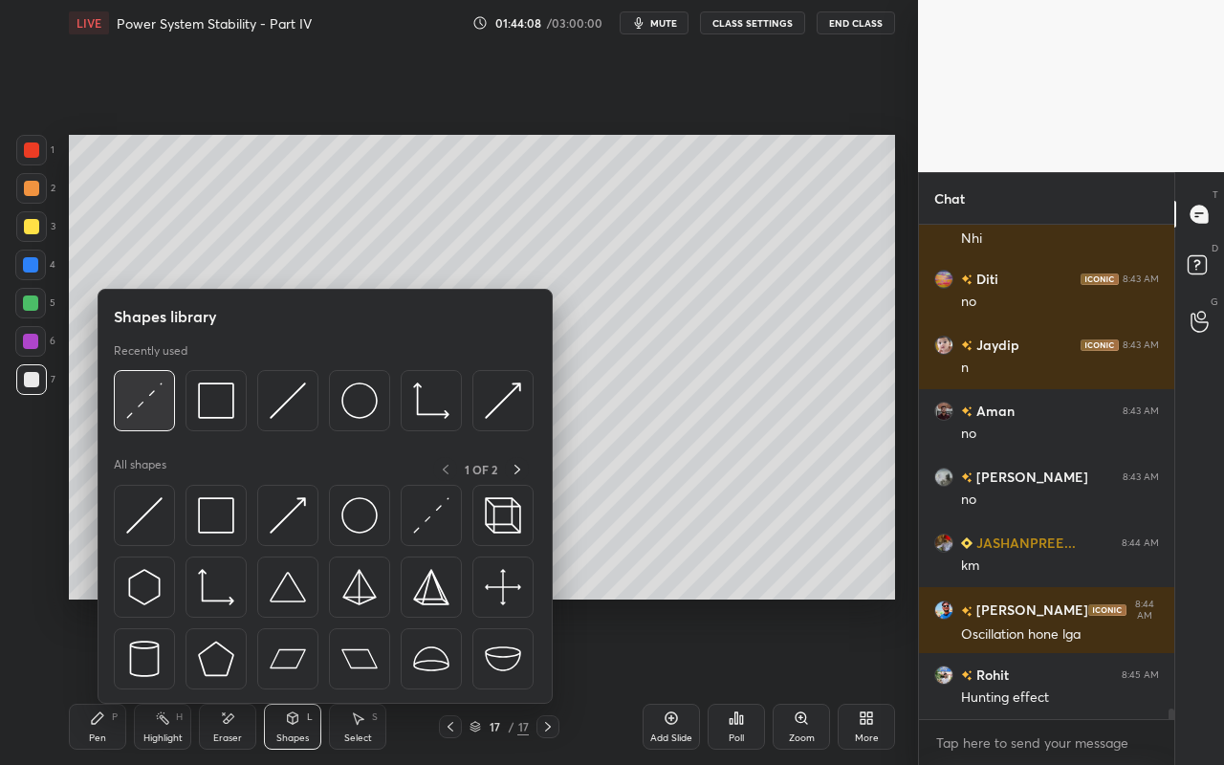
click at [147, 413] on img at bounding box center [144, 400] width 36 height 36
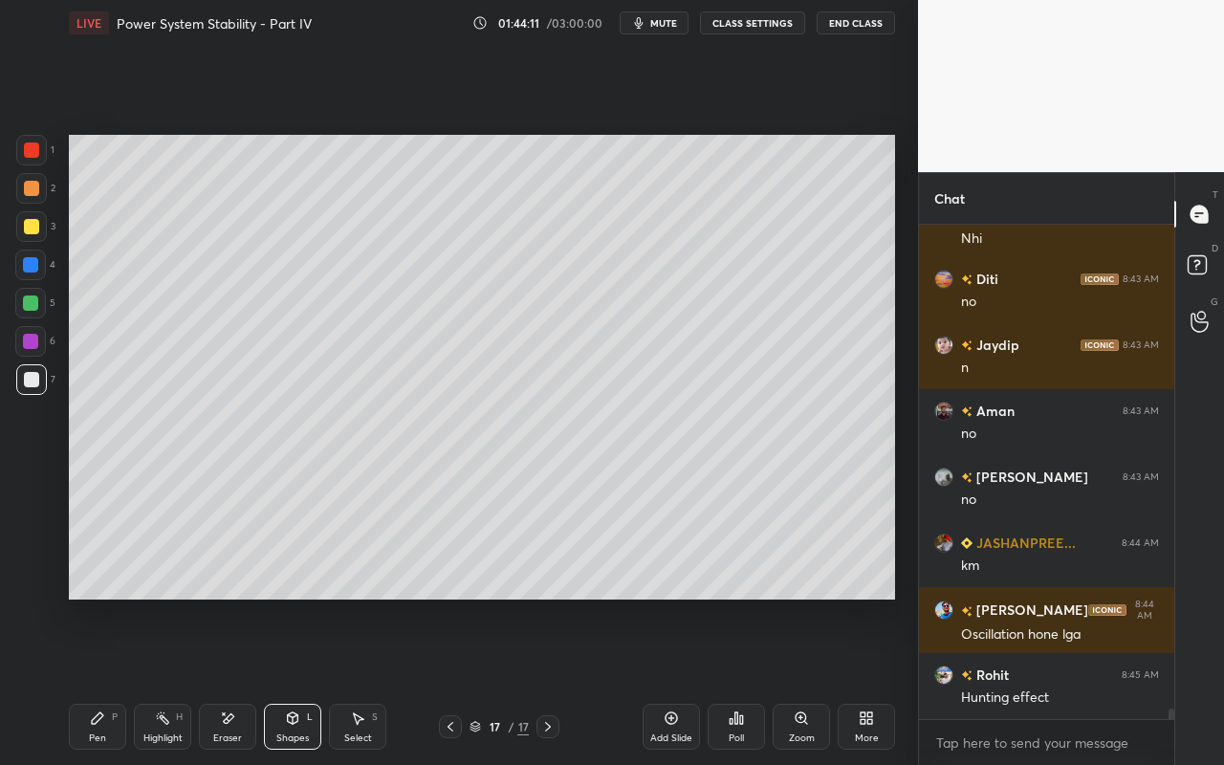
click at [94, 680] on div "Pen" at bounding box center [97, 738] width 17 height 10
click at [176, 680] on div "Highlight H" at bounding box center [162, 727] width 57 height 46
click at [98, 680] on div "Pen" at bounding box center [97, 738] width 17 height 10
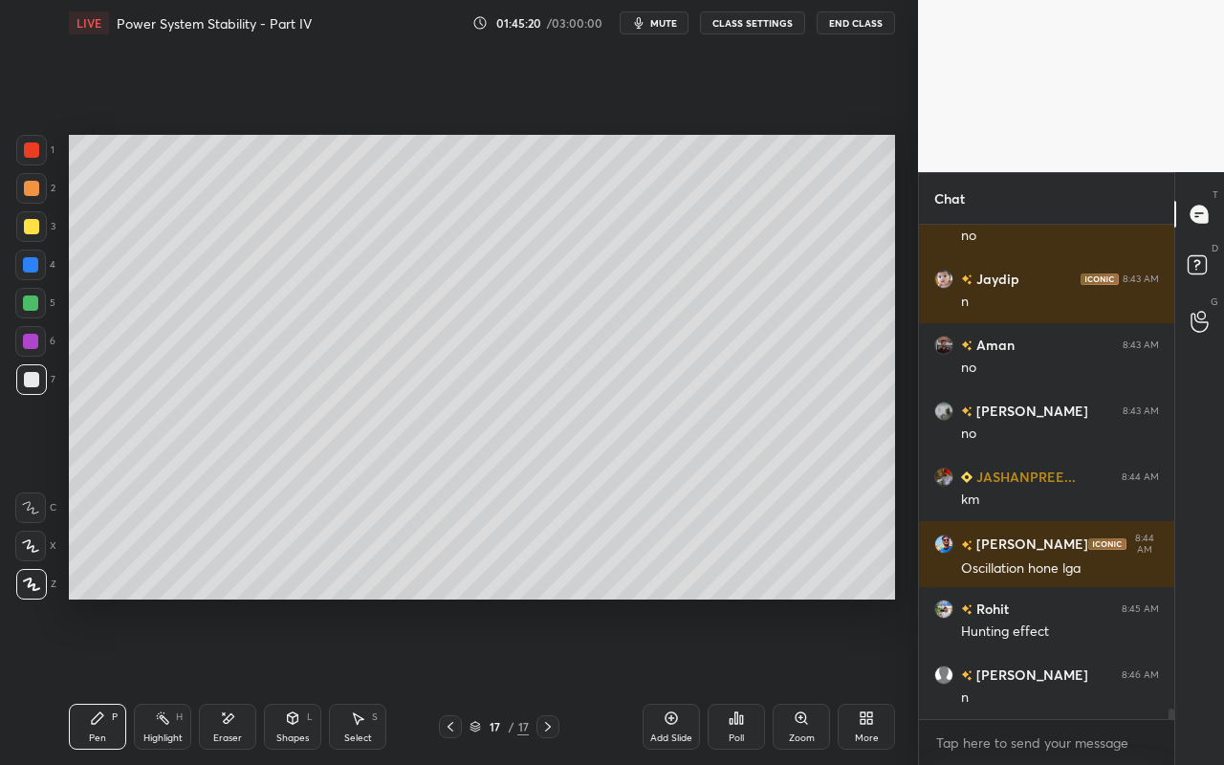
click at [163, 680] on div "Highlight" at bounding box center [162, 738] width 39 height 10
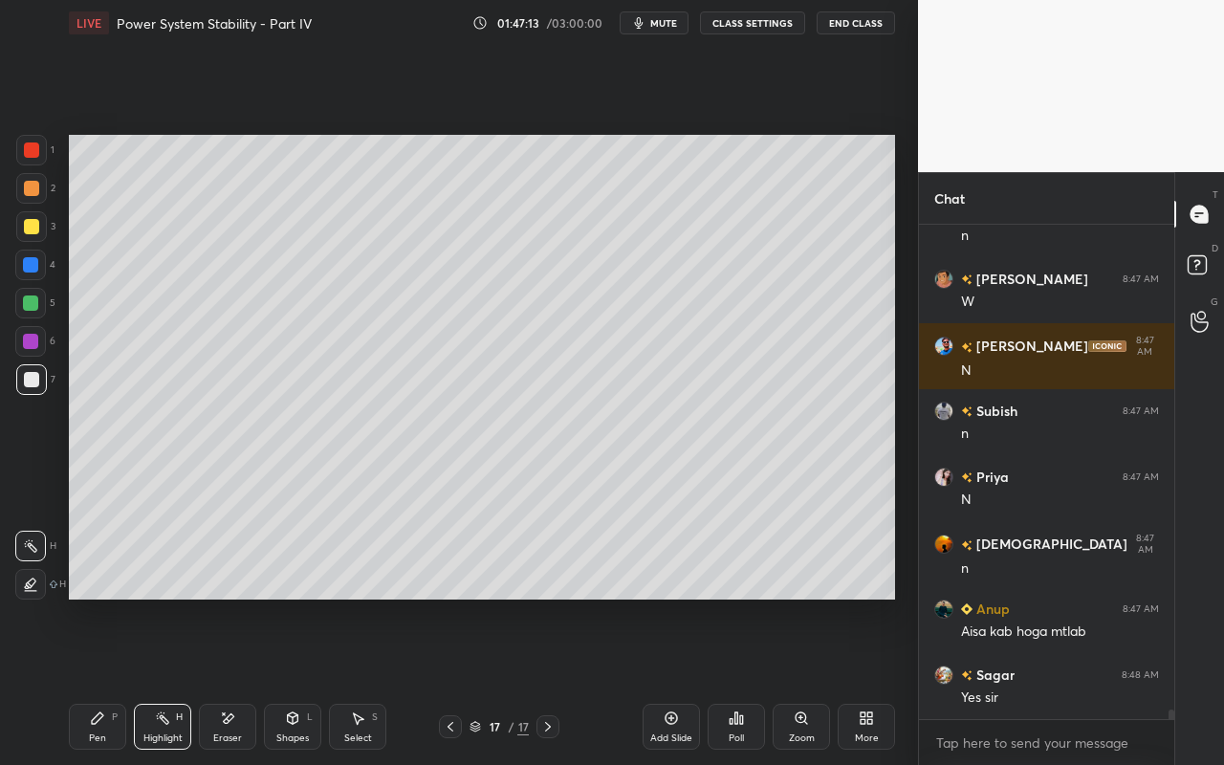
scroll to position [24115, 0]
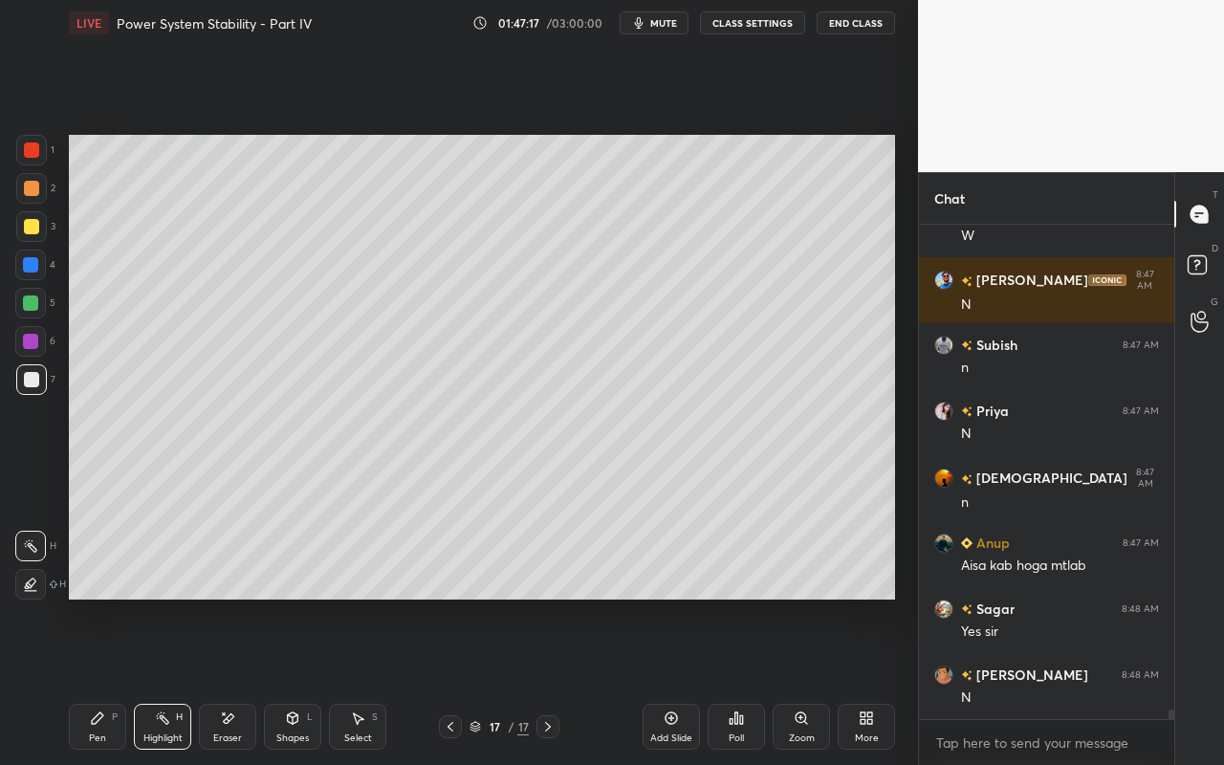
click at [671, 680] on icon at bounding box center [670, 717] width 15 height 15
click at [300, 680] on div "Shapes" at bounding box center [292, 738] width 33 height 10
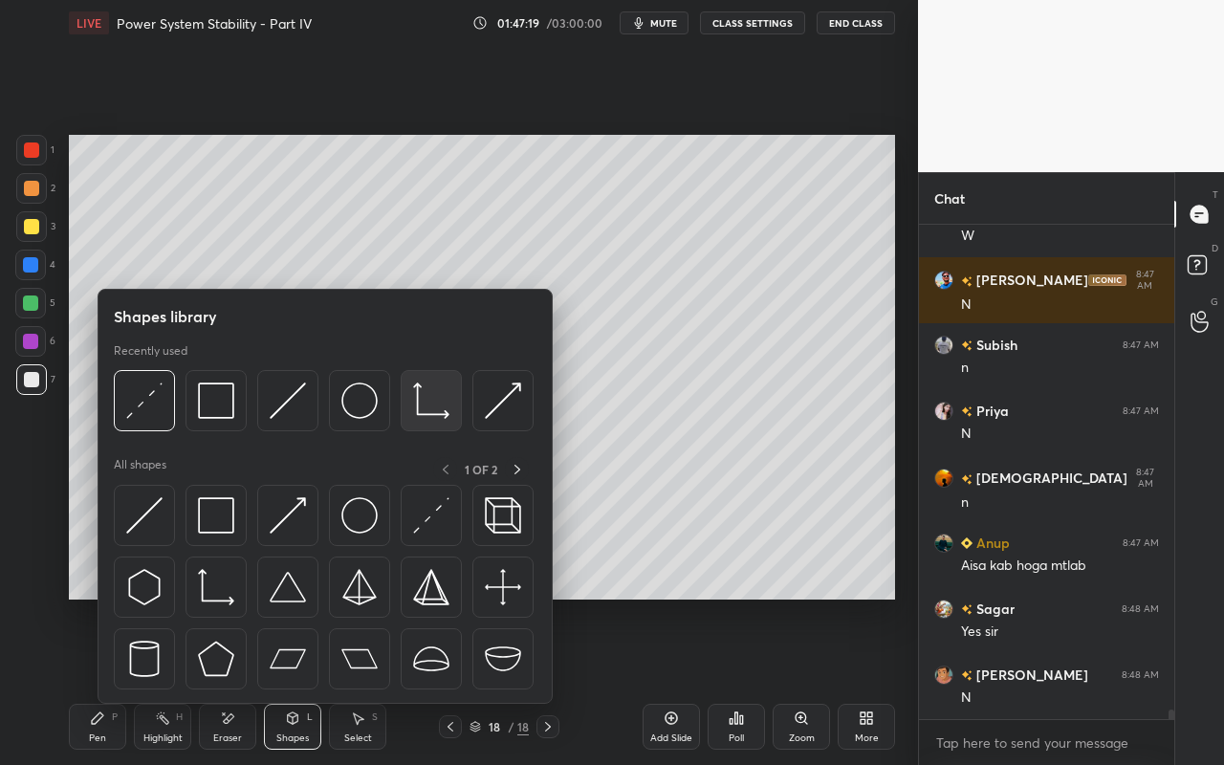
click at [434, 413] on img at bounding box center [431, 400] width 36 height 36
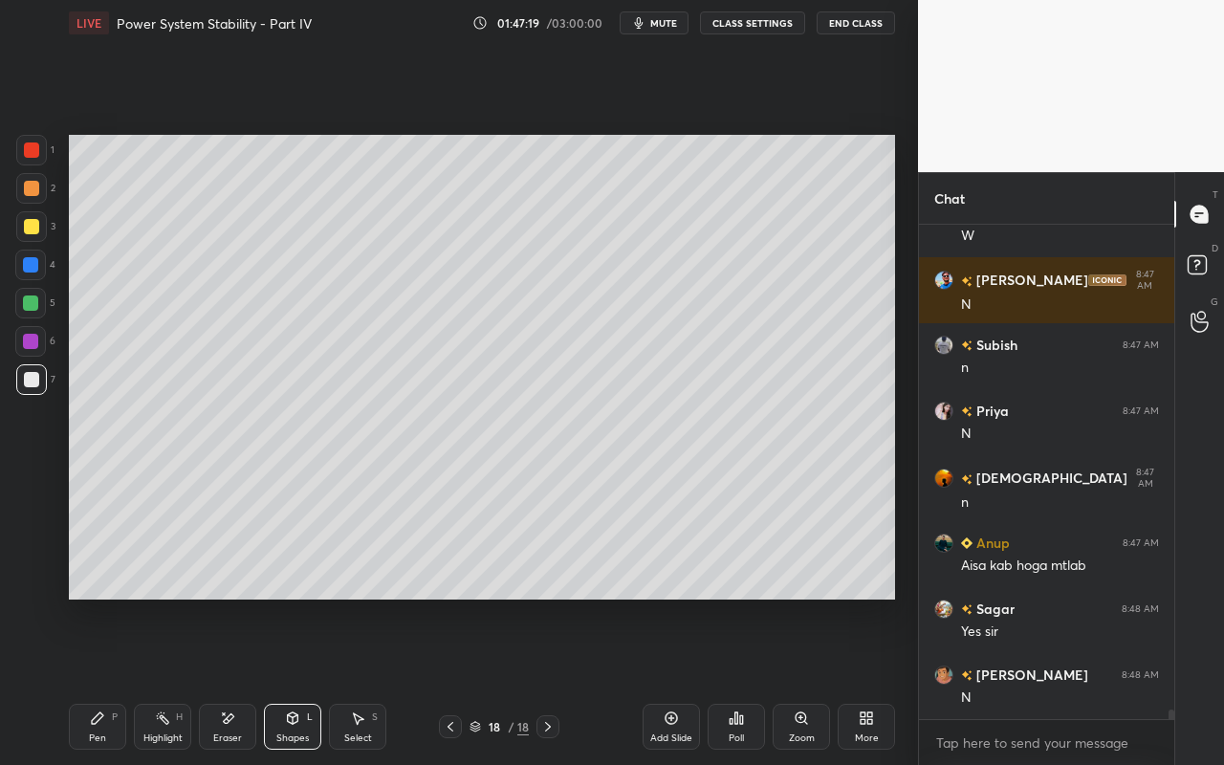
click at [31, 381] on div at bounding box center [31, 379] width 15 height 15
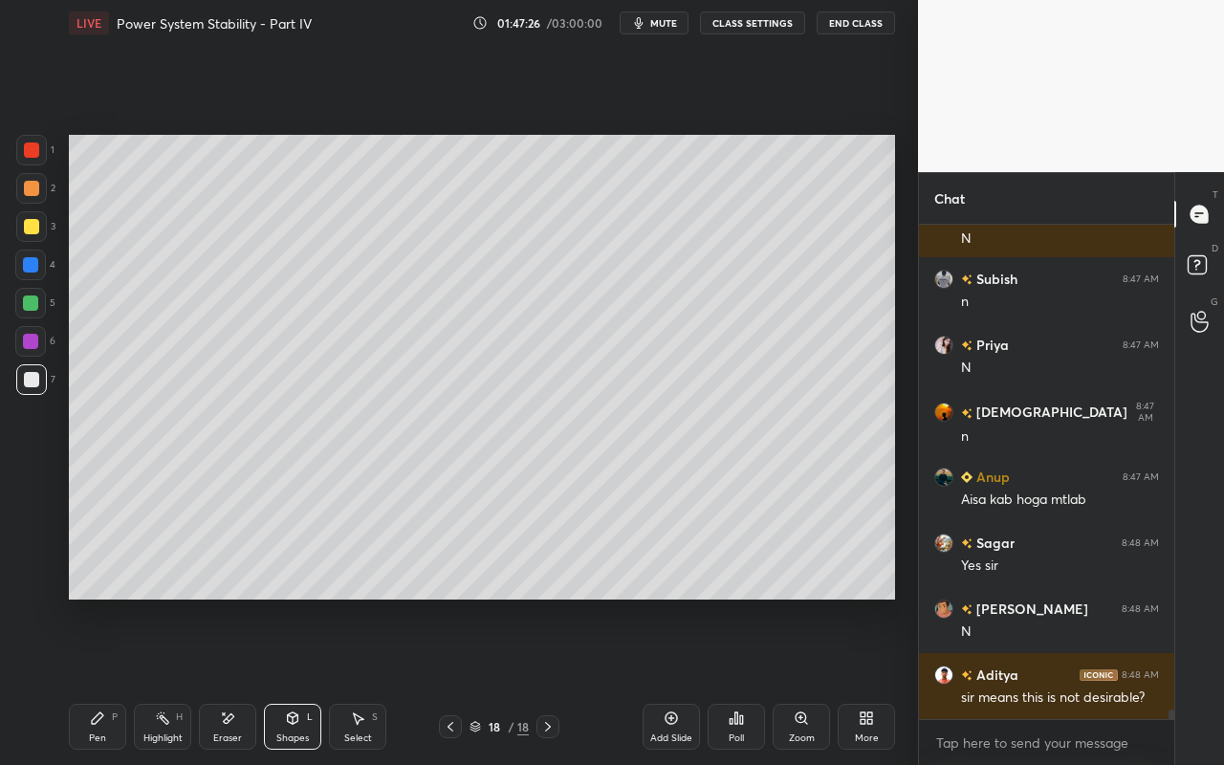
click at [291, 680] on div "Shapes" at bounding box center [292, 738] width 33 height 10
click at [170, 680] on div "Pen P Highlight H Eraser Shapes L Select S 17 / 18 Add Slide Poll Zoom More" at bounding box center [482, 726] width 826 height 76
click at [164, 680] on div "Highlight" at bounding box center [162, 738] width 39 height 10
click at [99, 680] on div "Pen" at bounding box center [97, 738] width 17 height 10
drag, startPoint x: 37, startPoint y: 187, endPoint x: 62, endPoint y: 190, distance: 25.0
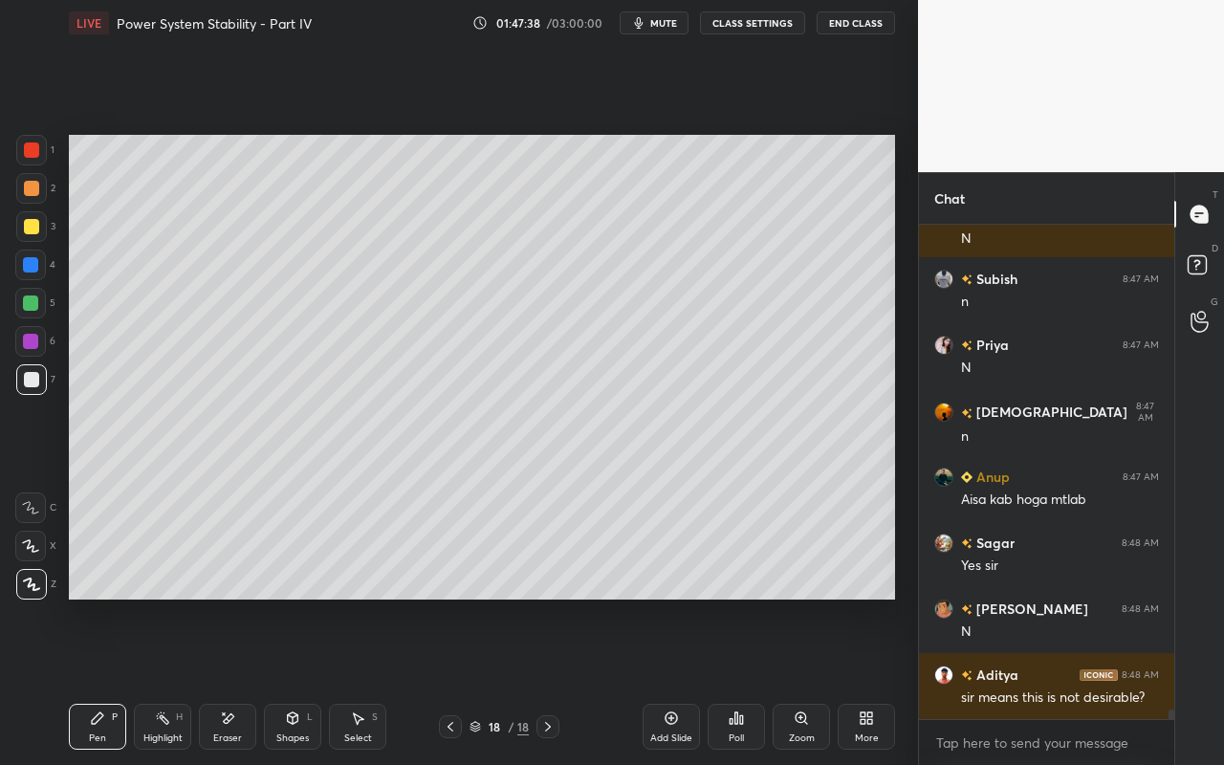
click at [37, 187] on div at bounding box center [31, 188] width 15 height 15
drag, startPoint x: 31, startPoint y: 304, endPoint x: 66, endPoint y: 278, distance: 43.8
click at [31, 304] on div at bounding box center [30, 302] width 15 height 15
click at [314, 680] on div "Shapes L" at bounding box center [292, 727] width 57 height 46
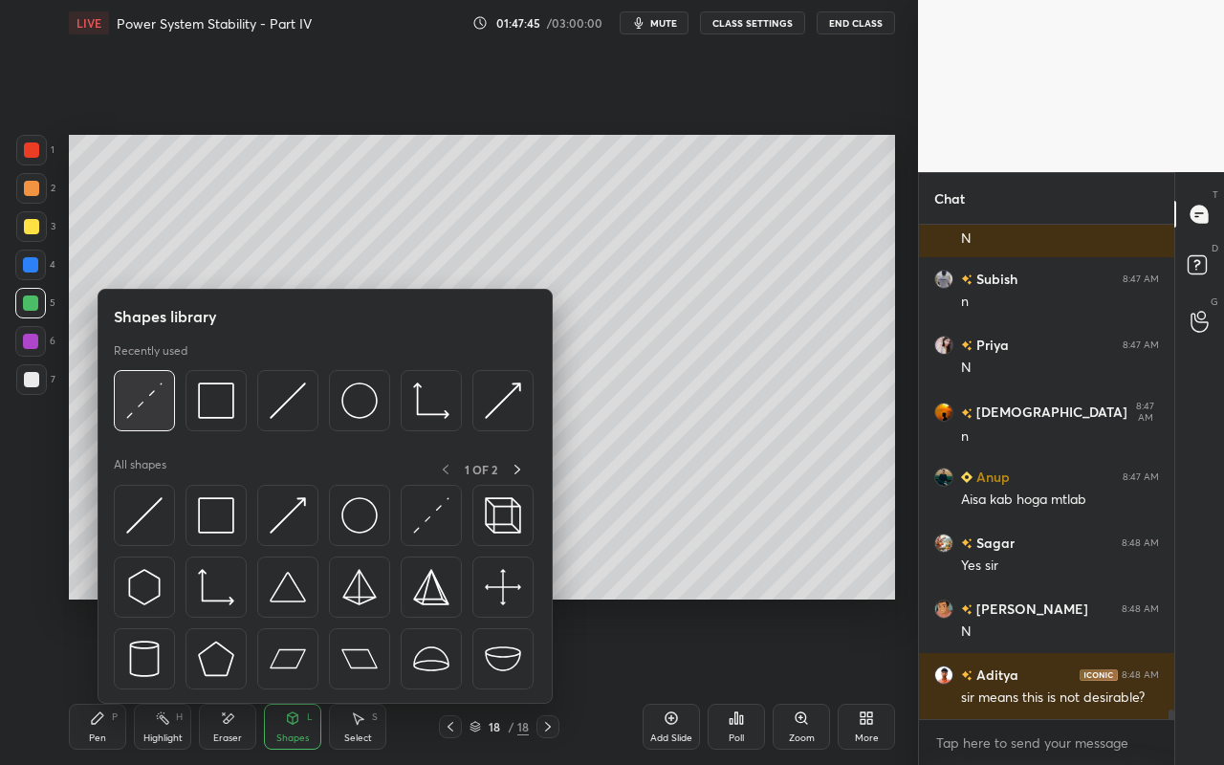
click at [149, 422] on div at bounding box center [144, 400] width 61 height 61
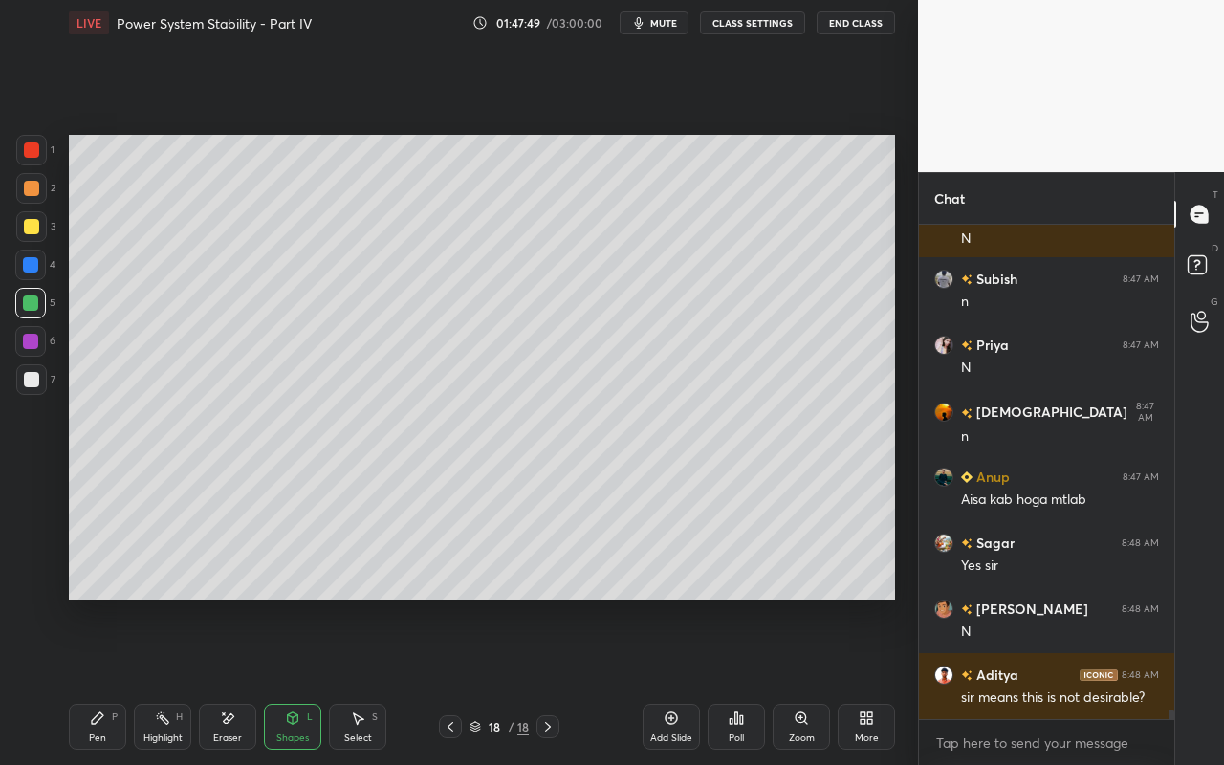
click at [107, 680] on div "Pen P" at bounding box center [97, 727] width 57 height 46
drag, startPoint x: 32, startPoint y: 190, endPoint x: 54, endPoint y: 180, distance: 25.2
click at [32, 190] on div at bounding box center [31, 188] width 15 height 15
drag, startPoint x: 137, startPoint y: 740, endPoint x: 253, endPoint y: 624, distance: 164.3
click at [143, 680] on div "Highlight H" at bounding box center [162, 727] width 57 height 46
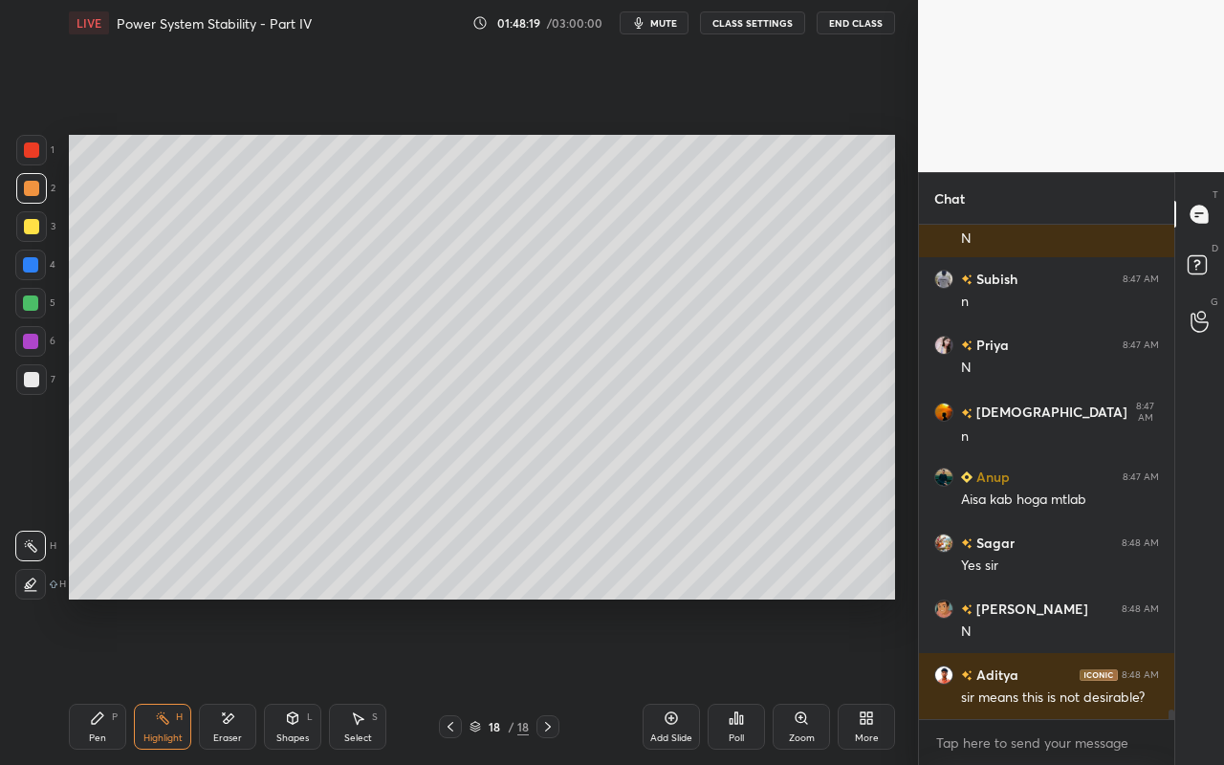
click at [98, 680] on div "Pen" at bounding box center [97, 738] width 17 height 10
drag, startPoint x: 35, startPoint y: 388, endPoint x: 63, endPoint y: 302, distance: 90.4
click at [37, 387] on div at bounding box center [31, 379] width 31 height 31
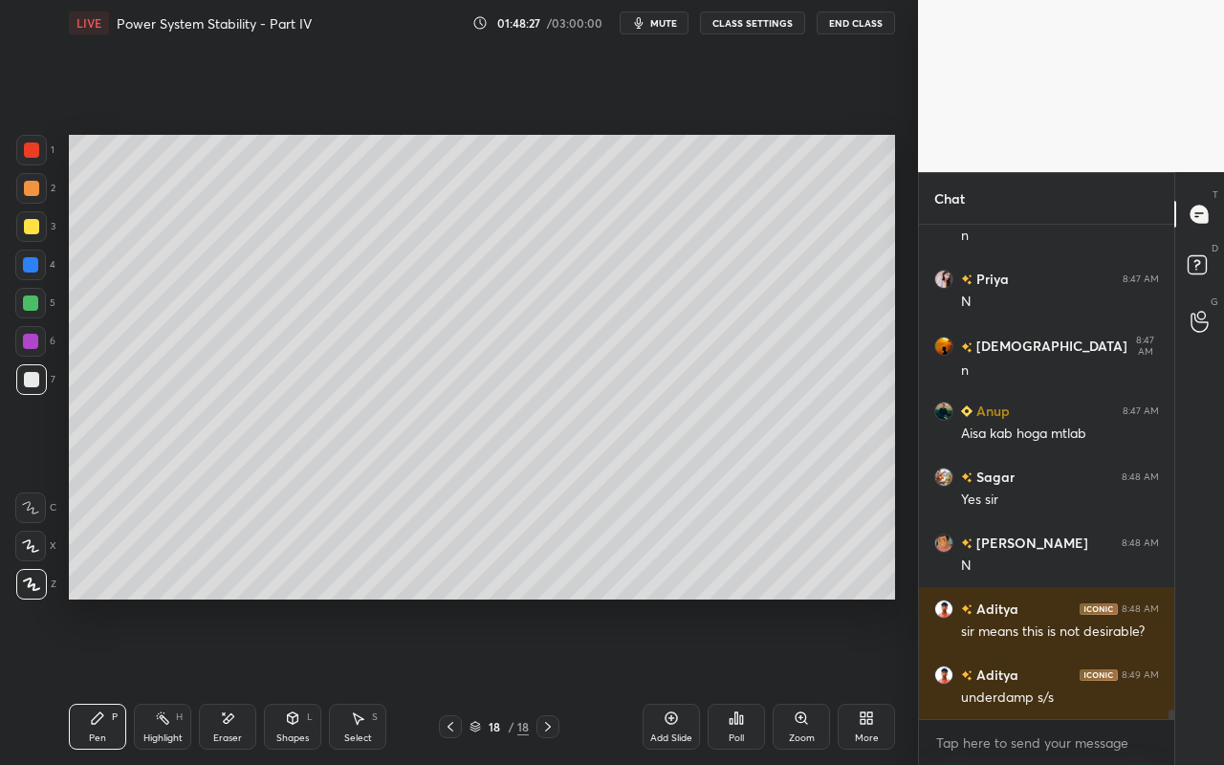
click at [101, 680] on div "Pen" at bounding box center [97, 738] width 17 height 10
drag, startPoint x: 243, startPoint y: 730, endPoint x: 309, endPoint y: 716, distance: 67.5
click at [243, 680] on div "Eraser" at bounding box center [227, 727] width 57 height 46
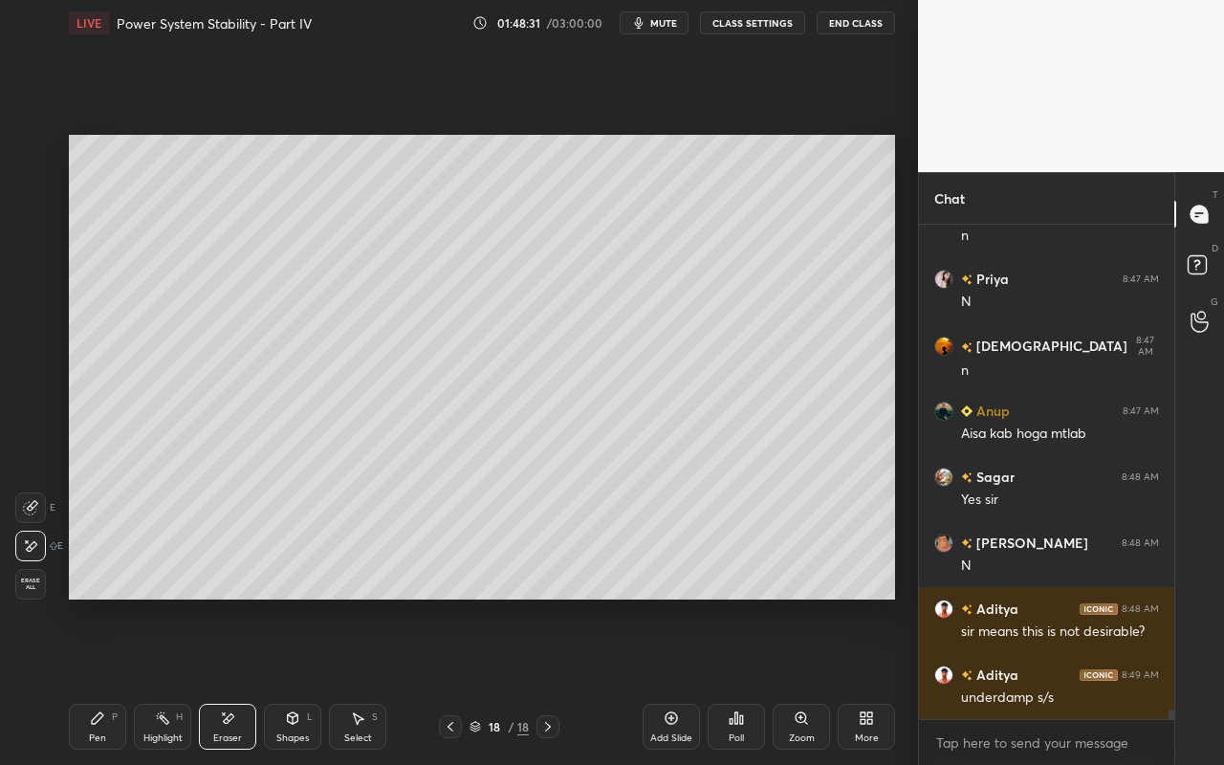
click at [312, 680] on div "L" at bounding box center [310, 717] width 6 height 10
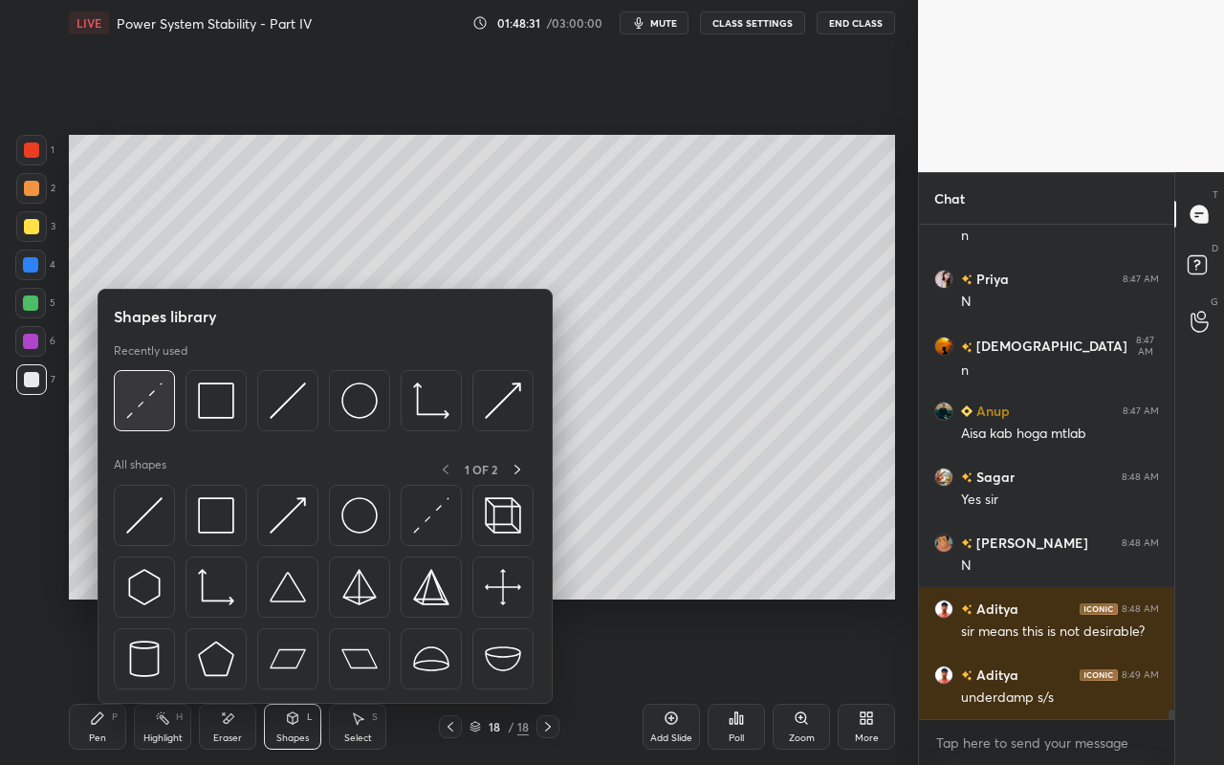
click at [144, 412] on img at bounding box center [144, 400] width 36 height 36
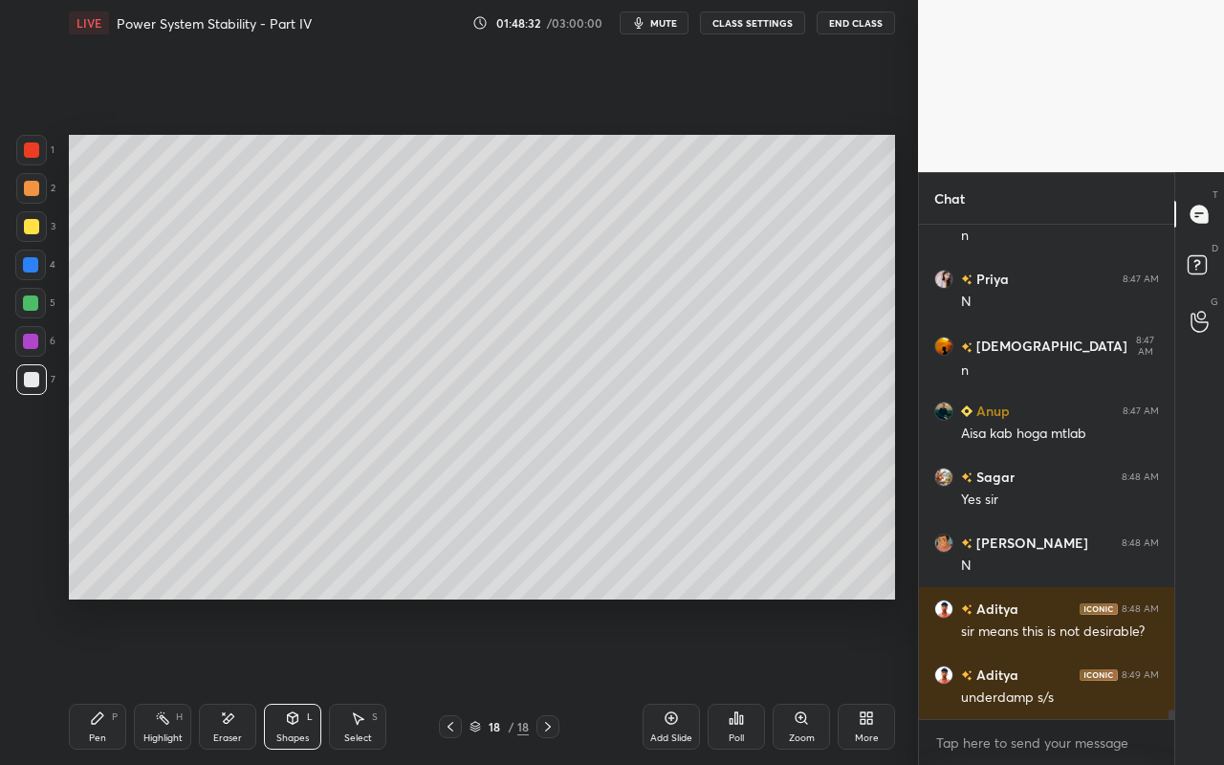
click at [33, 382] on div at bounding box center [31, 379] width 15 height 15
drag, startPoint x: 93, startPoint y: 729, endPoint x: 98, endPoint y: 709, distance: 20.9
click at [93, 680] on div "Pen P" at bounding box center [97, 727] width 57 height 46
click at [169, 680] on div "Highlight H" at bounding box center [162, 727] width 57 height 46
drag, startPoint x: 76, startPoint y: 728, endPoint x: 108, endPoint y: 701, distance: 42.0
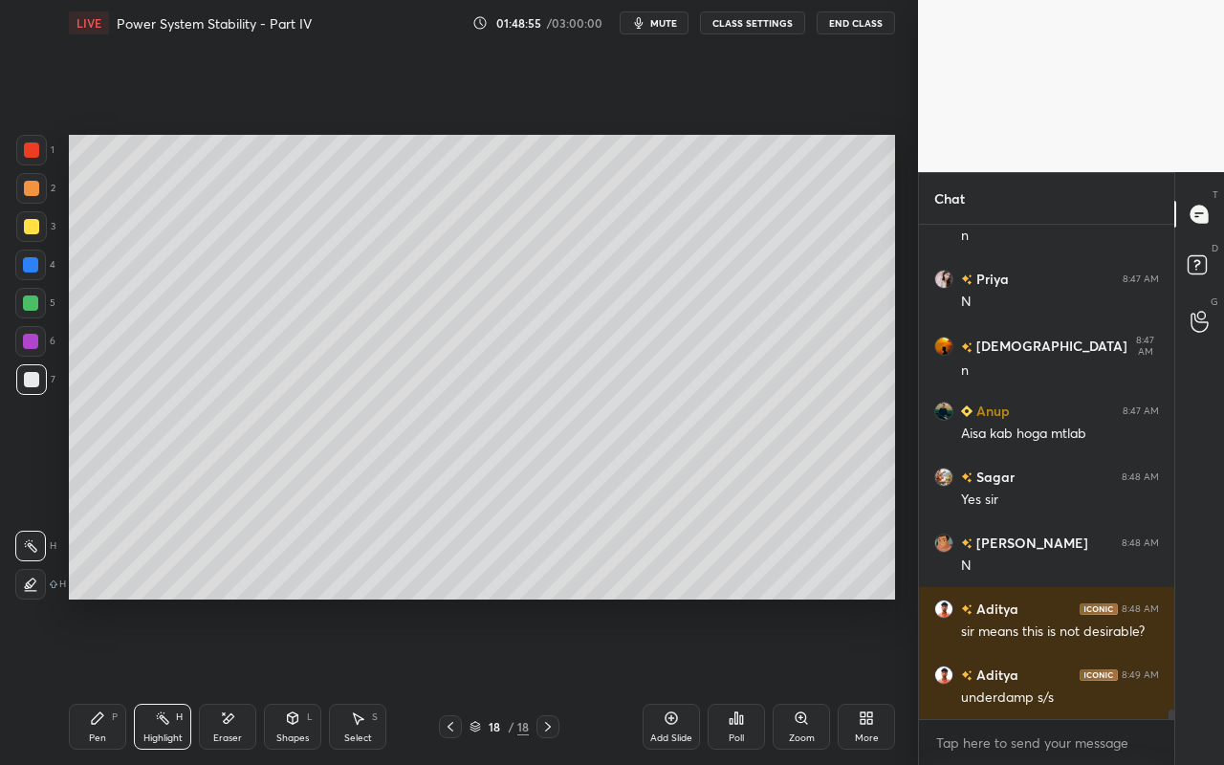
click at [80, 680] on div "Pen P" at bounding box center [97, 727] width 57 height 46
drag, startPoint x: 358, startPoint y: 721, endPoint x: 373, endPoint y: 705, distance: 21.7
click at [362, 680] on icon at bounding box center [357, 717] width 15 height 15
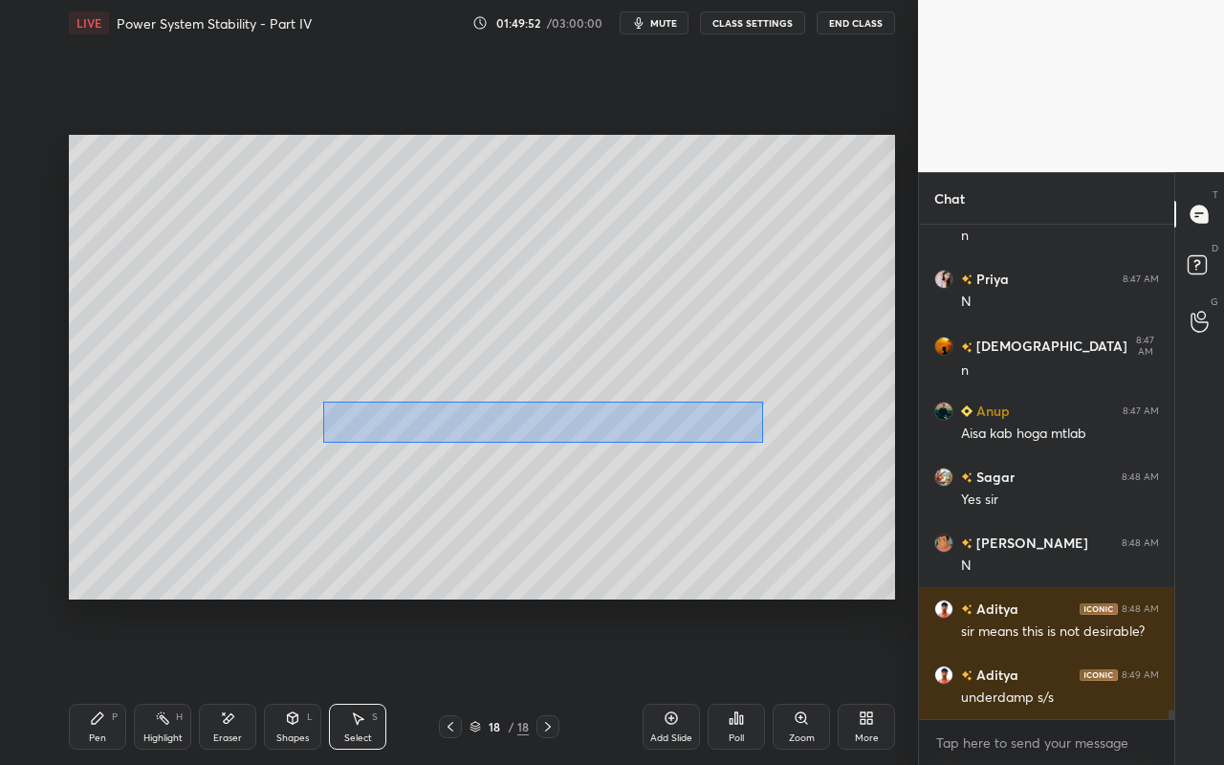
drag, startPoint x: 323, startPoint y: 402, endPoint x: 756, endPoint y: 442, distance: 434.9
click at [761, 442] on div "0 ° Undo Copy Paste here Duplicate Duplicate to new slide Delete" at bounding box center [482, 367] width 826 height 465
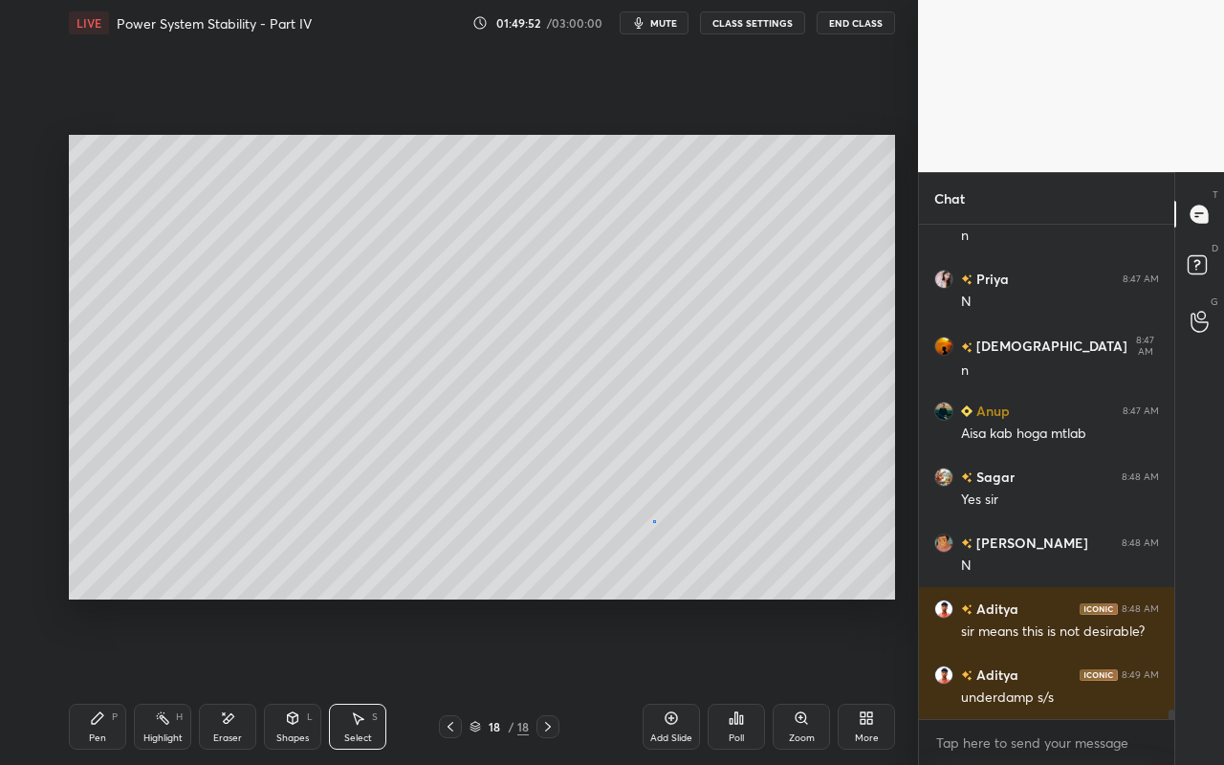
drag, startPoint x: 654, startPoint y: 520, endPoint x: 624, endPoint y: 499, distance: 36.3
click at [654, 520] on div "0 ° Undo Copy Paste here Duplicate Duplicate to new slide Delete" at bounding box center [482, 367] width 826 height 465
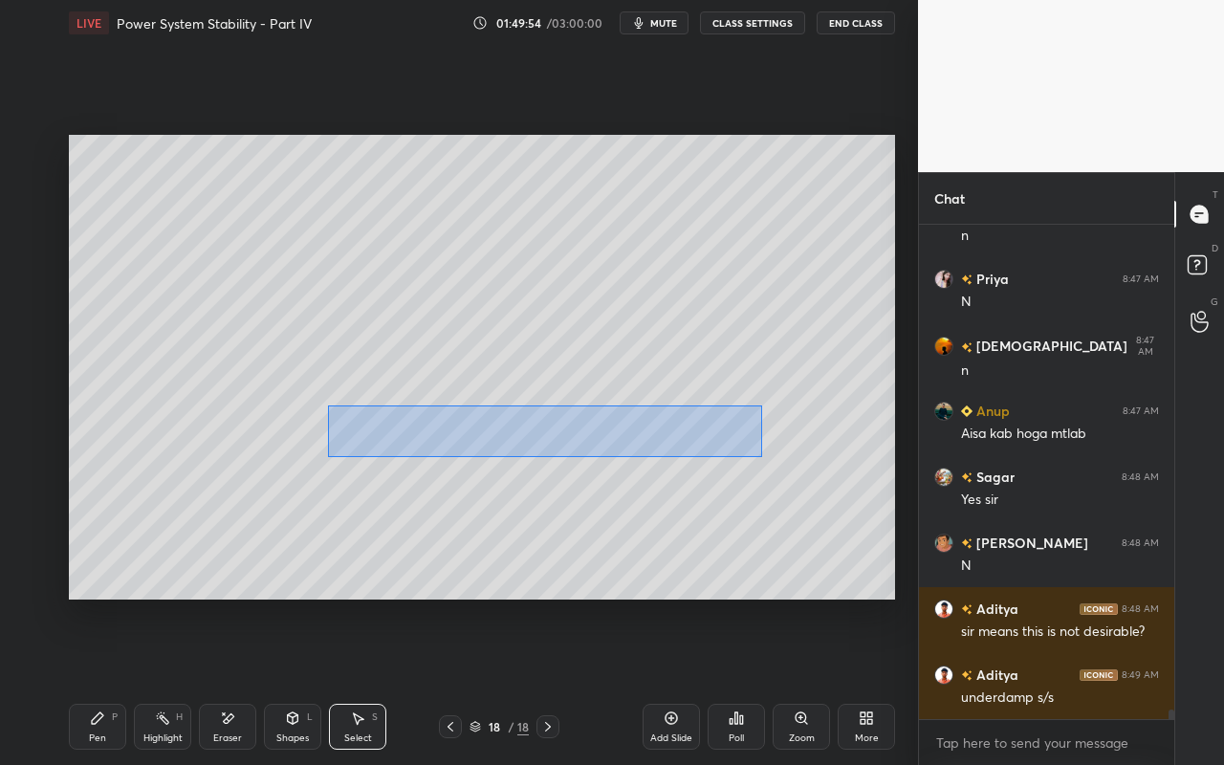
drag, startPoint x: 327, startPoint y: 404, endPoint x: 749, endPoint y: 454, distance: 425.4
click at [761, 455] on div "0 ° Undo Copy Paste here Duplicate Duplicate to new slide Delete" at bounding box center [482, 367] width 826 height 465
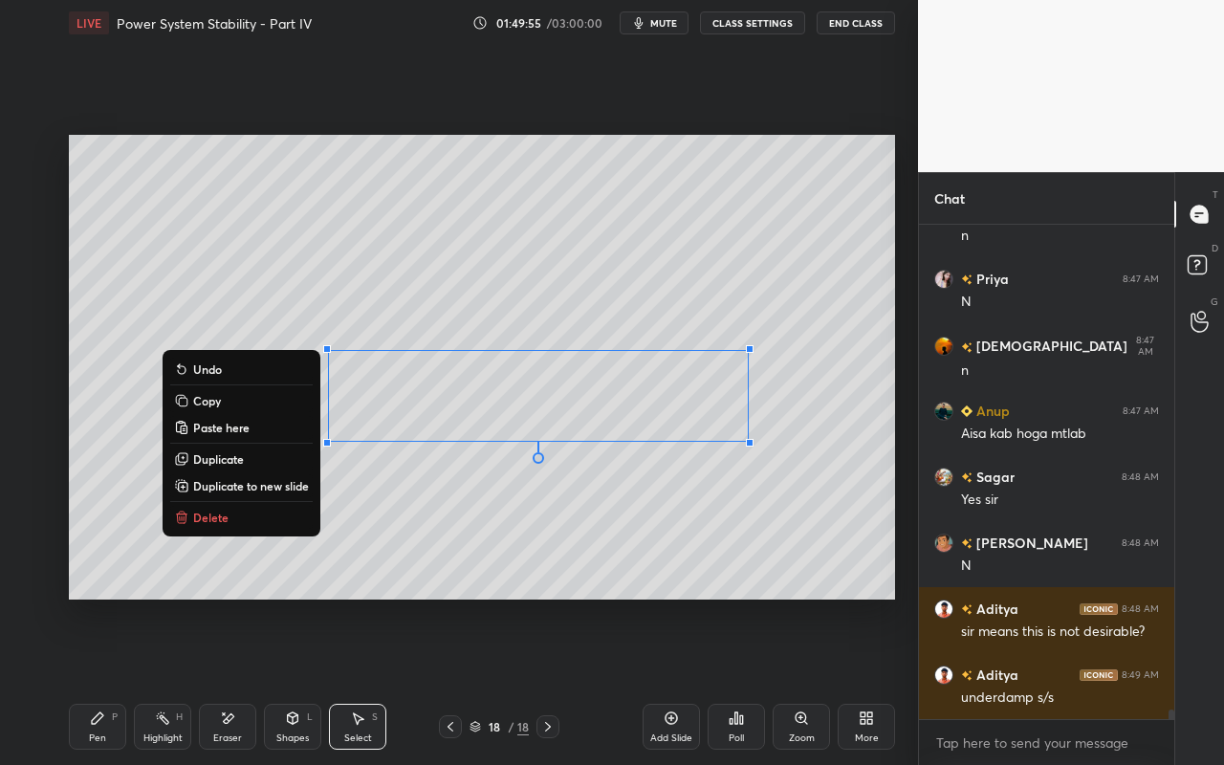
click at [631, 512] on div "0 ° Undo Copy Paste here Duplicate Duplicate to new slide Delete" at bounding box center [482, 367] width 826 height 465
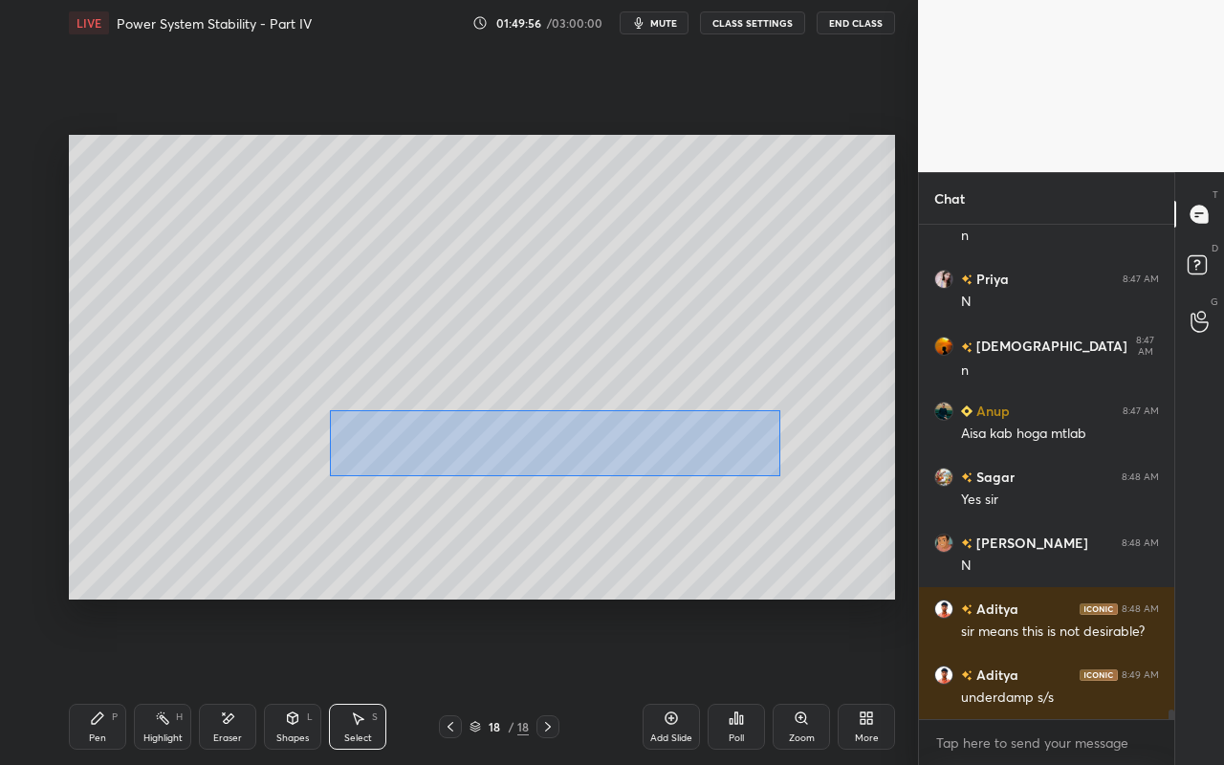
drag, startPoint x: 330, startPoint y: 409, endPoint x: 750, endPoint y: 467, distance: 424.6
click at [777, 473] on div "0 ° Undo Copy Paste here Duplicate Duplicate to new slide Delete" at bounding box center [482, 367] width 826 height 465
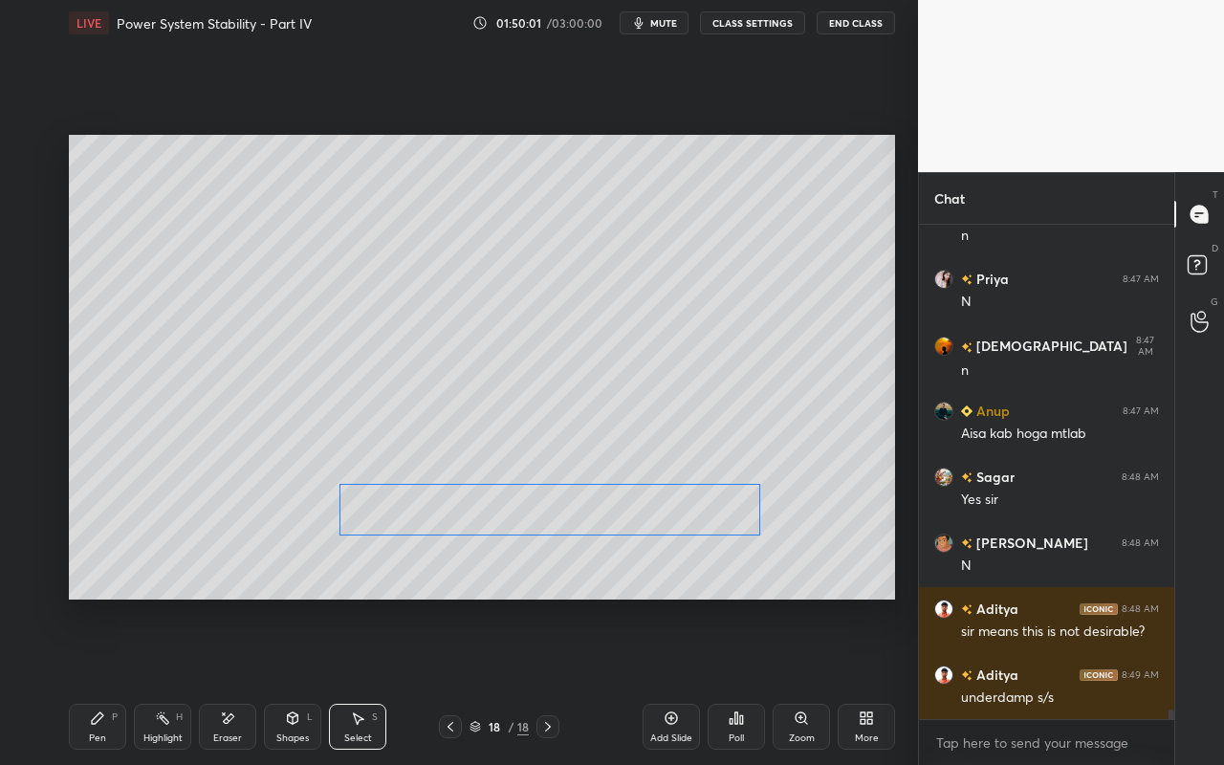
drag, startPoint x: 669, startPoint y: 423, endPoint x: 676, endPoint y: 501, distance: 77.7
click at [684, 526] on div "0 ° Undo Copy Paste here Duplicate Duplicate to new slide Delete" at bounding box center [482, 367] width 826 height 465
drag, startPoint x: 476, startPoint y: 393, endPoint x: 570, endPoint y: 426, distance: 99.5
click at [569, 429] on div "0 ° Undo Copy Paste here Duplicate Duplicate to new slide Delete" at bounding box center [482, 367] width 826 height 465
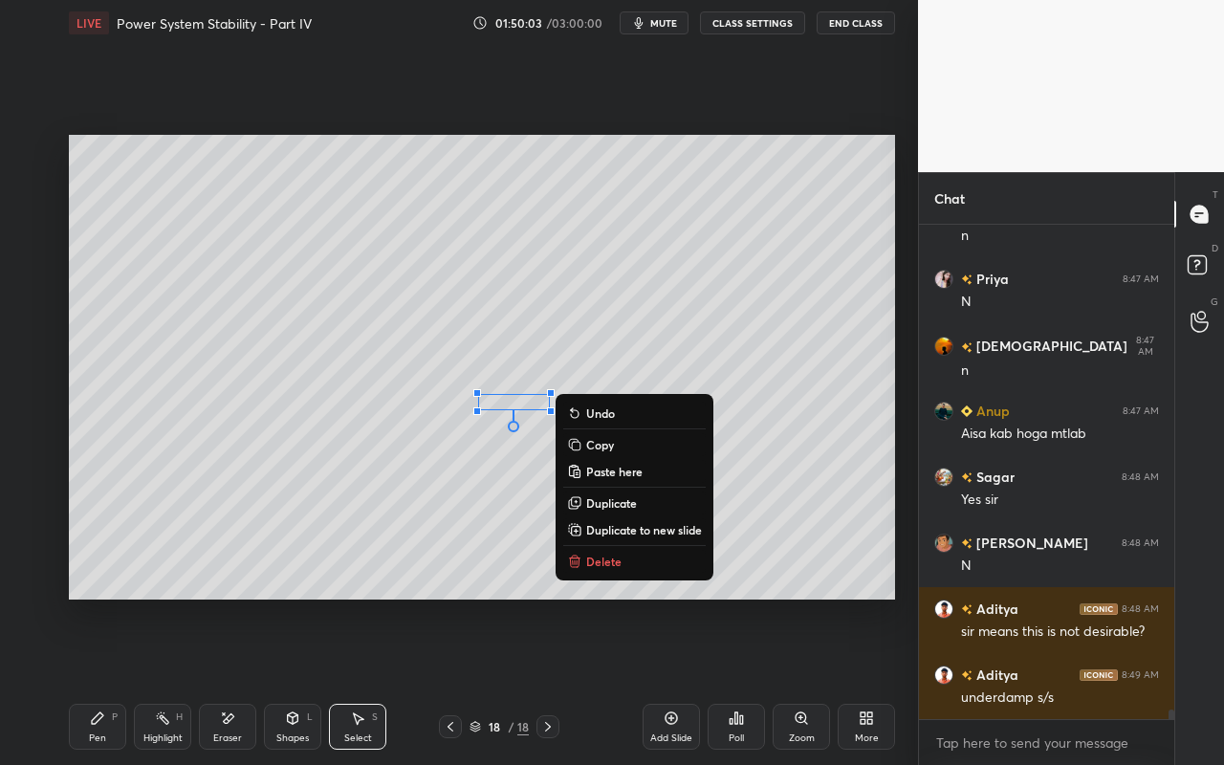
click at [595, 561] on p "Delete" at bounding box center [603, 561] width 35 height 15
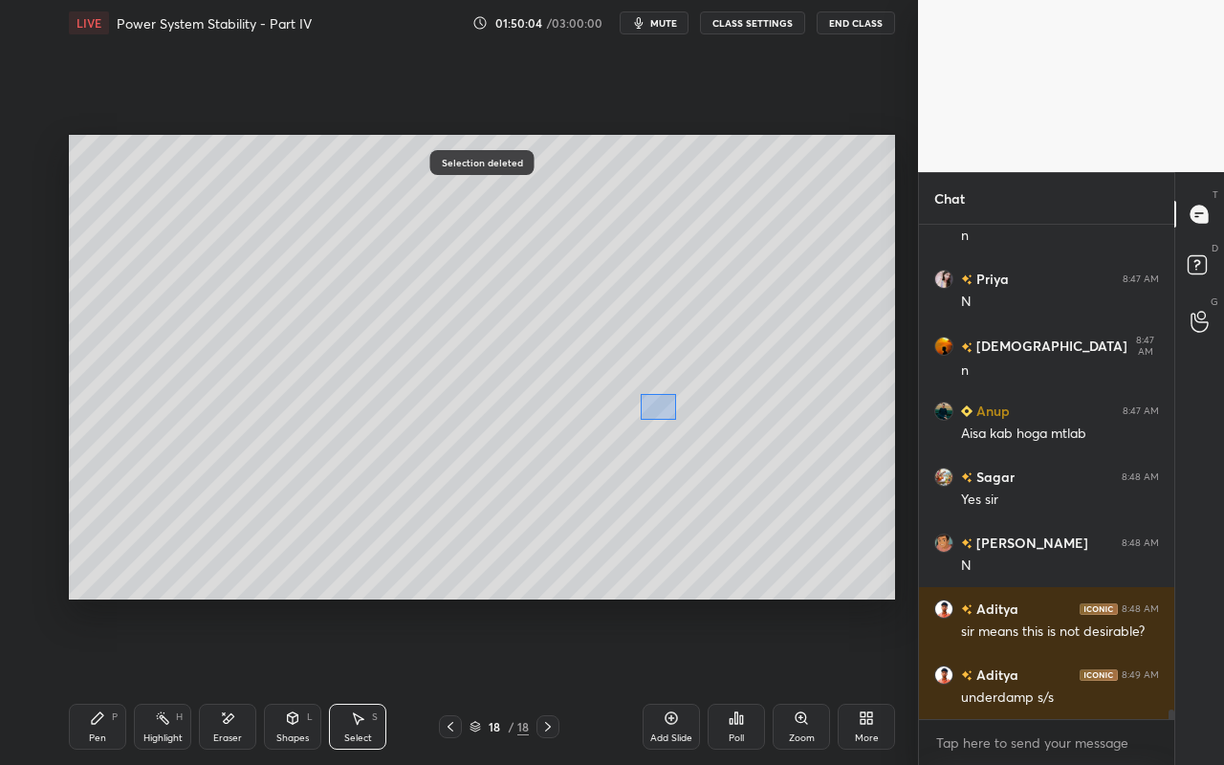
drag, startPoint x: 640, startPoint y: 394, endPoint x: 679, endPoint y: 422, distance: 48.0
click at [678, 418] on div "0 ° Undo Copy Paste here Duplicate Duplicate to new slide Delete" at bounding box center [482, 367] width 826 height 465
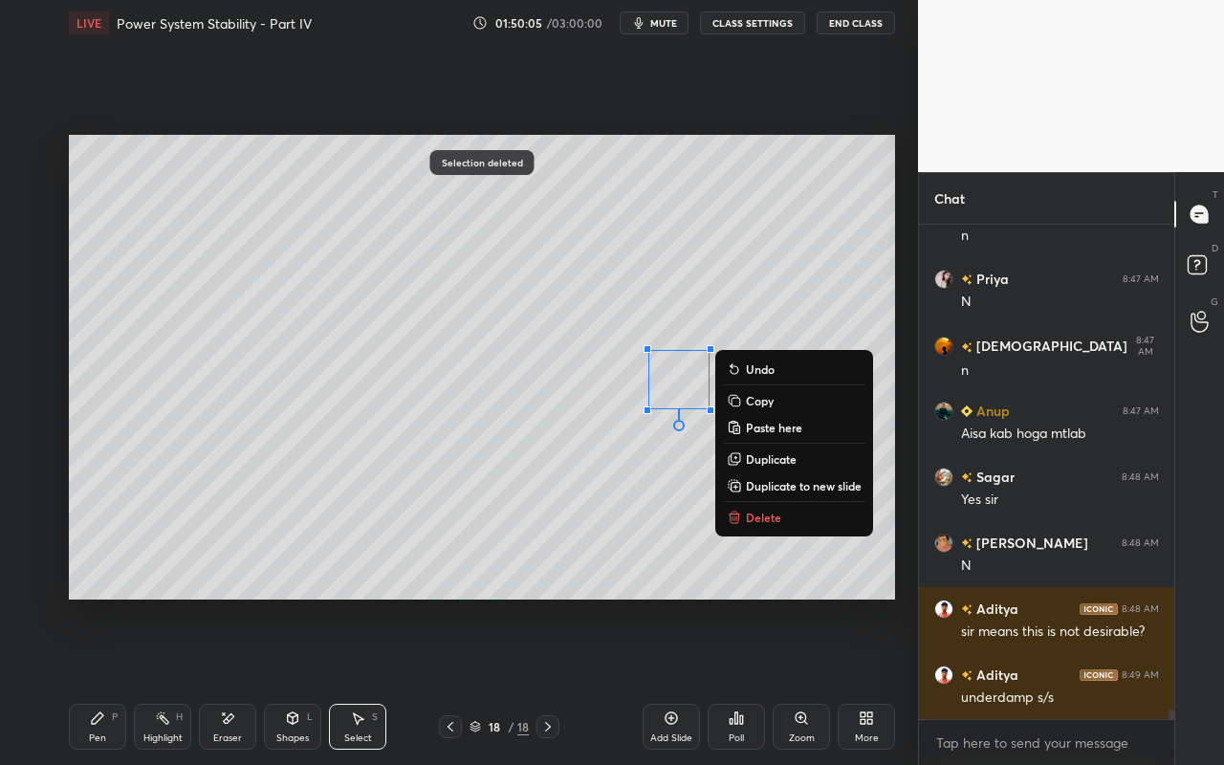
click at [658, 478] on div "0 ° Undo Copy Paste here Duplicate Duplicate to new slide Delete" at bounding box center [482, 367] width 826 height 465
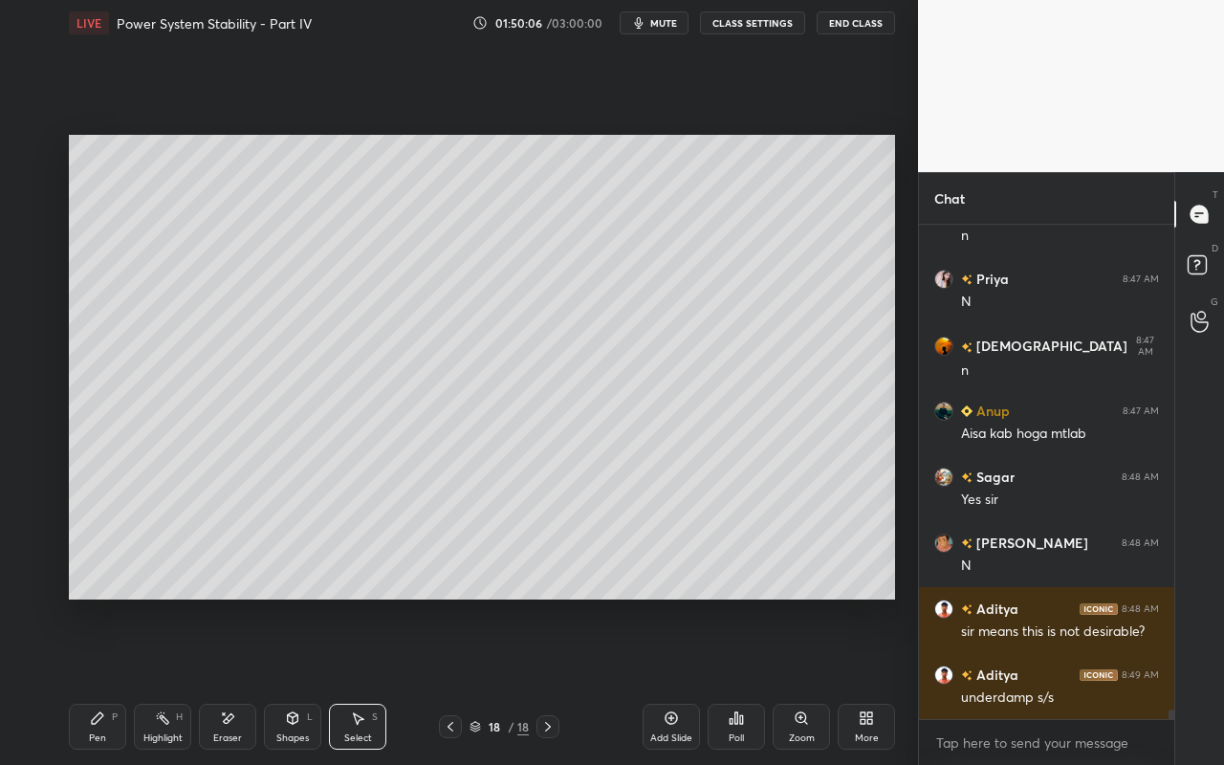
drag, startPoint x: 232, startPoint y: 727, endPoint x: 291, endPoint y: 619, distance: 122.8
click at [233, 680] on div "Eraser" at bounding box center [227, 727] width 57 height 46
click at [363, 680] on div "Select S" at bounding box center [357, 727] width 57 height 46
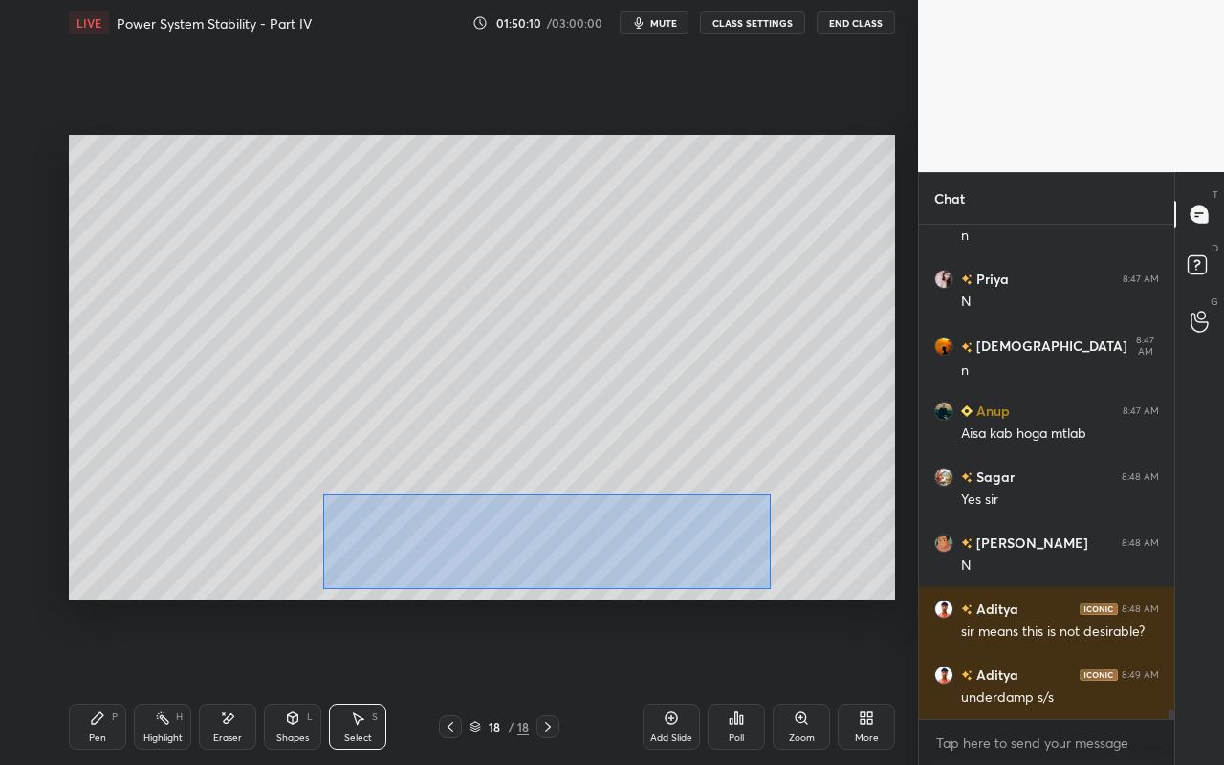
drag, startPoint x: 323, startPoint y: 493, endPoint x: 749, endPoint y: 575, distance: 434.2
click at [760, 586] on div "0 ° Undo Copy Paste here Duplicate Duplicate to new slide Delete" at bounding box center [482, 367] width 826 height 465
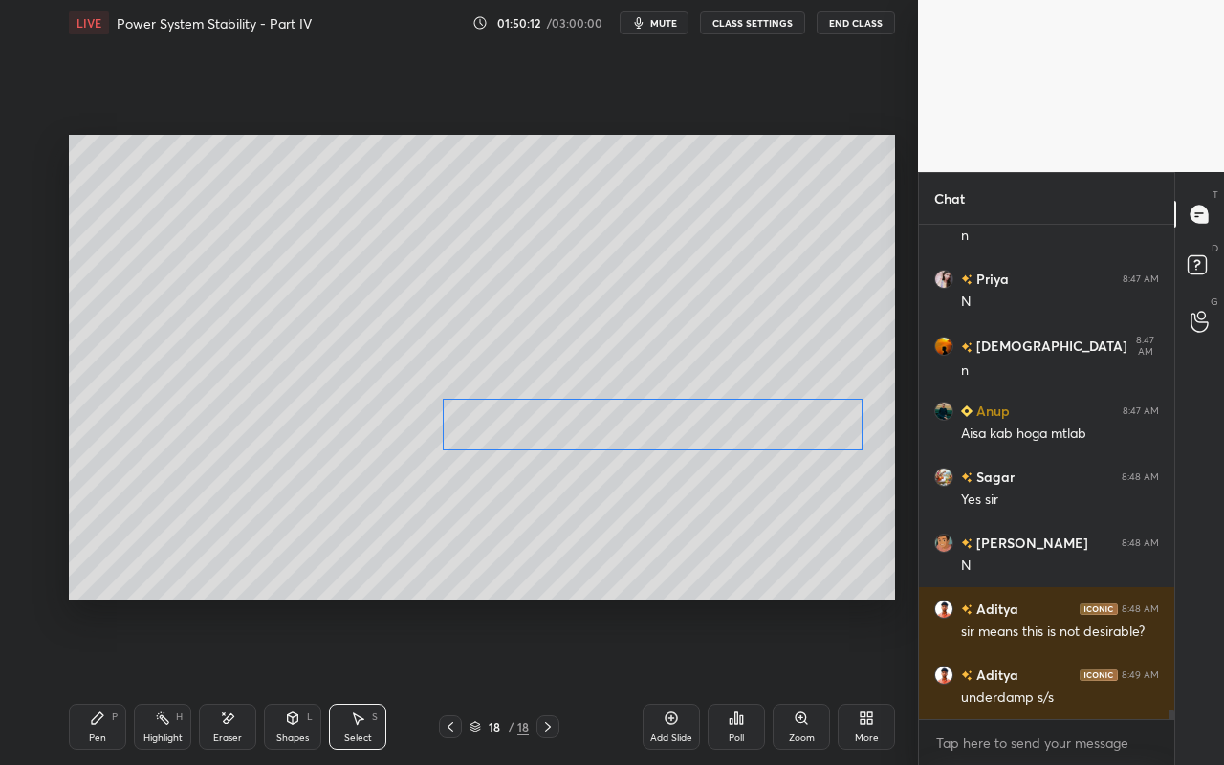
drag, startPoint x: 611, startPoint y: 518, endPoint x: 702, endPoint y: 431, distance: 125.8
click at [703, 431] on div "0 ° Undo Copy Paste here Duplicate Duplicate to new slide Delete" at bounding box center [482, 367] width 826 height 465
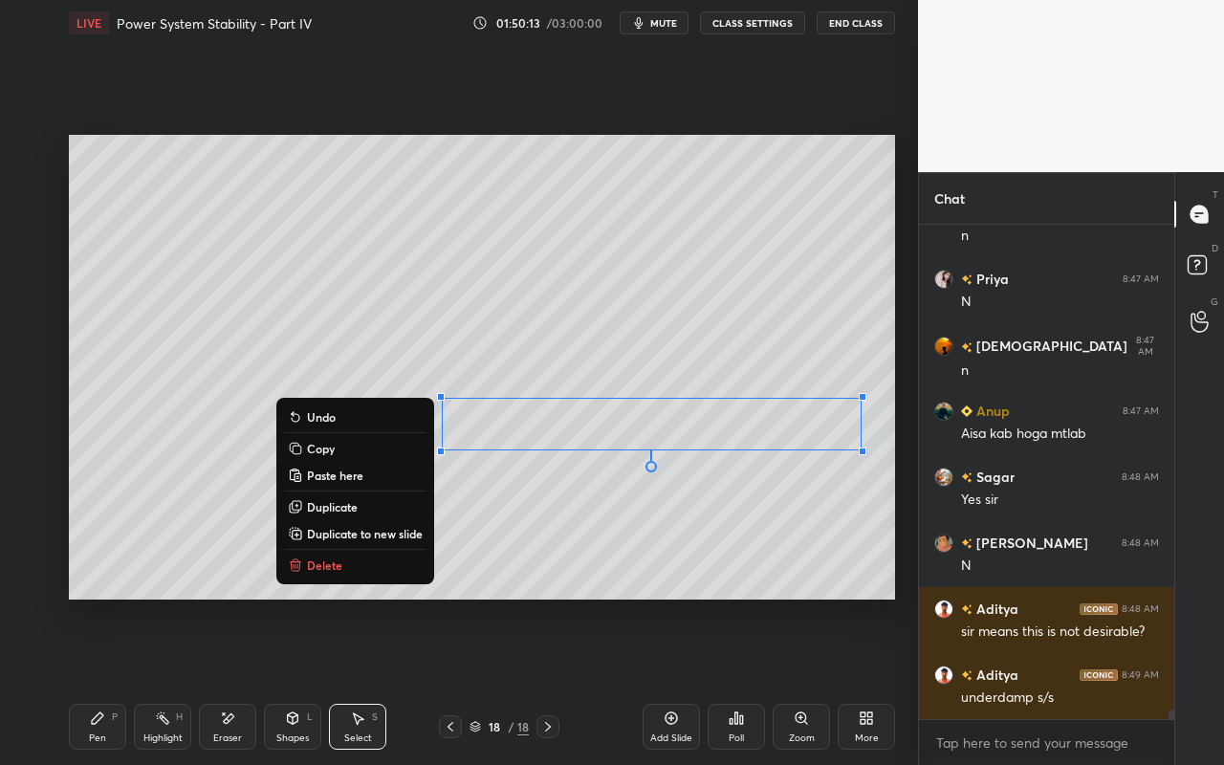
click at [87, 680] on div "Pen P" at bounding box center [97, 727] width 57 height 46
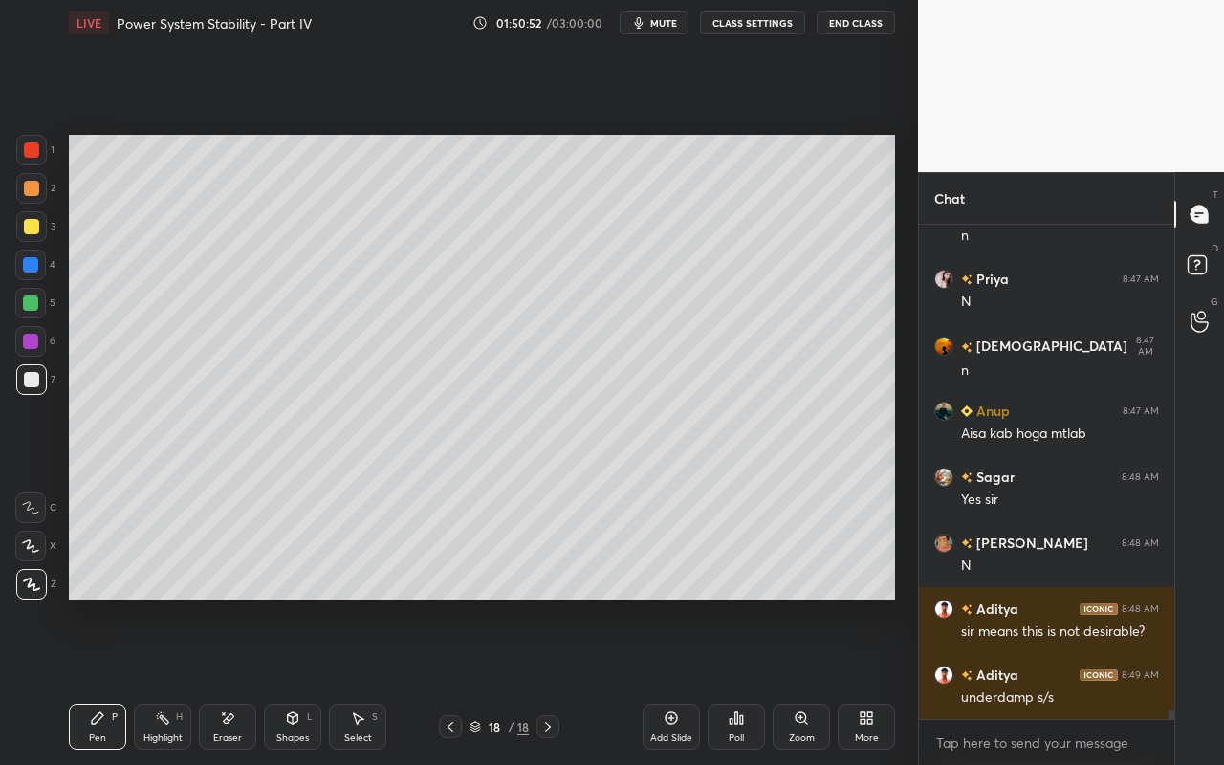
click at [100, 680] on div "Pen P" at bounding box center [97, 727] width 57 height 46
click at [103, 680] on div "Pen P" at bounding box center [97, 727] width 57 height 46
click at [358, 680] on div "Select" at bounding box center [358, 738] width 28 height 10
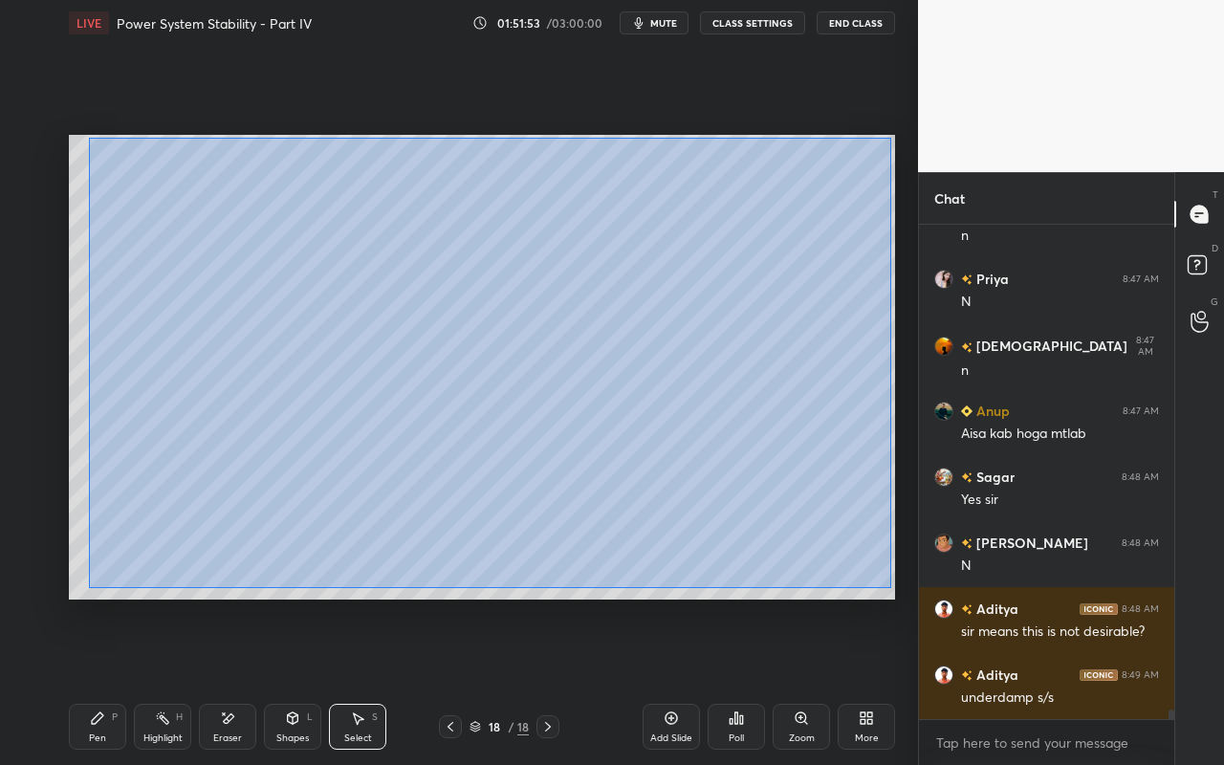
drag, startPoint x: 88, startPoint y: 138, endPoint x: 890, endPoint y: 586, distance: 918.9
click at [890, 588] on div "0 ° Undo Copy Paste here Duplicate Duplicate to new slide Delete" at bounding box center [482, 367] width 826 height 465
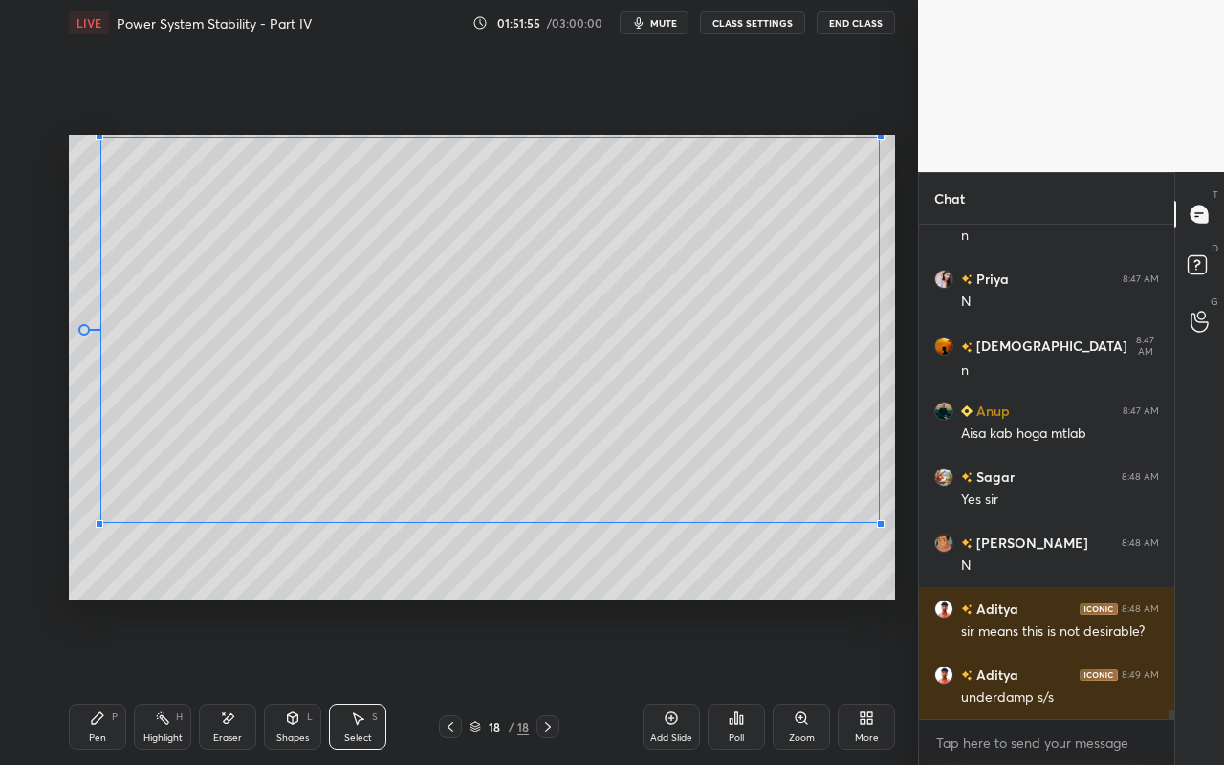
drag, startPoint x: 878, startPoint y: 570, endPoint x: 871, endPoint y: 526, distance: 44.5
click at [877, 527] on div at bounding box center [881, 524] width 8 height 8
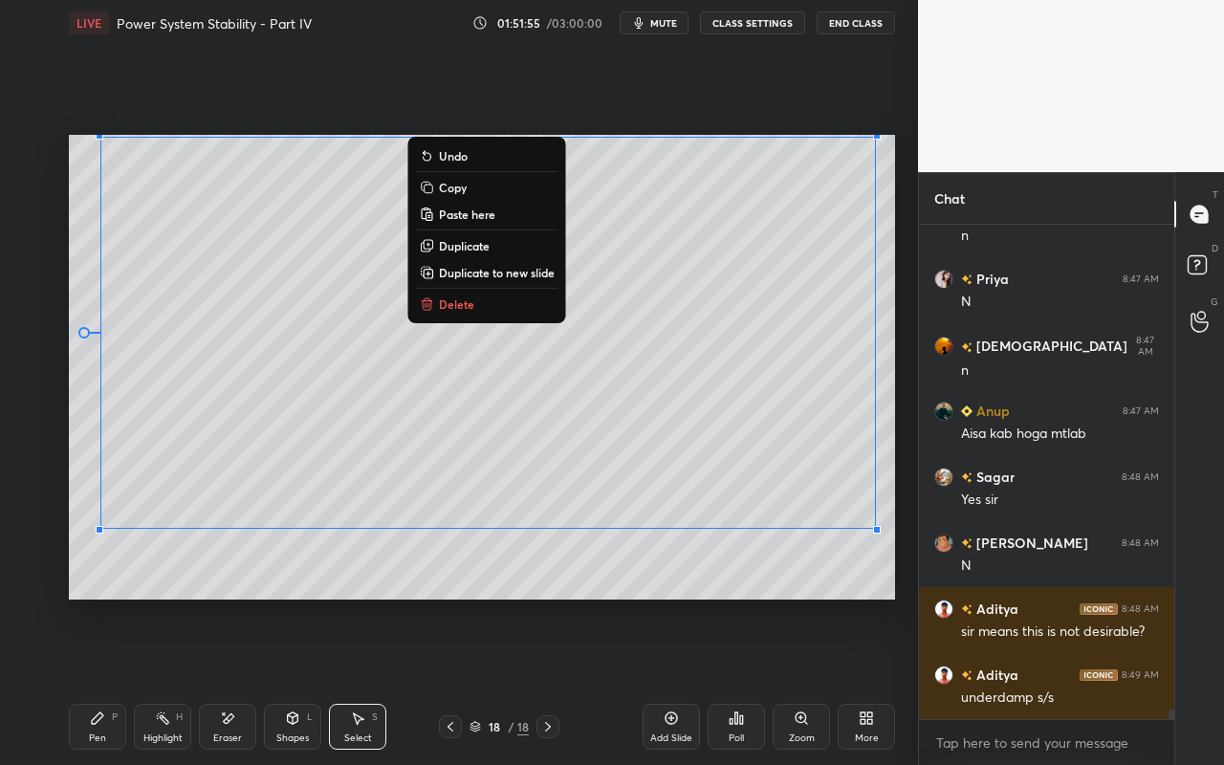
click at [744, 551] on div "0 ° Undo Copy Paste here Duplicate Duplicate to new slide Delete" at bounding box center [482, 367] width 826 height 465
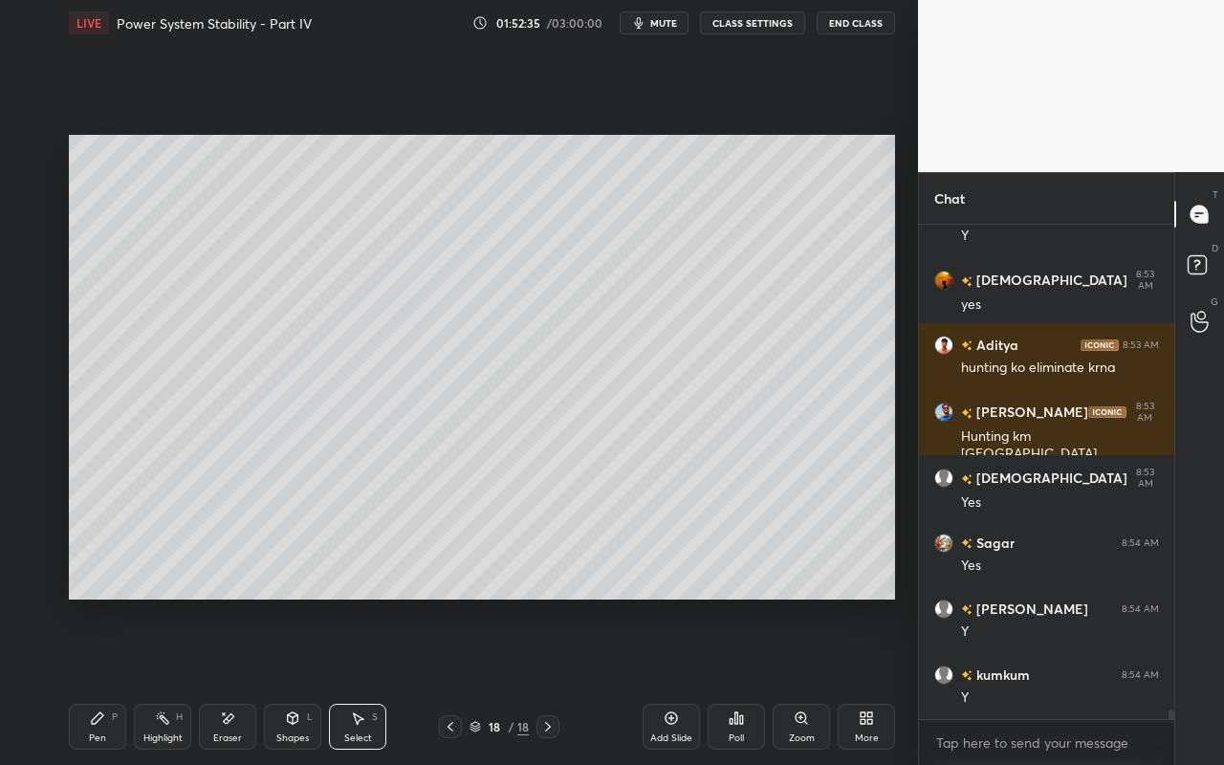
scroll to position [25105, 0]
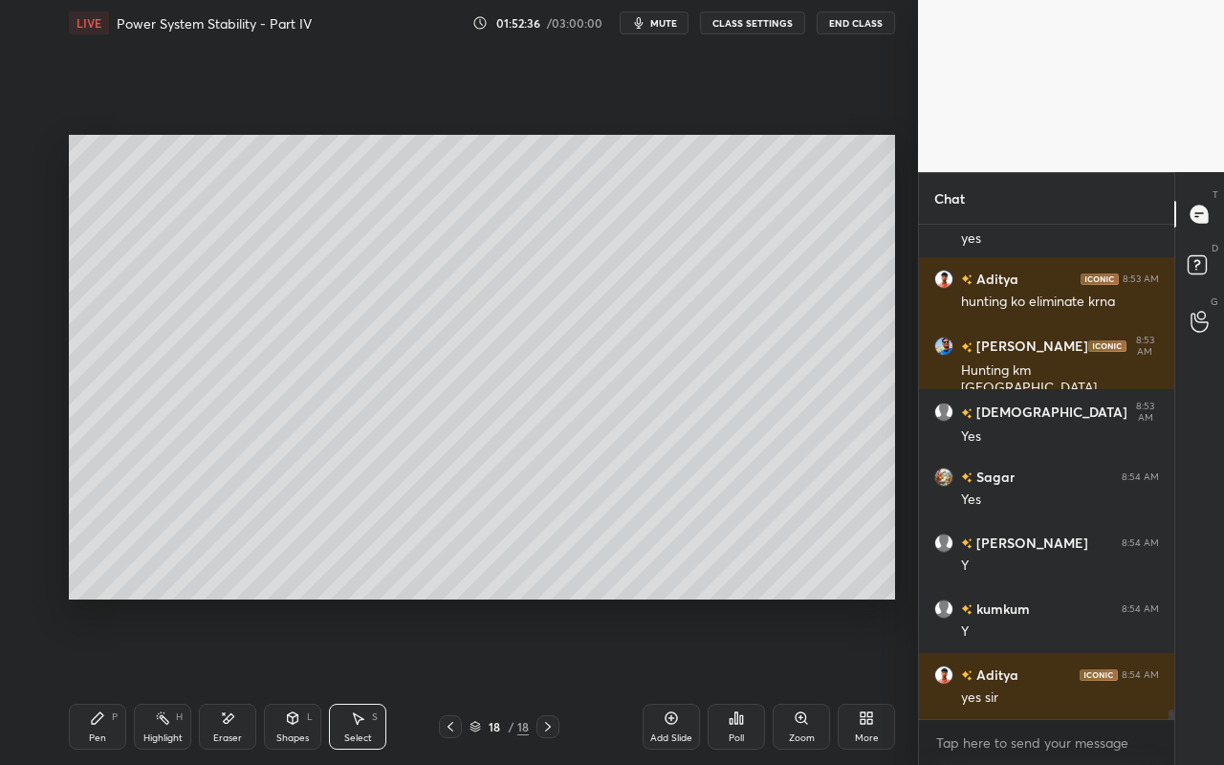
drag, startPoint x: 89, startPoint y: 730, endPoint x: 126, endPoint y: 701, distance: 47.6
click at [89, 680] on div "Pen P" at bounding box center [97, 727] width 57 height 46
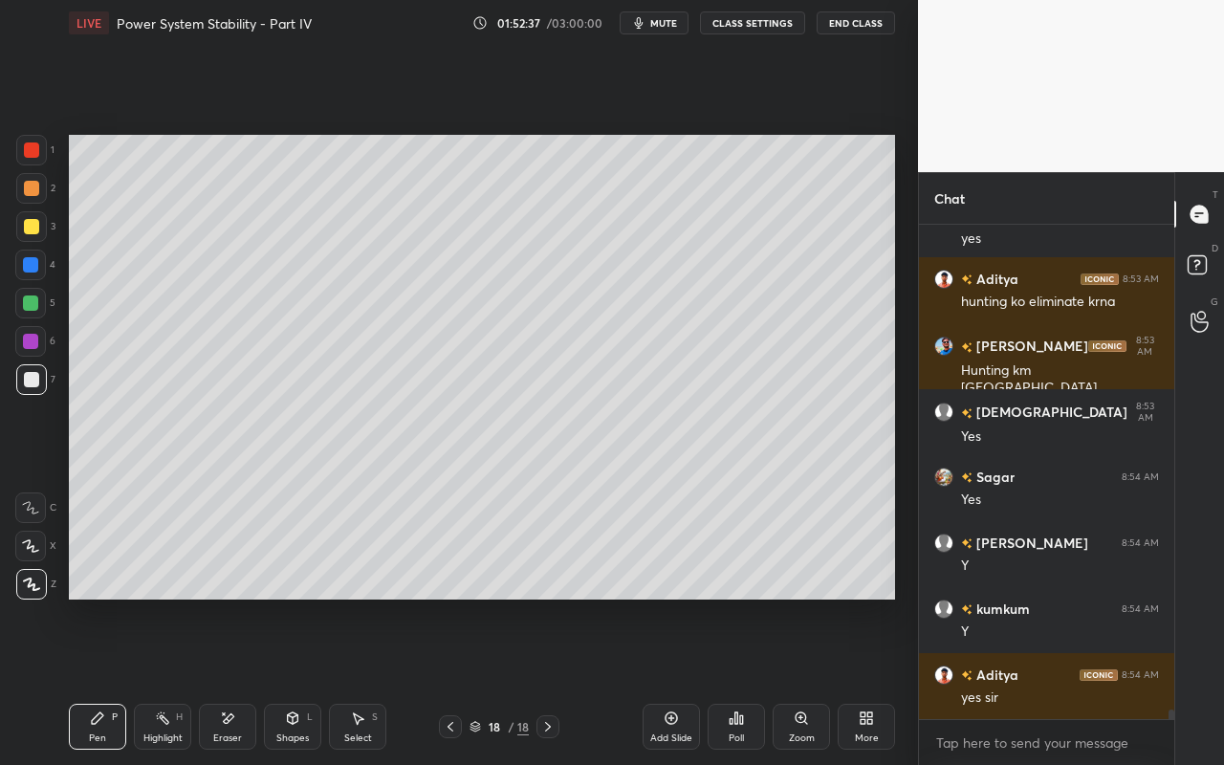
drag, startPoint x: 30, startPoint y: 228, endPoint x: 58, endPoint y: 245, distance: 33.0
click at [32, 229] on div at bounding box center [31, 226] width 15 height 15
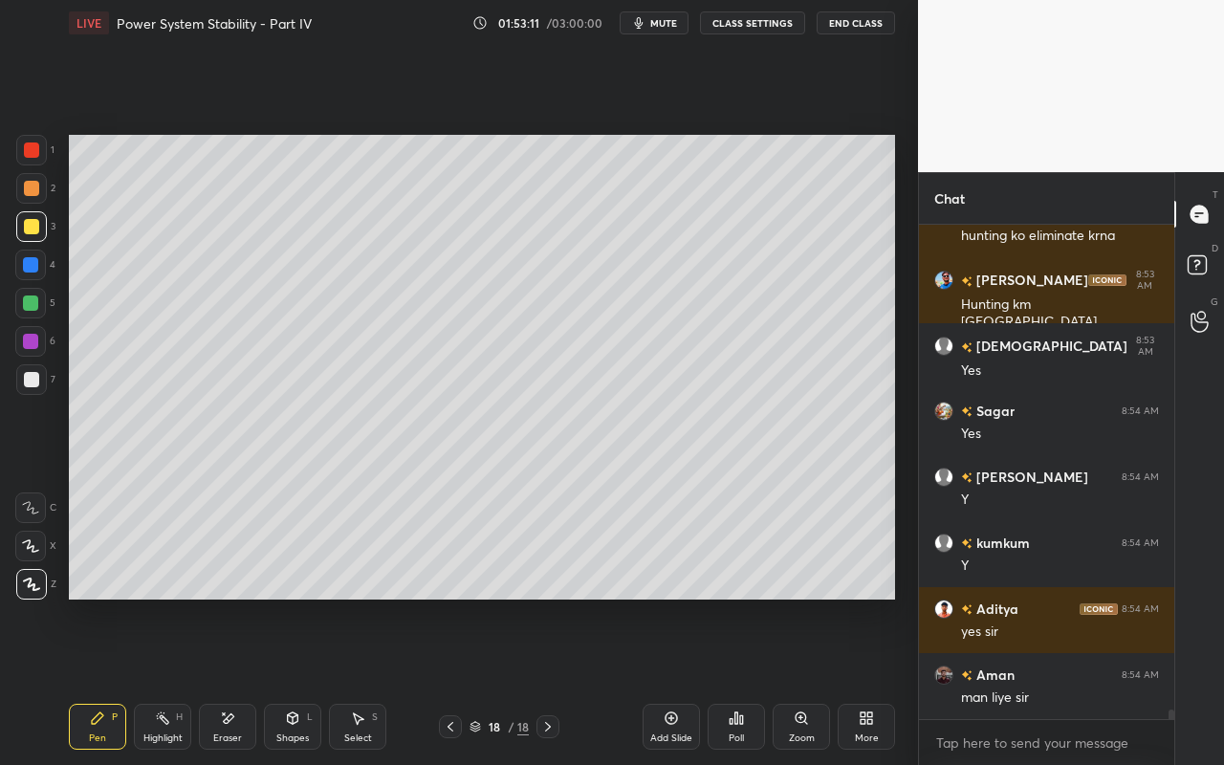
drag, startPoint x: 101, startPoint y: 733, endPoint x: 128, endPoint y: 673, distance: 65.9
click at [107, 680] on div "Pen P" at bounding box center [97, 727] width 57 height 46
click at [36, 228] on div at bounding box center [31, 226] width 15 height 15
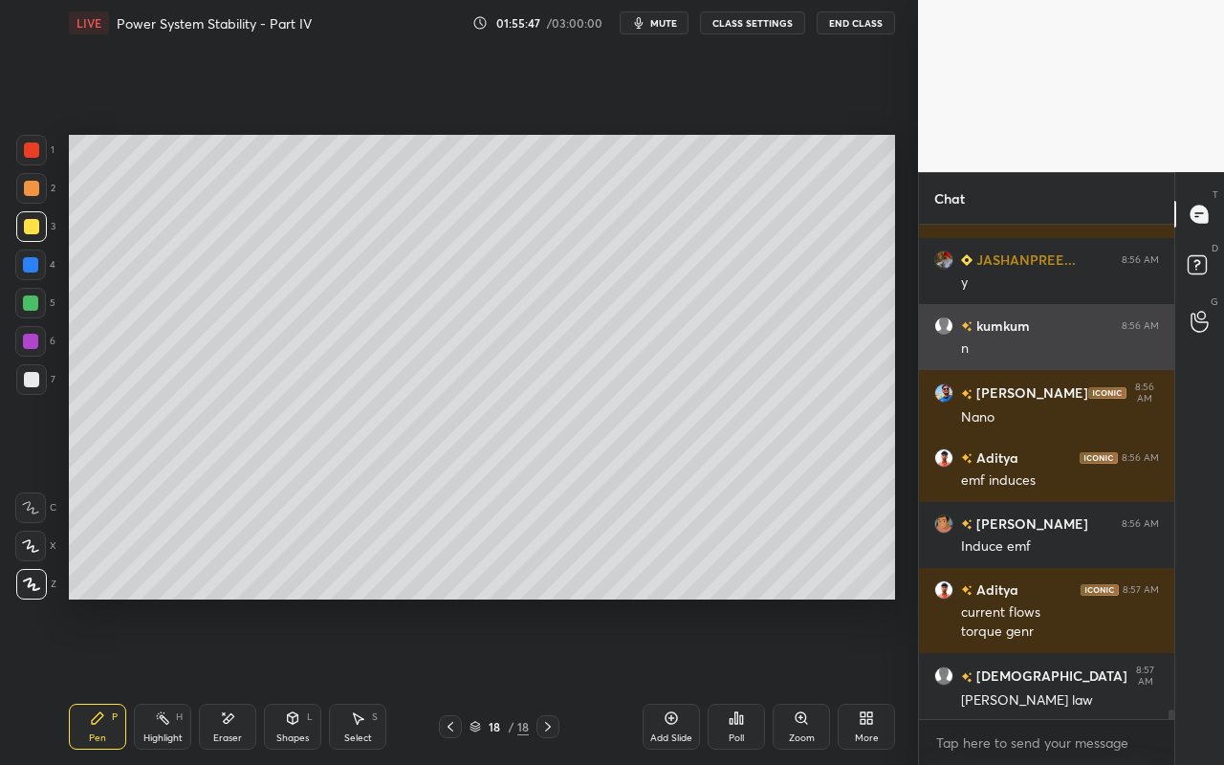
scroll to position [26262, 0]
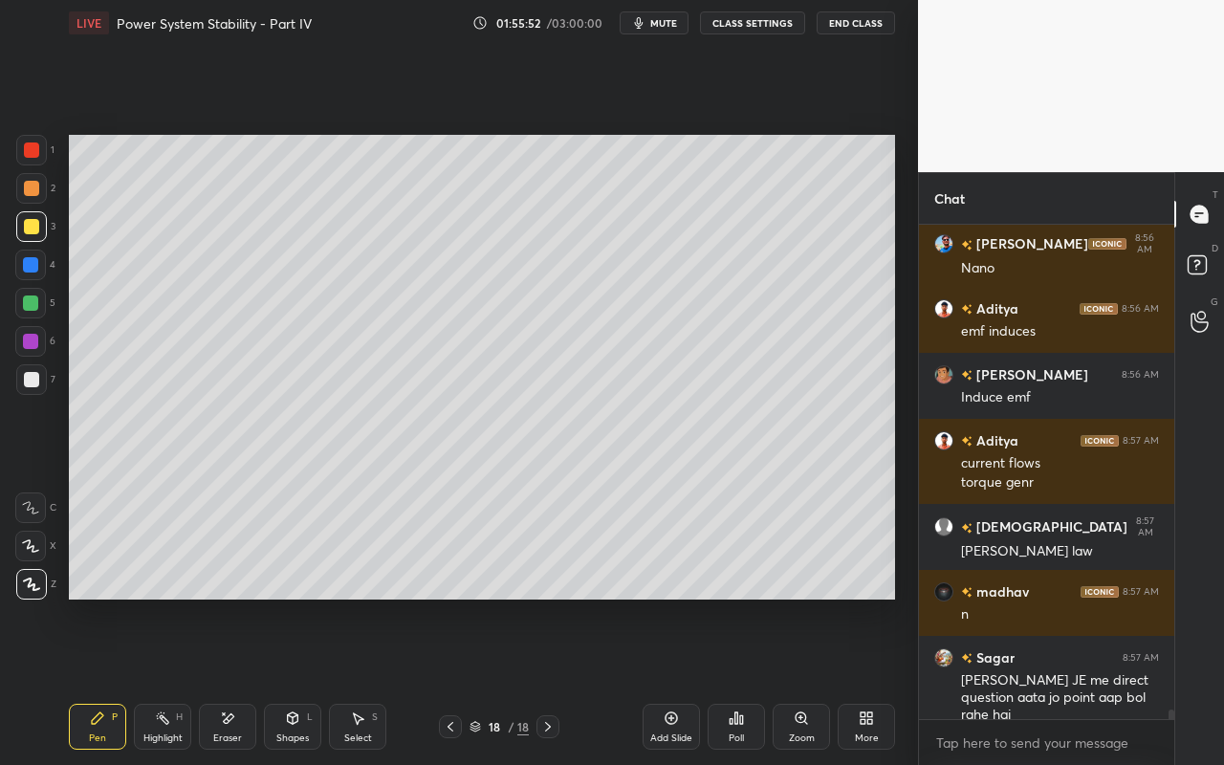
click at [157, 680] on div "Highlight" at bounding box center [162, 738] width 39 height 10
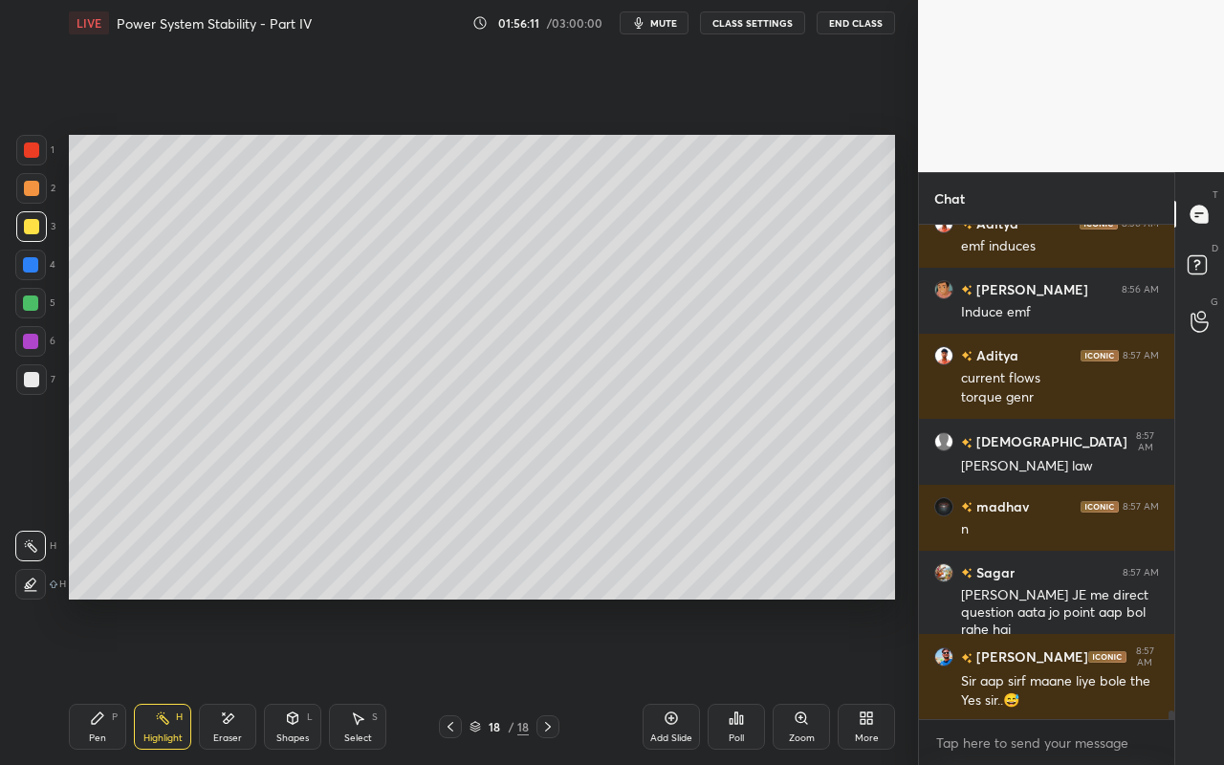
scroll to position [26496, 0]
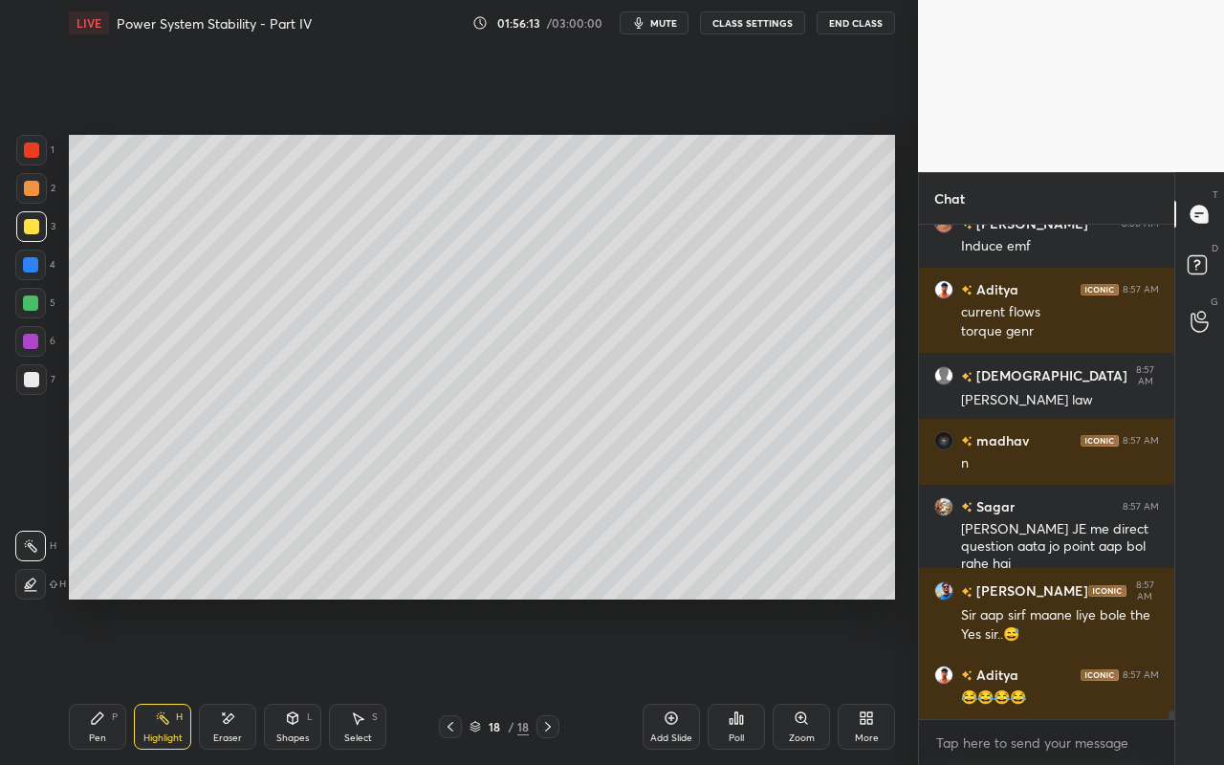
click at [663, 680] on icon at bounding box center [670, 717] width 15 height 15
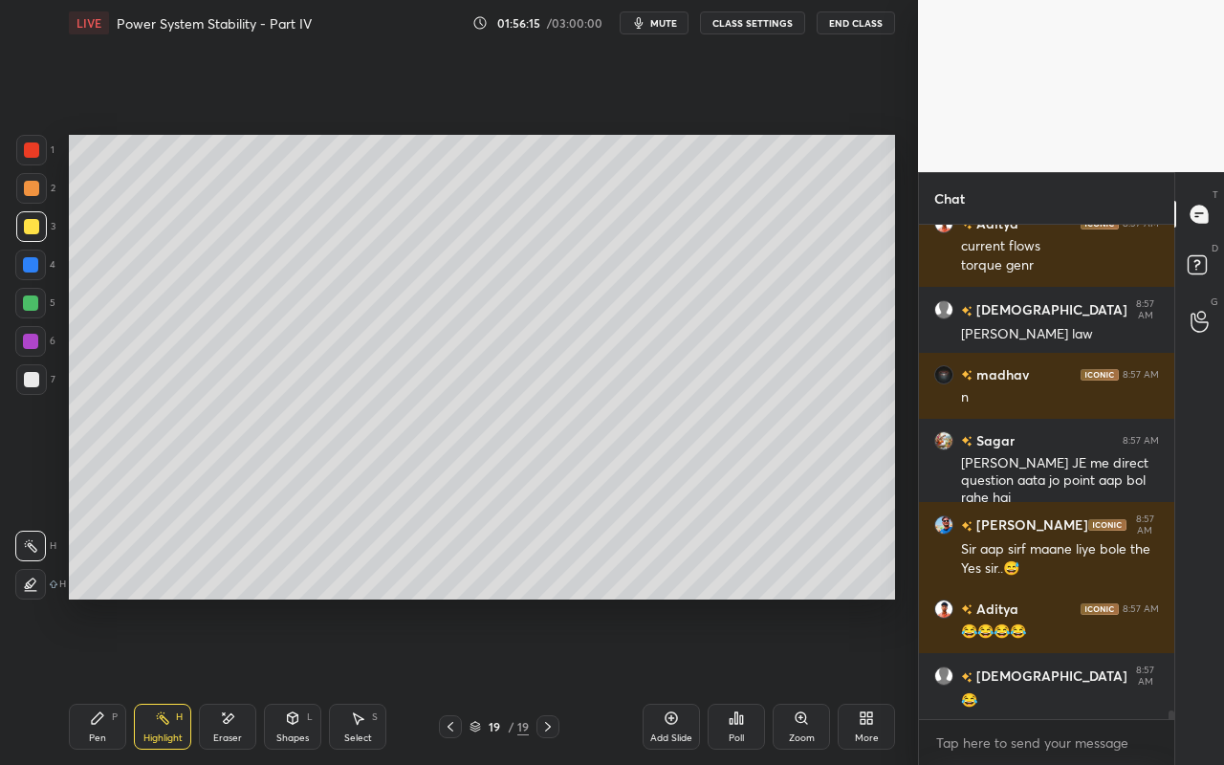
click at [84, 680] on div "Pen P" at bounding box center [97, 727] width 57 height 46
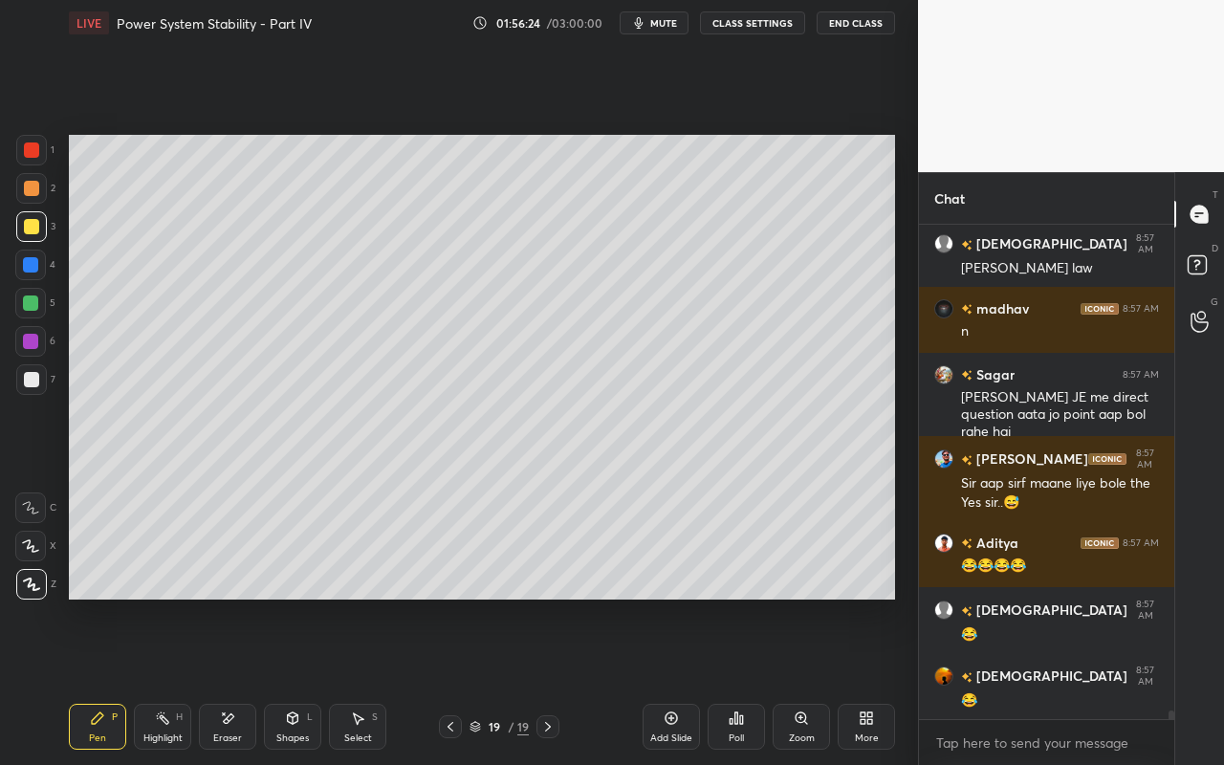
drag, startPoint x: 26, startPoint y: 301, endPoint x: 58, endPoint y: 290, distance: 34.5
click at [26, 301] on div at bounding box center [30, 302] width 15 height 15
click at [142, 680] on div "Highlight H" at bounding box center [162, 727] width 57 height 46
click at [162, 680] on div "Highlight H" at bounding box center [162, 727] width 57 height 46
drag, startPoint x: 92, startPoint y: 731, endPoint x: 131, endPoint y: 678, distance: 66.3
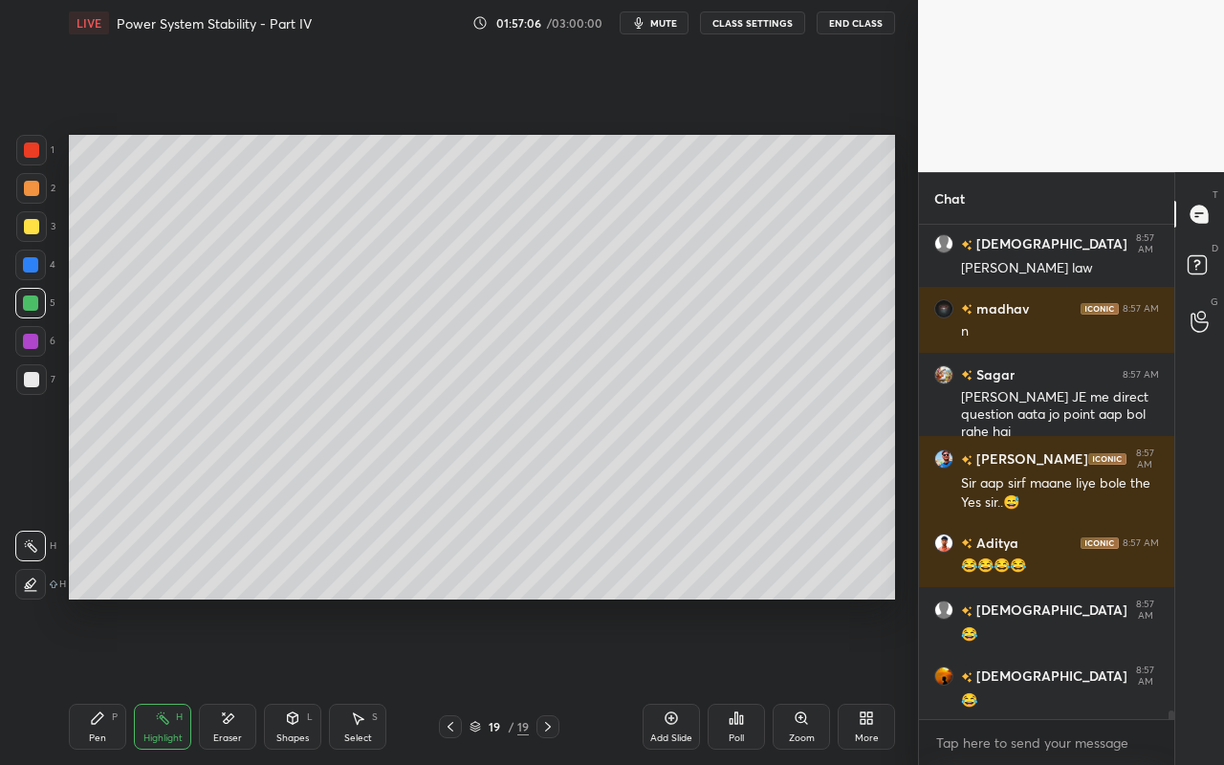
click at [96, 680] on div "Pen" at bounding box center [97, 738] width 17 height 10
drag, startPoint x: 34, startPoint y: 223, endPoint x: 57, endPoint y: 222, distance: 23.0
click at [38, 223] on div at bounding box center [31, 226] width 31 height 31
click at [160, 680] on div "Highlight H" at bounding box center [162, 727] width 57 height 46
drag, startPoint x: 93, startPoint y: 729, endPoint x: 128, endPoint y: 674, distance: 65.8
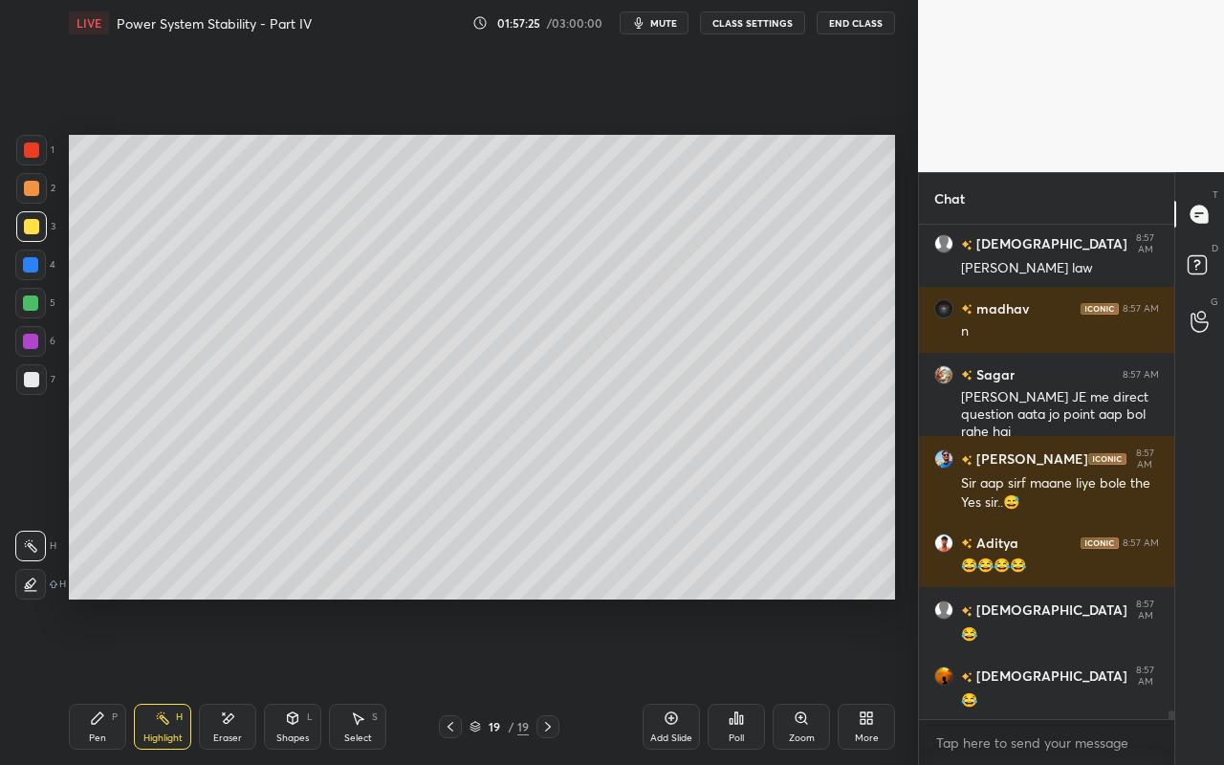
click at [98, 680] on div "Pen P" at bounding box center [97, 727] width 57 height 46
click at [100, 680] on icon at bounding box center [97, 717] width 15 height 15
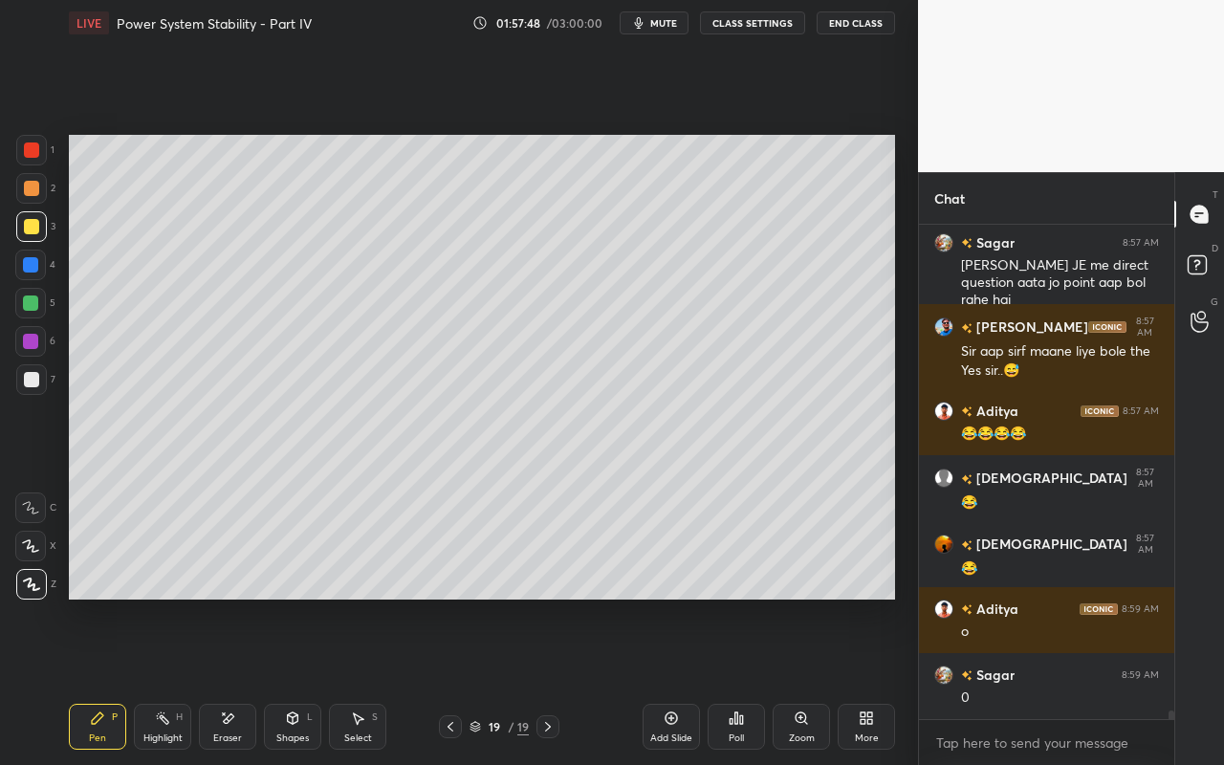
scroll to position [26826, 0]
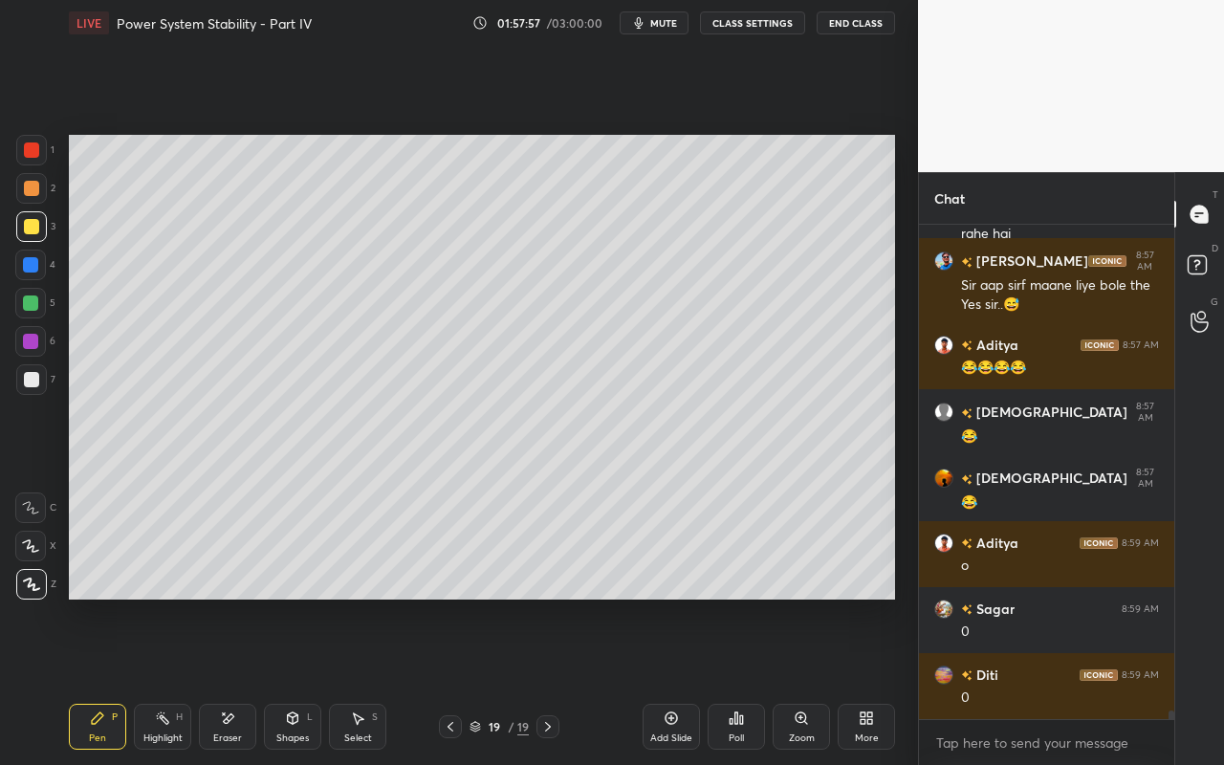
click at [296, 680] on div "Shapes L" at bounding box center [292, 727] width 57 height 46
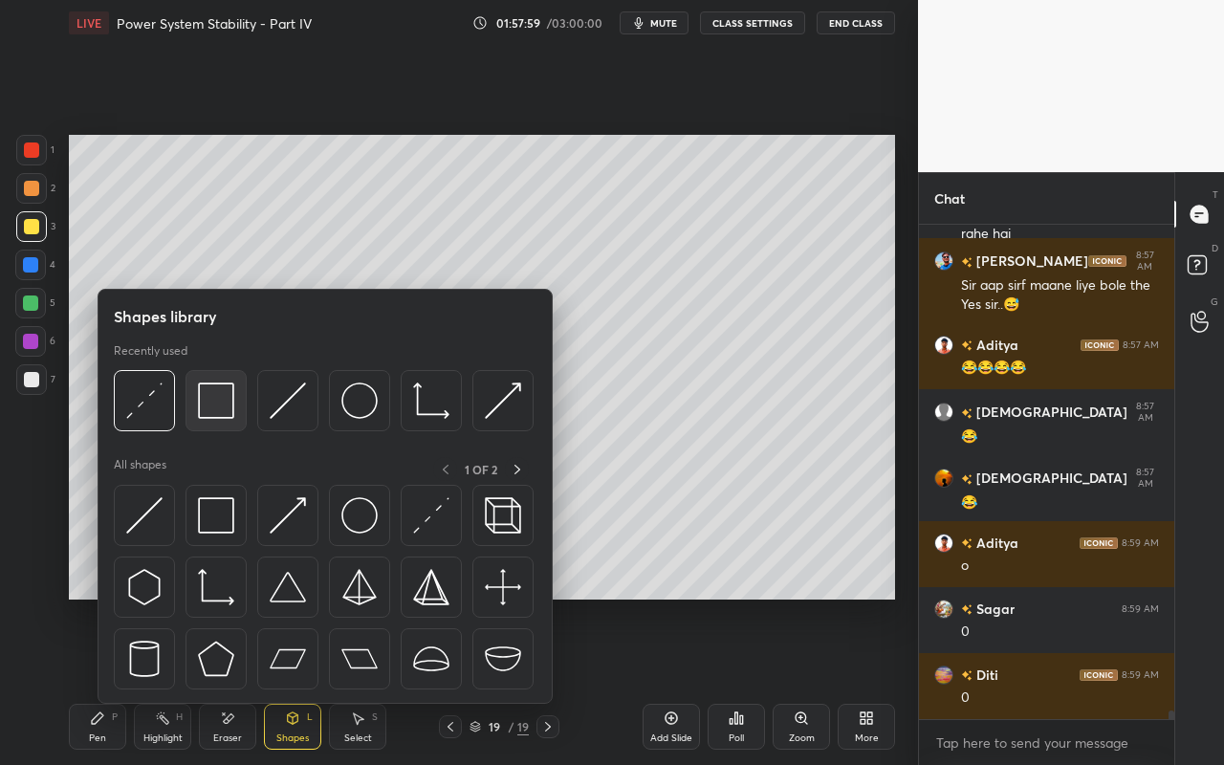
click at [229, 411] on img at bounding box center [216, 400] width 36 height 36
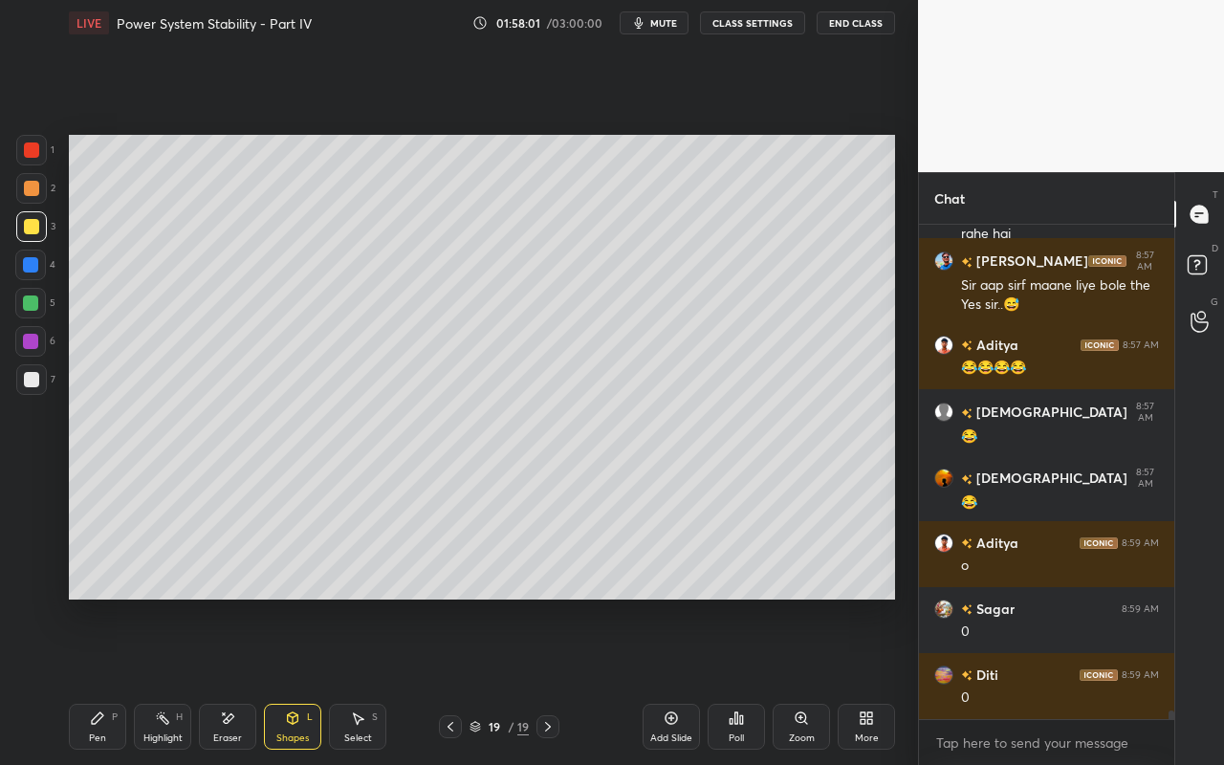
drag, startPoint x: 32, startPoint y: 147, endPoint x: 64, endPoint y: 203, distance: 64.3
click at [33, 144] on div at bounding box center [31, 149] width 15 height 15
click at [171, 680] on div "Highlight" at bounding box center [162, 738] width 39 height 10
drag, startPoint x: 87, startPoint y: 723, endPoint x: 199, endPoint y: 619, distance: 152.9
click at [94, 680] on div "Pen P" at bounding box center [97, 727] width 57 height 46
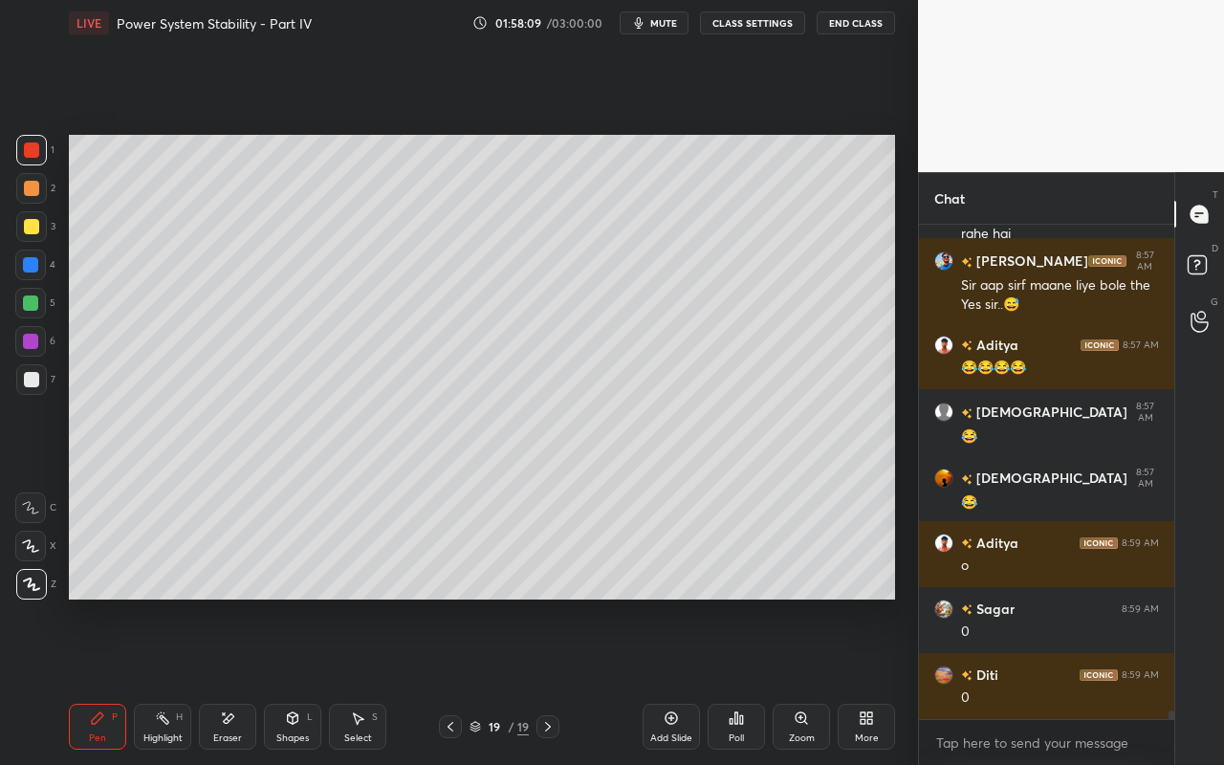
drag, startPoint x: 166, startPoint y: 722, endPoint x: 179, endPoint y: 711, distance: 16.3
click at [171, 680] on div "Highlight H" at bounding box center [162, 727] width 57 height 46
drag, startPoint x: 83, startPoint y: 731, endPoint x: 111, endPoint y: 705, distance: 37.9
click at [83, 680] on div "Pen P" at bounding box center [97, 727] width 57 height 46
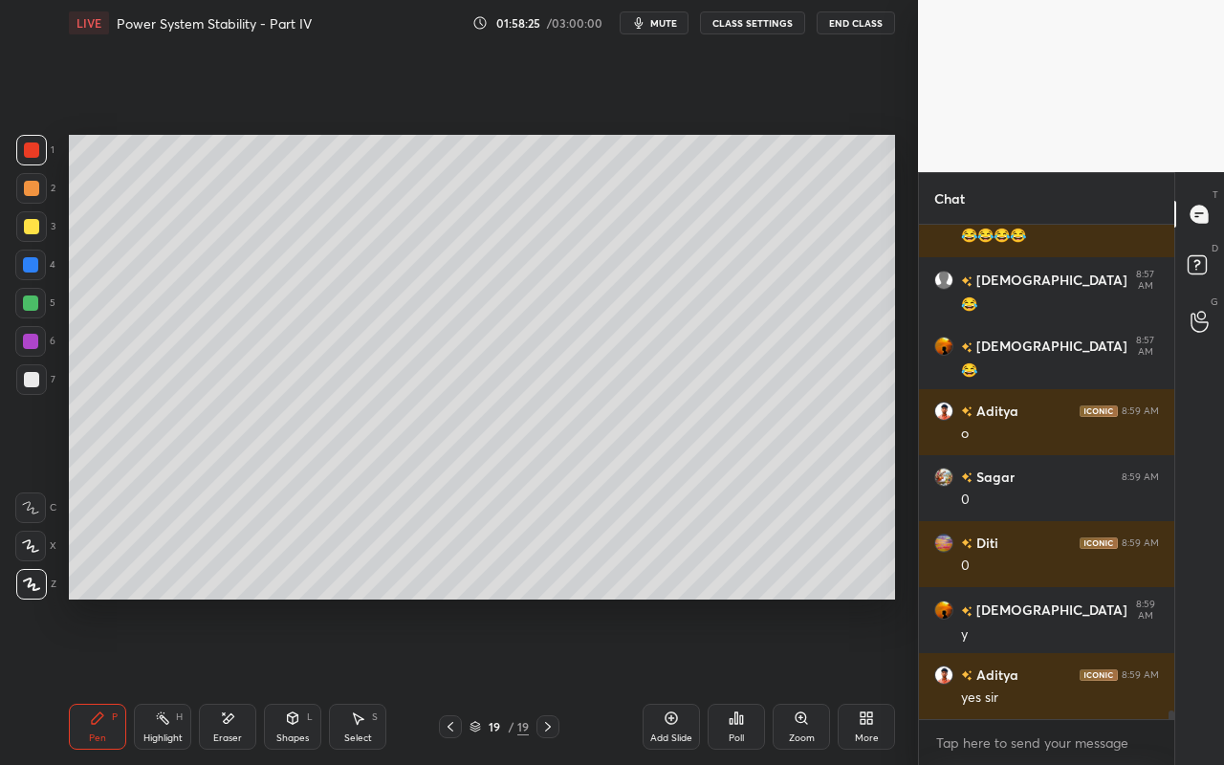
scroll to position [27090, 0]
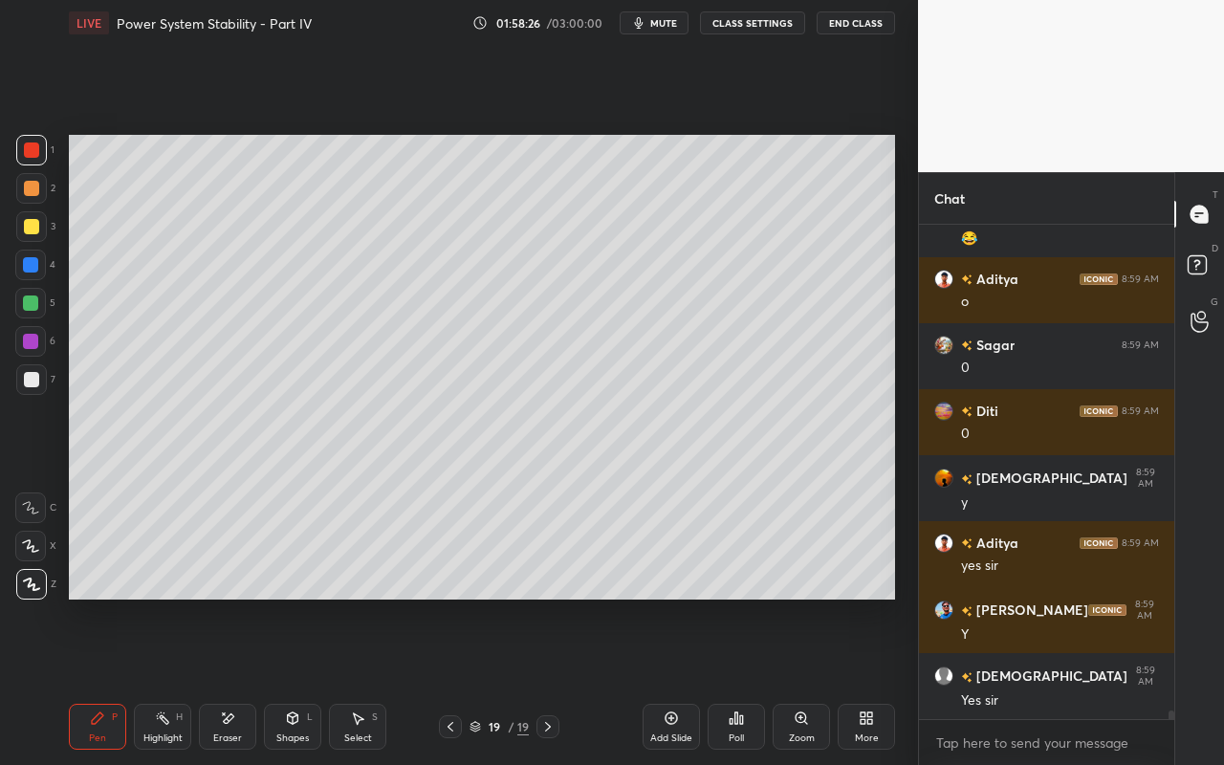
click at [164, 680] on div "Highlight H" at bounding box center [162, 727] width 57 height 46
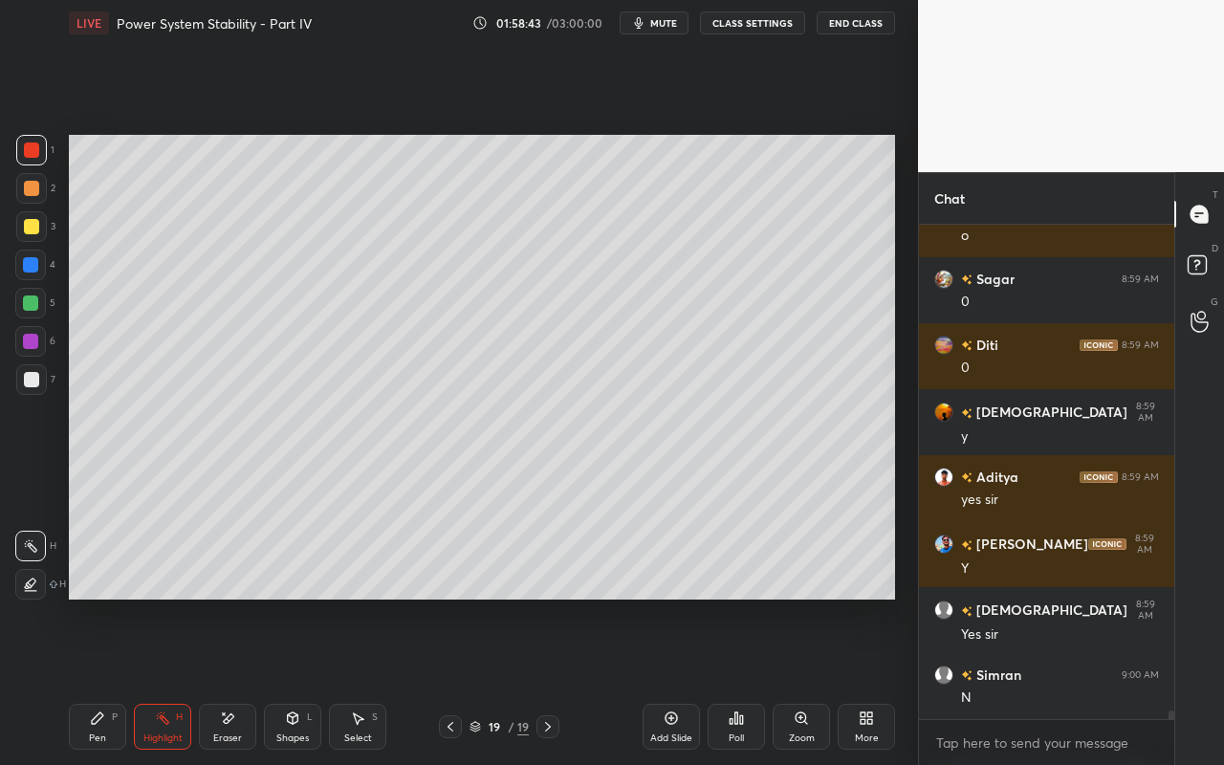
scroll to position [27222, 0]
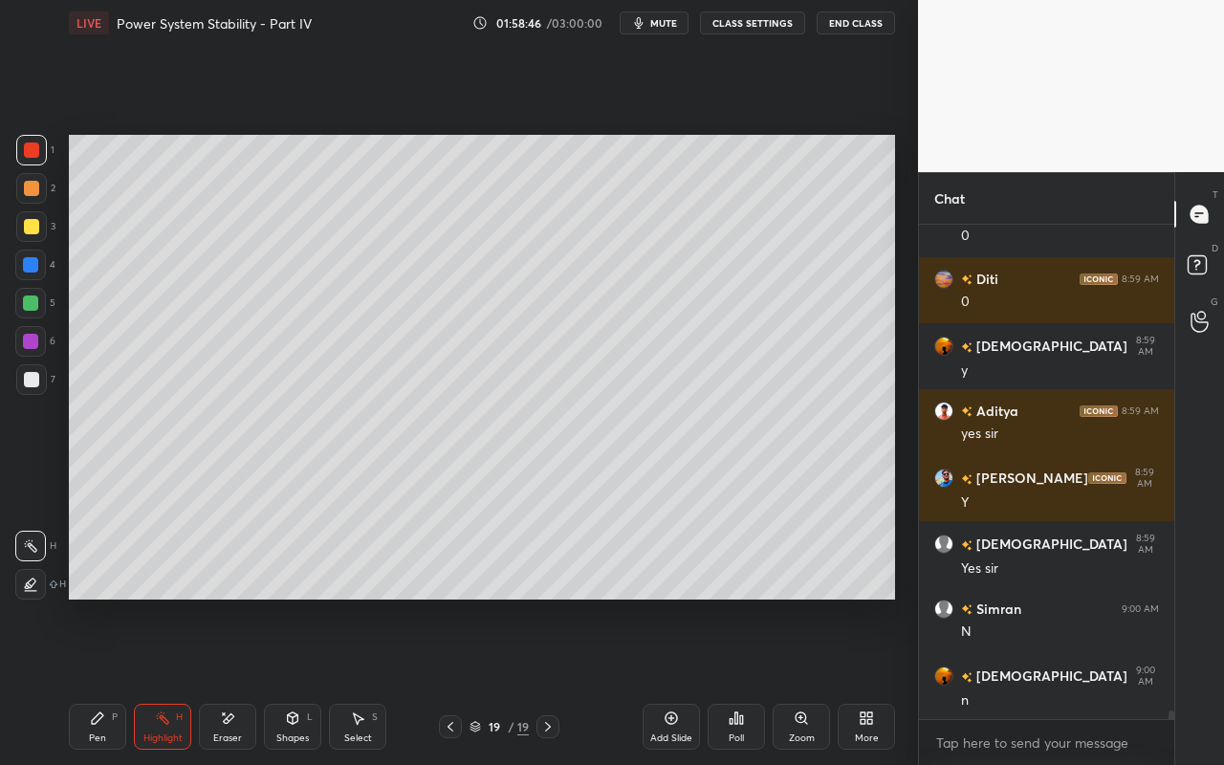
drag, startPoint x: 80, startPoint y: 736, endPoint x: 141, endPoint y: 662, distance: 95.1
click at [80, 680] on div "Pen P" at bounding box center [97, 727] width 57 height 46
drag, startPoint x: 162, startPoint y: 728, endPoint x: 193, endPoint y: 677, distance: 60.5
click at [165, 680] on div "Highlight H" at bounding box center [162, 727] width 57 height 46
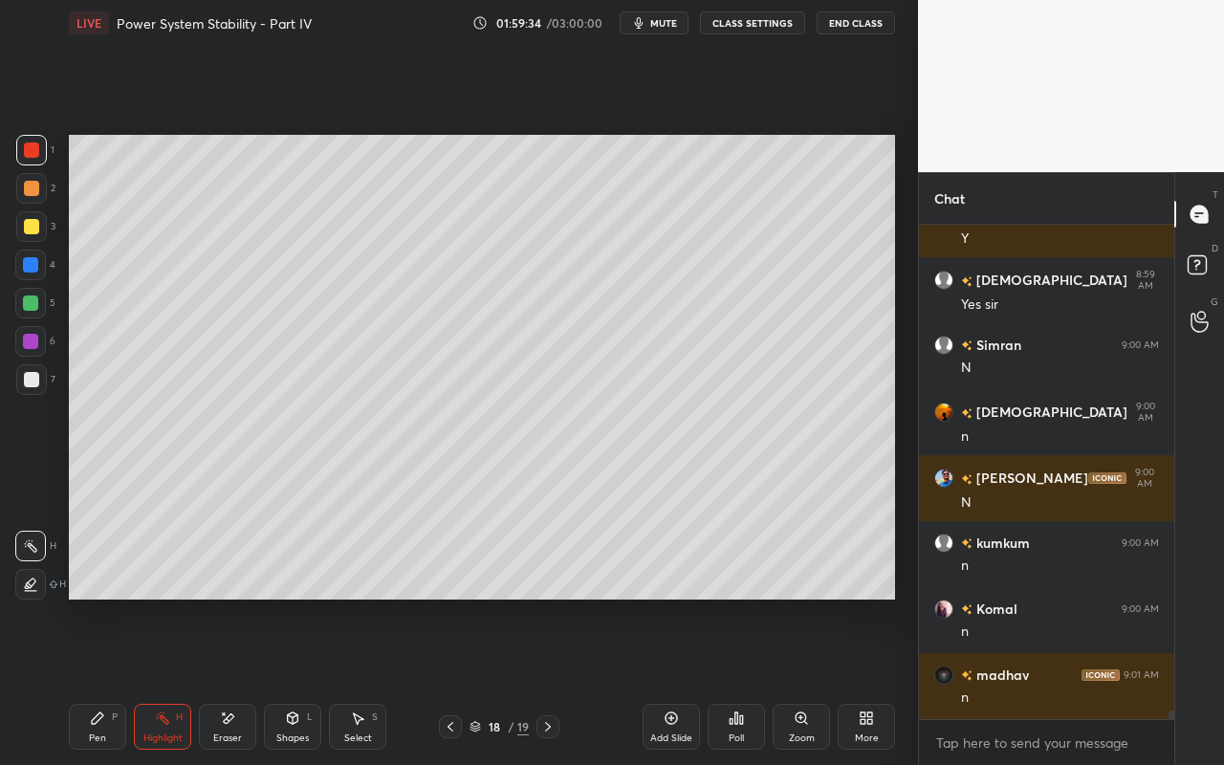
scroll to position [27552, 0]
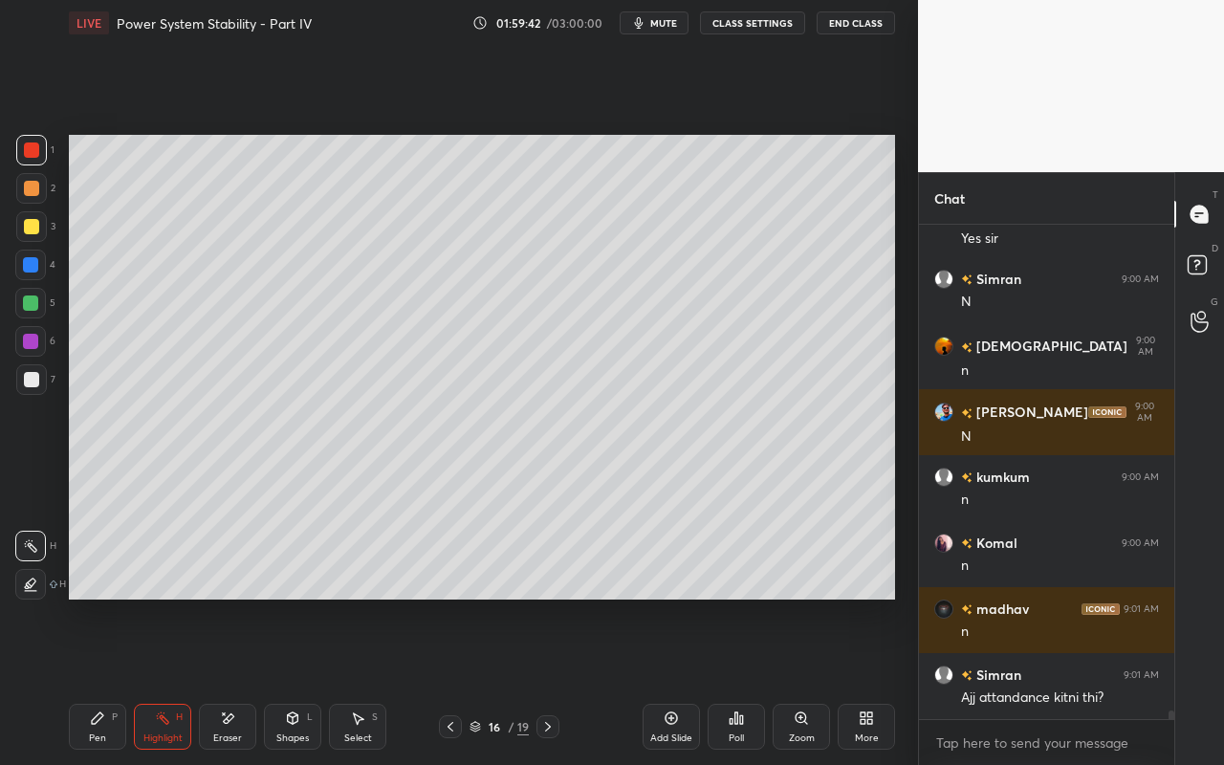
click at [370, 680] on div "Select" at bounding box center [358, 738] width 28 height 10
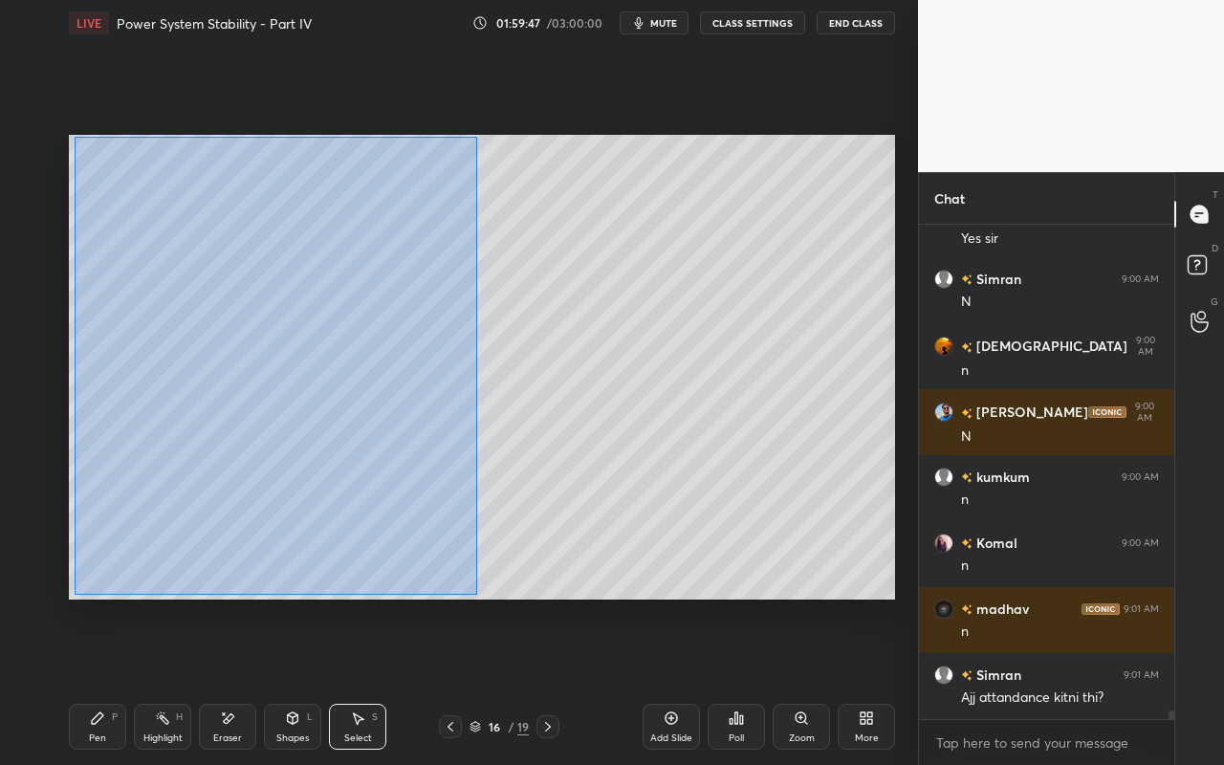
drag, startPoint x: 82, startPoint y: 147, endPoint x: 471, endPoint y: 593, distance: 591.5
click at [473, 596] on div "0 ° Undo Copy Paste here Duplicate Duplicate to new slide Delete" at bounding box center [482, 367] width 826 height 465
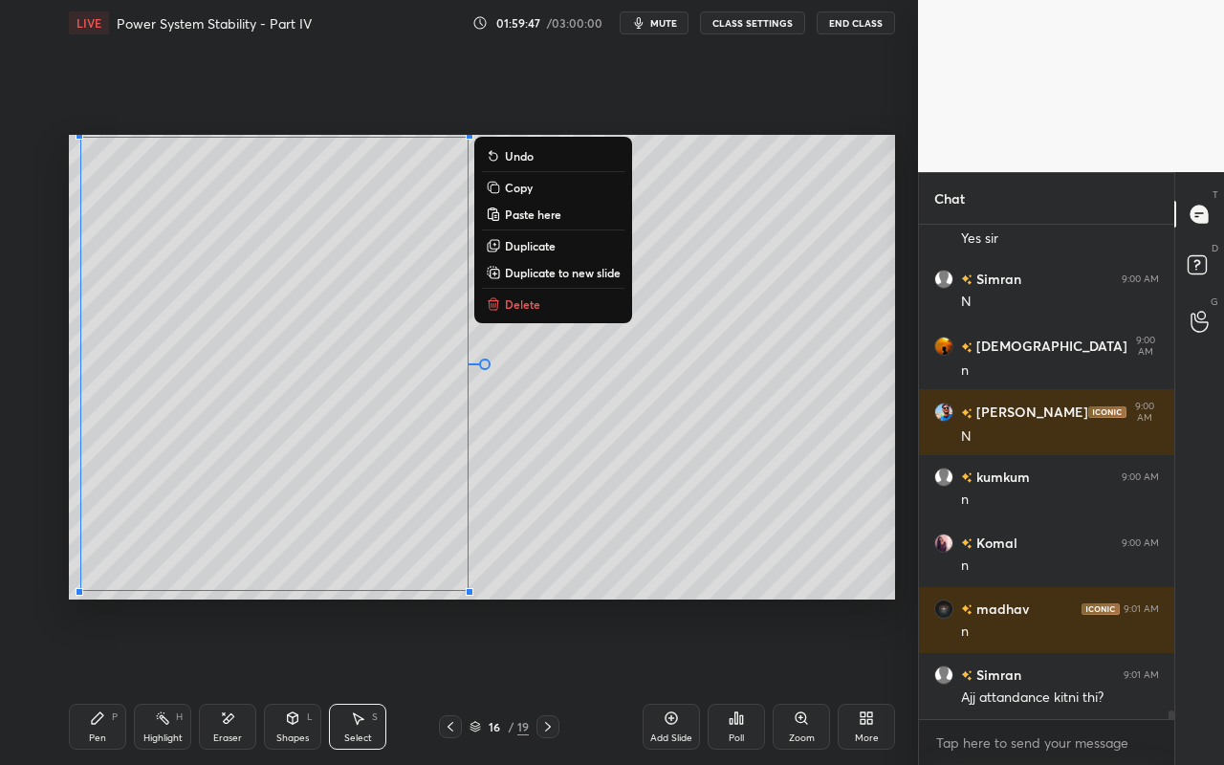
click at [524, 191] on p "Copy" at bounding box center [519, 187] width 28 height 15
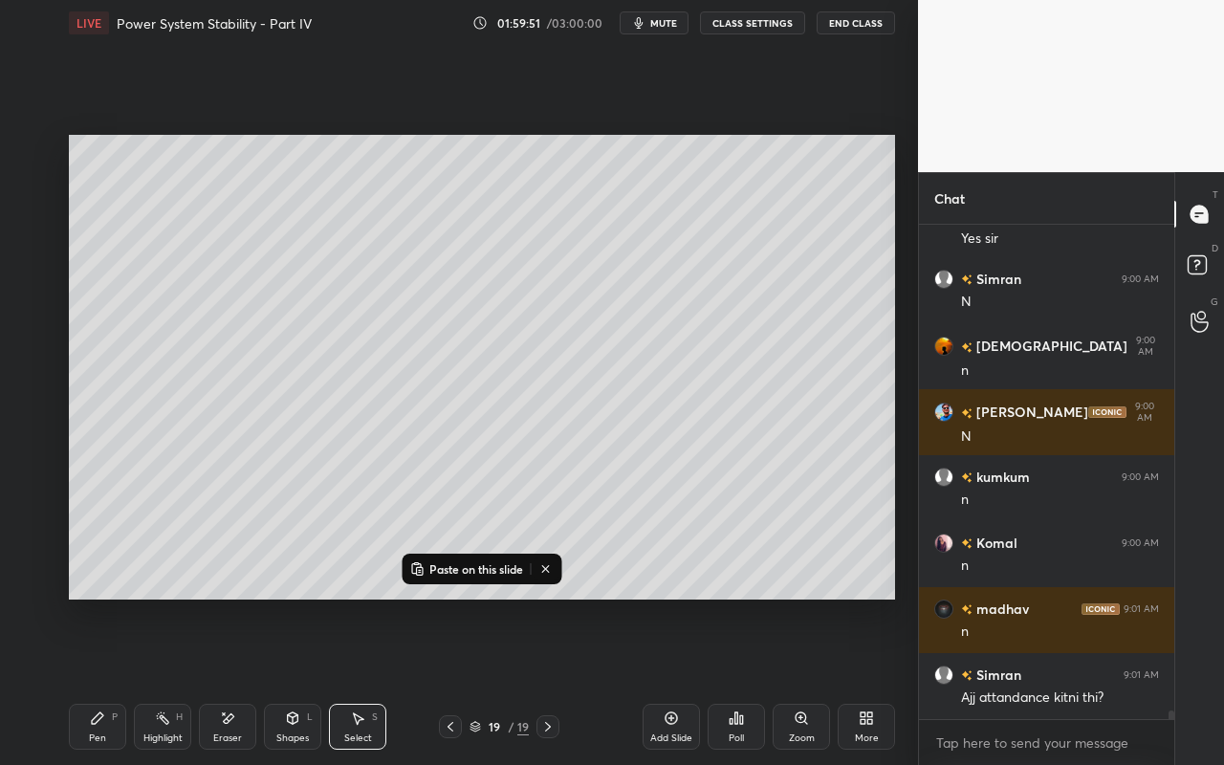
drag, startPoint x: 661, startPoint y: 740, endPoint x: 666, endPoint y: 686, distance: 53.8
click at [659, 680] on div "Add Slide" at bounding box center [671, 738] width 42 height 10
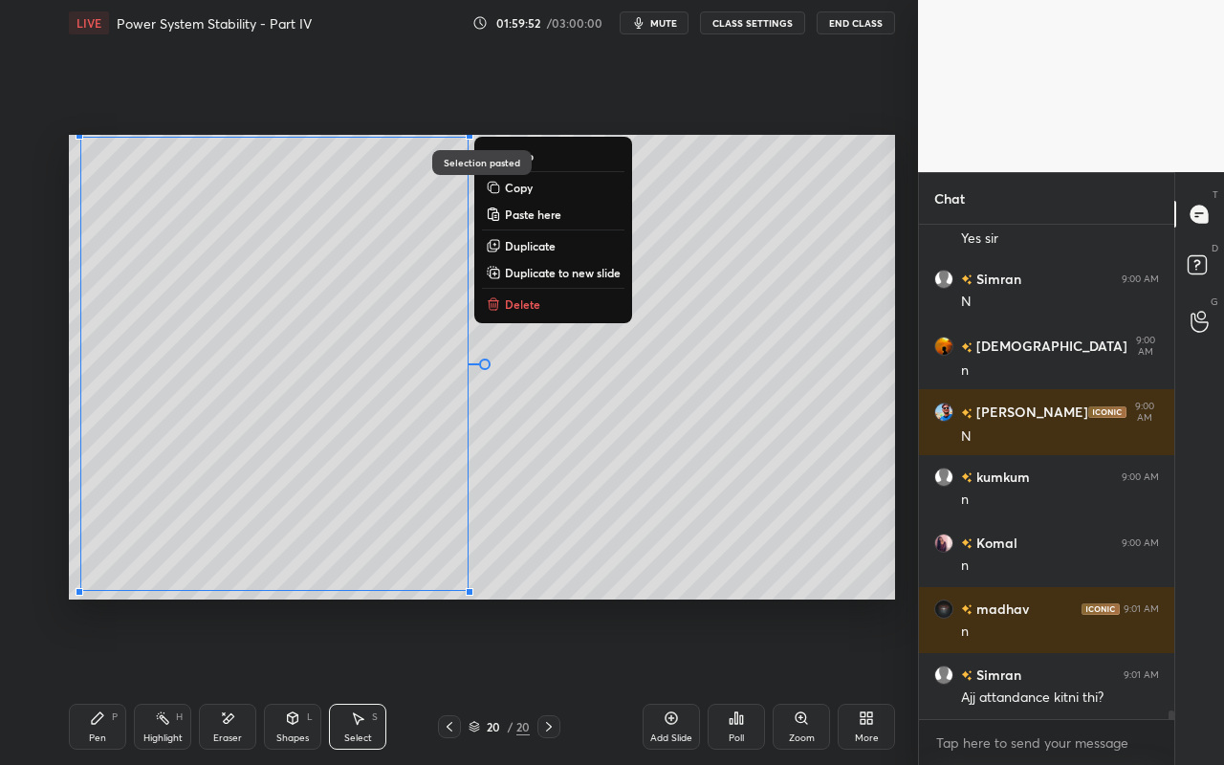
click at [782, 484] on div "0 ° Undo Copy Paste here Duplicate Duplicate to new slide Delete" at bounding box center [482, 367] width 826 height 465
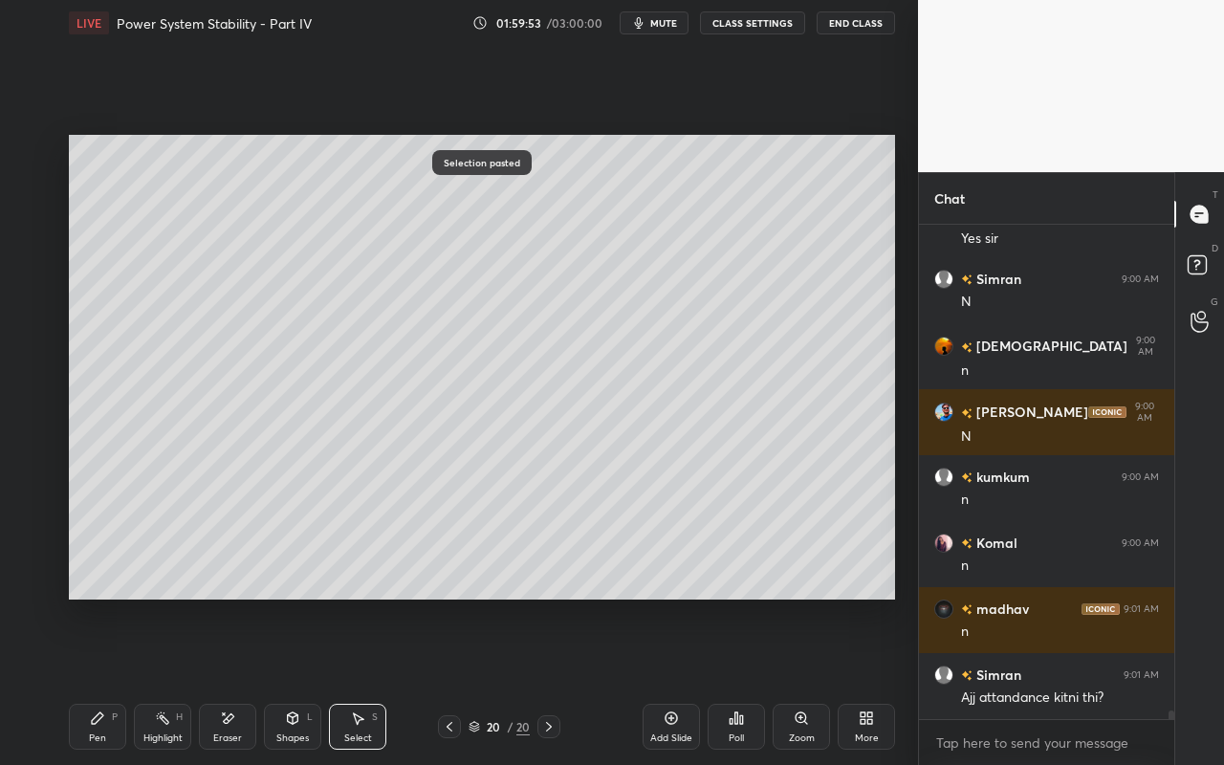
drag, startPoint x: 96, startPoint y: 731, endPoint x: 117, endPoint y: 641, distance: 92.3
click at [99, 680] on div "Pen" at bounding box center [97, 738] width 17 height 10
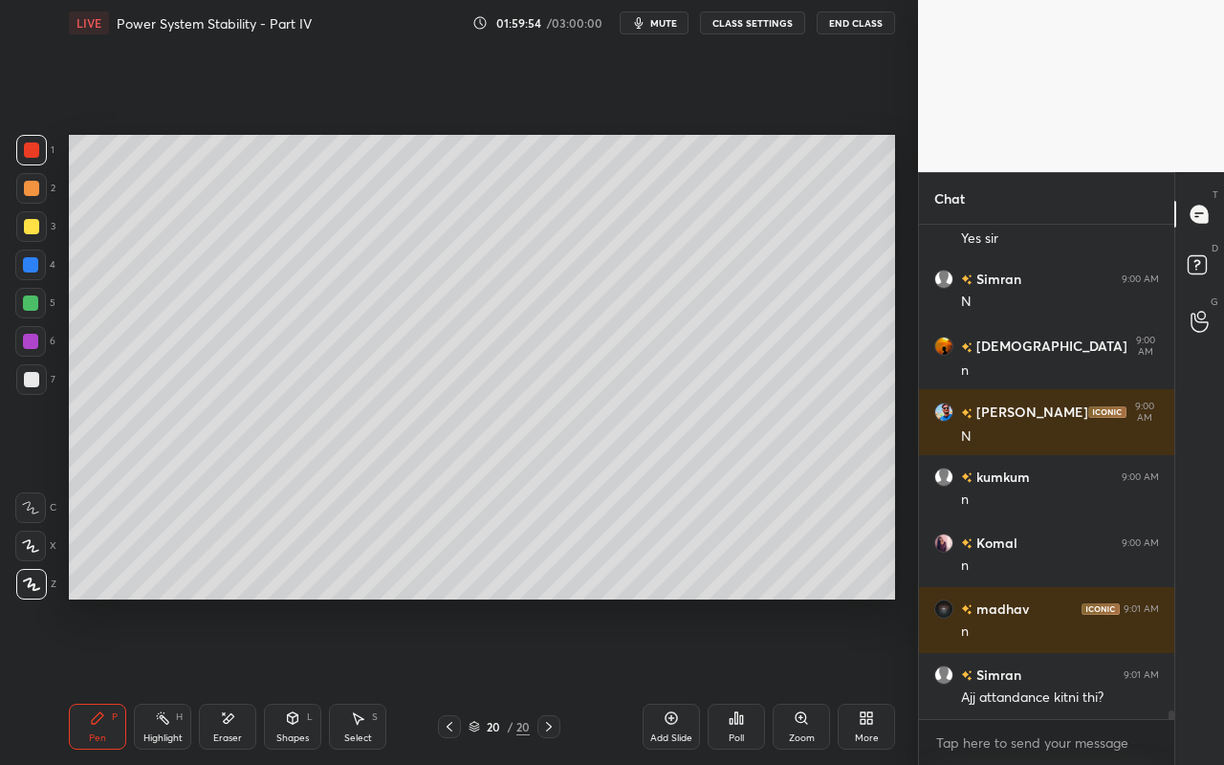
click at [35, 191] on div at bounding box center [31, 188] width 15 height 15
click at [33, 384] on div at bounding box center [31, 379] width 15 height 15
drag, startPoint x: 151, startPoint y: 727, endPoint x: 183, endPoint y: 669, distance: 65.5
click at [155, 680] on div "Highlight H" at bounding box center [162, 727] width 57 height 46
click at [222, 680] on icon at bounding box center [227, 718] width 15 height 16
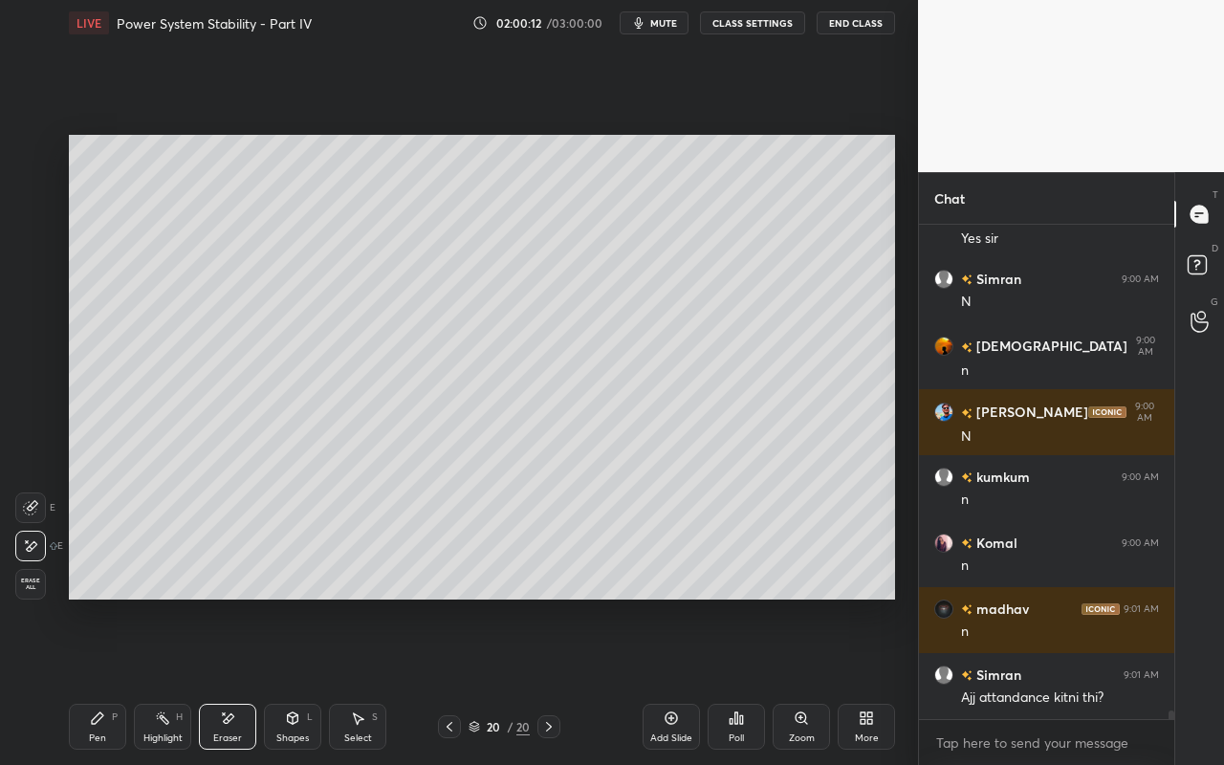
click at [181, 680] on div "Highlight H" at bounding box center [162, 727] width 57 height 46
click at [209, 680] on div "Eraser" at bounding box center [227, 727] width 57 height 46
click at [33, 523] on div "E E Erase all" at bounding box center [39, 542] width 48 height 115
click at [31, 507] on icon at bounding box center [30, 507] width 15 height 15
drag, startPoint x: 106, startPoint y: 737, endPoint x: 128, endPoint y: 677, distance: 64.1
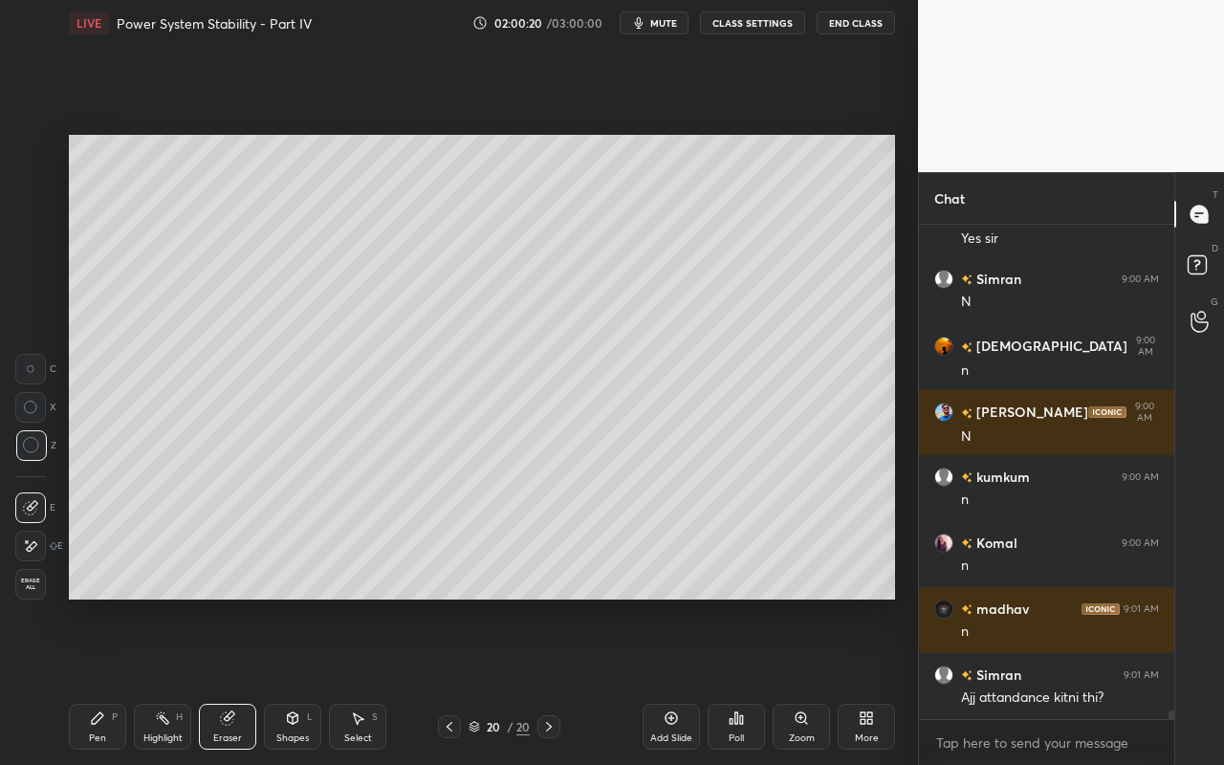
click at [106, 680] on div "Pen P" at bounding box center [97, 727] width 57 height 46
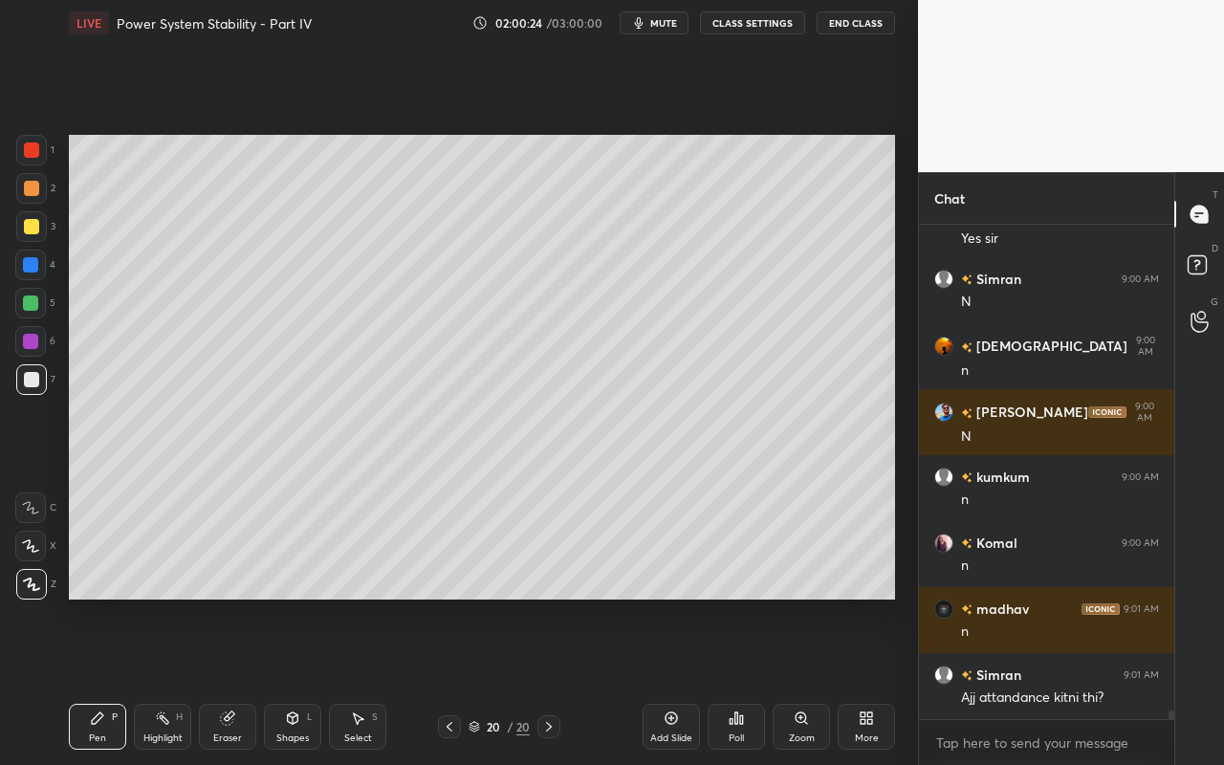
click at [94, 680] on icon at bounding box center [97, 717] width 15 height 15
click at [171, 680] on div "Highlight H" at bounding box center [162, 727] width 57 height 46
click at [101, 680] on div "Pen P" at bounding box center [97, 727] width 57 height 46
click at [169, 680] on div "Highlight H" at bounding box center [162, 727] width 57 height 46
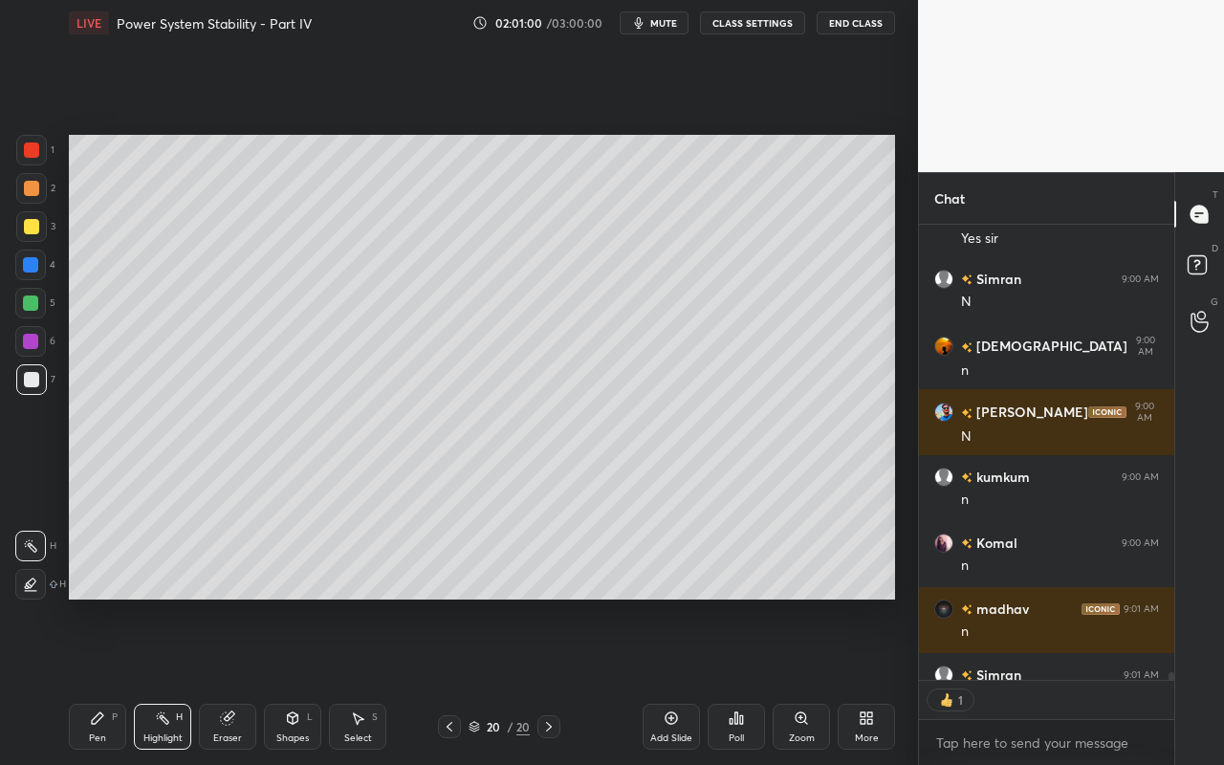
drag, startPoint x: 98, startPoint y: 734, endPoint x: 232, endPoint y: 613, distance: 180.7
click at [107, 680] on div "Pen P" at bounding box center [97, 727] width 57 height 46
drag, startPoint x: 162, startPoint y: 730, endPoint x: 159, endPoint y: 612, distance: 118.6
click at [163, 680] on div "Highlight H" at bounding box center [162, 727] width 57 height 46
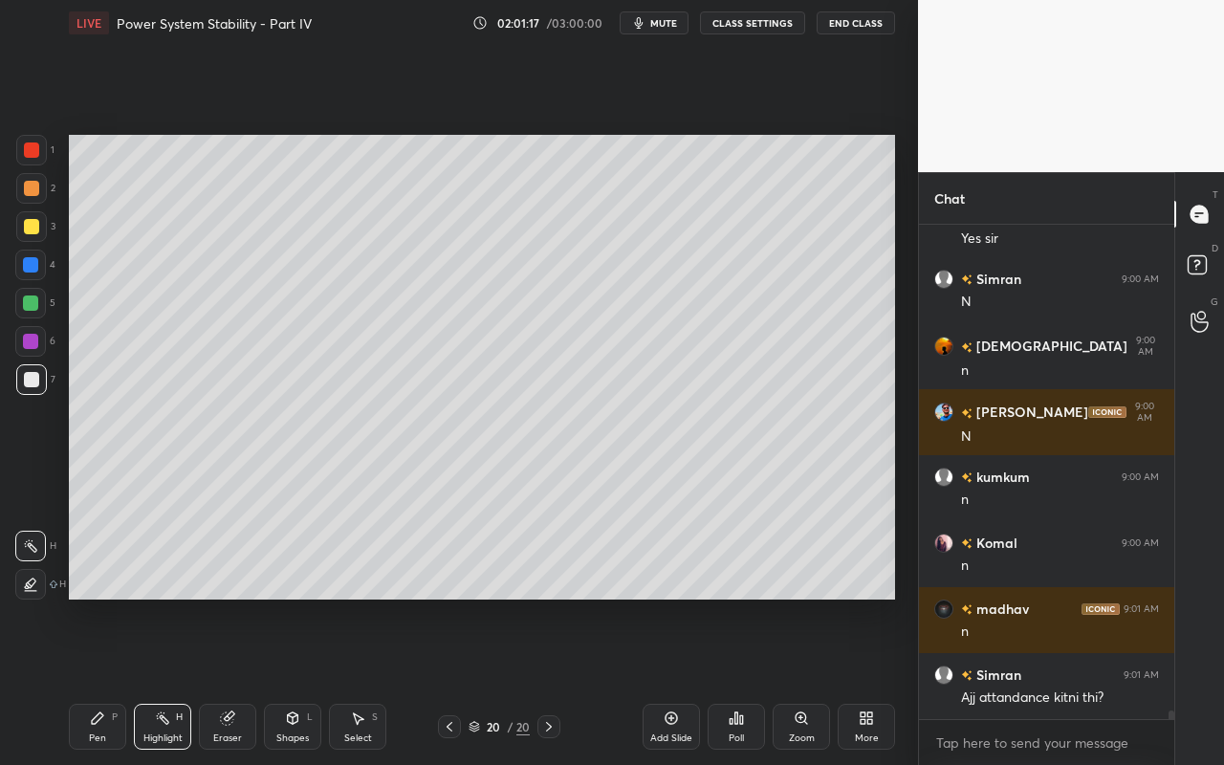
drag, startPoint x: 98, startPoint y: 717, endPoint x: 103, endPoint y: 707, distance: 11.1
click at [101, 680] on icon at bounding box center [97, 717] width 15 height 15
drag, startPoint x: 153, startPoint y: 733, endPoint x: 206, endPoint y: 633, distance: 113.3
click at [157, 680] on div "Highlight" at bounding box center [162, 738] width 39 height 10
drag, startPoint x: 100, startPoint y: 722, endPoint x: 166, endPoint y: 606, distance: 133.2
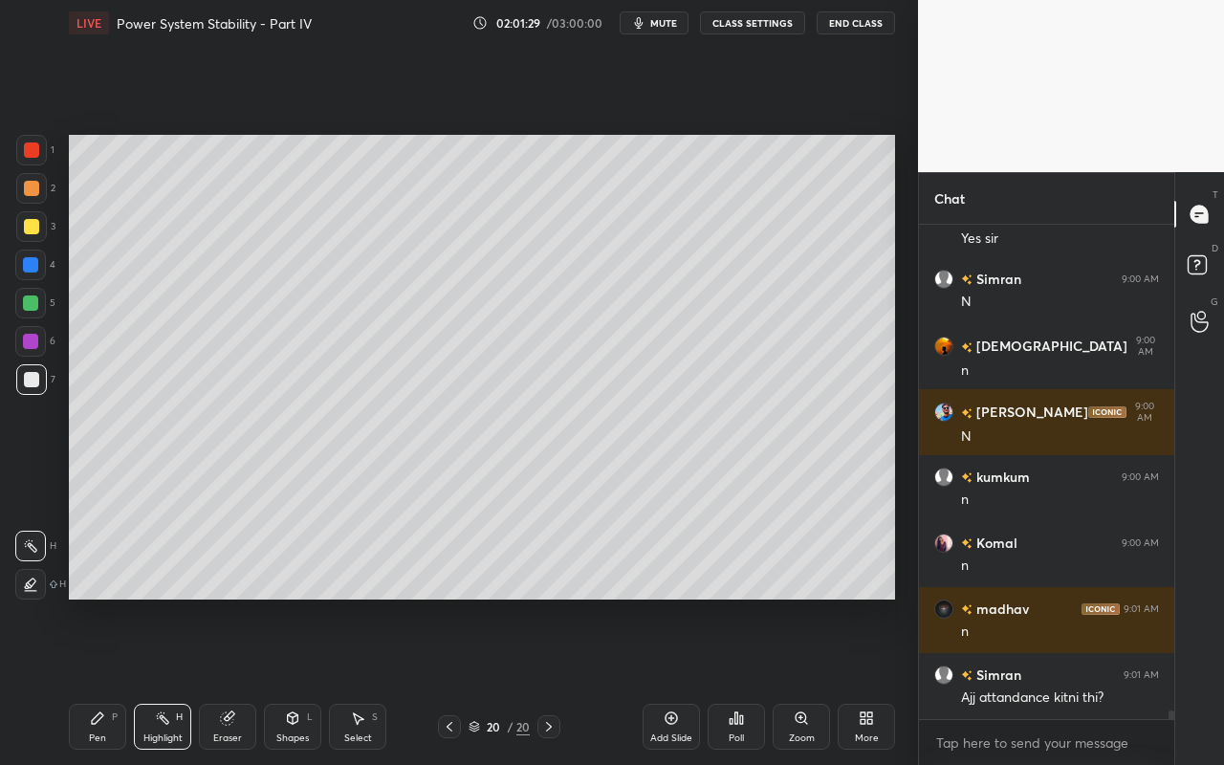
click at [104, 680] on icon at bounding box center [97, 717] width 15 height 15
click at [107, 680] on div "Pen P" at bounding box center [97, 727] width 57 height 46
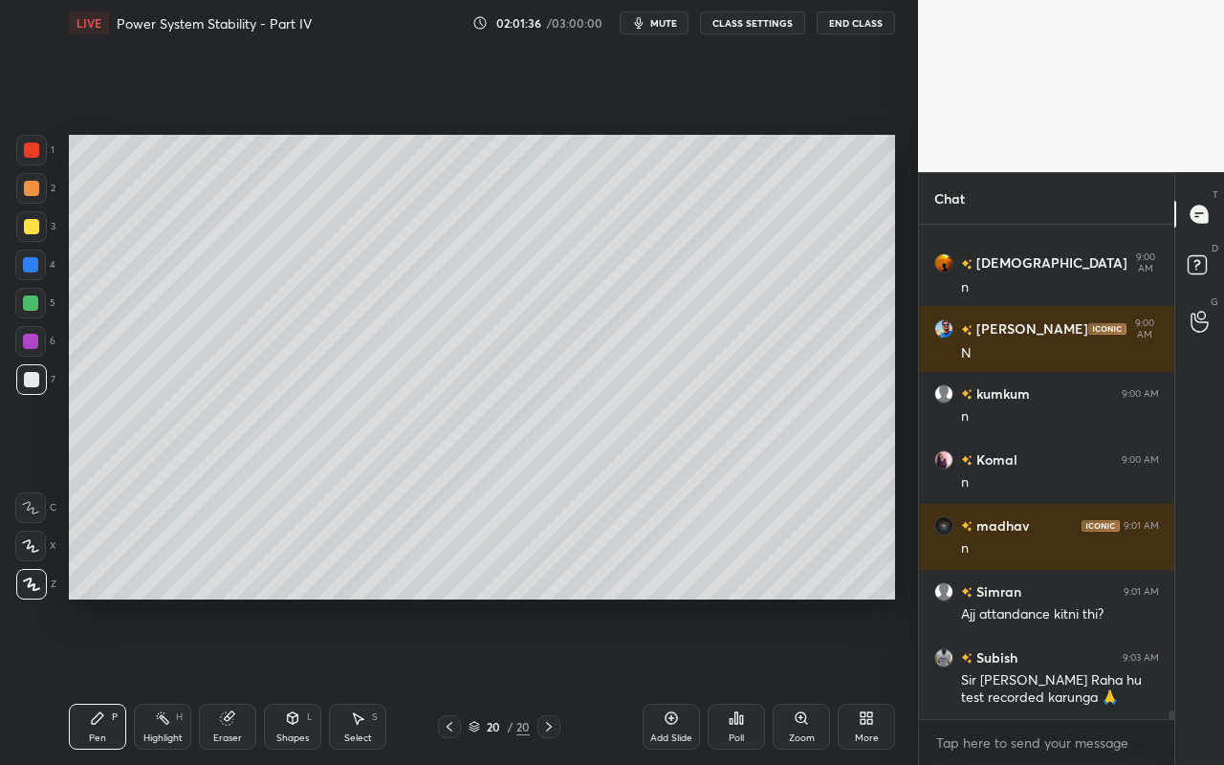
click at [165, 680] on div "Highlight H" at bounding box center [162, 727] width 57 height 46
drag, startPoint x: 99, startPoint y: 725, endPoint x: 231, endPoint y: 619, distance: 169.3
click at [107, 680] on div "Pen P" at bounding box center [97, 727] width 57 height 46
click at [101, 680] on div "Pen P" at bounding box center [97, 727] width 57 height 46
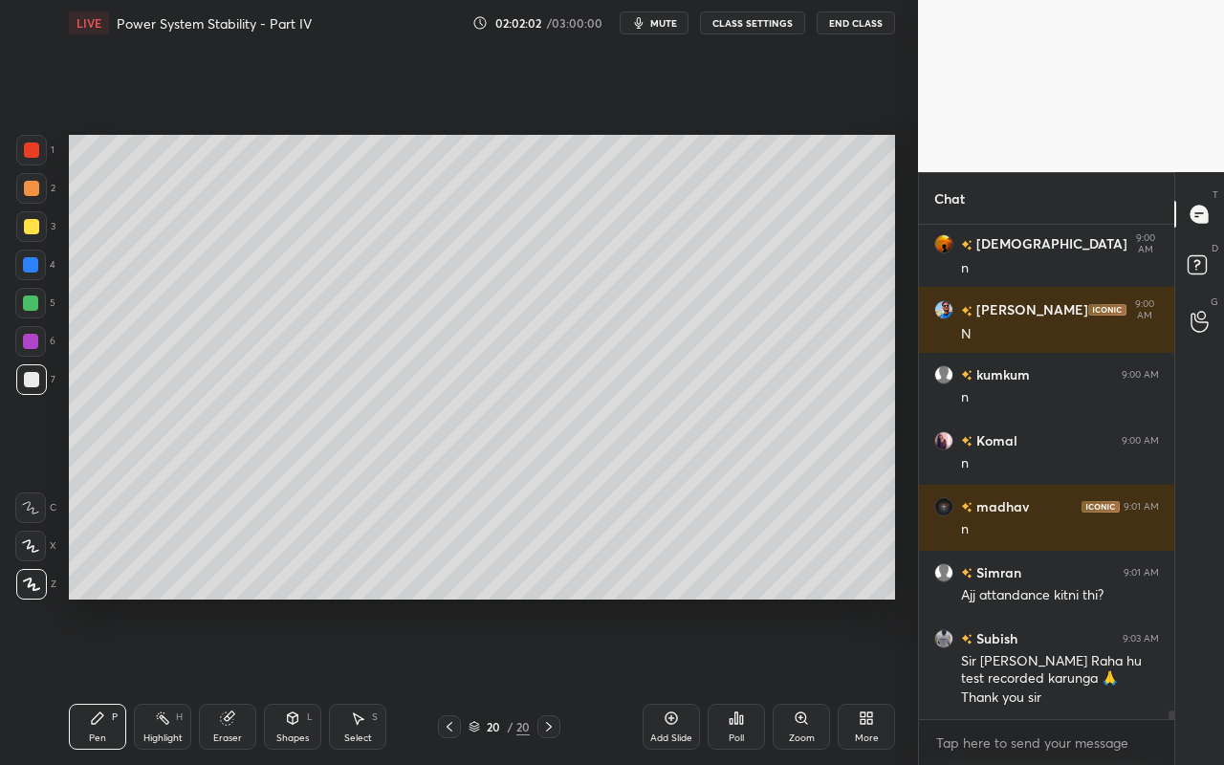
click at [154, 680] on div "Highlight H" at bounding box center [162, 727] width 57 height 46
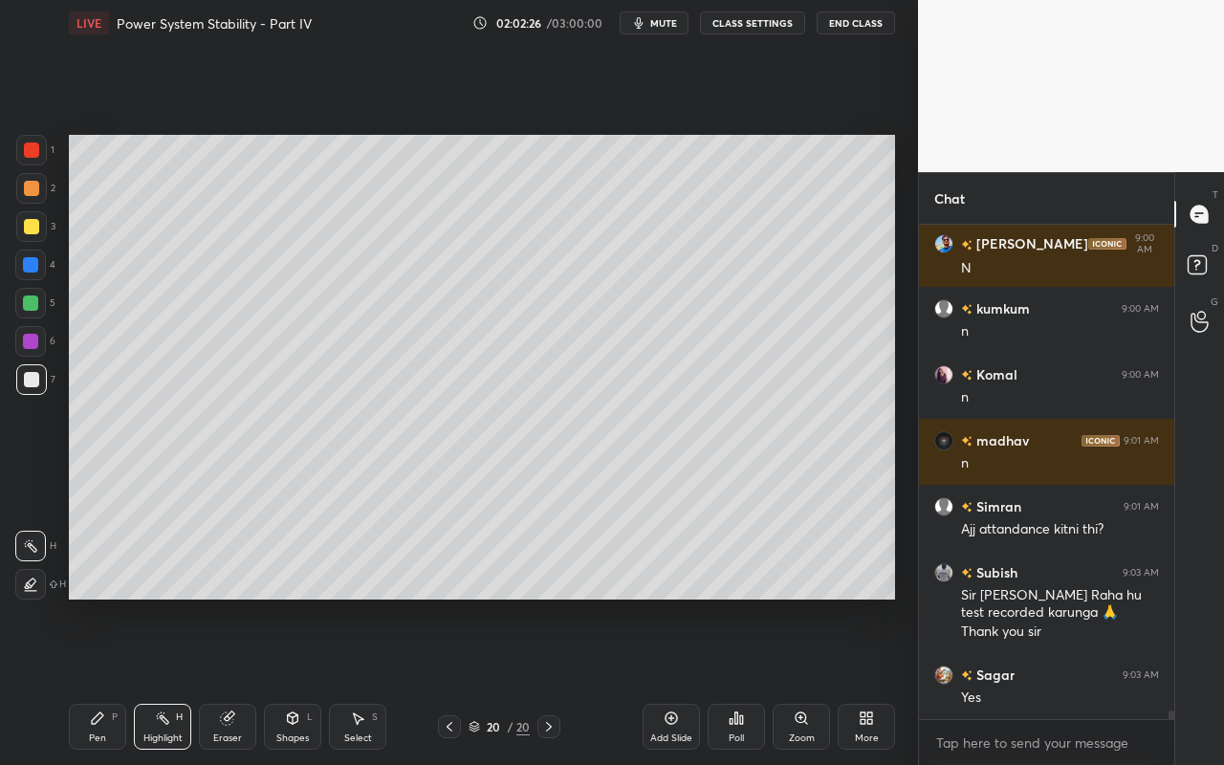
scroll to position [27786, 0]
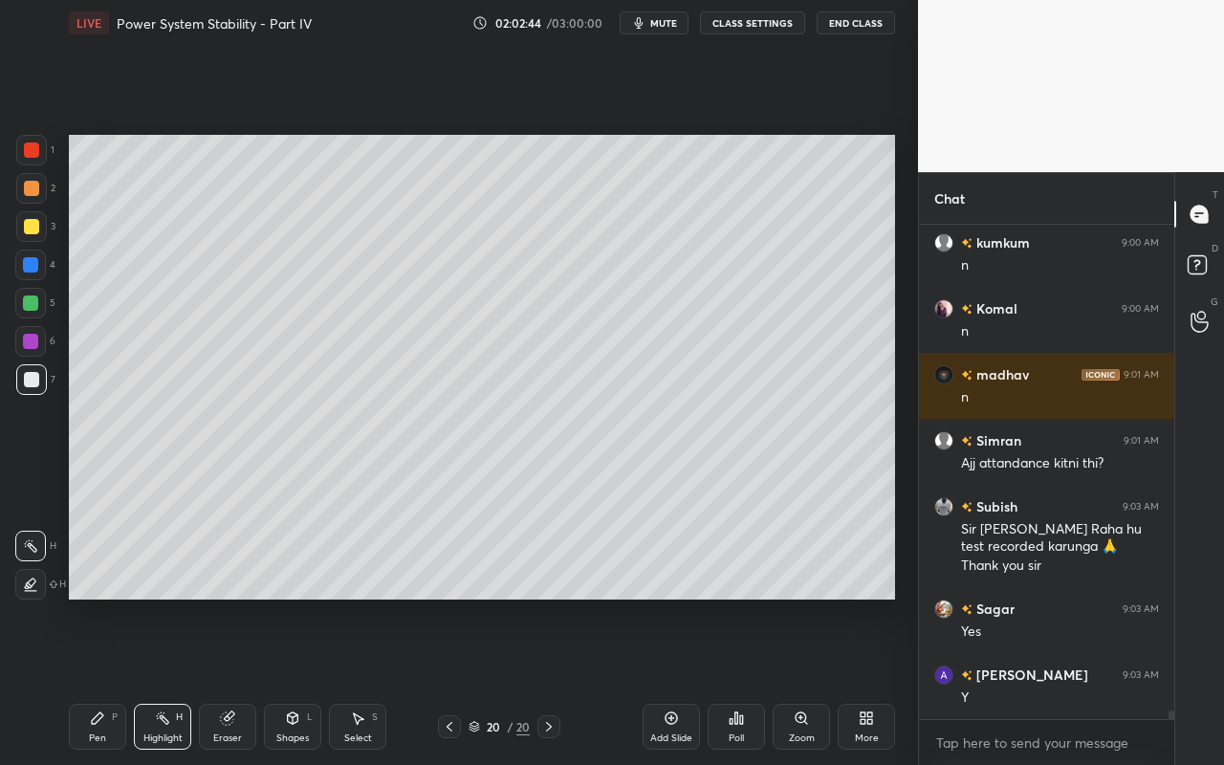
drag, startPoint x: 157, startPoint y: 737, endPoint x: 181, endPoint y: 612, distance: 127.5
click at [161, 680] on div "Highlight H" at bounding box center [162, 727] width 57 height 46
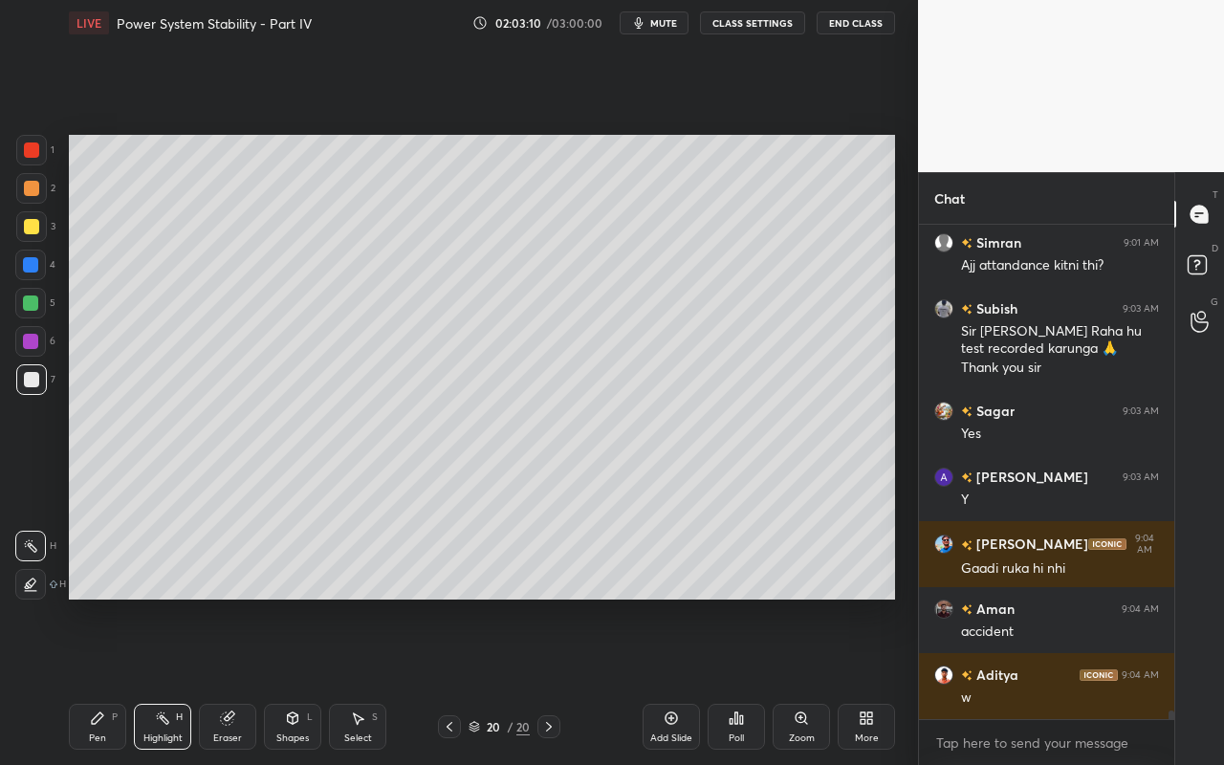
scroll to position [28050, 0]
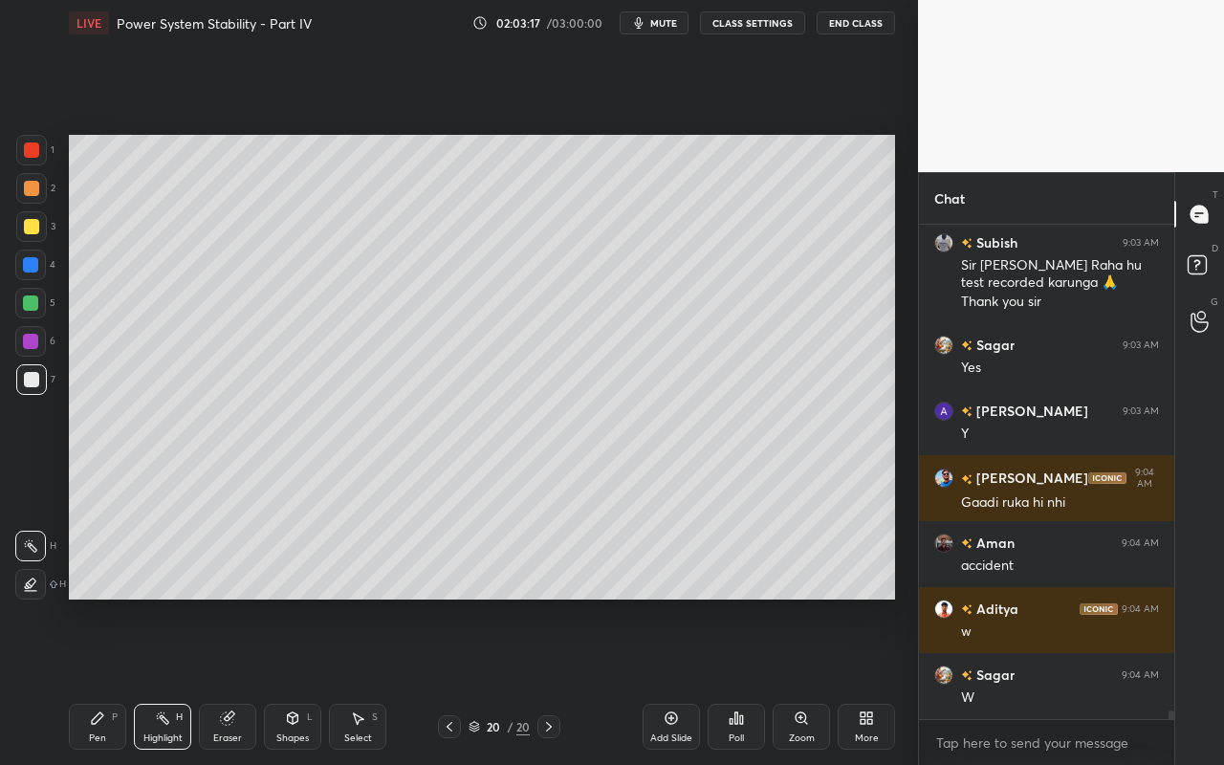
drag, startPoint x: 157, startPoint y: 734, endPoint x: 187, endPoint y: 686, distance: 56.7
click at [157, 680] on div "Highlight" at bounding box center [162, 738] width 39 height 10
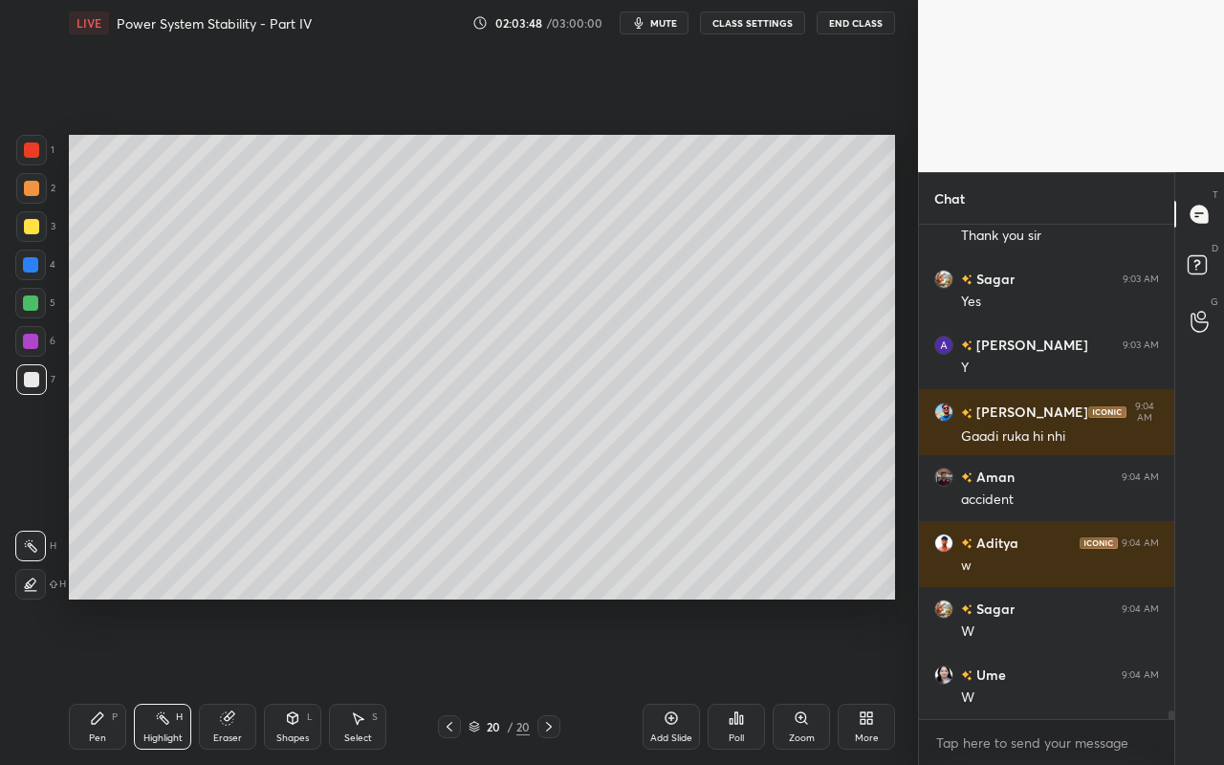
scroll to position [28182, 0]
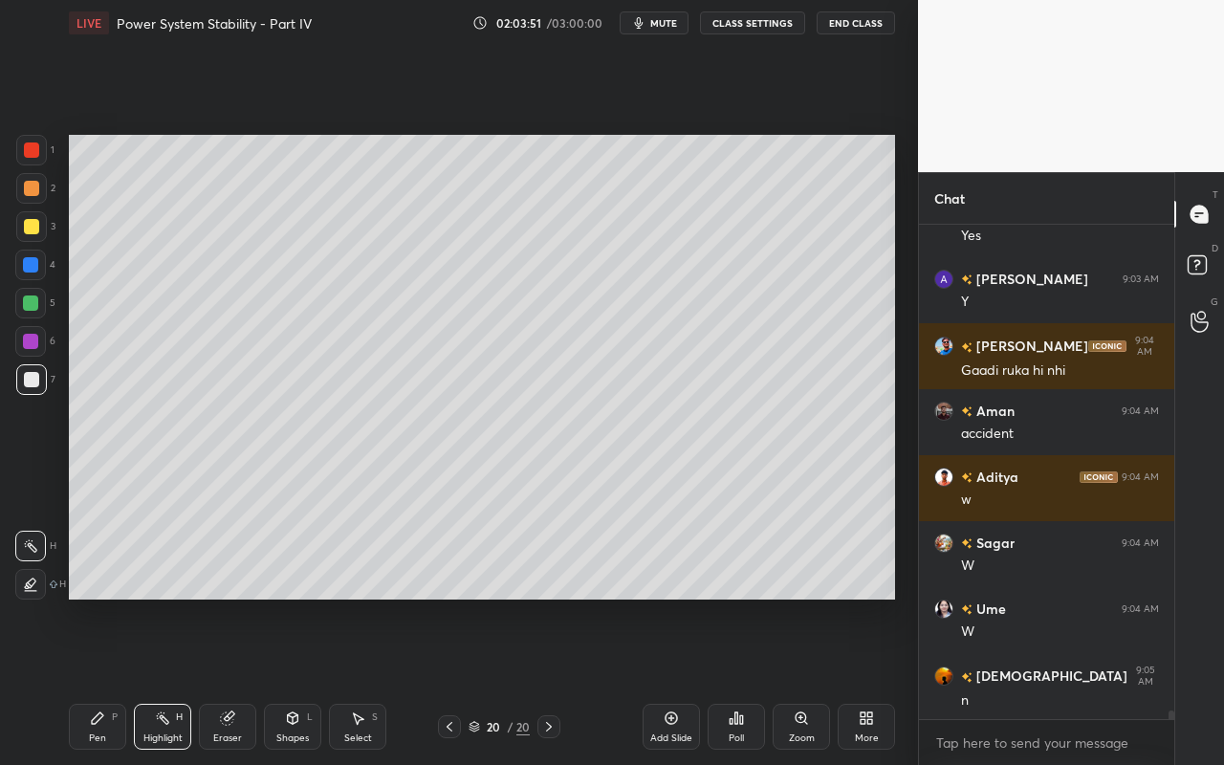
drag, startPoint x: 276, startPoint y: 735, endPoint x: 286, endPoint y: 712, distance: 24.9
click at [276, 680] on div "Shapes" at bounding box center [292, 738] width 33 height 10
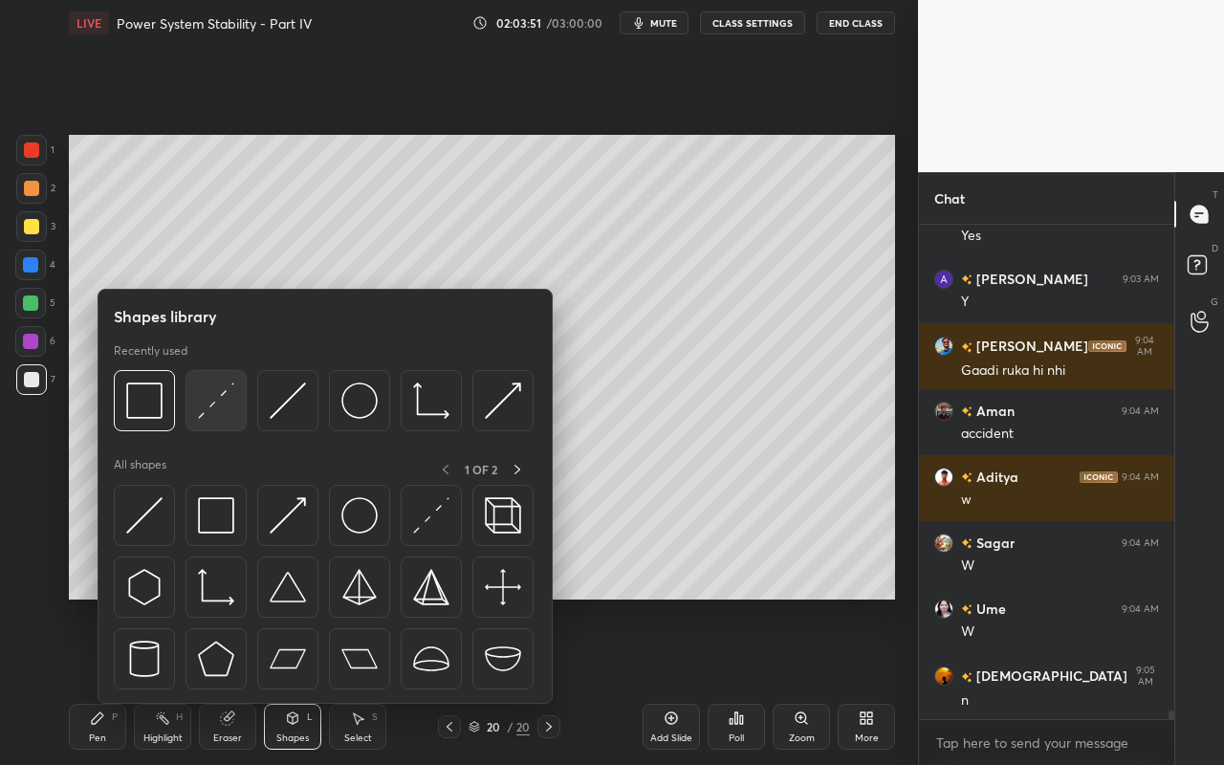
click at [226, 417] on img at bounding box center [216, 400] width 36 height 36
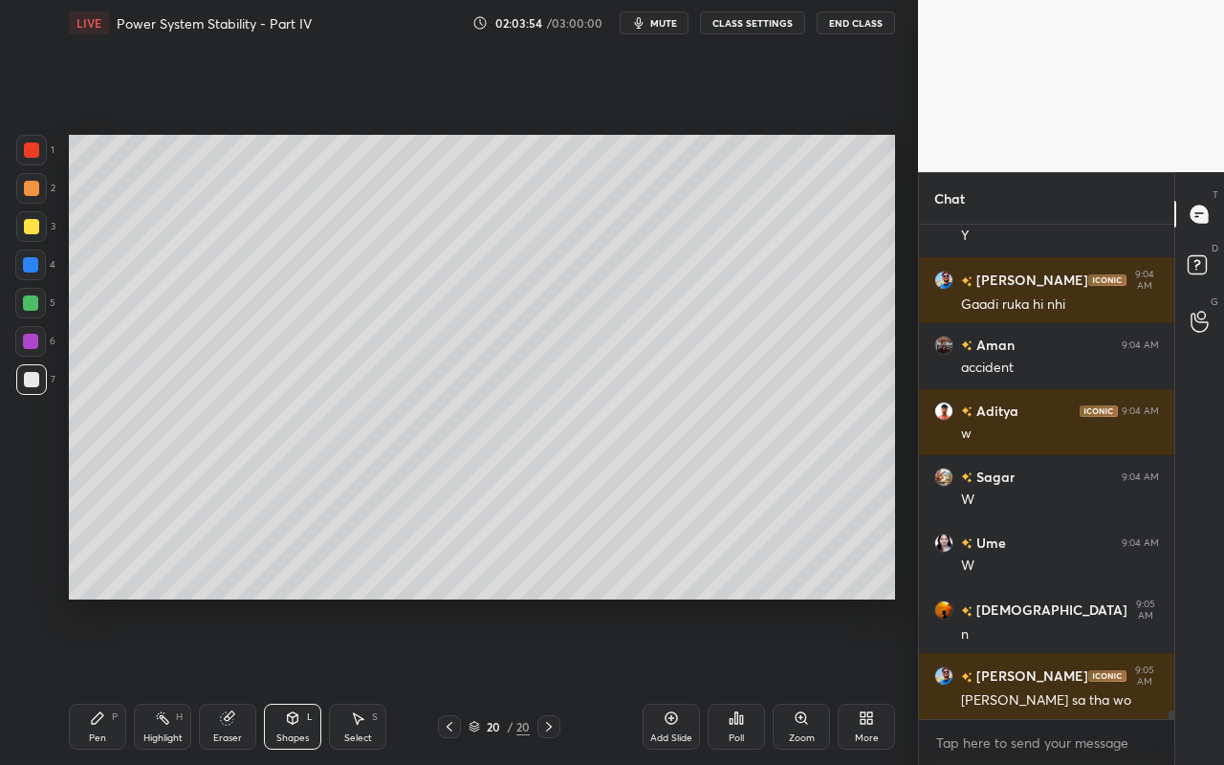
scroll to position [28314, 0]
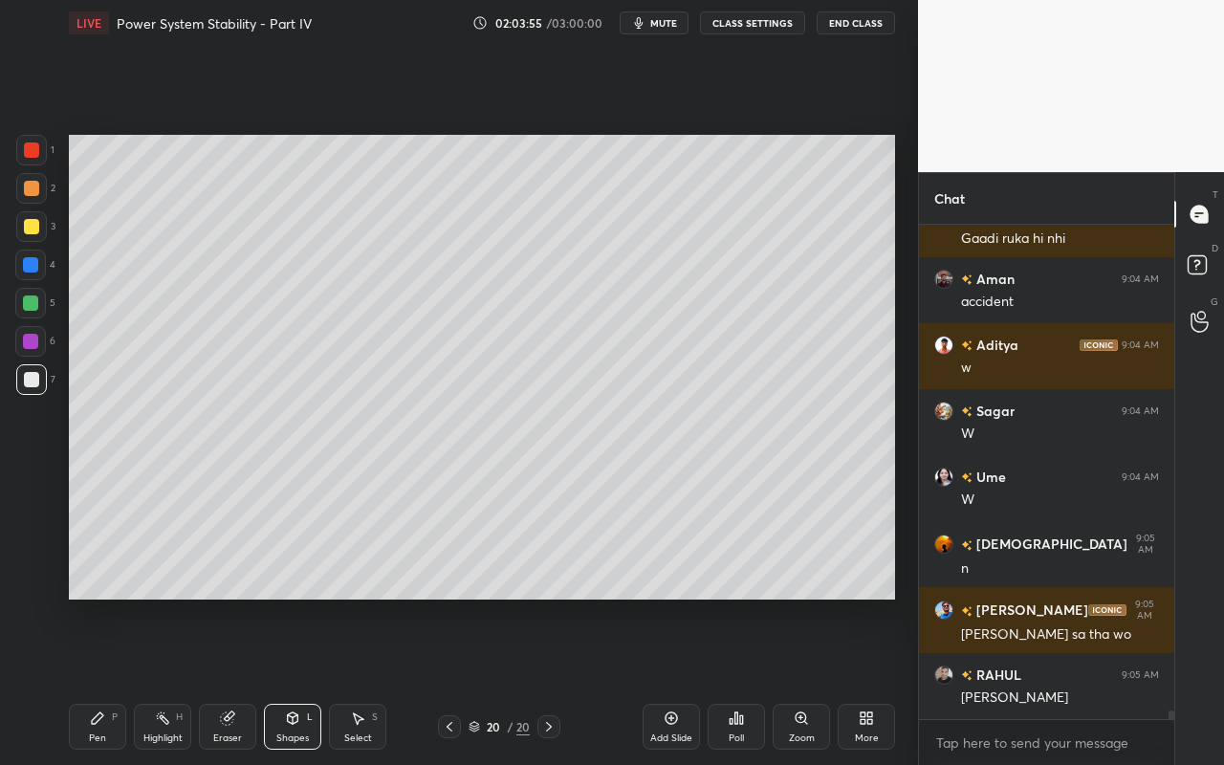
click at [103, 680] on div "Pen P" at bounding box center [97, 727] width 57 height 46
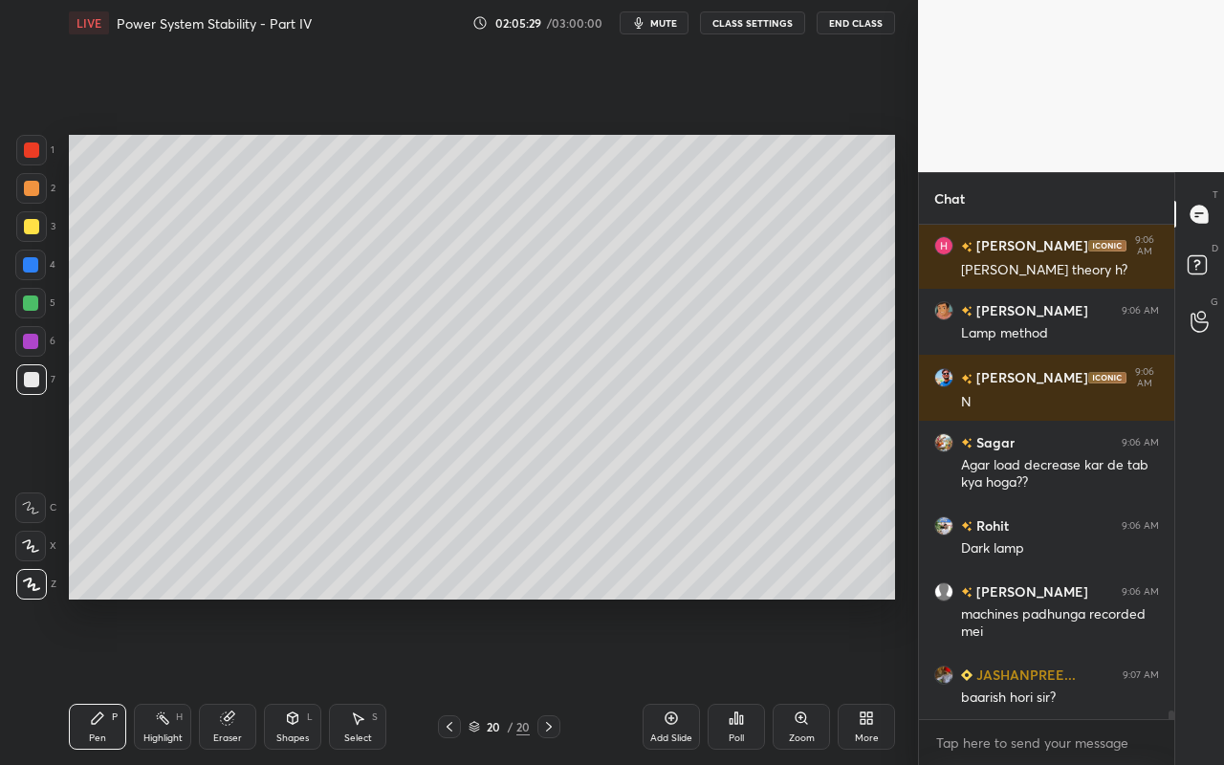
scroll to position [29110, 0]
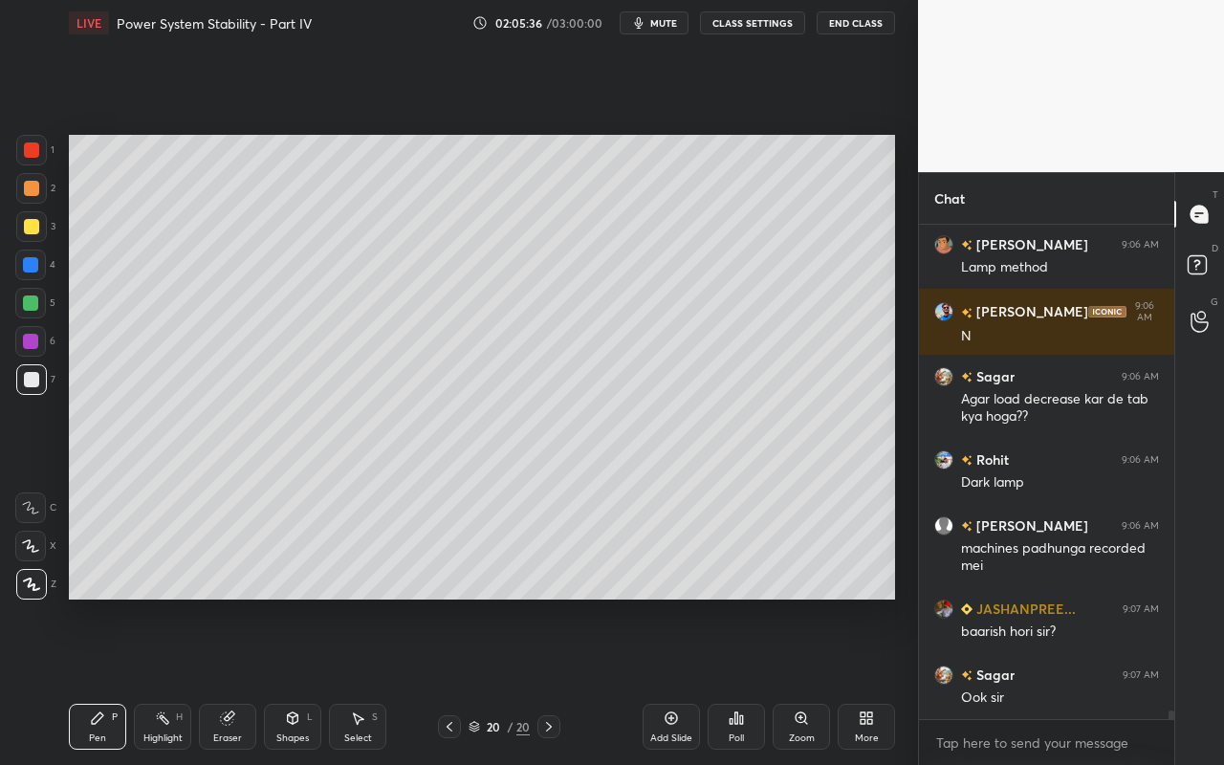
drag, startPoint x: 677, startPoint y: 728, endPoint x: 692, endPoint y: 739, distance: 18.6
click at [677, 680] on div "Add Slide" at bounding box center [670, 727] width 57 height 46
click at [294, 680] on div "Shapes L" at bounding box center [292, 727] width 57 height 46
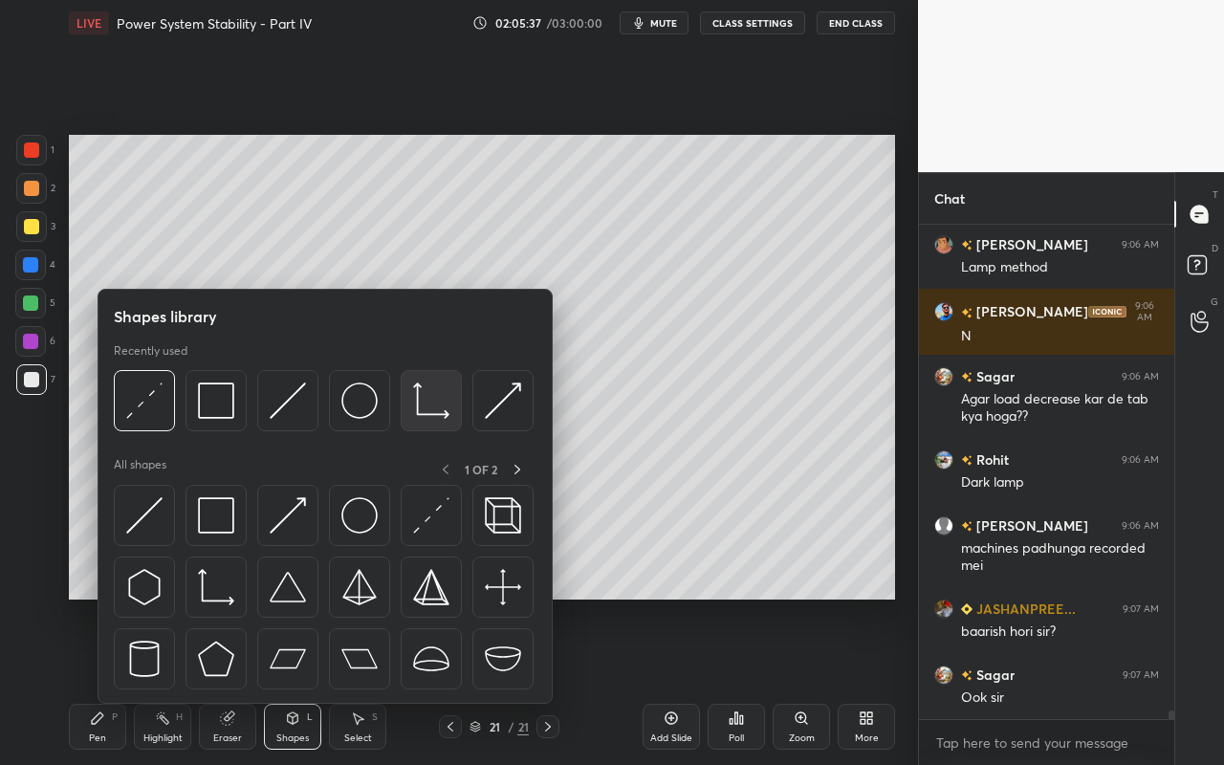
click at [437, 416] on img at bounding box center [431, 400] width 36 height 36
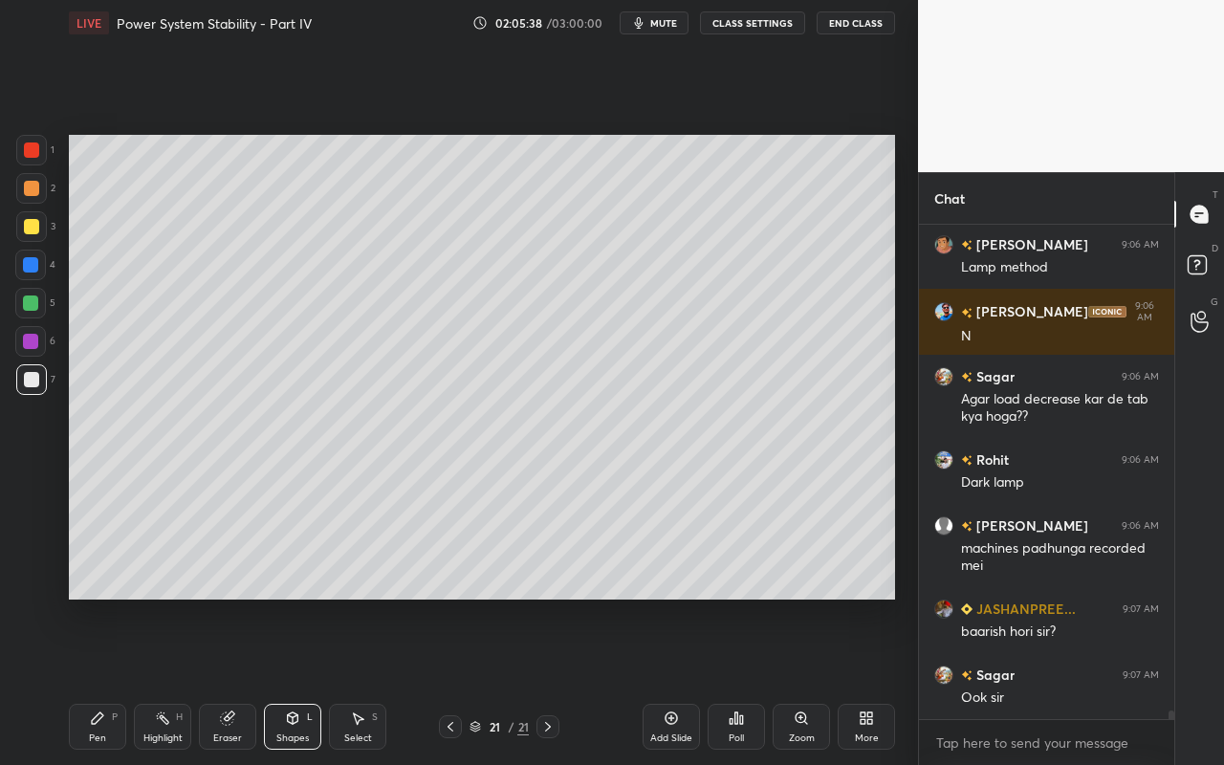
drag, startPoint x: 30, startPoint y: 375, endPoint x: 37, endPoint y: 368, distance: 10.2
click at [32, 375] on div at bounding box center [31, 379] width 15 height 15
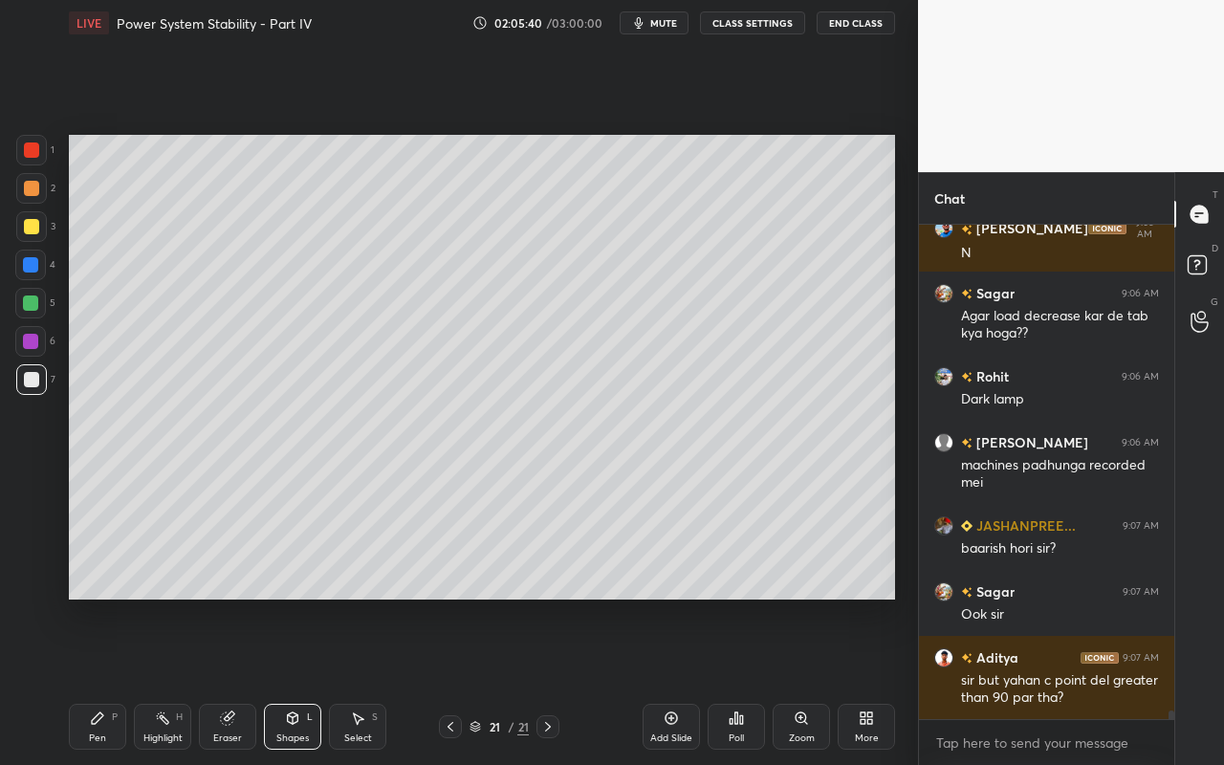
scroll to position [29325, 0]
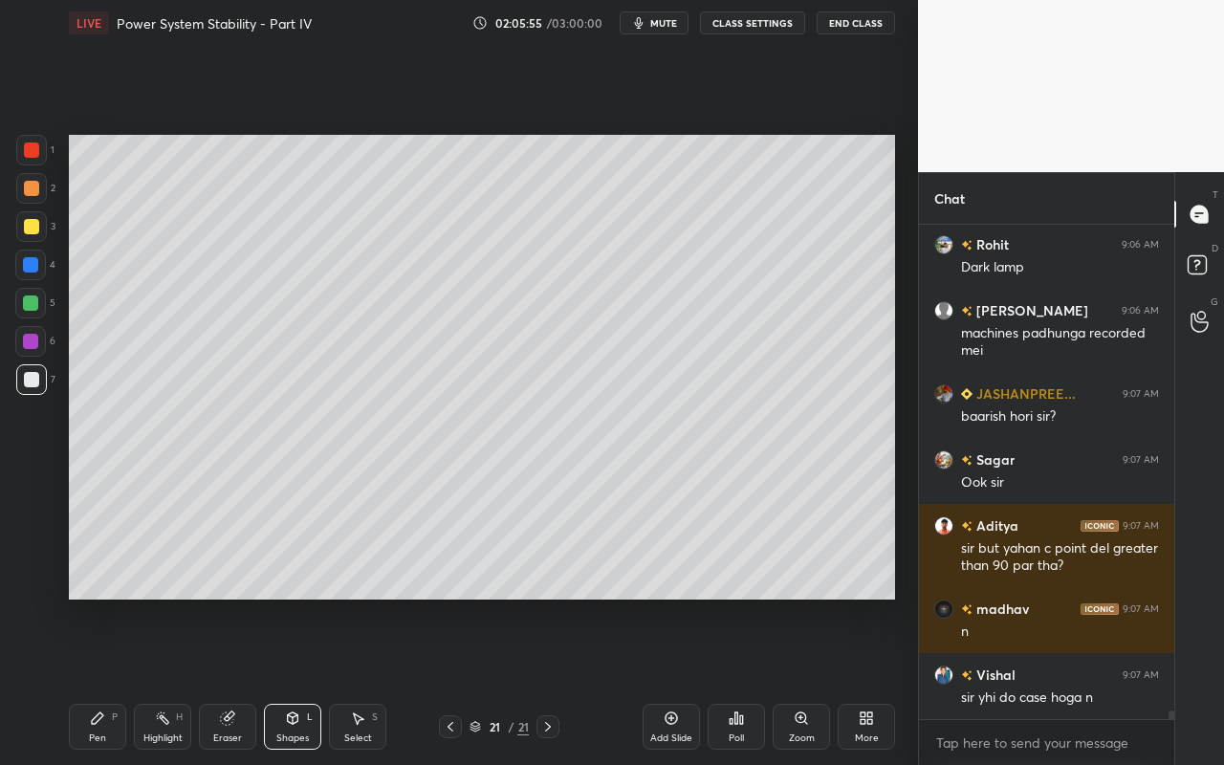
drag, startPoint x: 288, startPoint y: 726, endPoint x: 300, endPoint y: 711, distance: 19.0
click at [288, 680] on div "Shapes L" at bounding box center [292, 727] width 57 height 46
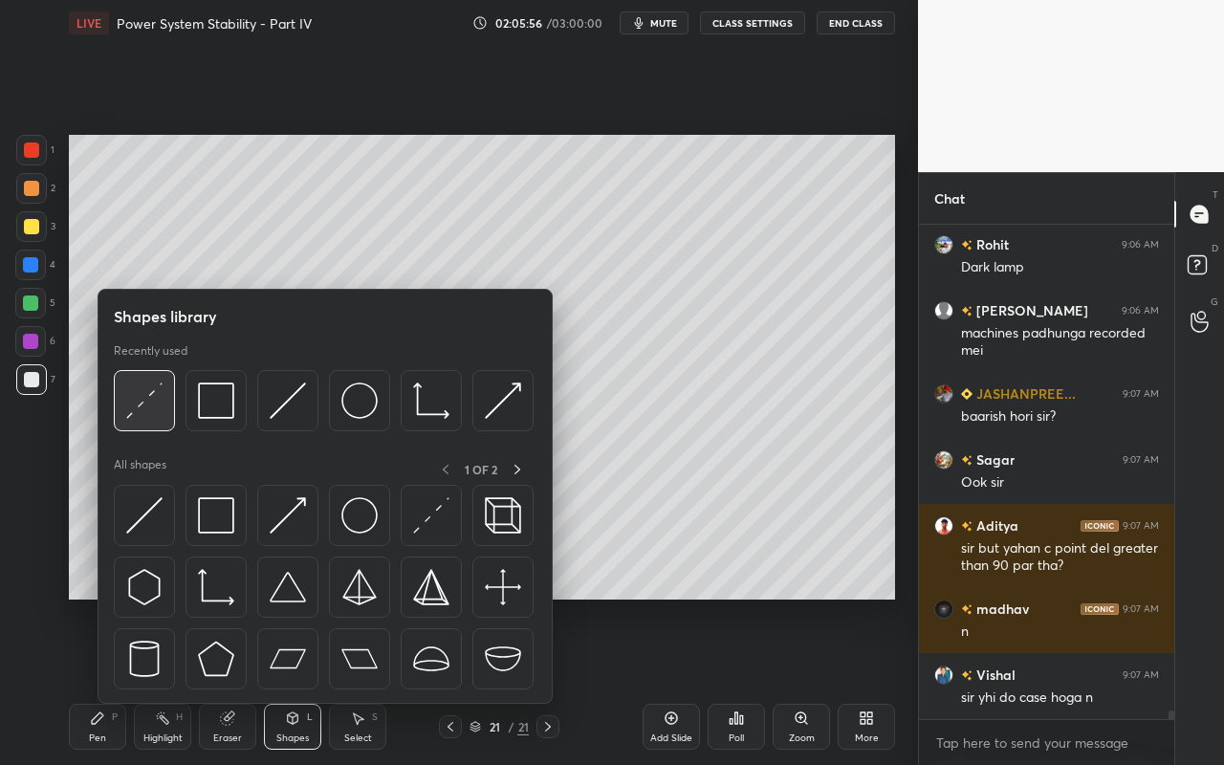
click at [150, 411] on img at bounding box center [144, 400] width 36 height 36
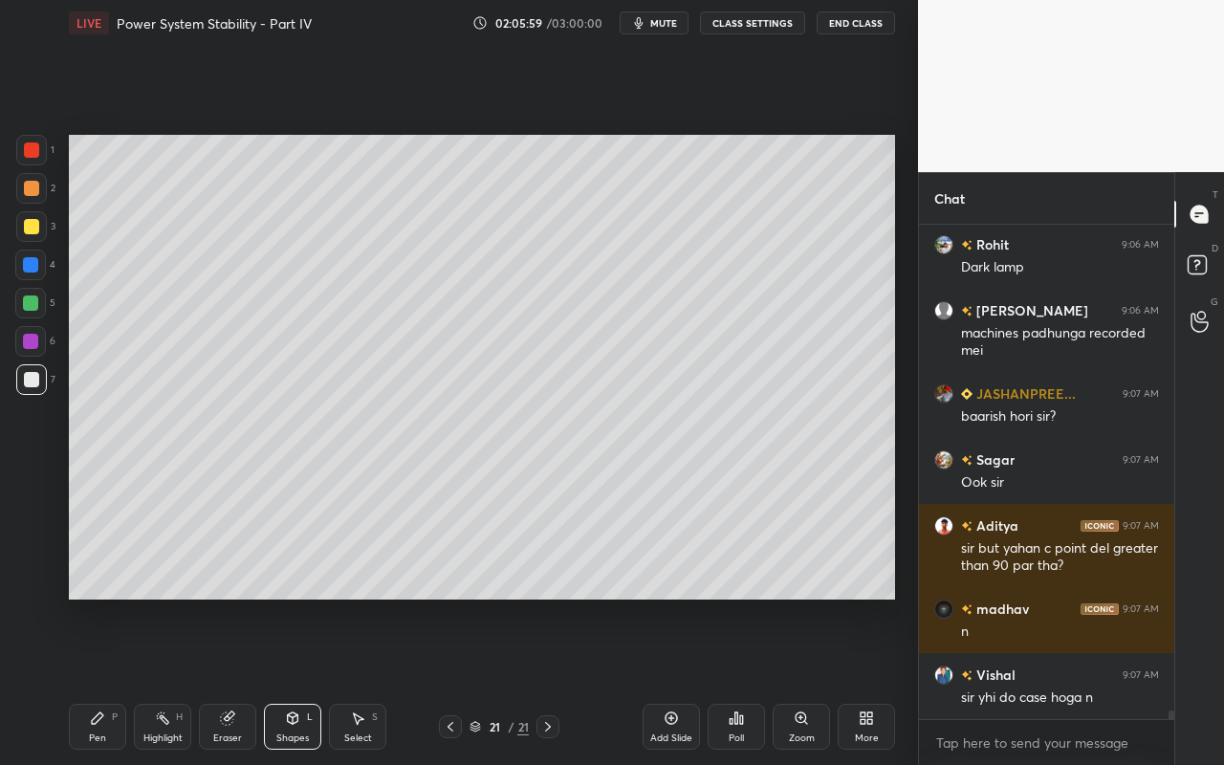
click at [92, 680] on div "Pen P" at bounding box center [97, 727] width 57 height 46
click at [321, 680] on div "Pen P Highlight H Eraser Shapes L Select S" at bounding box center [212, 727] width 287 height 46
drag, startPoint x: 282, startPoint y: 733, endPoint x: 291, endPoint y: 709, distance: 25.4
click at [282, 680] on div "Shapes" at bounding box center [292, 738] width 33 height 10
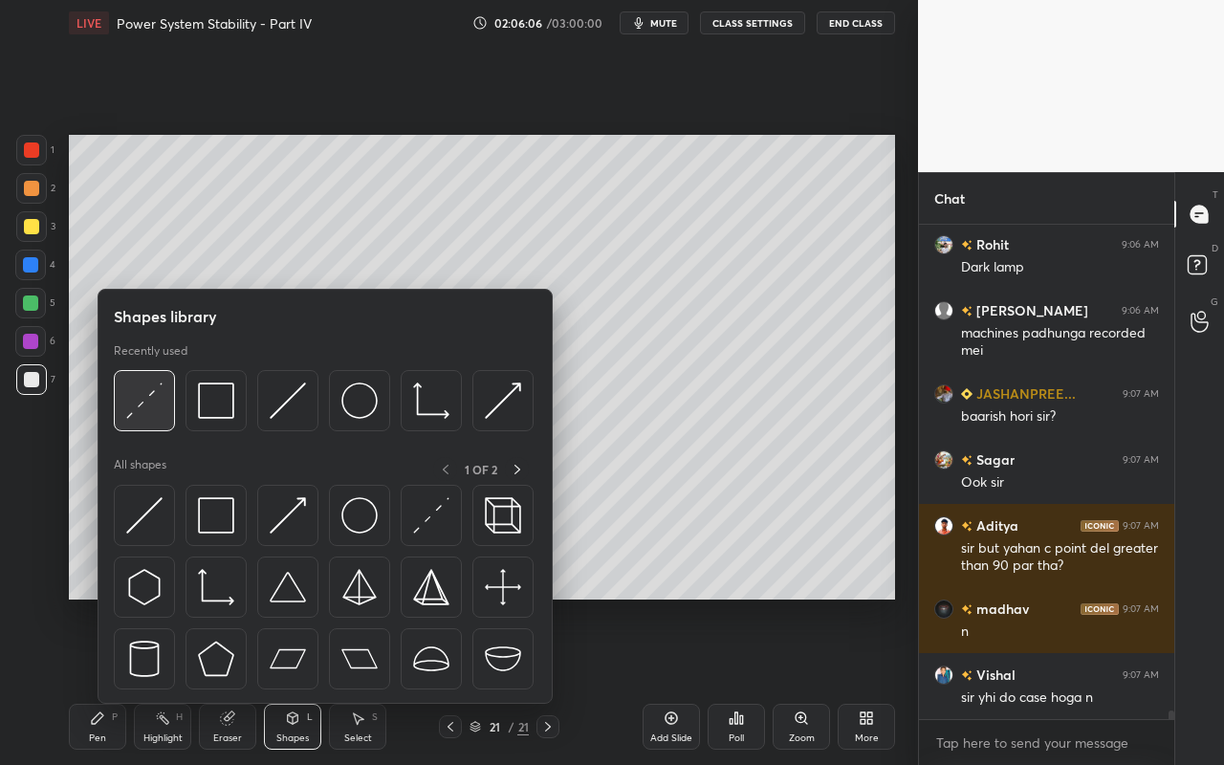
click at [140, 418] on img at bounding box center [144, 400] width 36 height 36
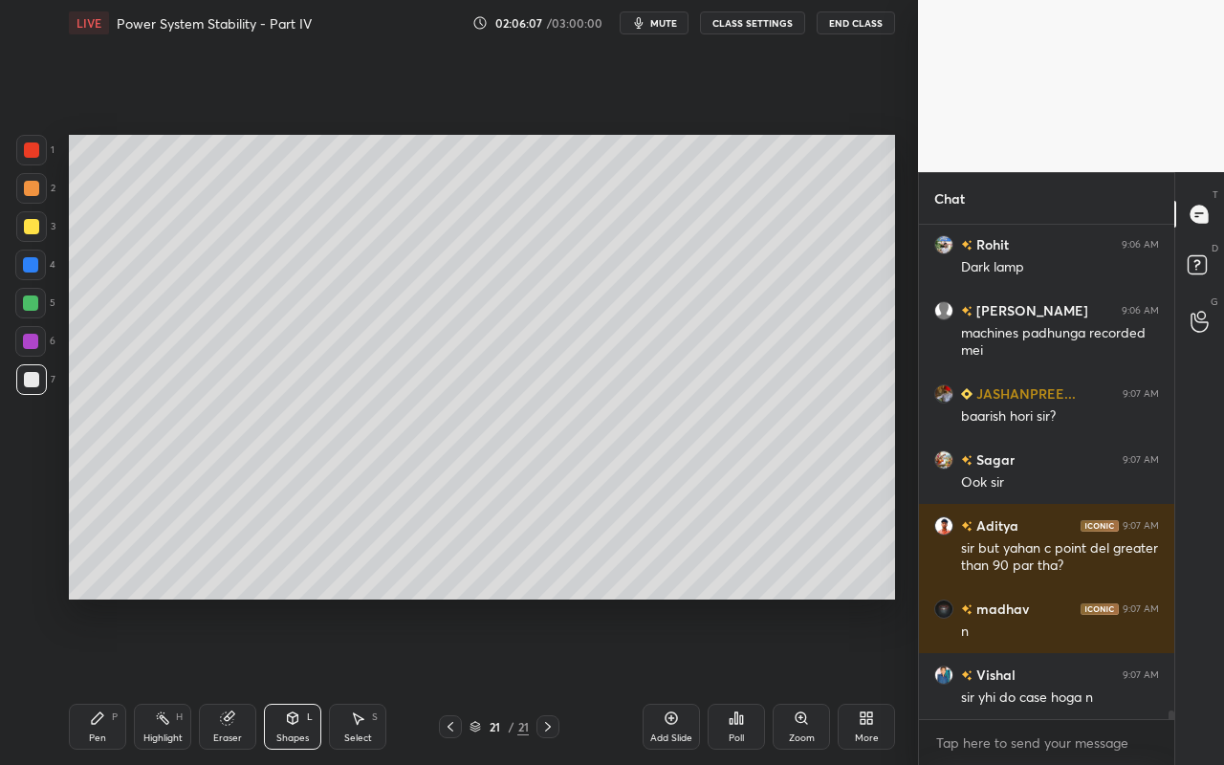
click at [98, 680] on div "Pen" at bounding box center [97, 738] width 17 height 10
drag, startPoint x: 34, startPoint y: 230, endPoint x: 59, endPoint y: 234, distance: 25.1
click at [38, 232] on div at bounding box center [31, 226] width 31 height 31
drag, startPoint x: 293, startPoint y: 748, endPoint x: 315, endPoint y: 704, distance: 49.2
click at [293, 680] on div "Pen P Highlight H Eraser Shapes L Select S 21 / 21 Add Slide Poll Zoom More" at bounding box center [482, 726] width 826 height 76
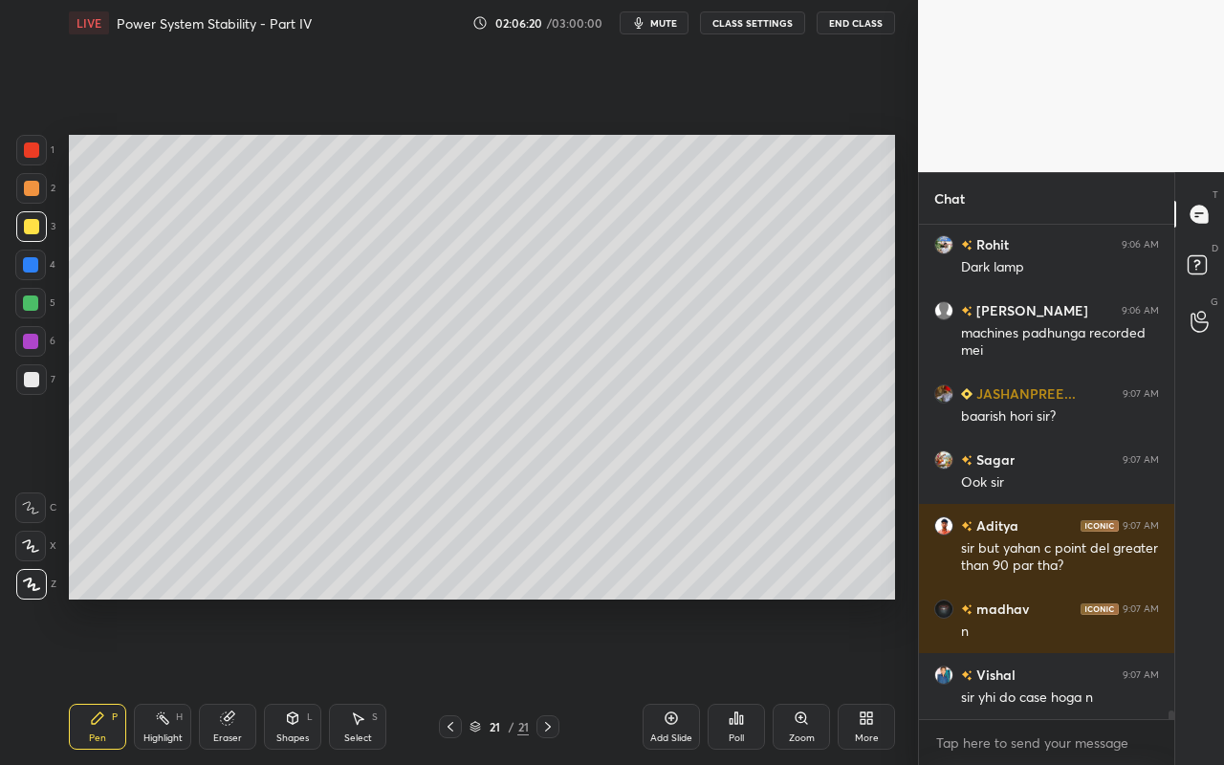
click at [290, 680] on icon at bounding box center [293, 717] width 11 height 11
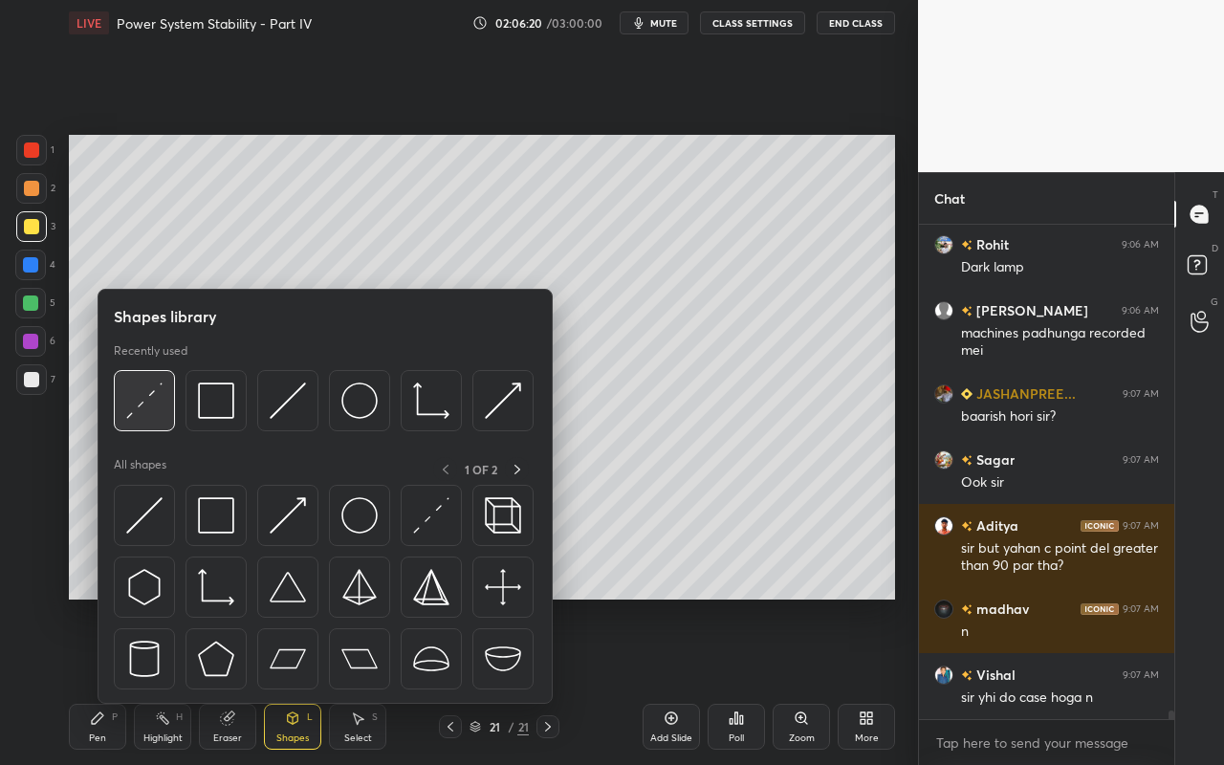
click at [148, 416] on img at bounding box center [144, 400] width 36 height 36
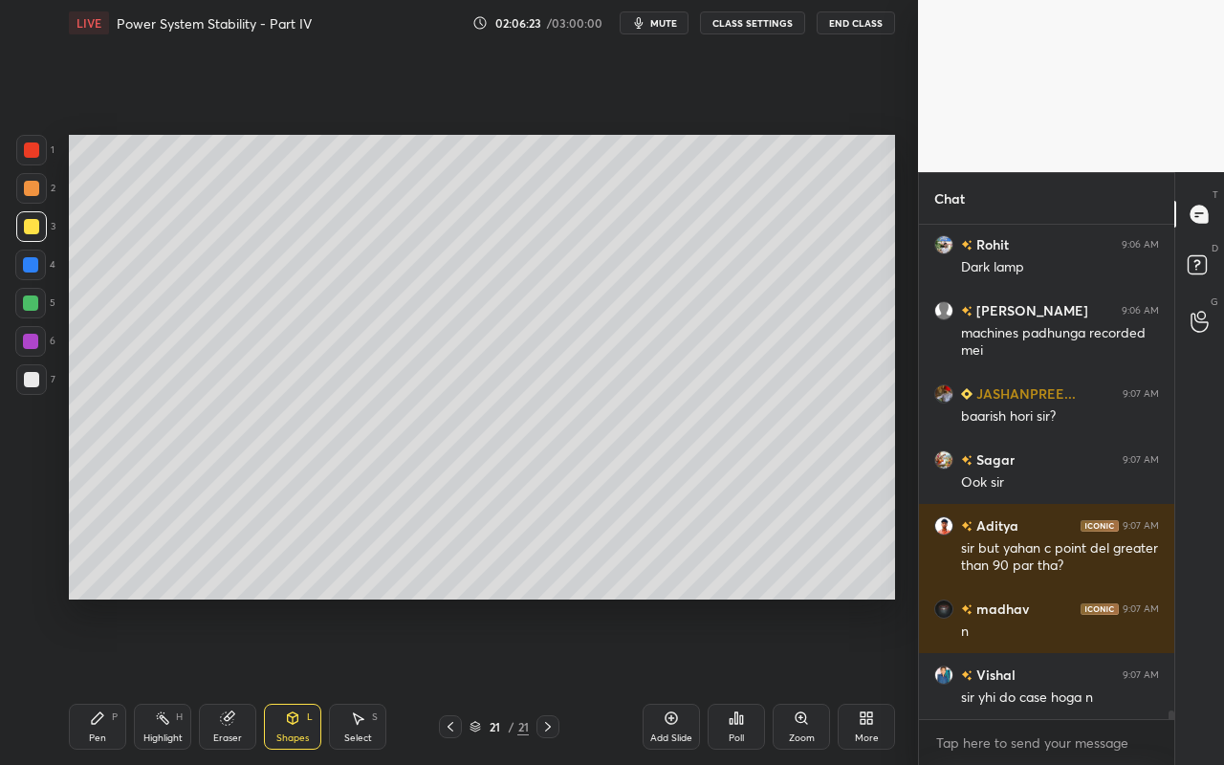
click at [100, 680] on div "Pen P" at bounding box center [97, 727] width 57 height 46
click at [162, 680] on rect at bounding box center [165, 720] width 10 height 10
drag, startPoint x: 87, startPoint y: 728, endPoint x: 100, endPoint y: 705, distance: 26.6
click at [91, 680] on div "Pen P" at bounding box center [97, 727] width 57 height 46
drag, startPoint x: 154, startPoint y: 725, endPoint x: 241, endPoint y: 606, distance: 147.0
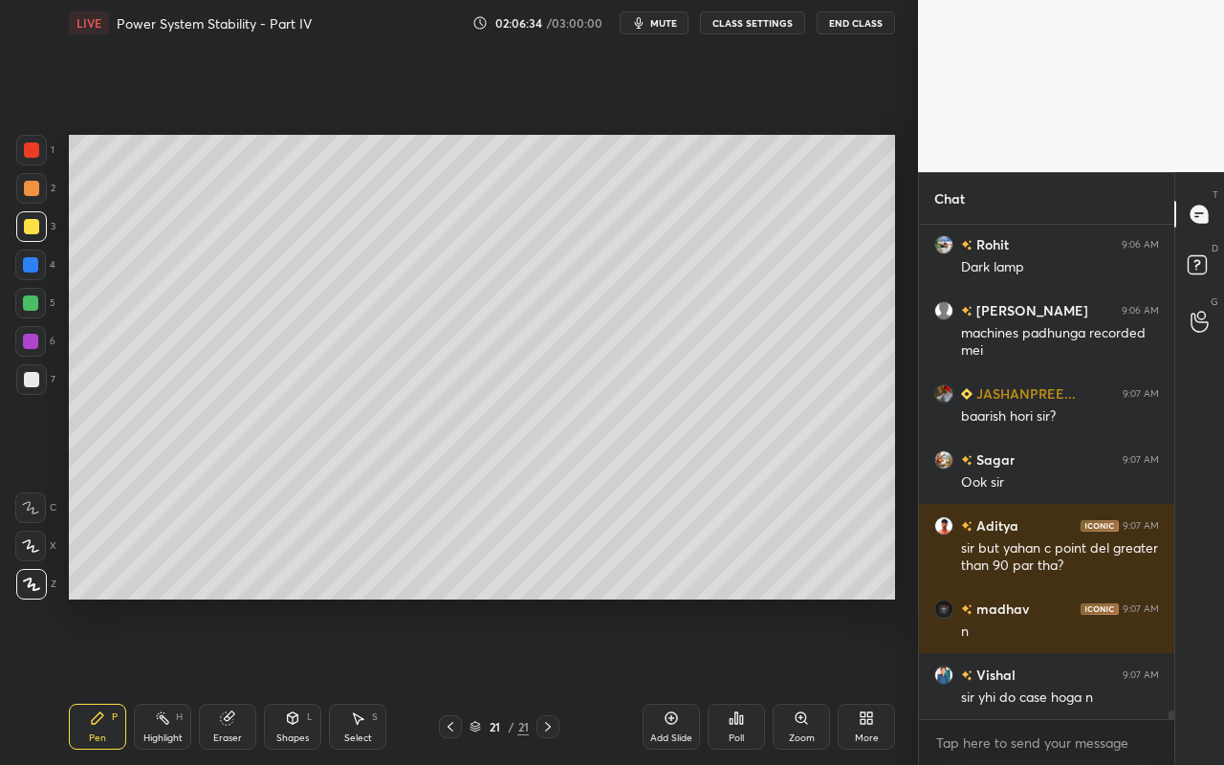
click at [159, 680] on div "Highlight H" at bounding box center [162, 727] width 57 height 46
drag, startPoint x: 105, startPoint y: 733, endPoint x: 143, endPoint y: 682, distance: 64.2
click at [105, 680] on div "Pen P" at bounding box center [97, 727] width 57 height 46
drag, startPoint x: 36, startPoint y: 307, endPoint x: 58, endPoint y: 334, distance: 34.6
click at [36, 307] on div at bounding box center [30, 302] width 15 height 15
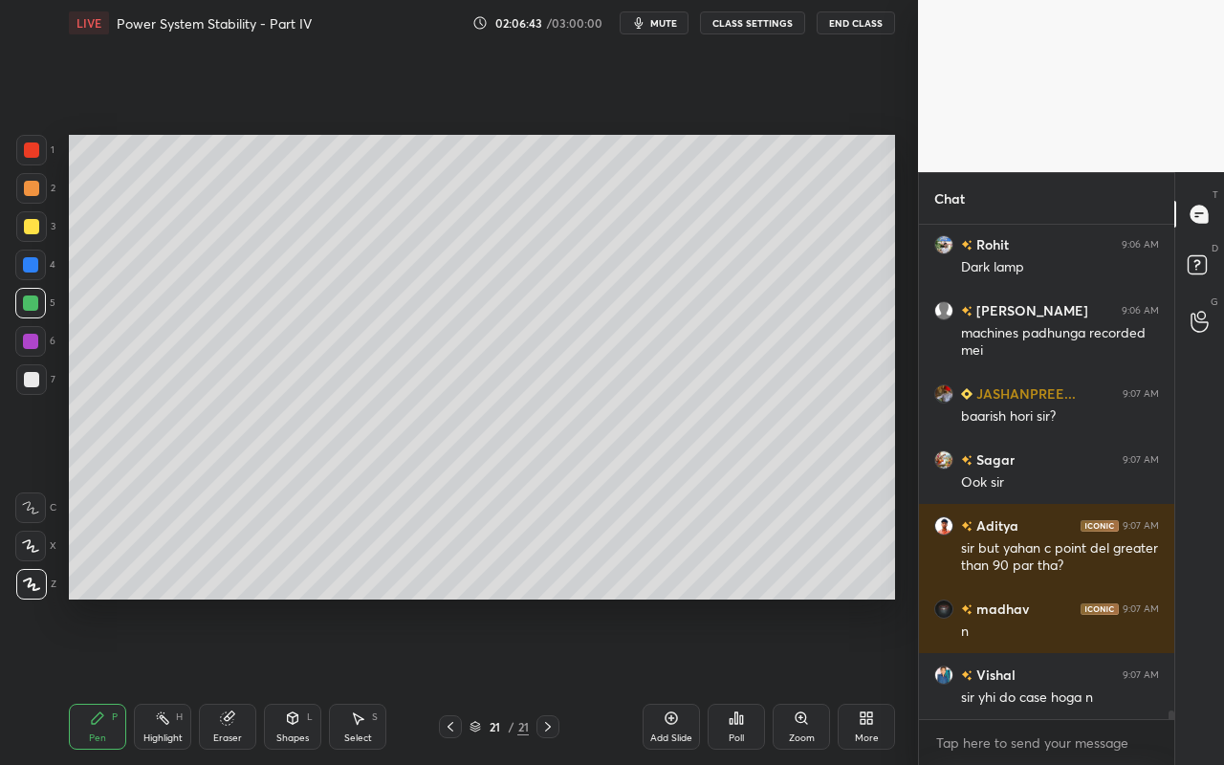
click at [282, 680] on div "Shapes L" at bounding box center [292, 727] width 57 height 46
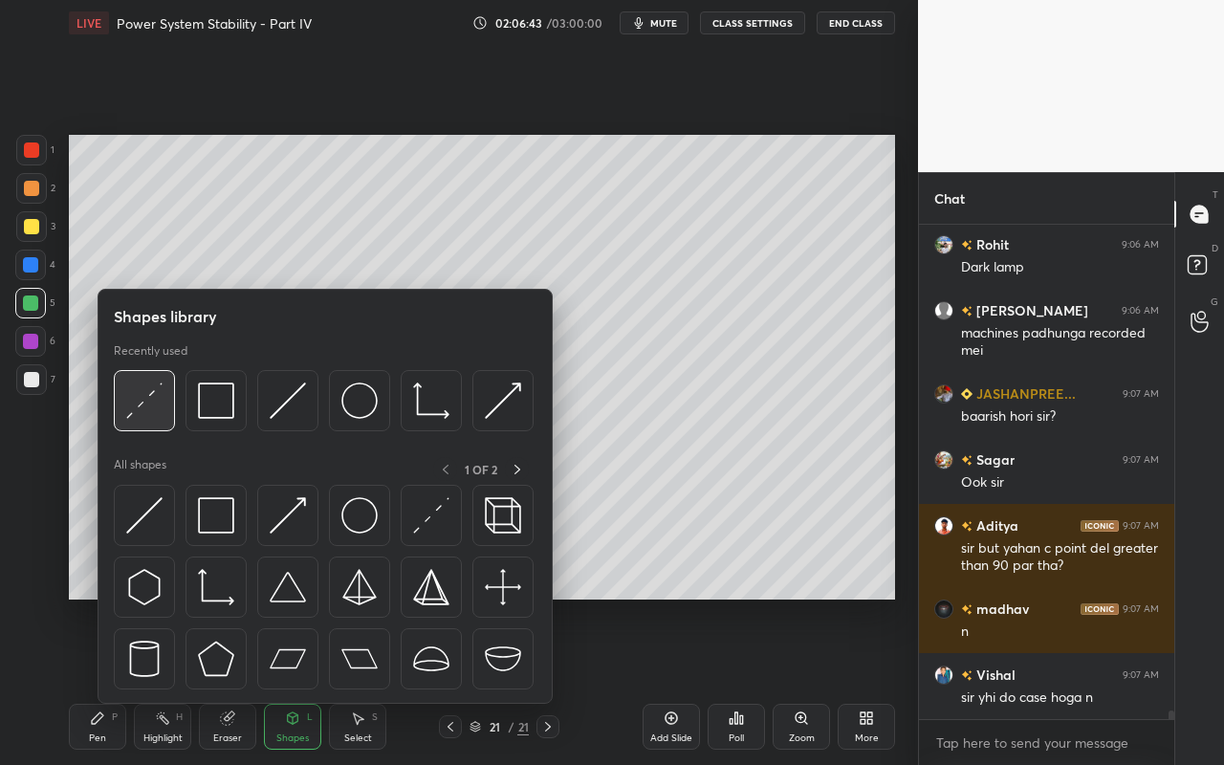
click at [157, 407] on img at bounding box center [144, 400] width 36 height 36
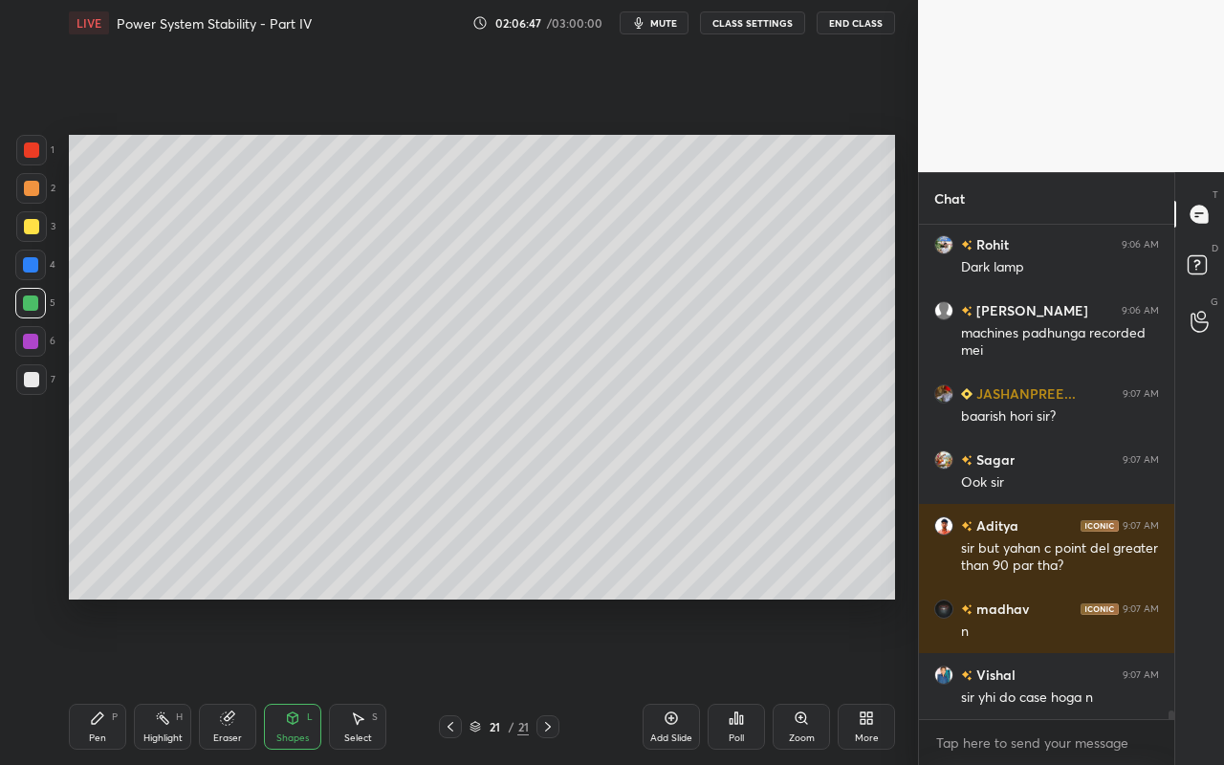
click at [98, 680] on div "Pen P" at bounding box center [97, 727] width 57 height 46
click at [159, 680] on div "Highlight H" at bounding box center [162, 727] width 57 height 46
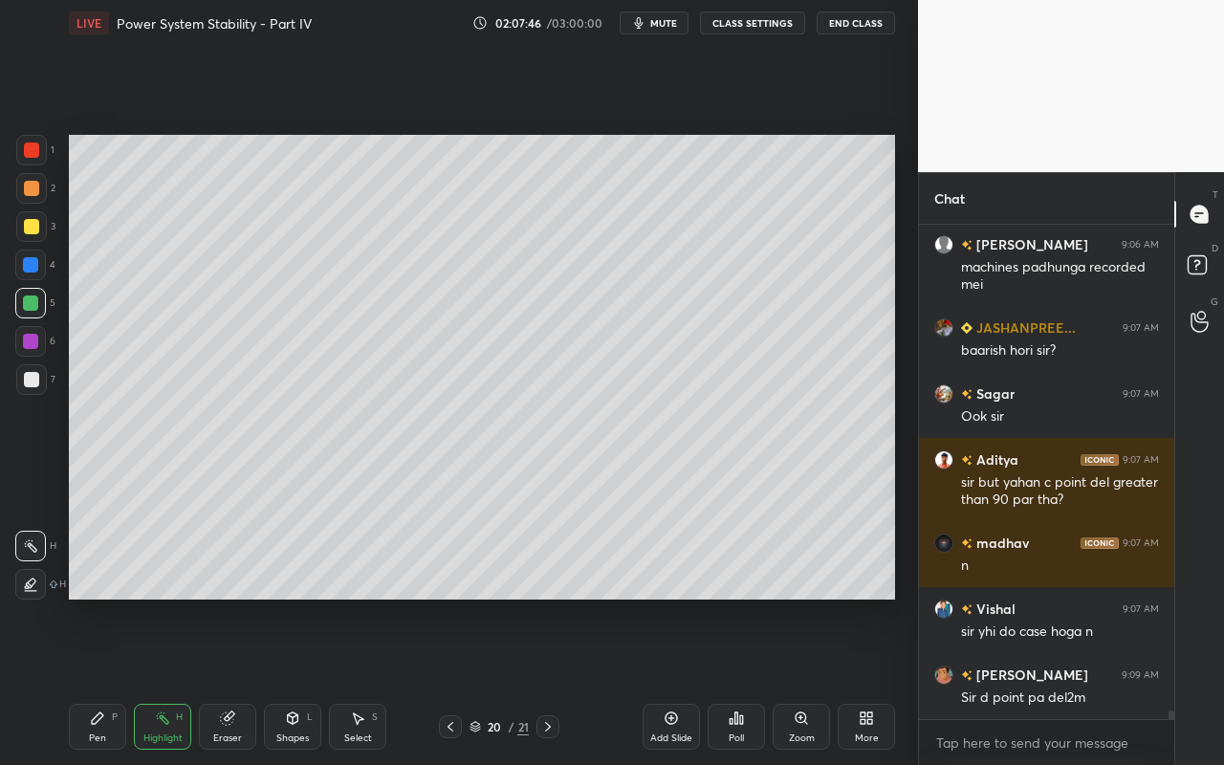
click at [218, 680] on div "Eraser" at bounding box center [227, 738] width 29 height 10
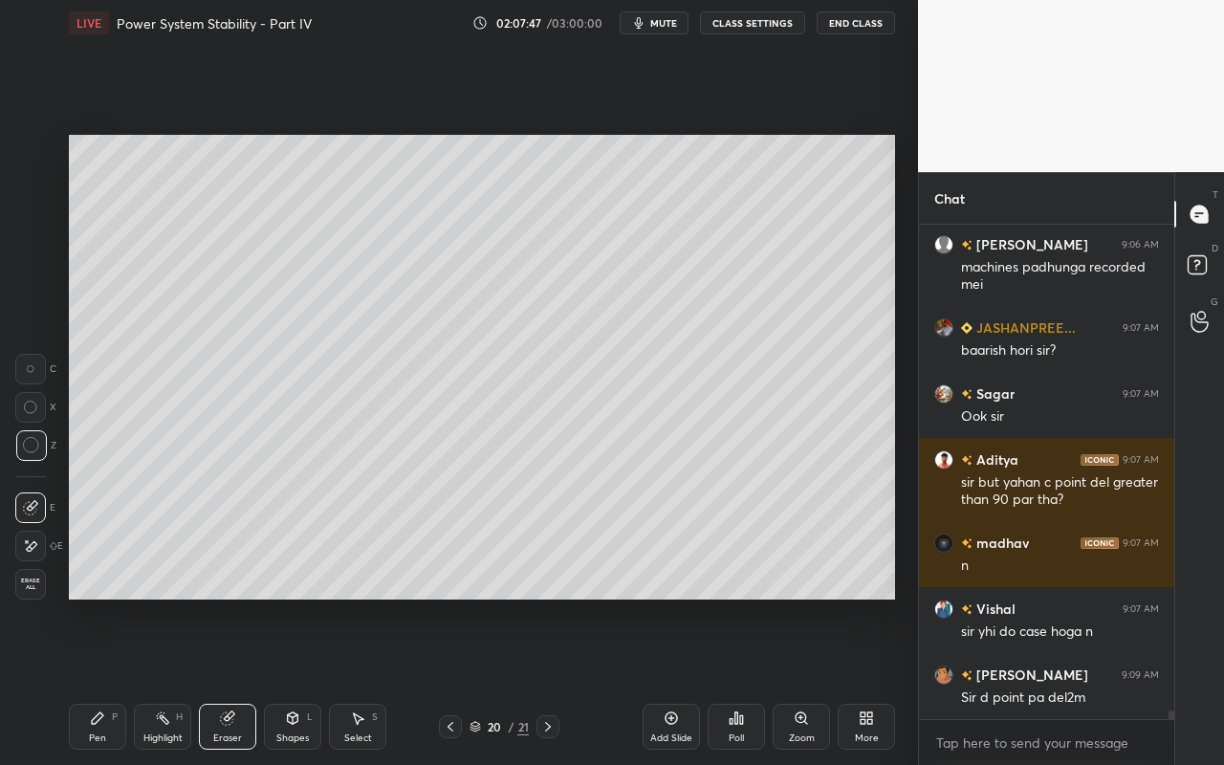
click at [165, 680] on div "Highlight" at bounding box center [162, 738] width 39 height 10
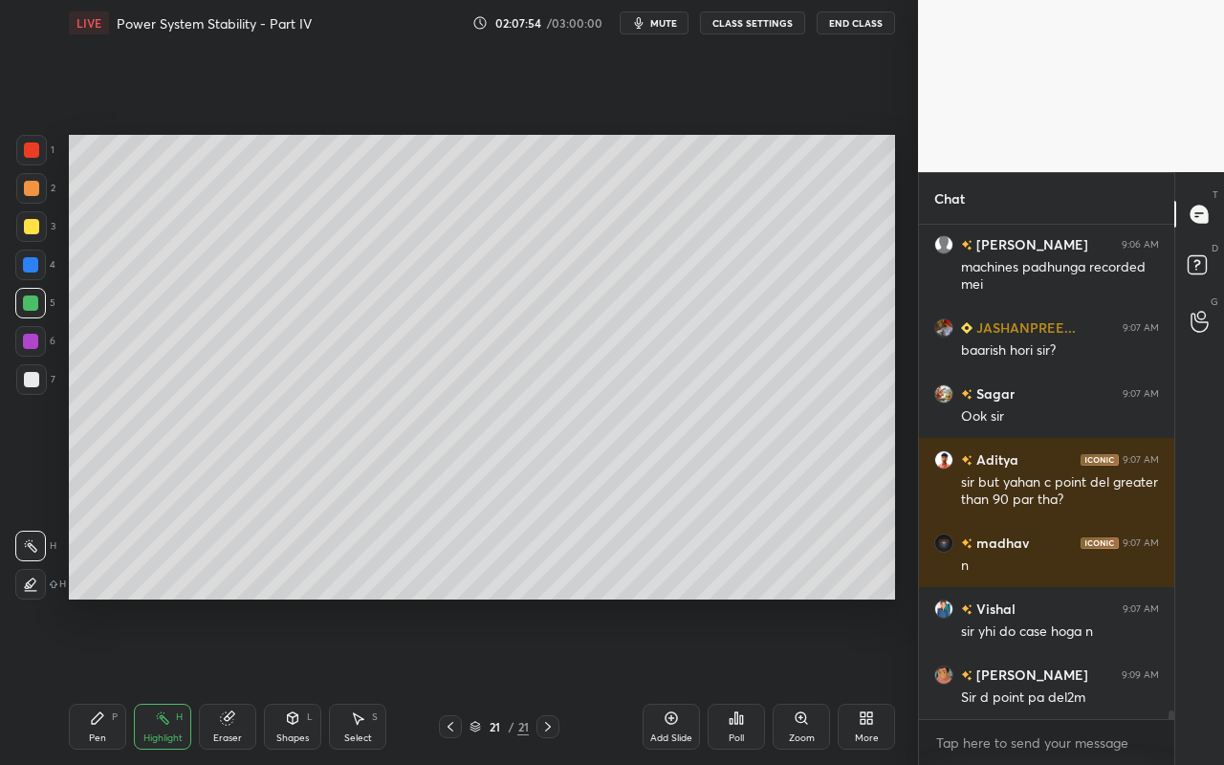
drag, startPoint x: 98, startPoint y: 741, endPoint x: 108, endPoint y: 723, distance: 20.5
click at [98, 680] on div "Pen" at bounding box center [97, 738] width 17 height 10
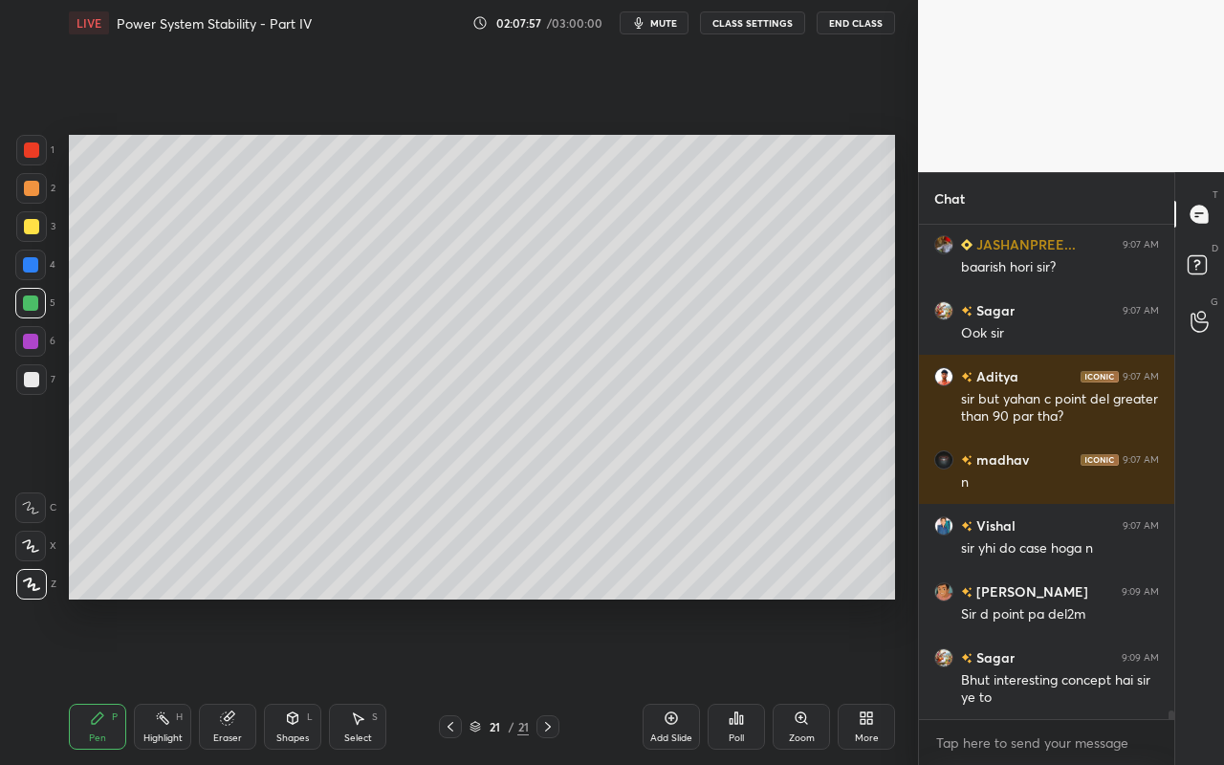
drag, startPoint x: 34, startPoint y: 229, endPoint x: 53, endPoint y: 229, distance: 18.2
click at [39, 230] on div at bounding box center [31, 226] width 31 height 31
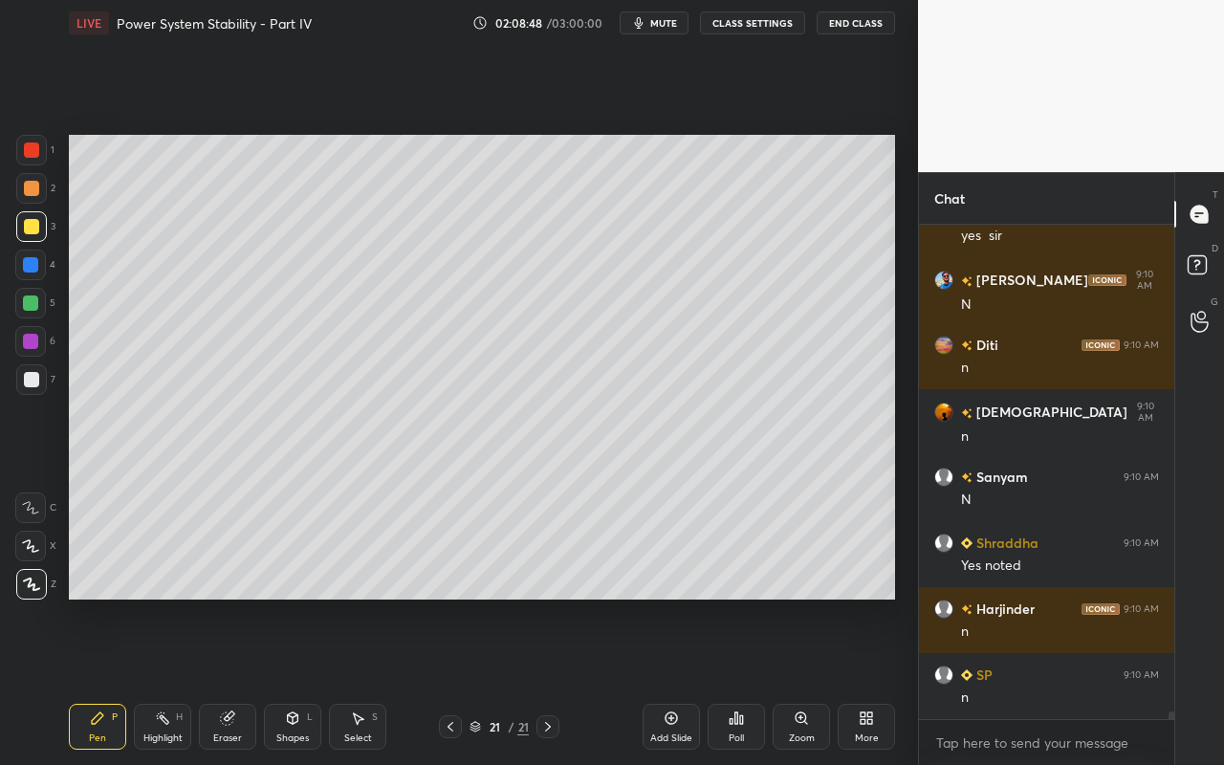
scroll to position [30398, 0]
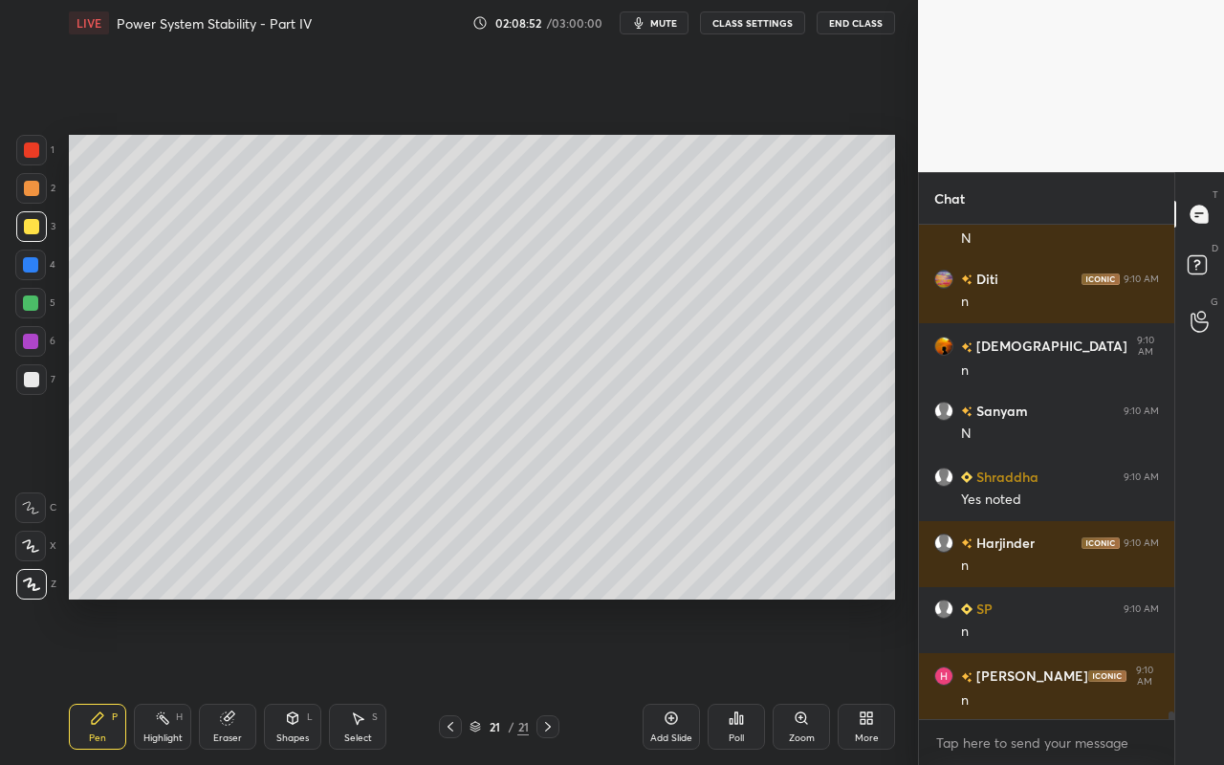
click at [668, 680] on div "Add Slide" at bounding box center [670, 727] width 57 height 46
click at [307, 680] on div "Shapes" at bounding box center [292, 738] width 33 height 10
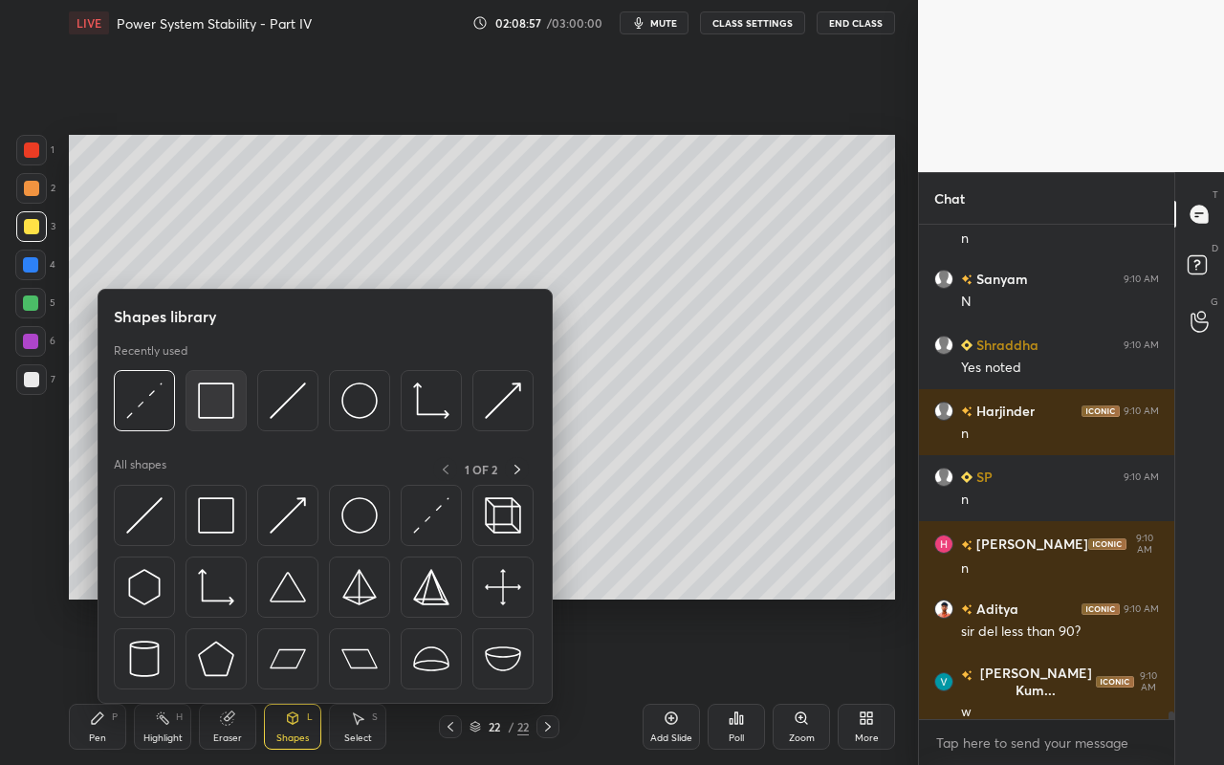
scroll to position [30596, 0]
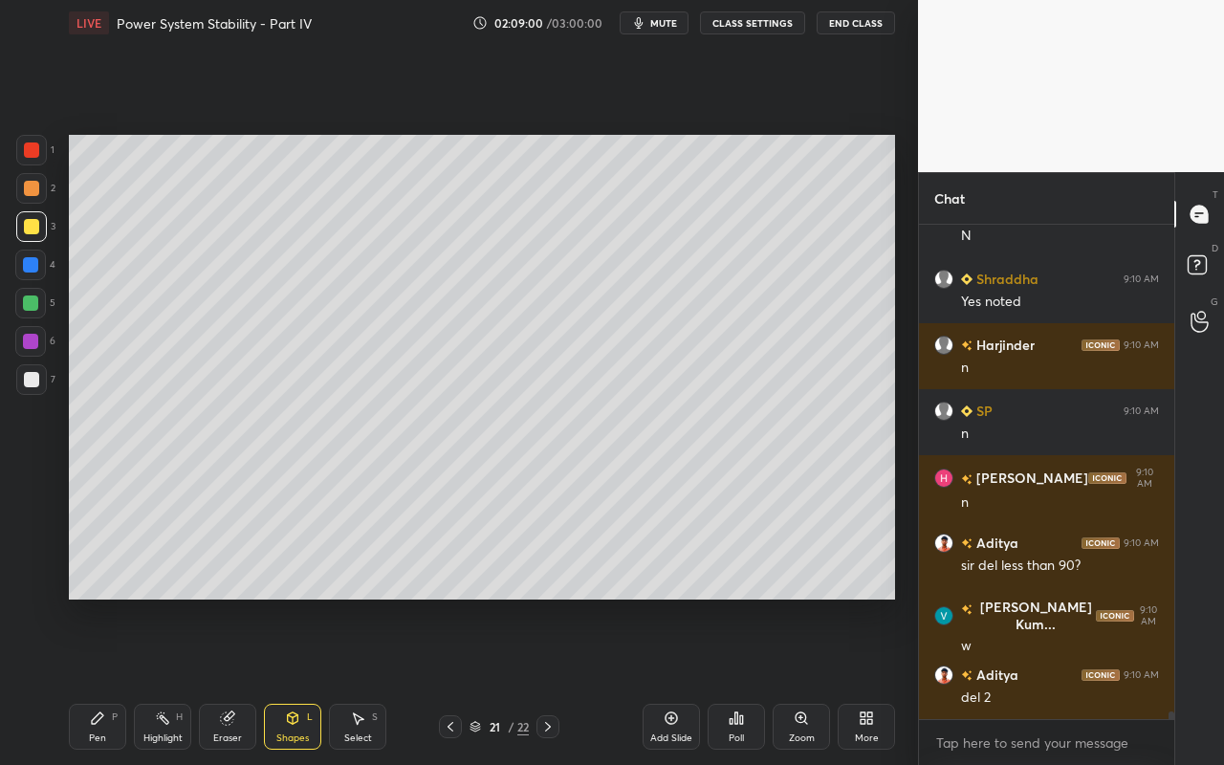
click at [158, 680] on div "Highlight H" at bounding box center [162, 727] width 57 height 46
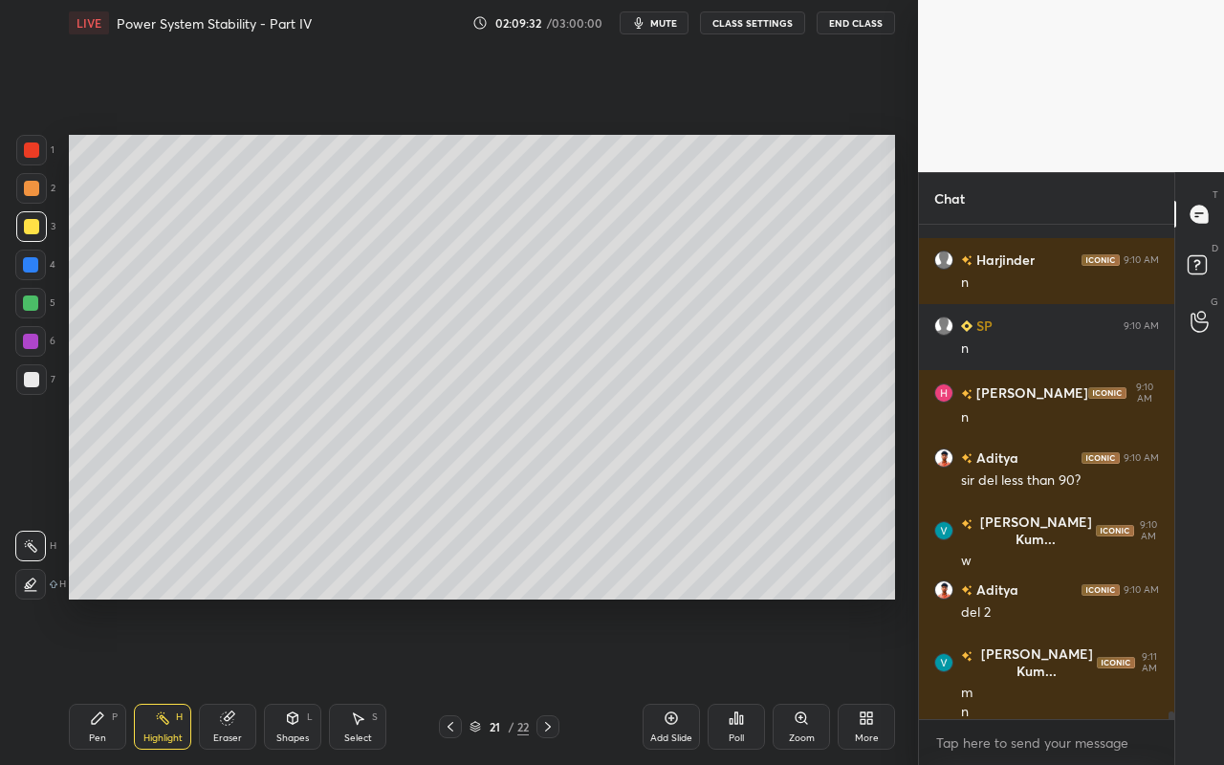
scroll to position [30747, 0]
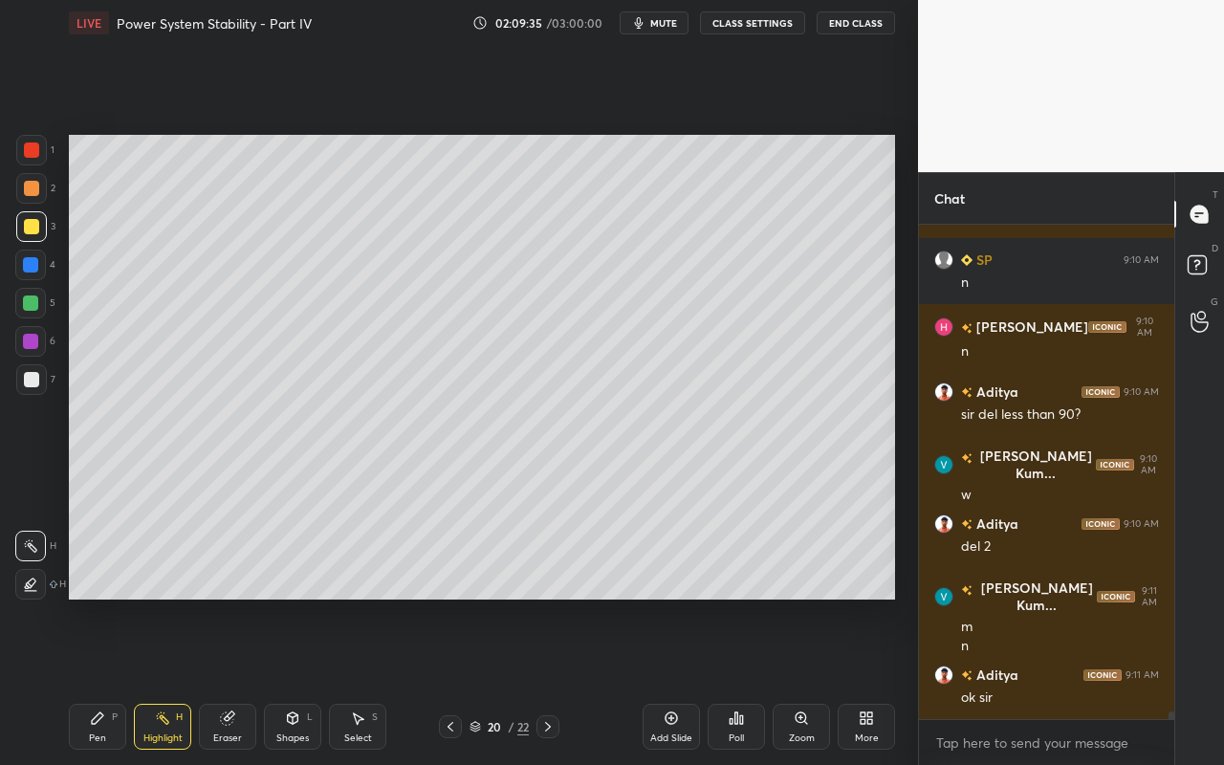
click at [167, 680] on div "Highlight H" at bounding box center [162, 727] width 57 height 46
drag, startPoint x: 292, startPoint y: 729, endPoint x: 298, endPoint y: 704, distance: 26.7
click at [292, 680] on div "Shapes L" at bounding box center [292, 727] width 57 height 46
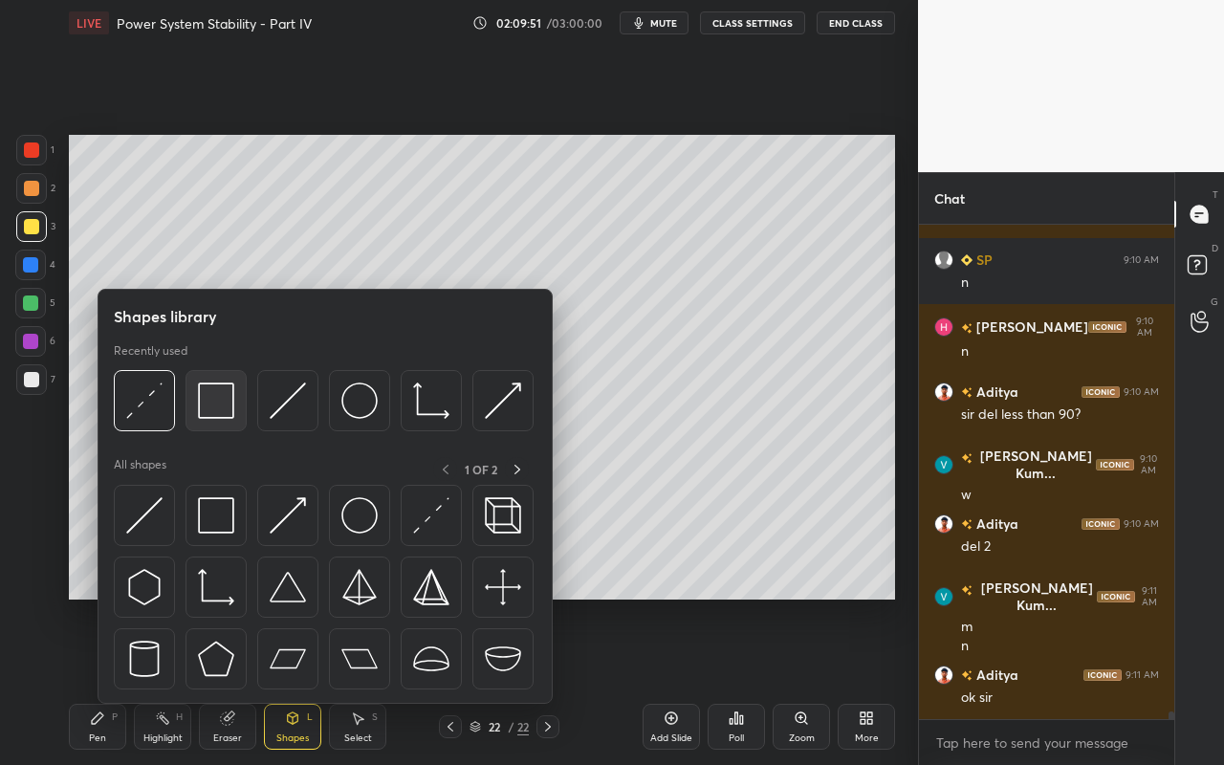
scroll to position [30766, 0]
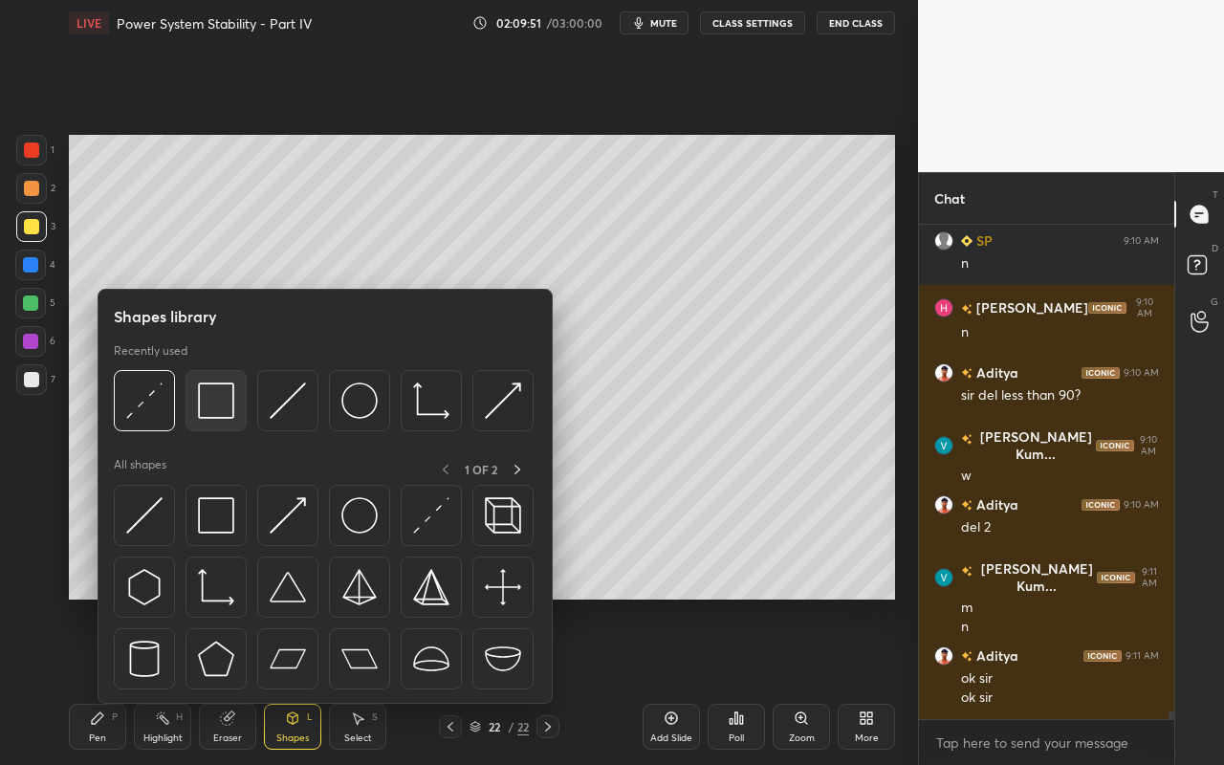
click at [220, 412] on img at bounding box center [216, 400] width 36 height 36
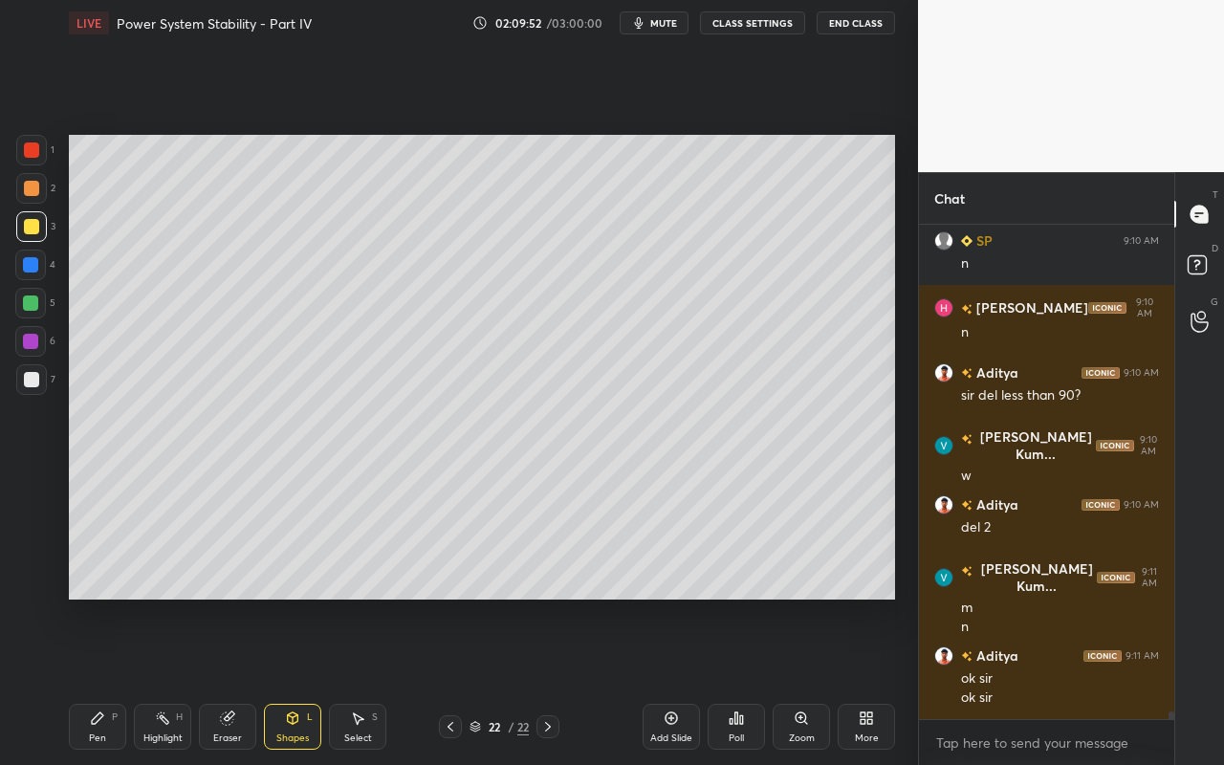
click at [37, 194] on div at bounding box center [31, 188] width 31 height 31
click at [104, 680] on div "Pen" at bounding box center [97, 738] width 17 height 10
click at [29, 228] on div at bounding box center [31, 226] width 15 height 15
click at [164, 680] on div "Highlight H" at bounding box center [162, 727] width 57 height 46
drag, startPoint x: 92, startPoint y: 726, endPoint x: 119, endPoint y: 676, distance: 56.5
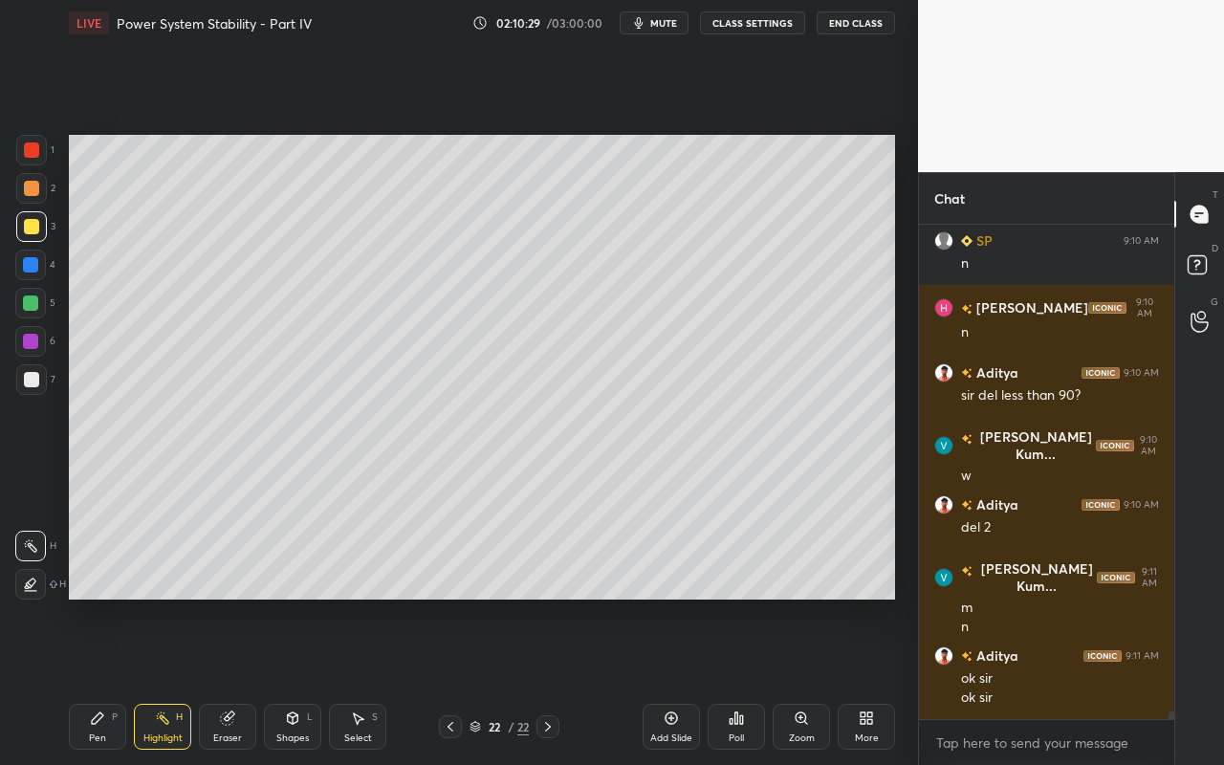
click at [97, 680] on div "Pen P" at bounding box center [97, 727] width 57 height 46
drag, startPoint x: 291, startPoint y: 732, endPoint x: 306, endPoint y: 705, distance: 31.7
click at [291, 680] on div "Shapes" at bounding box center [292, 738] width 33 height 10
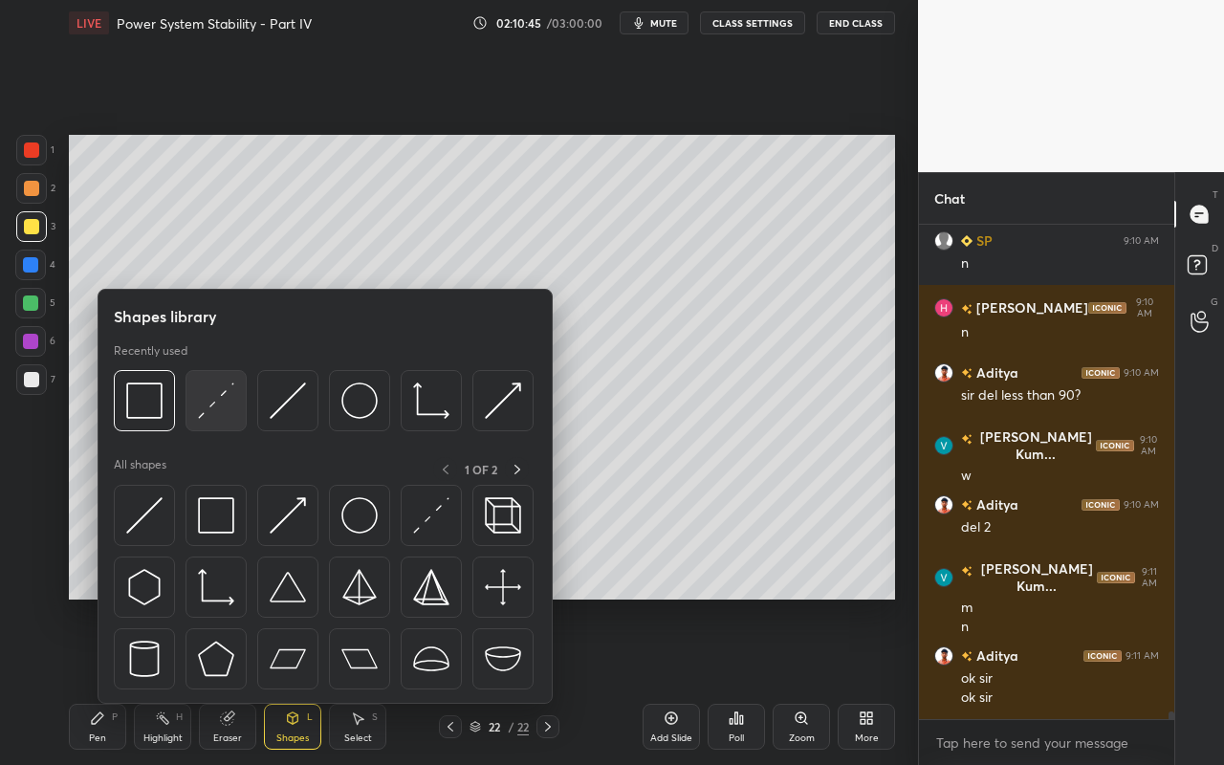
click at [209, 408] on img at bounding box center [216, 400] width 36 height 36
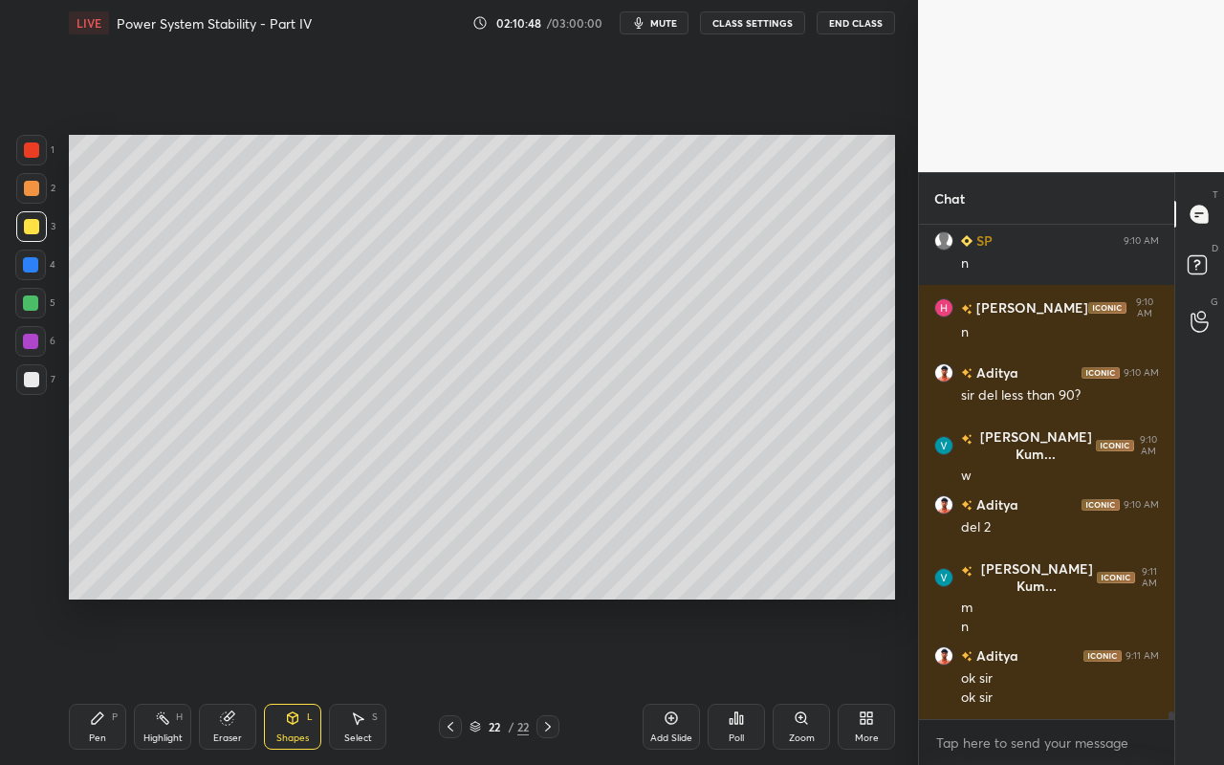
drag, startPoint x: 91, startPoint y: 732, endPoint x: 167, endPoint y: 638, distance: 121.7
click at [91, 680] on div "Pen" at bounding box center [97, 738] width 17 height 10
click at [297, 680] on div "Shapes" at bounding box center [292, 738] width 33 height 10
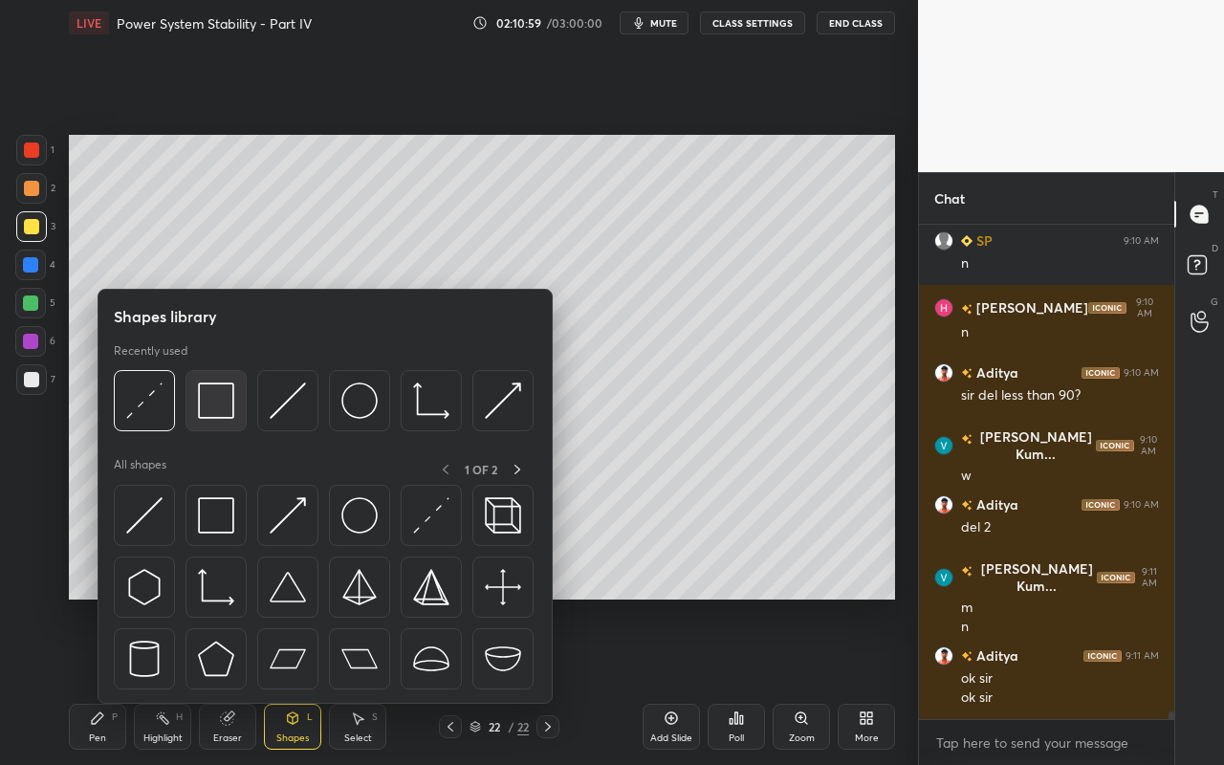
click at [211, 410] on img at bounding box center [216, 400] width 36 height 36
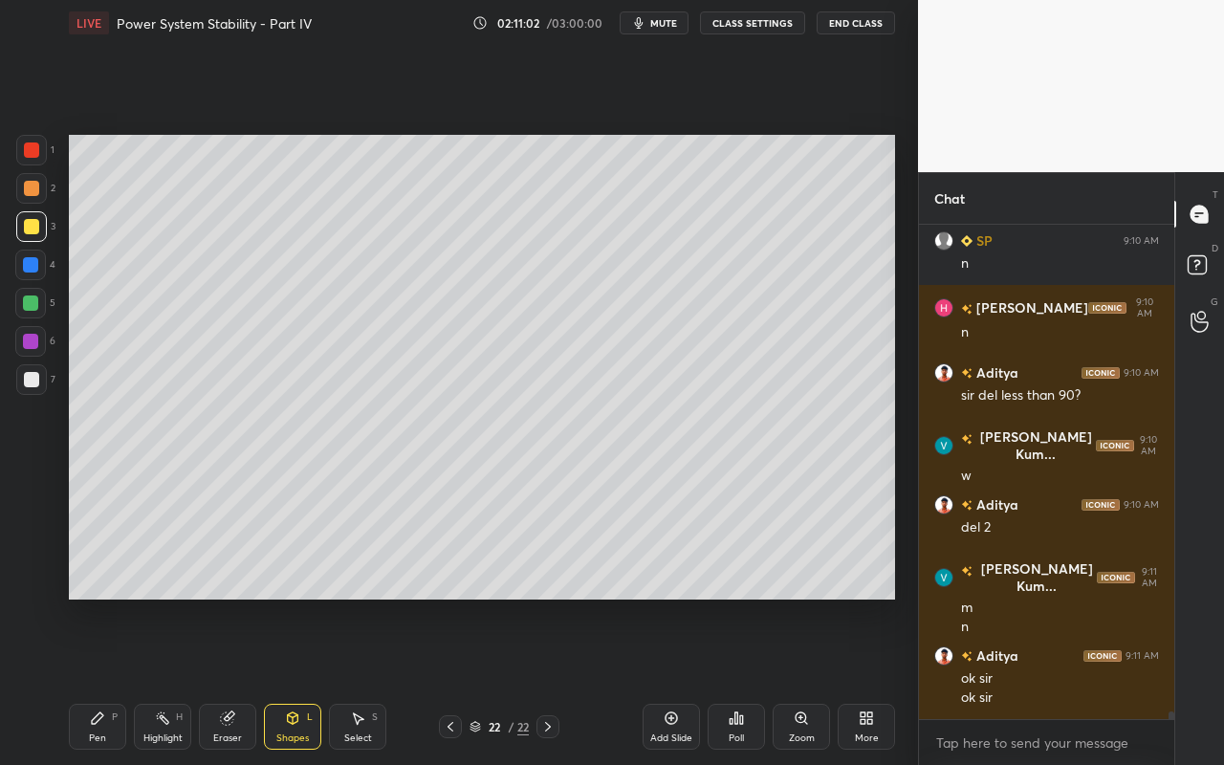
click at [88, 680] on div "Pen P" at bounding box center [97, 727] width 57 height 46
click at [27, 376] on div at bounding box center [31, 379] width 15 height 15
click at [170, 680] on div "Highlight H" at bounding box center [162, 727] width 57 height 46
drag, startPoint x: 103, startPoint y: 725, endPoint x: 216, endPoint y: 632, distance: 146.0
click at [108, 680] on div "Pen P" at bounding box center [97, 727] width 57 height 46
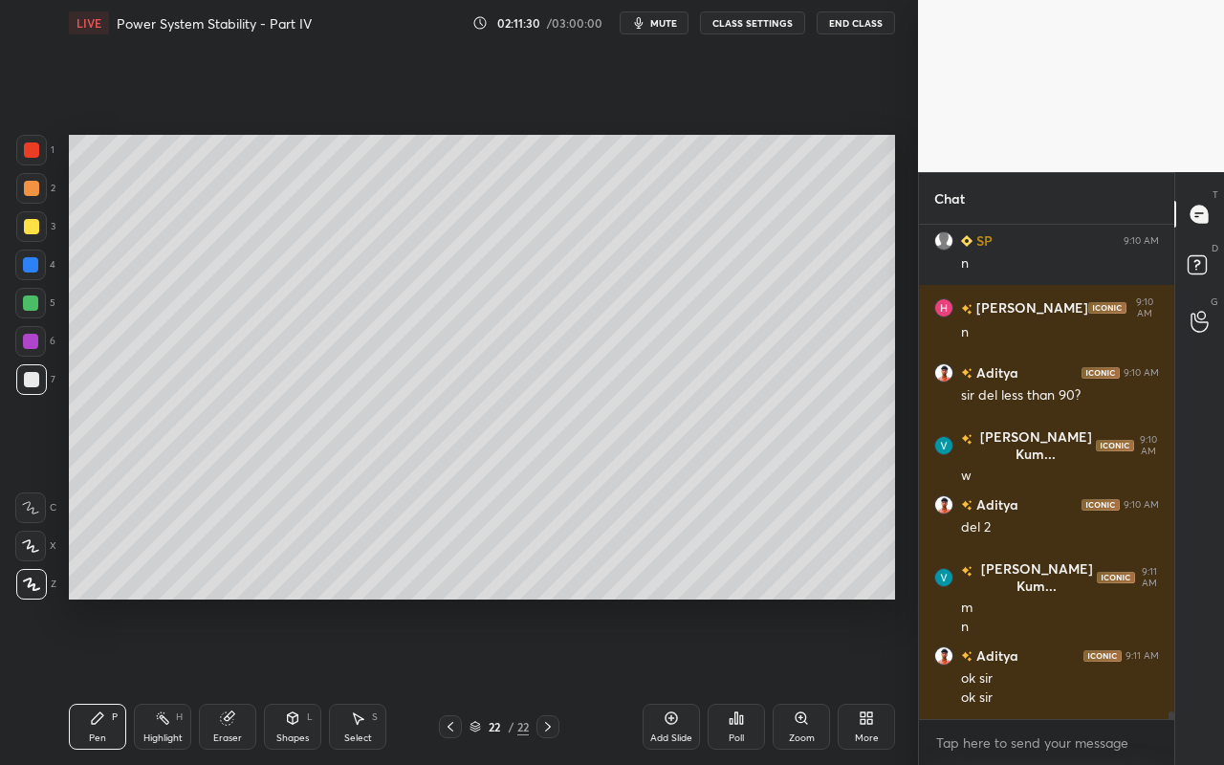
drag, startPoint x: 363, startPoint y: 723, endPoint x: 518, endPoint y: 627, distance: 182.0
click at [363, 680] on icon at bounding box center [357, 717] width 15 height 15
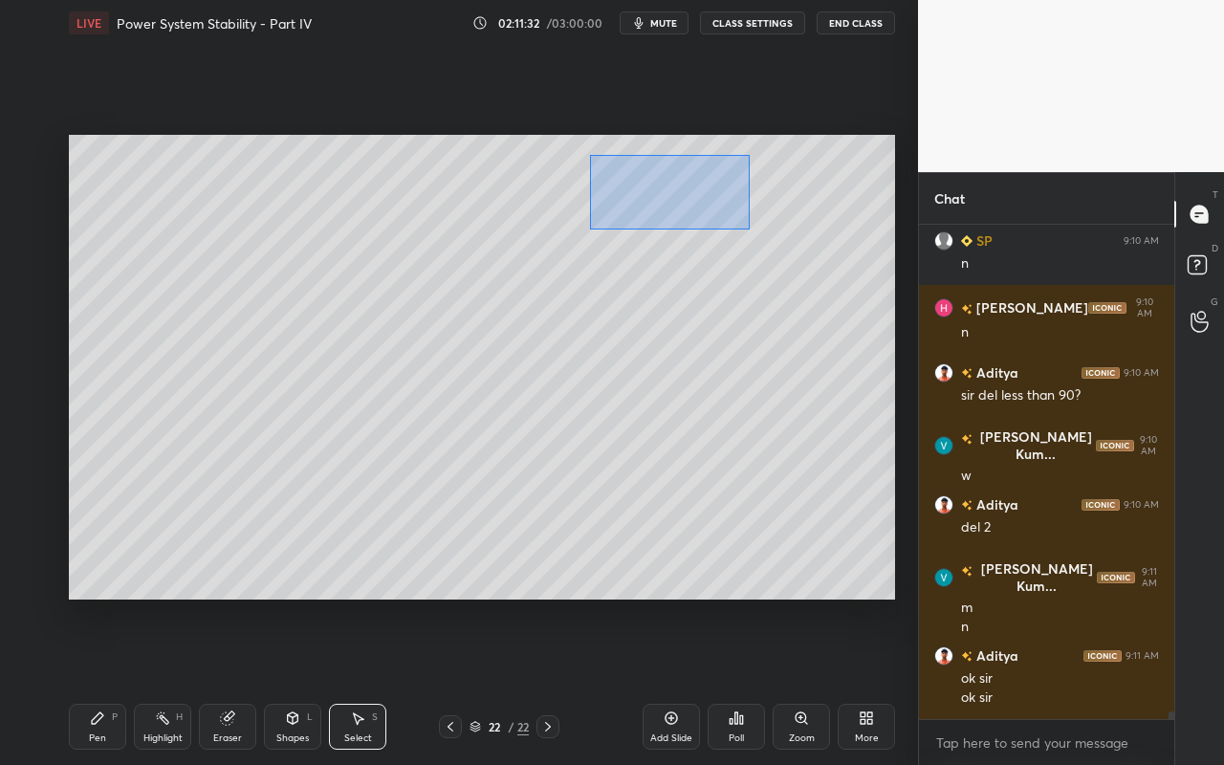
drag, startPoint x: 590, startPoint y: 155, endPoint x: 728, endPoint y: 242, distance: 163.7
click at [749, 228] on div "0 ° Undo Copy Paste here Duplicate Duplicate to new slide Delete" at bounding box center [482, 367] width 826 height 465
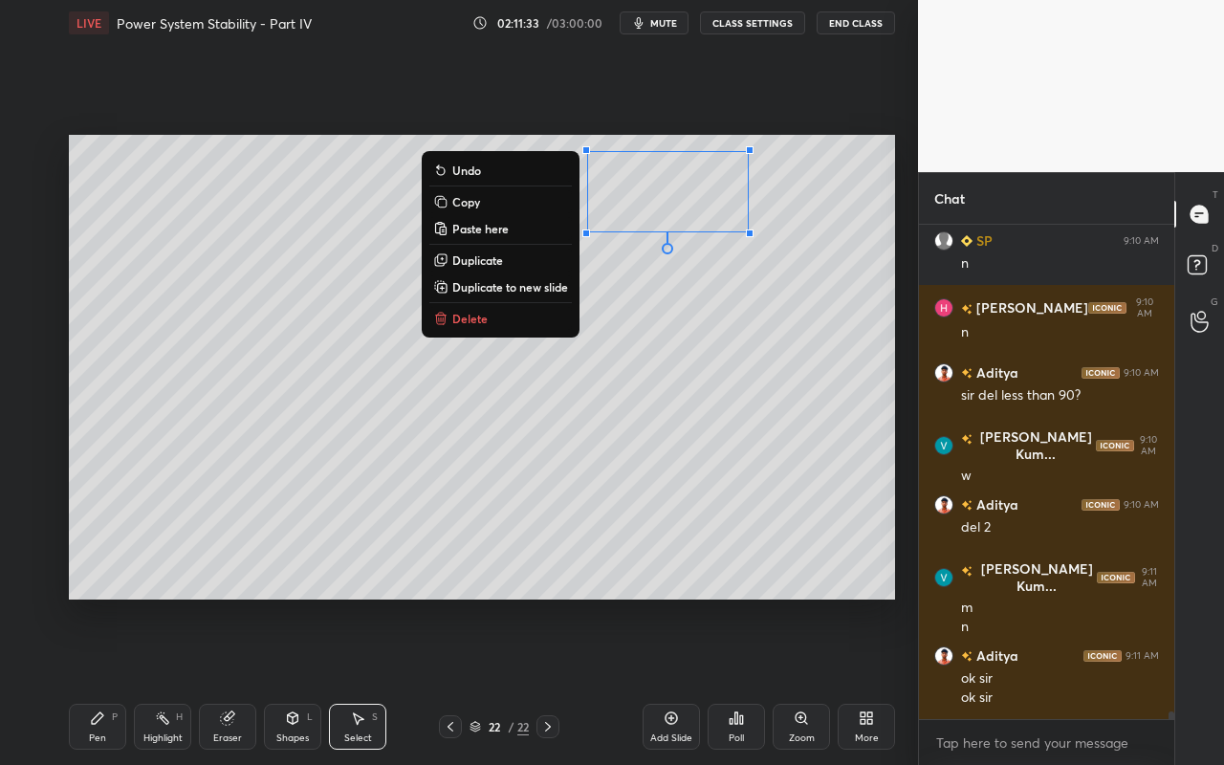
drag, startPoint x: 504, startPoint y: 257, endPoint x: 624, endPoint y: 245, distance: 121.1
click at [504, 257] on button "Duplicate" at bounding box center [500, 260] width 142 height 23
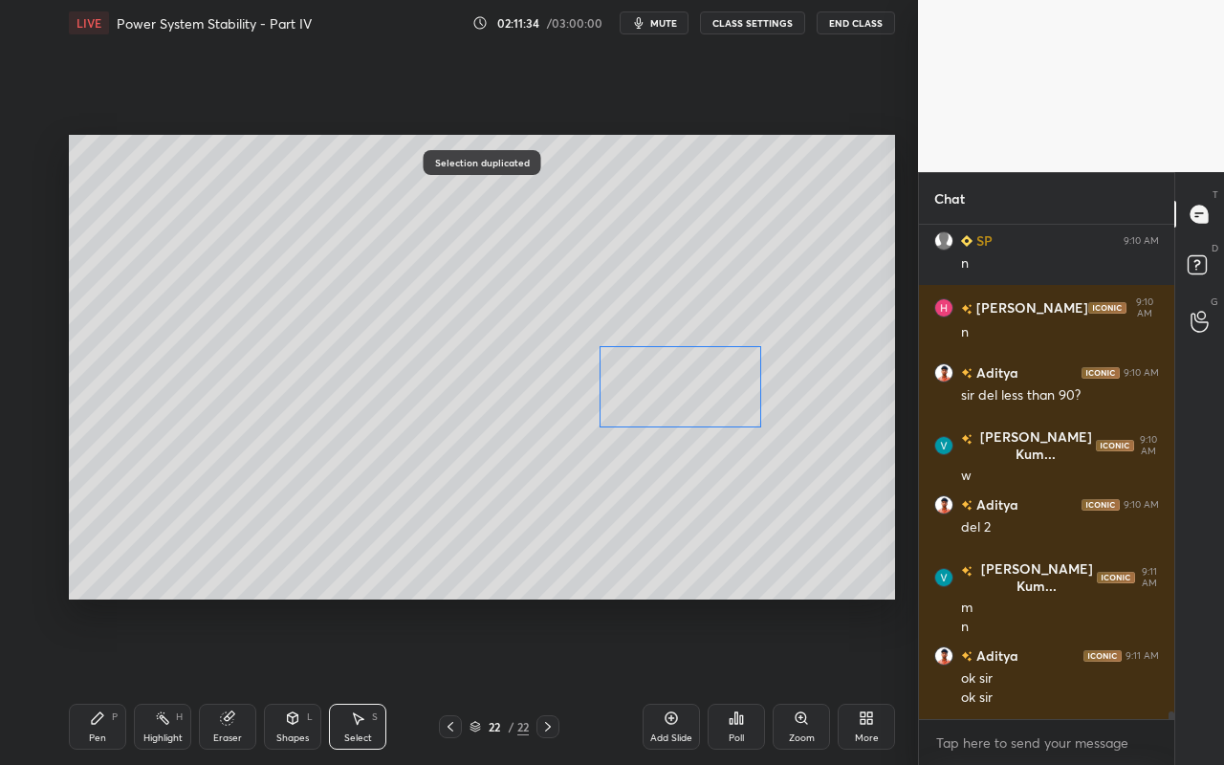
drag, startPoint x: 699, startPoint y: 201, endPoint x: 690, endPoint y: 379, distance: 178.0
click at [691, 379] on div "0 ° Undo Copy Paste here Duplicate Duplicate to new slide Delete" at bounding box center [482, 367] width 826 height 465
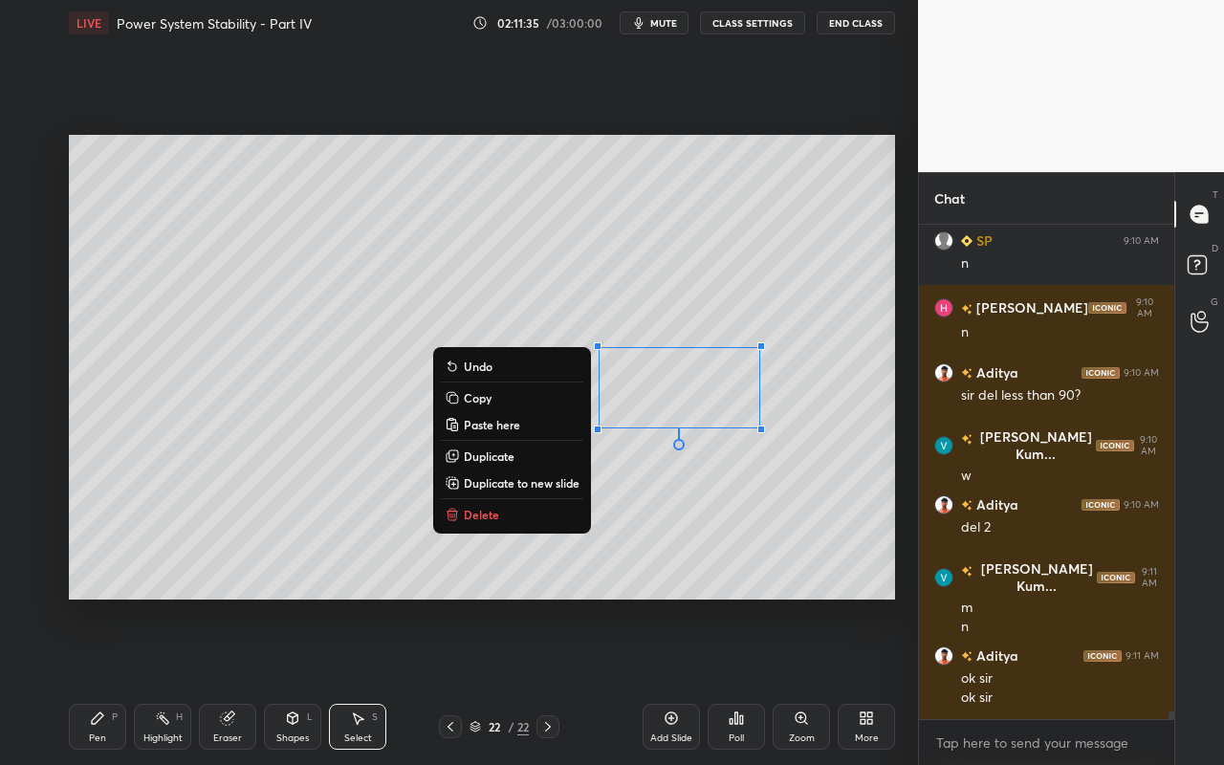
drag, startPoint x: 98, startPoint y: 734, endPoint x: 133, endPoint y: 625, distance: 114.6
click at [100, 680] on div "Pen P" at bounding box center [97, 727] width 57 height 46
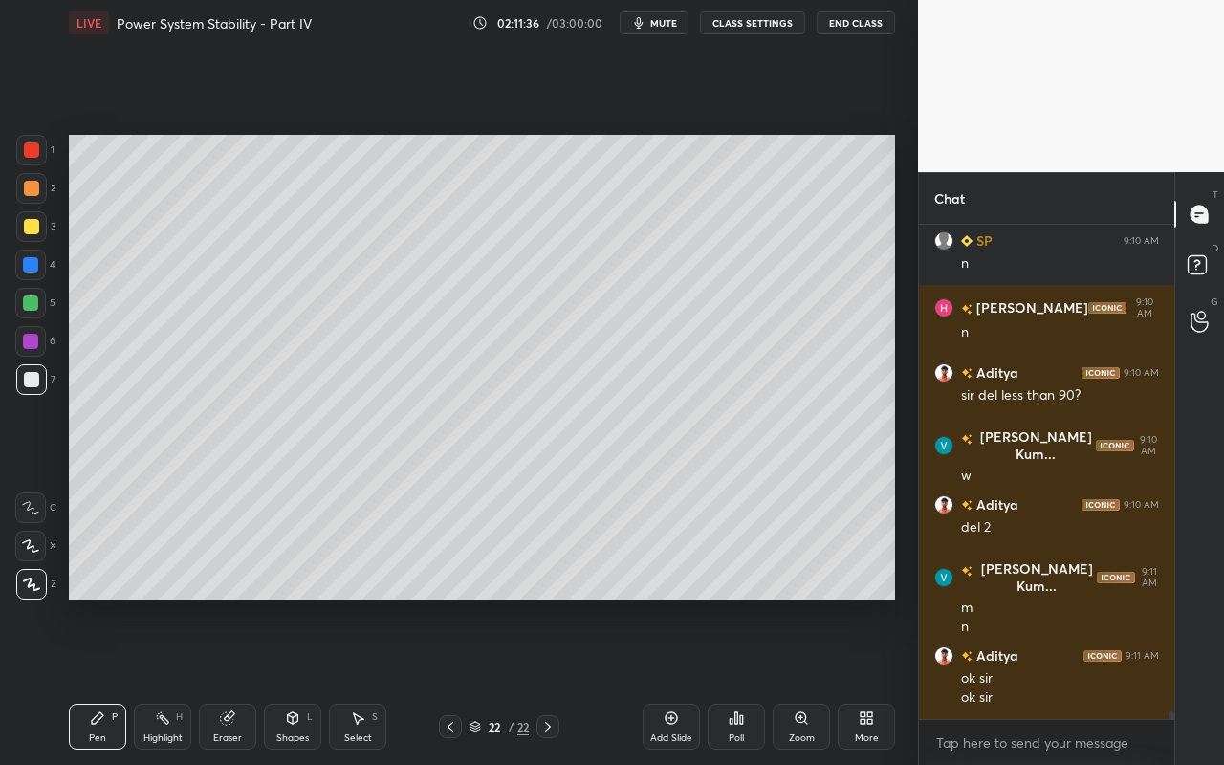
click at [37, 302] on div at bounding box center [30, 302] width 15 height 15
click at [152, 680] on div "Highlight H" at bounding box center [162, 727] width 57 height 46
click at [87, 680] on div "Pen P" at bounding box center [97, 727] width 57 height 46
click at [97, 680] on div "Pen P" at bounding box center [97, 727] width 57 height 46
click at [376, 680] on div "Select S" at bounding box center [357, 727] width 57 height 46
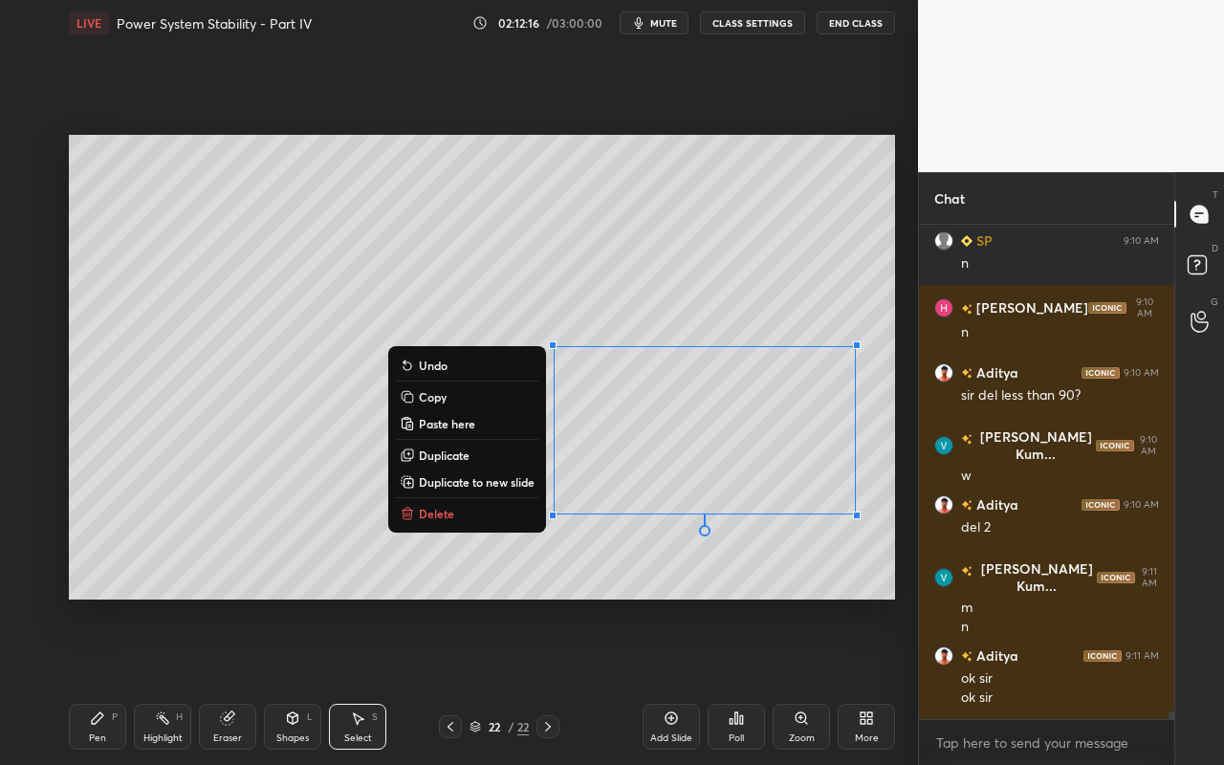
drag, startPoint x: 547, startPoint y: 433, endPoint x: 818, endPoint y: 511, distance: 282.6
click at [900, 541] on div "0 ° Undo Copy Paste here Duplicate Duplicate to new slide Delete Setting up you…" at bounding box center [481, 367] width 841 height 642
drag, startPoint x: 745, startPoint y: 566, endPoint x: 685, endPoint y: 546, distance: 62.6
click at [745, 562] on div "0 ° Undo Copy Paste here Duplicate Duplicate to new slide Delete" at bounding box center [482, 367] width 826 height 465
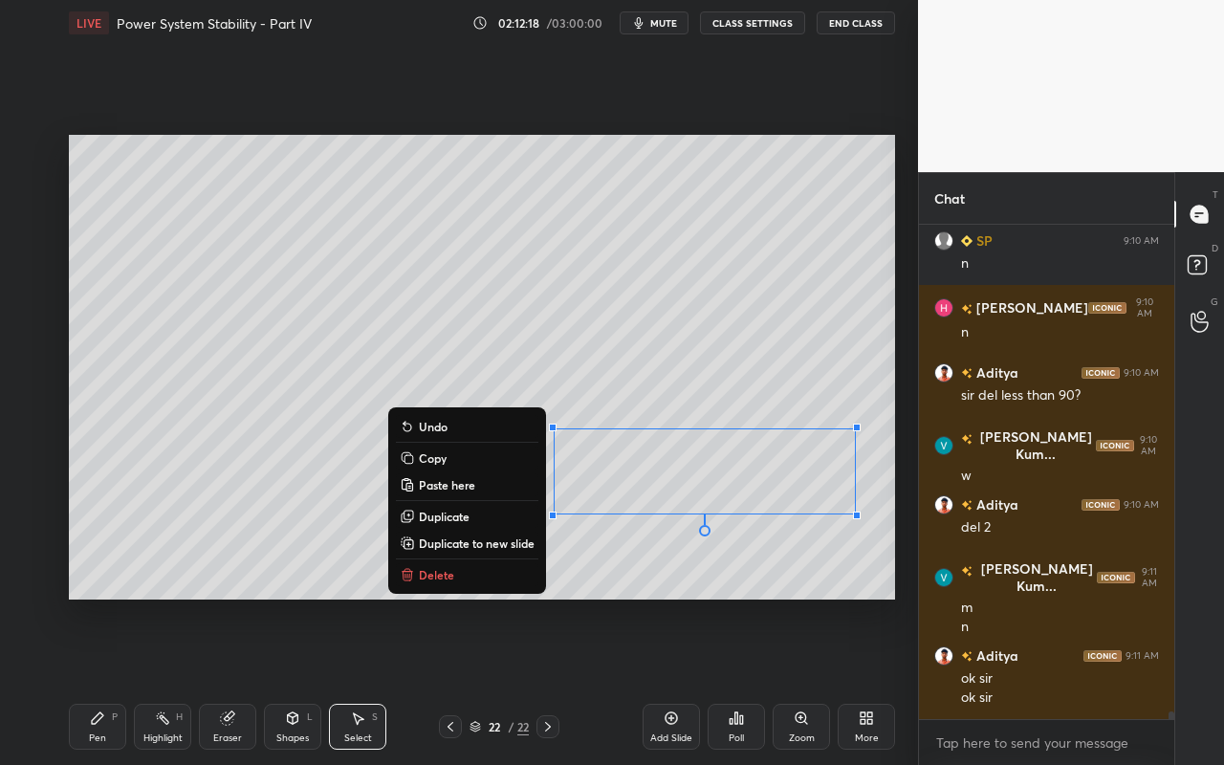
drag, startPoint x: 544, startPoint y: 442, endPoint x: 823, endPoint y: 508, distance: 286.8
click at [894, 530] on div "0 ° Undo Copy Paste here Duplicate Duplicate to new slide Delete" at bounding box center [482, 367] width 826 height 465
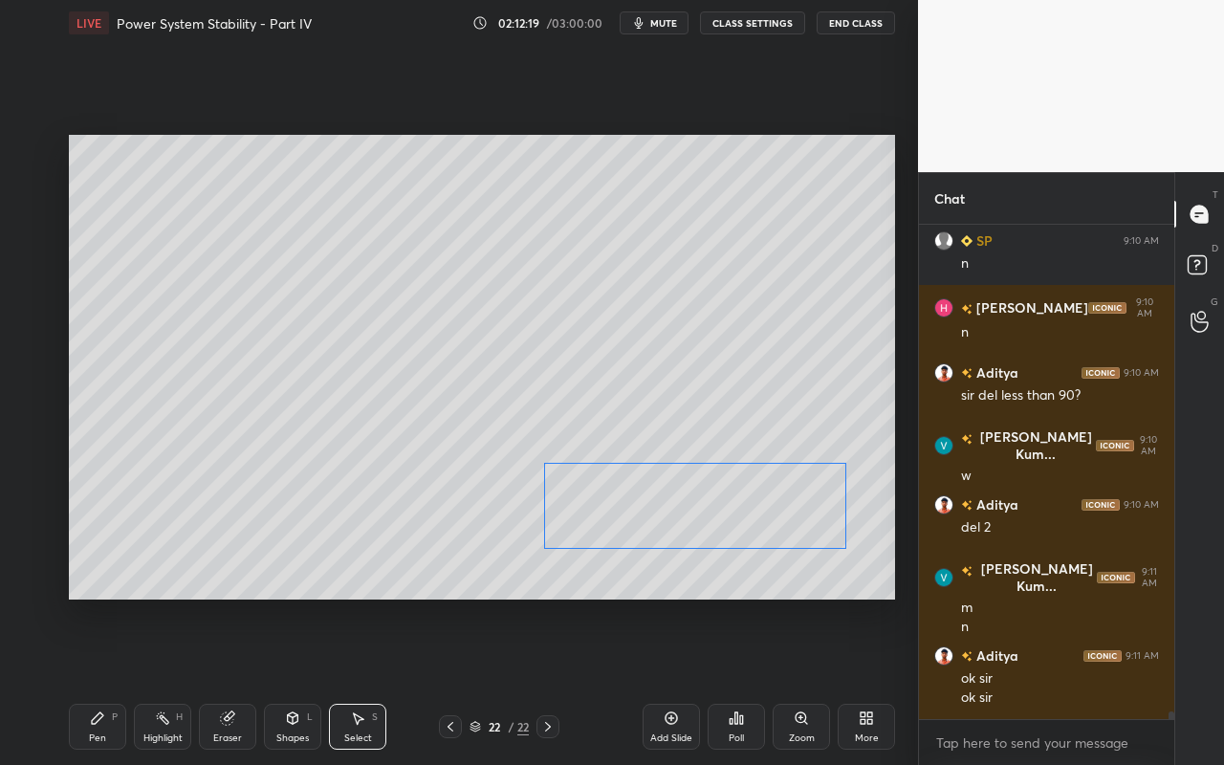
drag, startPoint x: 730, startPoint y: 511, endPoint x: 723, endPoint y: 521, distance: 12.2
click at [727, 522] on div "0 ° Undo Copy Paste here Duplicate Duplicate to new slide Delete" at bounding box center [482, 367] width 826 height 465
drag, startPoint x: 186, startPoint y: 563, endPoint x: 194, endPoint y: 580, distance: 18.8
click at [184, 566] on div "0 ° Undo Copy Paste here Duplicate Duplicate to new slide Delete" at bounding box center [482, 367] width 826 height 465
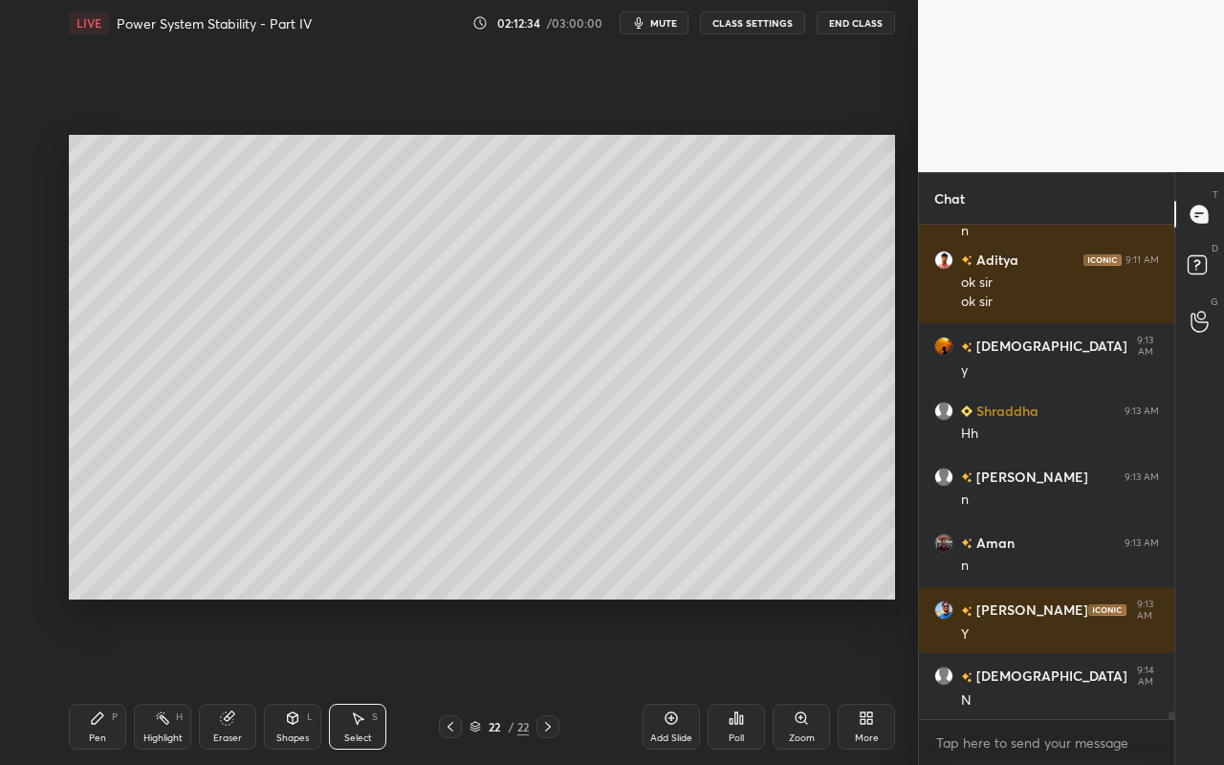
scroll to position [31227, 0]
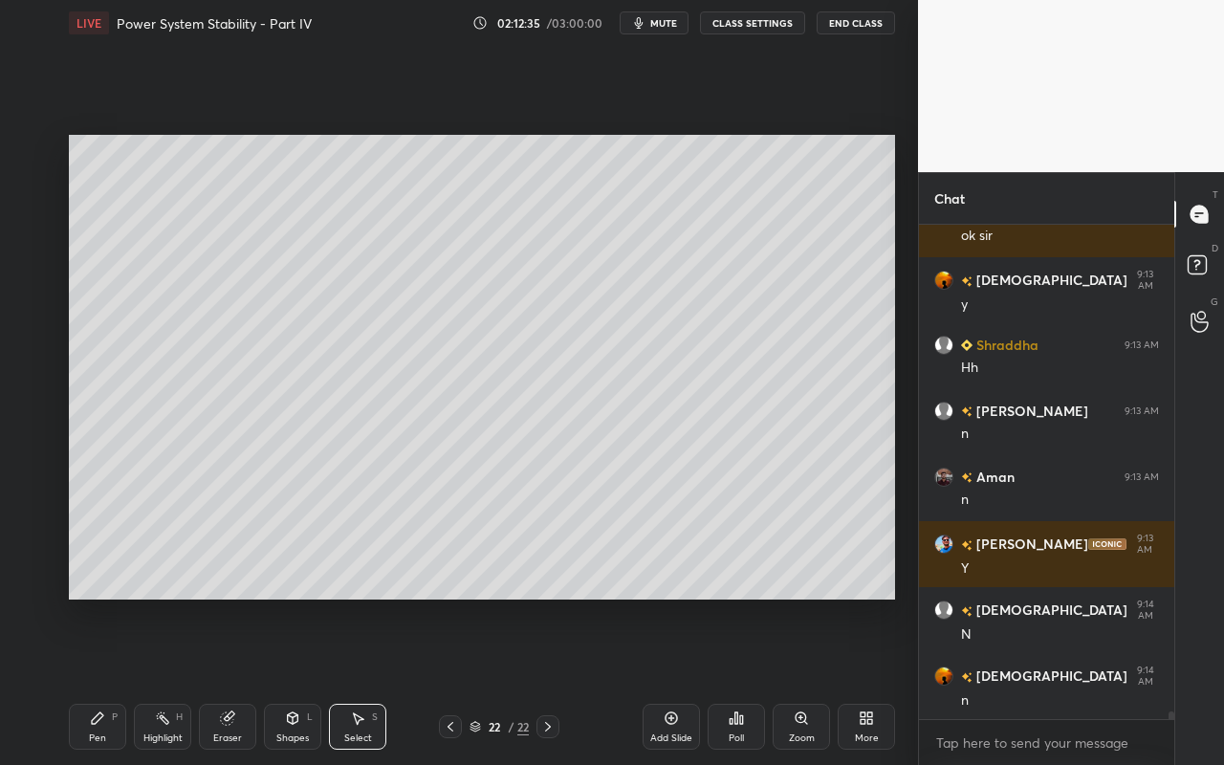
click at [110, 680] on div "Pen P" at bounding box center [97, 727] width 57 height 46
click at [37, 228] on div at bounding box center [31, 226] width 15 height 15
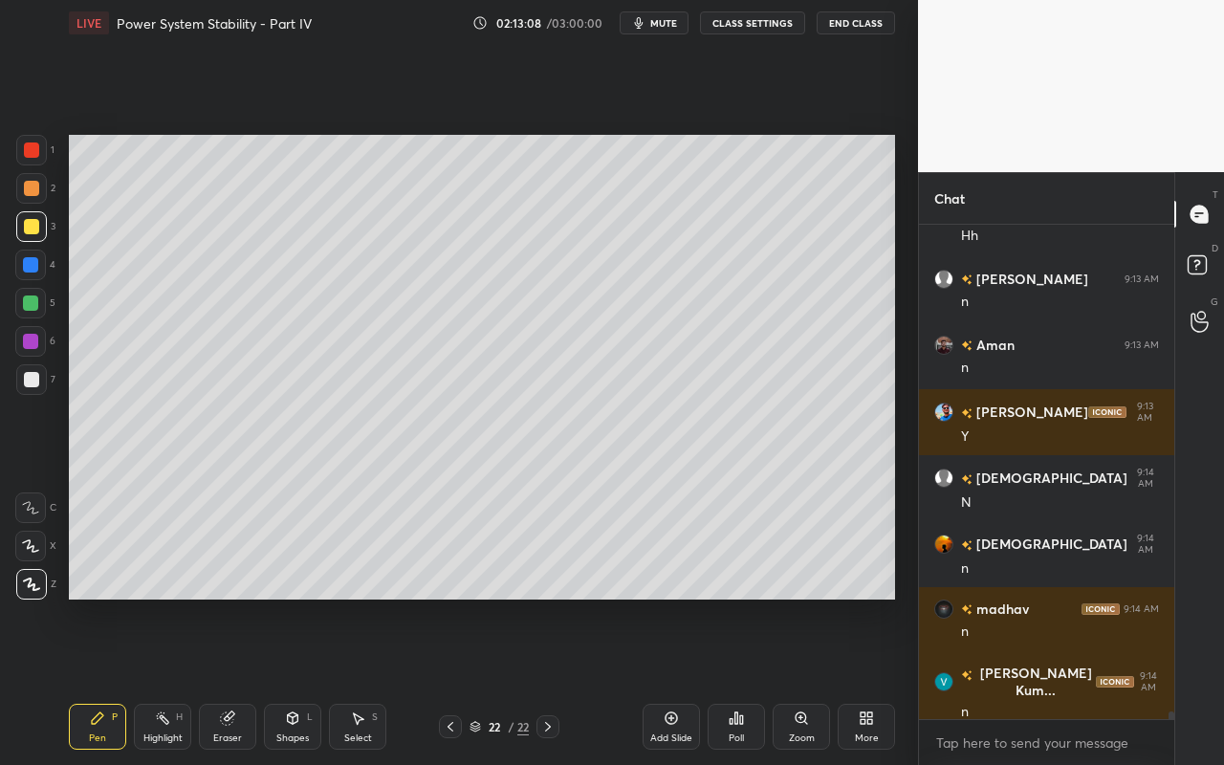
scroll to position [31425, 0]
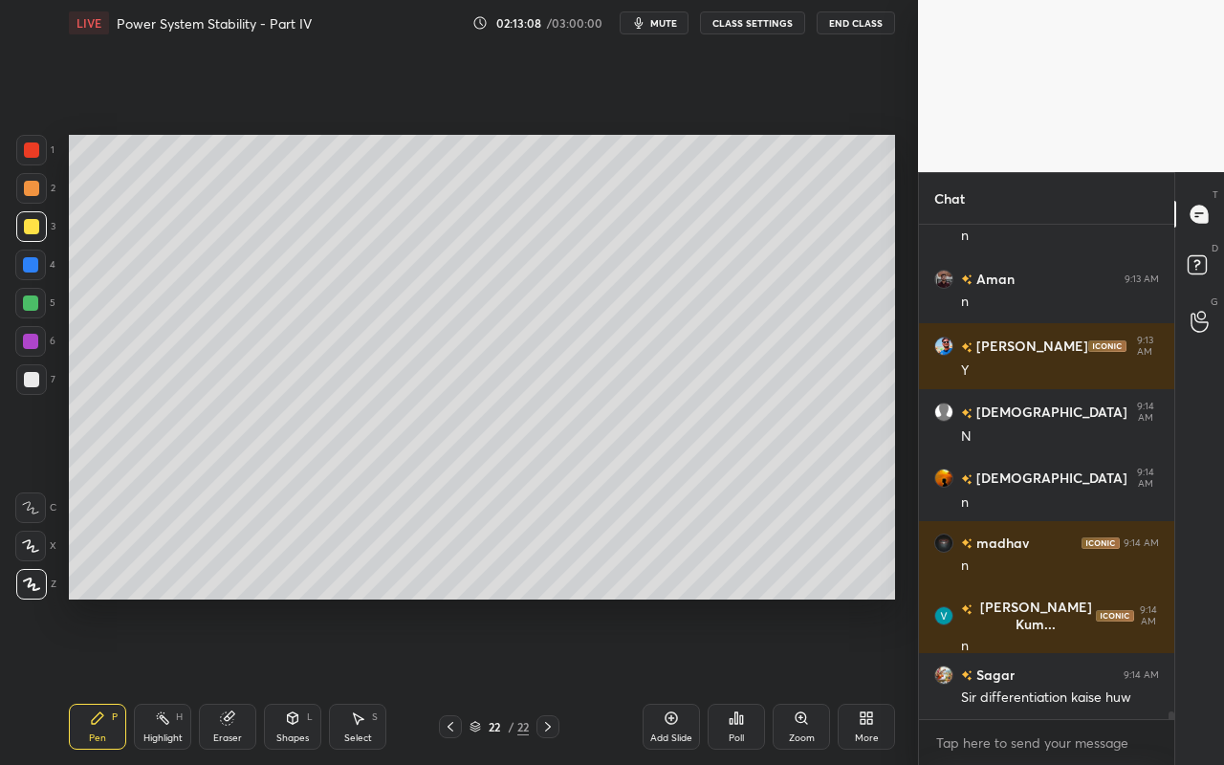
click at [360, 680] on div "Select" at bounding box center [358, 738] width 28 height 10
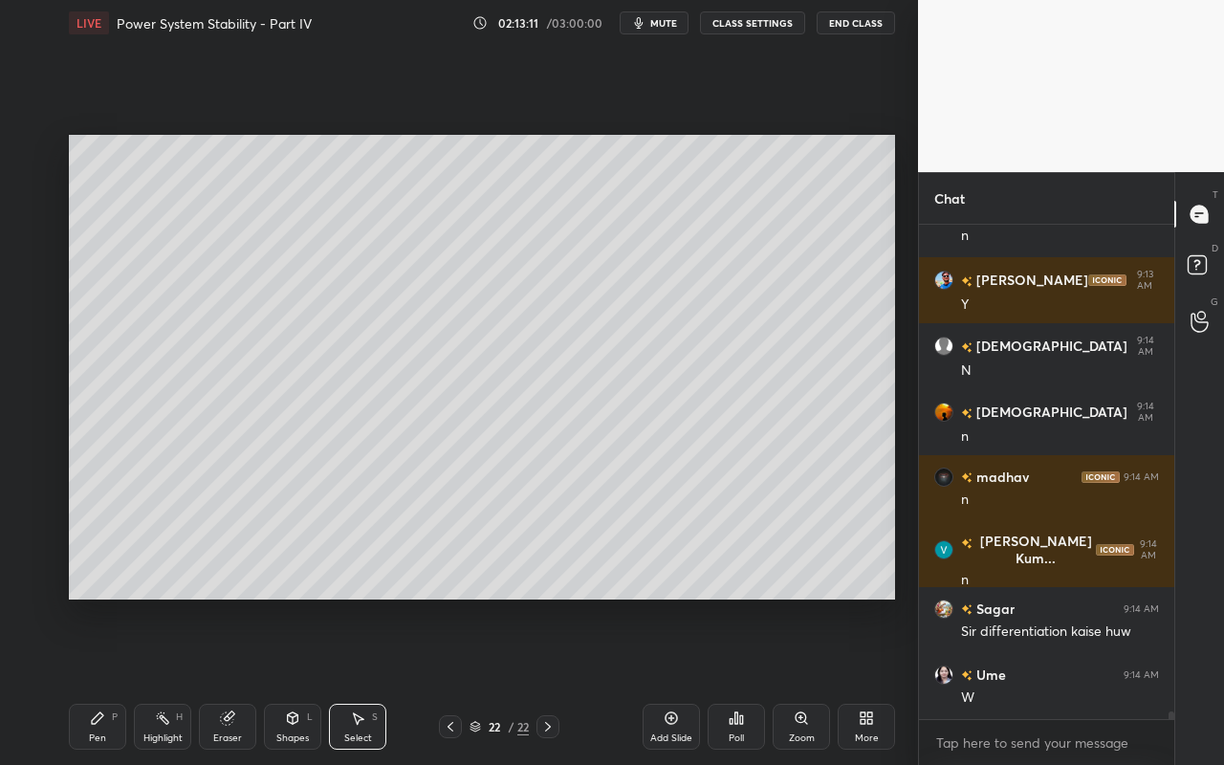
scroll to position [31557, 0]
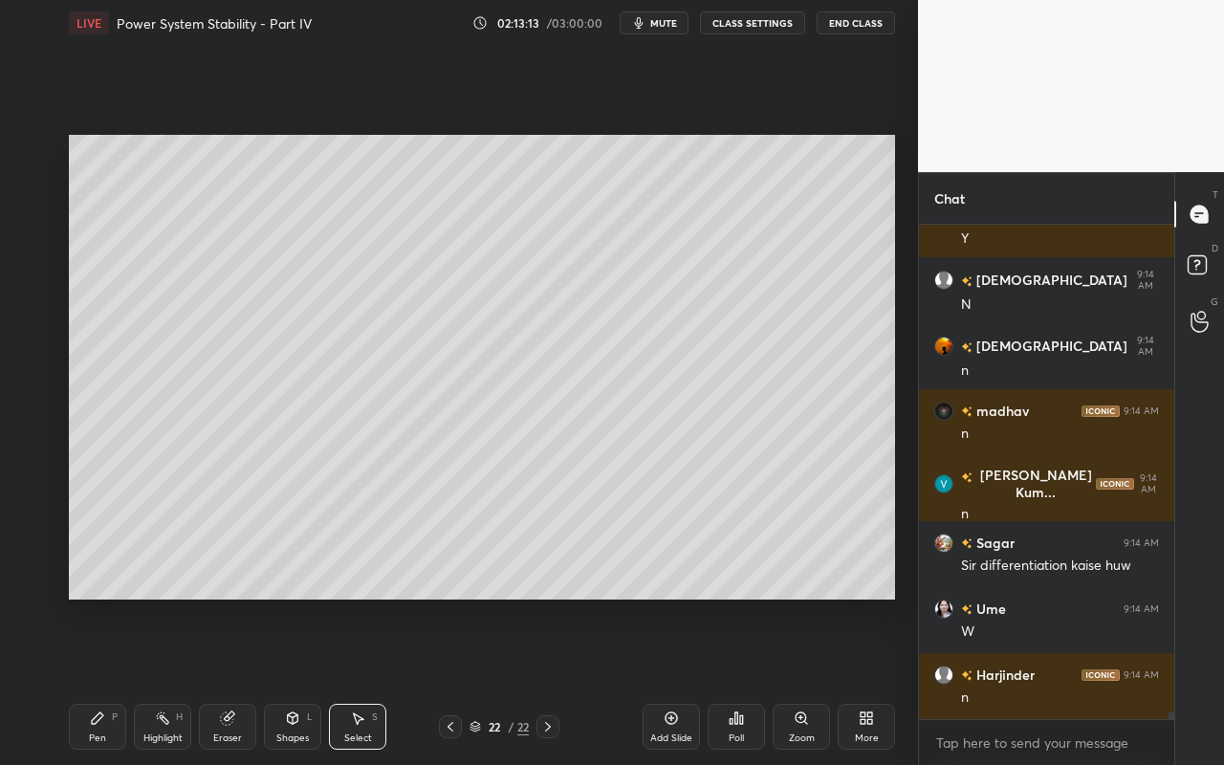
drag, startPoint x: 166, startPoint y: 741, endPoint x: 197, endPoint y: 700, distance: 51.2
click at [172, 680] on div "Highlight" at bounding box center [162, 738] width 39 height 10
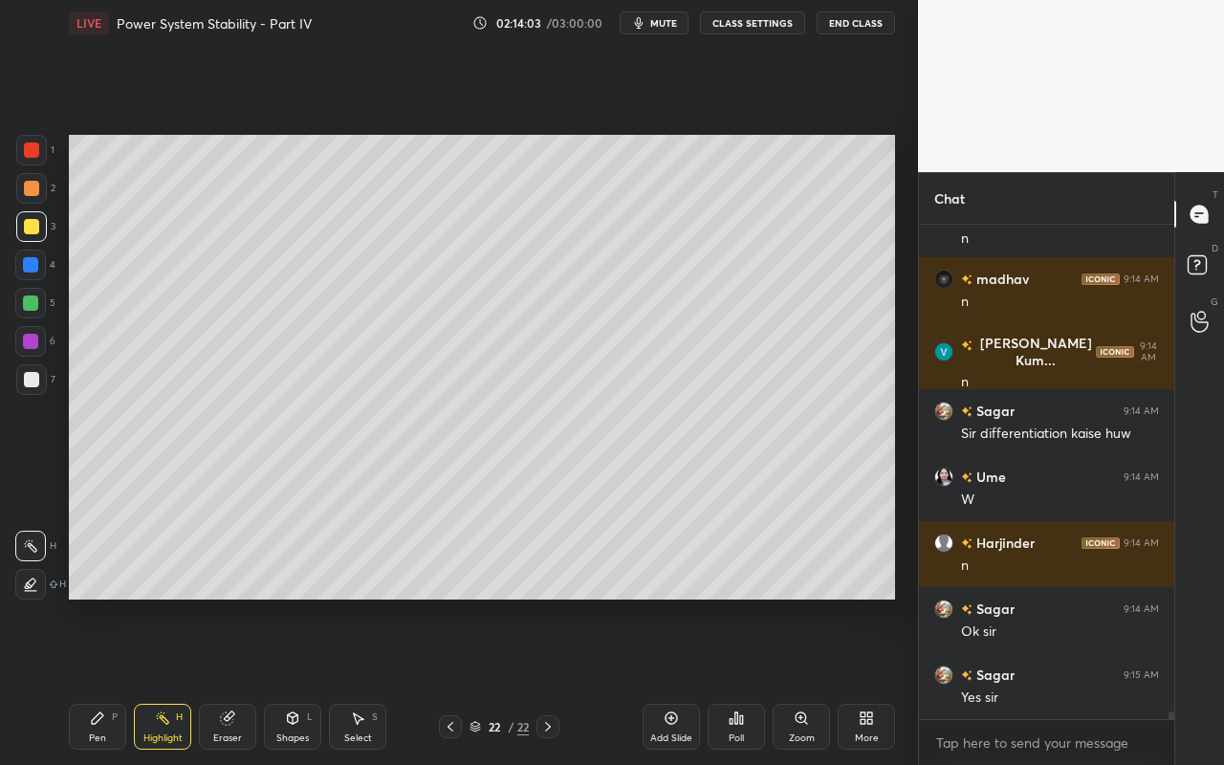
scroll to position [31755, 0]
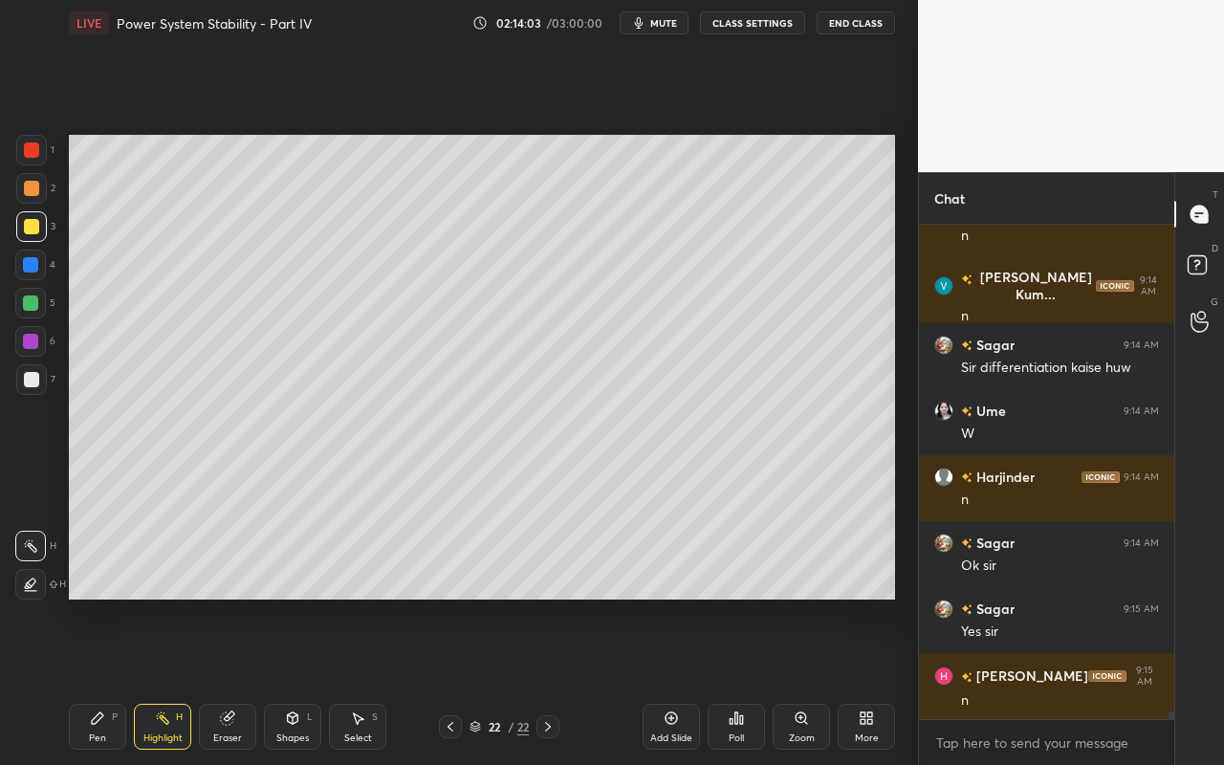
click at [372, 680] on div "Select S" at bounding box center [357, 727] width 57 height 46
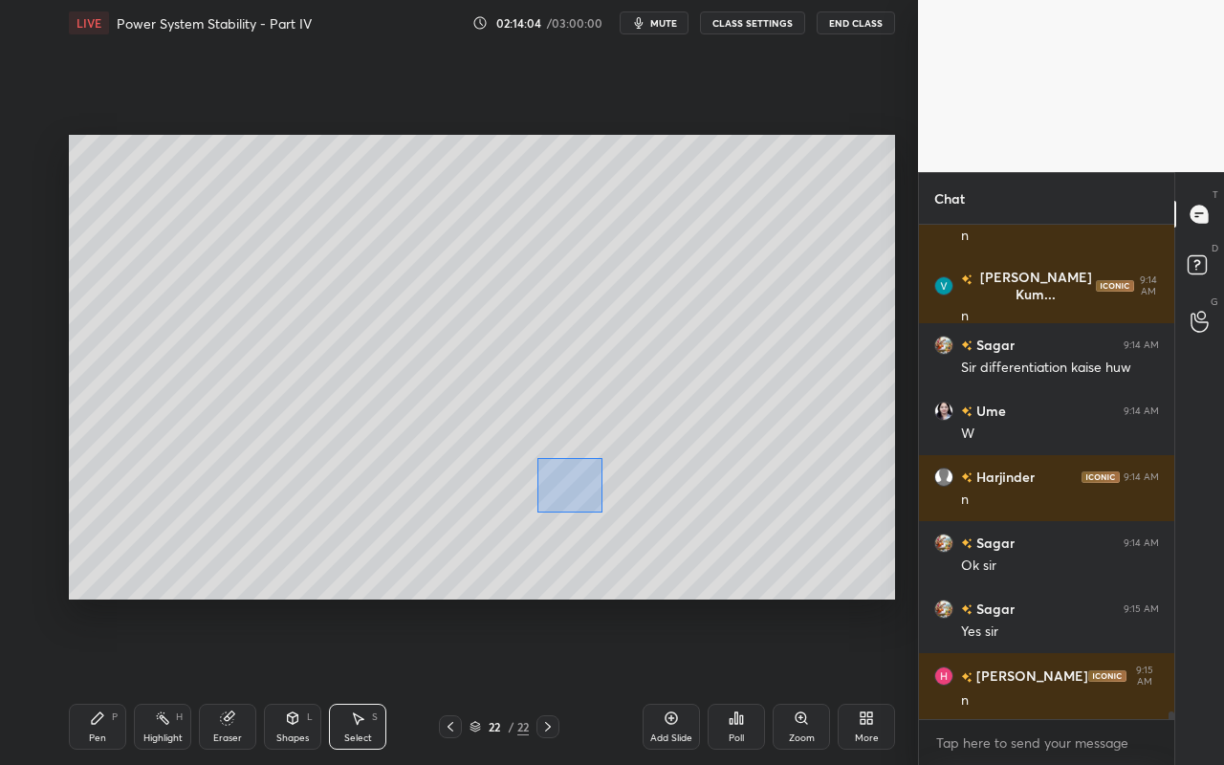
scroll to position [31821, 0]
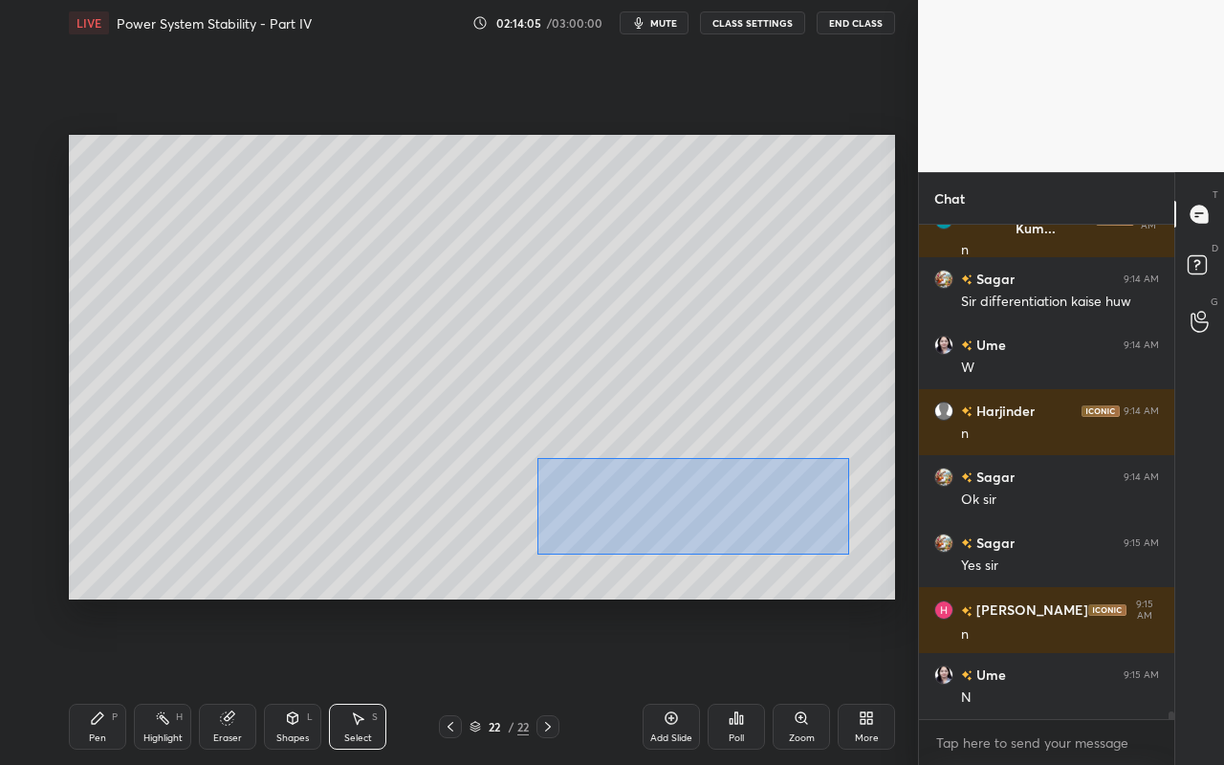
drag, startPoint x: 541, startPoint y: 472, endPoint x: 755, endPoint y: 535, distance: 223.2
click at [847, 556] on div "0 ° Undo Copy Paste here Duplicate Duplicate to new slide Delete" at bounding box center [482, 367] width 826 height 465
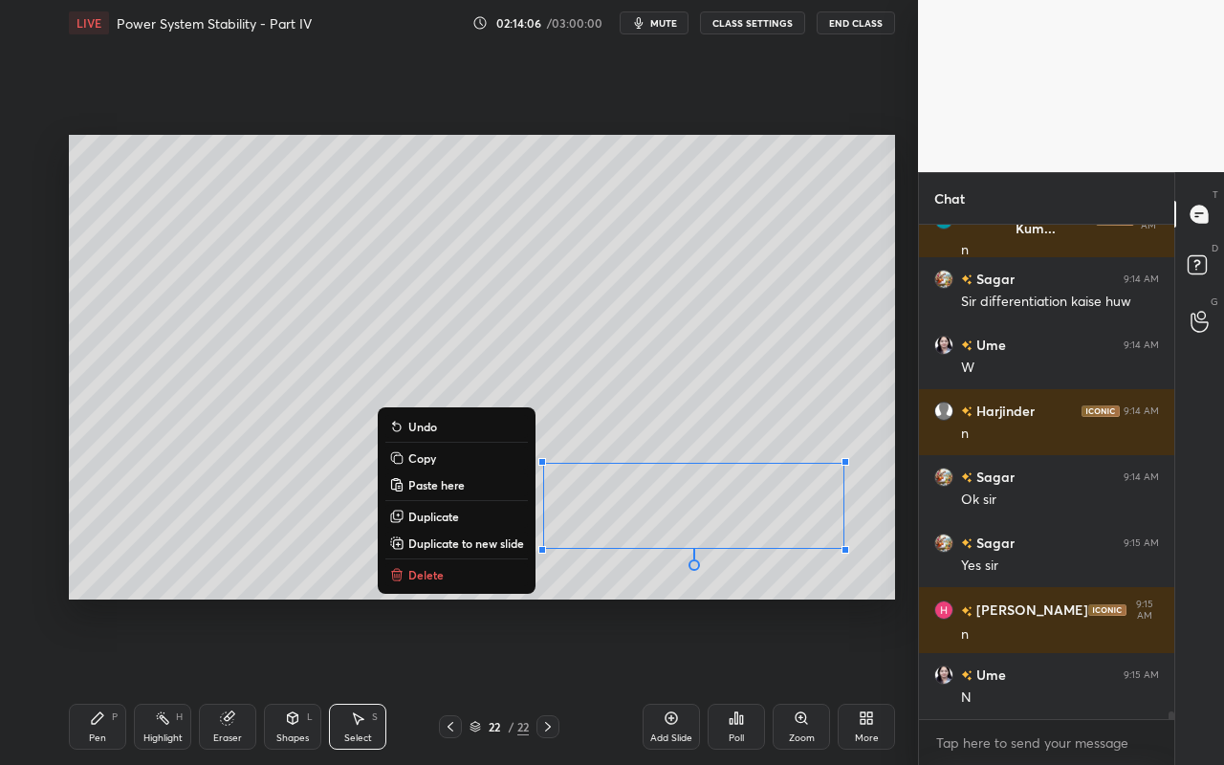
click at [469, 456] on button "Copy" at bounding box center [456, 457] width 142 height 23
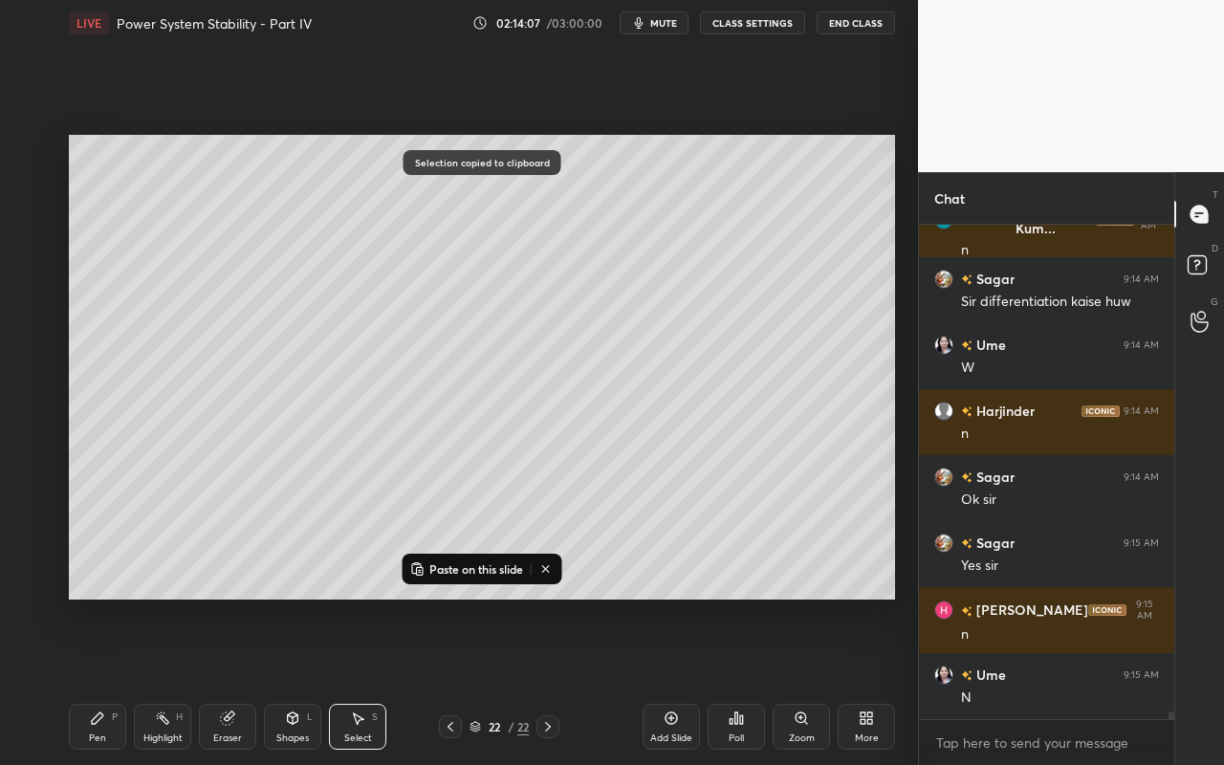
click at [668, 680] on icon at bounding box center [670, 717] width 15 height 15
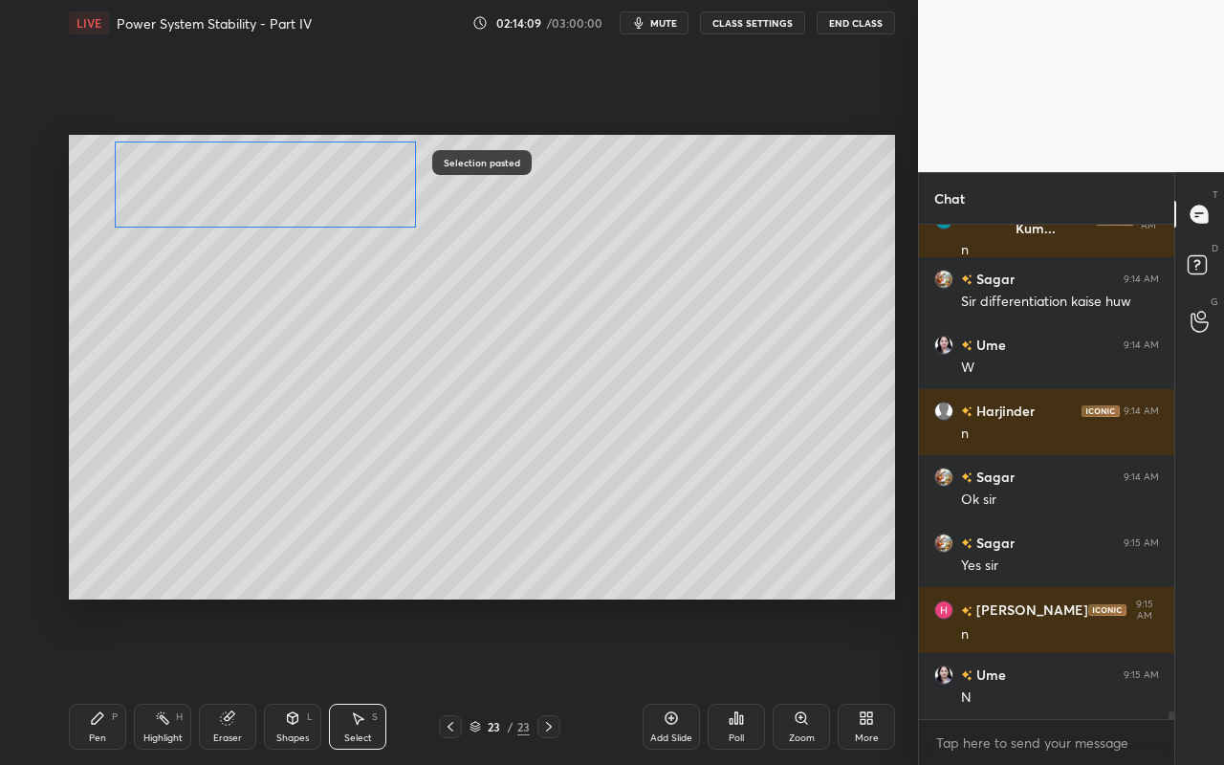
drag, startPoint x: 716, startPoint y: 528, endPoint x: 287, endPoint y: 207, distance: 535.5
click at [286, 206] on div "0 ° Undo Copy Paste here Duplicate Duplicate to new slide Delete" at bounding box center [482, 367] width 826 height 465
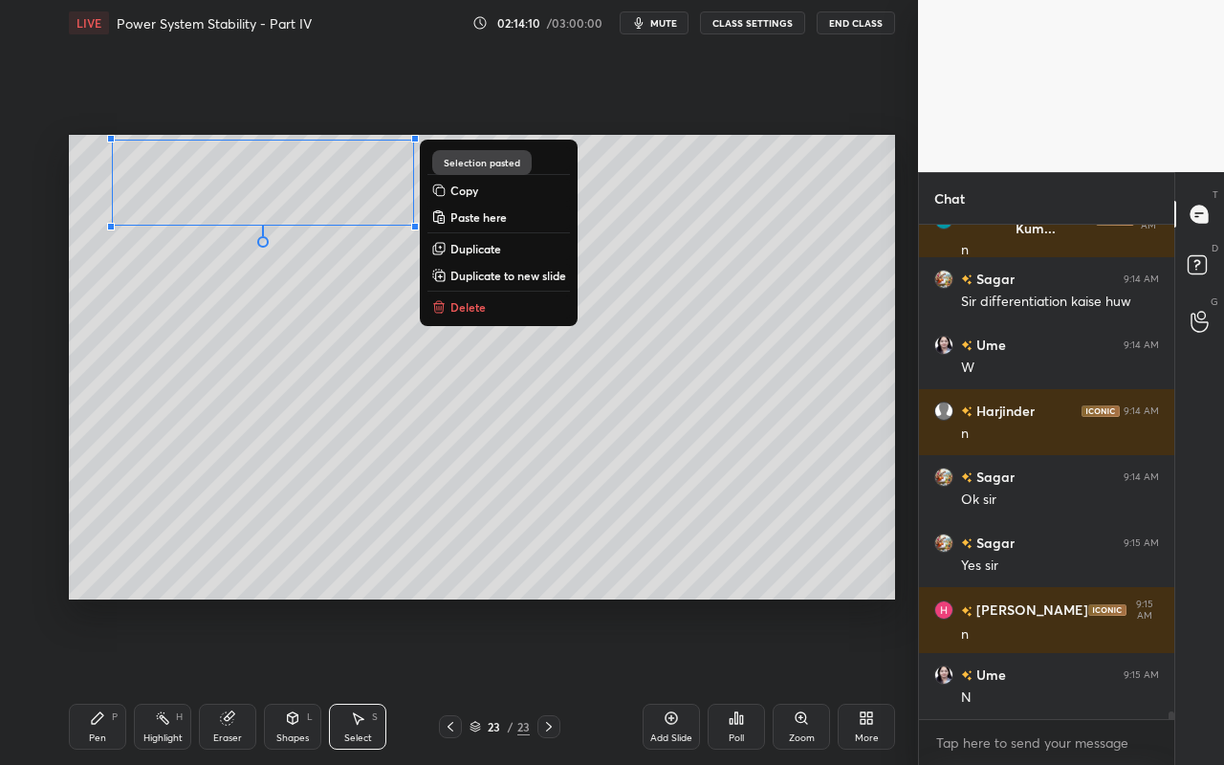
click at [322, 334] on div "0 ° Undo Copy Paste here Duplicate Duplicate to new slide Delete" at bounding box center [482, 367] width 826 height 465
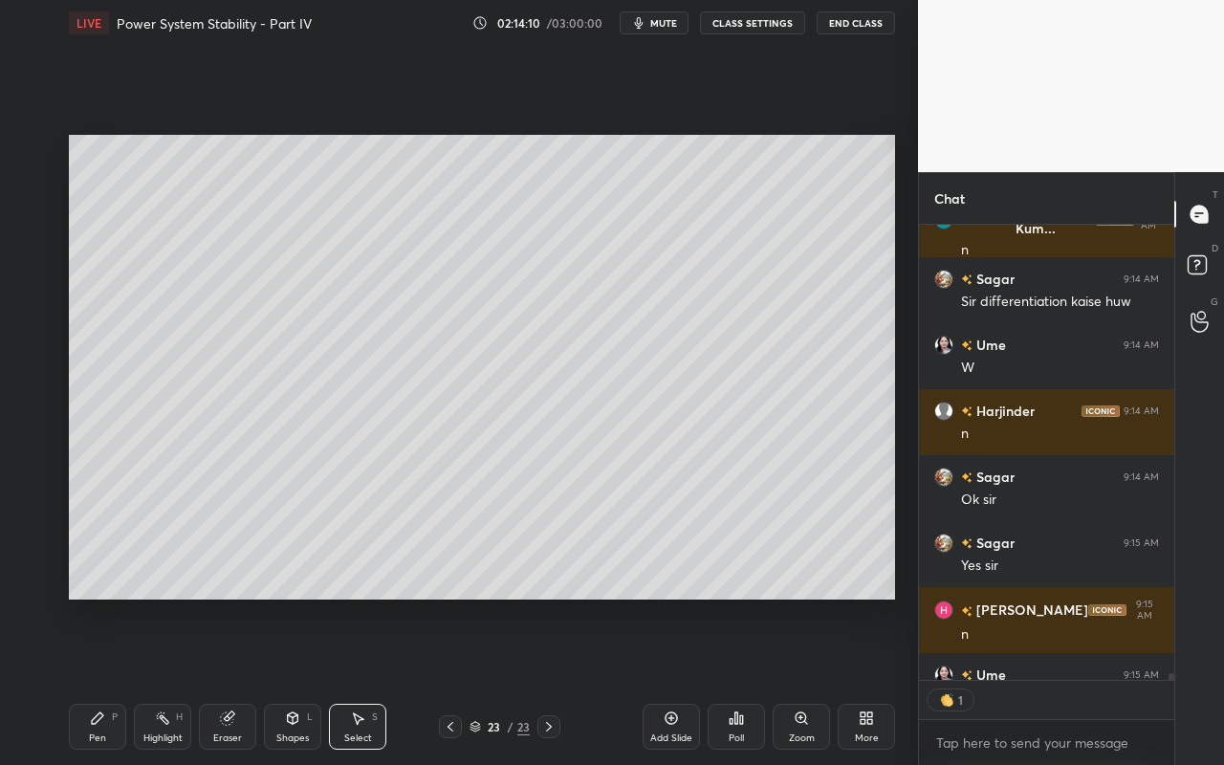
scroll to position [7, 7]
click at [109, 680] on div "Pen P" at bounding box center [97, 727] width 57 height 46
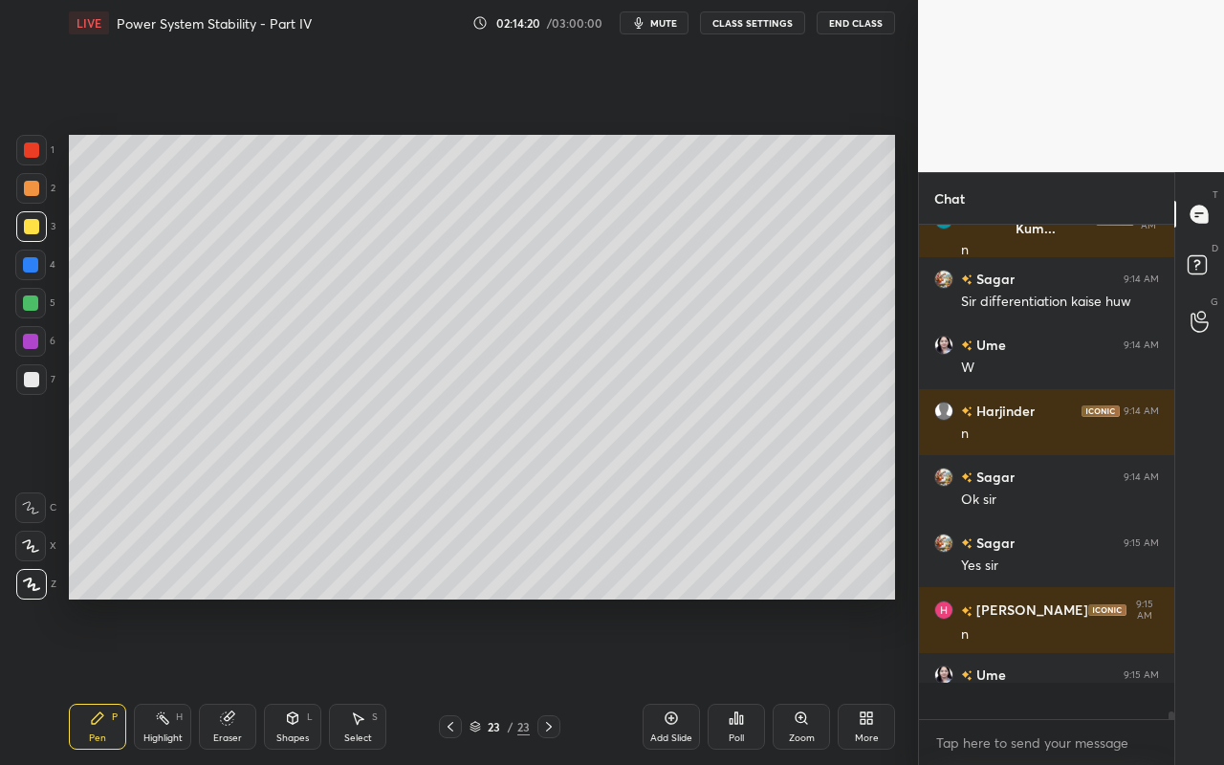
scroll to position [31821, 0]
click at [161, 680] on icon at bounding box center [162, 717] width 15 height 15
drag, startPoint x: 90, startPoint y: 724, endPoint x: 93, endPoint y: 713, distance: 10.9
click at [90, 680] on icon at bounding box center [97, 717] width 15 height 15
drag, startPoint x: 158, startPoint y: 734, endPoint x: 169, endPoint y: 680, distance: 55.7
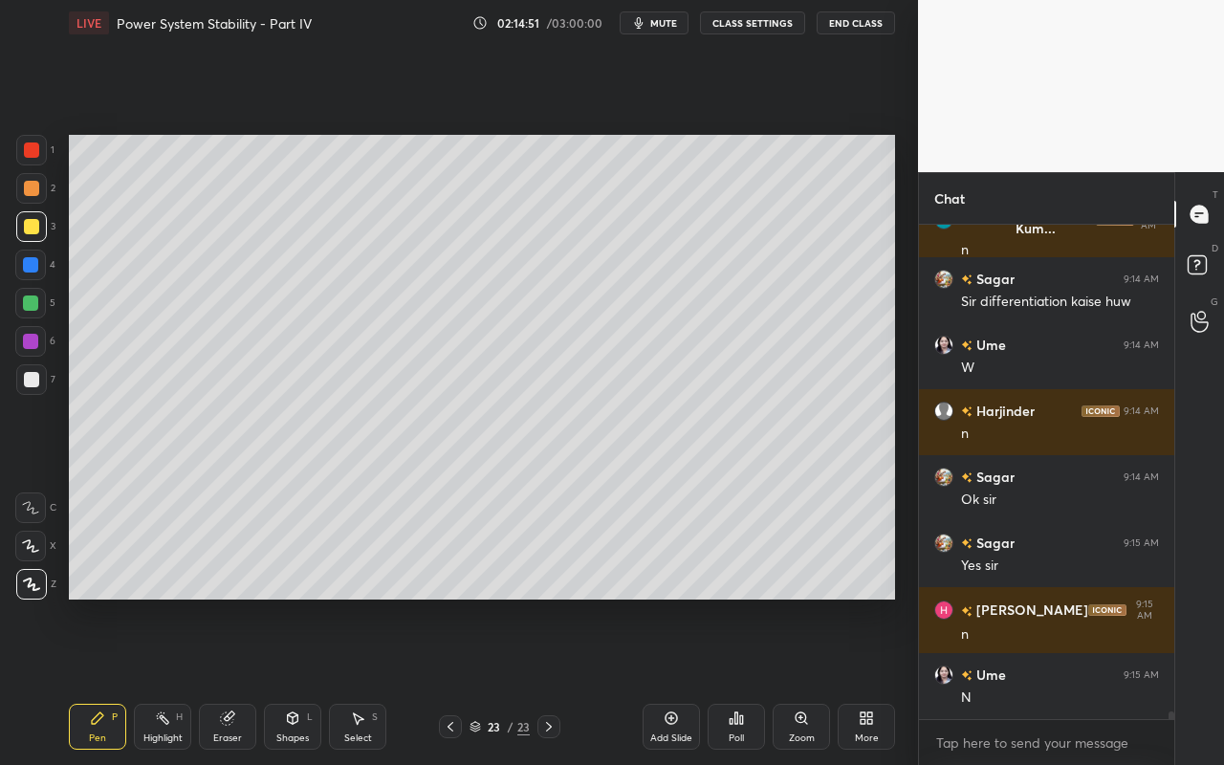
click at [160, 680] on div "Highlight H" at bounding box center [162, 727] width 57 height 46
click at [101, 680] on div "Pen" at bounding box center [97, 738] width 17 height 10
click at [159, 680] on div "Highlight" at bounding box center [162, 738] width 39 height 10
drag, startPoint x: 98, startPoint y: 738, endPoint x: 108, endPoint y: 725, distance: 16.4
click at [104, 680] on div "Pen" at bounding box center [97, 738] width 17 height 10
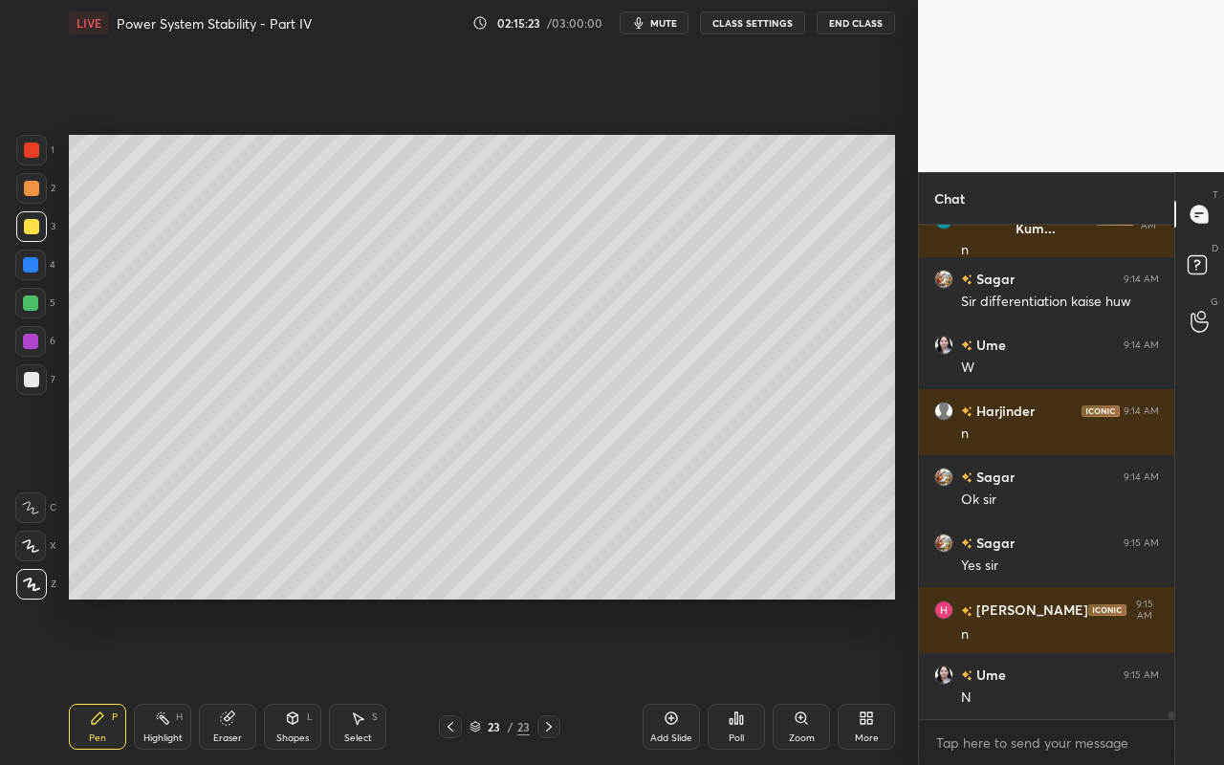
scroll to position [31887, 0]
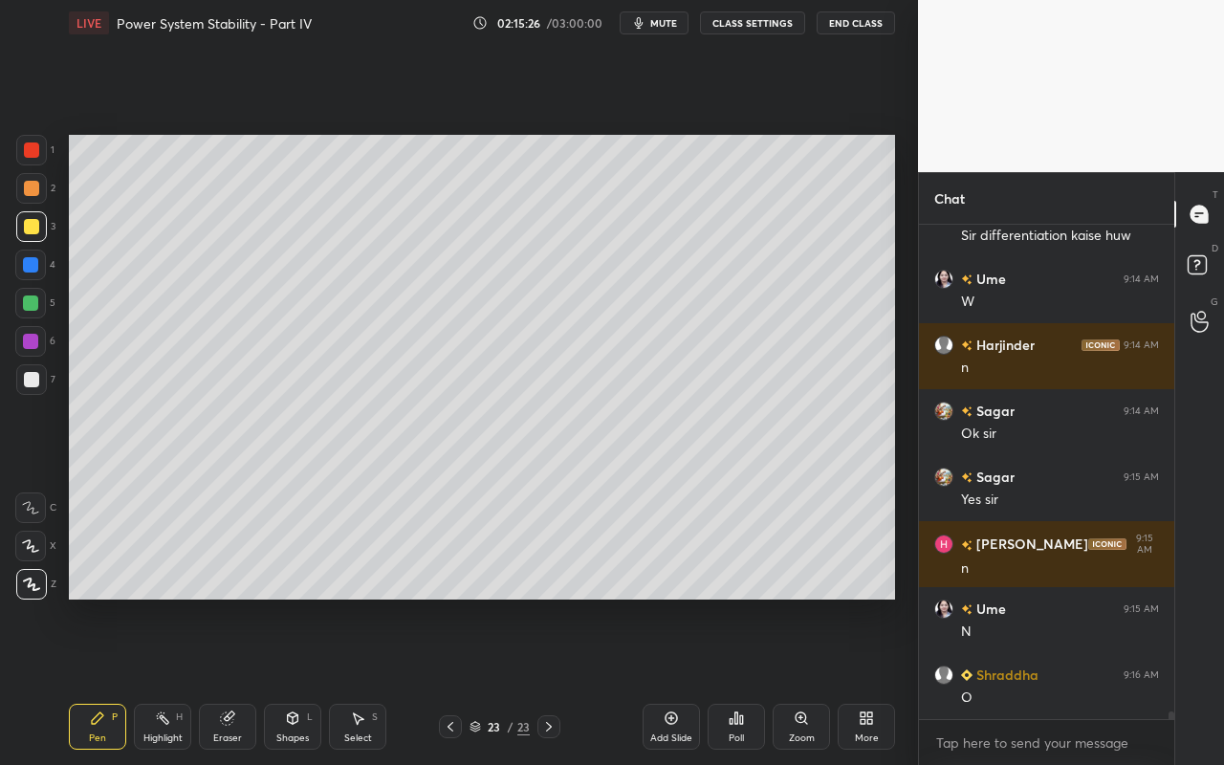
drag, startPoint x: 308, startPoint y: 730, endPoint x: 300, endPoint y: 712, distance: 19.7
click at [308, 680] on div "Shapes L" at bounding box center [292, 727] width 57 height 46
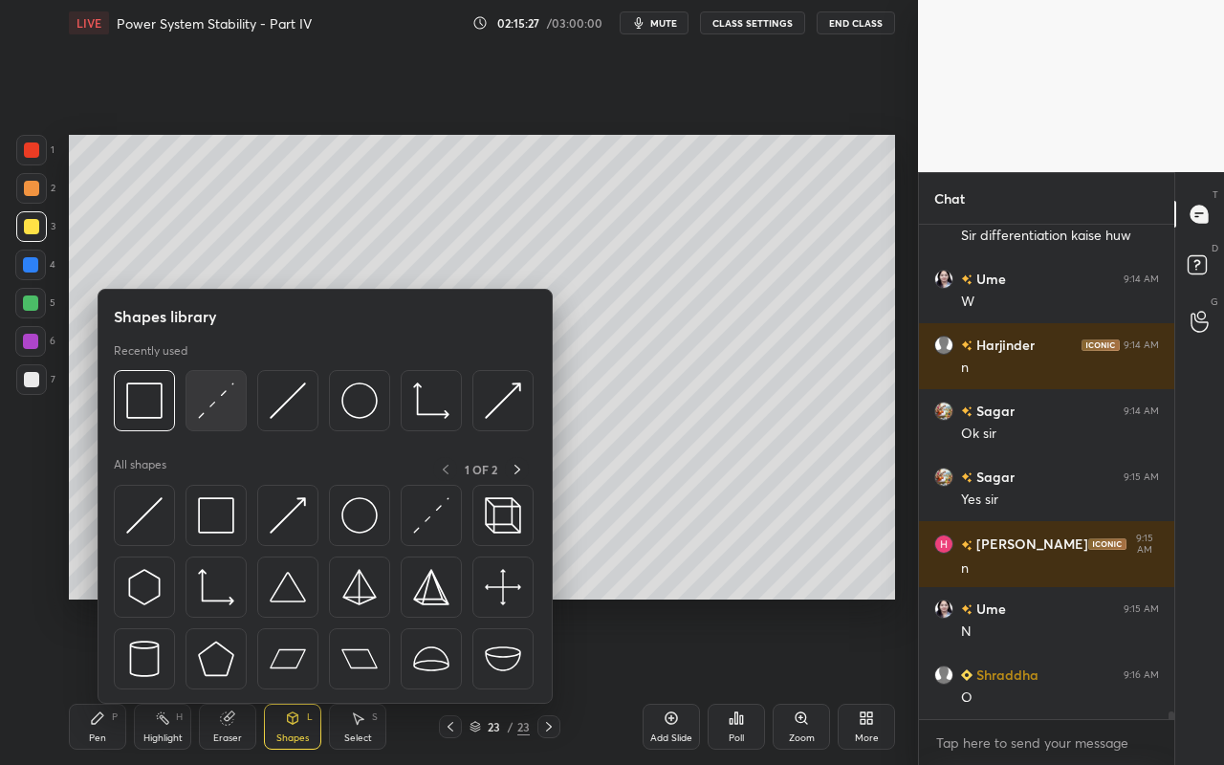
click at [222, 413] on img at bounding box center [216, 400] width 36 height 36
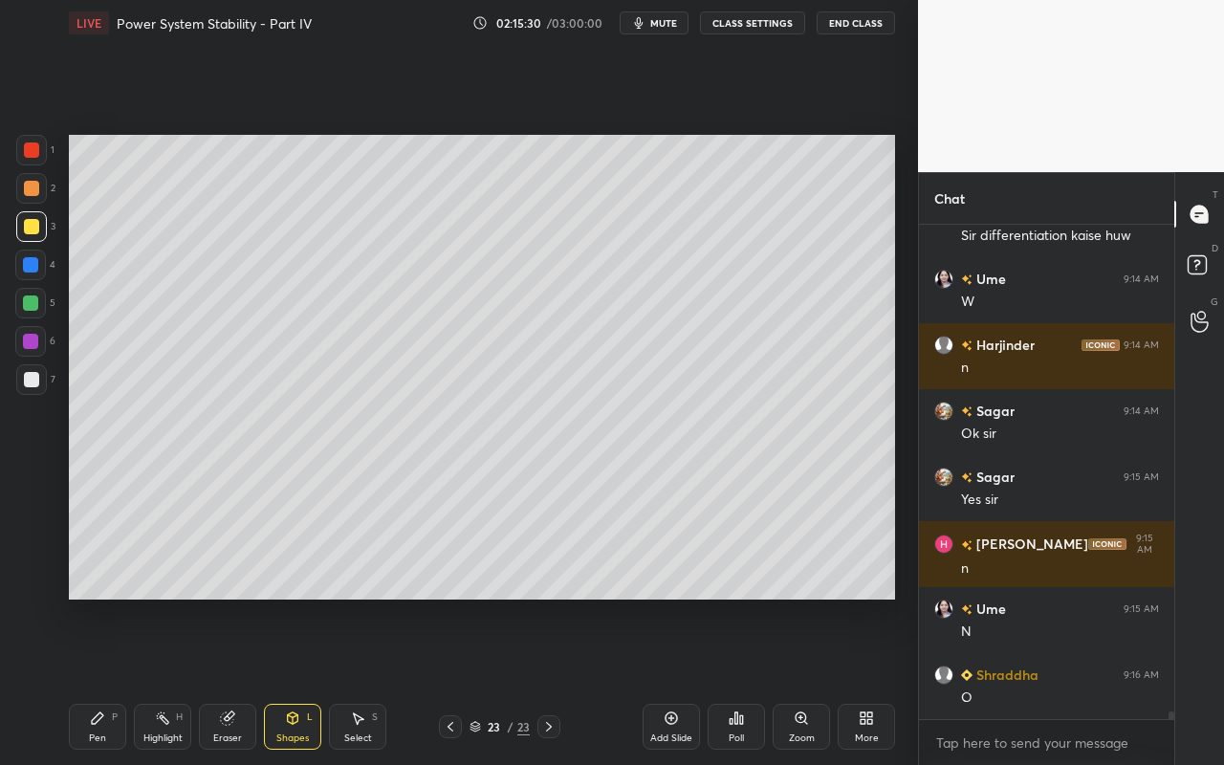
drag, startPoint x: 352, startPoint y: 728, endPoint x: 359, endPoint y: 703, distance: 26.9
click at [352, 680] on div "Select S" at bounding box center [357, 727] width 57 height 46
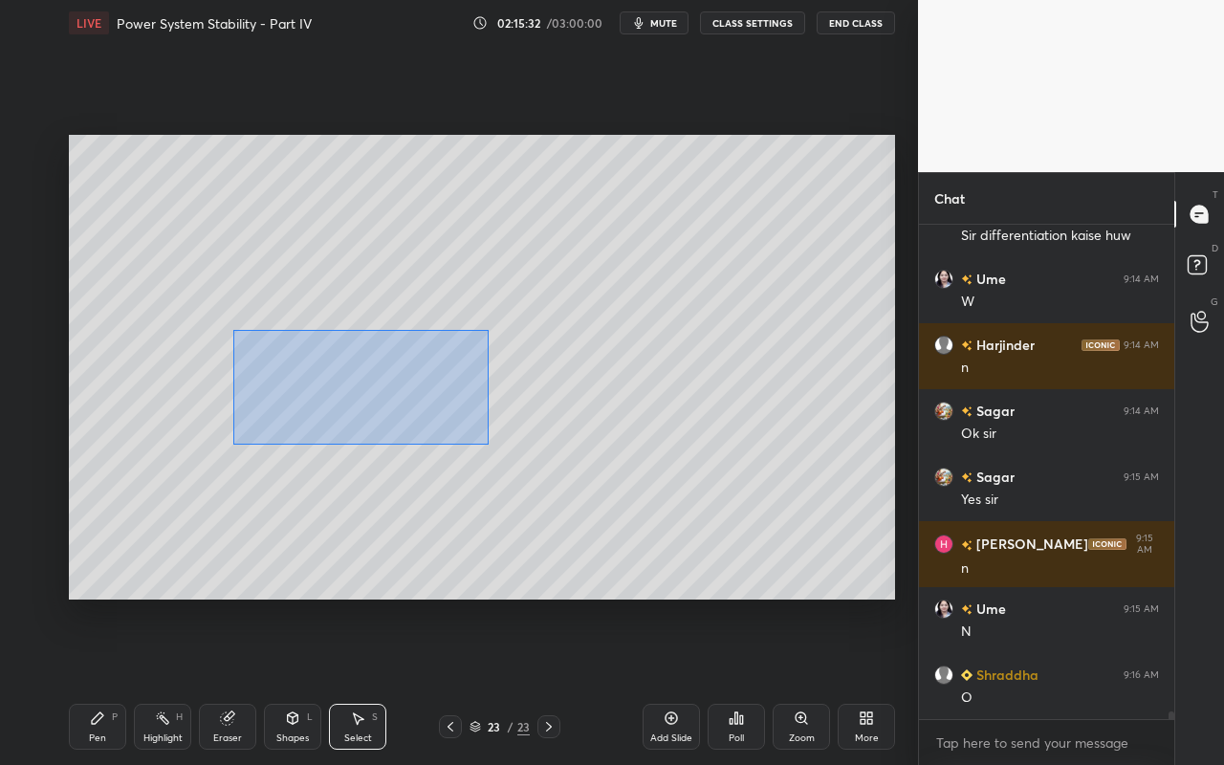
drag, startPoint x: 232, startPoint y: 330, endPoint x: 483, endPoint y: 442, distance: 274.3
click at [488, 445] on div "0 ° Undo Copy Paste here Duplicate Duplicate to new slide Delete" at bounding box center [482, 367] width 826 height 465
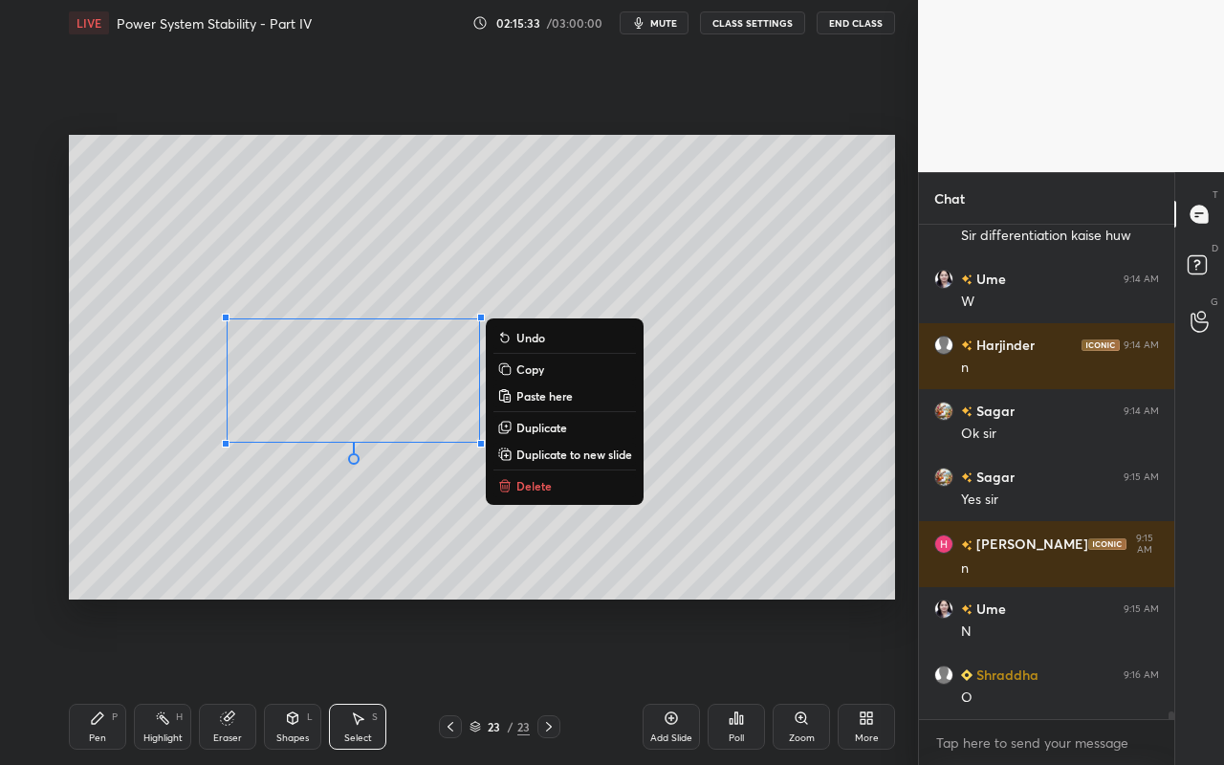
click at [539, 420] on p "Duplicate" at bounding box center [541, 427] width 51 height 15
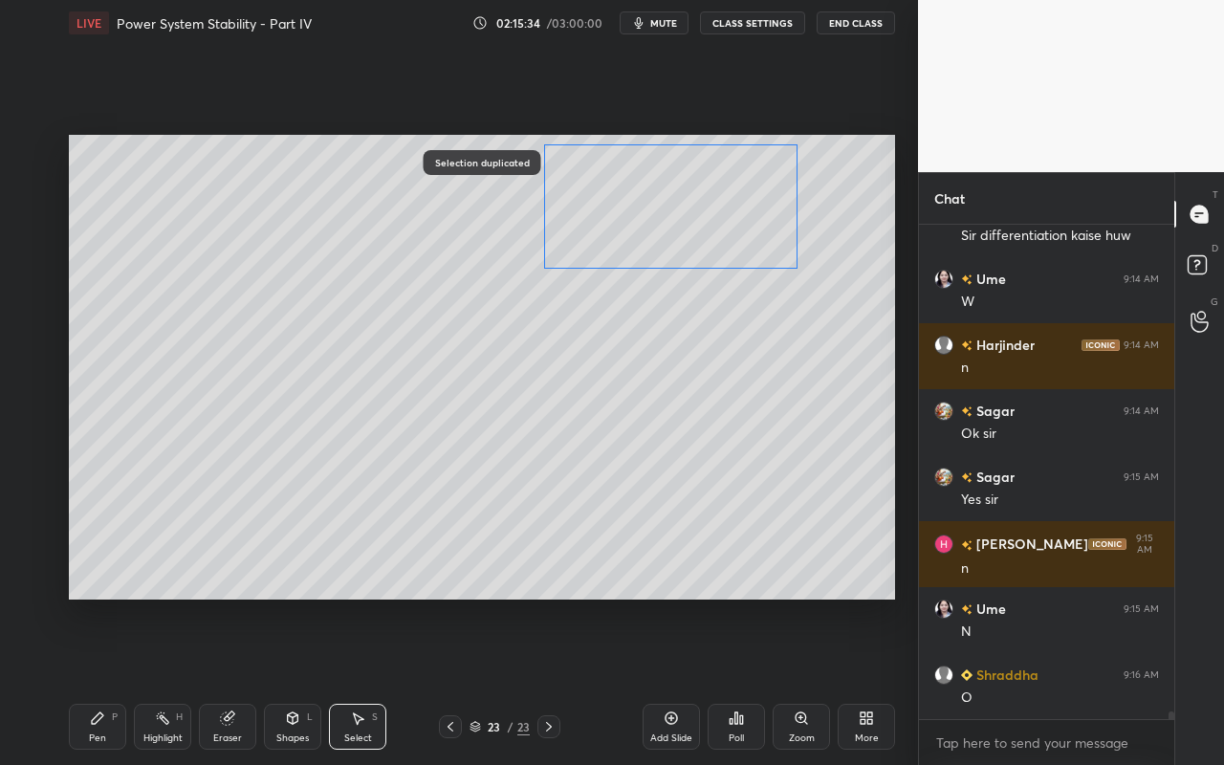
drag, startPoint x: 423, startPoint y: 405, endPoint x: 680, endPoint y: 293, distance: 279.5
click at [686, 224] on div "0 ° Undo Copy Paste here Duplicate Duplicate to new slide Delete" at bounding box center [482, 367] width 826 height 465
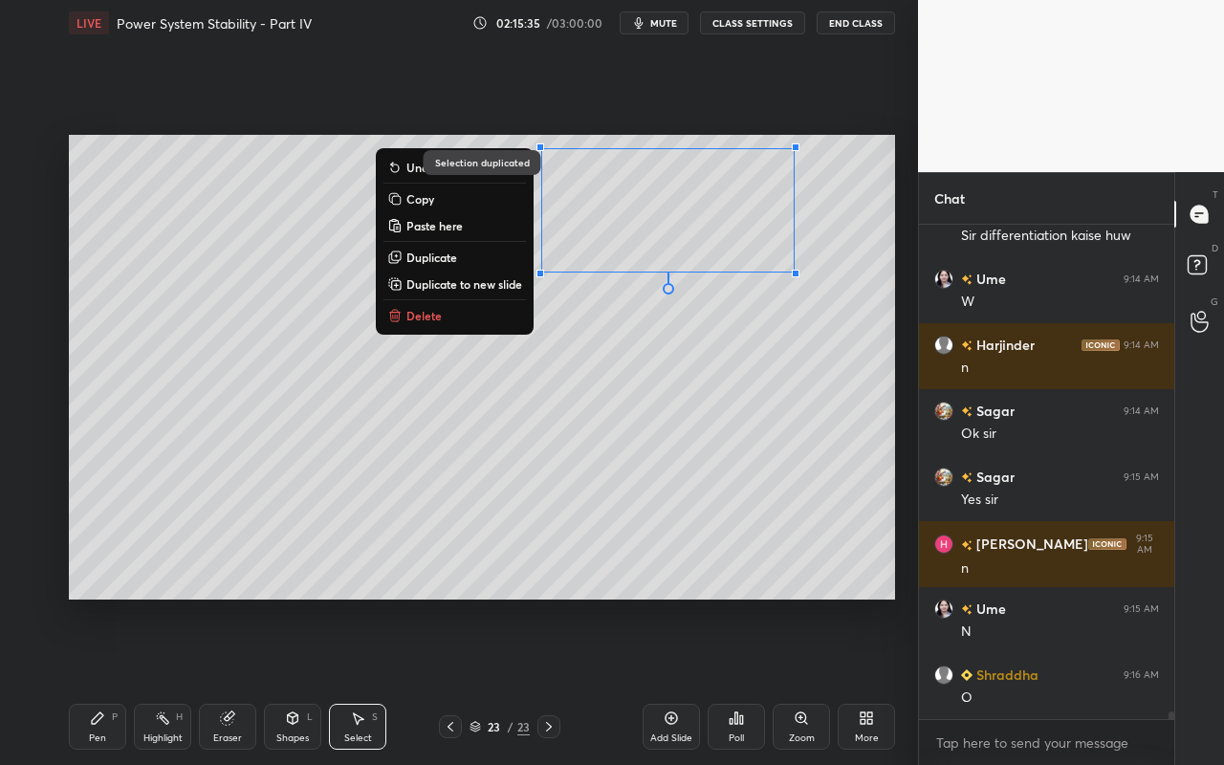
drag, startPoint x: 662, startPoint y: 410, endPoint x: 597, endPoint y: 438, distance: 69.8
click at [657, 405] on div "0 ° Undo Copy Paste here Duplicate Duplicate to new slide Delete" at bounding box center [482, 367] width 826 height 465
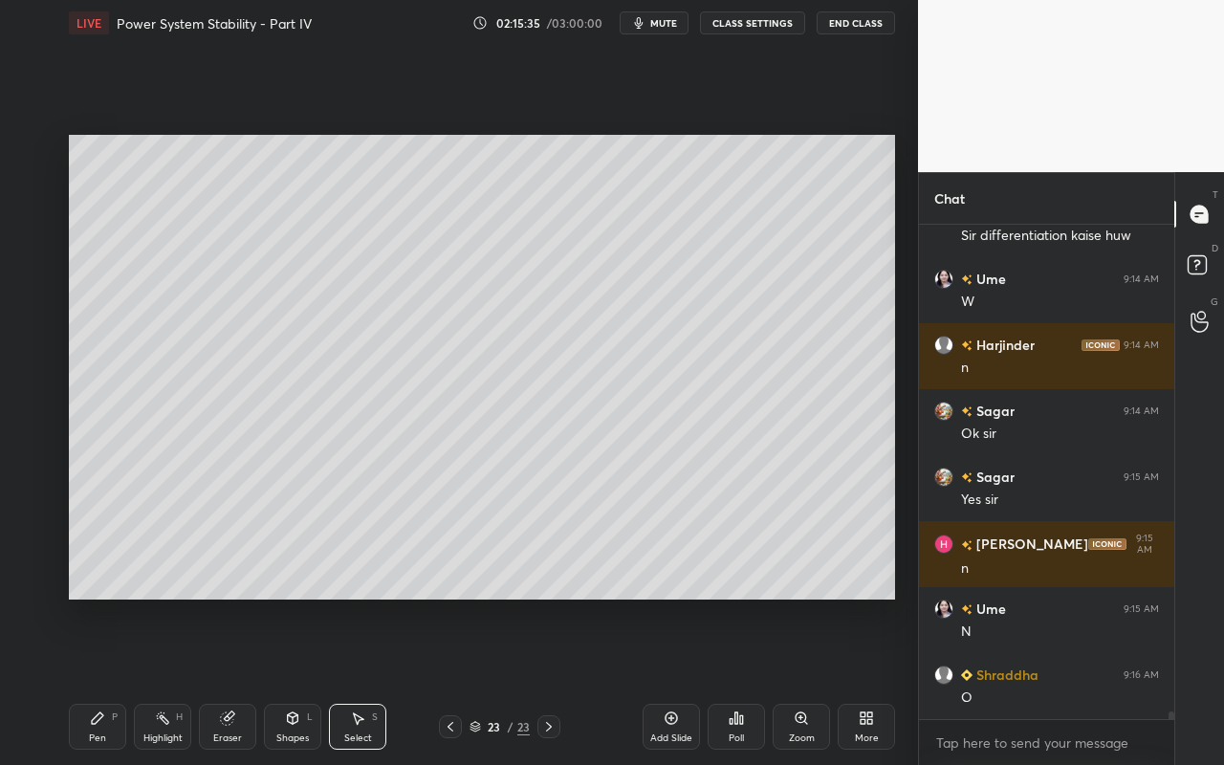
click at [98, 680] on div "Pen P" at bounding box center [97, 727] width 57 height 46
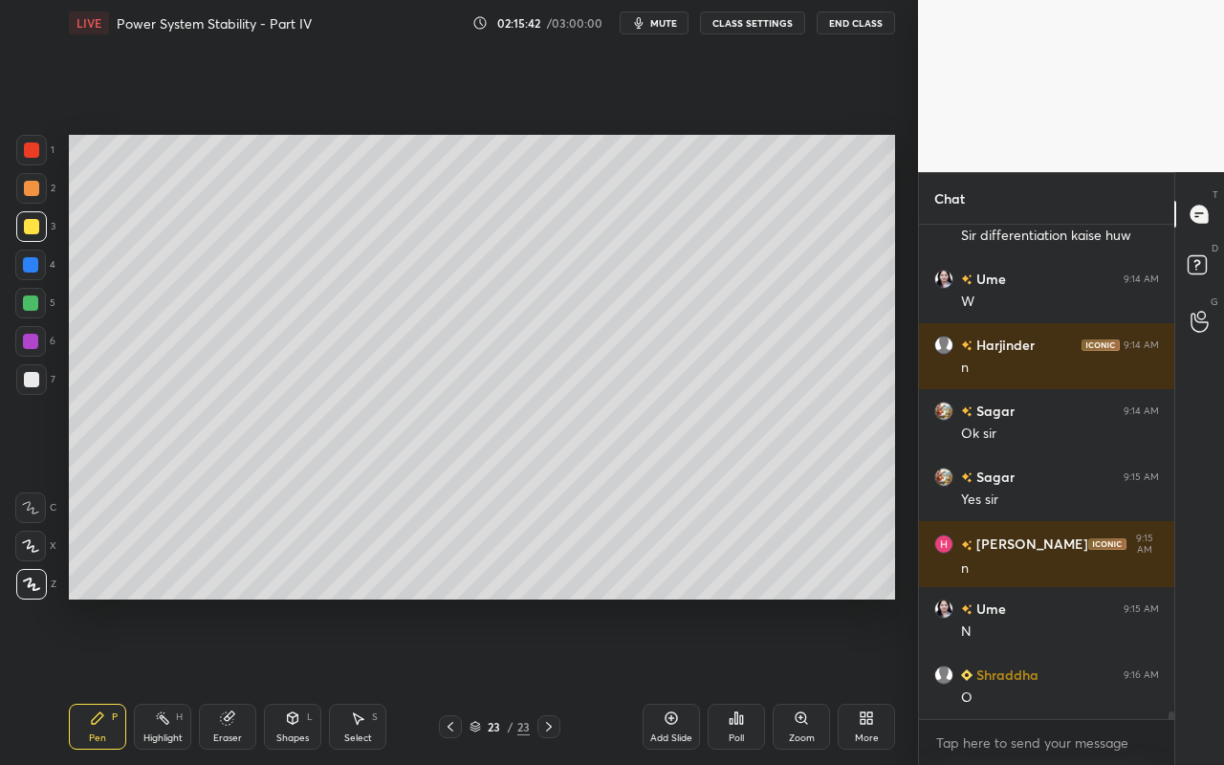
drag, startPoint x: 171, startPoint y: 727, endPoint x: 254, endPoint y: 625, distance: 131.1
click at [177, 680] on div "Highlight H" at bounding box center [162, 727] width 57 height 46
click at [105, 680] on div "Pen P" at bounding box center [97, 727] width 57 height 46
click at [170, 680] on div "Highlight H" at bounding box center [162, 727] width 57 height 46
click at [97, 680] on div "Pen P" at bounding box center [97, 727] width 57 height 46
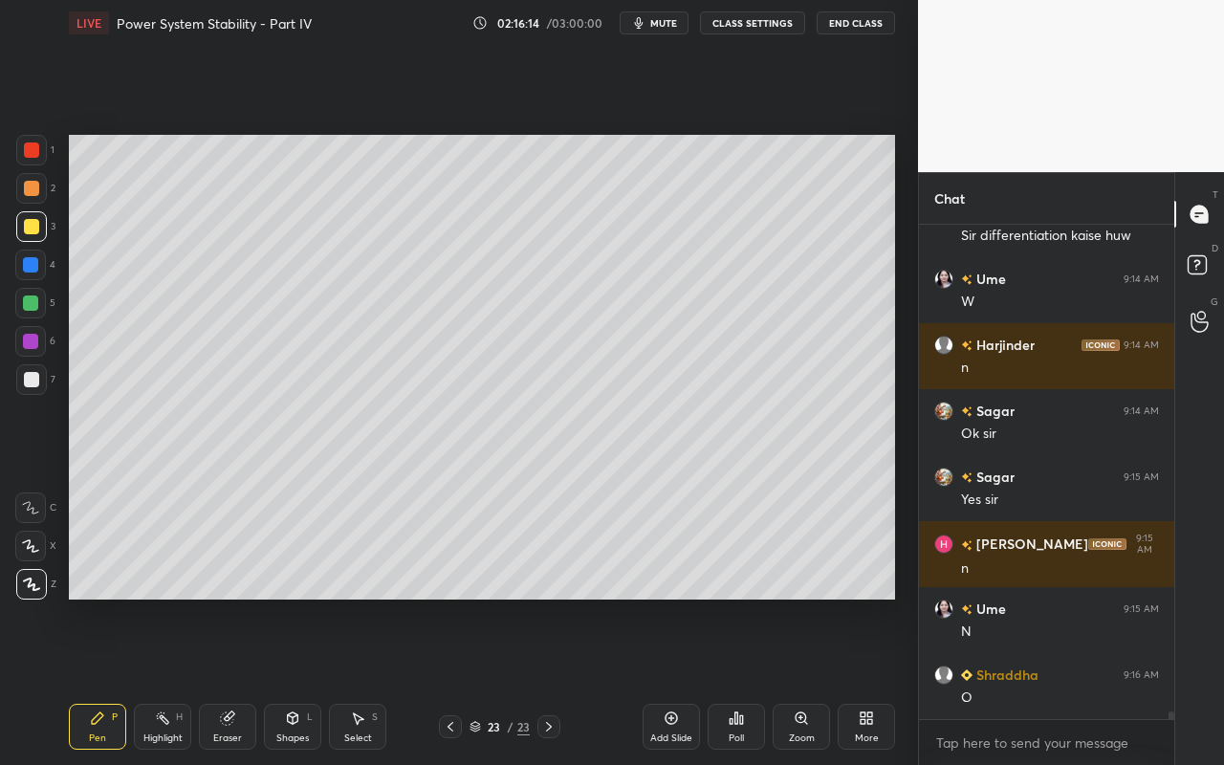
click at [117, 679] on div "Setting up your live class Poll for secs No correct answer Start poll" at bounding box center [481, 367] width 841 height 642
drag, startPoint x: 167, startPoint y: 723, endPoint x: 175, endPoint y: 712, distance: 13.0
click at [172, 680] on div "Highlight H" at bounding box center [162, 727] width 57 height 46
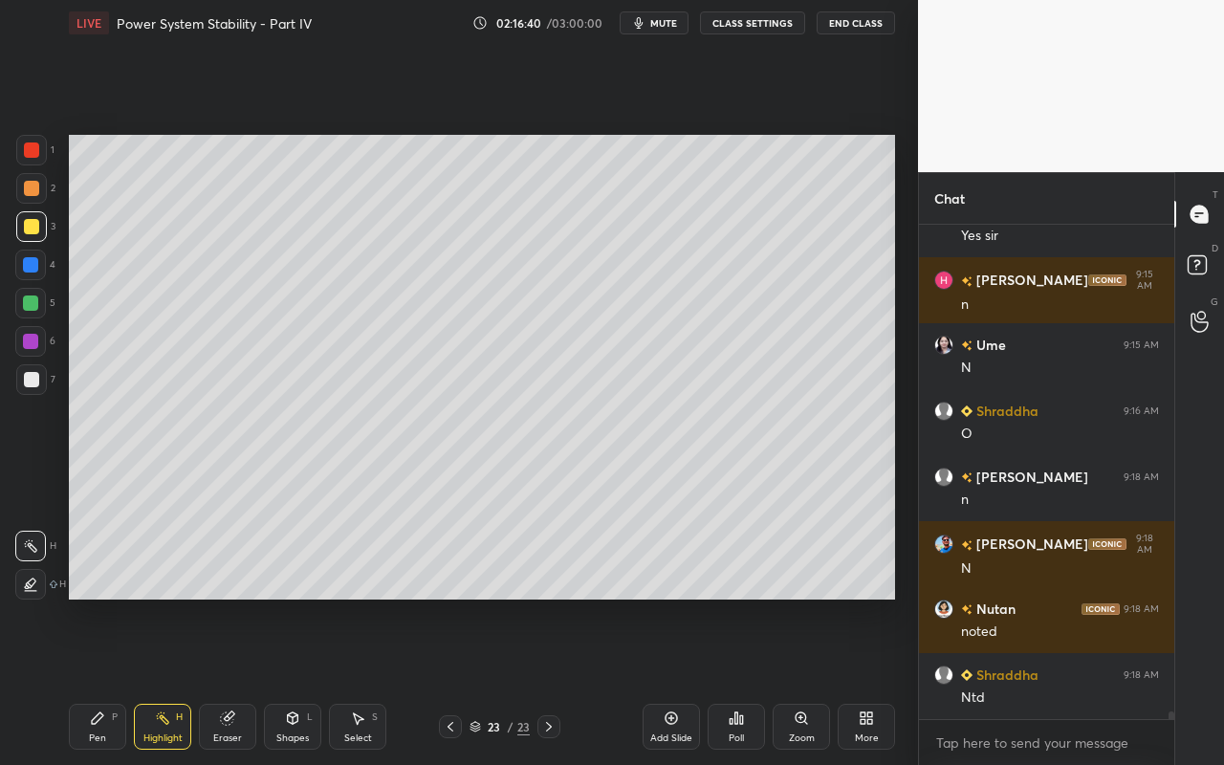
scroll to position [32217, 0]
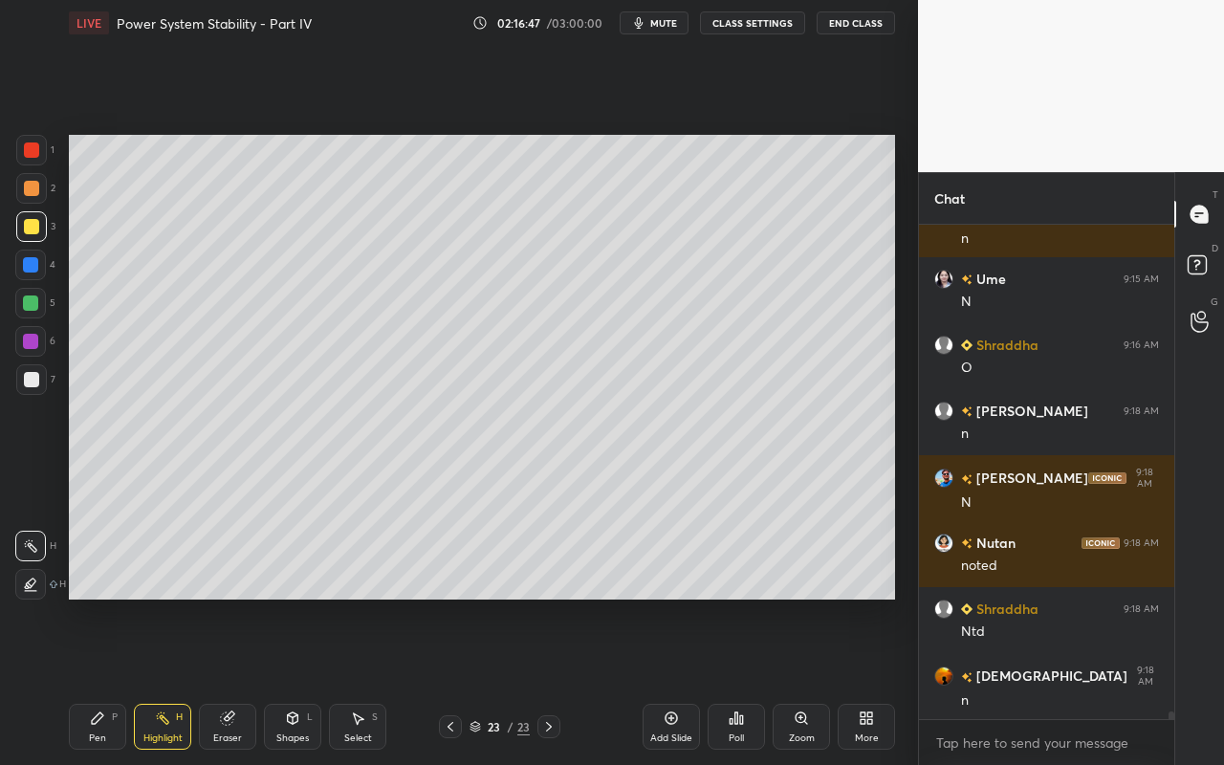
click at [356, 680] on div "Select S" at bounding box center [357, 727] width 57 height 46
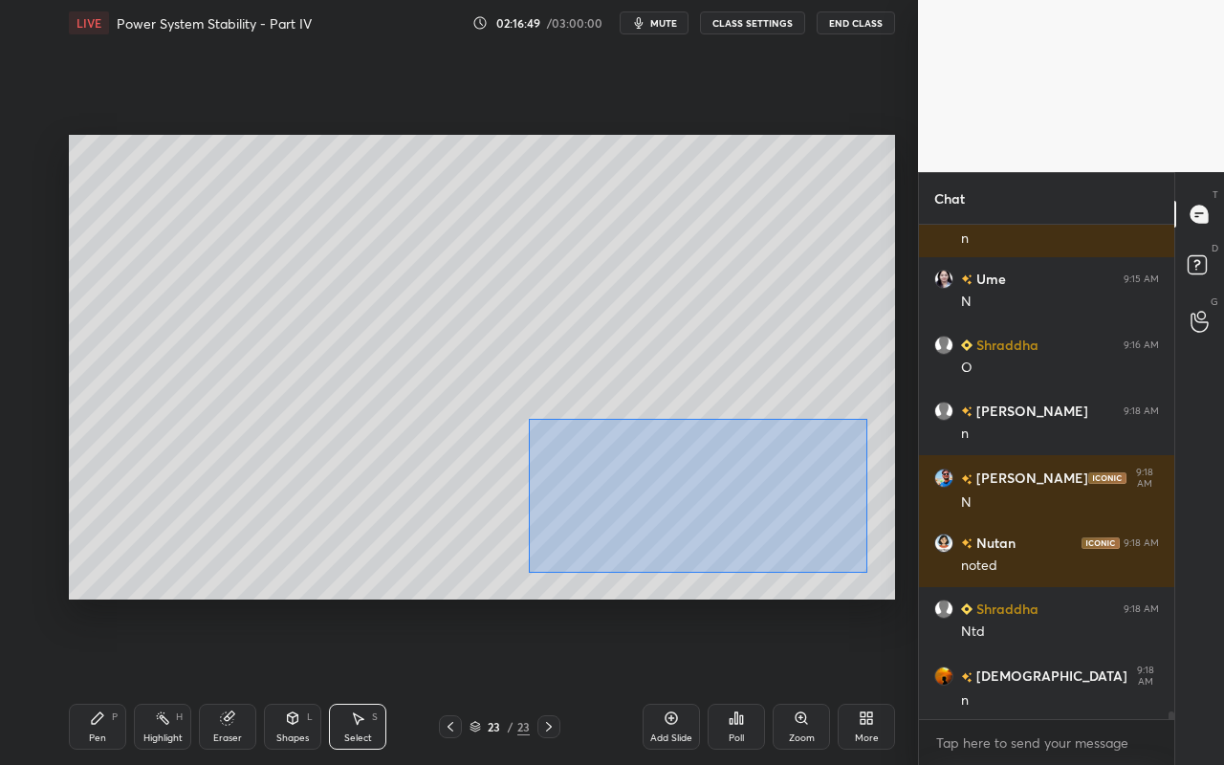
drag, startPoint x: 531, startPoint y: 433, endPoint x: 828, endPoint y: 561, distance: 323.7
click at [866, 571] on div "0 ° Undo Copy Paste here Duplicate Duplicate to new slide Delete" at bounding box center [482, 367] width 826 height 465
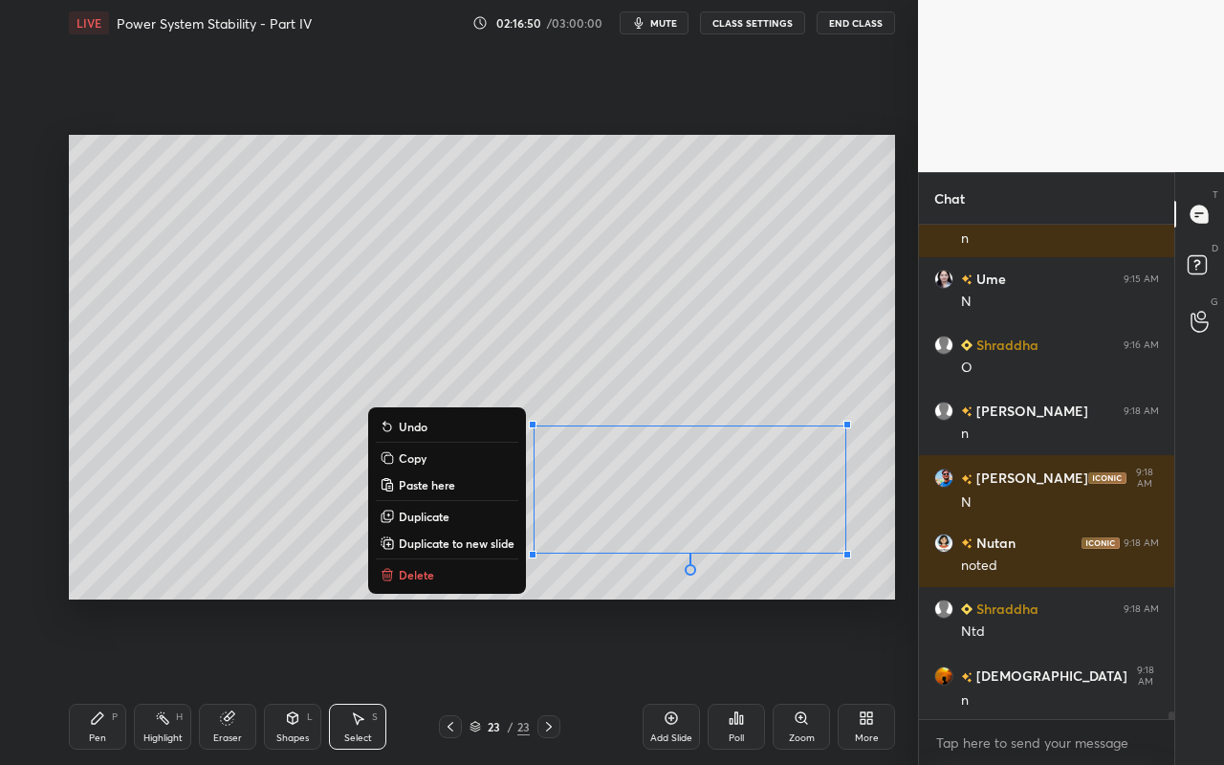
click at [427, 454] on button "Copy" at bounding box center [447, 457] width 142 height 23
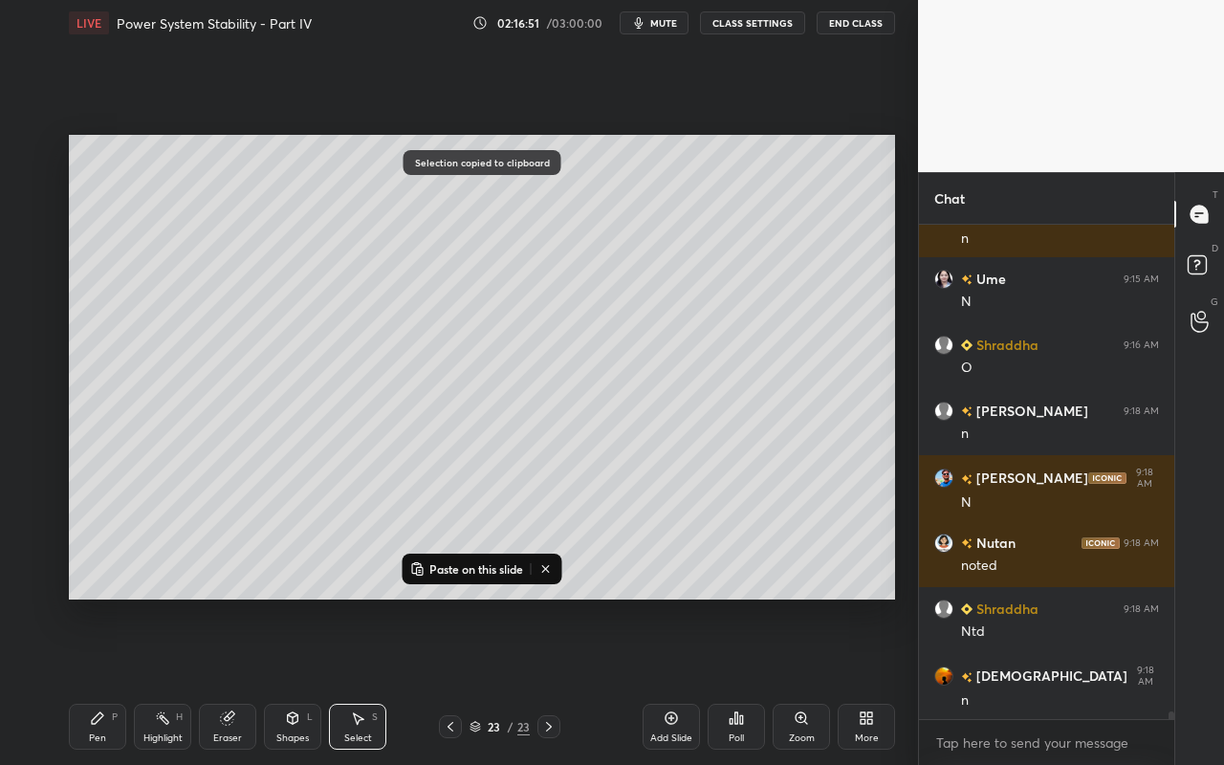
click at [545, 571] on icon at bounding box center [545, 569] width 7 height 7
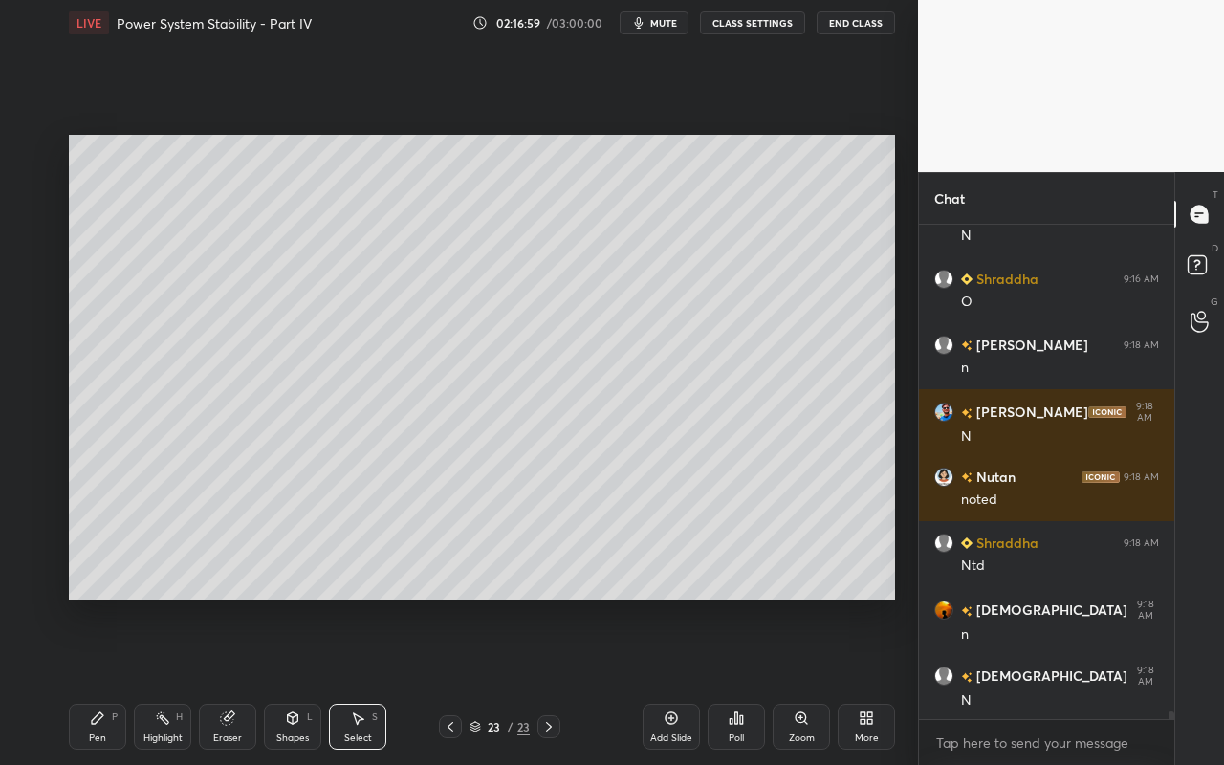
scroll to position [32349, 0]
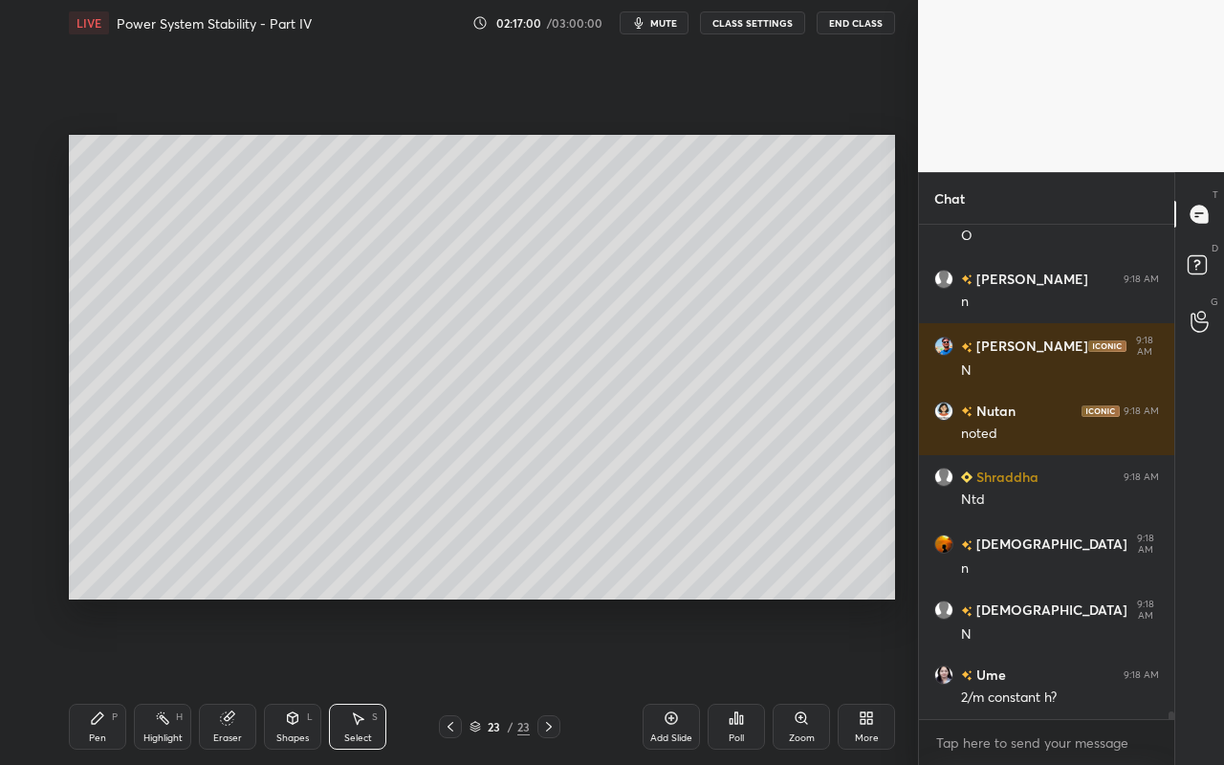
click at [373, 680] on div "Select S" at bounding box center [357, 727] width 57 height 46
click at [527, 596] on div "0 ° Undo Copy Paste here Duplicate Duplicate to new slide Delete" at bounding box center [482, 367] width 826 height 465
click at [513, 589] on div at bounding box center [517, 591] width 8 height 8
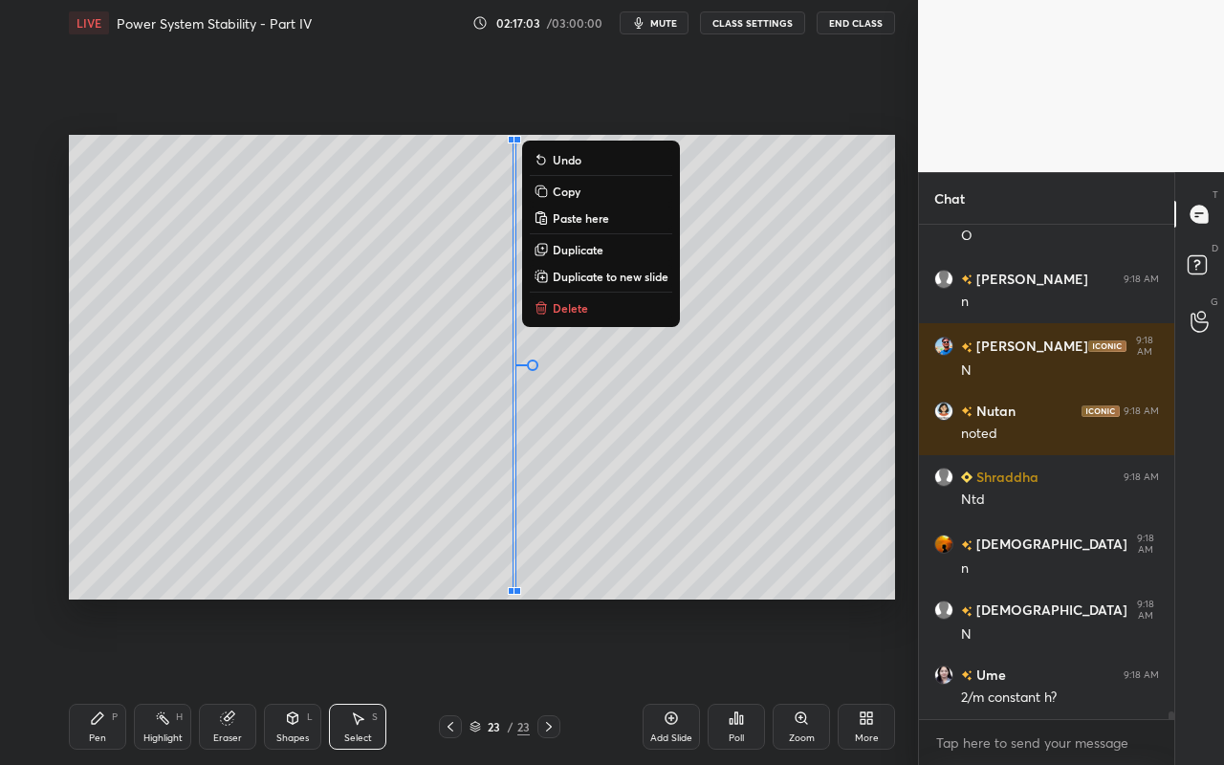
scroll to position [32415, 0]
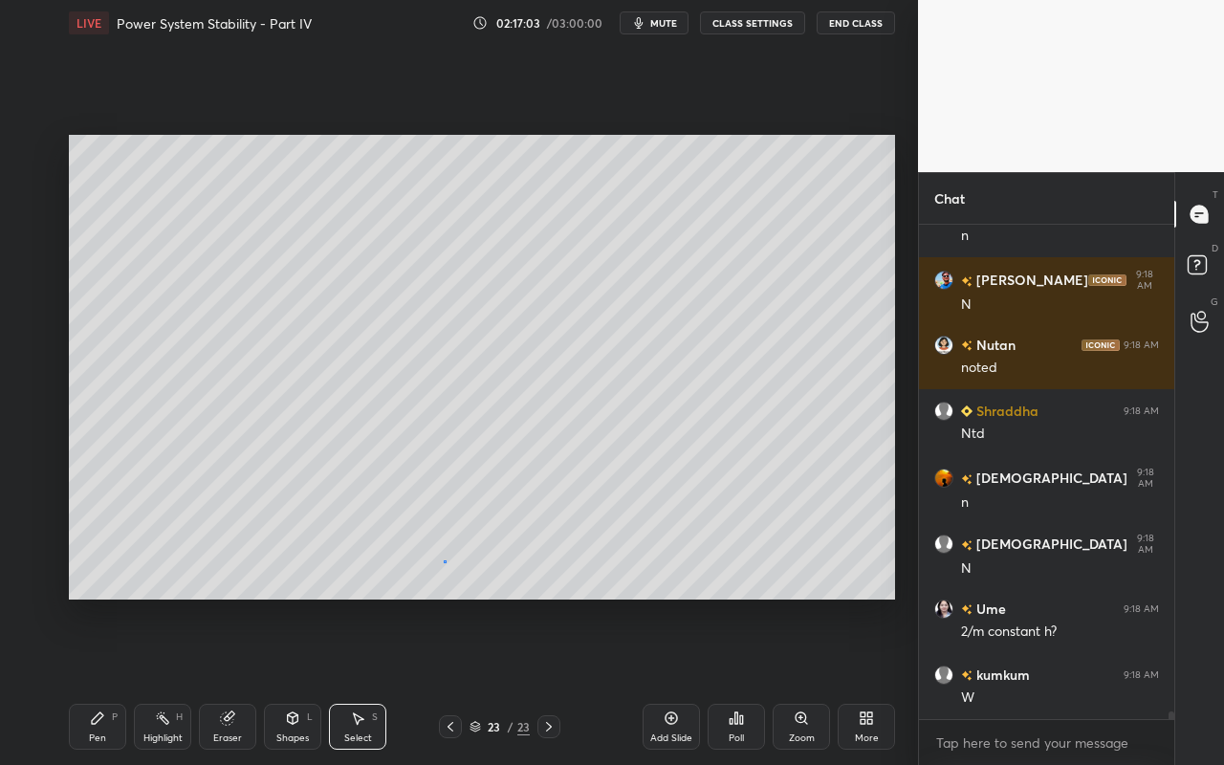
click at [445, 560] on div "0 ° Undo Copy Paste here Duplicate Duplicate to new slide Delete" at bounding box center [482, 367] width 826 height 465
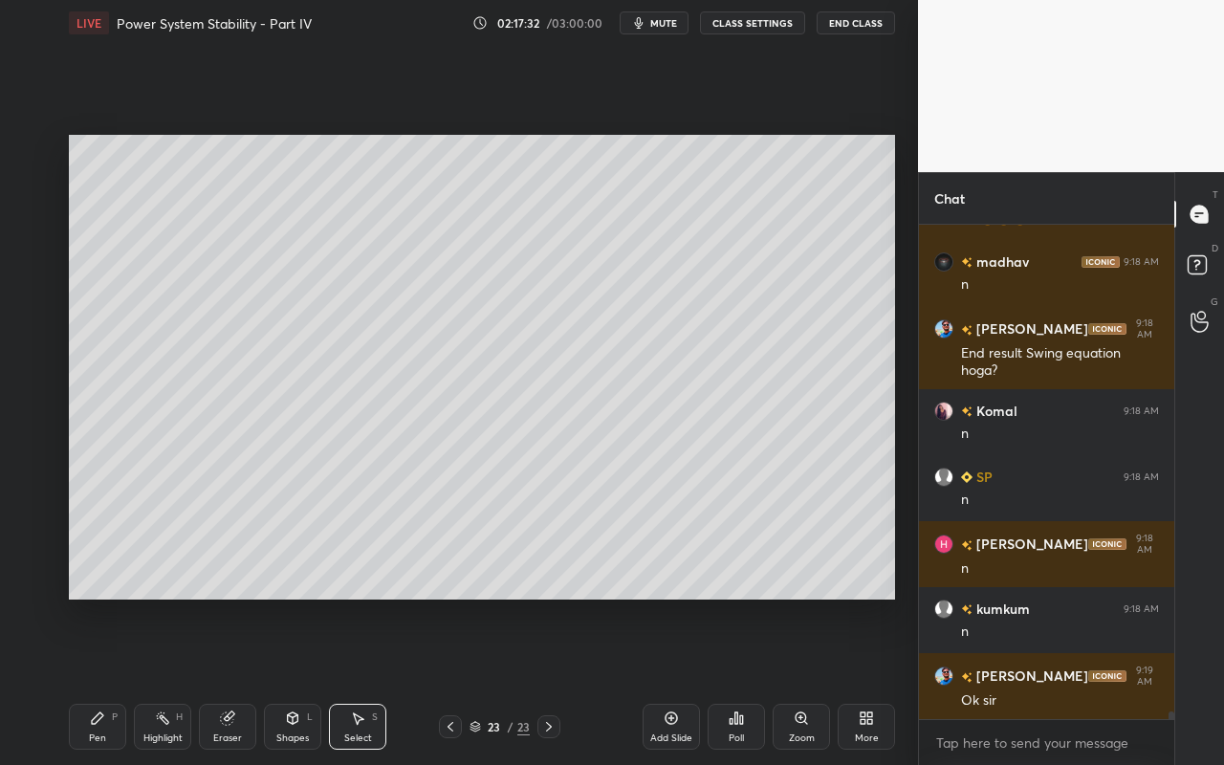
scroll to position [33109, 0]
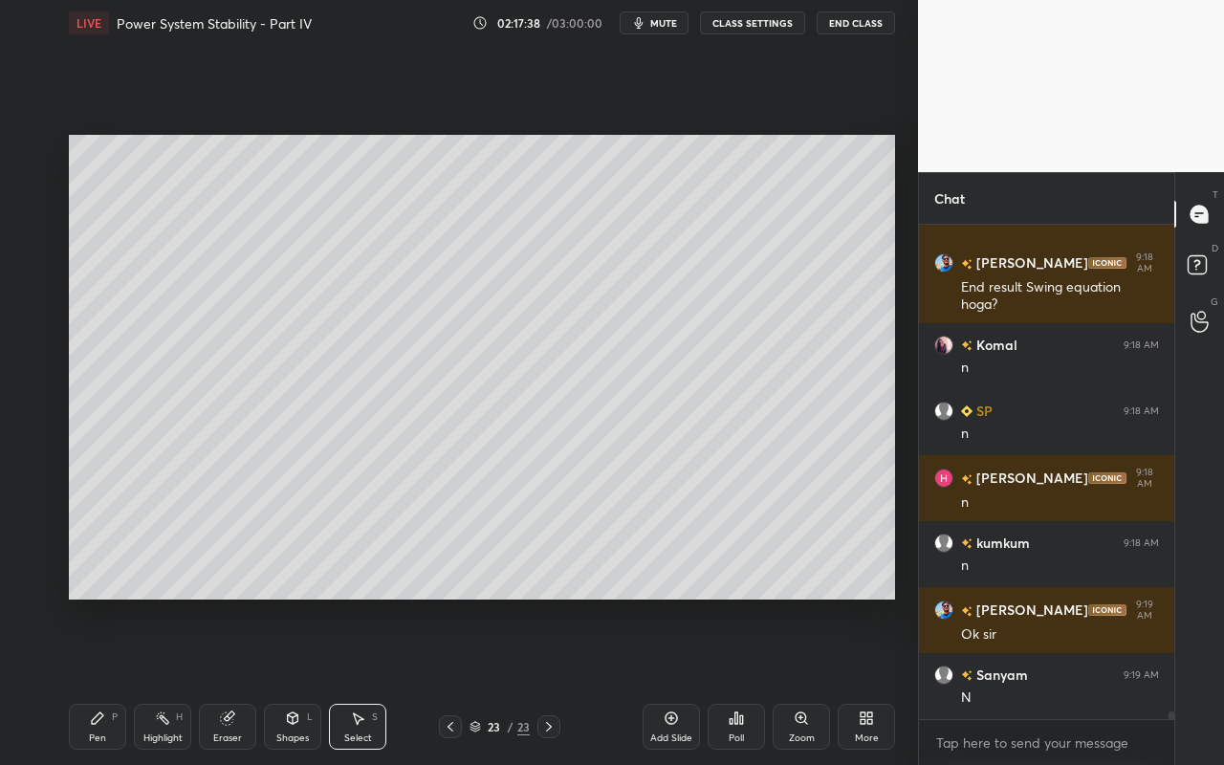
drag, startPoint x: 366, startPoint y: 727, endPoint x: 491, endPoint y: 650, distance: 146.7
click at [370, 680] on div "Select S" at bounding box center [357, 727] width 57 height 46
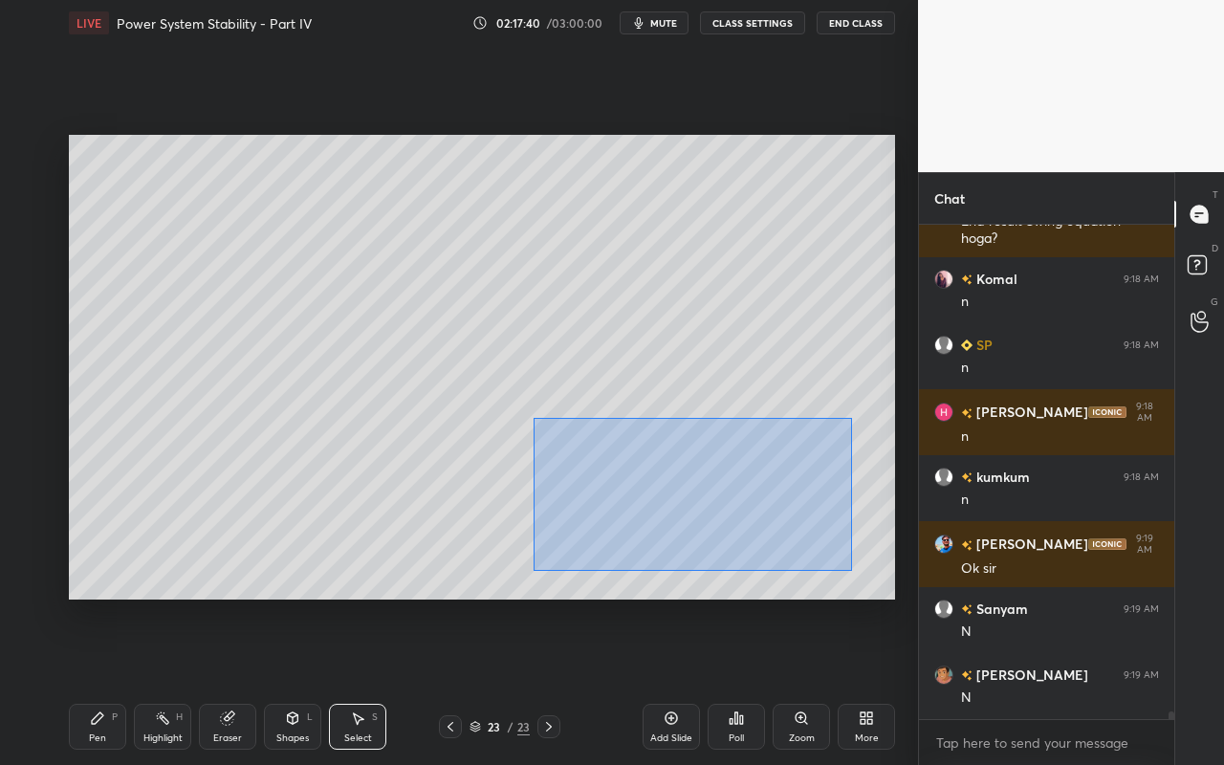
drag, startPoint x: 531, startPoint y: 431, endPoint x: 842, endPoint y: 561, distance: 337.7
click at [850, 571] on div "0 ° Undo Copy Paste here Duplicate Duplicate to new slide Delete" at bounding box center [482, 367] width 826 height 465
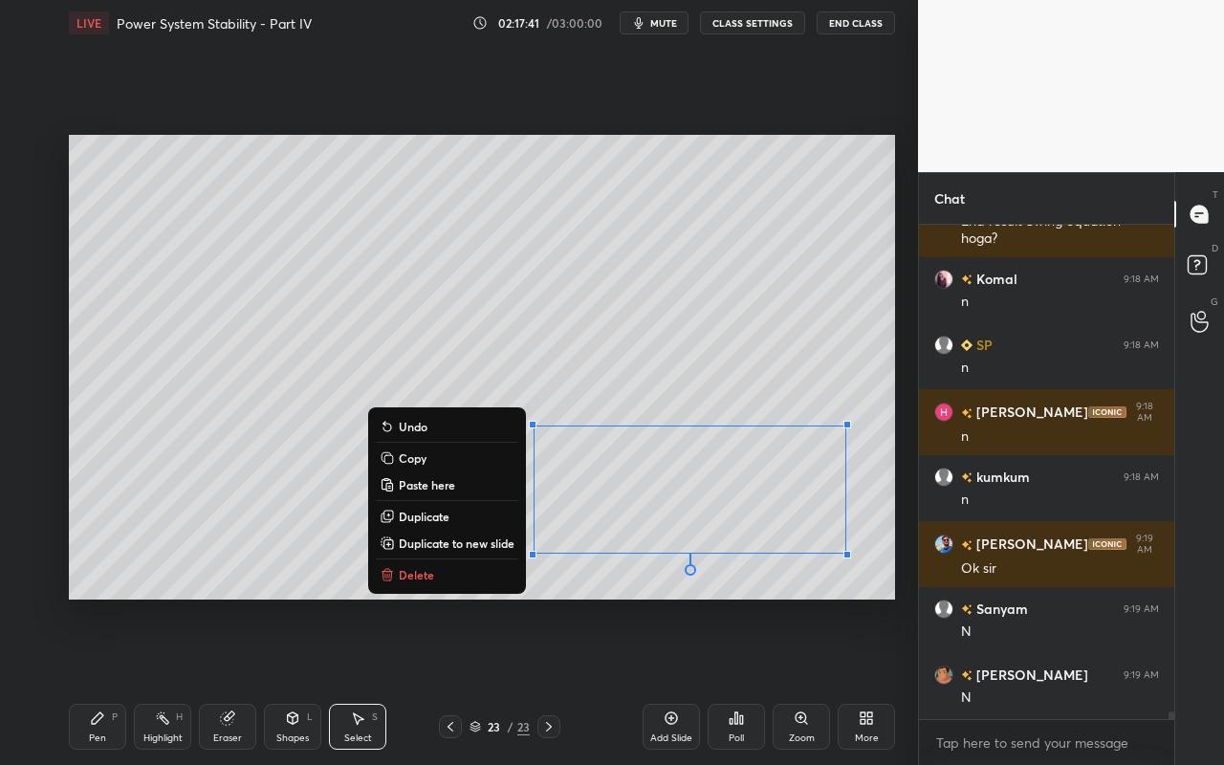
click at [473, 457] on button "Copy" at bounding box center [447, 457] width 142 height 23
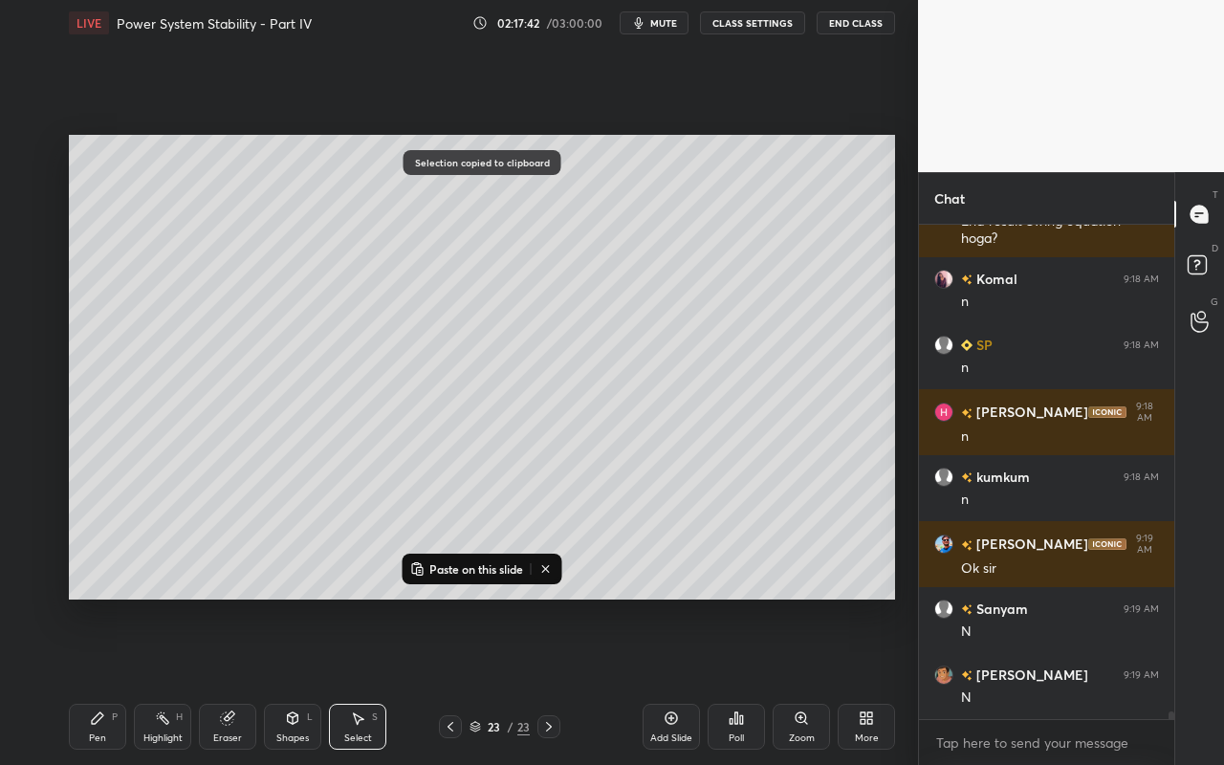
click at [678, 680] on div "Add Slide" at bounding box center [670, 727] width 57 height 46
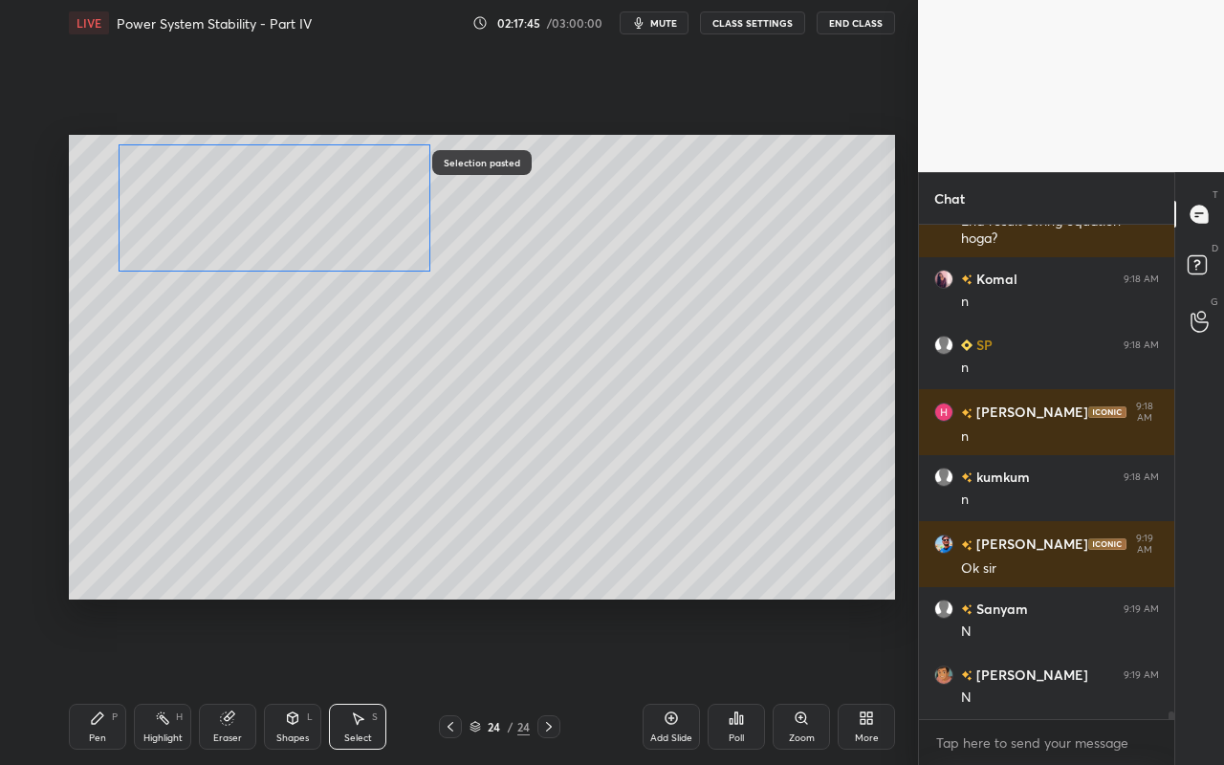
drag, startPoint x: 702, startPoint y: 505, endPoint x: 313, endPoint y: 258, distance: 460.7
click at [293, 227] on div "0 ° Undo Copy Paste here Duplicate Duplicate to new slide Delete" at bounding box center [482, 367] width 826 height 465
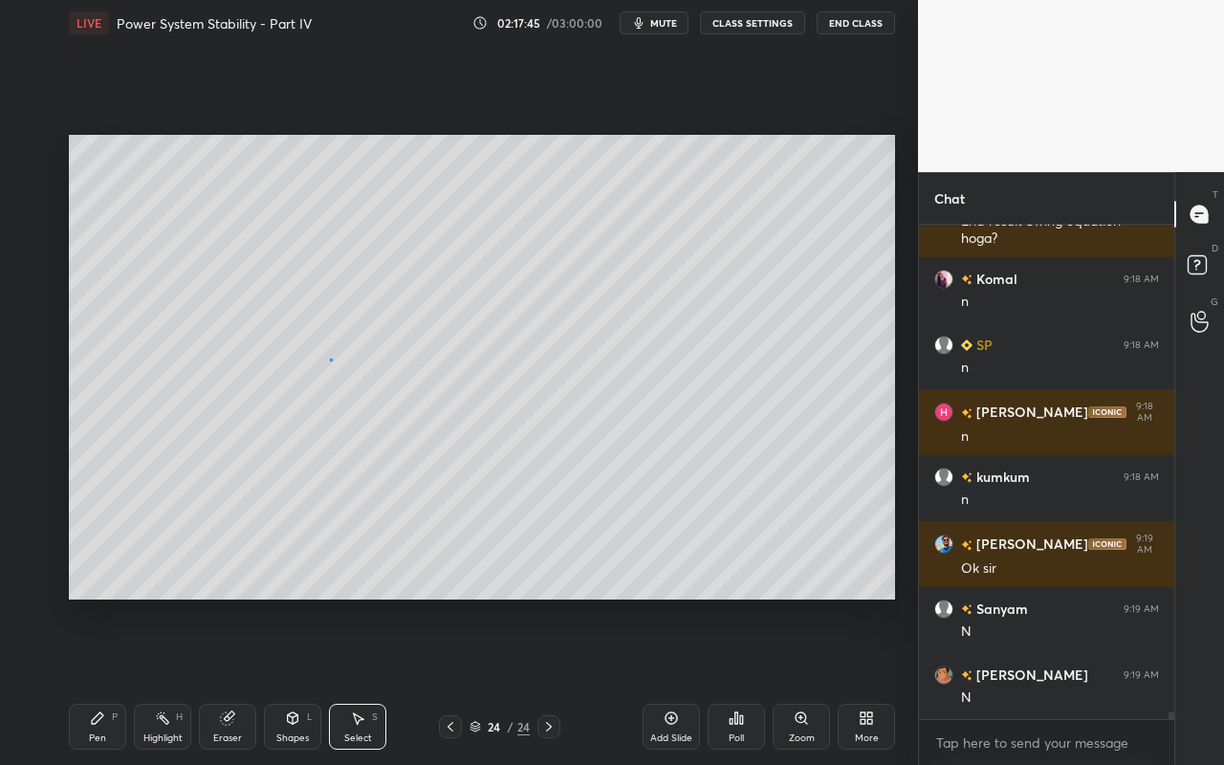
drag, startPoint x: 330, startPoint y: 358, endPoint x: 327, endPoint y: 381, distance: 23.1
click at [330, 358] on div "0 ° Undo Copy Paste here Duplicate Duplicate to new slide Delete" at bounding box center [482, 367] width 826 height 465
click at [97, 680] on div "Pen" at bounding box center [97, 738] width 17 height 10
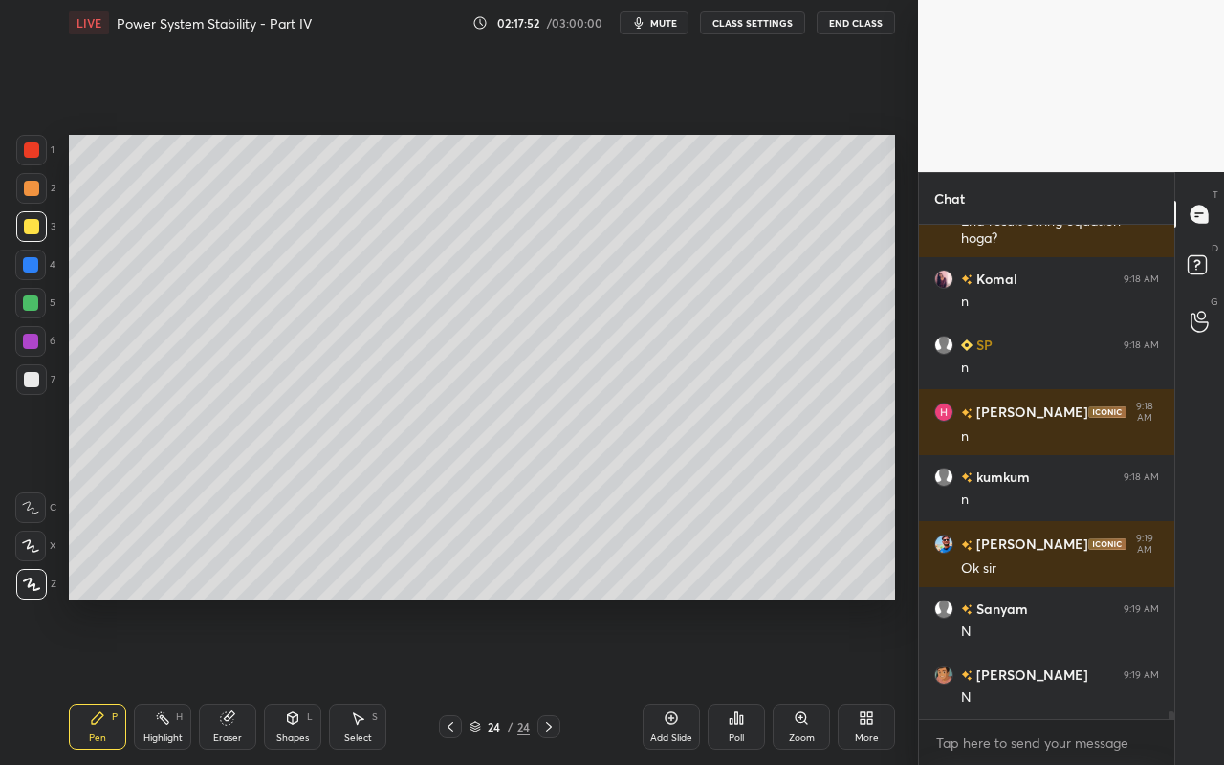
scroll to position [33241, 0]
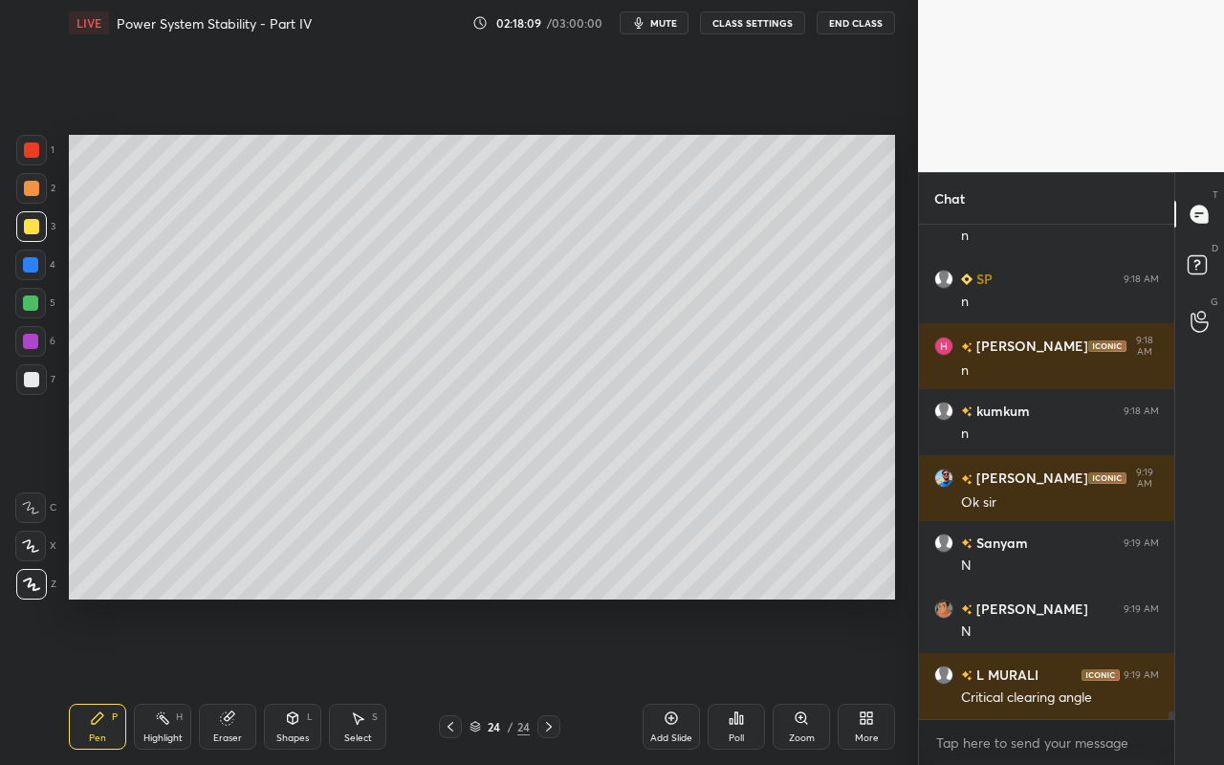
click at [169, 680] on div "Highlight H" at bounding box center [162, 727] width 57 height 46
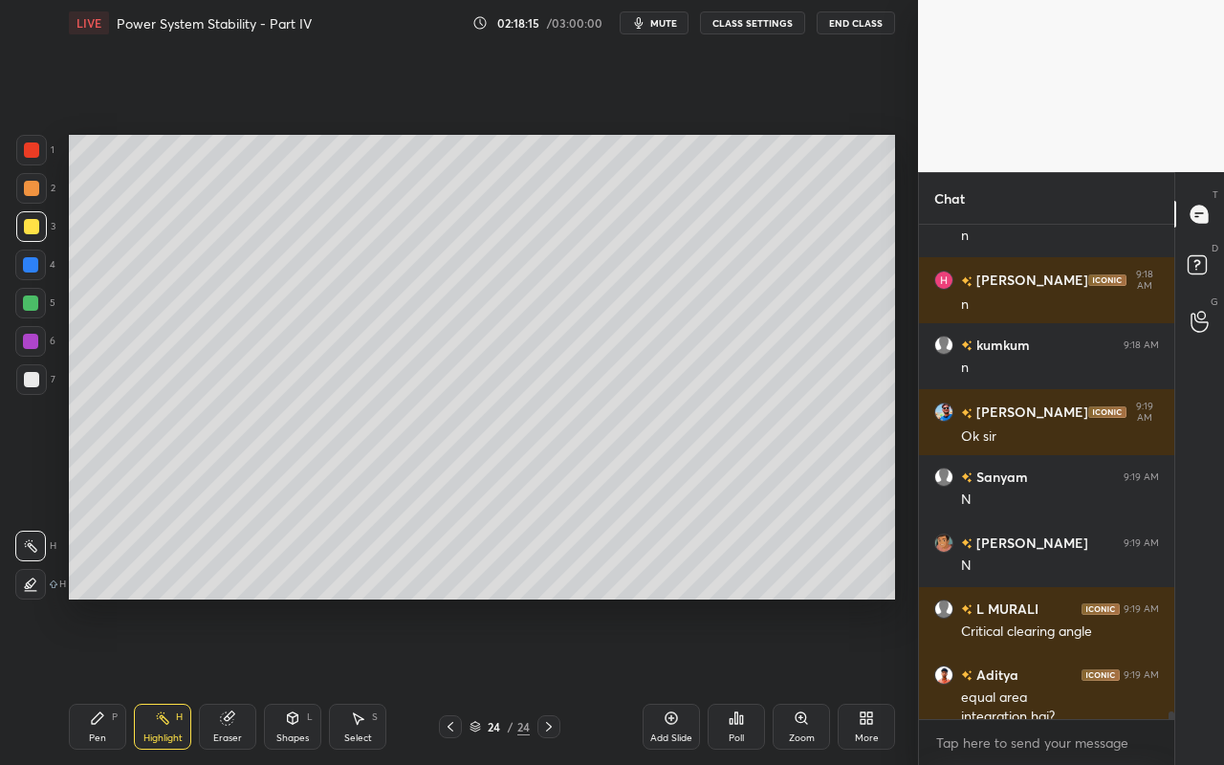
scroll to position [33326, 0]
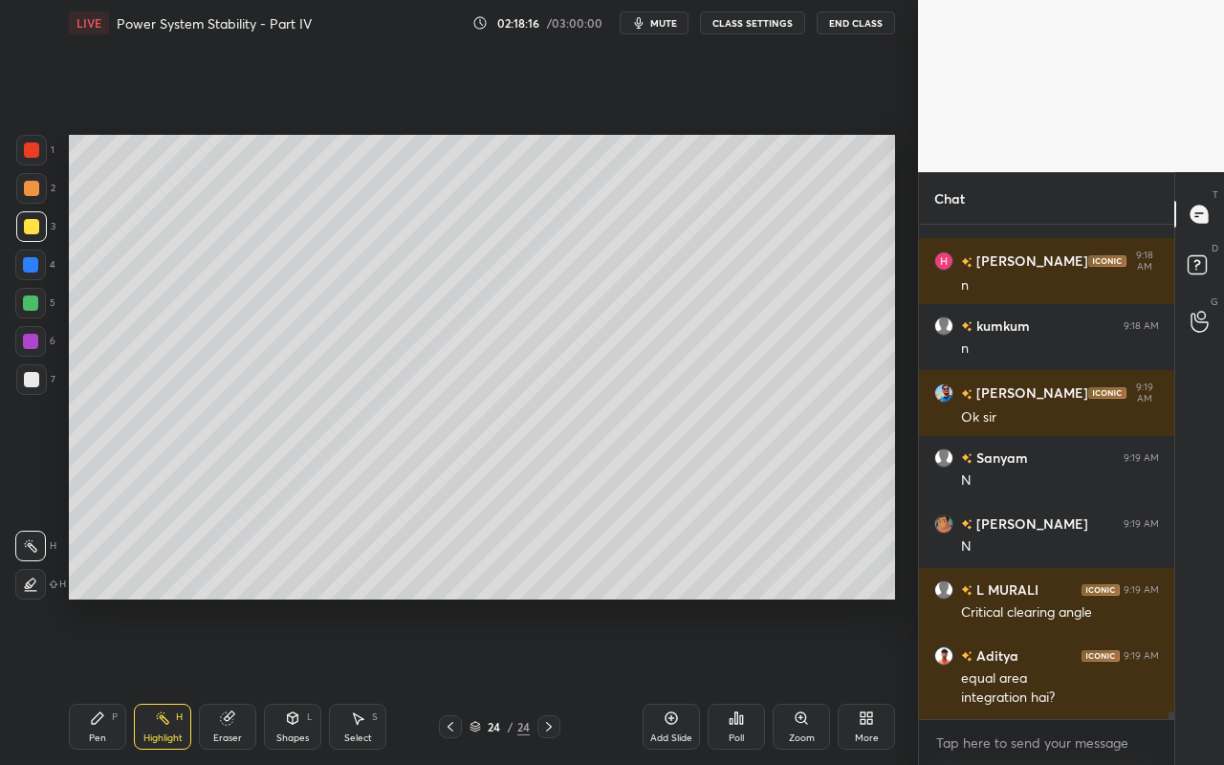
click at [98, 680] on div "Pen P" at bounding box center [97, 727] width 57 height 46
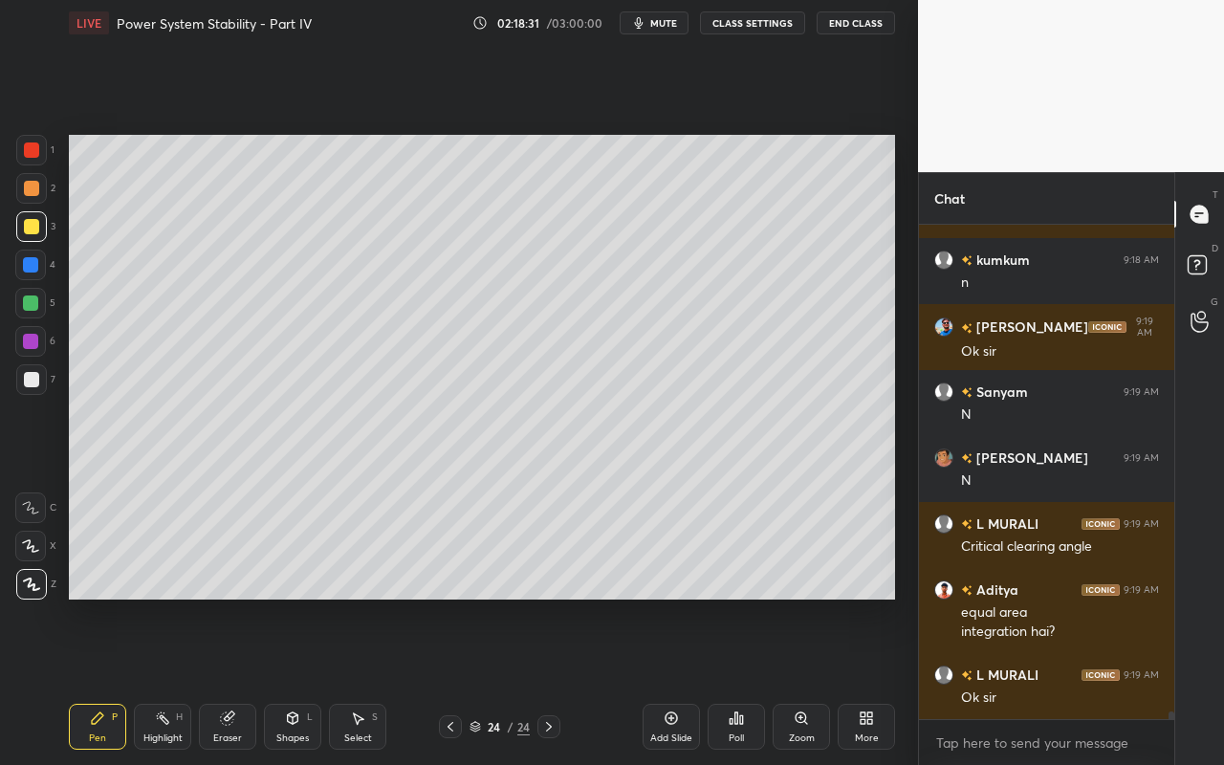
click at [288, 680] on div "Shapes" at bounding box center [292, 738] width 33 height 10
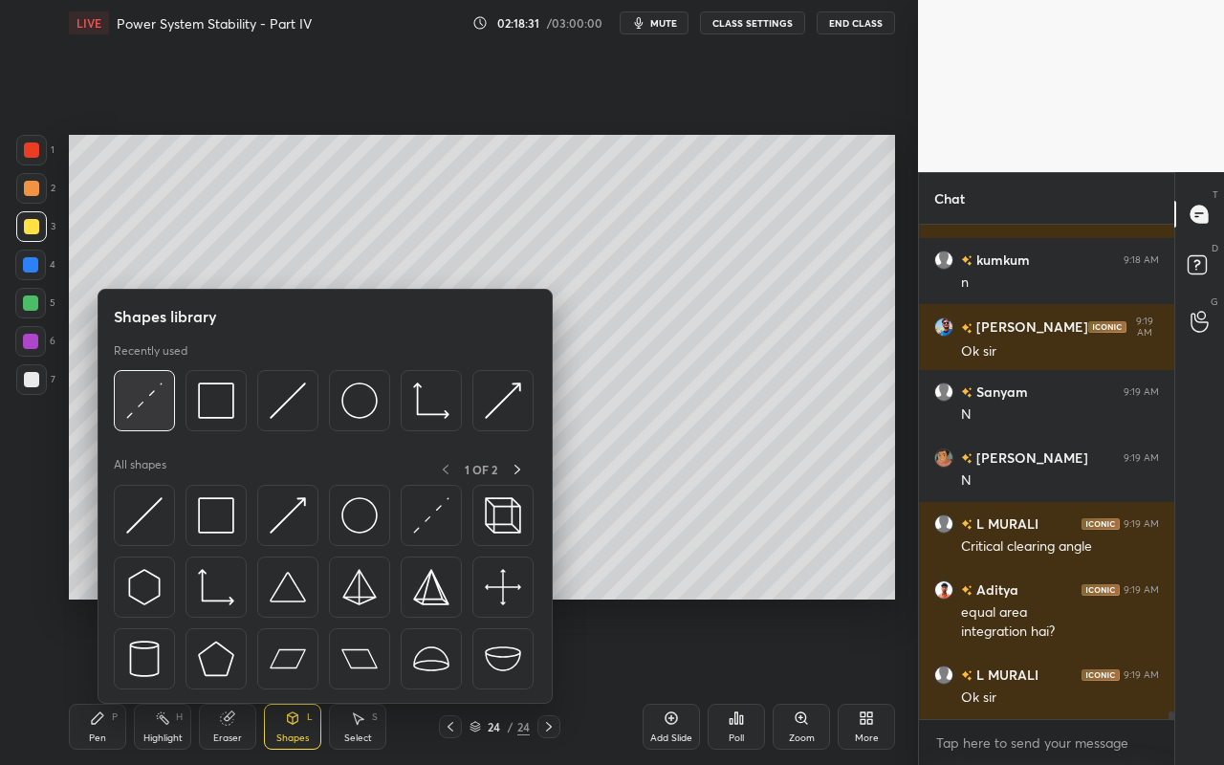
click at [144, 400] on img at bounding box center [144, 400] width 36 height 36
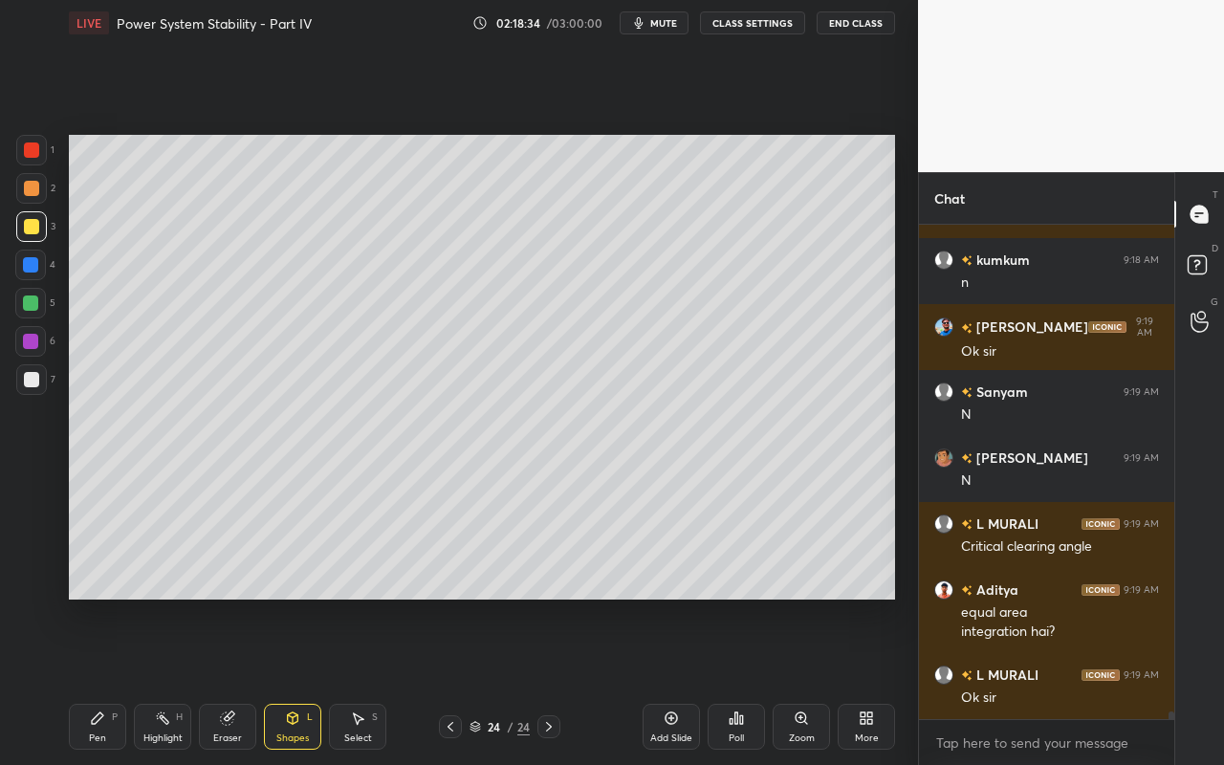
drag, startPoint x: 88, startPoint y: 738, endPoint x: 143, endPoint y: 691, distance: 72.6
click at [92, 680] on div "Pen" at bounding box center [97, 738] width 17 height 10
click at [360, 680] on div "Select" at bounding box center [358, 738] width 28 height 10
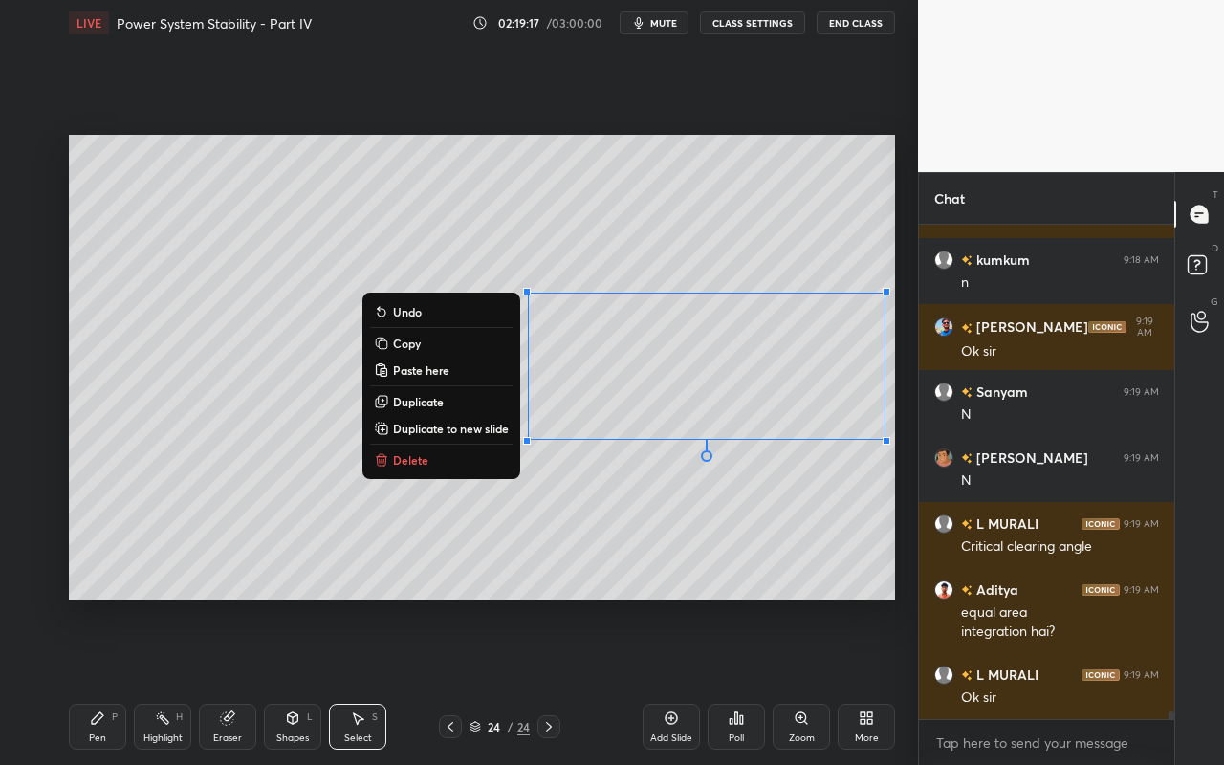
drag, startPoint x: 526, startPoint y: 290, endPoint x: 893, endPoint y: 459, distance: 404.2
click at [896, 459] on div "0 ° Undo Copy Paste here Duplicate Duplicate to new slide Delete Setting up you…" at bounding box center [481, 367] width 841 height 642
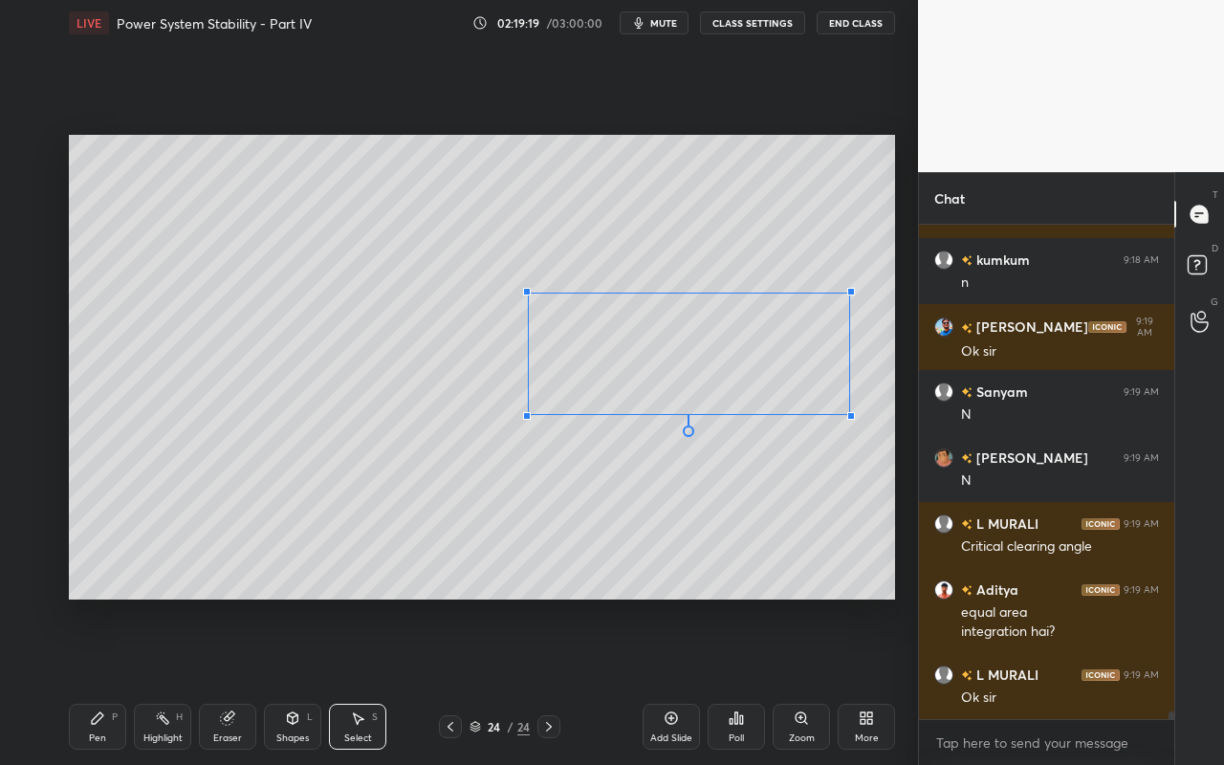
drag, startPoint x: 885, startPoint y: 439, endPoint x: 846, endPoint y: 417, distance: 44.9
click at [848, 414] on div at bounding box center [851, 416] width 8 height 8
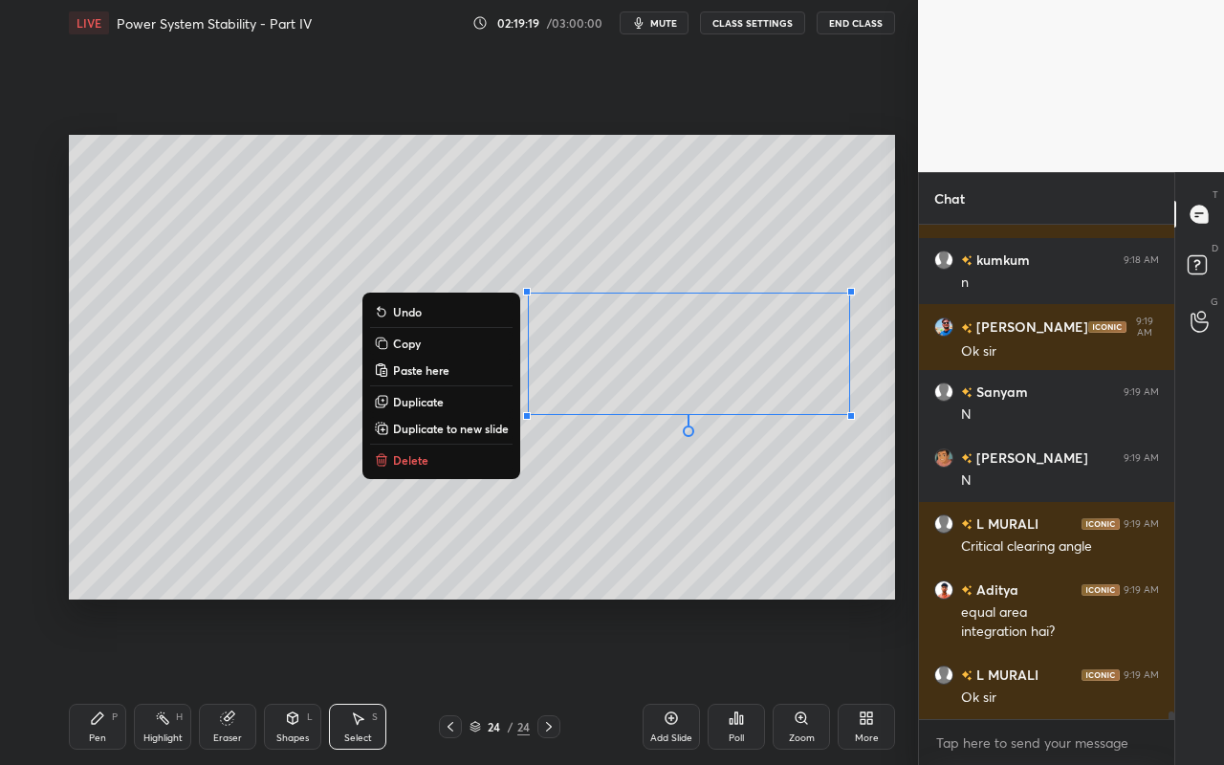
click at [751, 502] on div "0 ° Undo Copy Paste here Duplicate Duplicate to new slide Delete" at bounding box center [482, 367] width 826 height 465
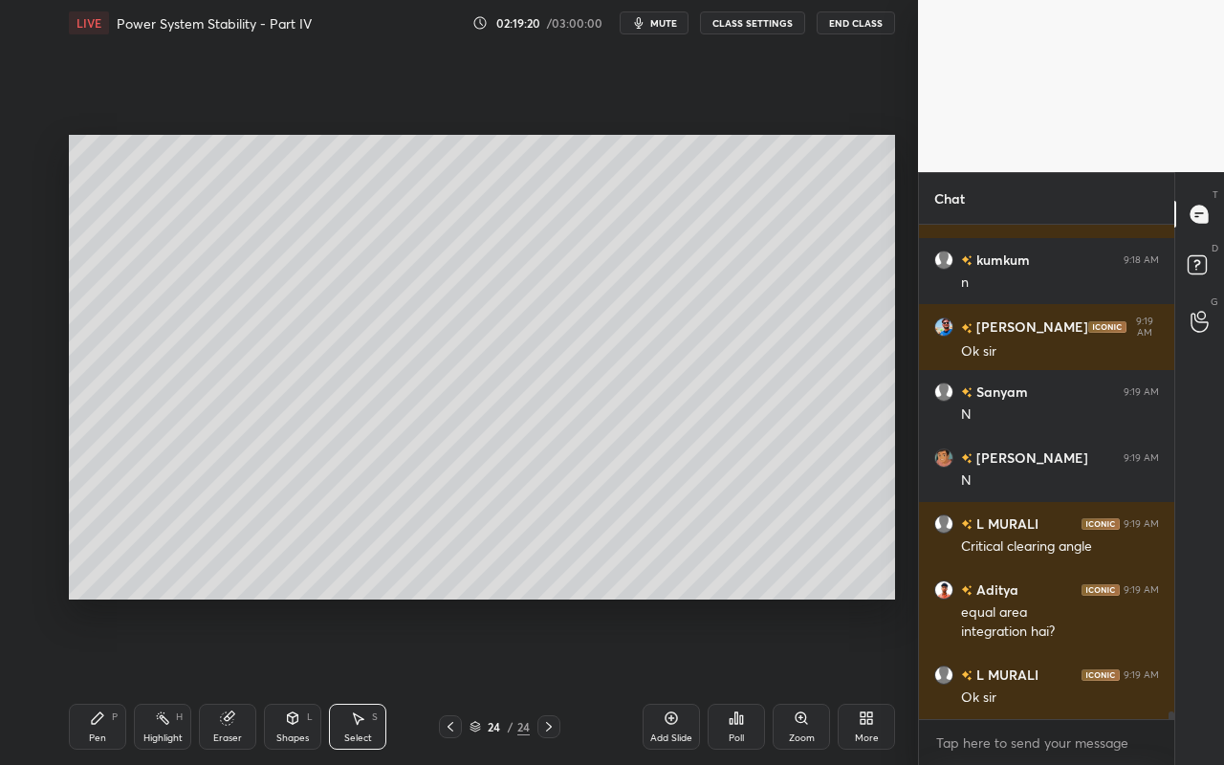
drag, startPoint x: 87, startPoint y: 727, endPoint x: 284, endPoint y: 613, distance: 227.4
click at [91, 680] on div "Pen P" at bounding box center [97, 727] width 57 height 46
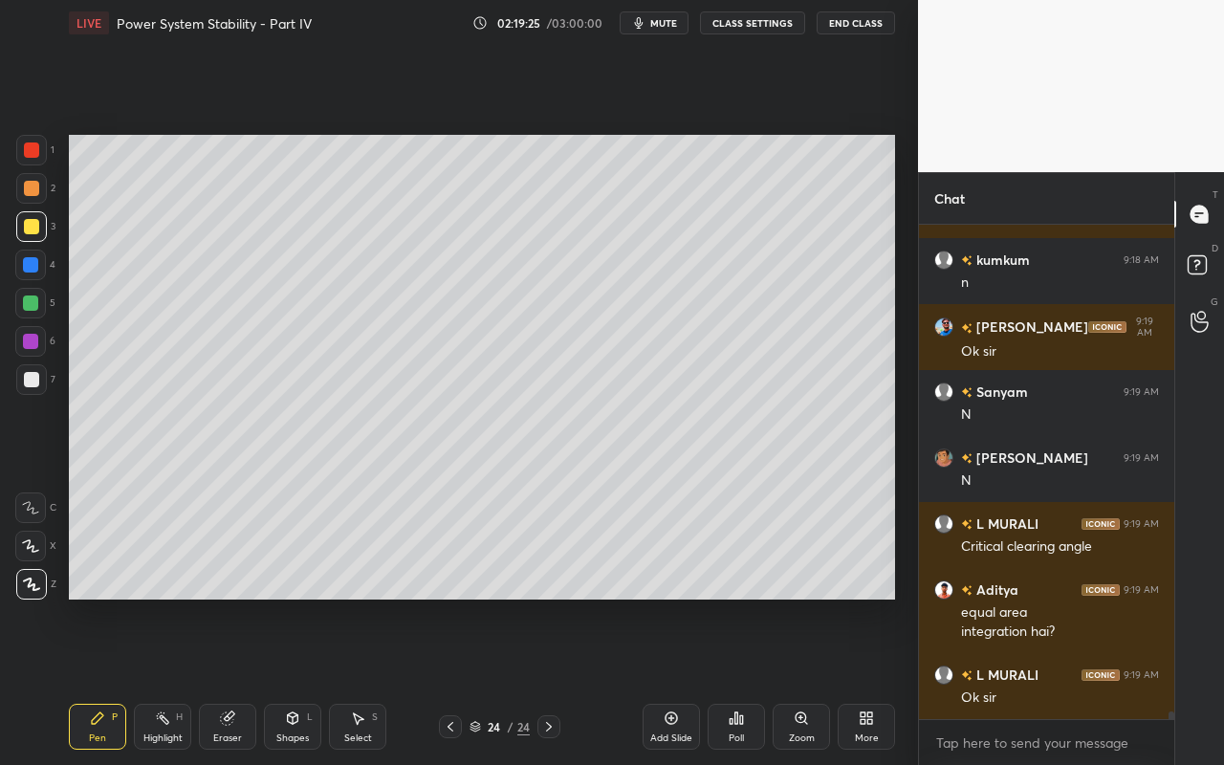
drag, startPoint x: 294, startPoint y: 732, endPoint x: 306, endPoint y: 706, distance: 28.2
click at [294, 680] on div "Shapes" at bounding box center [292, 738] width 33 height 10
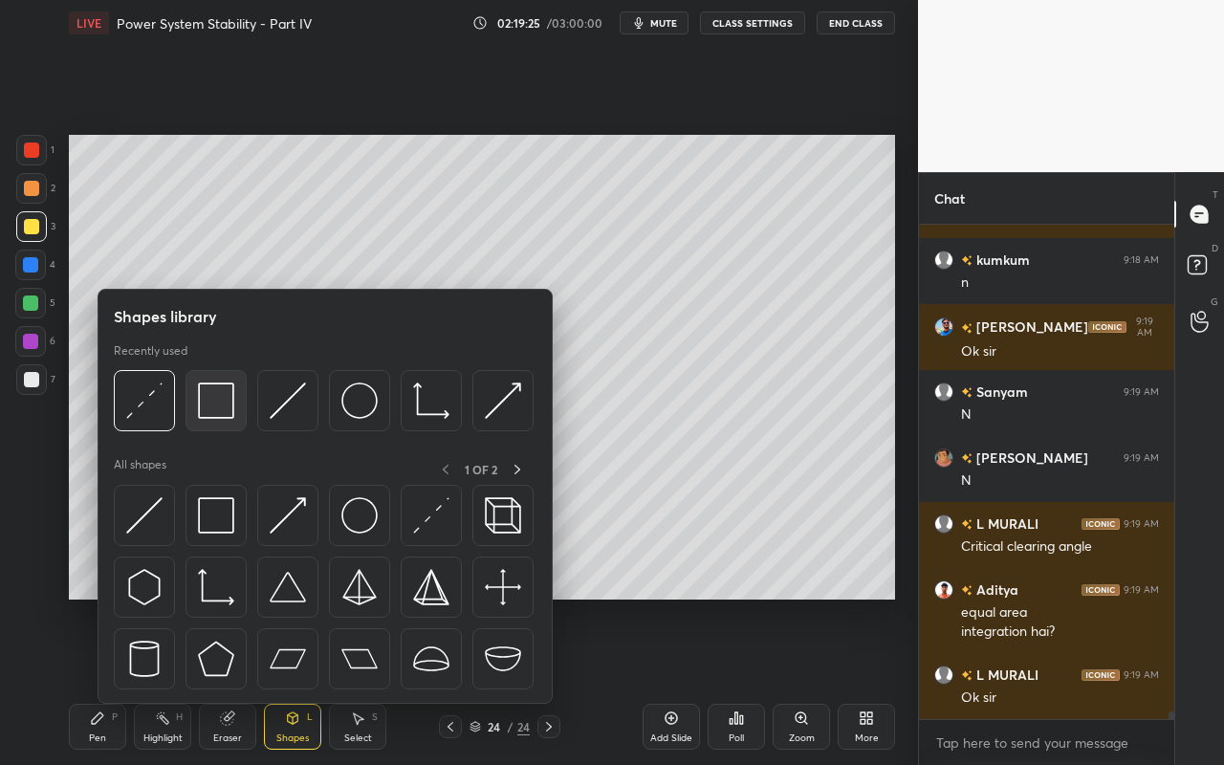
click at [232, 413] on img at bounding box center [216, 400] width 36 height 36
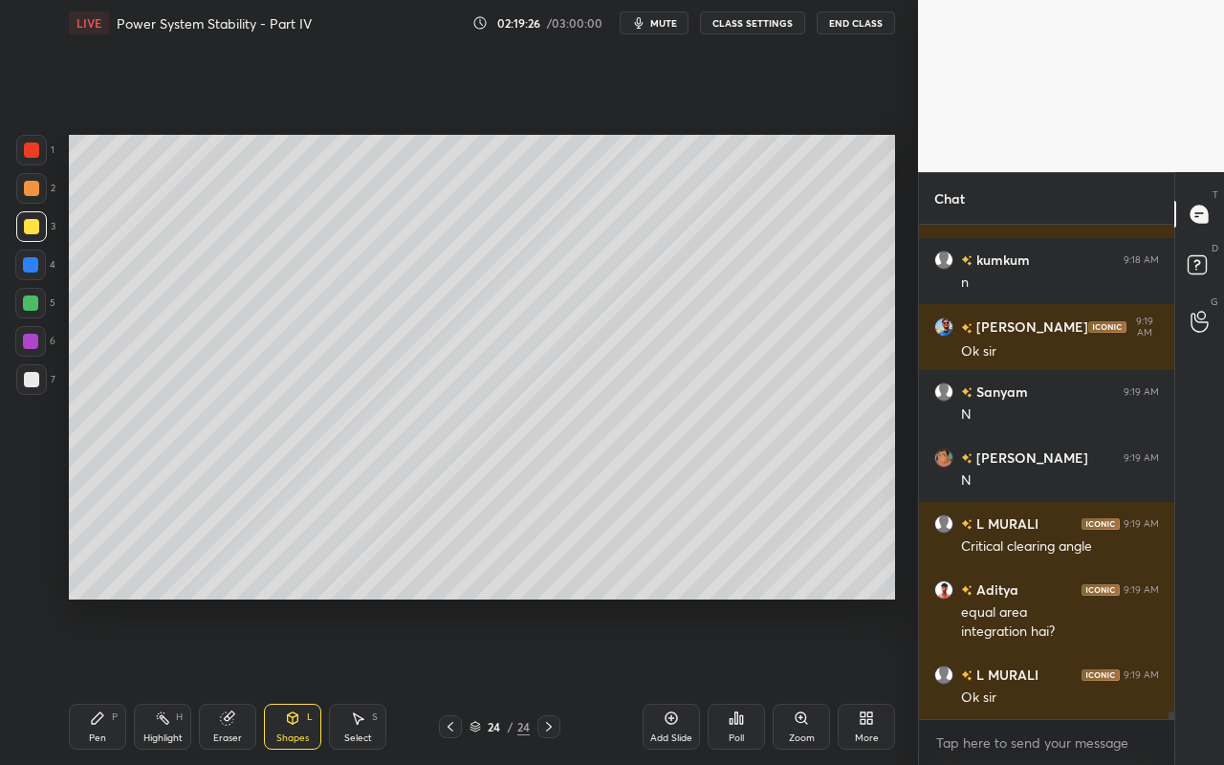
click at [33, 307] on div at bounding box center [30, 302] width 15 height 15
click at [895, 423] on div "Setting up your live class Poll for secs No correct answer Start poll" at bounding box center [481, 367] width 841 height 642
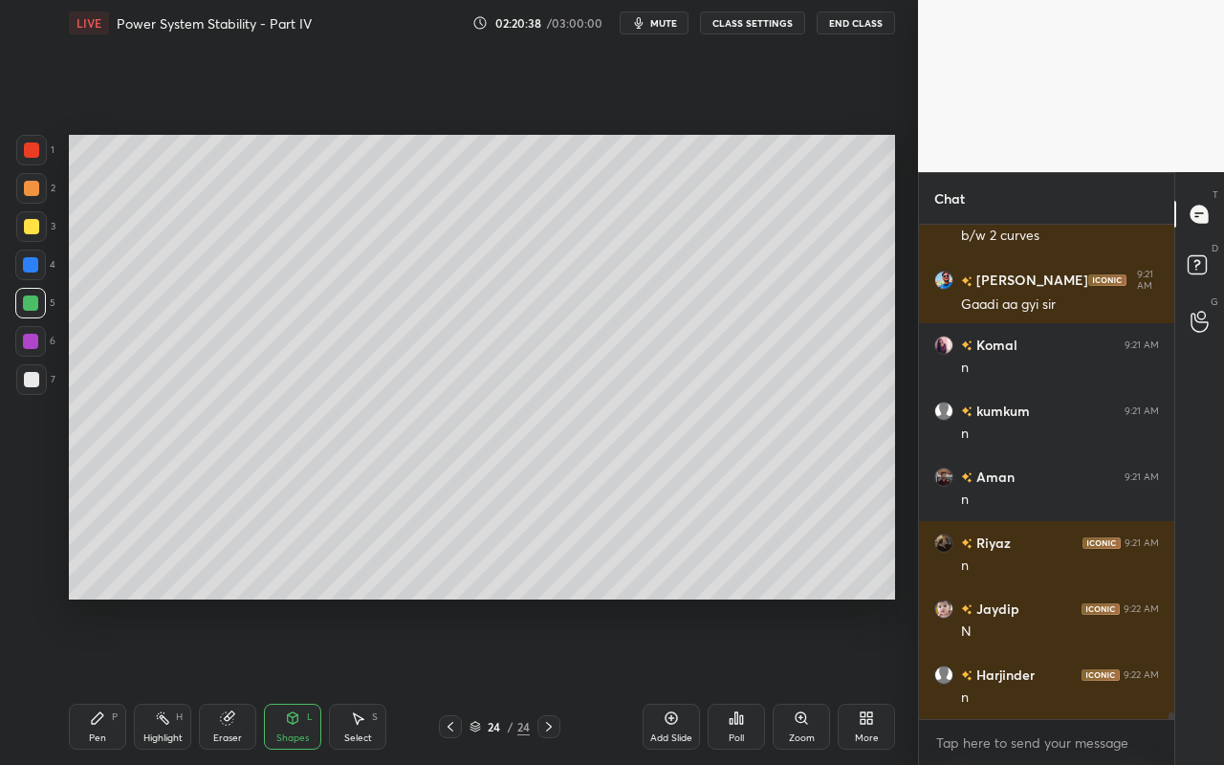
scroll to position [34090, 0]
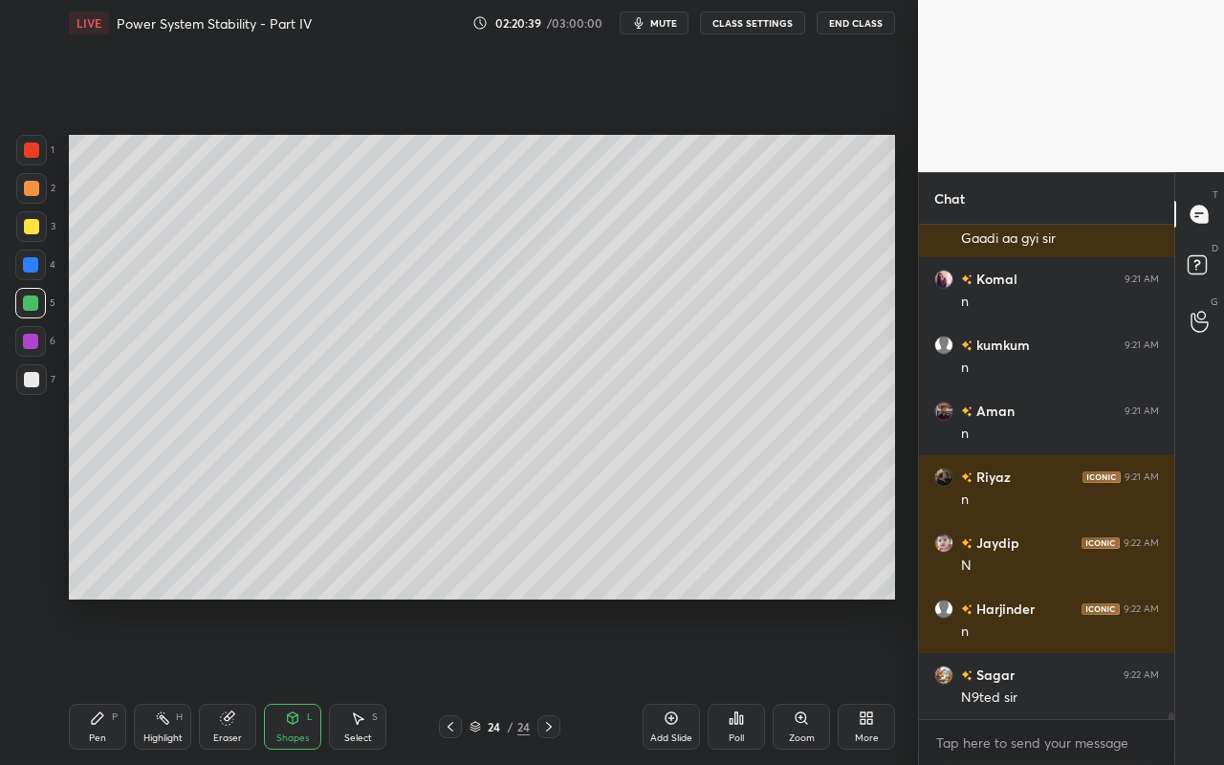
drag, startPoint x: 354, startPoint y: 731, endPoint x: 358, endPoint y: 722, distance: 10.3
click at [354, 680] on div "Select" at bounding box center [358, 738] width 28 height 10
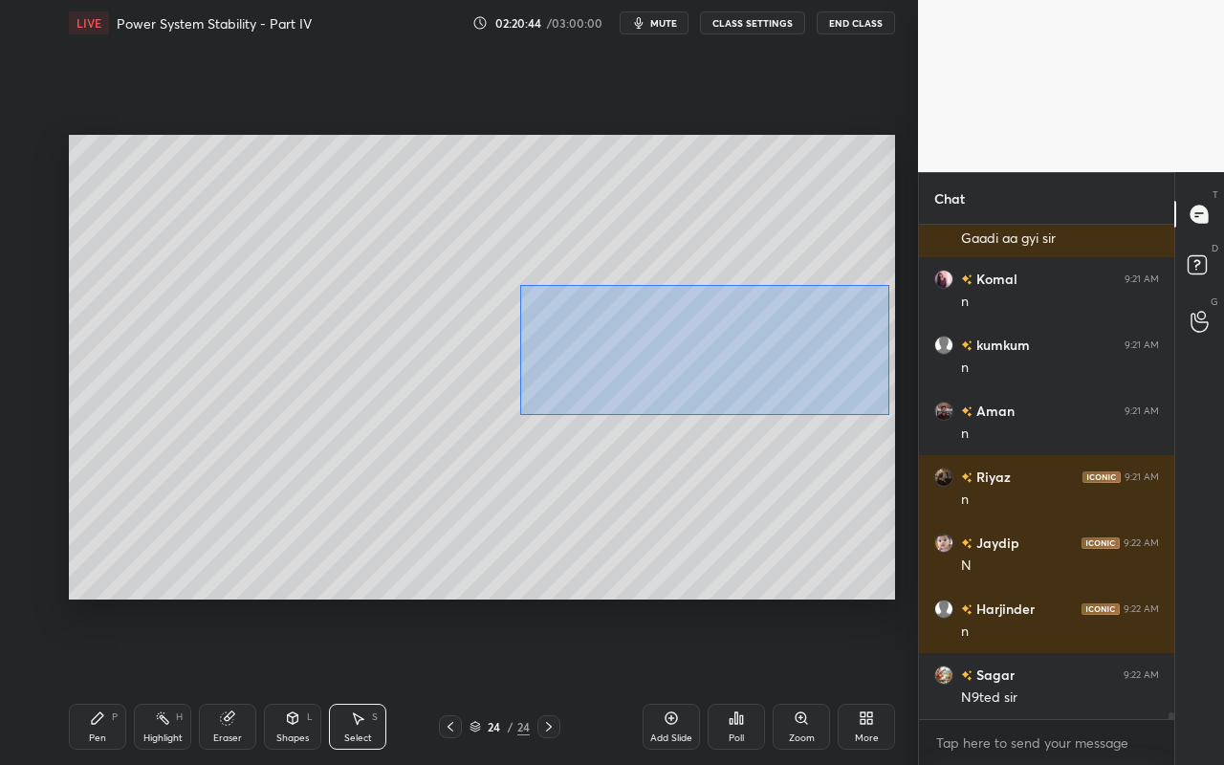
drag, startPoint x: 519, startPoint y: 281, endPoint x: 883, endPoint y: 414, distance: 387.7
click at [889, 415] on div "0 ° Undo Copy Paste here Duplicate Duplicate to new slide Delete" at bounding box center [482, 367] width 826 height 465
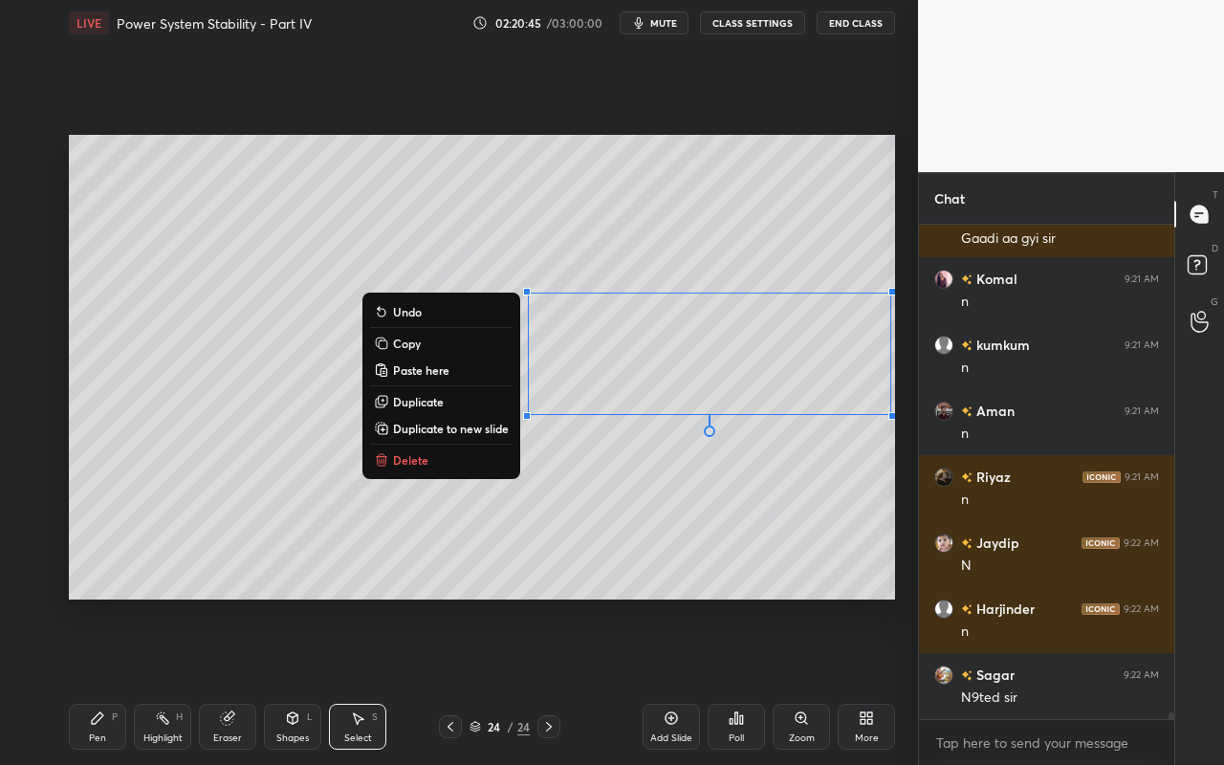
click at [441, 343] on button "Copy" at bounding box center [441, 343] width 142 height 23
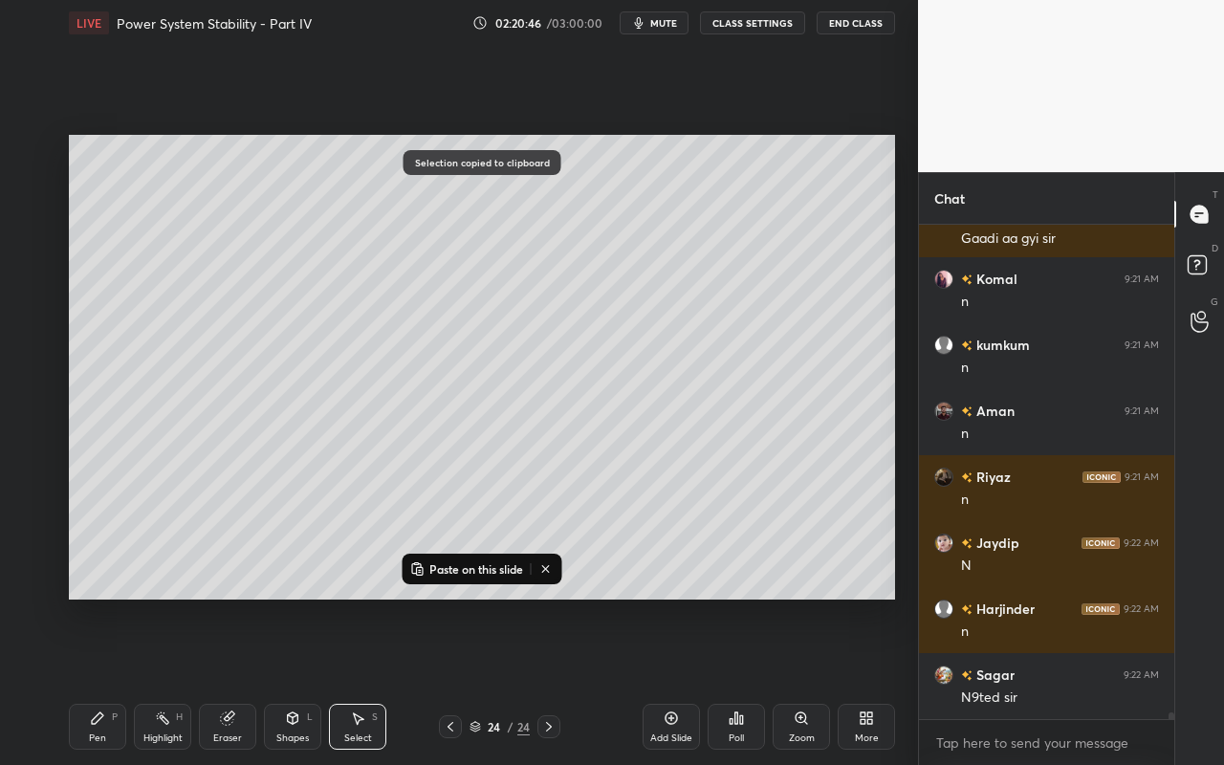
click at [680, 680] on div "Add Slide" at bounding box center [670, 727] width 57 height 46
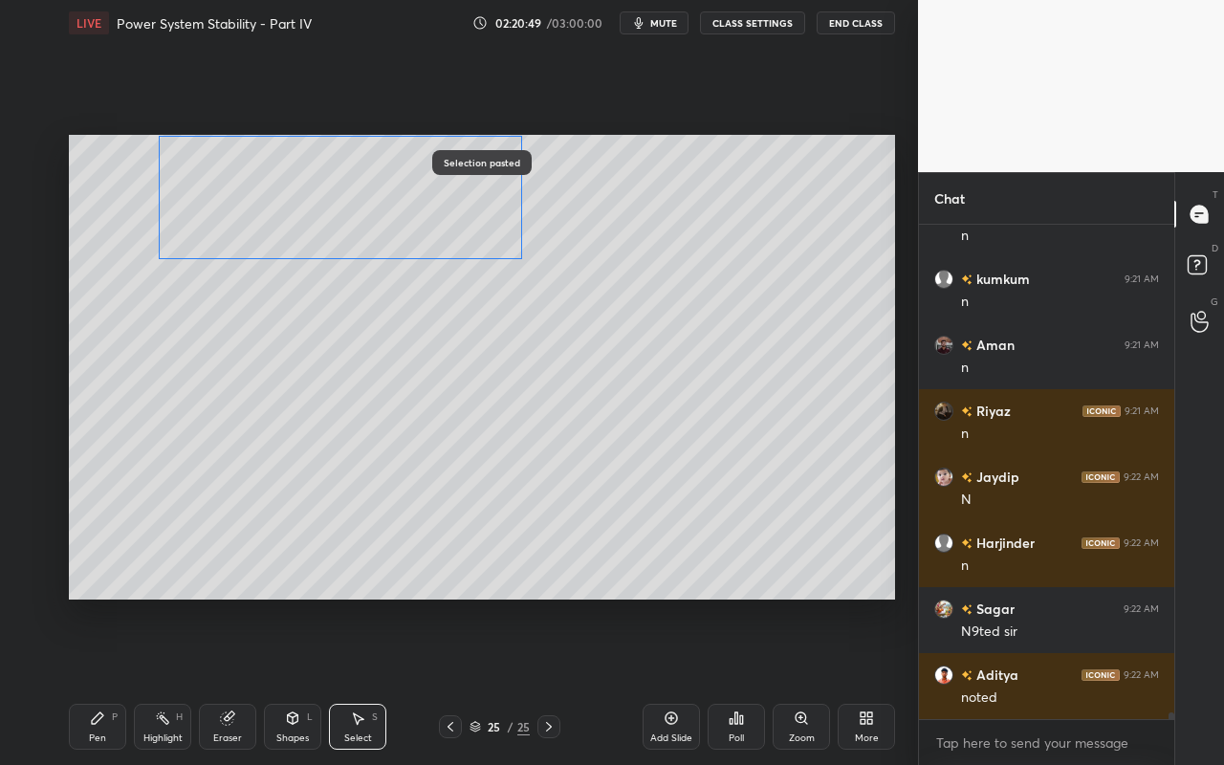
drag, startPoint x: 767, startPoint y: 368, endPoint x: 402, endPoint y: 233, distance: 388.4
click at [400, 216] on div "0 ° Undo Copy Paste here Duplicate Duplicate to new slide Delete" at bounding box center [482, 367] width 826 height 465
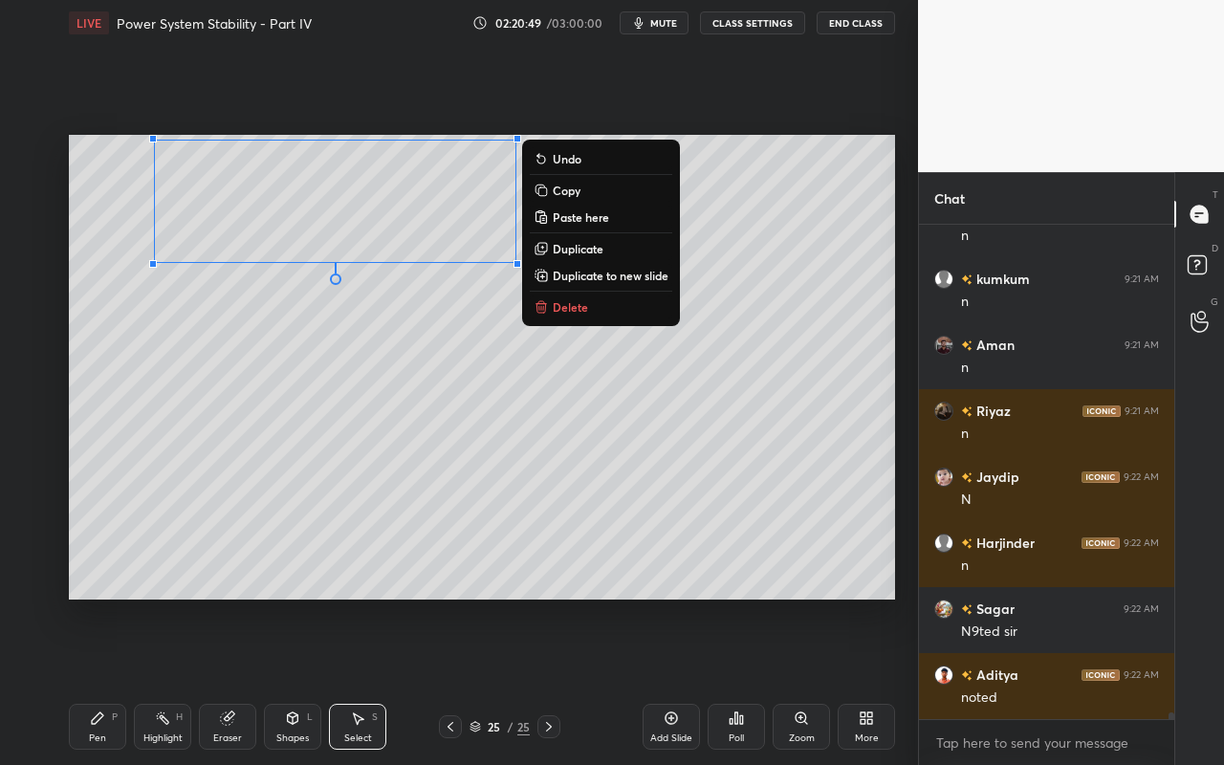
click at [451, 399] on div "0 ° Undo Copy Paste here Duplicate Duplicate to new slide Delete" at bounding box center [482, 367] width 826 height 465
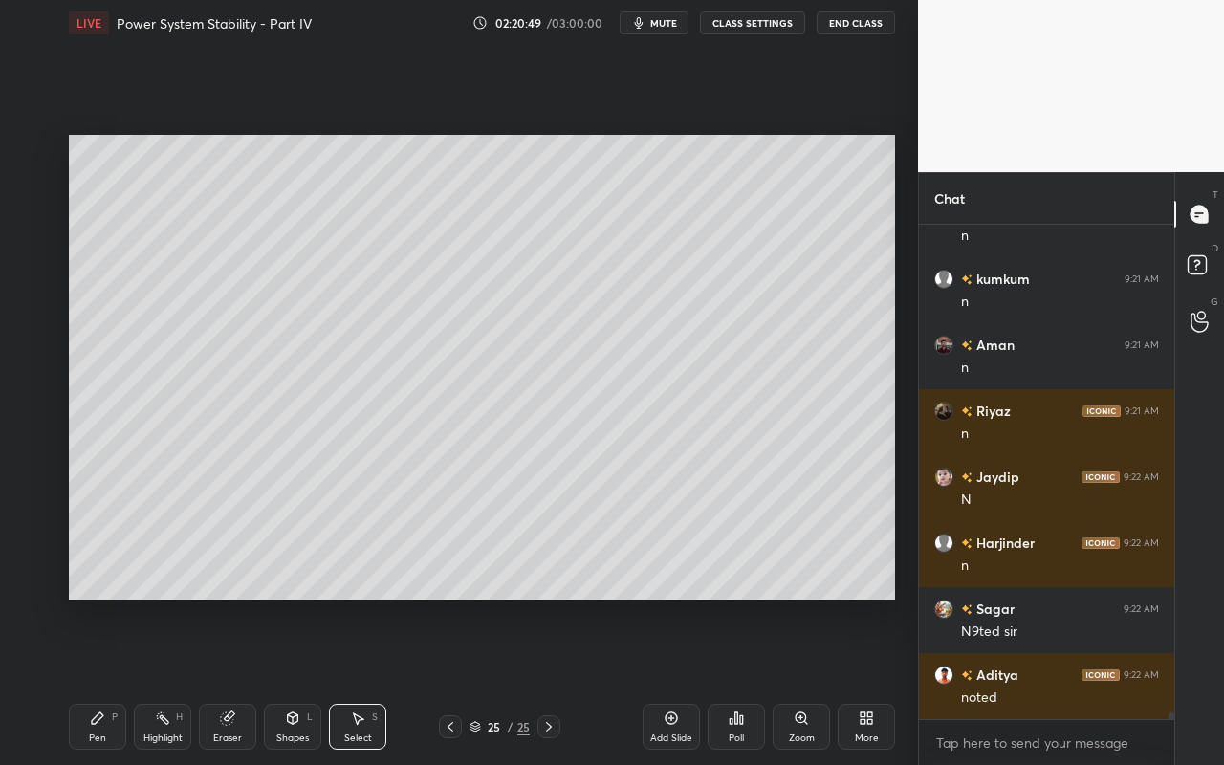
click at [585, 449] on div "0 ° Undo Copy Paste here Duplicate Duplicate to new slide Delete" at bounding box center [482, 367] width 826 height 465
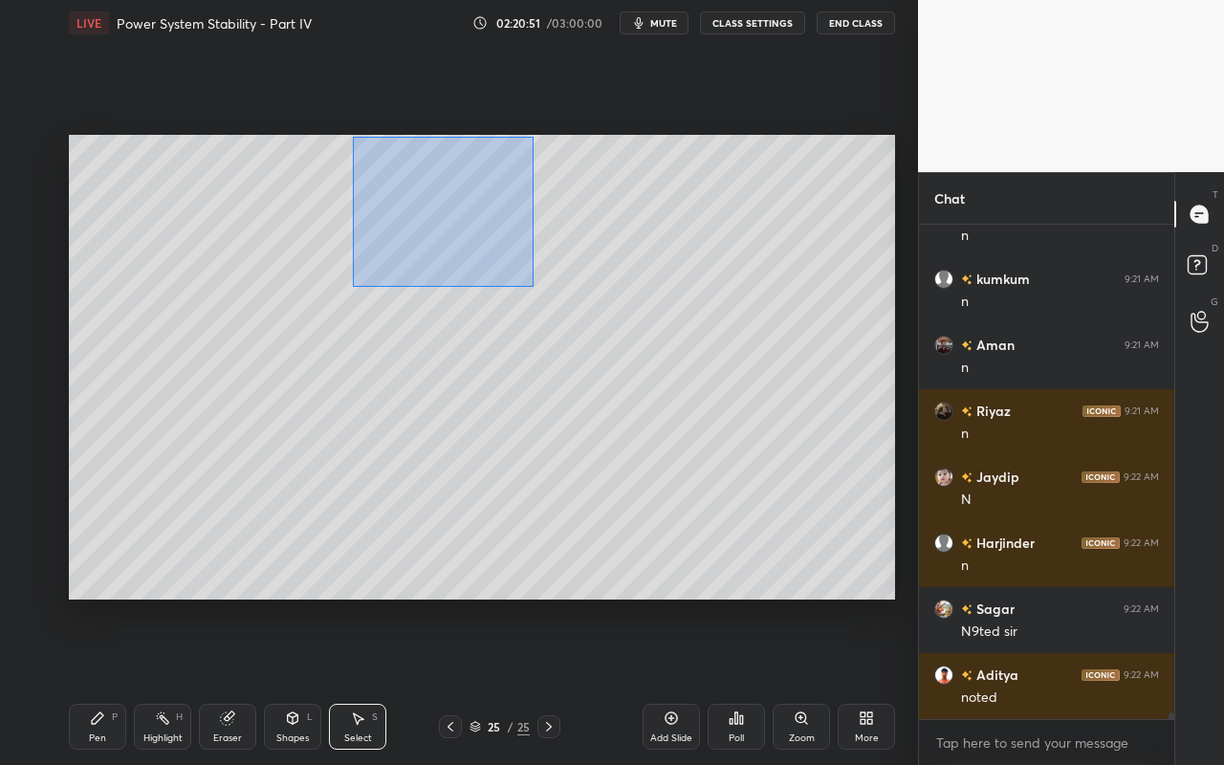
drag, startPoint x: 353, startPoint y: 136, endPoint x: 557, endPoint y: 279, distance: 249.8
click at [537, 286] on div "0 ° Undo Copy Paste here Duplicate Duplicate to new slide Delete" at bounding box center [482, 367] width 826 height 465
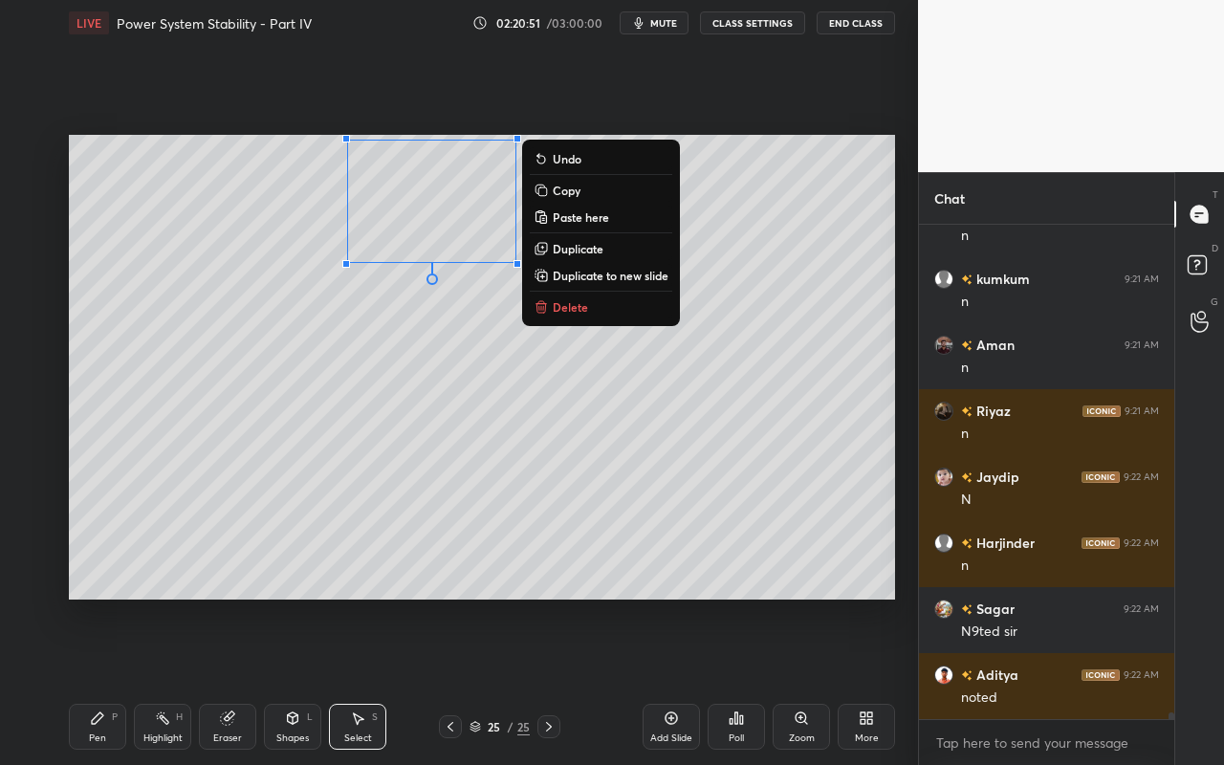
click at [574, 307] on p "Delete" at bounding box center [570, 306] width 35 height 15
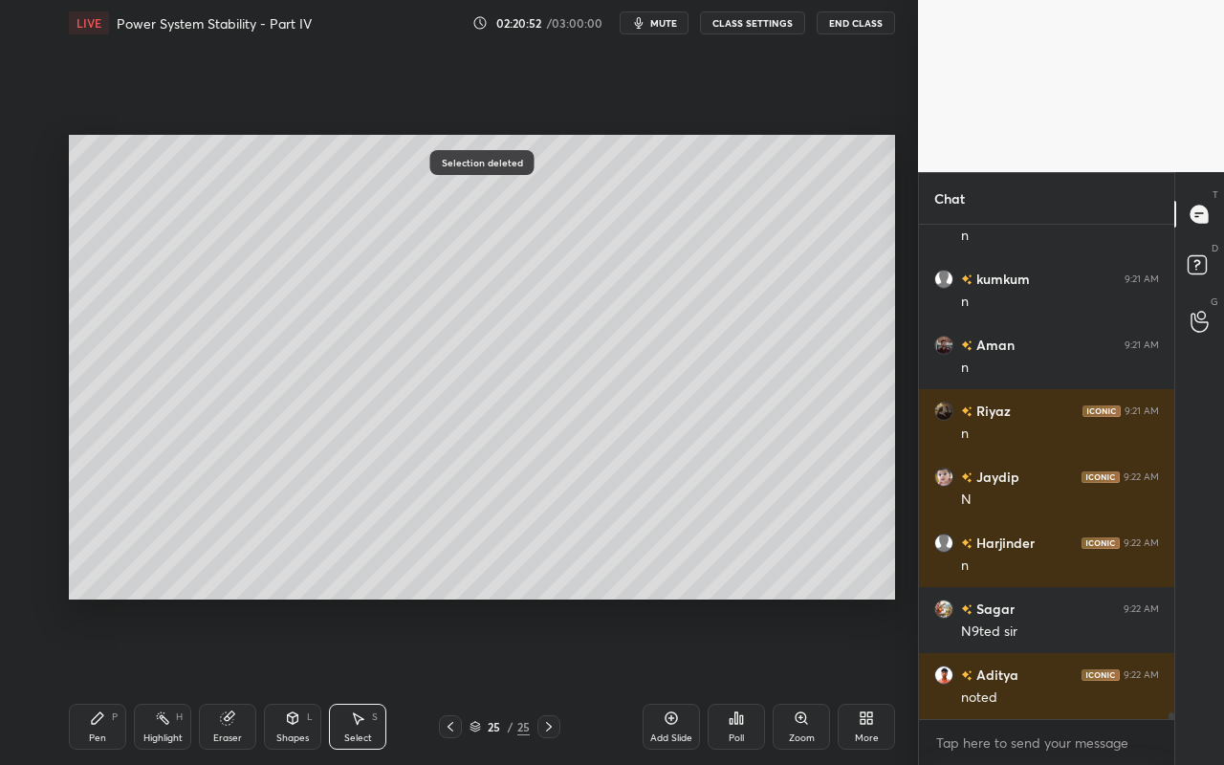
click at [109, 680] on div "Pen P" at bounding box center [97, 727] width 57 height 46
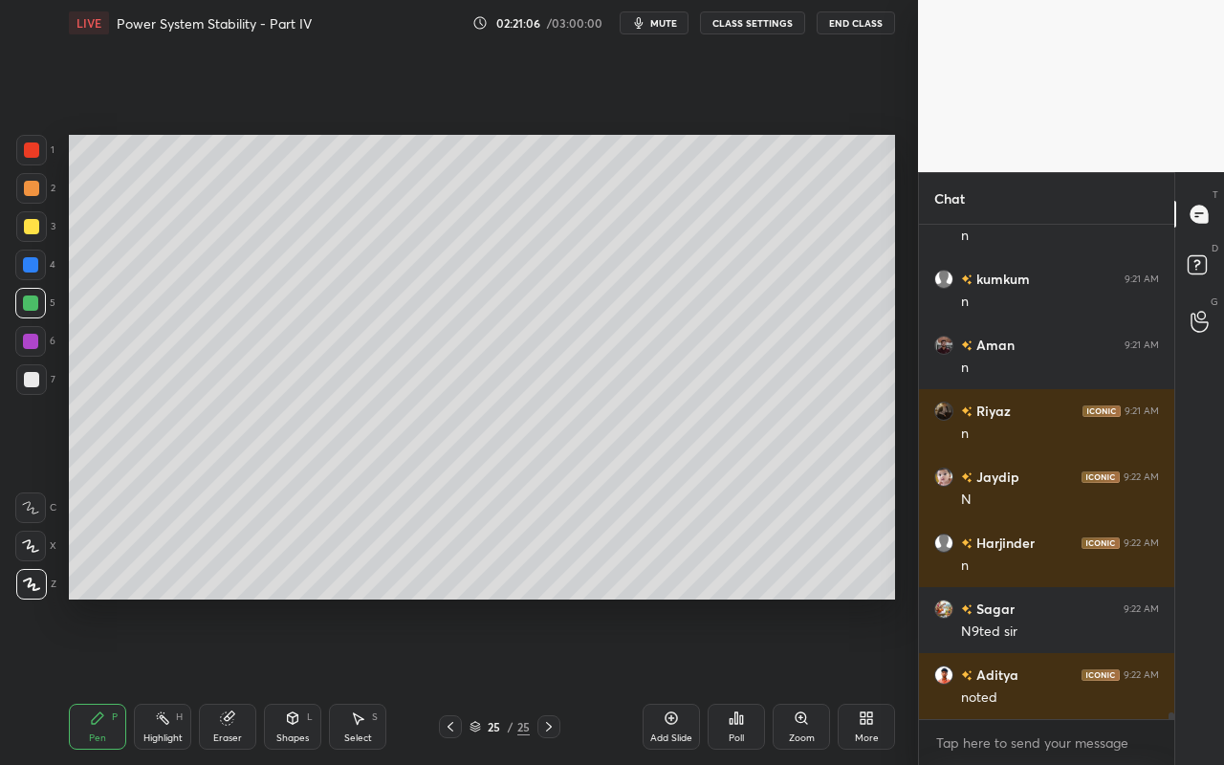
scroll to position [34201, 0]
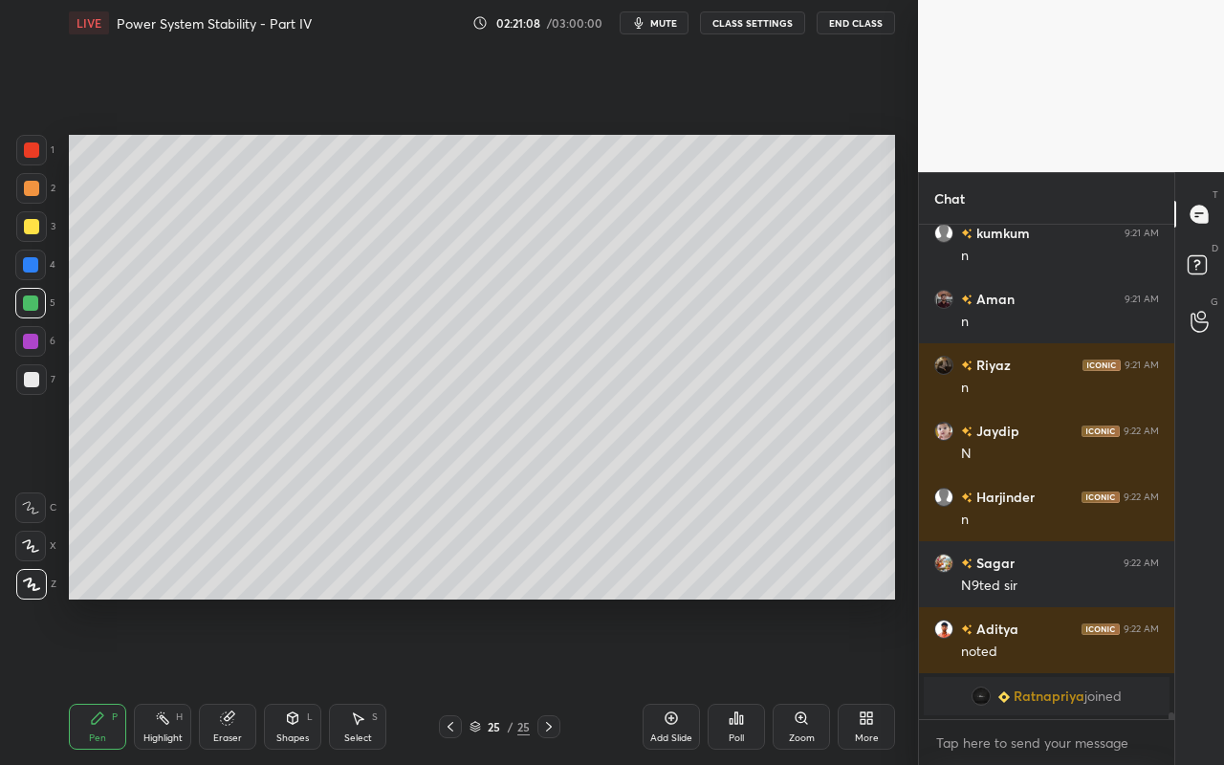
drag, startPoint x: 295, startPoint y: 725, endPoint x: 303, endPoint y: 709, distance: 17.1
click at [295, 680] on icon at bounding box center [292, 717] width 15 height 15
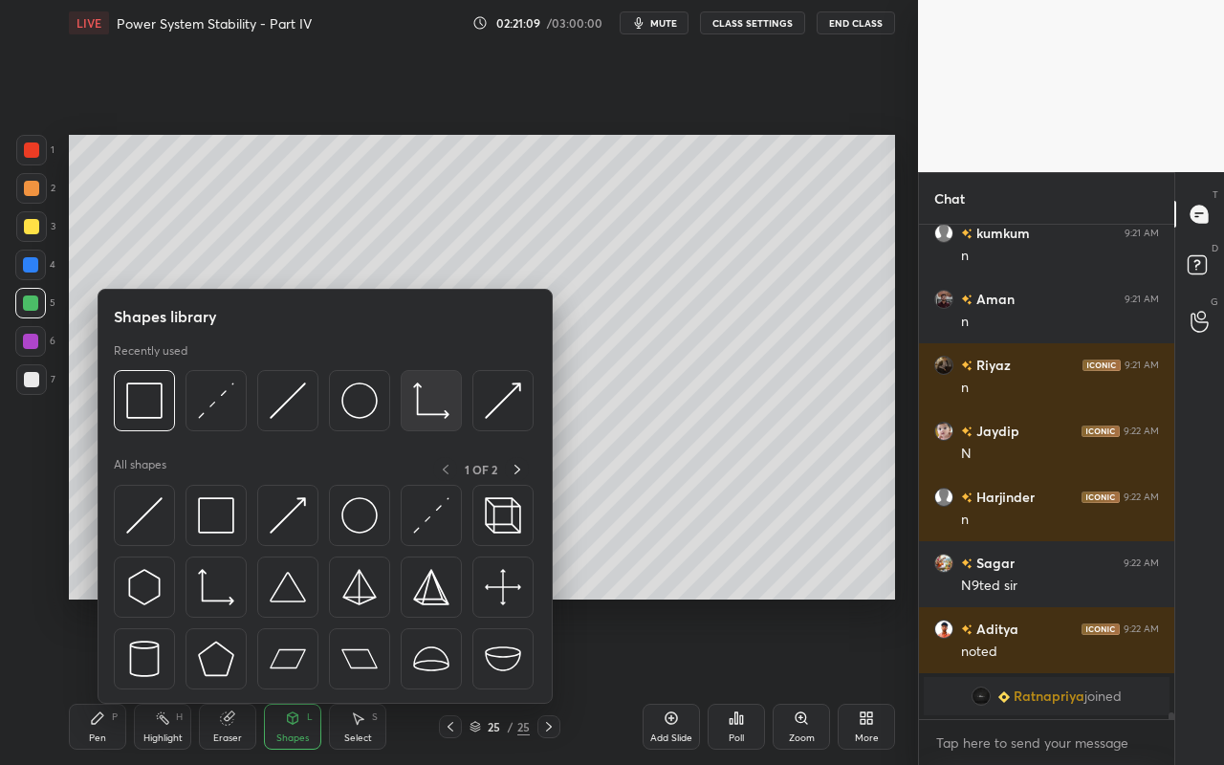
click at [439, 419] on div at bounding box center [431, 400] width 61 height 61
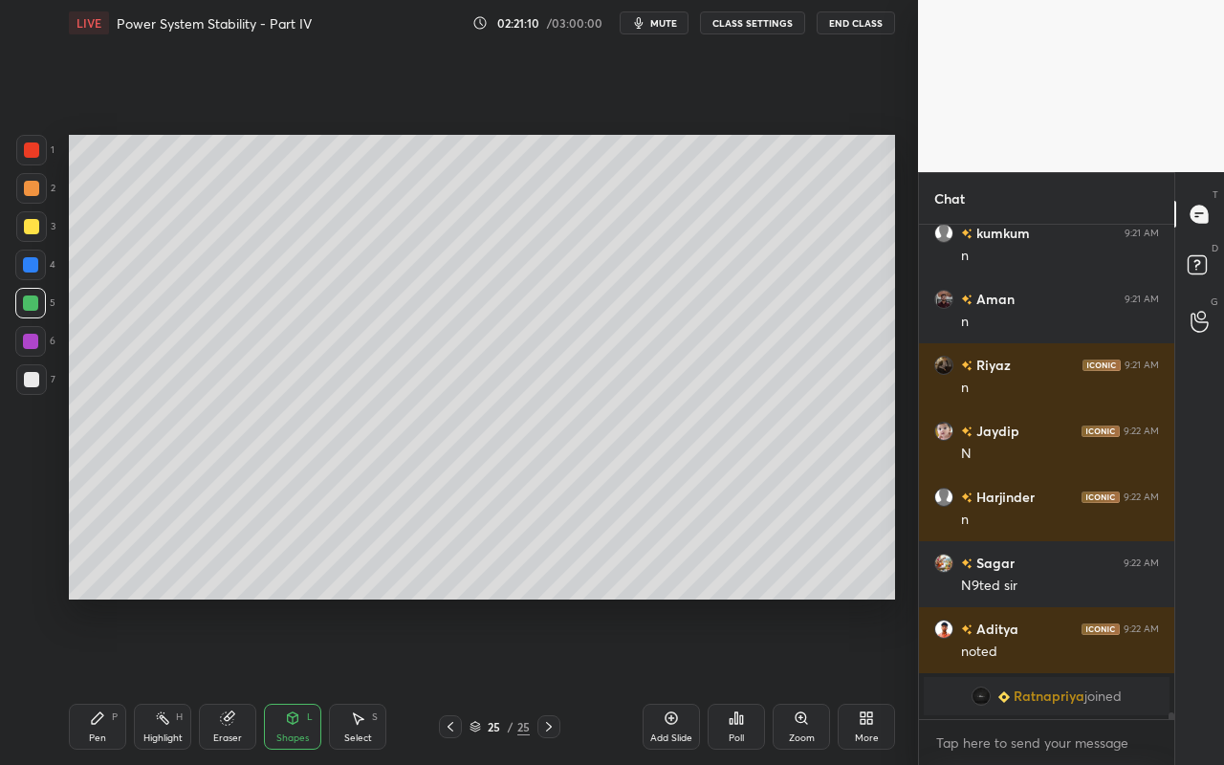
drag, startPoint x: 36, startPoint y: 382, endPoint x: 63, endPoint y: 371, distance: 29.1
click at [36, 382] on div at bounding box center [31, 379] width 15 height 15
click at [294, 680] on div "Shapes L" at bounding box center [292, 727] width 57 height 46
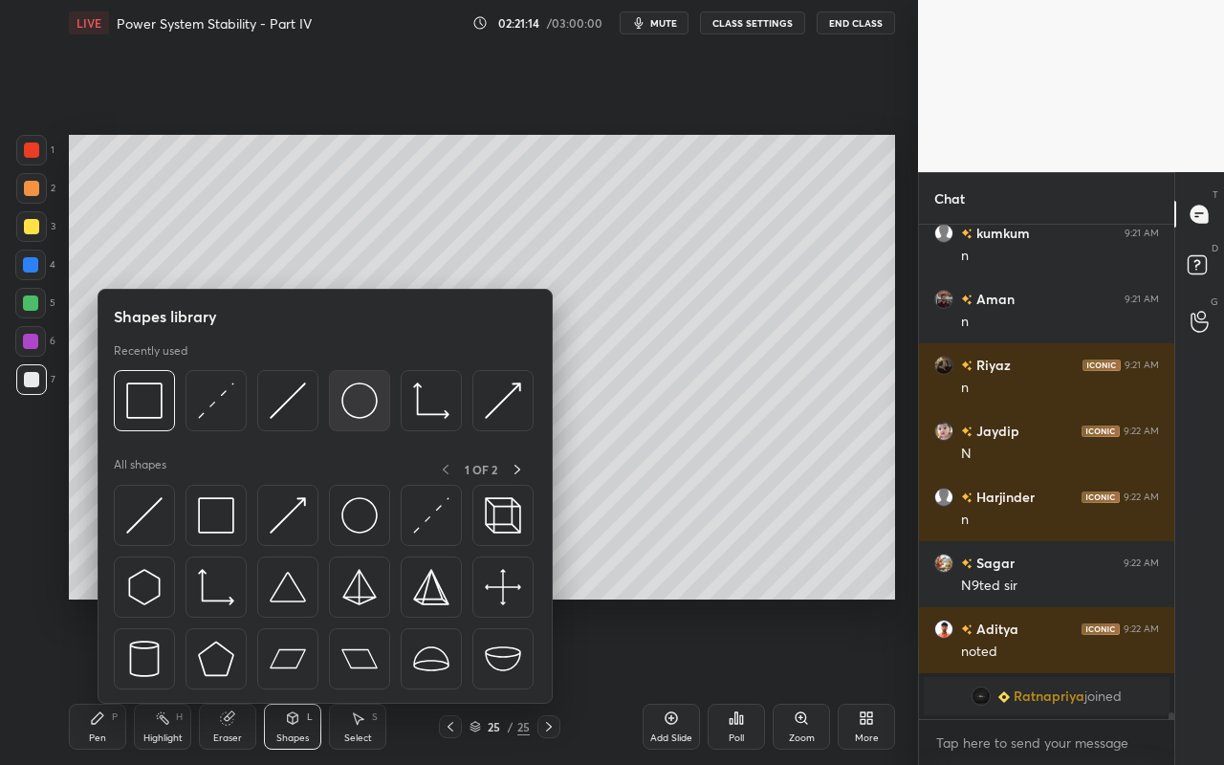
click at [371, 419] on div at bounding box center [359, 400] width 61 height 61
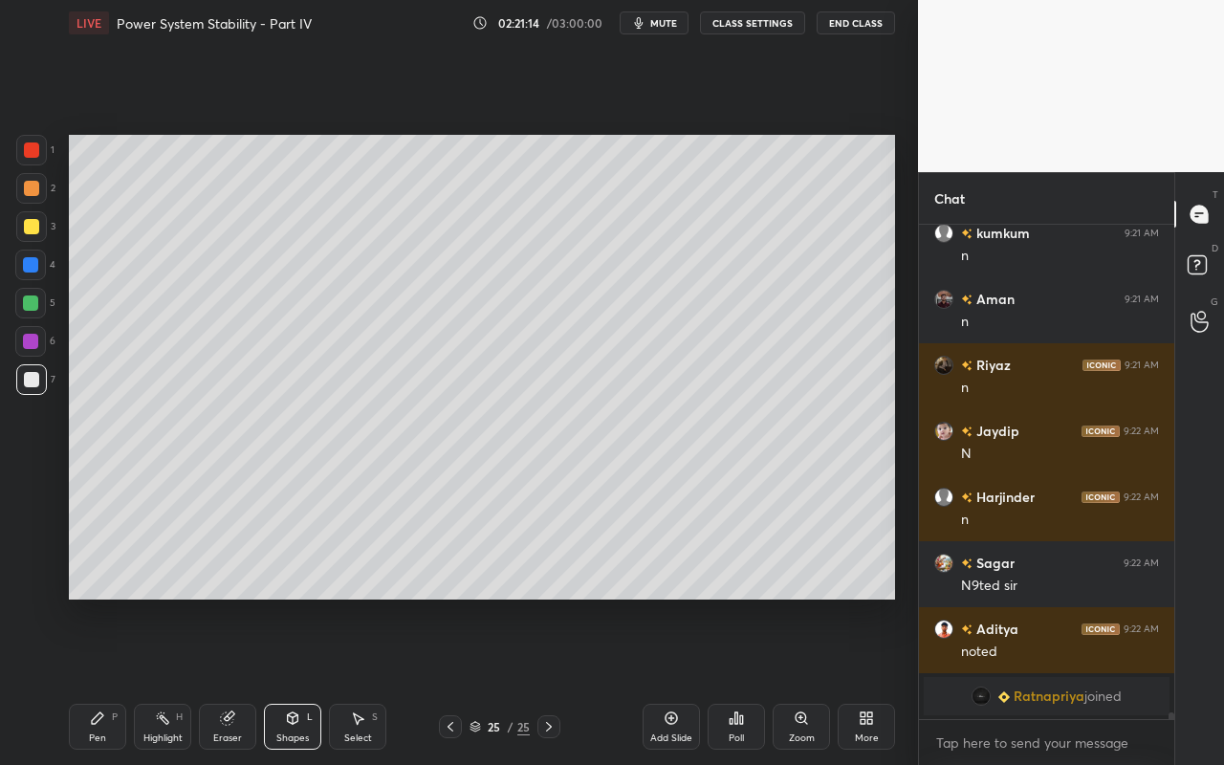
drag, startPoint x: 34, startPoint y: 228, endPoint x: 46, endPoint y: 226, distance: 11.6
click at [38, 229] on div at bounding box center [31, 226] width 31 height 31
click at [365, 680] on div "Select S" at bounding box center [357, 727] width 57 height 46
drag, startPoint x: 516, startPoint y: 493, endPoint x: 528, endPoint y: 503, distance: 14.9
click at [529, 502] on div "0 ° Undo Copy Paste here Duplicate Duplicate to new slide Delete" at bounding box center [482, 367] width 826 height 465
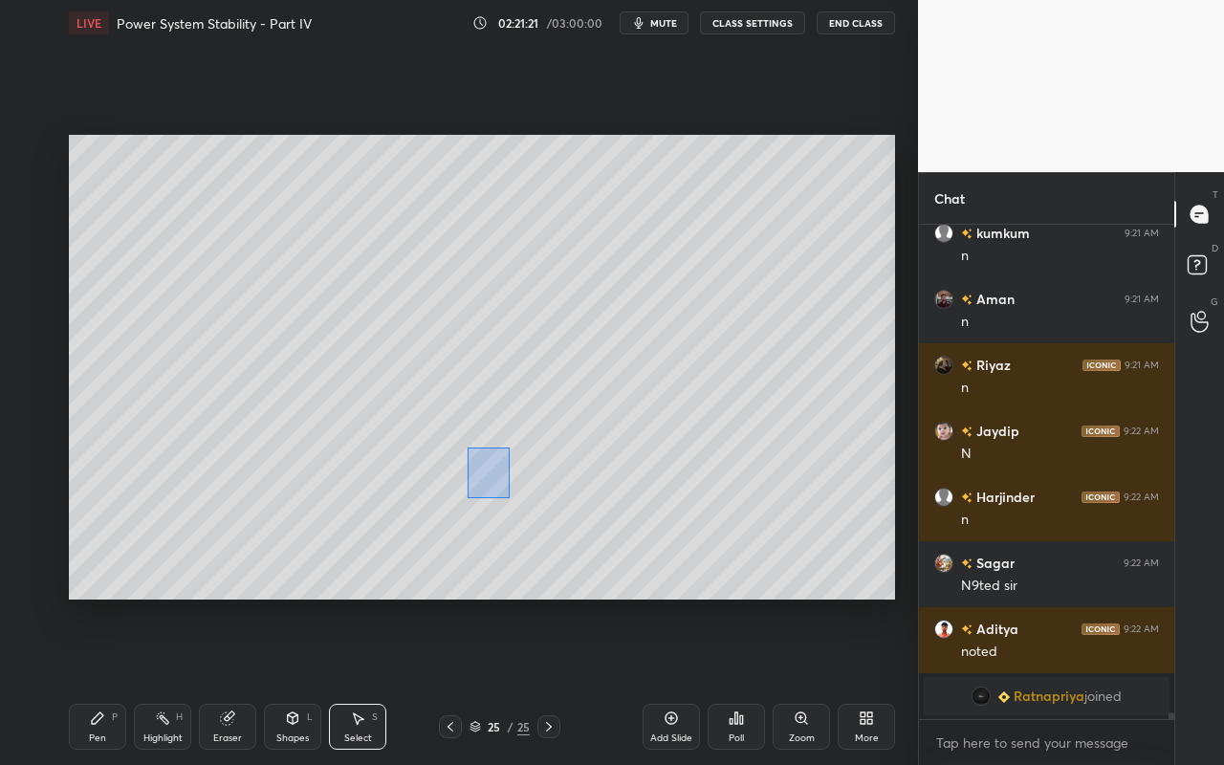
drag, startPoint x: 508, startPoint y: 455, endPoint x: 481, endPoint y: 494, distance: 47.5
click at [467, 499] on div "0 ° Undo Copy Paste here Duplicate Duplicate to new slide Delete" at bounding box center [482, 367] width 826 height 465
drag, startPoint x: 391, startPoint y: 385, endPoint x: 379, endPoint y: 433, distance: 49.4
click at [379, 433] on div "0 ° Undo Copy Paste here Duplicate Duplicate to new slide Delete" at bounding box center [482, 367] width 826 height 465
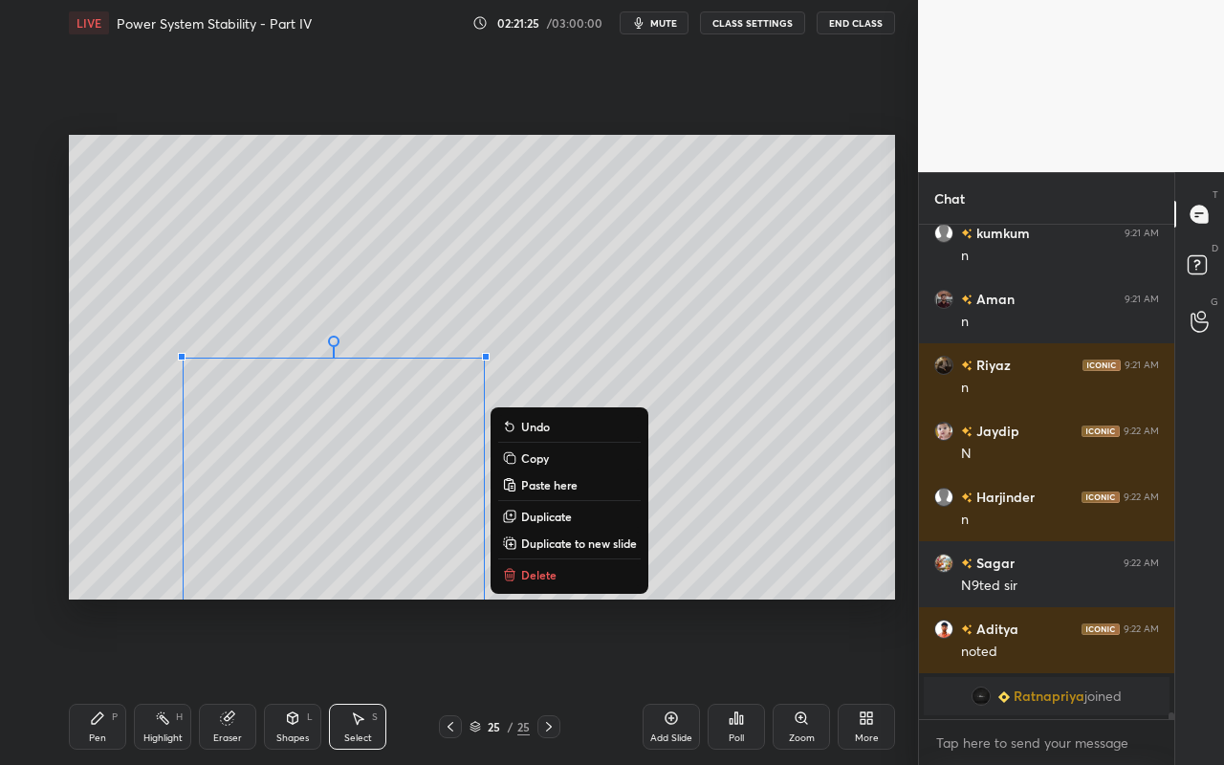
click at [762, 530] on div "0 ° Undo Copy Paste here Duplicate Duplicate to new slide Delete" at bounding box center [482, 367] width 826 height 465
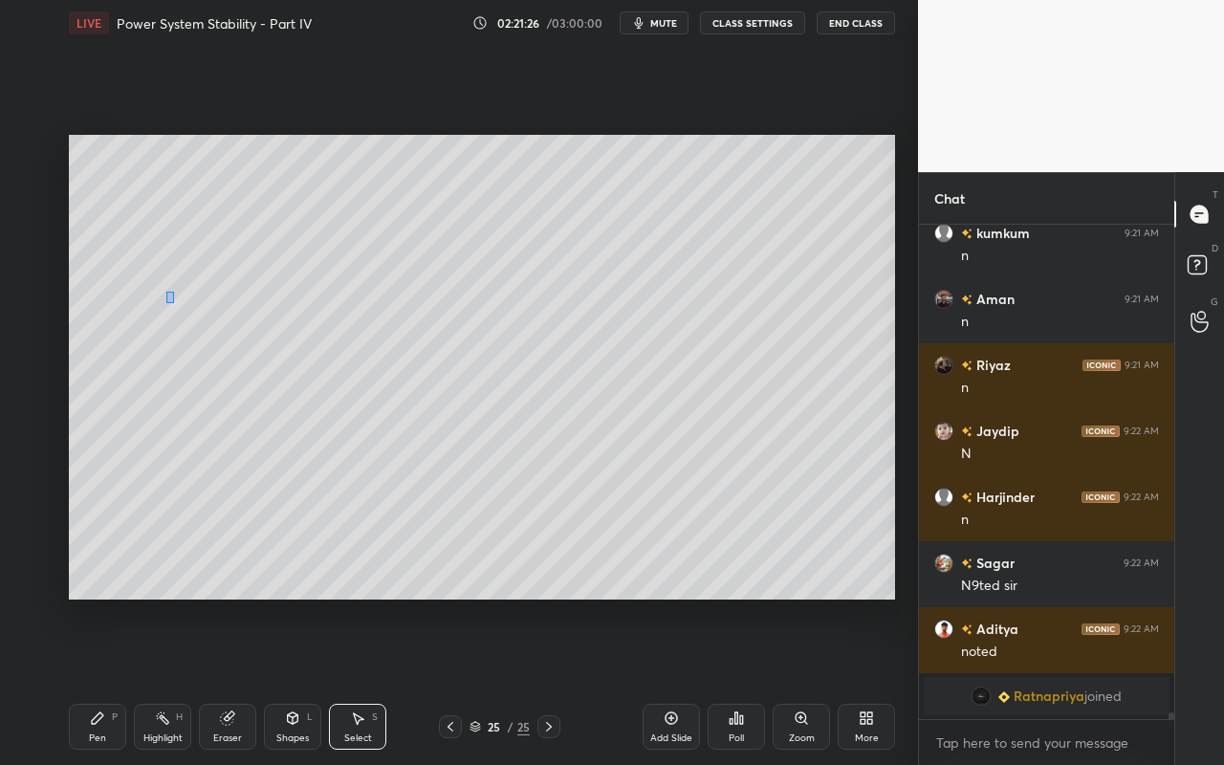
drag, startPoint x: 165, startPoint y: 292, endPoint x: 219, endPoint y: 336, distance: 69.3
click at [196, 322] on div "0 ° Undo Copy Paste here Duplicate Duplicate to new slide Delete" at bounding box center [482, 367] width 826 height 465
drag, startPoint x: 460, startPoint y: 538, endPoint x: 507, endPoint y: 537, distance: 46.9
click at [507, 537] on div at bounding box center [508, 538] width 8 height 8
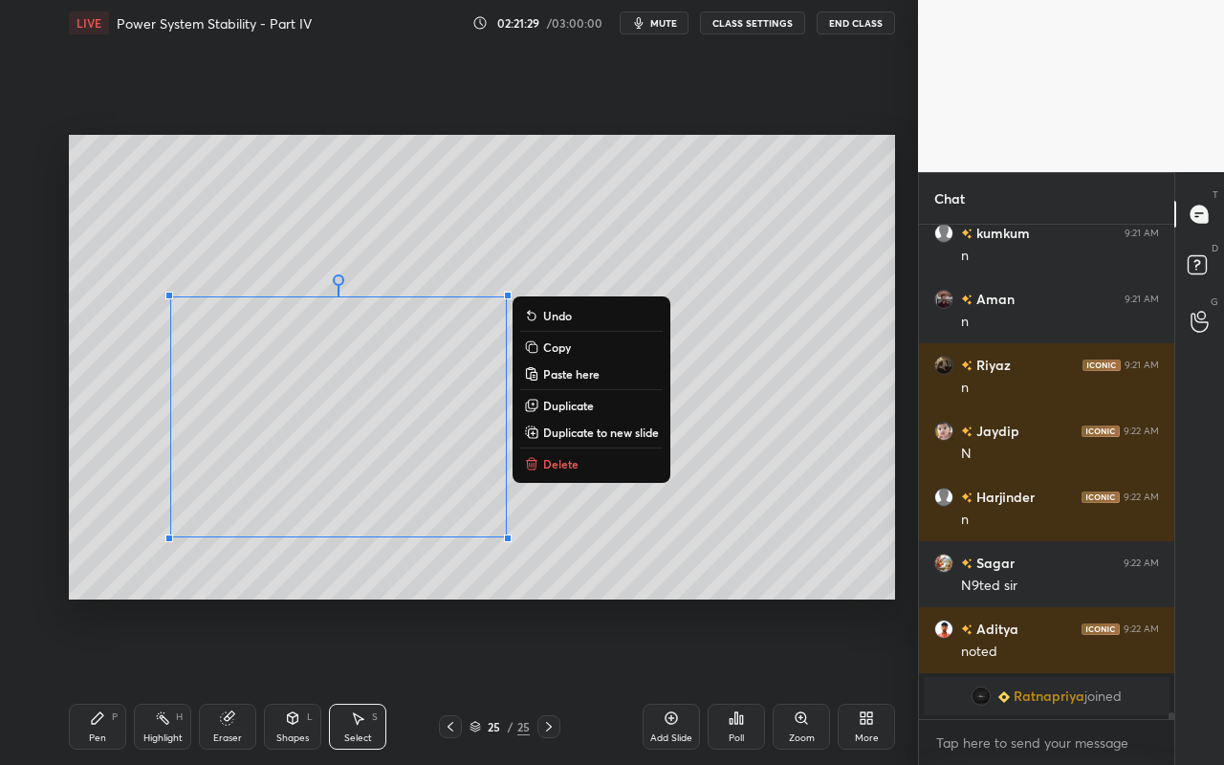
click at [742, 490] on div "0 ° Undo Copy Paste here Duplicate Duplicate to new slide Delete" at bounding box center [482, 367] width 826 height 465
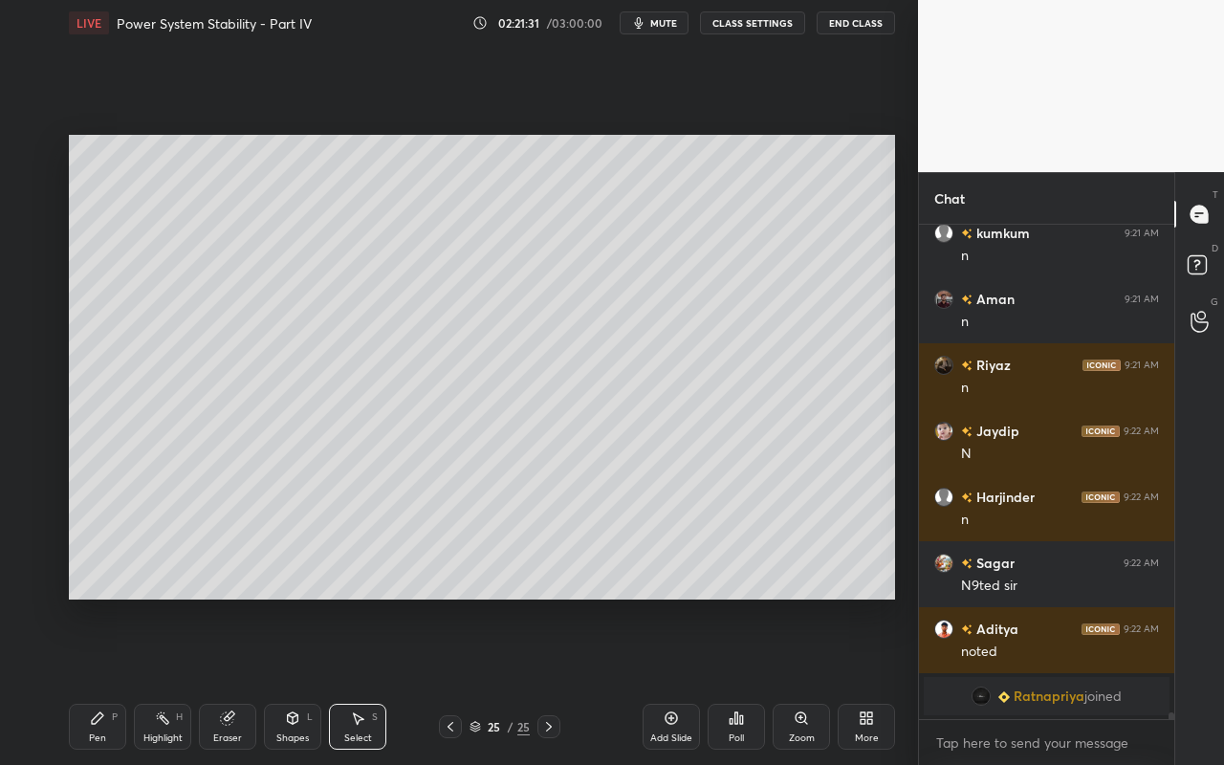
click at [230, 680] on div "Eraser" at bounding box center [227, 727] width 57 height 46
click at [302, 680] on div "Shapes L" at bounding box center [292, 727] width 57 height 46
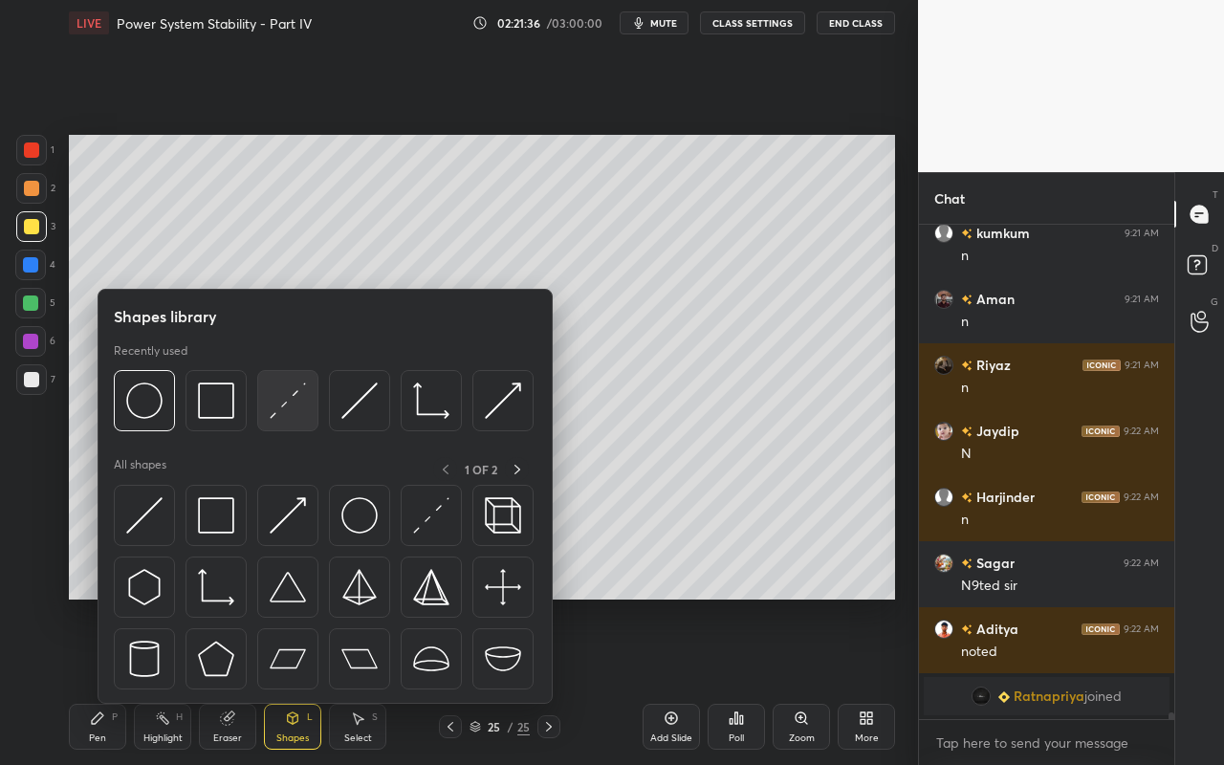
click at [293, 410] on img at bounding box center [288, 400] width 36 height 36
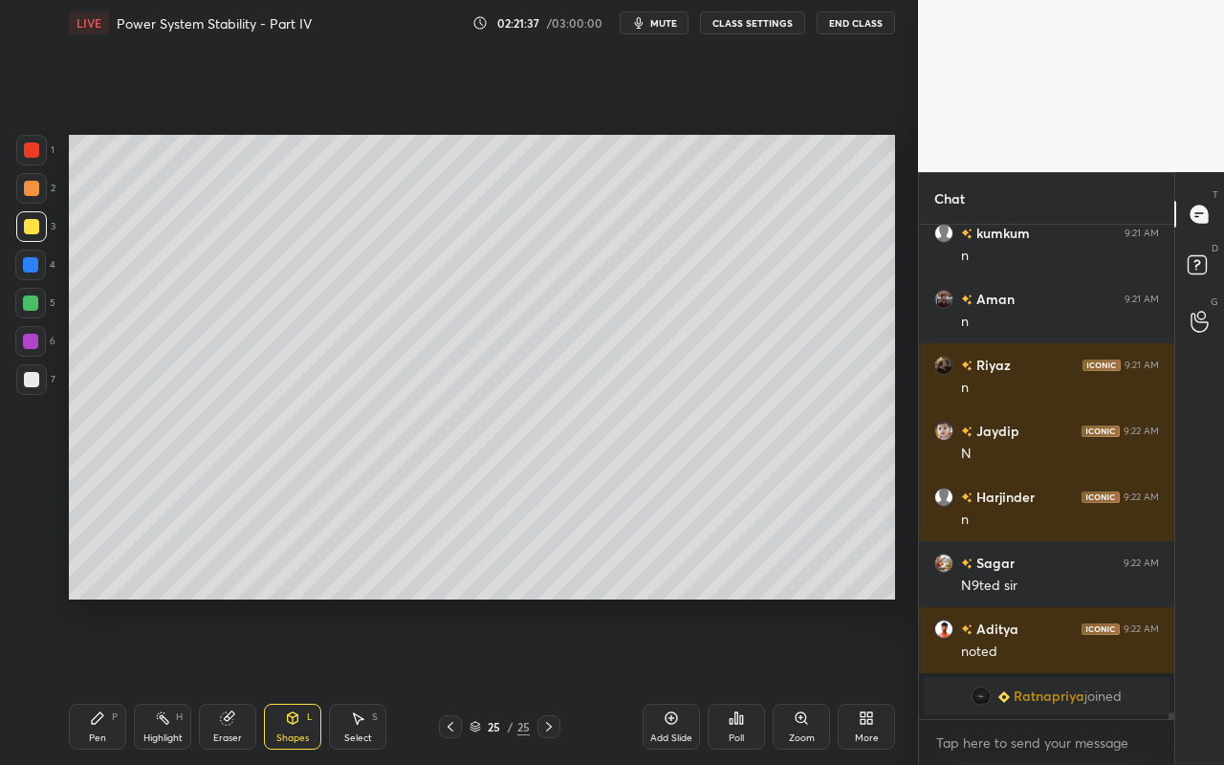
drag, startPoint x: 40, startPoint y: 307, endPoint x: 66, endPoint y: 323, distance: 30.5
click at [40, 307] on div at bounding box center [30, 303] width 31 height 31
drag, startPoint x: 95, startPoint y: 727, endPoint x: 114, endPoint y: 694, distance: 38.5
click at [95, 680] on div "Pen P" at bounding box center [97, 727] width 57 height 46
click at [299, 680] on div "Shapes" at bounding box center [292, 738] width 33 height 10
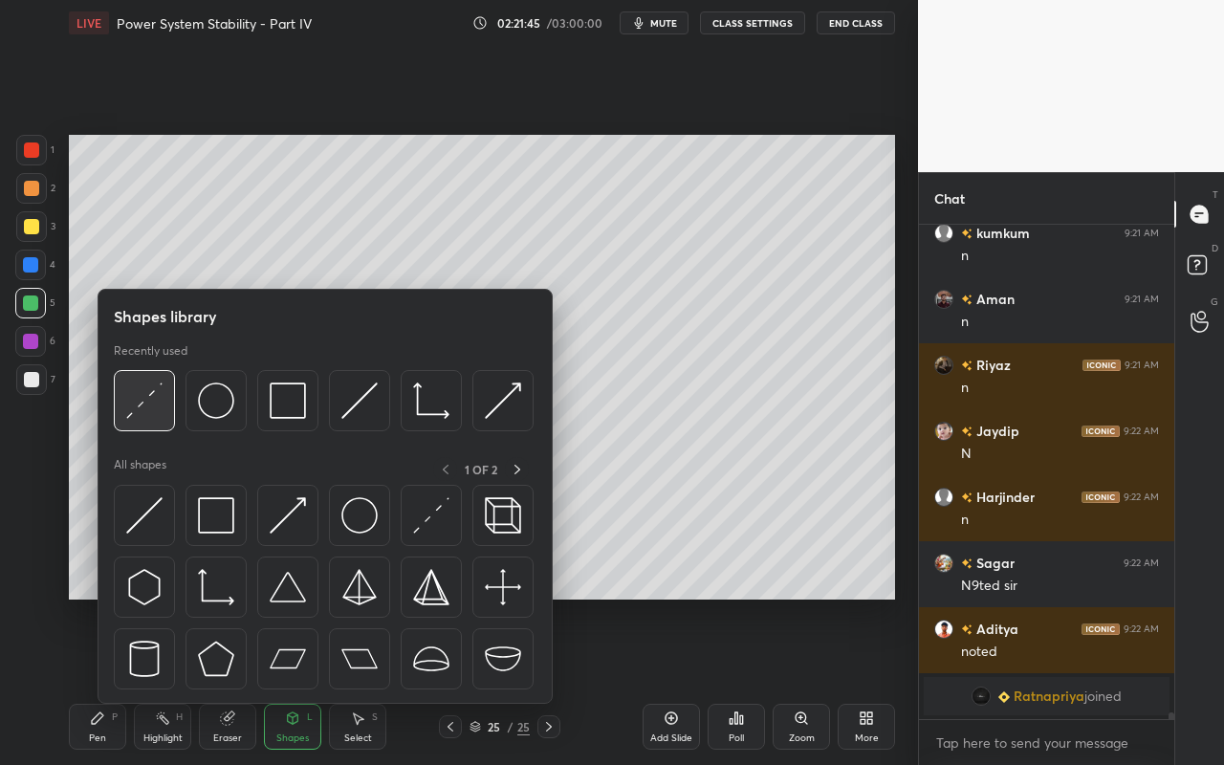
click at [158, 423] on div at bounding box center [144, 400] width 61 height 61
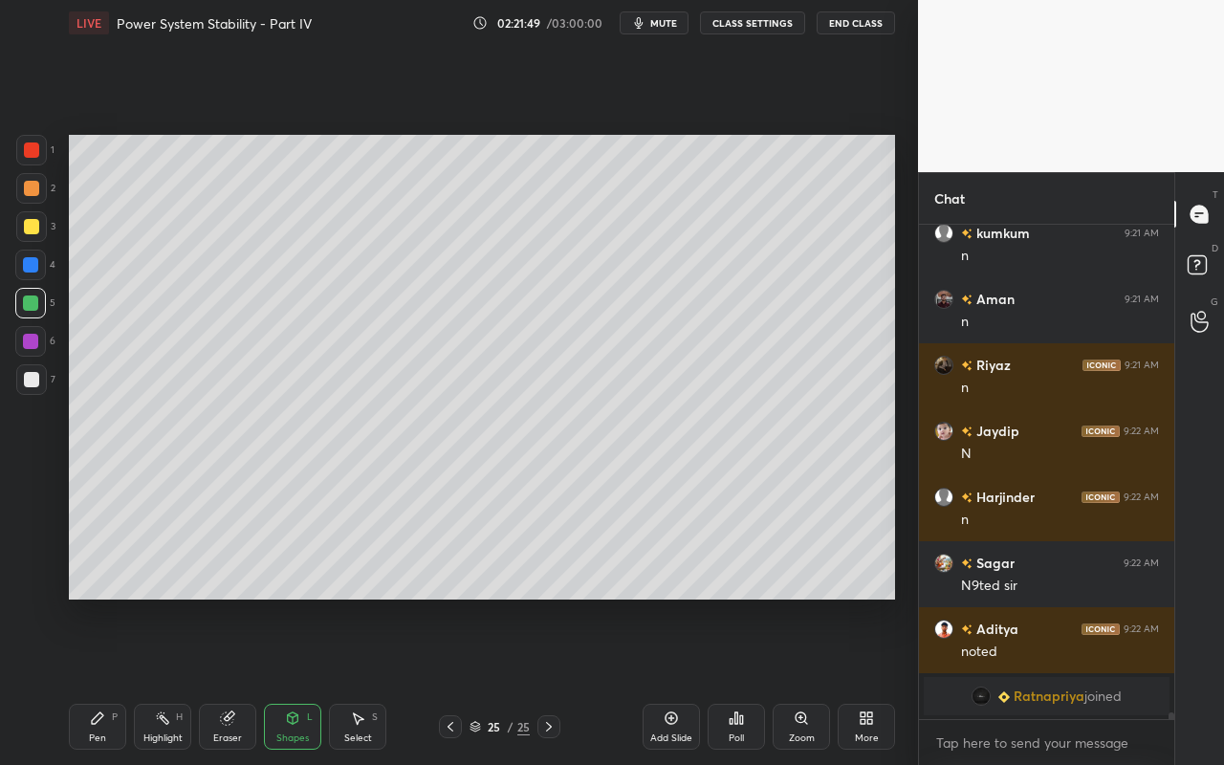
drag, startPoint x: 89, startPoint y: 730, endPoint x: 126, endPoint y: 677, distance: 65.2
click at [89, 680] on div "Pen P" at bounding box center [97, 727] width 57 height 46
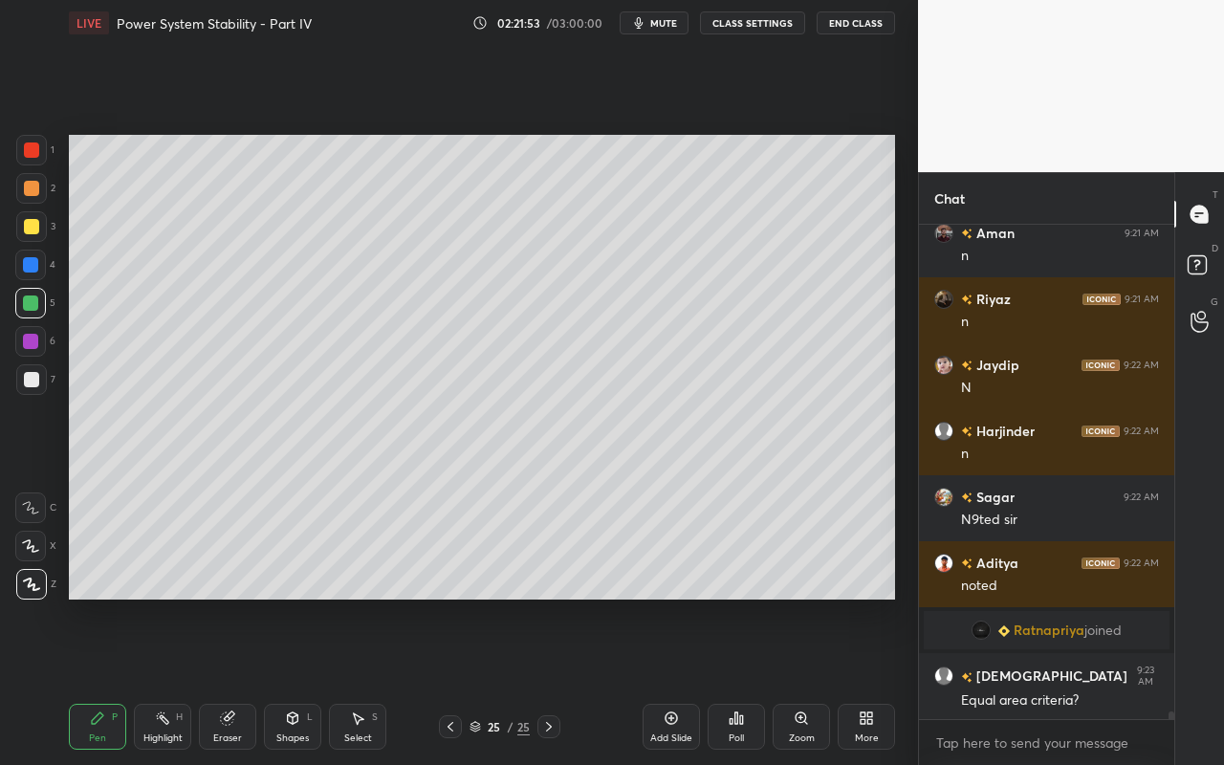
click at [298, 680] on div "Shapes L" at bounding box center [292, 727] width 57 height 46
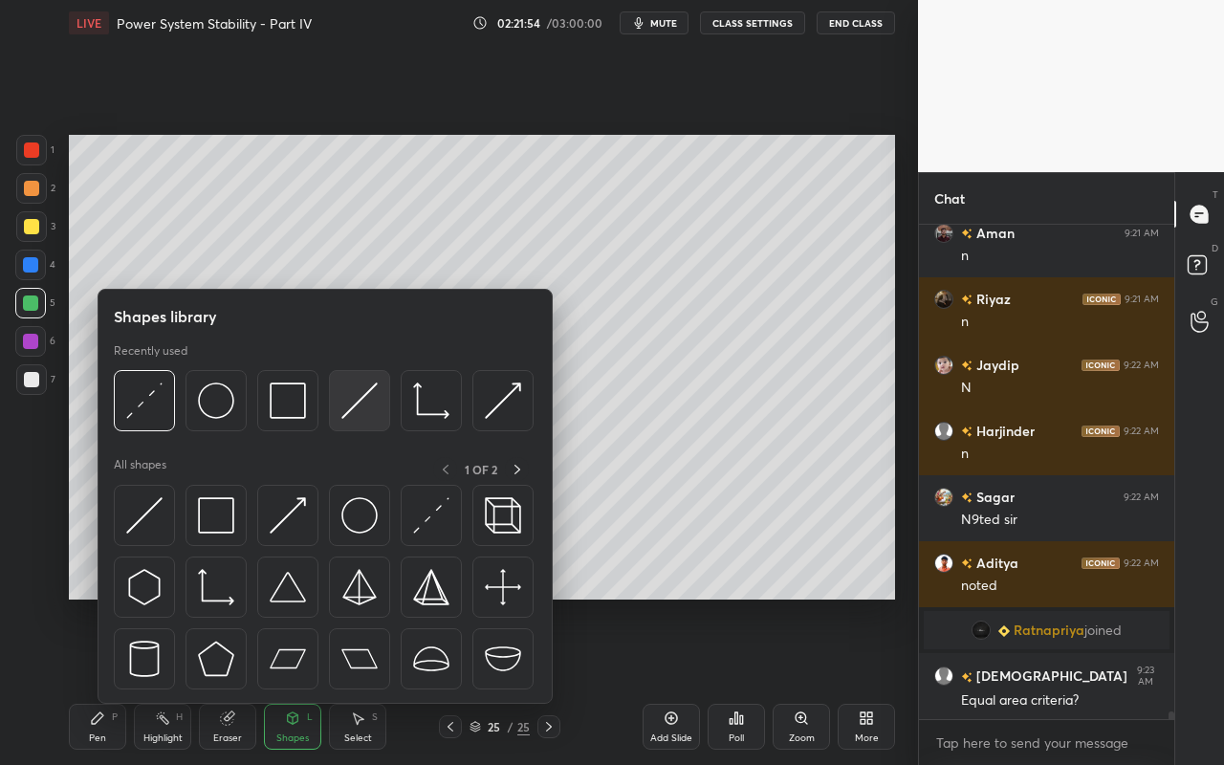
click at [354, 414] on img at bounding box center [359, 400] width 36 height 36
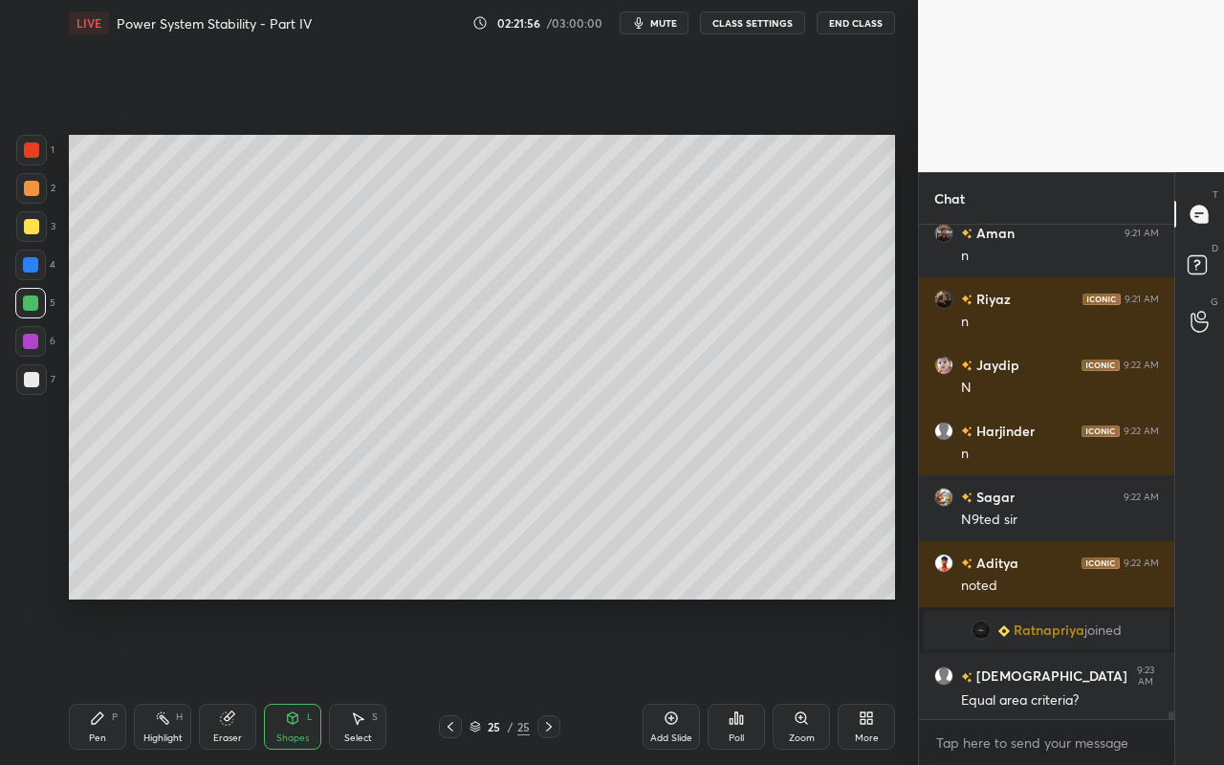
drag, startPoint x: 34, startPoint y: 190, endPoint x: 44, endPoint y: 195, distance: 10.7
click at [33, 193] on div at bounding box center [31, 188] width 15 height 15
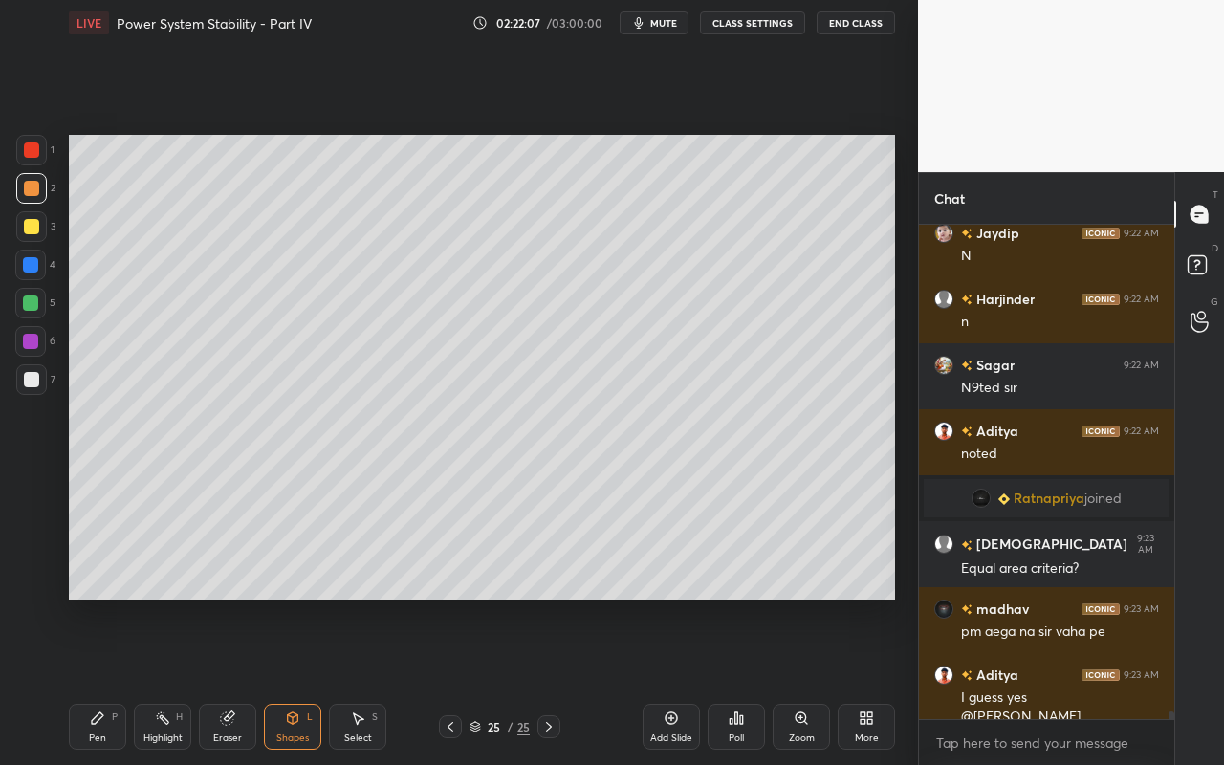
scroll to position [30541, 0]
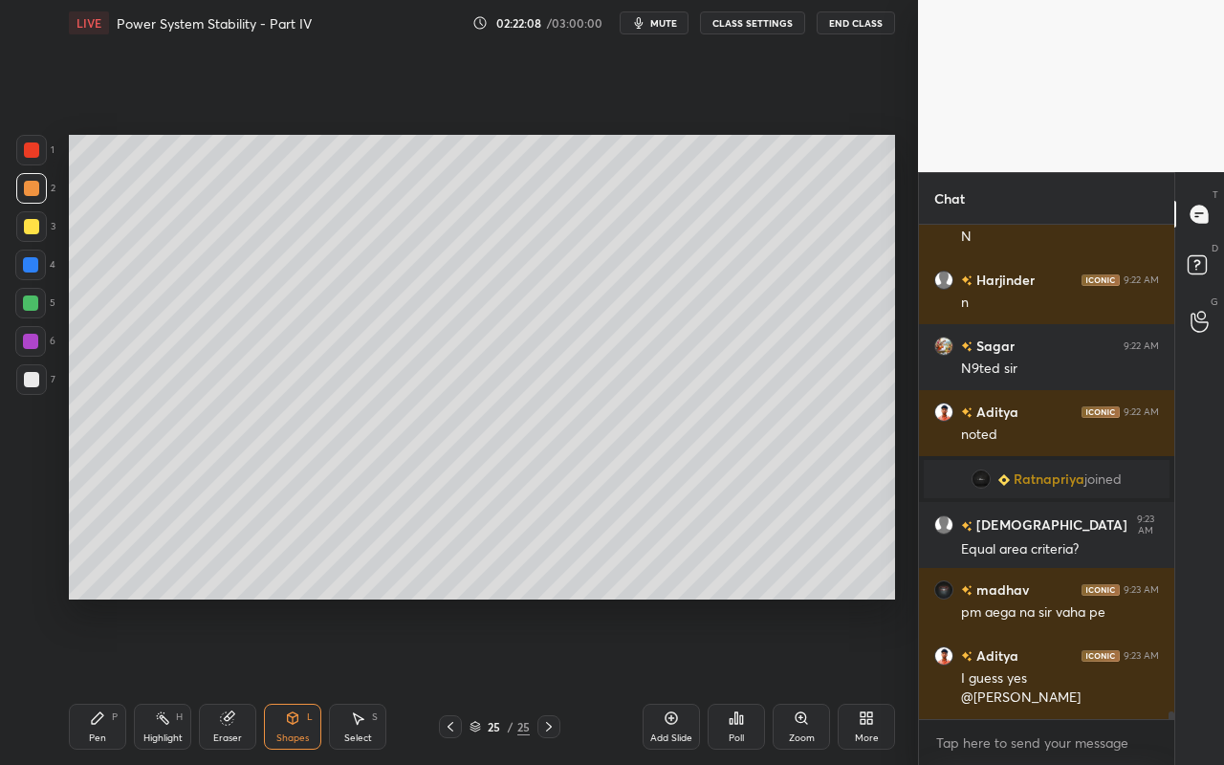
click at [227, 680] on div "Eraser" at bounding box center [227, 738] width 29 height 10
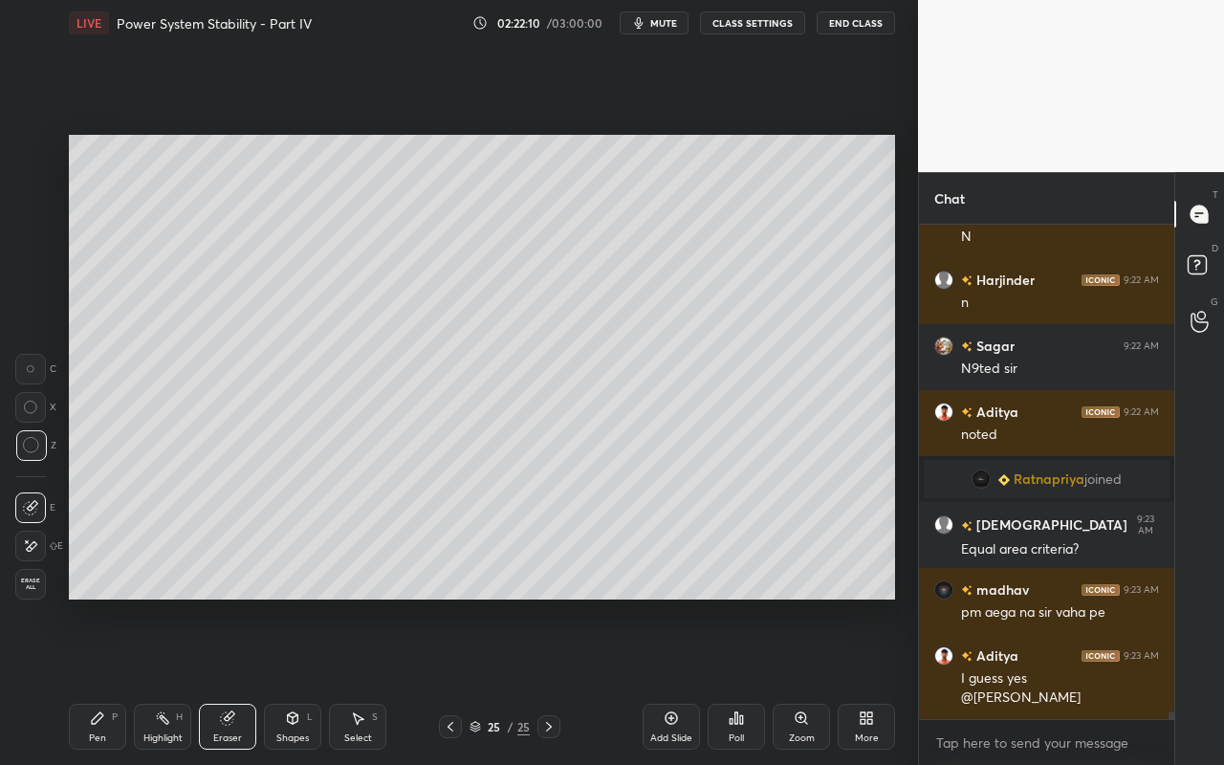
click at [95, 680] on div "Pen P" at bounding box center [97, 727] width 57 height 46
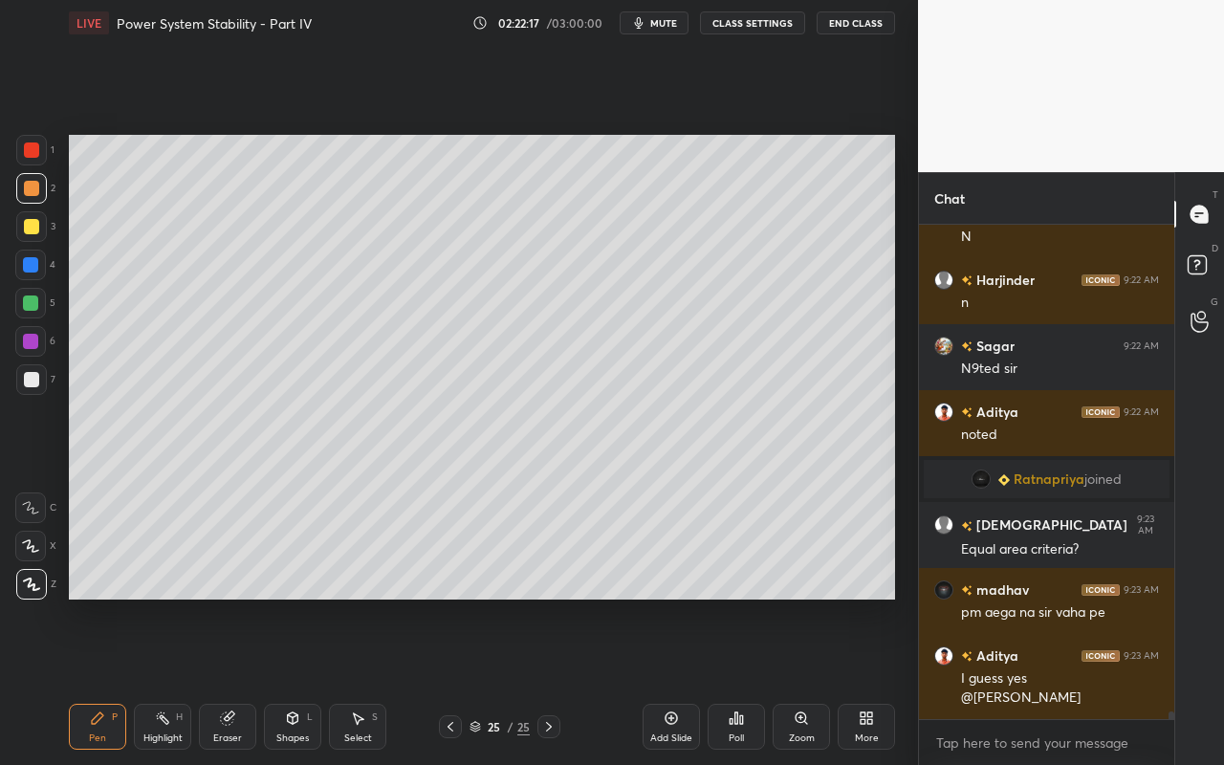
click at [163, 680] on div "Highlight H" at bounding box center [162, 727] width 57 height 46
click at [292, 680] on div "Shapes" at bounding box center [292, 738] width 33 height 10
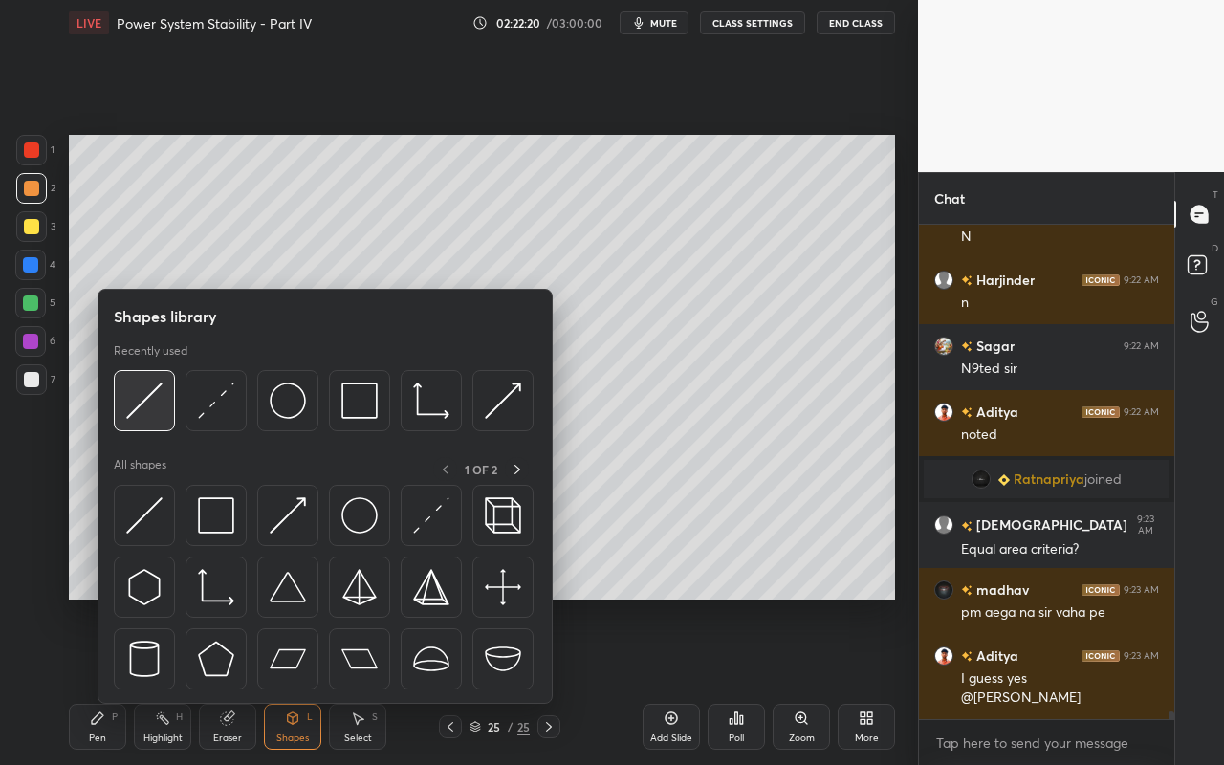
click at [163, 409] on div at bounding box center [144, 400] width 61 height 61
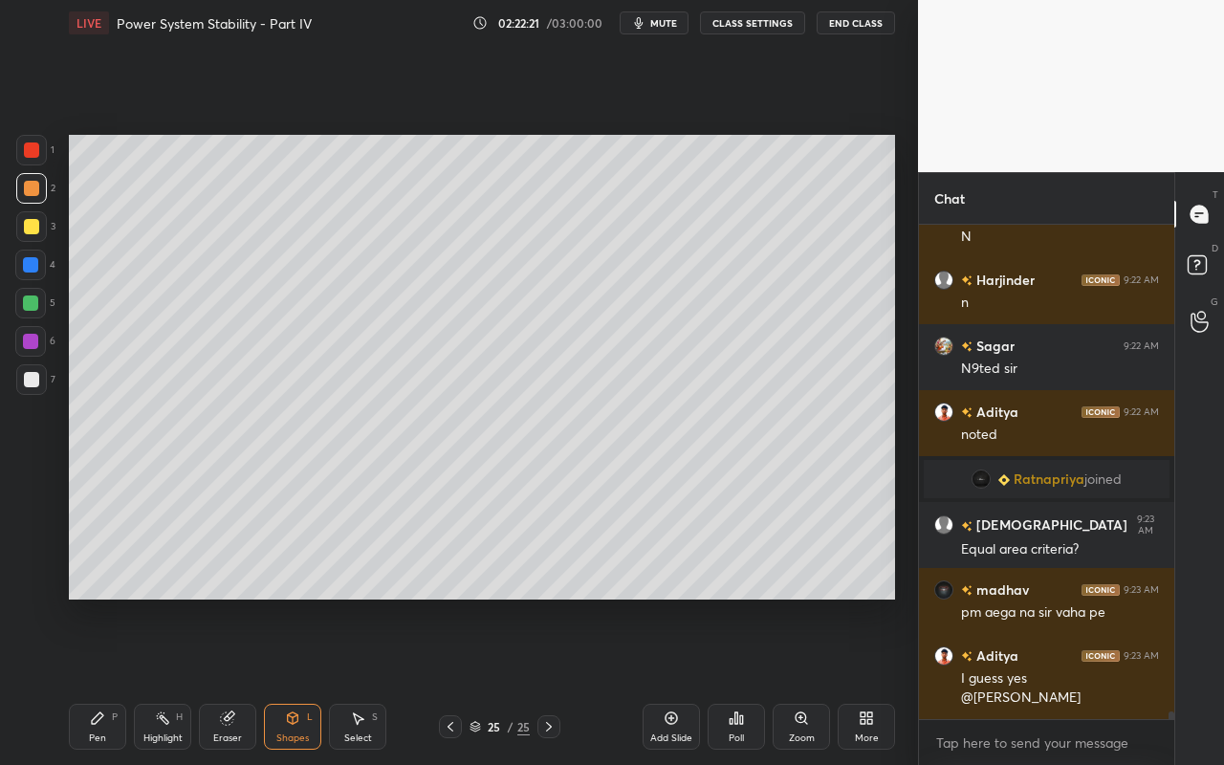
click at [38, 193] on div at bounding box center [31, 188] width 31 height 31
click at [92, 680] on div "Pen" at bounding box center [97, 738] width 17 height 10
click at [303, 680] on div "Shapes L" at bounding box center [292, 727] width 57 height 46
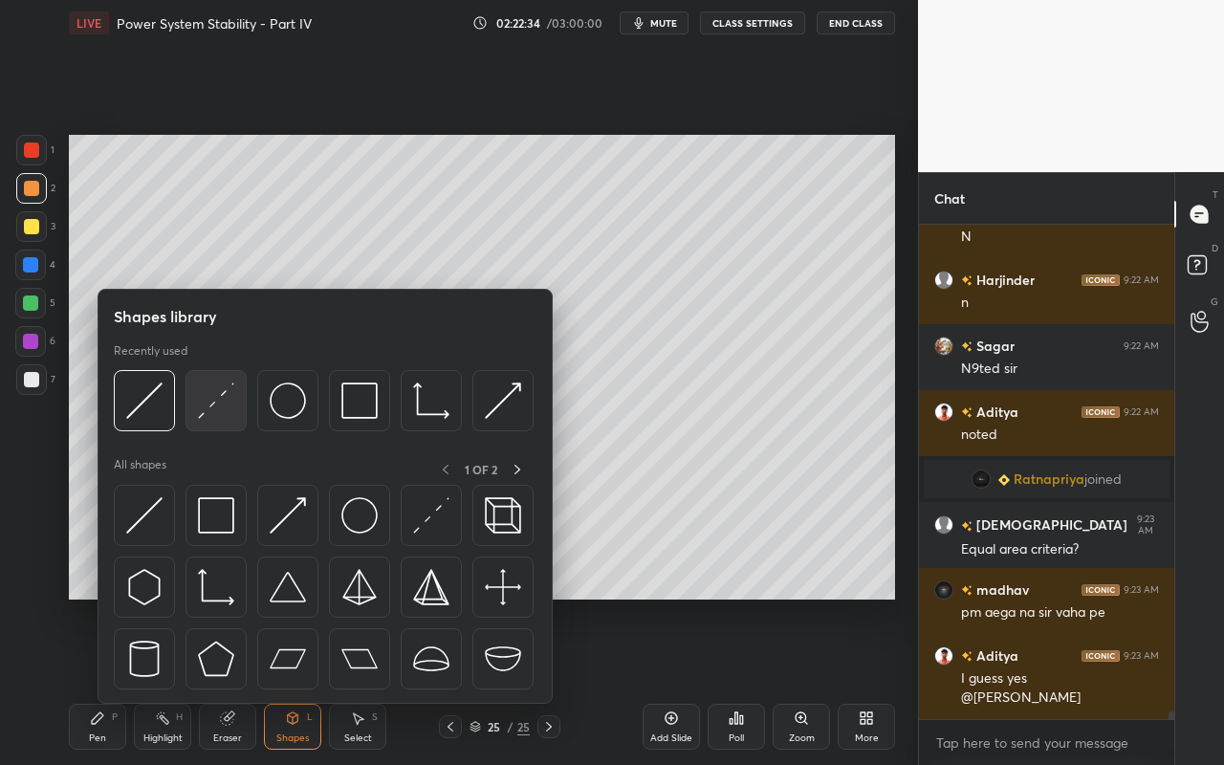
click at [232, 417] on img at bounding box center [216, 400] width 36 height 36
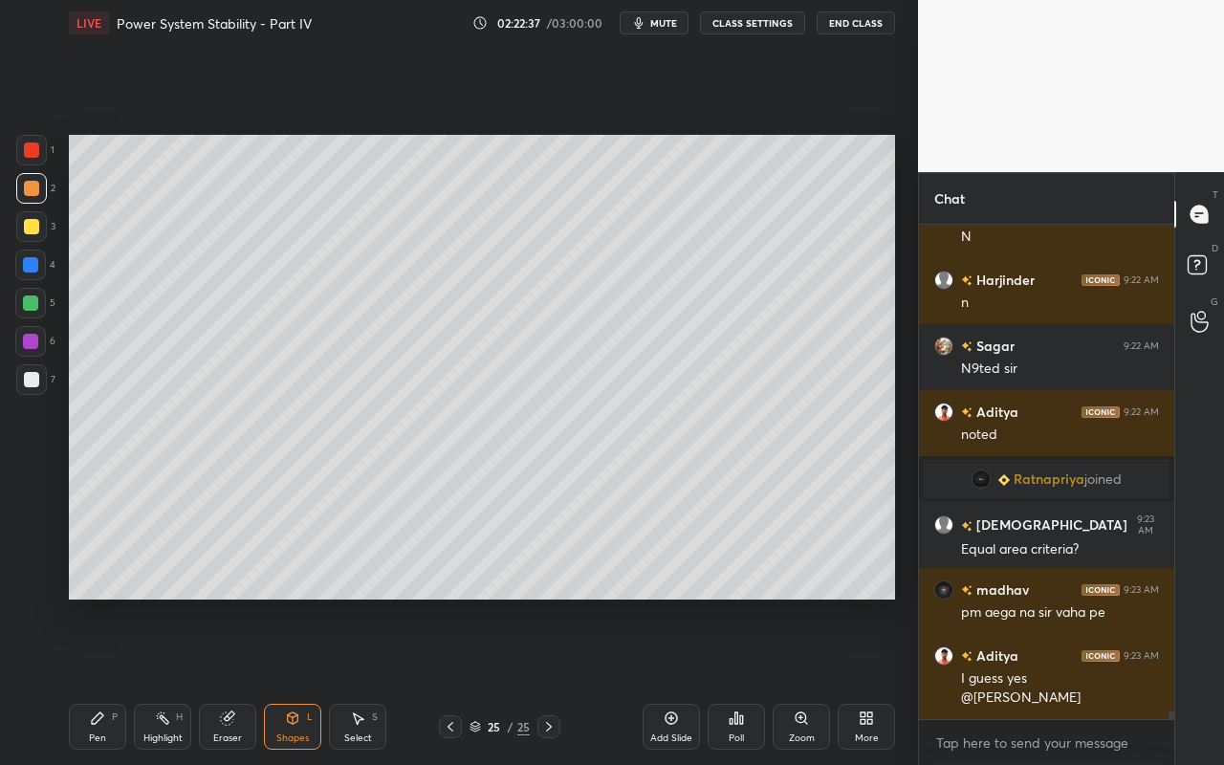
drag, startPoint x: 85, startPoint y: 725, endPoint x: 92, endPoint y: 709, distance: 16.7
click at [88, 680] on div "Pen P" at bounding box center [97, 727] width 57 height 46
click at [297, 680] on div "Shapes L" at bounding box center [292, 727] width 57 height 46
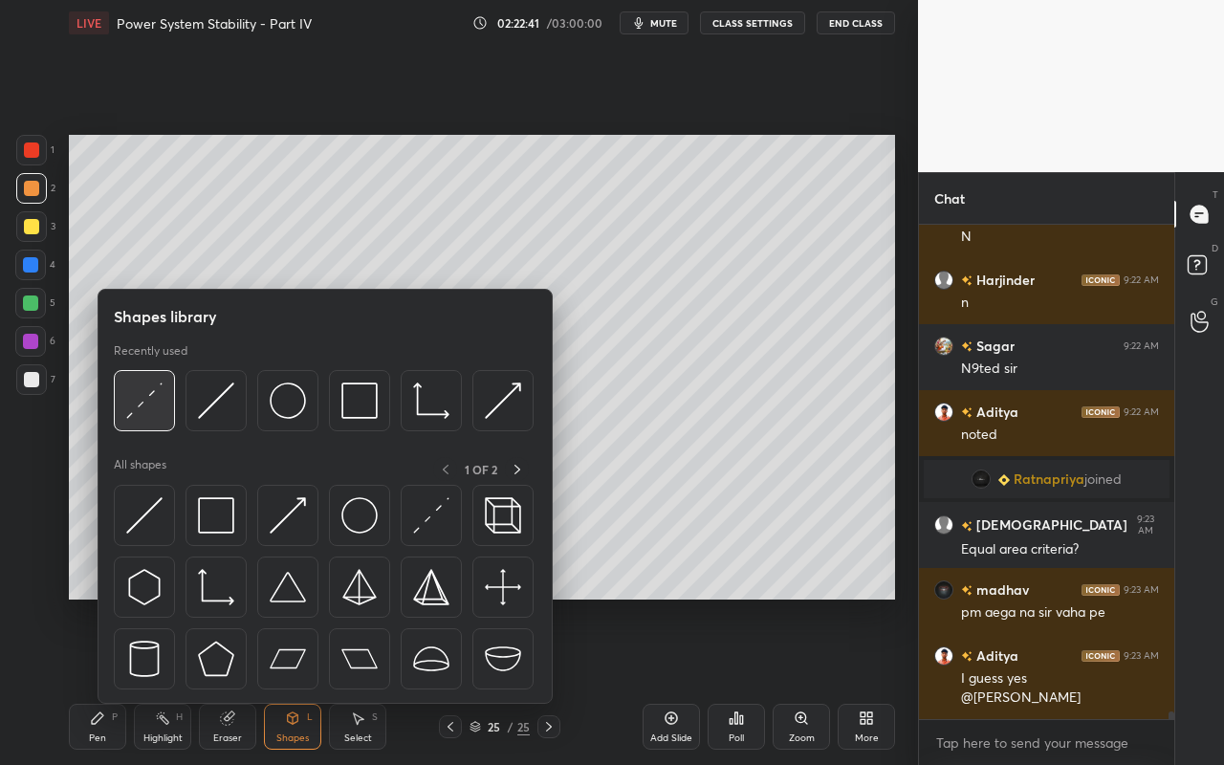
click at [153, 413] on img at bounding box center [144, 400] width 36 height 36
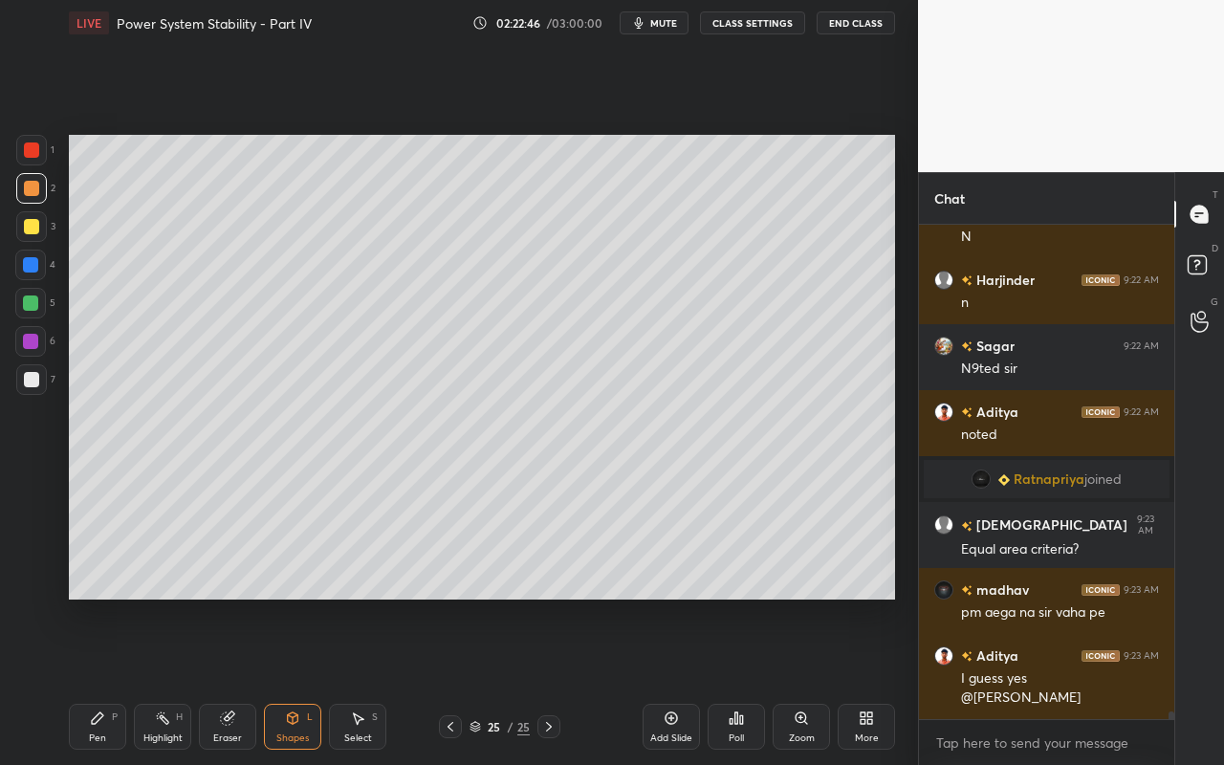
drag, startPoint x: 97, startPoint y: 730, endPoint x: 122, endPoint y: 705, distance: 35.8
click at [97, 680] on div "Pen P" at bounding box center [97, 727] width 57 height 46
click at [94, 680] on div "Pen" at bounding box center [97, 738] width 17 height 10
click at [35, 384] on div at bounding box center [31, 379] width 15 height 15
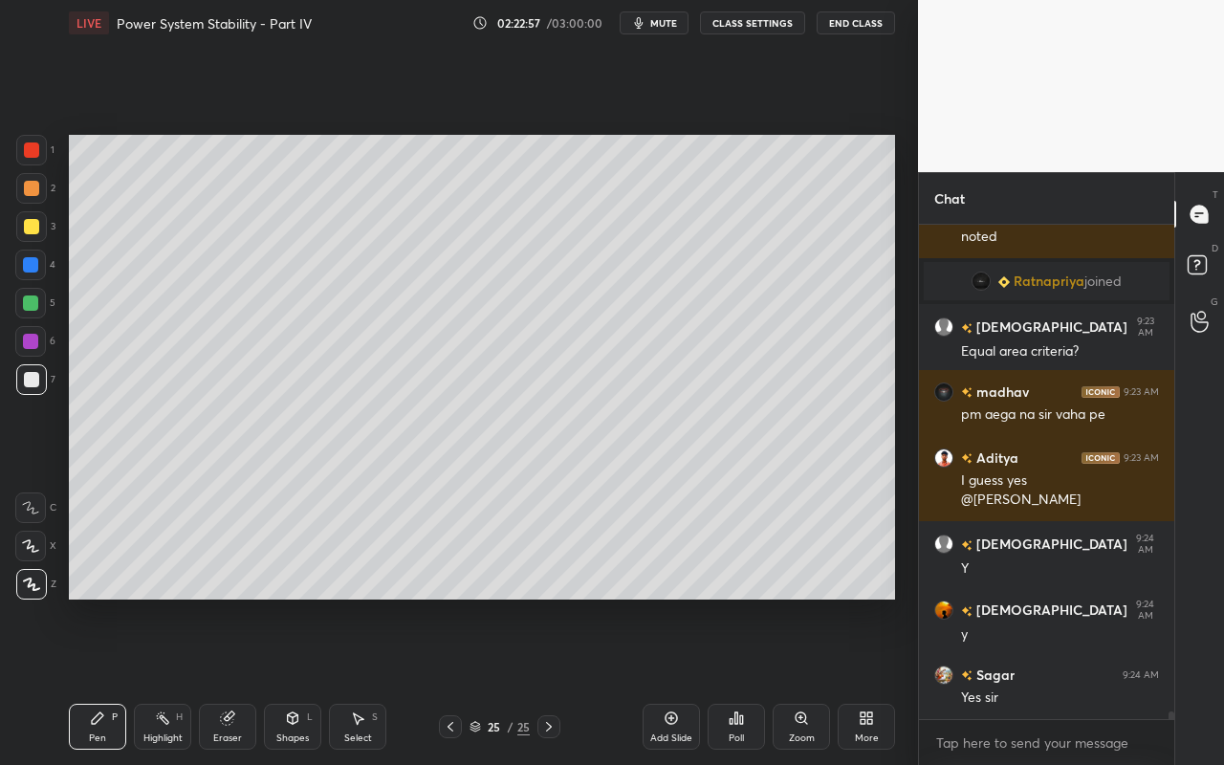
scroll to position [30805, 0]
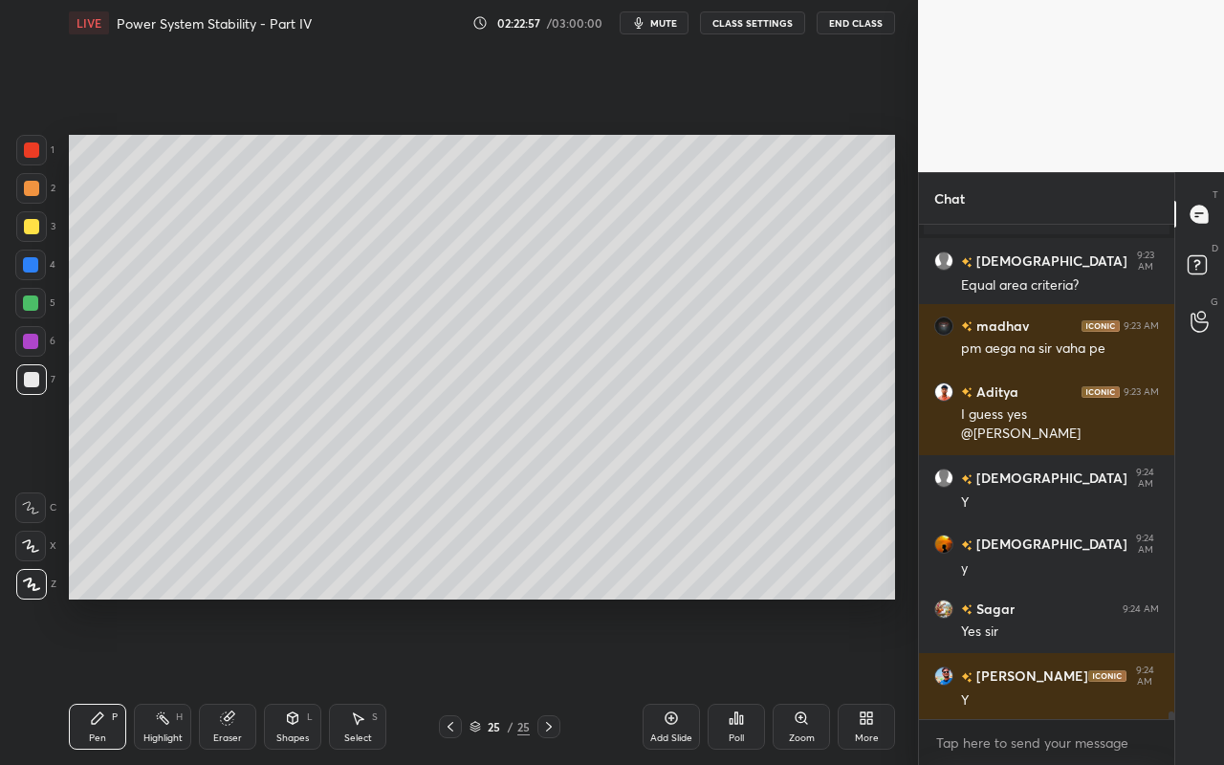
drag, startPoint x: 162, startPoint y: 733, endPoint x: 200, endPoint y: 708, distance: 45.6
click at [164, 680] on div "Highlight" at bounding box center [162, 738] width 39 height 10
click at [284, 680] on div "Shapes L" at bounding box center [292, 727] width 57 height 46
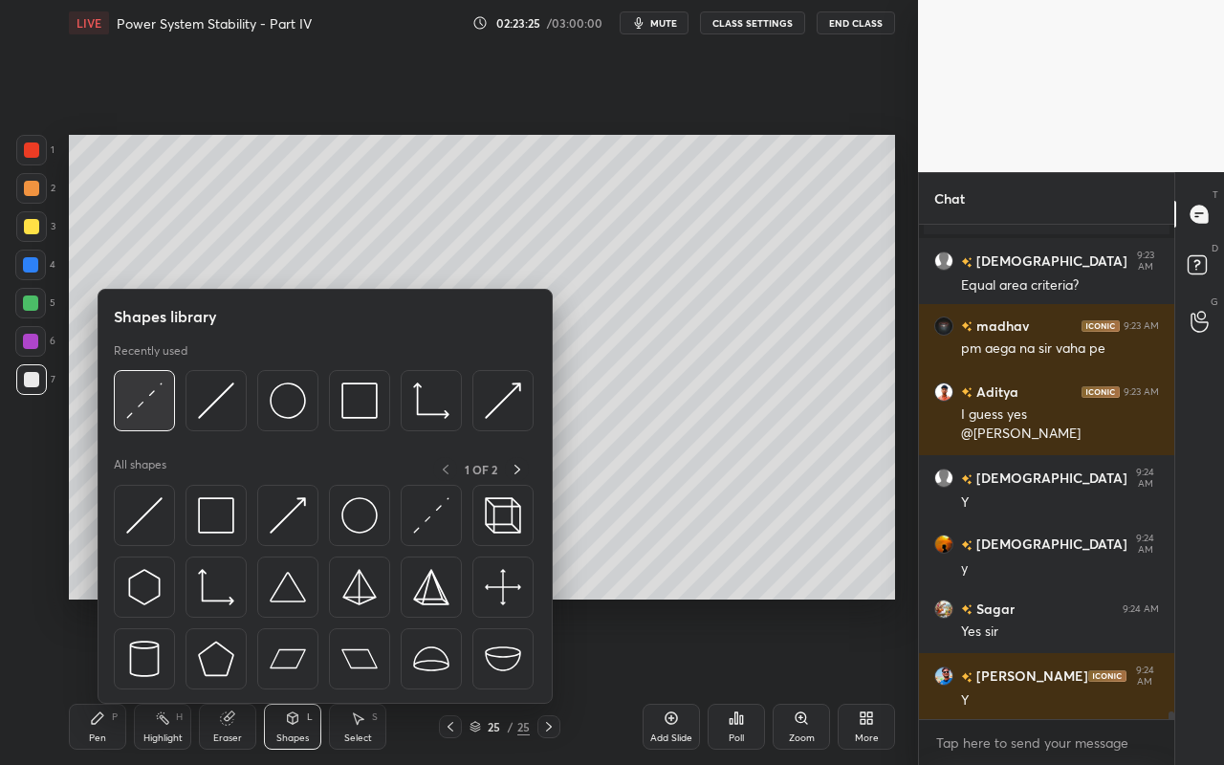
click at [156, 418] on img at bounding box center [144, 400] width 36 height 36
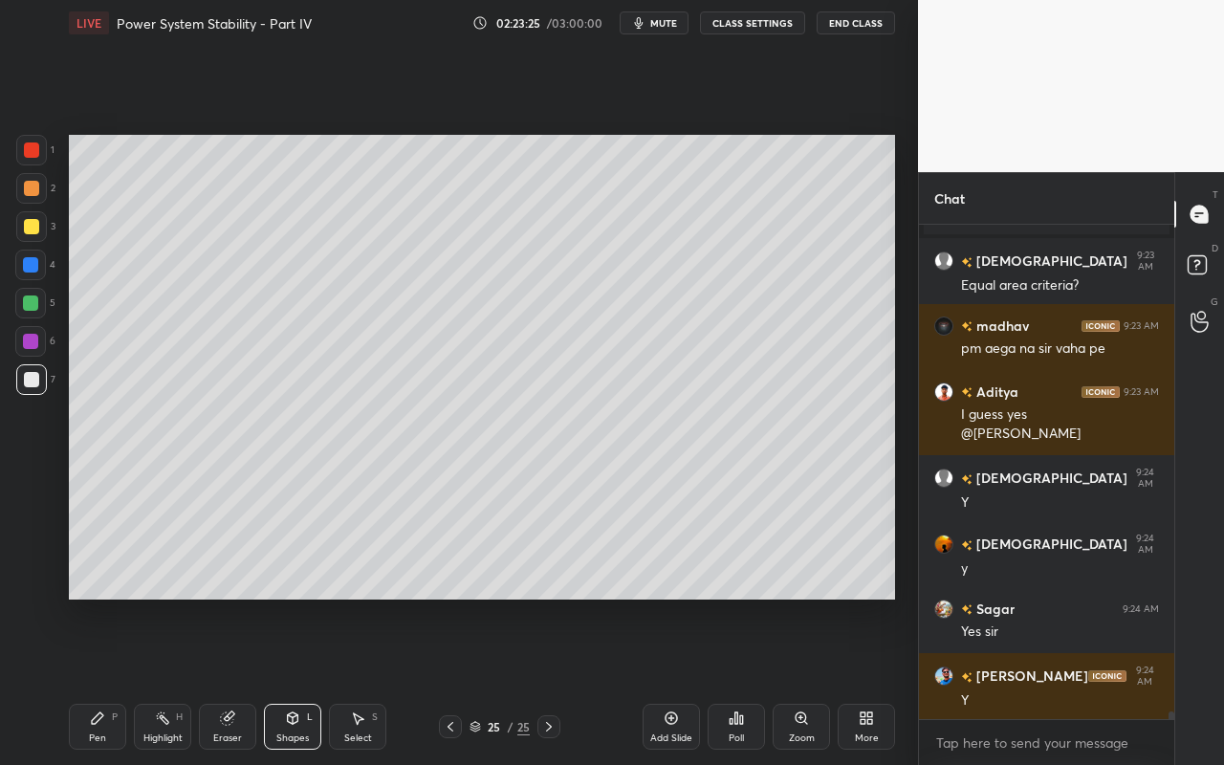
drag, startPoint x: 35, startPoint y: 146, endPoint x: 59, endPoint y: 185, distance: 45.9
click at [36, 150] on div at bounding box center [31, 149] width 15 height 15
click at [163, 680] on div "Highlight H" at bounding box center [162, 727] width 57 height 46
drag, startPoint x: 28, startPoint y: 584, endPoint x: 40, endPoint y: 536, distance: 49.4
click at [28, 584] on icon at bounding box center [30, 583] width 15 height 15
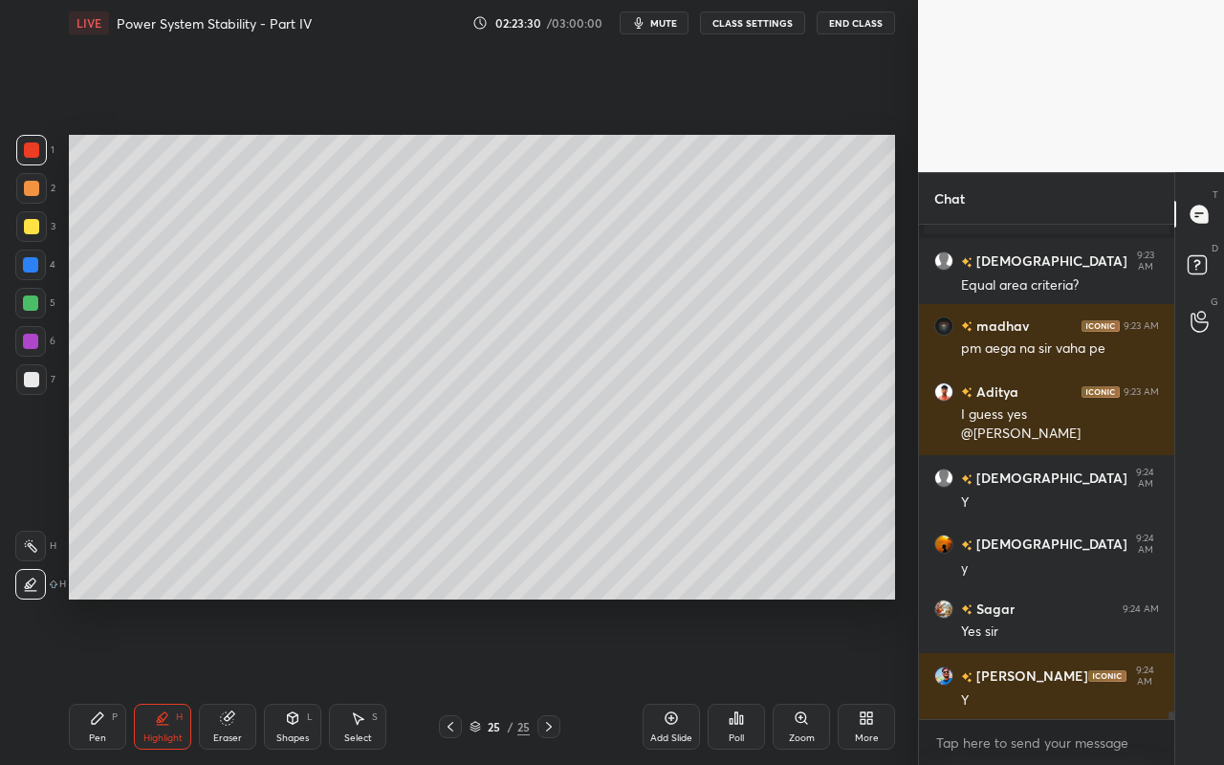
click at [36, 161] on div at bounding box center [31, 150] width 31 height 31
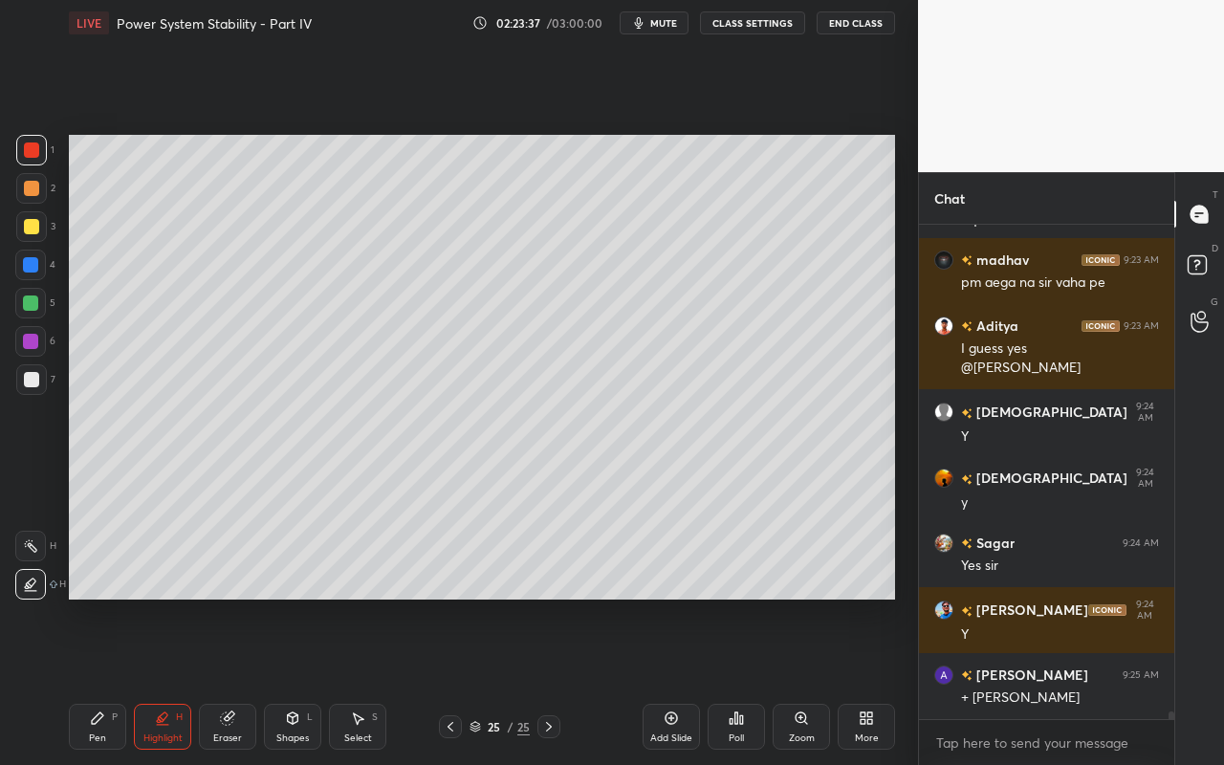
scroll to position [30937, 0]
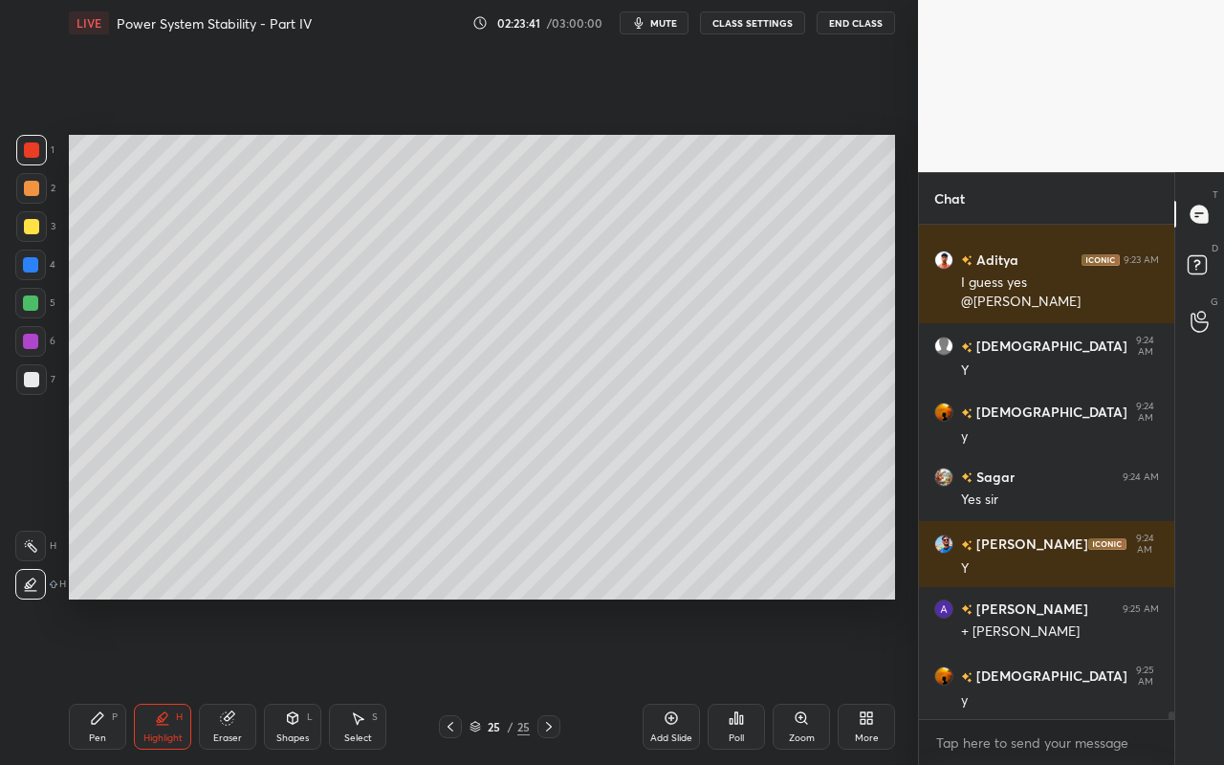
drag, startPoint x: 299, startPoint y: 725, endPoint x: 300, endPoint y: 715, distance: 9.6
click at [299, 680] on icon at bounding box center [292, 717] width 15 height 15
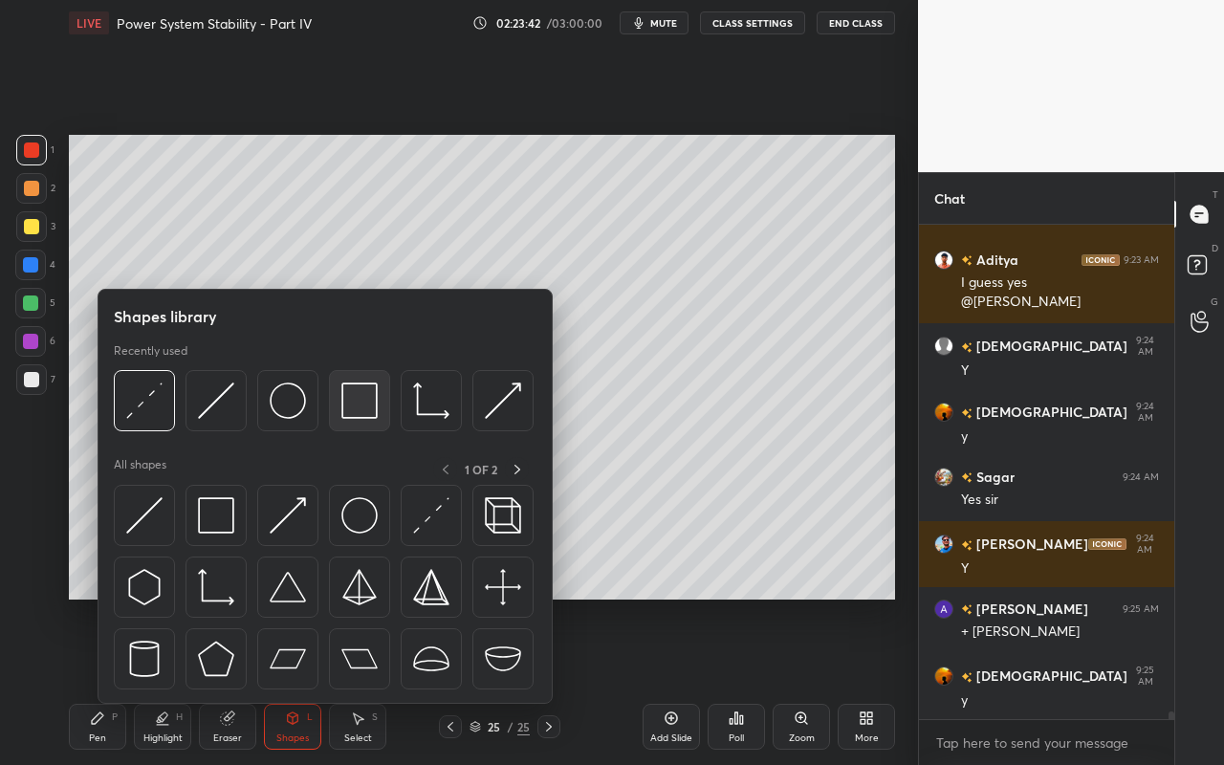
click at [365, 407] on img at bounding box center [359, 400] width 36 height 36
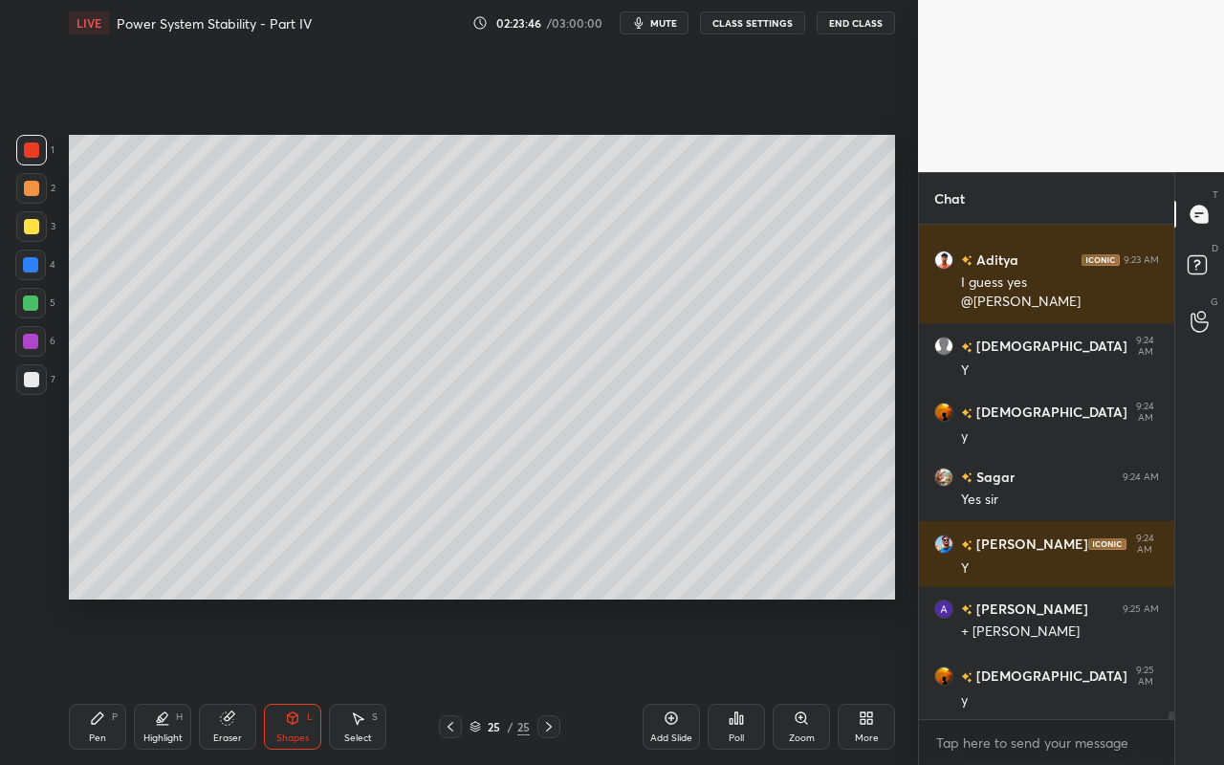
click at [166, 680] on div "Highlight H" at bounding box center [162, 727] width 57 height 46
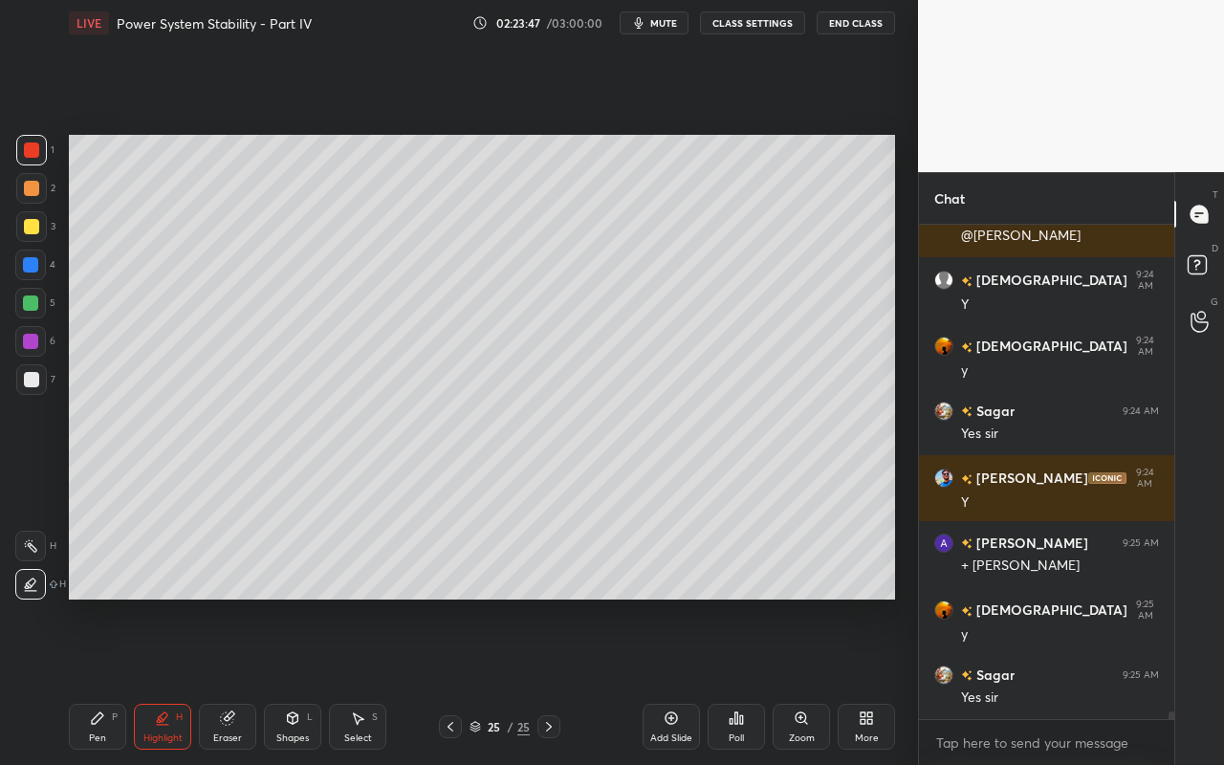
drag, startPoint x: 23, startPoint y: 554, endPoint x: 55, endPoint y: 526, distance: 42.7
click at [25, 554] on div at bounding box center [30, 546] width 31 height 31
drag, startPoint x: 162, startPoint y: 723, endPoint x: 185, endPoint y: 691, distance: 39.0
click at [162, 680] on icon at bounding box center [162, 717] width 15 height 15
click at [34, 343] on div at bounding box center [30, 341] width 15 height 15
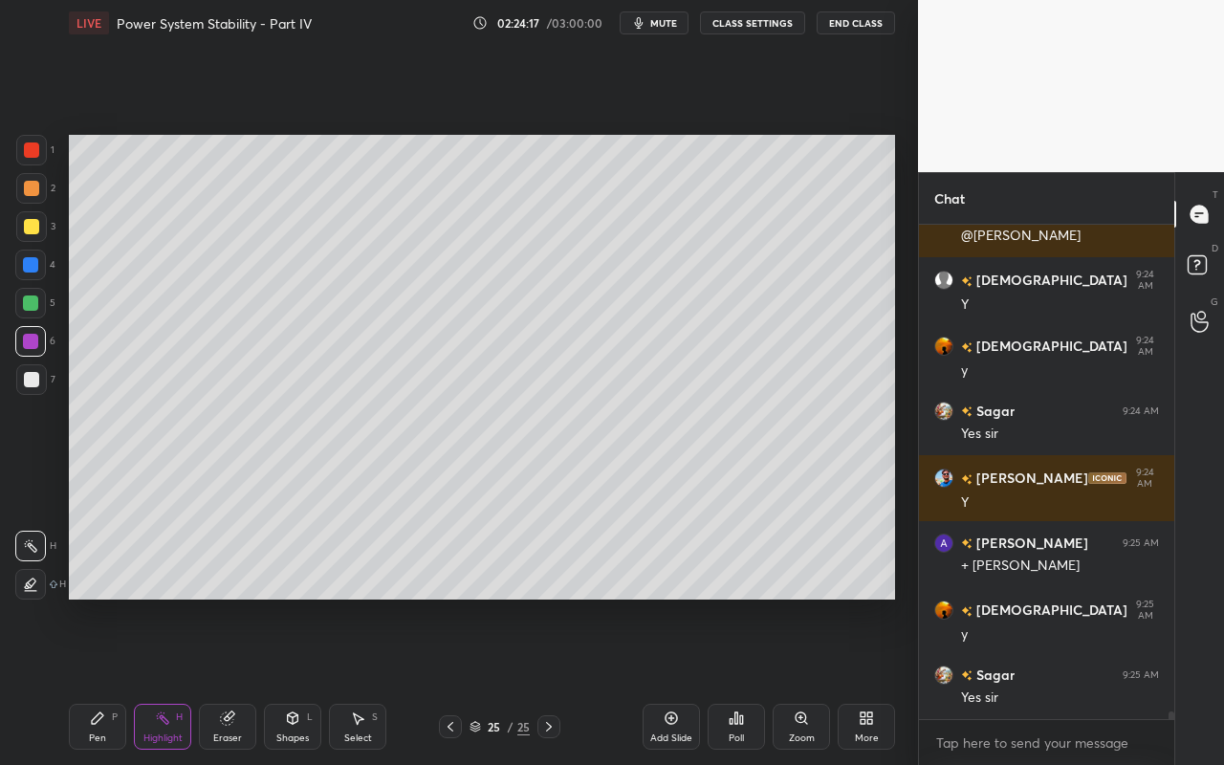
click at [24, 584] on icon at bounding box center [30, 583] width 15 height 15
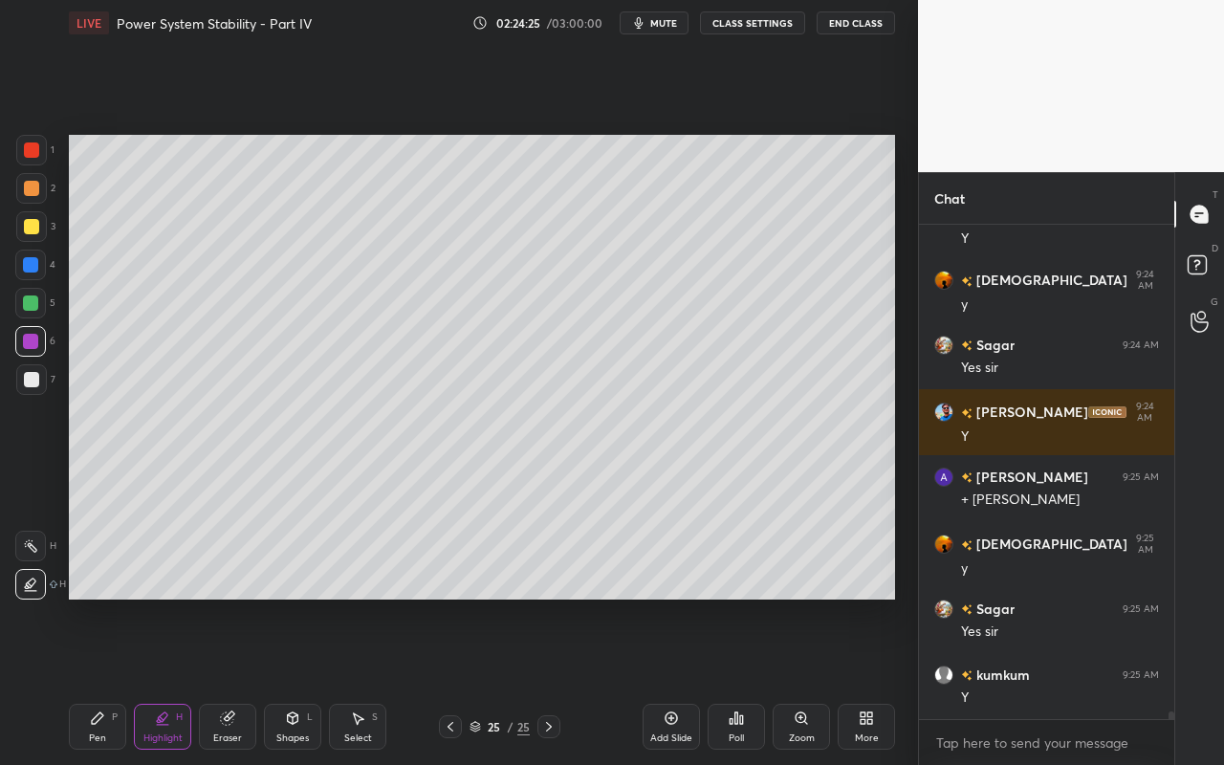
drag, startPoint x: 38, startPoint y: 149, endPoint x: 62, endPoint y: 163, distance: 27.9
click at [37, 153] on div at bounding box center [31, 149] width 15 height 15
click at [101, 680] on div "Pen P" at bounding box center [97, 727] width 57 height 46
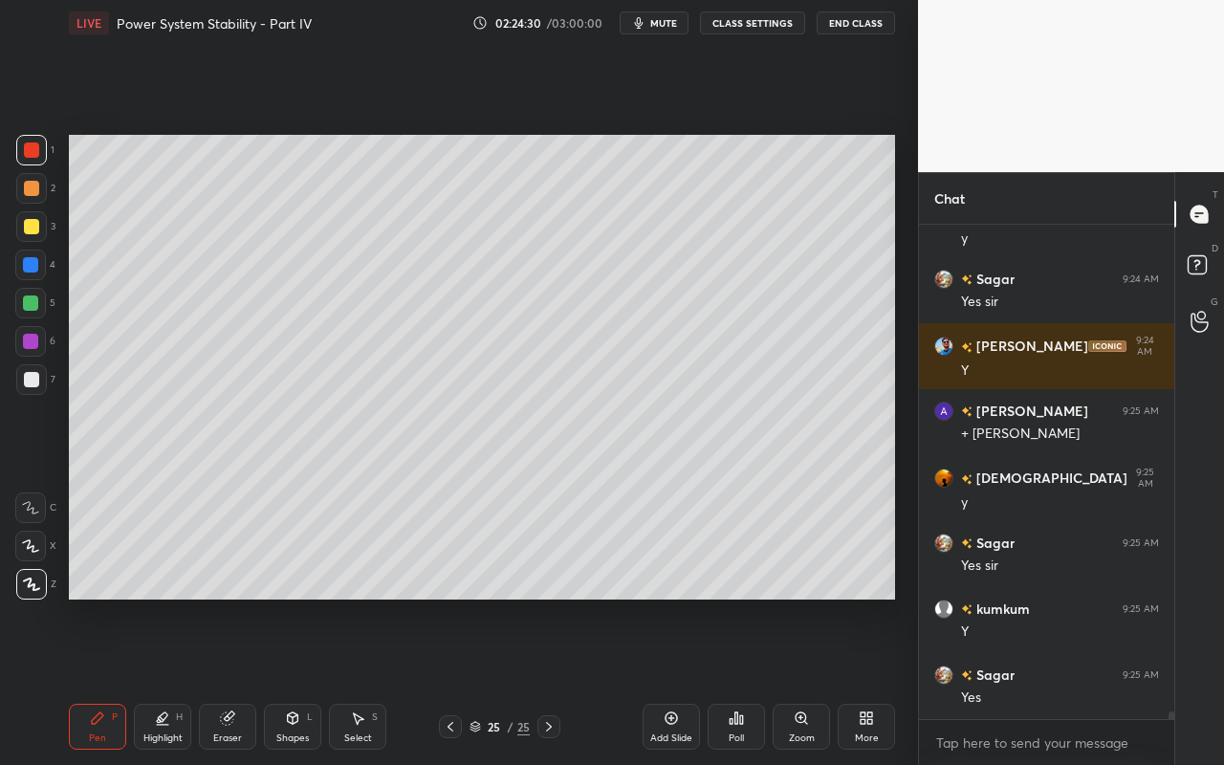
click at [32, 346] on div at bounding box center [30, 341] width 15 height 15
drag, startPoint x: 163, startPoint y: 746, endPoint x: 200, endPoint y: 704, distance: 55.6
click at [167, 680] on div "Highlight H" at bounding box center [162, 727] width 57 height 46
click at [31, 538] on icon at bounding box center [30, 545] width 15 height 15
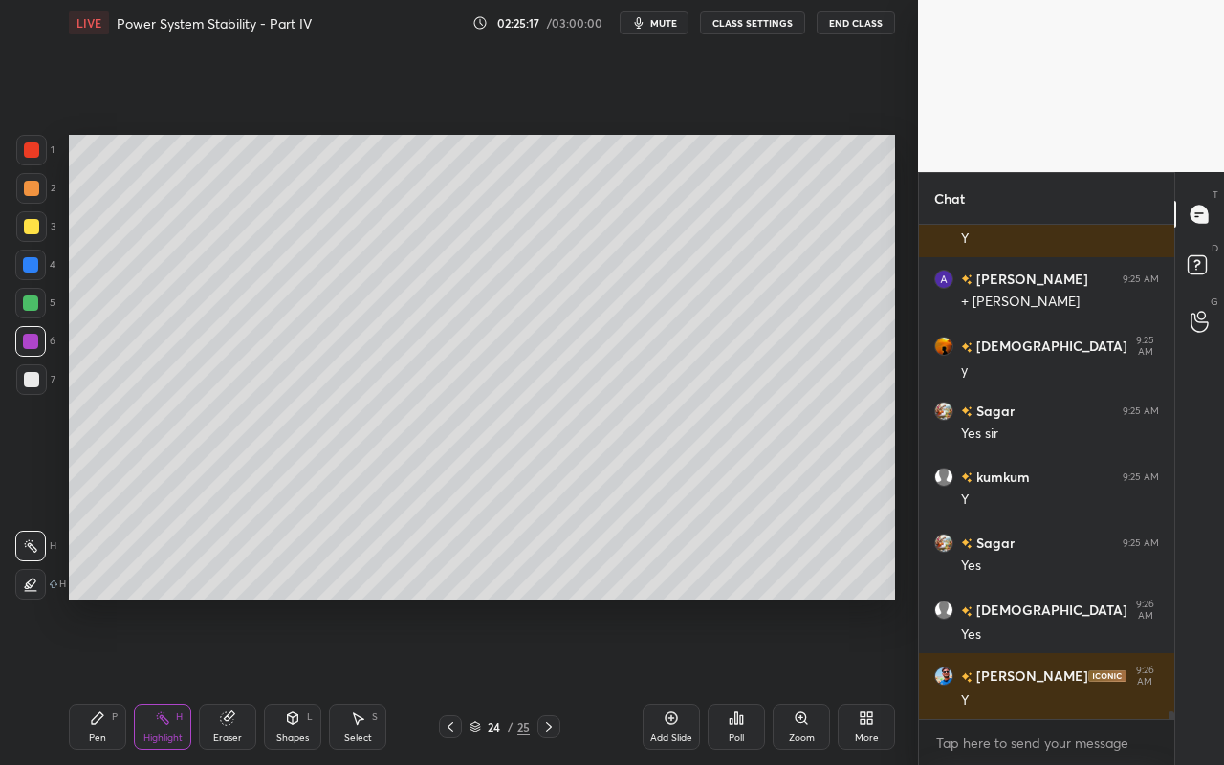
scroll to position [31333, 0]
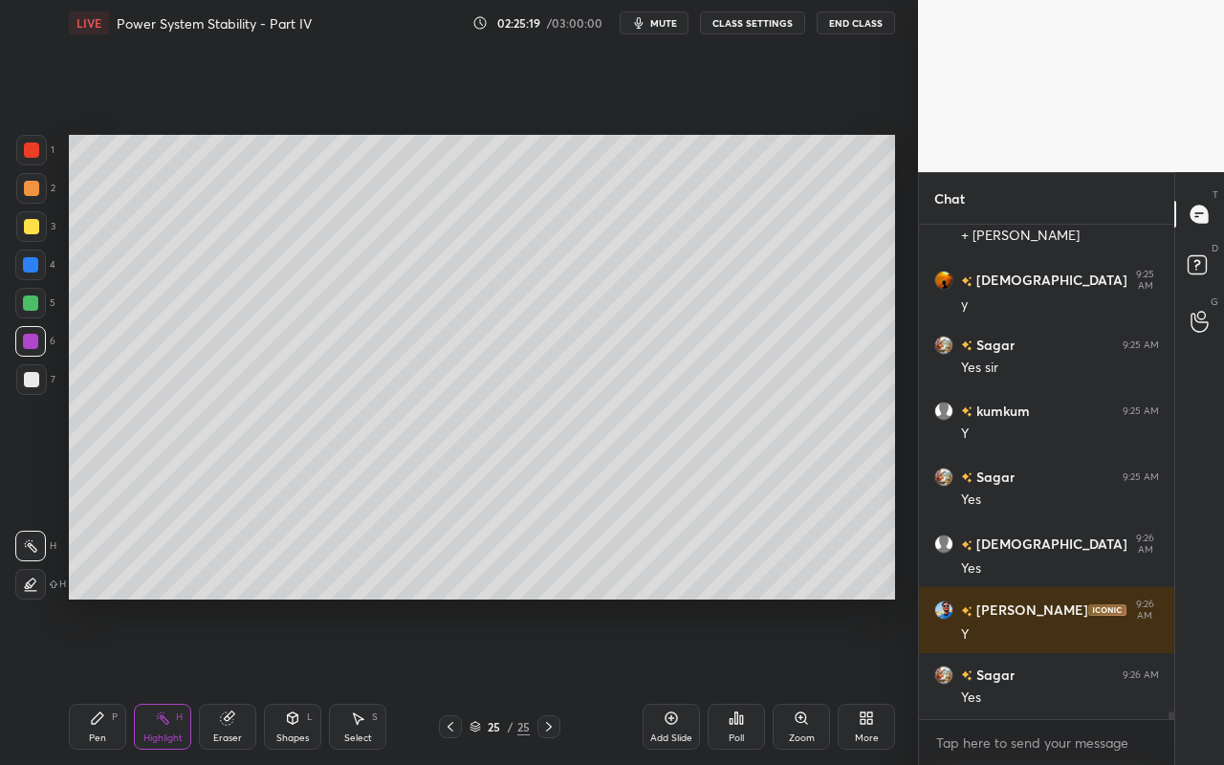
click at [97, 680] on div "Pen" at bounding box center [97, 738] width 17 height 10
click at [35, 156] on div at bounding box center [31, 149] width 15 height 15
drag, startPoint x: 23, startPoint y: 351, endPoint x: 47, endPoint y: 340, distance: 26.1
click at [26, 355] on div at bounding box center [30, 341] width 31 height 31
click at [302, 680] on div "Shapes" at bounding box center [292, 738] width 33 height 10
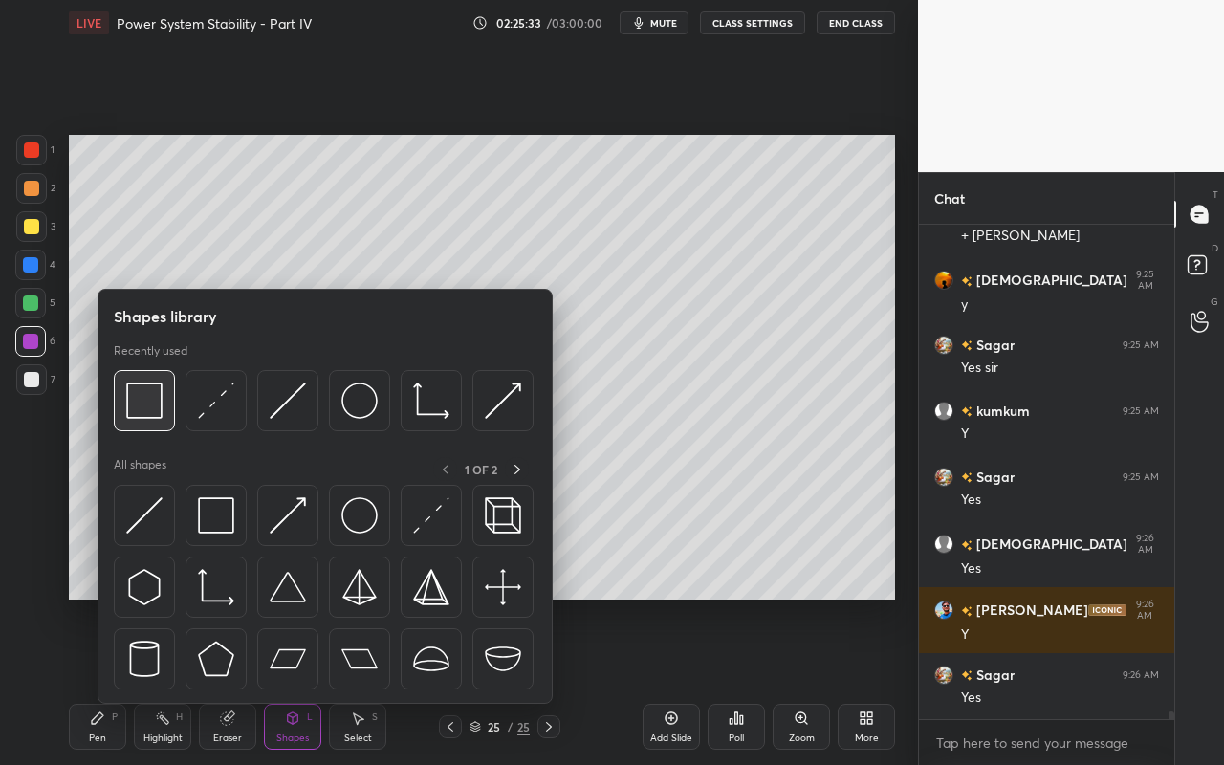
click at [152, 420] on div at bounding box center [144, 400] width 61 height 61
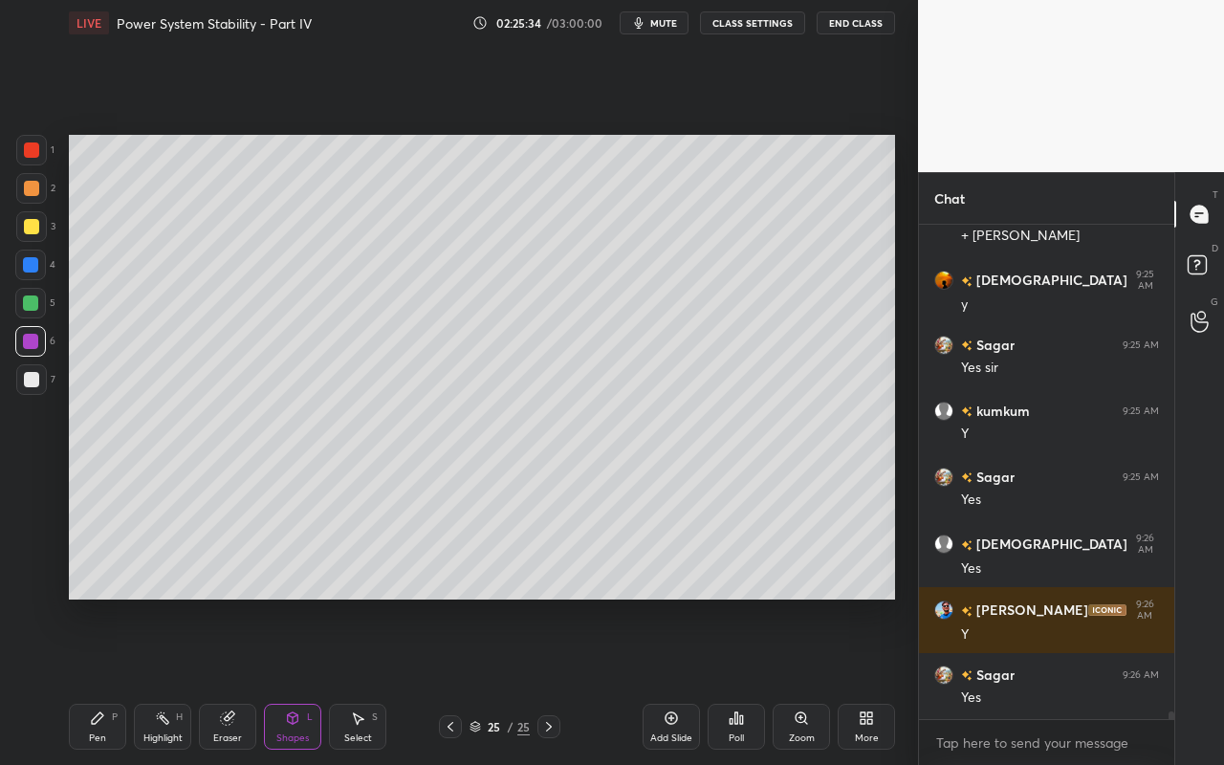
click at [35, 380] on div at bounding box center [31, 379] width 15 height 15
drag, startPoint x: 166, startPoint y: 727, endPoint x: 193, endPoint y: 735, distance: 28.1
click at [166, 680] on div "Highlight H" at bounding box center [162, 727] width 57 height 46
click at [104, 680] on div "Pen" at bounding box center [97, 738] width 17 height 10
click at [36, 380] on div at bounding box center [31, 379] width 15 height 15
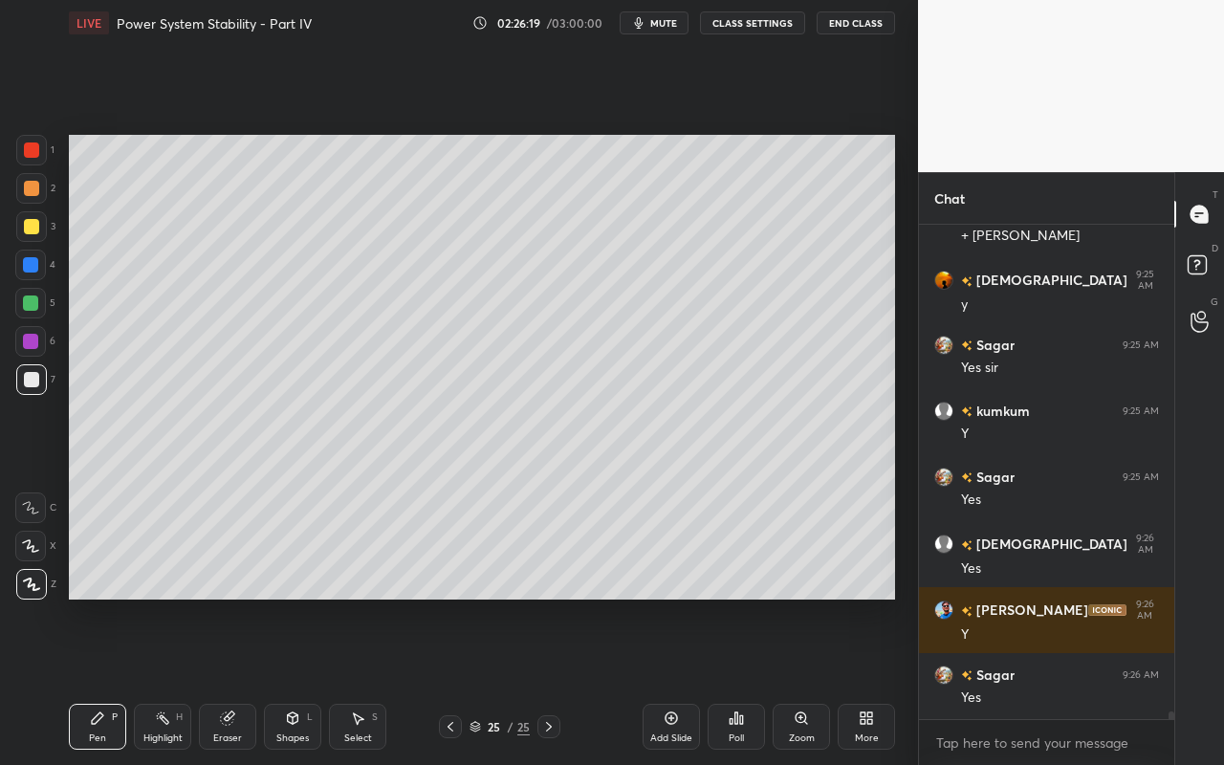
click at [106, 680] on div "Pen P" at bounding box center [97, 727] width 57 height 46
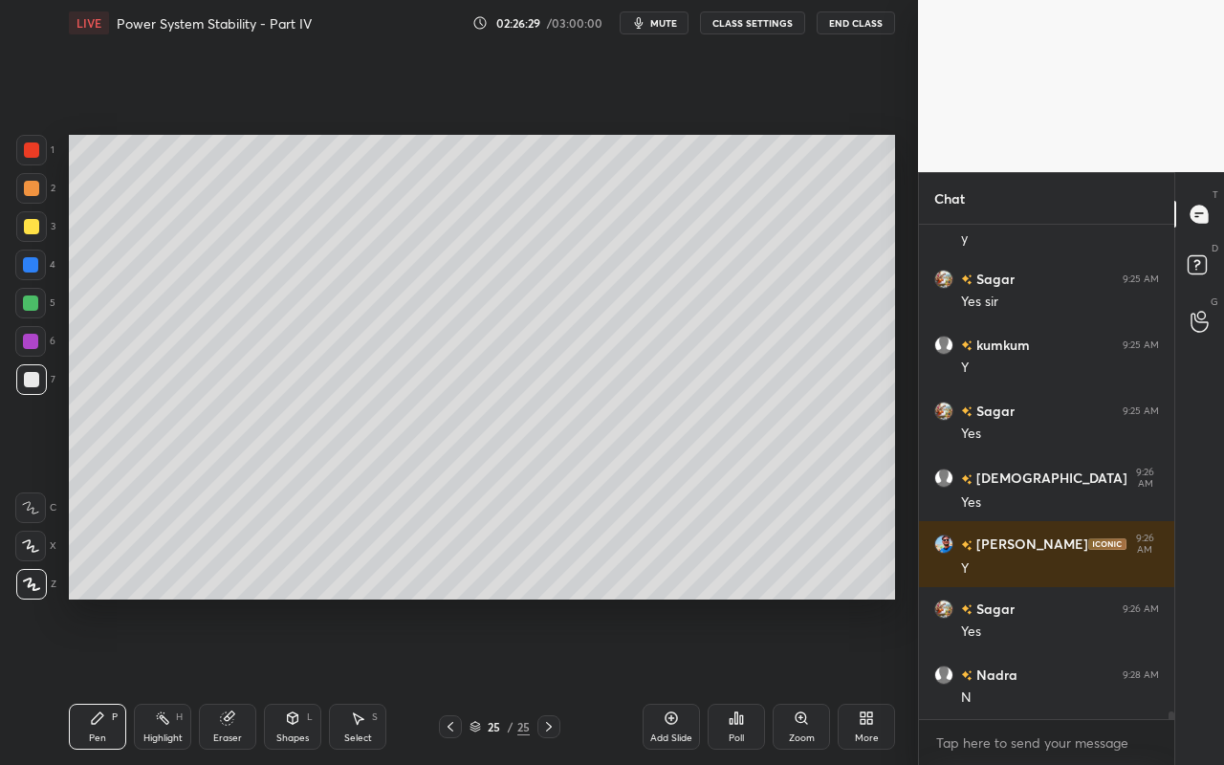
click at [296, 680] on div "Shapes" at bounding box center [292, 738] width 33 height 10
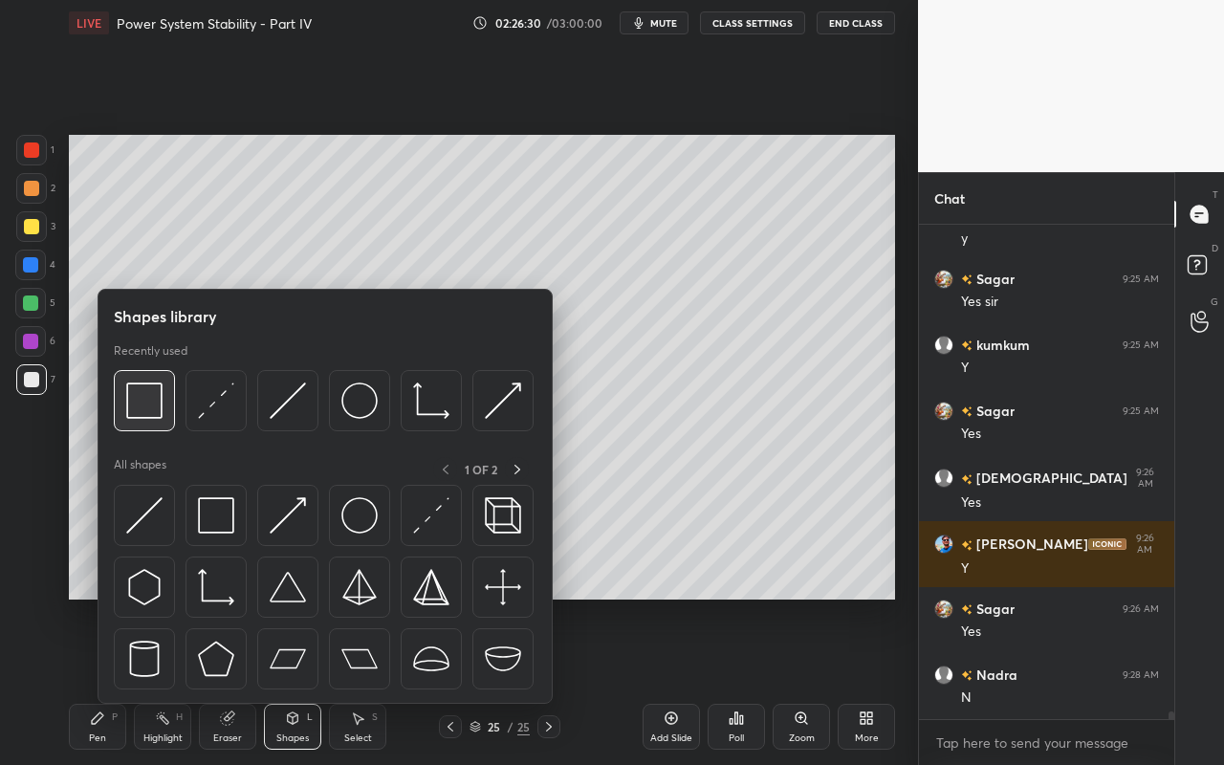
click at [155, 417] on img at bounding box center [144, 400] width 36 height 36
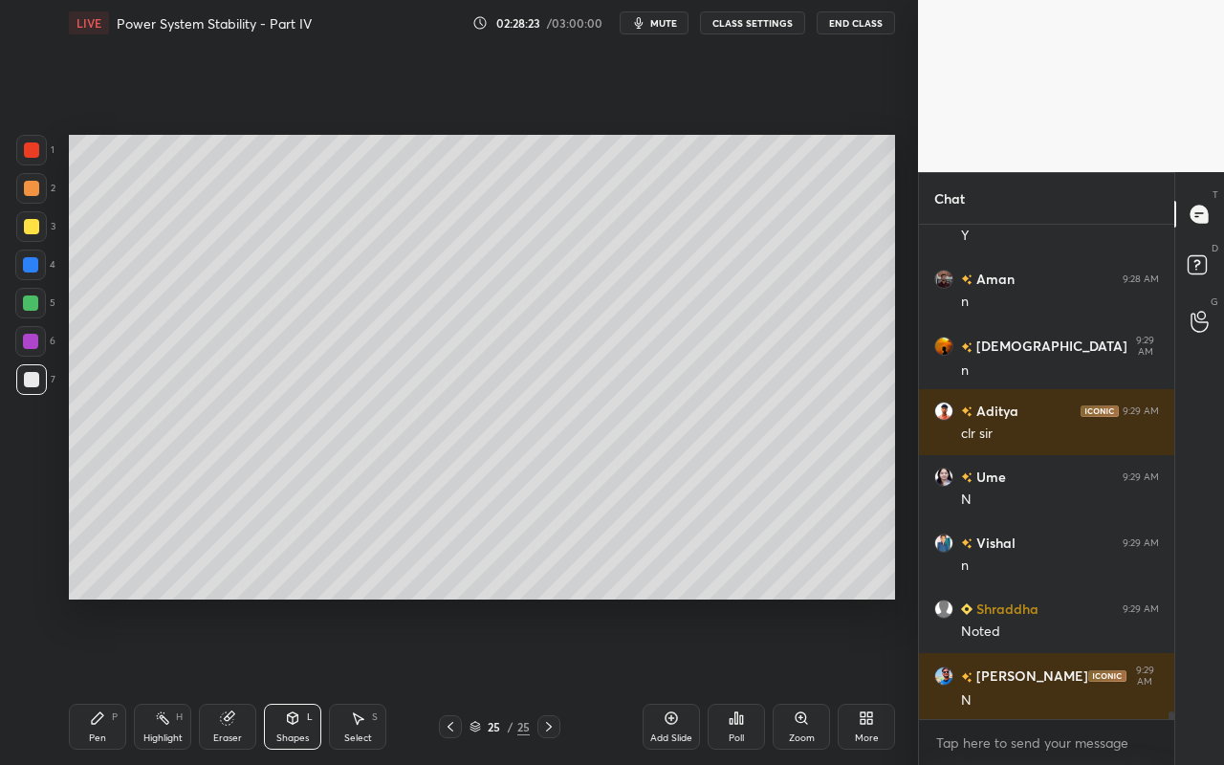
scroll to position [32471, 0]
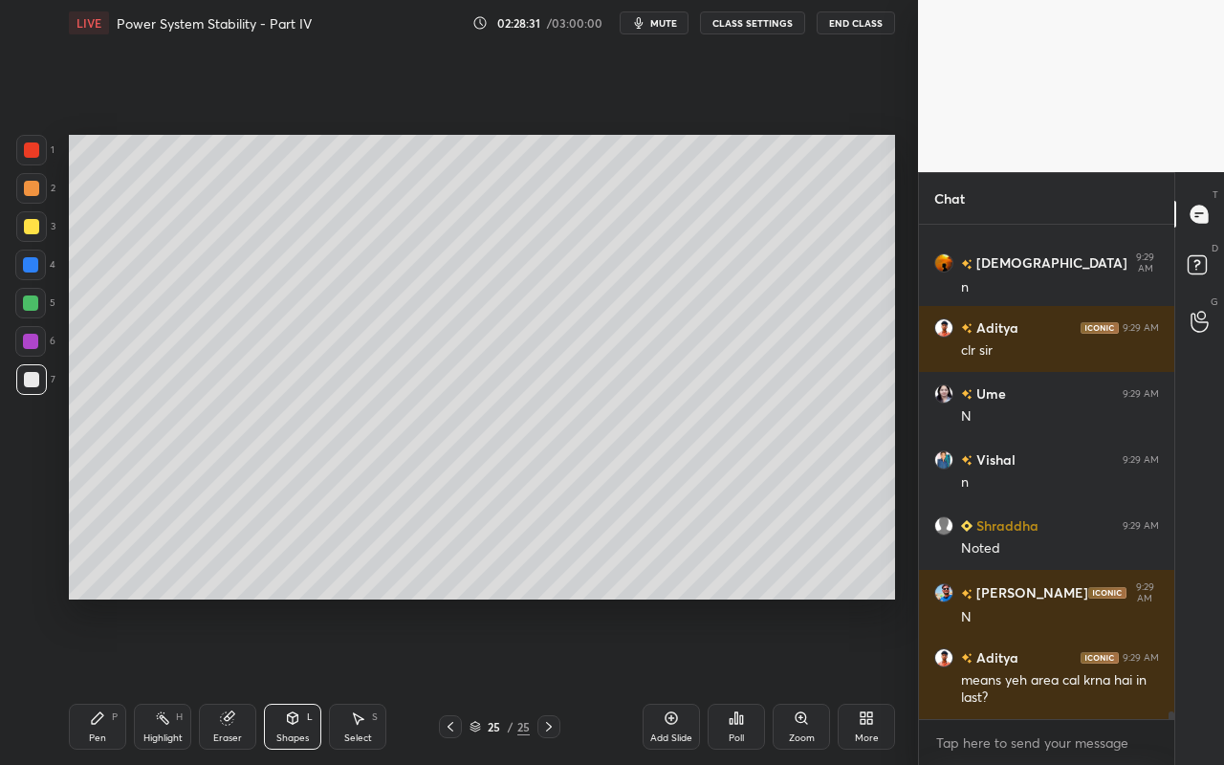
click at [365, 680] on div "Select S" at bounding box center [357, 727] width 57 height 46
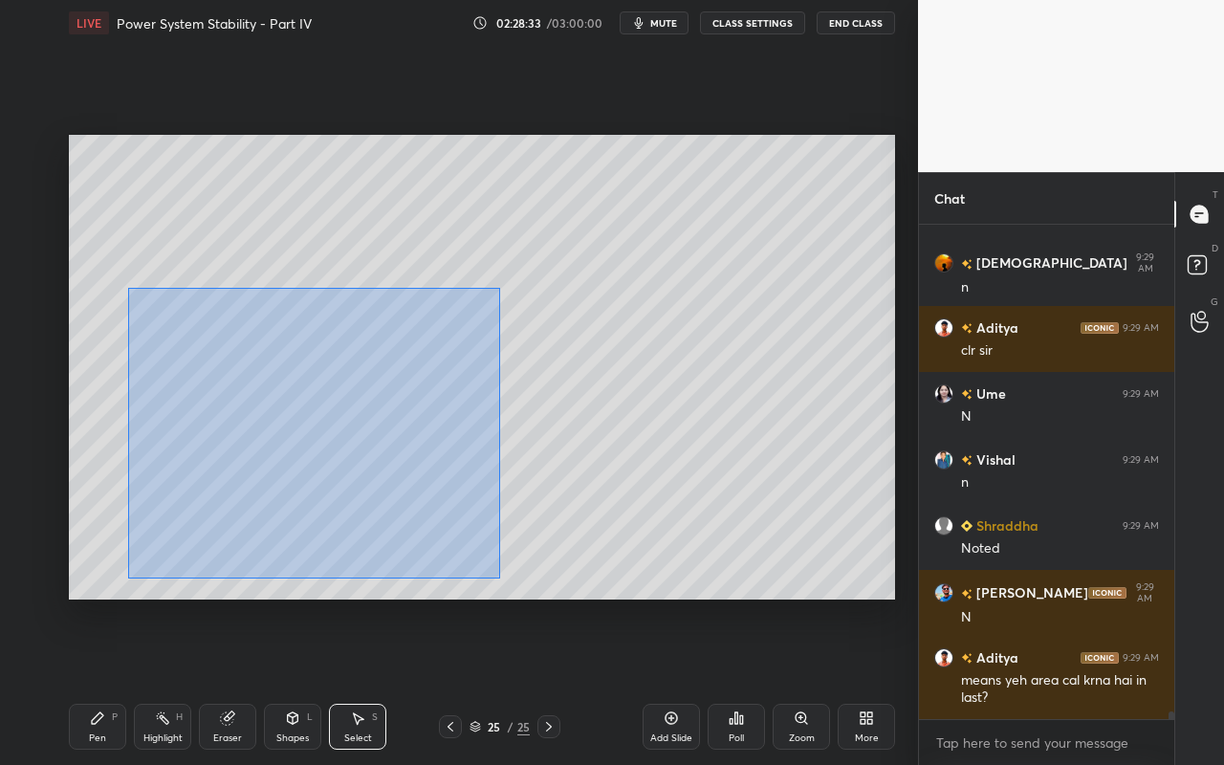
drag, startPoint x: 127, startPoint y: 288, endPoint x: 498, endPoint y: 573, distance: 467.7
click at [499, 575] on div "0 ° Undo Copy Paste here Duplicate Duplicate to new slide Delete" at bounding box center [482, 367] width 826 height 465
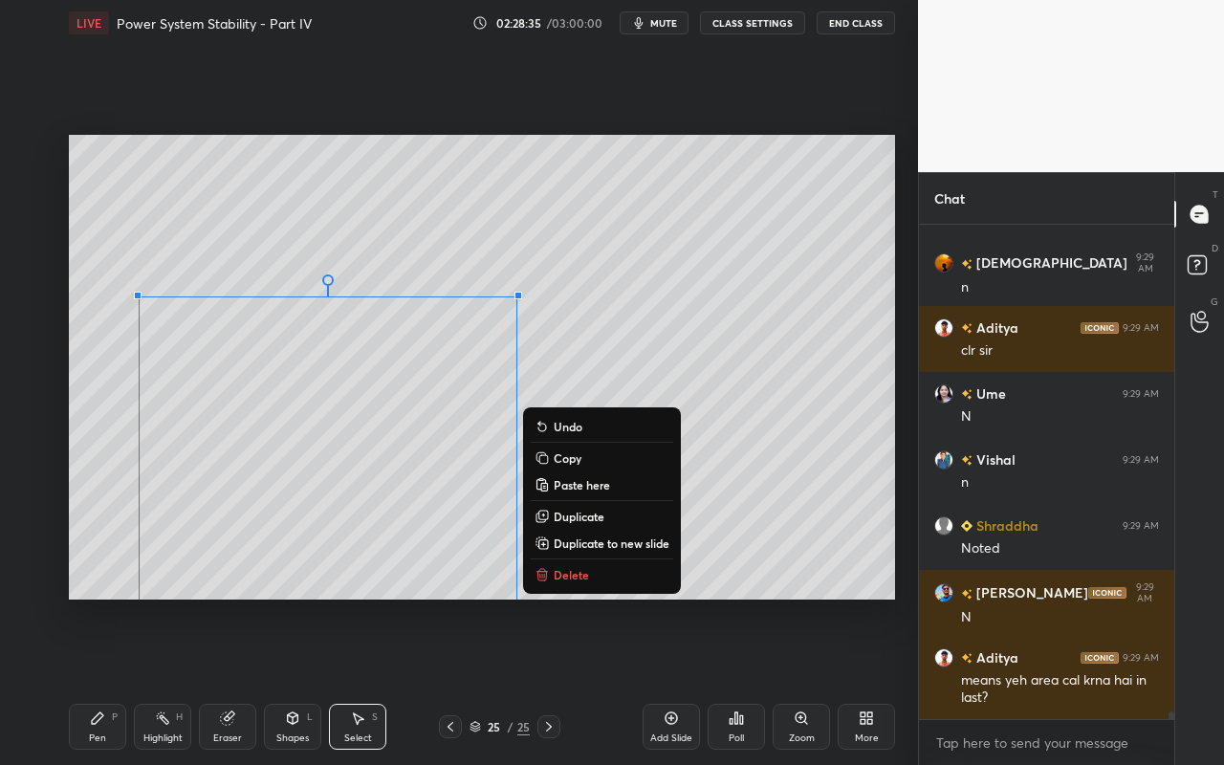
click at [577, 542] on p "Duplicate to new slide" at bounding box center [612, 542] width 116 height 15
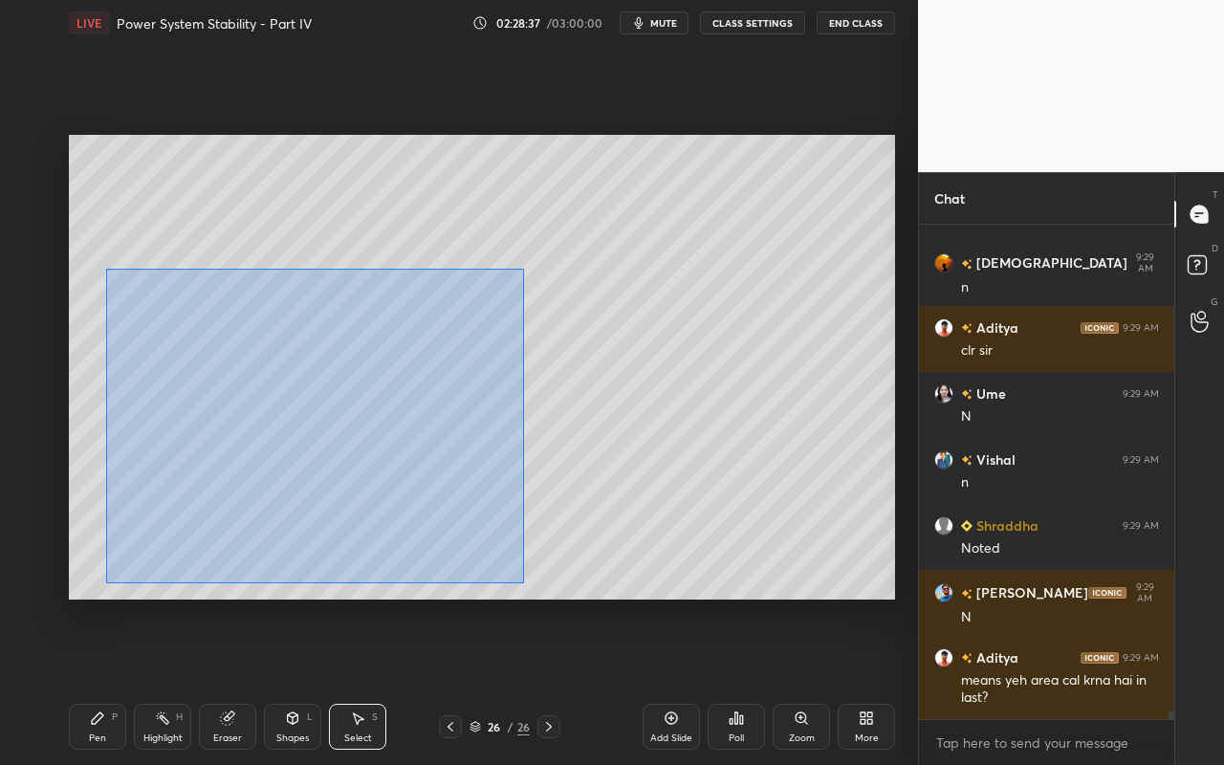
drag, startPoint x: 105, startPoint y: 268, endPoint x: 522, endPoint y: 582, distance: 522.1
click at [525, 583] on div "0 ° Undo Copy Paste here Duplicate Duplicate to new slide Delete" at bounding box center [482, 367] width 826 height 465
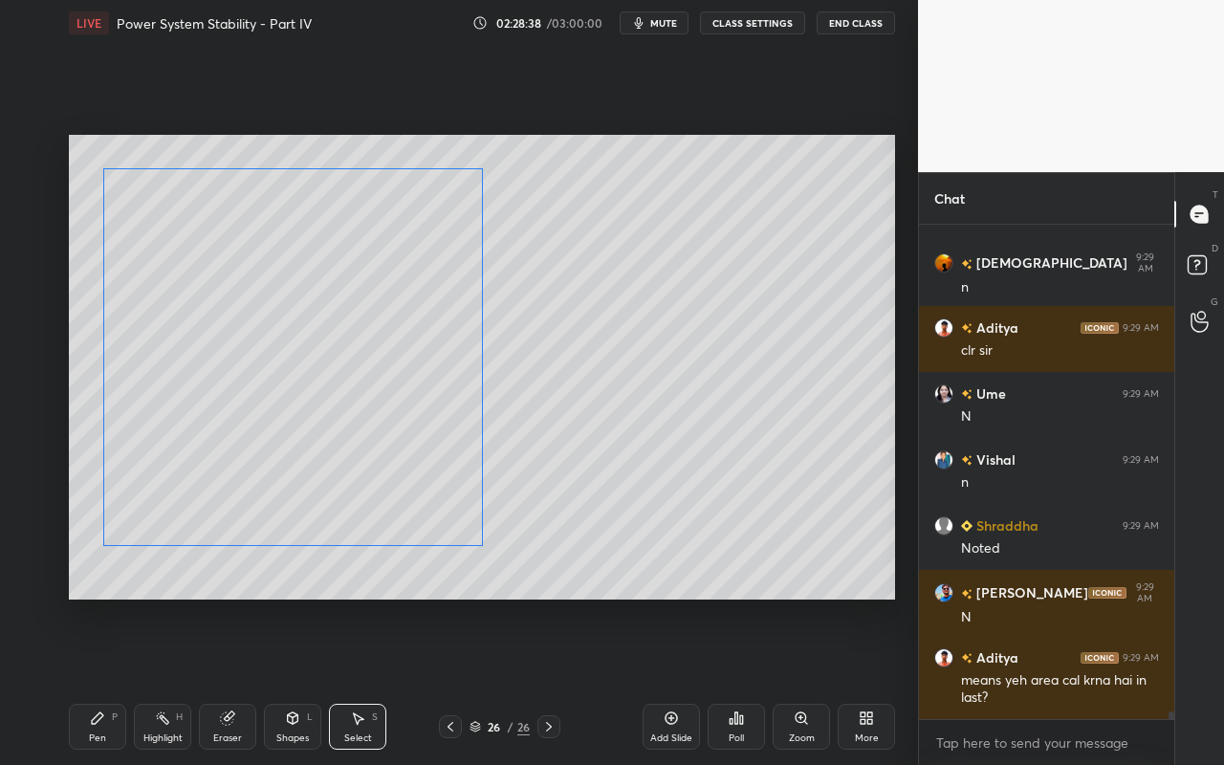
drag, startPoint x: 423, startPoint y: 523, endPoint x: 400, endPoint y: 410, distance: 115.1
click at [397, 398] on div "0 ° Undo Copy Paste here Duplicate Duplicate to new slide Delete" at bounding box center [482, 367] width 826 height 465
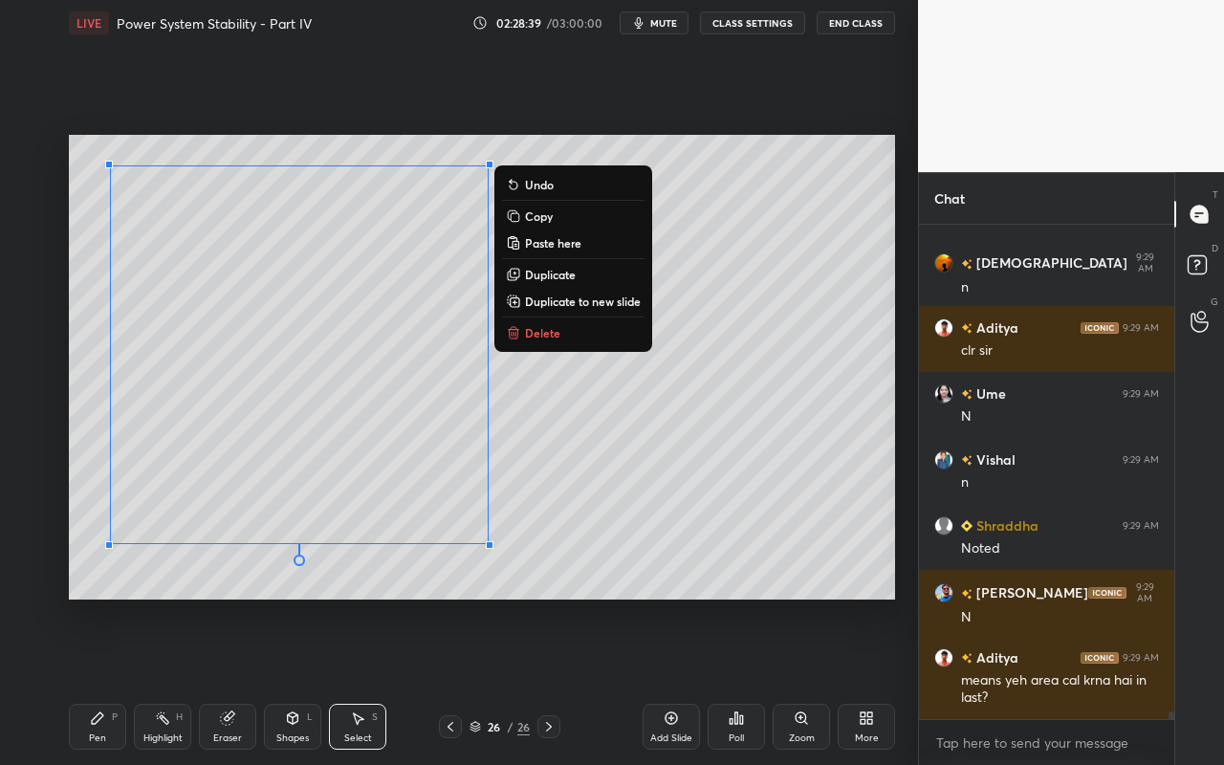
drag, startPoint x: 743, startPoint y: 493, endPoint x: 705, endPoint y: 510, distance: 41.9
click at [741, 496] on div "0 ° Undo Copy Paste here Duplicate Duplicate to new slide Delete" at bounding box center [482, 367] width 826 height 465
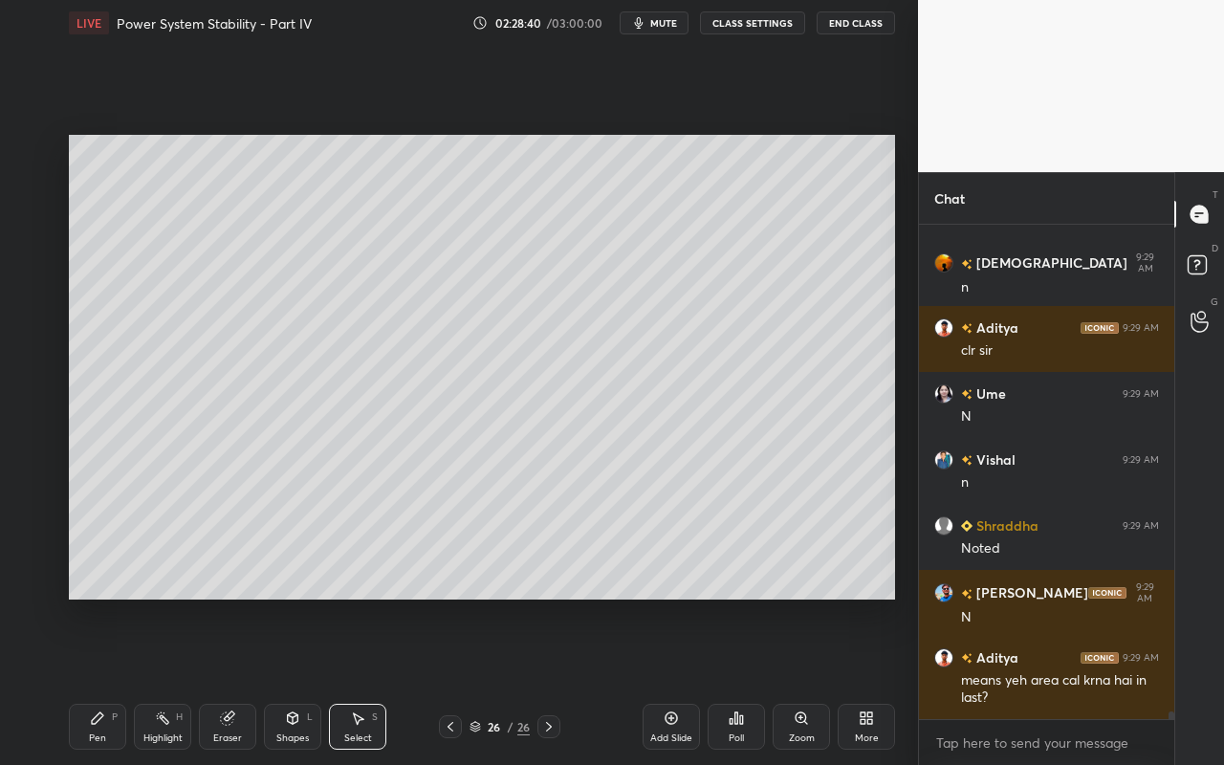
drag, startPoint x: 225, startPoint y: 720, endPoint x: 254, endPoint y: 658, distance: 68.8
click at [225, 680] on icon at bounding box center [227, 718] width 12 height 12
click at [298, 680] on icon at bounding box center [292, 717] width 15 height 15
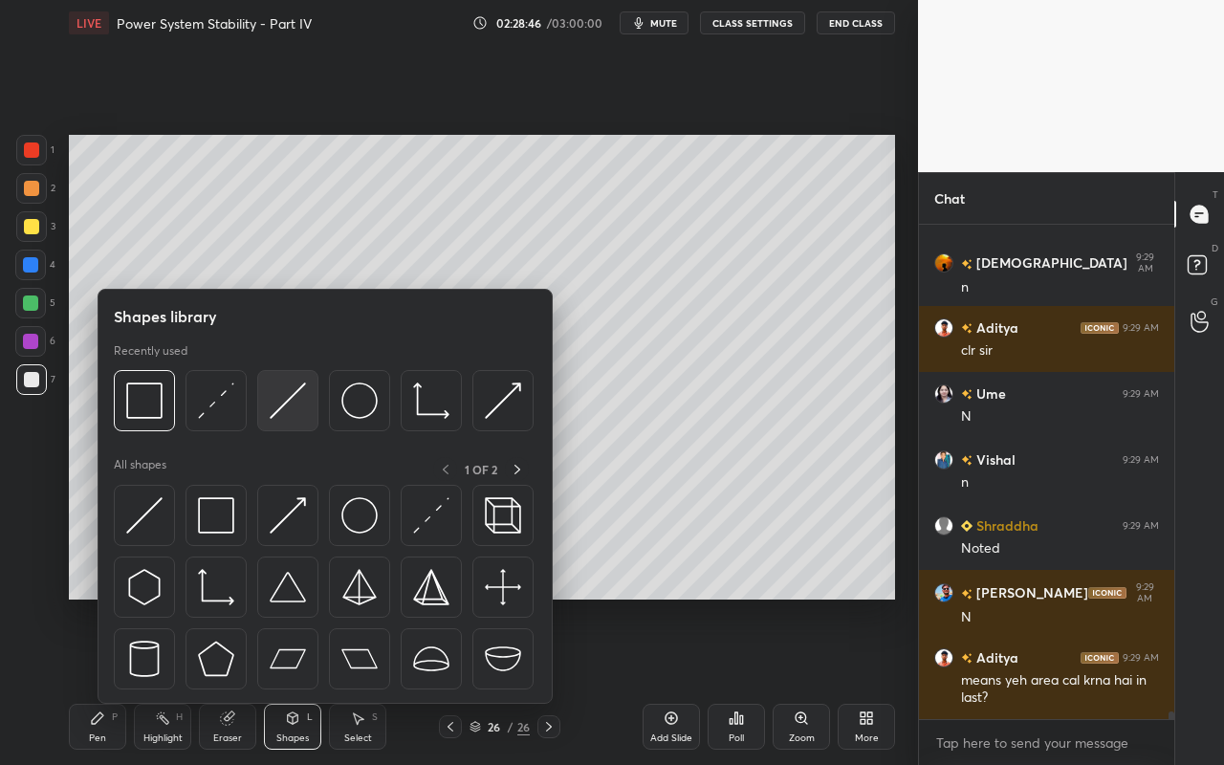
click at [294, 408] on img at bounding box center [288, 400] width 36 height 36
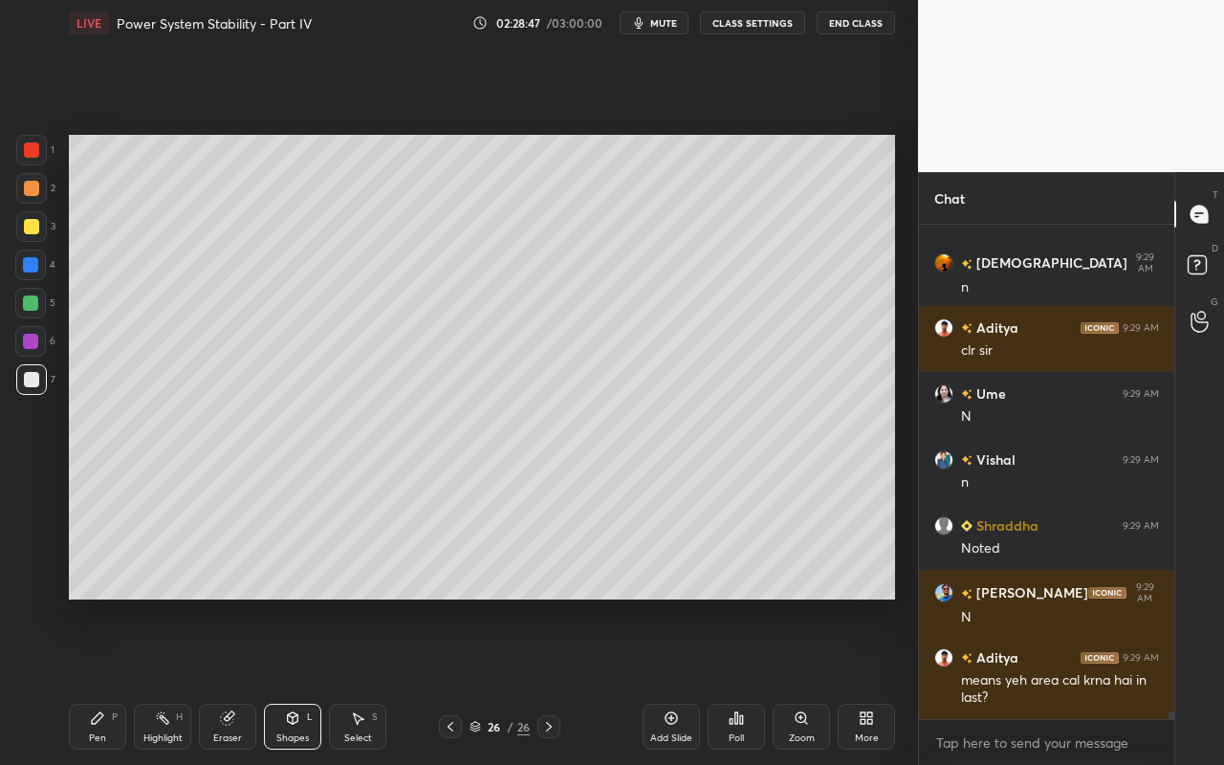
click at [35, 261] on div at bounding box center [30, 264] width 15 height 15
click at [101, 680] on div "Pen" at bounding box center [97, 738] width 17 height 10
click at [297, 680] on div "Shapes" at bounding box center [292, 738] width 33 height 10
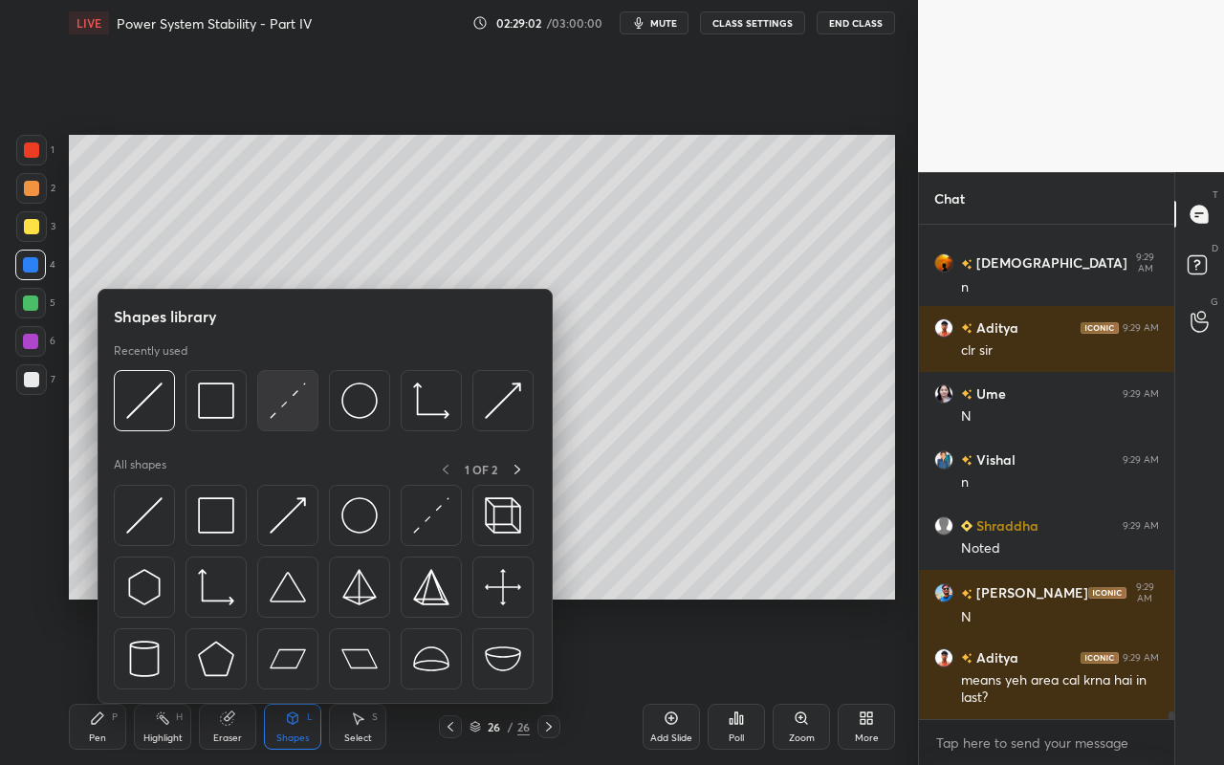
click at [300, 407] on img at bounding box center [288, 400] width 36 height 36
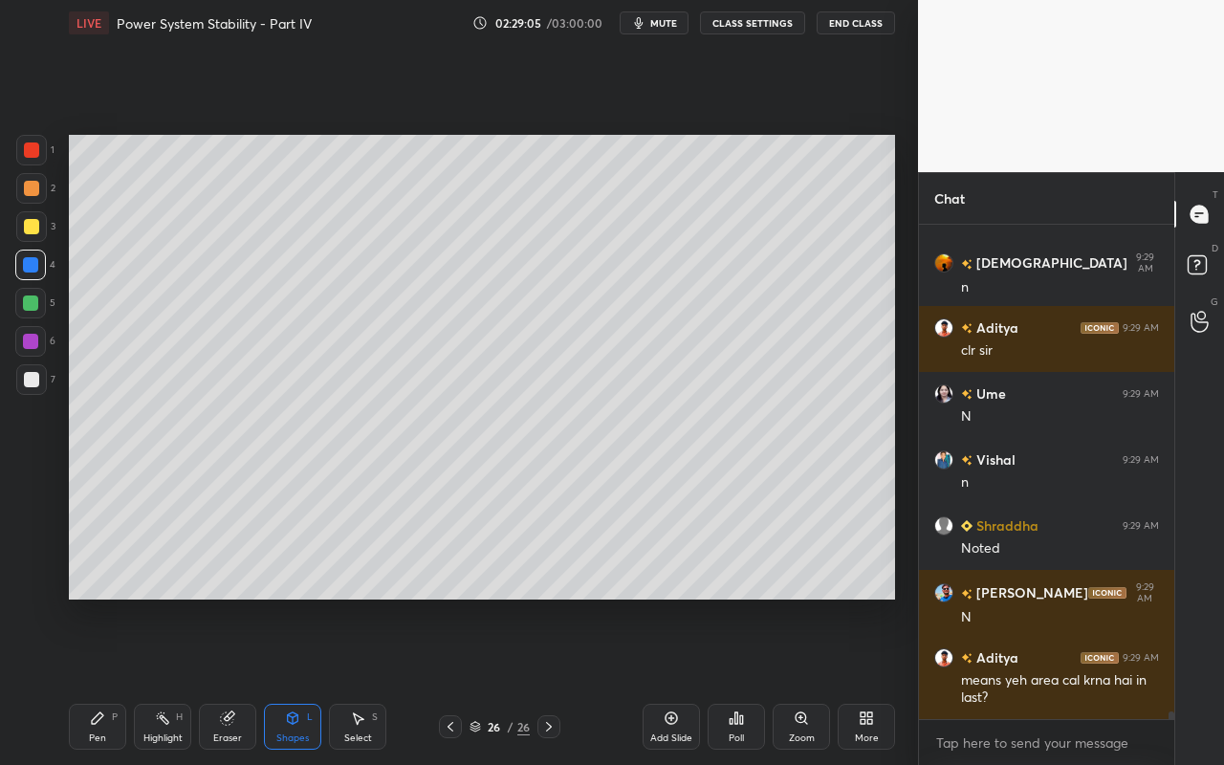
click at [93, 680] on icon at bounding box center [97, 717] width 15 height 15
drag, startPoint x: 171, startPoint y: 724, endPoint x: 215, endPoint y: 622, distance: 110.5
click at [171, 680] on div "Highlight H" at bounding box center [162, 727] width 57 height 46
click at [100, 680] on div "Pen" at bounding box center [97, 738] width 17 height 10
drag, startPoint x: 112, startPoint y: 727, endPoint x: 117, endPoint y: 705, distance: 21.6
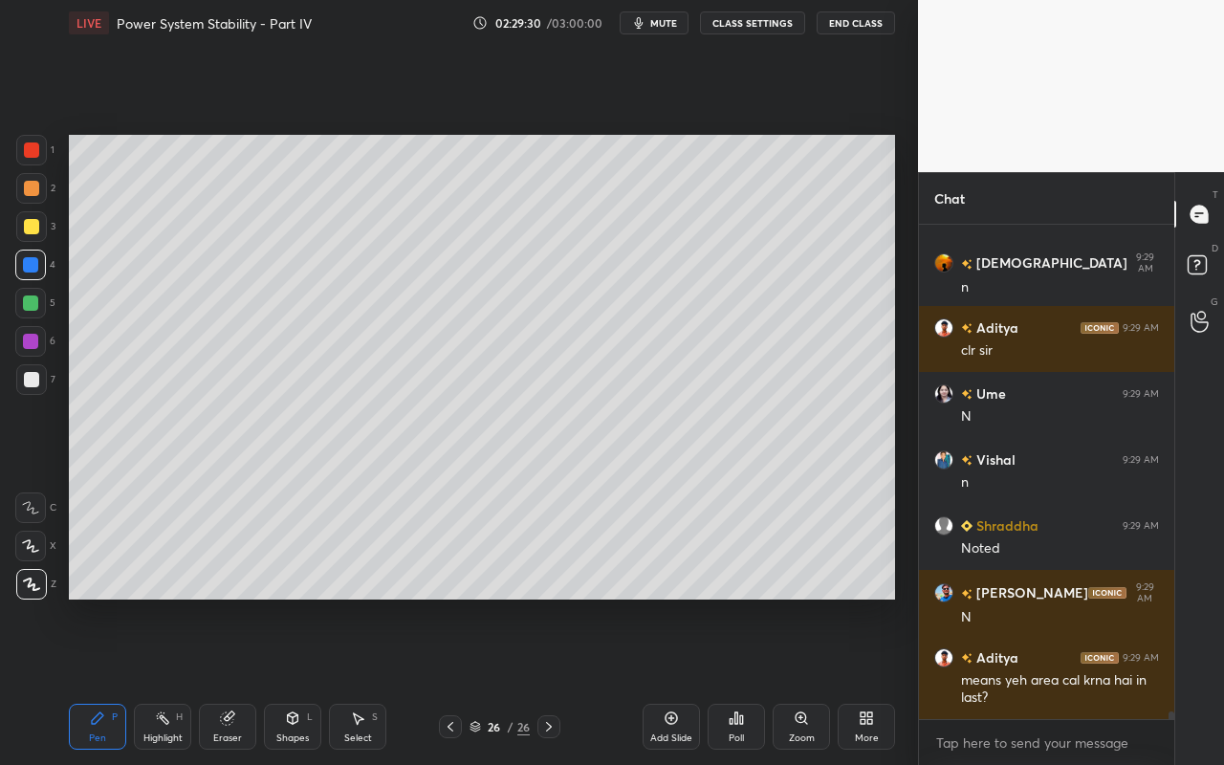
click at [112, 680] on div "Pen P" at bounding box center [97, 727] width 57 height 46
click at [34, 232] on div at bounding box center [31, 226] width 15 height 15
drag, startPoint x: 159, startPoint y: 731, endPoint x: 162, endPoint y: 721, distance: 10.9
click at [159, 680] on div "Highlight" at bounding box center [162, 738] width 39 height 10
drag, startPoint x: 95, startPoint y: 732, endPoint x: 156, endPoint y: 659, distance: 95.7
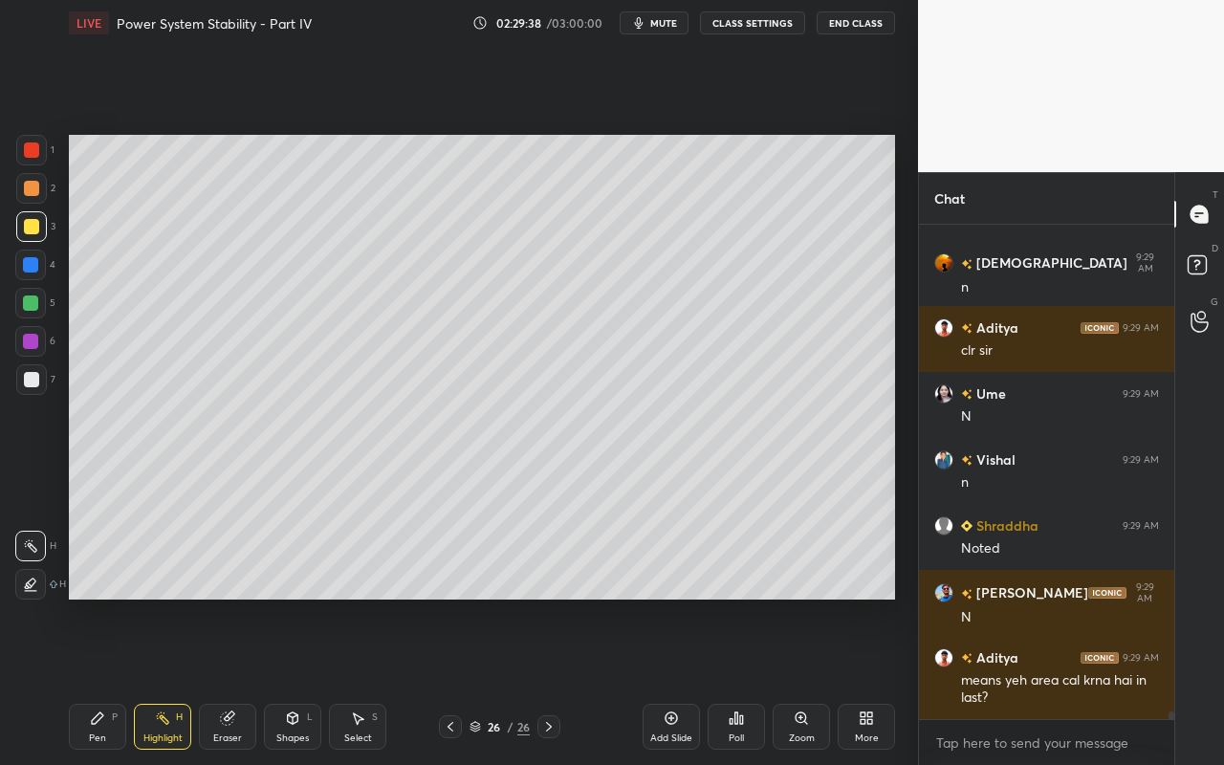
click at [95, 680] on div "Pen" at bounding box center [97, 738] width 17 height 10
click at [157, 680] on icon at bounding box center [162, 717] width 15 height 15
click at [102, 680] on icon at bounding box center [97, 717] width 15 height 15
drag, startPoint x: 35, startPoint y: 188, endPoint x: 57, endPoint y: 205, distance: 27.3
click at [35, 188] on div at bounding box center [31, 188] width 15 height 15
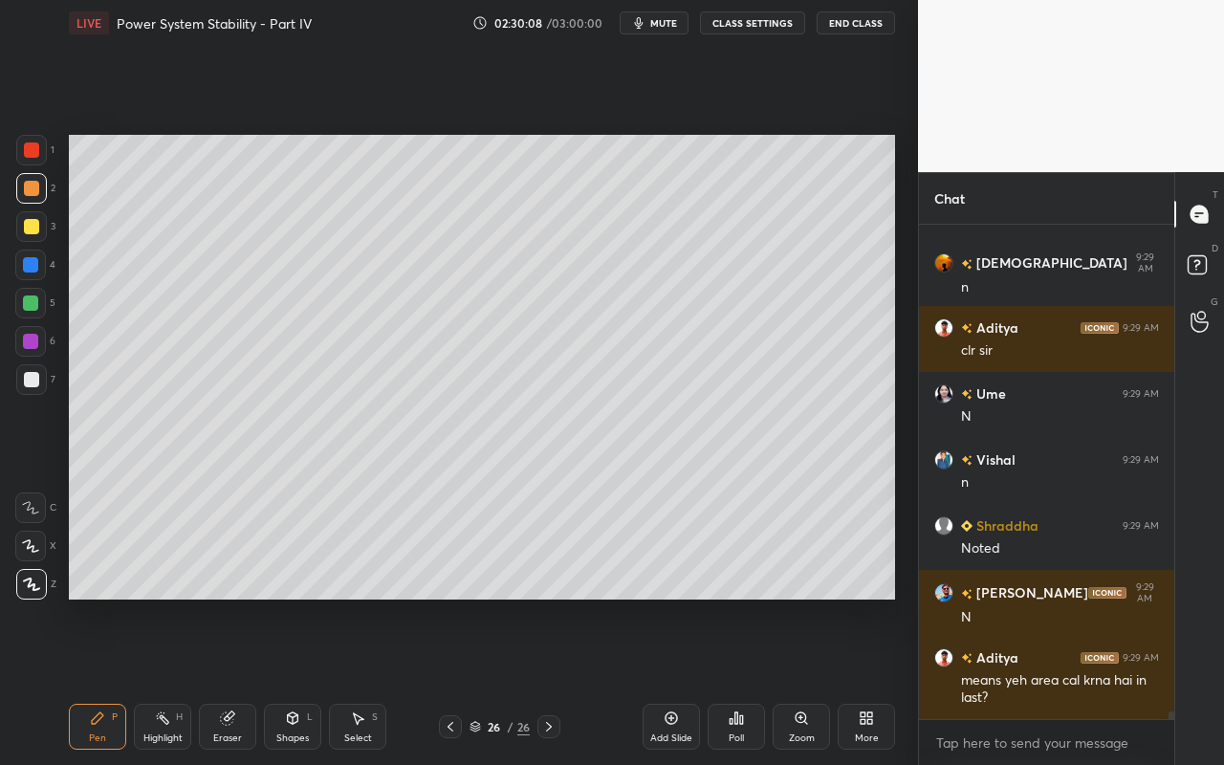
click at [154, 680] on div "Highlight H" at bounding box center [162, 727] width 57 height 46
click at [107, 680] on div "Pen P" at bounding box center [97, 727] width 57 height 46
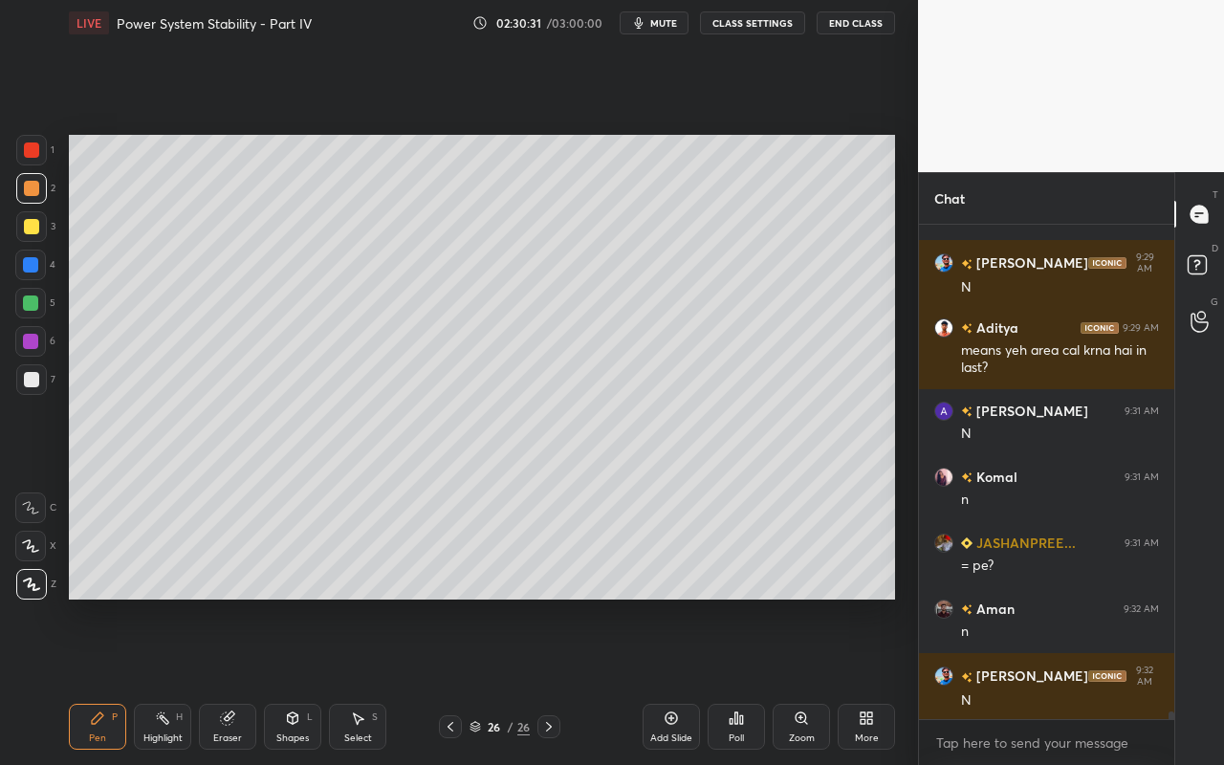
scroll to position [32867, 0]
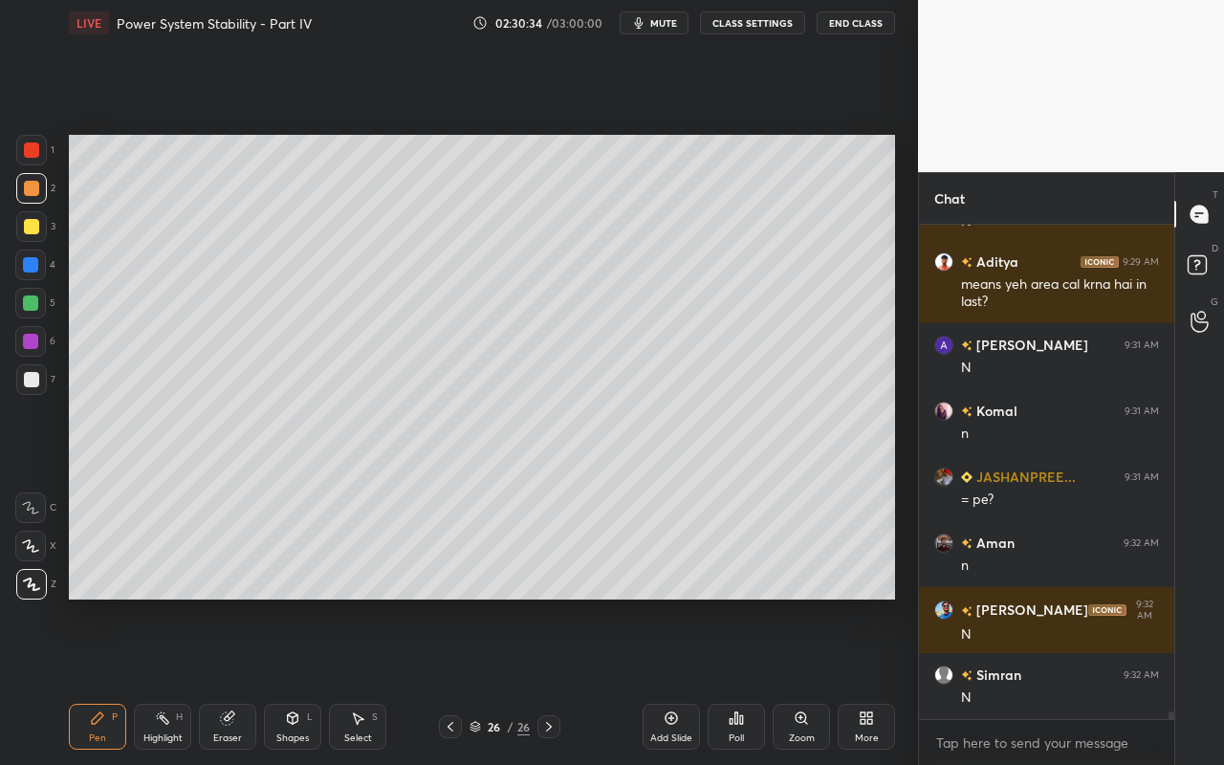
click at [116, 680] on div "Pen P" at bounding box center [97, 727] width 57 height 46
click at [27, 387] on div at bounding box center [31, 379] width 31 height 31
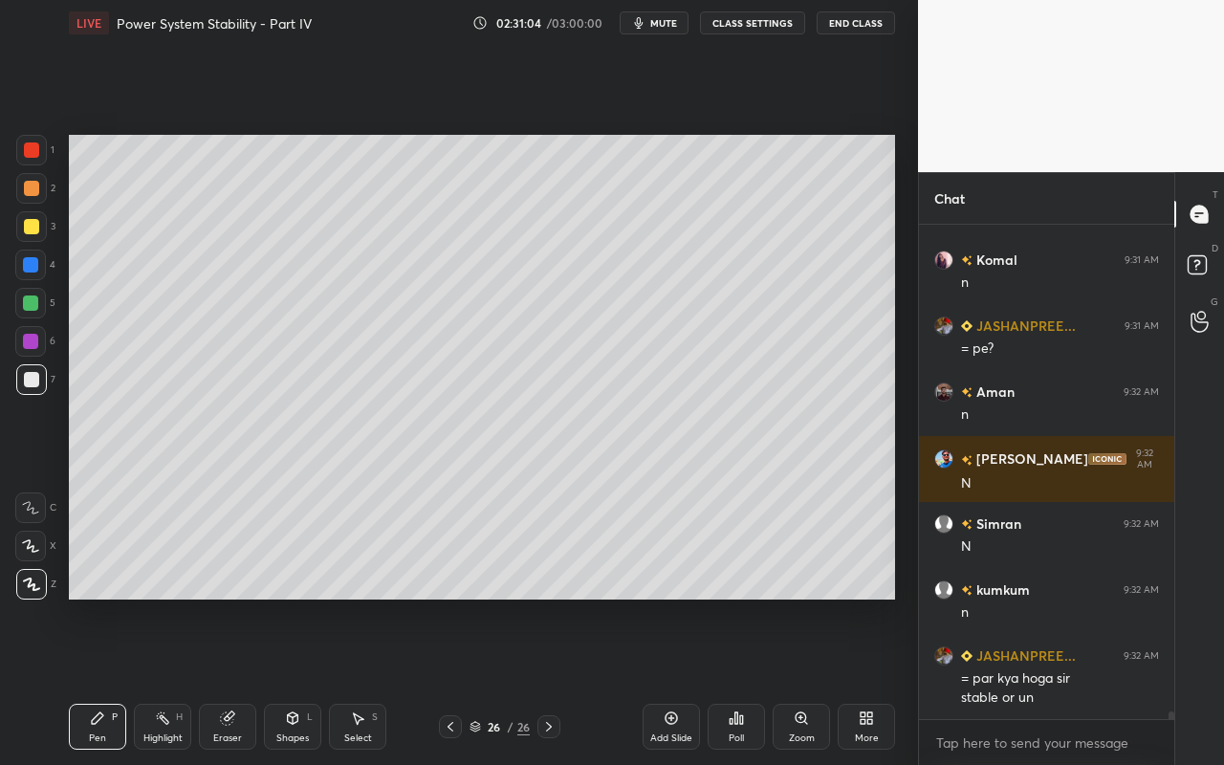
scroll to position [33084, 0]
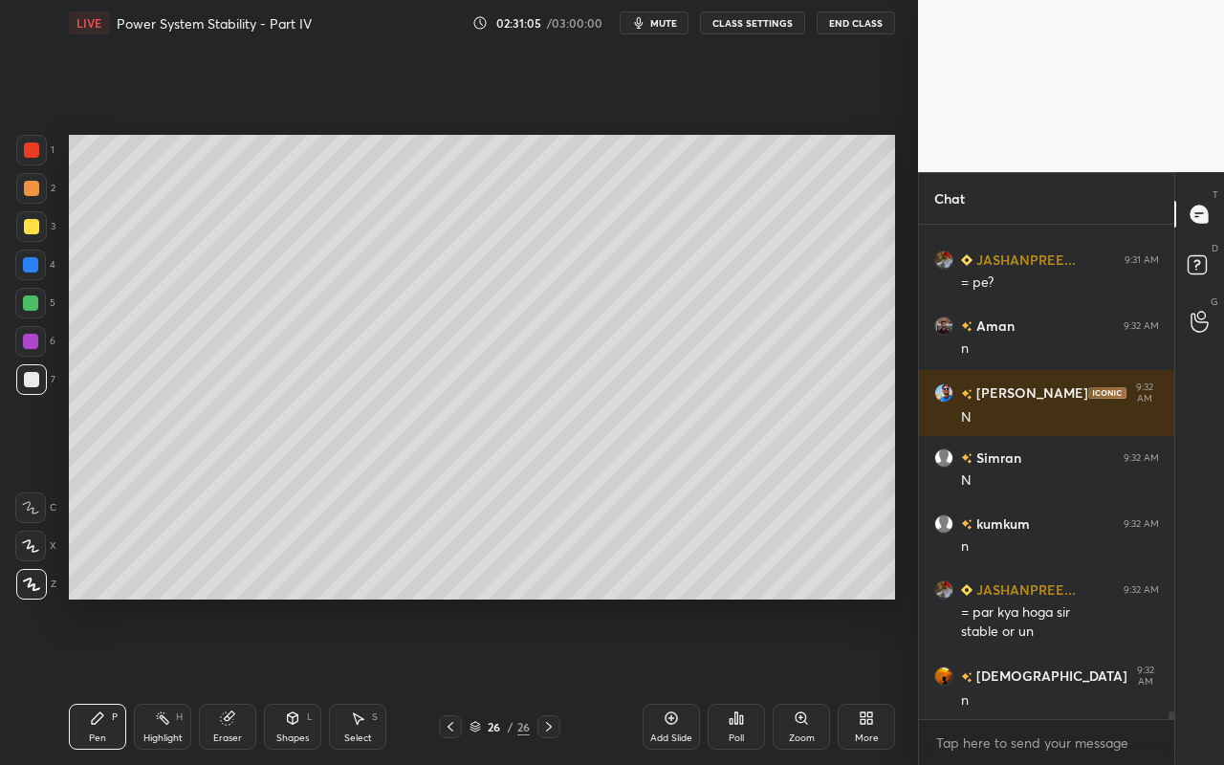
click at [160, 680] on div "Highlight" at bounding box center [162, 738] width 39 height 10
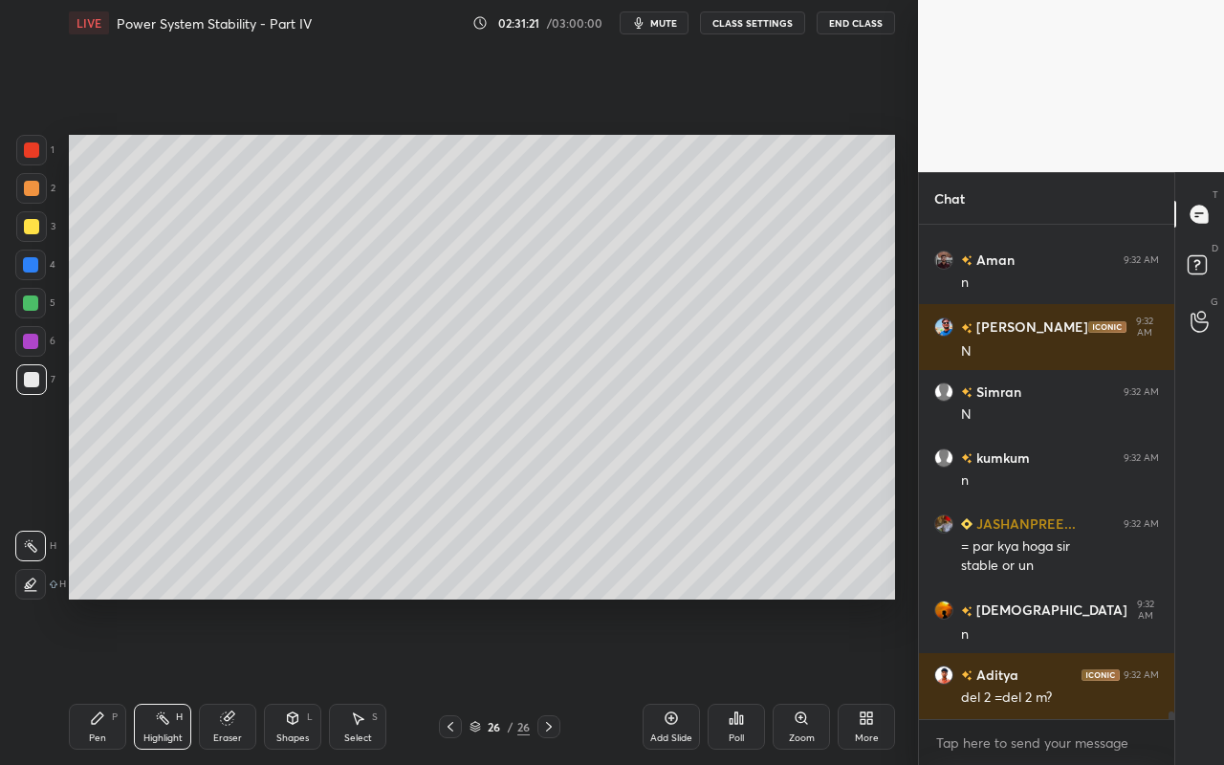
click at [170, 680] on div "Highlight" at bounding box center [162, 738] width 39 height 10
drag, startPoint x: 105, startPoint y: 739, endPoint x: 131, endPoint y: 687, distance: 57.7
click at [105, 680] on div "Pen P" at bounding box center [97, 727] width 57 height 46
click at [163, 680] on div "Highlight H" at bounding box center [162, 727] width 57 height 46
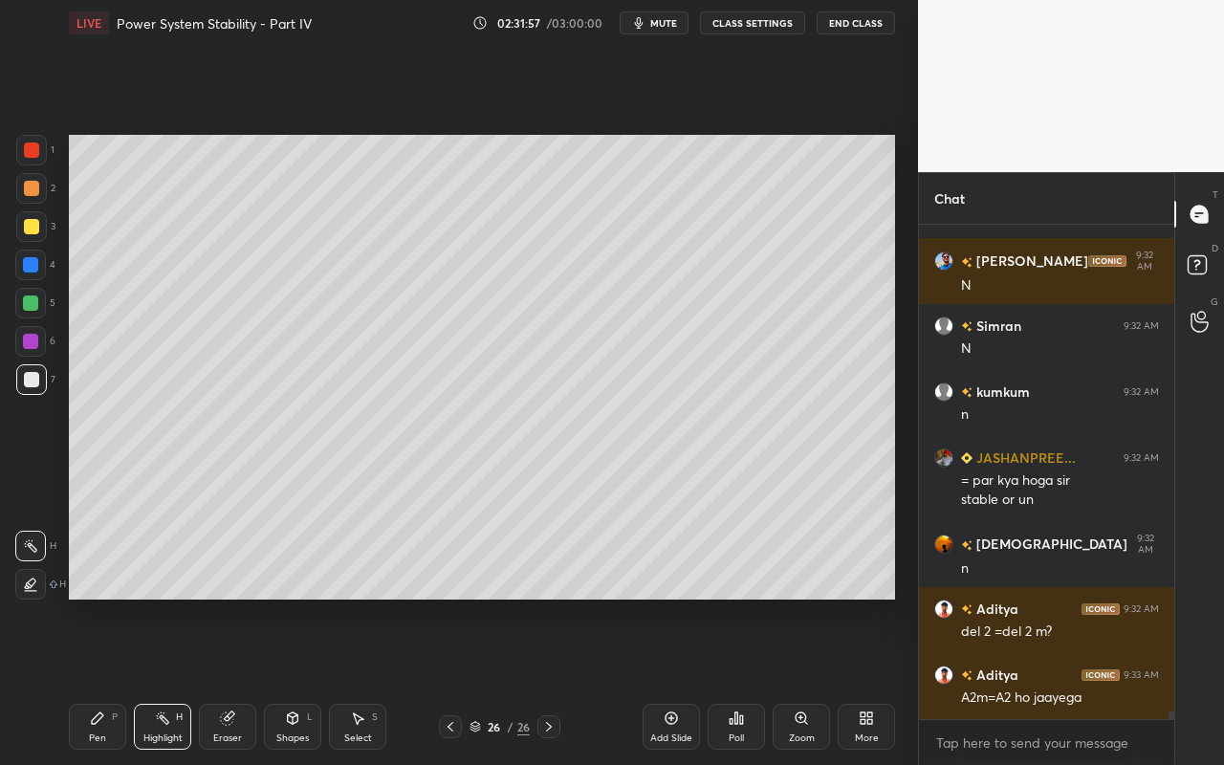
drag, startPoint x: 96, startPoint y: 724, endPoint x: 202, endPoint y: 630, distance: 141.6
click at [100, 680] on icon at bounding box center [97, 717] width 15 height 15
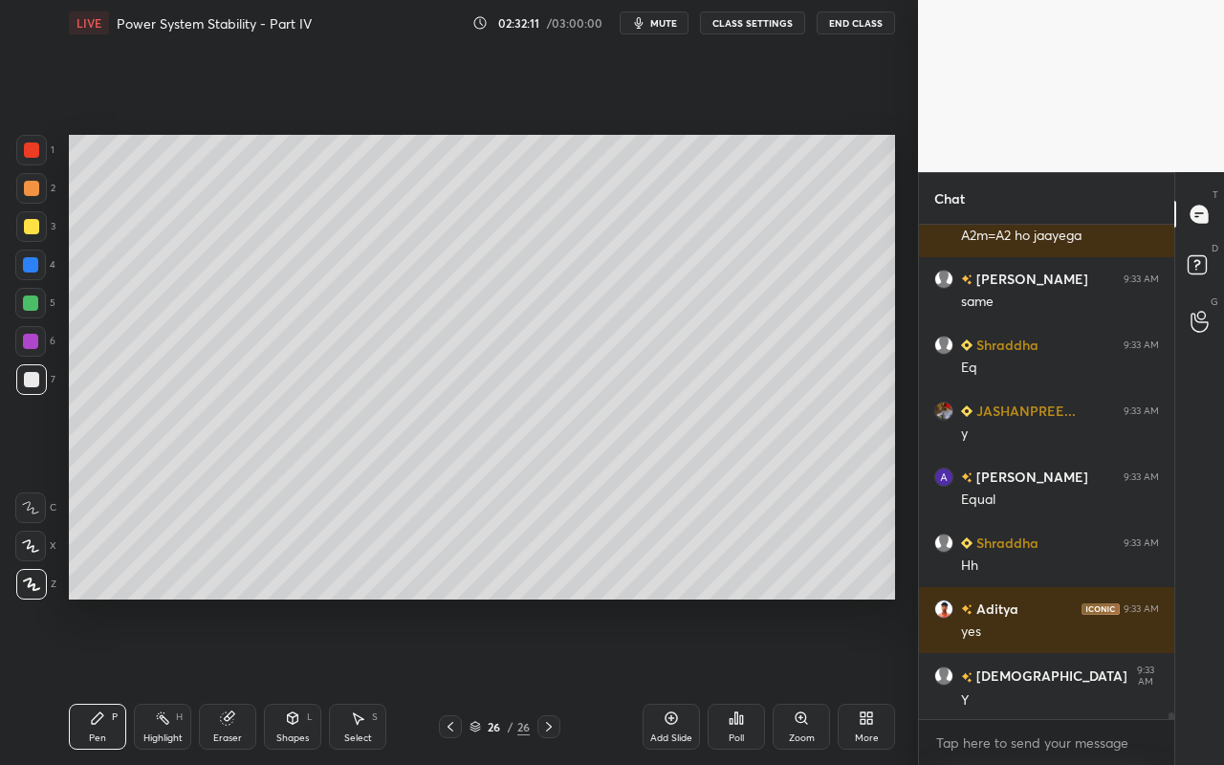
scroll to position [33744, 0]
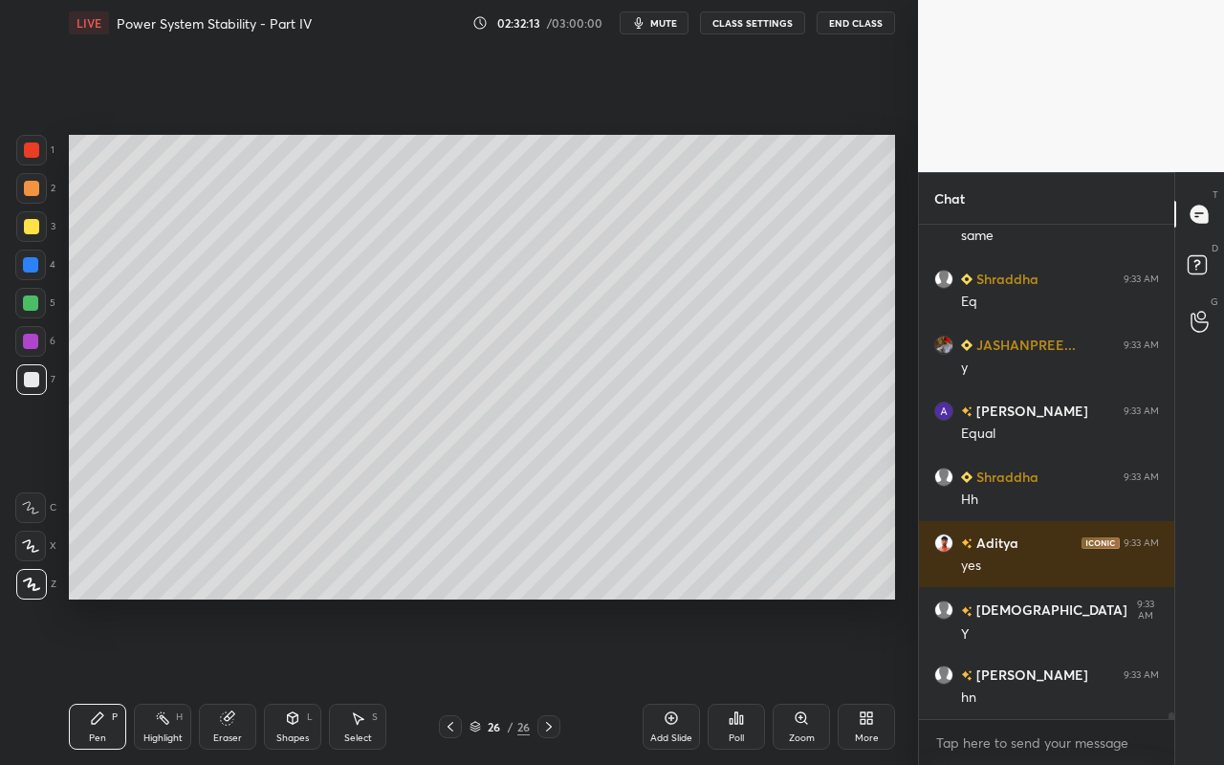
click at [164, 680] on div "Highlight H" at bounding box center [162, 727] width 57 height 46
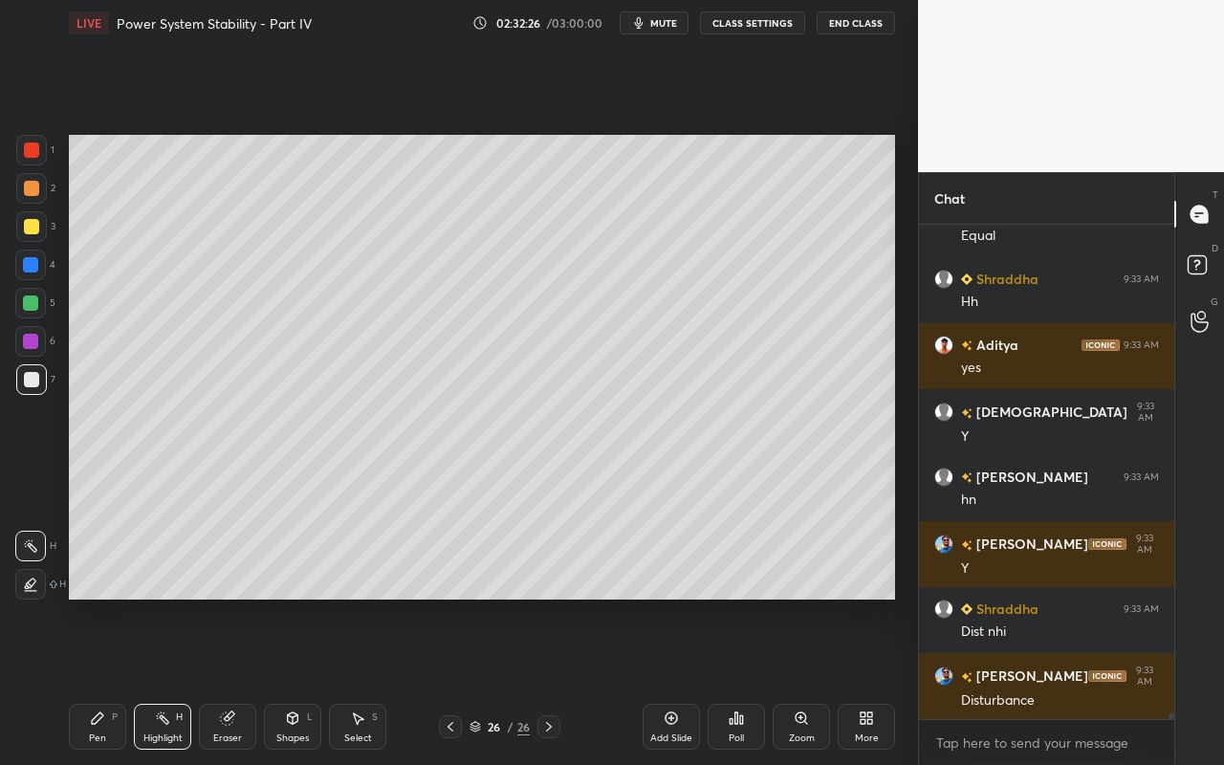
scroll to position [34007, 0]
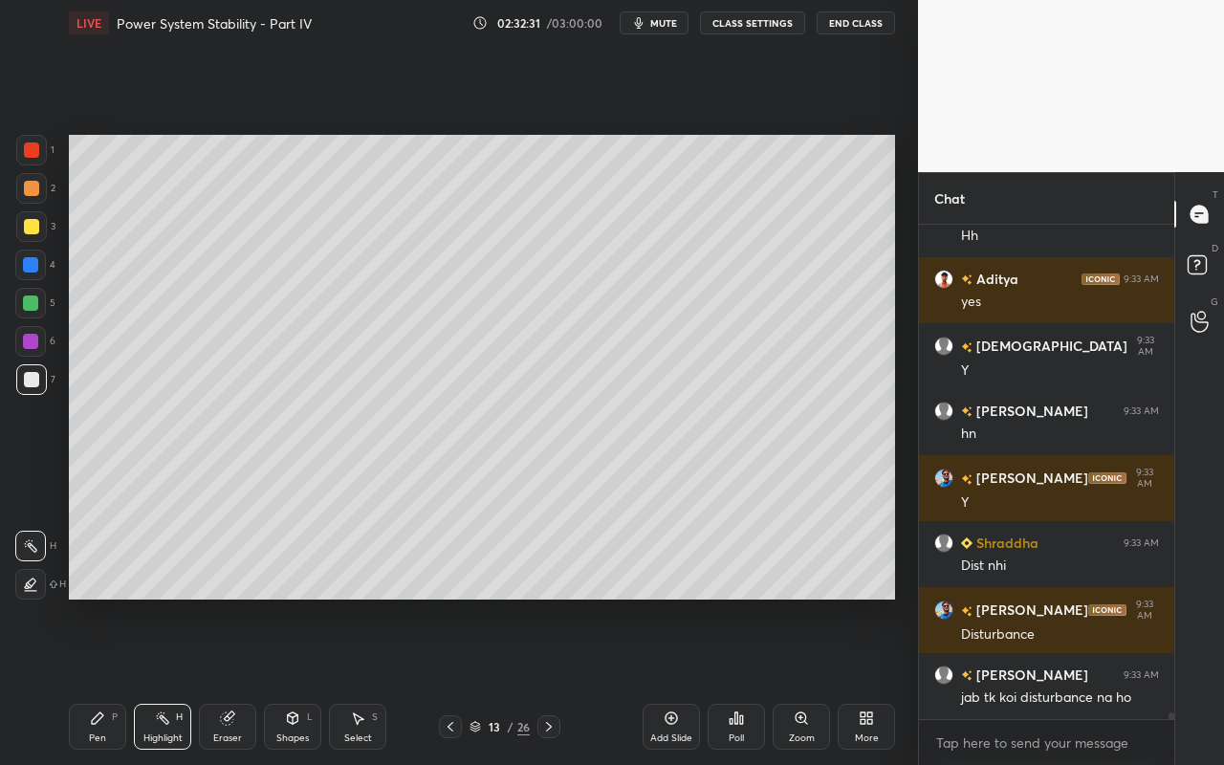
click at [168, 680] on div "Highlight H" at bounding box center [162, 727] width 57 height 46
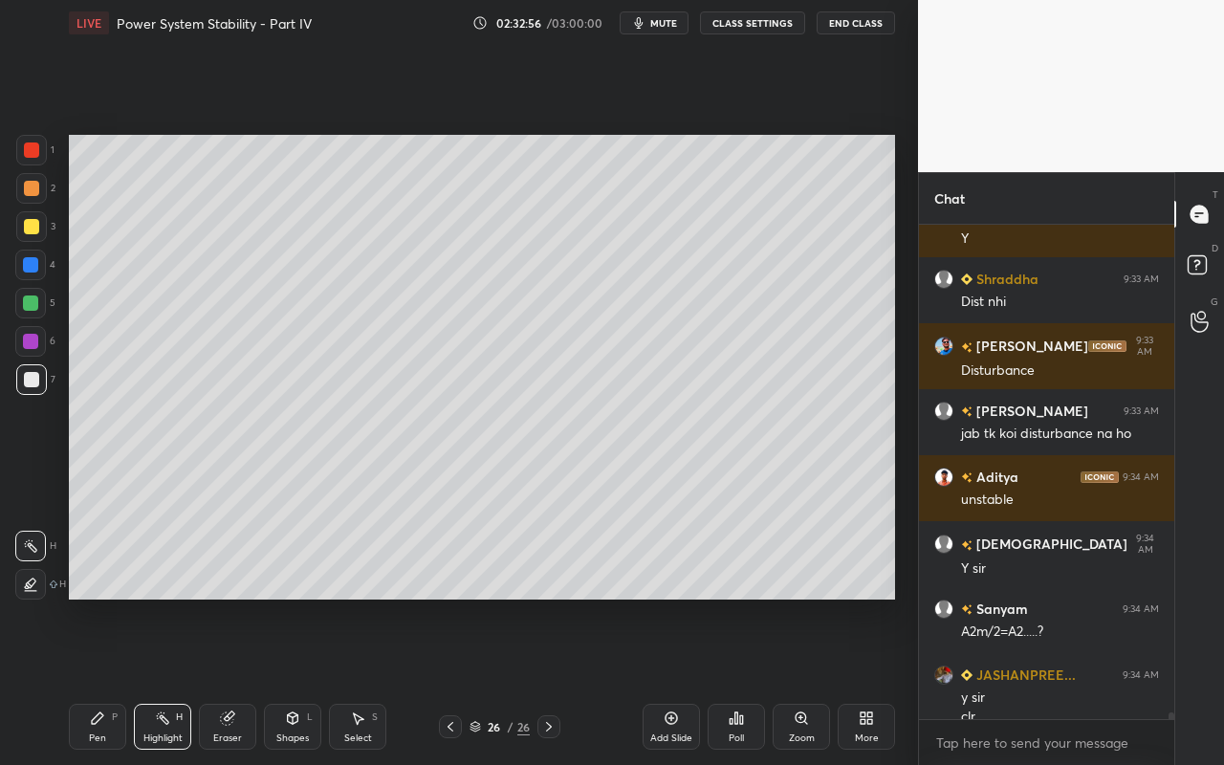
scroll to position [34290, 0]
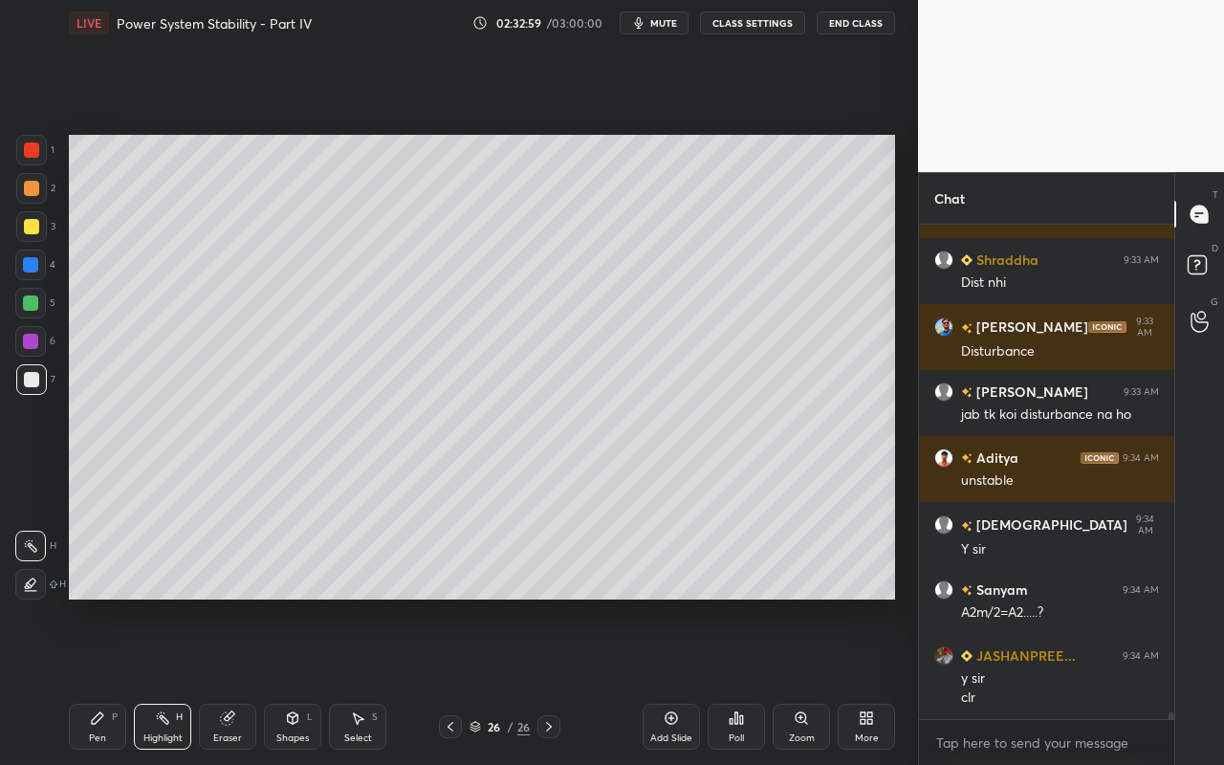
click at [234, 680] on div "Eraser" at bounding box center [227, 727] width 57 height 46
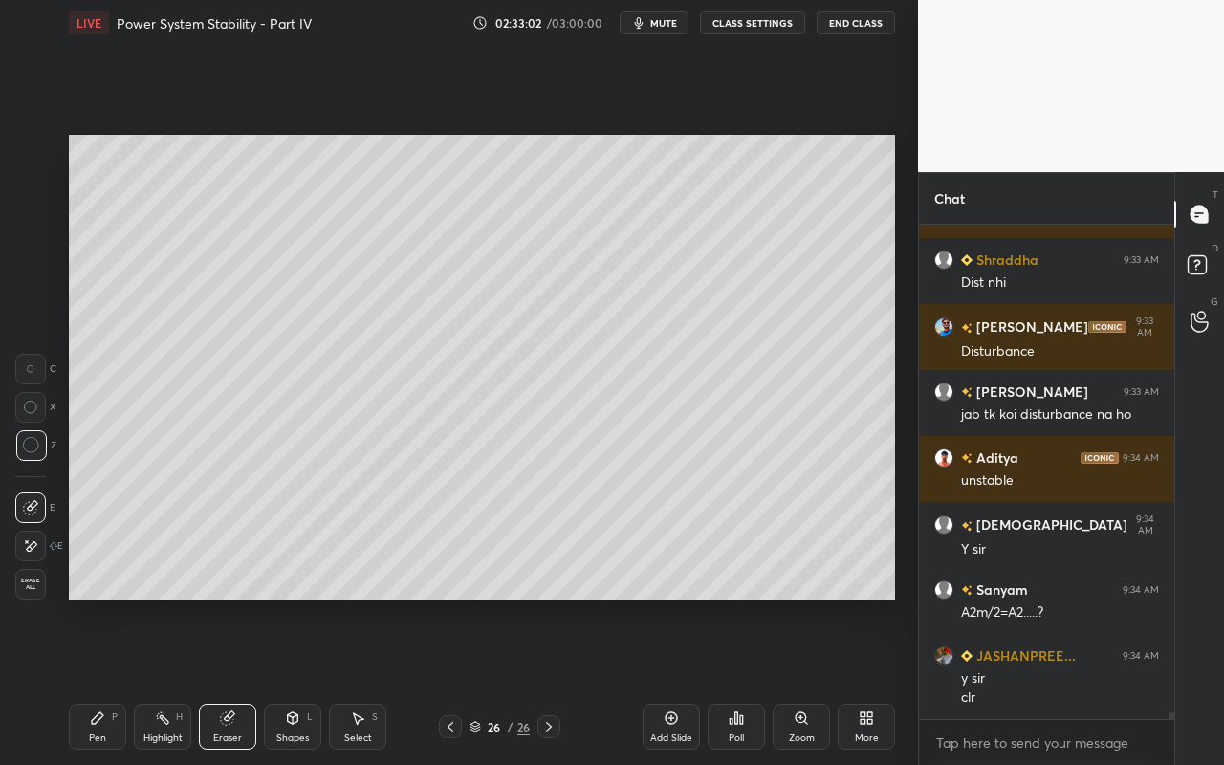
scroll to position [34356, 0]
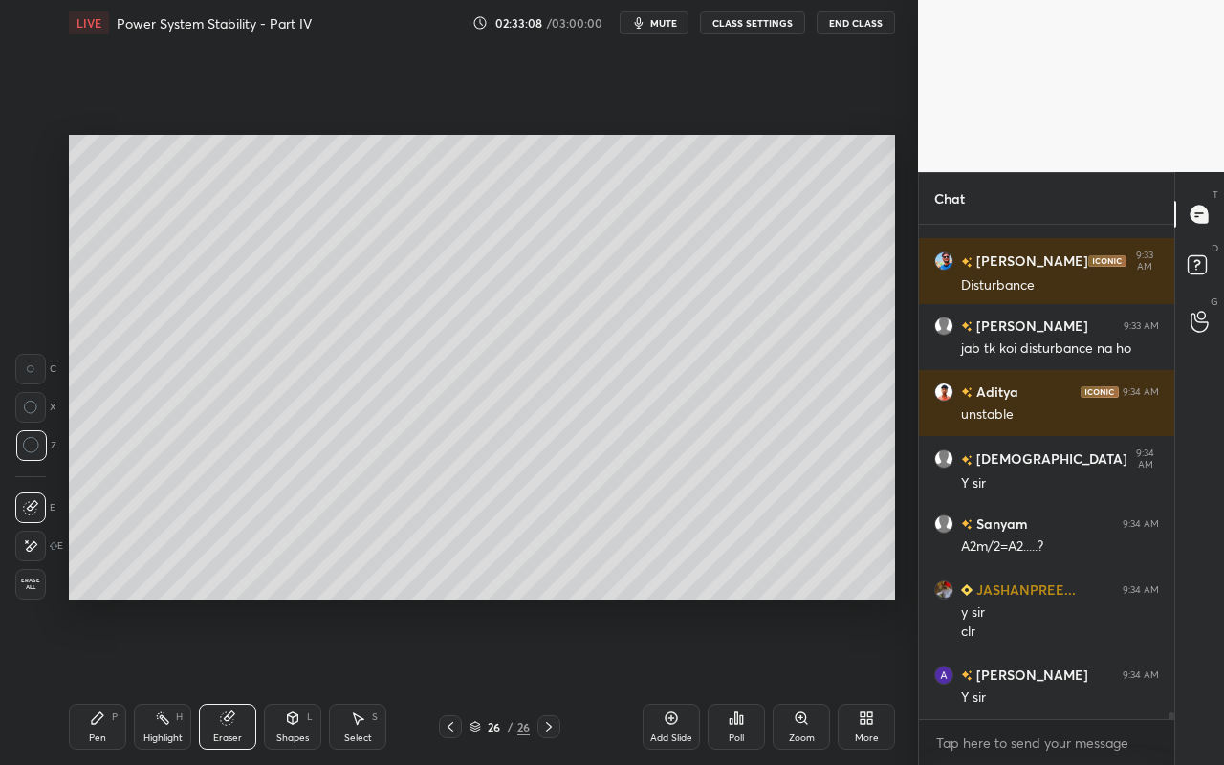
drag, startPoint x: 149, startPoint y: 726, endPoint x: 163, endPoint y: 731, distance: 15.4
click at [163, 680] on div "Highlight H" at bounding box center [162, 727] width 57 height 46
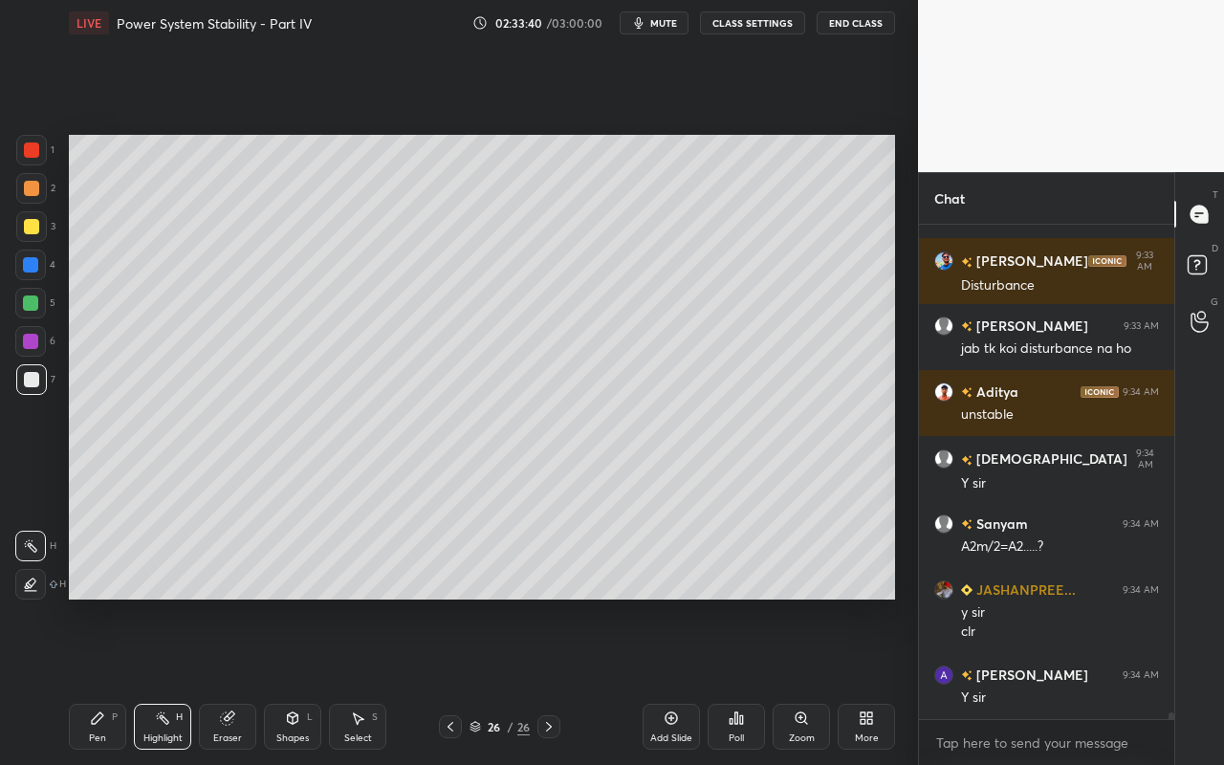
drag, startPoint x: 370, startPoint y: 728, endPoint x: 386, endPoint y: 682, distance: 49.6
click at [370, 680] on div "Select S" at bounding box center [357, 727] width 57 height 46
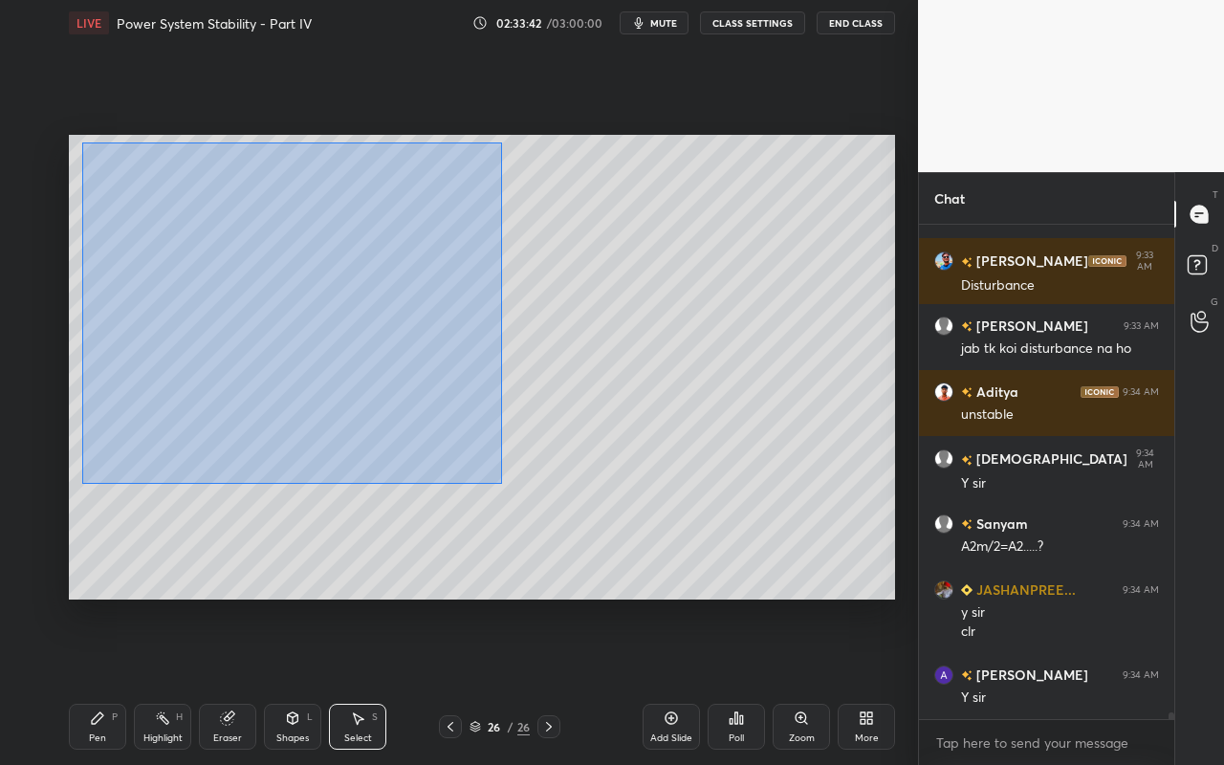
drag, startPoint x: 82, startPoint y: 142, endPoint x: 496, endPoint y: 486, distance: 537.7
click at [498, 486] on div "0 ° Undo Copy Paste here Duplicate Duplicate to new slide Delete" at bounding box center [482, 367] width 826 height 465
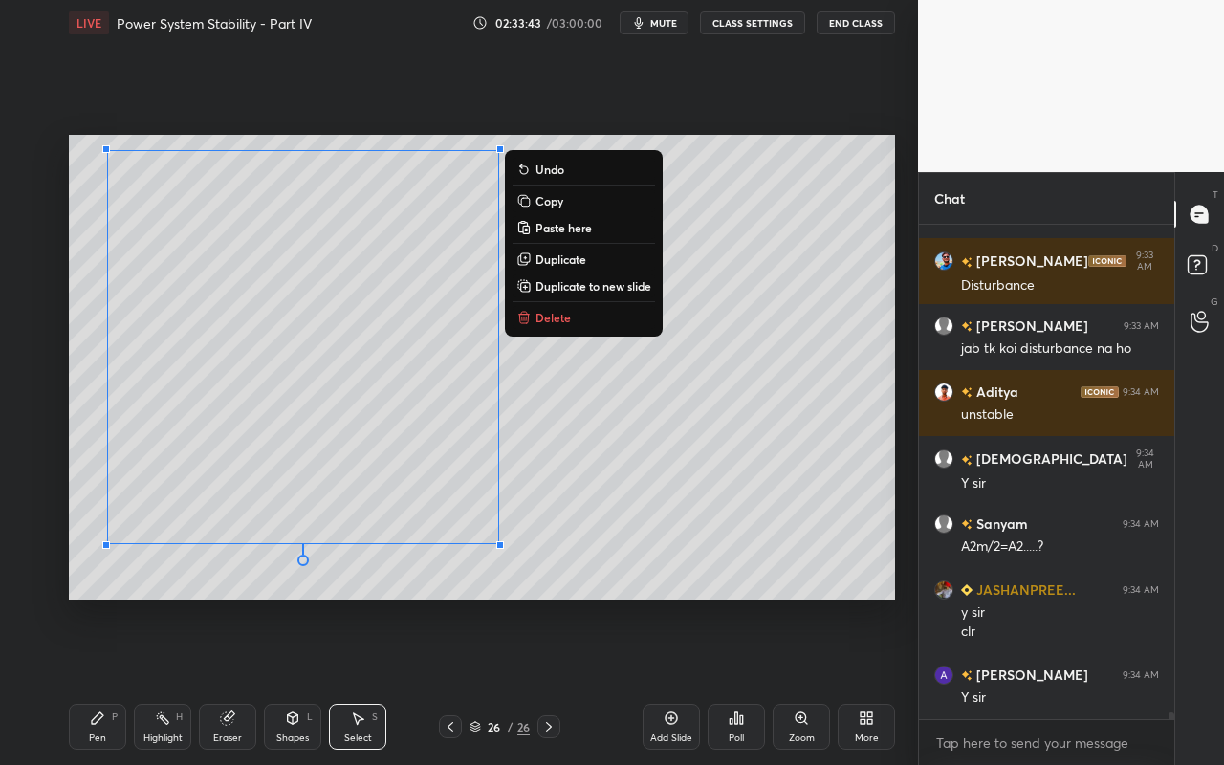
click at [596, 282] on p "Duplicate to new slide" at bounding box center [593, 285] width 116 height 15
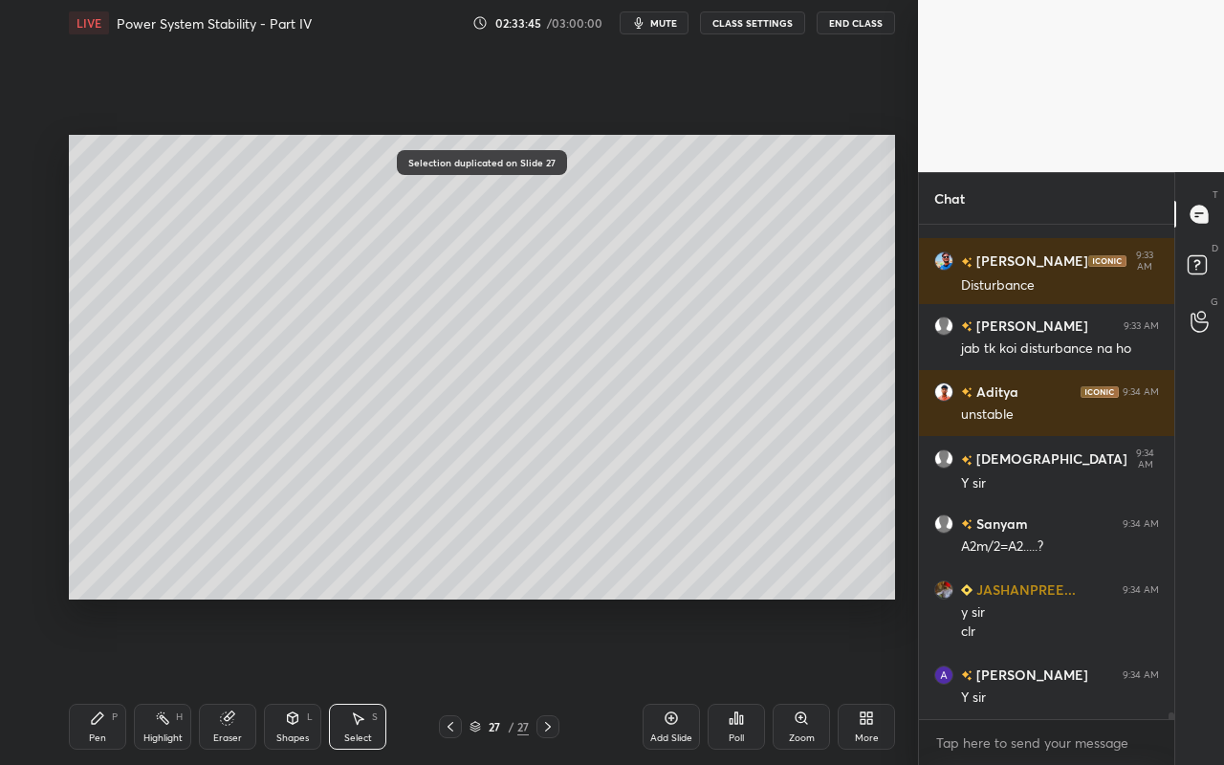
drag, startPoint x: 363, startPoint y: 732, endPoint x: 382, endPoint y: 524, distance: 209.3
click at [363, 680] on div "Select S" at bounding box center [357, 727] width 57 height 46
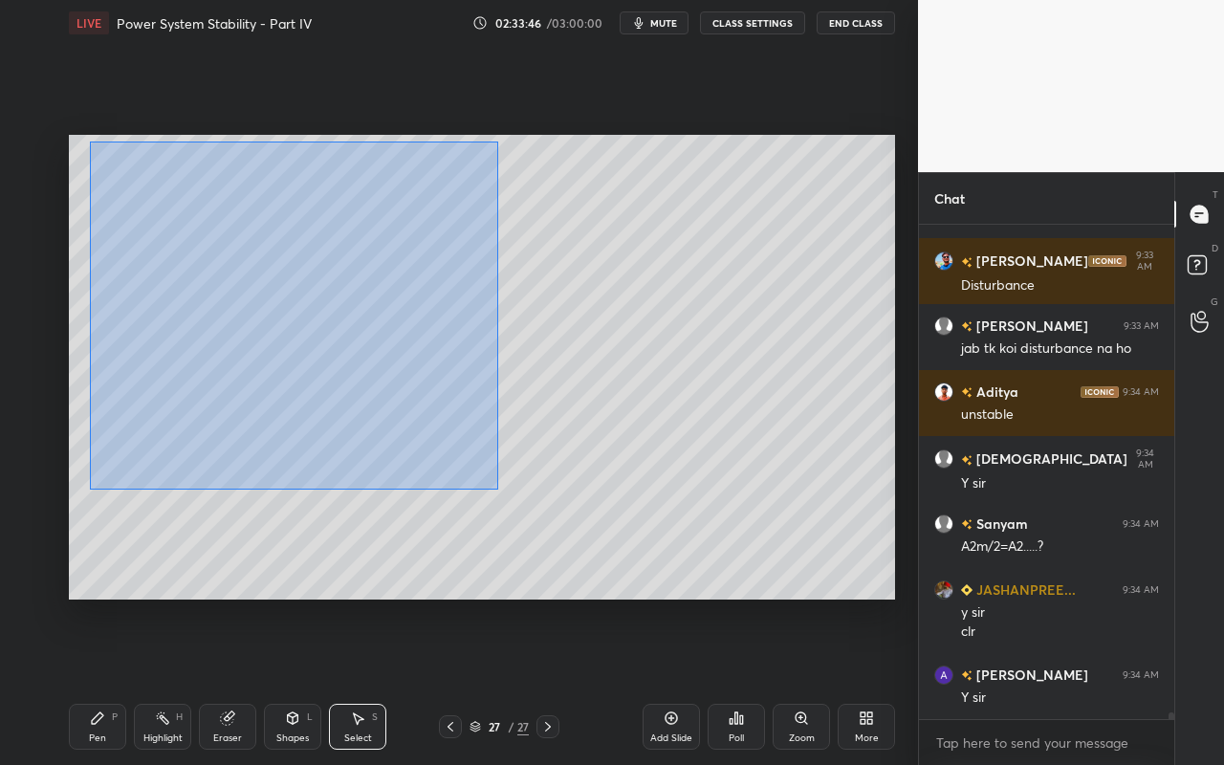
drag, startPoint x: 89, startPoint y: 141, endPoint x: 498, endPoint y: 473, distance: 527.3
click at [504, 485] on div "0 ° Undo Copy Paste here Duplicate Duplicate to new slide Delete" at bounding box center [482, 367] width 826 height 465
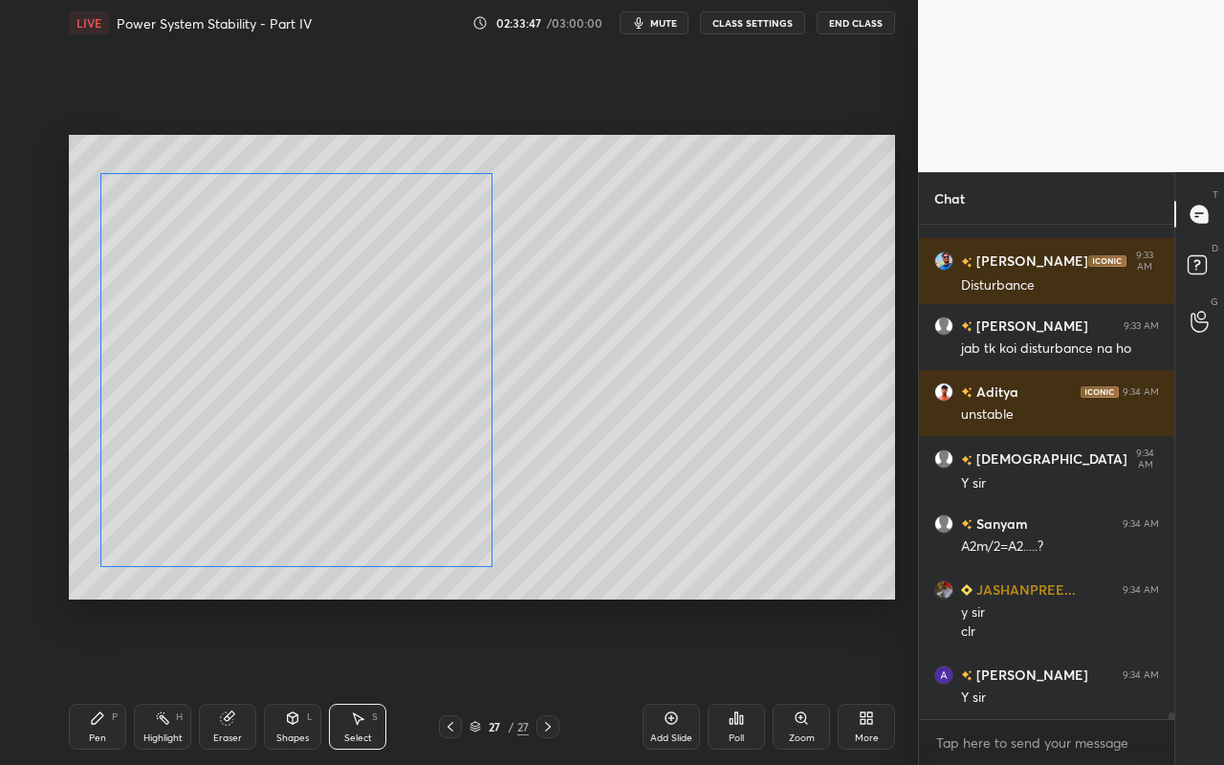
drag, startPoint x: 410, startPoint y: 375, endPoint x: 404, endPoint y: 398, distance: 23.6
click at [403, 399] on div "0 ° Undo Copy Paste here Duplicate Duplicate to new slide Delete" at bounding box center [482, 367] width 826 height 465
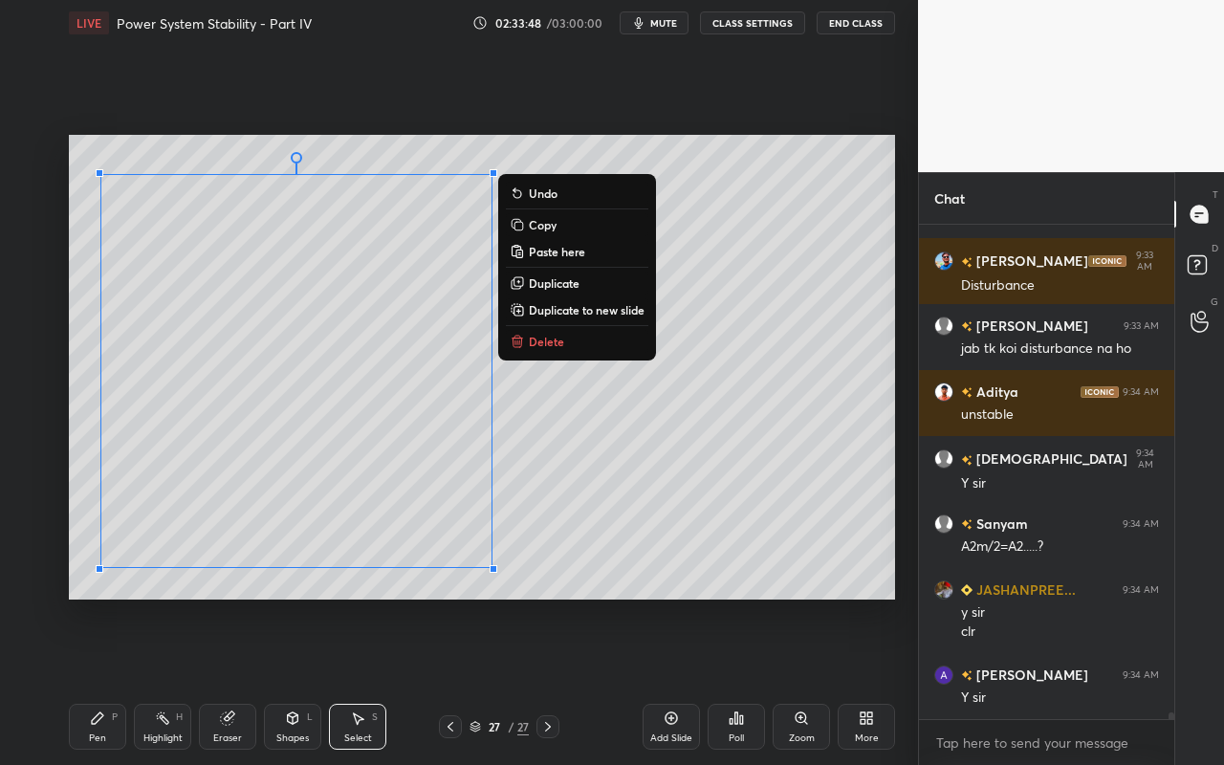
drag, startPoint x: 557, startPoint y: 277, endPoint x: 548, endPoint y: 283, distance: 11.1
click at [555, 279] on p "Duplicate" at bounding box center [554, 282] width 51 height 15
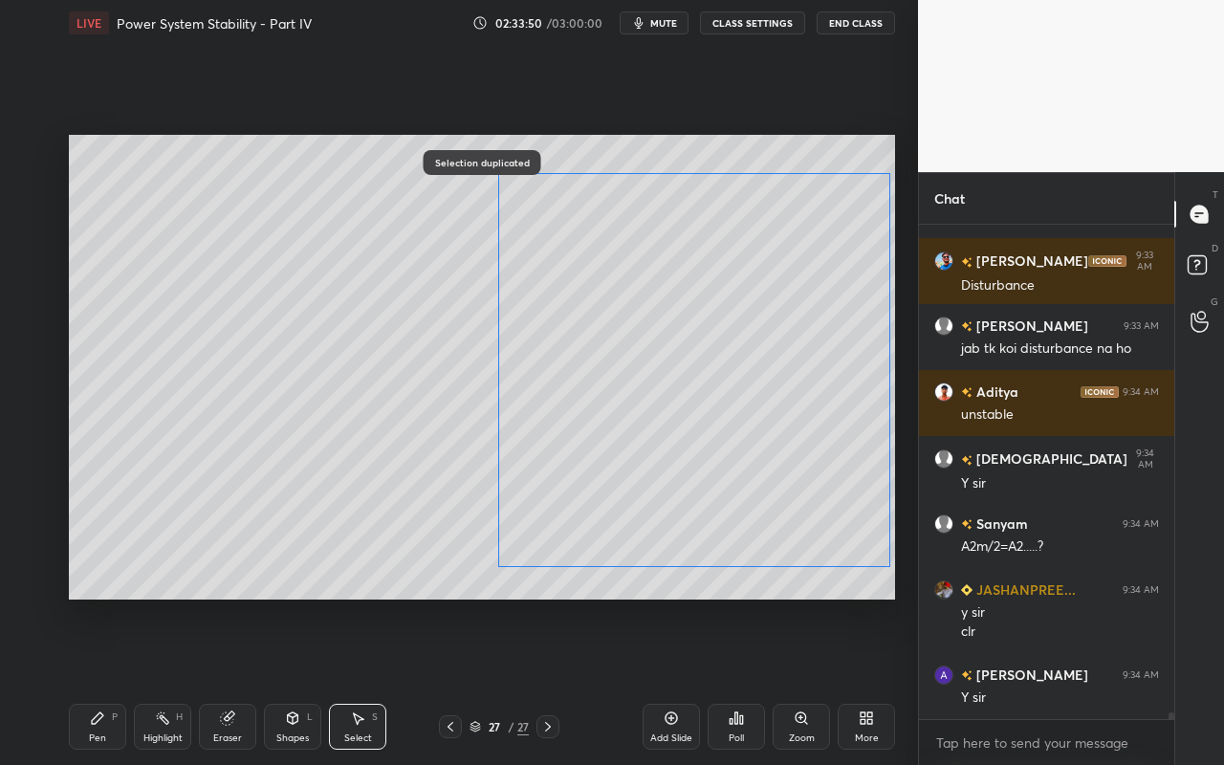
drag, startPoint x: 466, startPoint y: 399, endPoint x: 786, endPoint y: 380, distance: 320.8
click at [790, 378] on div "0 ° Undo Copy Paste here Duplicate Duplicate to new slide Delete" at bounding box center [482, 367] width 826 height 465
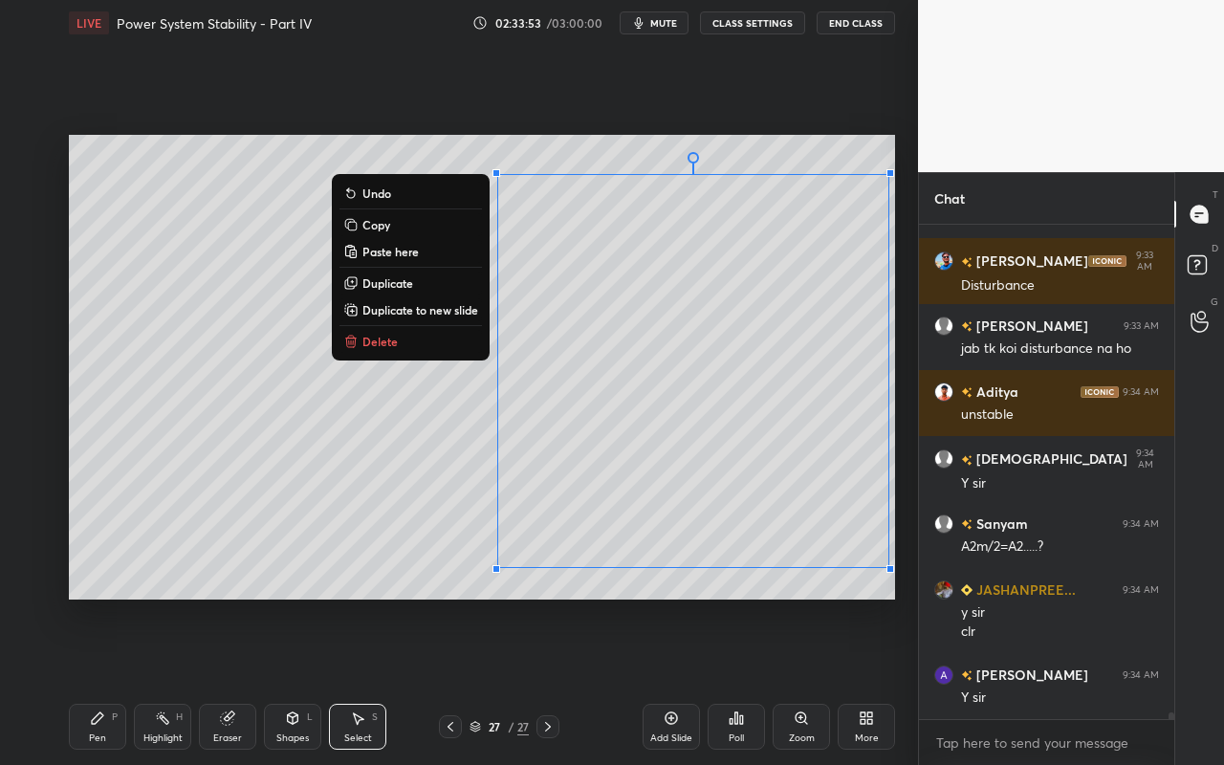
click at [399, 531] on div "0 ° Undo Copy Paste here Duplicate Duplicate to new slide Delete" at bounding box center [482, 367] width 826 height 465
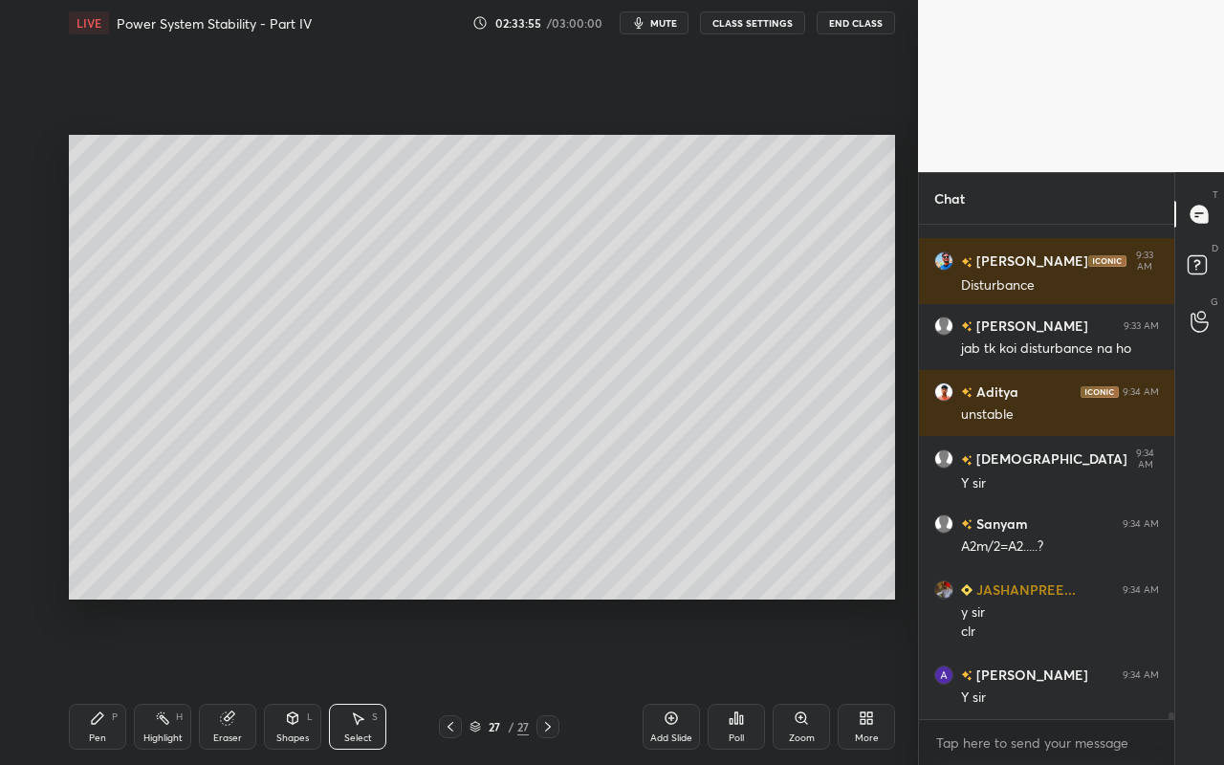
click at [373, 680] on div "Select S" at bounding box center [357, 727] width 57 height 46
drag, startPoint x: 848, startPoint y: 268, endPoint x: 864, endPoint y: 279, distance: 19.9
click at [866, 279] on div "0 ° Undo Copy Paste here Duplicate Duplicate to new slide Delete" at bounding box center [482, 367] width 826 height 465
click at [429, 584] on div "0 ° Undo Copy Paste here Duplicate Duplicate to new slide Delete" at bounding box center [482, 367] width 826 height 465
click at [239, 680] on div "Eraser" at bounding box center [227, 727] width 57 height 46
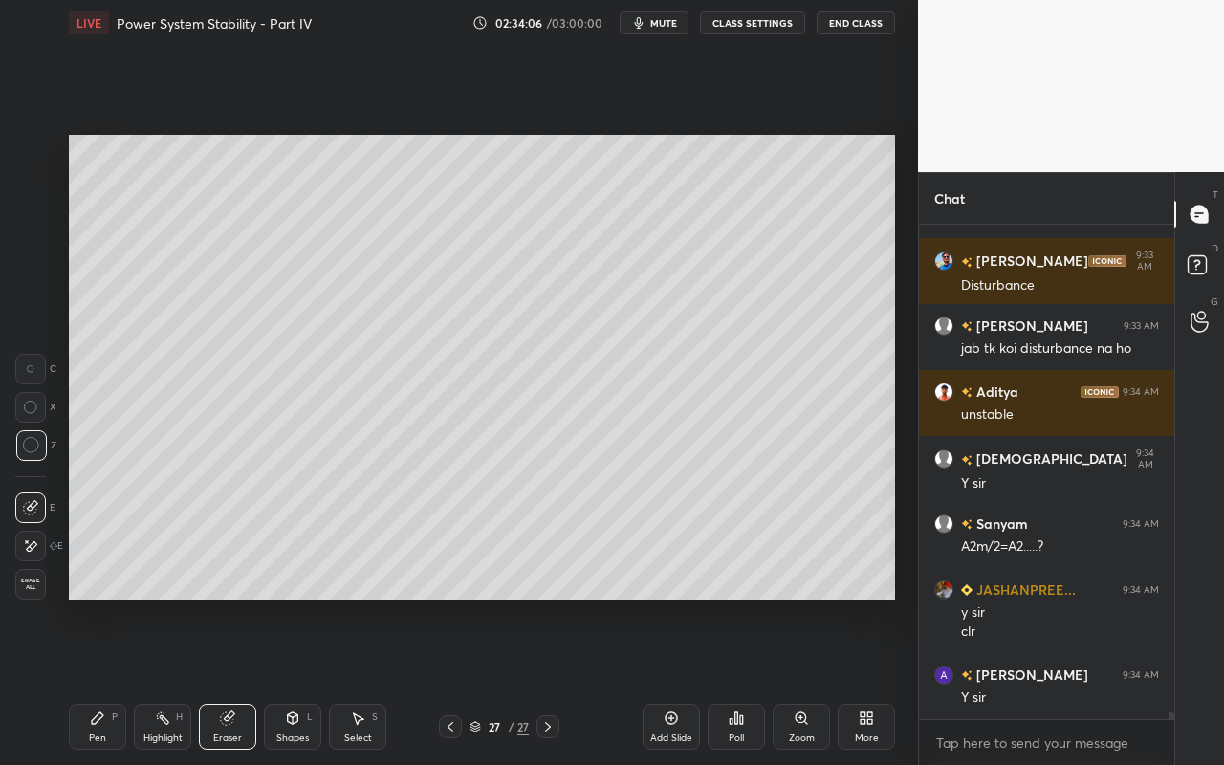
click at [355, 680] on icon at bounding box center [357, 717] width 15 height 15
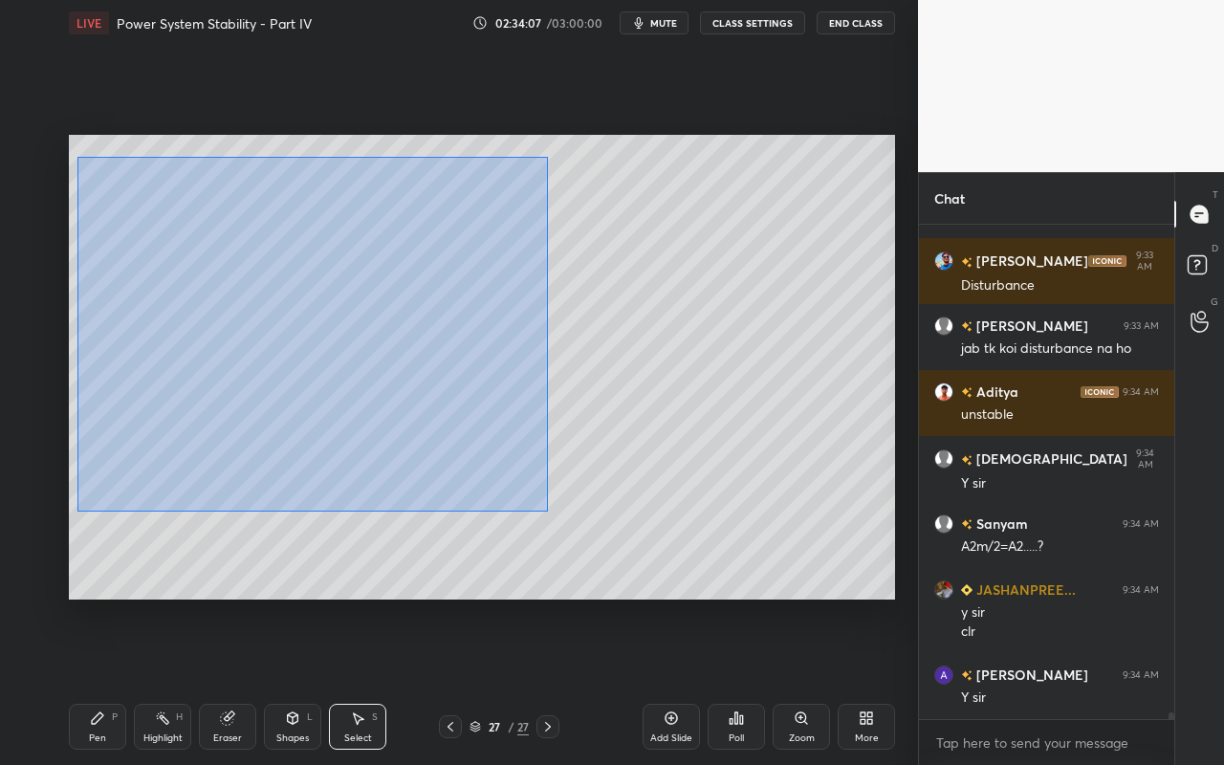
drag, startPoint x: 81, startPoint y: 162, endPoint x: 629, endPoint y: 538, distance: 664.8
click at [631, 542] on div "0 ° Undo Copy Paste here Duplicate Duplicate to new slide Delete" at bounding box center [482, 367] width 826 height 465
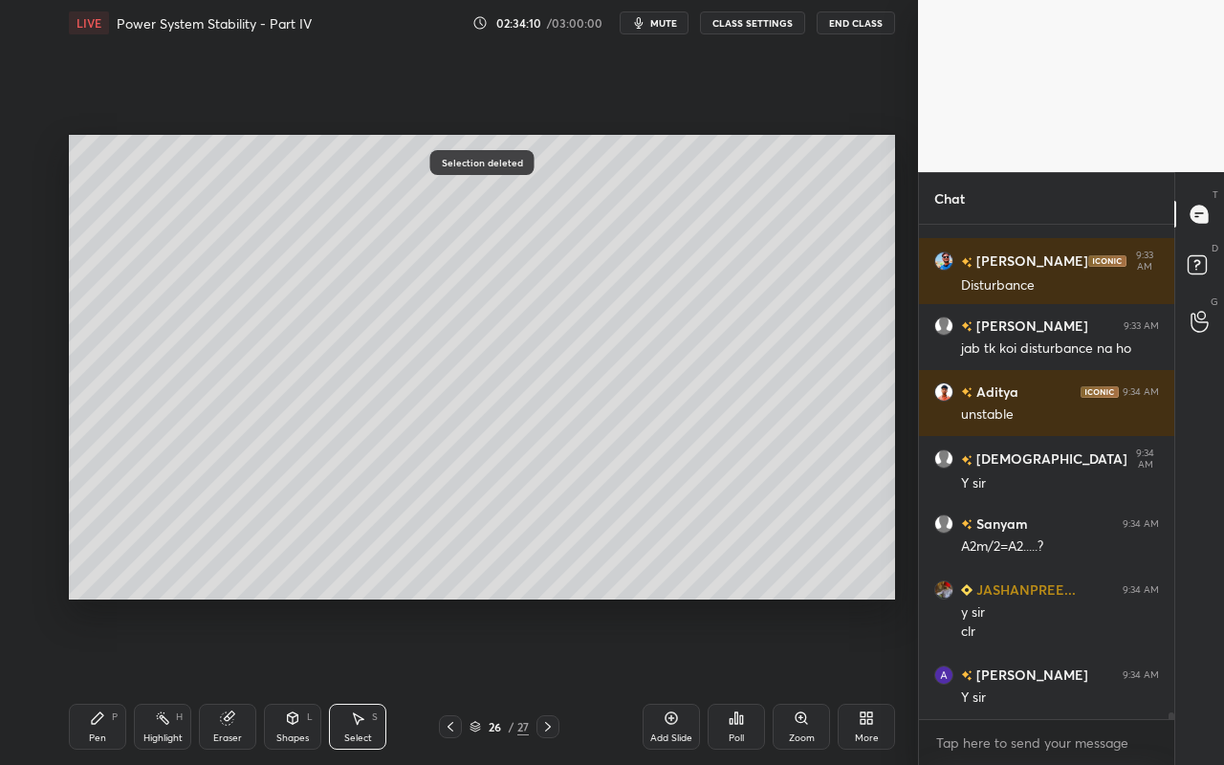
click at [366, 680] on div "Select S" at bounding box center [357, 727] width 57 height 46
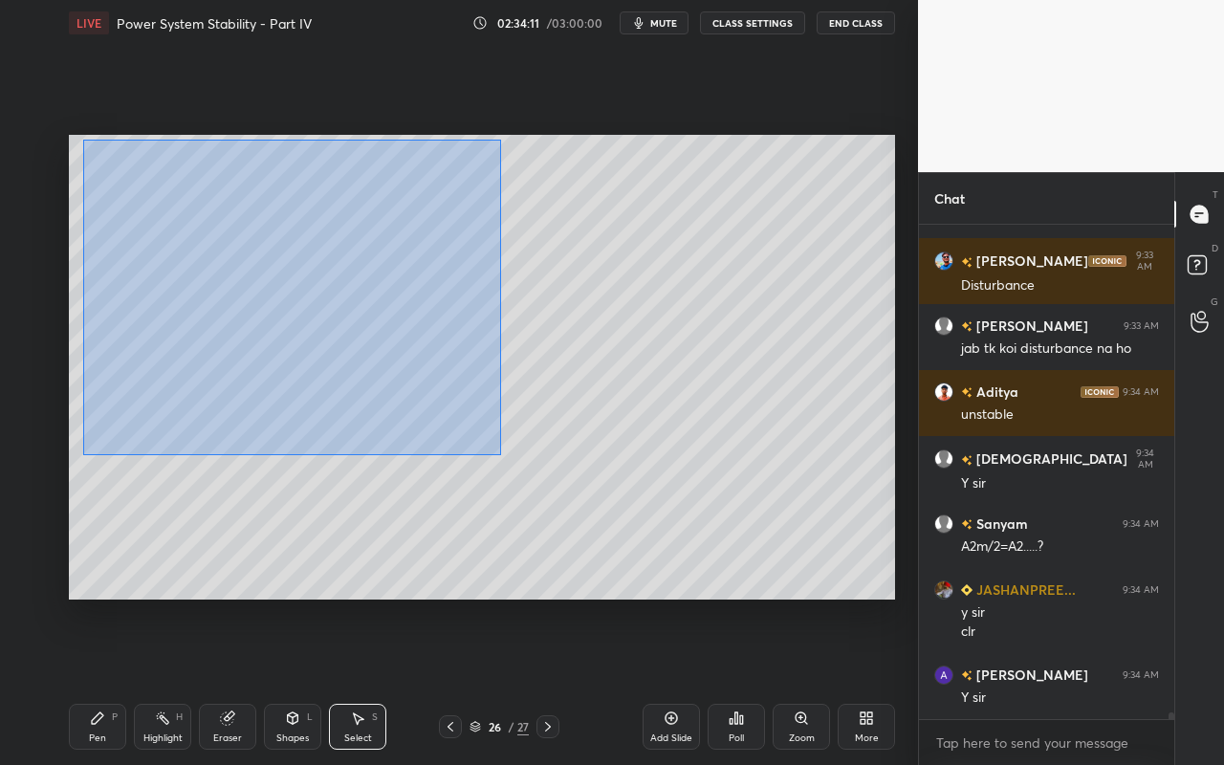
drag, startPoint x: 83, startPoint y: 139, endPoint x: 498, endPoint y: 454, distance: 521.2
click at [499, 457] on div "0 ° Undo Copy Paste here Duplicate Duplicate to new slide Delete" at bounding box center [482, 367] width 826 height 465
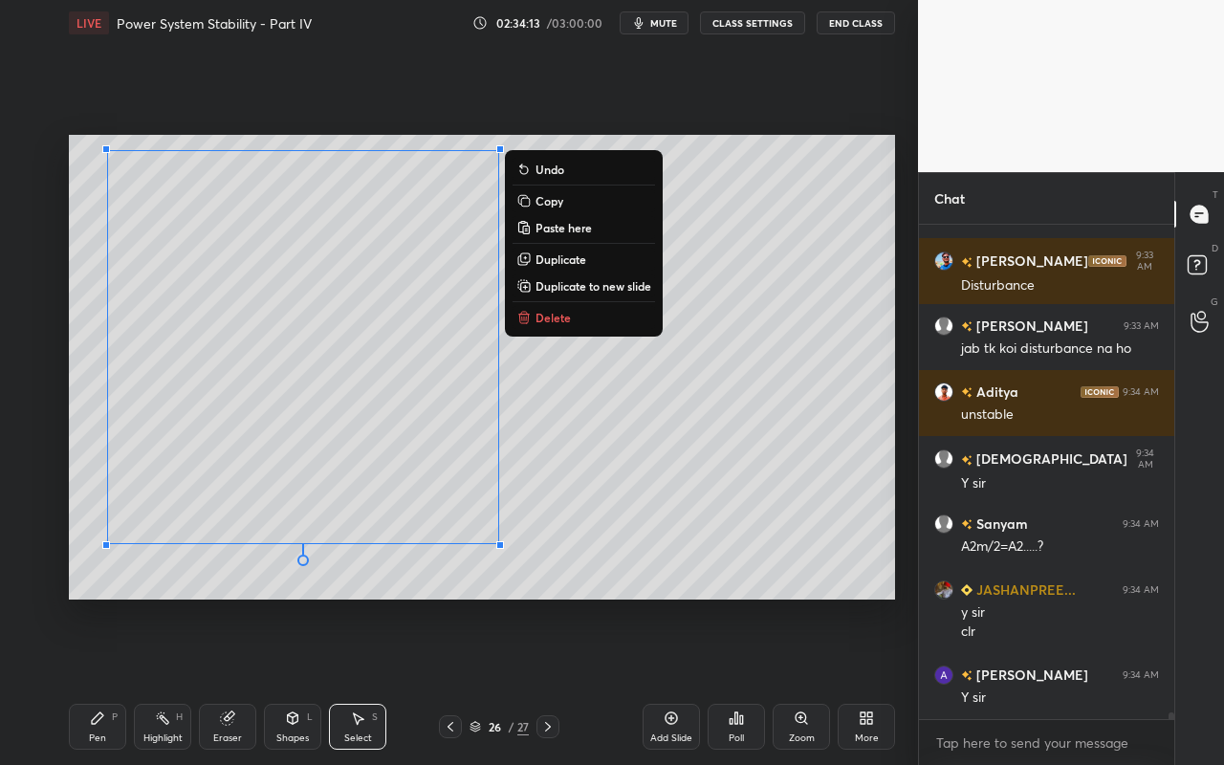
click at [556, 206] on p "Copy" at bounding box center [549, 200] width 28 height 15
click at [802, 467] on div "0 ° Undo Copy Paste here Duplicate Duplicate to new slide Delete" at bounding box center [482, 367] width 826 height 465
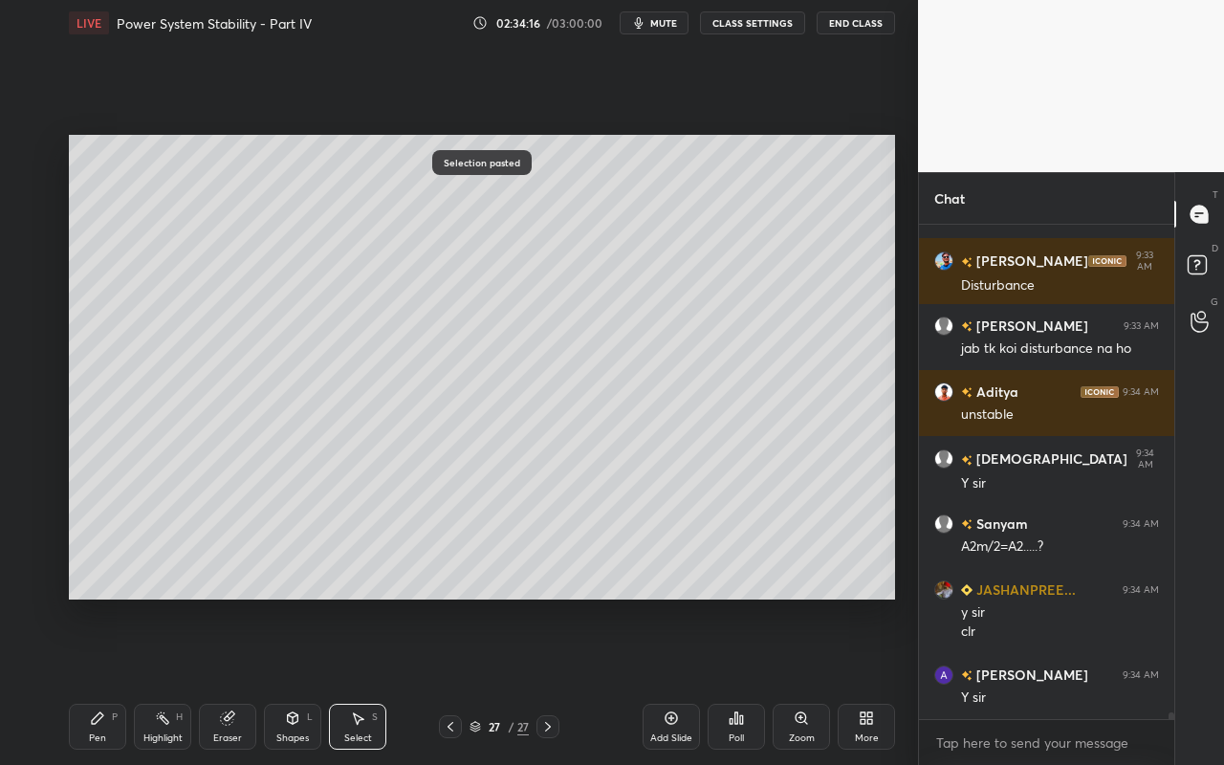
click at [97, 680] on div "Pen" at bounding box center [97, 738] width 17 height 10
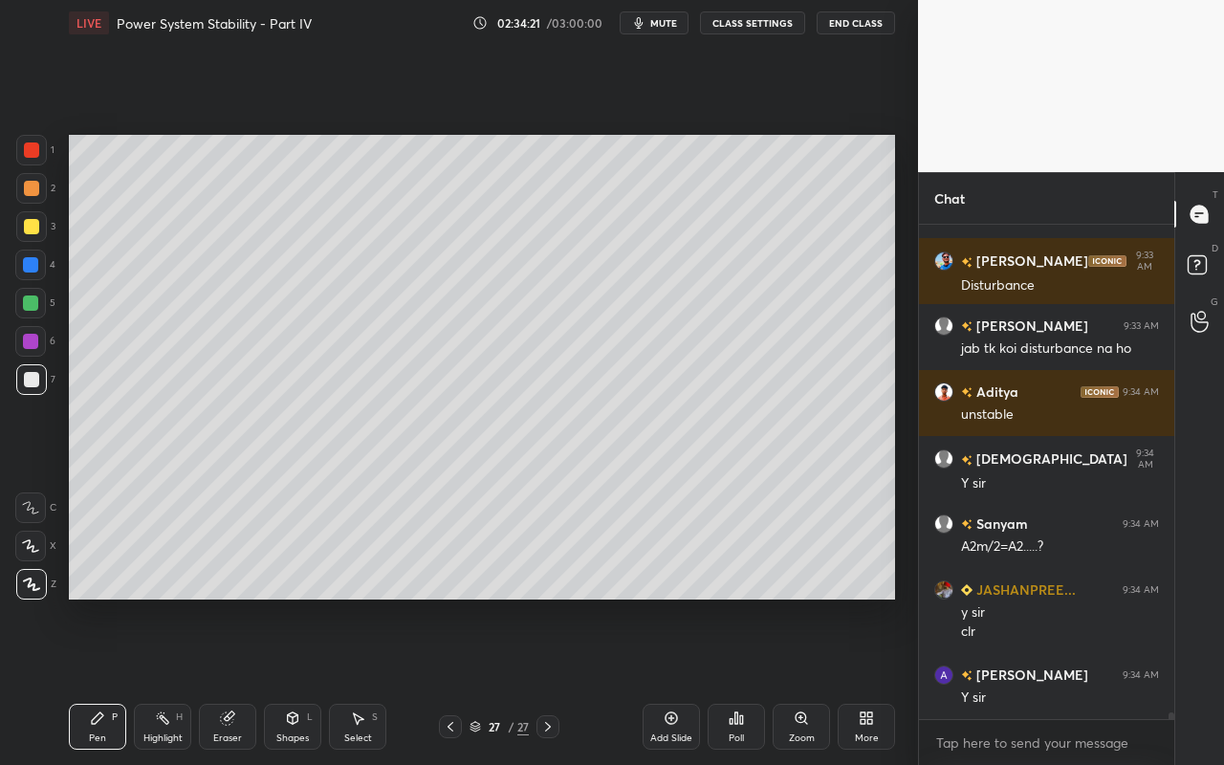
drag, startPoint x: 152, startPoint y: 719, endPoint x: 180, endPoint y: 617, distance: 106.0
click at [160, 680] on div "Highlight H" at bounding box center [162, 727] width 57 height 46
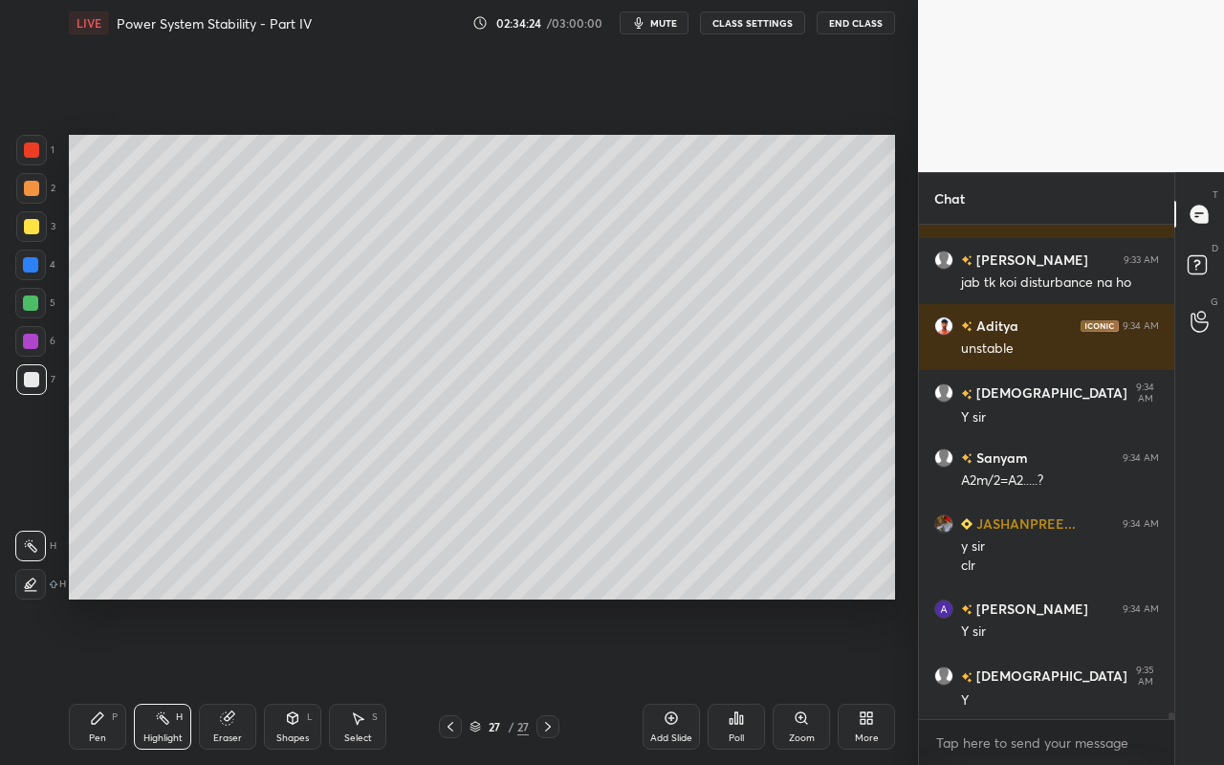
scroll to position [34488, 0]
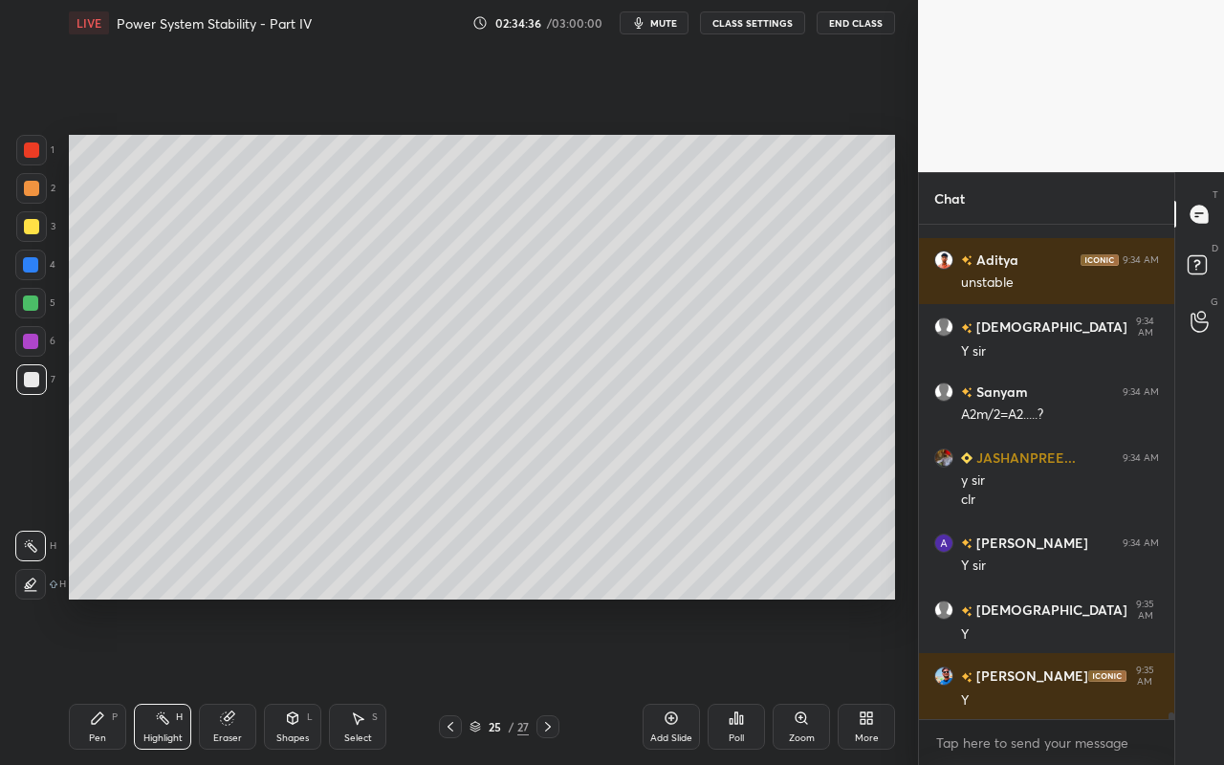
click at [370, 680] on div "Select S" at bounding box center [357, 727] width 57 height 46
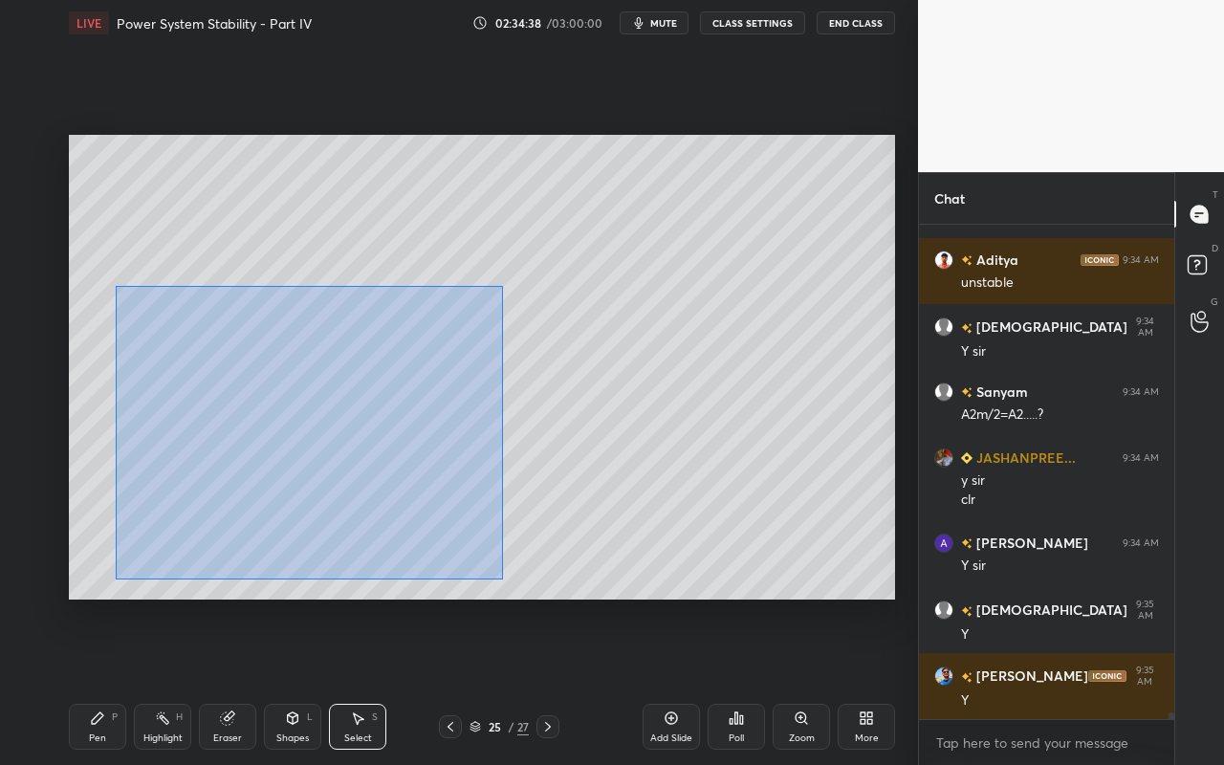
drag, startPoint x: 115, startPoint y: 286, endPoint x: 502, endPoint y: 582, distance: 487.6
click at [503, 582] on div "0 ° Undo Copy Paste here Duplicate Duplicate to new slide Delete" at bounding box center [482, 367] width 826 height 465
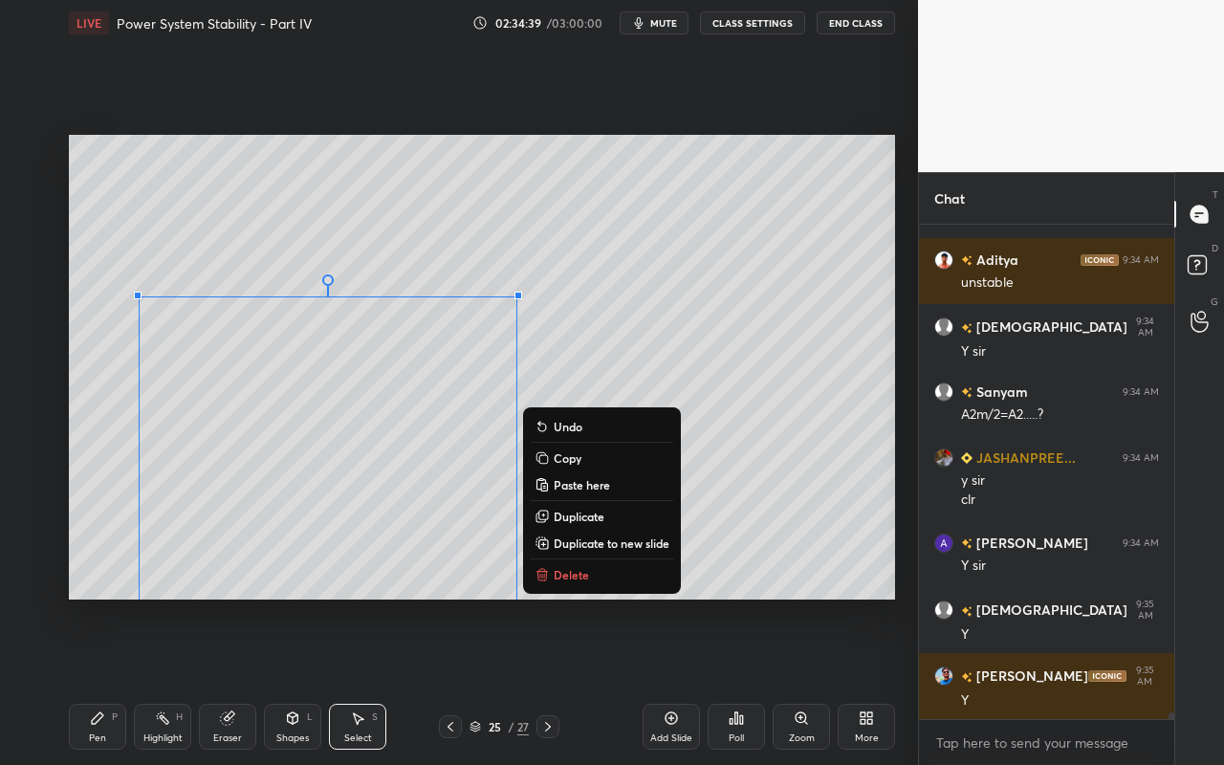
drag, startPoint x: 575, startPoint y: 465, endPoint x: 576, endPoint y: 430, distance: 34.5
click at [575, 465] on p "Copy" at bounding box center [568, 457] width 28 height 15
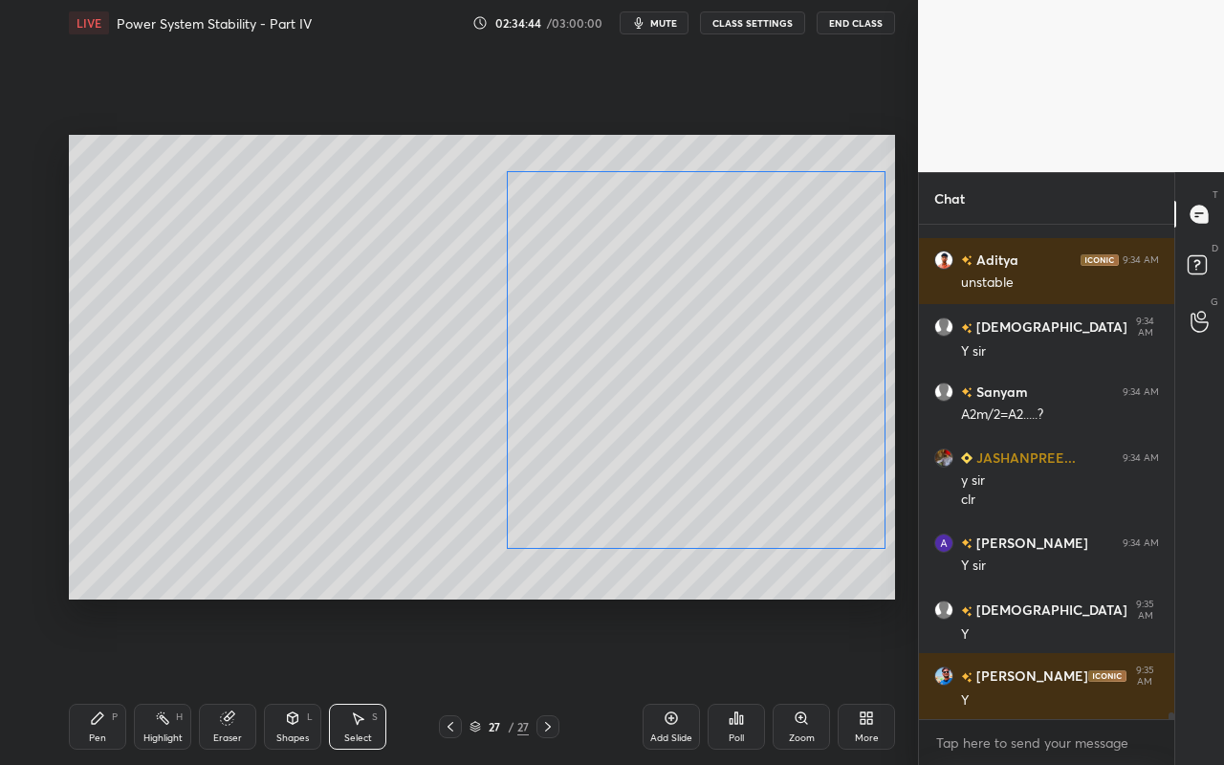
drag, startPoint x: 492, startPoint y: 426, endPoint x: 735, endPoint y: 361, distance: 251.4
click at [731, 344] on div "0 ° Undo Copy Paste here Duplicate Duplicate to new slide Delete" at bounding box center [482, 367] width 826 height 465
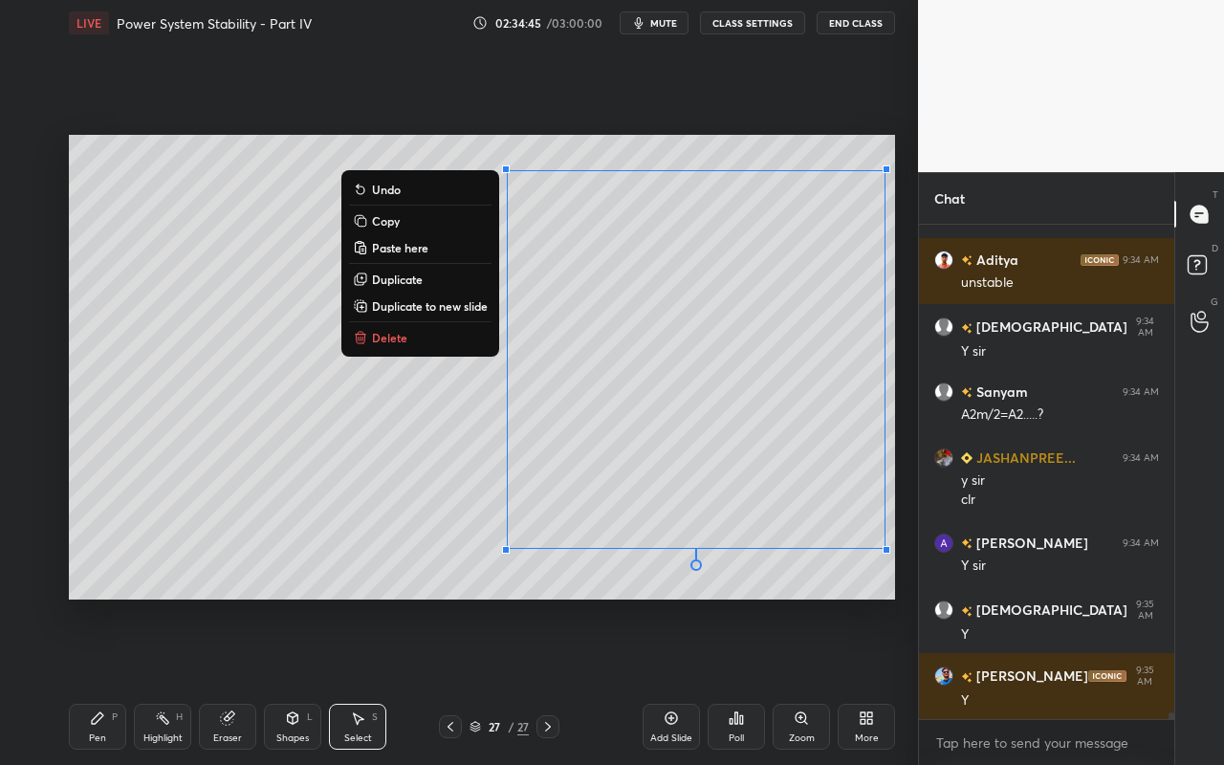
click at [398, 517] on div "0 ° Undo Copy Paste here Duplicate Duplicate to new slide Delete" at bounding box center [482, 367] width 826 height 465
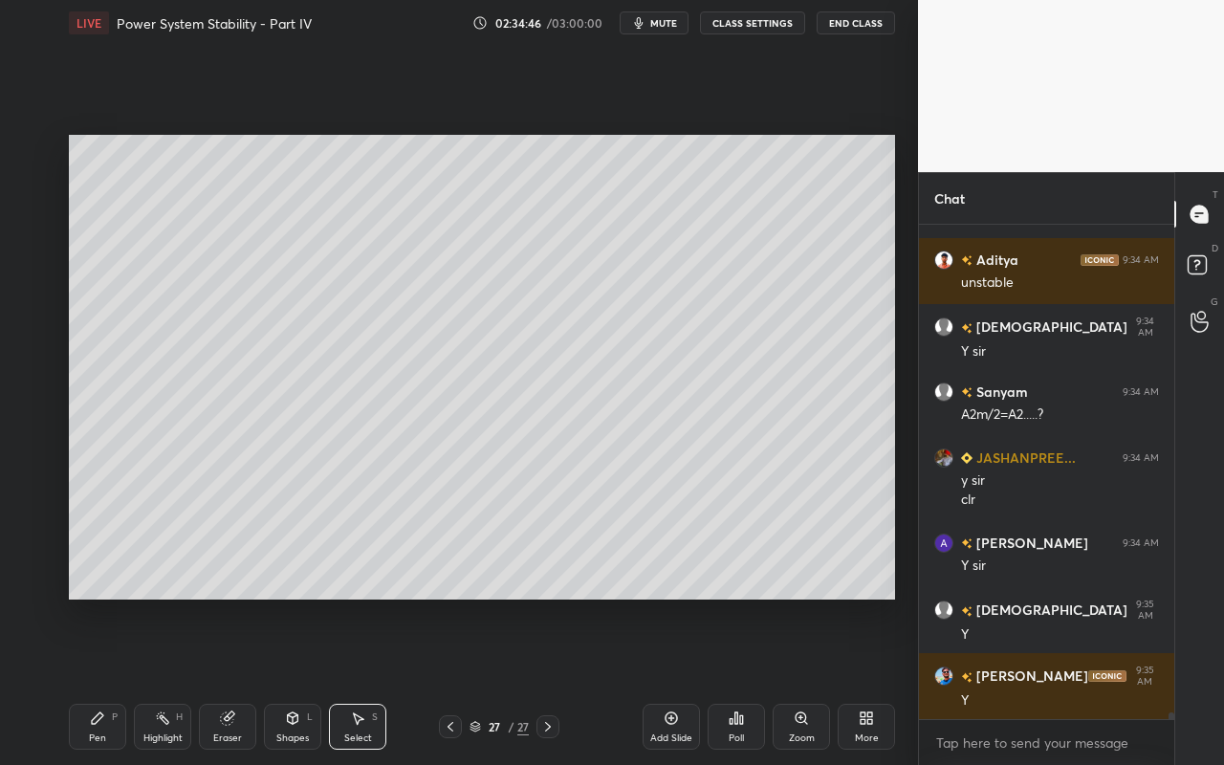
click at [239, 680] on div "Eraser" at bounding box center [227, 738] width 29 height 10
click at [29, 513] on icon at bounding box center [30, 507] width 15 height 15
click at [31, 544] on icon at bounding box center [32, 546] width 11 height 10
click at [34, 554] on div at bounding box center [30, 546] width 31 height 31
click at [37, 488] on div "E" at bounding box center [35, 504] width 40 height 38
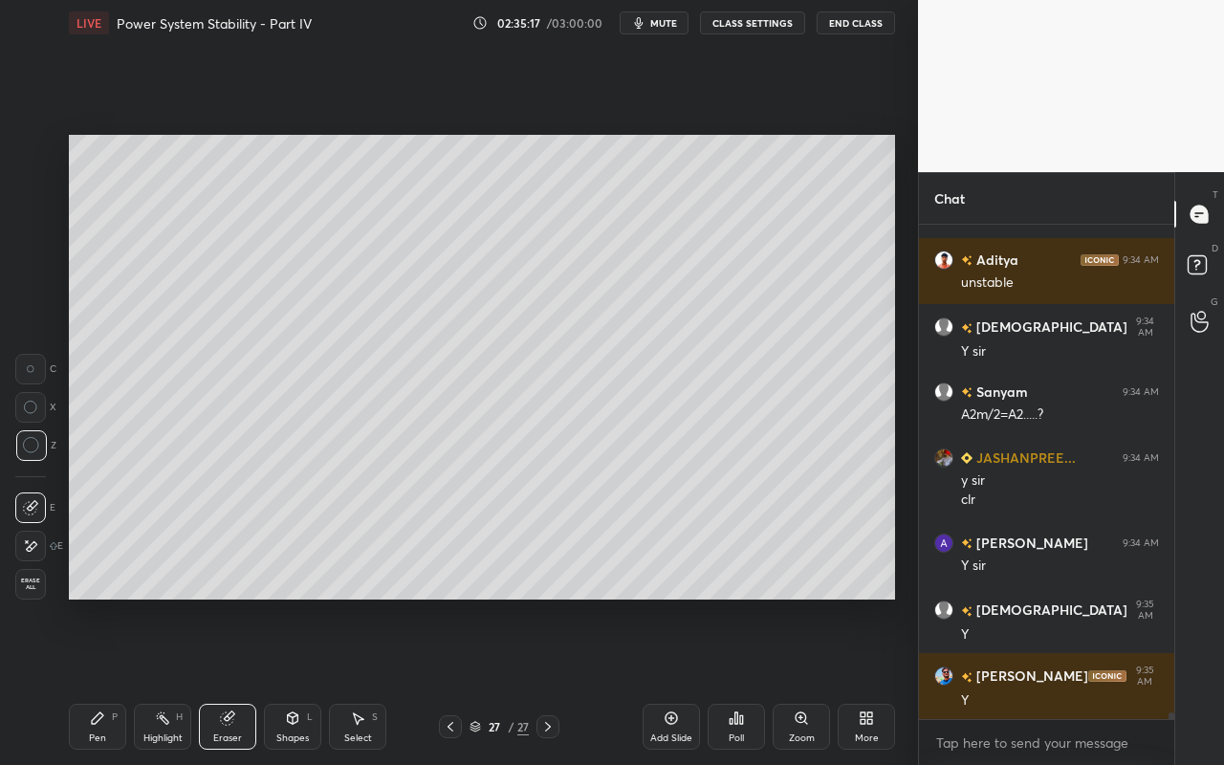
click at [221, 680] on div "Eraser" at bounding box center [227, 738] width 29 height 10
click at [166, 680] on div "Highlight" at bounding box center [162, 738] width 39 height 10
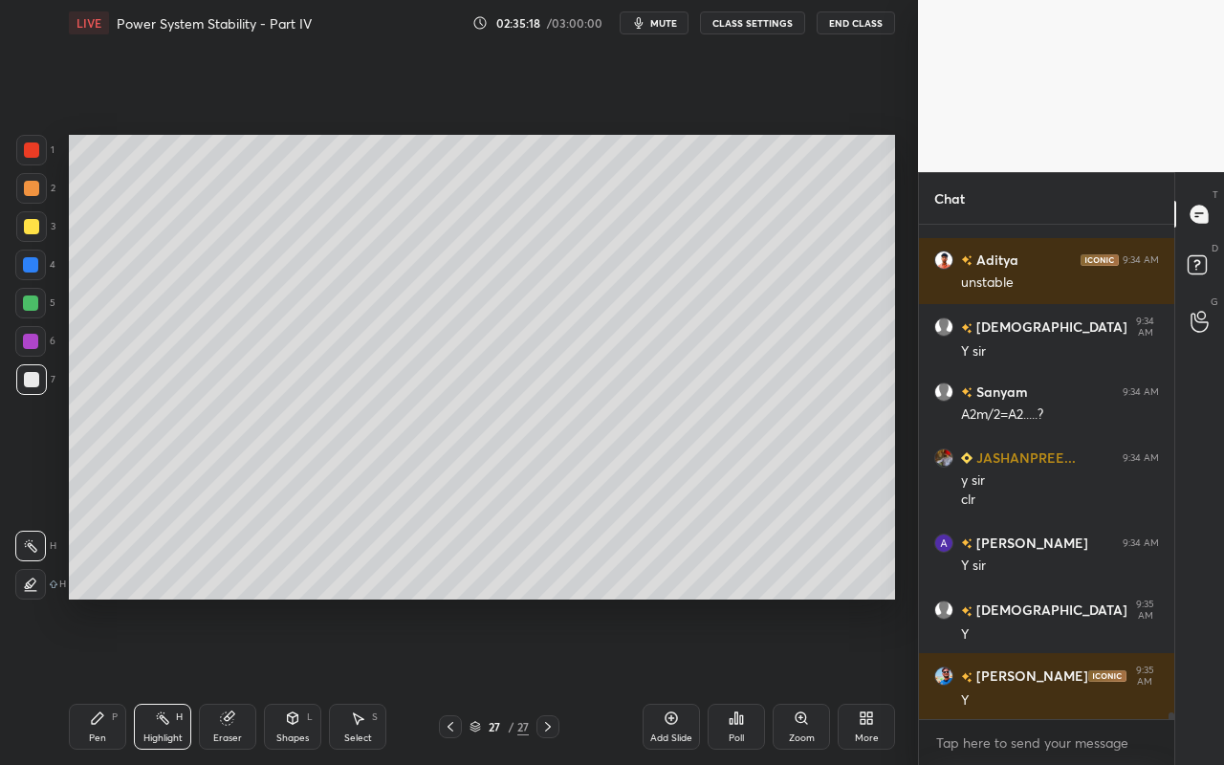
drag, startPoint x: 165, startPoint y: 731, endPoint x: 258, endPoint y: 618, distance: 146.8
click at [167, 680] on div "Highlight H" at bounding box center [162, 727] width 57 height 46
click at [296, 680] on div "Shapes" at bounding box center [292, 738] width 33 height 10
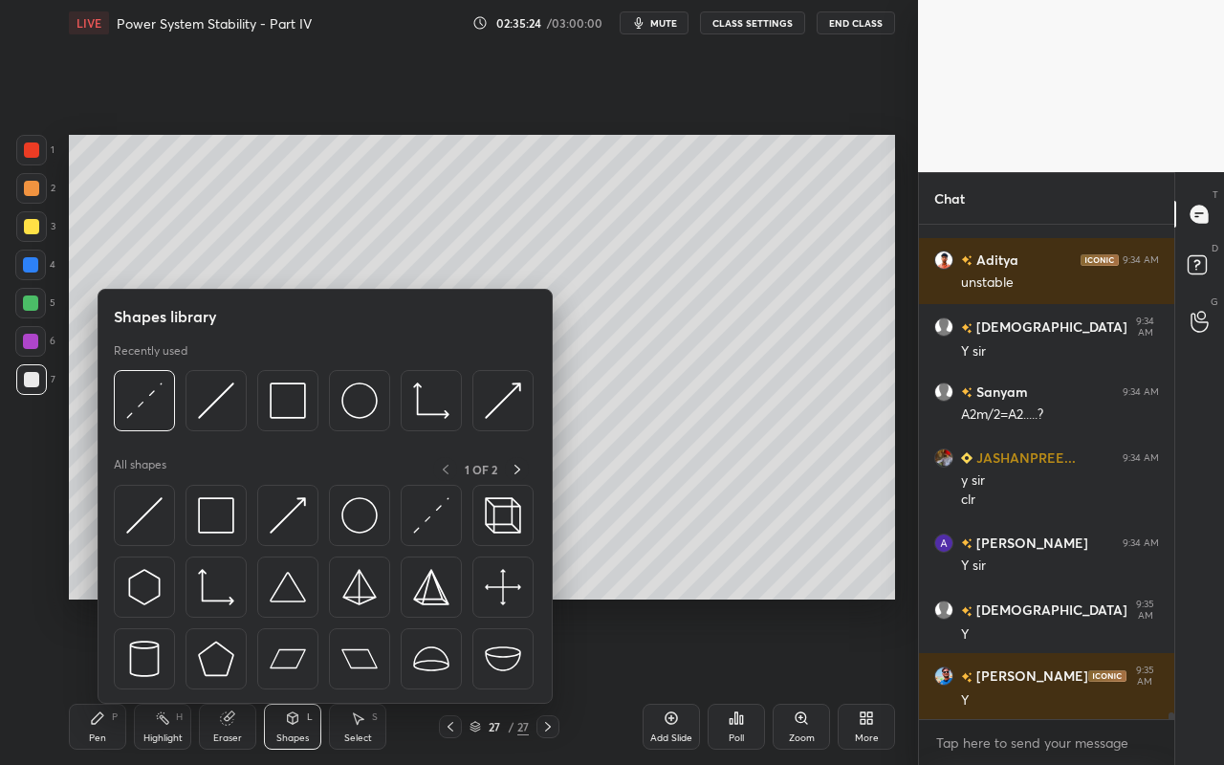
click at [163, 680] on div "Highlight H" at bounding box center [162, 727] width 57 height 46
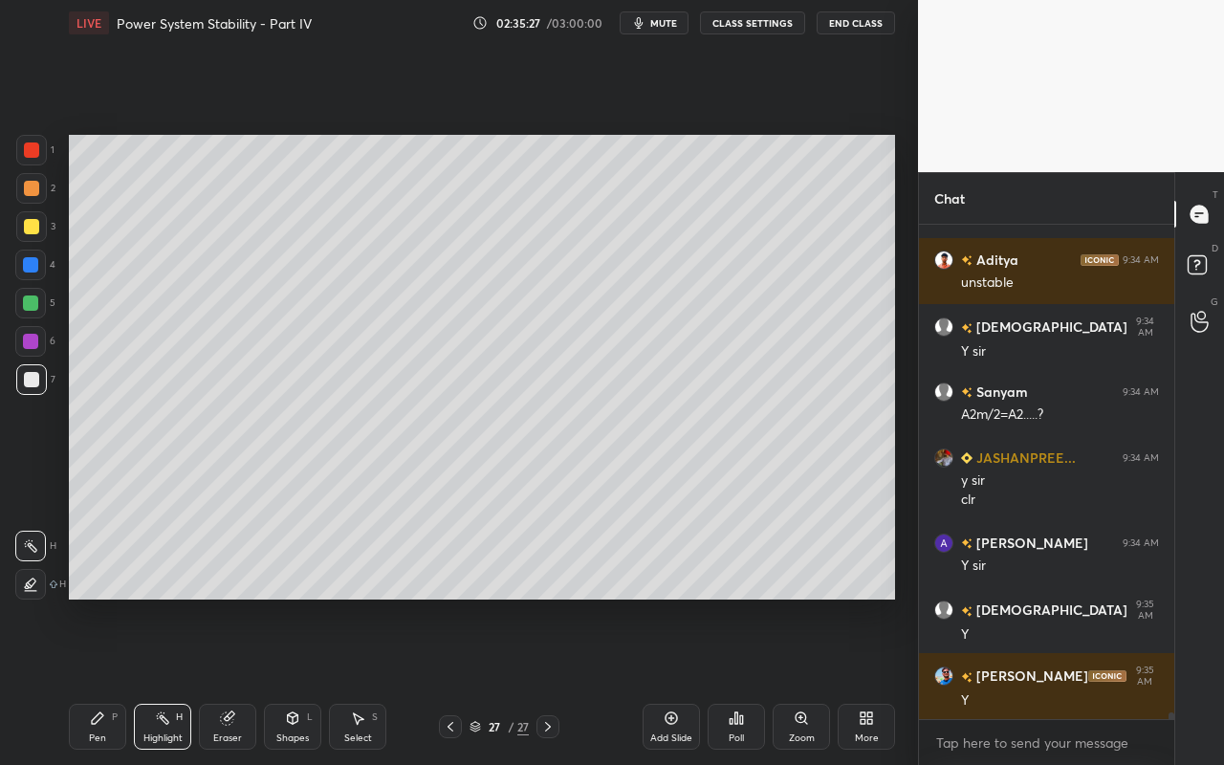
click at [294, 680] on div "Shapes" at bounding box center [292, 738] width 33 height 10
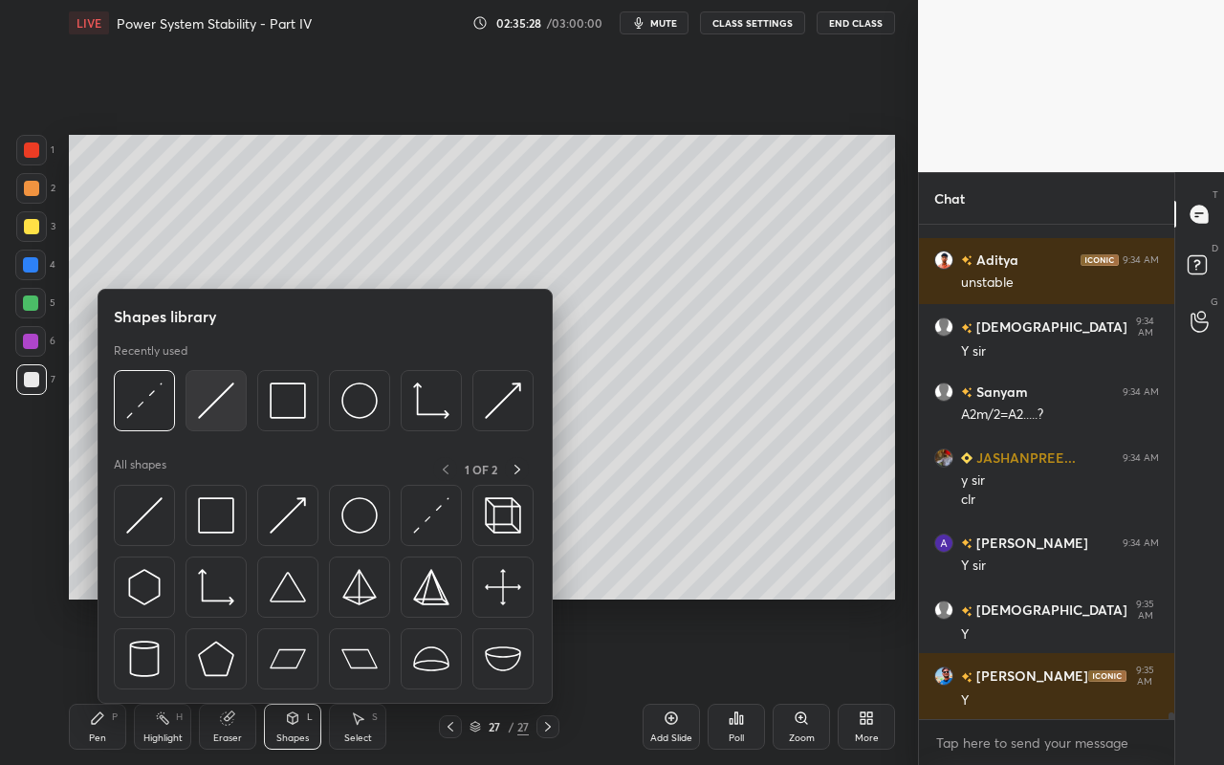
click at [224, 392] on img at bounding box center [216, 400] width 36 height 36
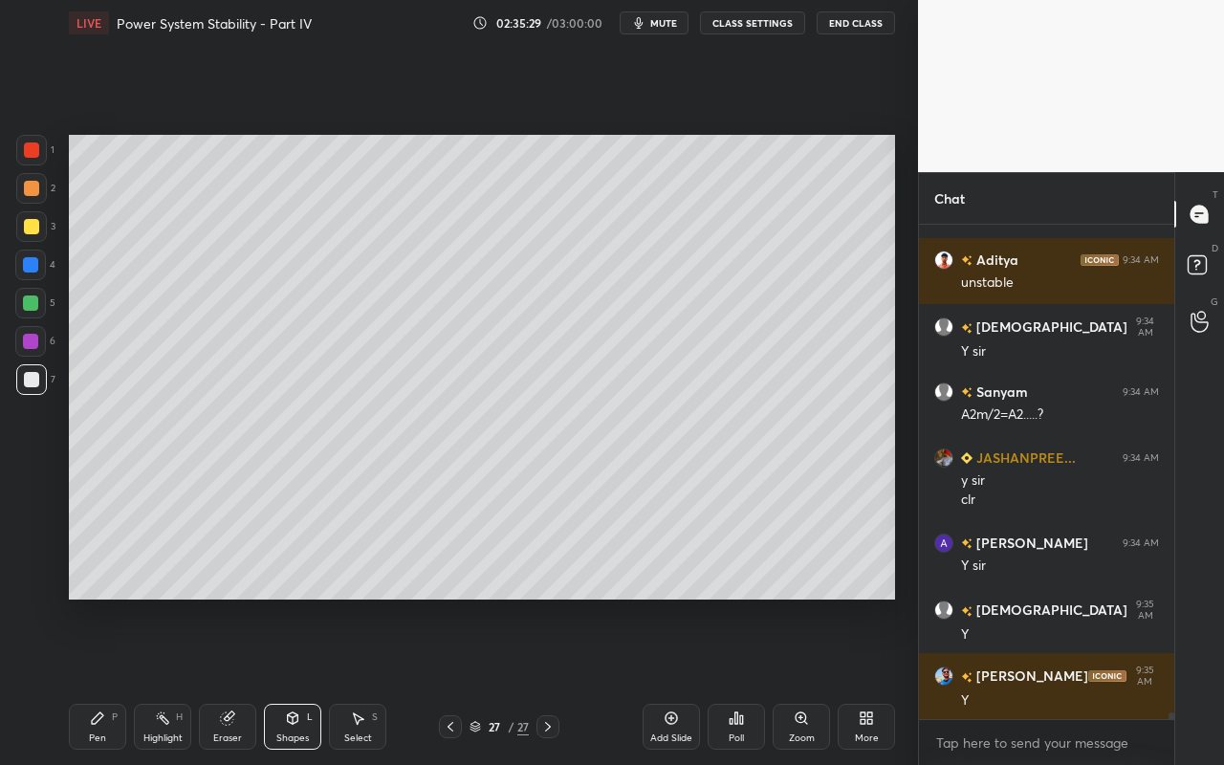
click at [32, 188] on div at bounding box center [31, 188] width 15 height 15
drag, startPoint x: 172, startPoint y: 739, endPoint x: 181, endPoint y: 697, distance: 42.9
click at [176, 680] on div "Highlight" at bounding box center [162, 738] width 39 height 10
click at [293, 680] on div "Shapes" at bounding box center [292, 738] width 33 height 10
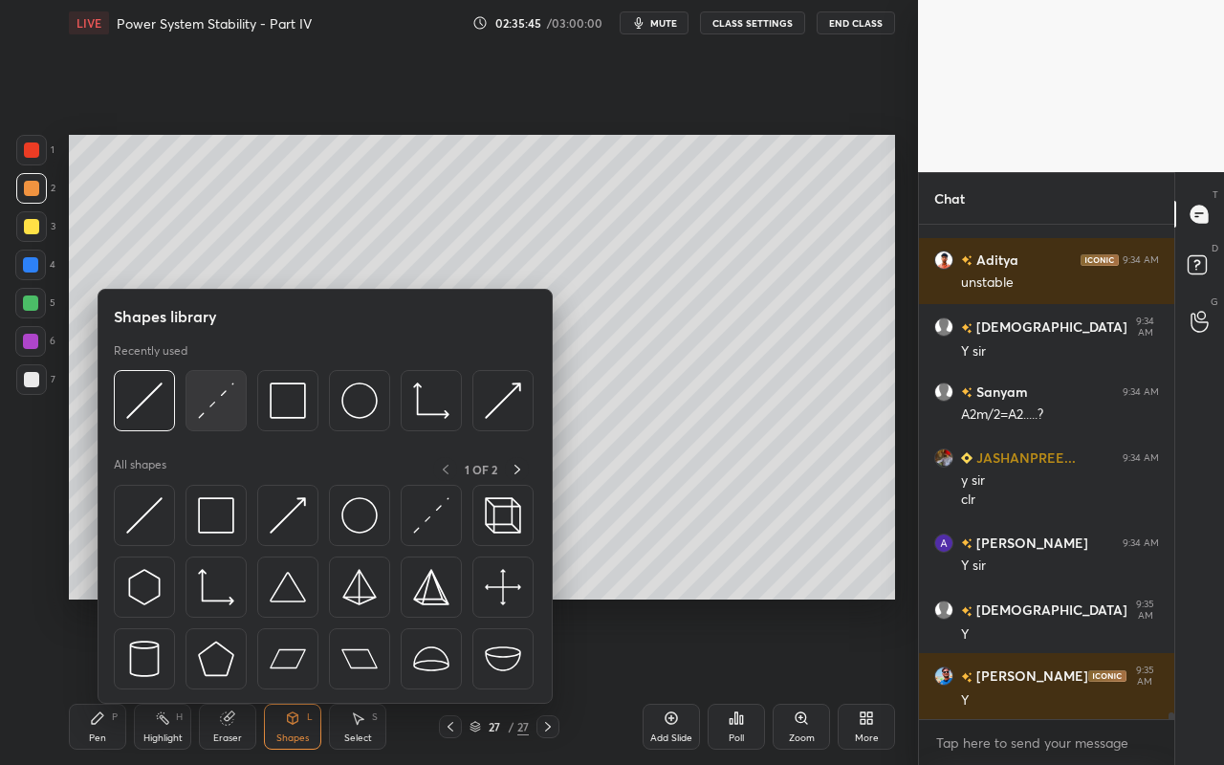
click at [206, 415] on img at bounding box center [216, 400] width 36 height 36
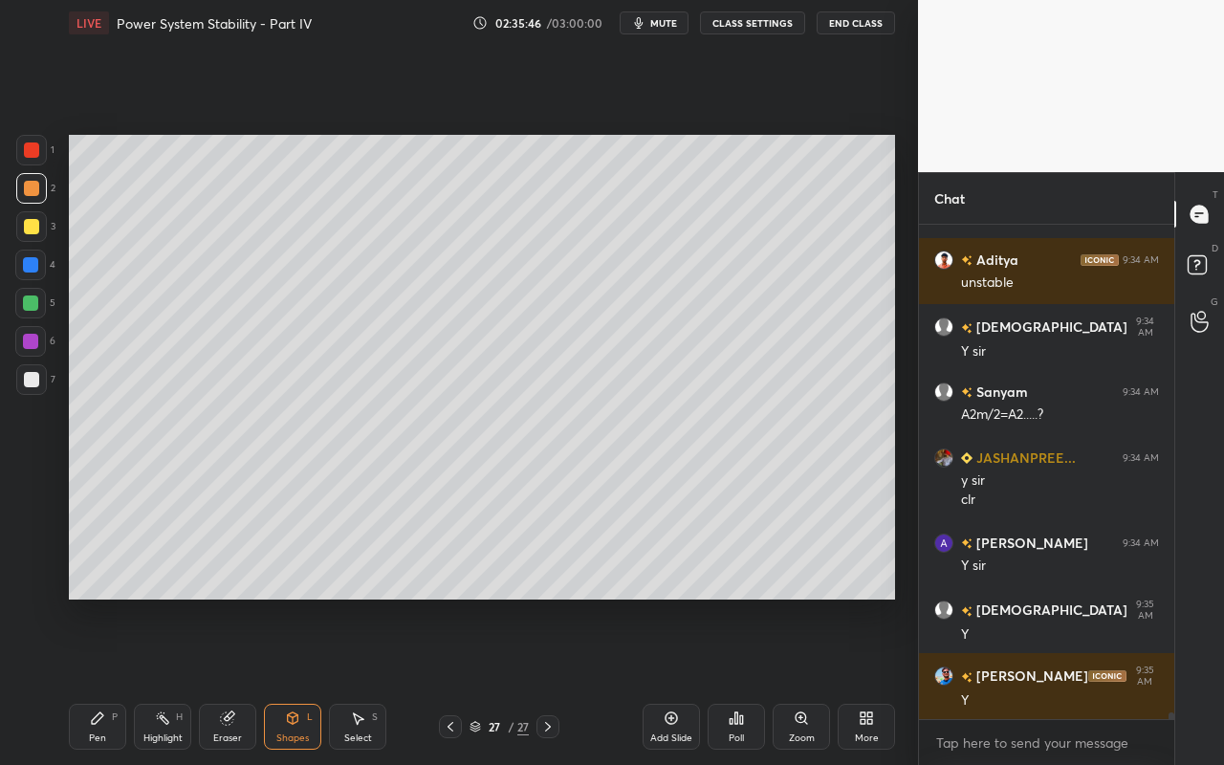
drag, startPoint x: 28, startPoint y: 149, endPoint x: 40, endPoint y: 153, distance: 13.0
click at [28, 149] on div at bounding box center [31, 149] width 15 height 15
drag, startPoint x: 157, startPoint y: 720, endPoint x: 169, endPoint y: 706, distance: 18.3
click at [158, 680] on icon at bounding box center [162, 717] width 15 height 15
click at [24, 585] on icon at bounding box center [30, 583] width 15 height 15
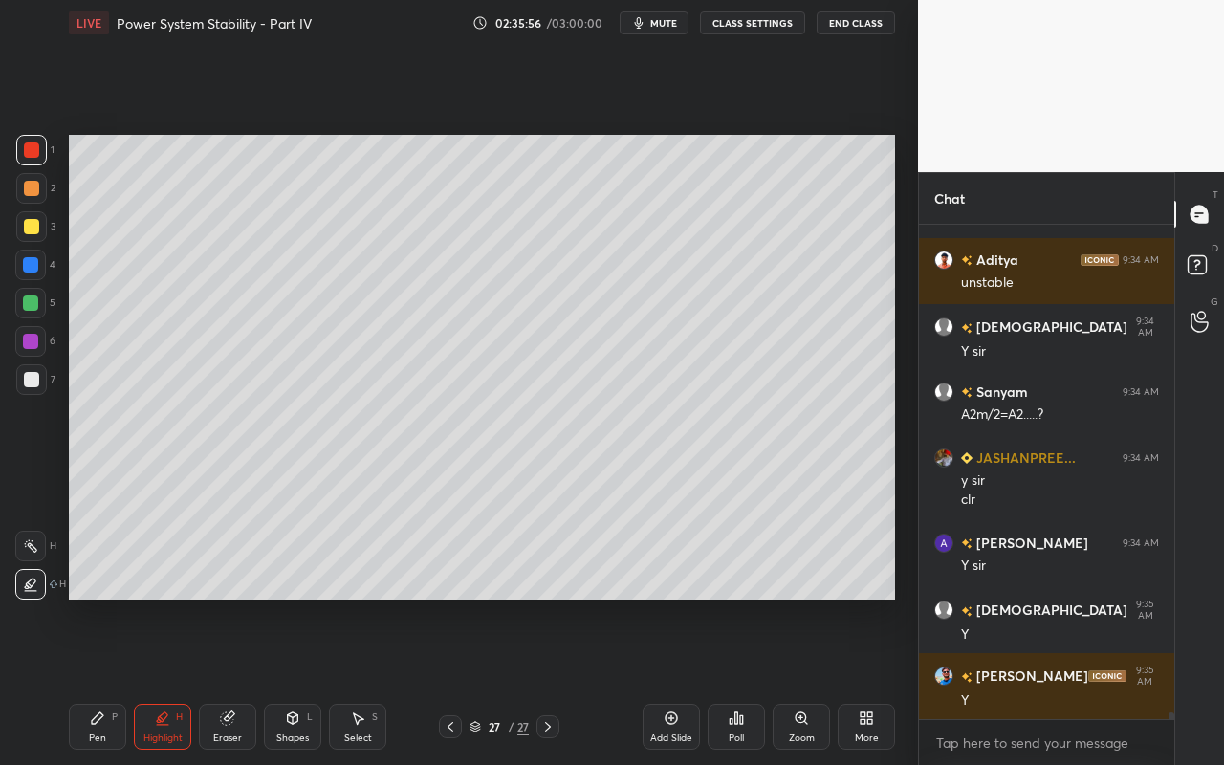
drag, startPoint x: 221, startPoint y: 734, endPoint x: 234, endPoint y: 698, distance: 38.7
click at [221, 680] on div "Eraser" at bounding box center [227, 738] width 29 height 10
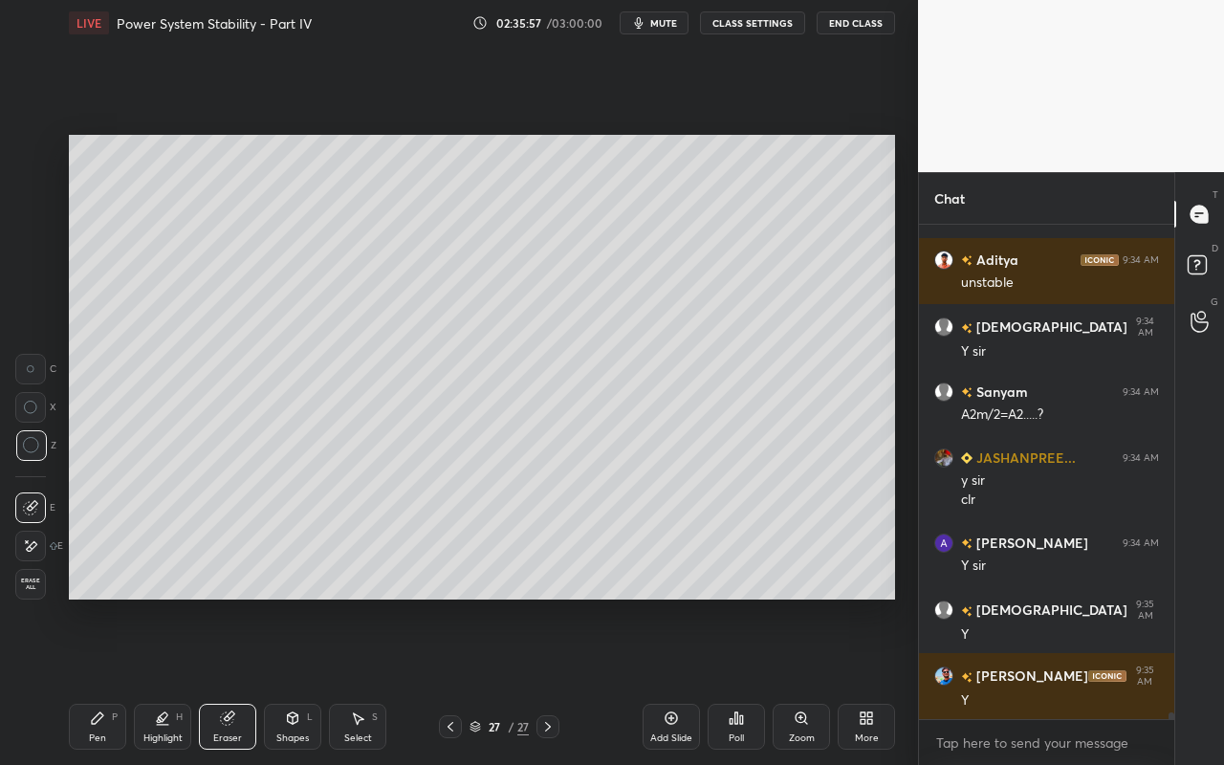
drag, startPoint x: 34, startPoint y: 375, endPoint x: 57, endPoint y: 367, distance: 24.2
click at [35, 372] on div at bounding box center [30, 369] width 31 height 31
drag, startPoint x: 94, startPoint y: 737, endPoint x: 138, endPoint y: 665, distance: 84.1
click at [94, 680] on div "Pen" at bounding box center [97, 738] width 17 height 10
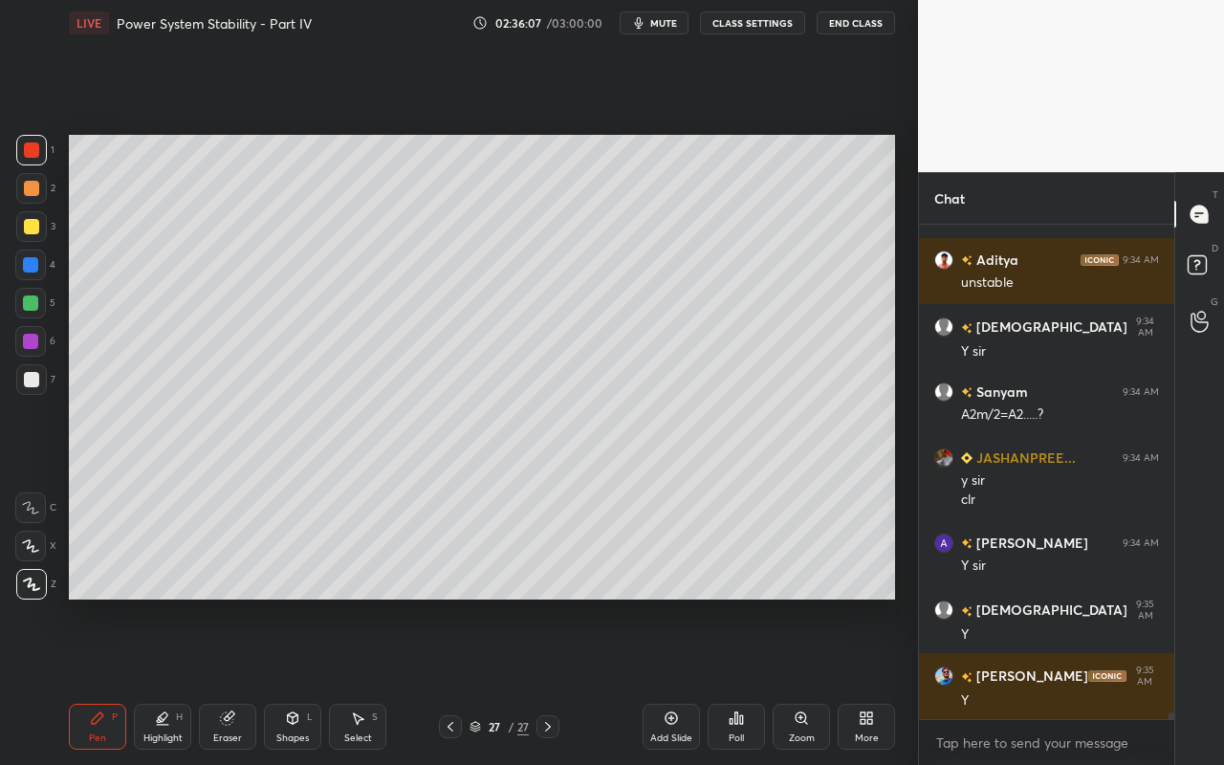
click at [299, 680] on div "Shapes" at bounding box center [292, 738] width 33 height 10
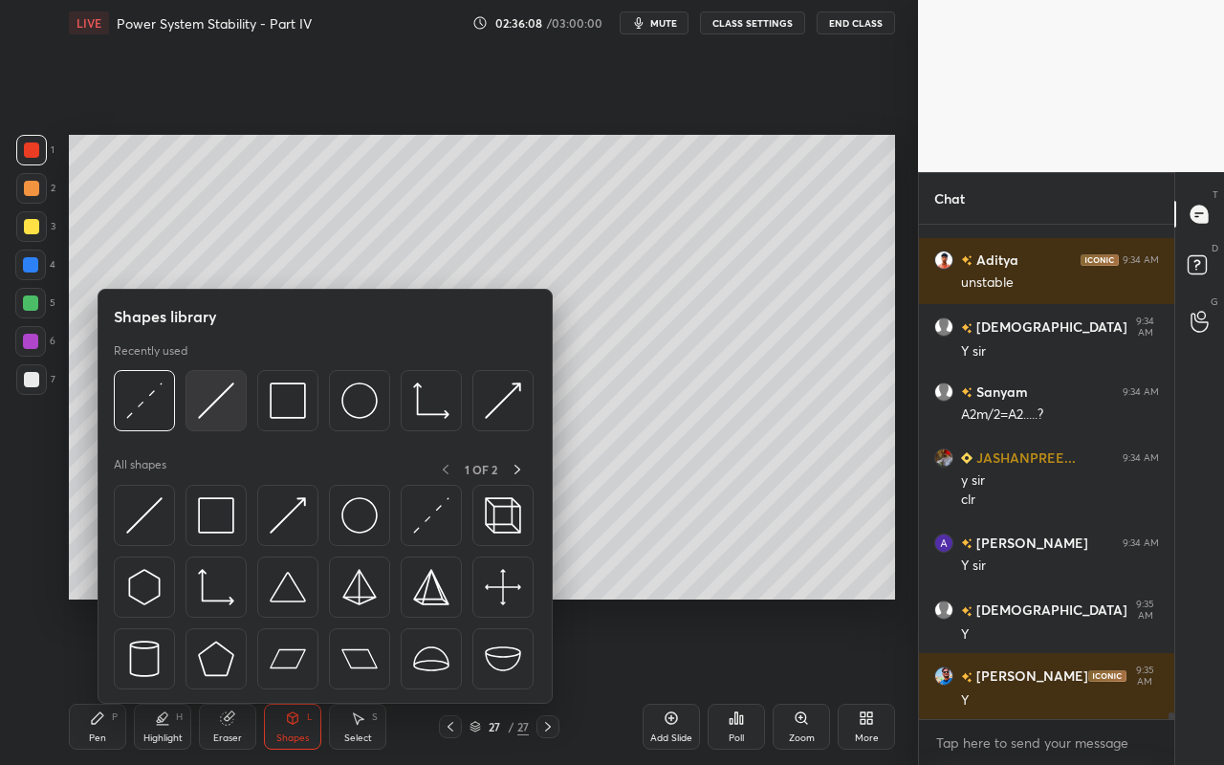
click at [231, 426] on div at bounding box center [215, 400] width 61 height 61
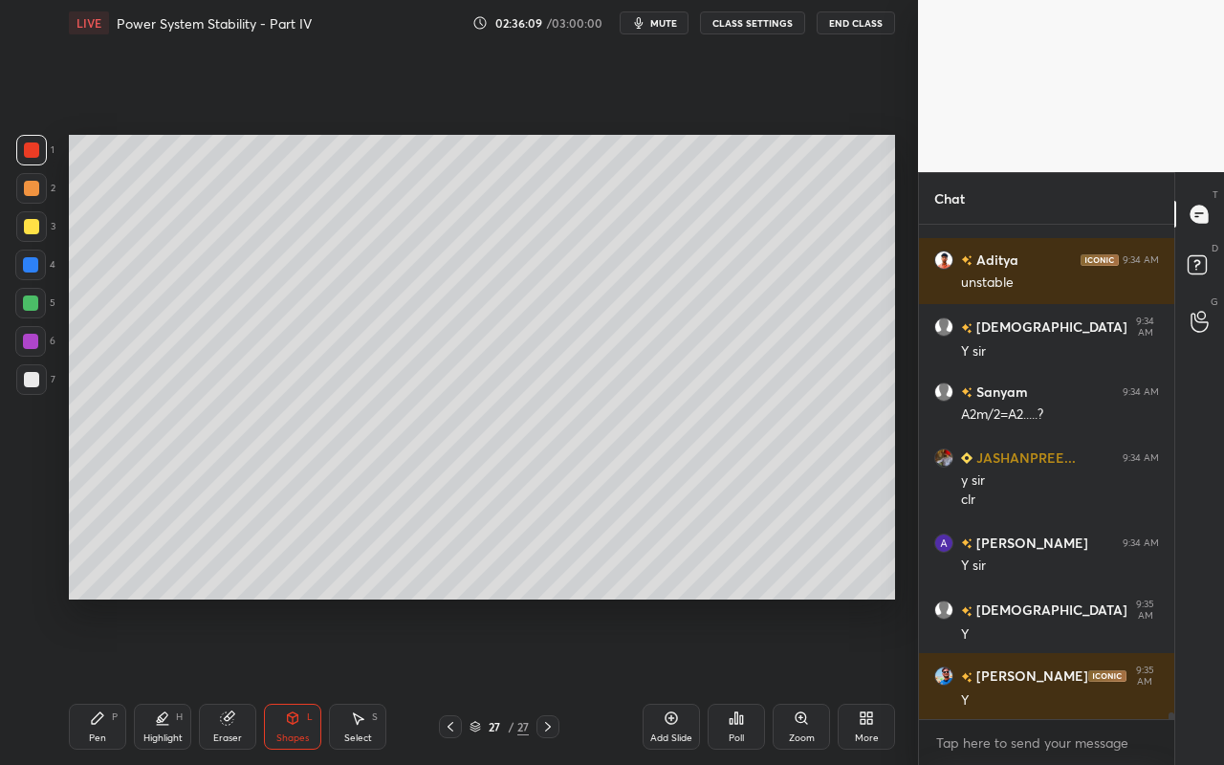
click at [34, 264] on div at bounding box center [30, 264] width 15 height 15
click at [98, 680] on div "Pen" at bounding box center [97, 738] width 17 height 10
click at [157, 680] on div "Highlight" at bounding box center [162, 738] width 39 height 10
drag, startPoint x: 24, startPoint y: 553, endPoint x: 31, endPoint y: 544, distance: 10.9
click at [28, 549] on icon at bounding box center [30, 545] width 15 height 15
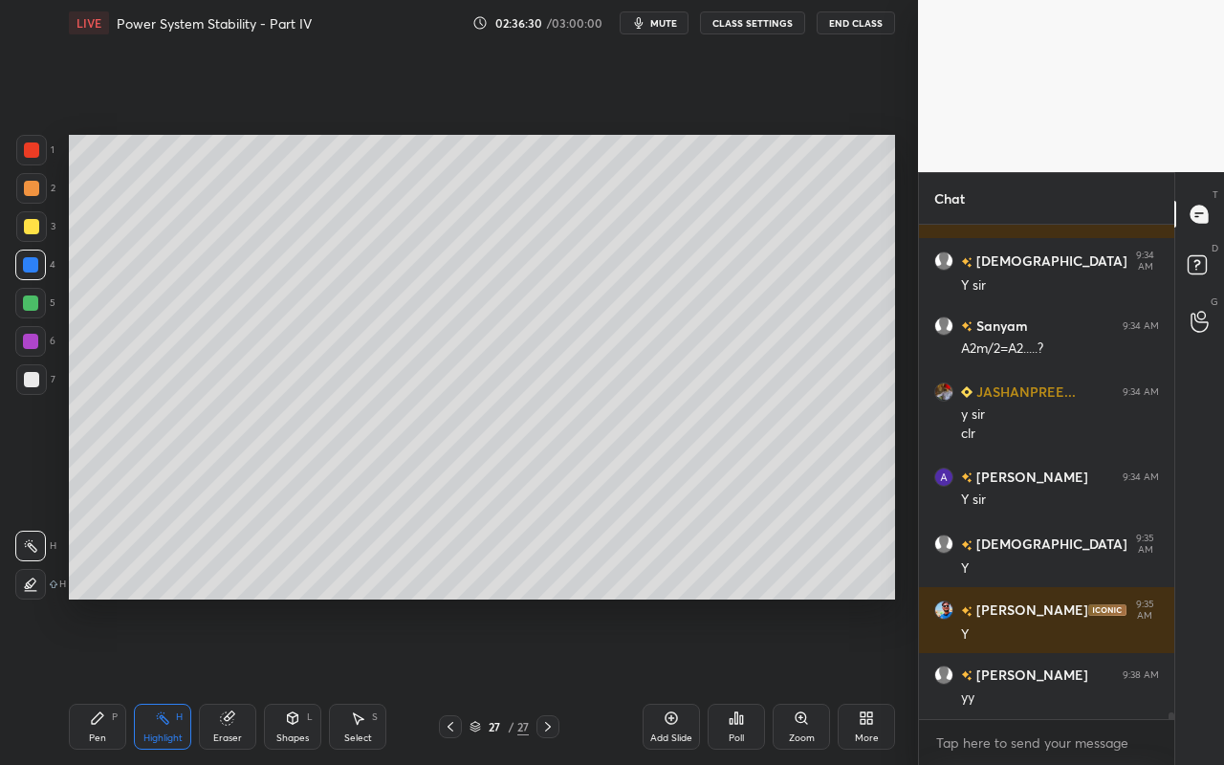
scroll to position [34620, 0]
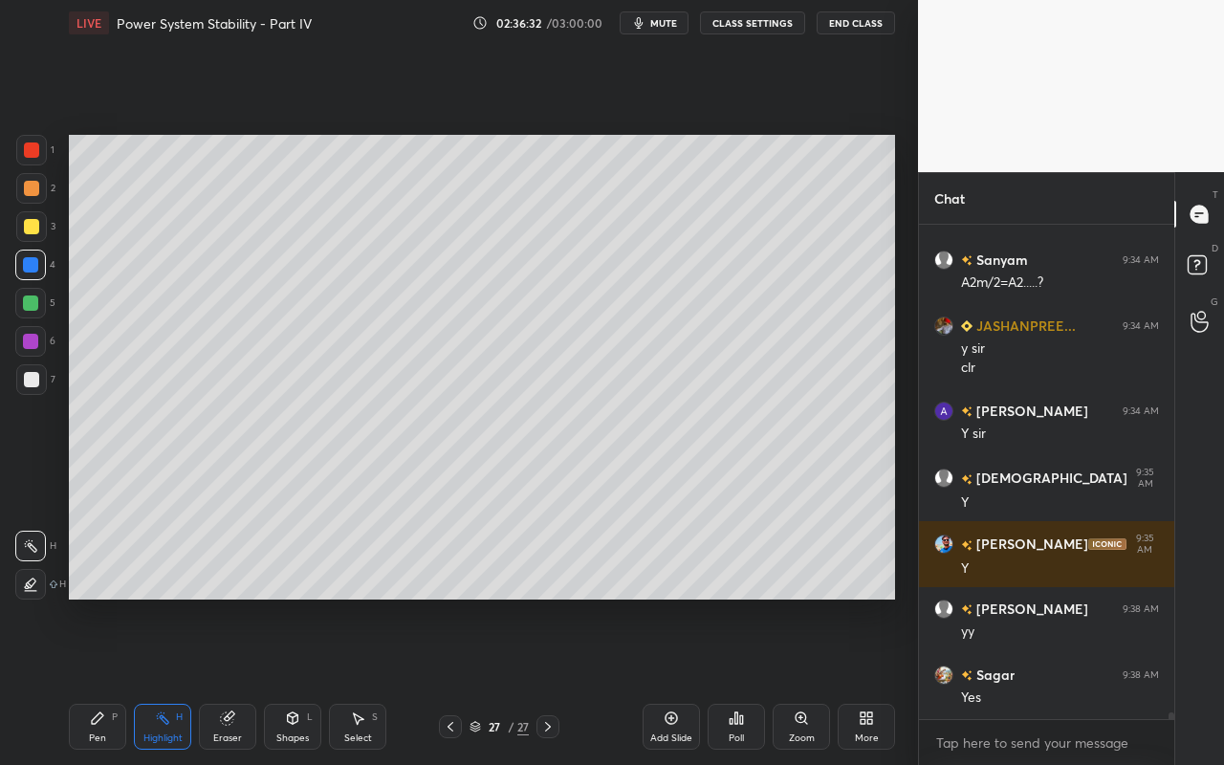
click at [110, 680] on div "Pen P" at bounding box center [97, 727] width 57 height 46
click at [503, 624] on div "Setting up your live class Poll for secs No correct answer Start poll" at bounding box center [481, 367] width 841 height 642
drag, startPoint x: 149, startPoint y: 736, endPoint x: 323, endPoint y: 611, distance: 214.4
click at [151, 680] on div "Highlight" at bounding box center [162, 738] width 39 height 10
click at [95, 680] on div "Pen" at bounding box center [97, 738] width 17 height 10
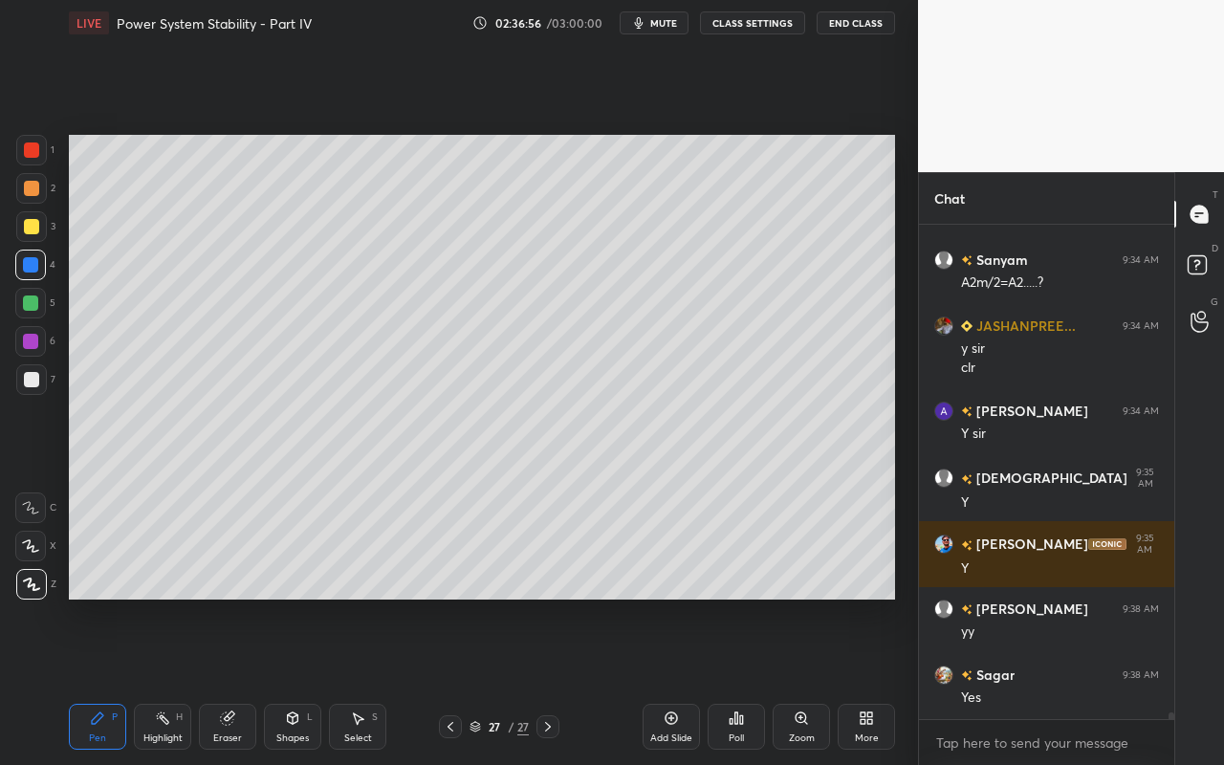
click at [175, 680] on div "Highlight H" at bounding box center [162, 727] width 57 height 46
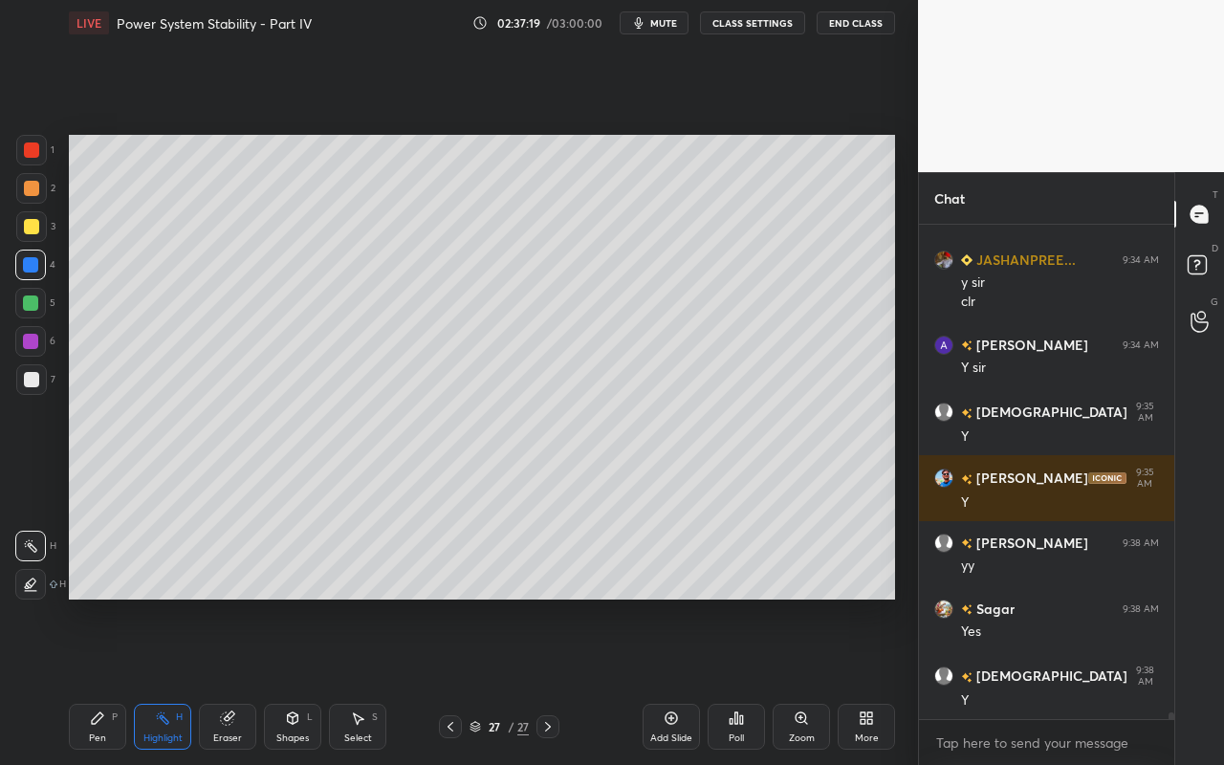
click at [111, 680] on div "Pen P" at bounding box center [97, 727] width 57 height 46
click at [153, 680] on div "Highlight" at bounding box center [162, 738] width 39 height 10
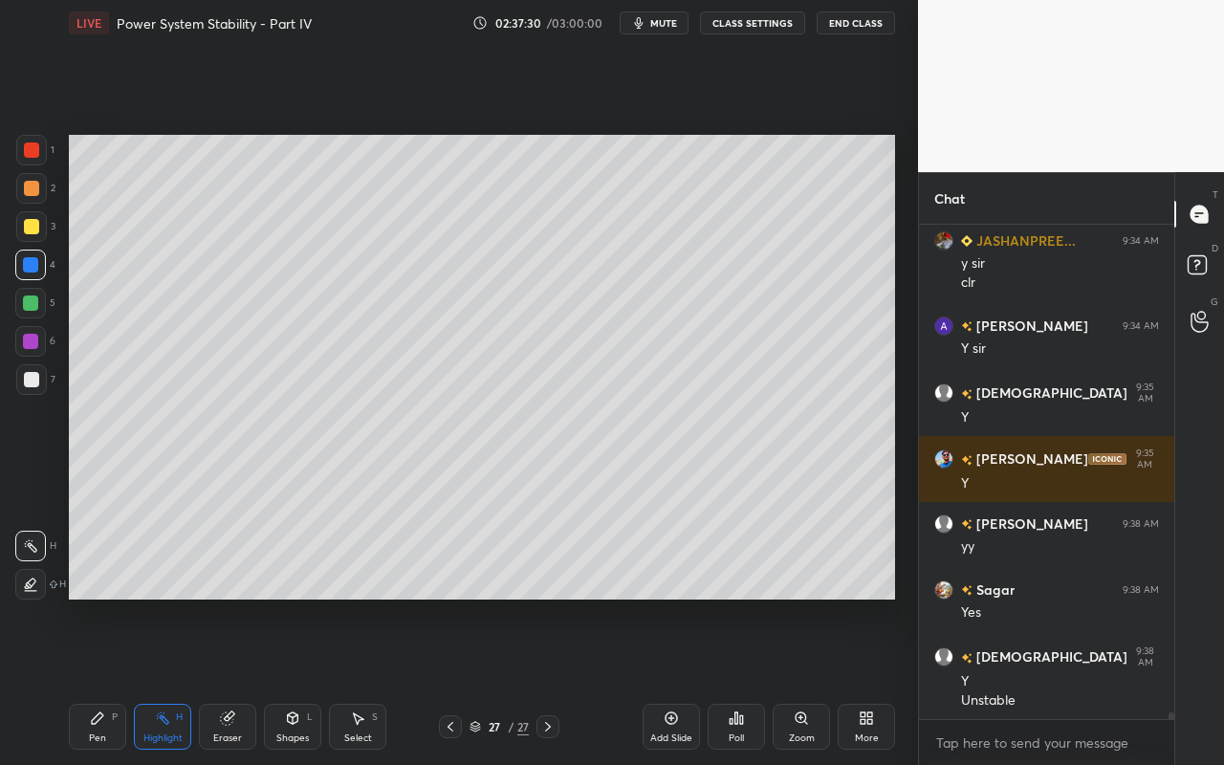
drag, startPoint x: 96, startPoint y: 734, endPoint x: 260, endPoint y: 662, distance: 179.4
click at [102, 680] on div "Pen" at bounding box center [97, 738] width 17 height 10
click at [180, 680] on div "Highlight H" at bounding box center [162, 727] width 57 height 46
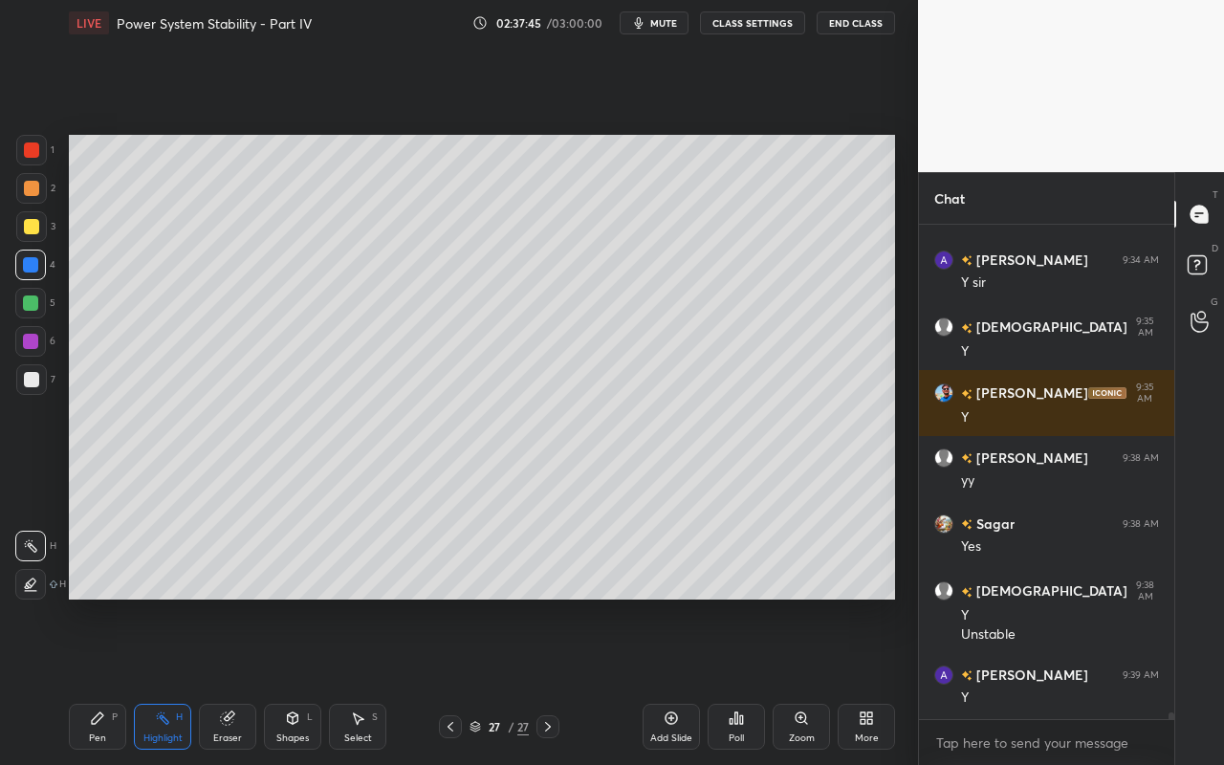
click at [105, 680] on div "Pen P" at bounding box center [97, 727] width 57 height 46
click at [36, 232] on div at bounding box center [31, 226] width 15 height 15
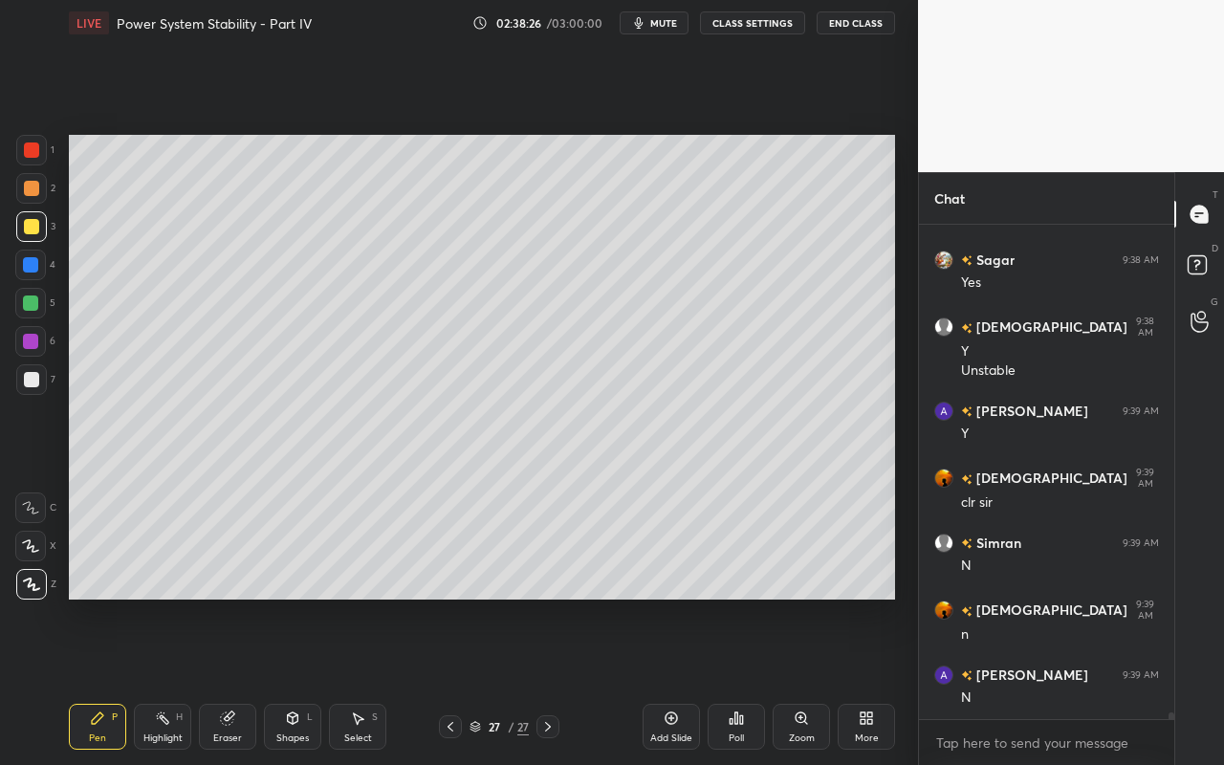
scroll to position [35101, 0]
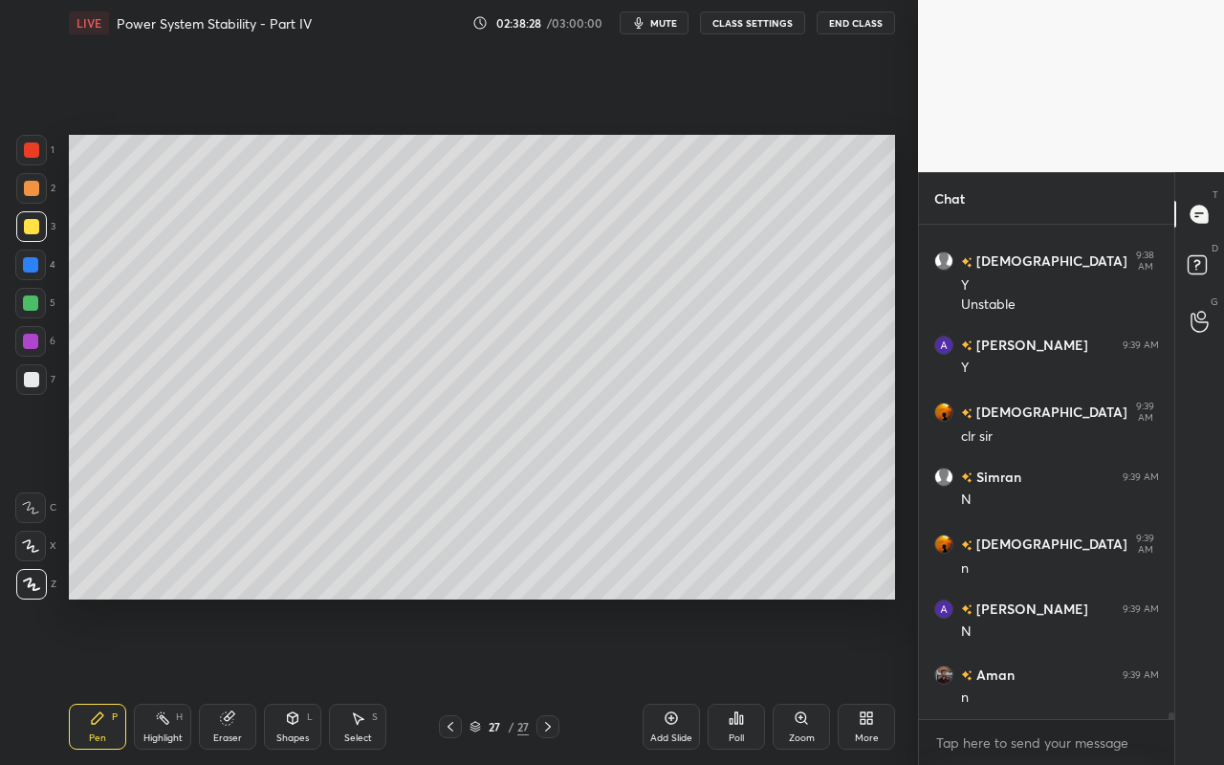
drag, startPoint x: 370, startPoint y: 727, endPoint x: 382, endPoint y: 712, distance: 19.0
click at [374, 680] on div "Select S" at bounding box center [357, 727] width 57 height 46
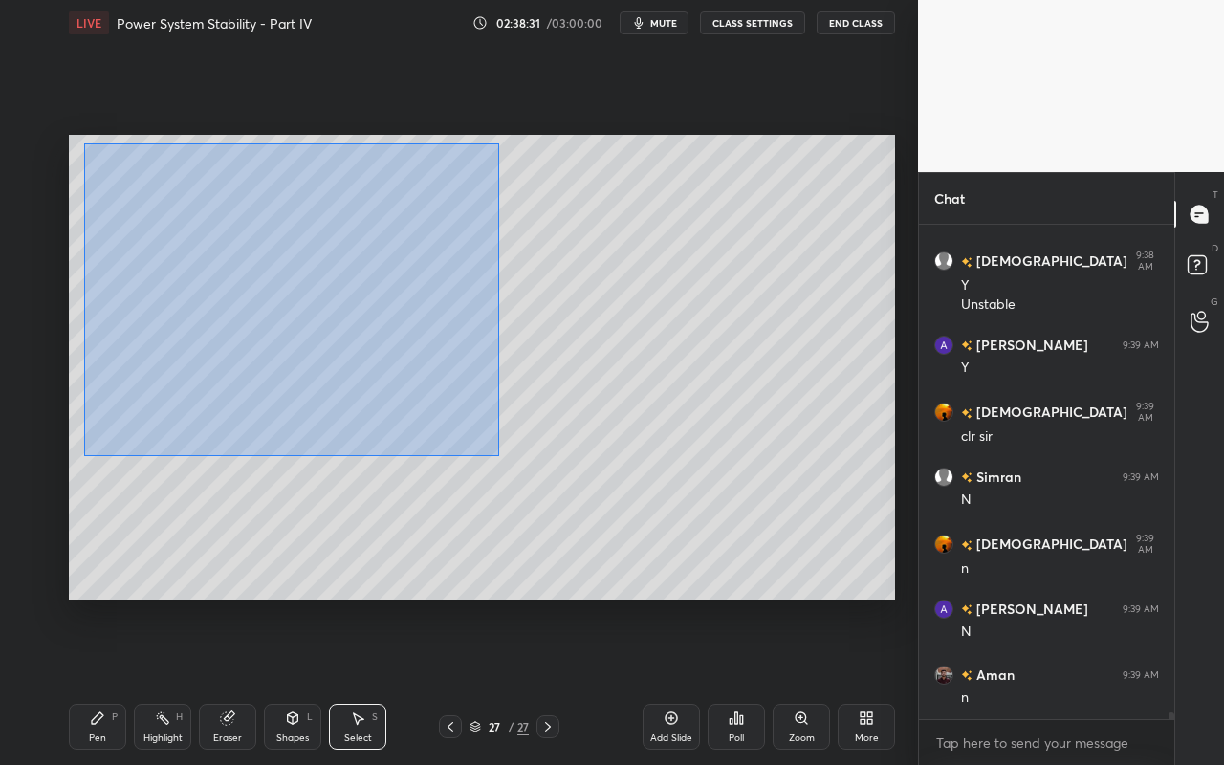
drag, startPoint x: 80, startPoint y: 141, endPoint x: 495, endPoint y: 457, distance: 521.8
click at [498, 455] on div "0 ° Undo Copy Paste here Duplicate Duplicate to new slide Delete" at bounding box center [482, 367] width 826 height 465
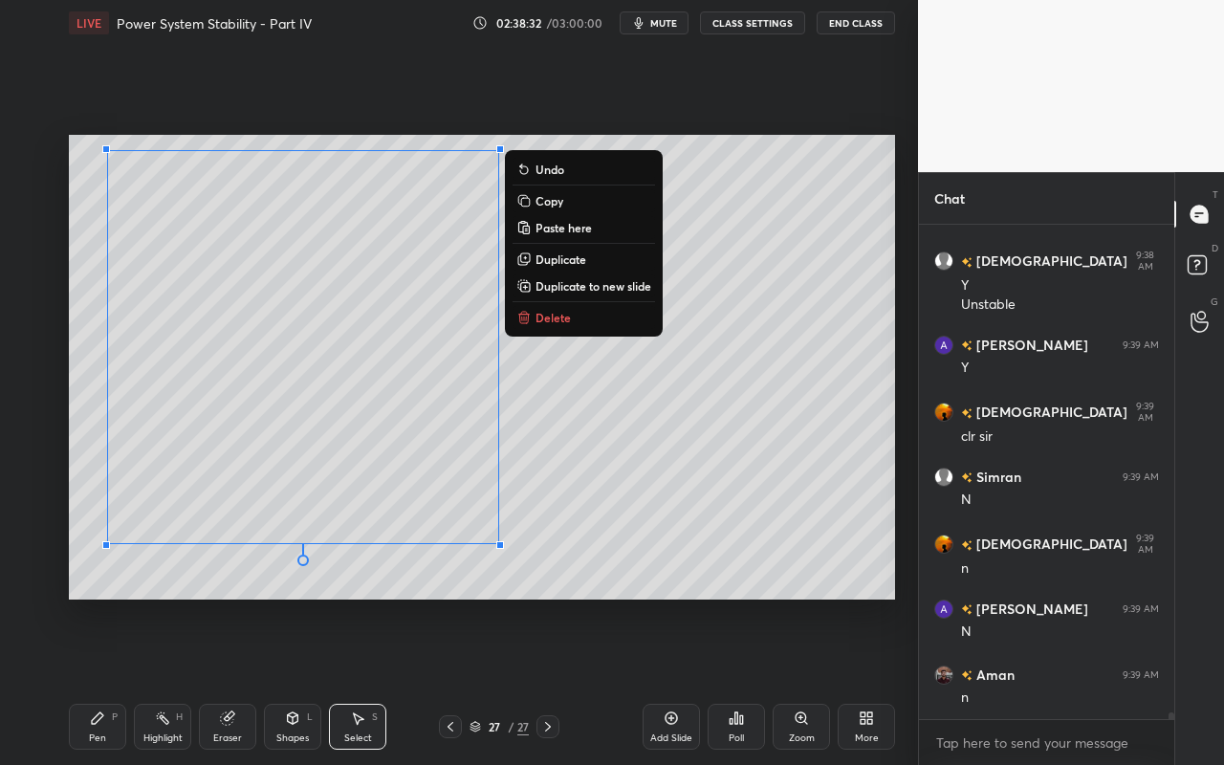
scroll to position [35184, 0]
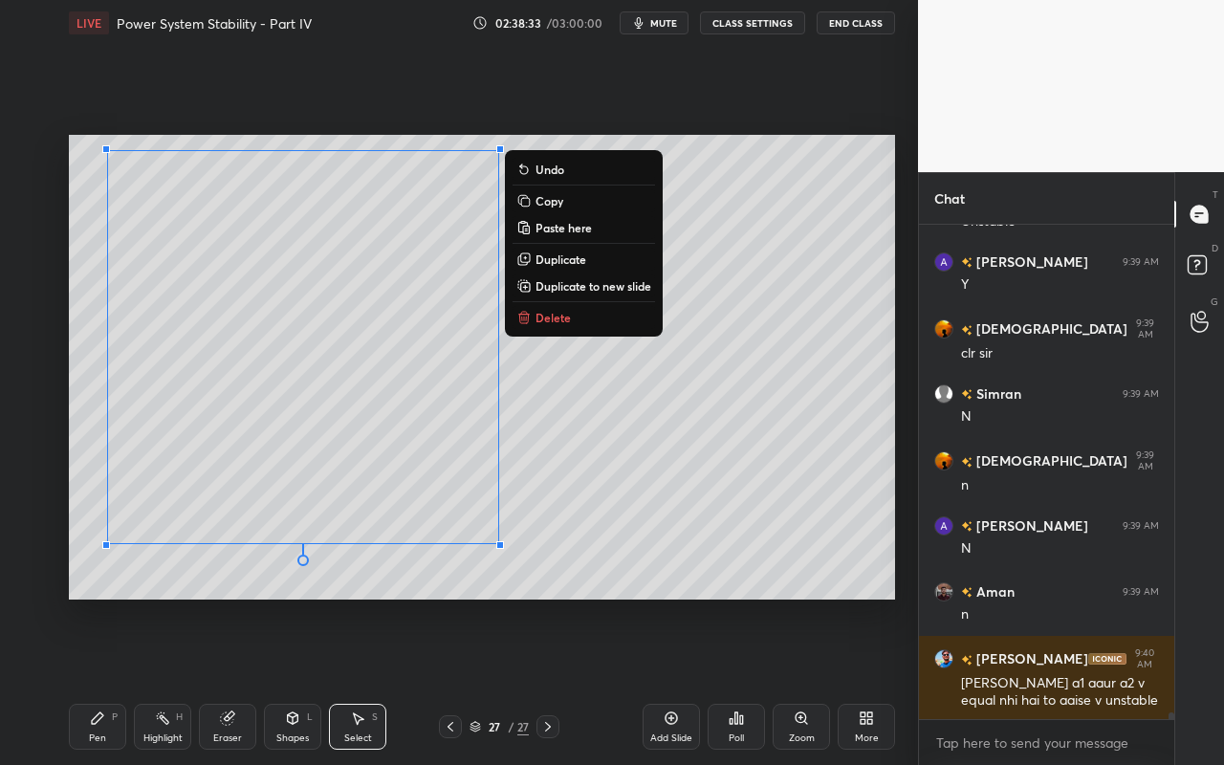
click at [545, 559] on div "0 ° Undo Copy Paste here Duplicate Duplicate to new slide Delete" at bounding box center [482, 367] width 826 height 465
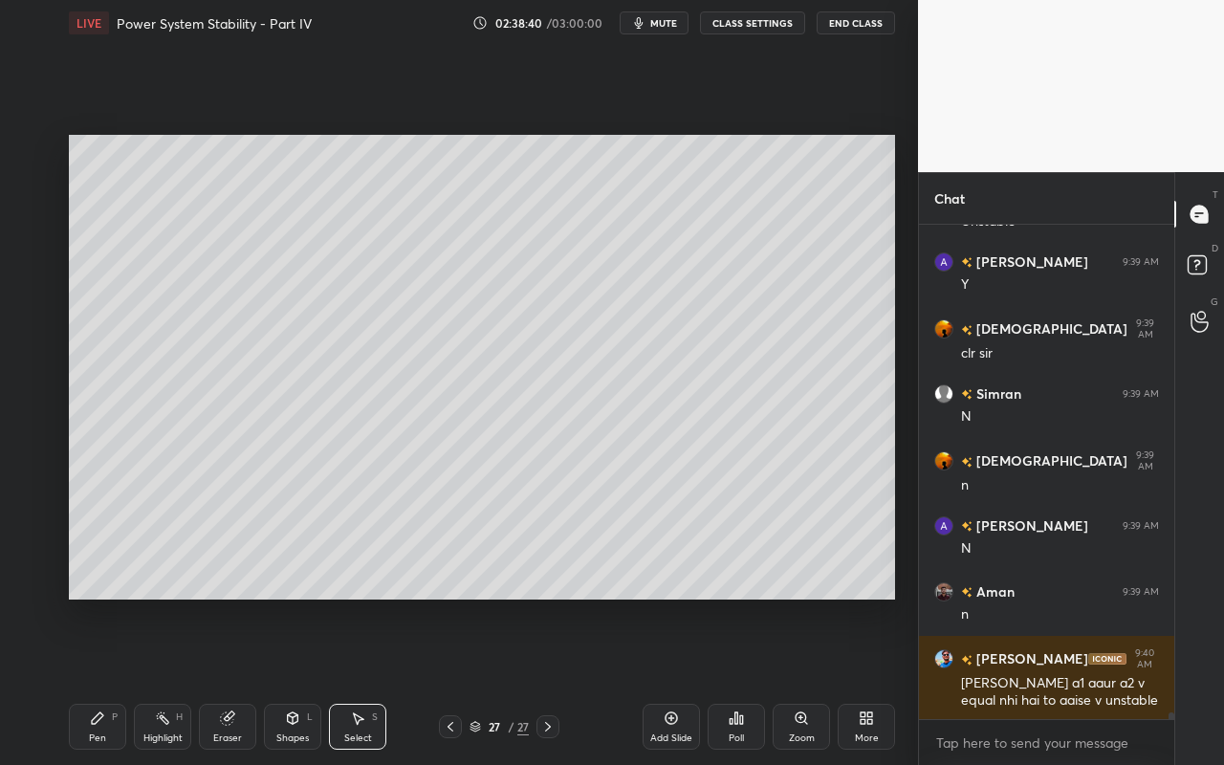
click at [163, 680] on div "Highlight H" at bounding box center [162, 727] width 57 height 46
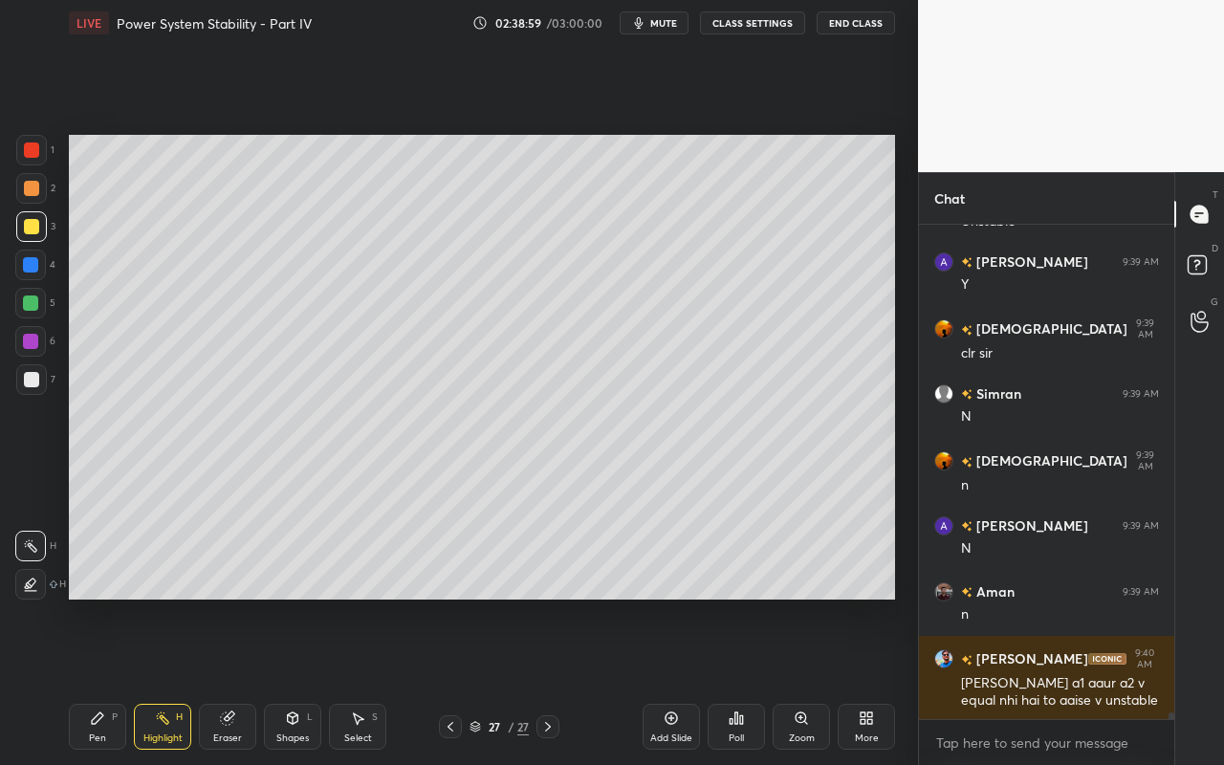
scroll to position [35203, 0]
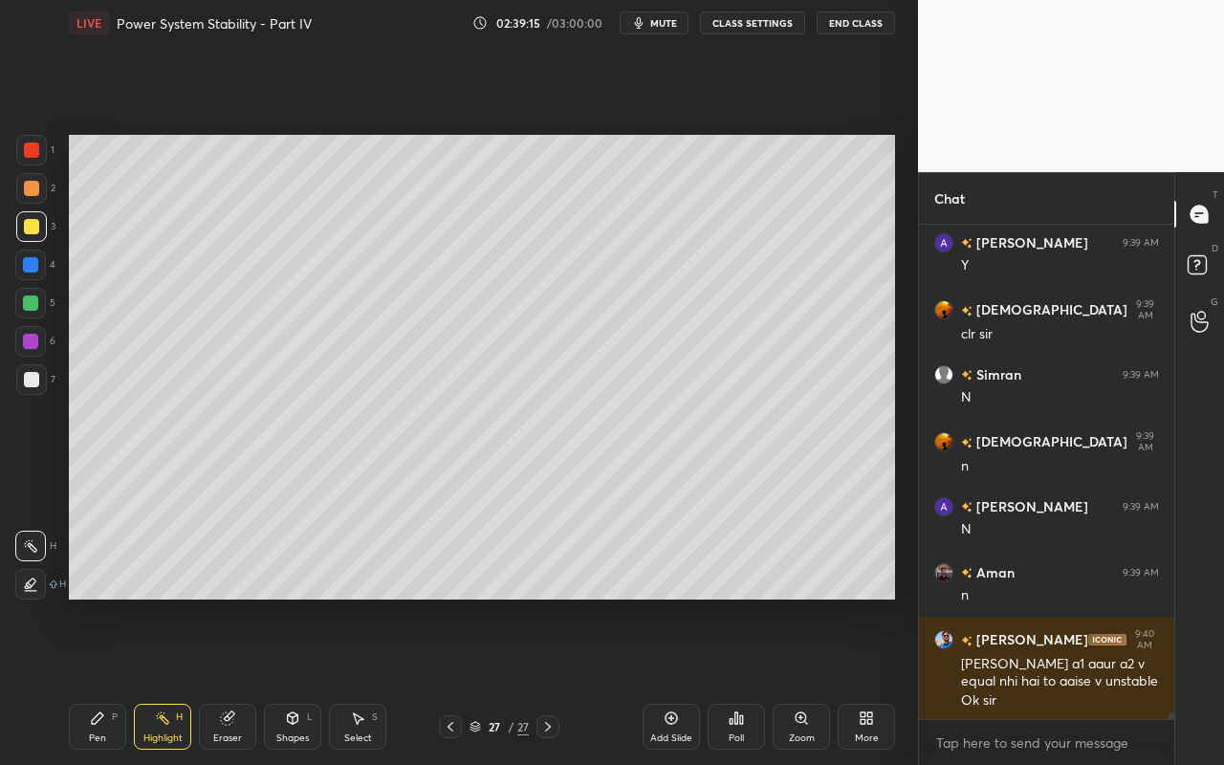
click at [364, 680] on div "Select S" at bounding box center [357, 727] width 57 height 46
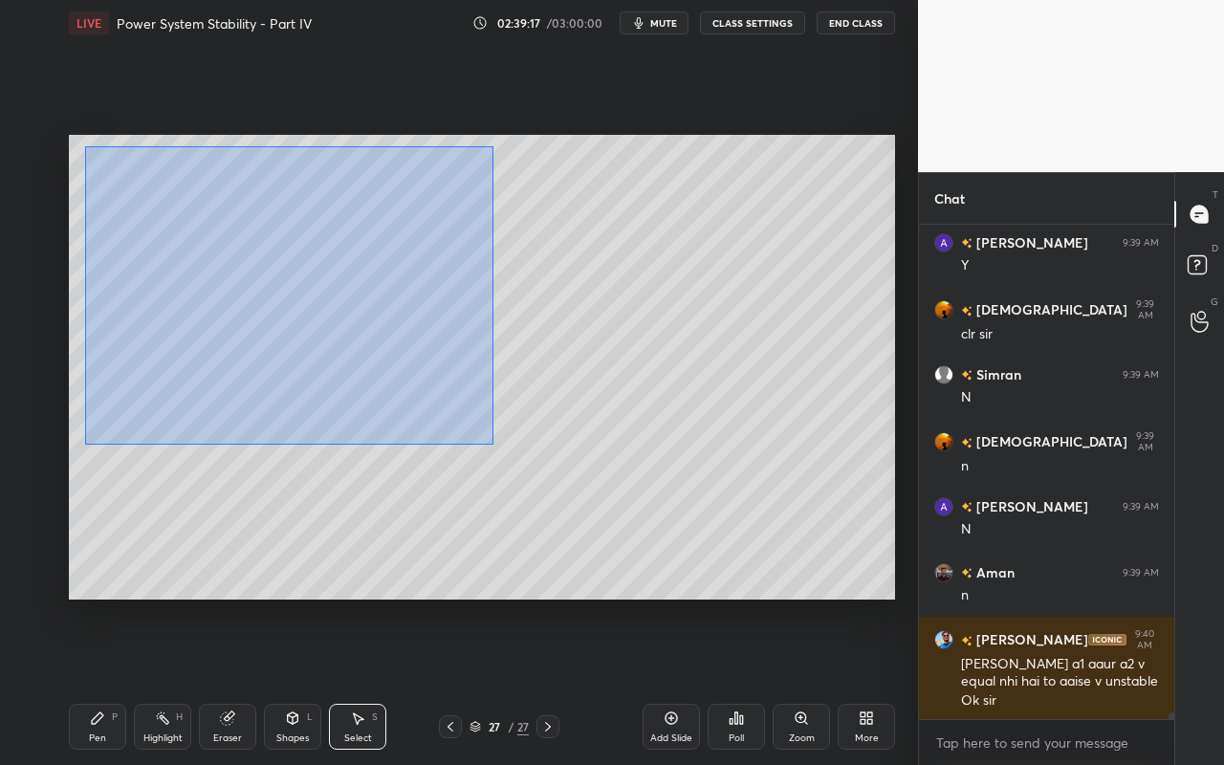
drag, startPoint x: 87, startPoint y: 146, endPoint x: 489, endPoint y: 445, distance: 500.9
click at [491, 445] on div "0 ° Undo Copy Paste here Duplicate Duplicate to new slide Delete" at bounding box center [482, 367] width 826 height 465
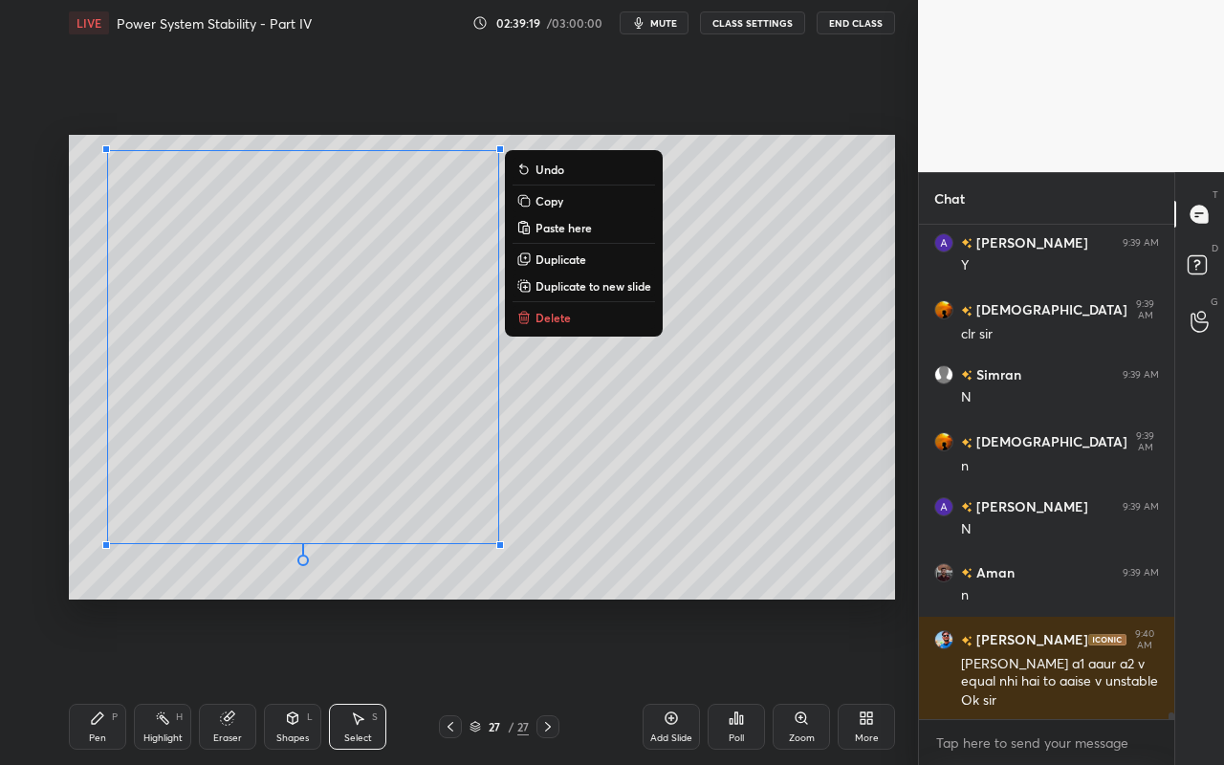
click at [589, 286] on p "Duplicate to new slide" at bounding box center [593, 285] width 116 height 15
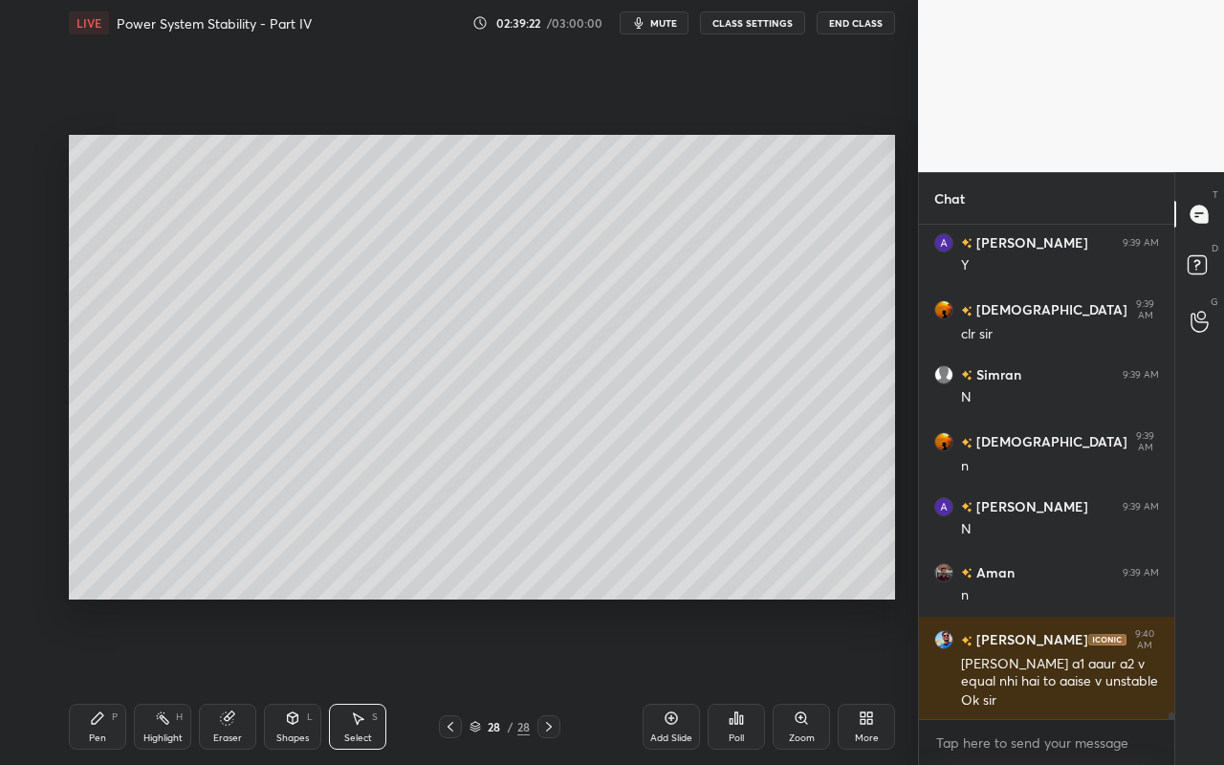
click at [164, 680] on div "Highlight H" at bounding box center [162, 727] width 57 height 46
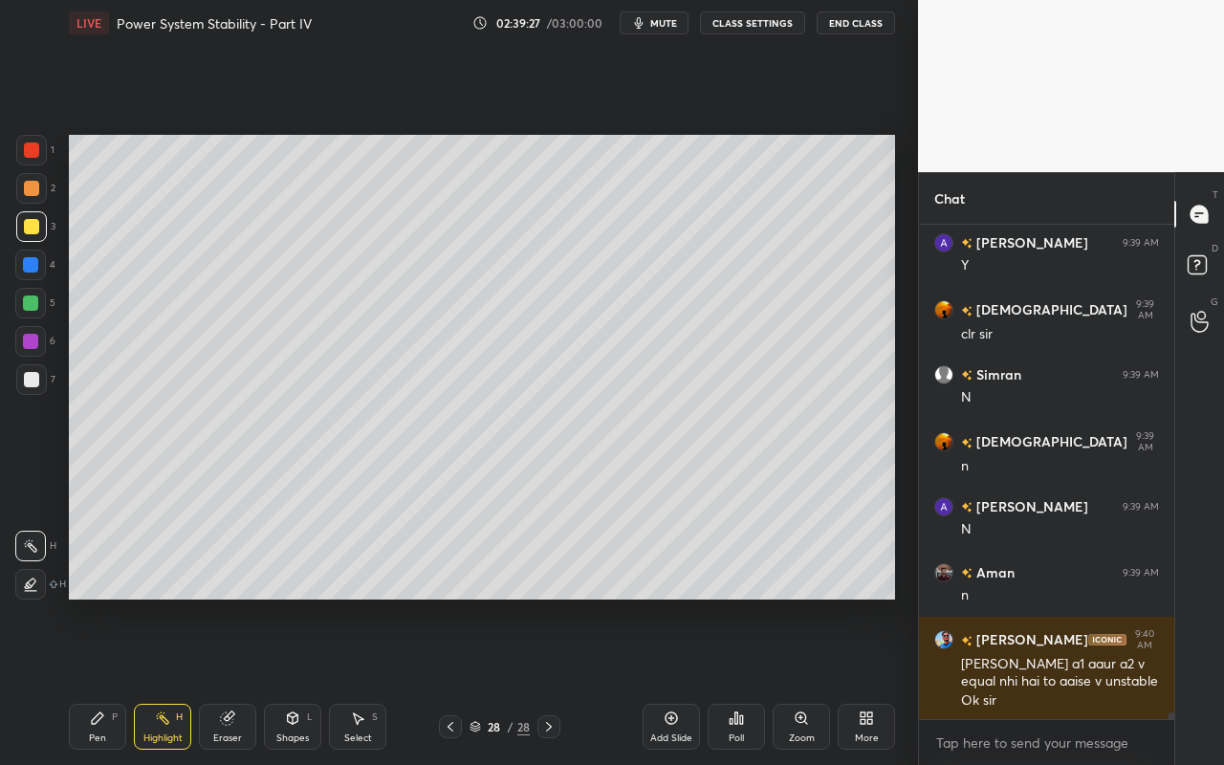
click at [92, 680] on div "Pen" at bounding box center [97, 738] width 17 height 10
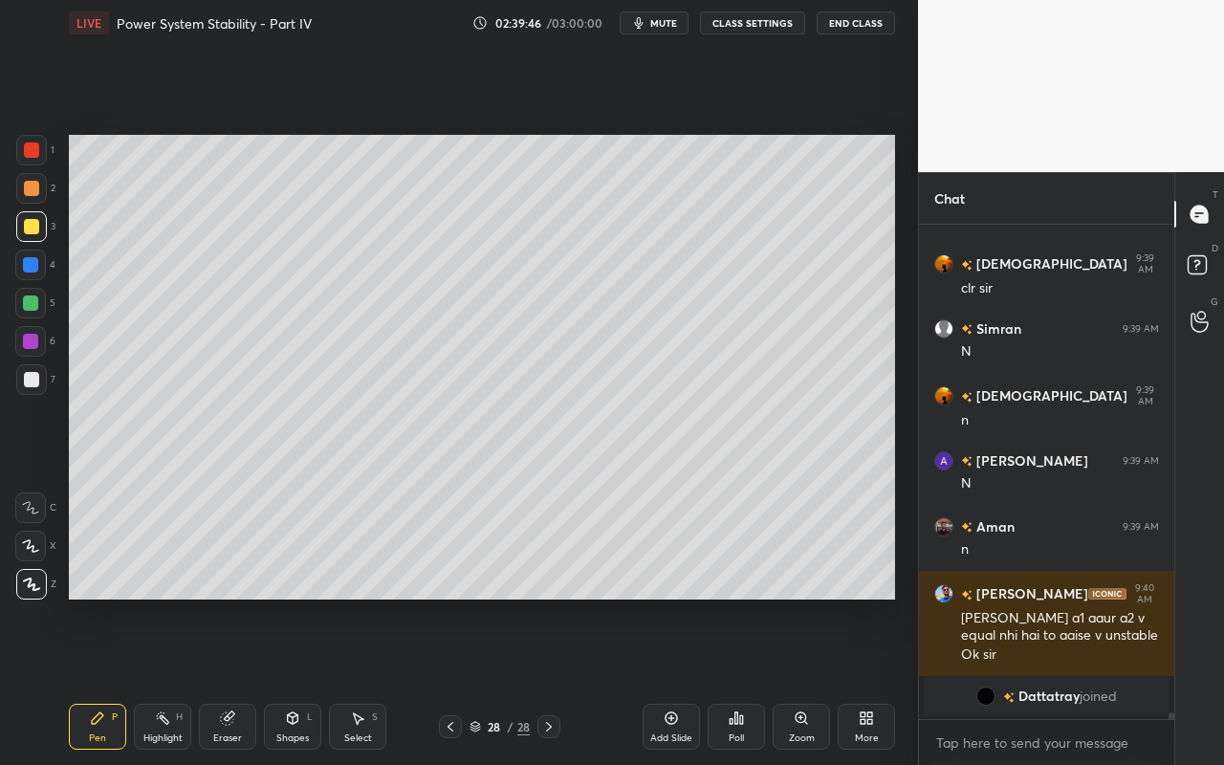
click at [167, 680] on div "Highlight" at bounding box center [162, 738] width 39 height 10
click at [165, 680] on icon at bounding box center [162, 717] width 15 height 15
drag, startPoint x: 94, startPoint y: 720, endPoint x: 107, endPoint y: 709, distance: 17.0
click at [98, 680] on icon at bounding box center [97, 717] width 11 height 11
click at [151, 680] on div "Highlight H" at bounding box center [162, 727] width 57 height 46
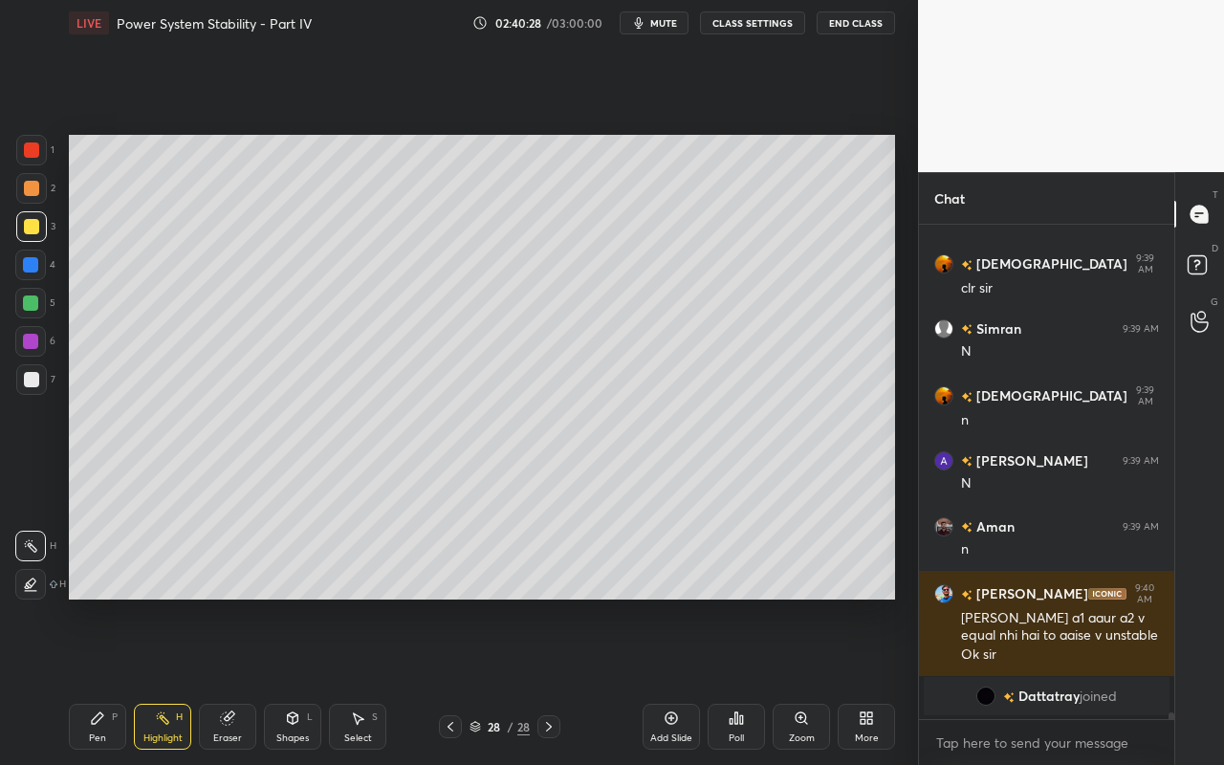
click at [102, 680] on div "Pen P" at bounding box center [97, 727] width 57 height 46
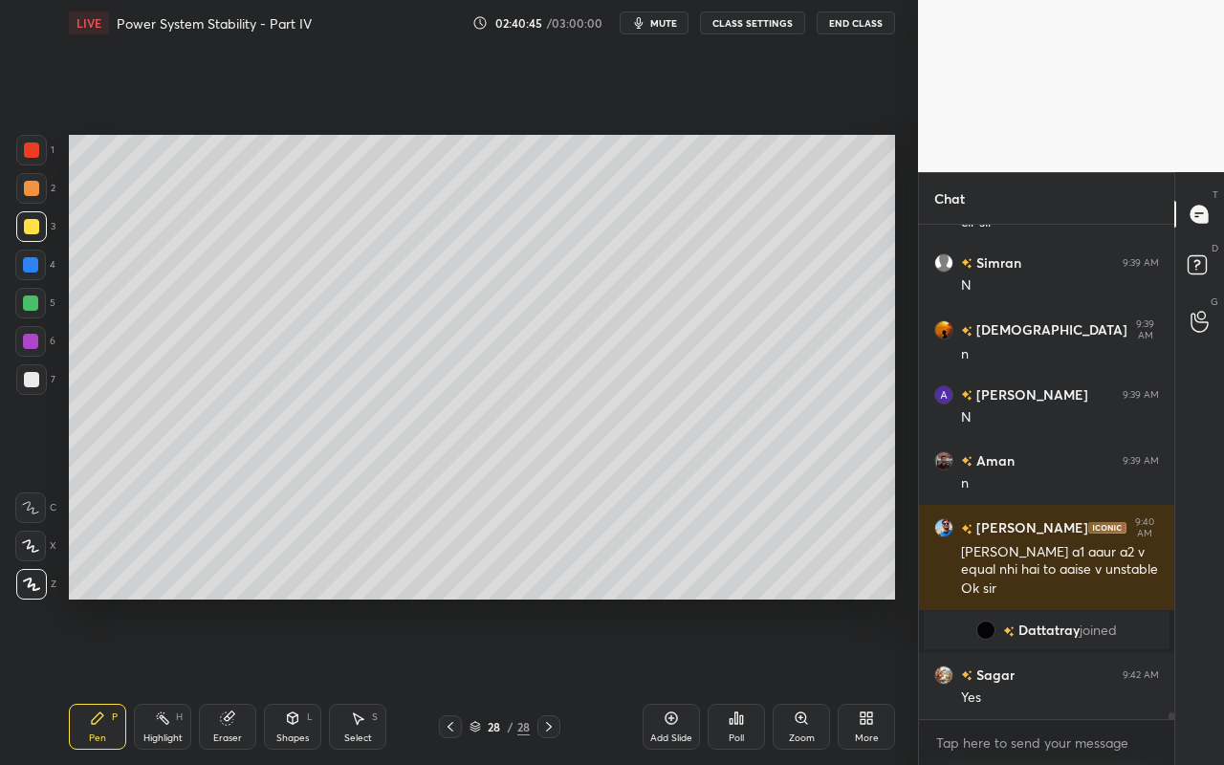
scroll to position [33860, 0]
click at [369, 680] on div "Select S" at bounding box center [357, 727] width 57 height 46
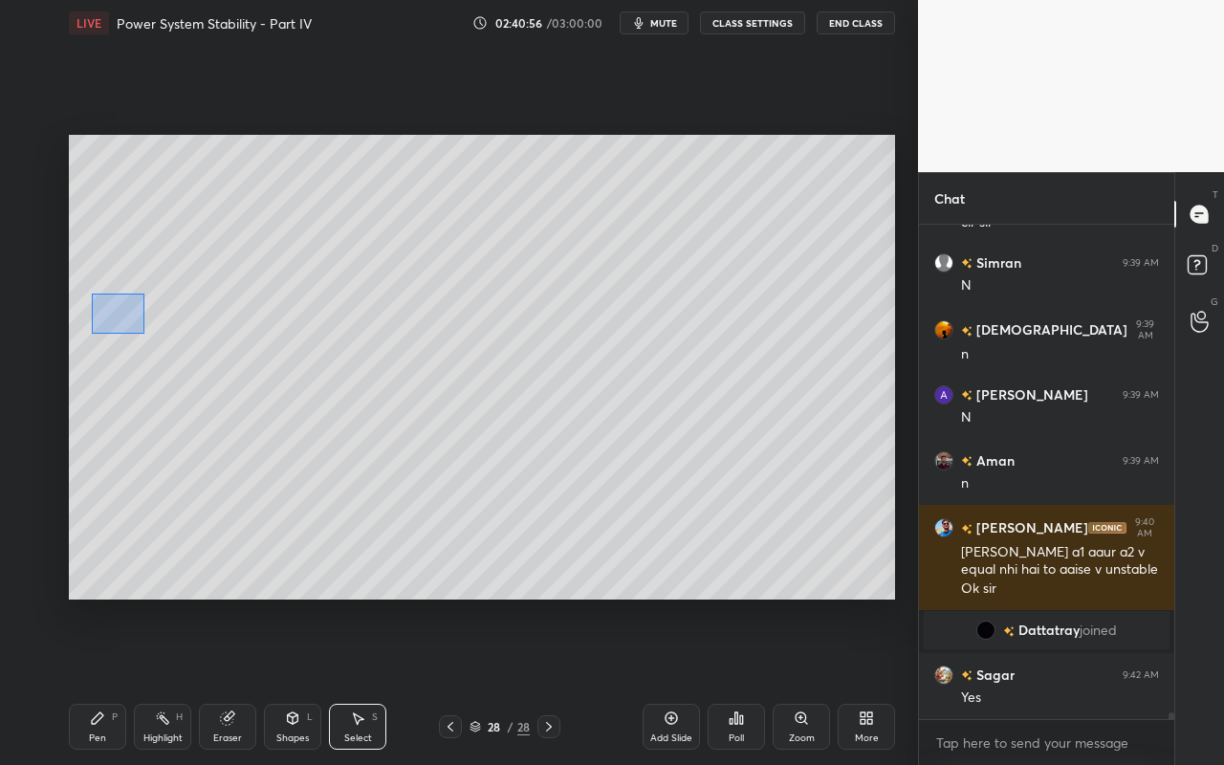
drag, startPoint x: 91, startPoint y: 293, endPoint x: 142, endPoint y: 332, distance: 64.8
click at [145, 332] on div "0 ° Undo Copy Paste here Duplicate Duplicate to new slide Delete" at bounding box center [482, 367] width 826 height 465
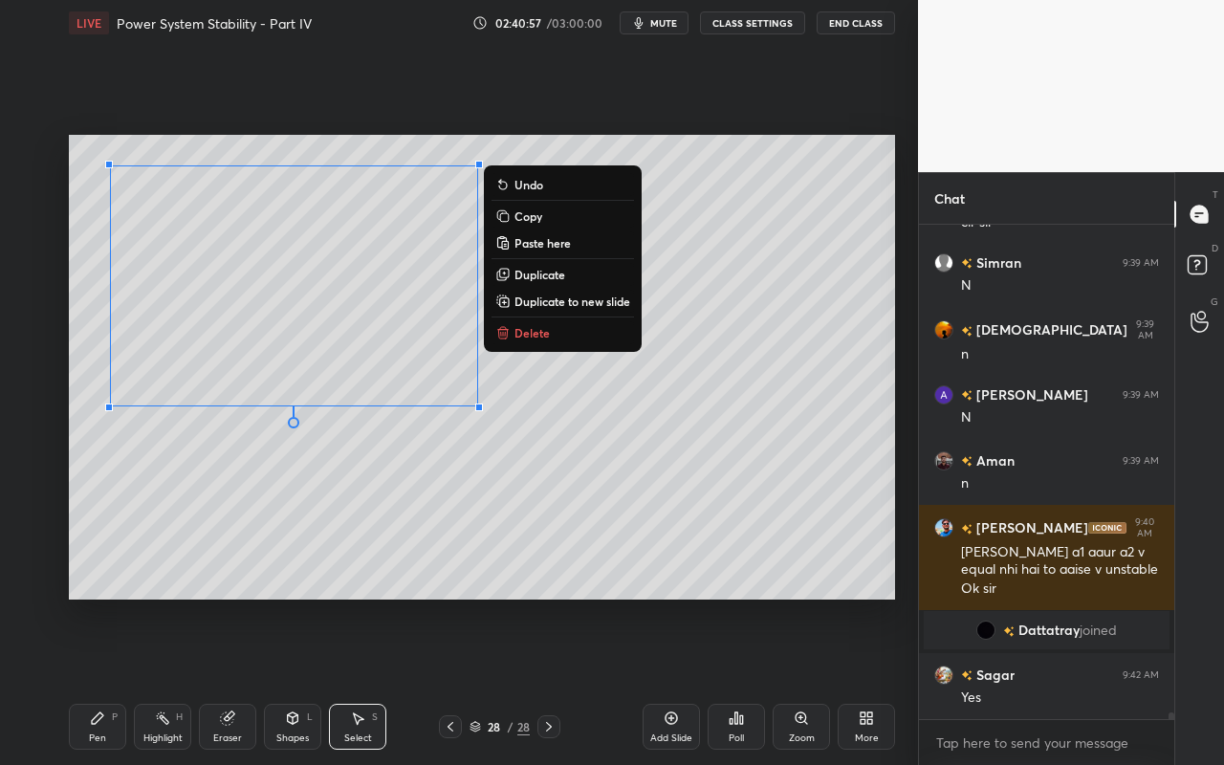
click at [314, 622] on div "0 ° Undo Copy Paste here Duplicate Duplicate to new slide Delete Setting up you…" at bounding box center [481, 367] width 841 height 642
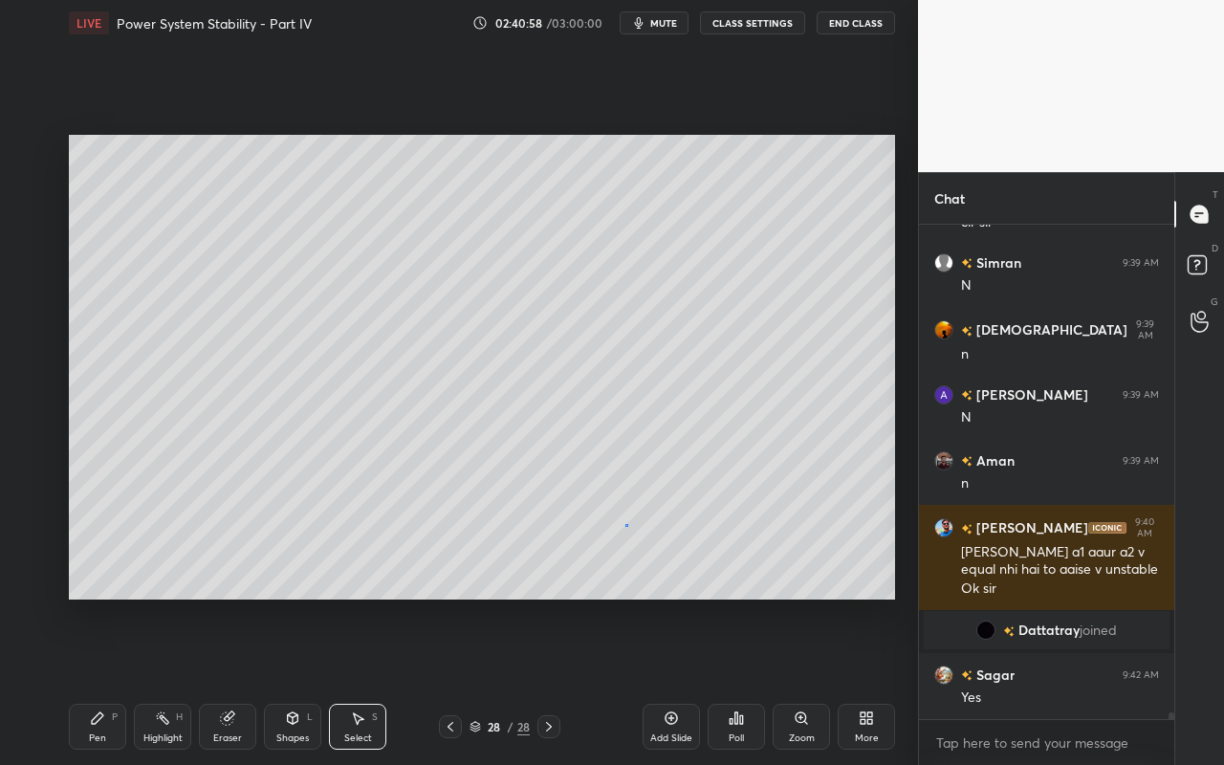
drag, startPoint x: 626, startPoint y: 523, endPoint x: 615, endPoint y: 488, distance: 37.2
click at [621, 514] on div "0 ° Undo Copy Paste here Duplicate Duplicate to new slide Delete" at bounding box center [482, 367] width 826 height 465
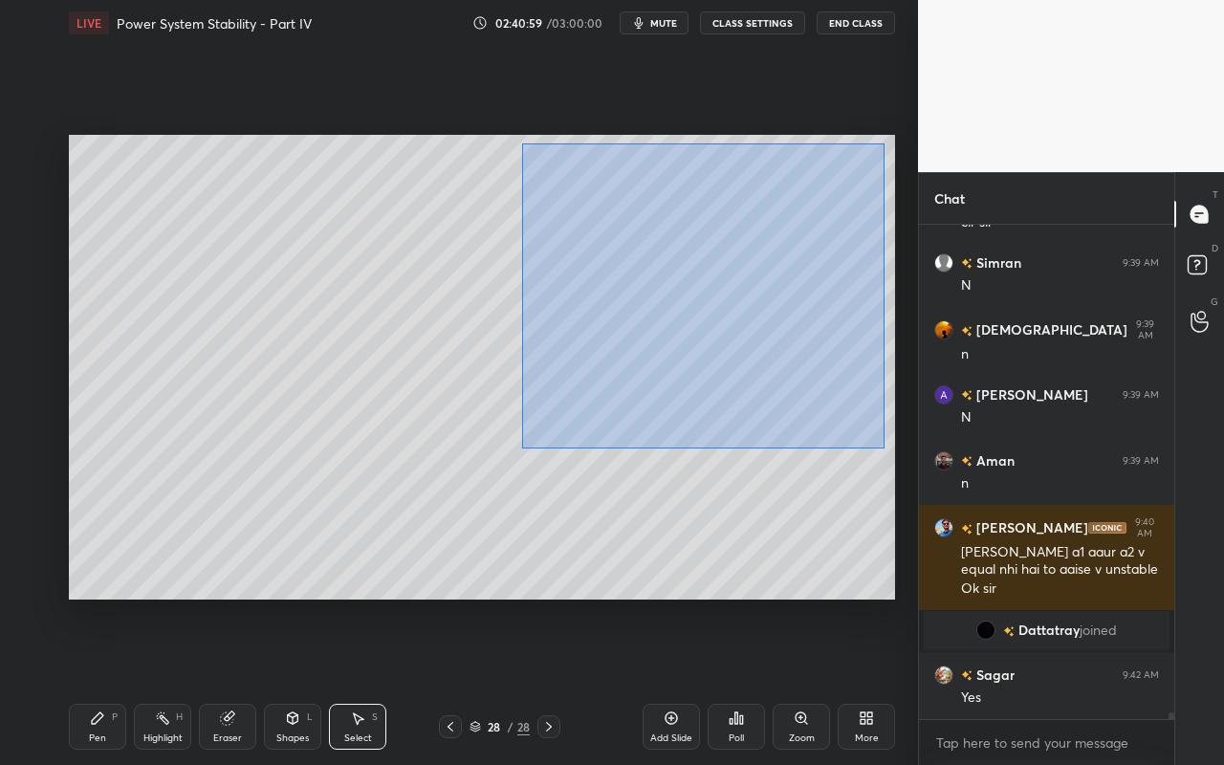
drag, startPoint x: 525, startPoint y: 150, endPoint x: 834, endPoint y: 447, distance: 428.6
click at [879, 446] on div "0 ° Undo Copy Paste here Duplicate Duplicate to new slide Delete" at bounding box center [482, 367] width 826 height 465
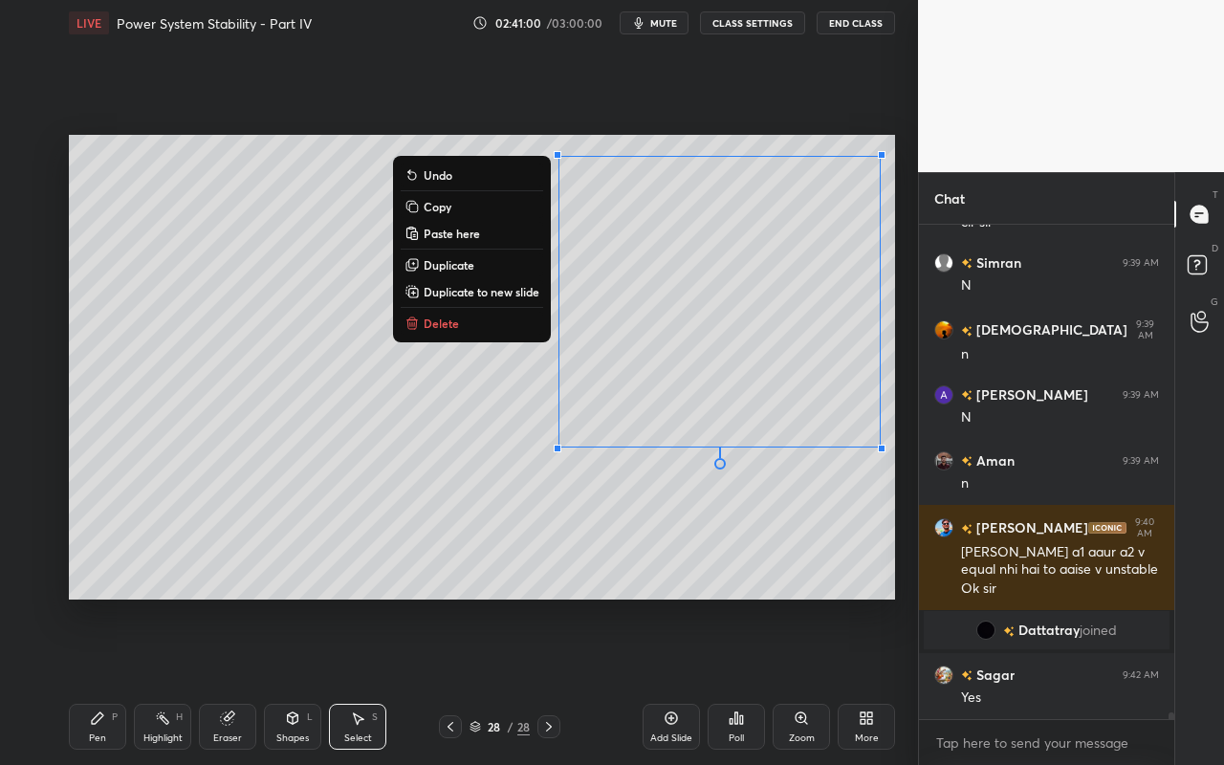
click at [478, 326] on button "Delete" at bounding box center [472, 323] width 142 height 23
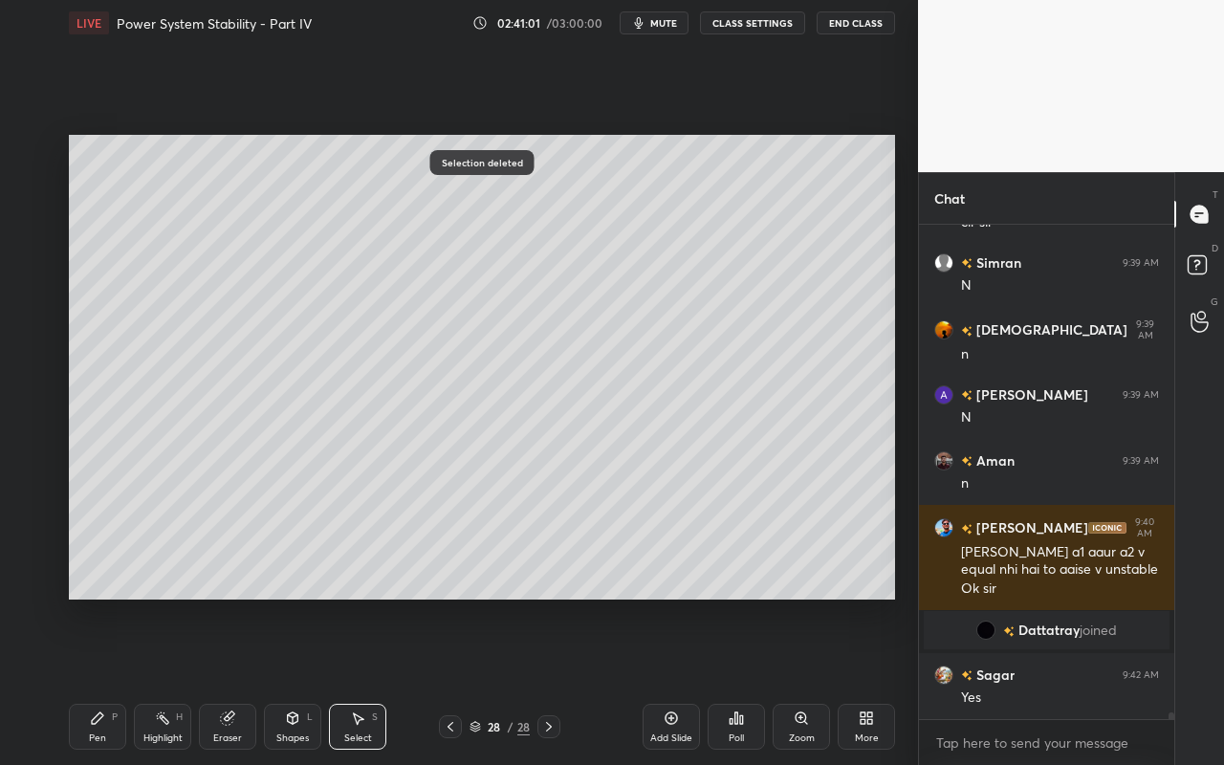
drag, startPoint x: 98, startPoint y: 738, endPoint x: 169, endPoint y: 669, distance: 98.7
click at [102, 680] on div "Pen P Highlight H Eraser Shapes L Select S 28 / 28 Add Slide Poll Zoom More" at bounding box center [482, 726] width 826 height 76
drag, startPoint x: 306, startPoint y: 730, endPoint x: 307, endPoint y: 712, distance: 18.2
click at [306, 680] on div "Shapes L" at bounding box center [292, 727] width 57 height 46
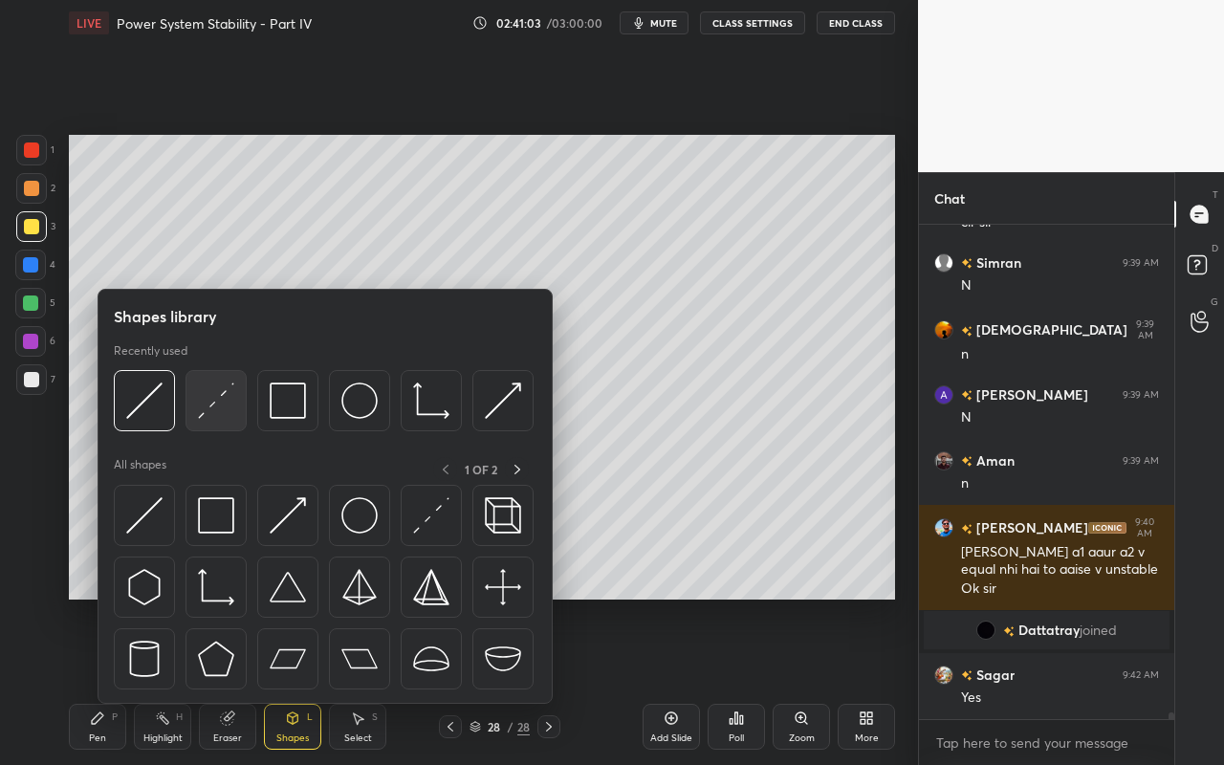
click at [228, 402] on img at bounding box center [216, 400] width 36 height 36
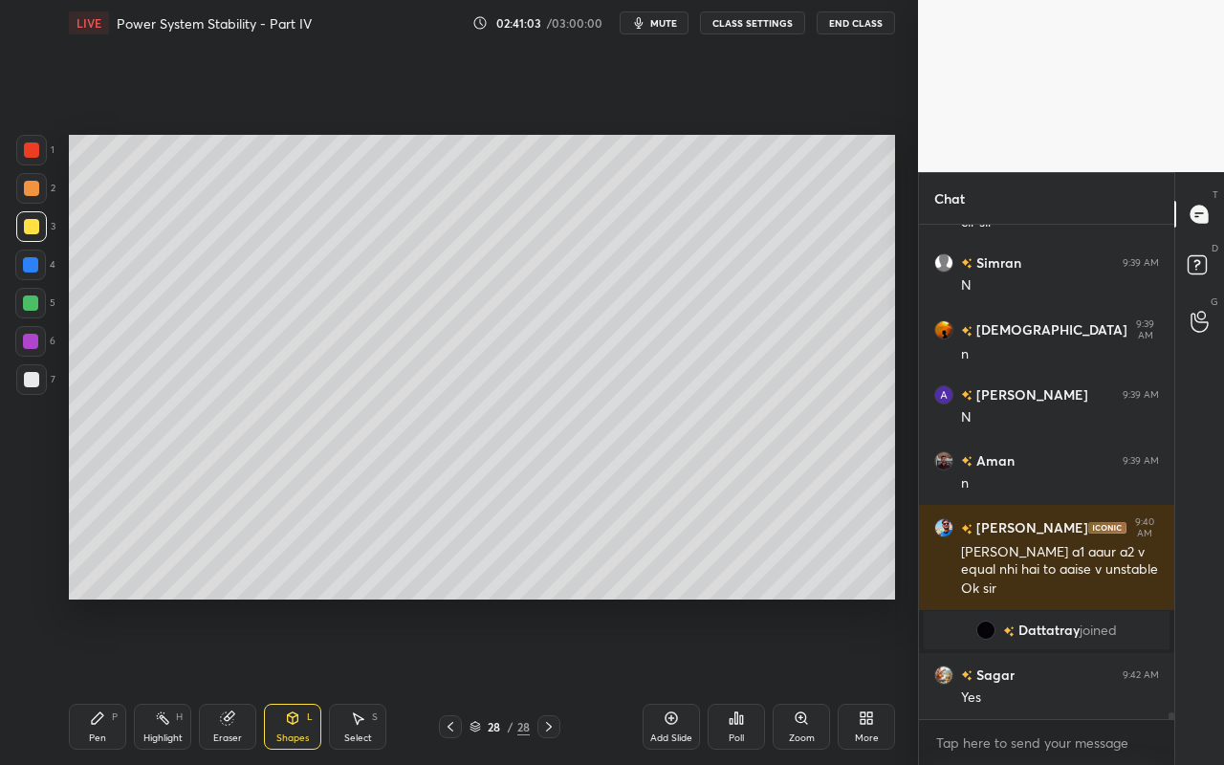
drag, startPoint x: 30, startPoint y: 305, endPoint x: 53, endPoint y: 290, distance: 27.6
click at [33, 306] on div at bounding box center [30, 302] width 15 height 15
drag, startPoint x: 95, startPoint y: 731, endPoint x: 105, endPoint y: 605, distance: 126.6
click at [94, 680] on div "Pen P" at bounding box center [97, 727] width 57 height 46
drag, startPoint x: 171, startPoint y: 728, endPoint x: 181, endPoint y: 601, distance: 127.5
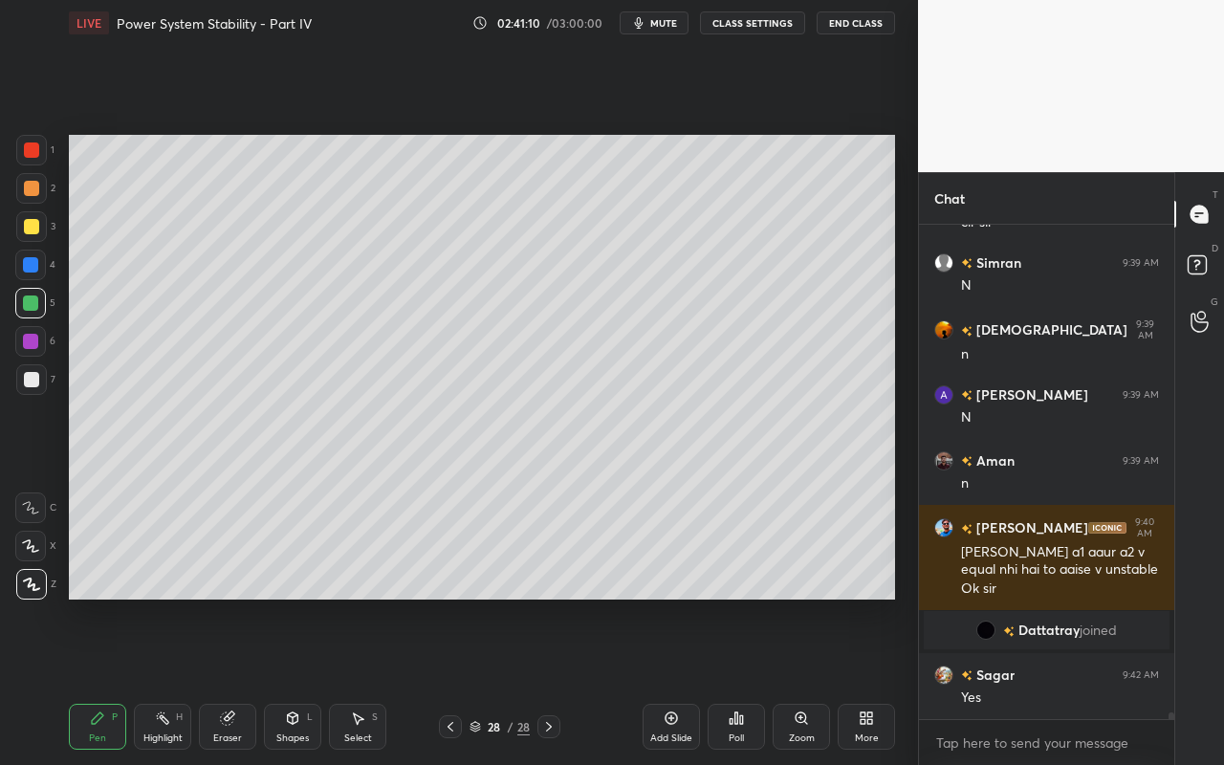
click at [169, 680] on div "Highlight H" at bounding box center [162, 727] width 57 height 46
click at [309, 680] on div "Shapes L" at bounding box center [292, 727] width 57 height 46
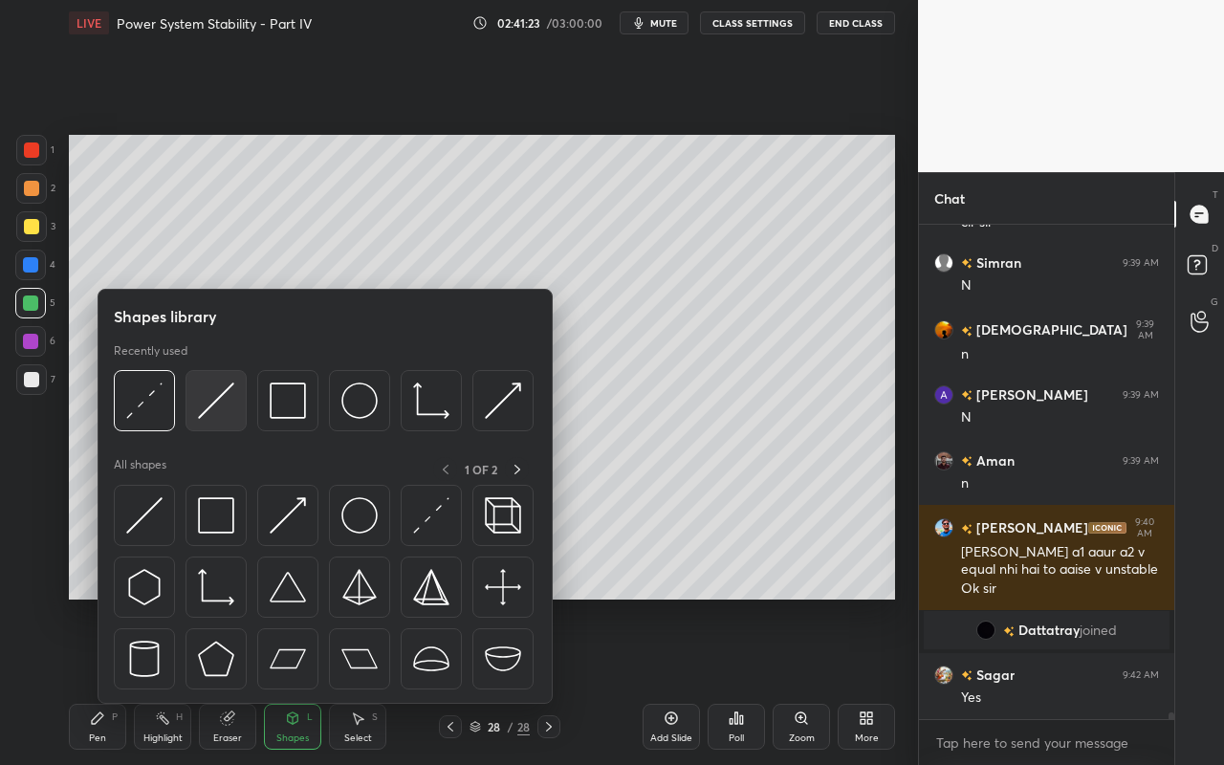
click at [229, 413] on img at bounding box center [216, 400] width 36 height 36
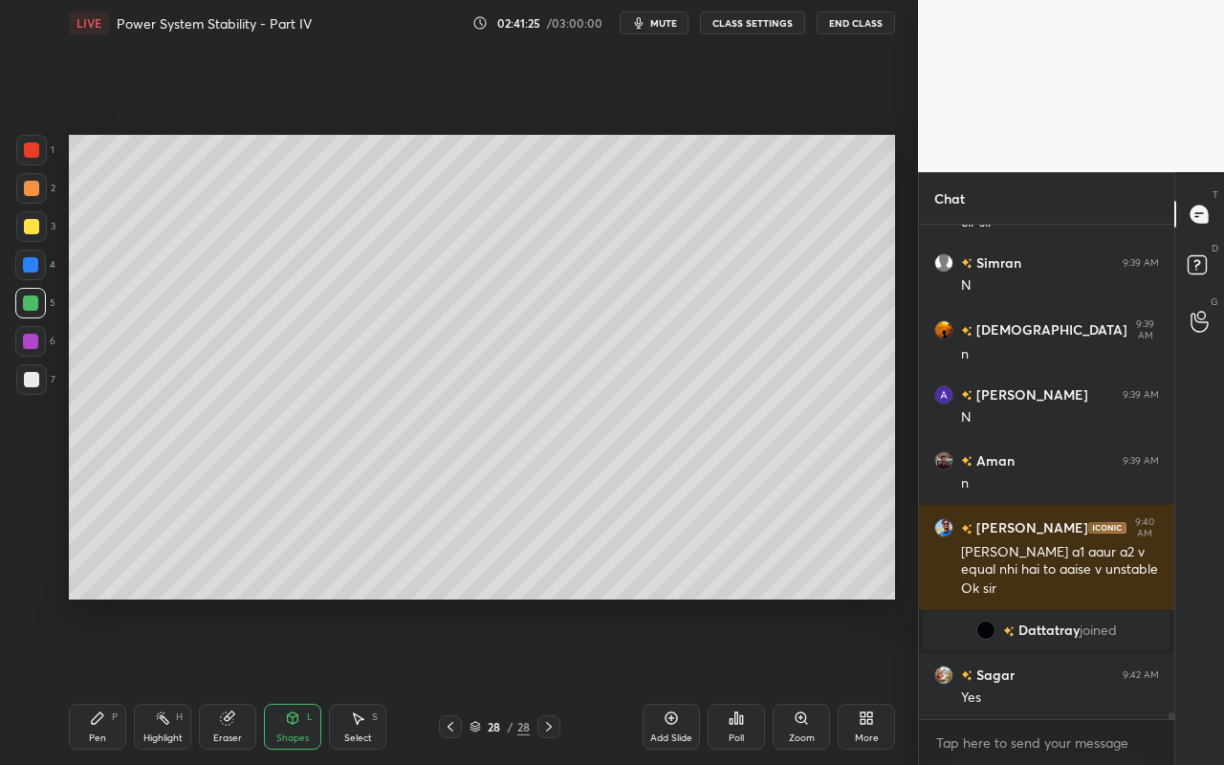
scroll to position [33943, 0]
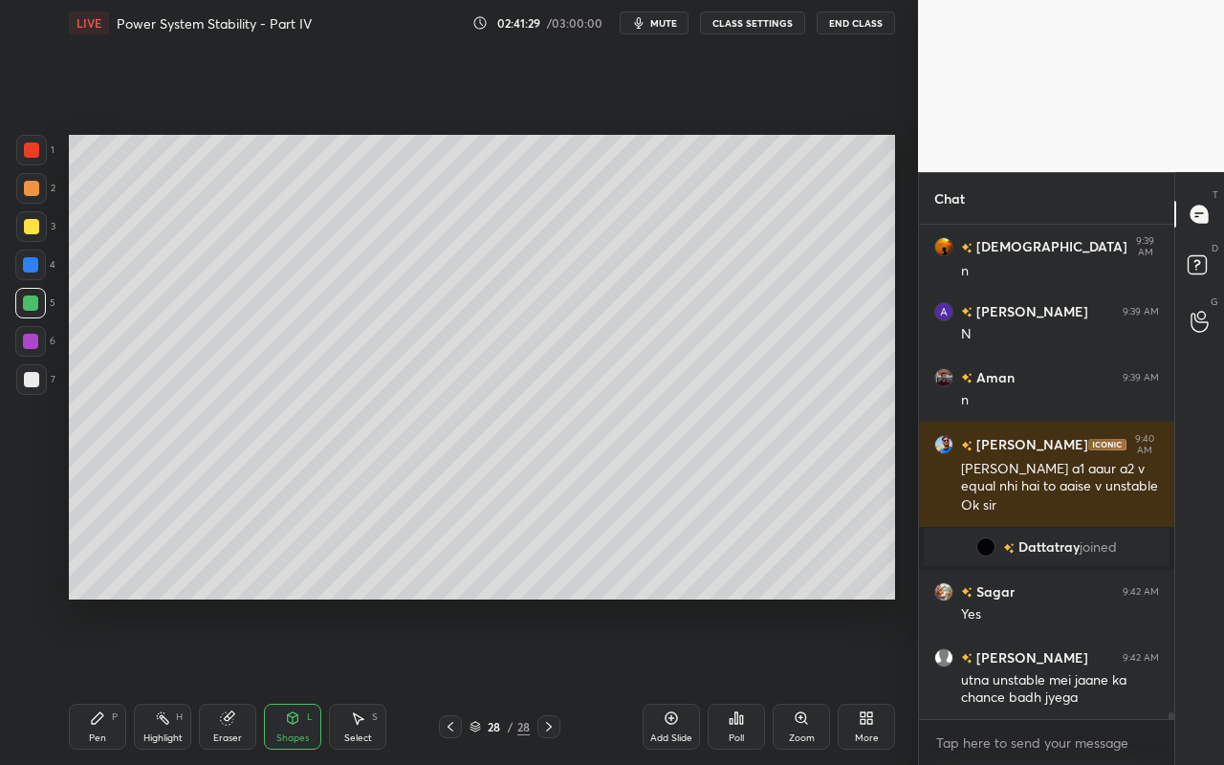
click at [161, 680] on div "Highlight" at bounding box center [162, 738] width 39 height 10
click at [308, 680] on div "L" at bounding box center [310, 717] width 6 height 10
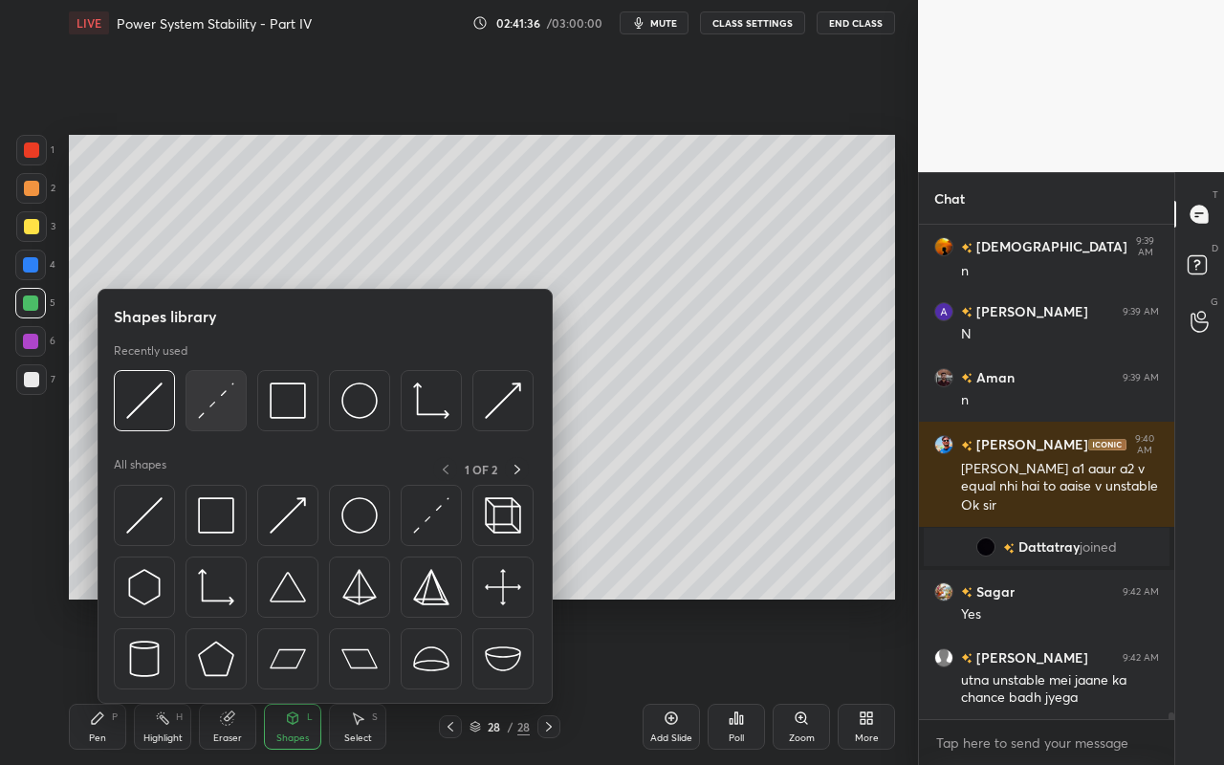
click at [218, 403] on img at bounding box center [216, 400] width 36 height 36
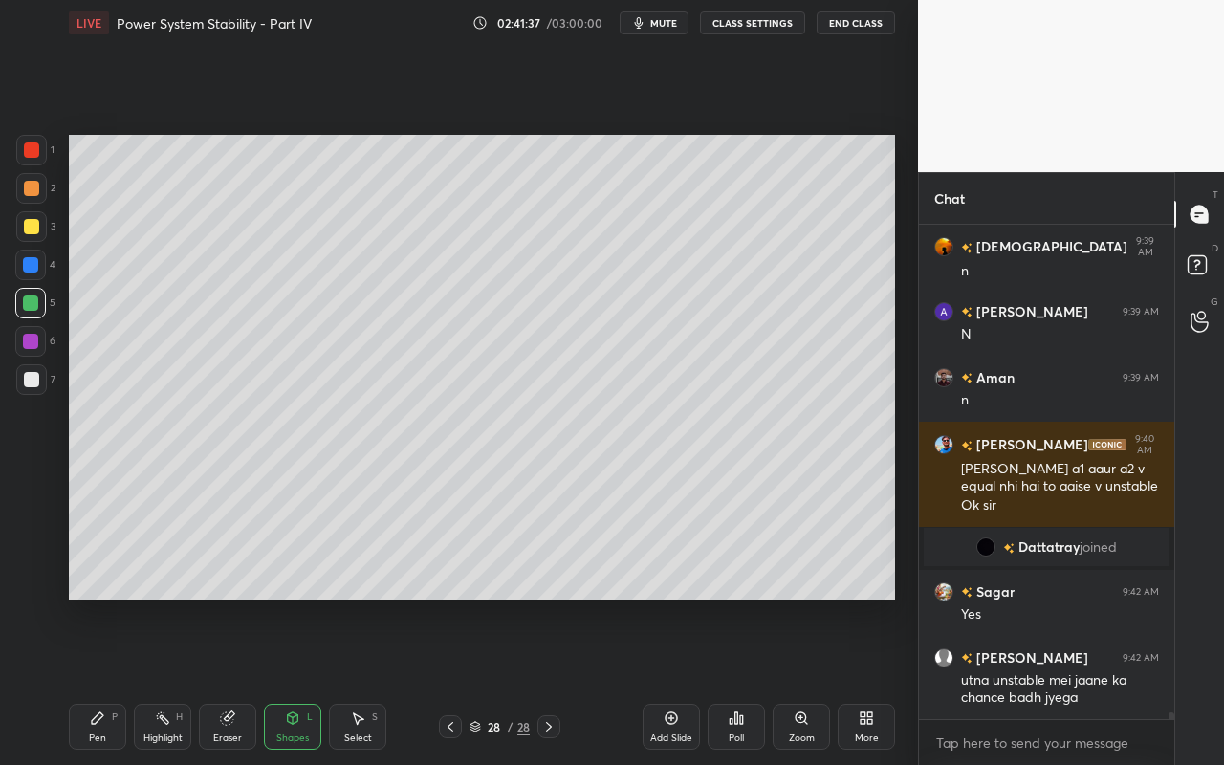
drag, startPoint x: 34, startPoint y: 306, endPoint x: 66, endPoint y: 325, distance: 36.9
click at [37, 311] on div at bounding box center [30, 303] width 31 height 31
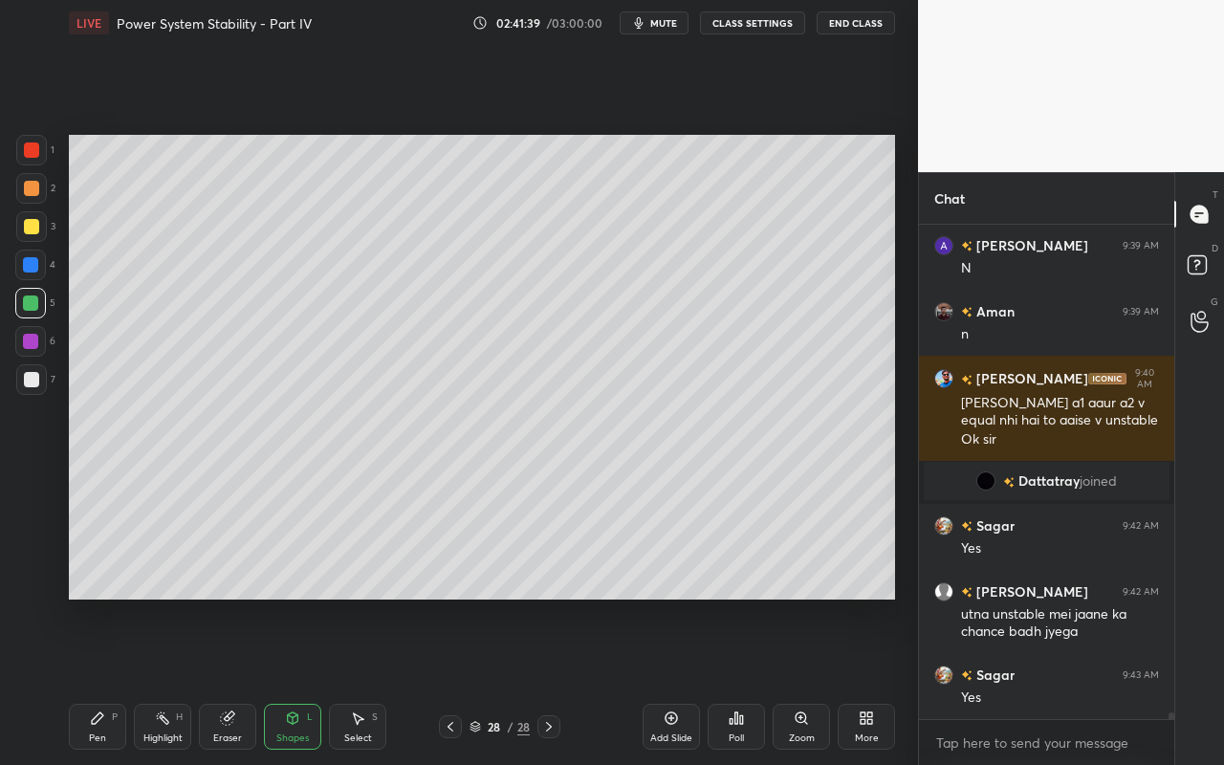
click at [159, 680] on div "Highlight H" at bounding box center [162, 727] width 57 height 46
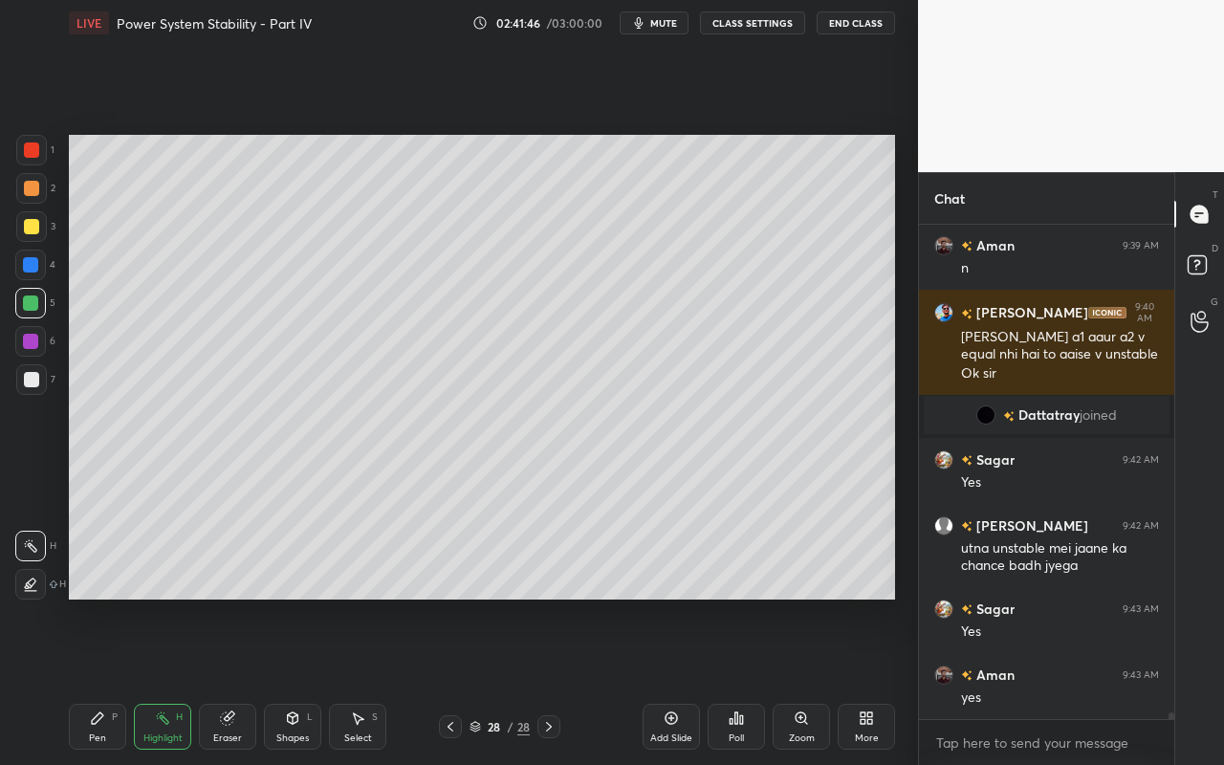
drag, startPoint x: 310, startPoint y: 724, endPoint x: 311, endPoint y: 706, distance: 17.2
click at [311, 680] on div "Shapes L" at bounding box center [292, 727] width 57 height 46
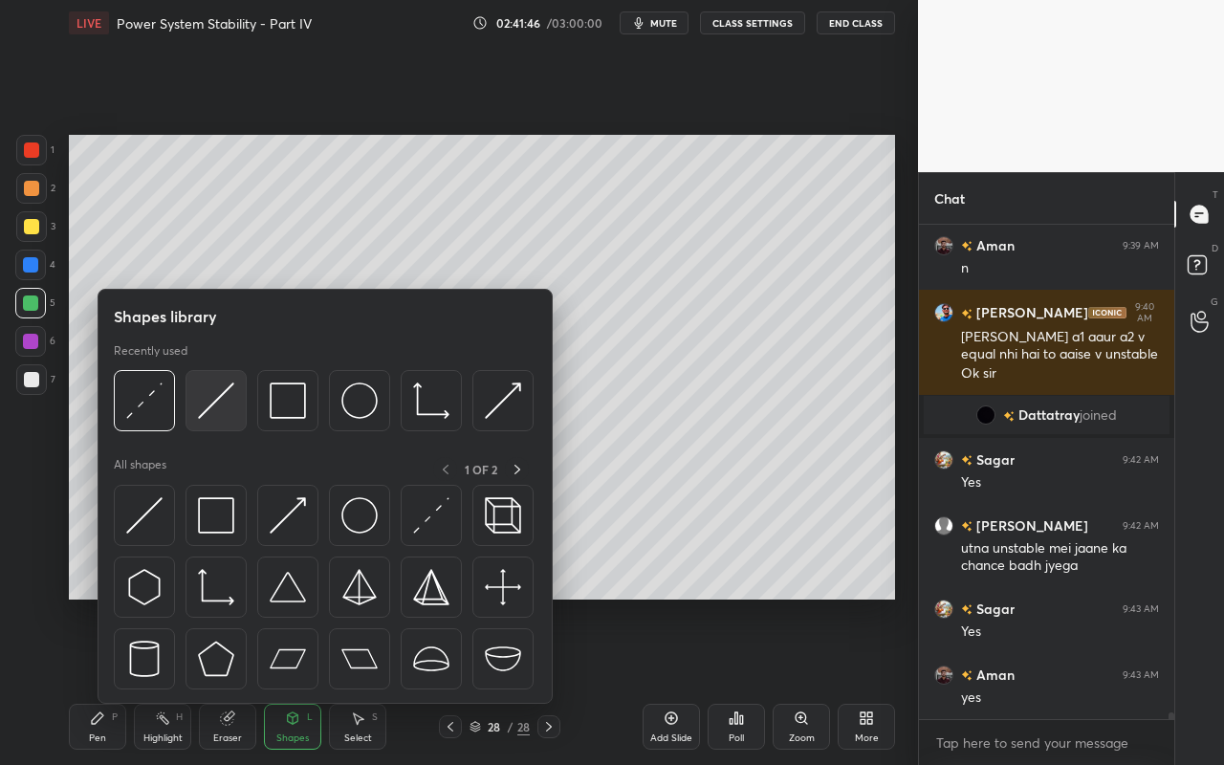
click at [218, 390] on img at bounding box center [216, 400] width 36 height 36
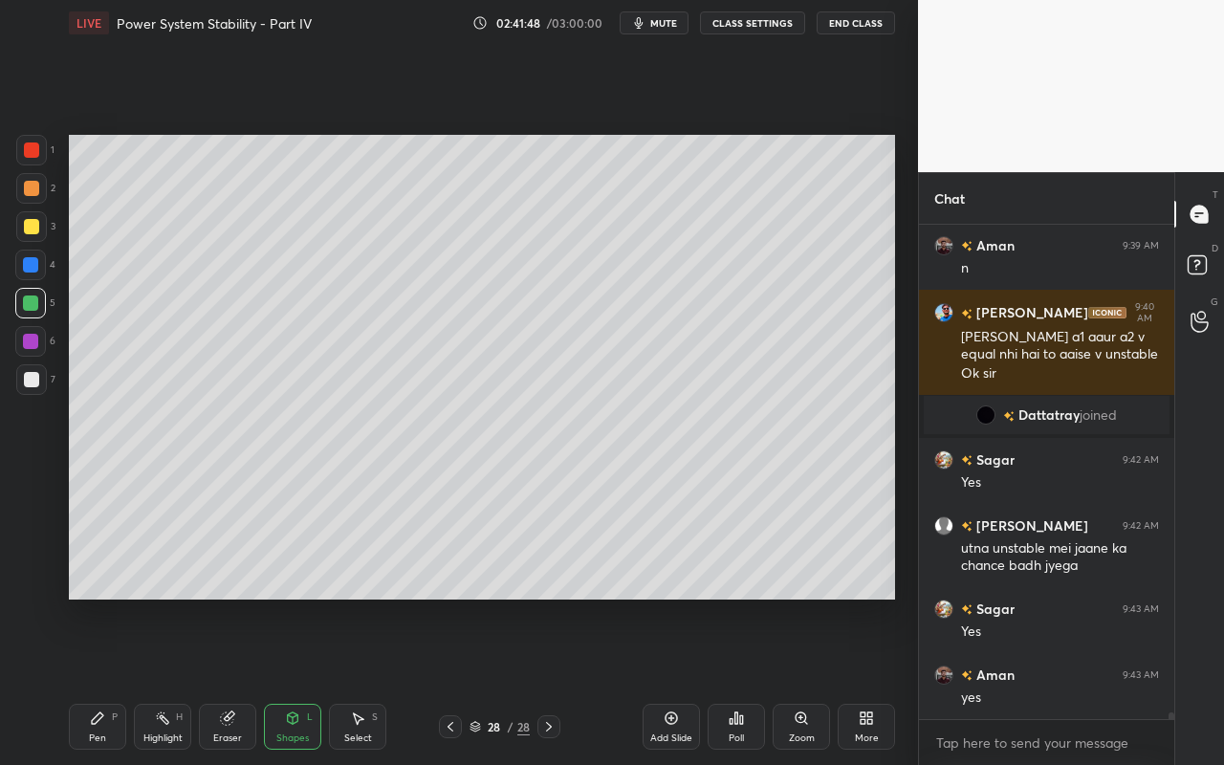
click at [171, 680] on div "Highlight H" at bounding box center [162, 727] width 57 height 46
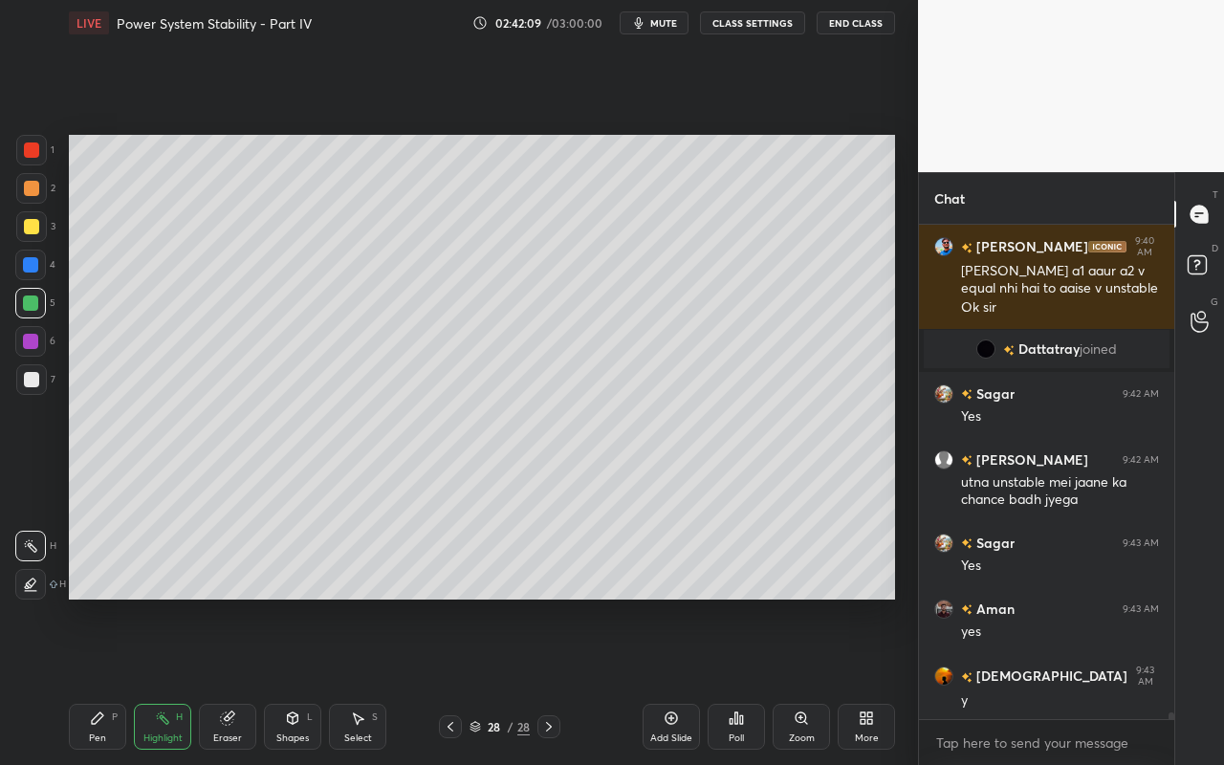
scroll to position [34207, 0]
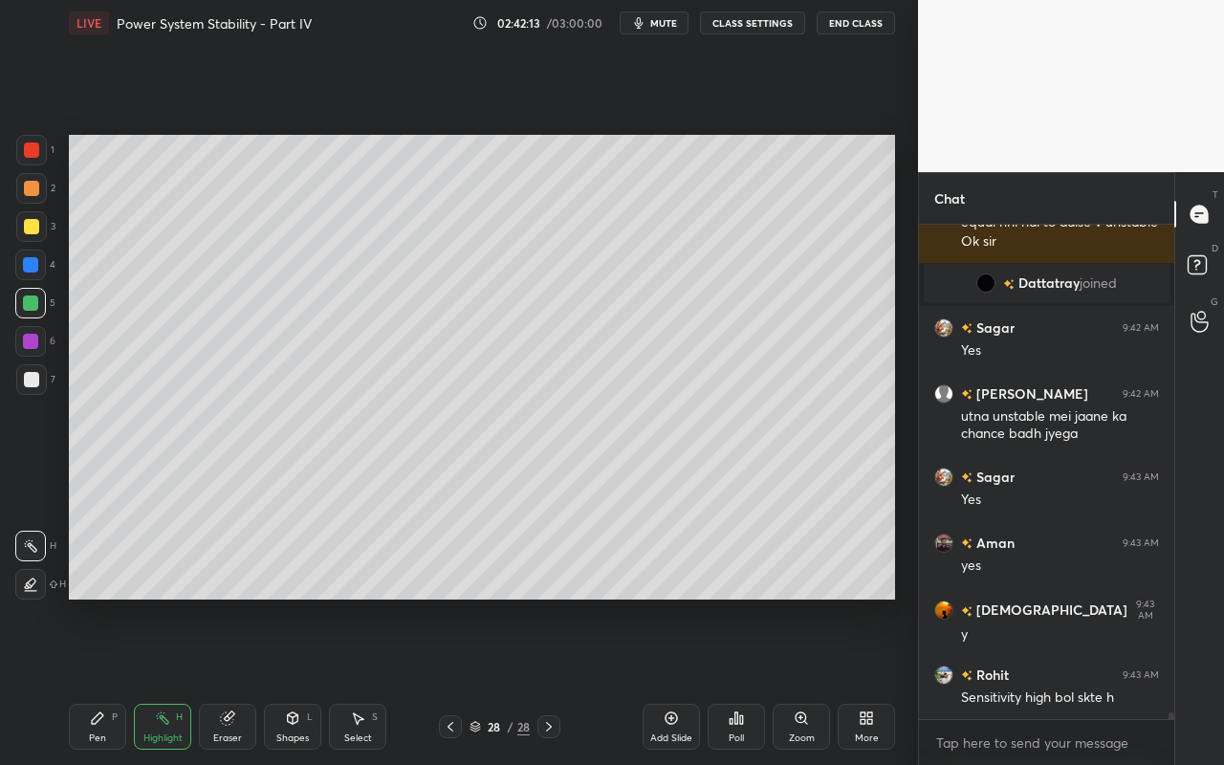
click at [362, 680] on div "Select" at bounding box center [358, 738] width 28 height 10
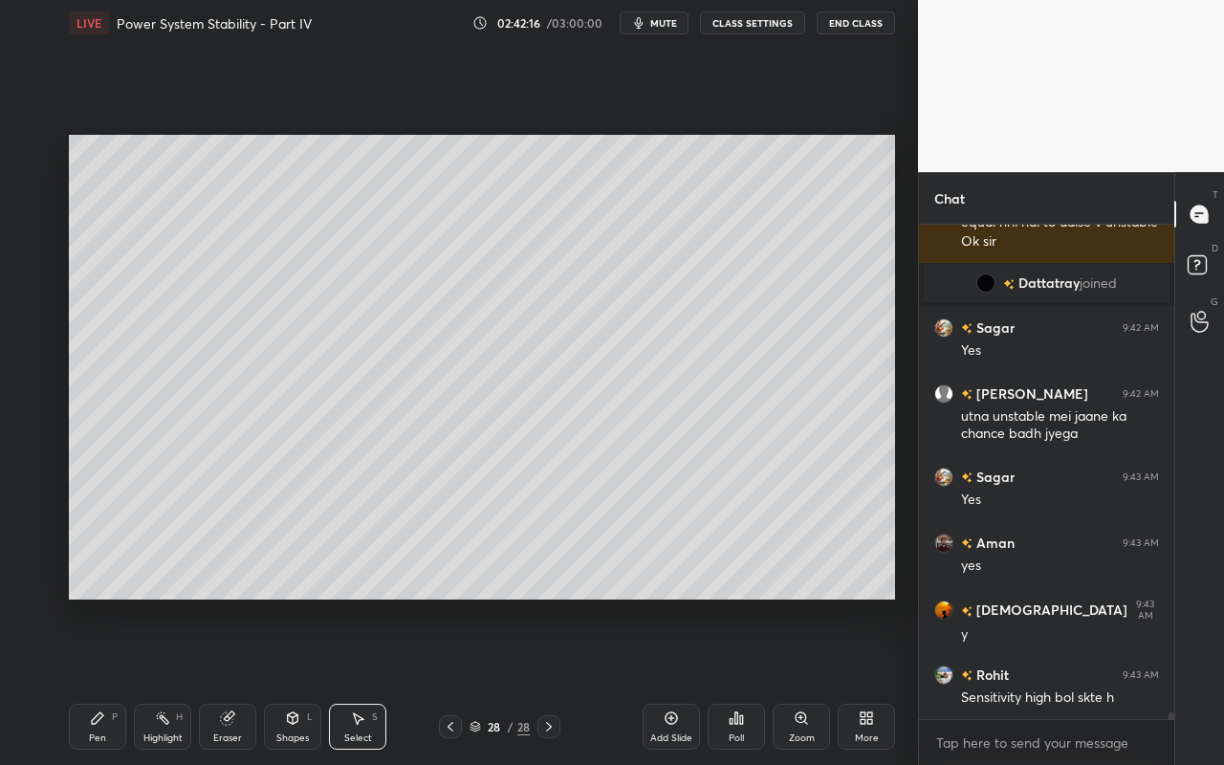
scroll to position [34273, 0]
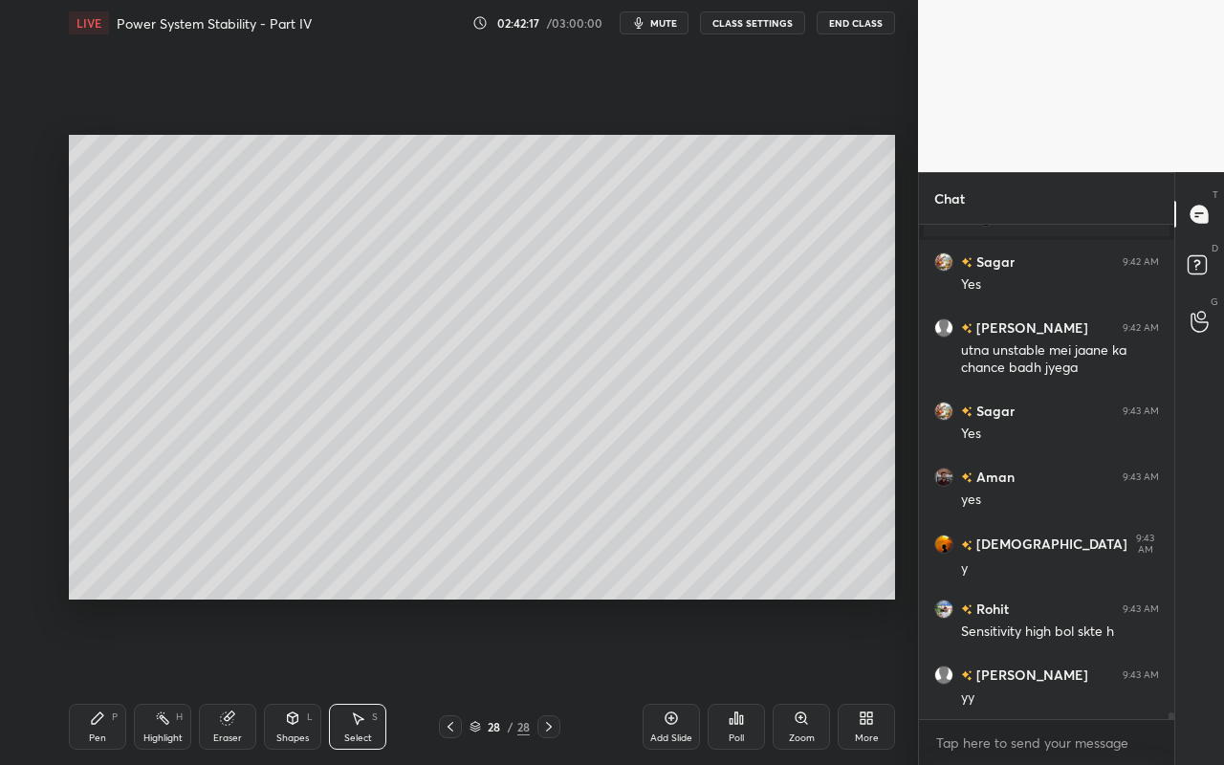
click at [108, 680] on div "Pen P" at bounding box center [97, 727] width 57 height 46
click at [37, 378] on div at bounding box center [31, 379] width 15 height 15
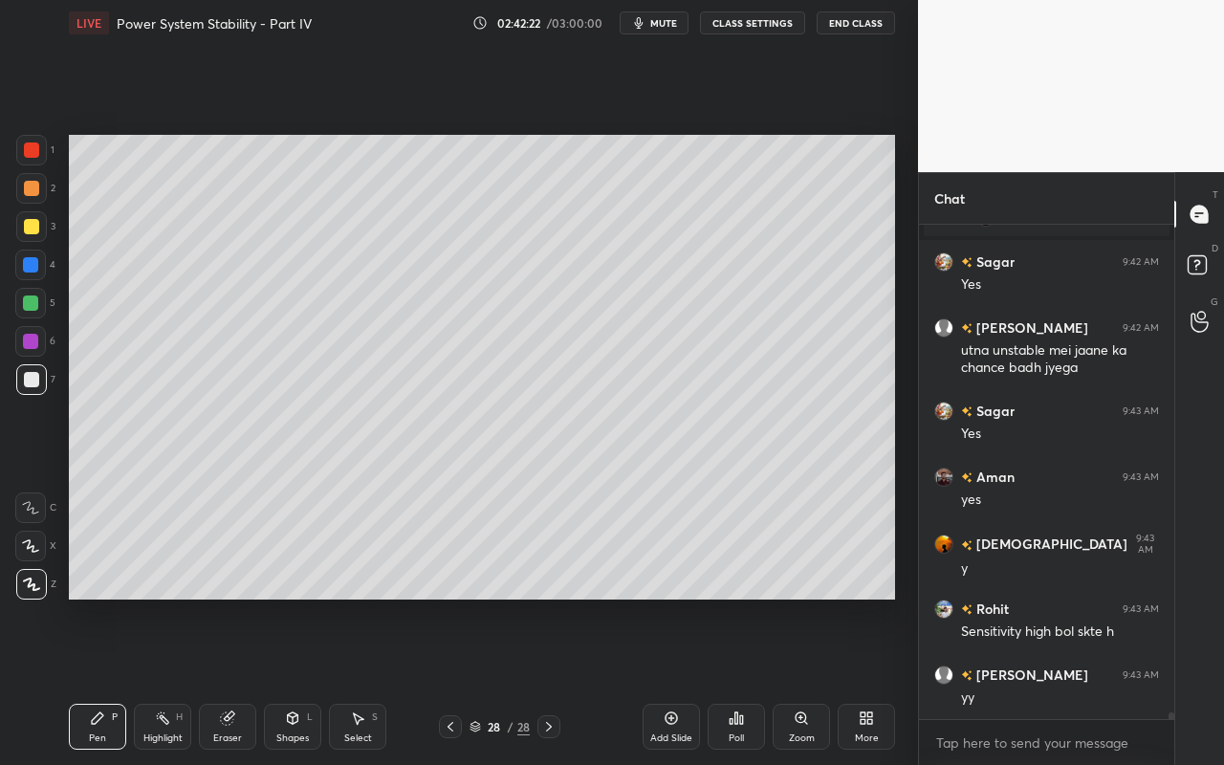
click at [153, 680] on div "Highlight H" at bounding box center [162, 727] width 57 height 46
click at [156, 680] on div "Highlight H" at bounding box center [162, 727] width 57 height 46
drag, startPoint x: 76, startPoint y: 736, endPoint x: 98, endPoint y: 718, distance: 28.5
click at [77, 680] on div "Pen P" at bounding box center [97, 727] width 57 height 46
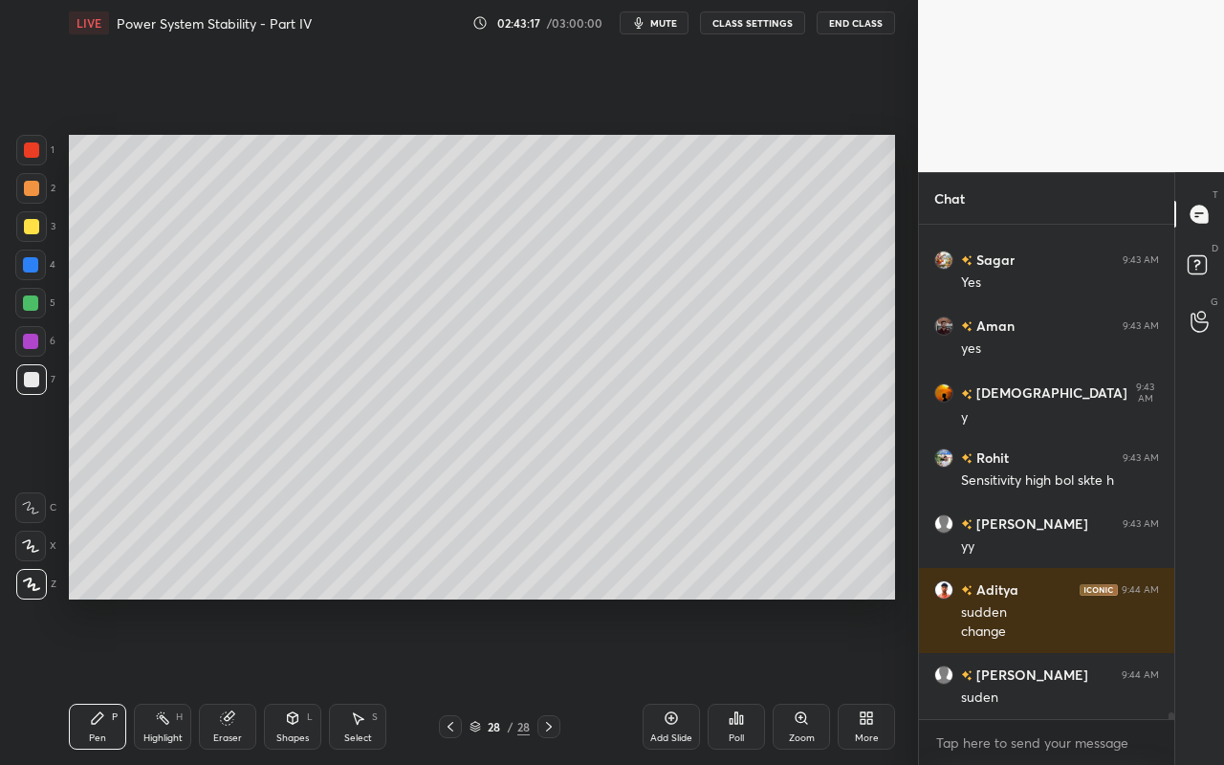
scroll to position [34490, 0]
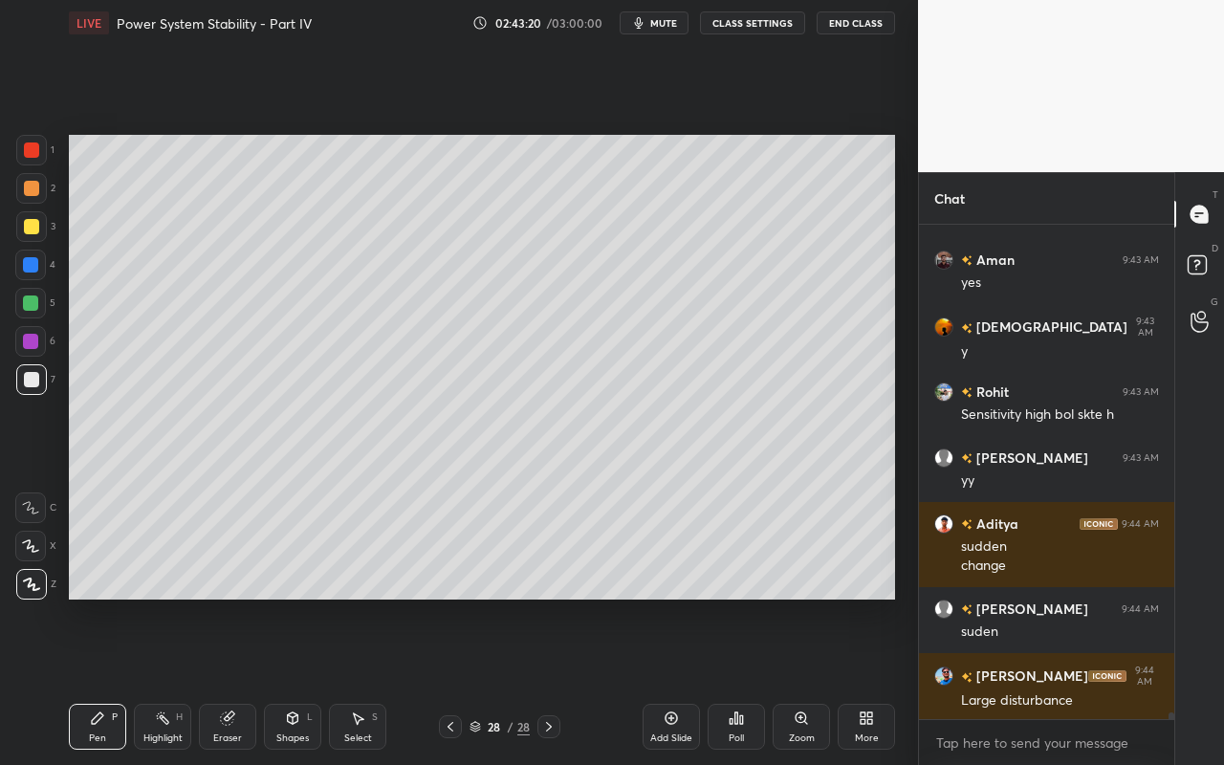
click at [153, 680] on div "Highlight H" at bounding box center [162, 727] width 57 height 46
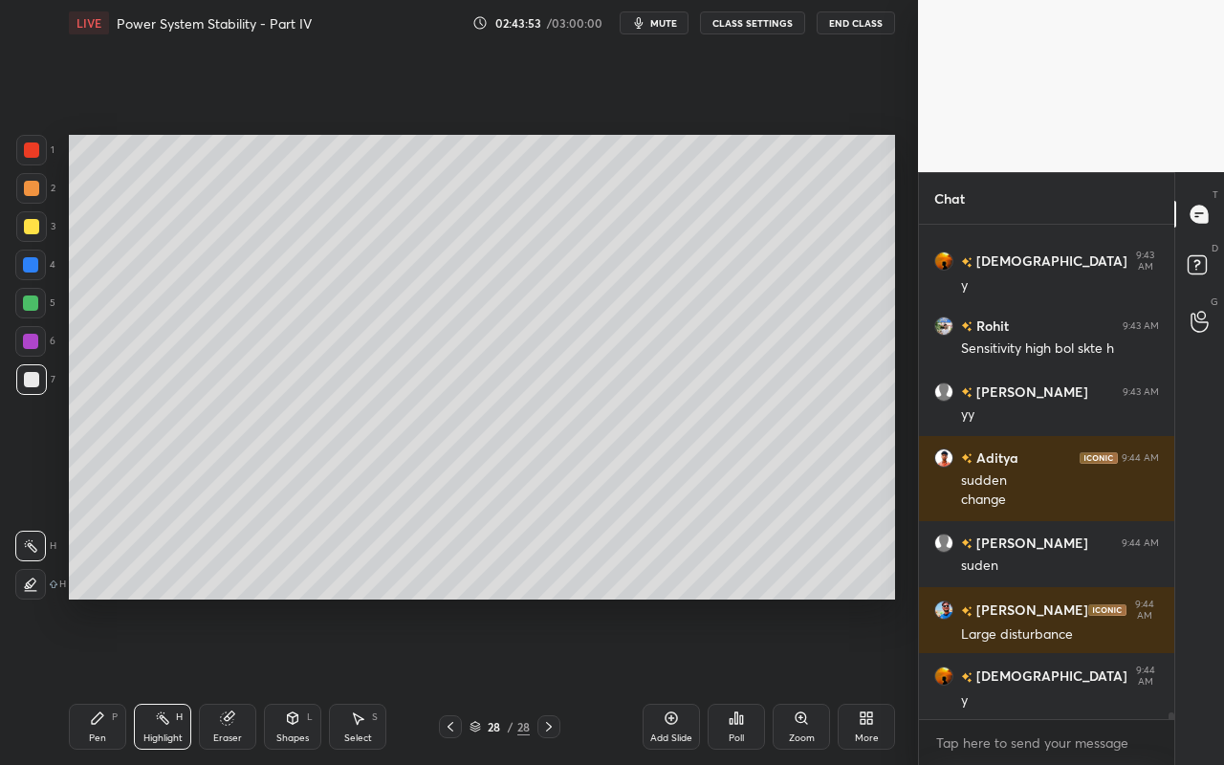
scroll to position [34622, 0]
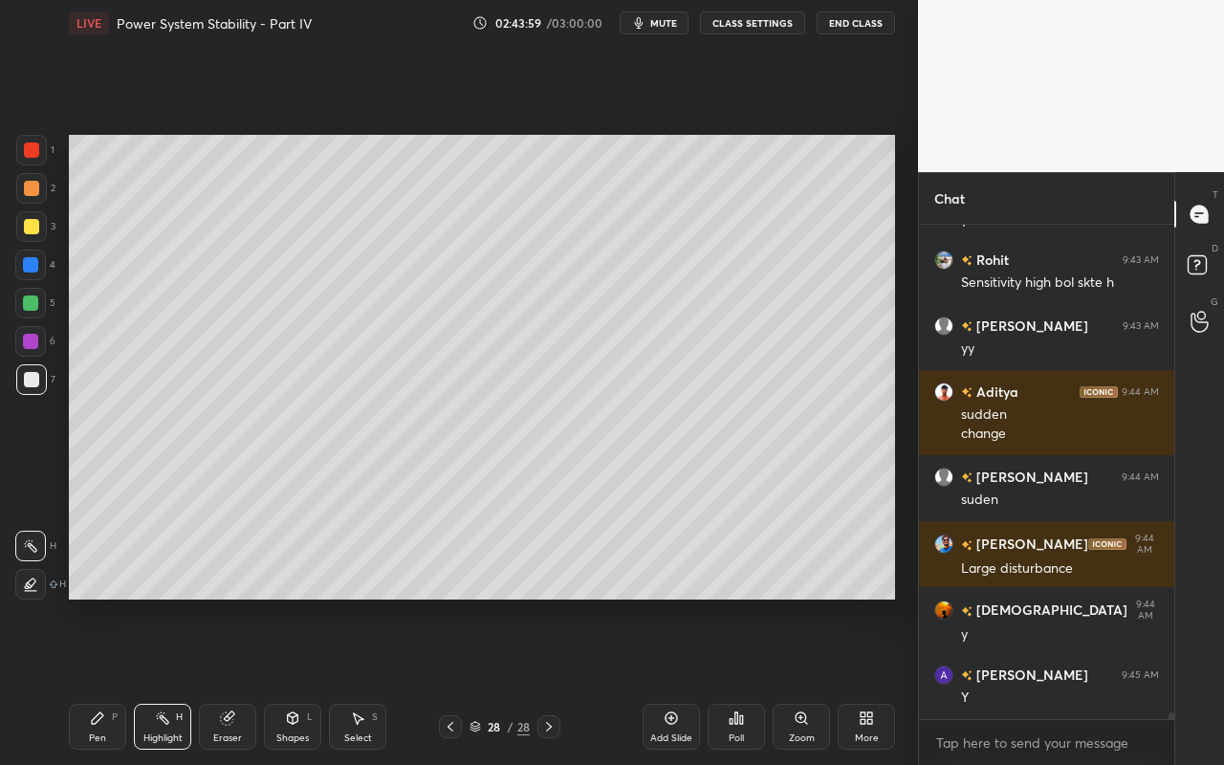
click at [101, 680] on div "Pen" at bounding box center [97, 738] width 17 height 10
drag, startPoint x: 163, startPoint y: 728, endPoint x: 232, endPoint y: 616, distance: 132.6
click at [165, 680] on div "Highlight H" at bounding box center [162, 727] width 57 height 46
click at [362, 680] on div "Select S" at bounding box center [357, 727] width 57 height 46
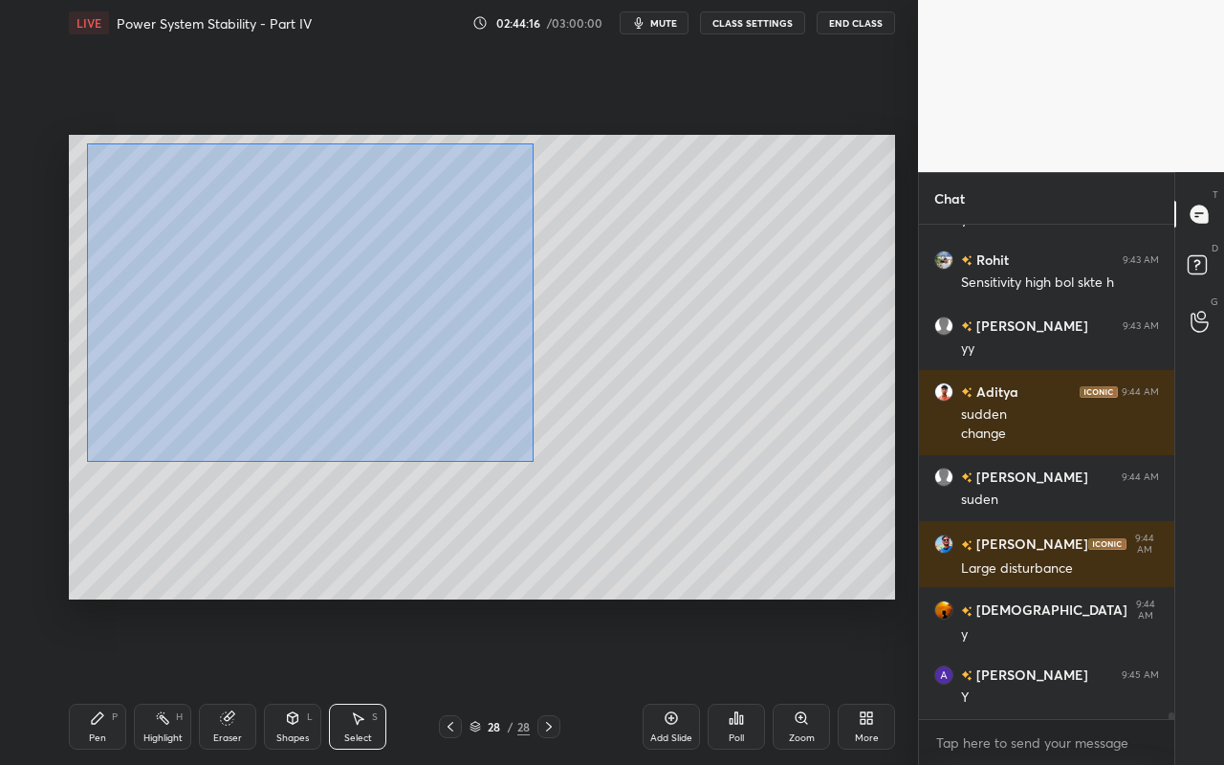
drag, startPoint x: 88, startPoint y: 147, endPoint x: 515, endPoint y: 450, distance: 523.9
click at [529, 459] on div "0 ° Undo Copy Paste here Duplicate Duplicate to new slide Delete" at bounding box center [482, 367] width 826 height 465
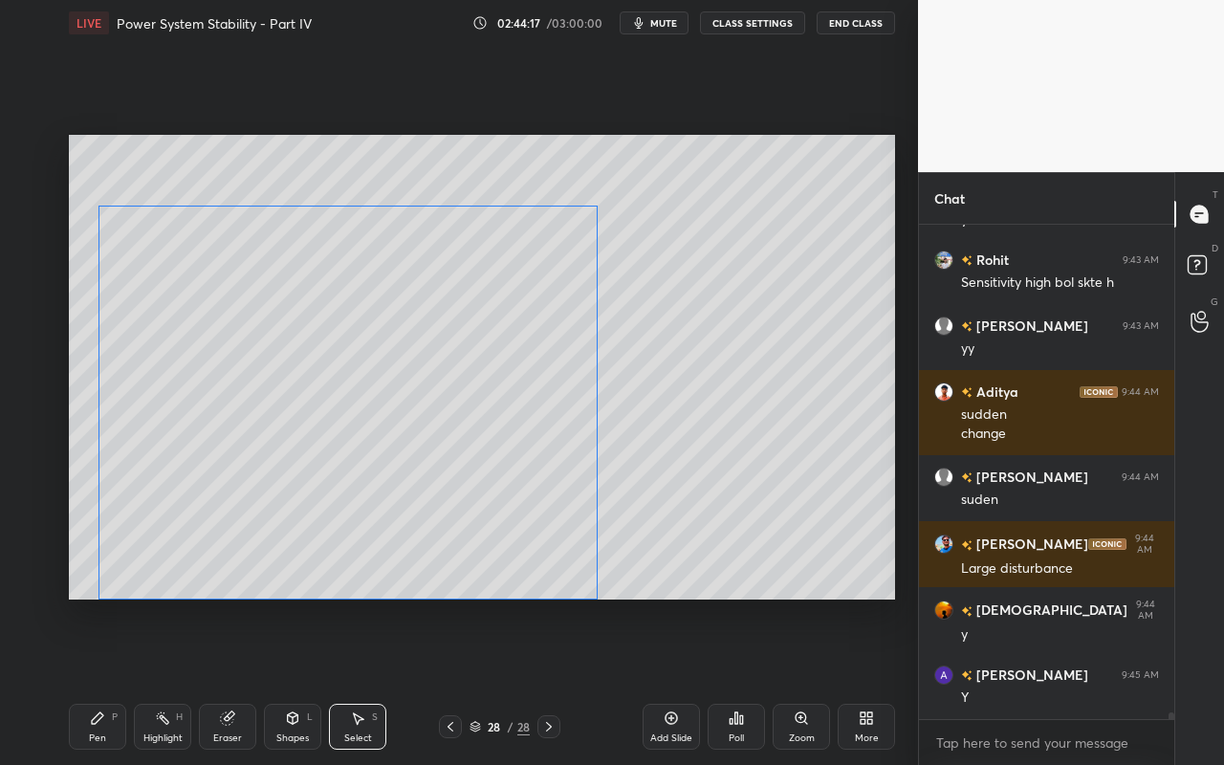
drag, startPoint x: 448, startPoint y: 373, endPoint x: 438, endPoint y: 447, distance: 75.3
click at [438, 446] on div "0 ° Undo Copy Paste here Duplicate Duplicate to new slide Delete" at bounding box center [482, 367] width 826 height 465
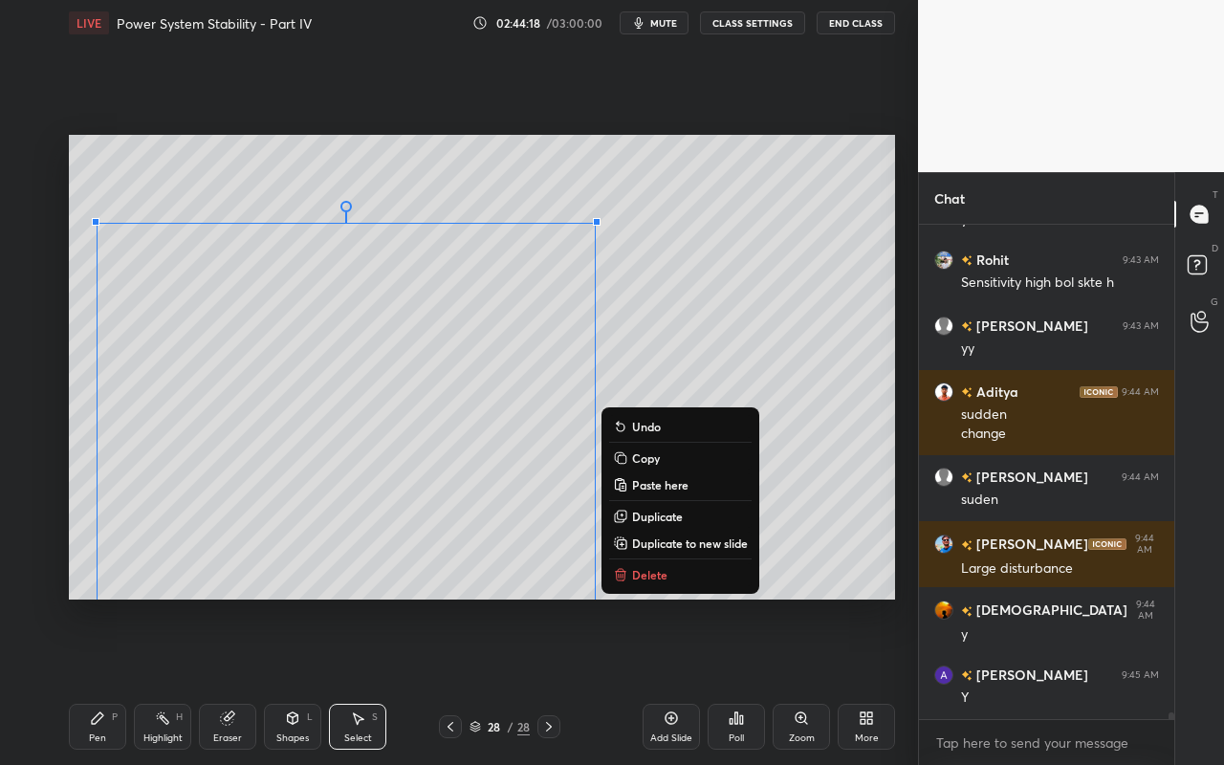
click at [100, 680] on div "Pen" at bounding box center [97, 738] width 17 height 10
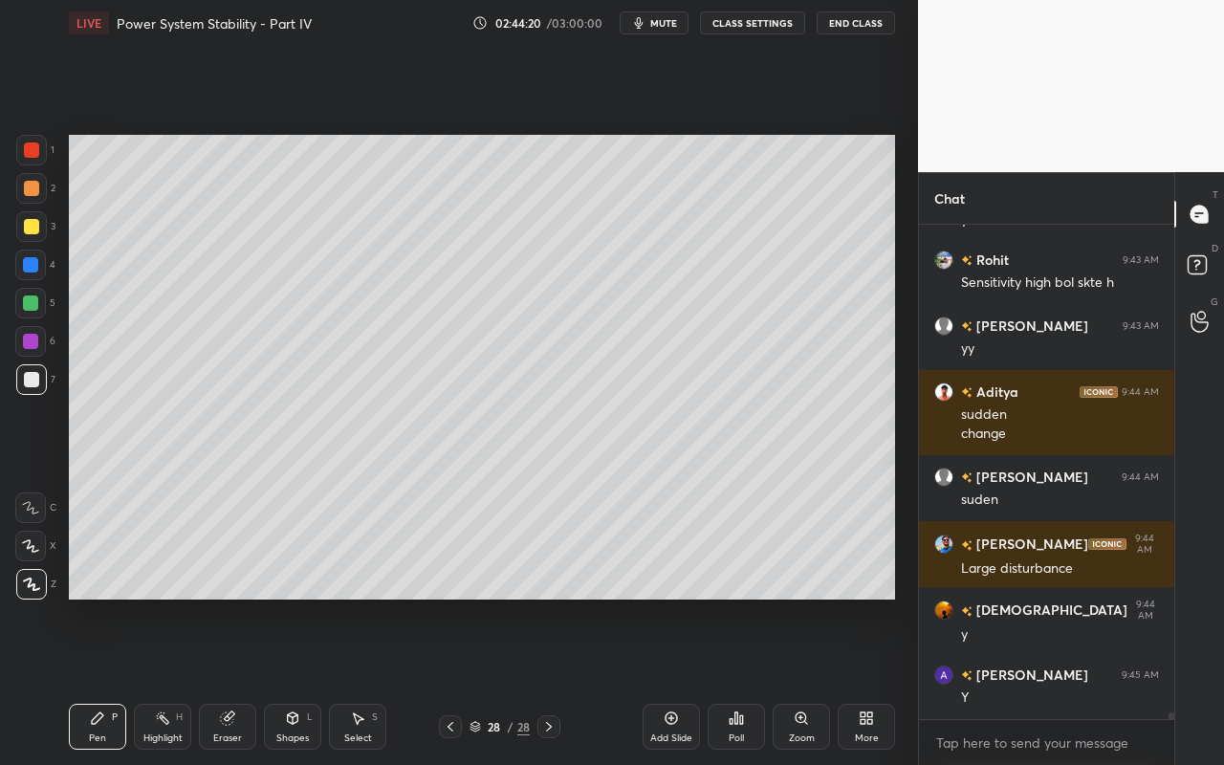
click at [30, 230] on div at bounding box center [31, 226] width 31 height 31
click at [89, 680] on div "Pen P" at bounding box center [97, 727] width 57 height 46
click at [385, 652] on div "Setting up your live class Poll for secs No correct answer Start poll" at bounding box center [481, 367] width 841 height 642
click at [305, 680] on div "Shapes L" at bounding box center [292, 727] width 57 height 46
click at [97, 680] on div "Pen" at bounding box center [97, 738] width 17 height 10
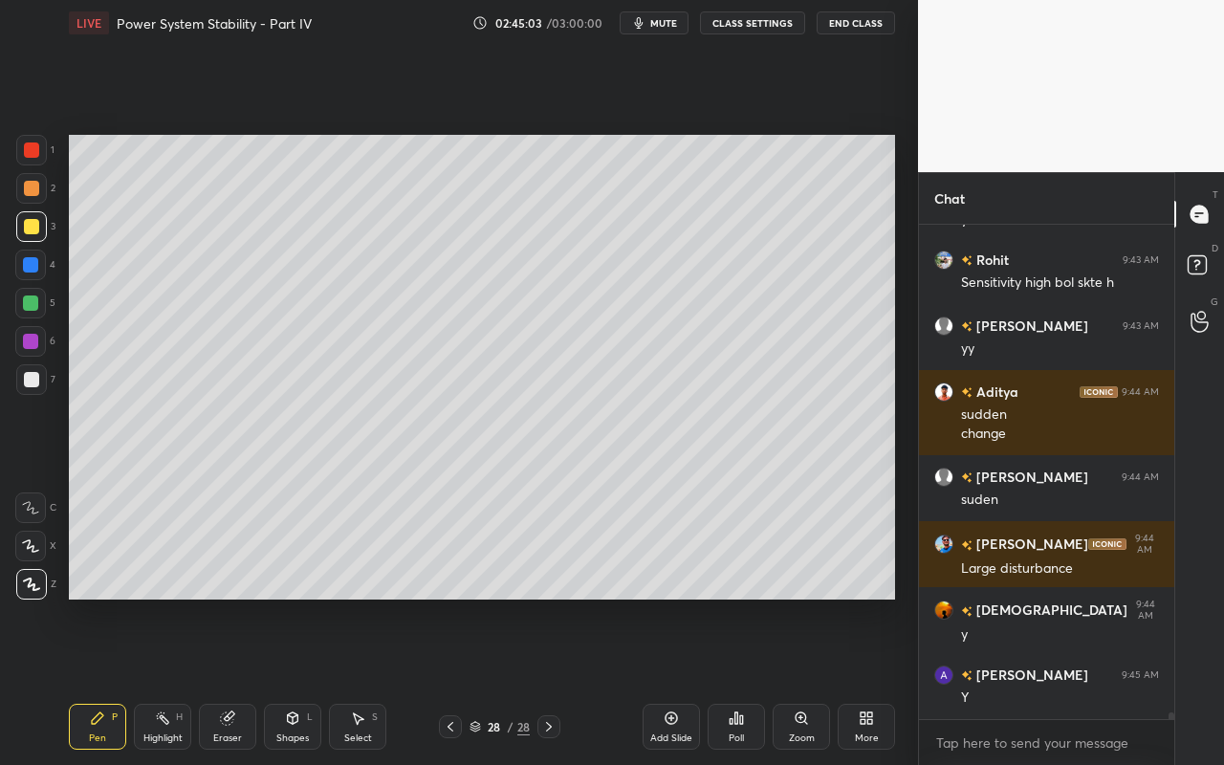
click at [98, 680] on div "Pen" at bounding box center [97, 738] width 17 height 10
click at [369, 680] on div "Select" at bounding box center [358, 738] width 28 height 10
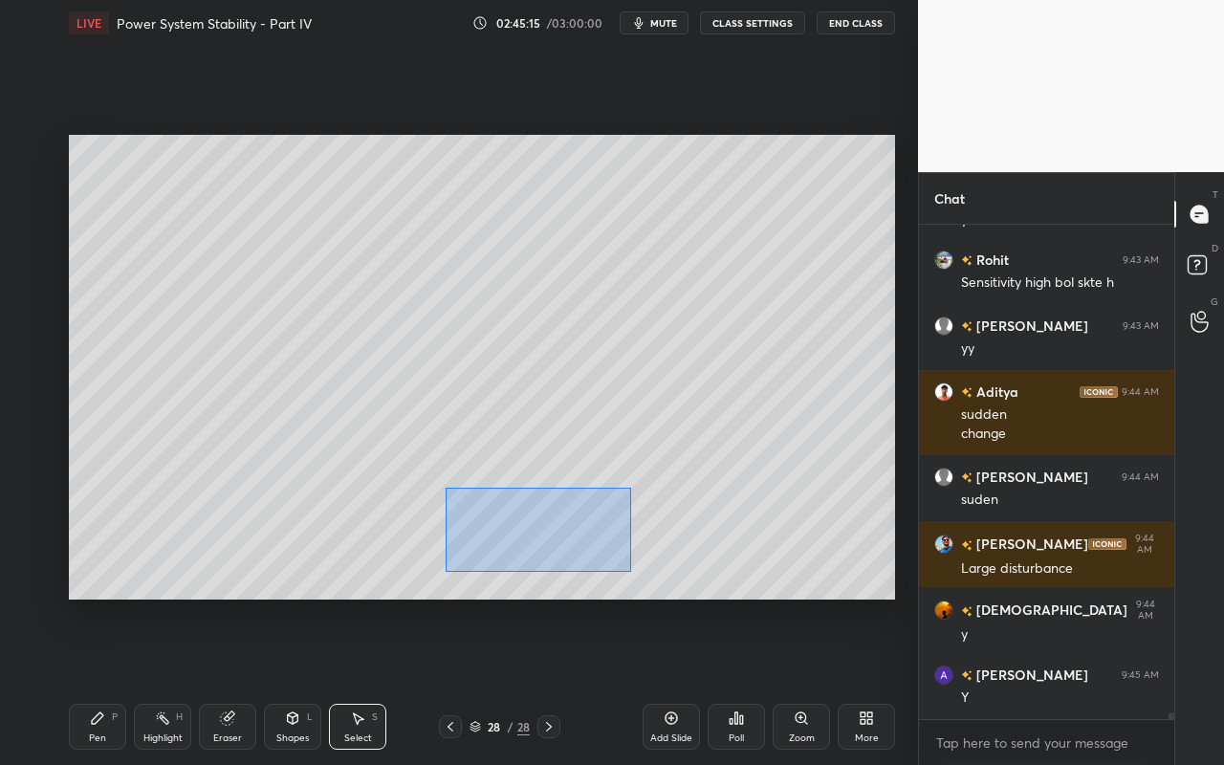
drag, startPoint x: 445, startPoint y: 487, endPoint x: 689, endPoint y: 571, distance: 258.8
click at [691, 571] on div "0 ° Undo Copy Paste here Duplicate Duplicate to new slide Delete" at bounding box center [482, 367] width 826 height 465
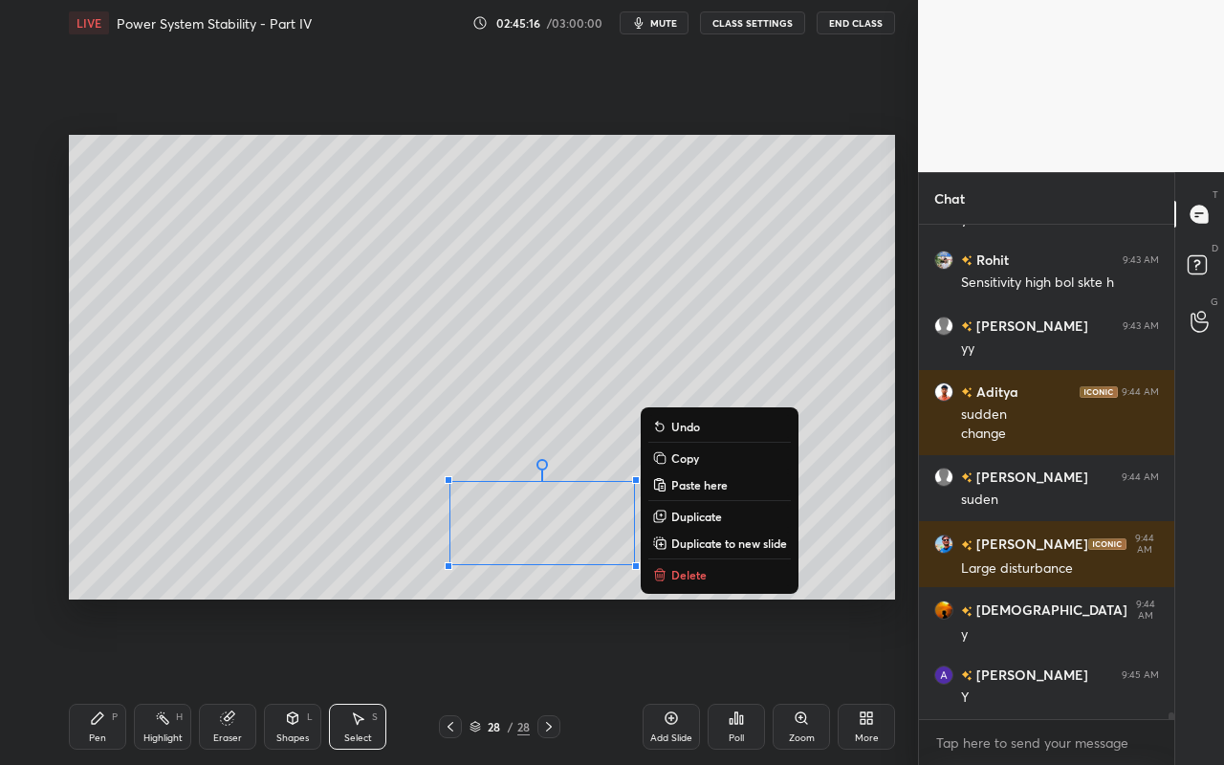
click at [677, 573] on p "Delete" at bounding box center [688, 574] width 35 height 15
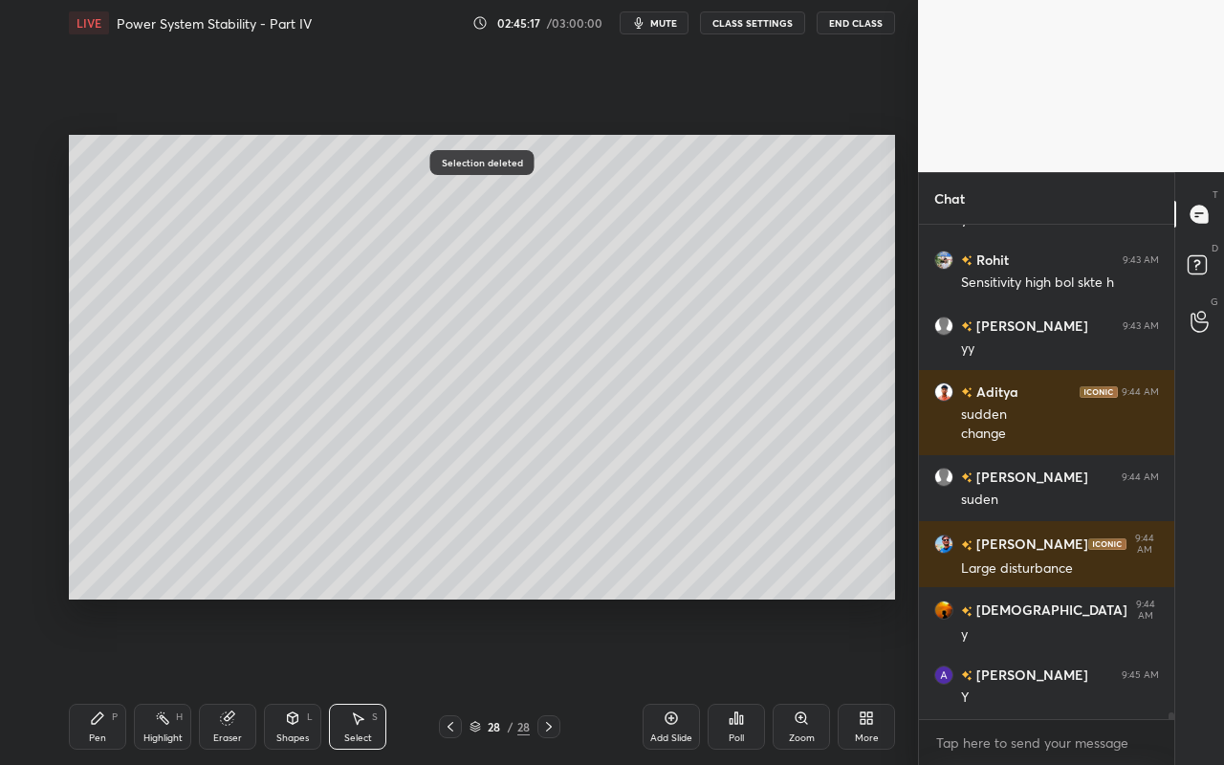
drag, startPoint x: 98, startPoint y: 731, endPoint x: 101, endPoint y: 716, distance: 15.6
click at [99, 680] on div "Pen P" at bounding box center [97, 727] width 57 height 46
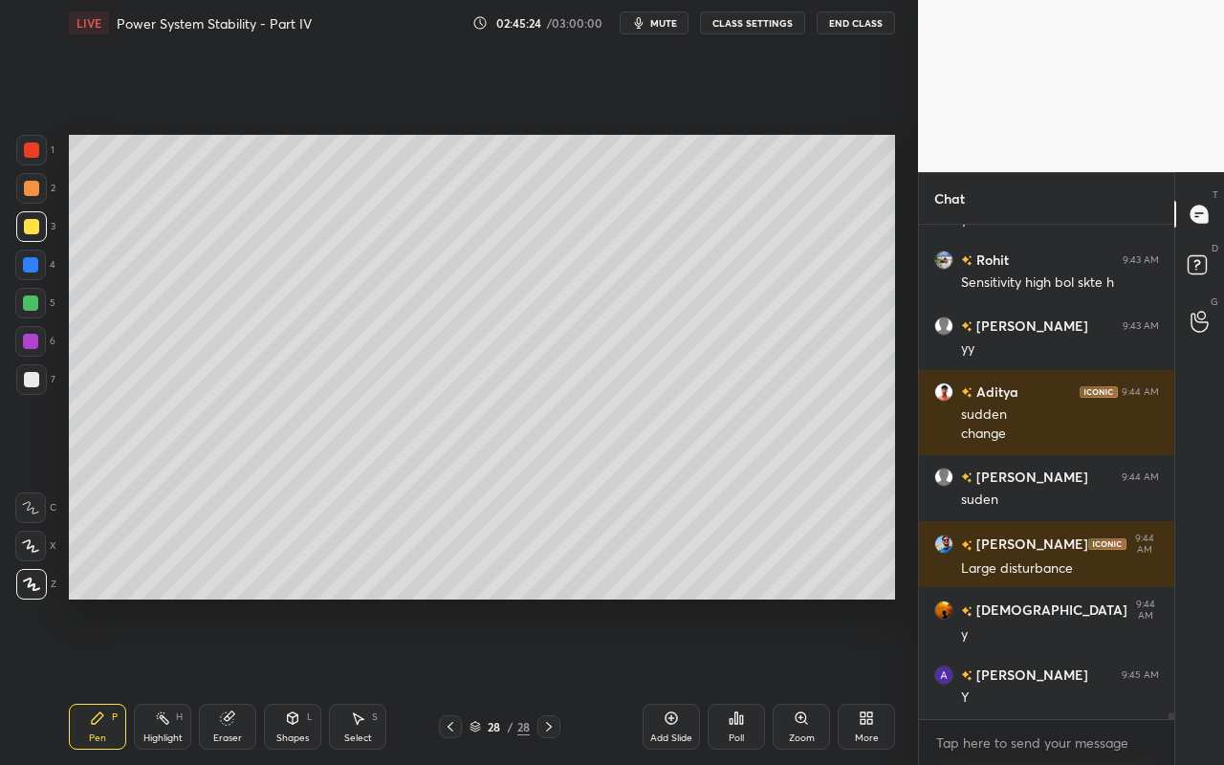
drag, startPoint x: 101, startPoint y: 737, endPoint x: 259, endPoint y: 601, distance: 208.1
click at [106, 680] on div "Pen P" at bounding box center [97, 727] width 57 height 46
drag, startPoint x: 137, startPoint y: 748, endPoint x: 179, endPoint y: 708, distance: 57.5
click at [139, 680] on div "Highlight H" at bounding box center [162, 727] width 57 height 46
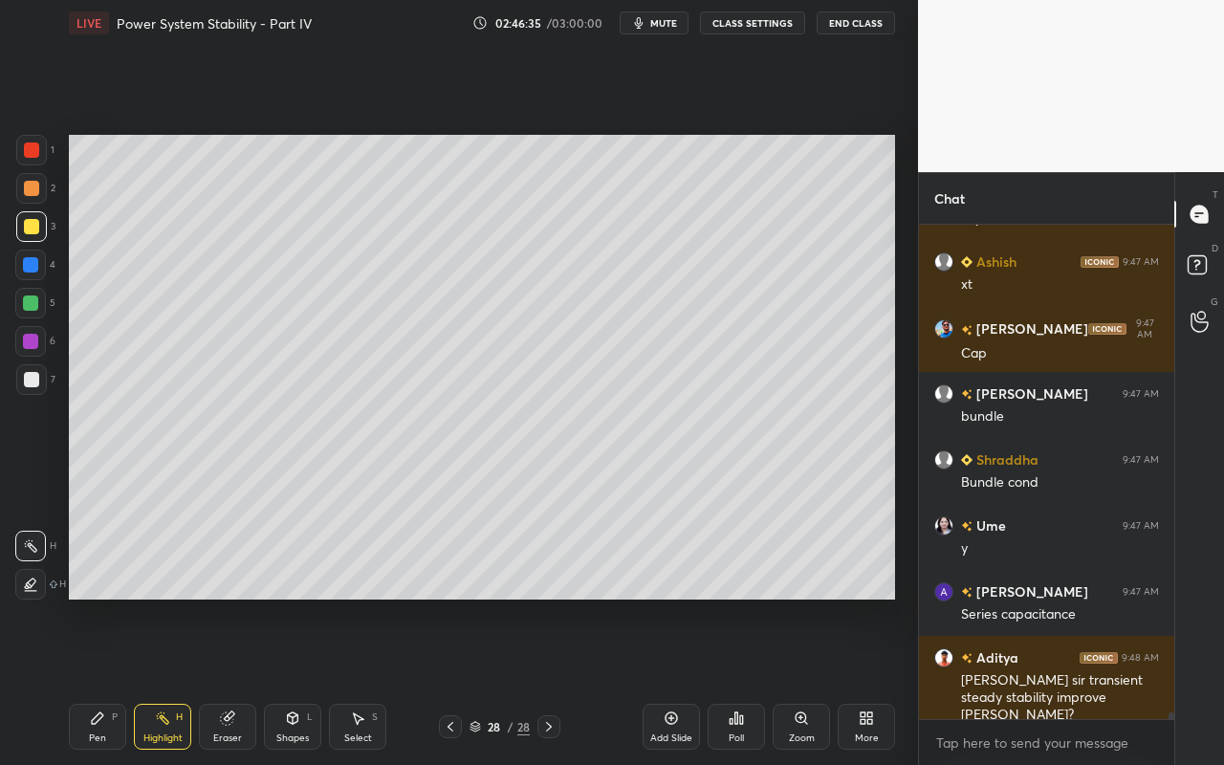
scroll to position [35533, 0]
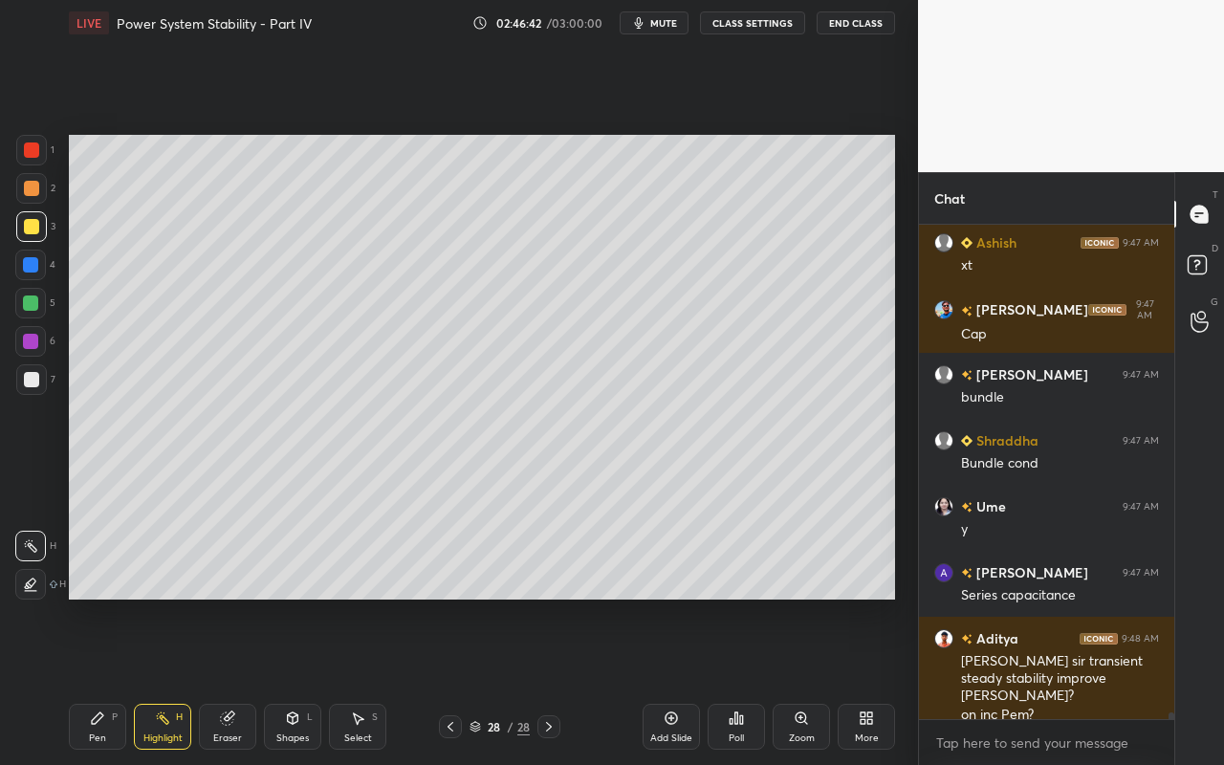
drag, startPoint x: 171, startPoint y: 713, endPoint x: 183, endPoint y: 605, distance: 108.6
click at [175, 680] on div "Highlight H" at bounding box center [162, 727] width 57 height 46
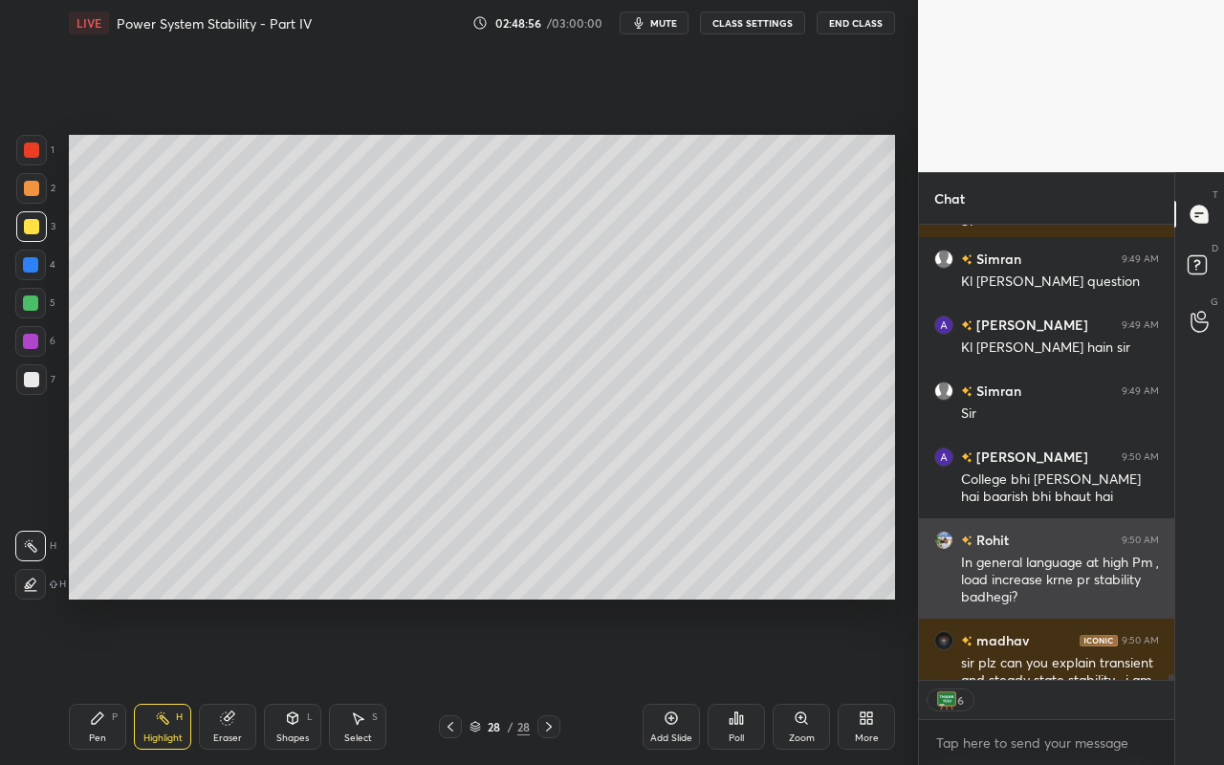
scroll to position [37363, 0]
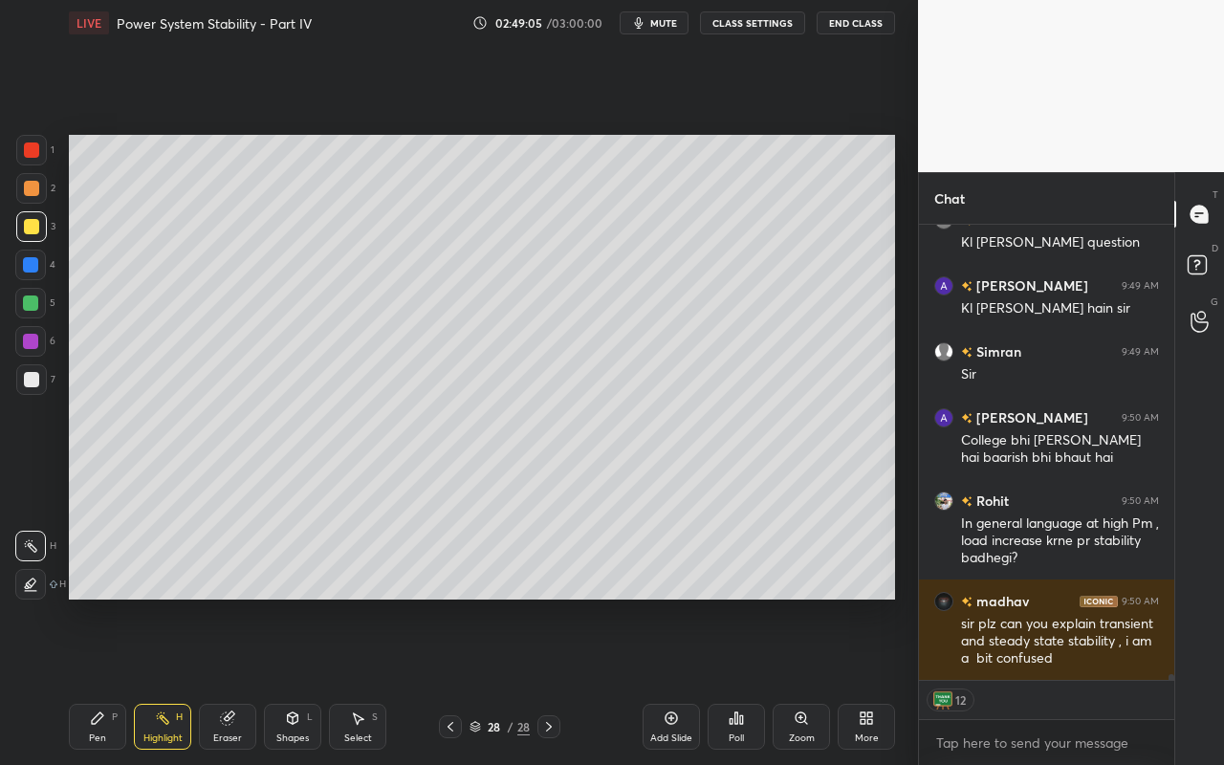
click at [357, 680] on div "Select S" at bounding box center [357, 727] width 57 height 46
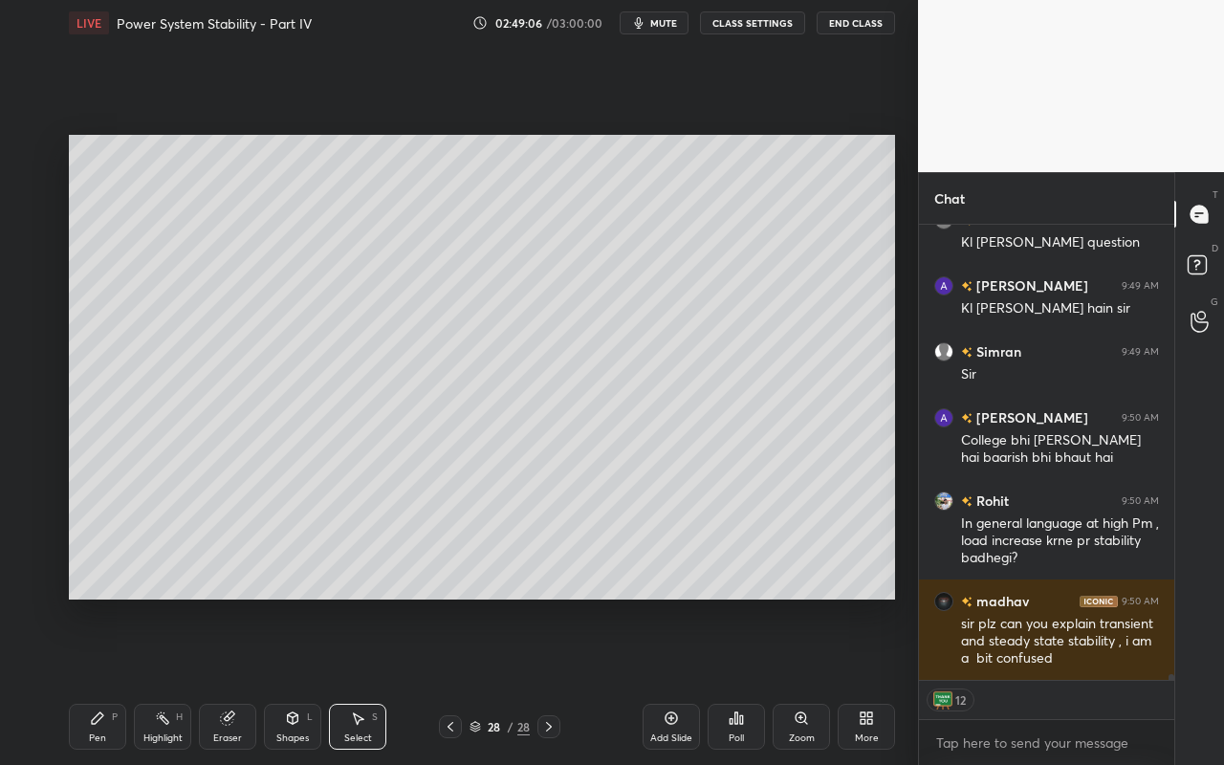
click at [294, 680] on icon at bounding box center [293, 717] width 11 height 11
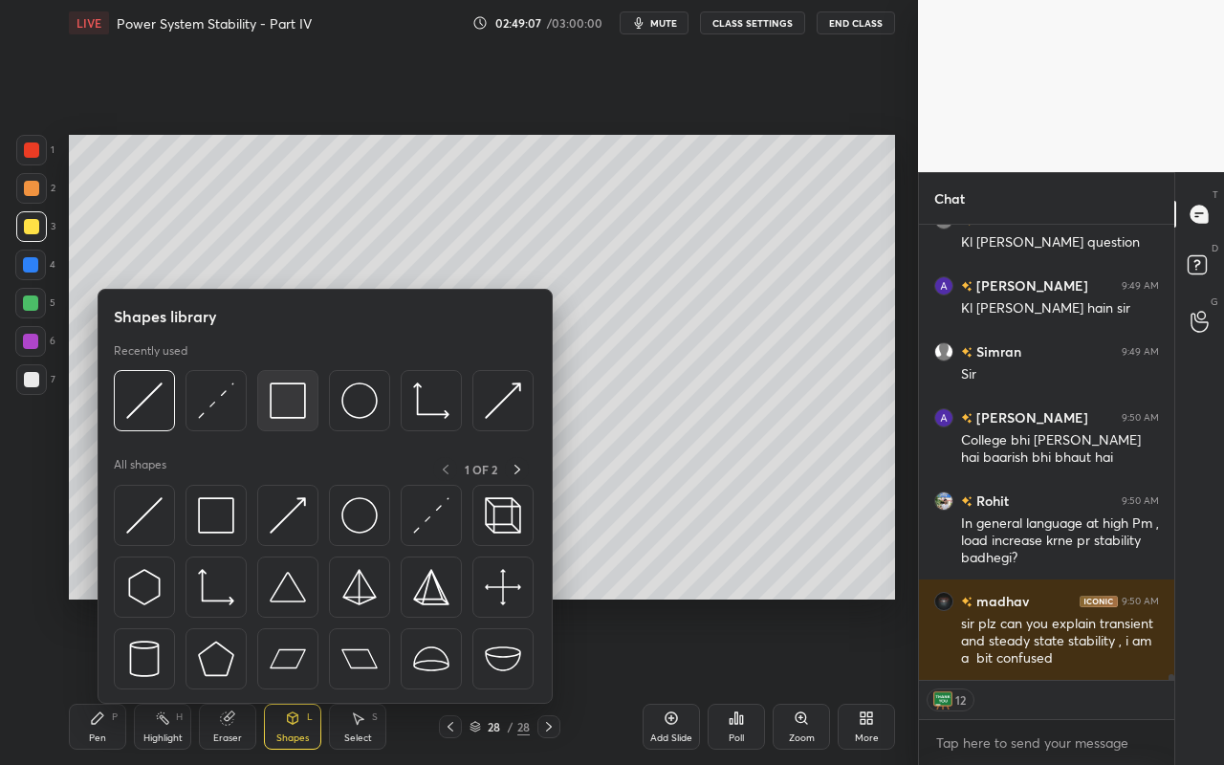
click at [286, 403] on img at bounding box center [288, 400] width 36 height 36
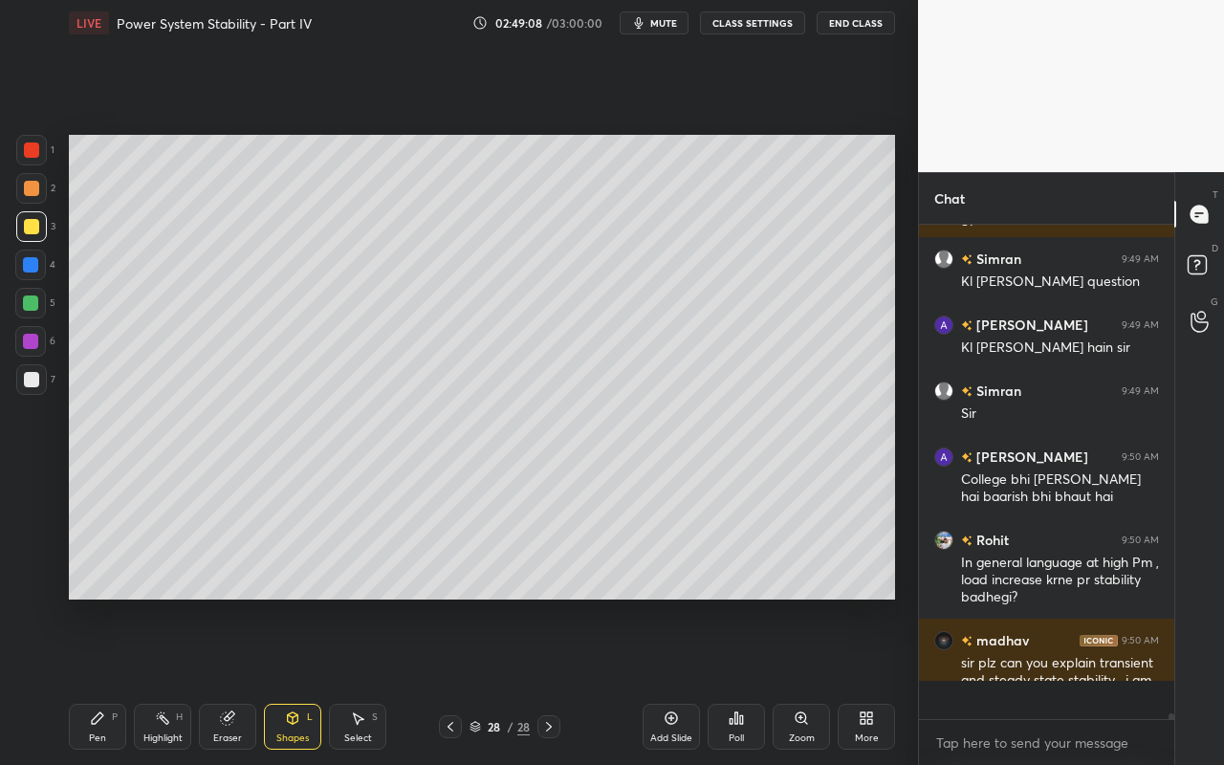
scroll to position [37324, 0]
drag, startPoint x: 28, startPoint y: 374, endPoint x: 57, endPoint y: 400, distance: 39.3
click at [32, 376] on div at bounding box center [31, 379] width 15 height 15
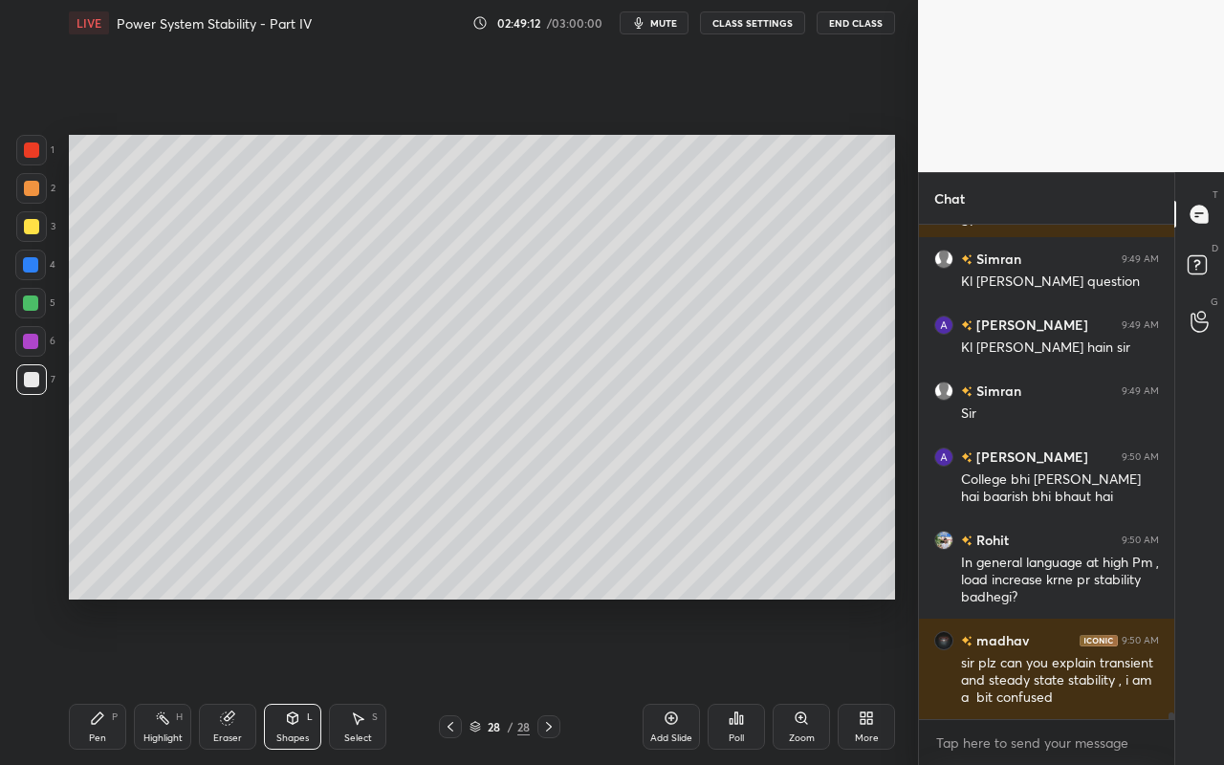
scroll to position [37343, 0]
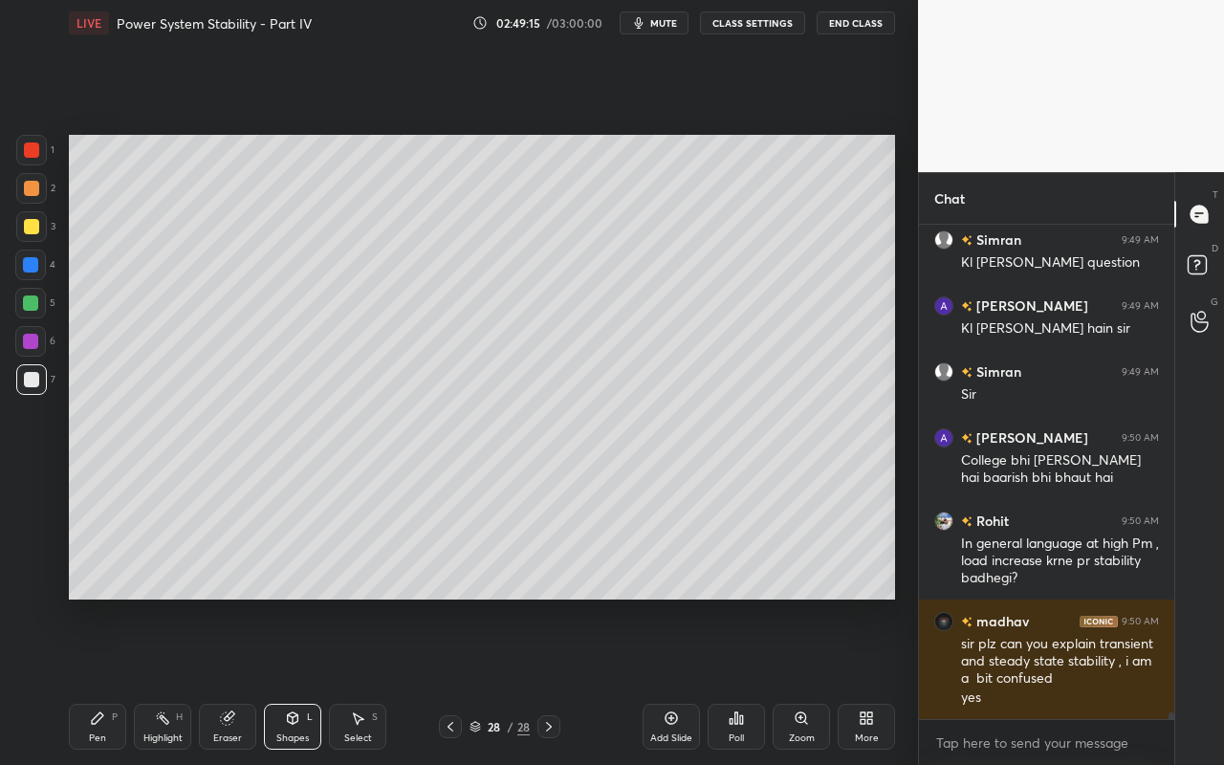
drag, startPoint x: 162, startPoint y: 737, endPoint x: 268, endPoint y: 655, distance: 134.2
click at [167, 680] on div "Highlight" at bounding box center [162, 738] width 39 height 10
click at [533, 600] on div "Setting up your live class Poll for secs No correct answer Start poll" at bounding box center [481, 367] width 841 height 642
drag, startPoint x: 361, startPoint y: 744, endPoint x: 388, endPoint y: 655, distance: 92.8
click at [365, 680] on div "Select S" at bounding box center [357, 727] width 57 height 46
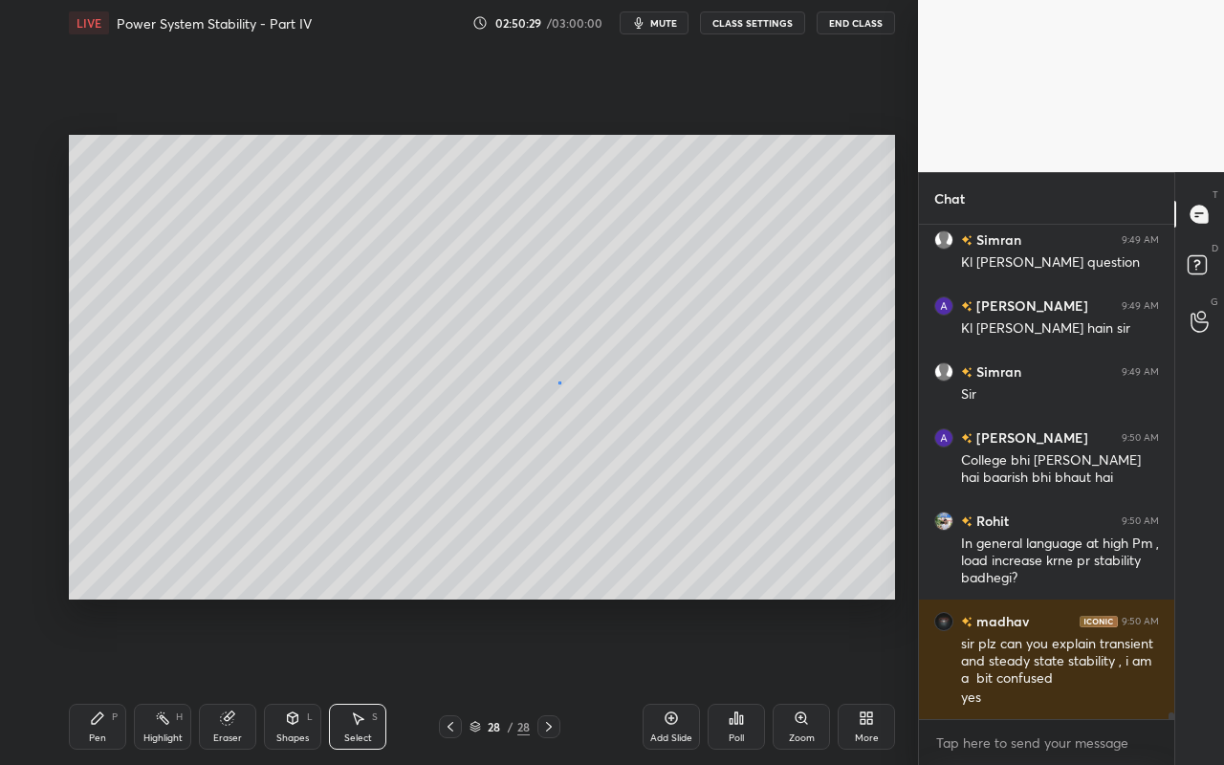
drag, startPoint x: 557, startPoint y: 380, endPoint x: 579, endPoint y: 405, distance: 33.2
click at [578, 405] on div "0 ° Undo Copy Paste here Duplicate Duplicate to new slide Delete" at bounding box center [482, 367] width 826 height 465
click at [592, 396] on div "0 ° Undo Copy Paste here Duplicate Duplicate to new slide Delete" at bounding box center [482, 367] width 826 height 465
drag, startPoint x: 574, startPoint y: 380, endPoint x: 582, endPoint y: 386, distance: 10.9
click at [581, 387] on div "0 ° Undo Copy Paste here Duplicate Duplicate to new slide Delete" at bounding box center [482, 367] width 826 height 465
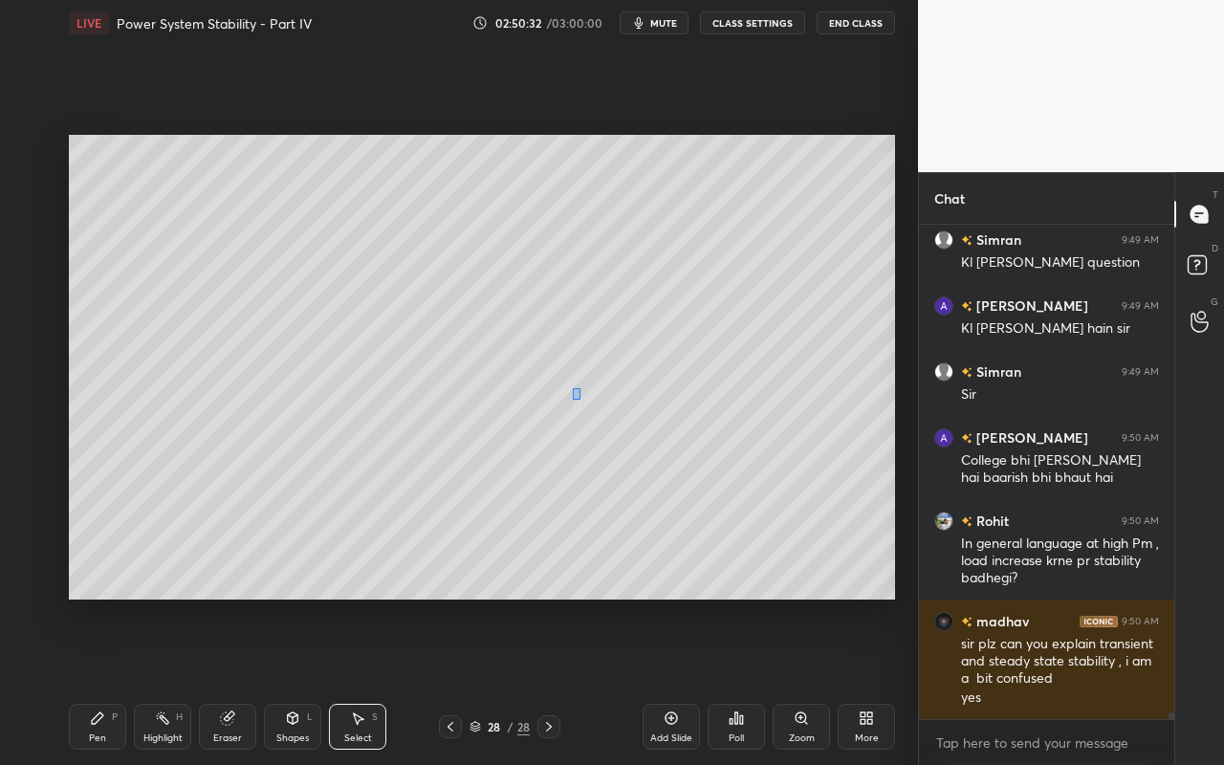
drag, startPoint x: 576, startPoint y: 395, endPoint x: 588, endPoint y: 402, distance: 13.3
click at [586, 403] on div "0 ° Undo Copy Paste here Duplicate Duplicate to new slide Delete" at bounding box center [482, 367] width 826 height 465
click at [597, 400] on div "0 °" at bounding box center [367, 401] width 464 height 3
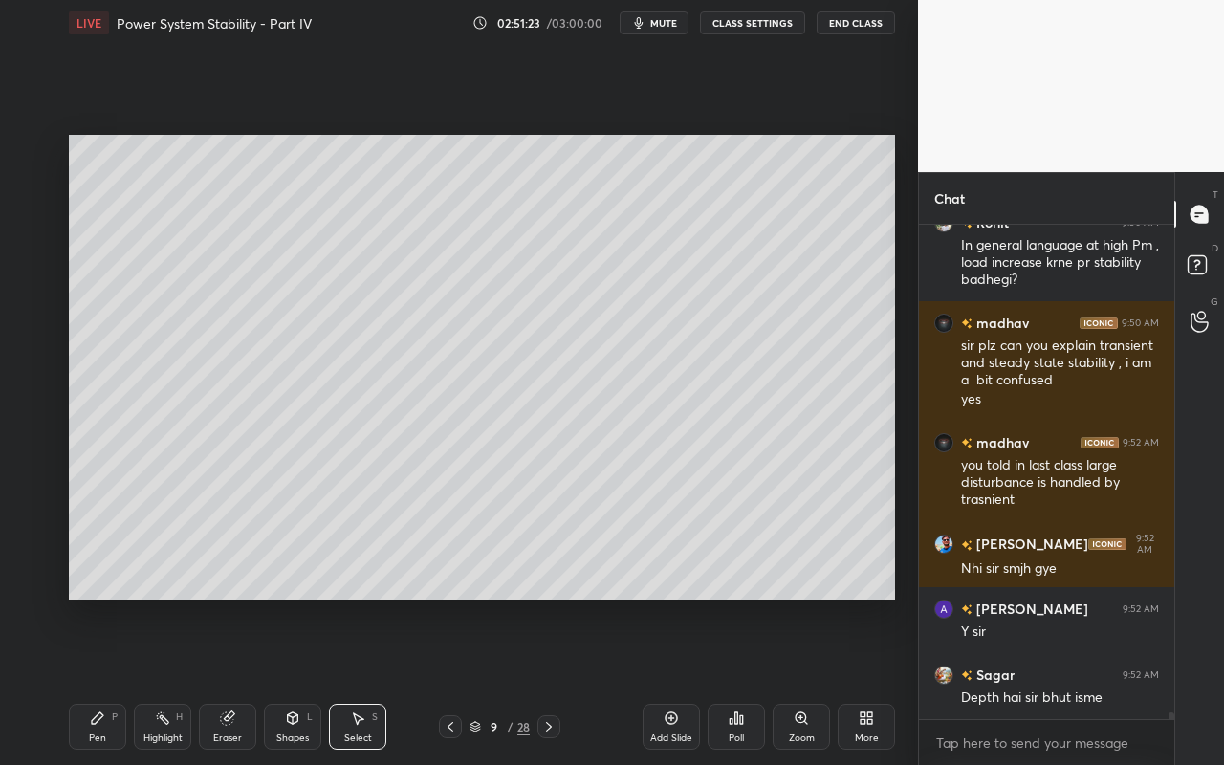
scroll to position [37724, 0]
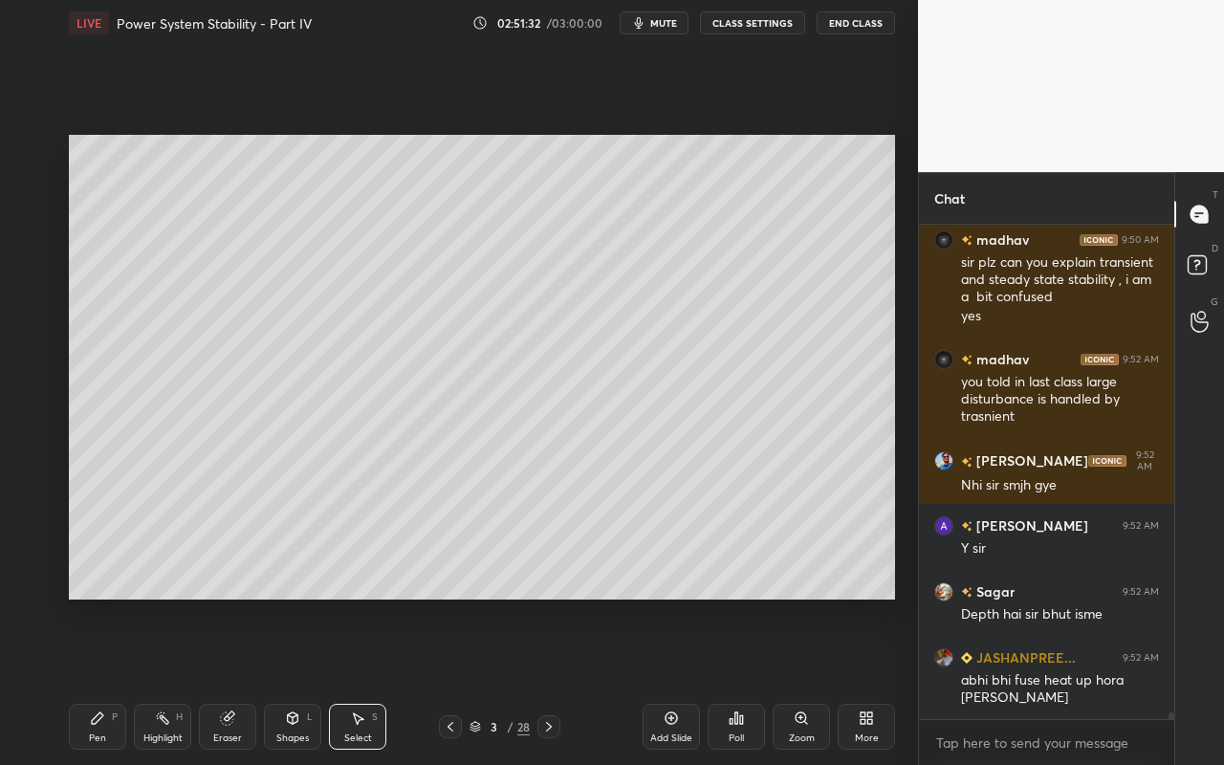
drag, startPoint x: 168, startPoint y: 735, endPoint x: 180, endPoint y: 703, distance: 34.5
click at [168, 680] on div "Highlight" at bounding box center [162, 738] width 39 height 10
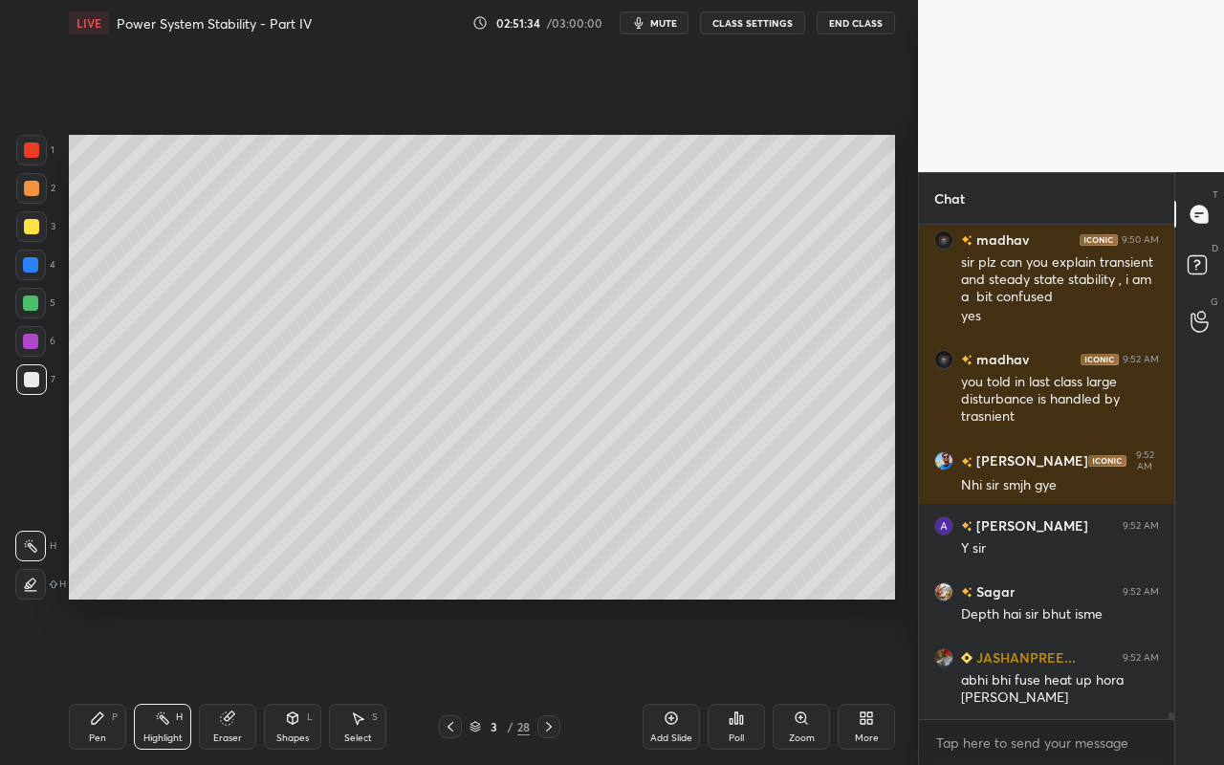
scroll to position [37825, 0]
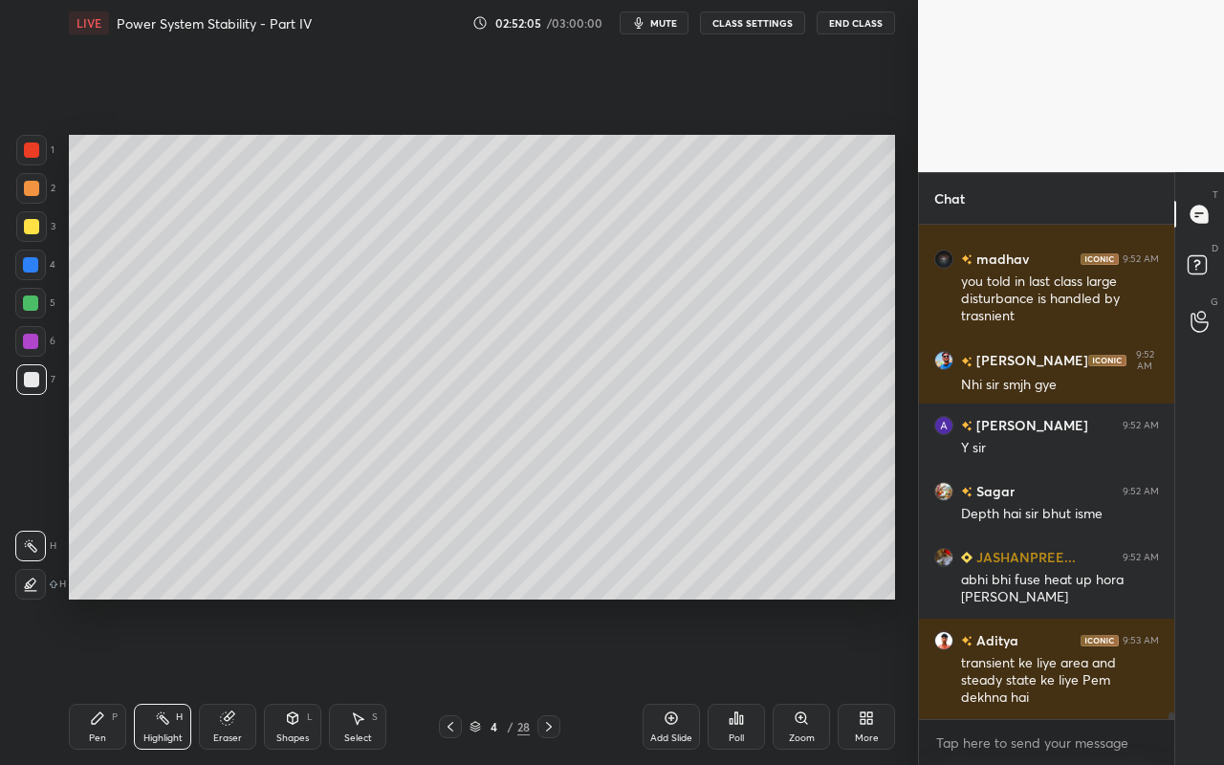
click at [174, 680] on div "Highlight H" at bounding box center [162, 727] width 57 height 46
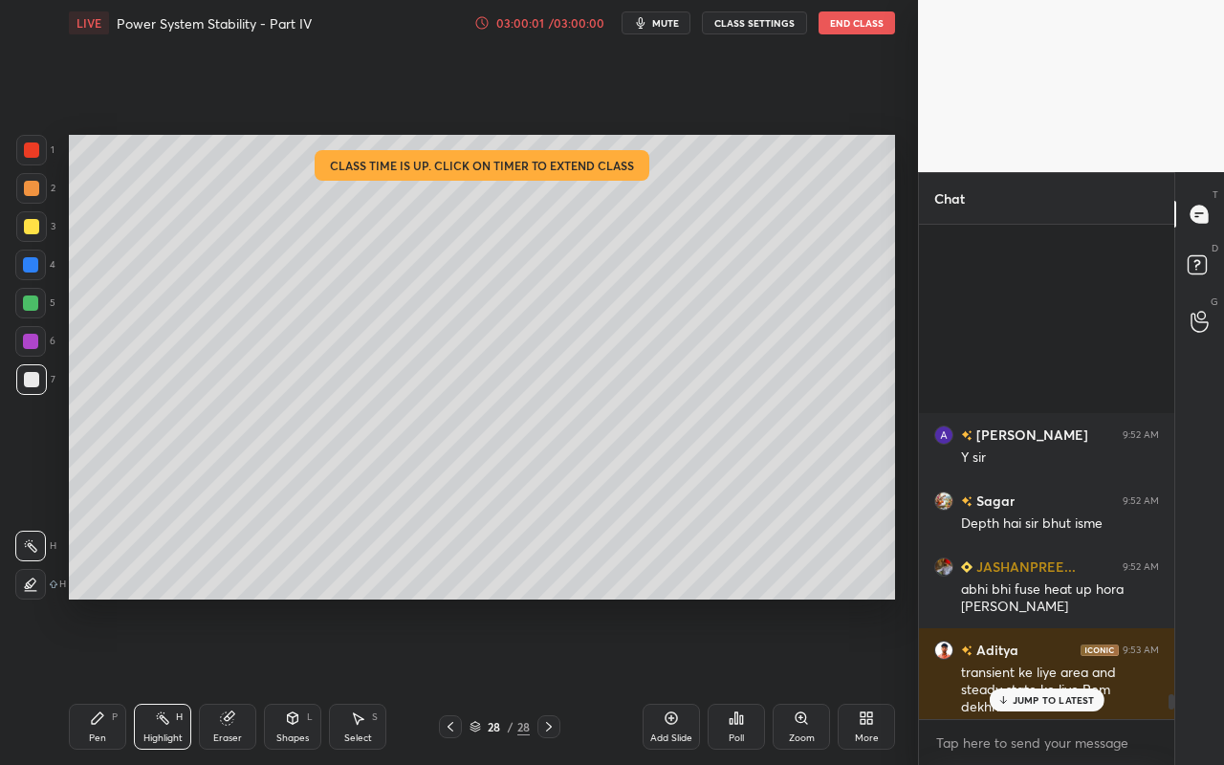
scroll to position [39632, 0]
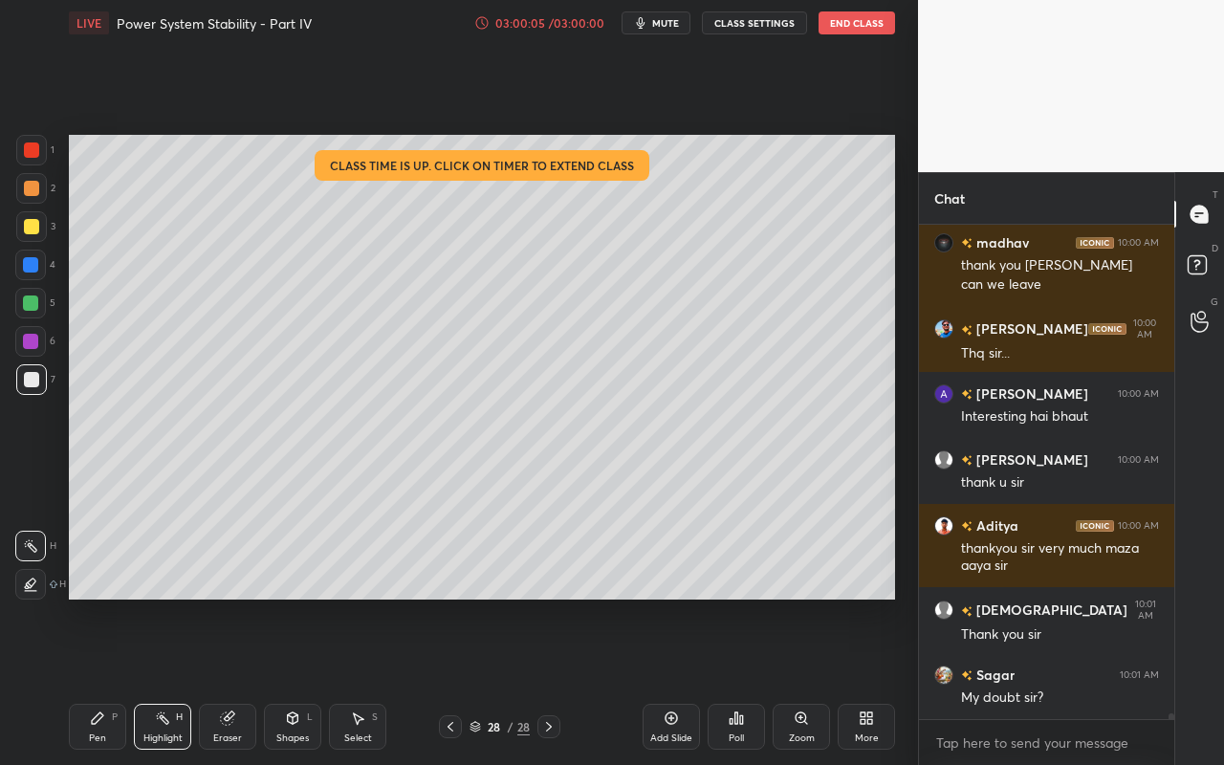
click at [564, 17] on div "/ 03:00:00" at bounding box center [576, 22] width 59 height 11
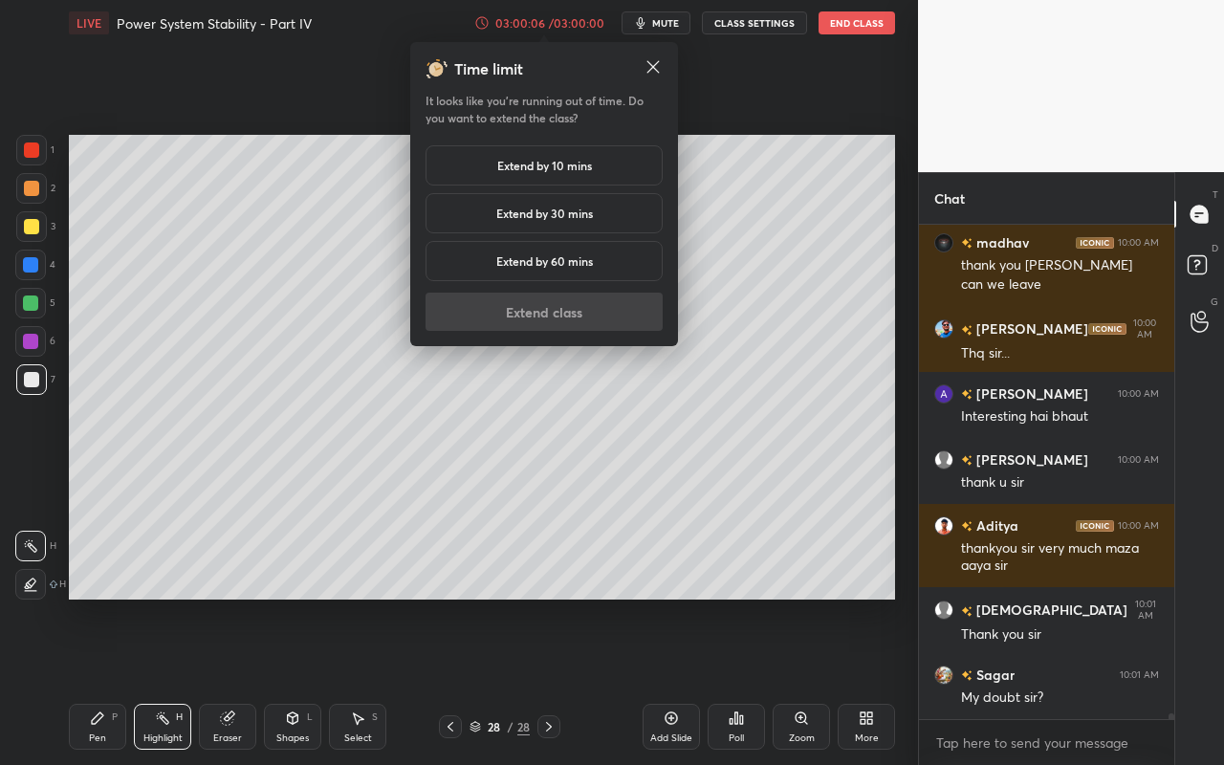
click at [583, 175] on div "Extend by 10 mins" at bounding box center [543, 165] width 237 height 40
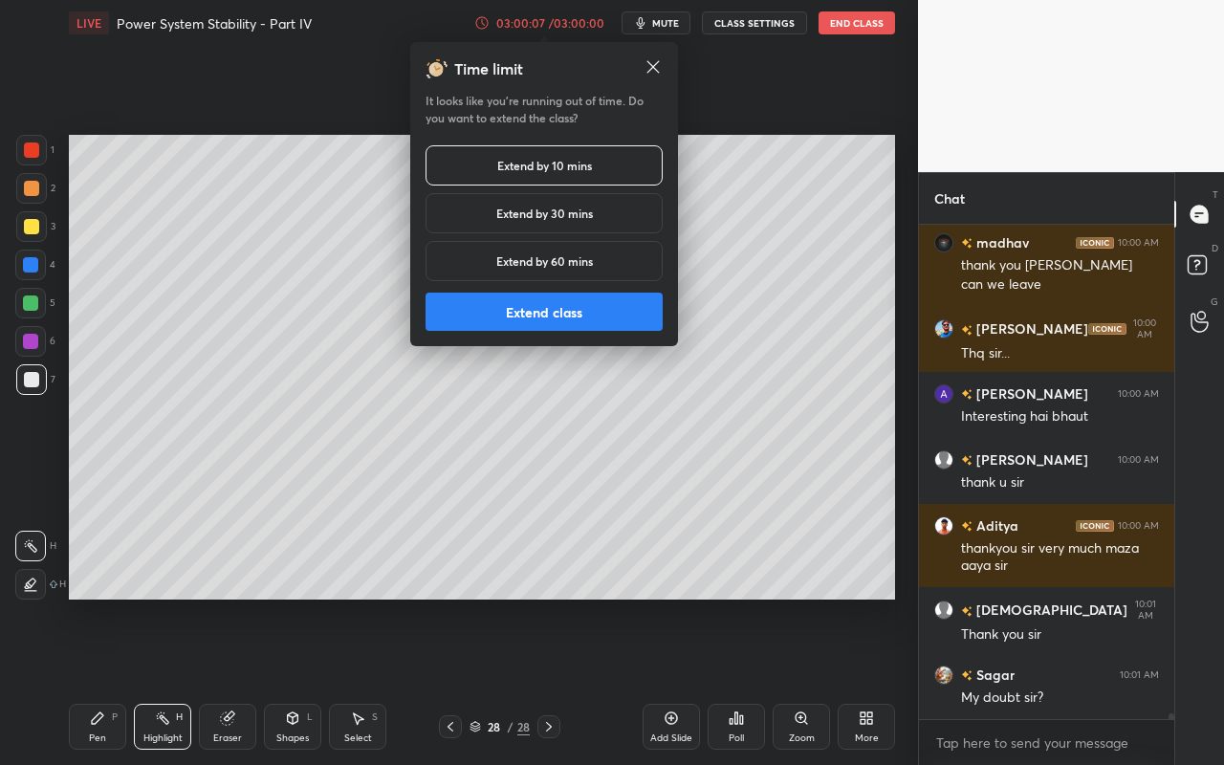
click at [574, 306] on button "Extend class" at bounding box center [543, 312] width 237 height 38
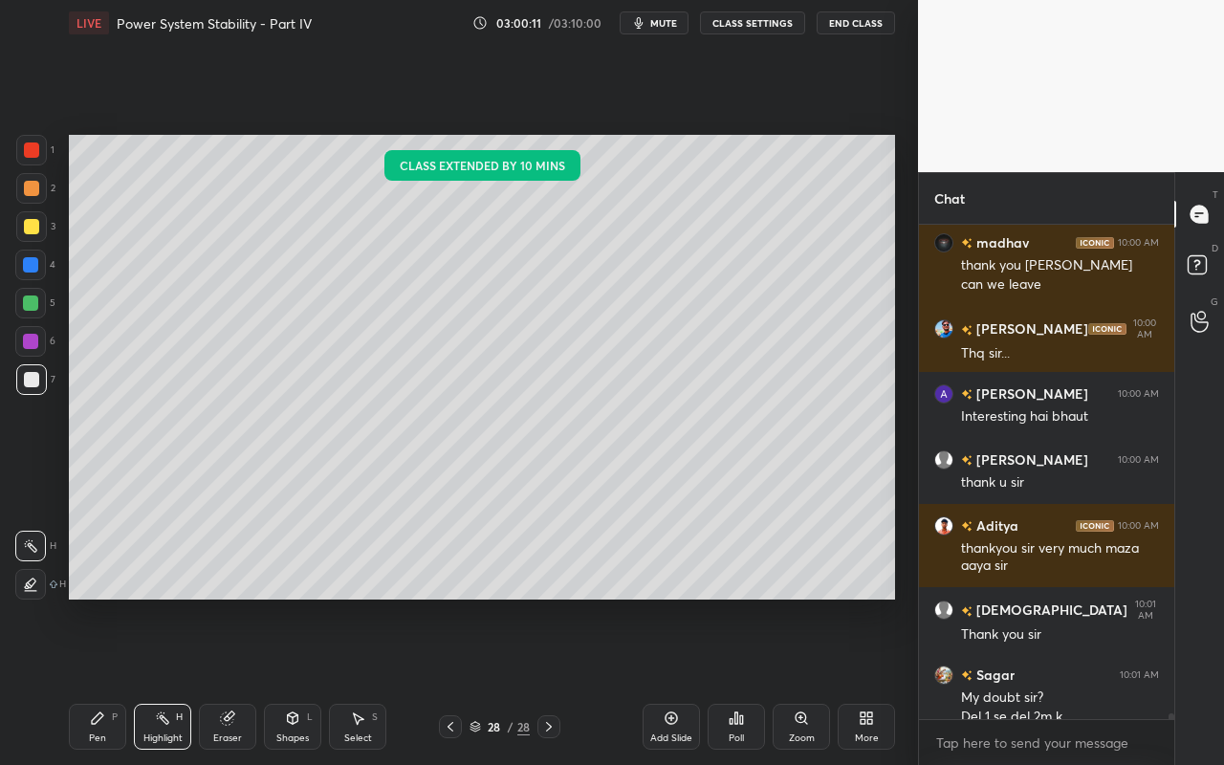
scroll to position [39669, 0]
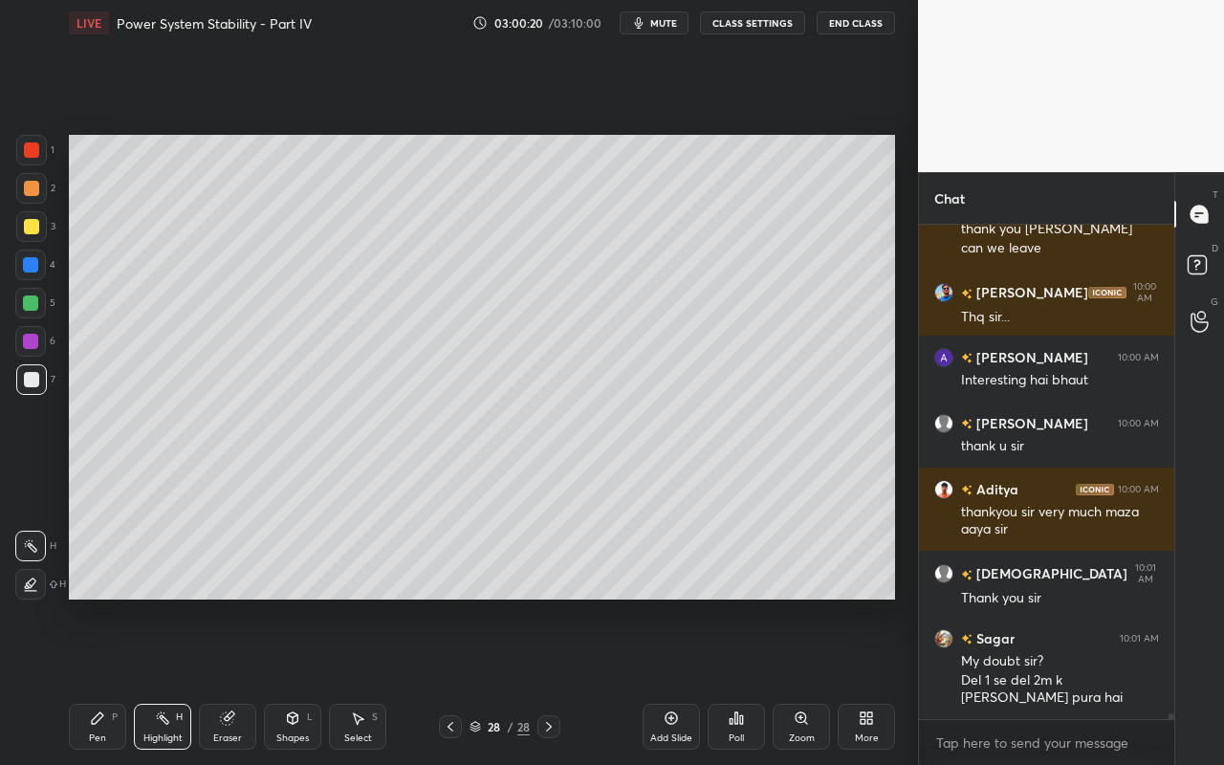
click at [163, 680] on div "Highlight" at bounding box center [162, 738] width 39 height 10
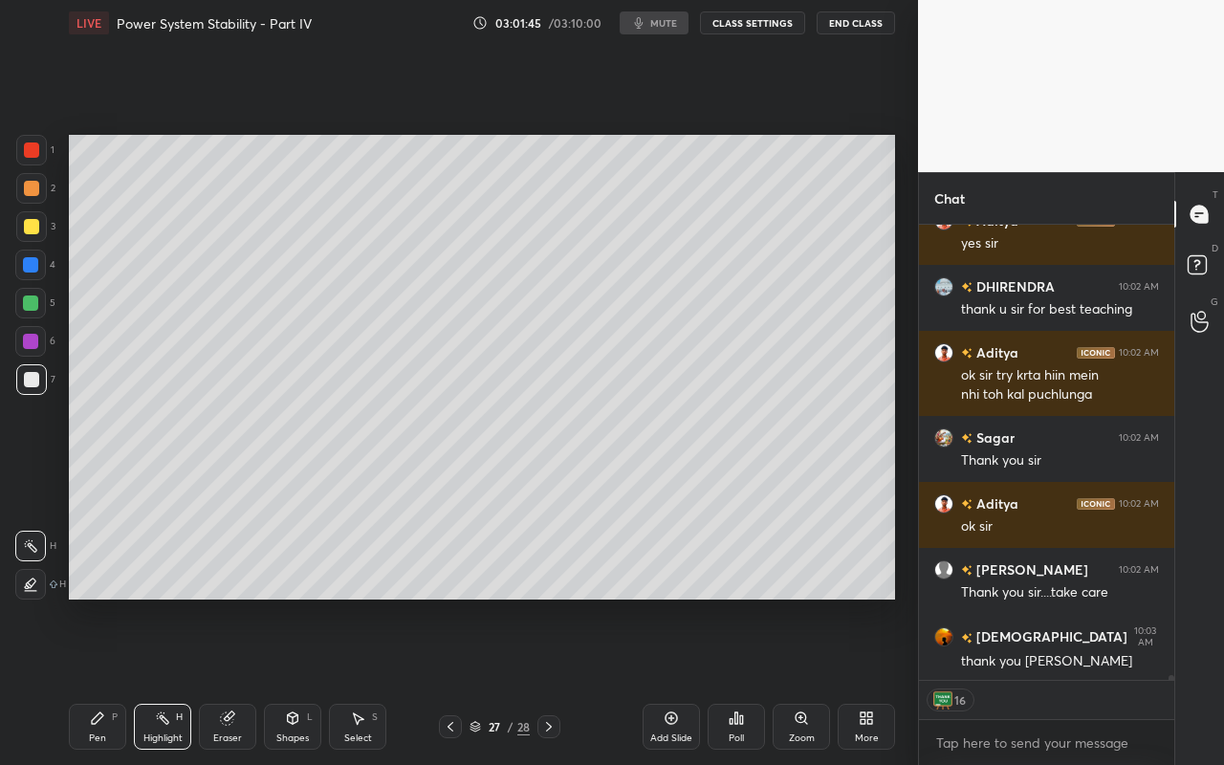
scroll to position [40440, 0]
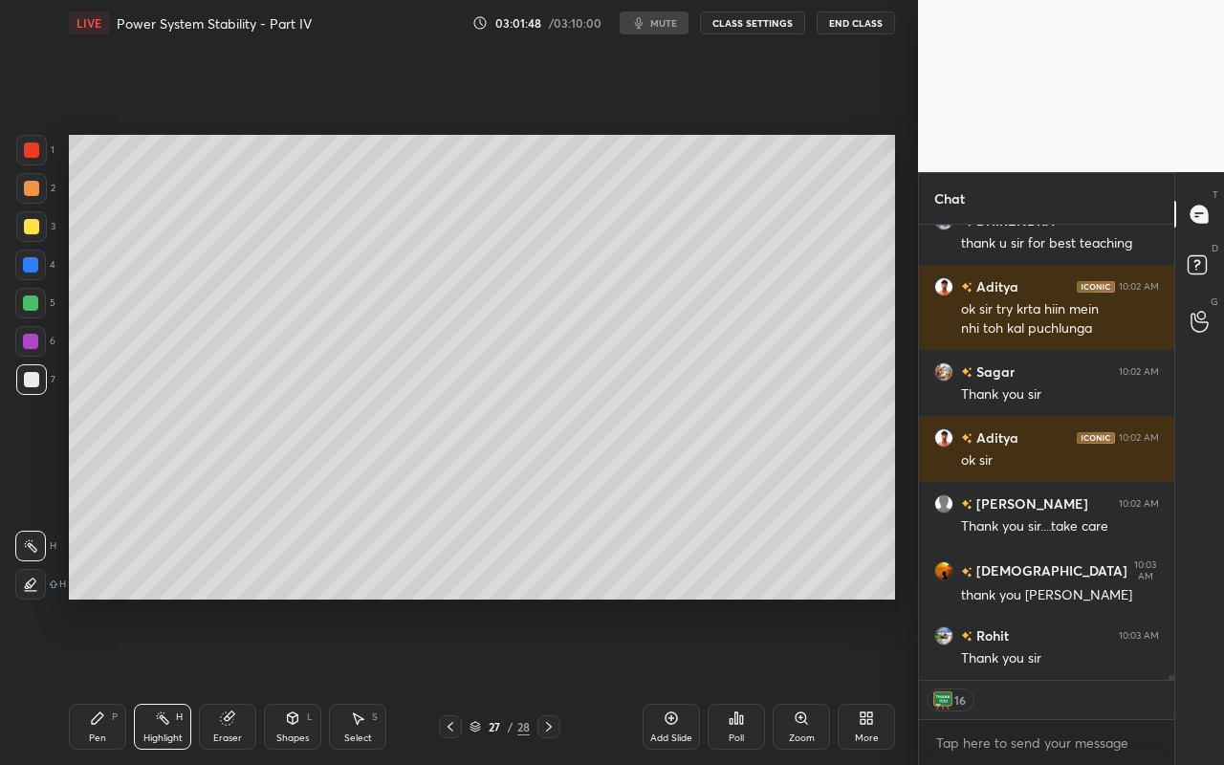
type textarea "x"
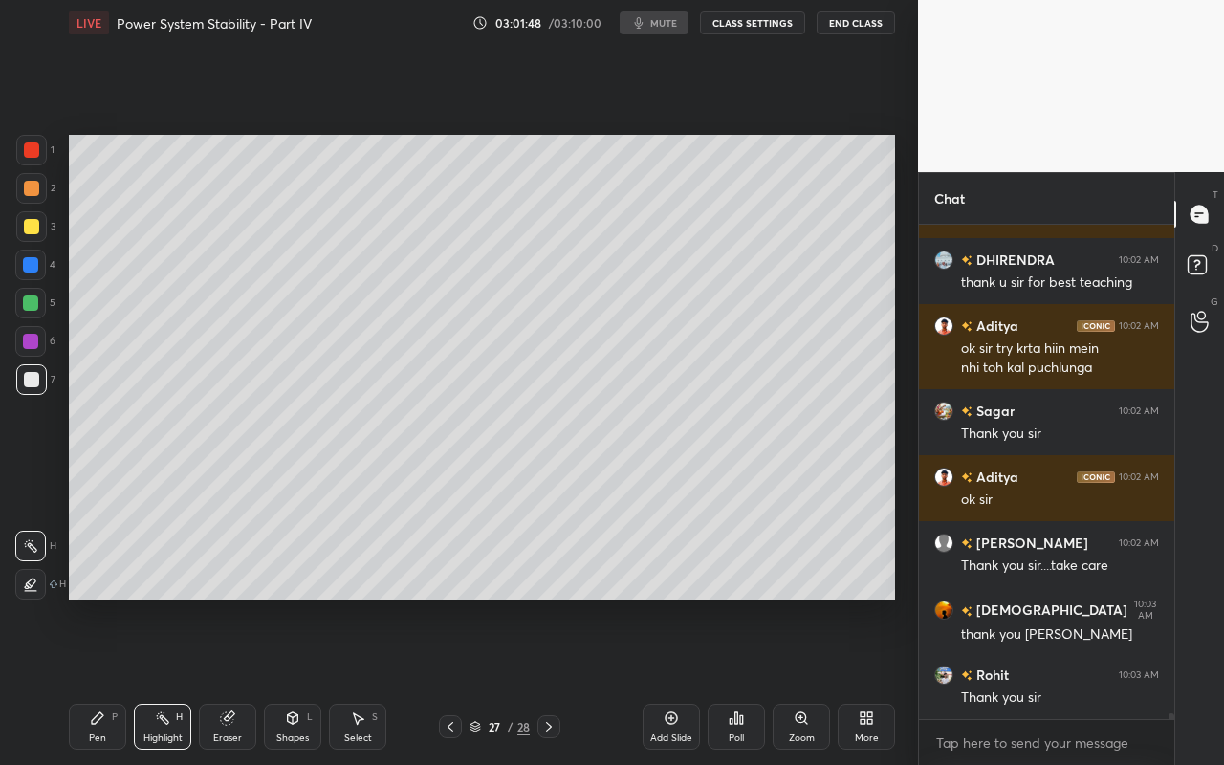
scroll to position [40401, 0]
click at [841, 28] on button "End Class" at bounding box center [855, 22] width 78 height 23
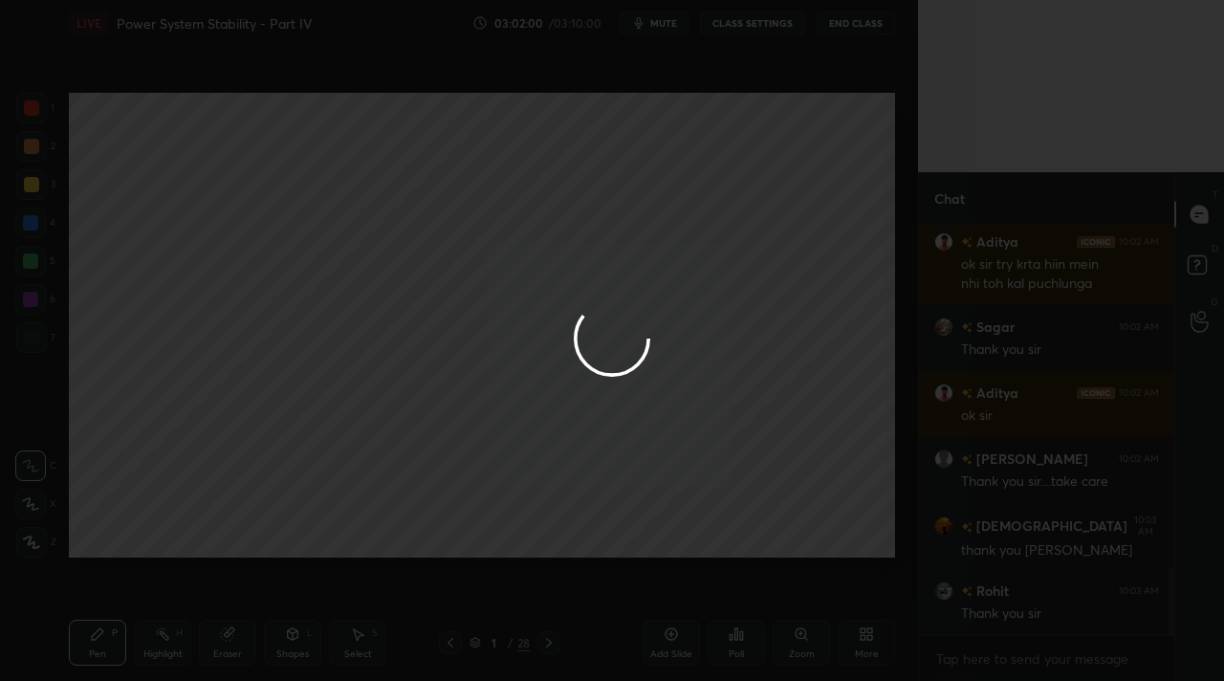
scroll to position [95038, 94755]
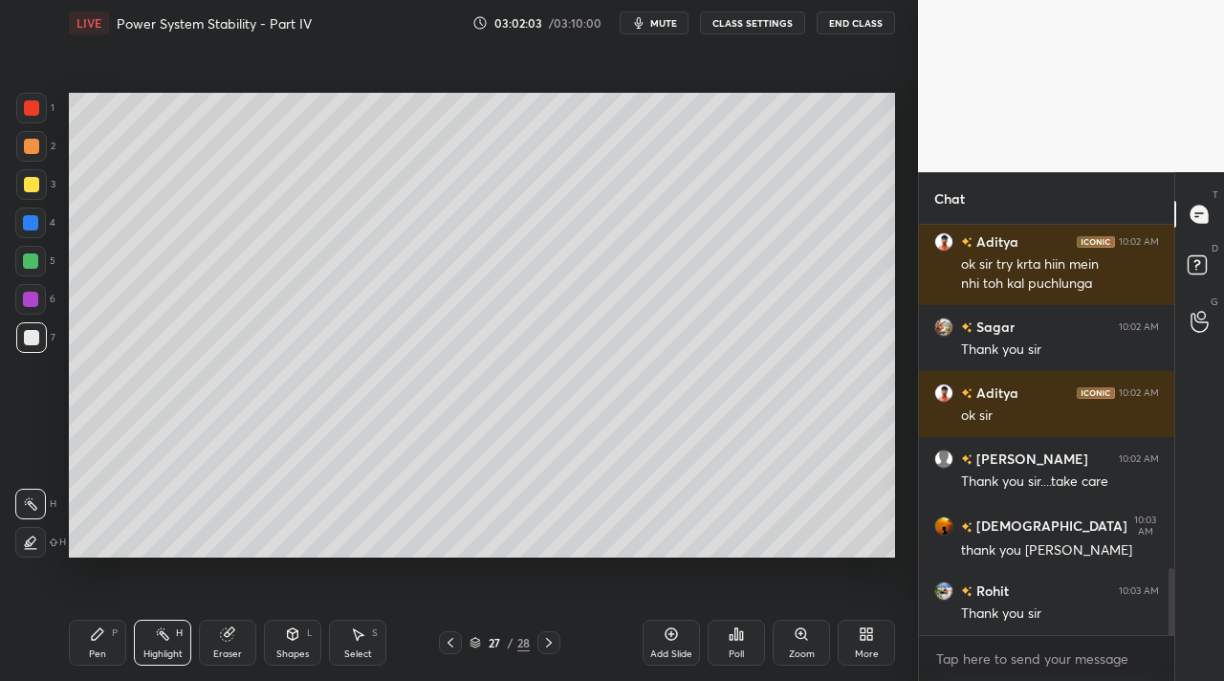
click at [849, 20] on button "End Class" at bounding box center [855, 22] width 78 height 23
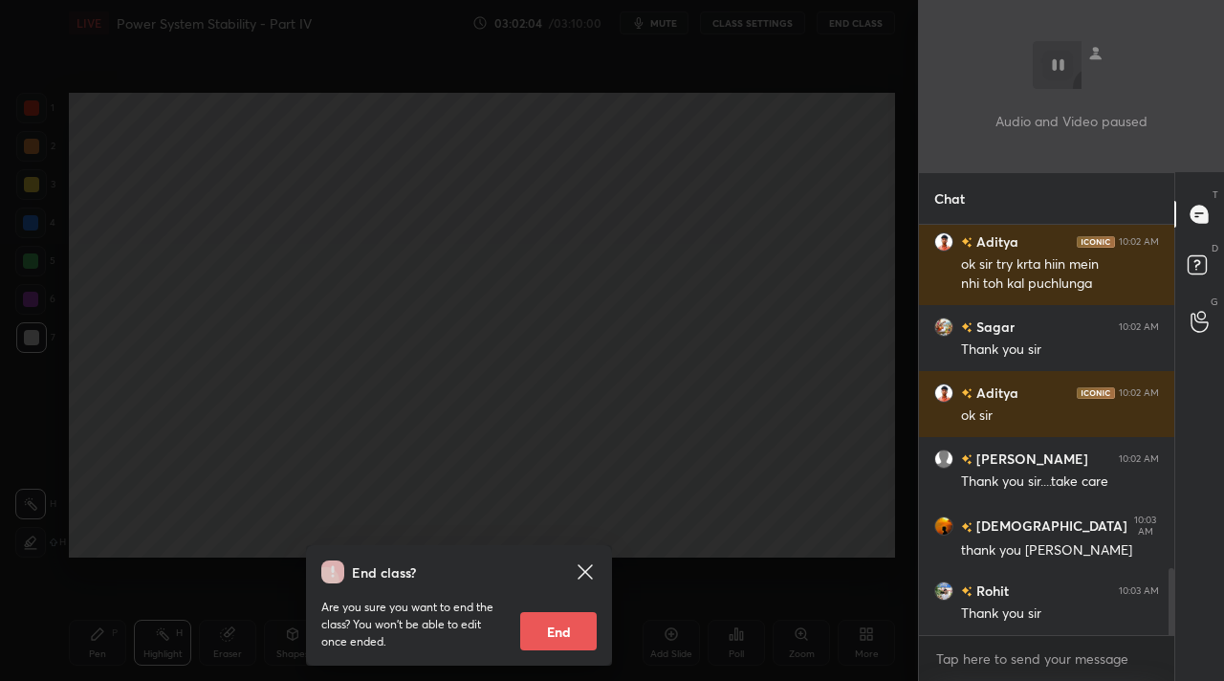
click at [564, 635] on button "End" at bounding box center [558, 631] width 76 height 38
type textarea "x"
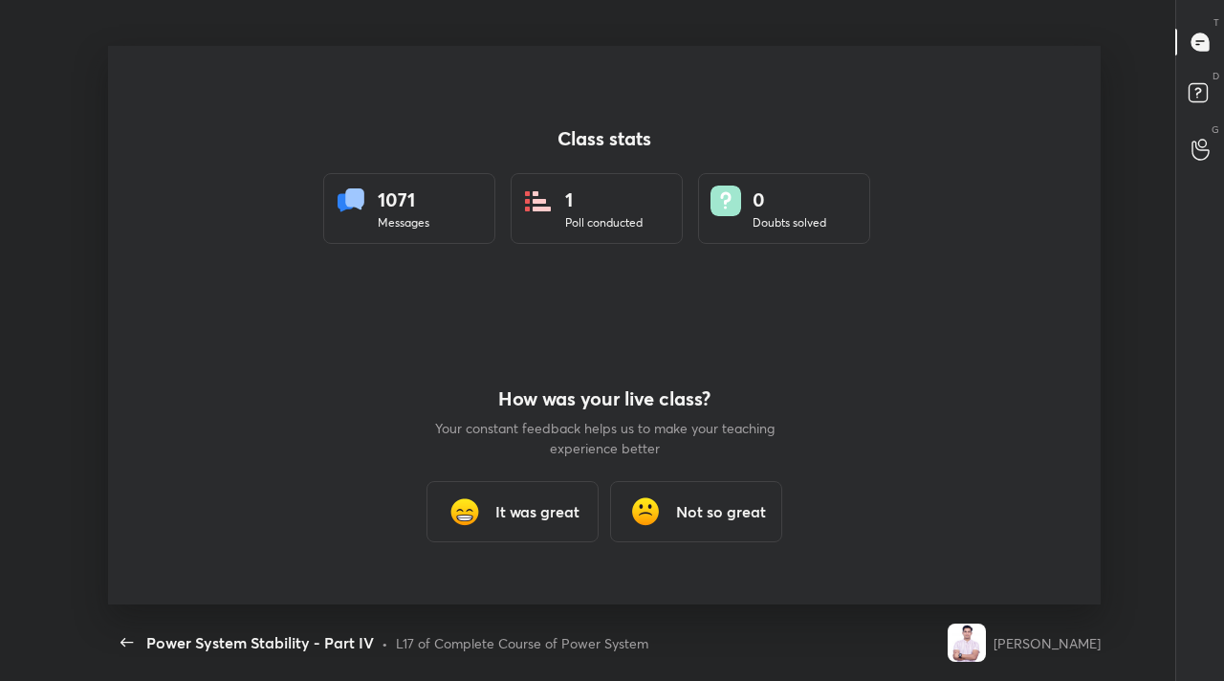
scroll to position [0, 0]
